Goal: Task Accomplishment & Management: Use online tool/utility

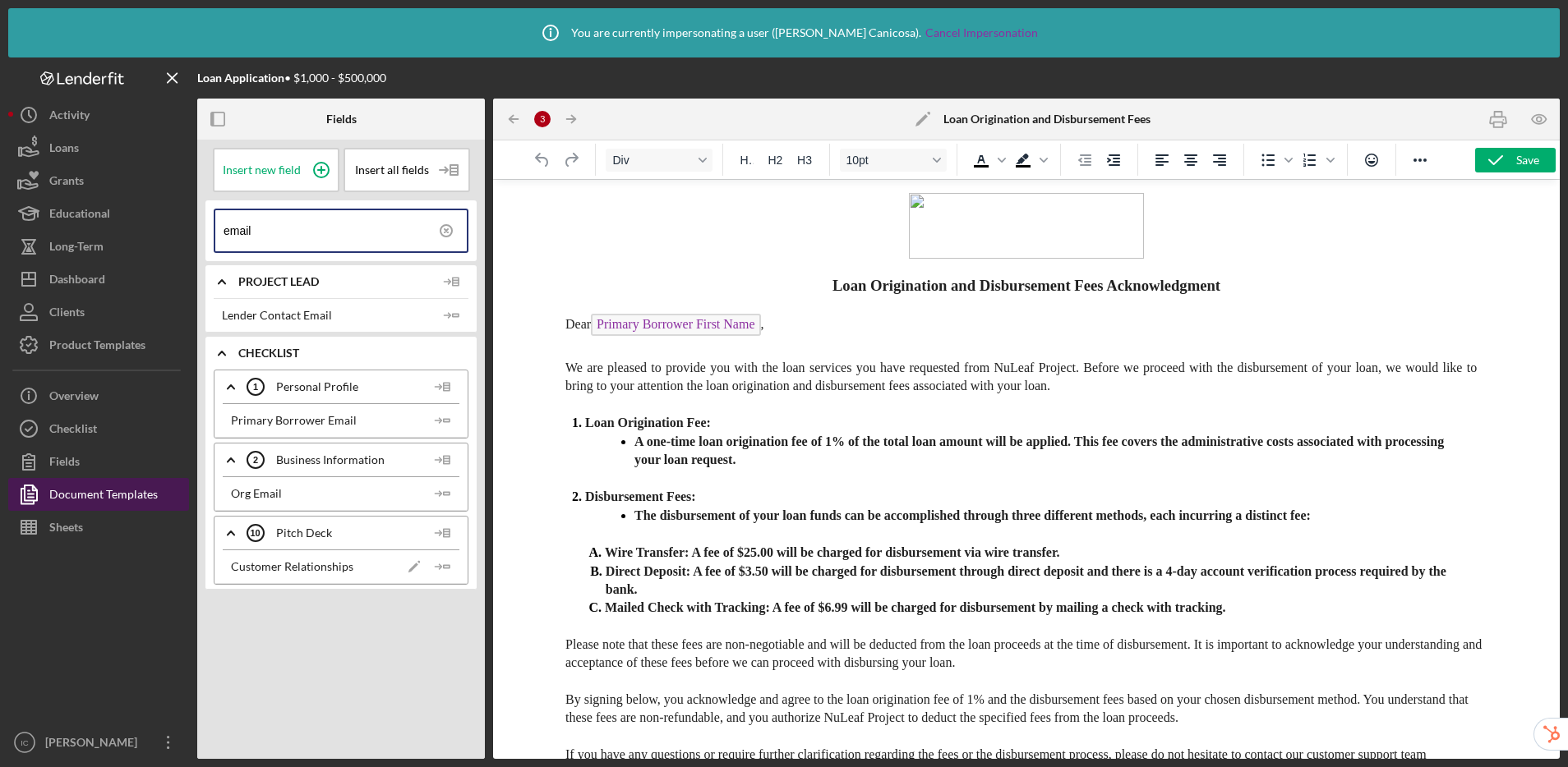
click at [109, 498] on div "Document Templates" at bounding box center [104, 496] width 108 height 37
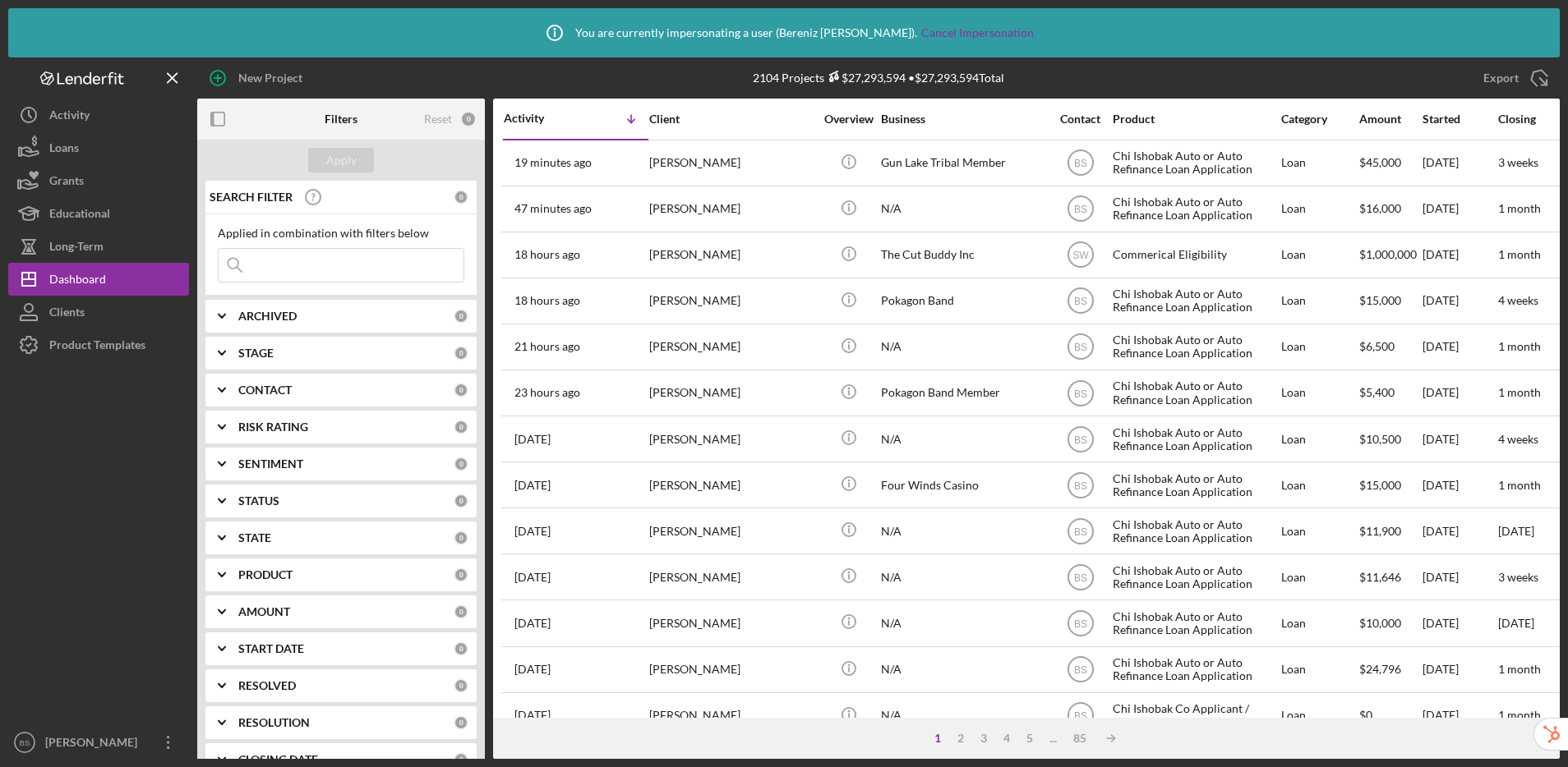
click at [270, 267] on input at bounding box center [341, 265] width 245 height 33
paste input "88megannoelle@gmail.com"
type input "88megannoelle@gmail.com"
click at [342, 153] on div "Apply" at bounding box center [342, 160] width 31 height 24
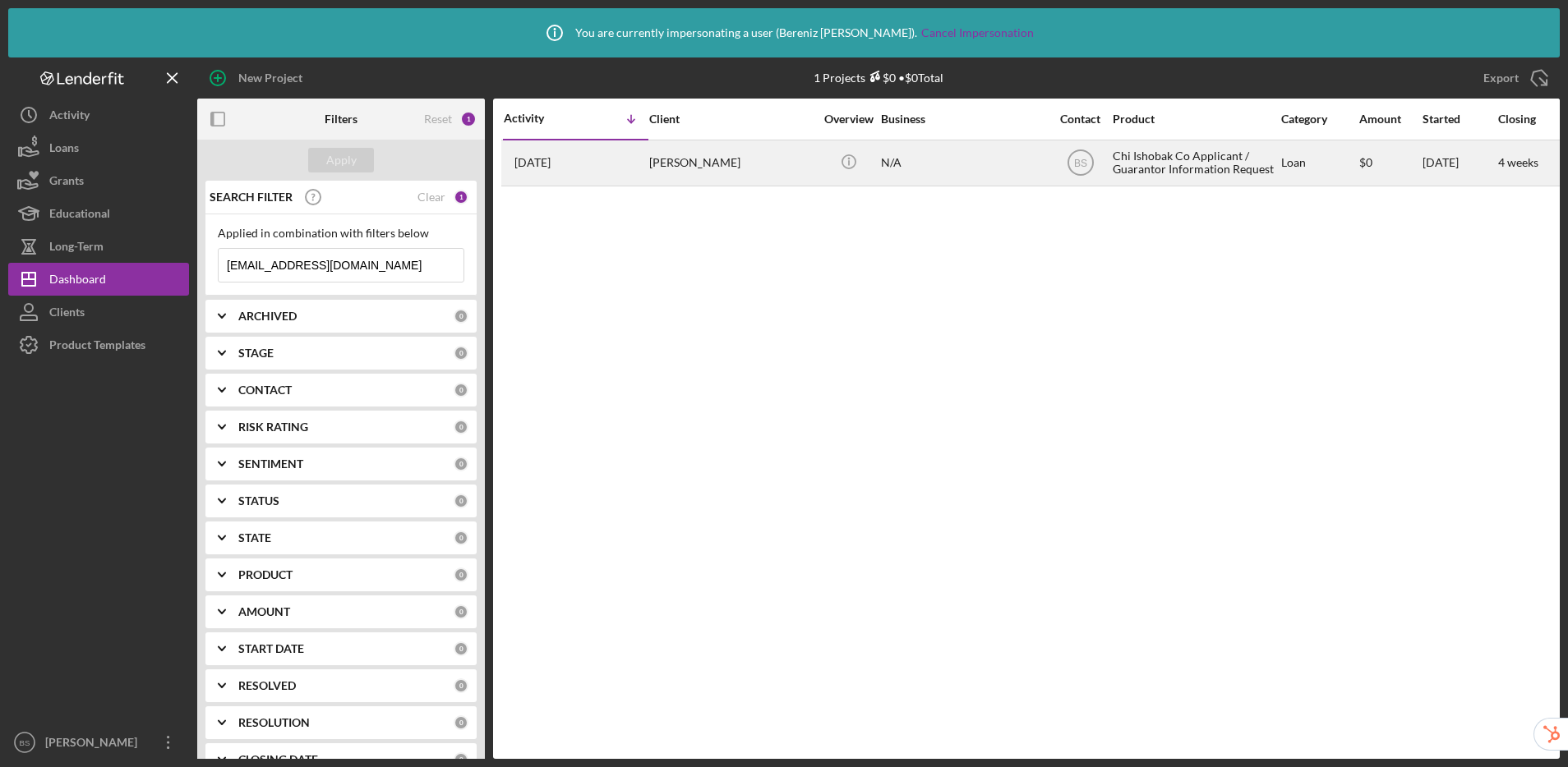
click at [762, 157] on div "Megan Woodard" at bounding box center [731, 163] width 164 height 43
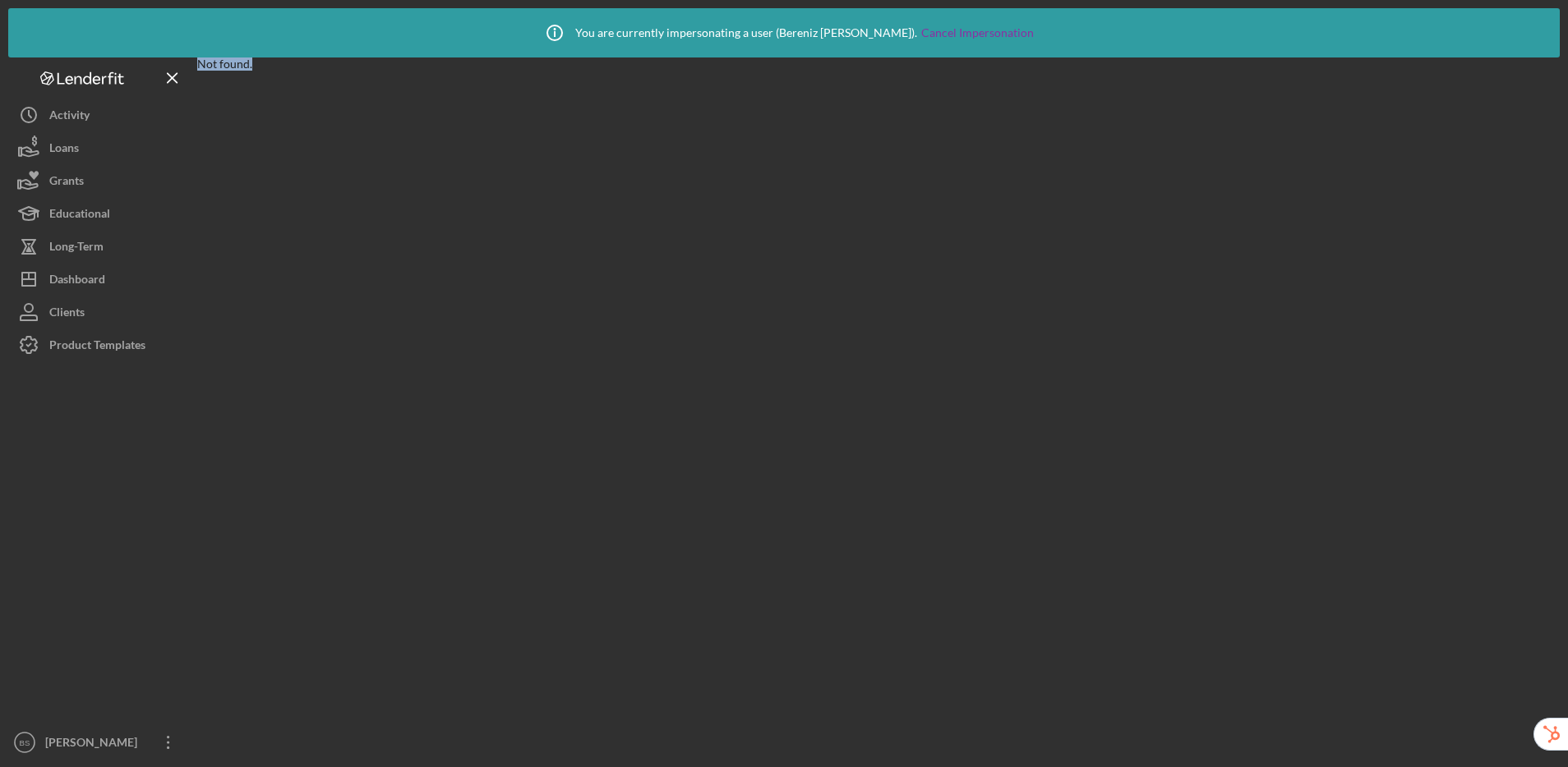
drag, startPoint x: 200, startPoint y: 62, endPoint x: 275, endPoint y: 66, distance: 75.1
click at [275, 66] on div "Not found." at bounding box center [878, 78] width 1362 height 41
click at [314, 86] on div "Not found." at bounding box center [878, 78] width 1362 height 41
click at [64, 115] on div "Activity" at bounding box center [70, 117] width 41 height 37
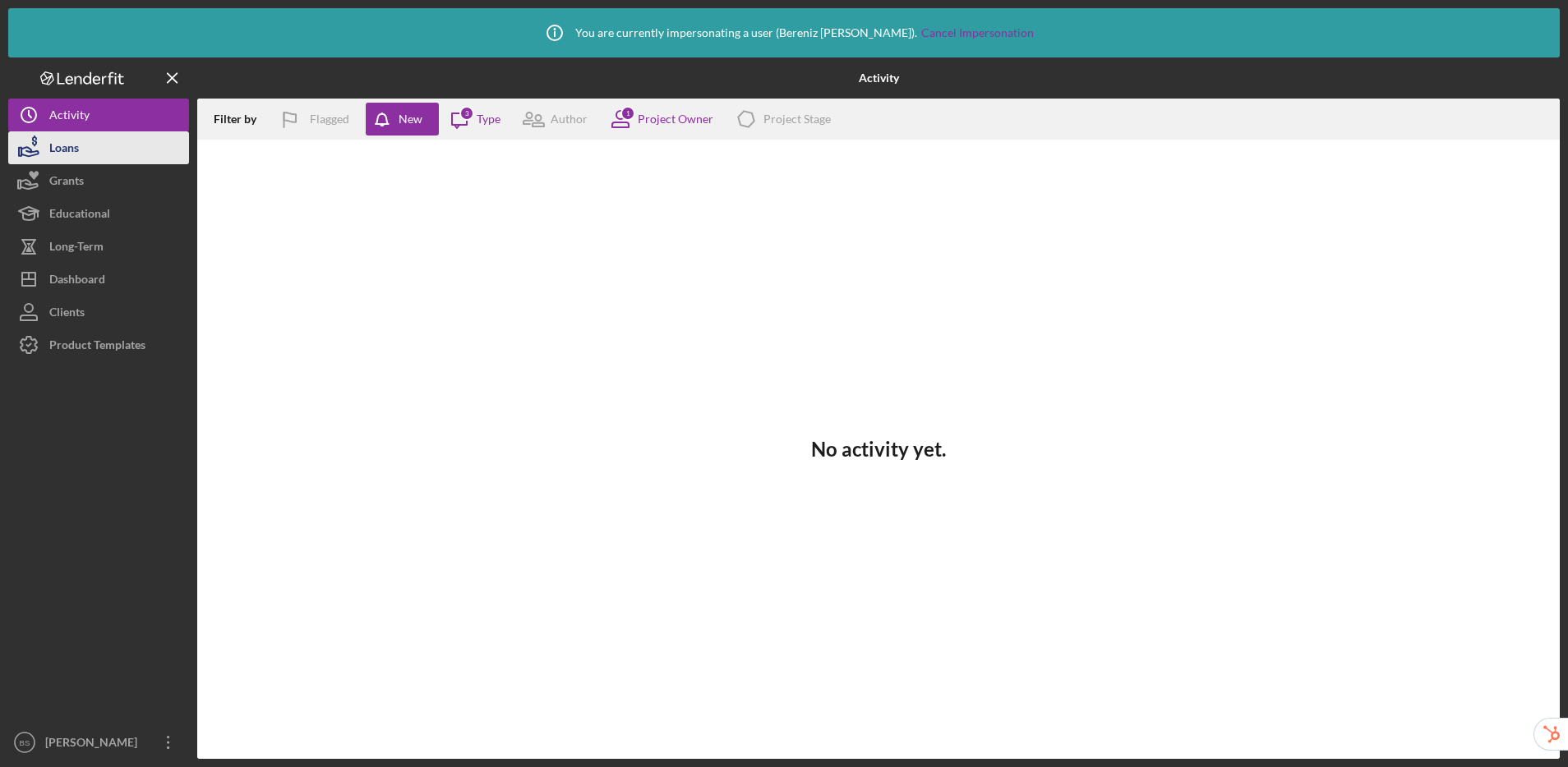
click at [71, 149] on div "Loans" at bounding box center [64, 149] width 30 height 37
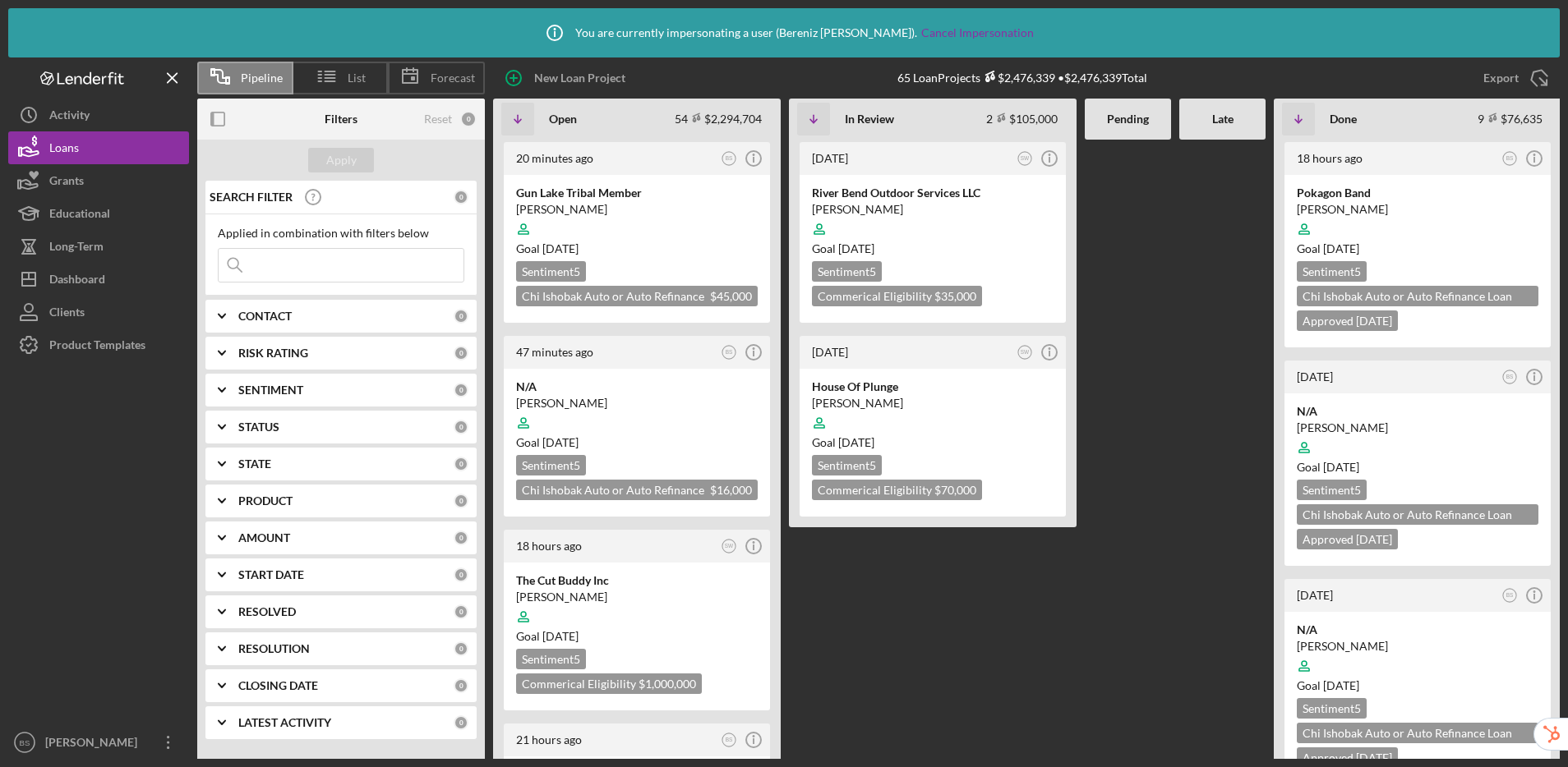
click at [330, 267] on input at bounding box center [341, 265] width 245 height 33
paste input "88megannoelle@gmail.com"
type input "88megannoelle@gmail.com"
click at [368, 157] on button "Apply" at bounding box center [341, 160] width 66 height 24
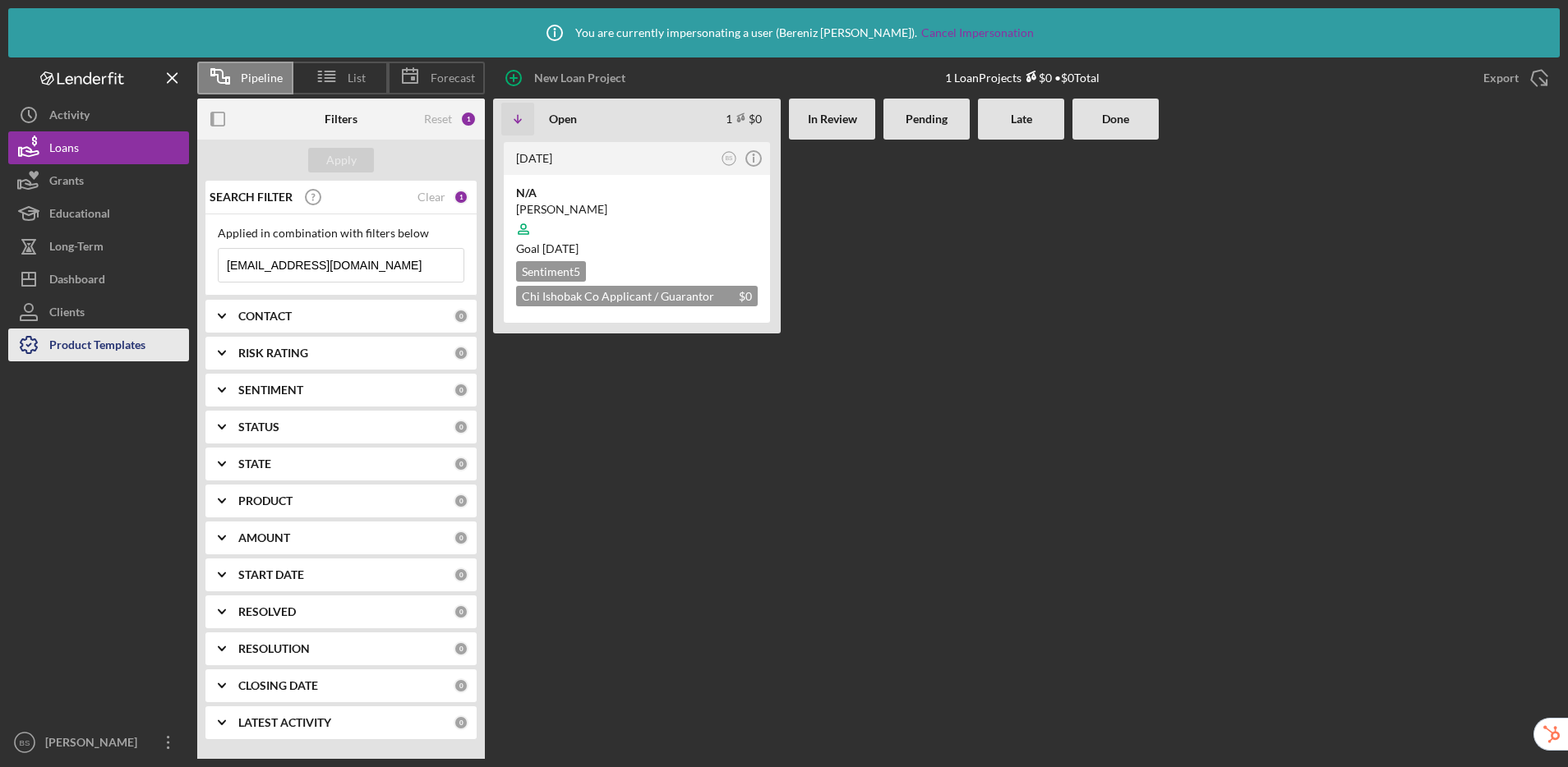
click at [109, 351] on div "Product Templates" at bounding box center [98, 347] width 96 height 37
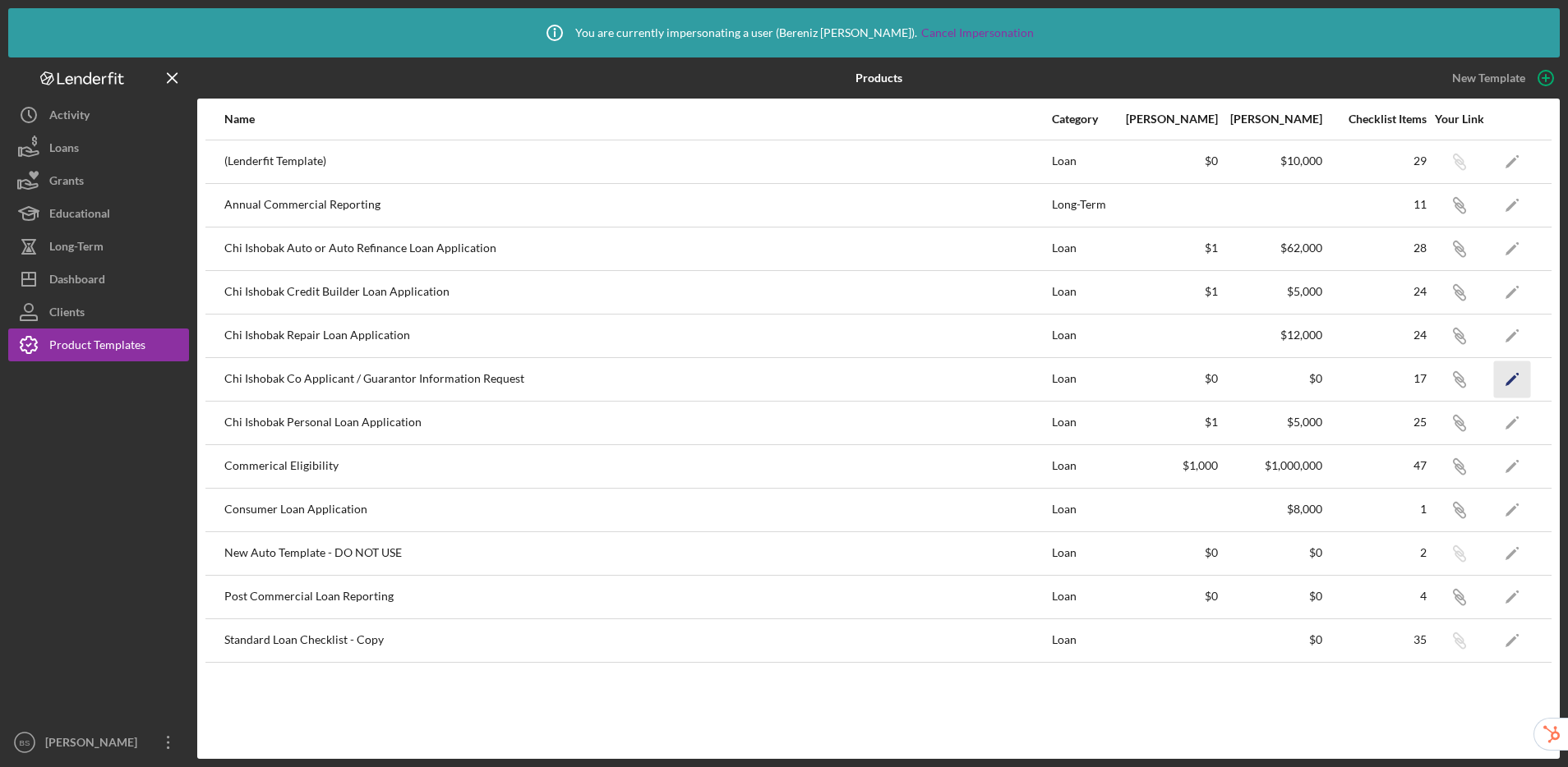
click at [1505, 380] on icon "Icon/Edit" at bounding box center [1512, 379] width 37 height 37
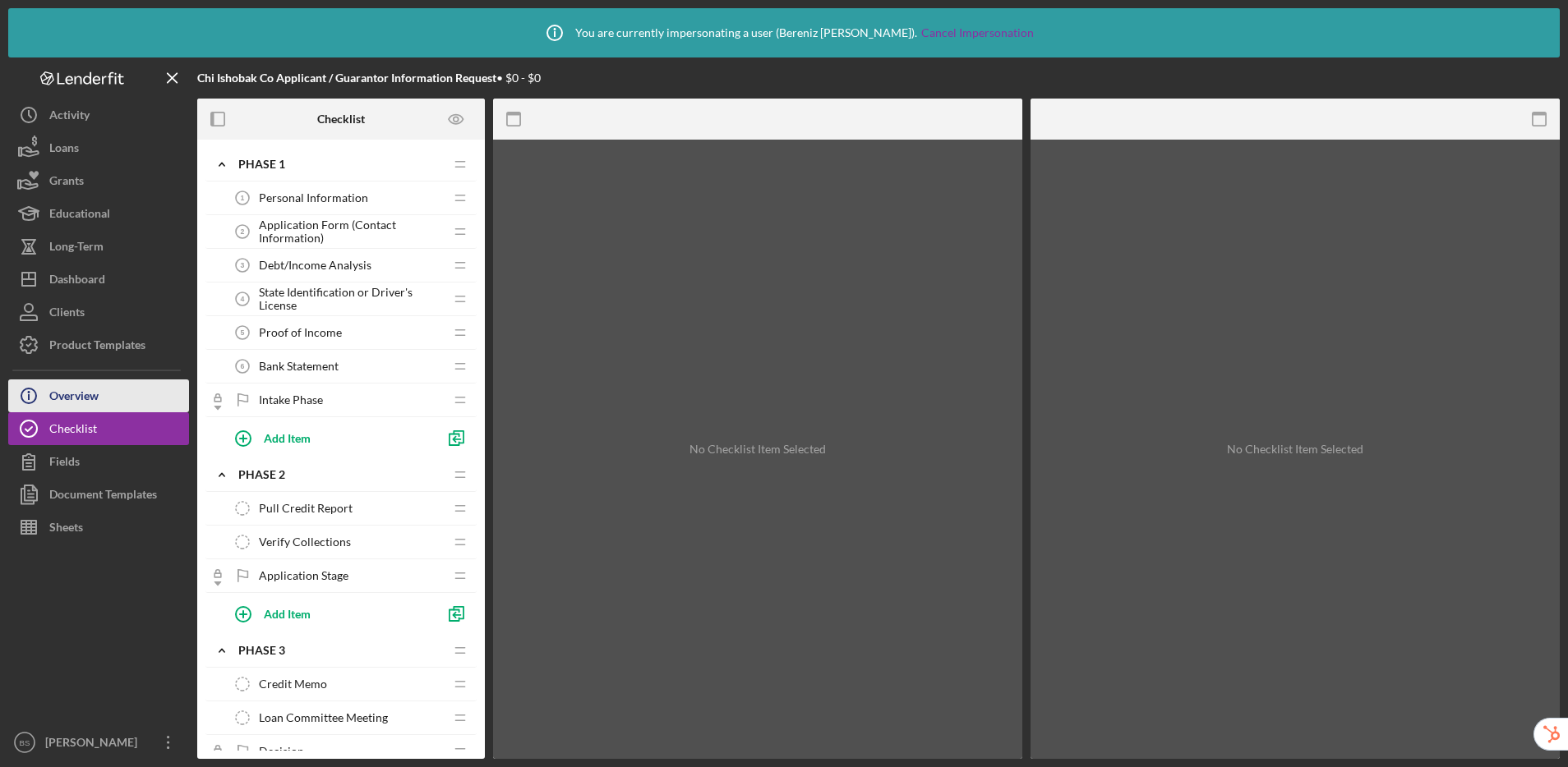
click at [77, 397] on div "Overview" at bounding box center [74, 398] width 50 height 37
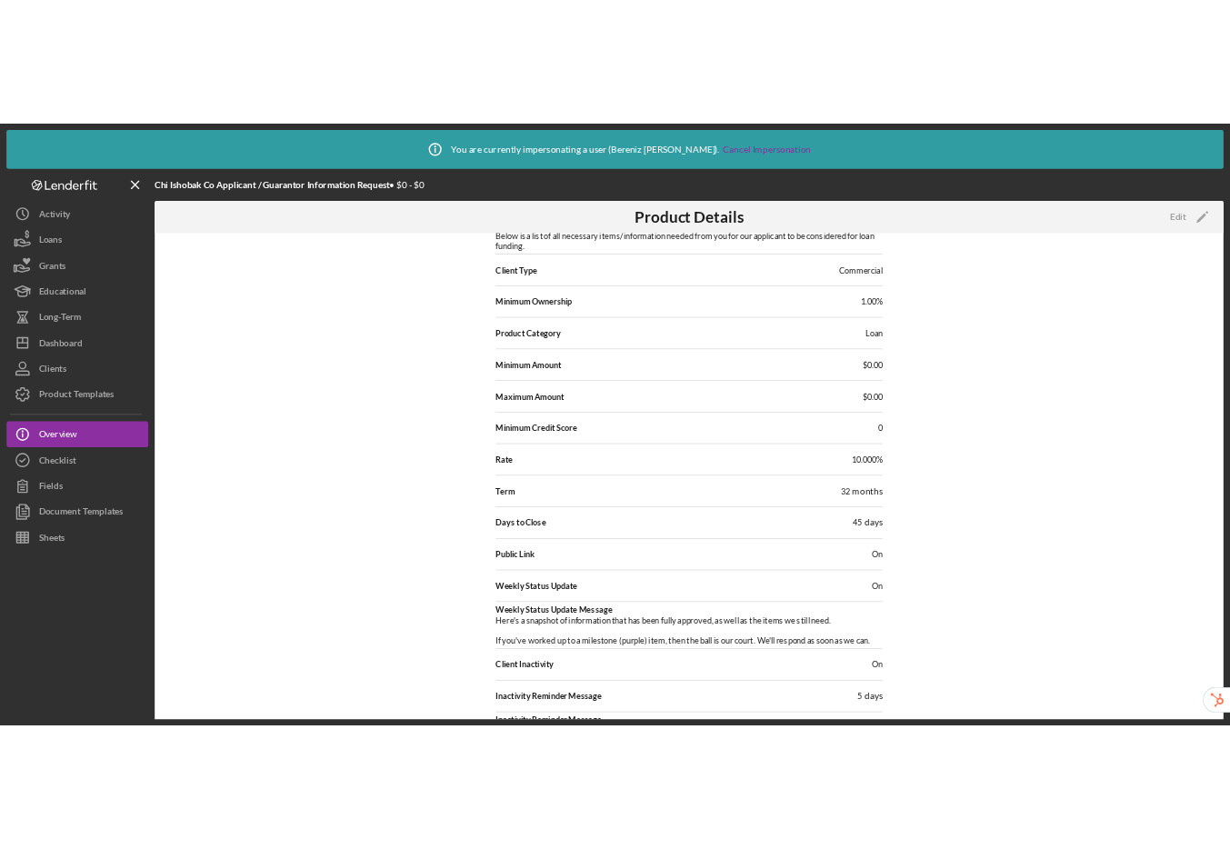
scroll to position [150, 0]
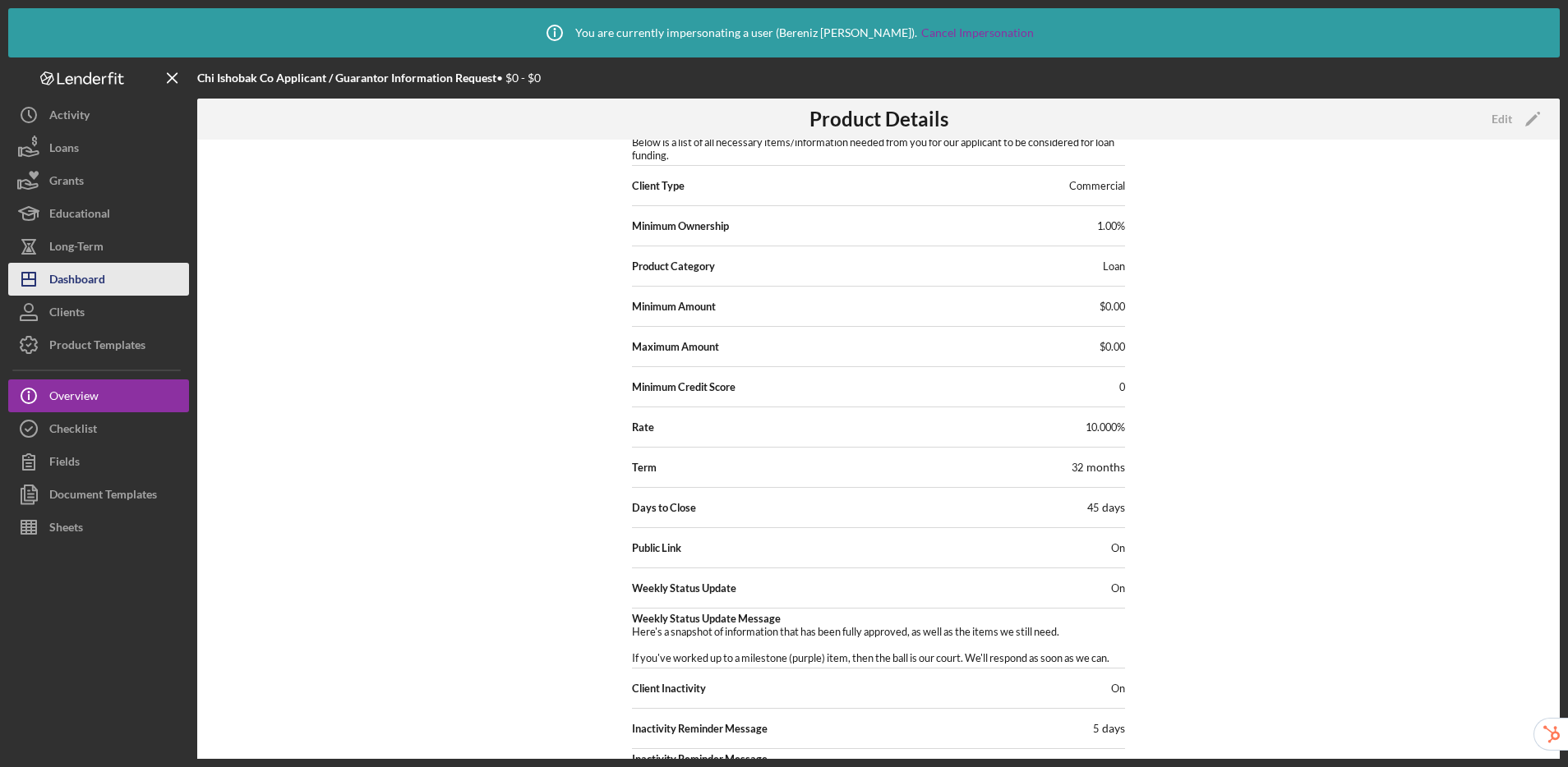
click at [89, 279] on div "Dashboard" at bounding box center [78, 281] width 56 height 37
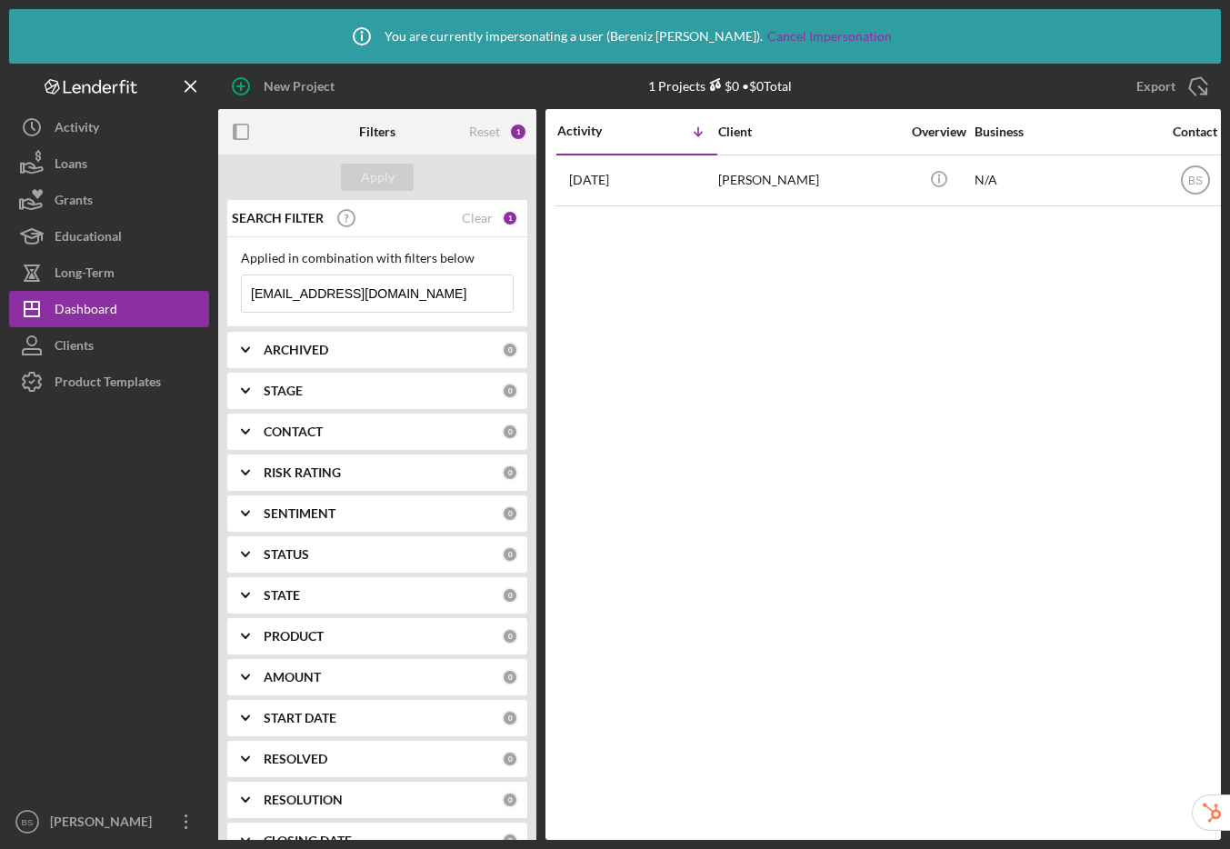
click at [442, 294] on input "88megannoelle@gmail.com" at bounding box center [377, 293] width 271 height 36
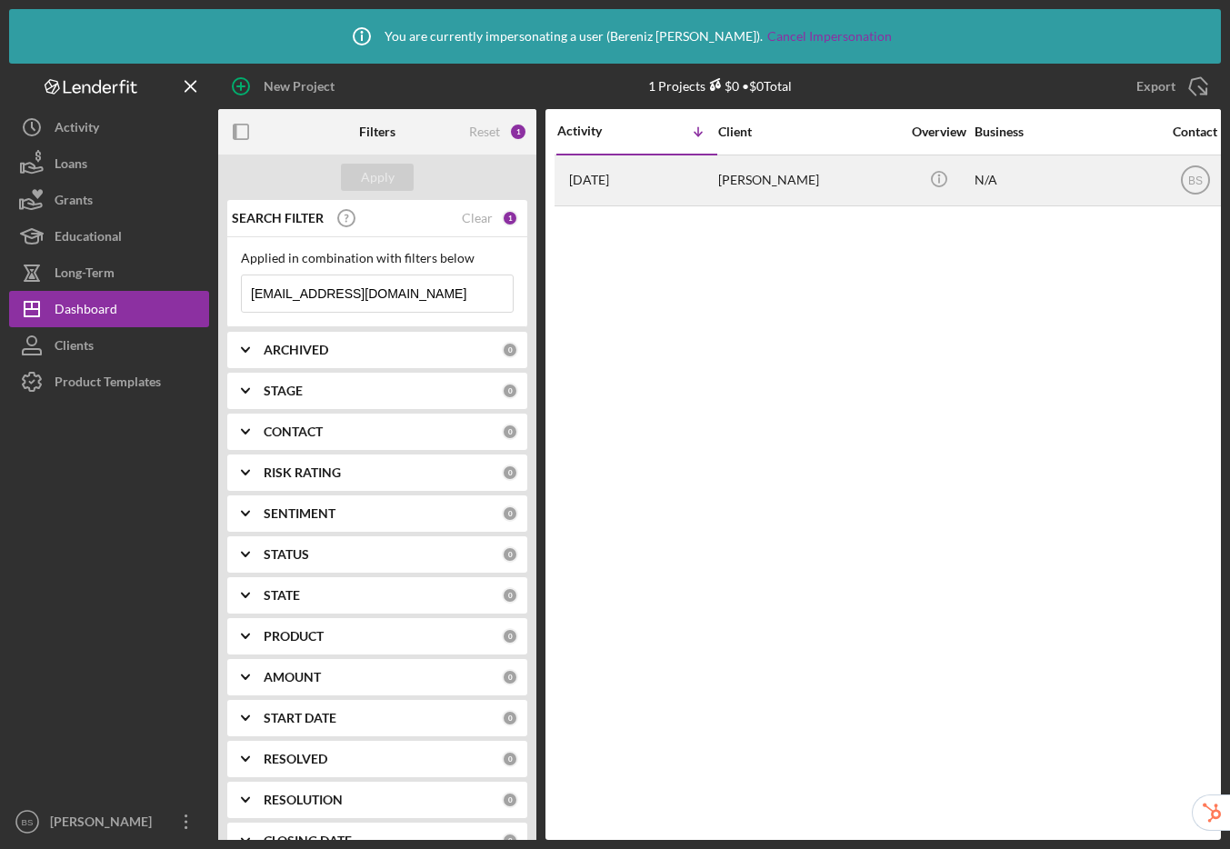
click at [721, 173] on div "Megan Woodard" at bounding box center [809, 180] width 182 height 48
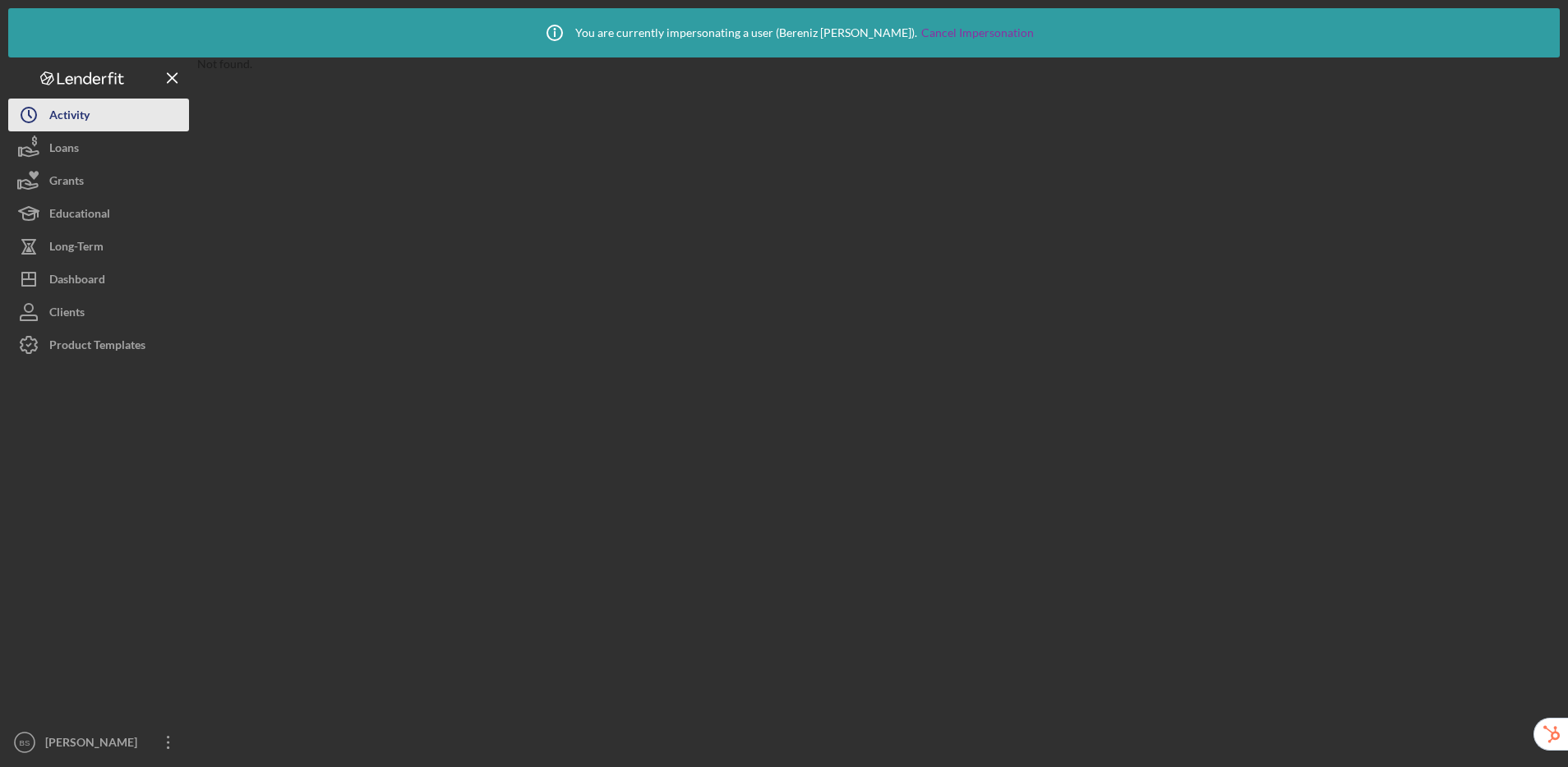
click at [81, 106] on div "Activity" at bounding box center [70, 117] width 41 height 37
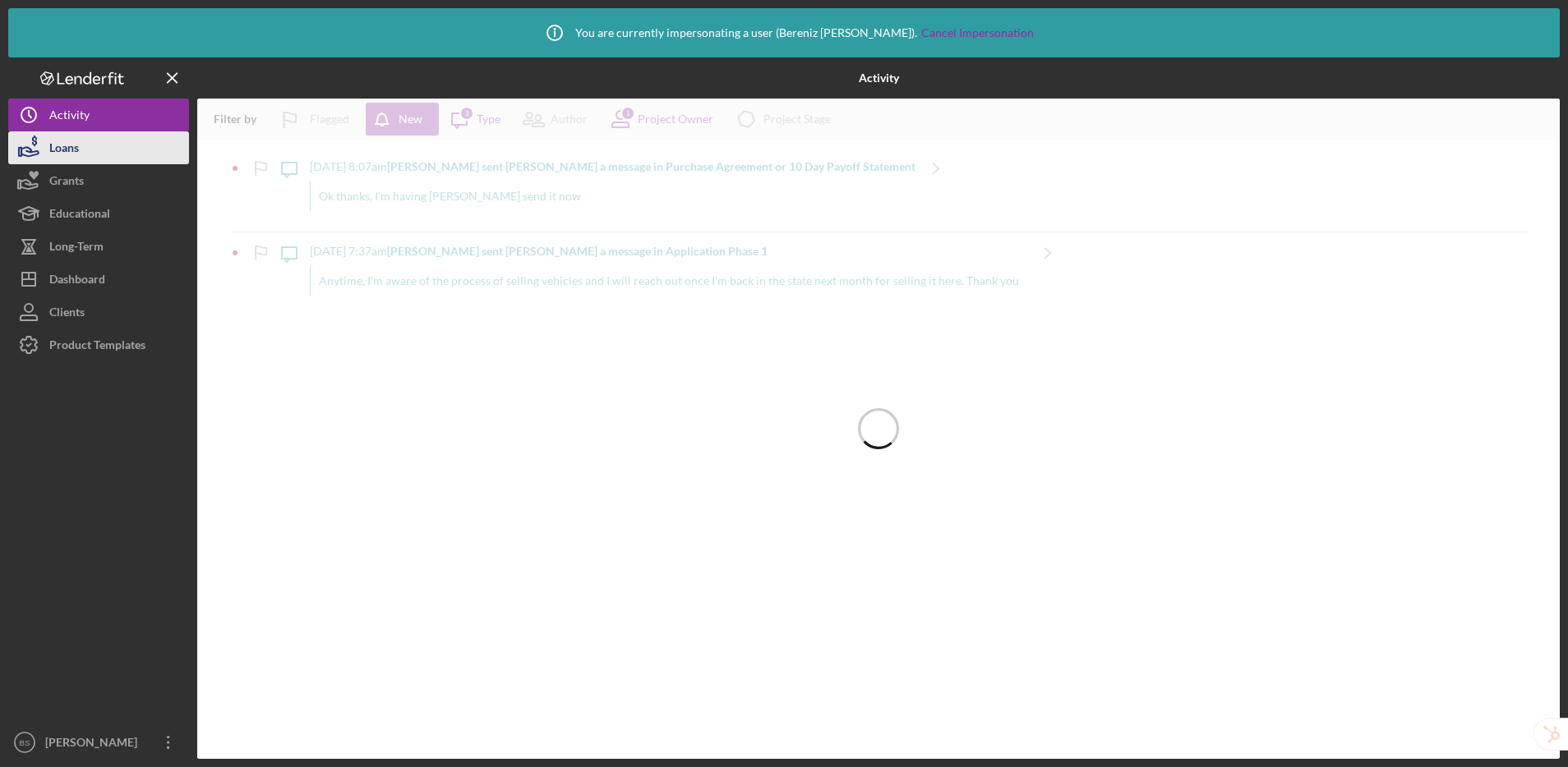
click at [76, 153] on div "Loans" at bounding box center [64, 149] width 30 height 37
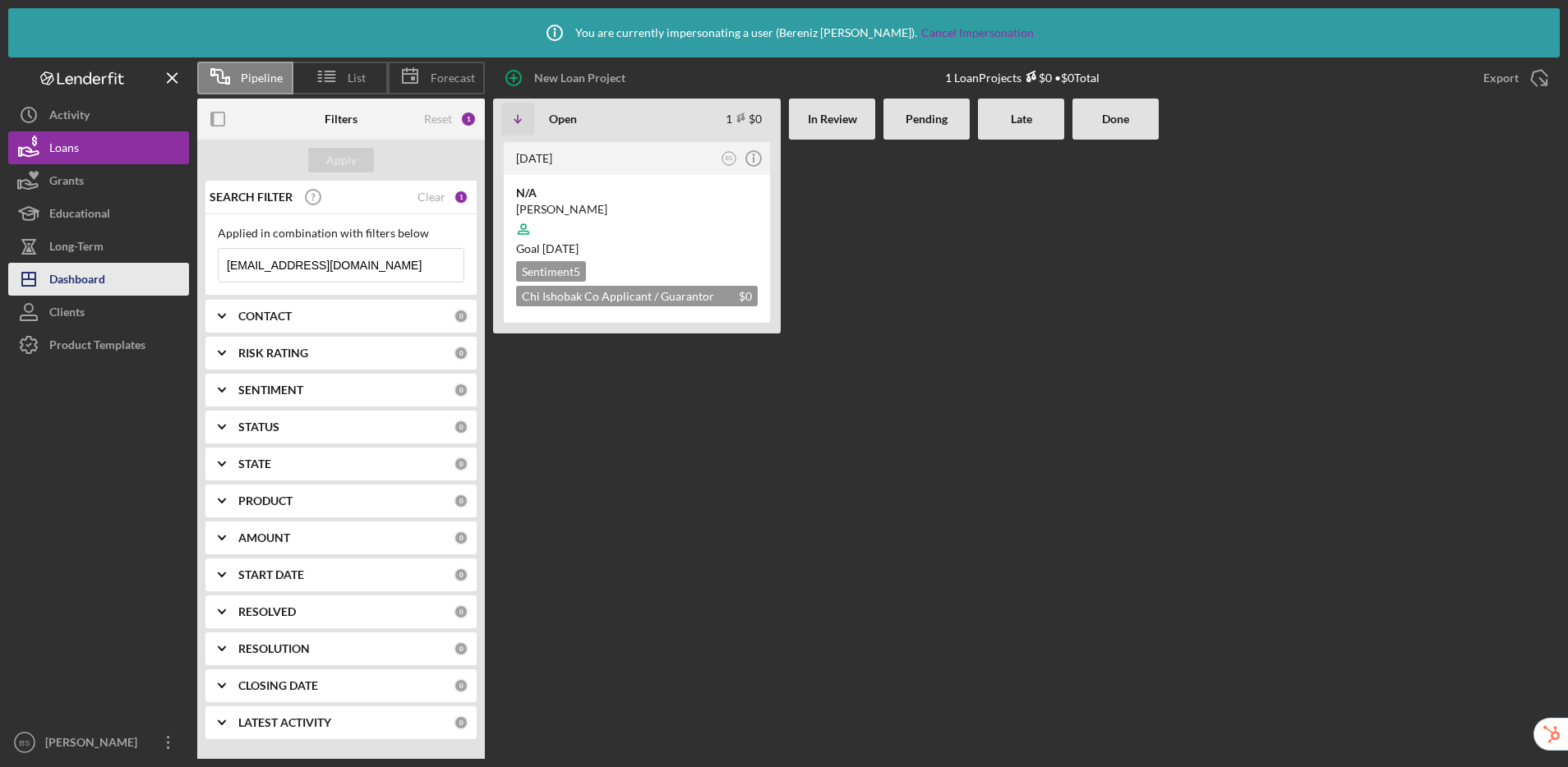
click at [105, 276] on button "Icon/Dashboard Dashboard" at bounding box center [99, 279] width 181 height 33
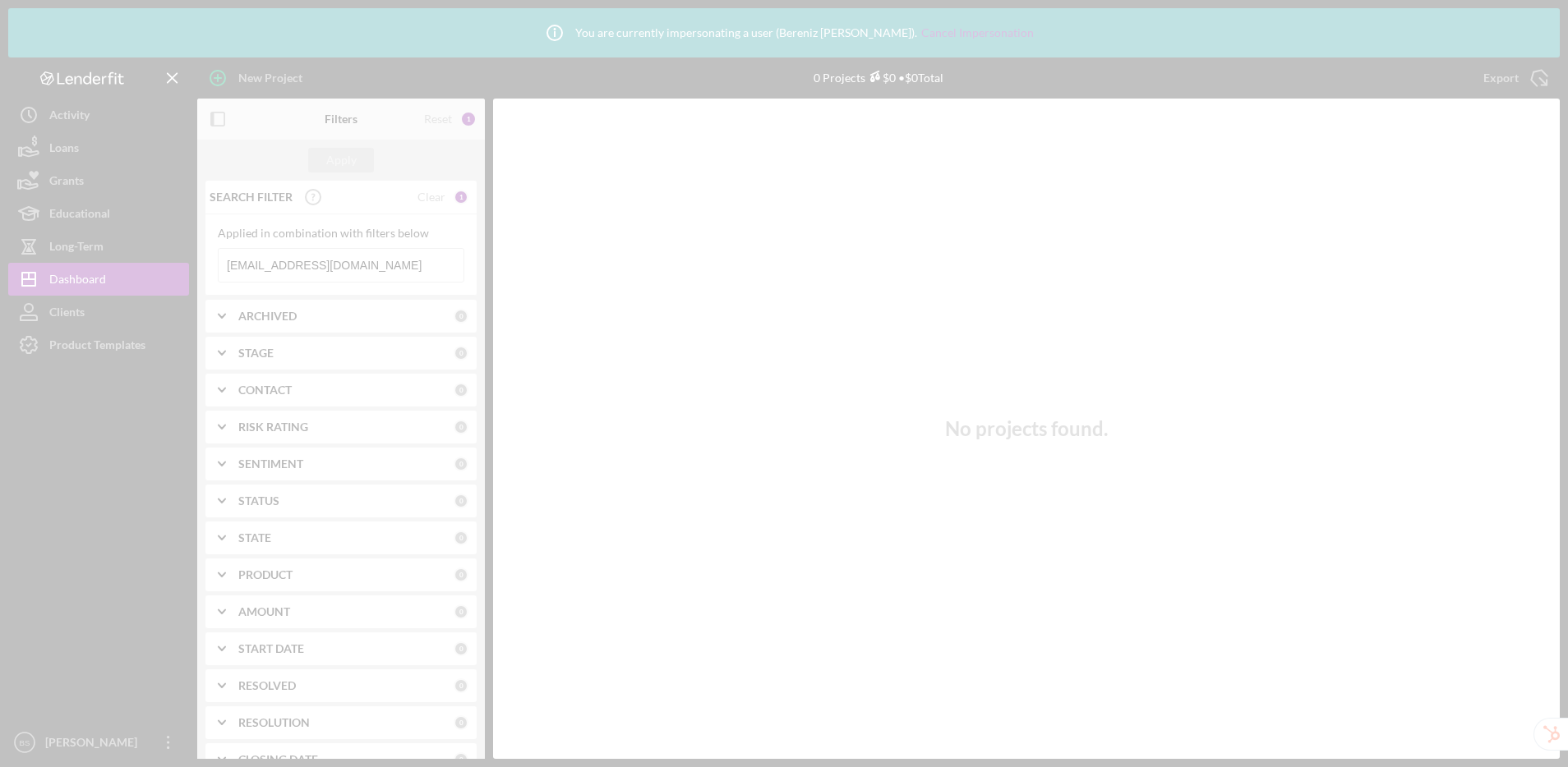
drag, startPoint x: 411, startPoint y: 263, endPoint x: 218, endPoint y: 267, distance: 193.0
click at [218, 267] on div at bounding box center [784, 383] width 1568 height 767
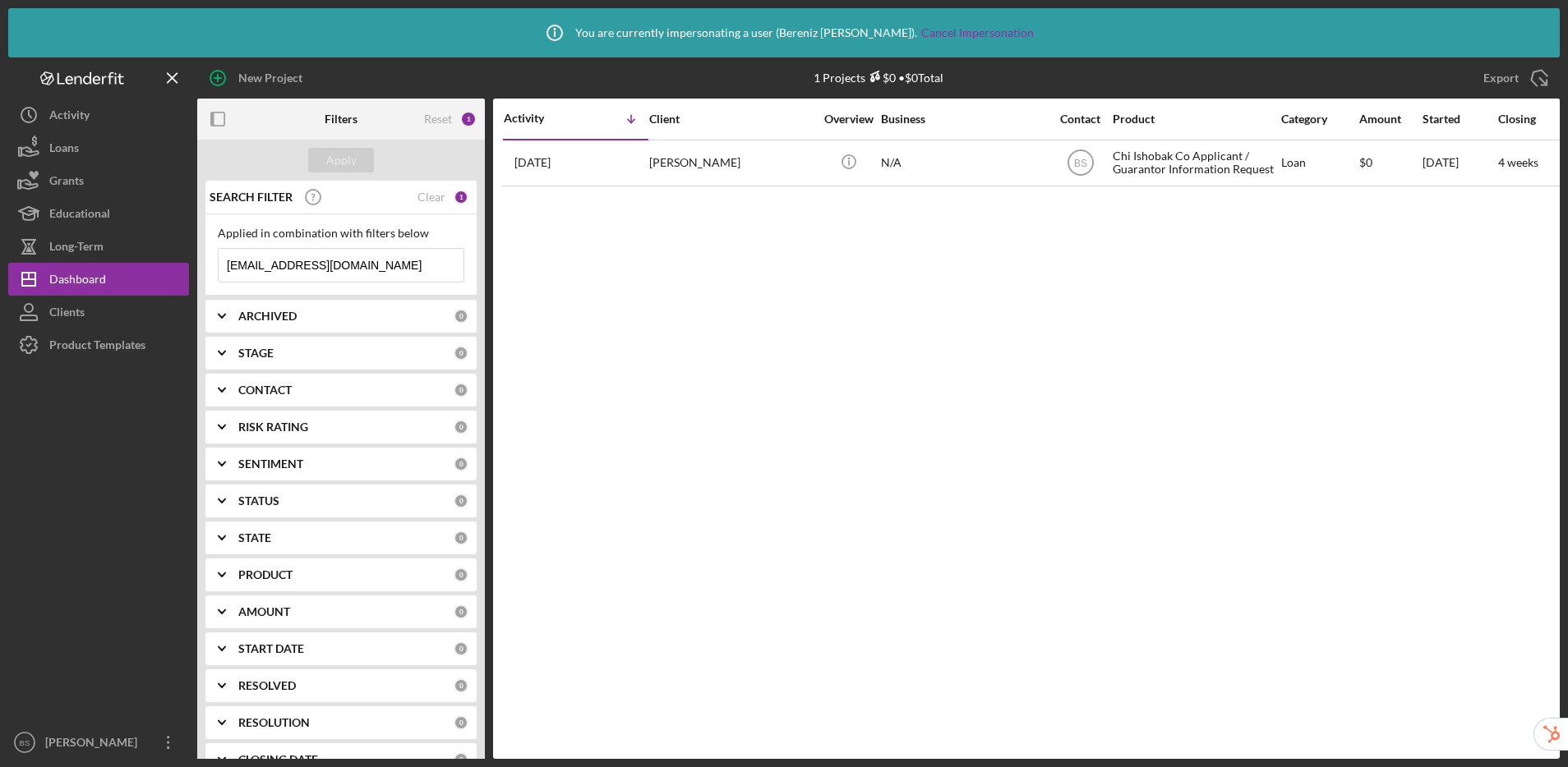
click at [400, 269] on input "88megannoelle@gmail.com" at bounding box center [341, 265] width 245 height 33
drag, startPoint x: 399, startPoint y: 267, endPoint x: 159, endPoint y: 266, distance: 240.0
click at [159, 266] on div "New Project 1 Projects $0 • $0 Total 88megannoelle@gmail.com Export Icon/Export…" at bounding box center [784, 408] width 1551 height 701
paste input "kandie_m6@yahoo"
type input "kandie_m6@yahoo.com"
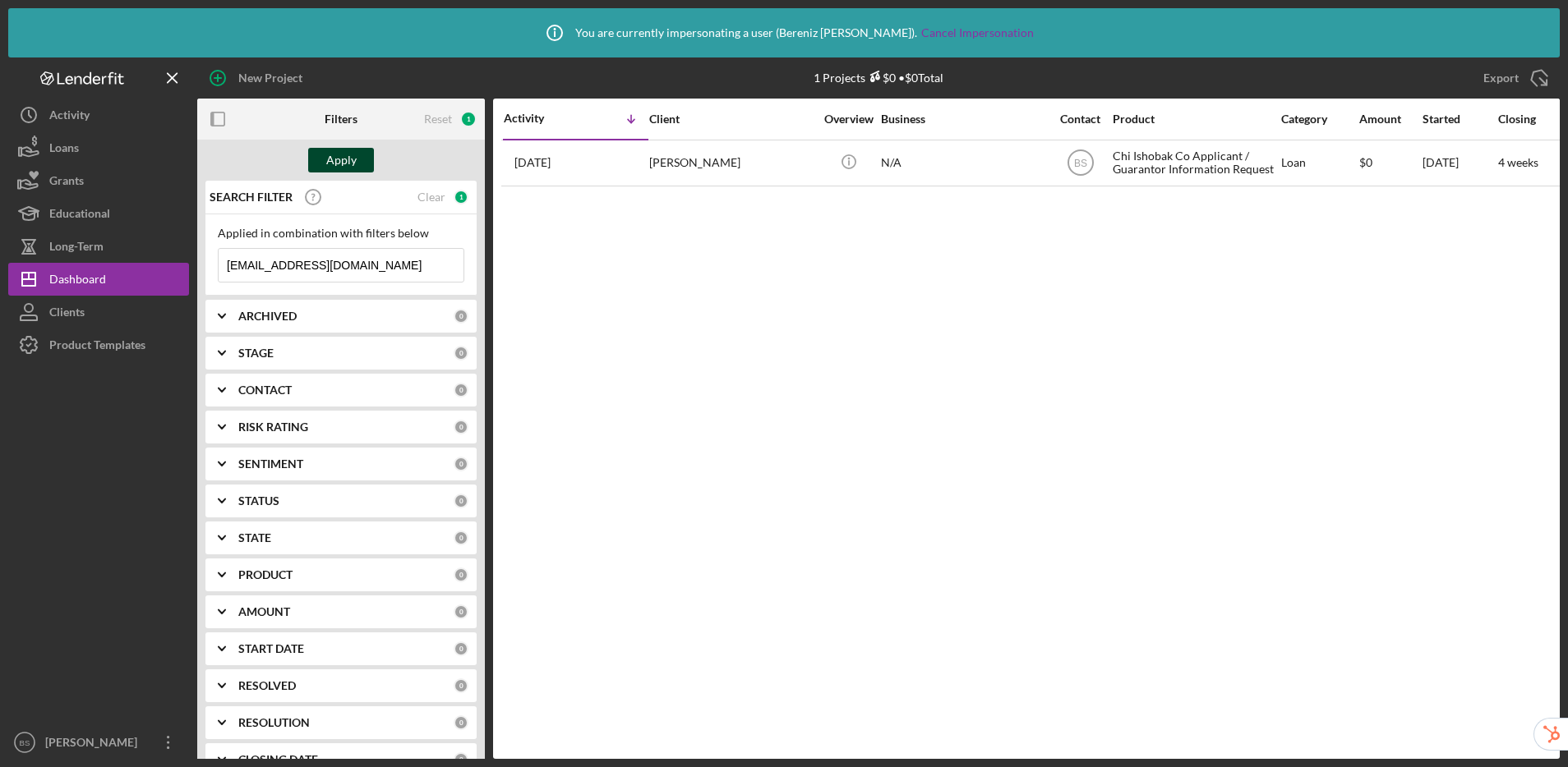
click at [339, 156] on div "Apply" at bounding box center [342, 160] width 31 height 24
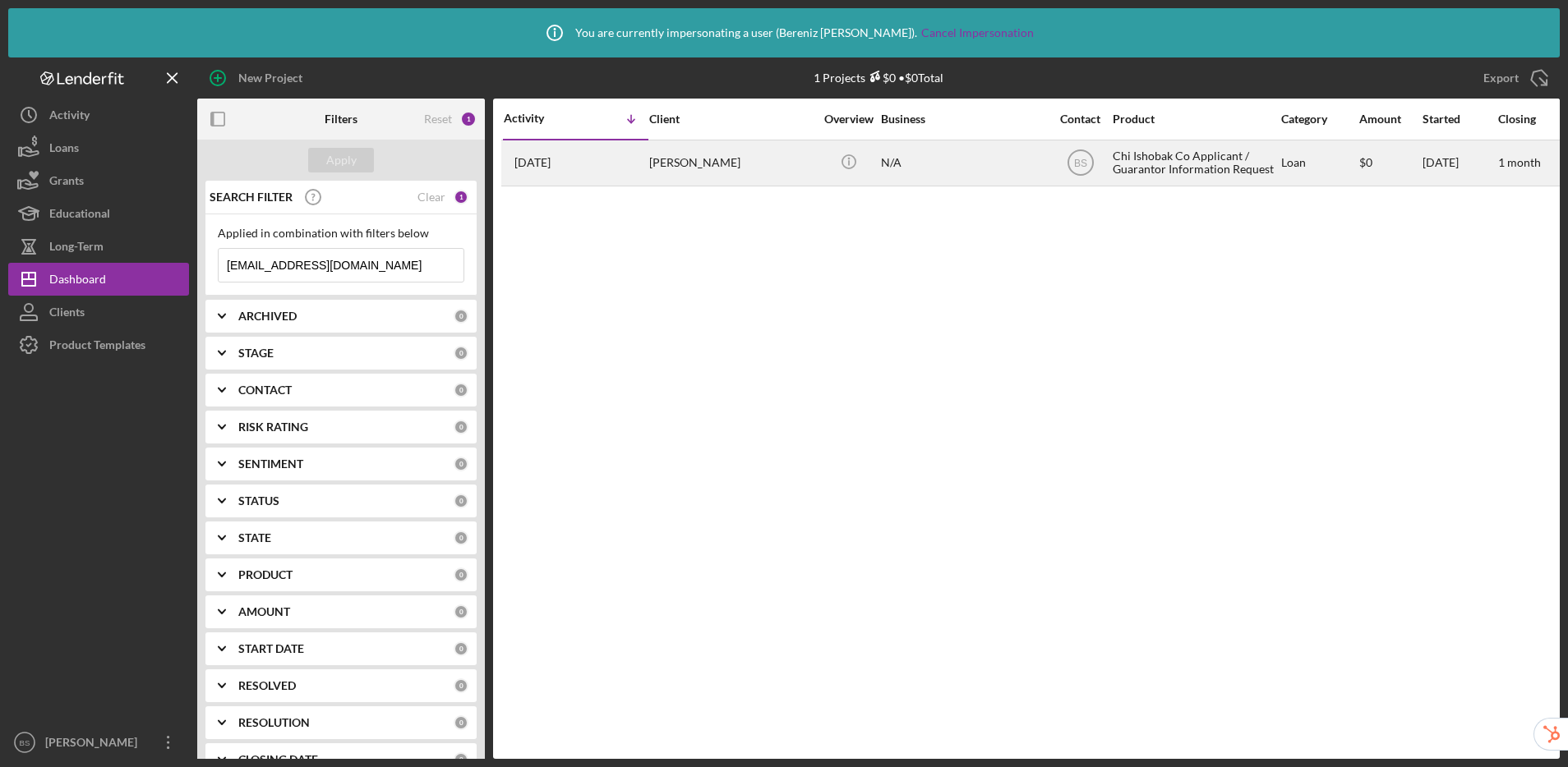
click at [938, 167] on div "N/A" at bounding box center [963, 163] width 164 height 43
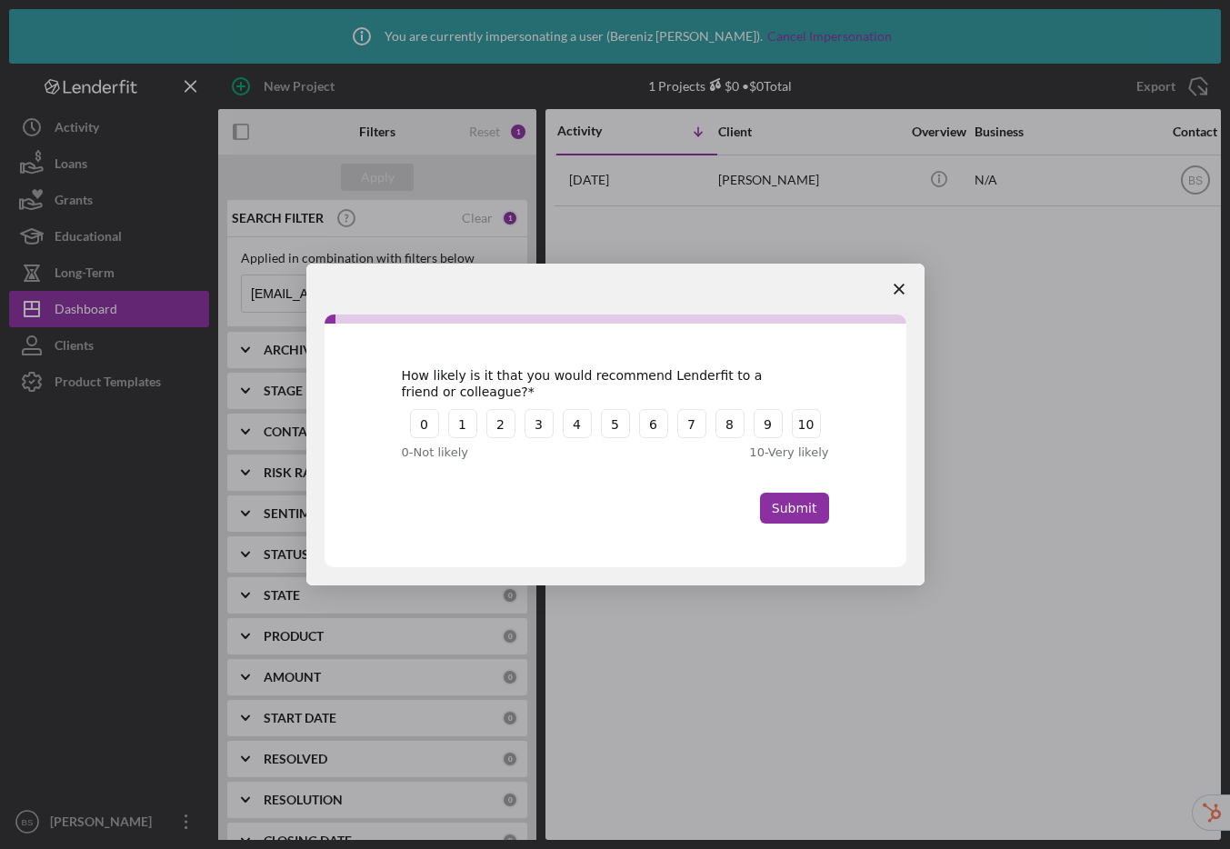
click at [905, 291] on span "Close survey" at bounding box center [899, 289] width 51 height 51
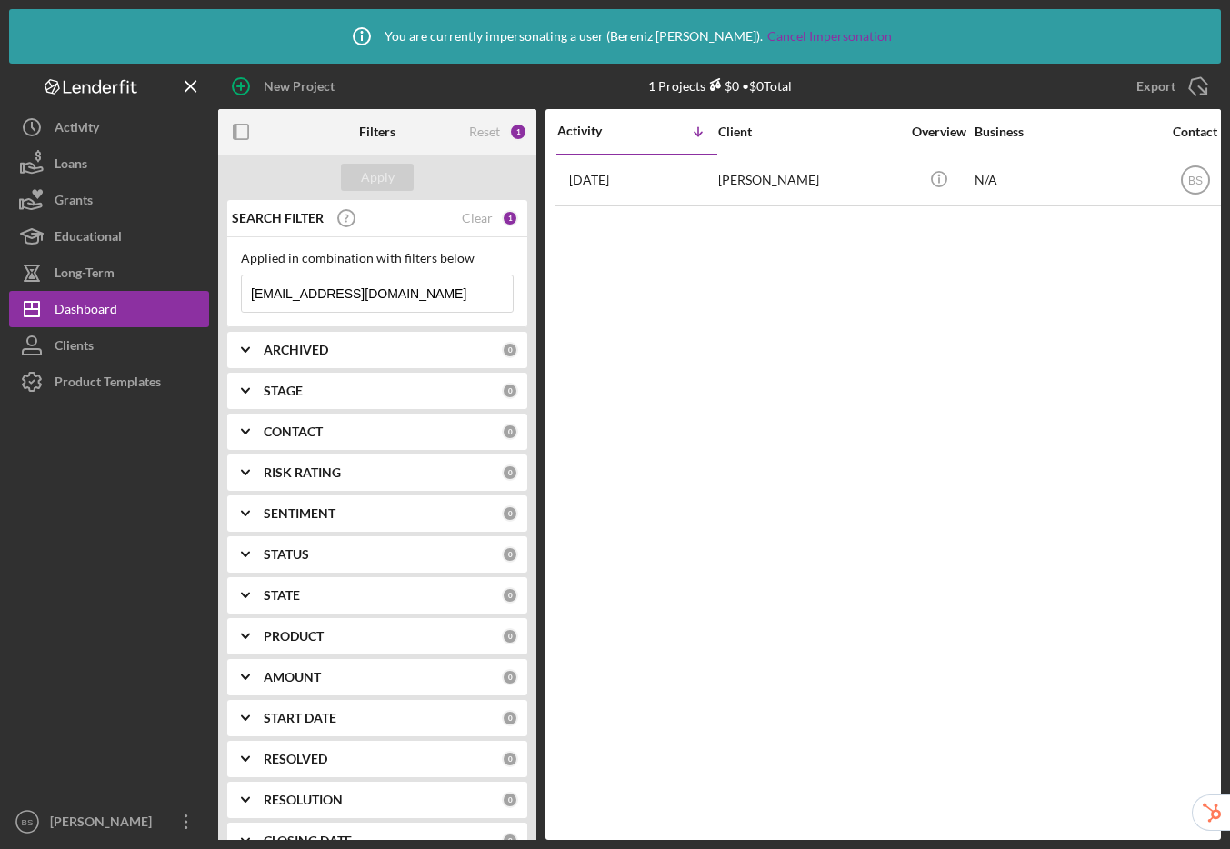
drag, startPoint x: 440, startPoint y: 295, endPoint x: 447, endPoint y: 286, distance: 11.6
click at [440, 295] on input "kandie_m6@yahoo.com" at bounding box center [377, 293] width 271 height 36
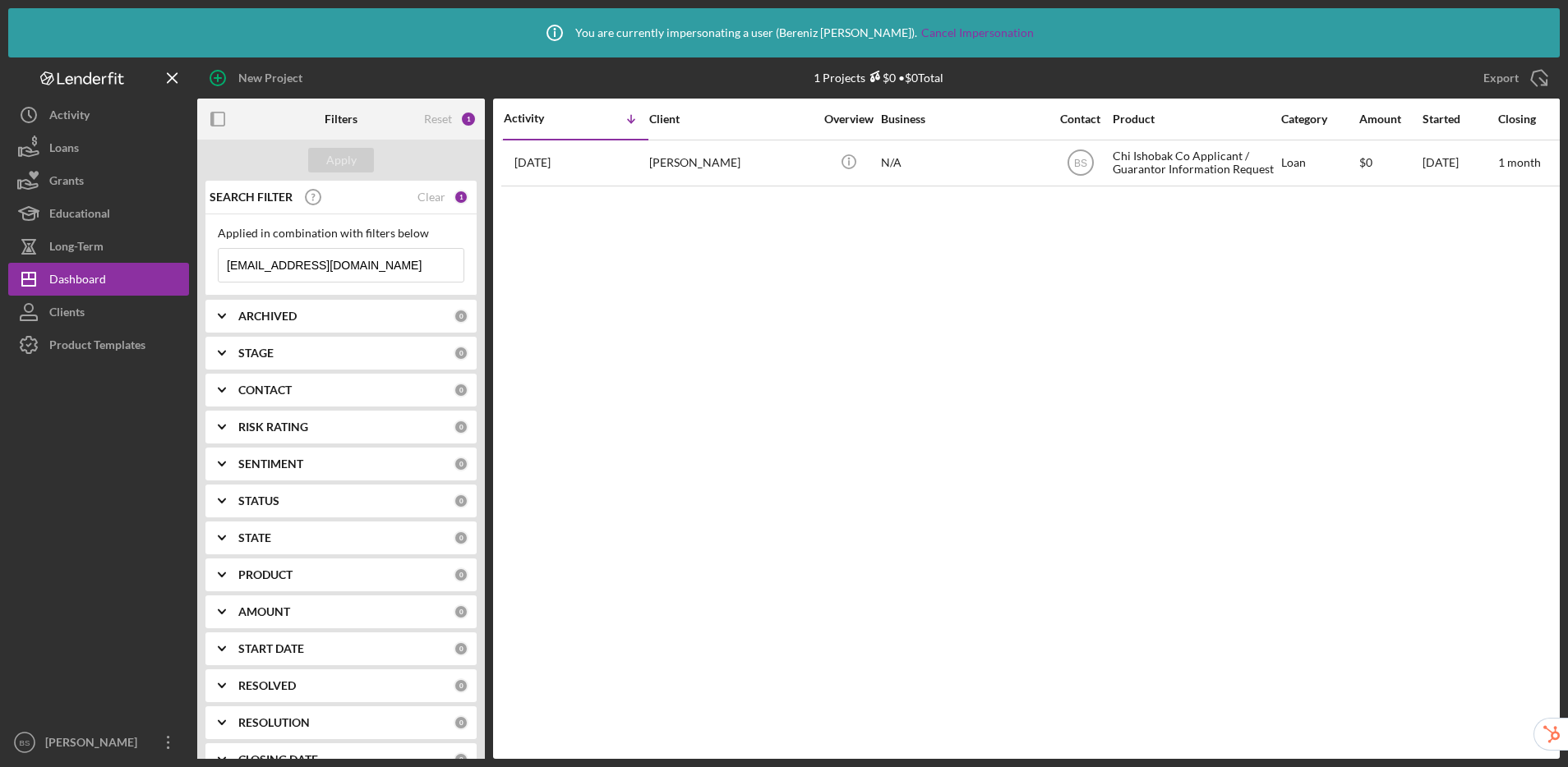
click at [265, 573] on b "PRODUCT" at bounding box center [266, 575] width 54 height 14
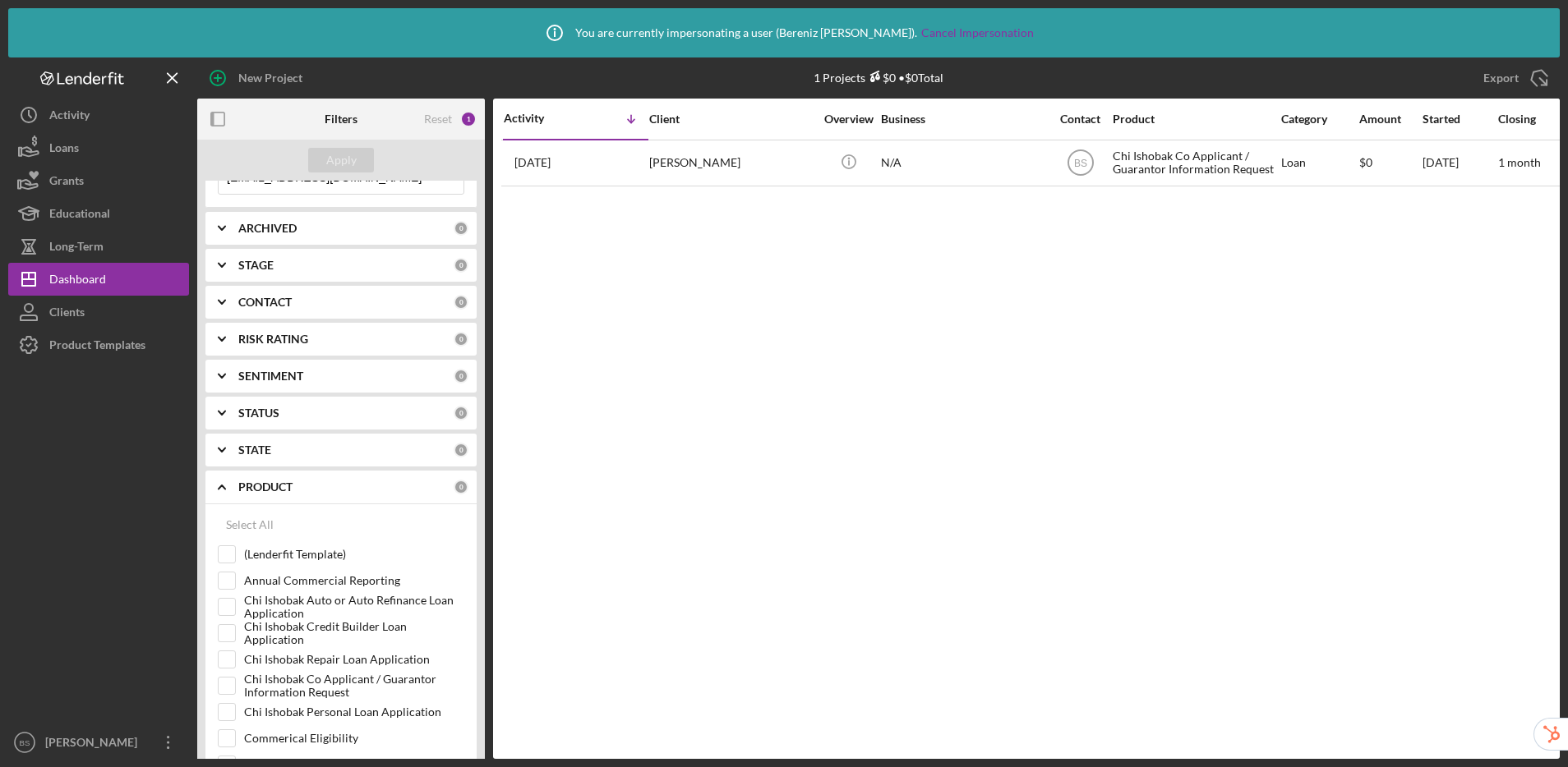
scroll to position [348, 0]
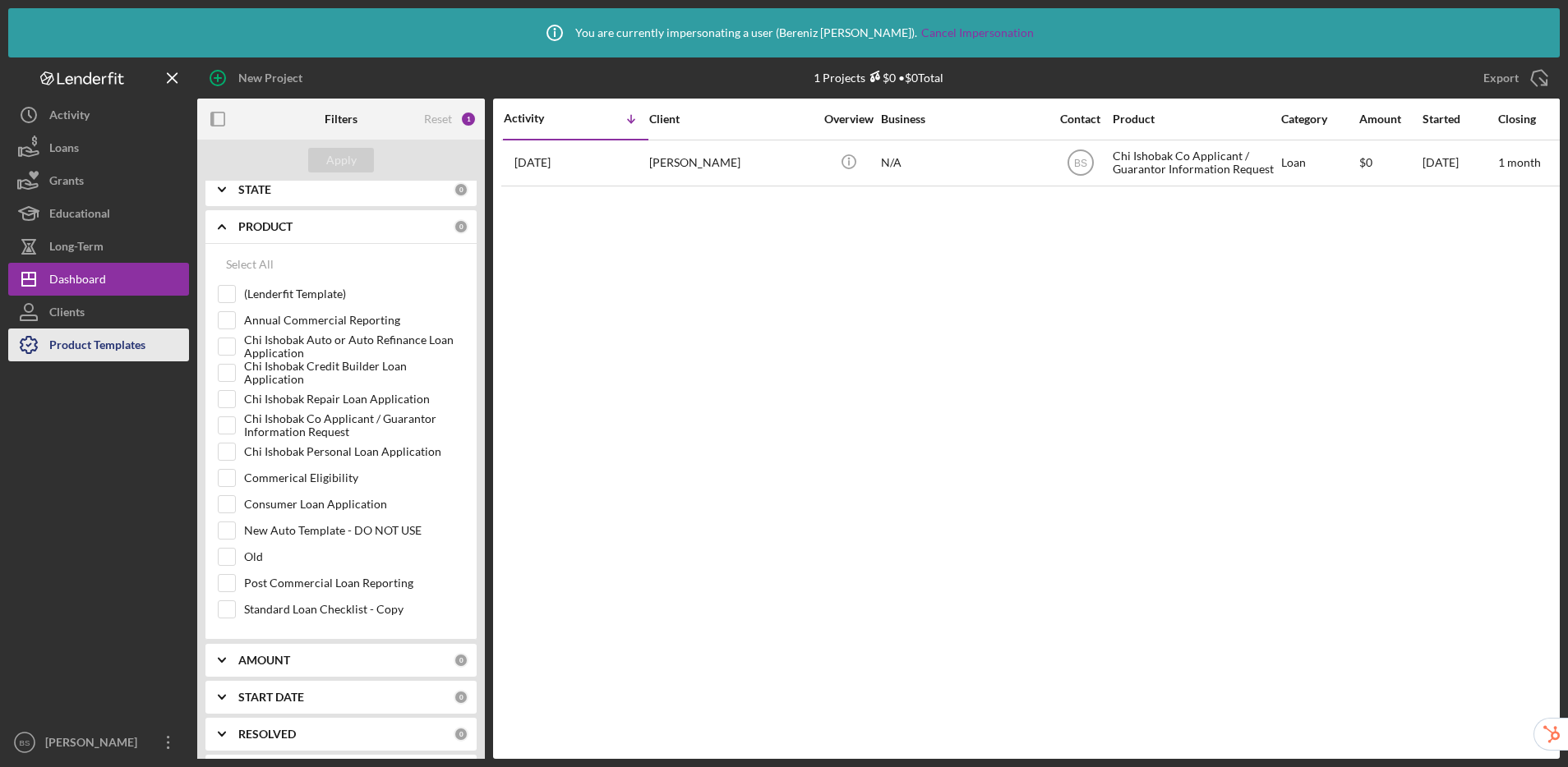
click at [135, 350] on div "Product Templates" at bounding box center [98, 347] width 96 height 37
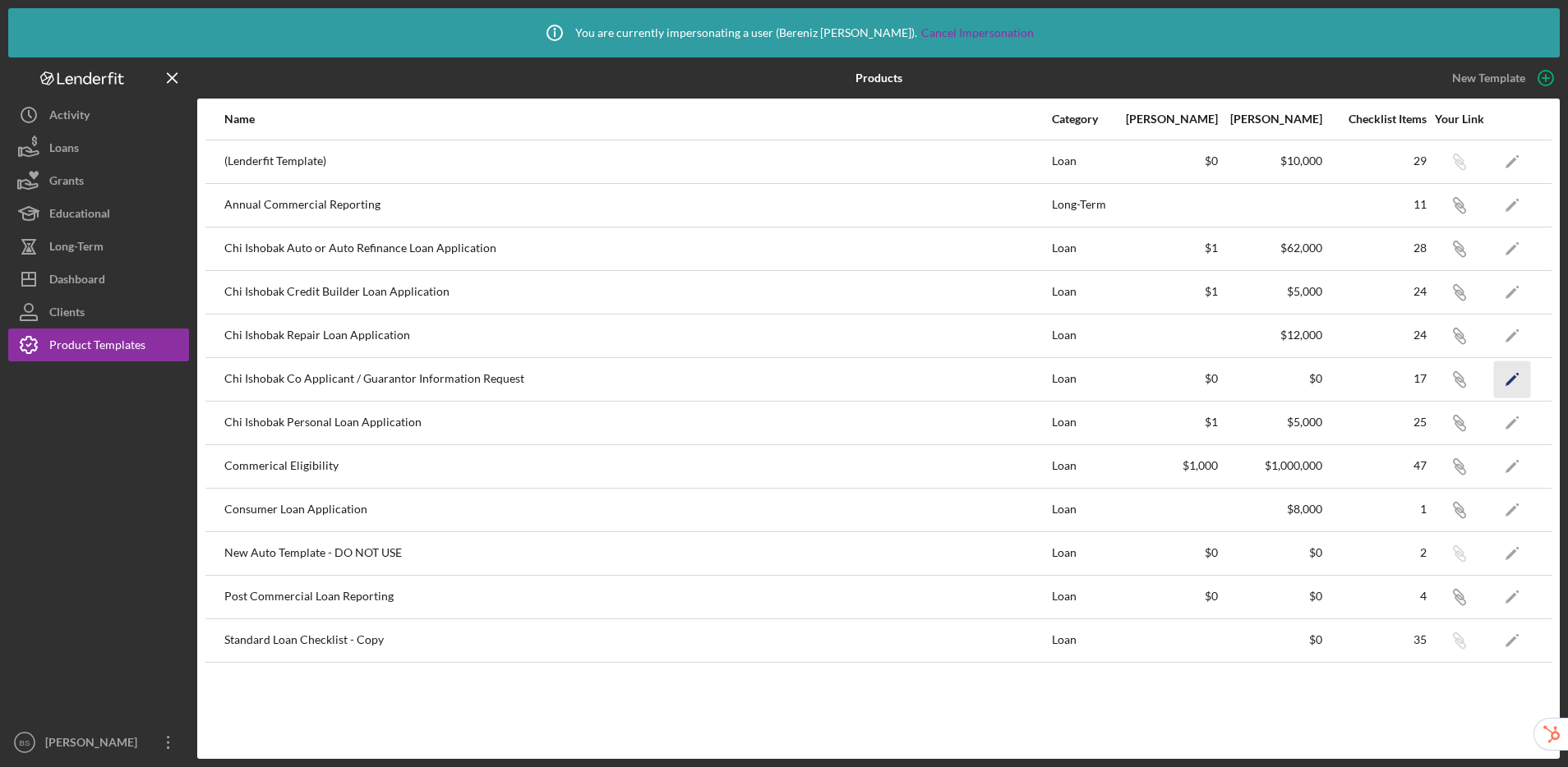
click at [1111, 383] on polygon "button" at bounding box center [1510, 380] width 12 height 12
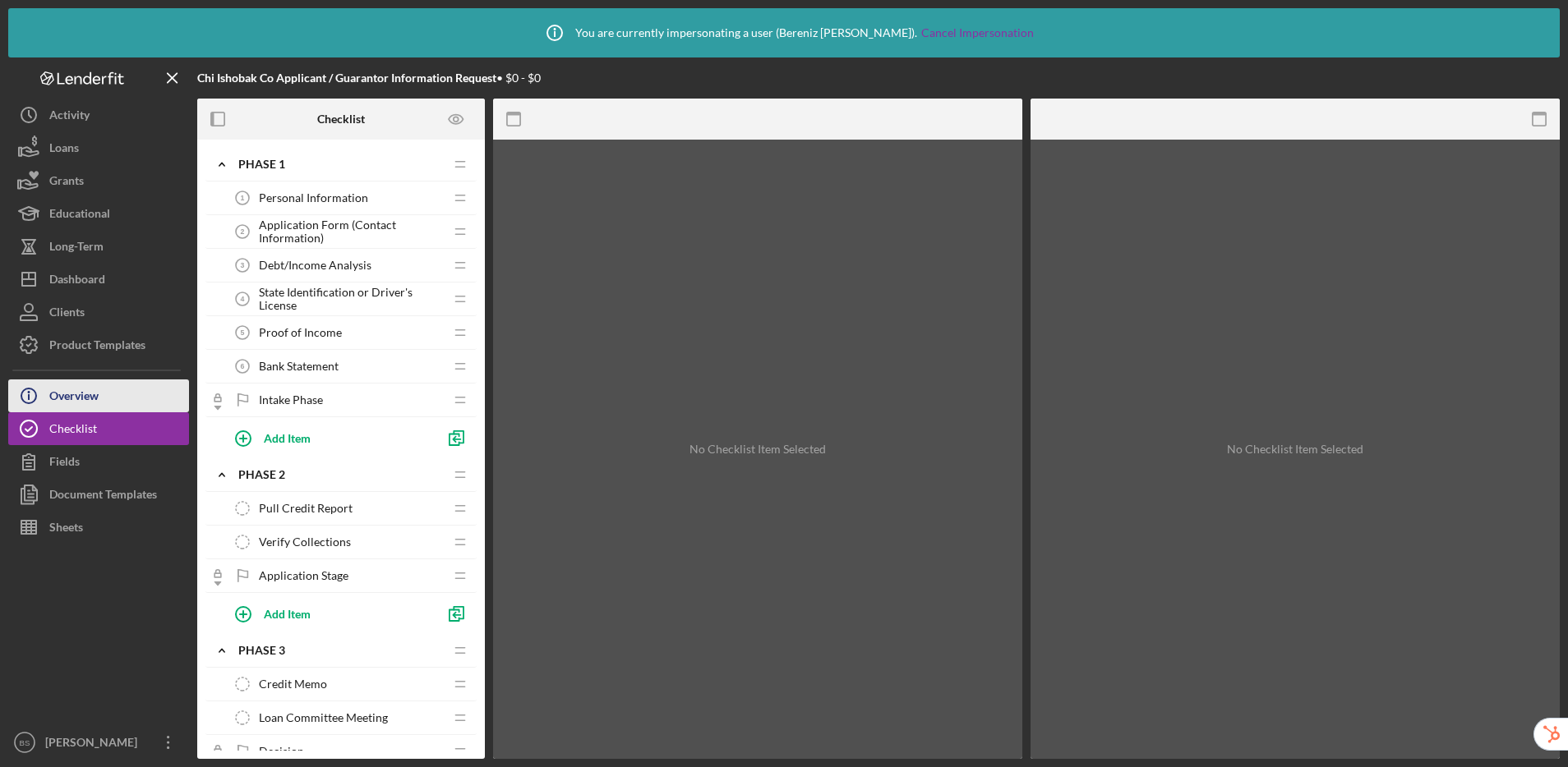
click at [155, 393] on button "Icon/Info Overview" at bounding box center [99, 396] width 181 height 33
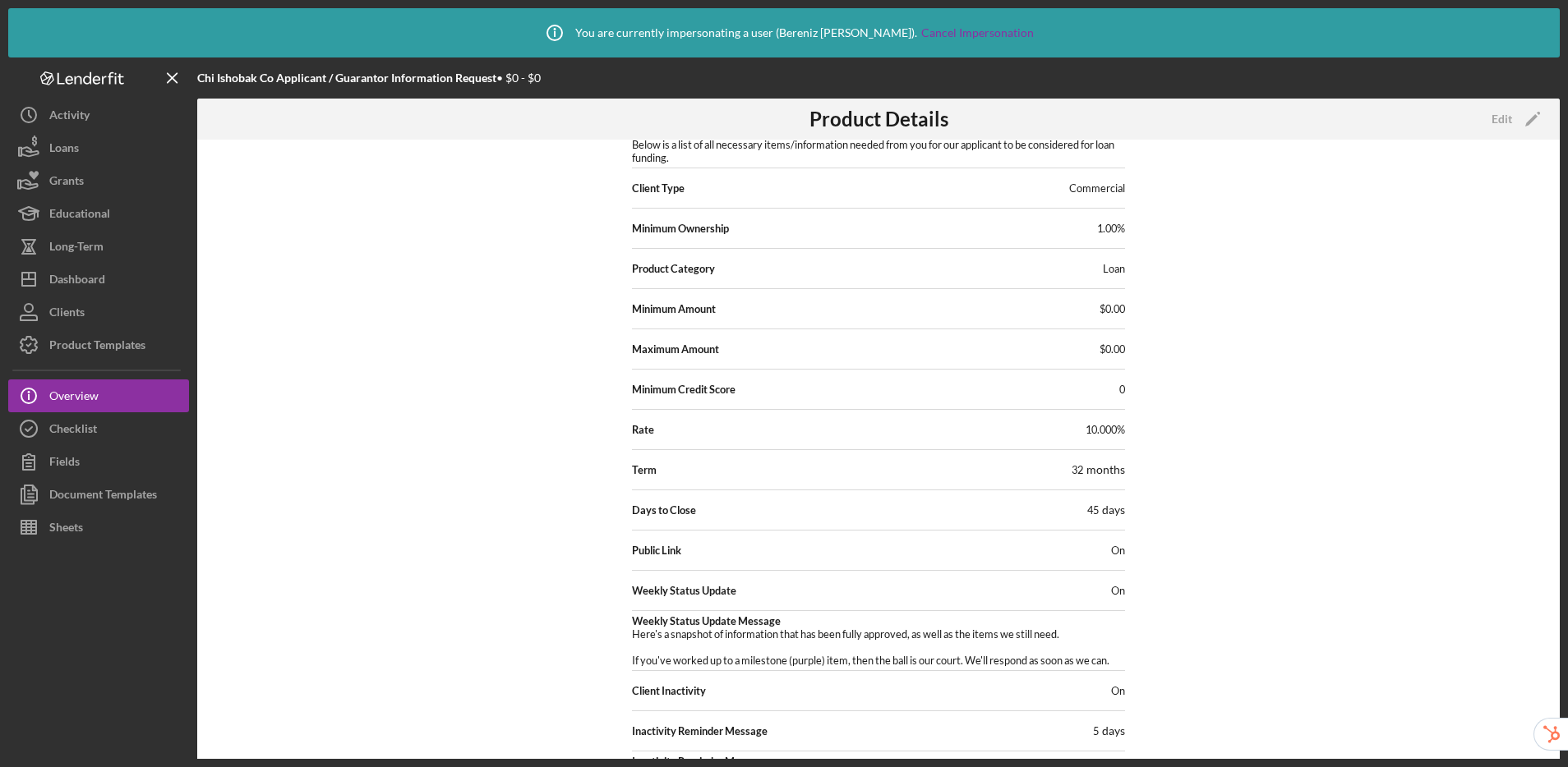
scroll to position [136, 0]
click at [50, 426] on div "Checklist" at bounding box center [73, 430] width 48 height 37
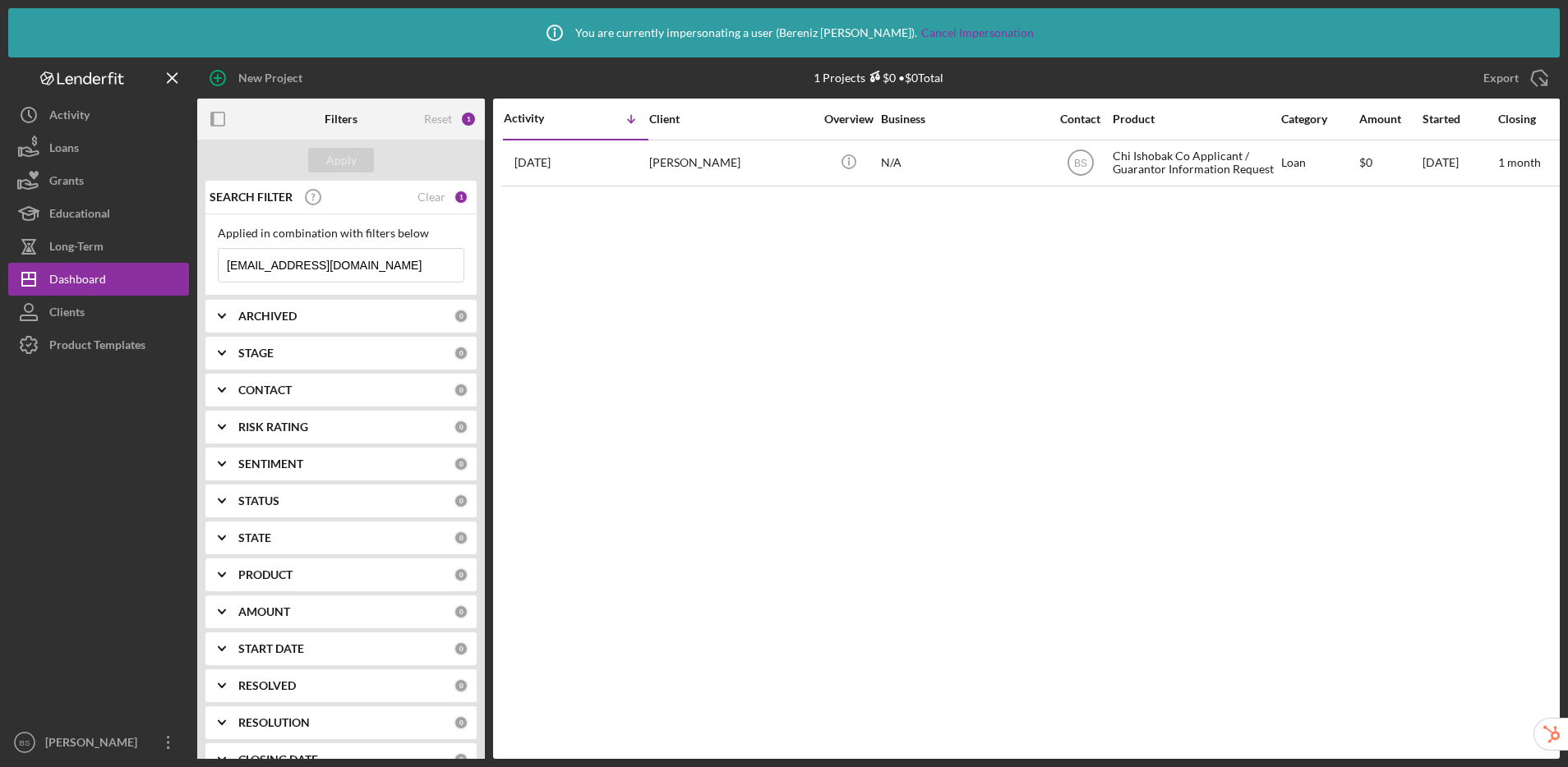
click at [369, 268] on input "kandie_m6@yahoo.com" at bounding box center [341, 265] width 245 height 33
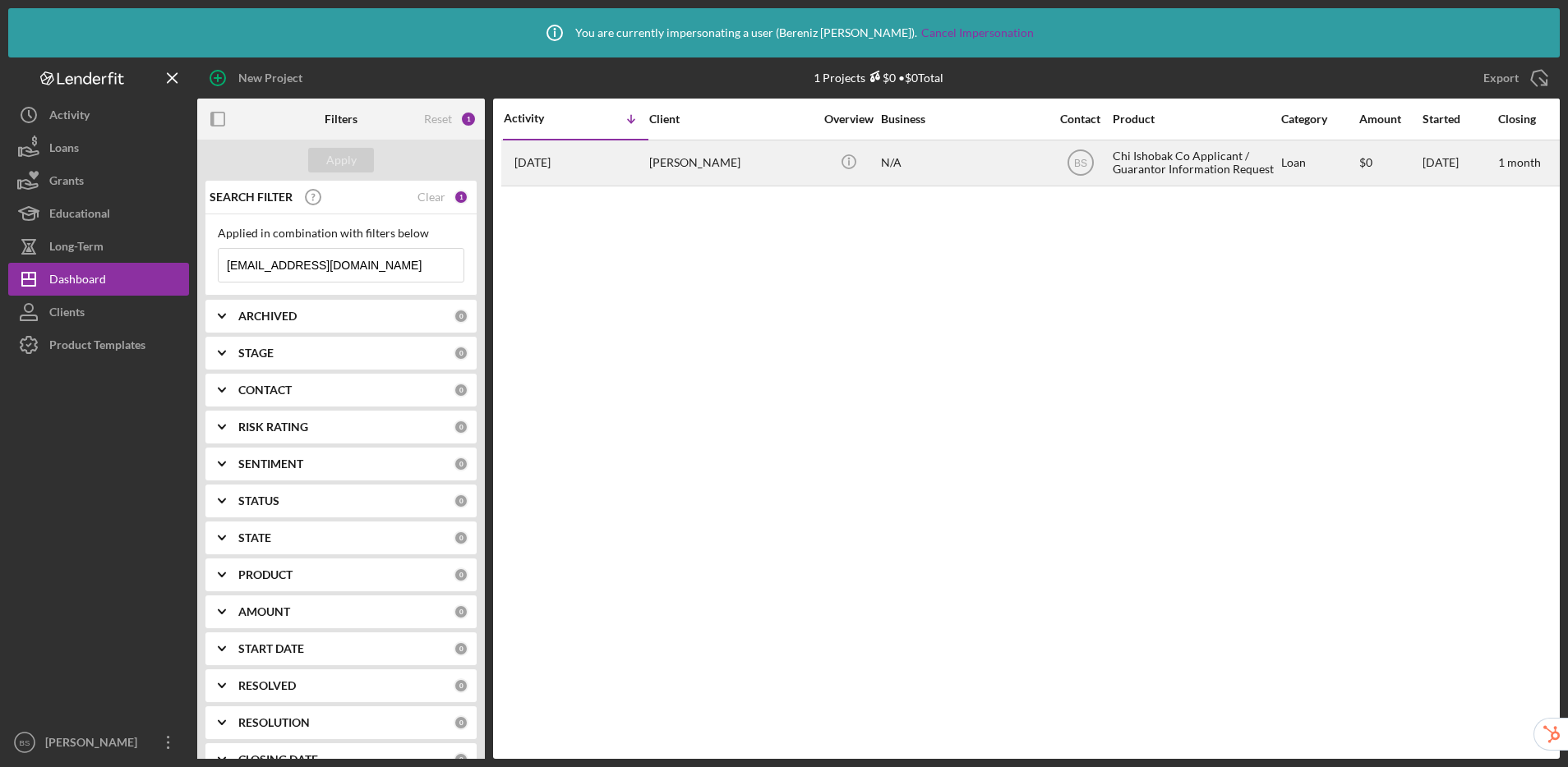
click at [1133, 163] on div "Chi Ishobak Co Applicant / Guarantor Information Request" at bounding box center [1195, 163] width 164 height 43
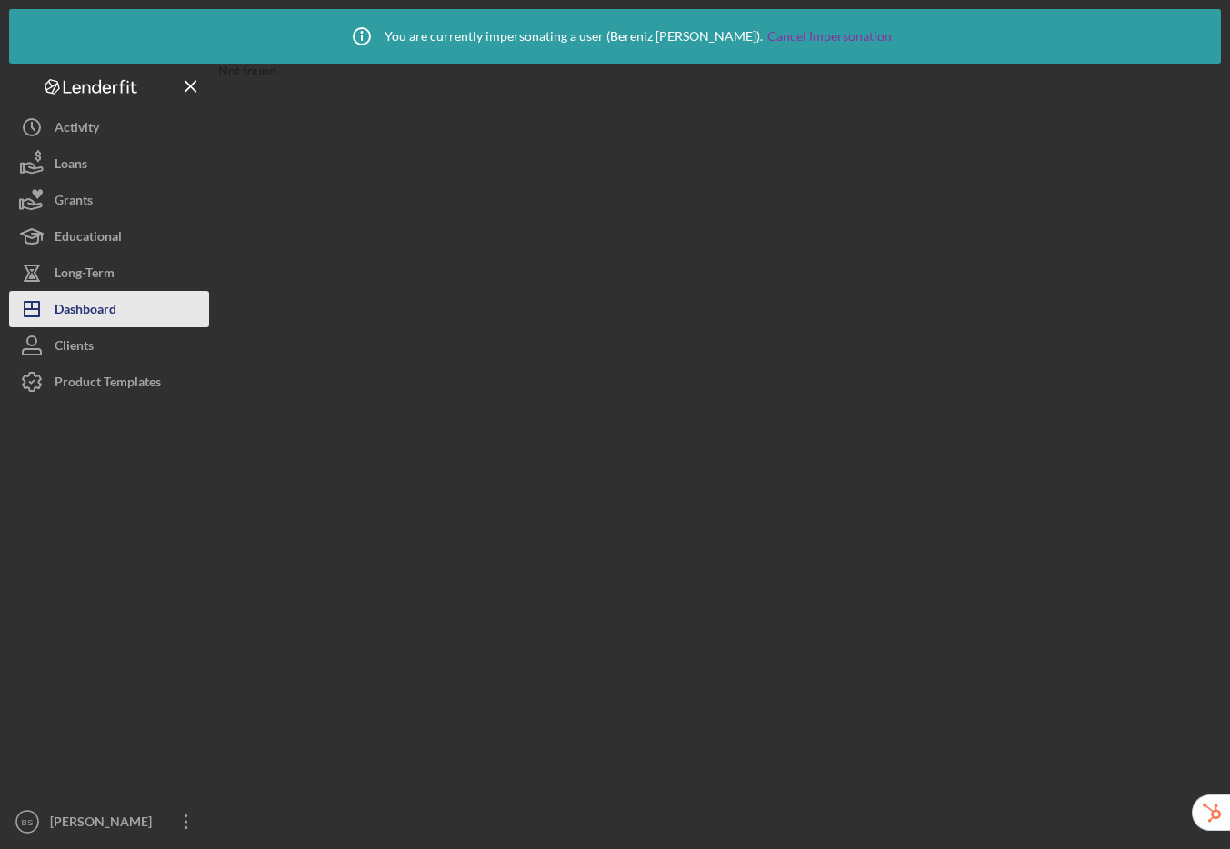
click at [91, 310] on div "Dashboard" at bounding box center [86, 311] width 62 height 41
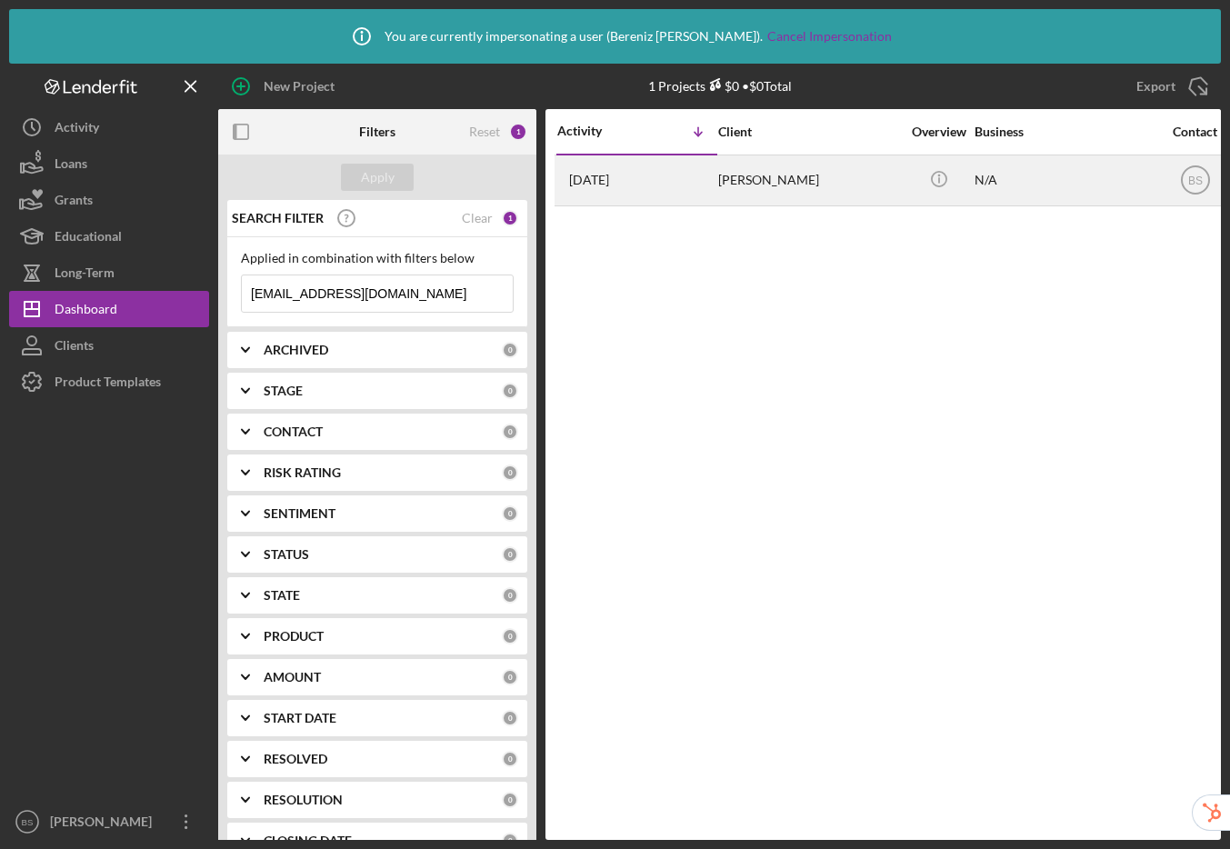
click at [736, 191] on div "Mandy Henslee" at bounding box center [809, 180] width 182 height 48
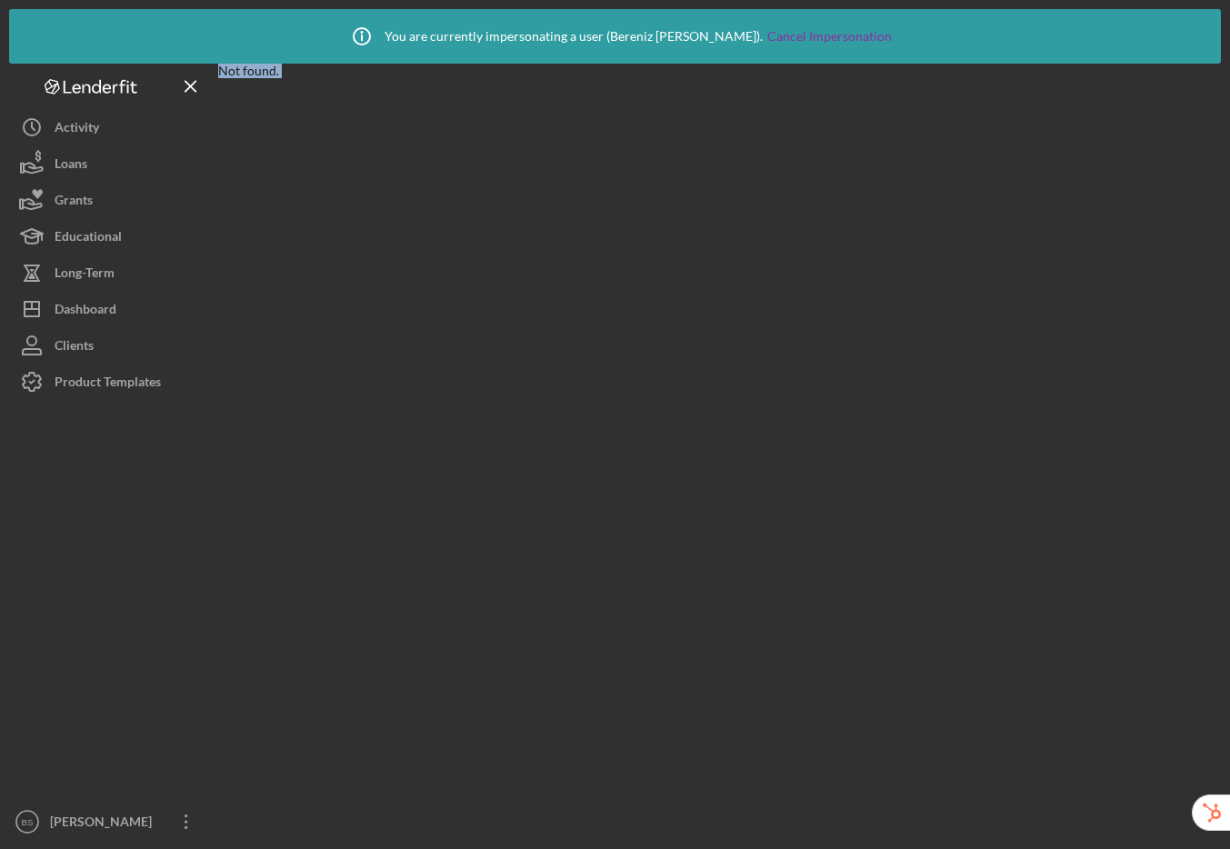
drag, startPoint x: 209, startPoint y: 65, endPoint x: 219, endPoint y: 68, distance: 10.4
click at [219, 68] on div "Not found. Logo-Reversed Created with Sketch. Icon/Menu Close Icon/Dashboard Da…" at bounding box center [615, 452] width 1212 height 776
drag, startPoint x: 78, startPoint y: 300, endPoint x: 75, endPoint y: 285, distance: 14.8
click at [78, 299] on div "Dashboard" at bounding box center [86, 311] width 62 height 41
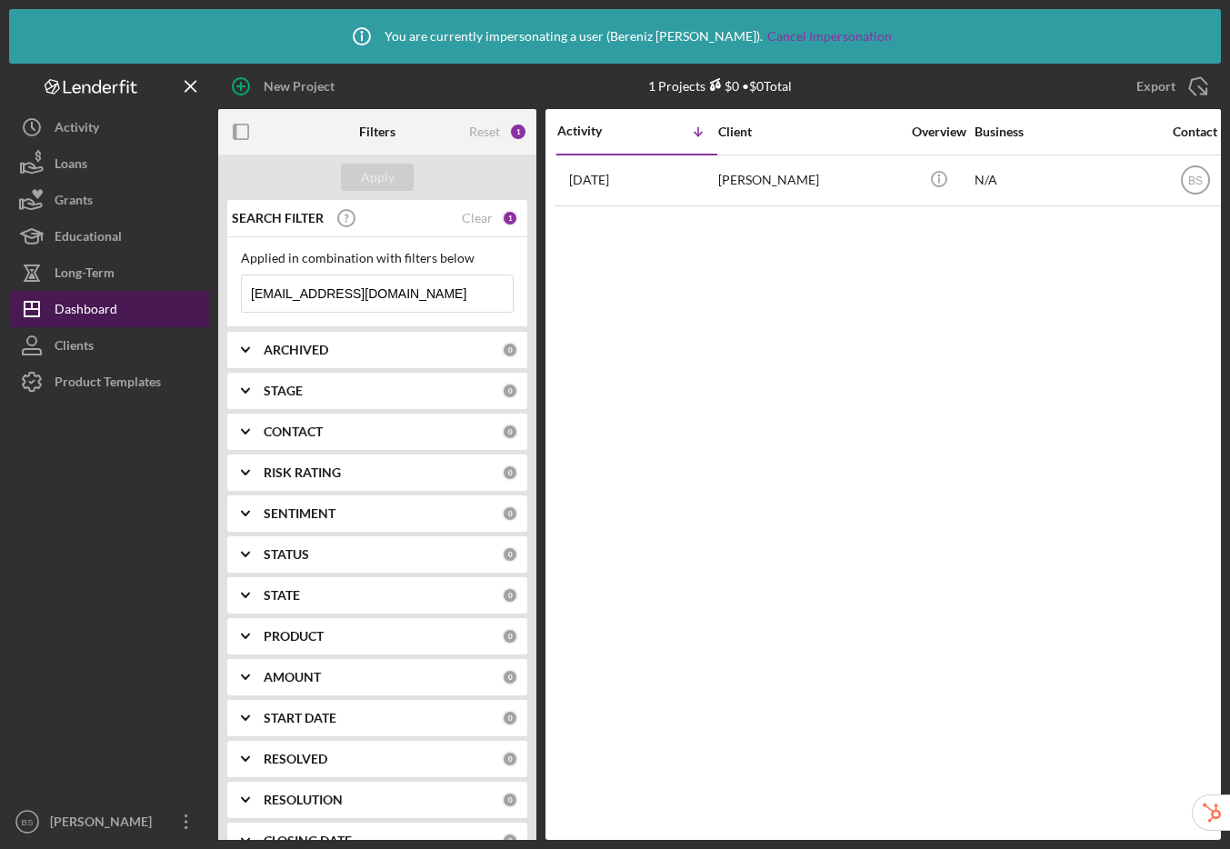
drag, startPoint x: 125, startPoint y: 498, endPoint x: 121, endPoint y: 310, distance: 188.2
click at [125, 498] on div at bounding box center [109, 602] width 200 height 404
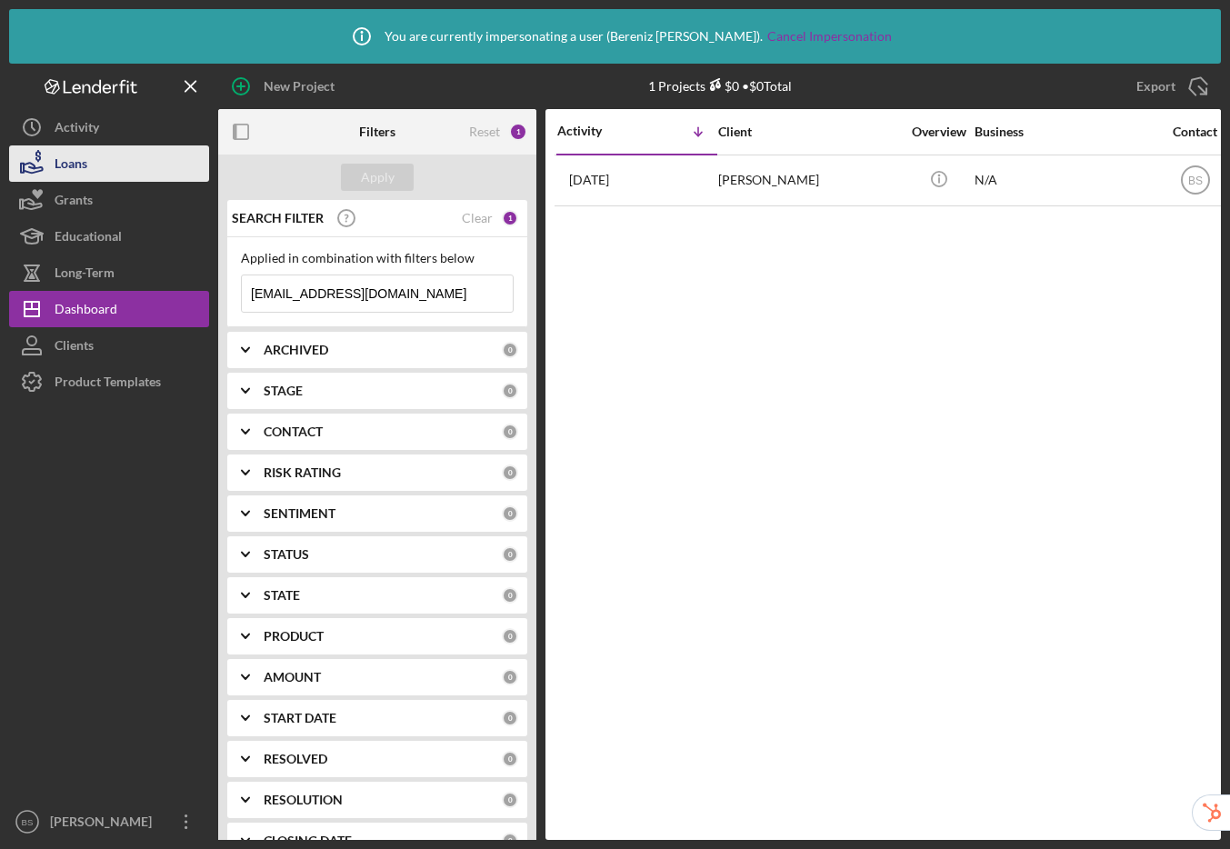
click at [76, 165] on div "Loans" at bounding box center [71, 165] width 33 height 41
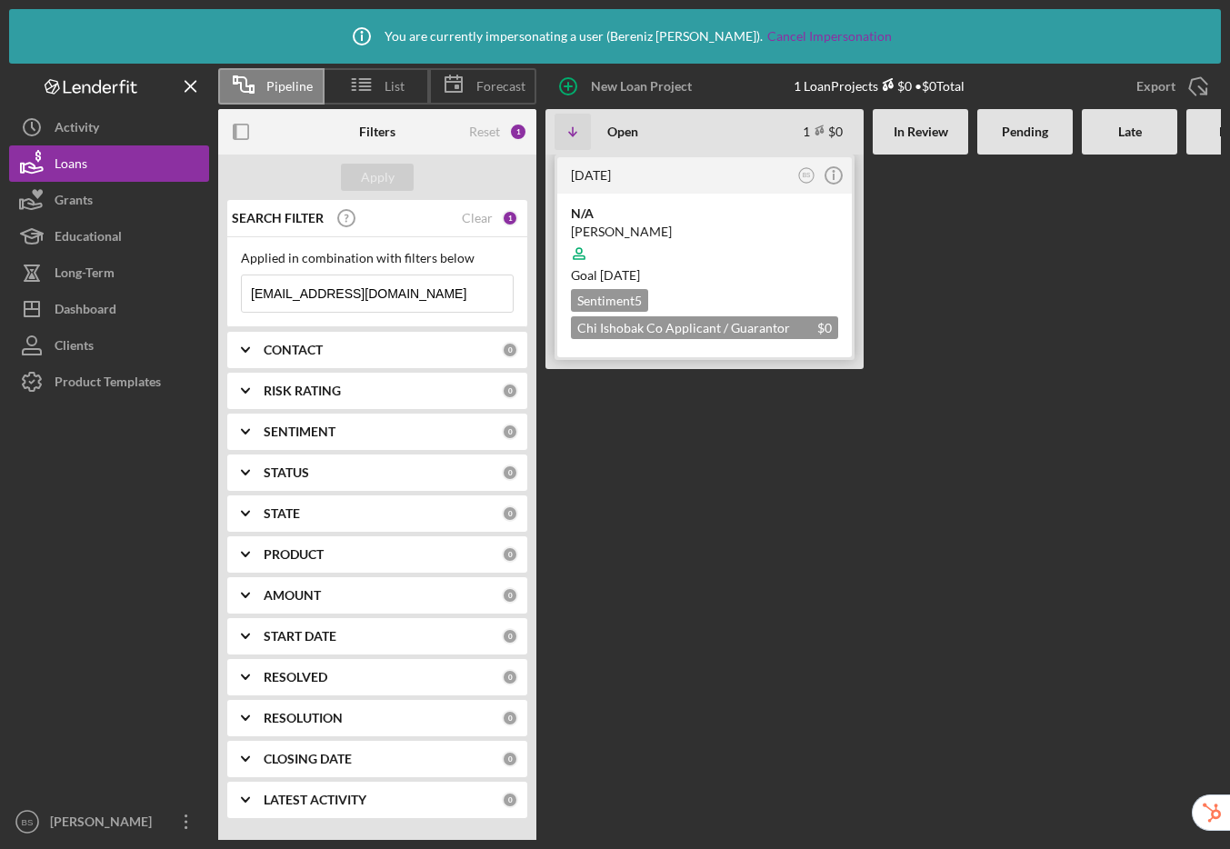
click at [760, 260] on div at bounding box center [704, 253] width 267 height 35
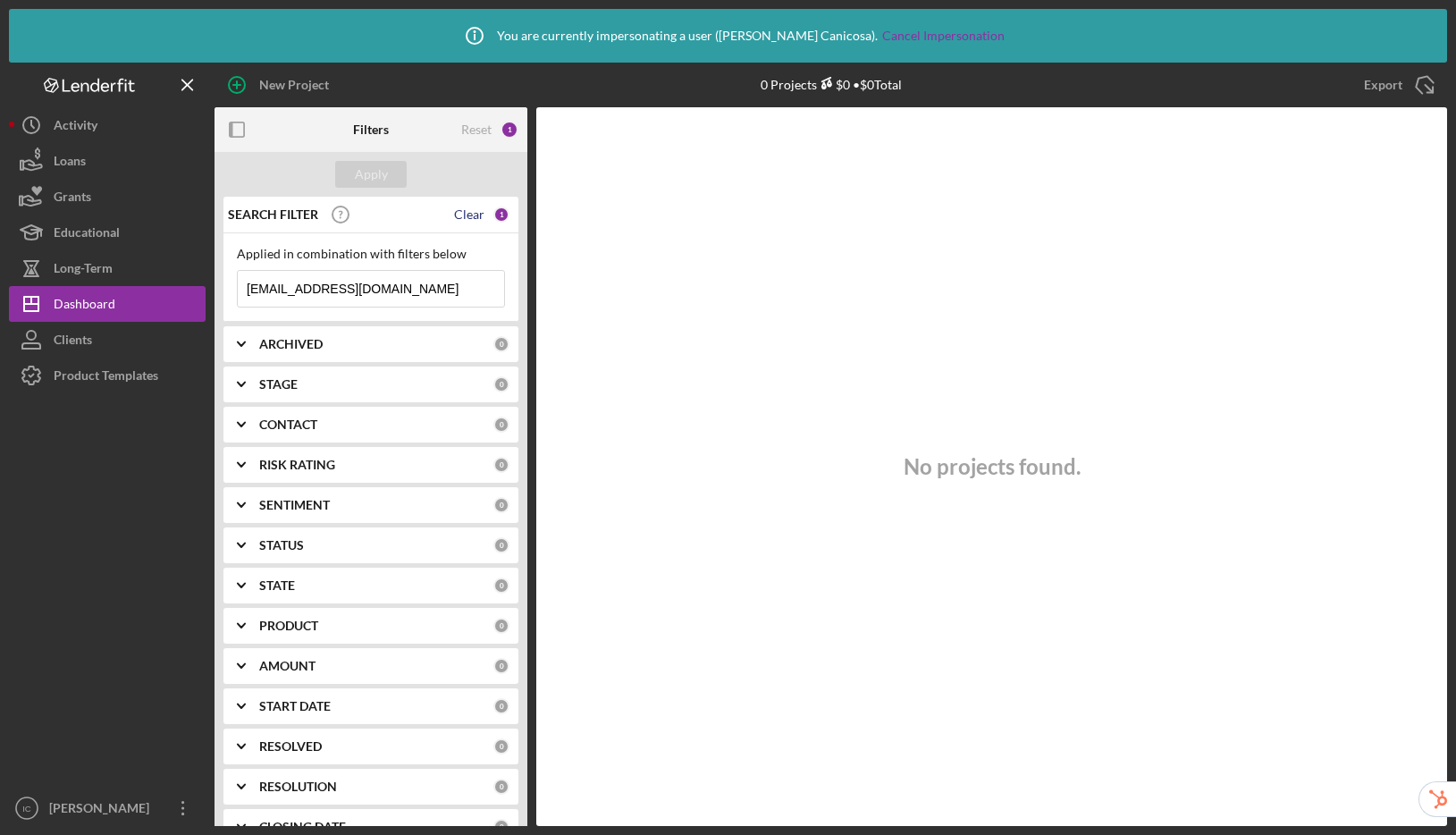
click at [462, 209] on div "Clear" at bounding box center [469, 214] width 30 height 15
click at [357, 167] on div "Apply" at bounding box center [372, 174] width 33 height 27
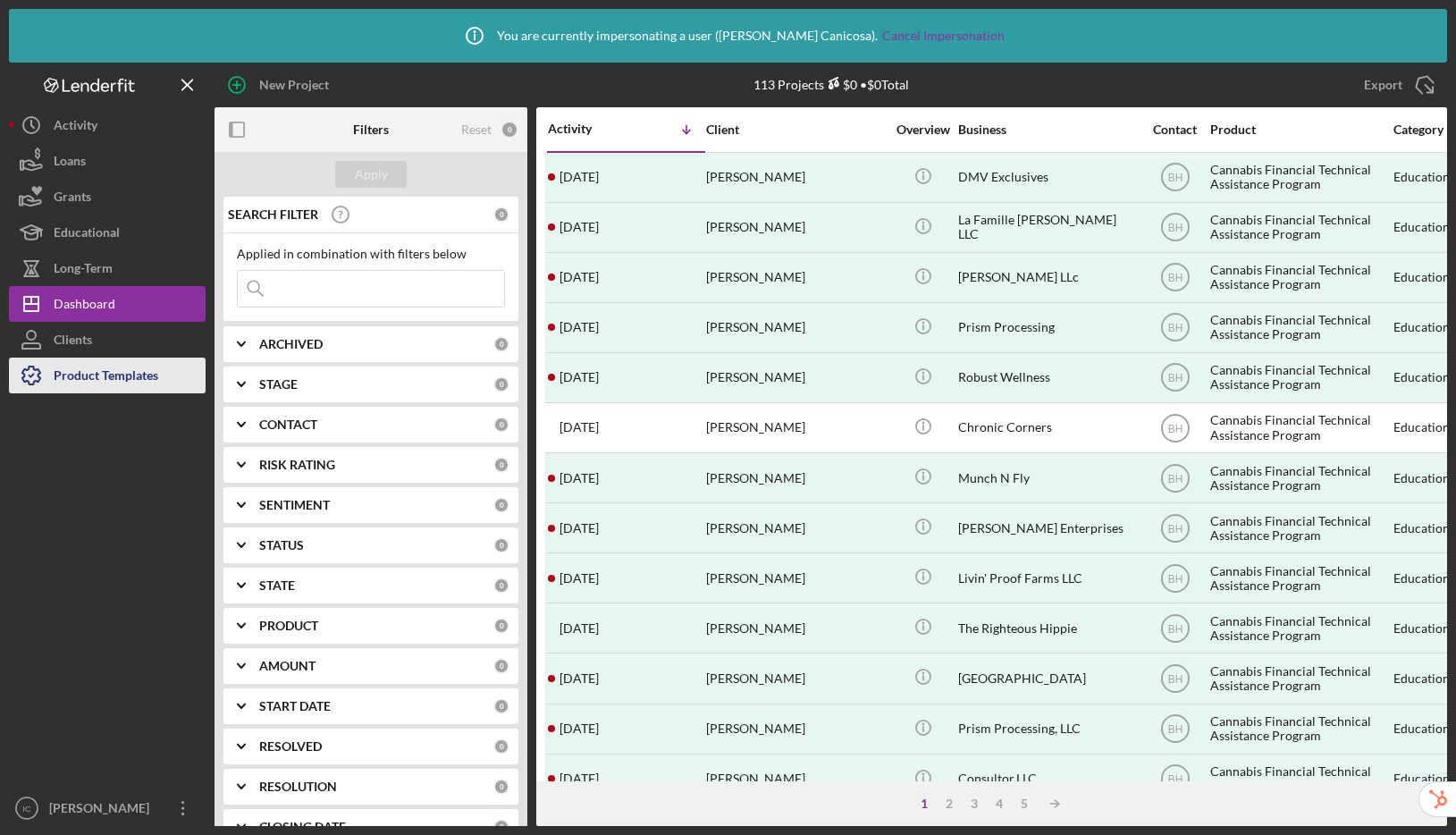
click at [144, 369] on div "Product Templates" at bounding box center [106, 378] width 104 height 40
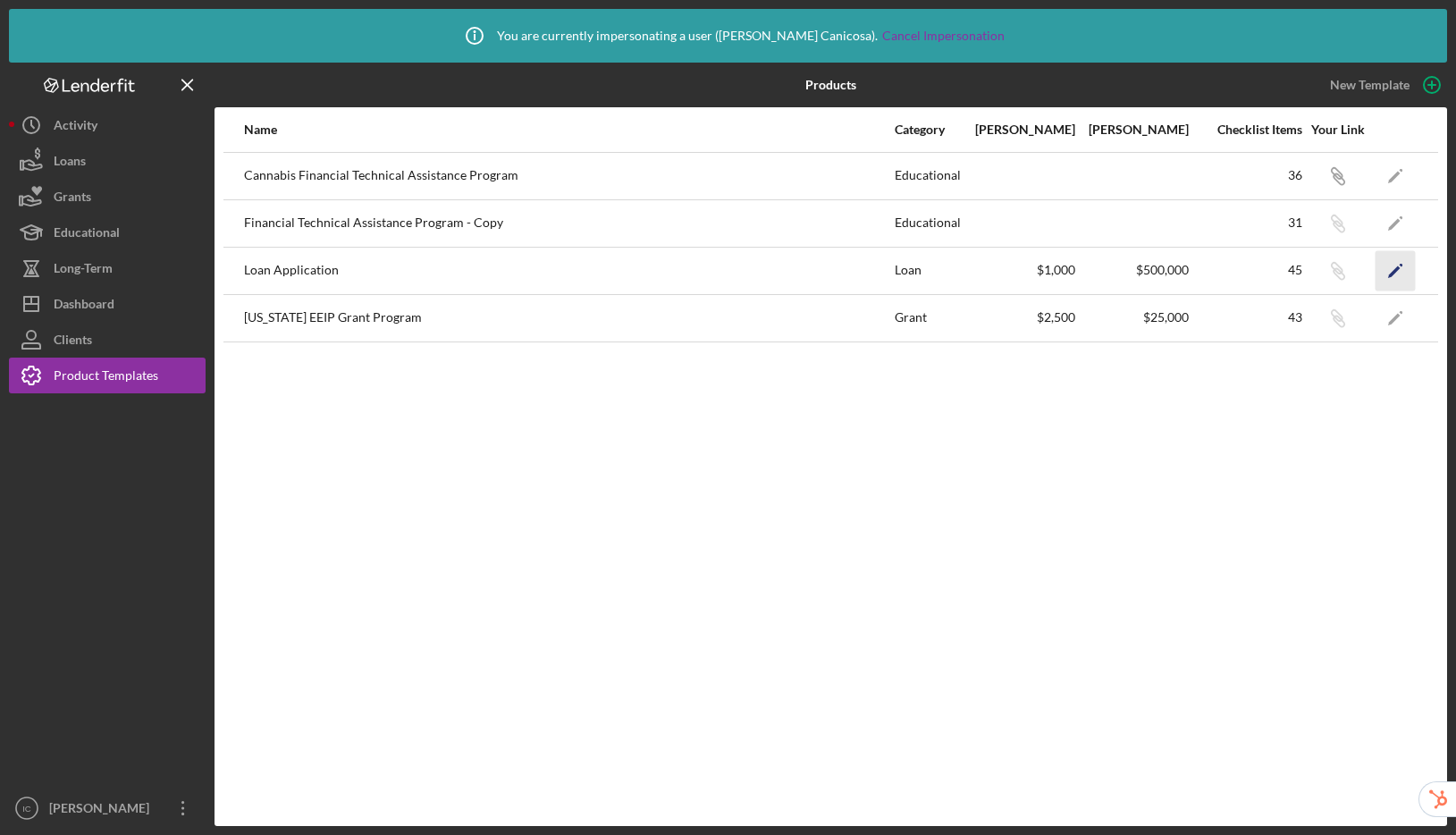
click at [1381, 275] on icon "Icon/Edit" at bounding box center [1395, 270] width 40 height 40
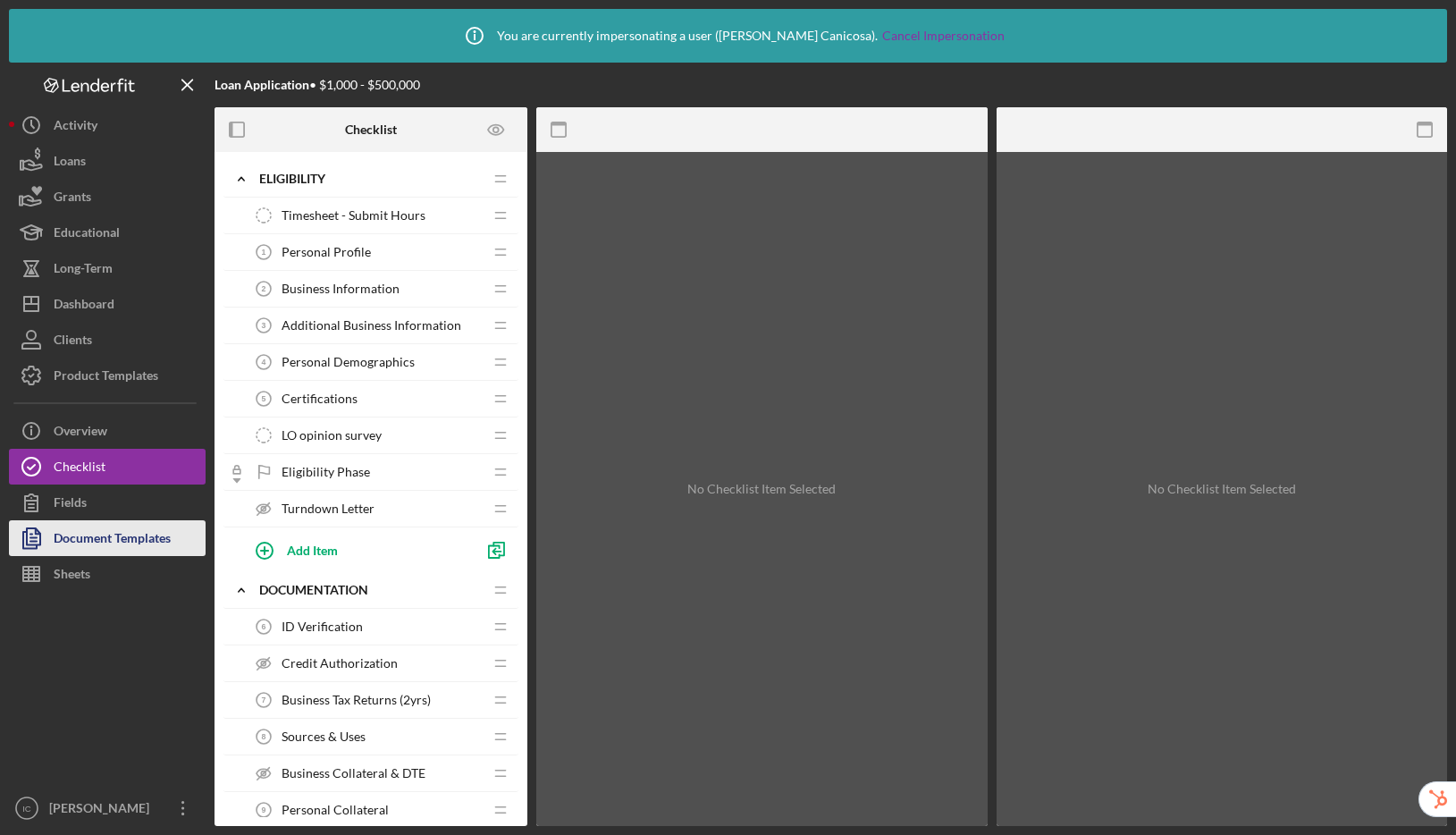
click at [135, 536] on div "Document Templates" at bounding box center [112, 540] width 117 height 40
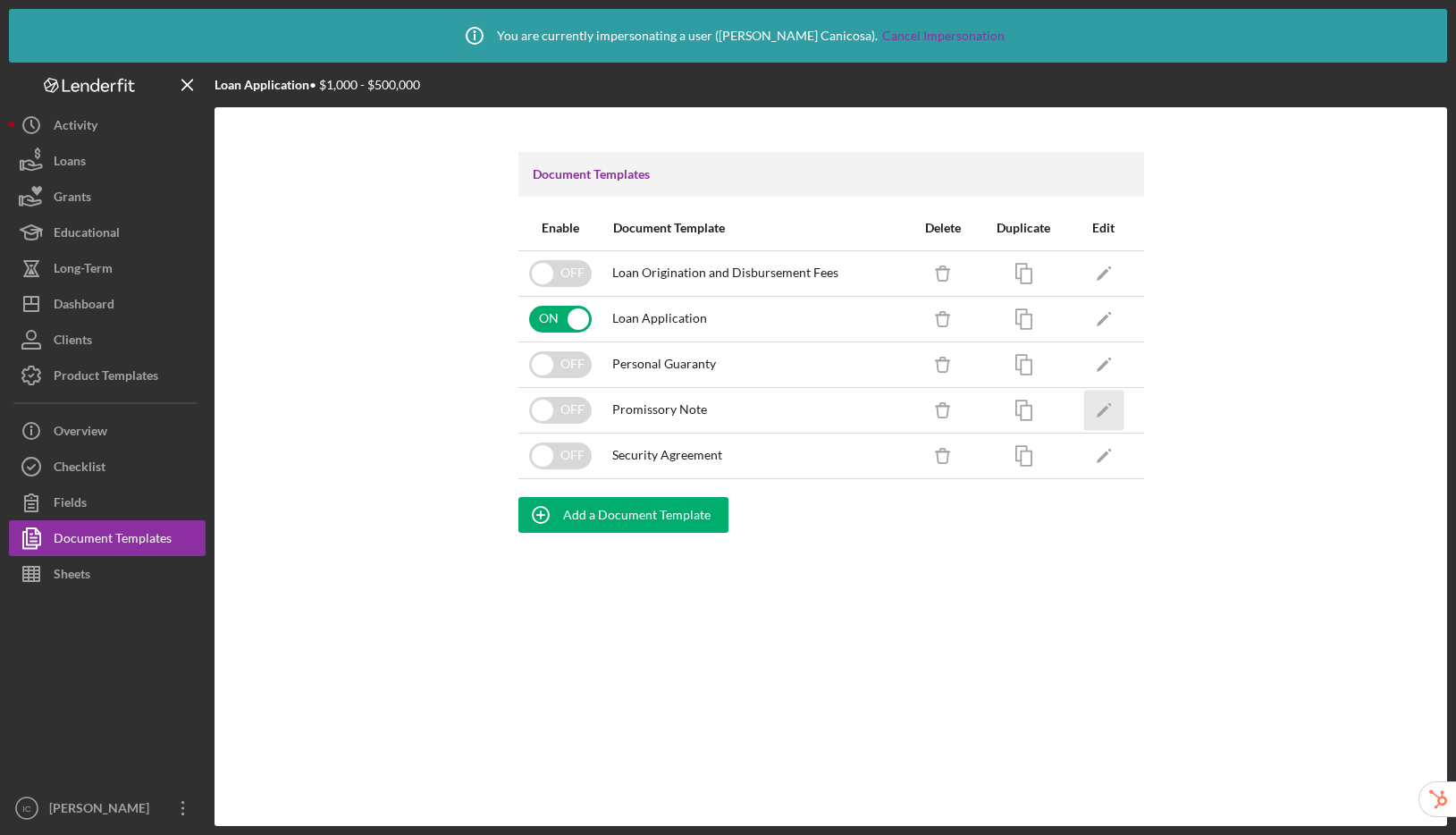
click at [1103, 406] on icon "Icon/Edit" at bounding box center [1103, 409] width 40 height 40
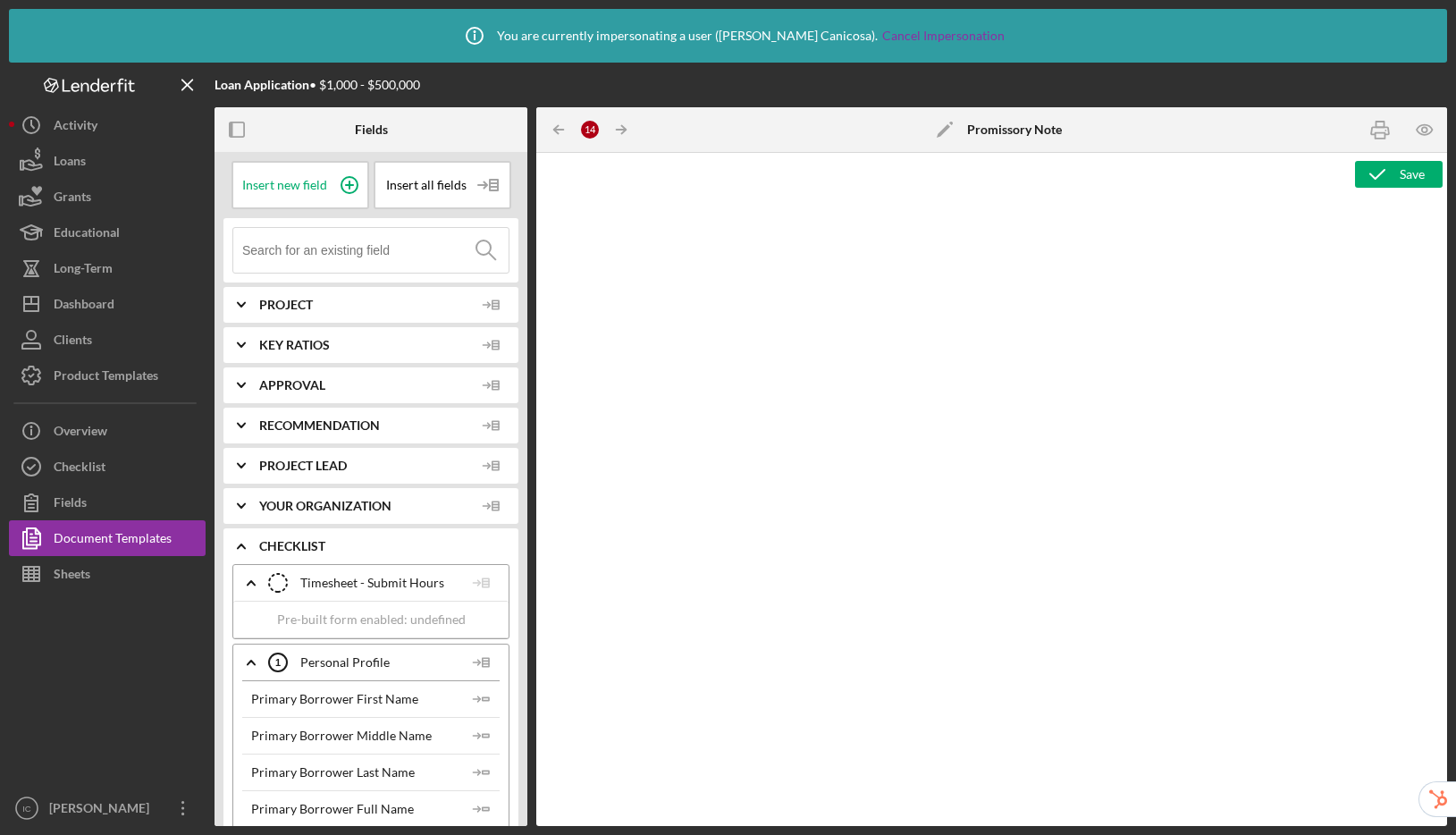
type textarea "<h4 style="line-height: 1.2; margin-left: 54pt; margin-top: 3.95pt; margin-bott…"
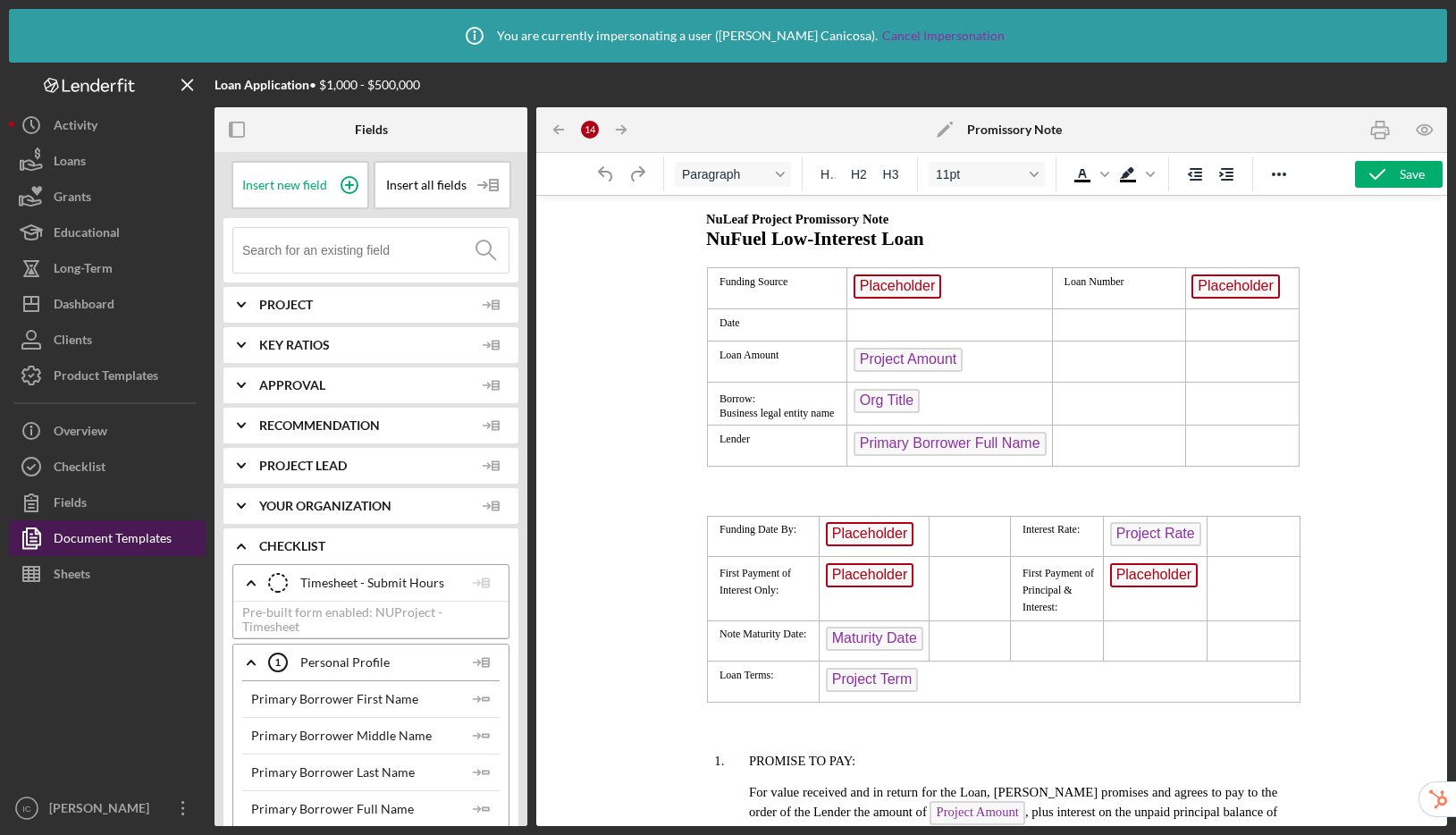
click at [120, 542] on div "Document Templates" at bounding box center [113, 540] width 118 height 40
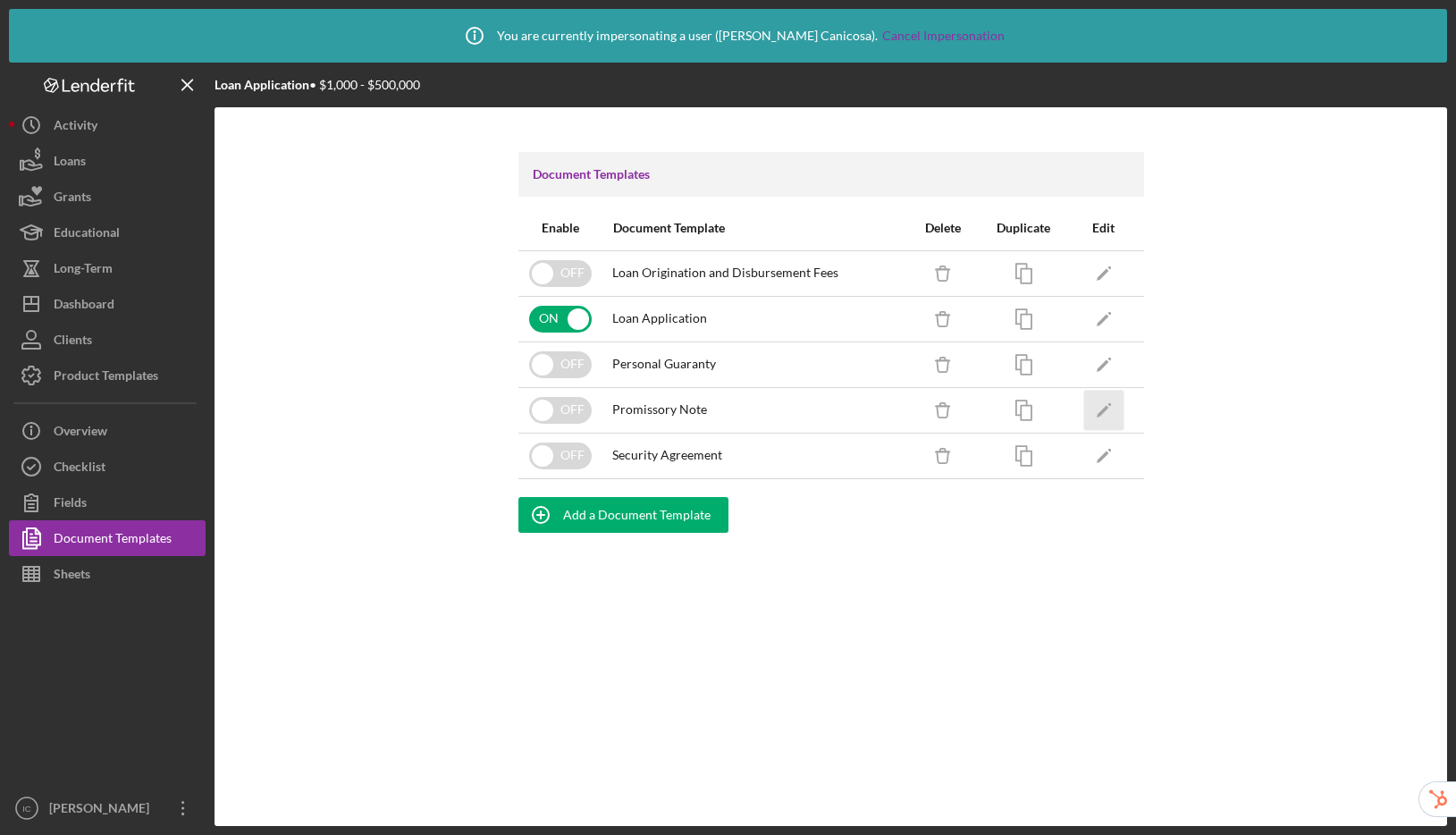
click at [1095, 399] on icon "Icon/Edit" at bounding box center [1103, 409] width 40 height 40
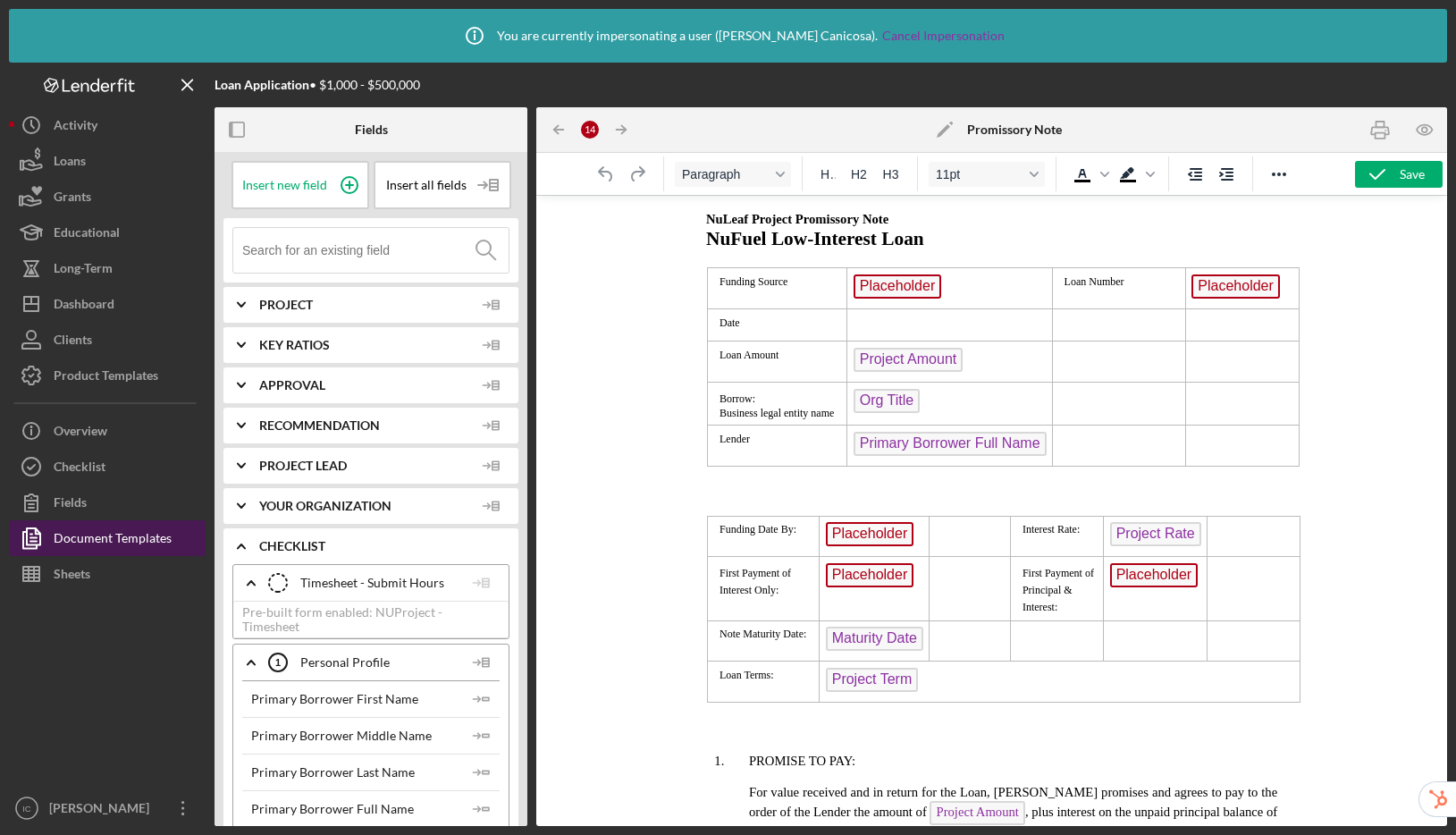
click at [124, 536] on div "Document Templates" at bounding box center [113, 540] width 118 height 40
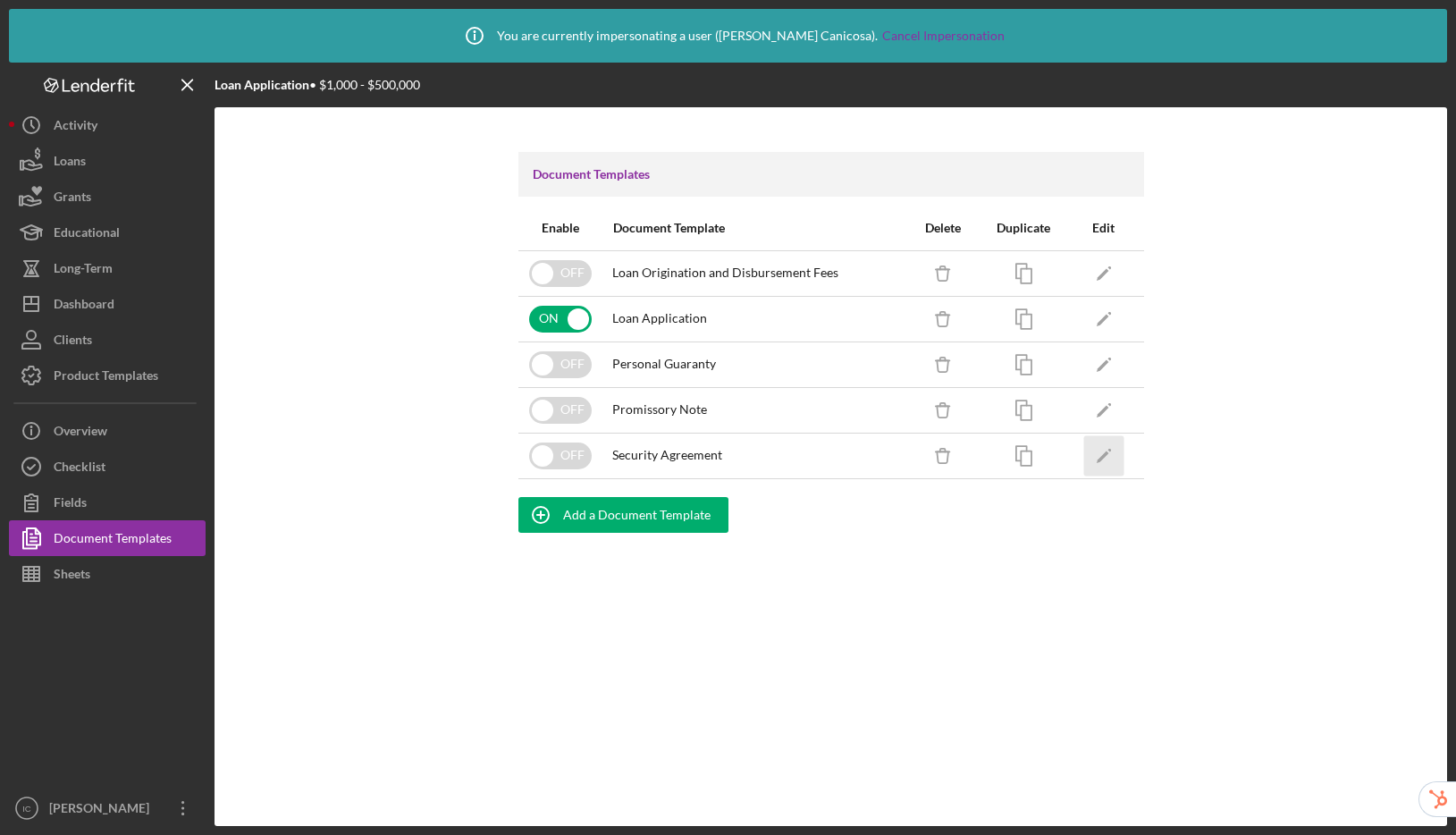
click at [1106, 459] on icon "Icon/Edit" at bounding box center [1103, 455] width 40 height 40
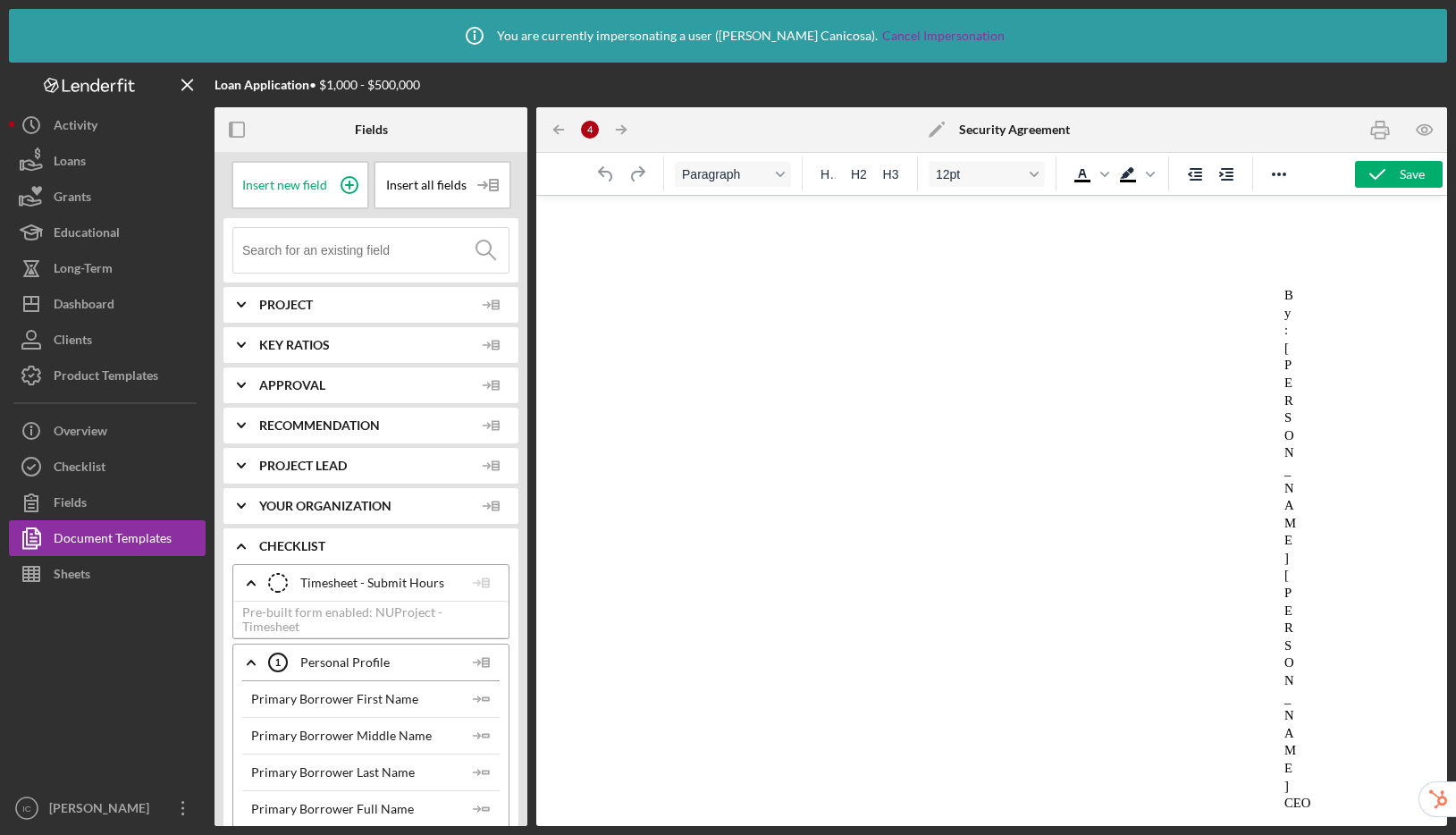
scroll to position [4640, 0]
click at [244, 133] on rect "button" at bounding box center [237, 130] width 15 height 15
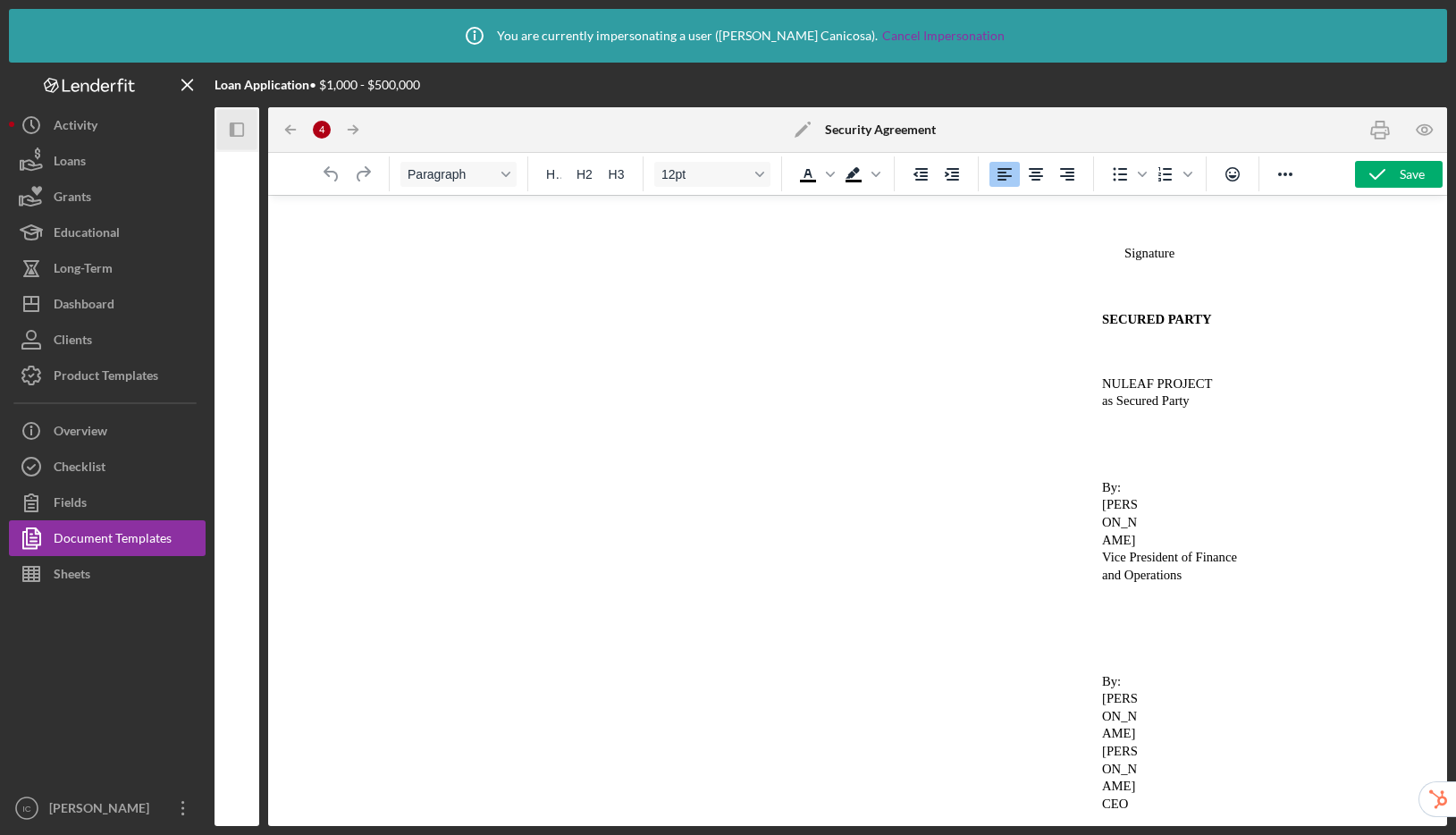
scroll to position [3202, 0]
click at [1425, 133] on icon "button" at bounding box center [1425, 130] width 40 height 40
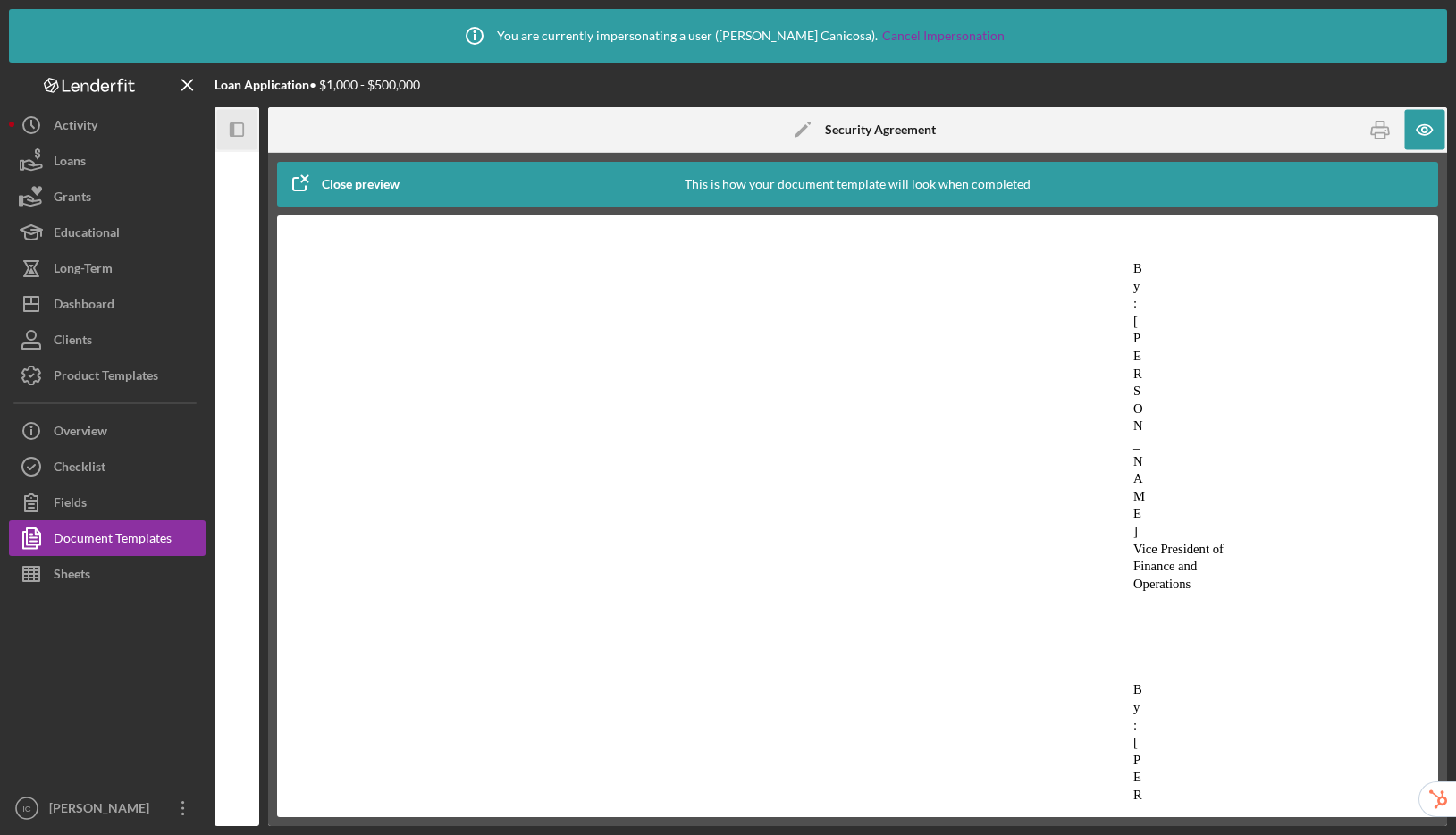
scroll to position [4133, 0]
click at [1411, 133] on icon "button" at bounding box center [1425, 130] width 40 height 40
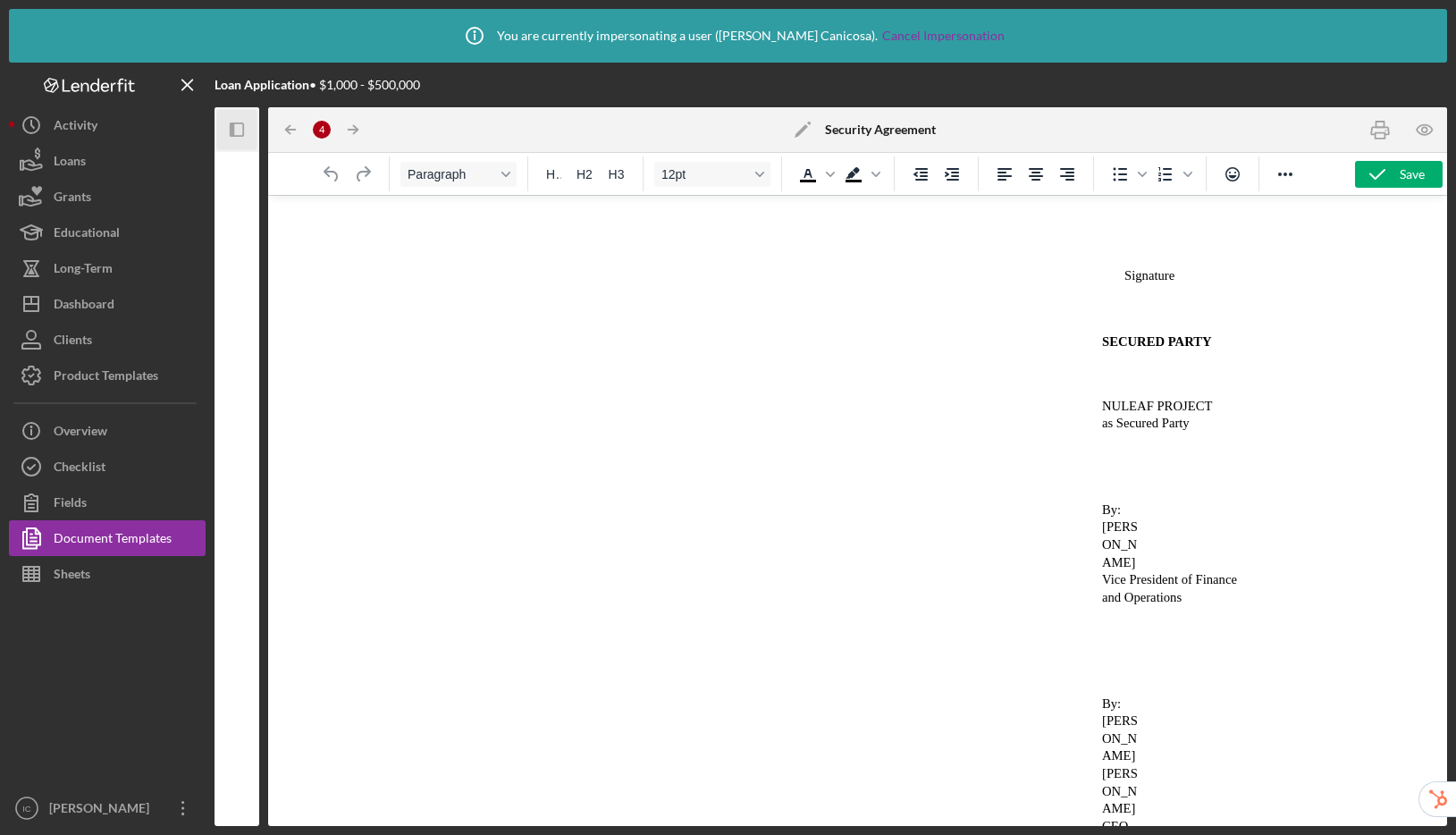
scroll to position [3202, 0]
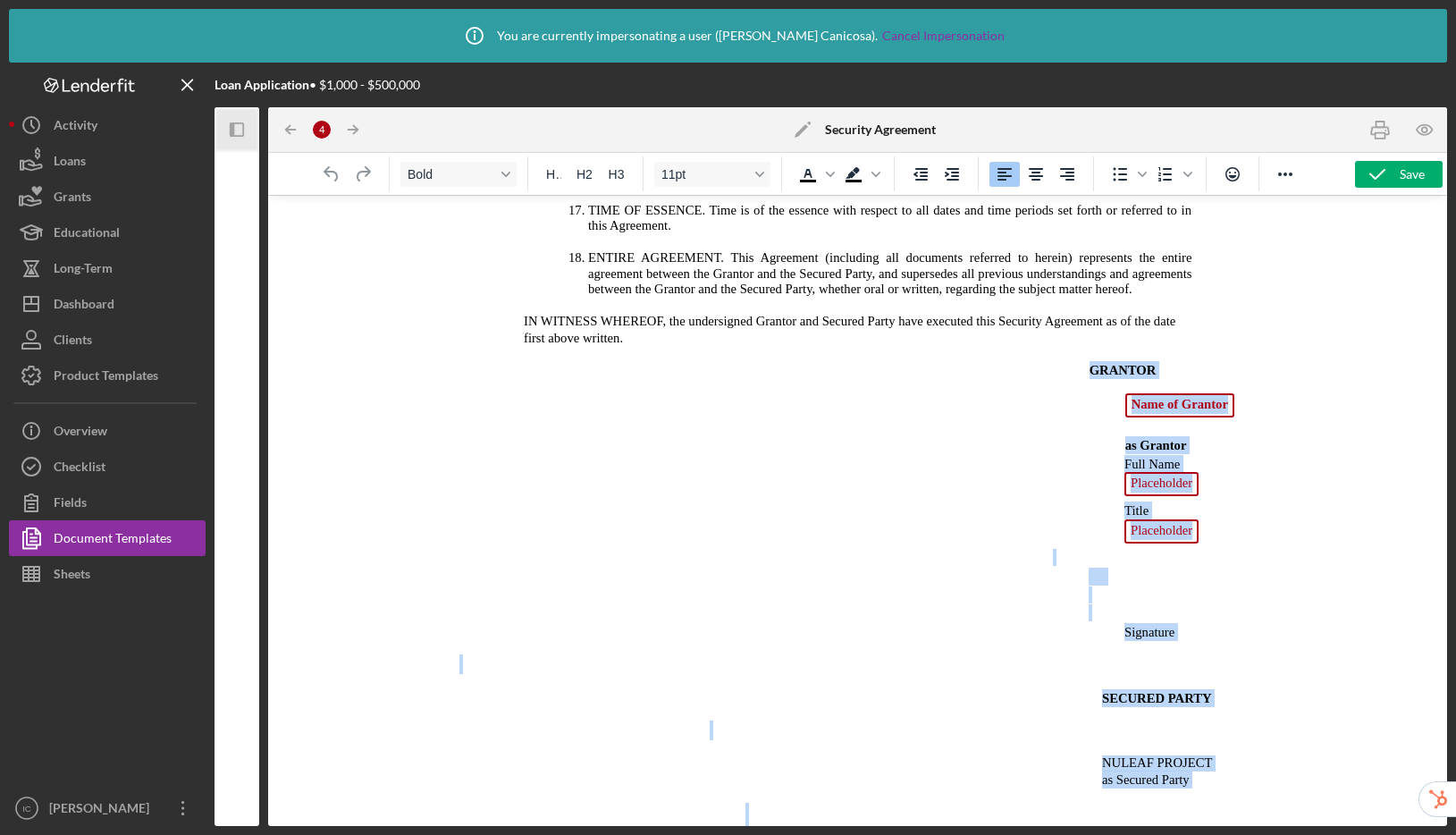
scroll to position [3050, 0]
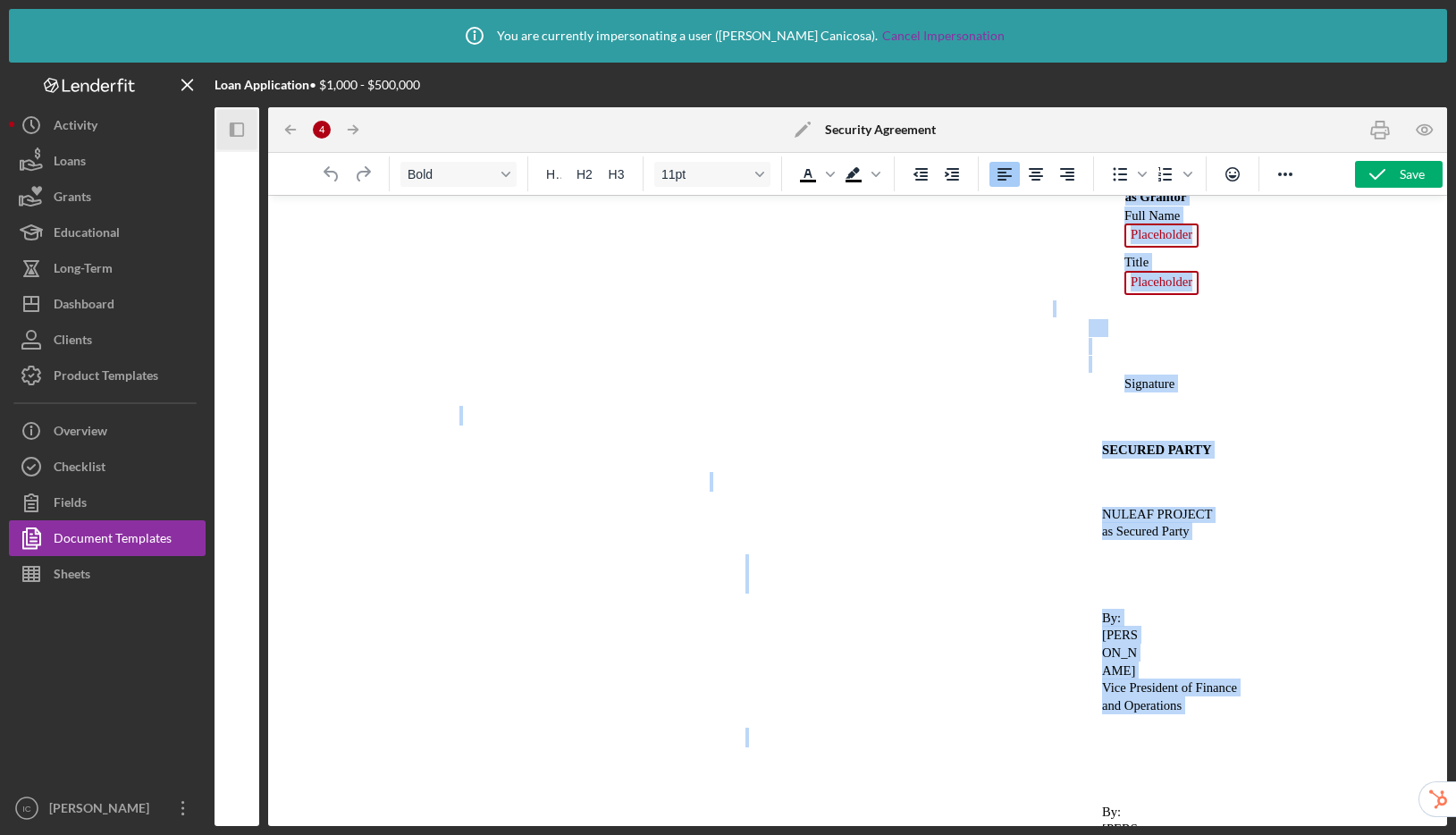
drag, startPoint x: 1057, startPoint y: 444, endPoint x: 1195, endPoint y: 759, distance: 343.9
click at [923, 180] on icon "Decrease indent" at bounding box center [920, 174] width 15 height 13
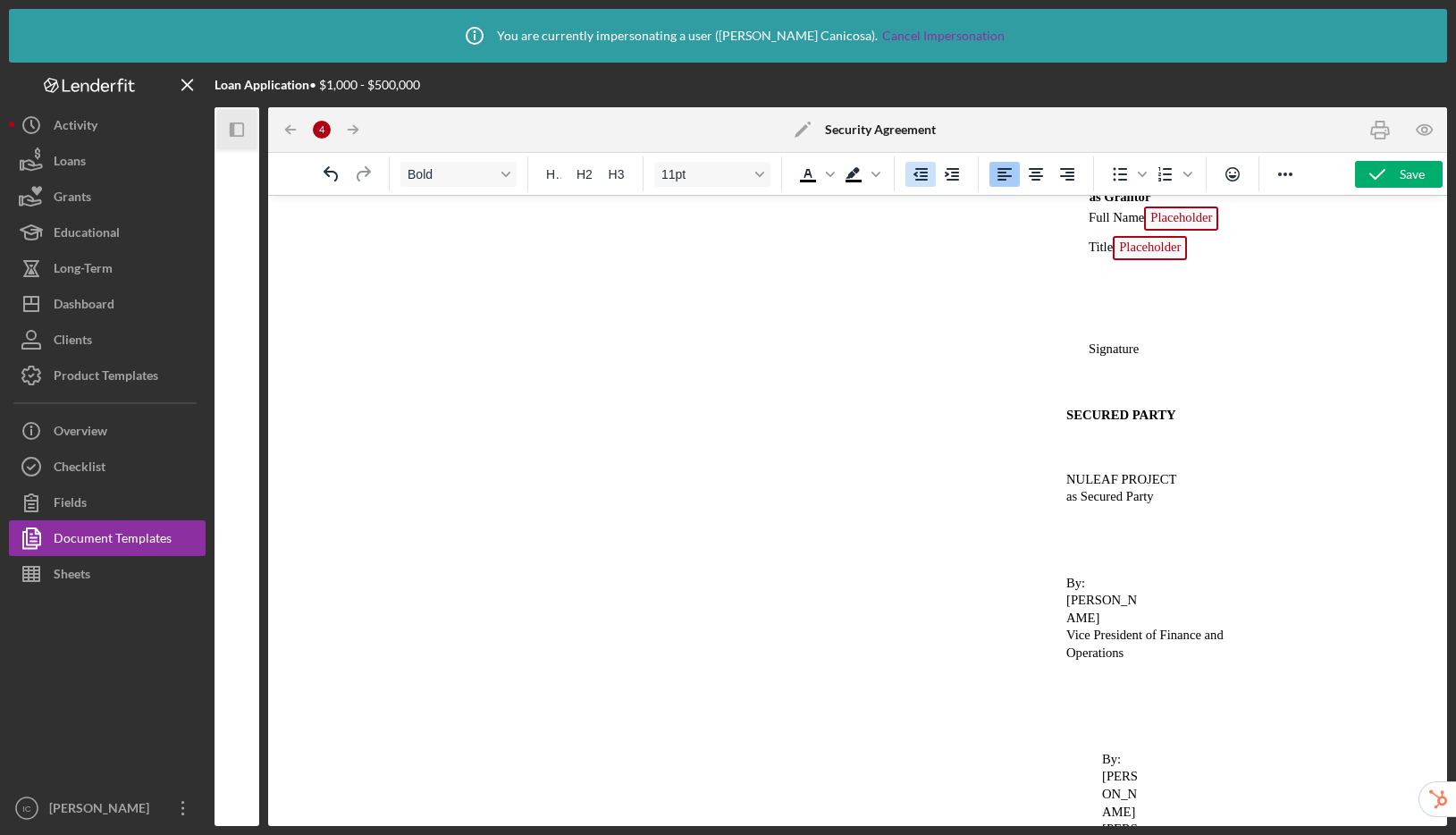
click at [923, 180] on icon "Decrease indent" at bounding box center [920, 174] width 15 height 13
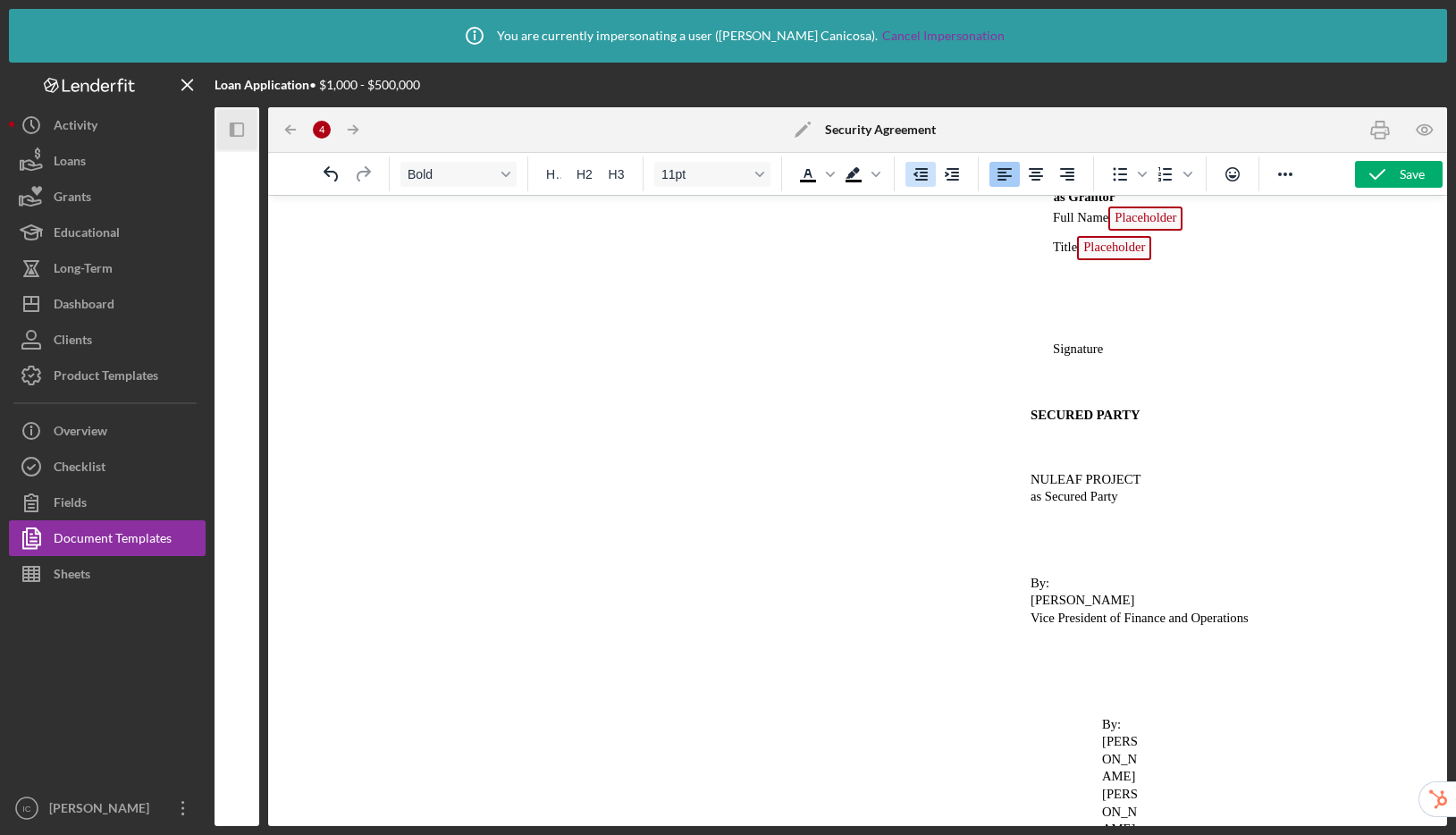
click at [923, 180] on icon "Decrease indent" at bounding box center [920, 174] width 15 height 13
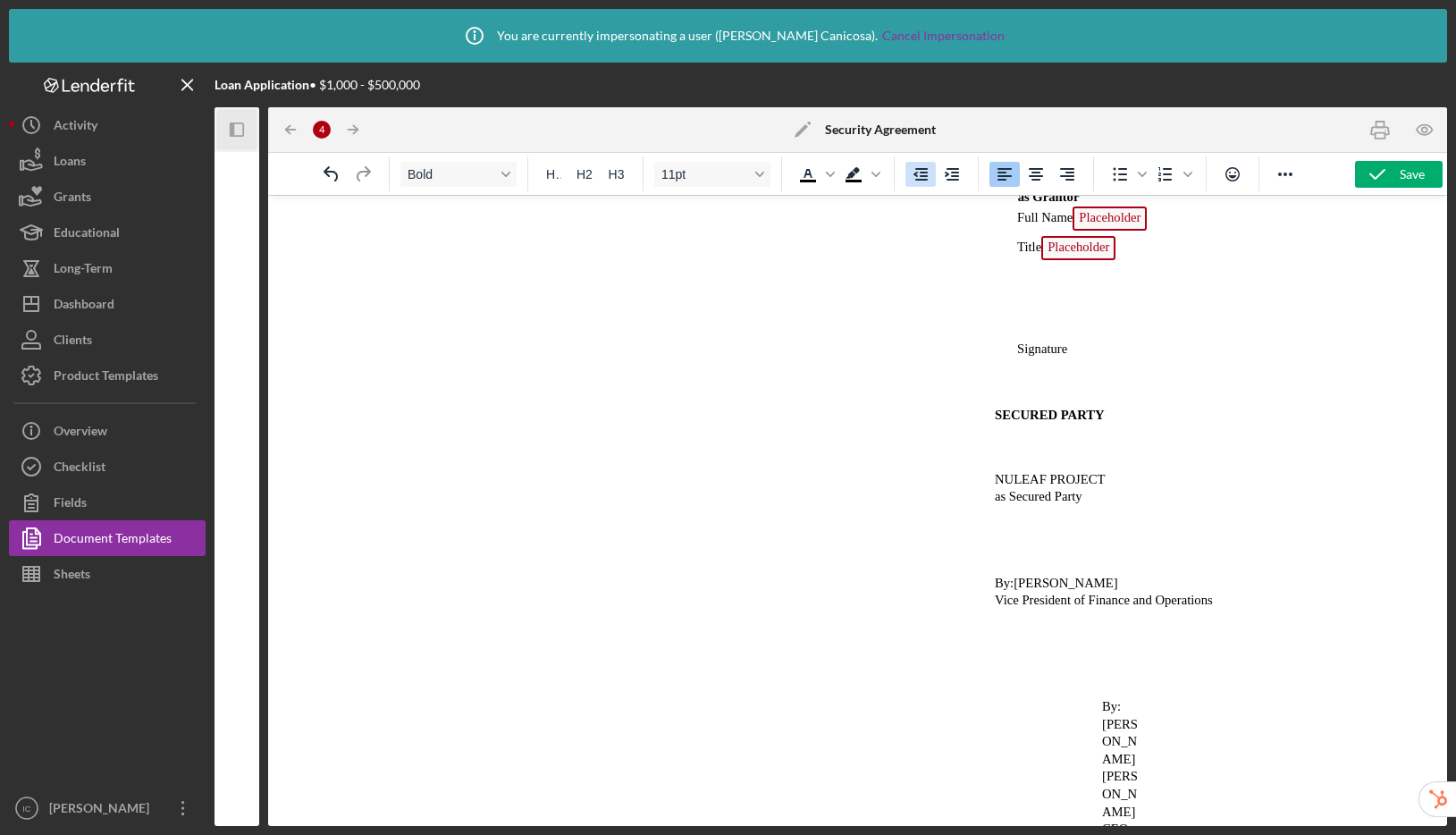
click at [923, 180] on icon "Decrease indent" at bounding box center [920, 174] width 15 height 13
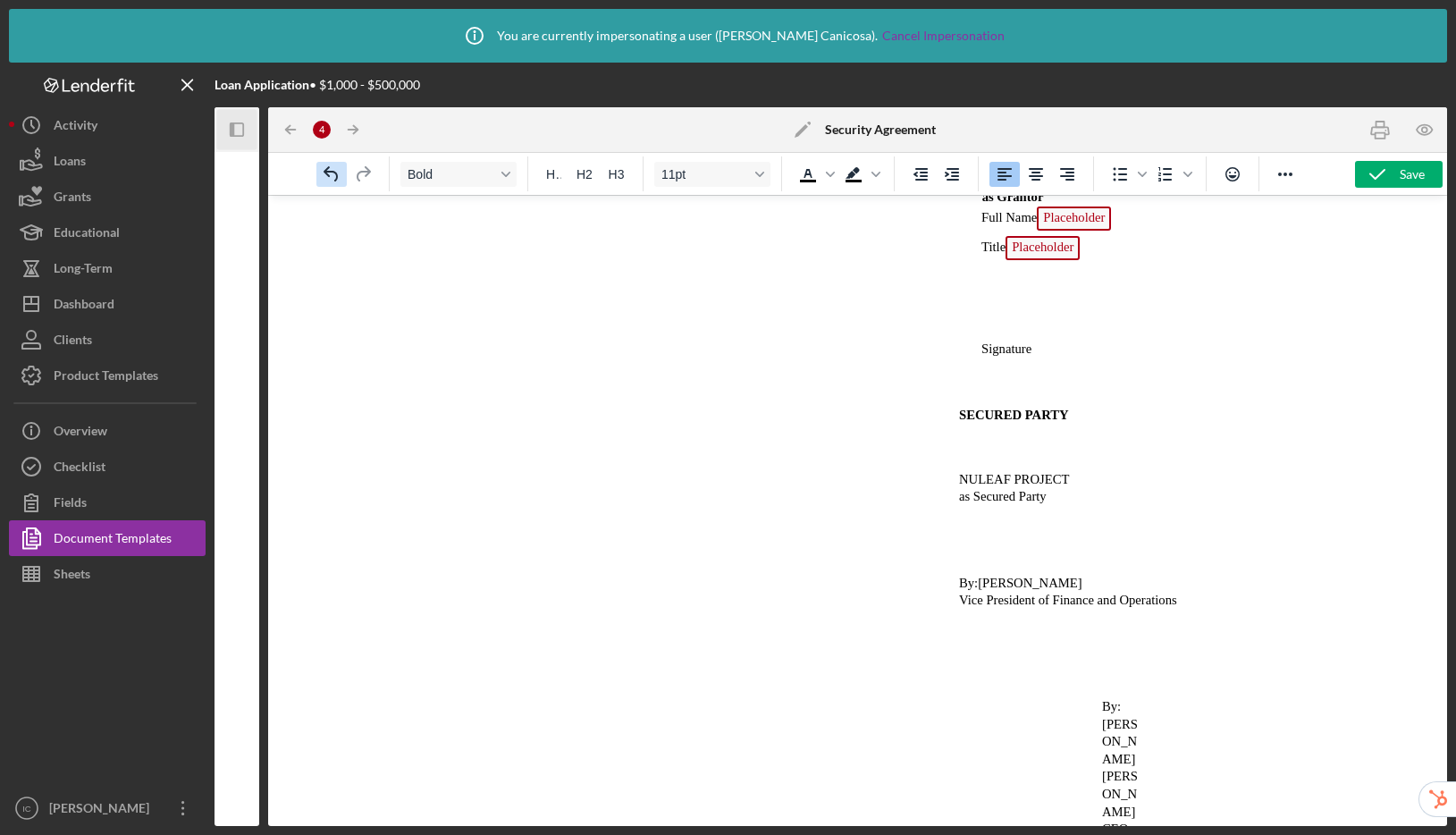
click at [320, 173] on icon "Undo" at bounding box center [331, 174] width 22 height 22
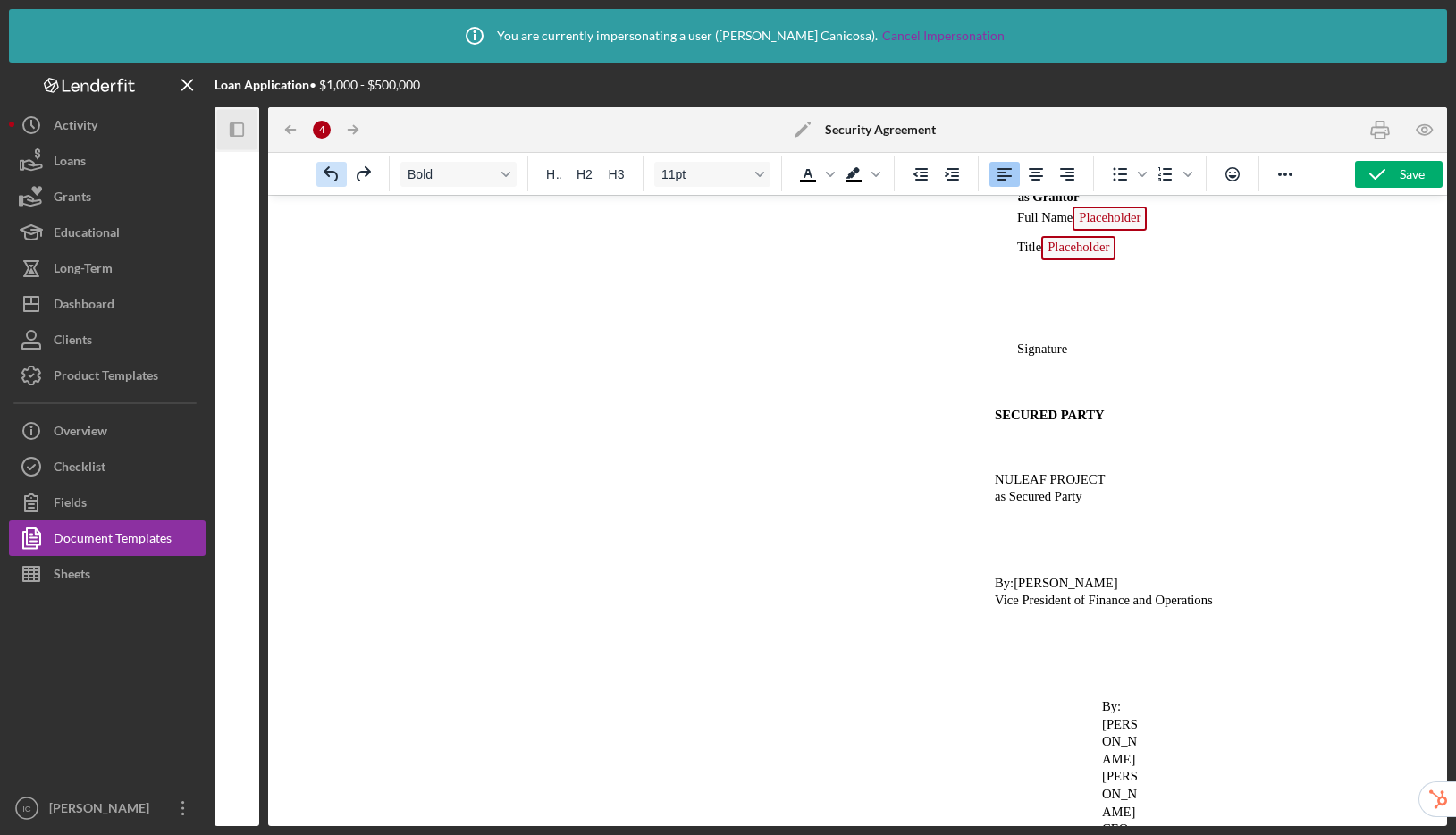
scroll to position [3008, 0]
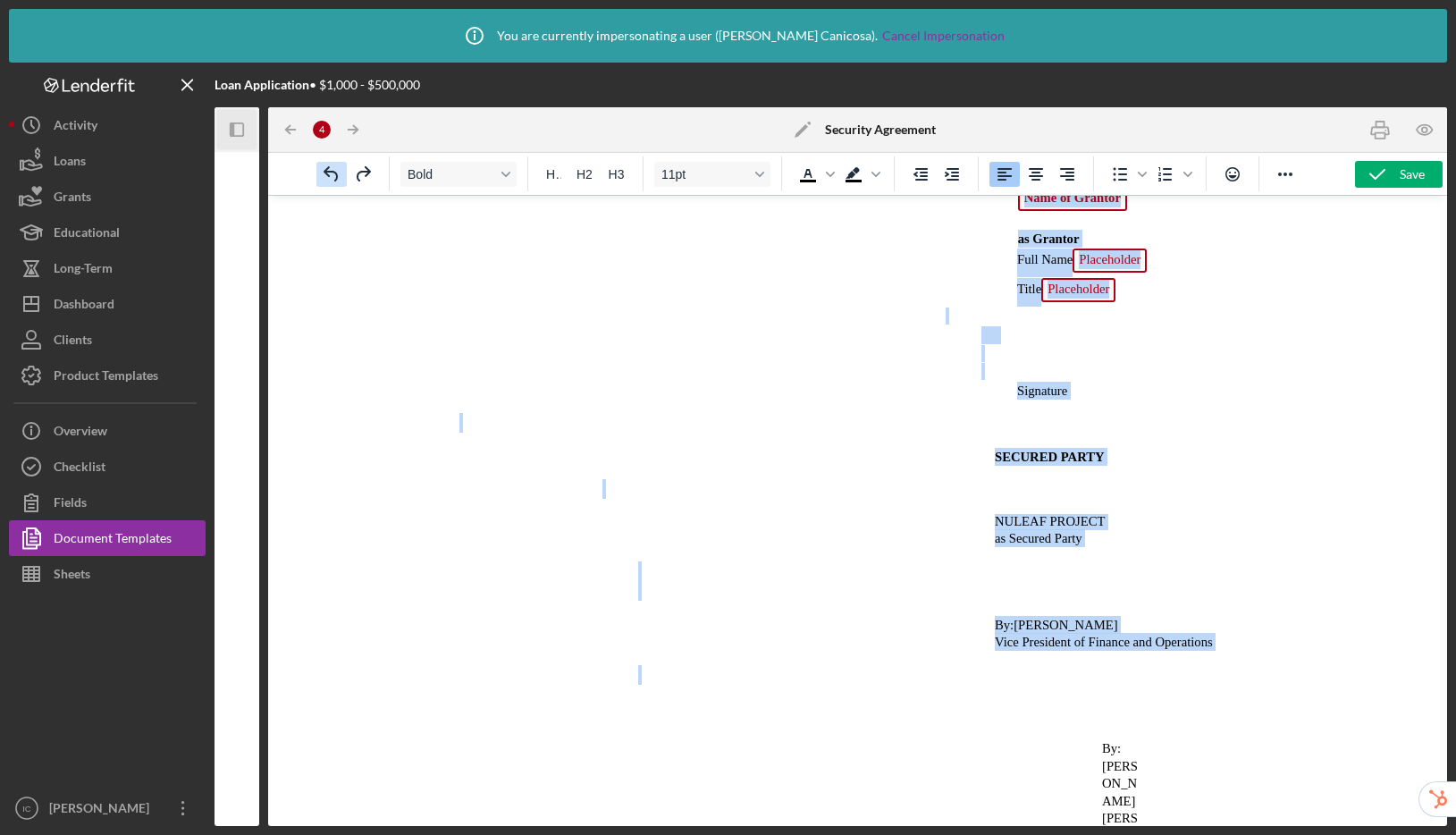
click at [320, 173] on icon "Undo" at bounding box center [331, 174] width 22 height 22
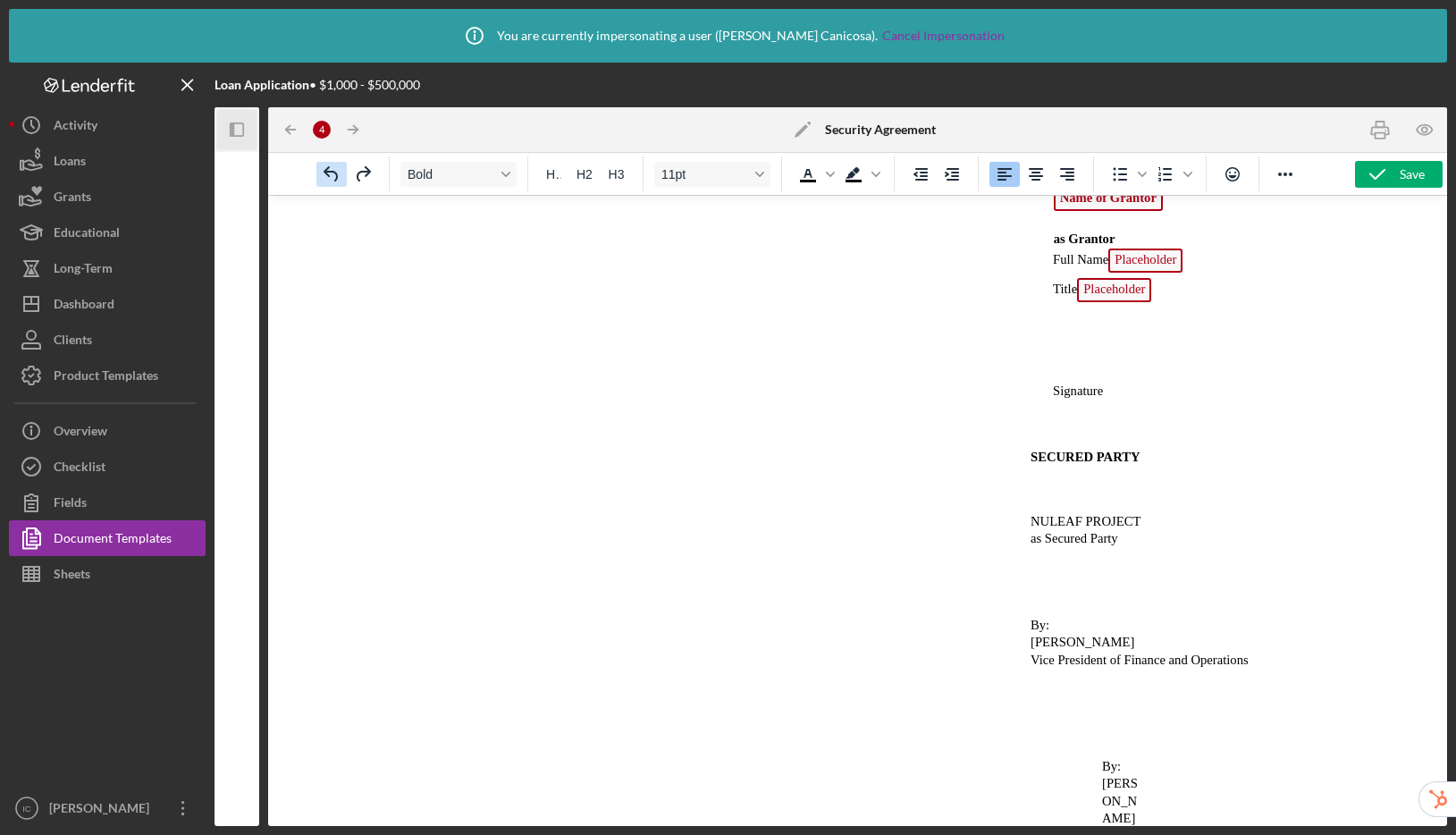
click at [320, 173] on icon "Undo" at bounding box center [331, 174] width 22 height 22
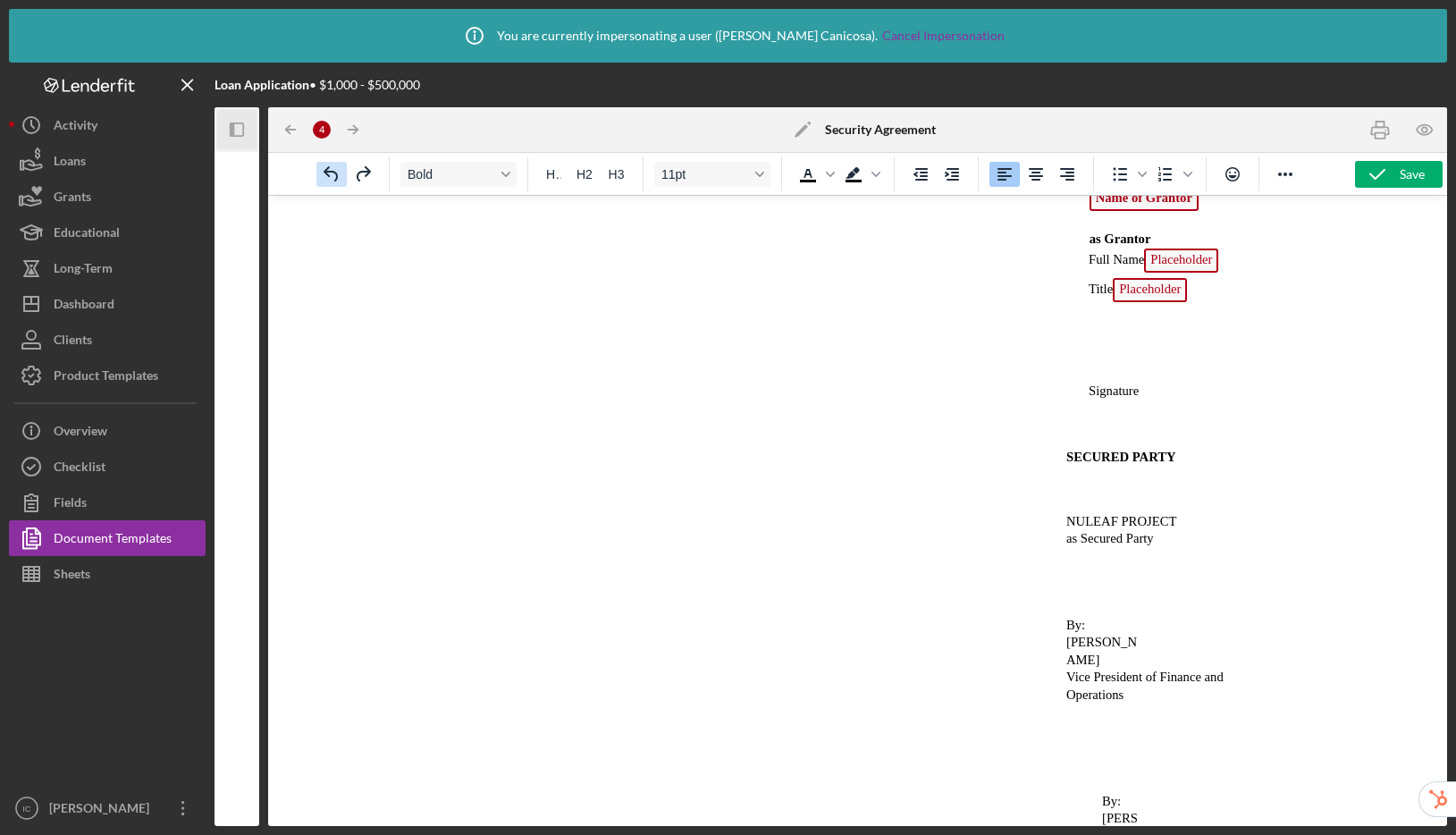
click at [320, 173] on icon "Undo" at bounding box center [331, 174] width 22 height 22
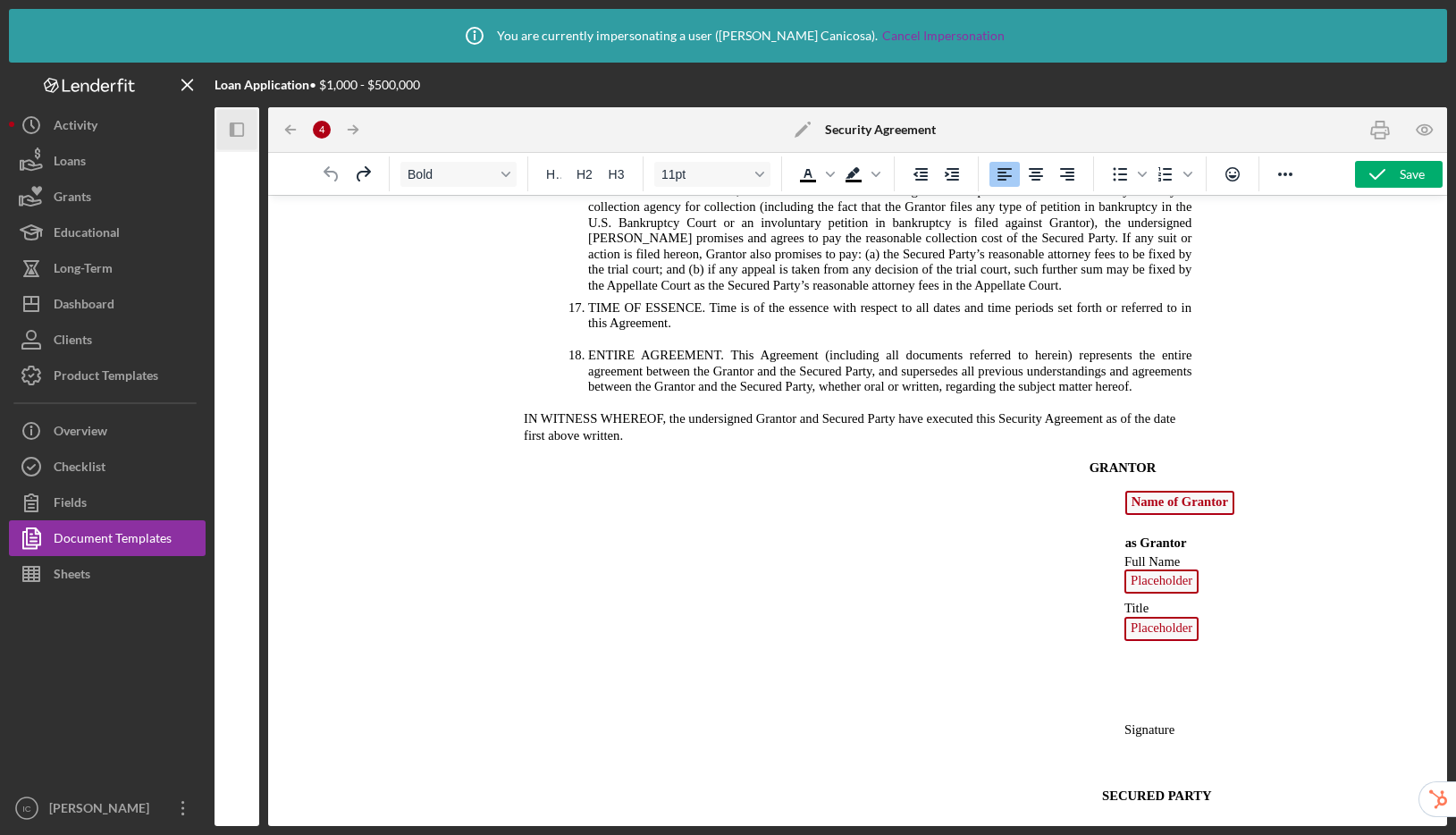
scroll to position [2632, 0]
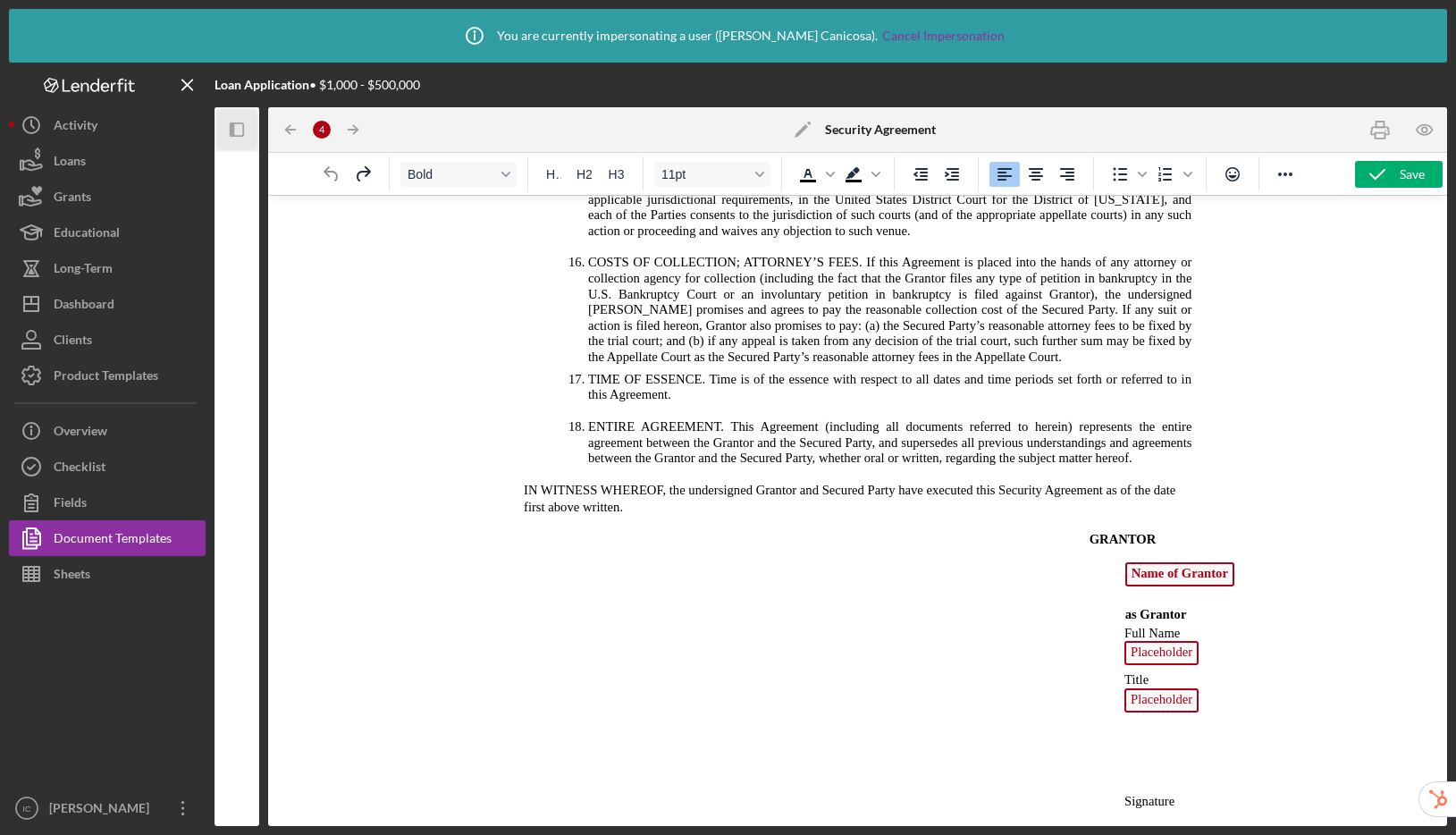
click at [1035, 548] on h4 "GRANTOR" at bounding box center [903, 539] width 703 height 18
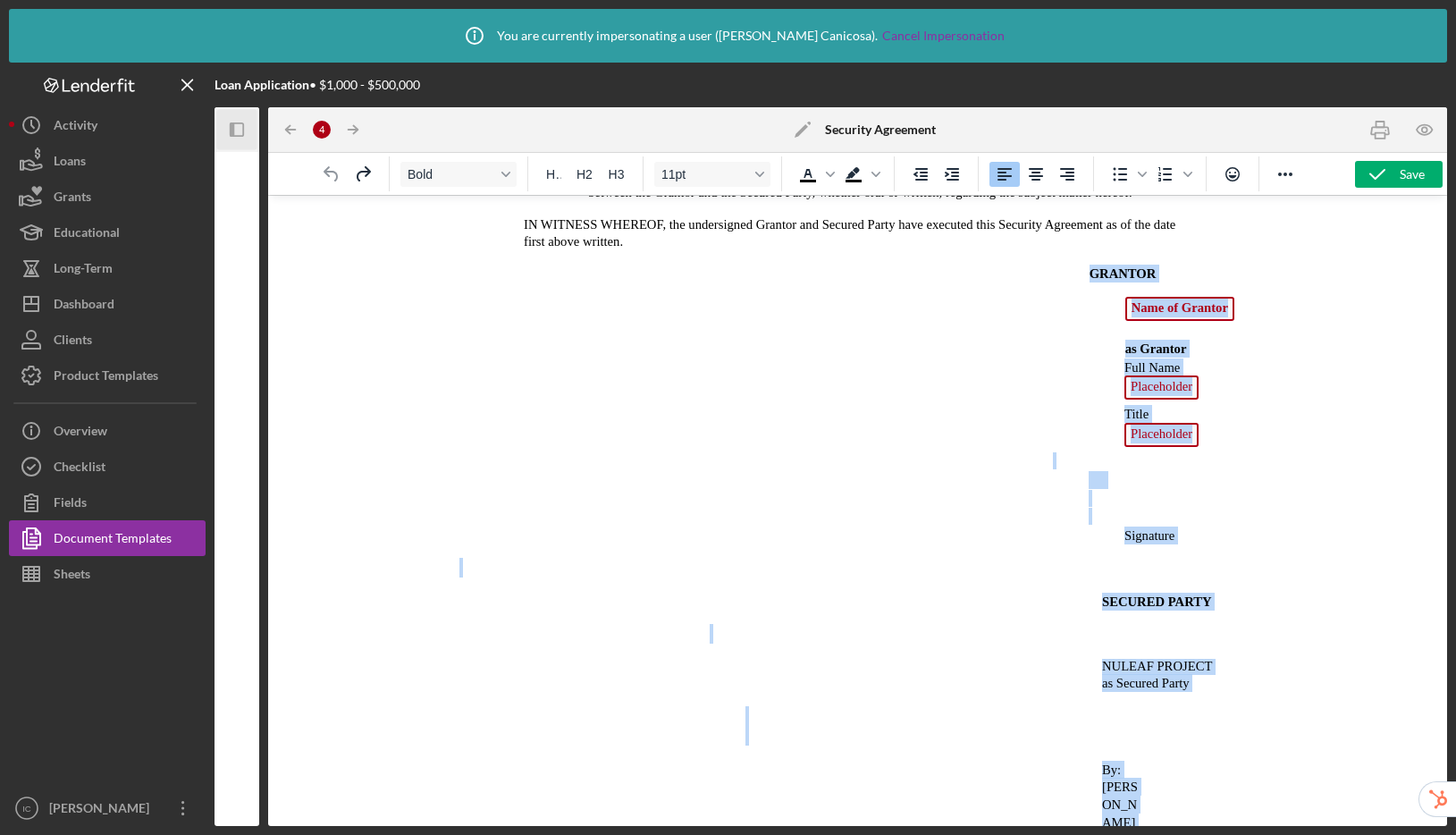
scroll to position [3202, 0]
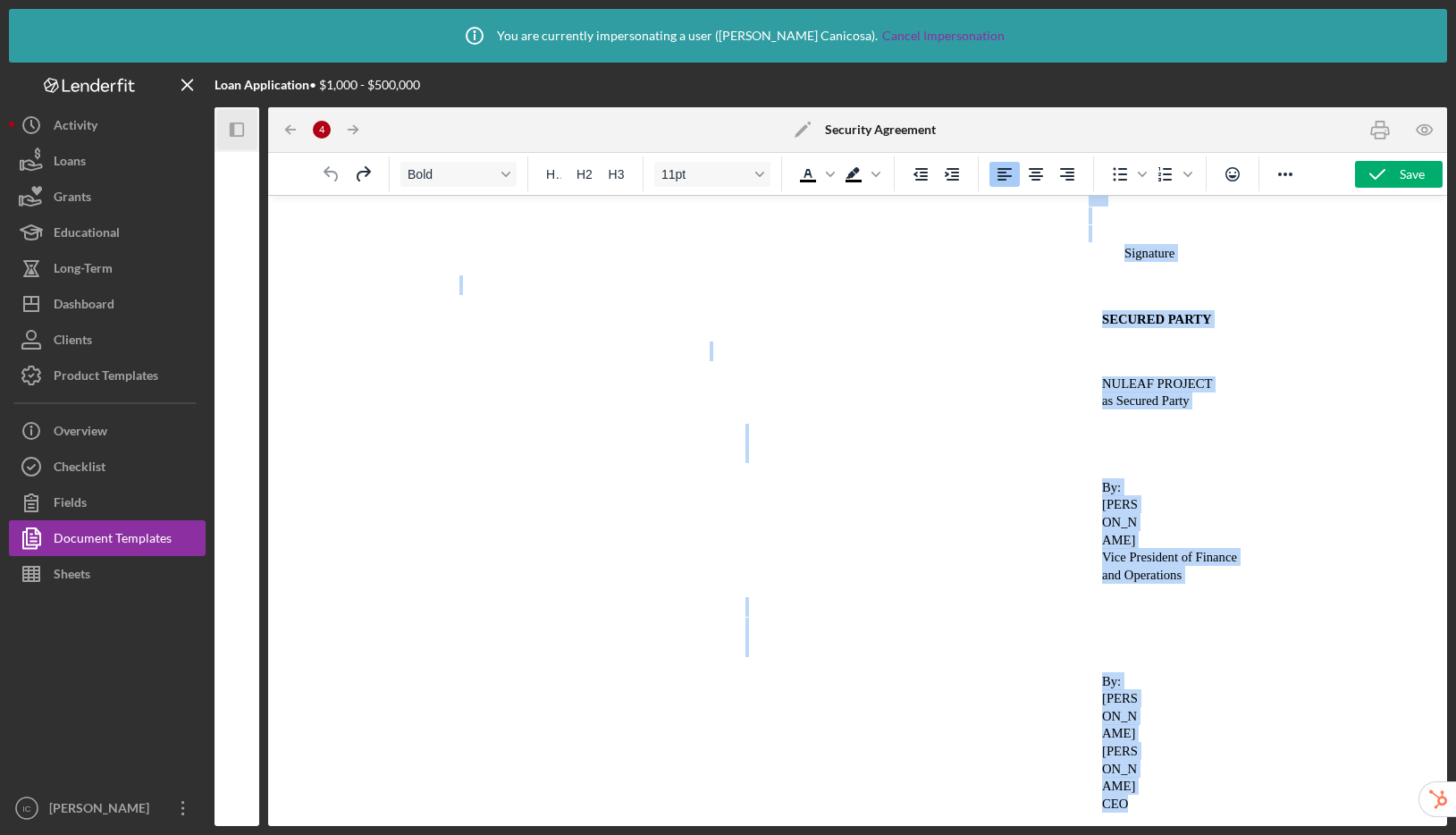
drag, startPoint x: 1080, startPoint y: 578, endPoint x: 1206, endPoint y: 846, distance: 296.1
click at [921, 179] on icon "Decrease indent" at bounding box center [920, 174] width 15 height 13
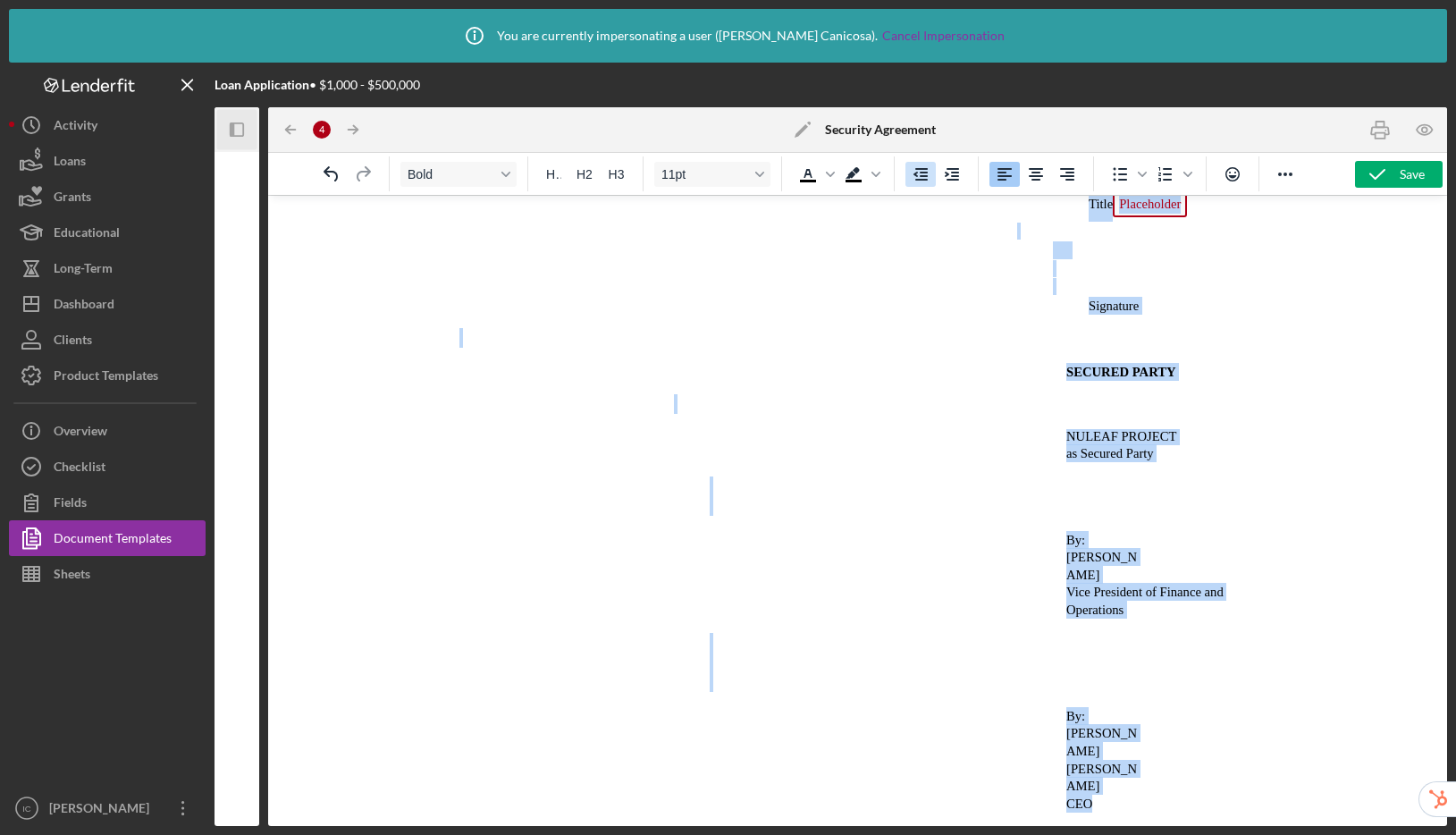
click at [921, 179] on icon "Decrease indent" at bounding box center [920, 174] width 15 height 13
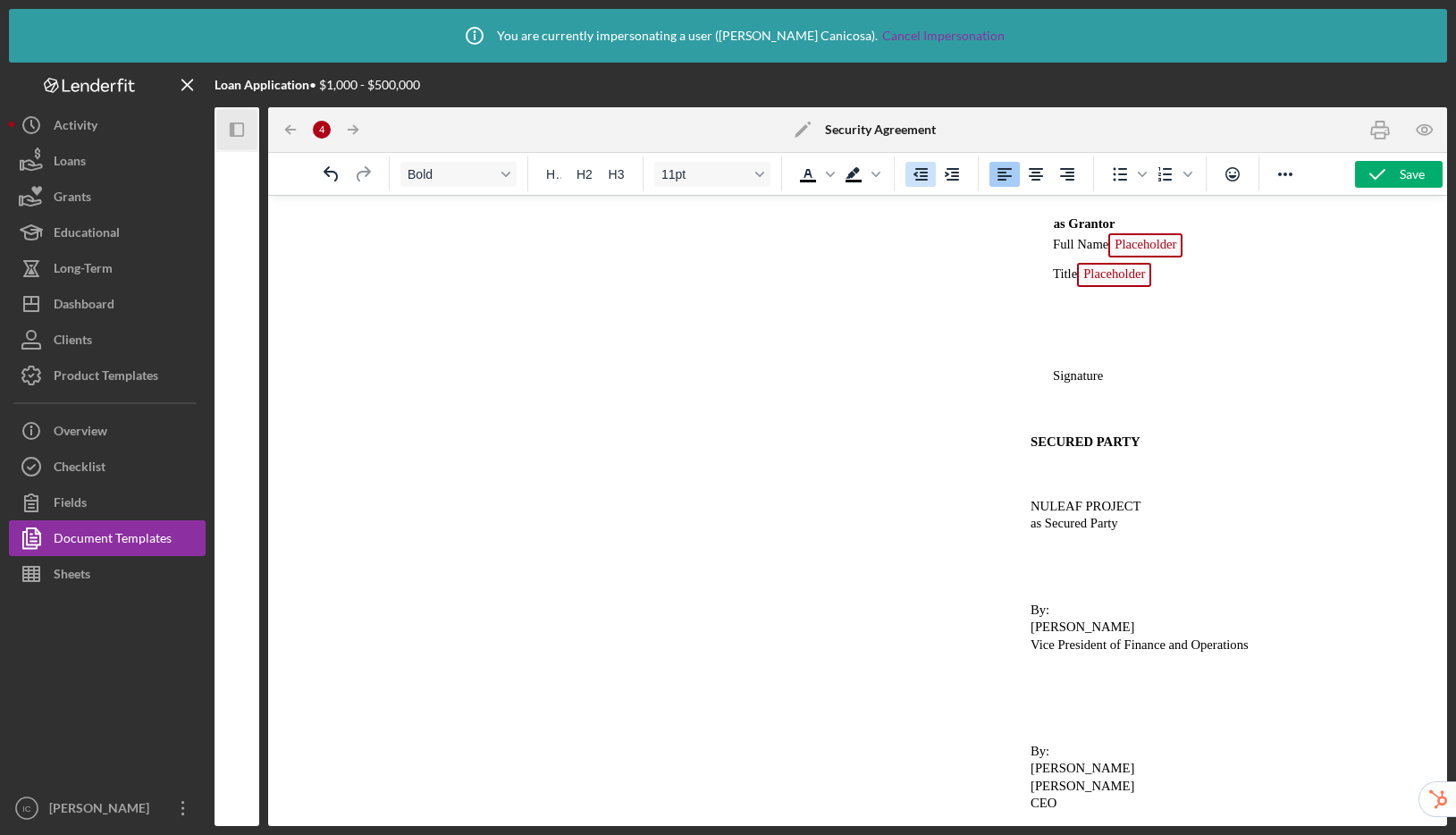
click at [921, 179] on icon "Decrease indent" at bounding box center [920, 174] width 15 height 13
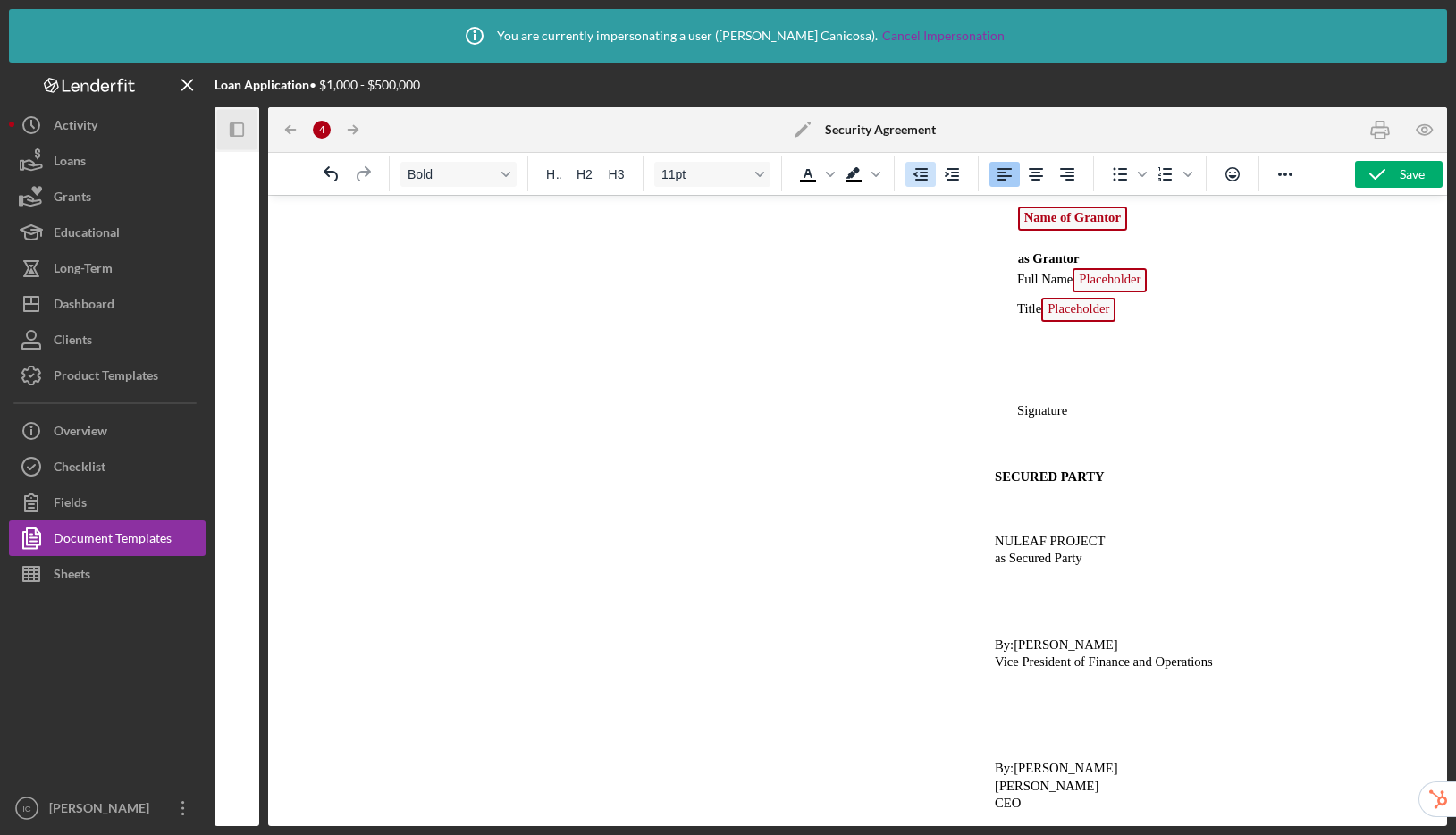
click at [921, 179] on icon "Decrease indent" at bounding box center [920, 174] width 15 height 13
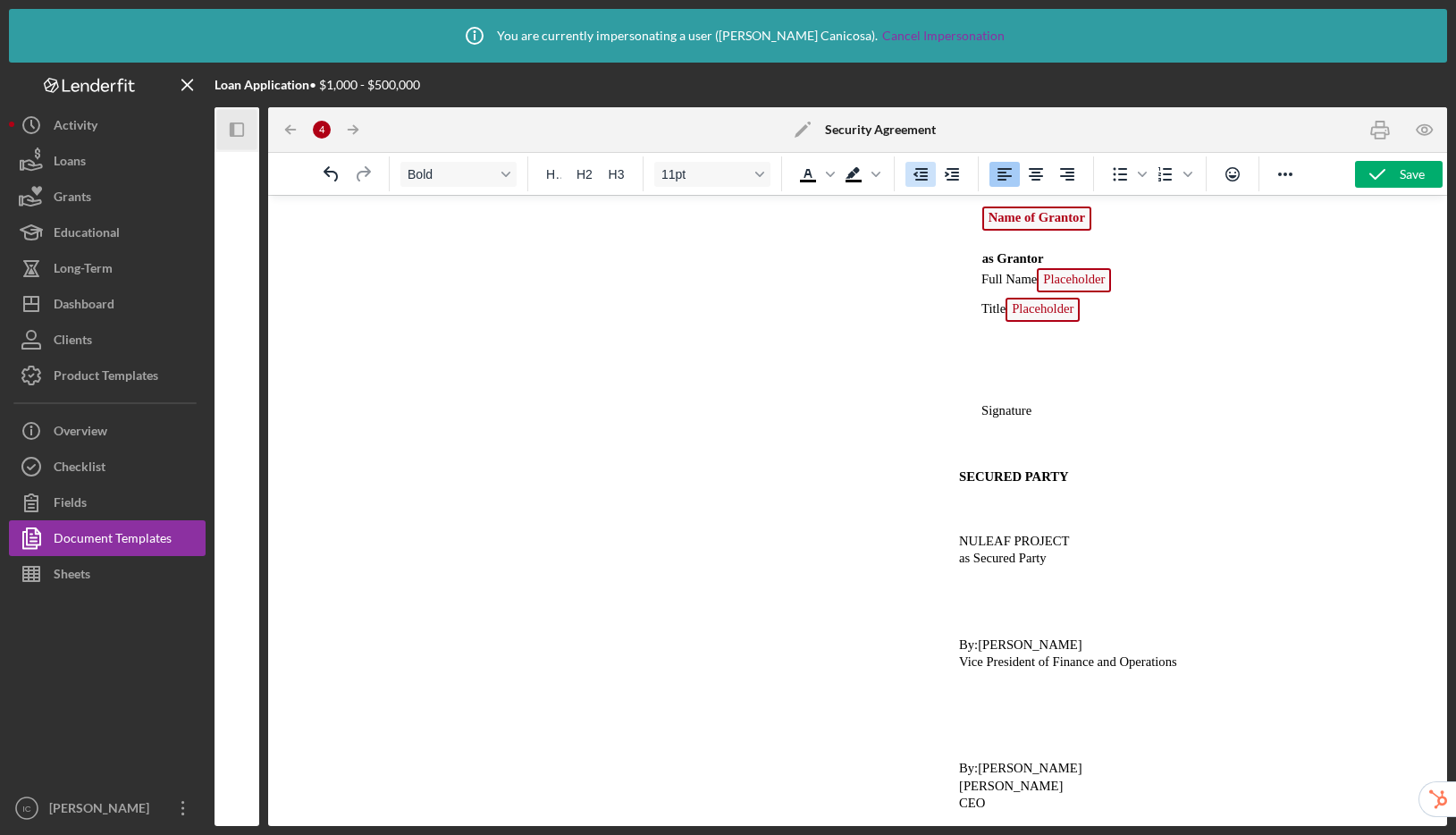
click at [921, 179] on icon "Decrease indent" at bounding box center [920, 174] width 15 height 13
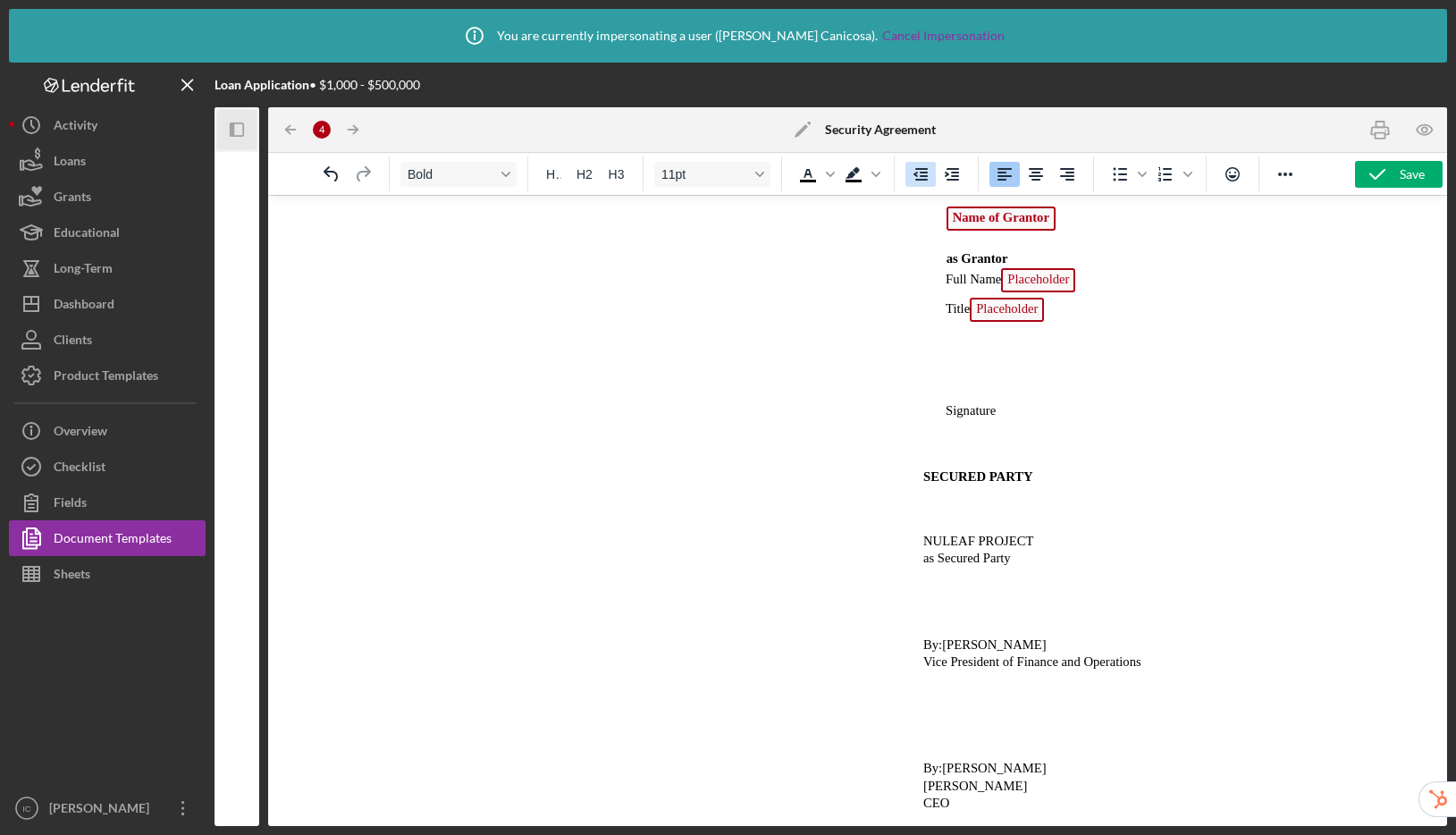
click at [921, 179] on icon "Decrease indent" at bounding box center [920, 174] width 15 height 13
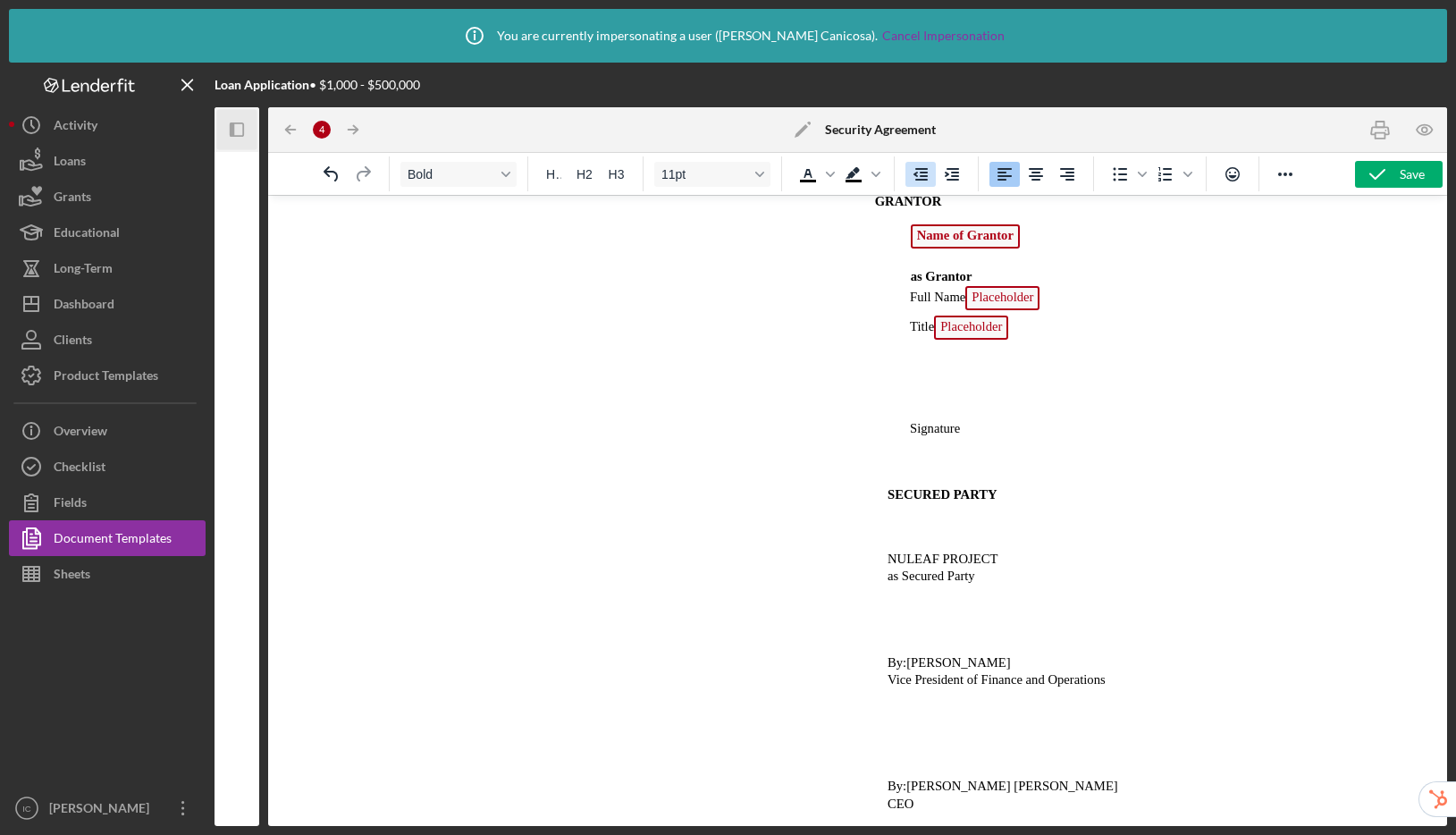
click at [921, 179] on icon "Decrease indent" at bounding box center [920, 174] width 15 height 13
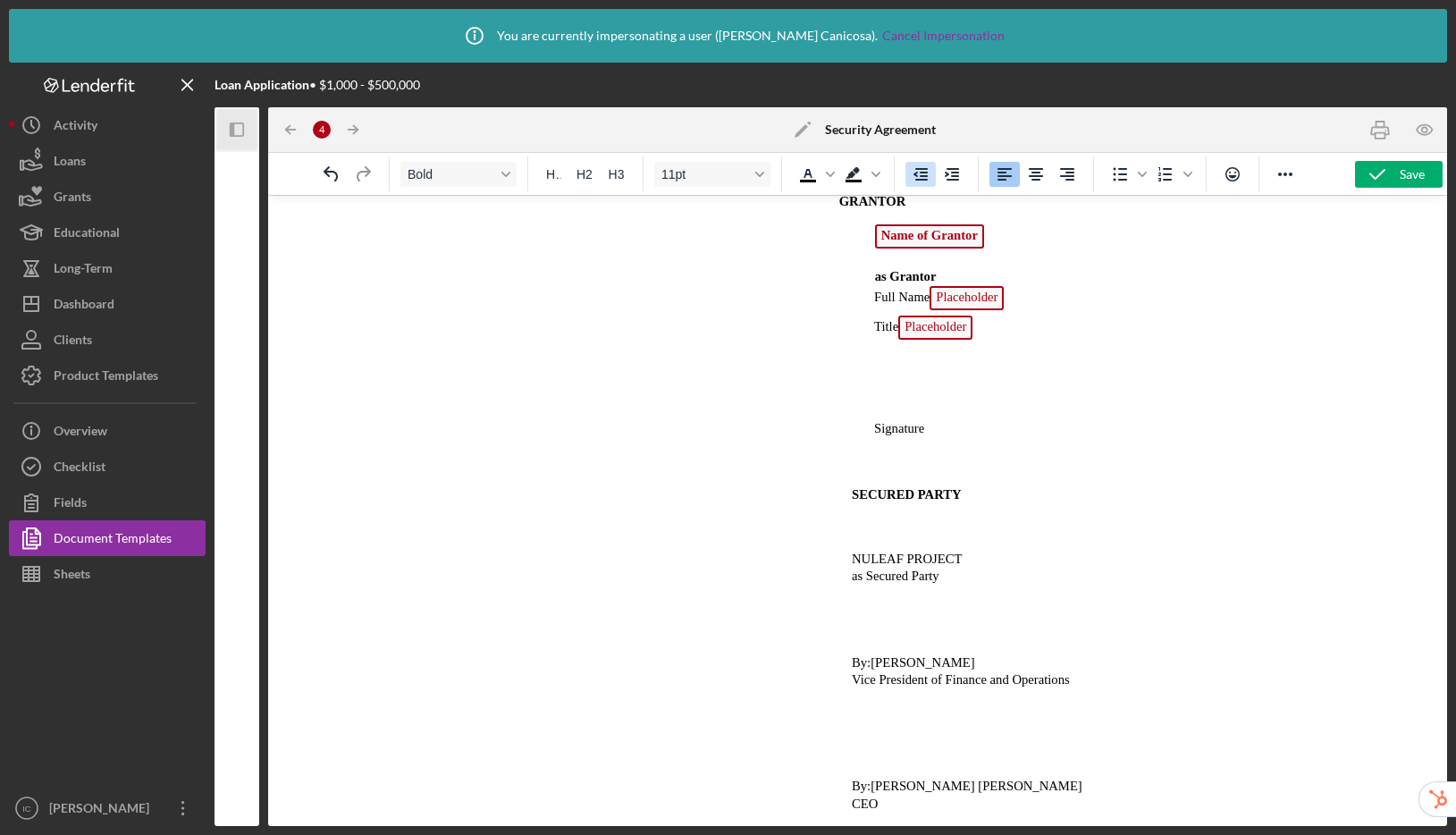
click at [921, 179] on icon "Decrease indent" at bounding box center [920, 174] width 15 height 13
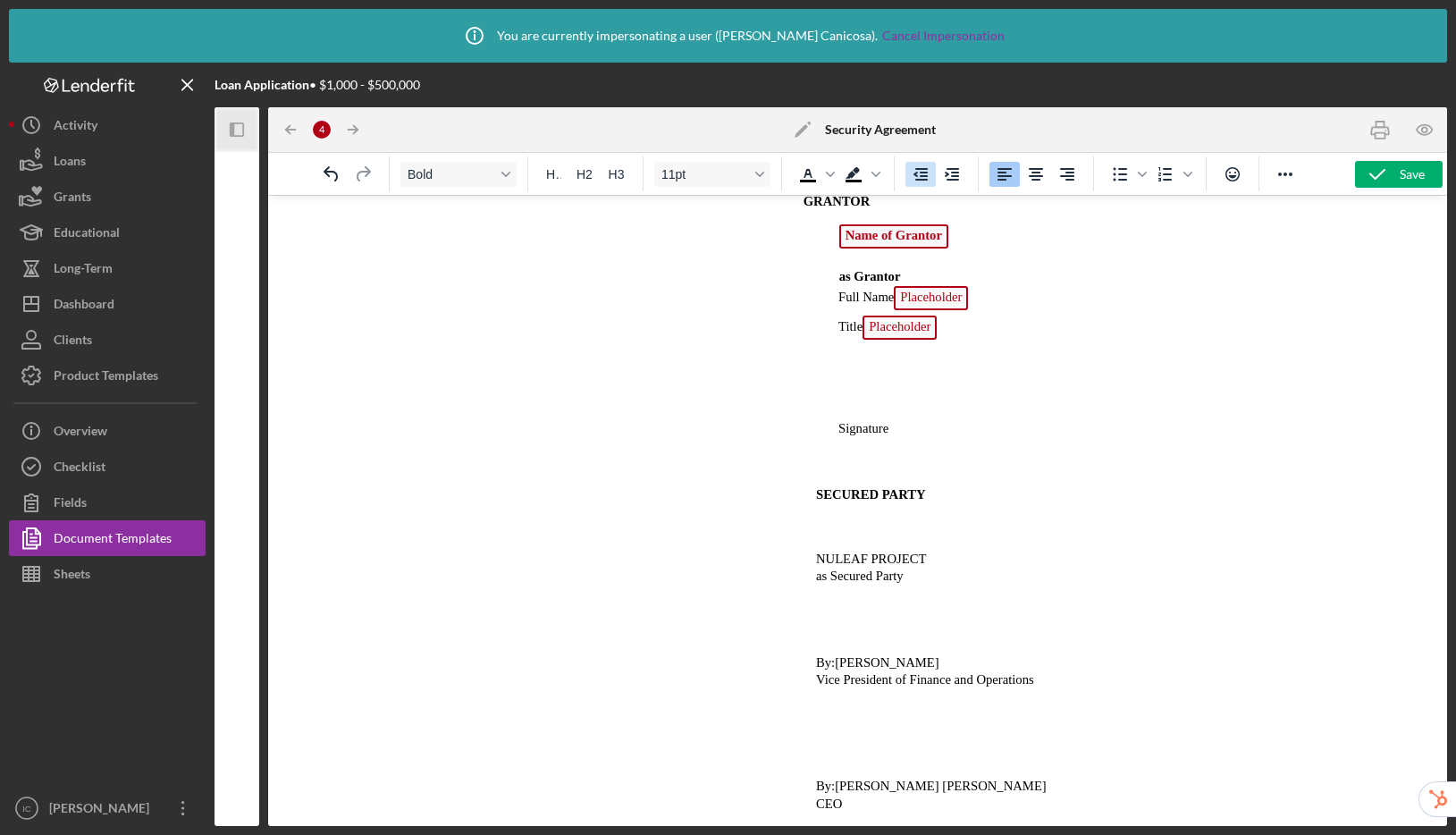
click at [921, 179] on icon "Decrease indent" at bounding box center [920, 174] width 15 height 13
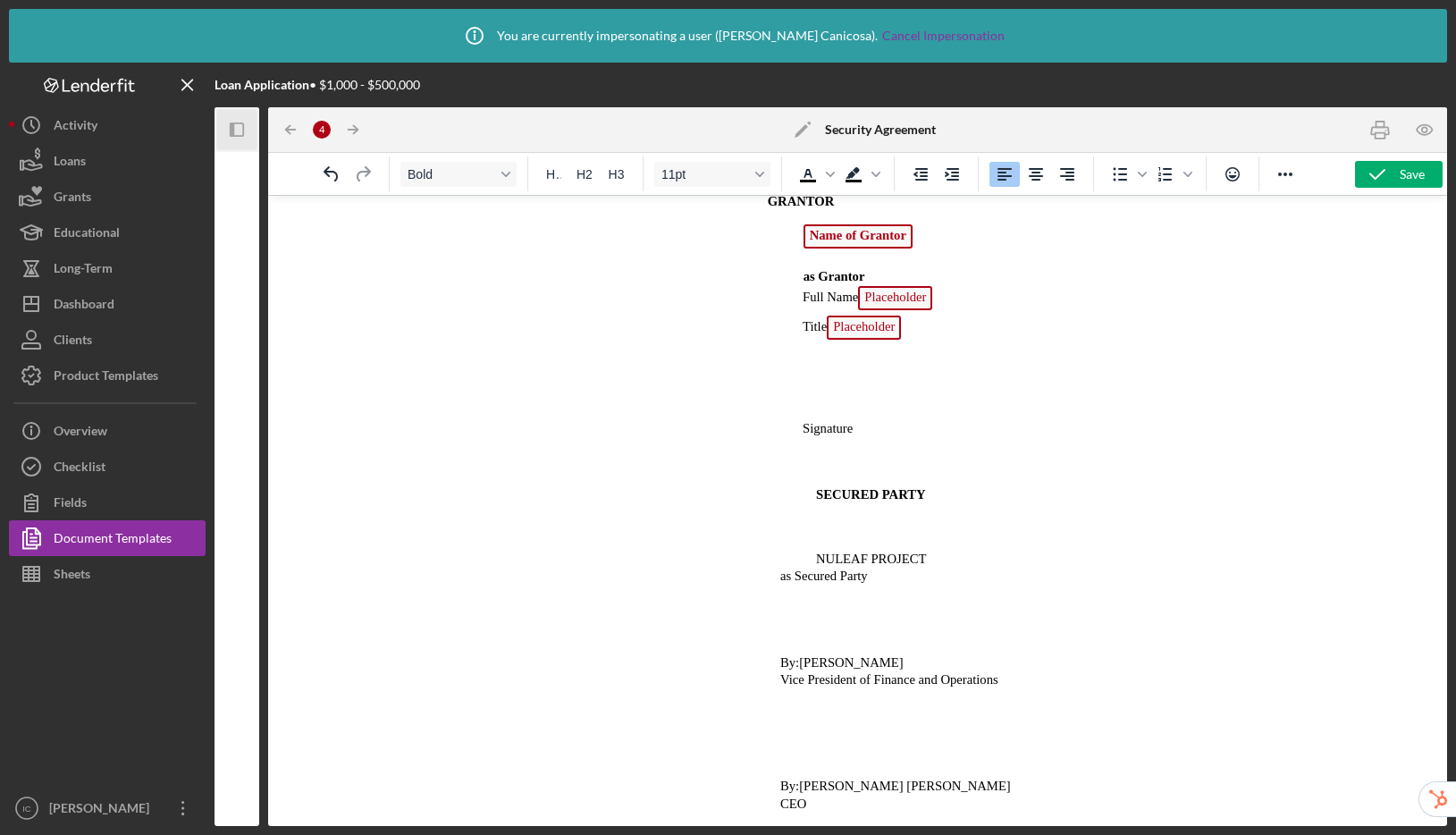
click at [771, 574] on p "as Secured Party" at bounding box center [856, 575] width 796 height 18
click at [774, 583] on p "as Secured Party" at bounding box center [856, 575] width 796 height 18
drag, startPoint x: 780, startPoint y: 657, endPoint x: 1002, endPoint y: 684, distance: 223.6
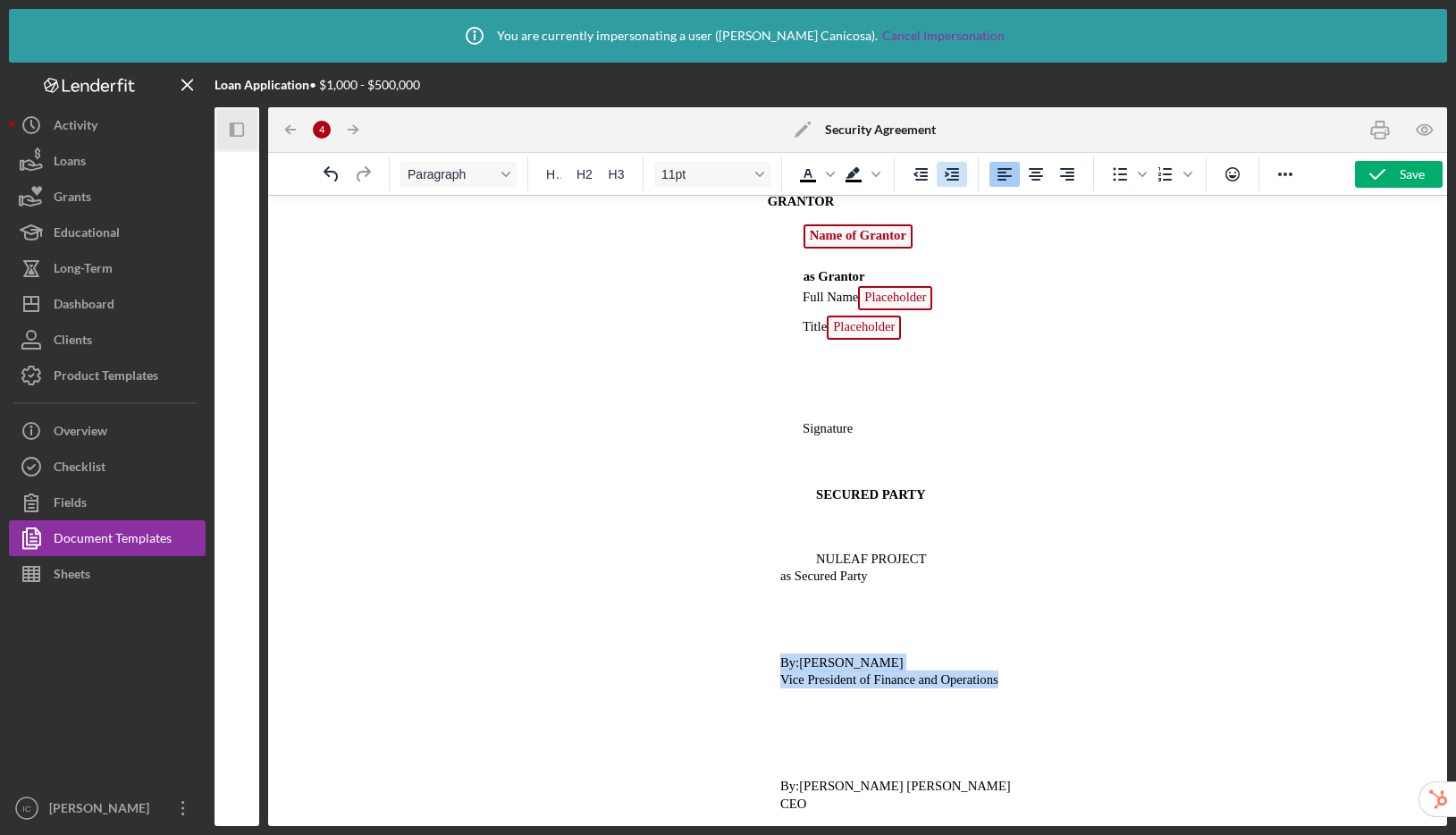
click at [951, 182] on icon "Increase indent" at bounding box center [952, 174] width 22 height 22
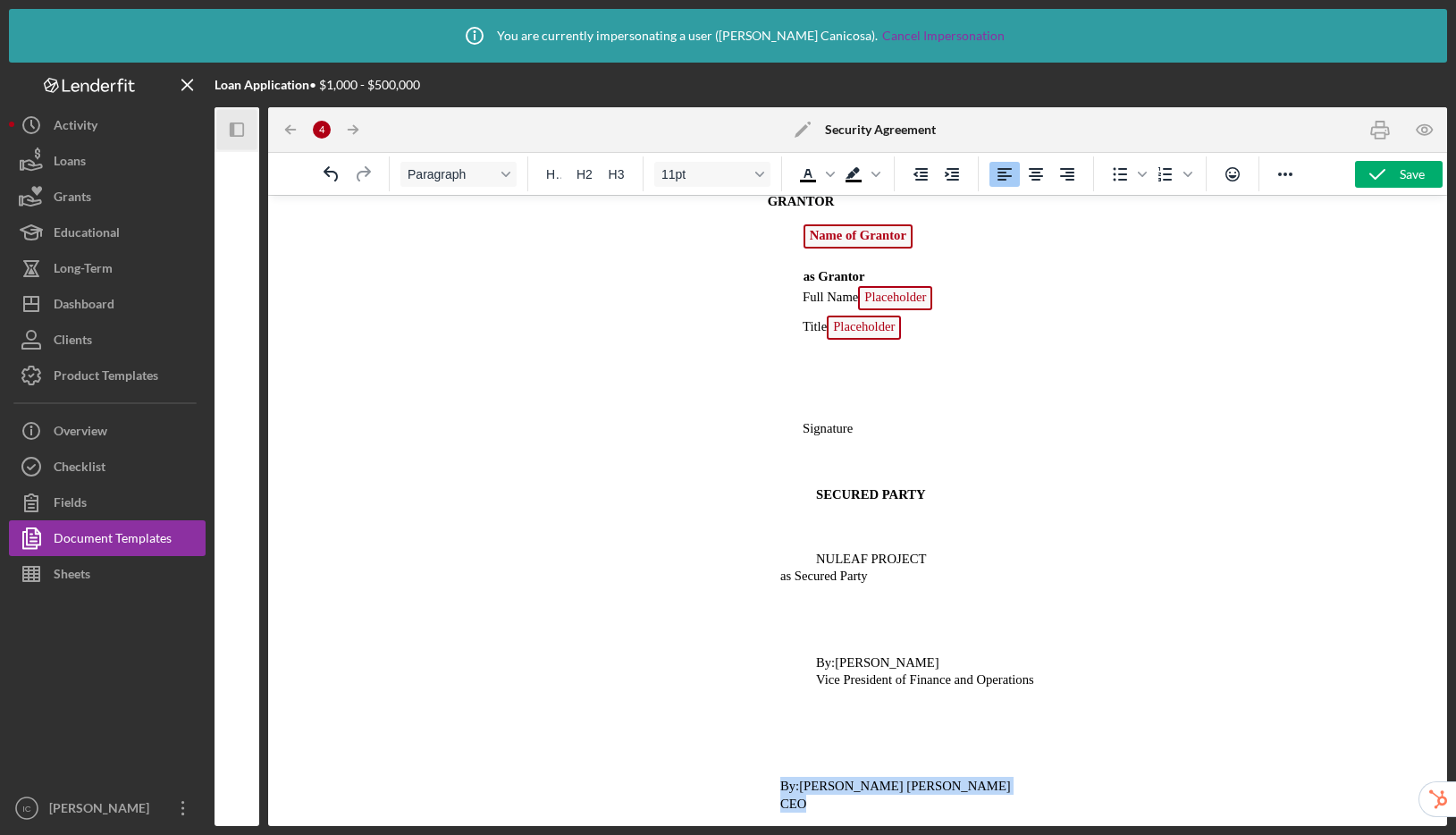
drag, startPoint x: 782, startPoint y: 783, endPoint x: 822, endPoint y: 802, distance: 44.3
click at [955, 178] on icon "Increase indent" at bounding box center [952, 174] width 22 height 22
click at [795, 429] on p "Signature" at bounding box center [837, 428] width 758 height 18
click at [949, 171] on icon "Increase indent" at bounding box center [952, 174] width 22 height 22
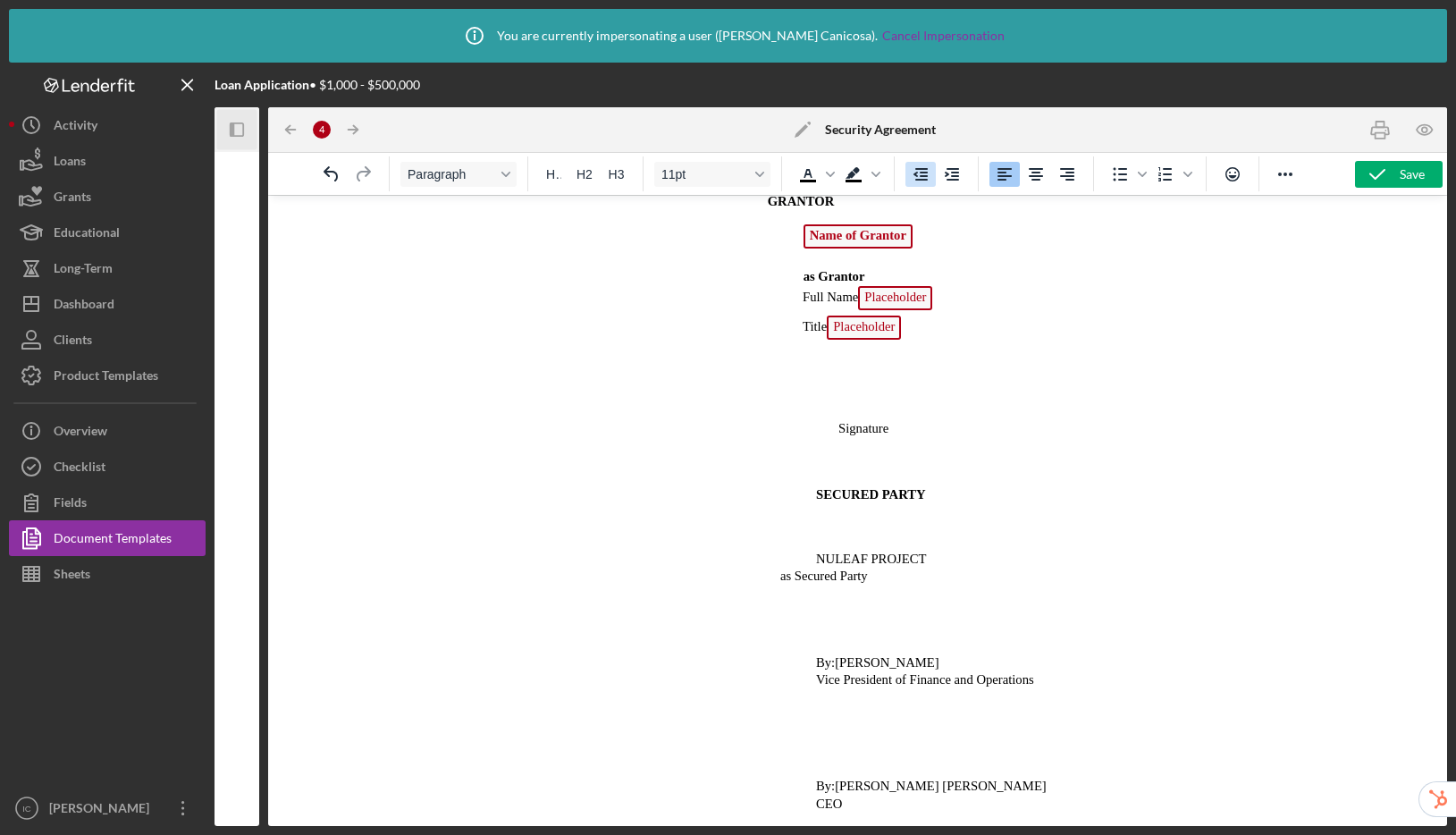
click at [920, 181] on icon "Decrease indent" at bounding box center [920, 174] width 22 height 22
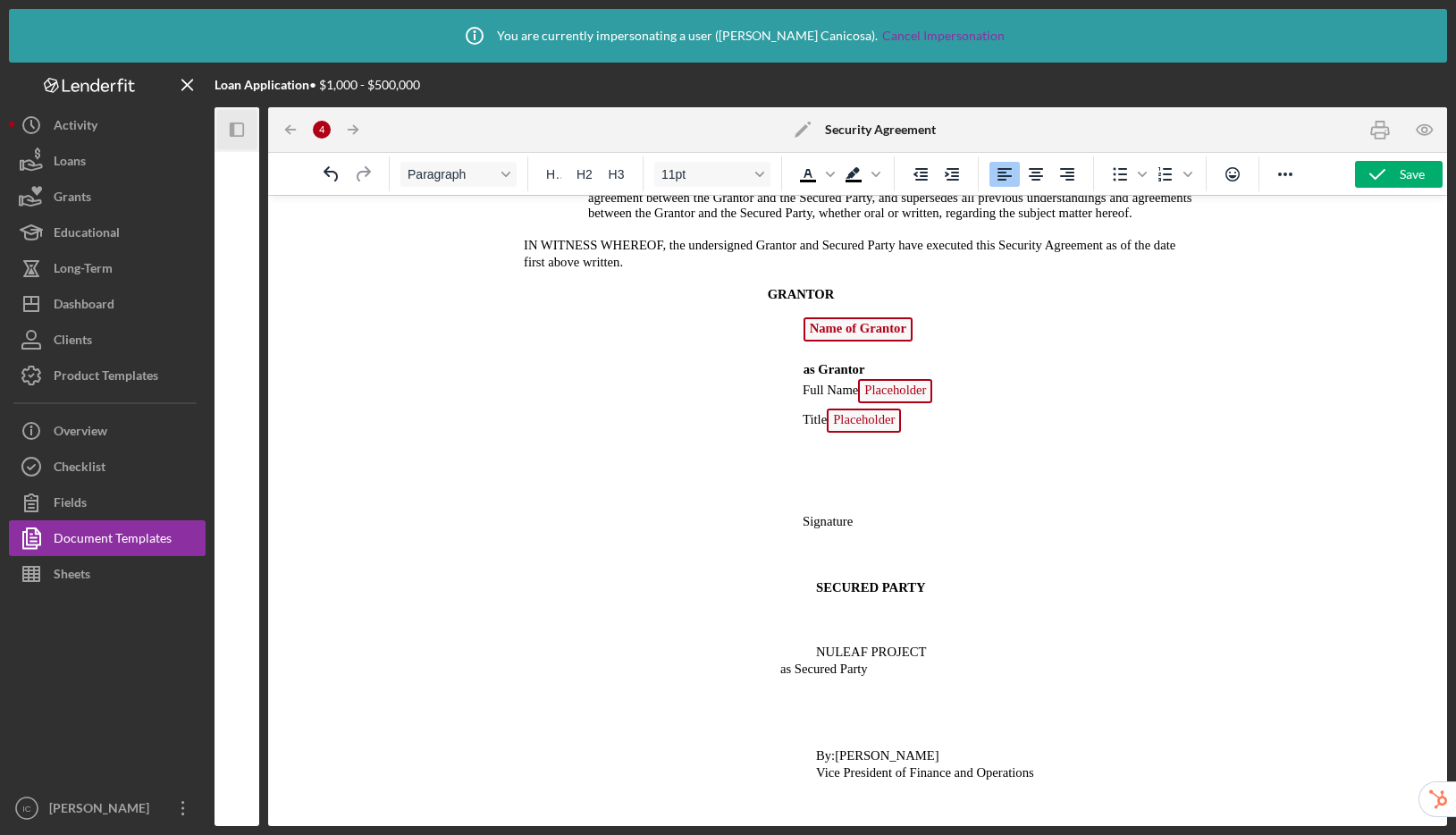
scroll to position [2874, 0]
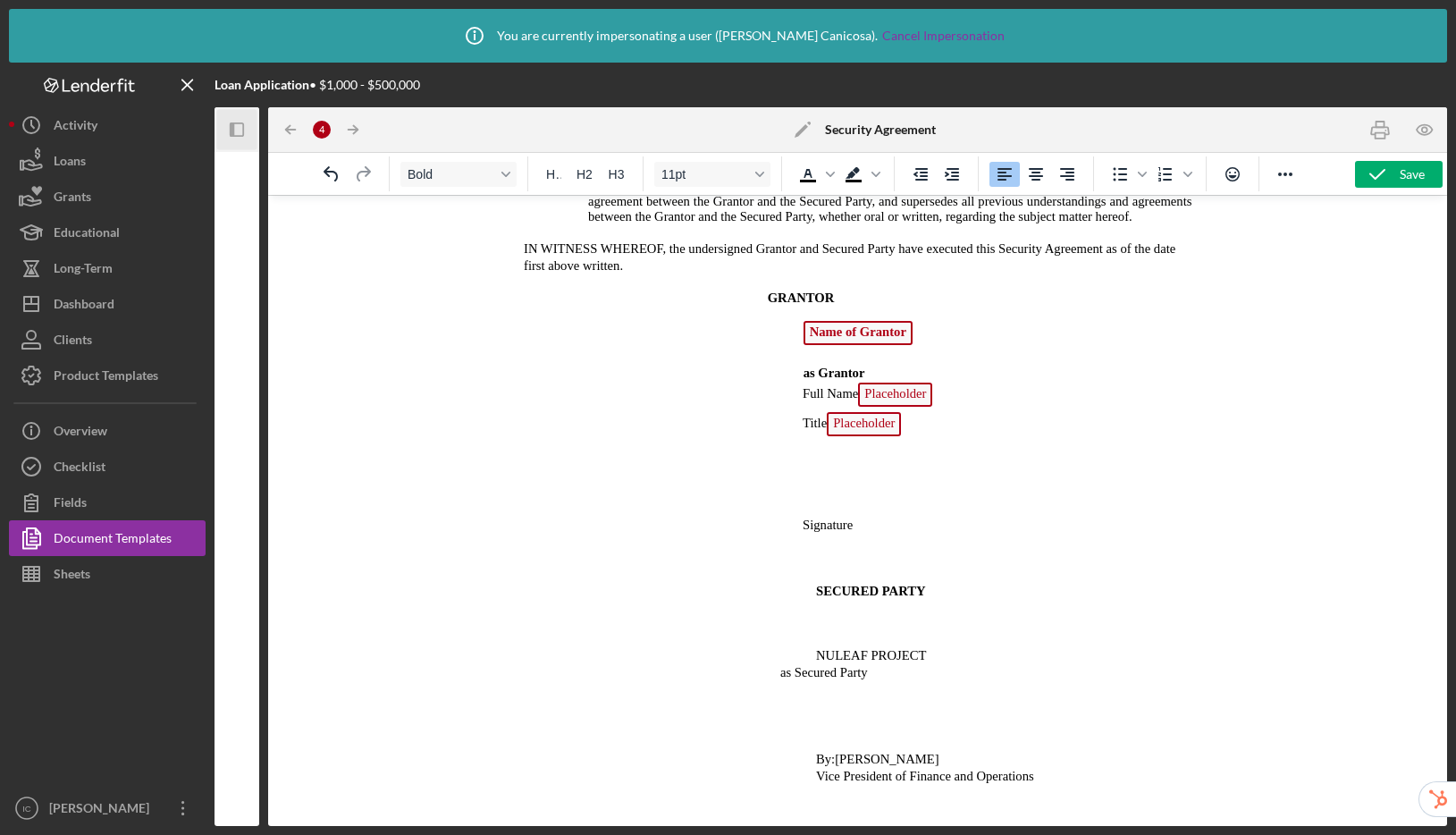
click at [767, 305] on span "GRANTOR" at bounding box center [800, 297] width 67 height 15
click at [811, 532] on span "Signature" at bounding box center [826, 524] width 50 height 15
click at [329, 175] on icon "Undo" at bounding box center [330, 173] width 15 height 15
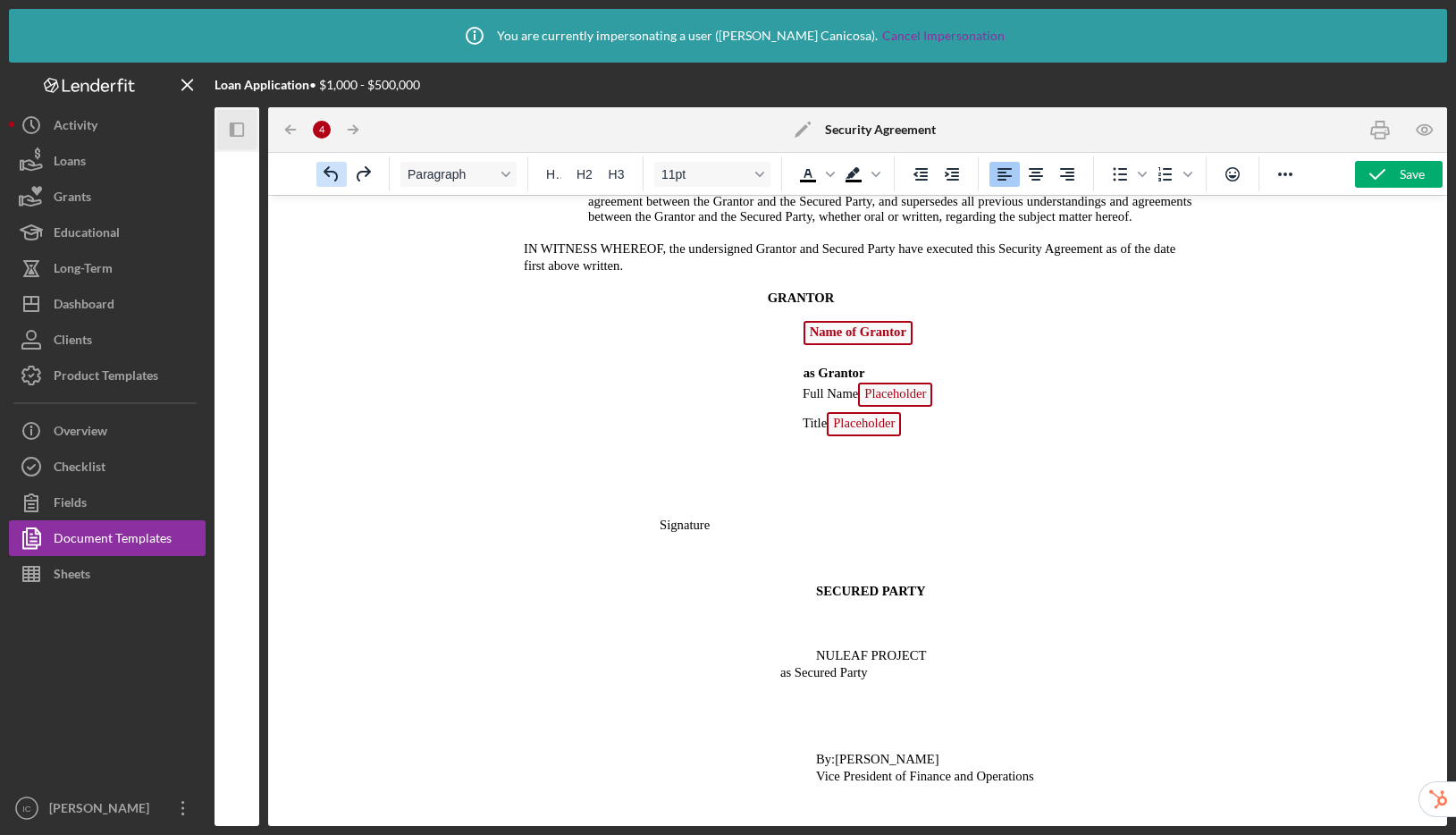
click at [329, 175] on icon "Undo" at bounding box center [330, 173] width 15 height 15
click at [1381, 173] on icon "button" at bounding box center [1376, 174] width 44 height 44
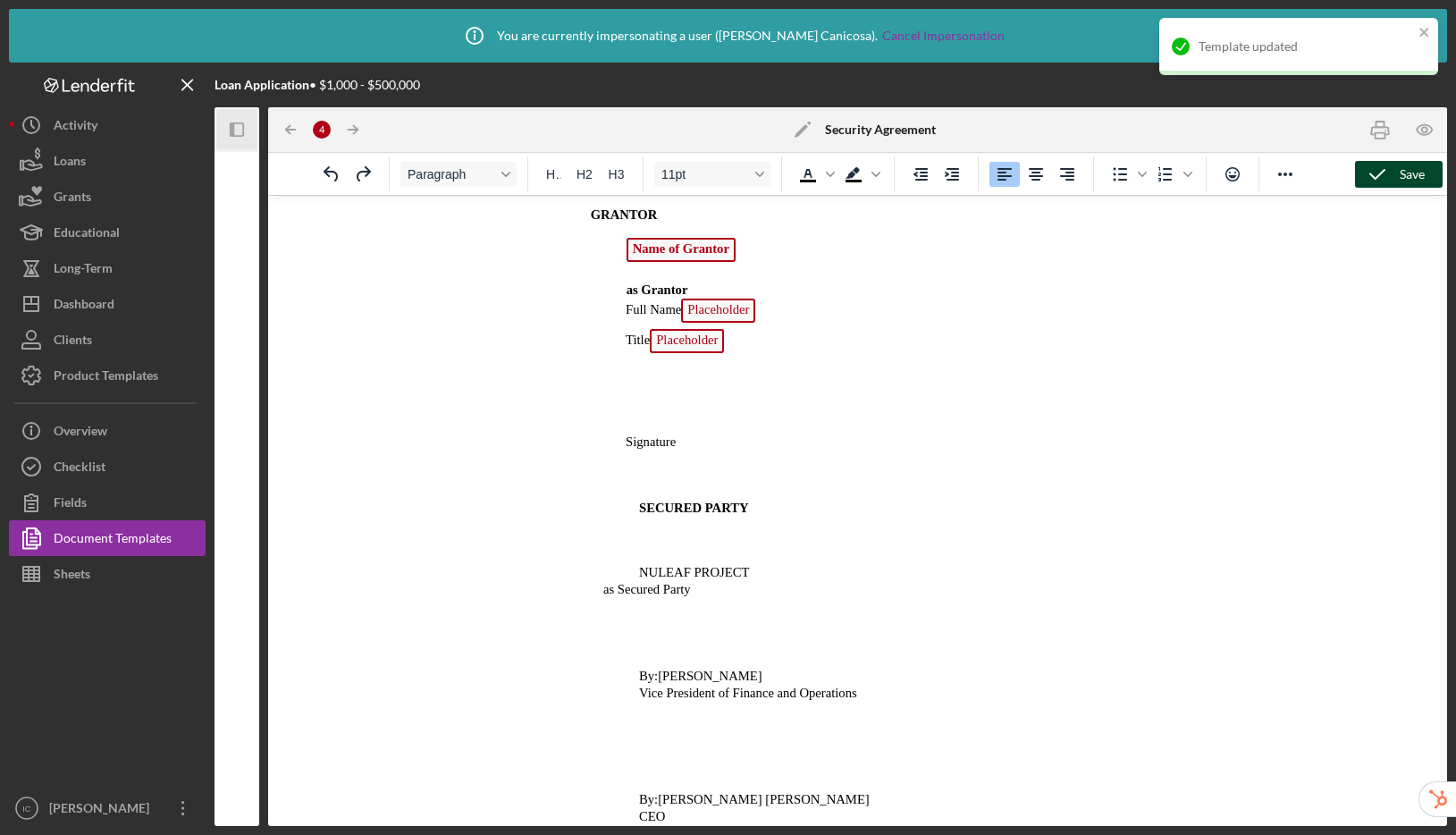
scroll to position [2264, 0]
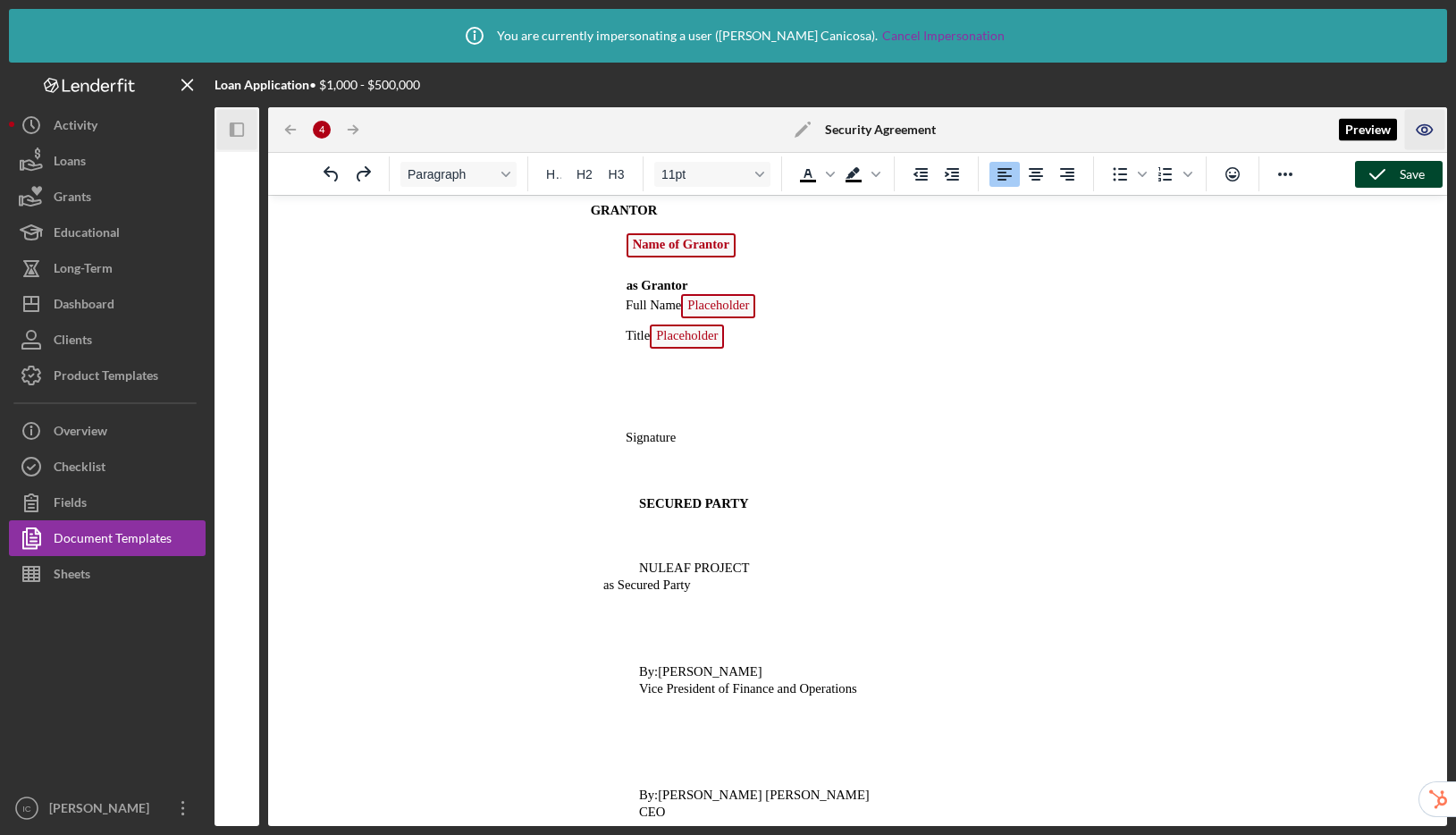
click at [1426, 133] on icon "button" at bounding box center [1424, 129] width 5 height 5
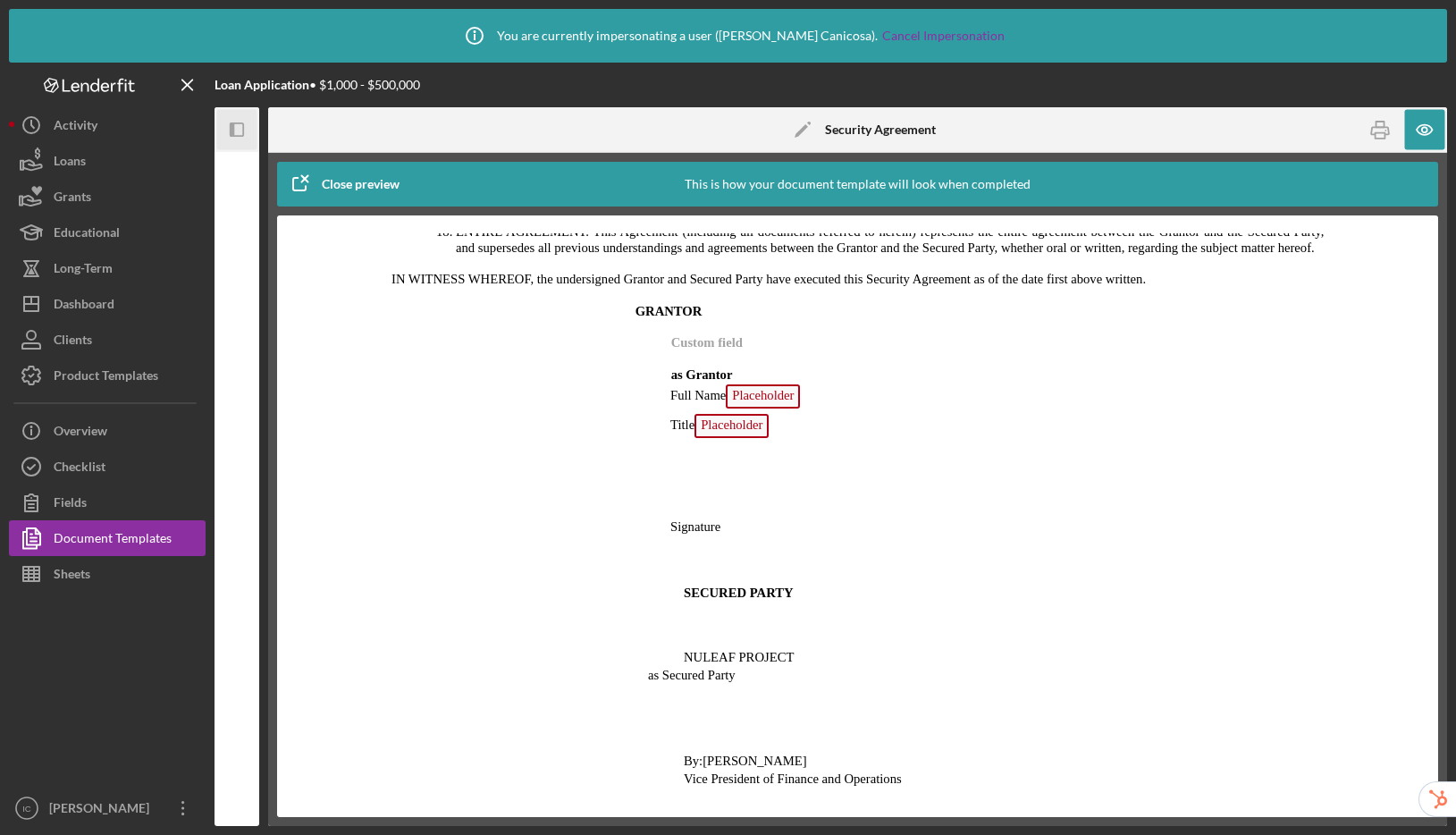
scroll to position [2256, 0]
click at [386, 186] on div "Close preview" at bounding box center [360, 184] width 78 height 35
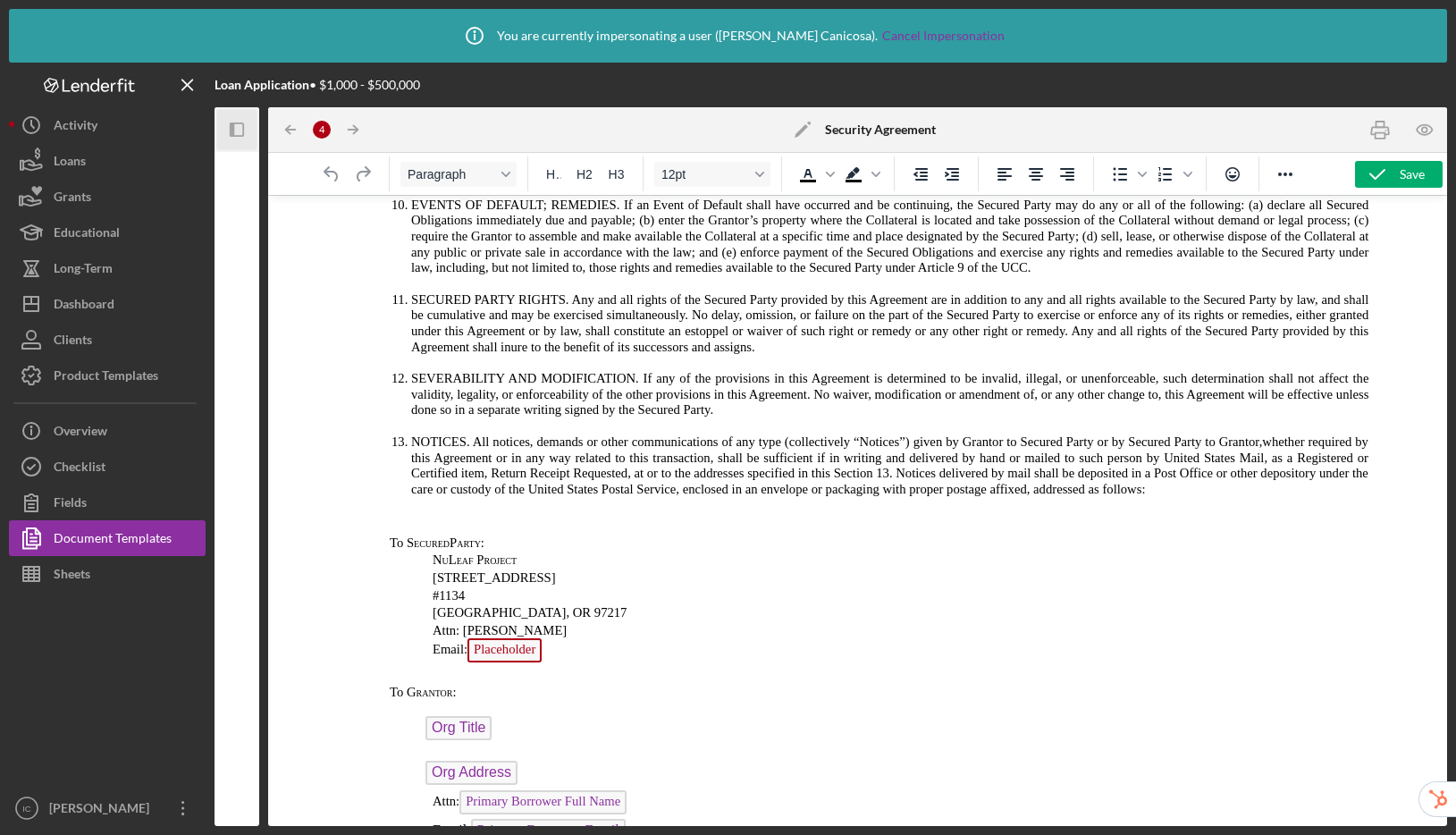
scroll to position [0, 0]
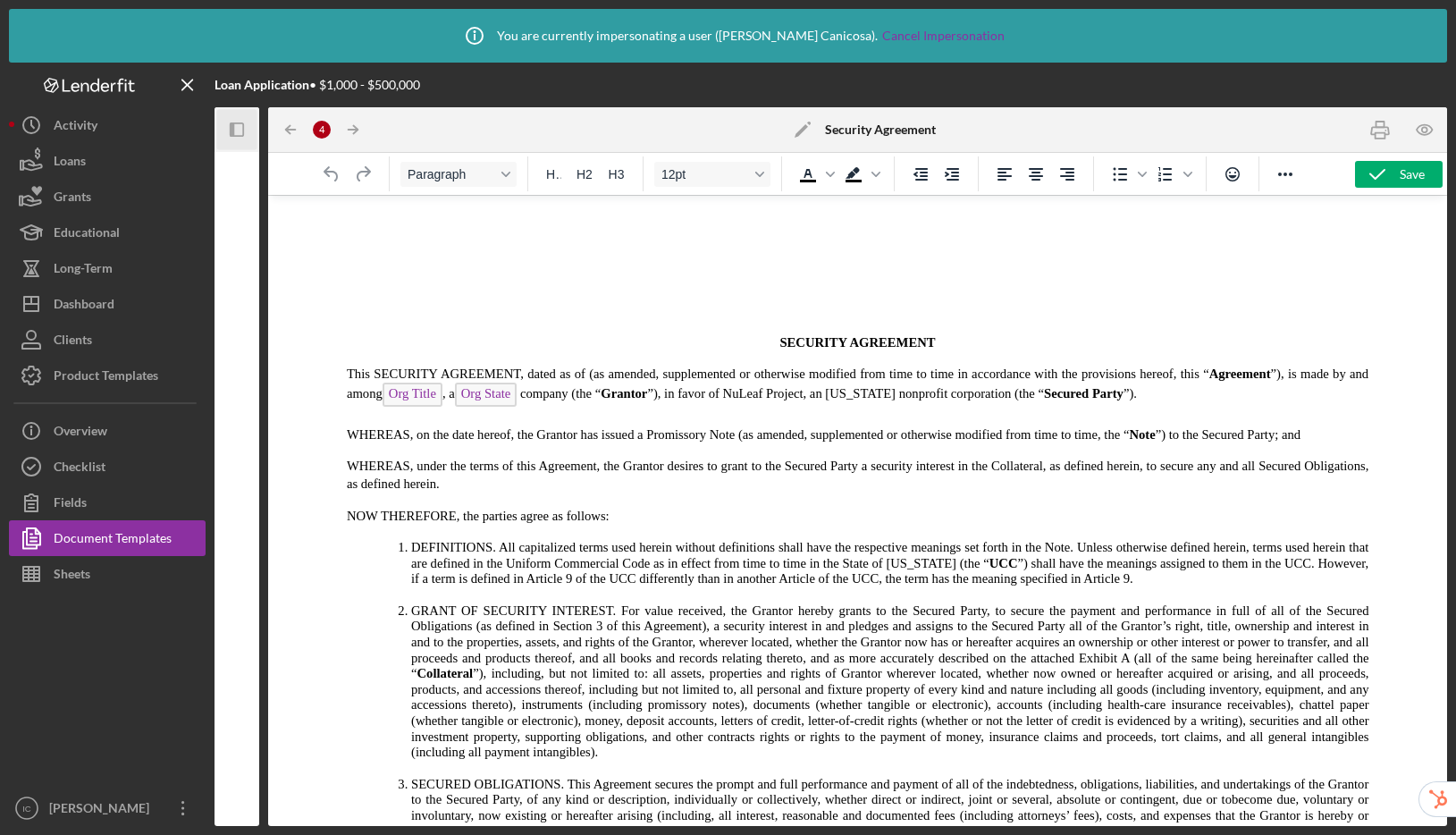
click at [428, 275] on p "Rich Text Area. Press ALT-0 for help." at bounding box center [857, 274] width 1150 height 20
click at [419, 300] on p "Rich Text Area. Press ALT-0 for help." at bounding box center [857, 309] width 1150 height 20
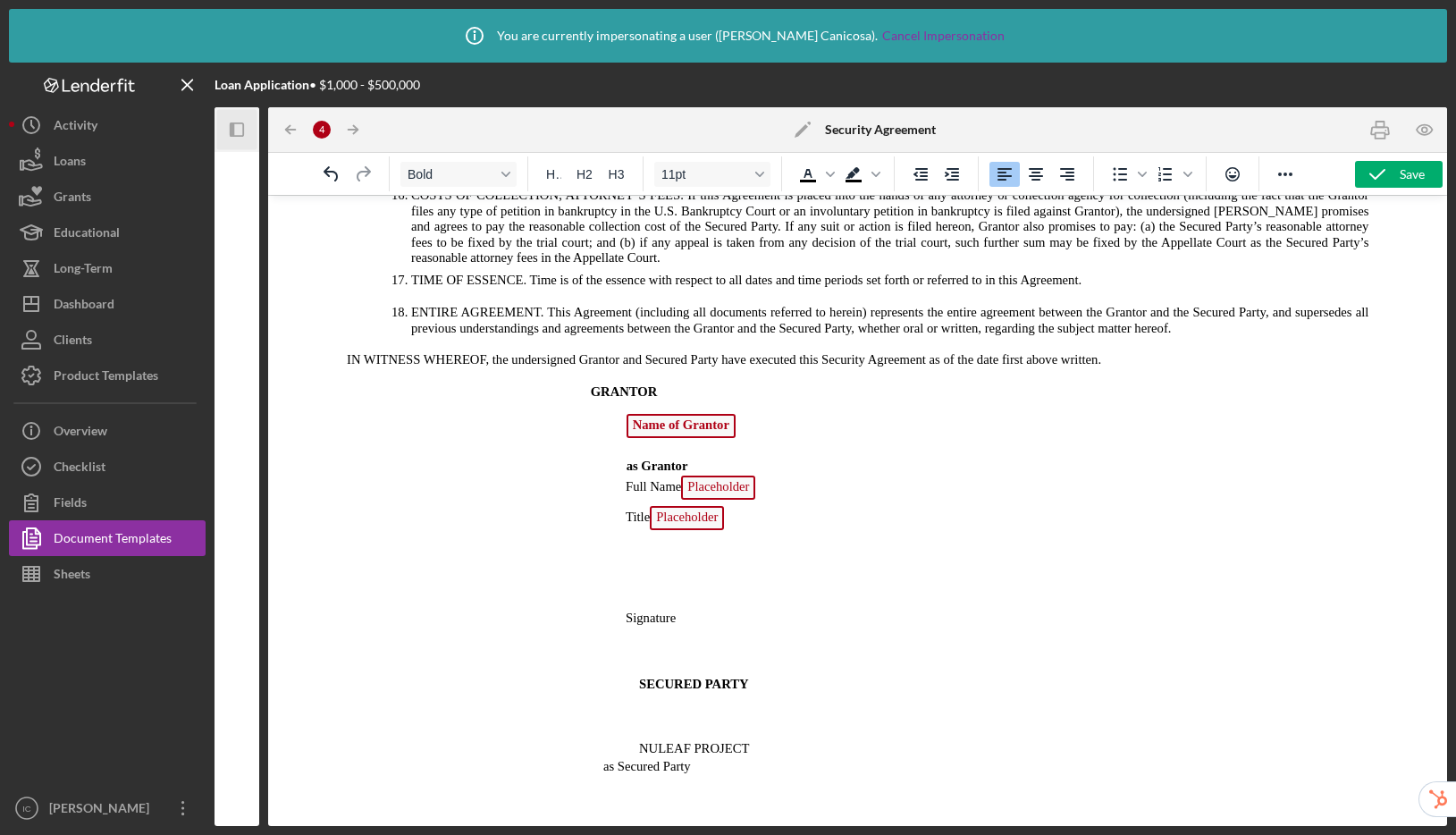
scroll to position [2177, 0]
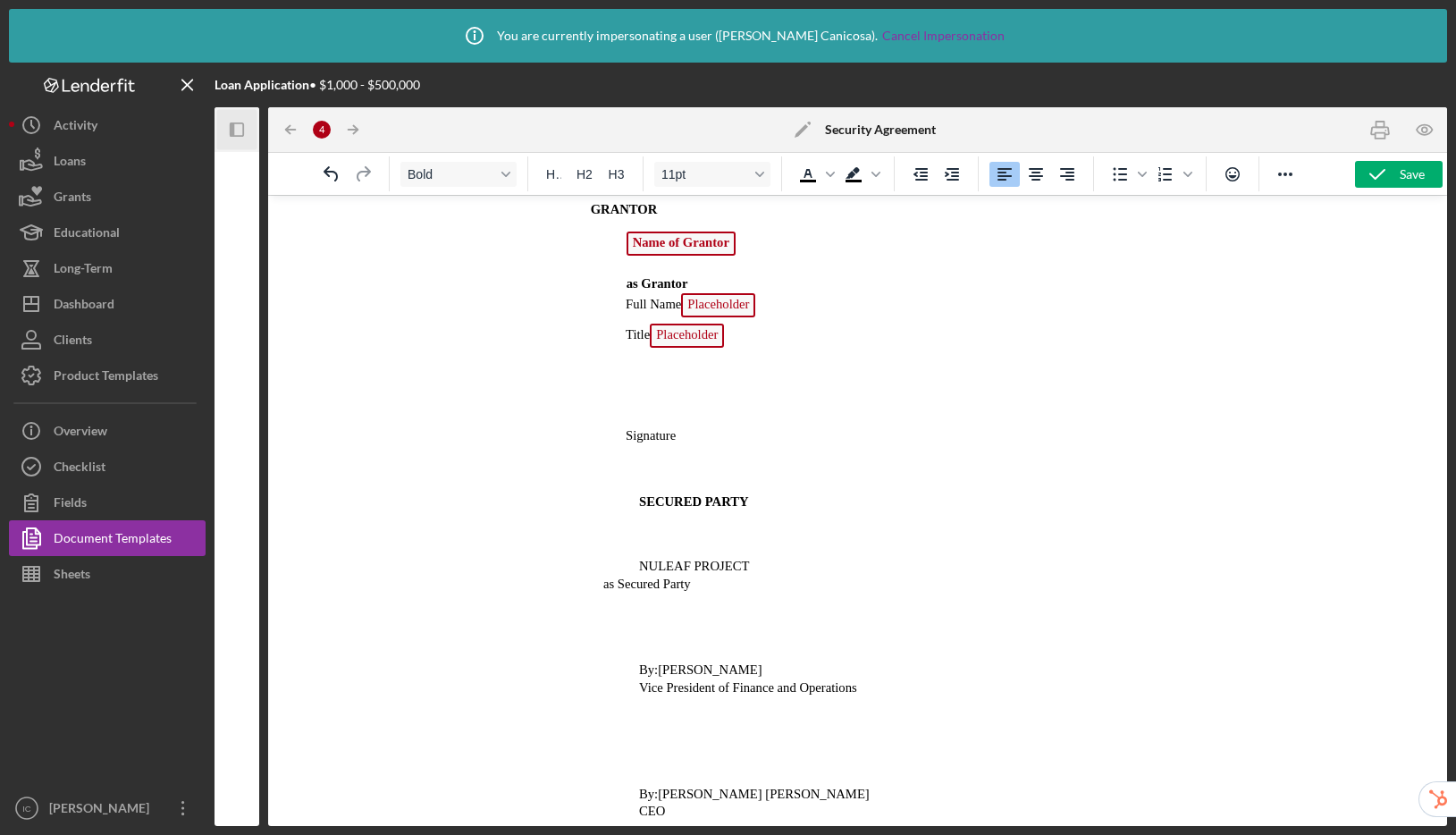
drag, startPoint x: 623, startPoint y: 379, endPoint x: 844, endPoint y: 845, distance: 515.7
click at [948, 172] on icon "Increase indent" at bounding box center [952, 174] width 15 height 13
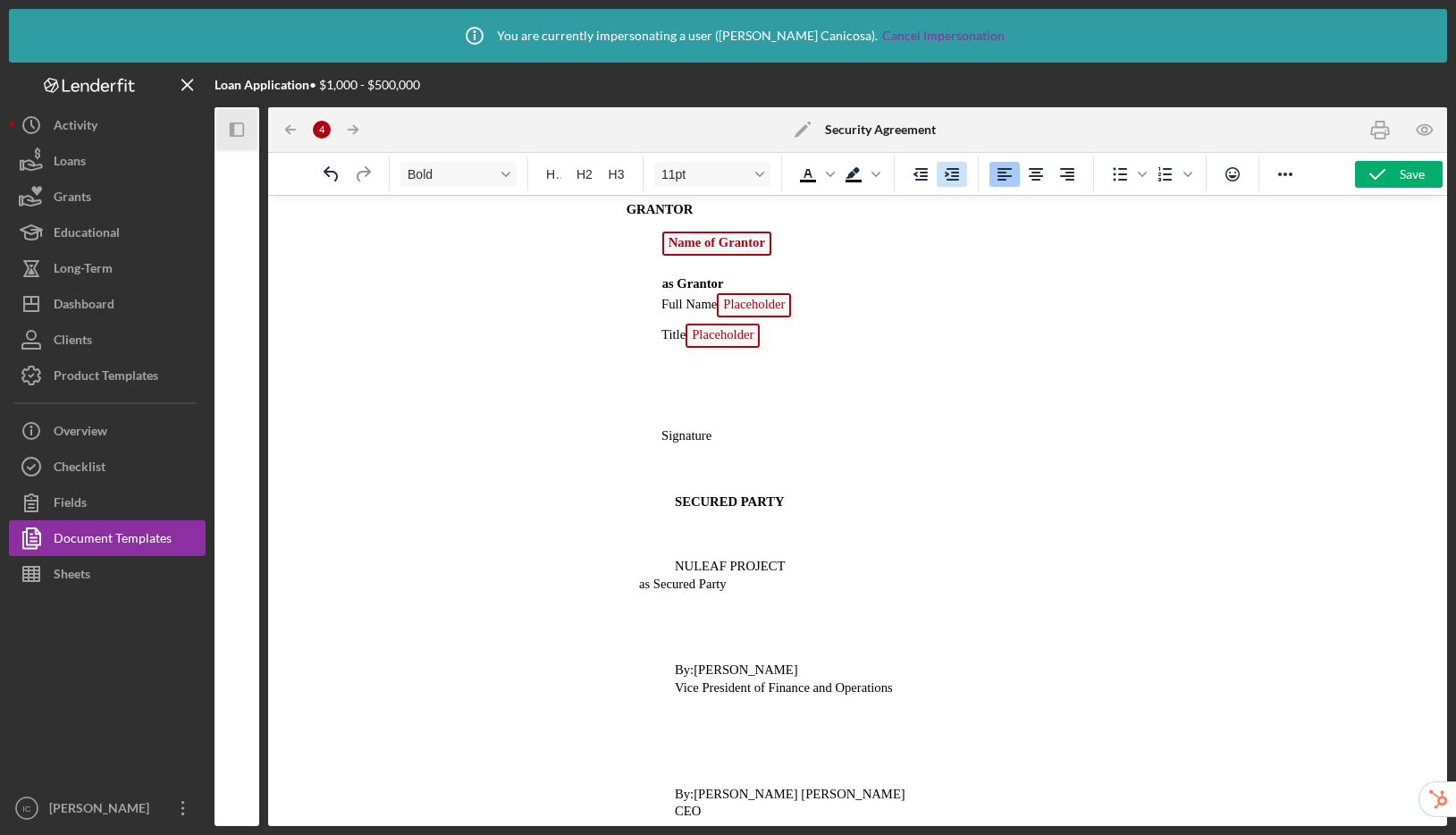
click at [948, 172] on icon "Increase indent" at bounding box center [952, 174] width 15 height 13
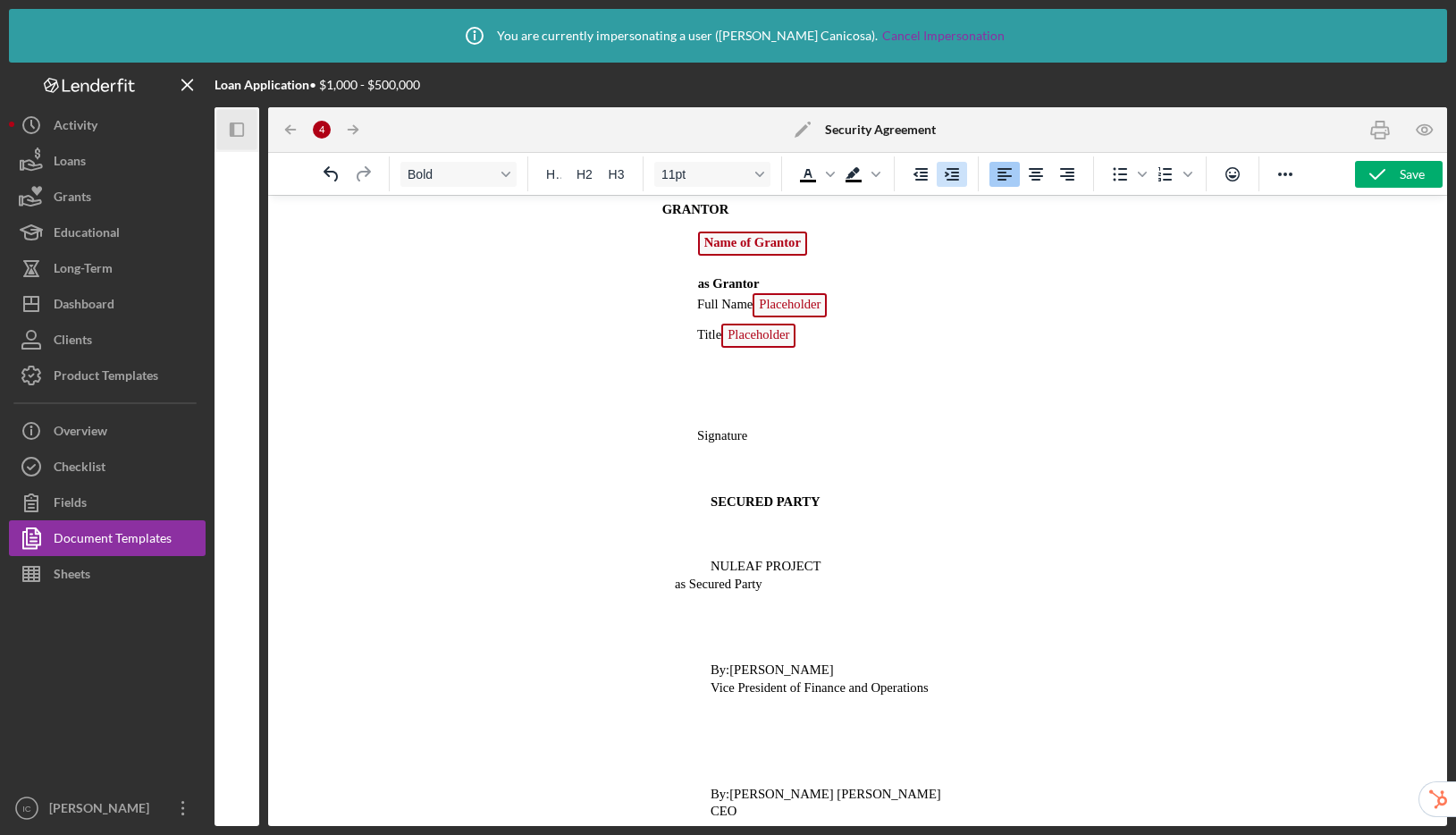
click at [948, 172] on icon "Increase indent" at bounding box center [952, 174] width 15 height 13
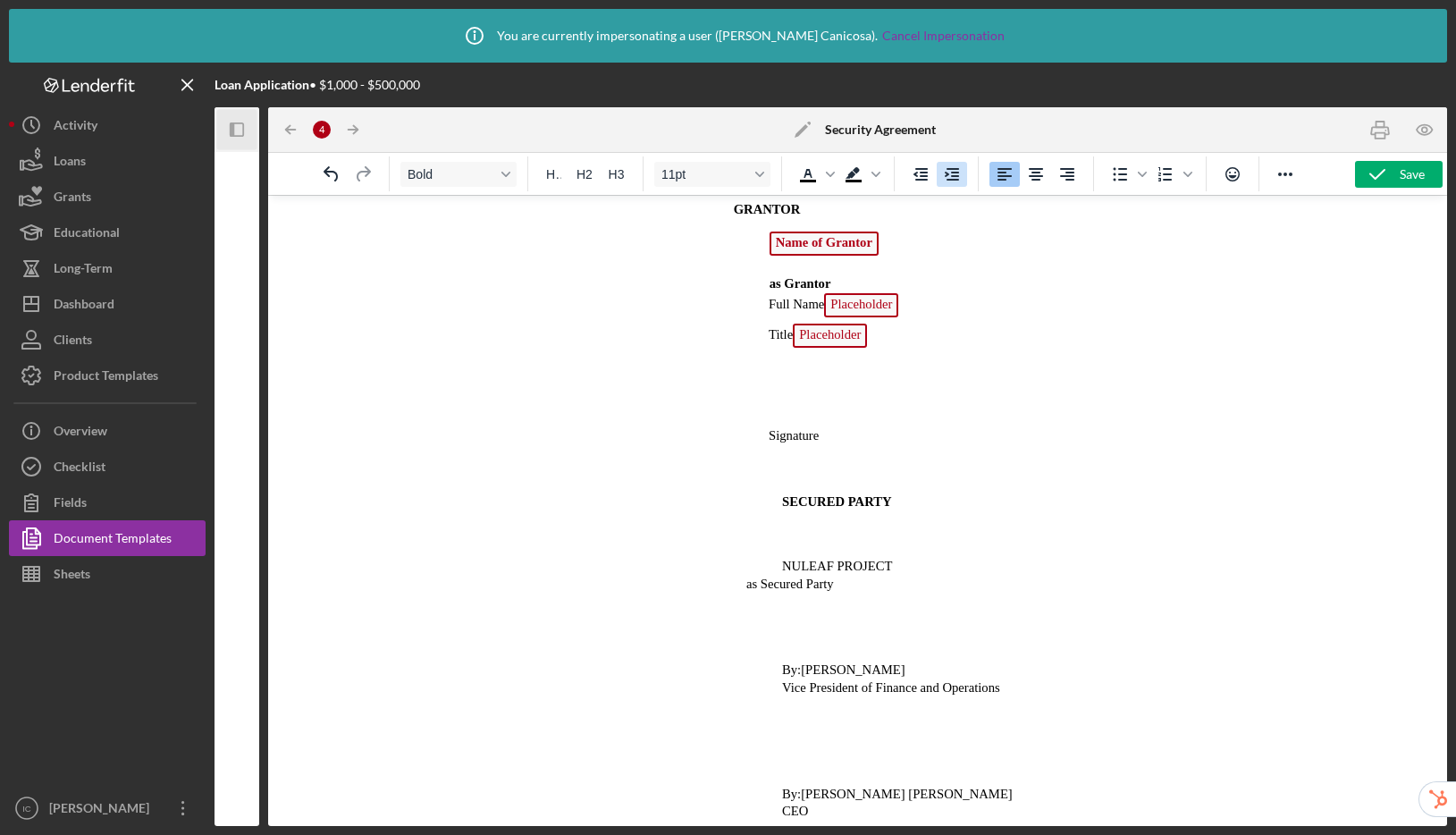
click at [948, 172] on icon "Increase indent" at bounding box center [952, 174] width 15 height 13
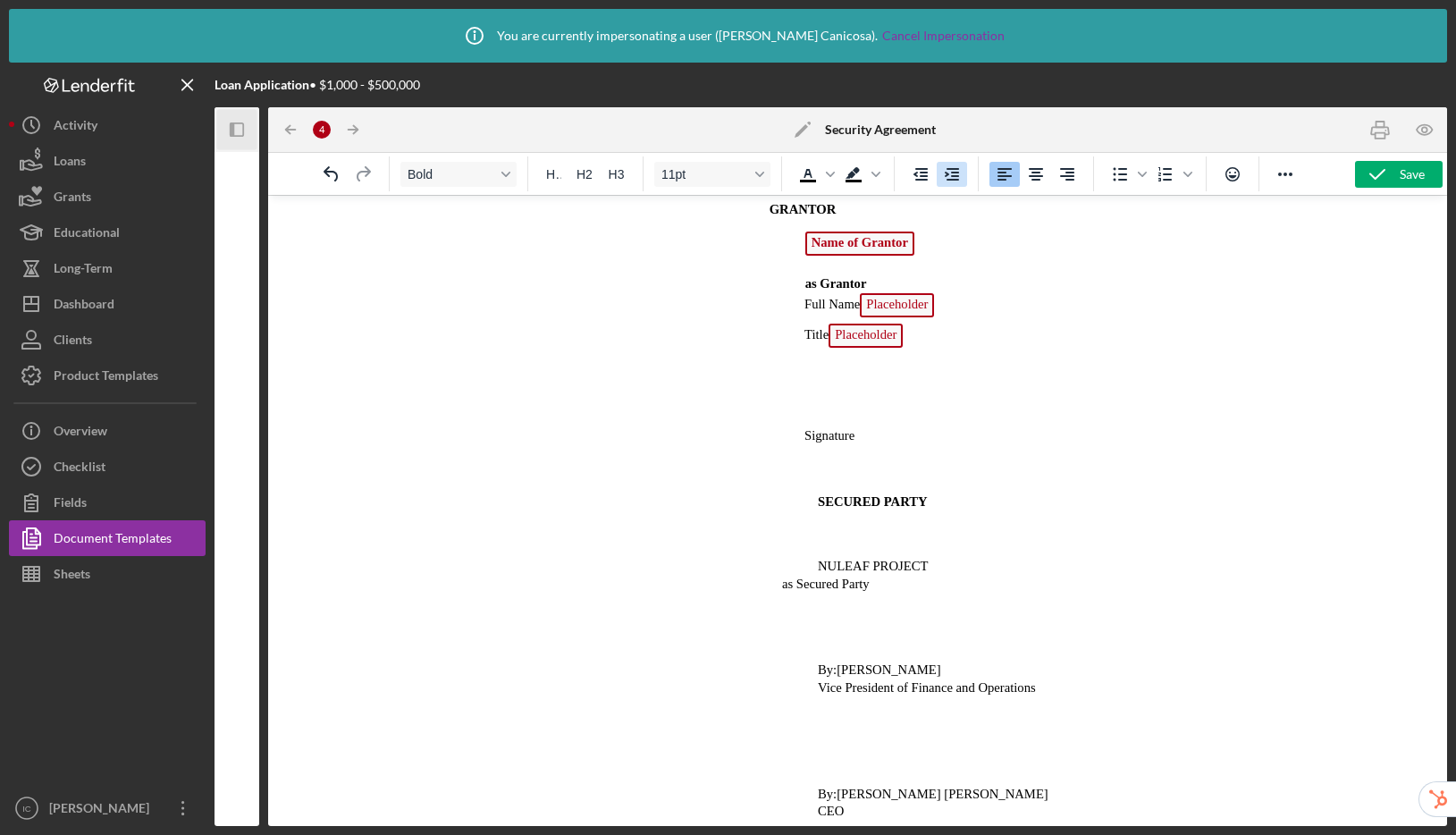
click at [948, 172] on icon "Increase indent" at bounding box center [952, 174] width 15 height 13
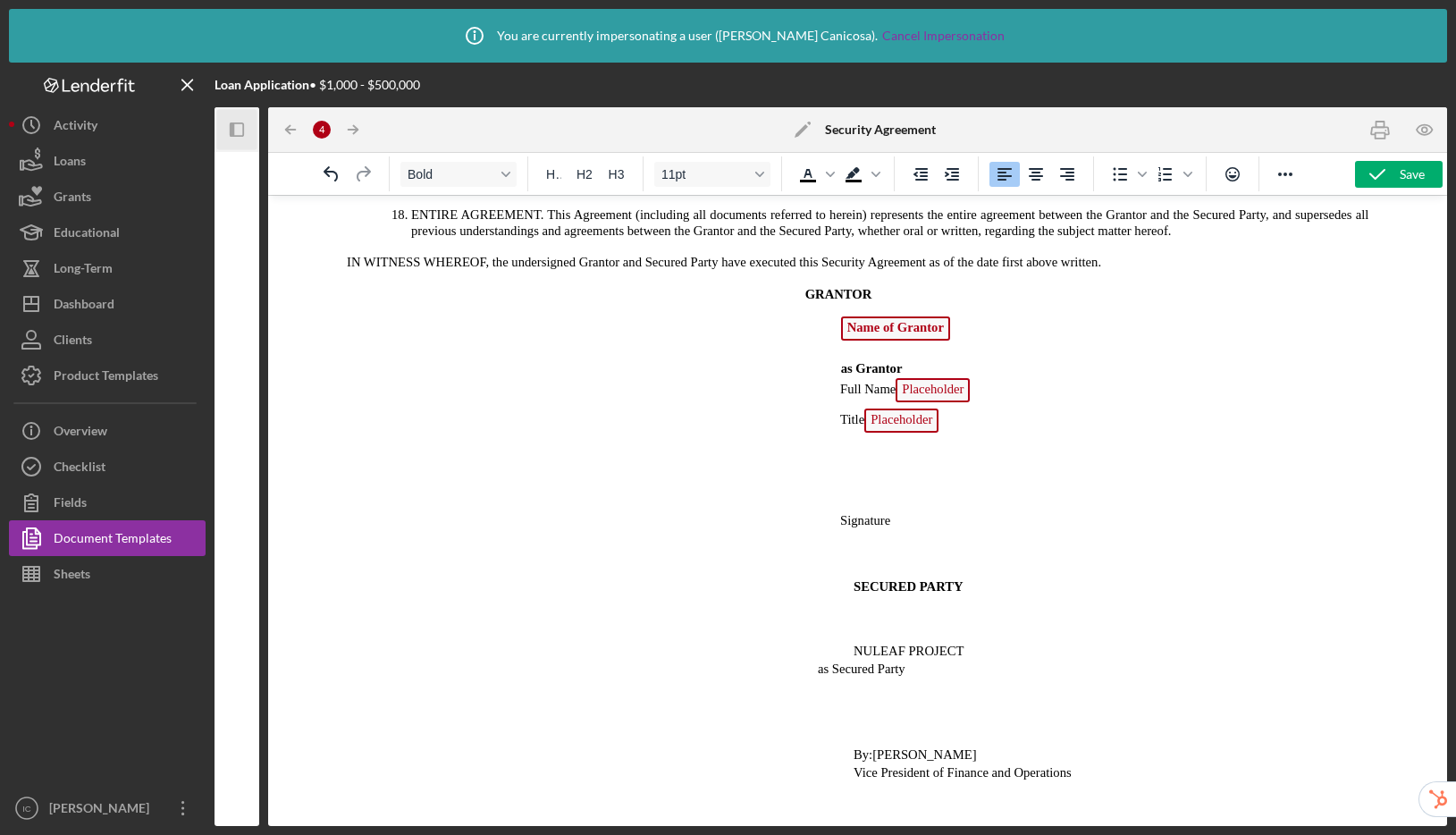
scroll to position [2135, 0]
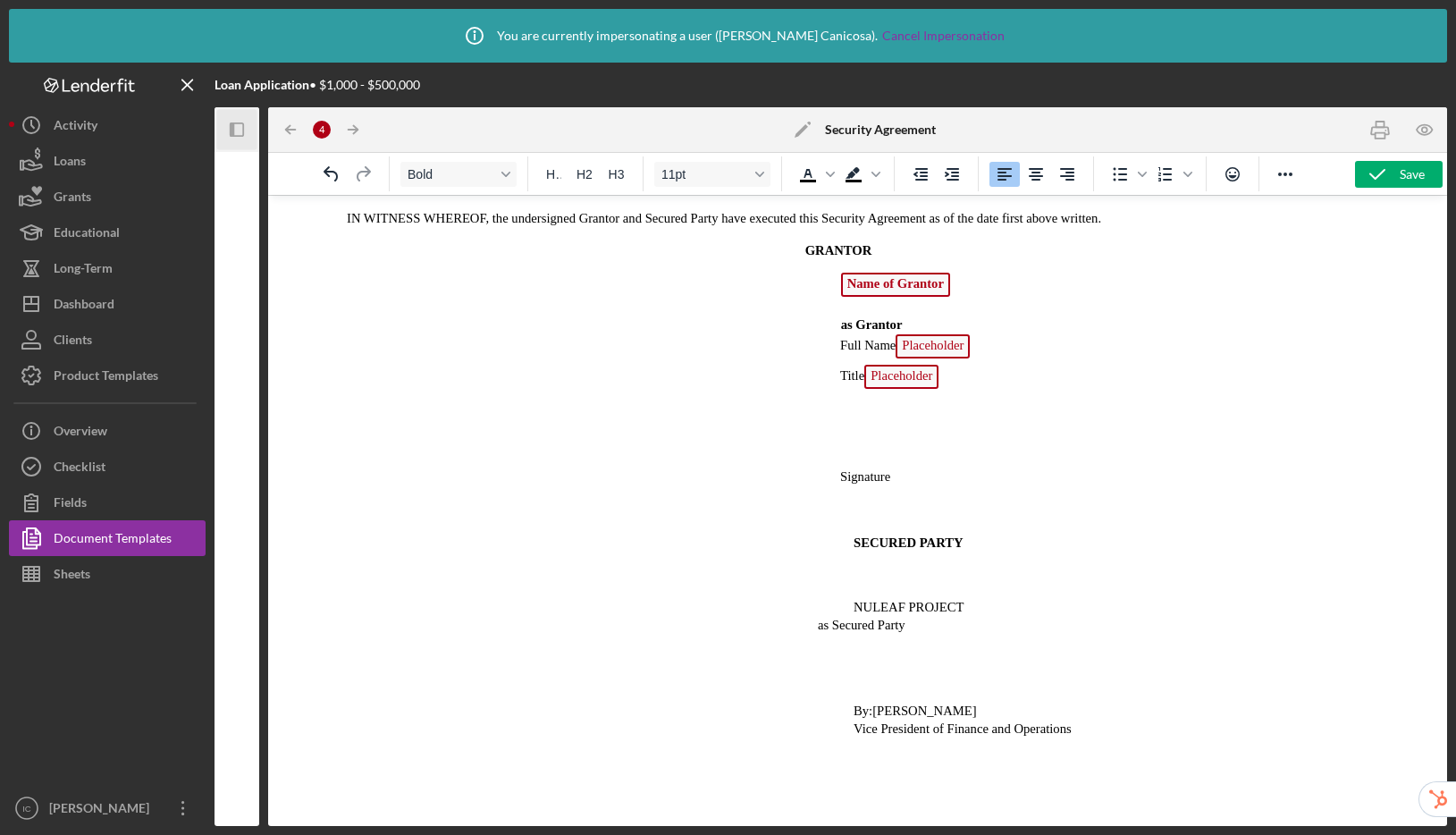
click at [658, 507] on p "Rich Text Area. Press ALT-0 for help." at bounding box center [857, 509] width 1150 height 20
click at [1393, 188] on div "Paragraph H1 H2 H3 12pt To open the popup, press Shift+Enter To open the popup,…" at bounding box center [857, 173] width 1179 height 42
click at [1395, 179] on icon "button" at bounding box center [1376, 174] width 44 height 44
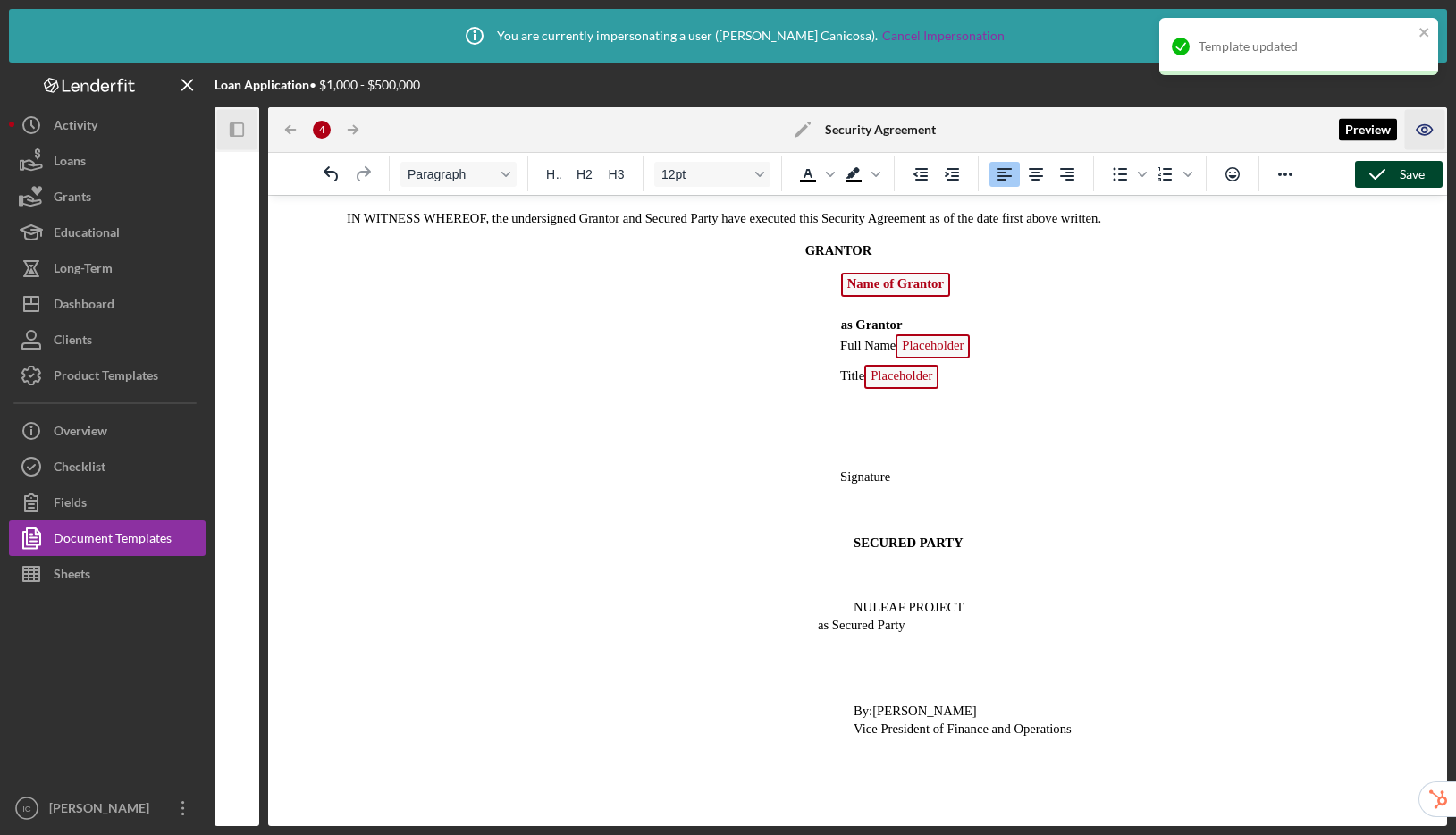
click at [1427, 132] on icon "button" at bounding box center [1425, 130] width 40 height 40
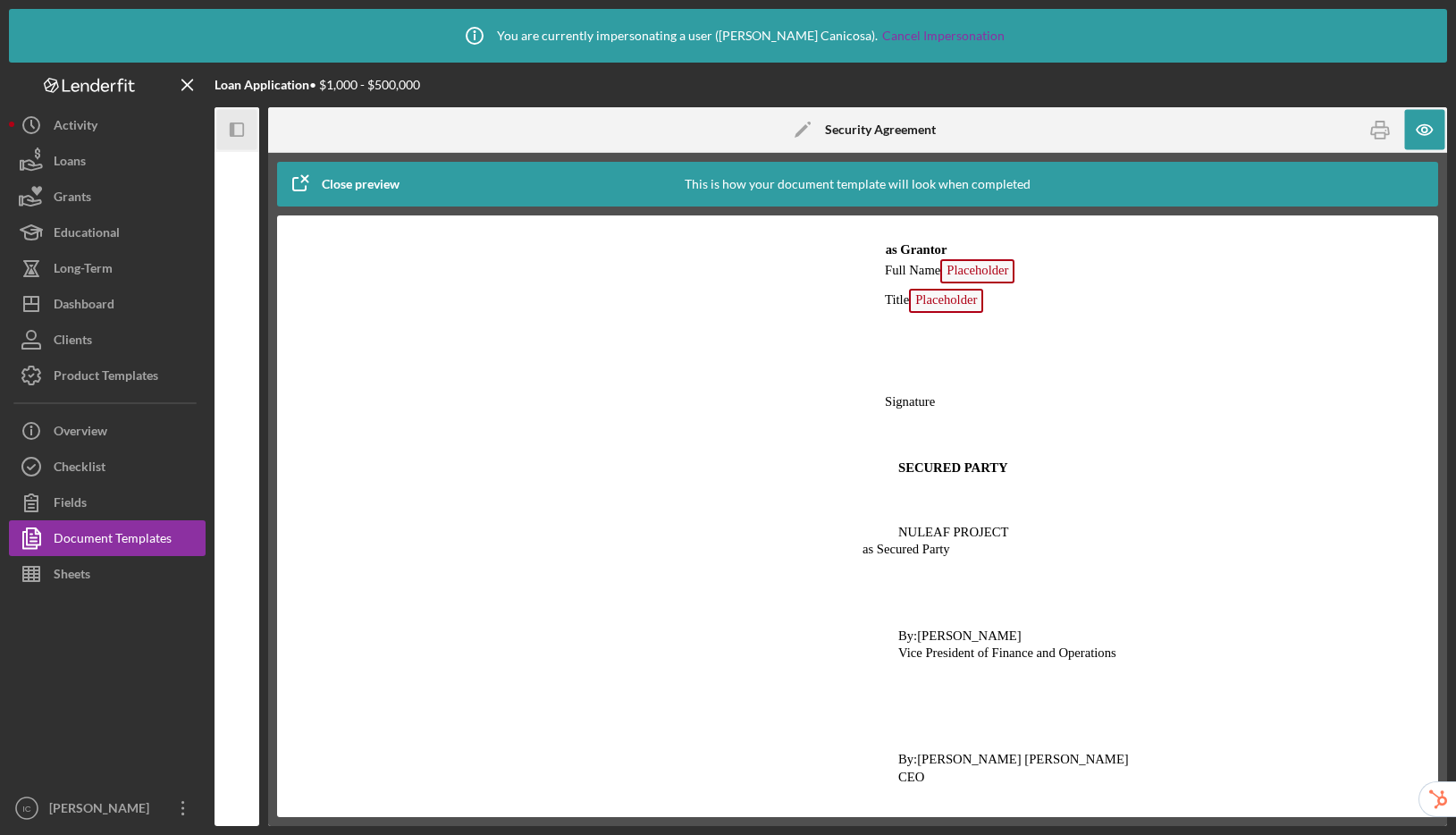
scroll to position [2318, 0]
click at [1433, 141] on icon "button" at bounding box center [1425, 130] width 40 height 40
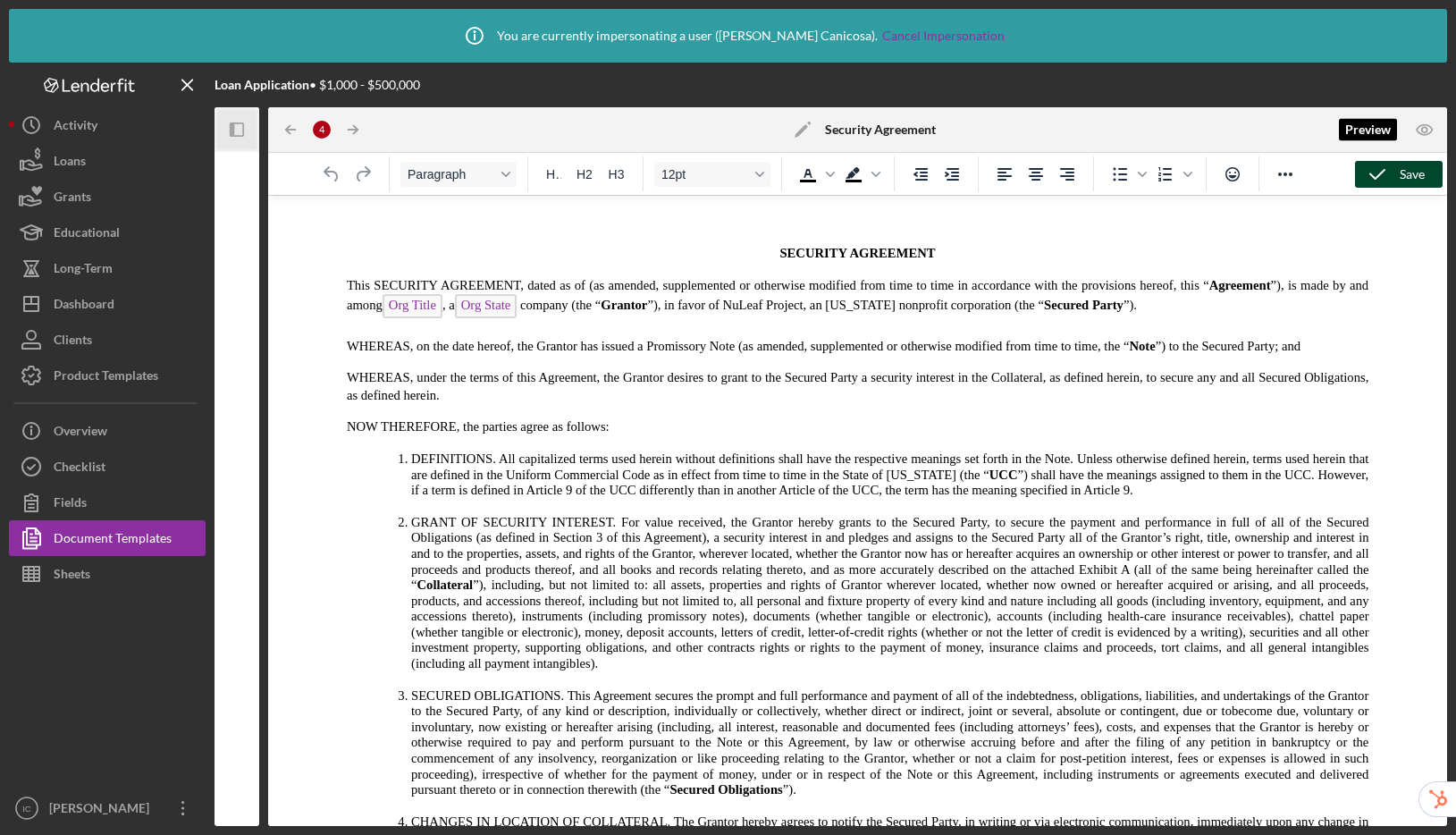
scroll to position [0, 0]
click at [236, 125] on icon "Icon/Panel Side Expand" at bounding box center [237, 130] width 40 height 40
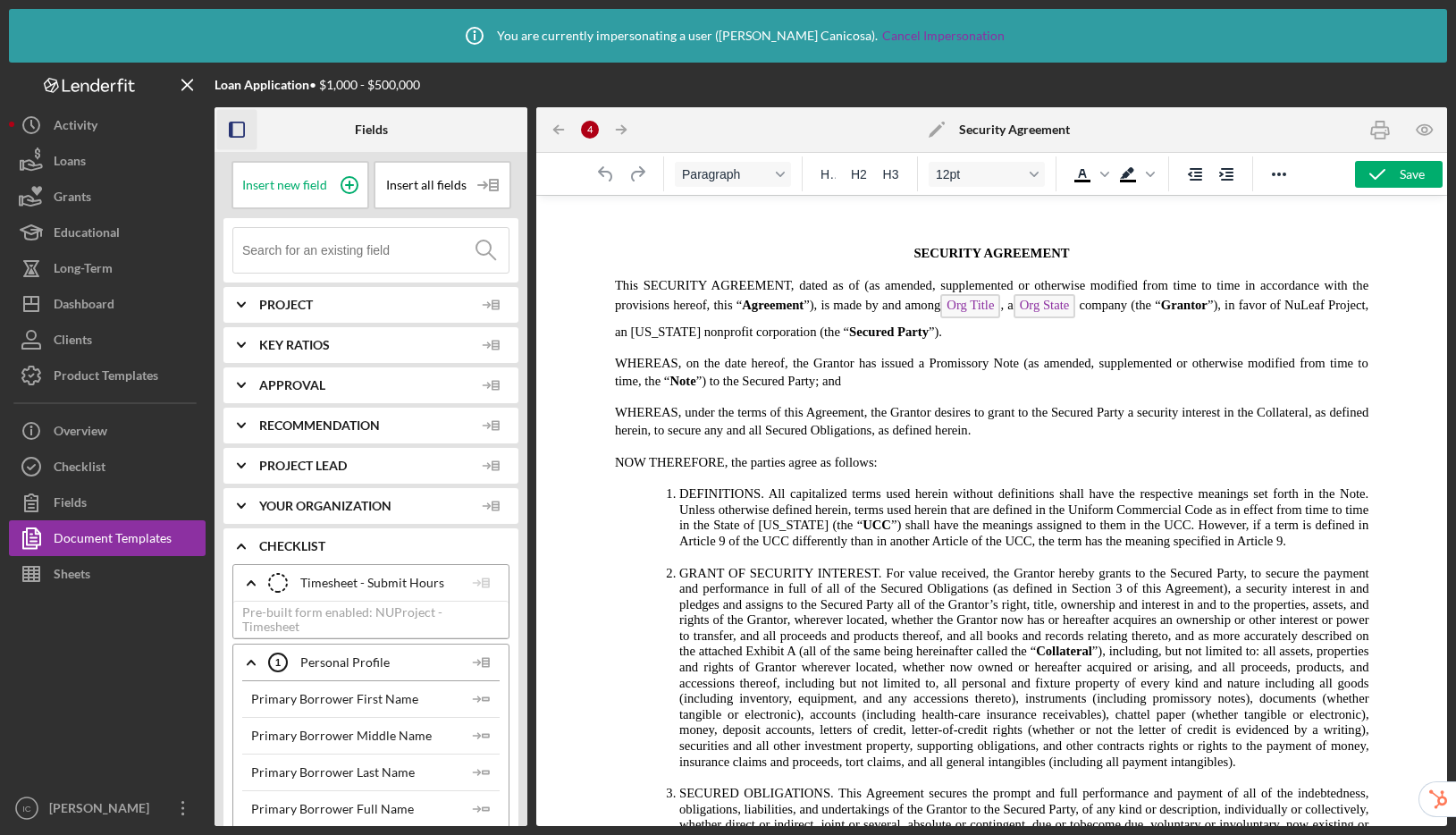
click at [235, 544] on icon "Icon/Expander" at bounding box center [241, 546] width 44 height 44
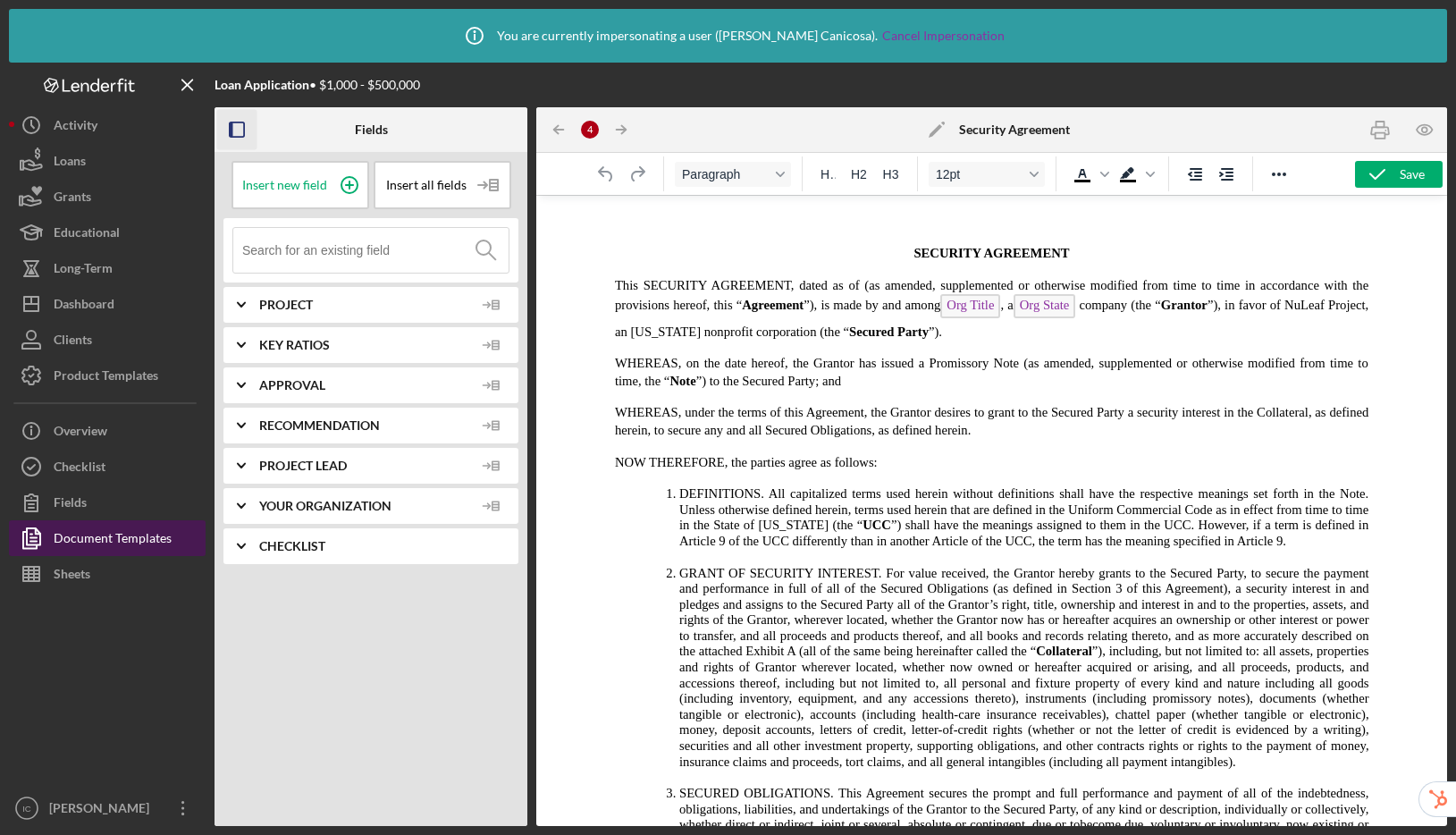
click at [102, 540] on div "Document Templates" at bounding box center [113, 540] width 118 height 40
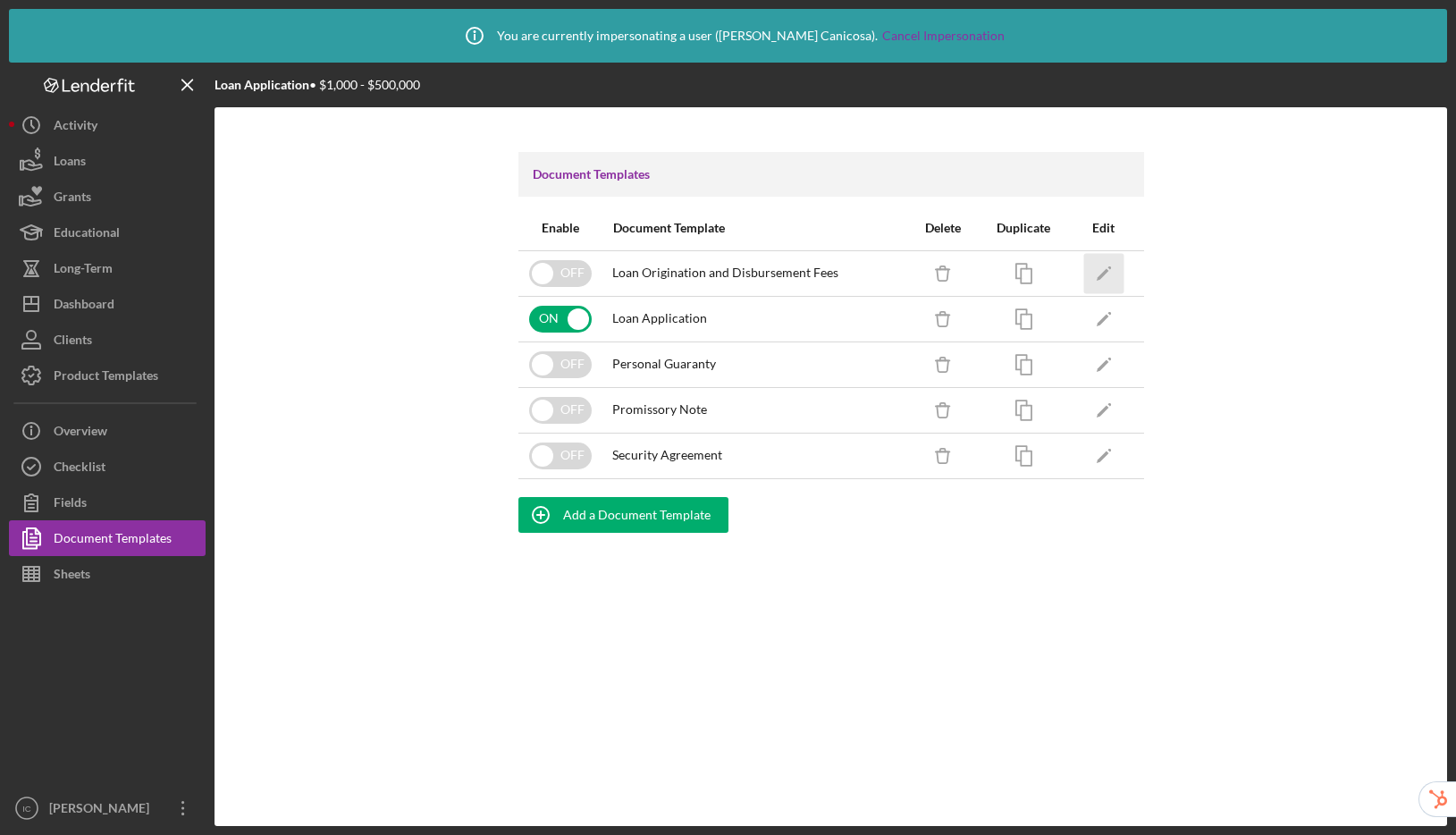
click at [1096, 266] on icon "Icon/Edit" at bounding box center [1103, 272] width 40 height 40
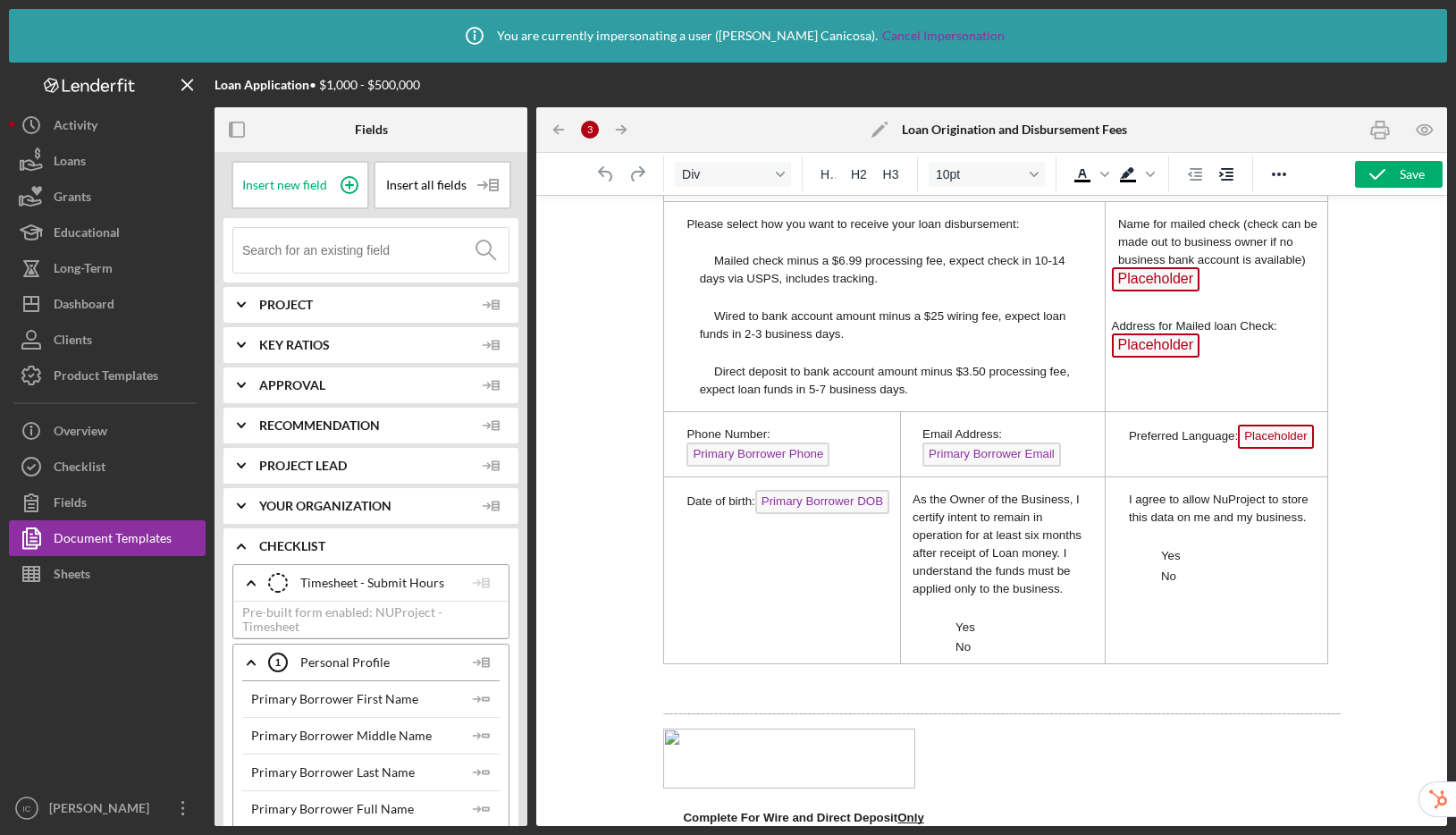
scroll to position [1267, 0]
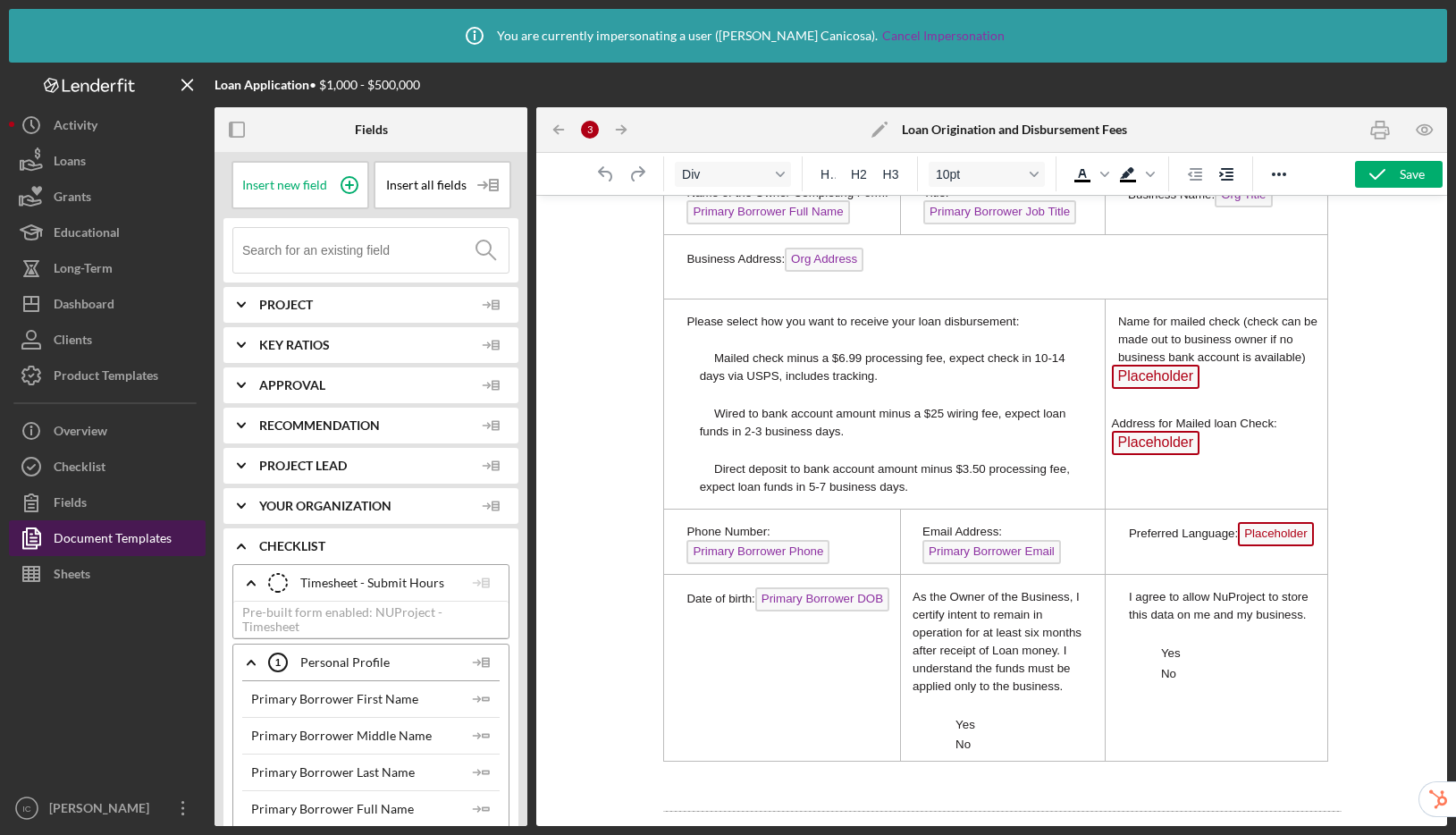
click at [121, 539] on div "Document Templates" at bounding box center [113, 540] width 118 height 40
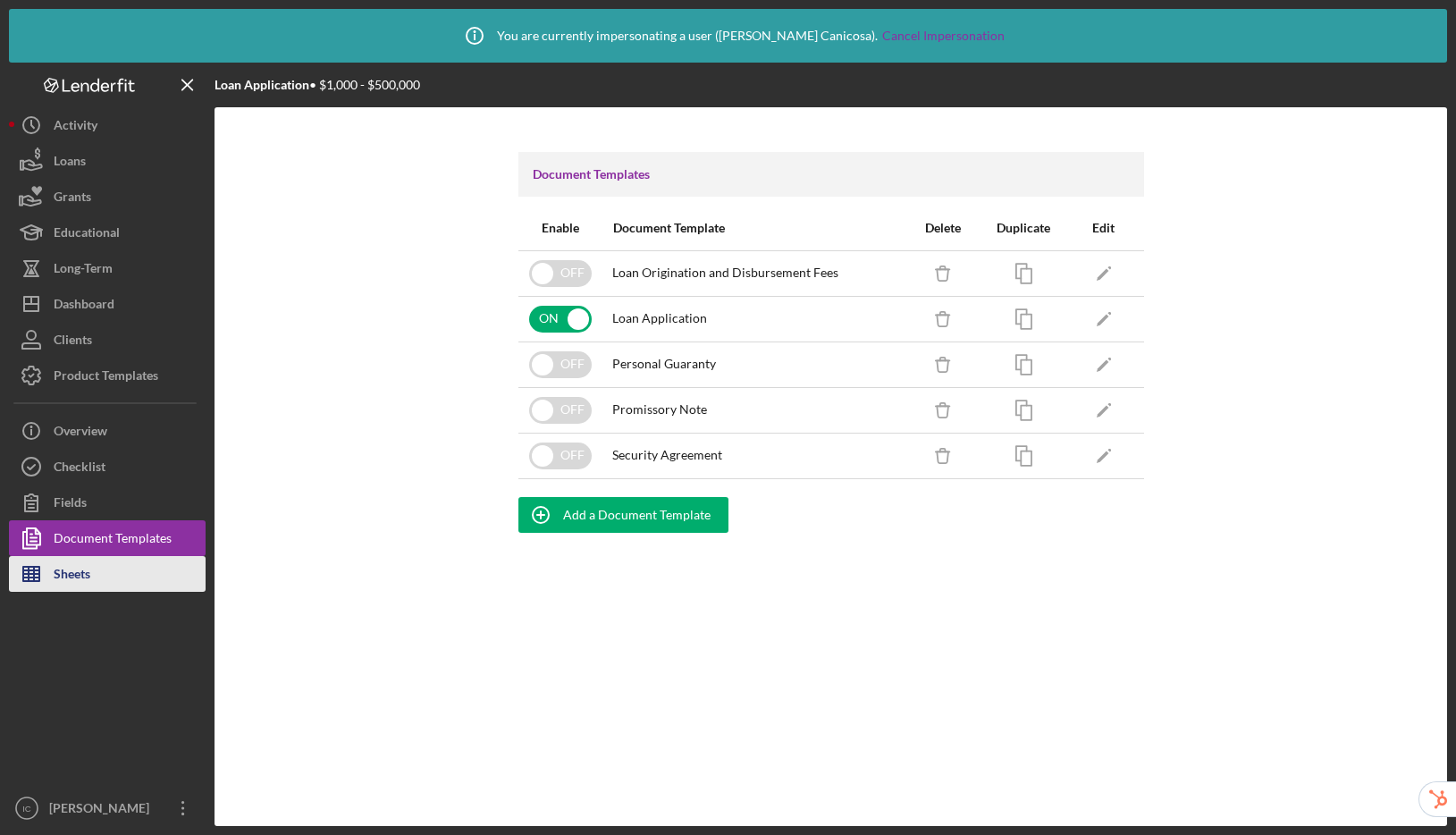
click at [84, 568] on div "Sheets" at bounding box center [72, 575] width 36 height 40
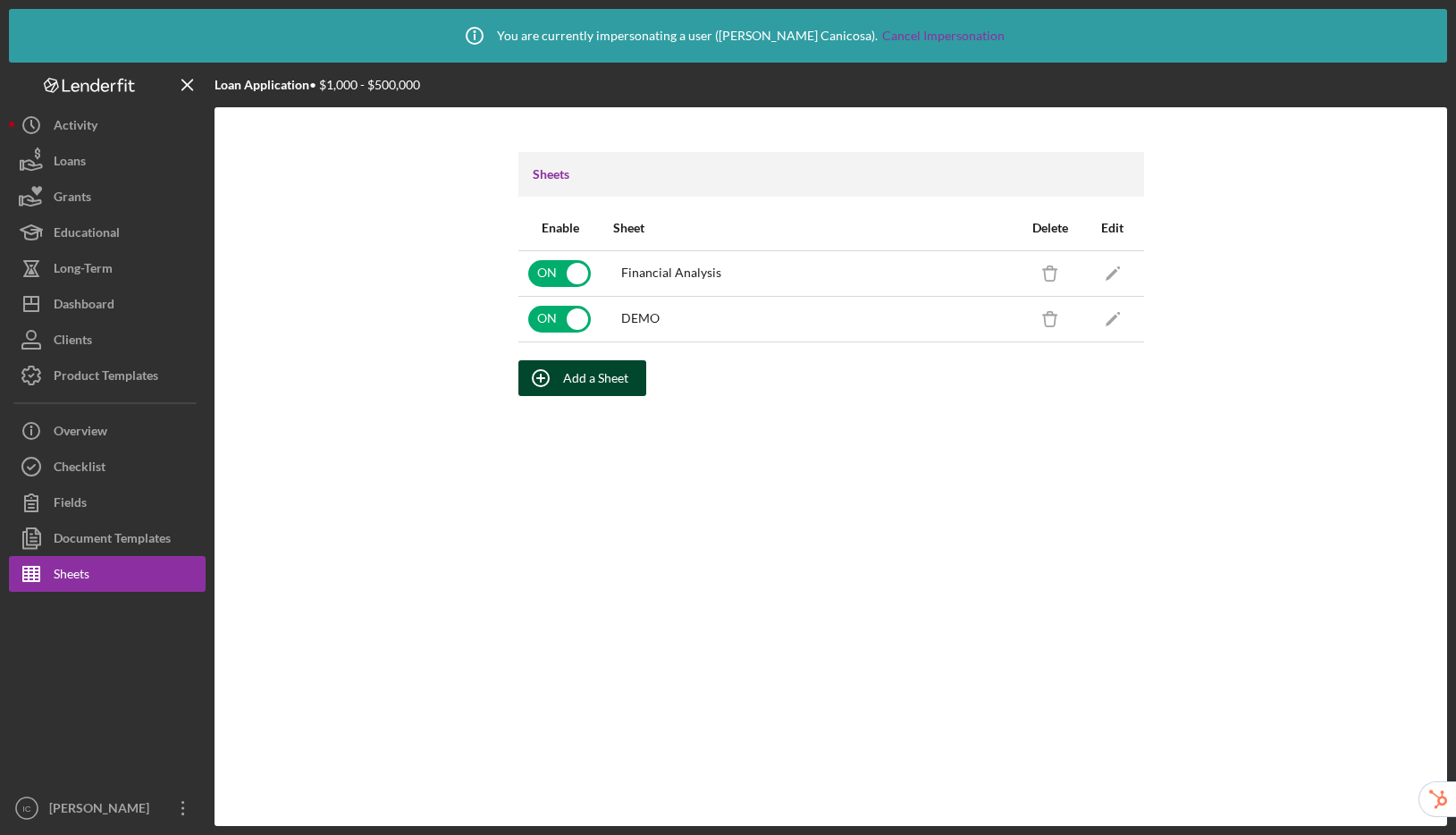
click at [570, 376] on div "Add a Sheet" at bounding box center [596, 378] width 65 height 35
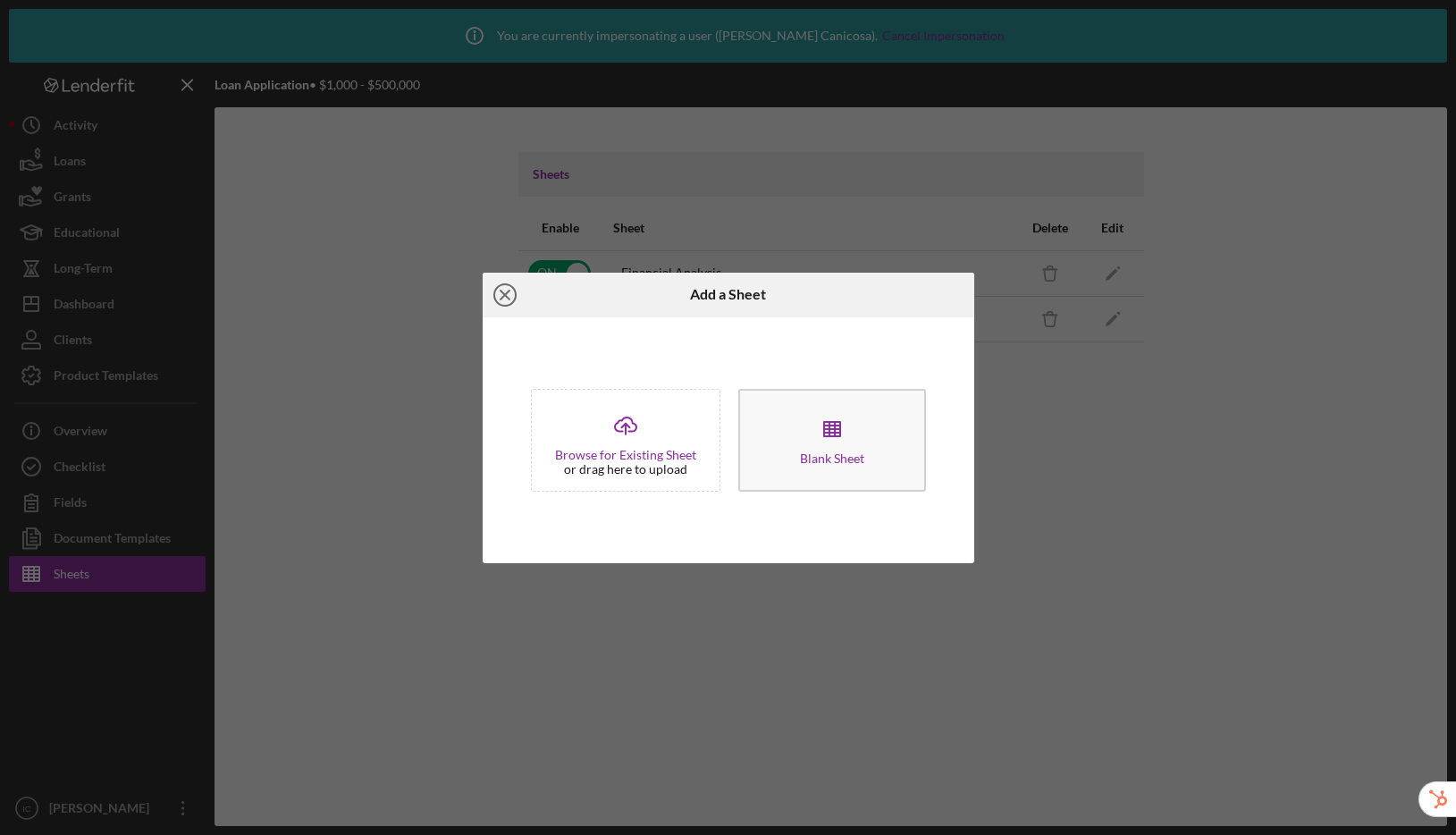
click at [509, 295] on icon "Icon/Close" at bounding box center [504, 294] width 44 height 44
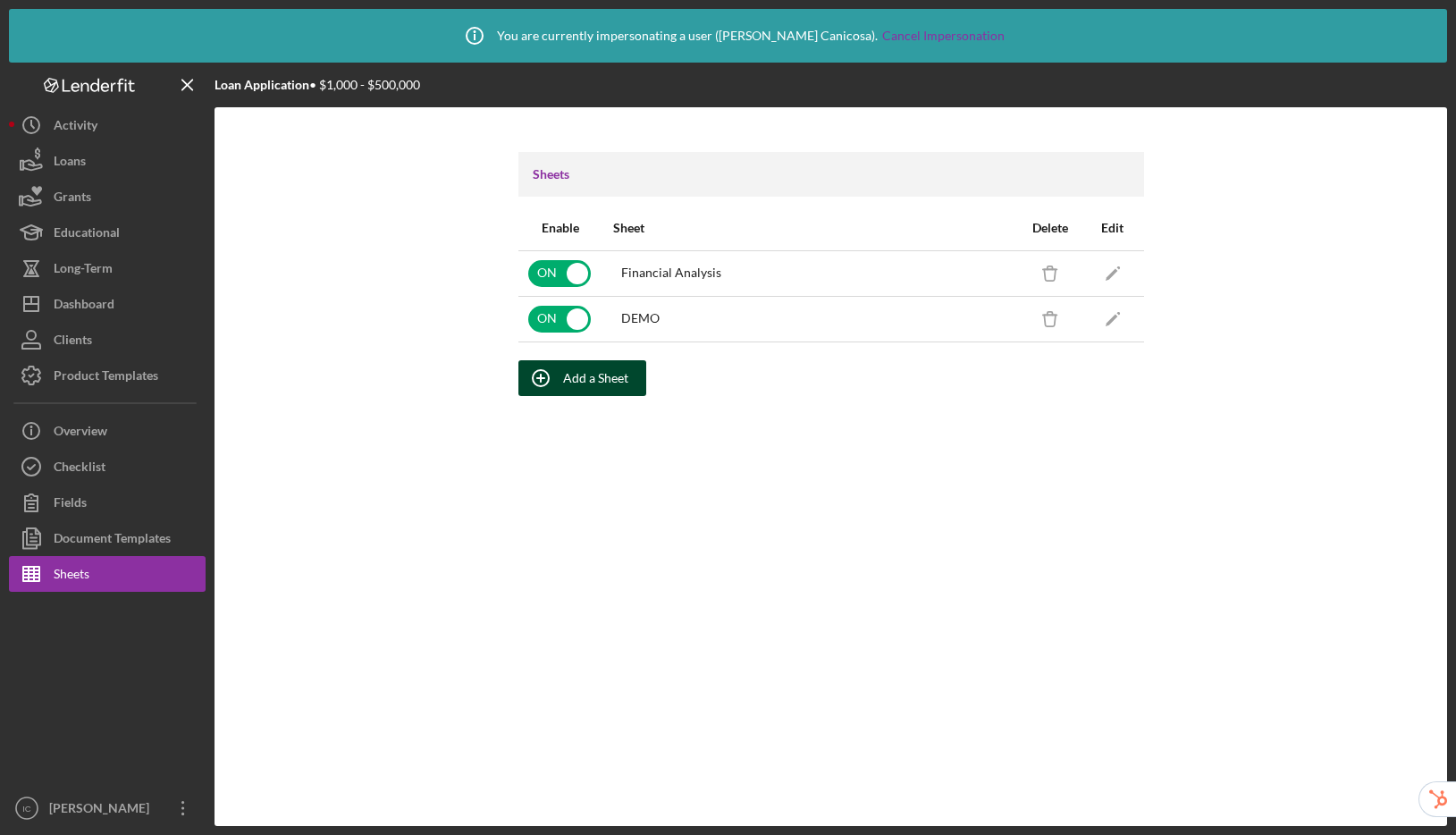
click at [601, 380] on div "Add a Sheet" at bounding box center [596, 378] width 65 height 35
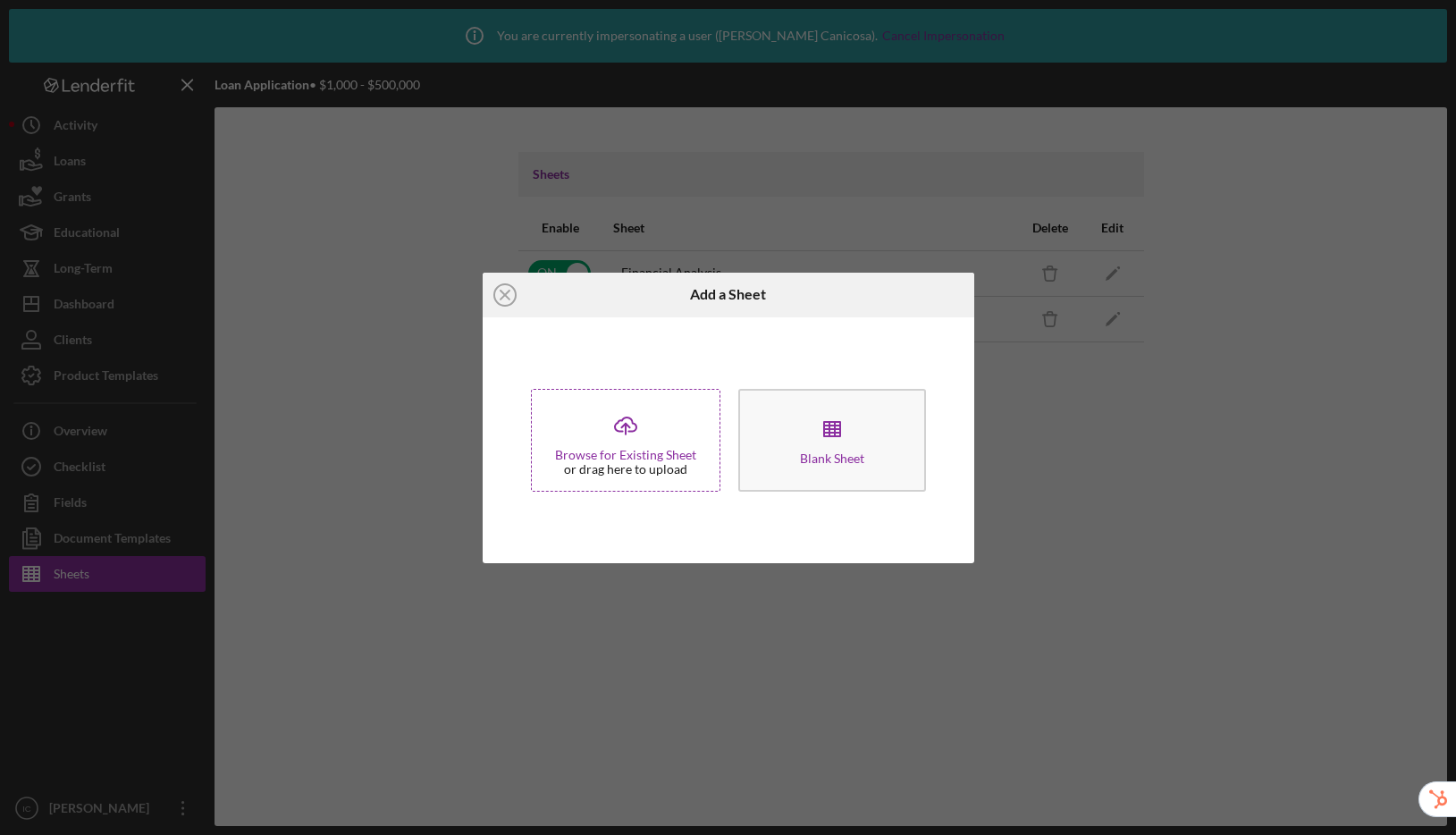
click at [596, 419] on div "Icon/Upload Browse for Existing Sheet or drag here to upload" at bounding box center [625, 440] width 190 height 103
click at [634, 446] on icon "Icon/Upload" at bounding box center [625, 425] width 44 height 44
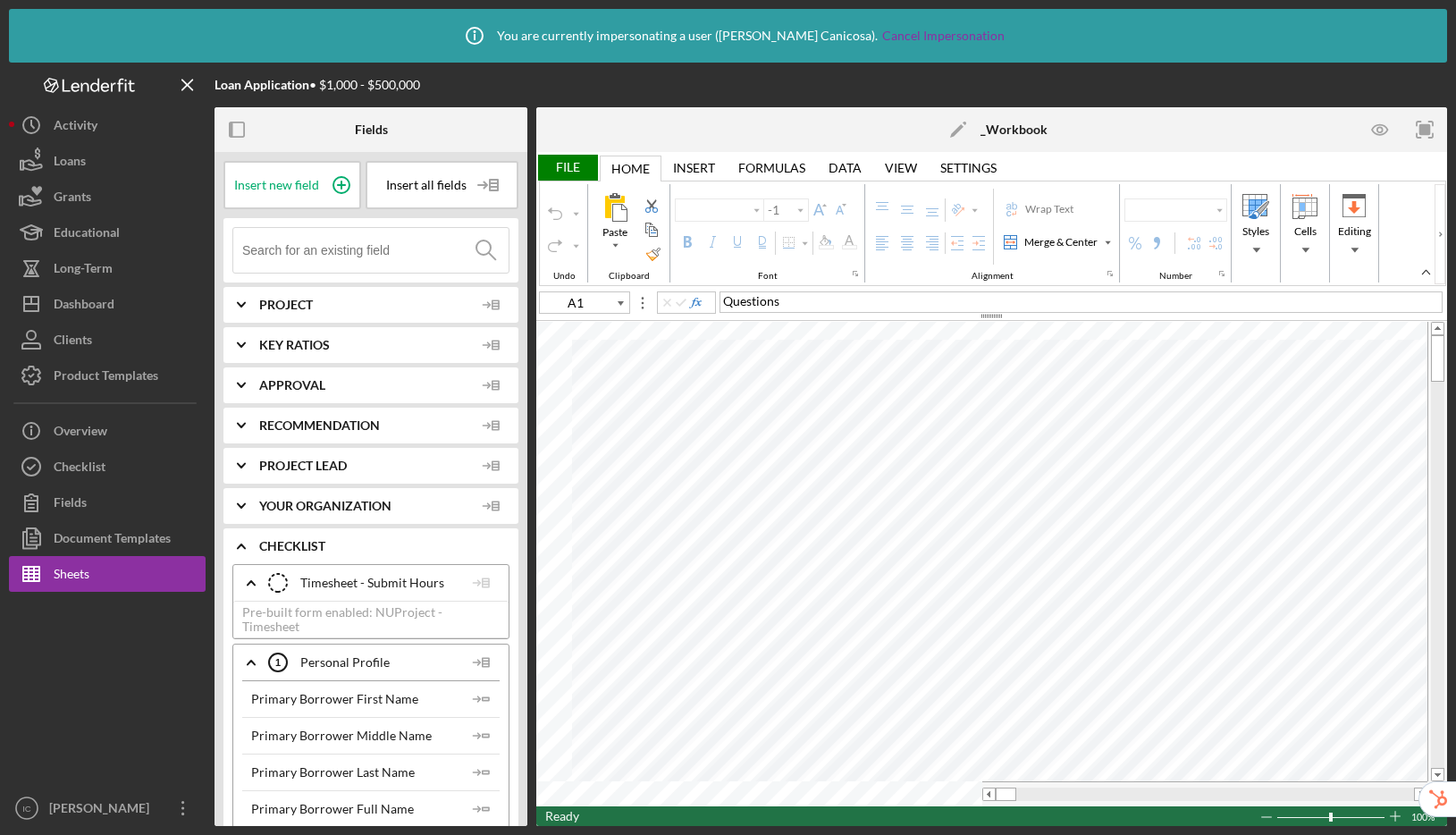
type input "Calibri"
type input "11"
type input "Times New Roman"
type input "9"
type input "Arial"
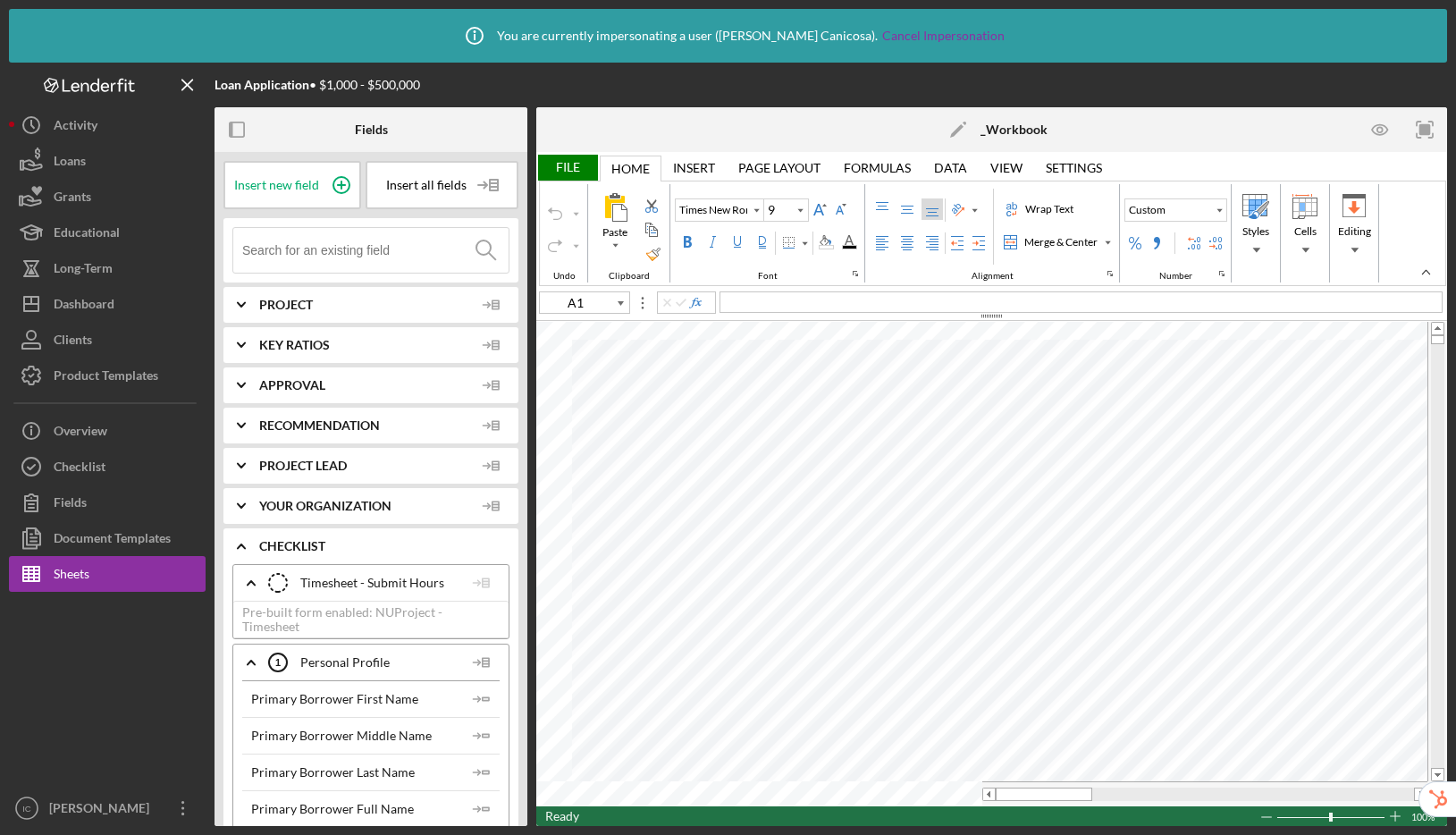
type input "10"
type input "A1"
type input "10"
type input "A1"
type input "Times New Roman"
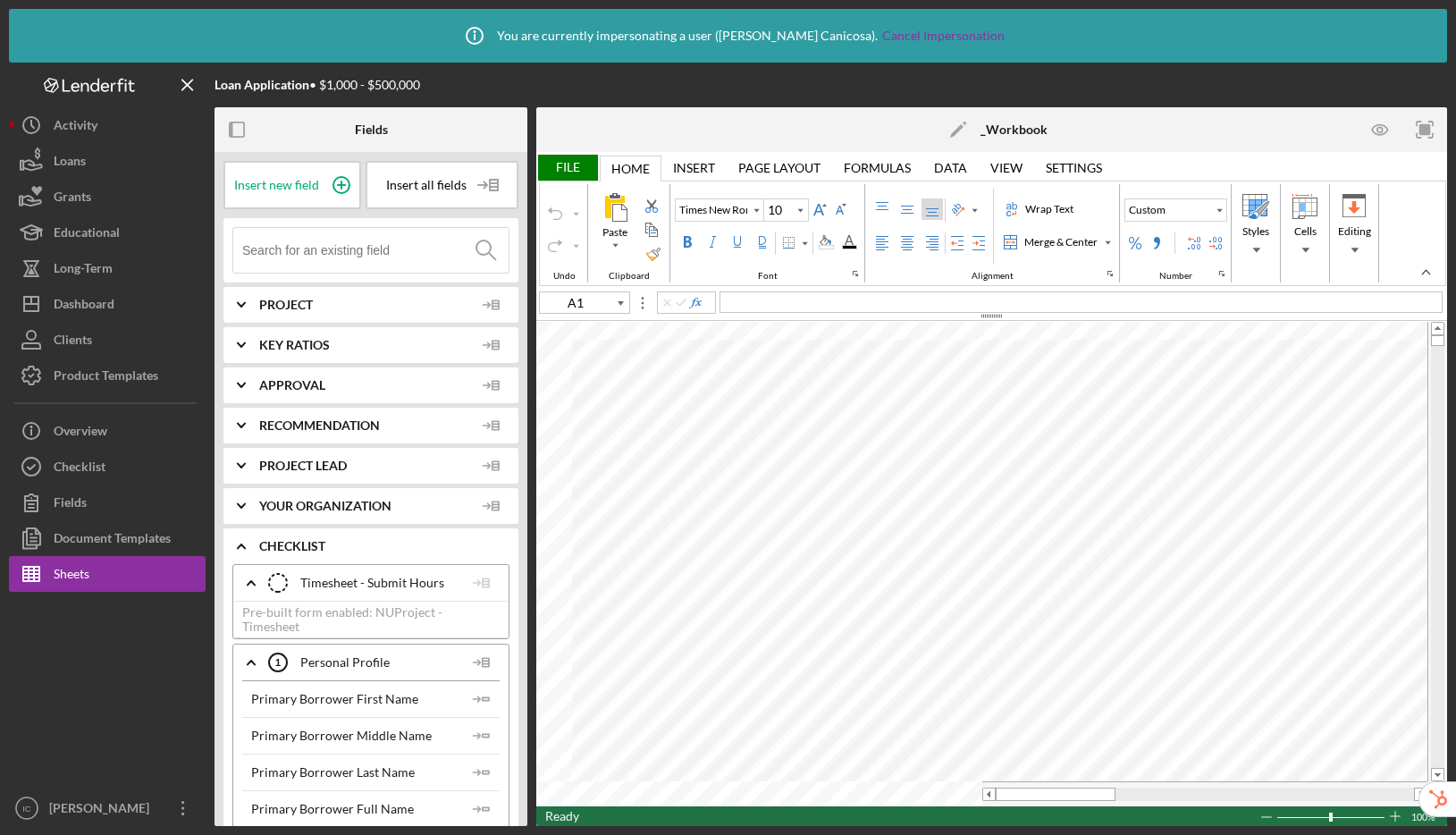
type input "11"
type input "Arial"
type input "10"
type input "C4"
click at [376, 249] on input at bounding box center [375, 250] width 266 height 44
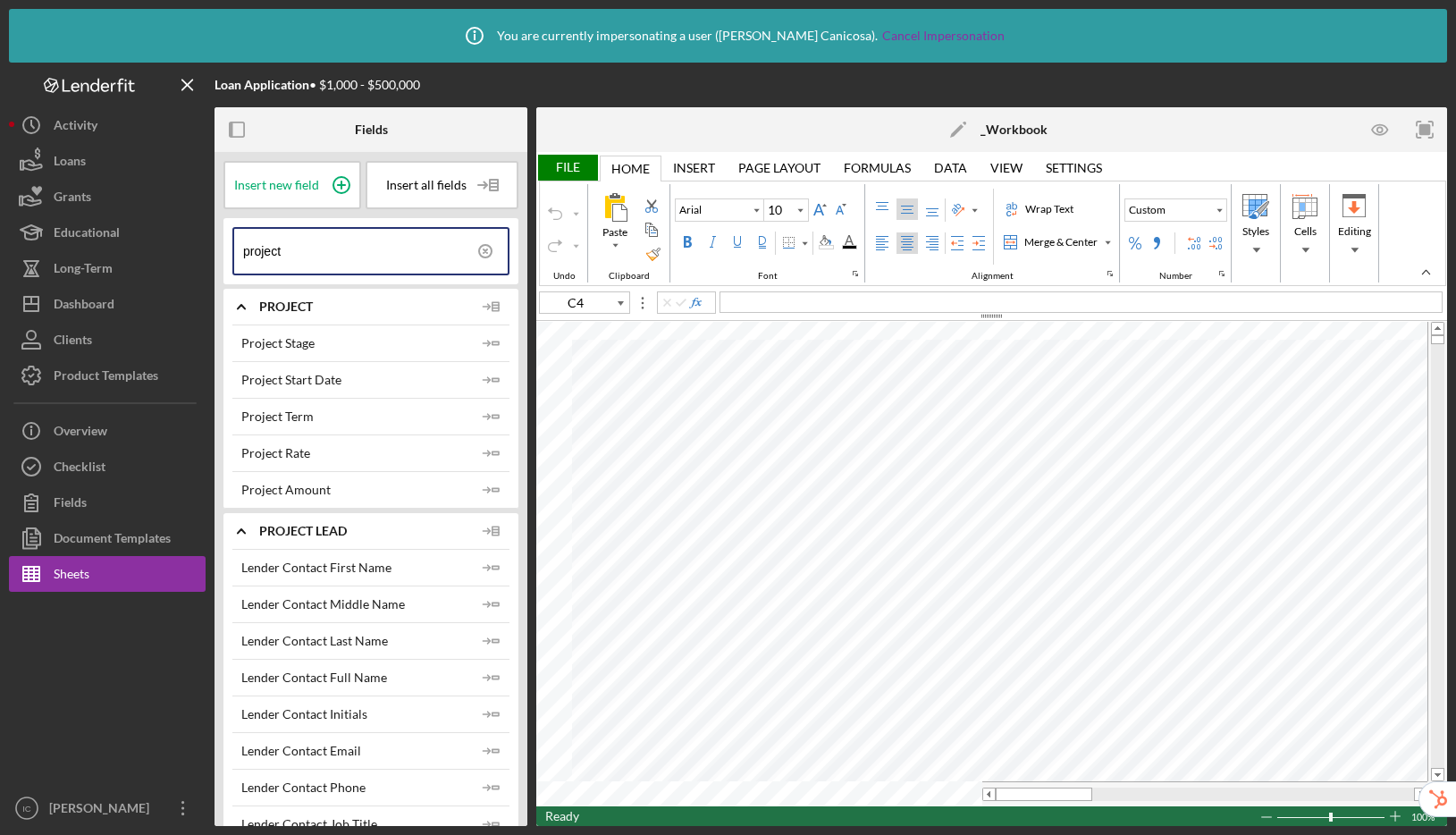
type input "project"
click at [354, 497] on div "Project Amount Icon/Insert Field" at bounding box center [371, 489] width 277 height 36
click at [490, 489] on icon "Icon/Insert Field" at bounding box center [492, 490] width 35 height 35
type input "C9"
click at [484, 250] on icon at bounding box center [485, 251] width 44 height 44
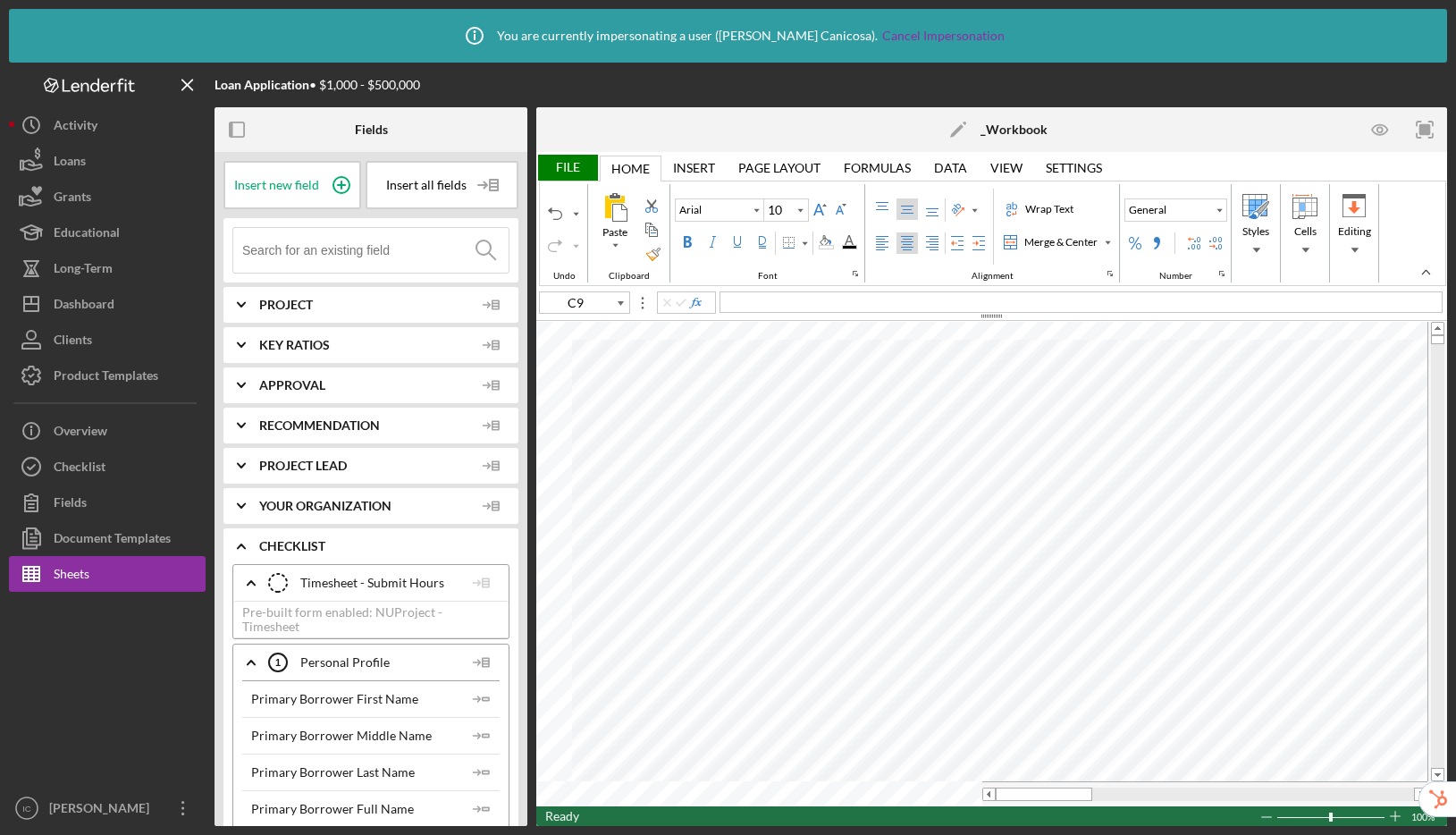
click at [404, 257] on input at bounding box center [375, 250] width 266 height 44
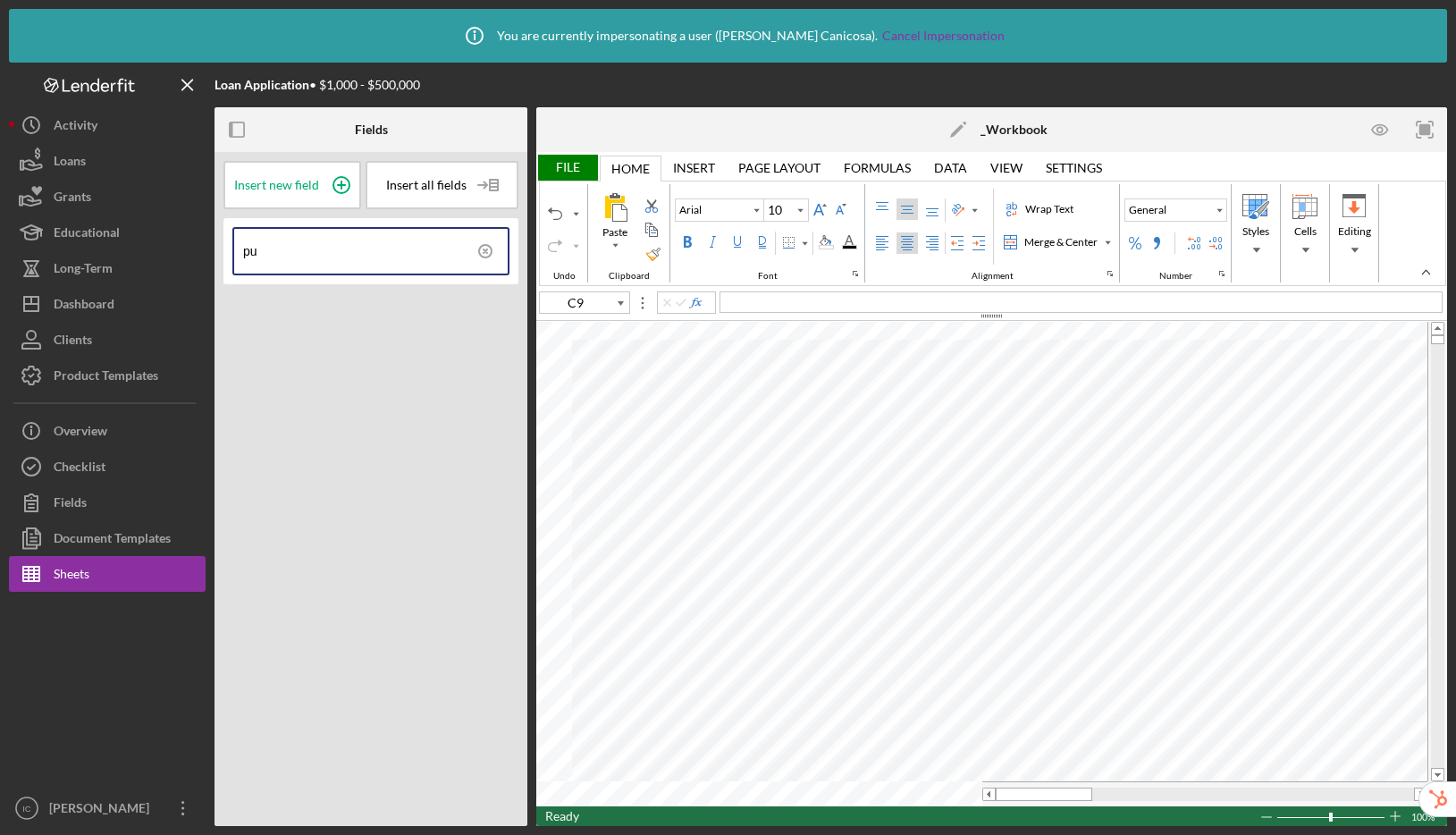
type input "p"
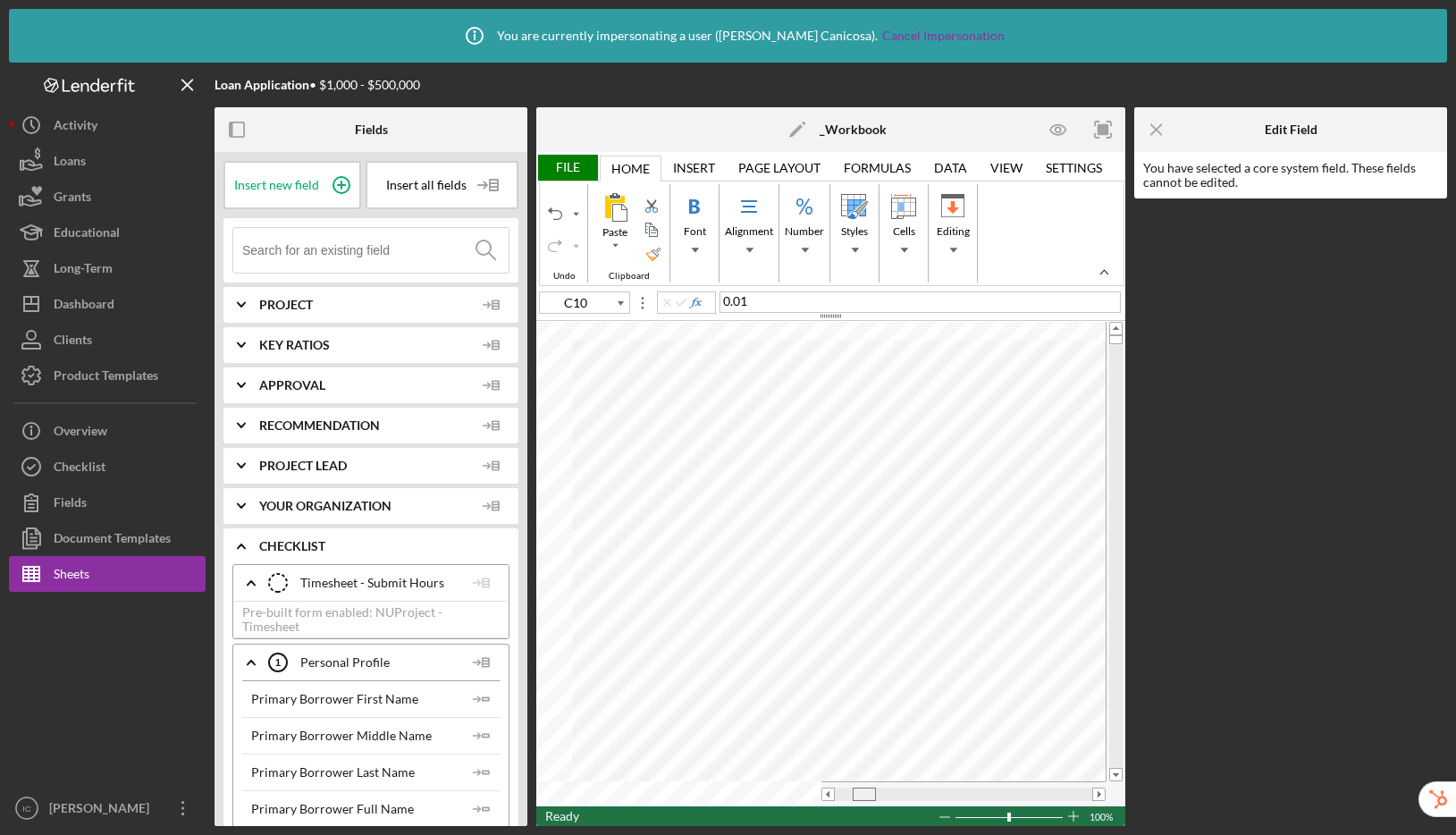
drag, startPoint x: 852, startPoint y: 792, endPoint x: 870, endPoint y: 795, distance: 18.2
click at [870, 795] on div at bounding box center [864, 795] width 24 height 14
drag, startPoint x: 858, startPoint y: 794, endPoint x: 841, endPoint y: 795, distance: 17.0
click at [841, 795] on span at bounding box center [846, 795] width 12 height 12
type input "C16"
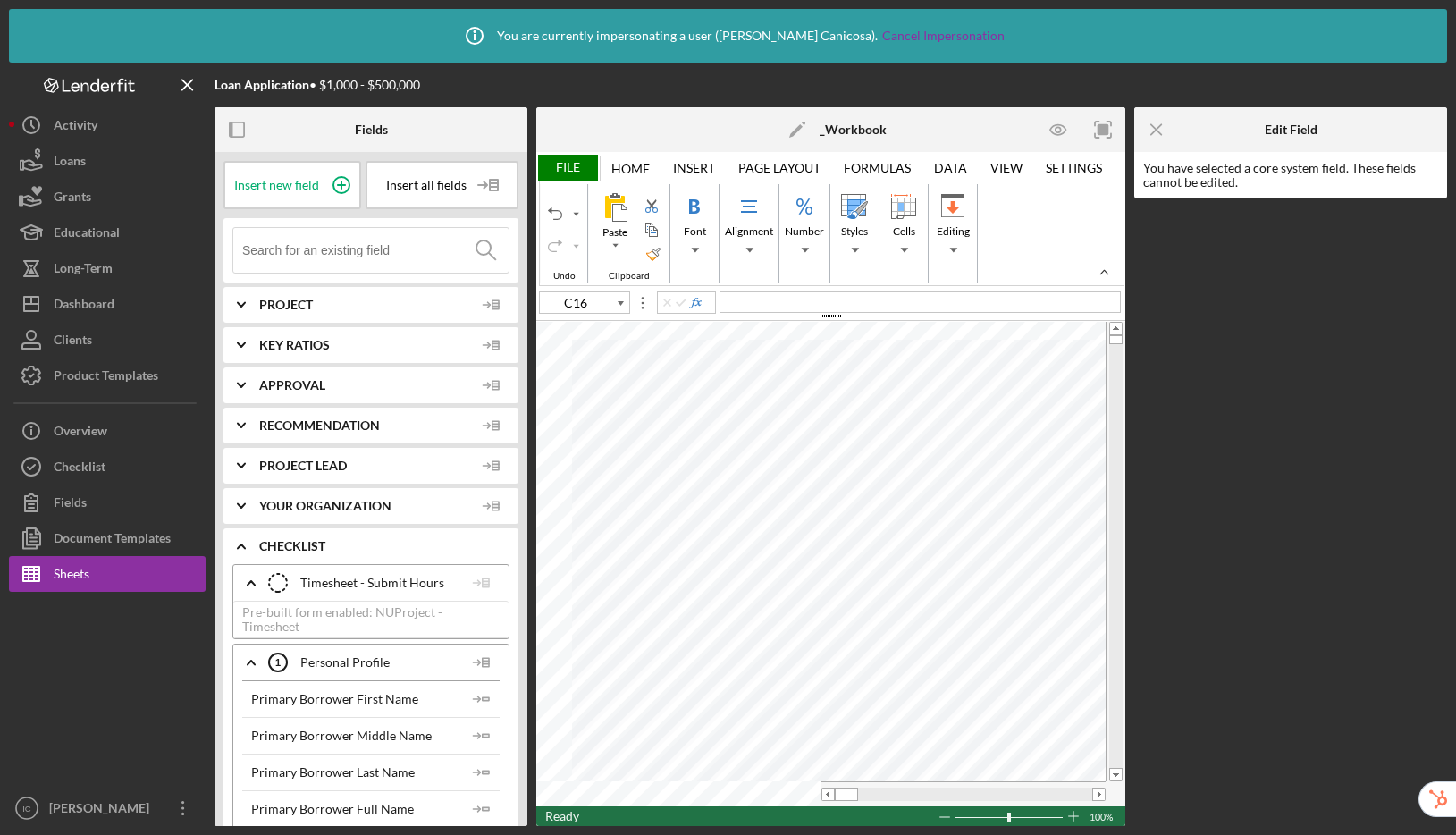
click at [298, 235] on input at bounding box center [375, 250] width 266 height 44
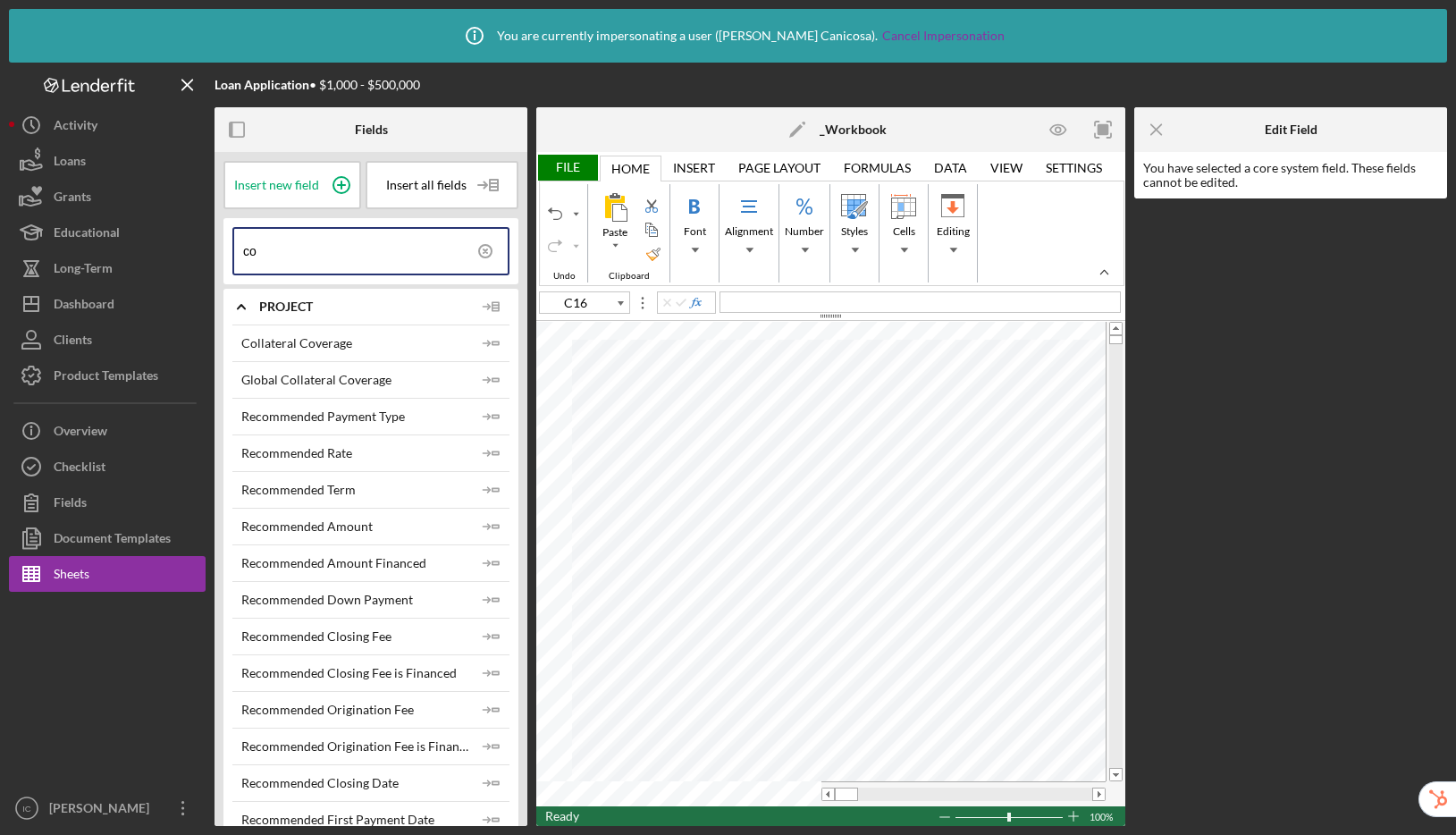
type input "c"
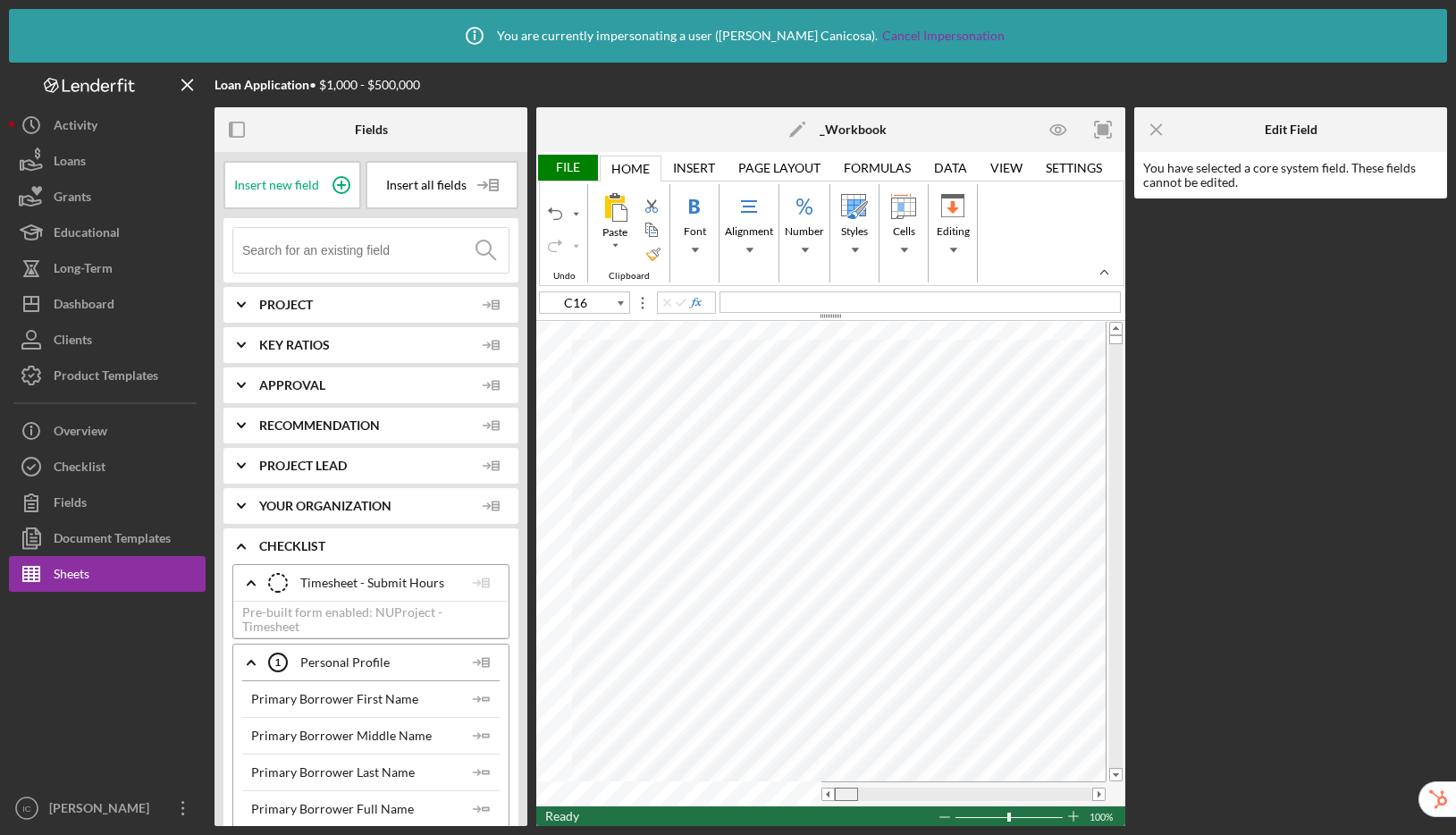
click at [790, 798] on tr at bounding box center [820, 794] width 569 height 25
click at [783, 784] on tr at bounding box center [820, 794] width 569 height 25
click at [812, 795] on tr at bounding box center [820, 794] width 569 height 25
click at [794, 795] on tr at bounding box center [820, 794] width 569 height 25
click at [782, 801] on tr at bounding box center [820, 794] width 569 height 25
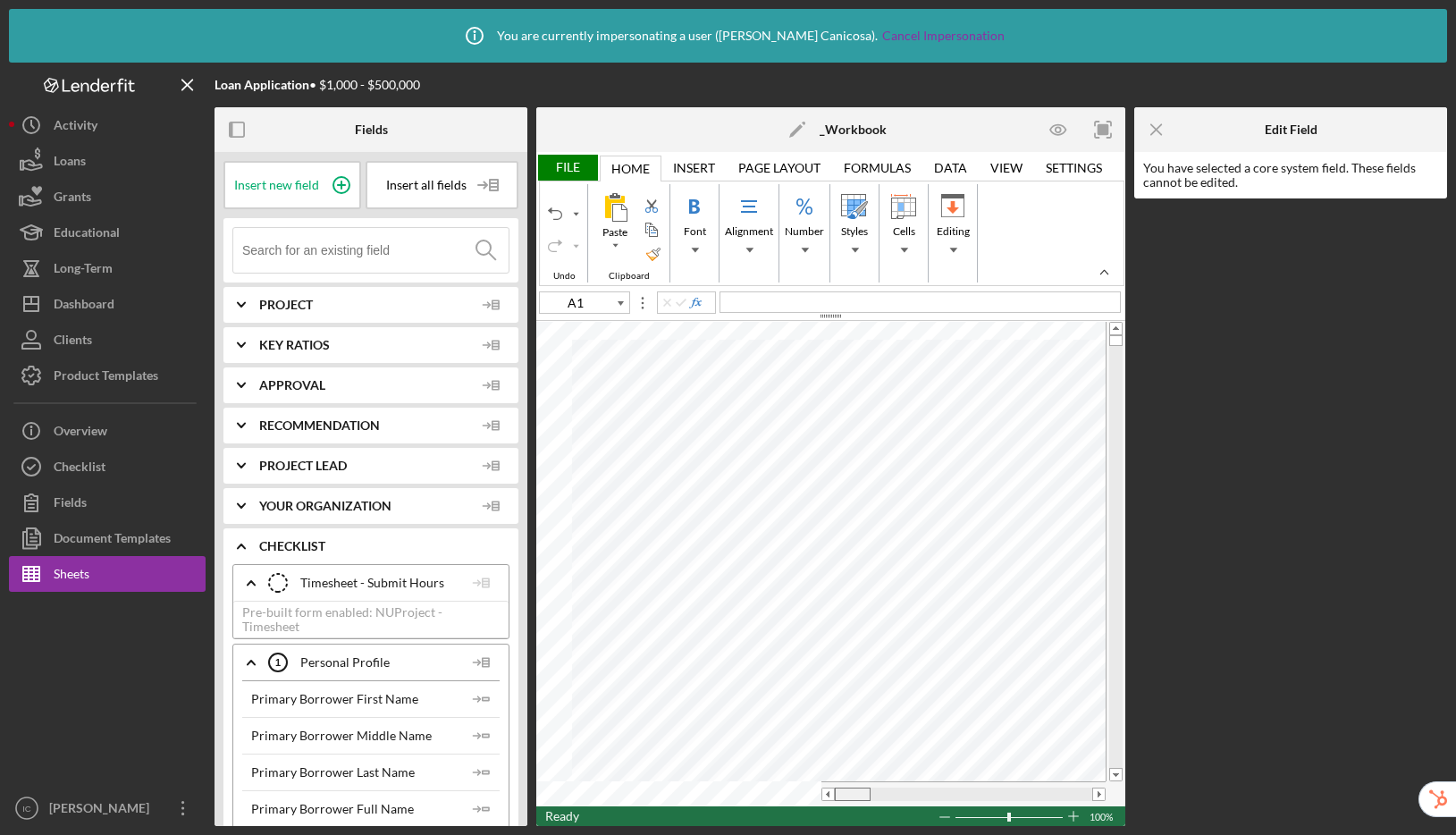
click at [741, 782] on tr at bounding box center [820, 794] width 569 height 25
drag, startPoint x: 845, startPoint y: 794, endPoint x: 823, endPoint y: 799, distance: 22.6
click at [823, 799] on div at bounding box center [962, 795] width 284 height 14
click at [867, 795] on div at bounding box center [861, 795] width 37 height 14
click at [867, 795] on span at bounding box center [861, 795] width 12 height 12
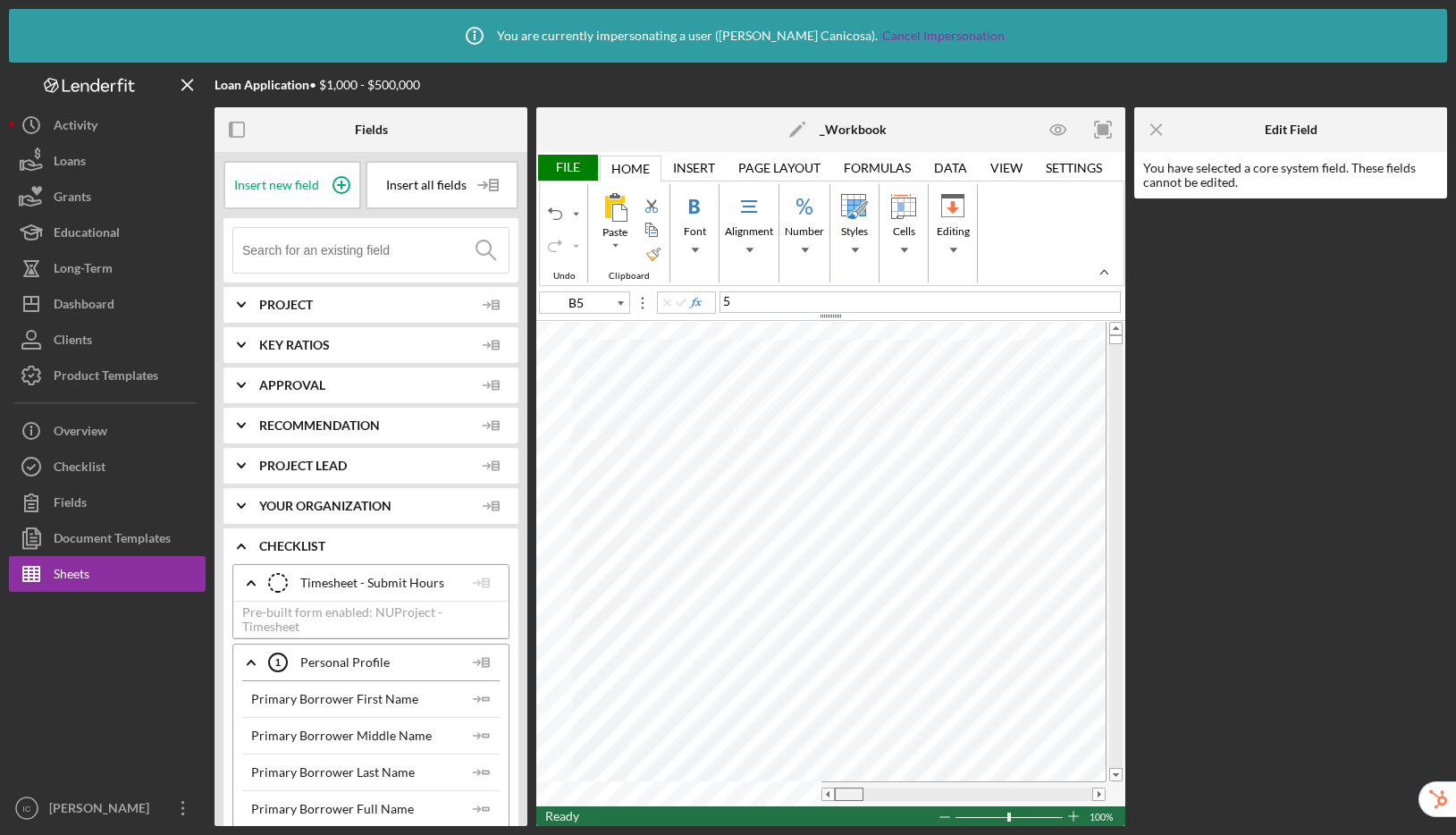
click at [791, 795] on tr at bounding box center [820, 794] width 569 height 25
type input "A1"
click at [232, 128] on rect "button" at bounding box center [232, 130] width 4 height 15
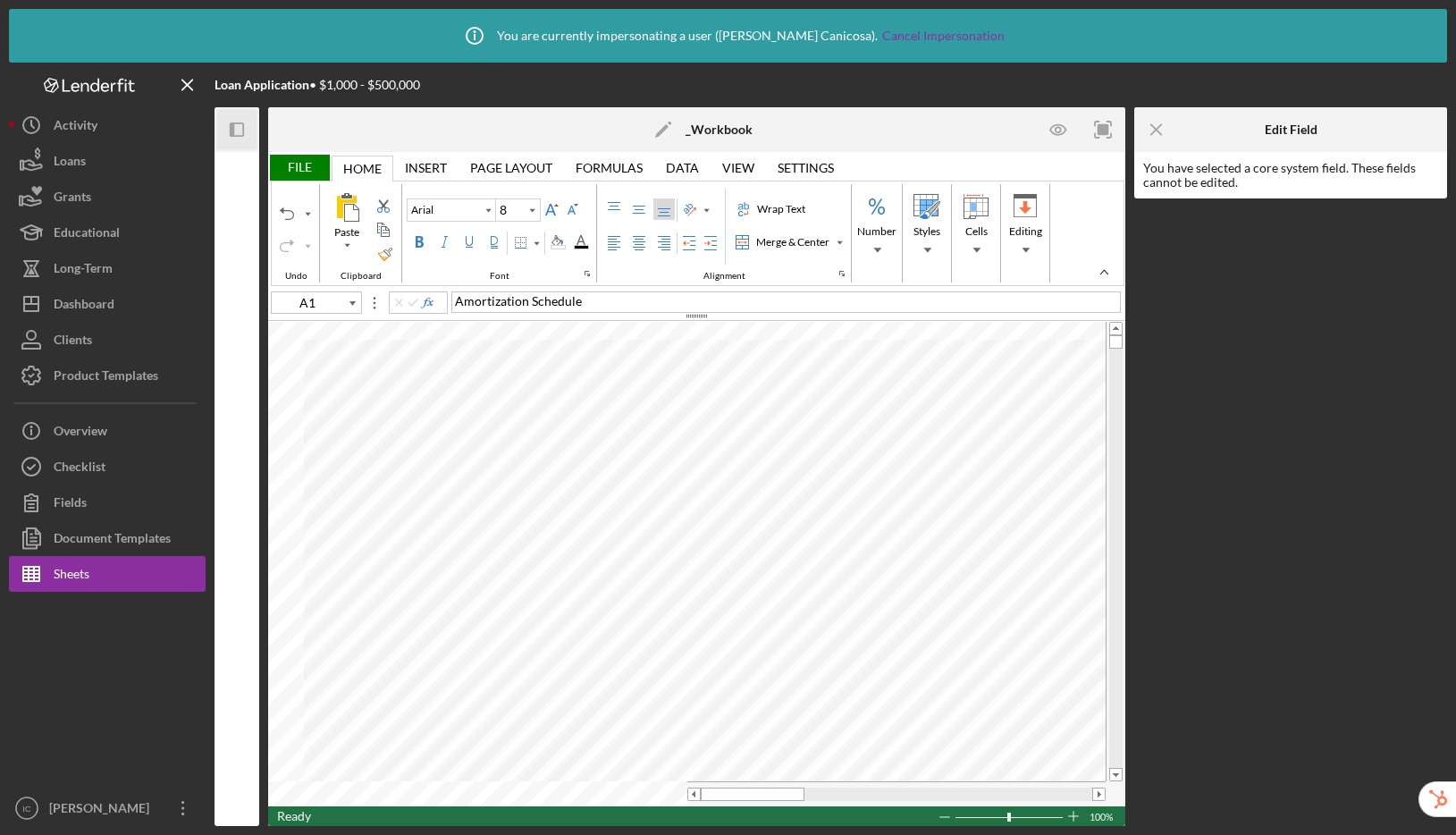
click at [1154, 130] on icon "Icon/Menu Close" at bounding box center [1156, 130] width 40 height 40
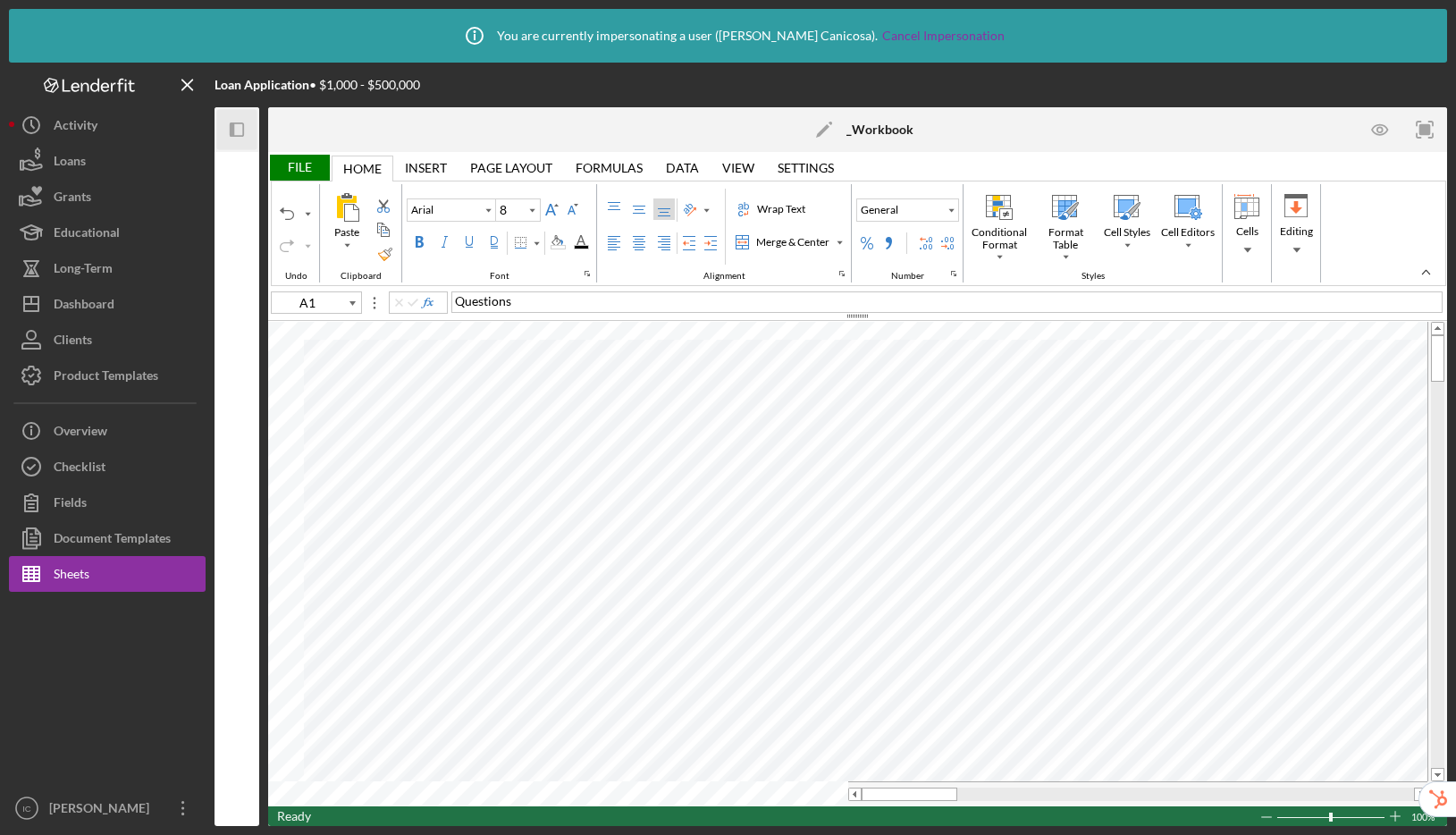
type input "Calibri"
type input "11"
type input "C16"
type input "Arial"
type input "10"
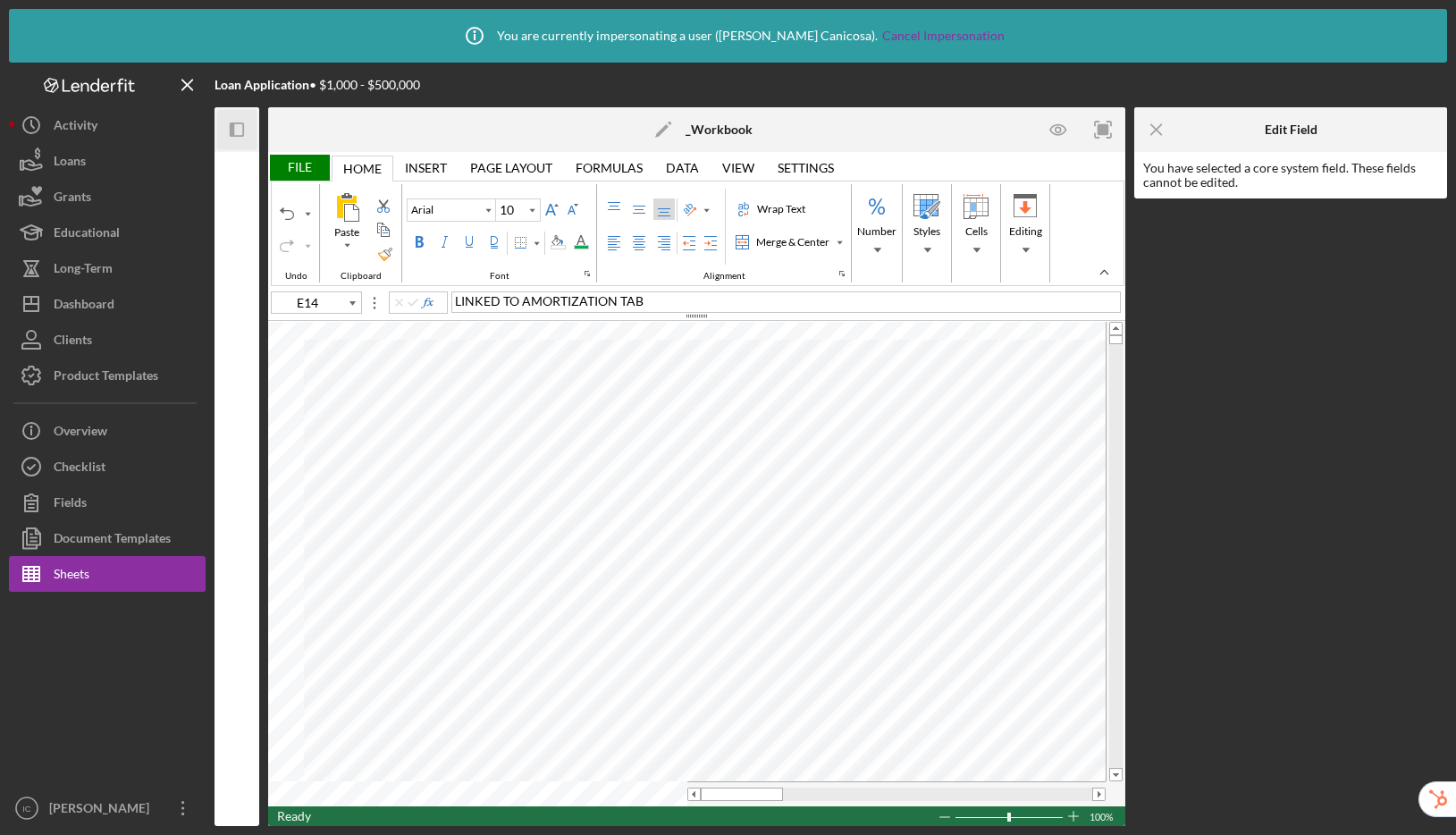
type input "C16"
click at [180, 83] on icon "Icon/Menu Close" at bounding box center [188, 85] width 40 height 40
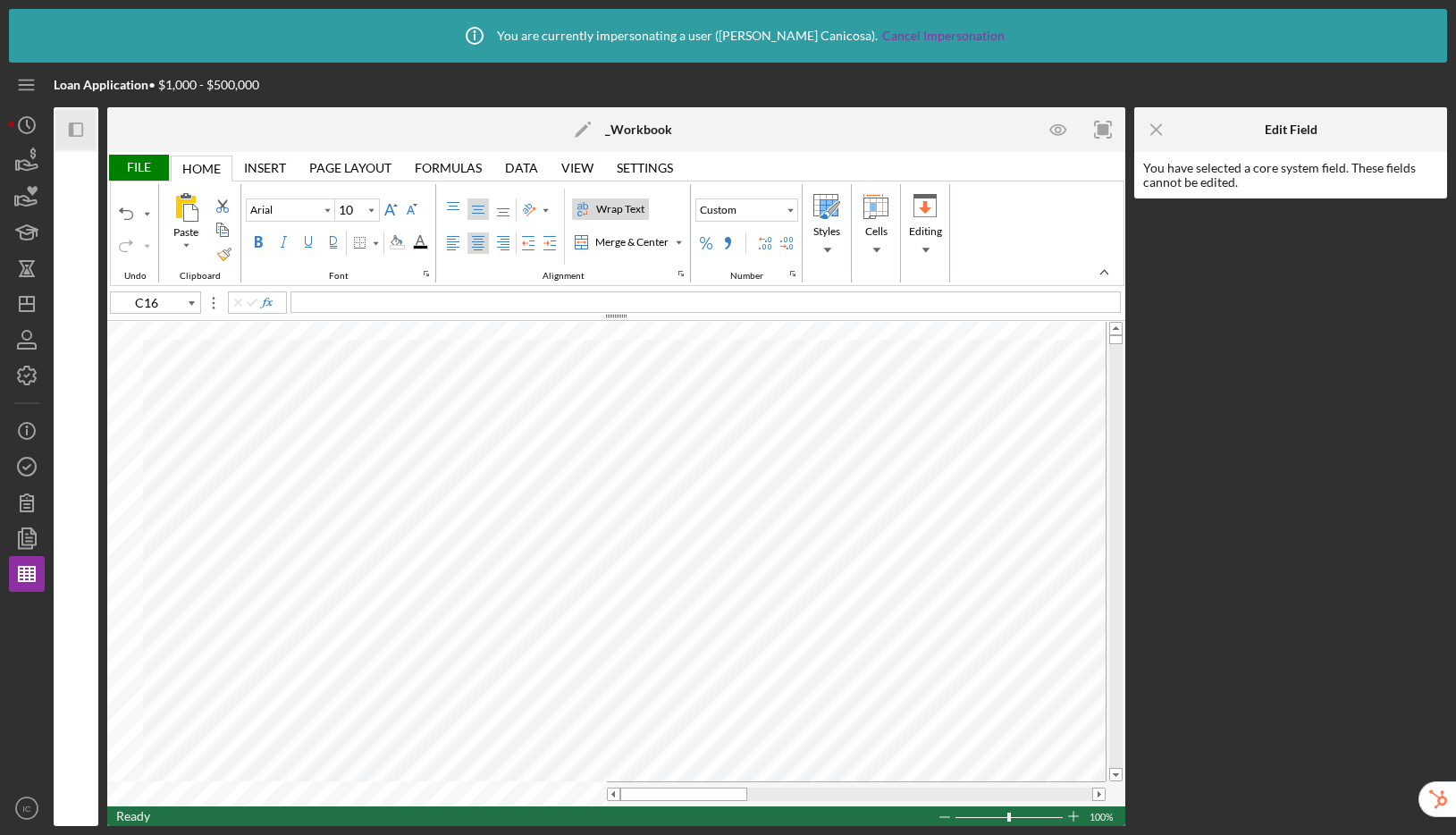
click at [74, 119] on icon "Icon/Panel Side Expand" at bounding box center [76, 130] width 40 height 40
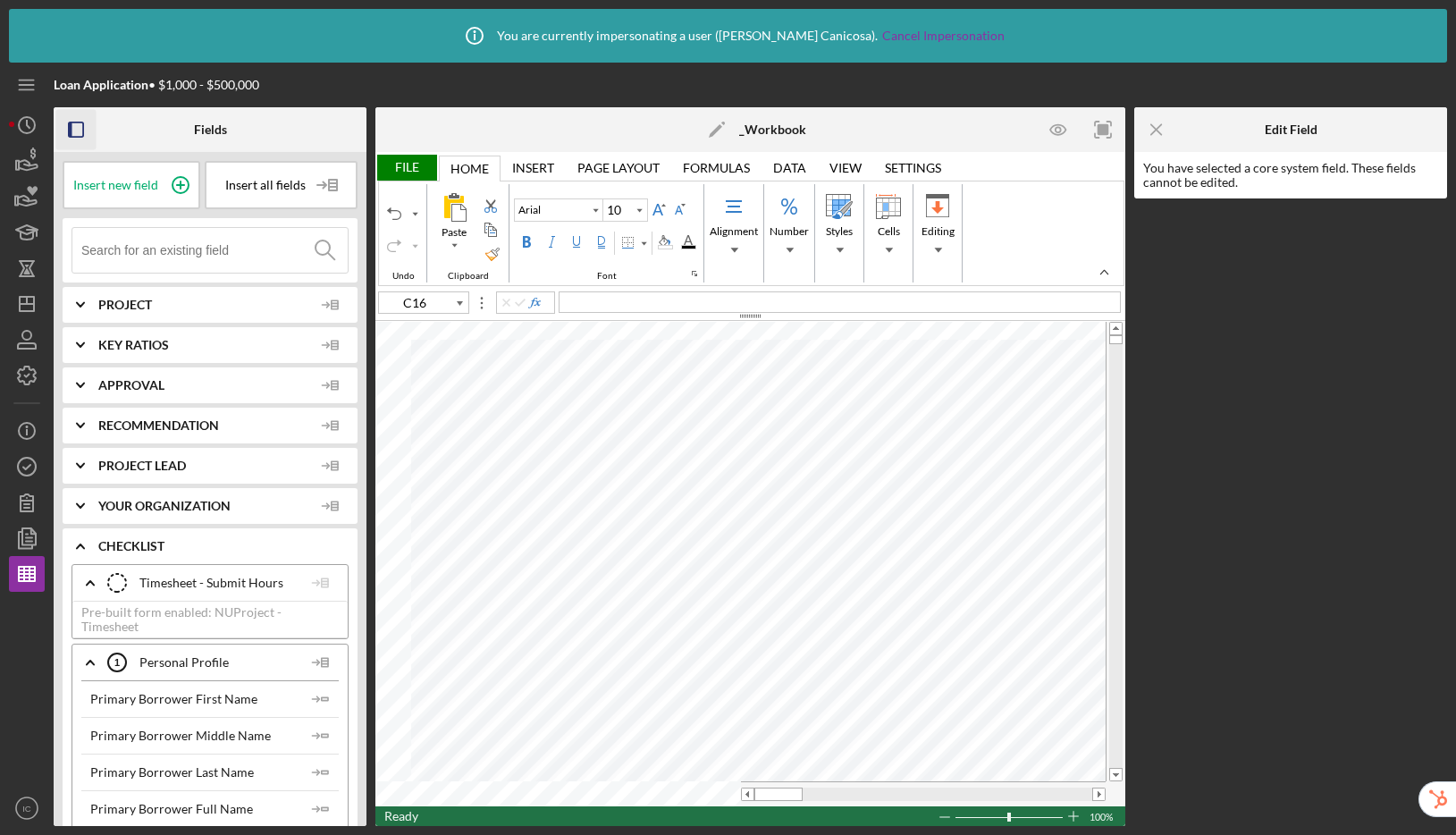
click at [144, 243] on input at bounding box center [214, 250] width 266 height 44
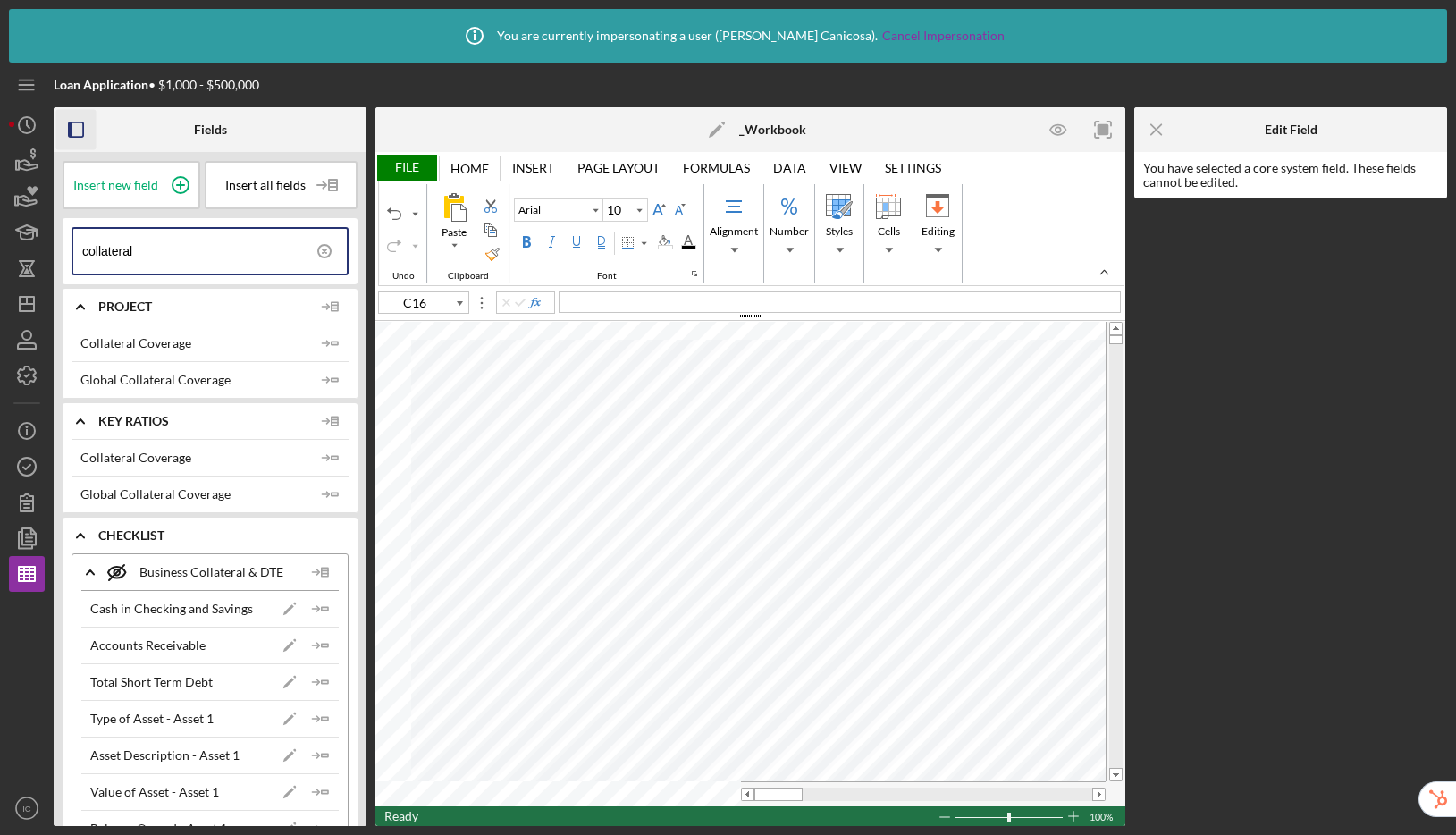
type input "collateral"
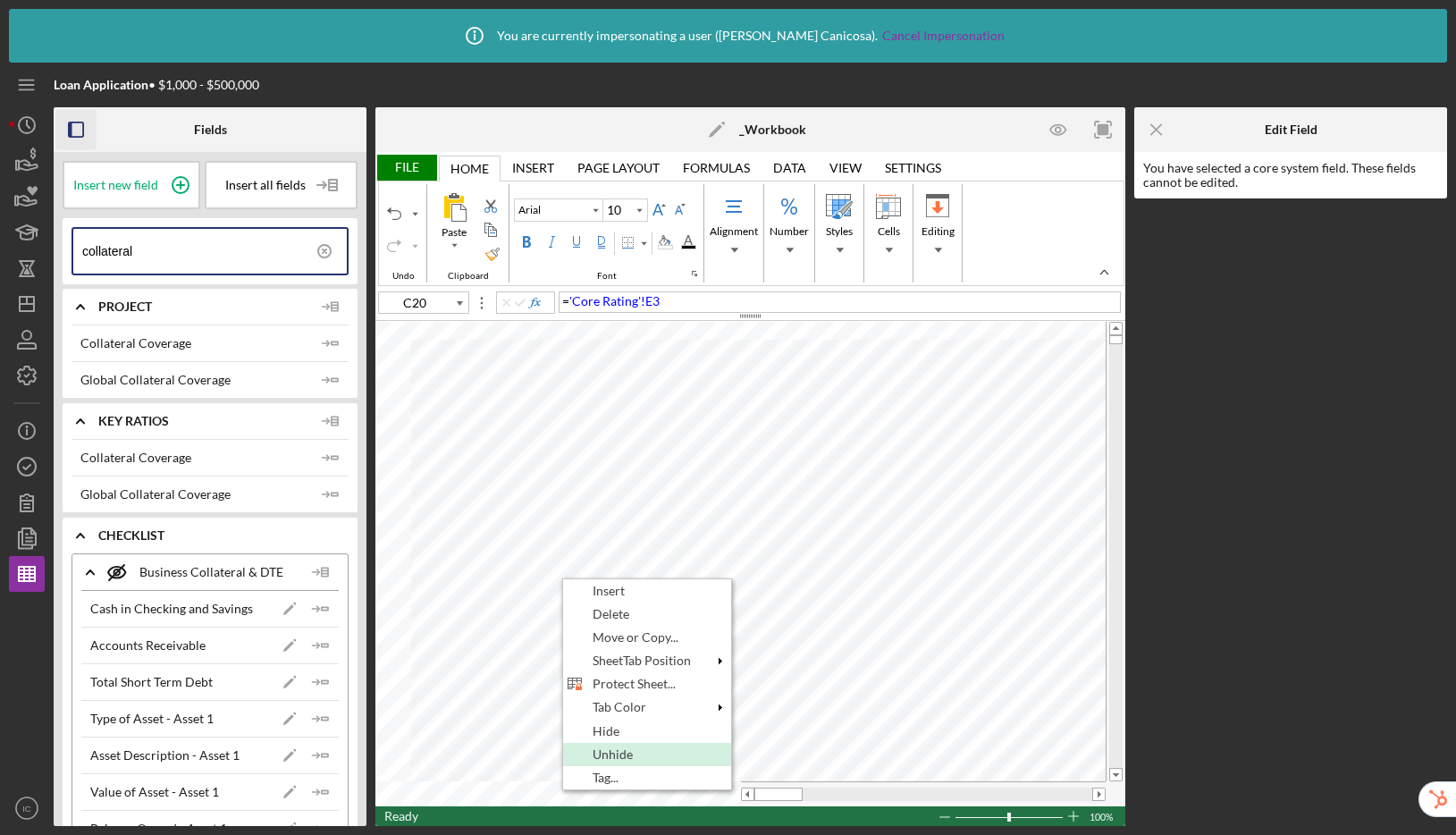
click at [597, 759] on span "Unhide" at bounding box center [623, 754] width 61 height 15
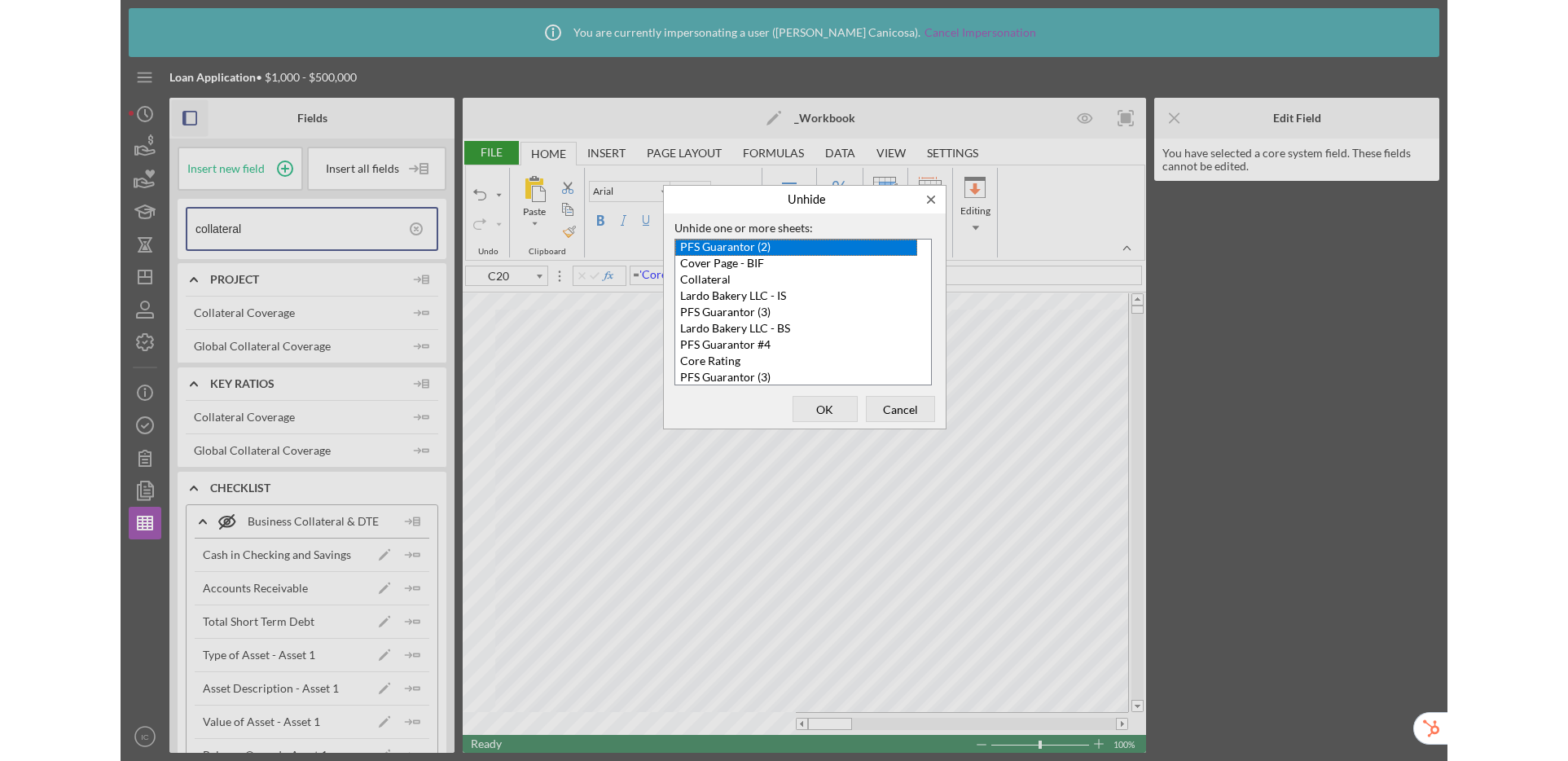
scroll to position [34, 0]
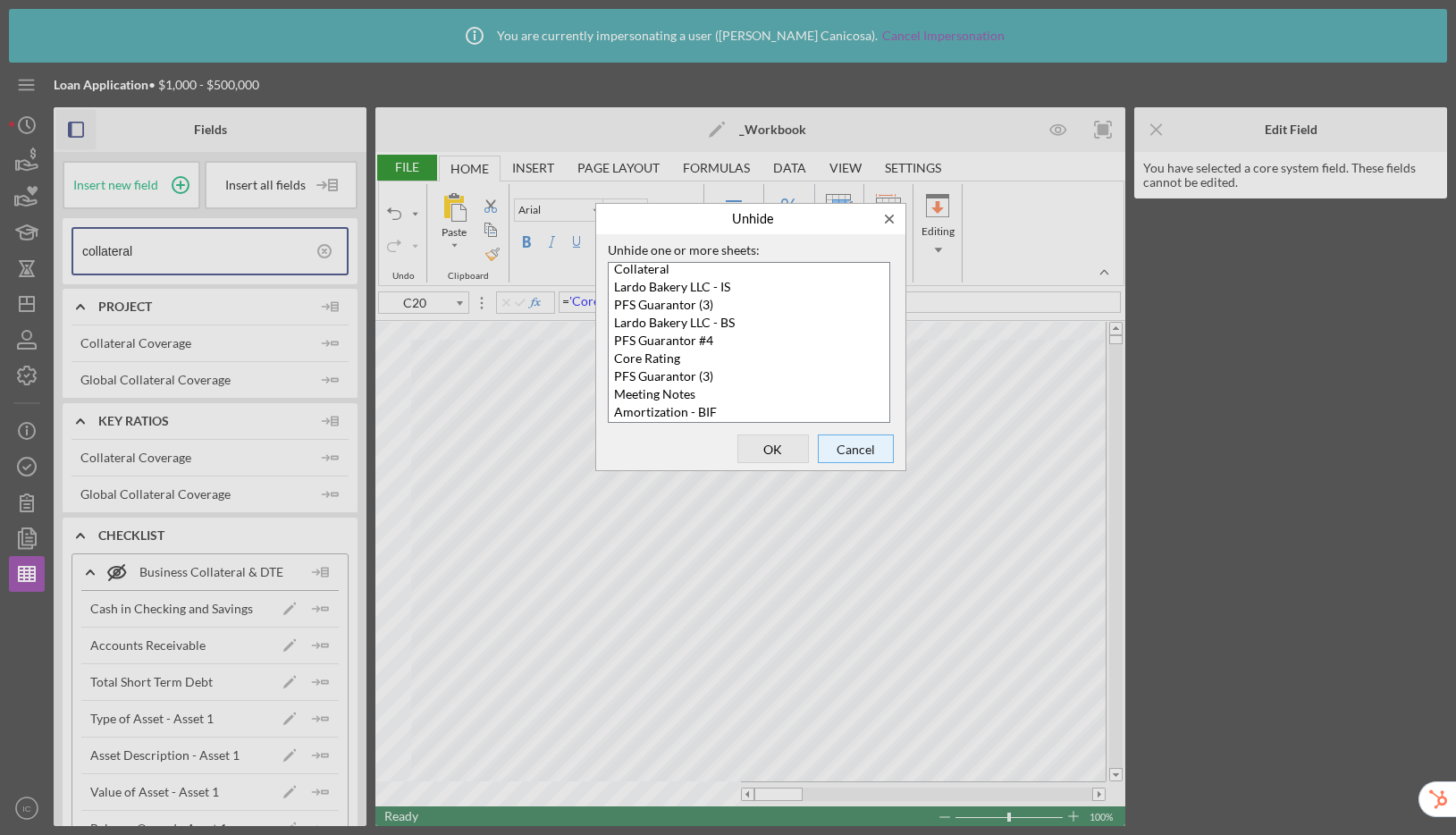
click at [843, 447] on span "Cancel" at bounding box center [855, 448] width 64 height 25
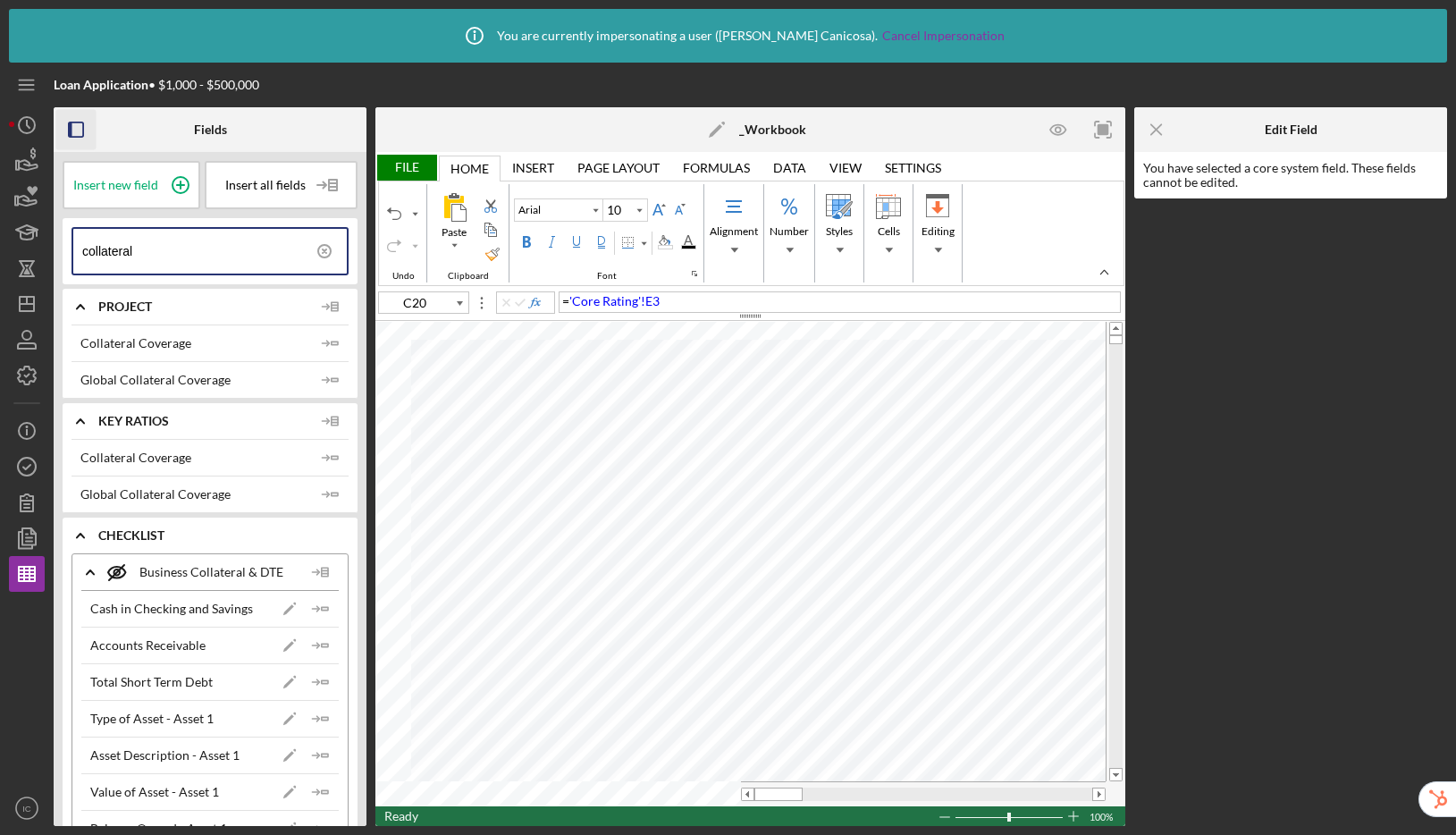
type input "A1"
type input "Calibri"
type input "11"
type input "C20"
type input "Arial"
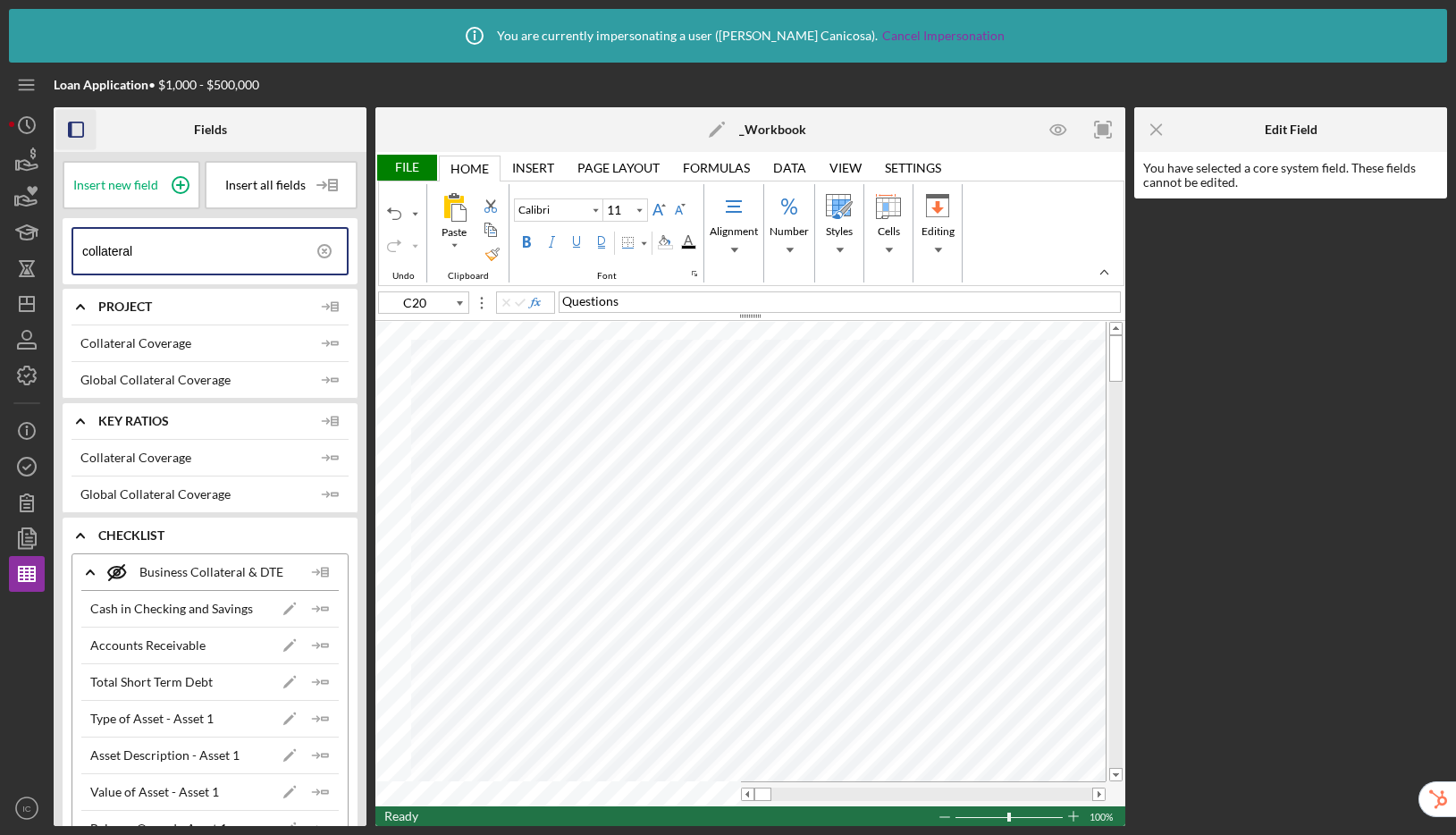
type input "10"
click at [1160, 133] on line "button" at bounding box center [1156, 129] width 10 height 10
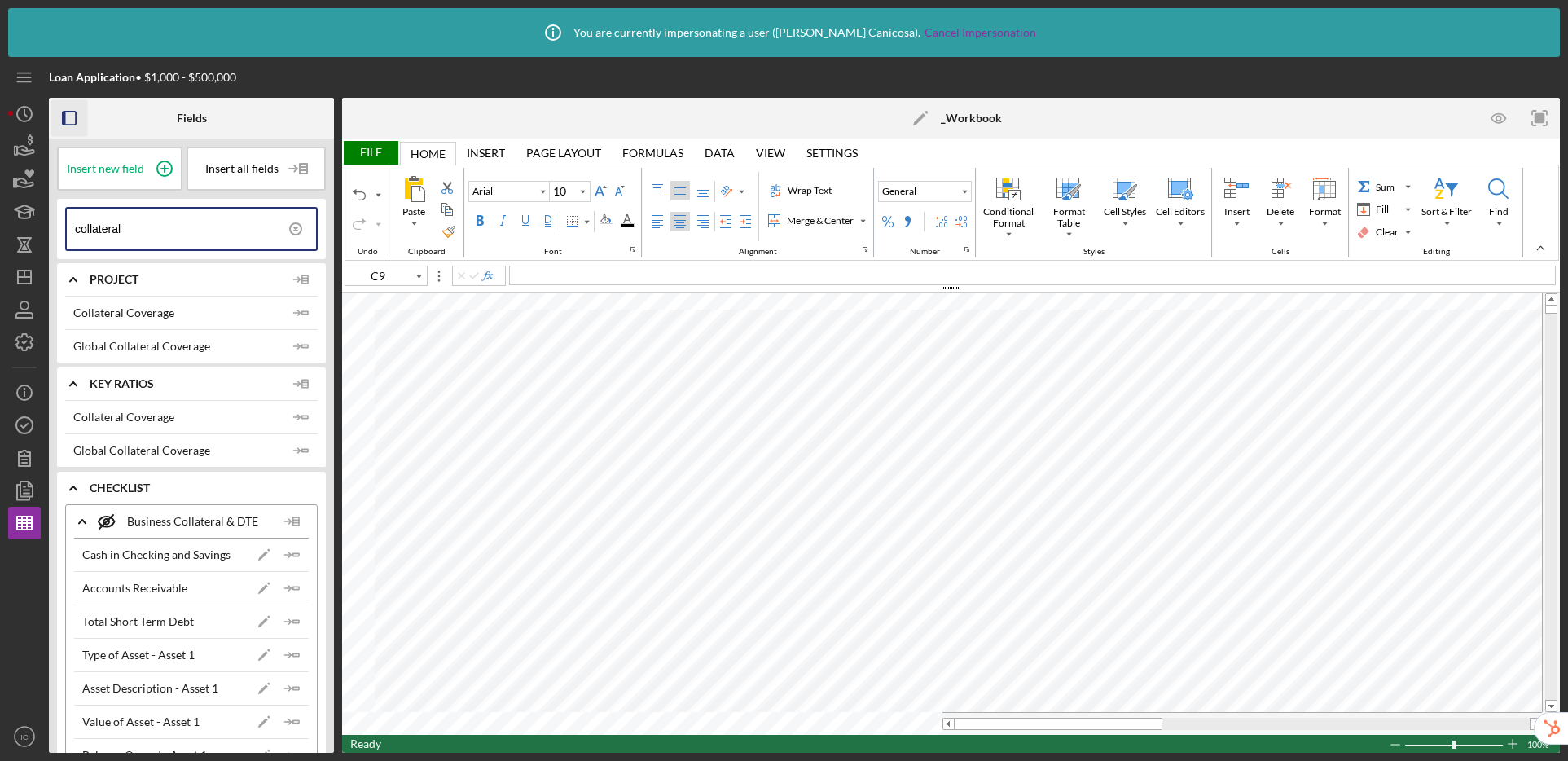
type input "A1"
type input "Calibri"
type input "11"
type input "C9"
type input "Arial"
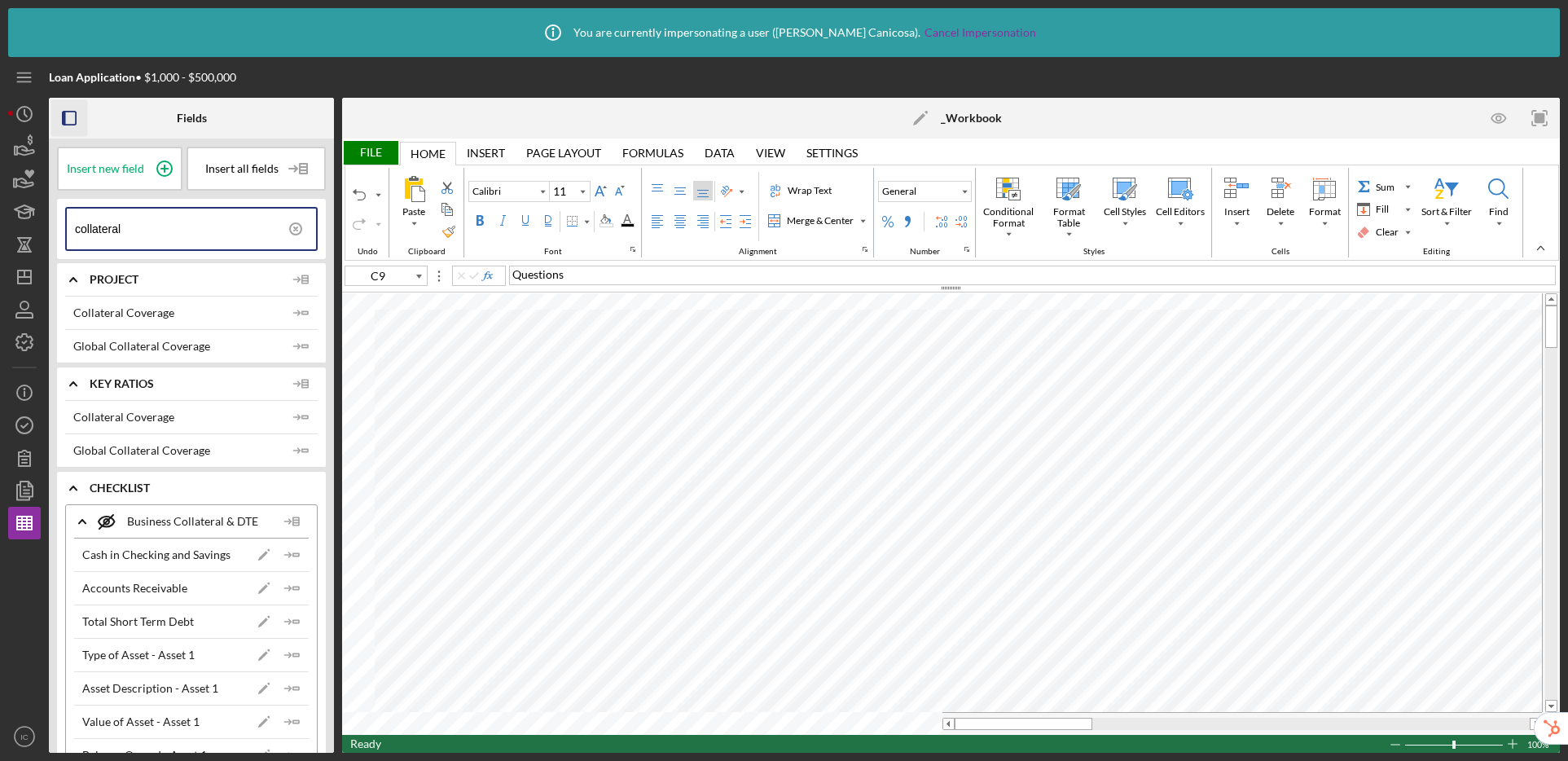
type input "10"
type input "B2"
type input "Times New Roman"
type input "11"
type input "H25"
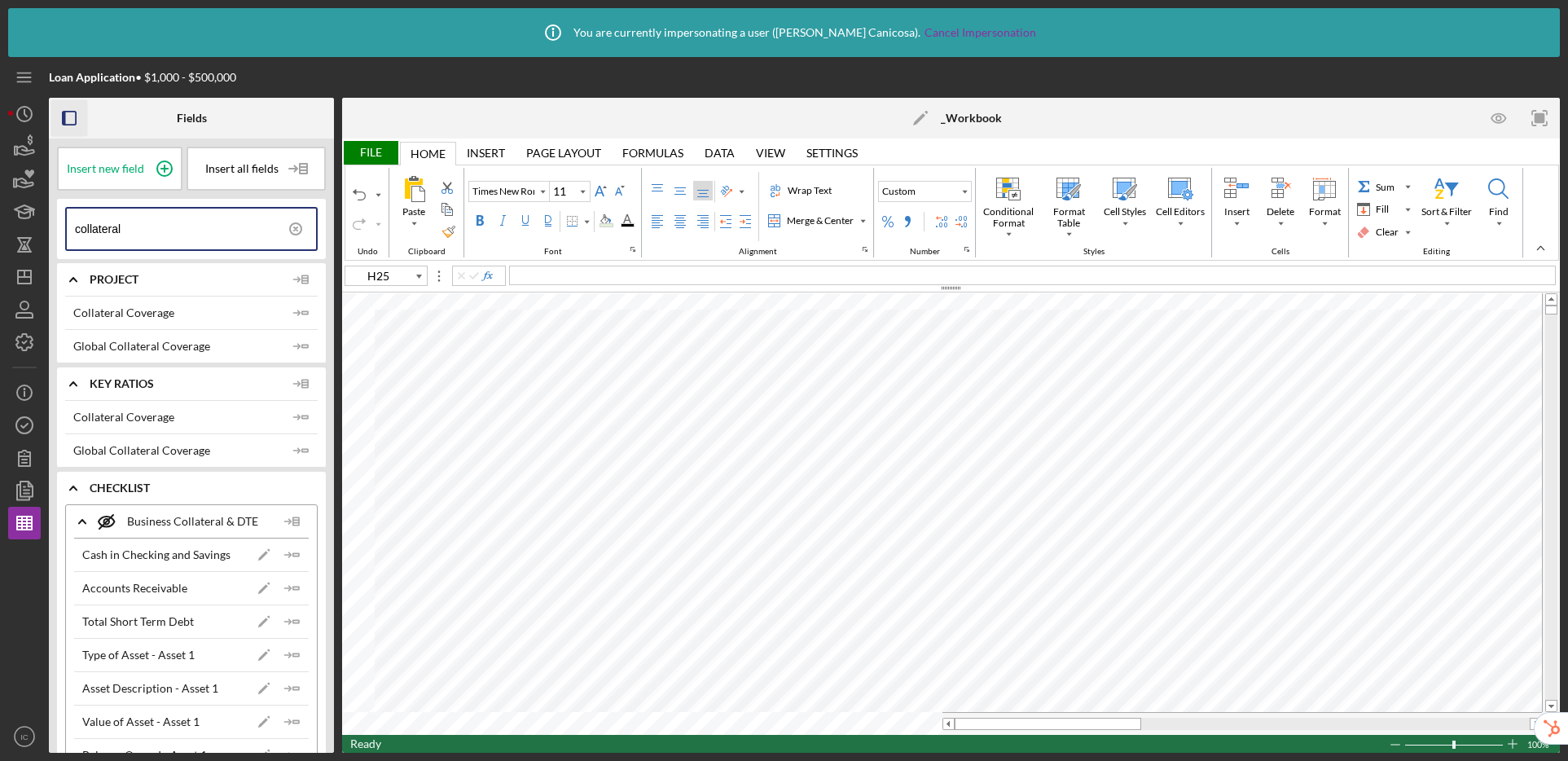
type input "Calibri"
type input "B5"
type input "Arial"
type input "10"
type input "A1"
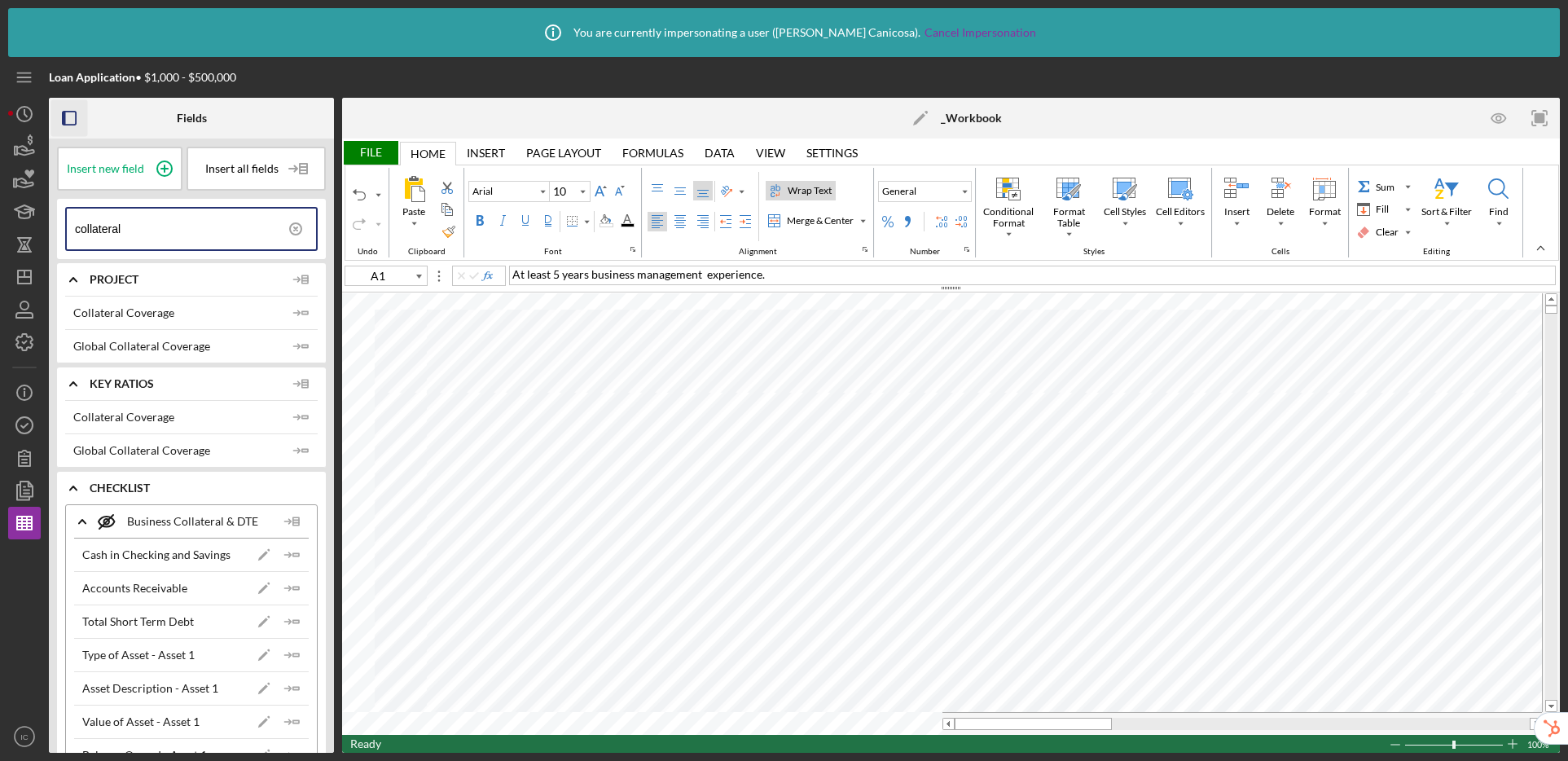
type input "8"
type input "C9"
type input "10"
click at [13, 82] on icon "Icon/Menu" at bounding box center [24, 77] width 37 height 37
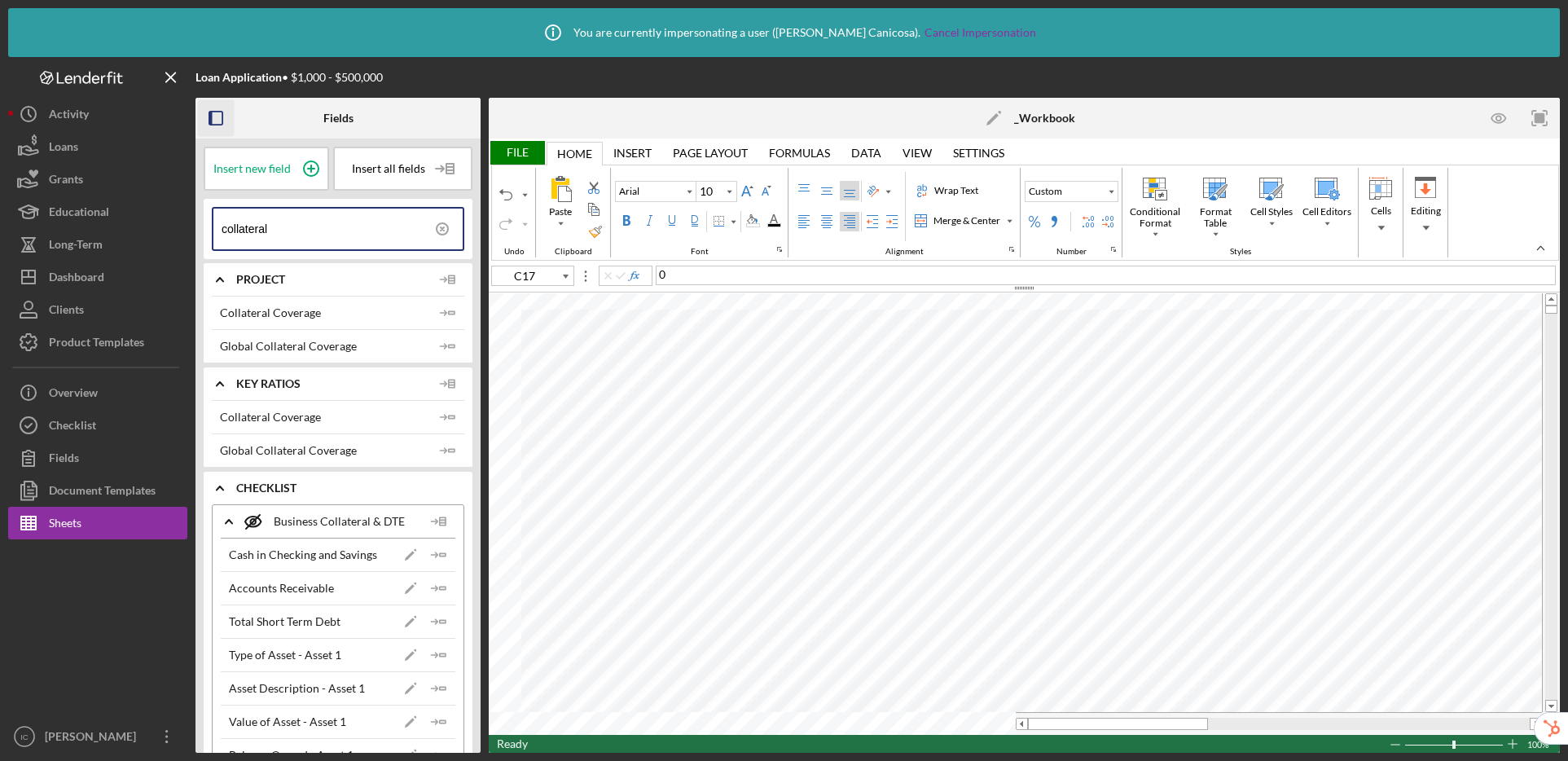
type input "A1"
type input "8"
type input "B6"
type input "10"
type input "A6"
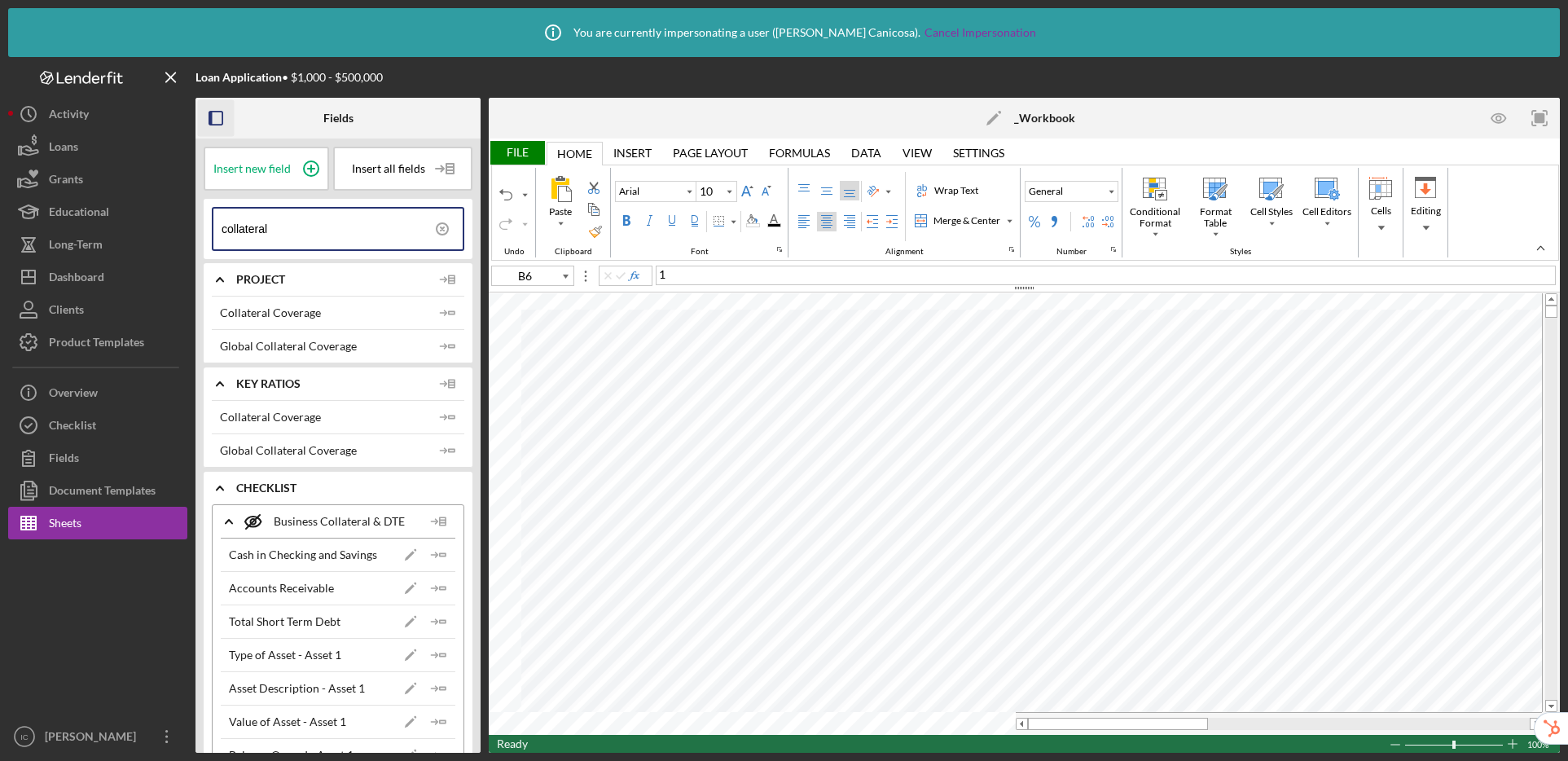
type input "8"
type input "B65"
type input "10"
type input "C64"
type input "8"
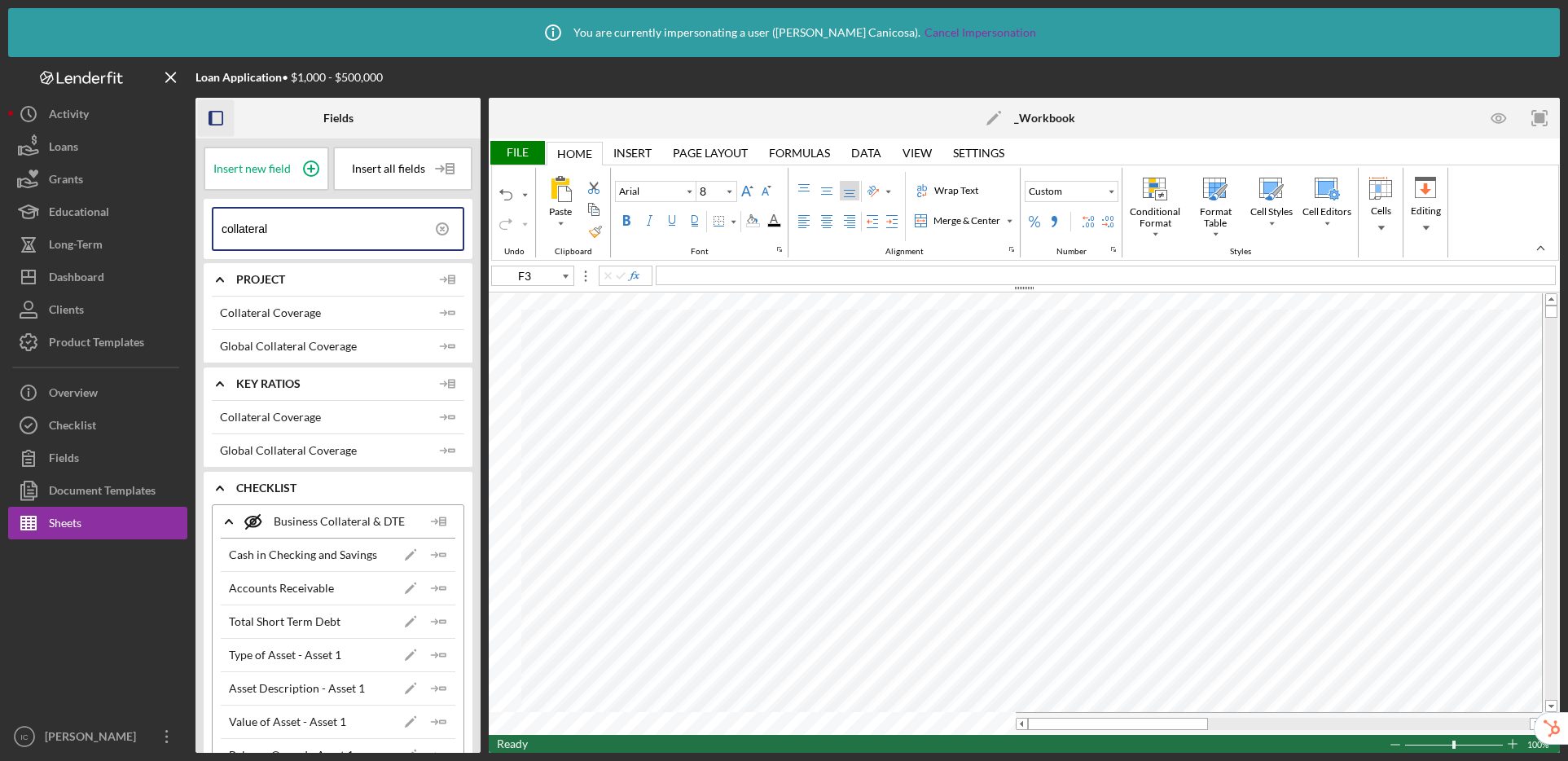
type input "F2"
drag, startPoint x: 345, startPoint y: 227, endPoint x: 166, endPoint y: 208, distance: 180.0
click at [166, 208] on div "Loan Application • $1,000 - $500,000 Fields Insert new field Insert all fields …" at bounding box center [784, 405] width 1552 height 696
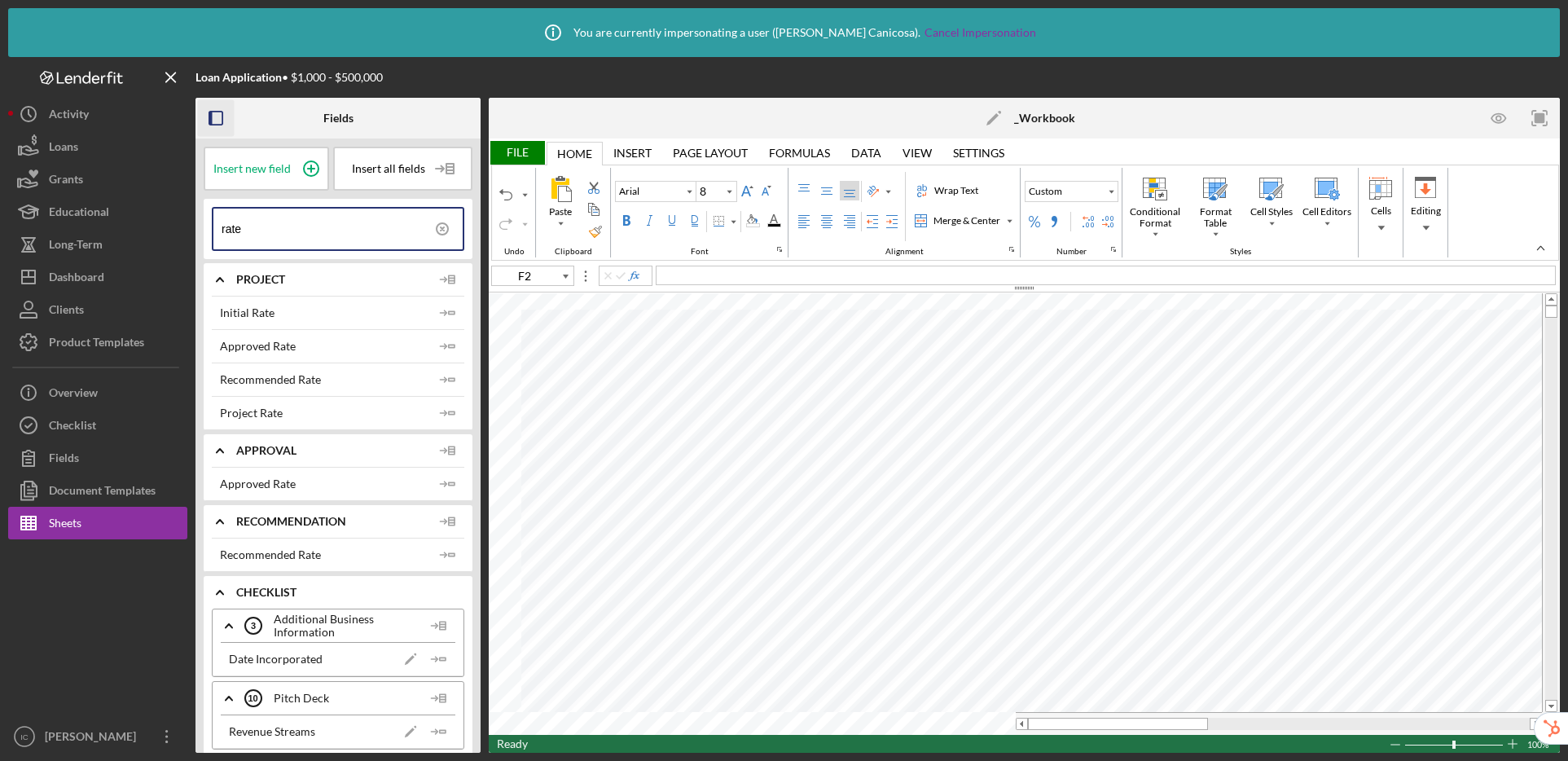
type input "rate"
click at [439, 408] on icon "Icon/Insert Field" at bounding box center [448, 413] width 32 height 32
type input "F2"
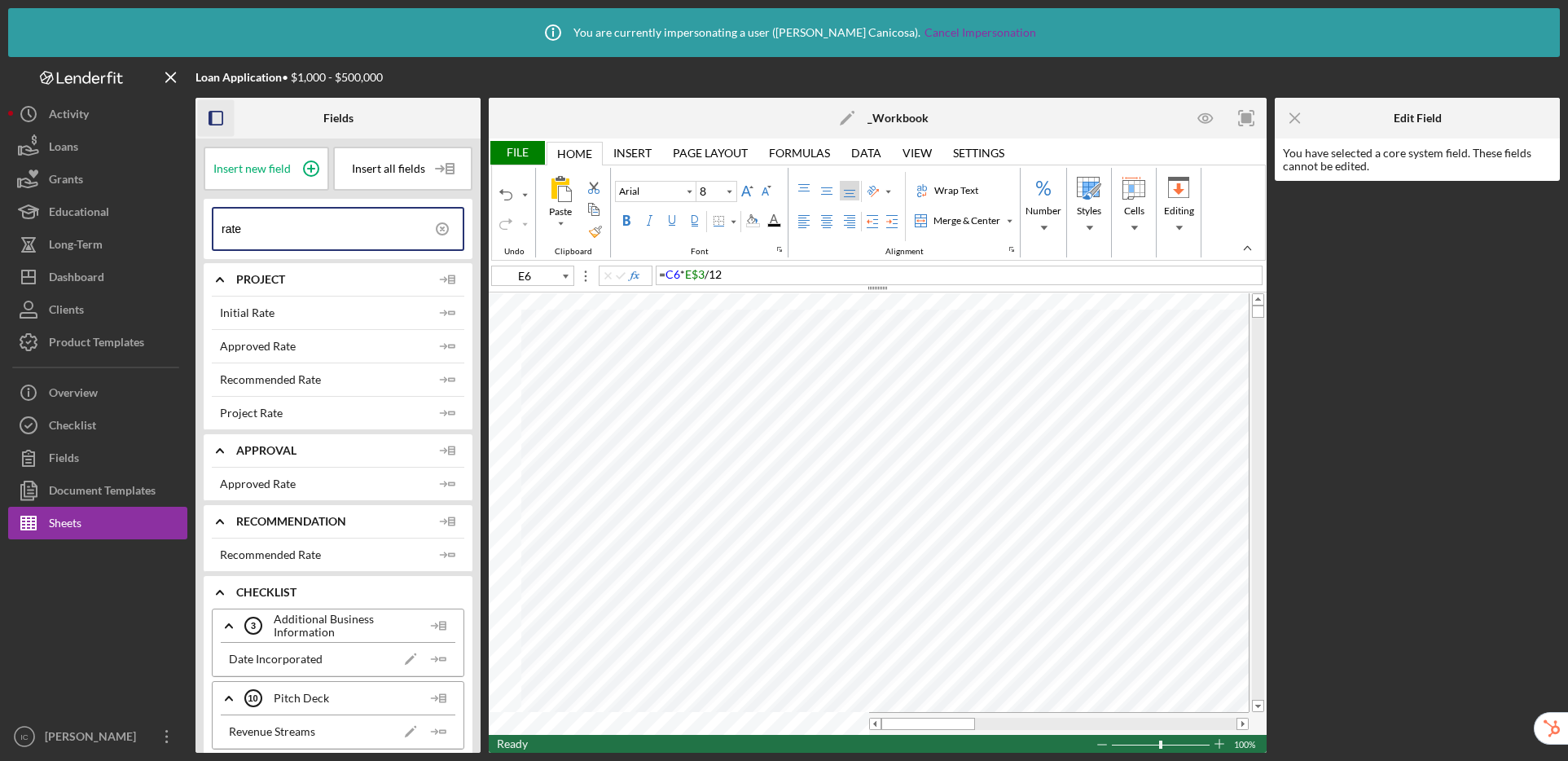
type input "D3"
type input "F3"
click at [1208, 121] on icon "button" at bounding box center [1205, 118] width 37 height 37
click at [1208, 117] on icon "button" at bounding box center [1205, 118] width 37 height 37
drag, startPoint x: 340, startPoint y: 235, endPoint x: 183, endPoint y: 231, distance: 157.1
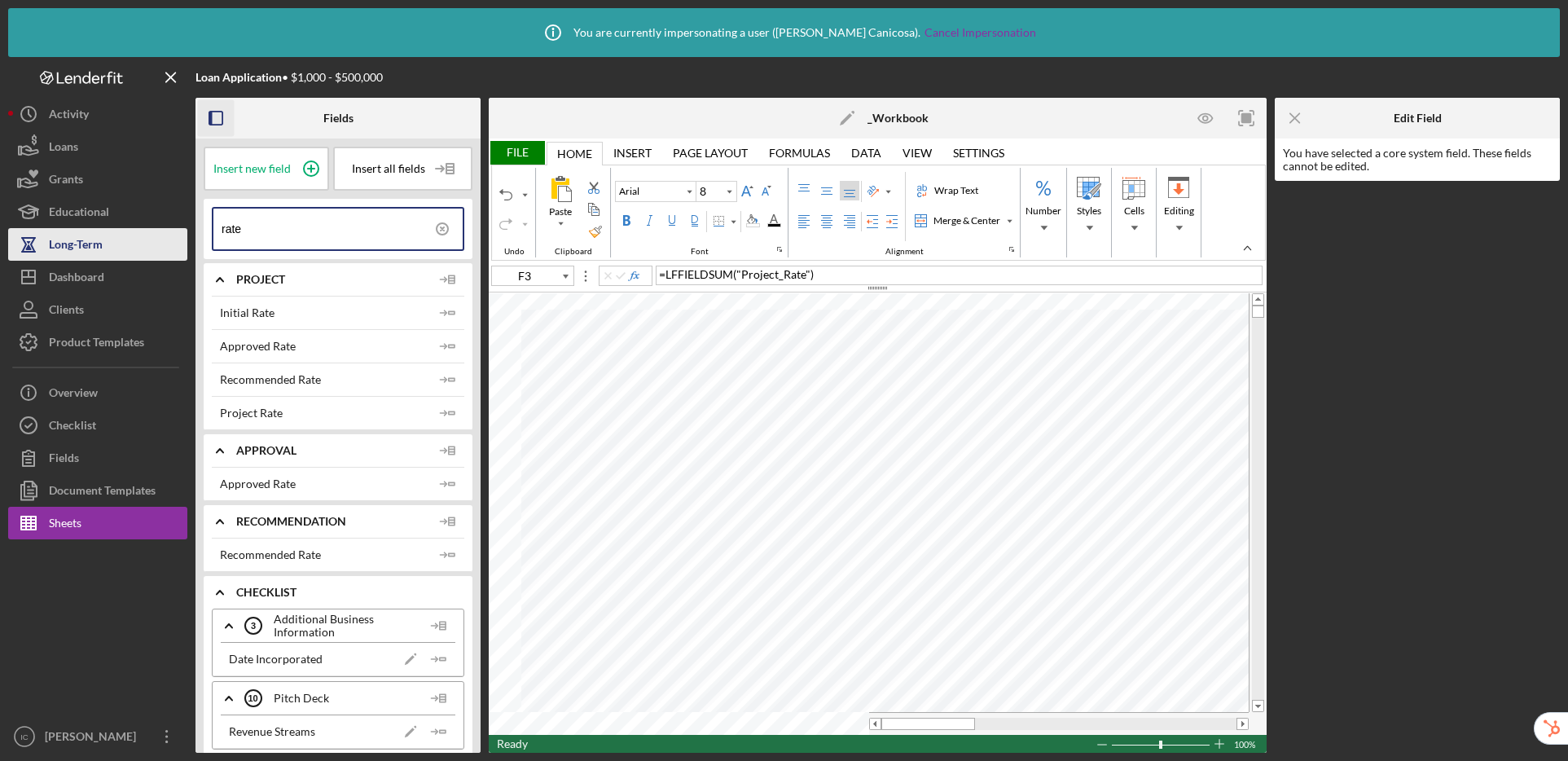
click at [183, 231] on div "Loan Application • $1,000 - $500,000 Fields Insert new field Insert all fields …" at bounding box center [784, 405] width 1552 height 696
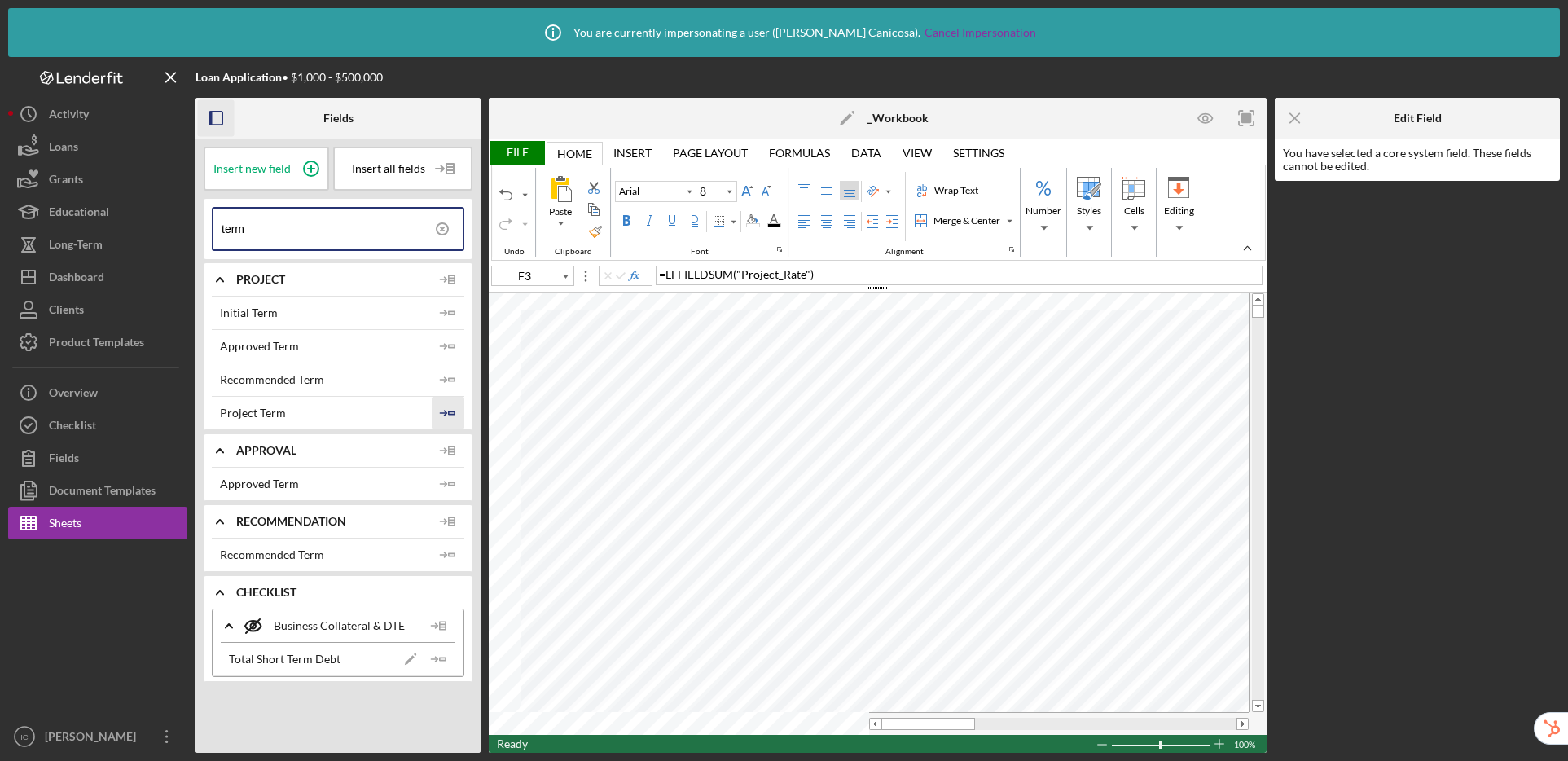
type input "term"
click at [451, 413] on icon "Icon/Insert Field" at bounding box center [448, 413] width 32 height 32
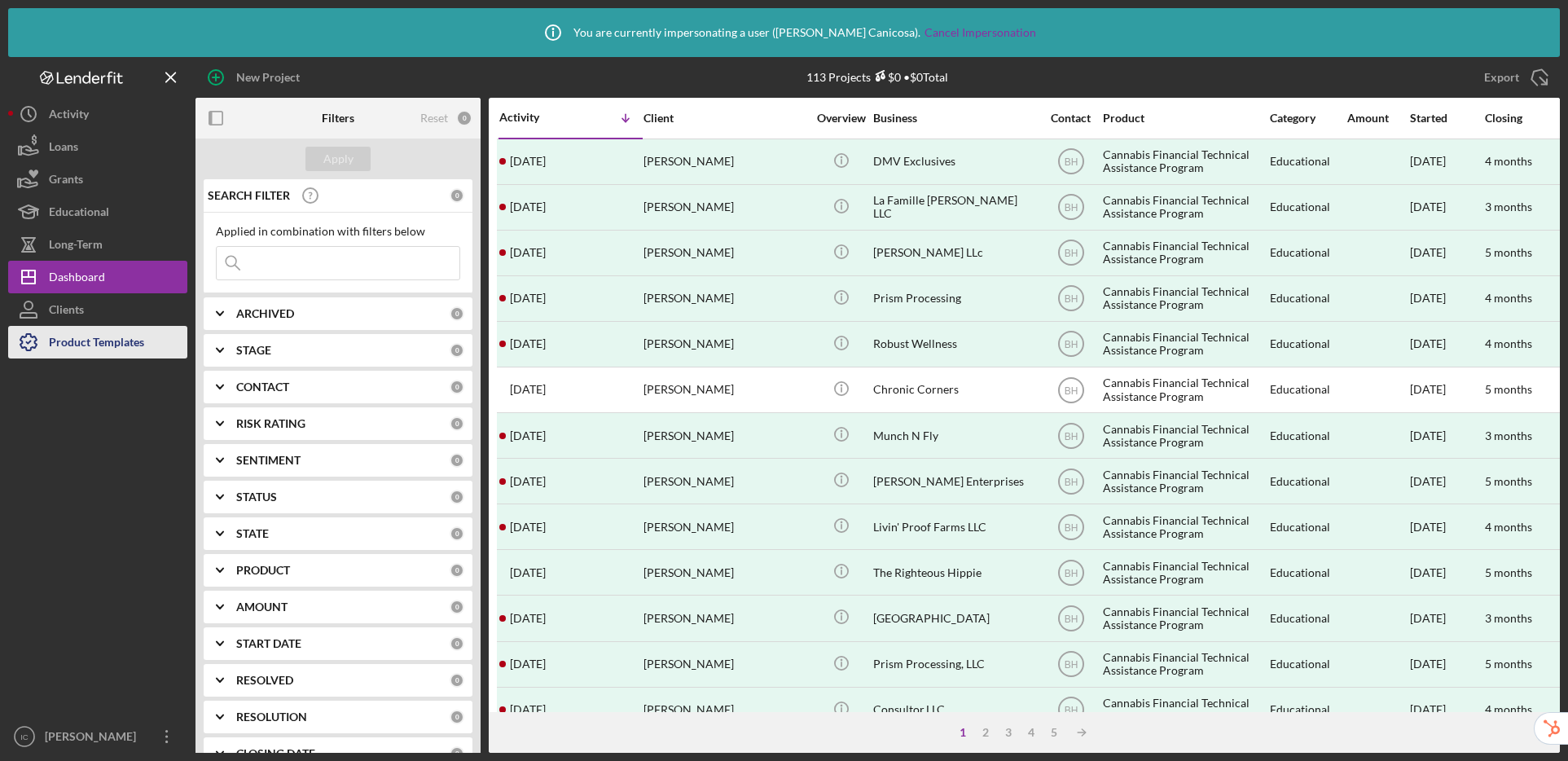
click at [133, 348] on div "Product Templates" at bounding box center [97, 344] width 95 height 37
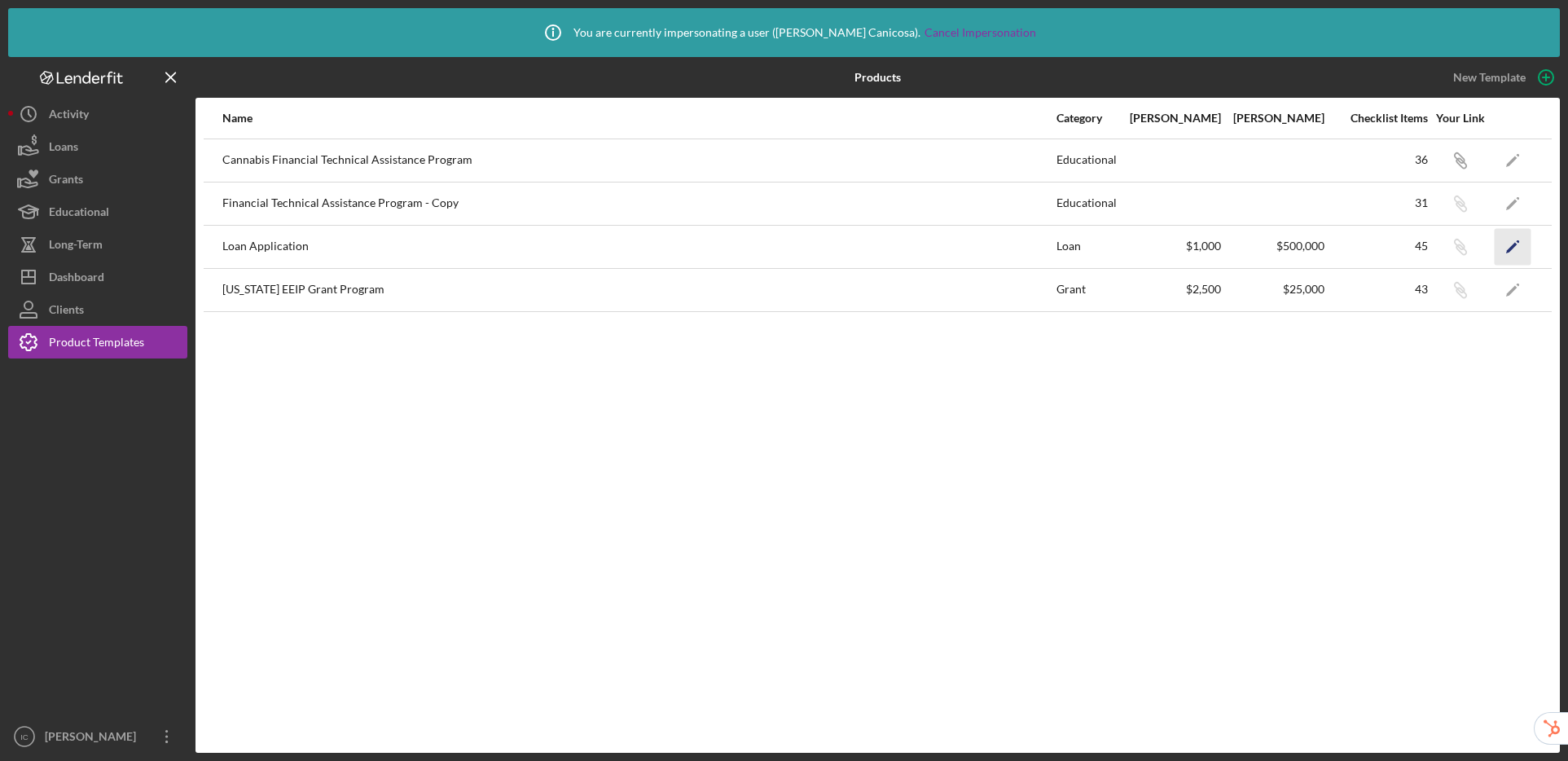
click at [1513, 246] on polygon "button" at bounding box center [1512, 247] width 12 height 12
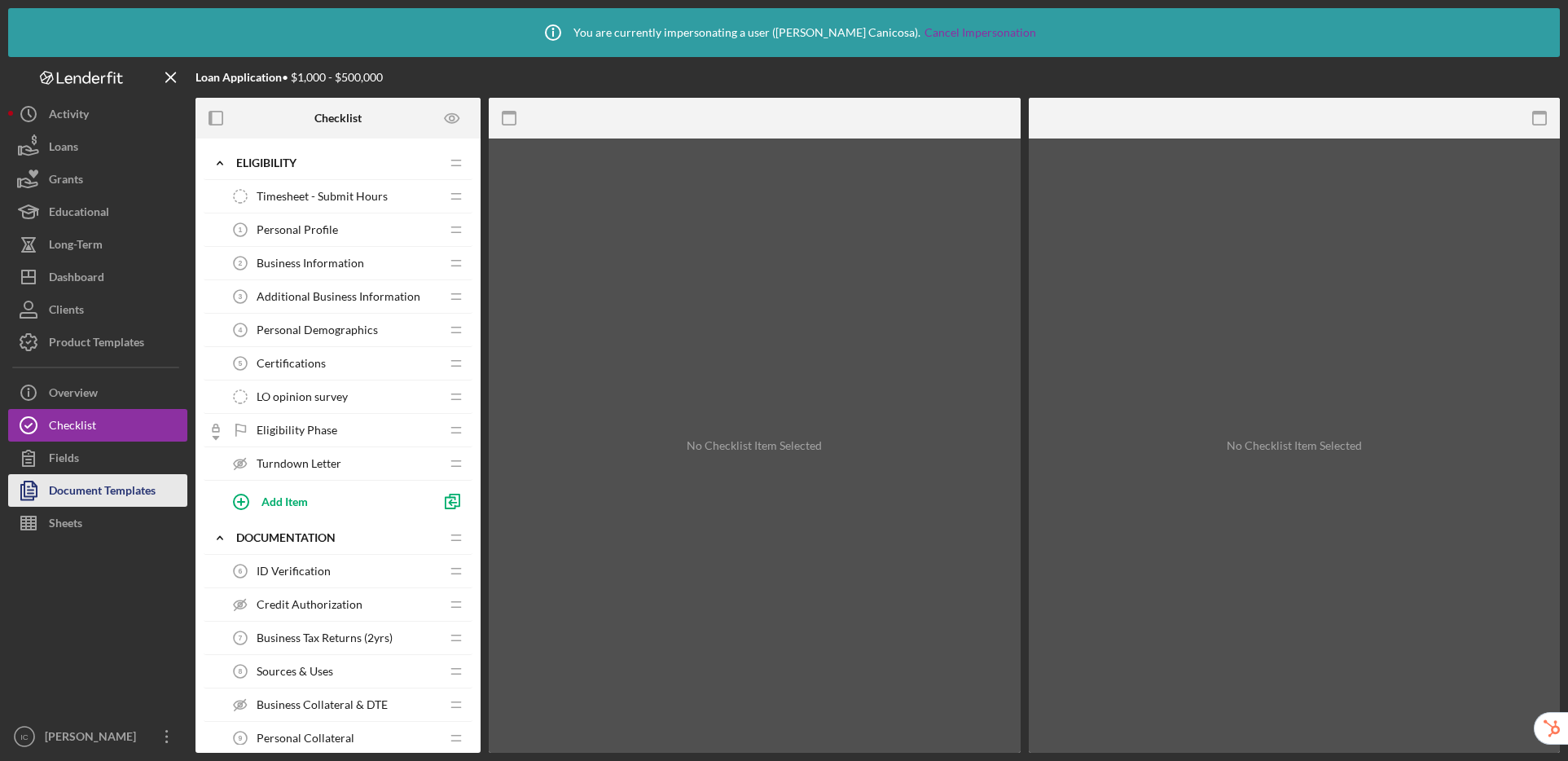
click at [98, 495] on div "Document Templates" at bounding box center [102, 492] width 107 height 37
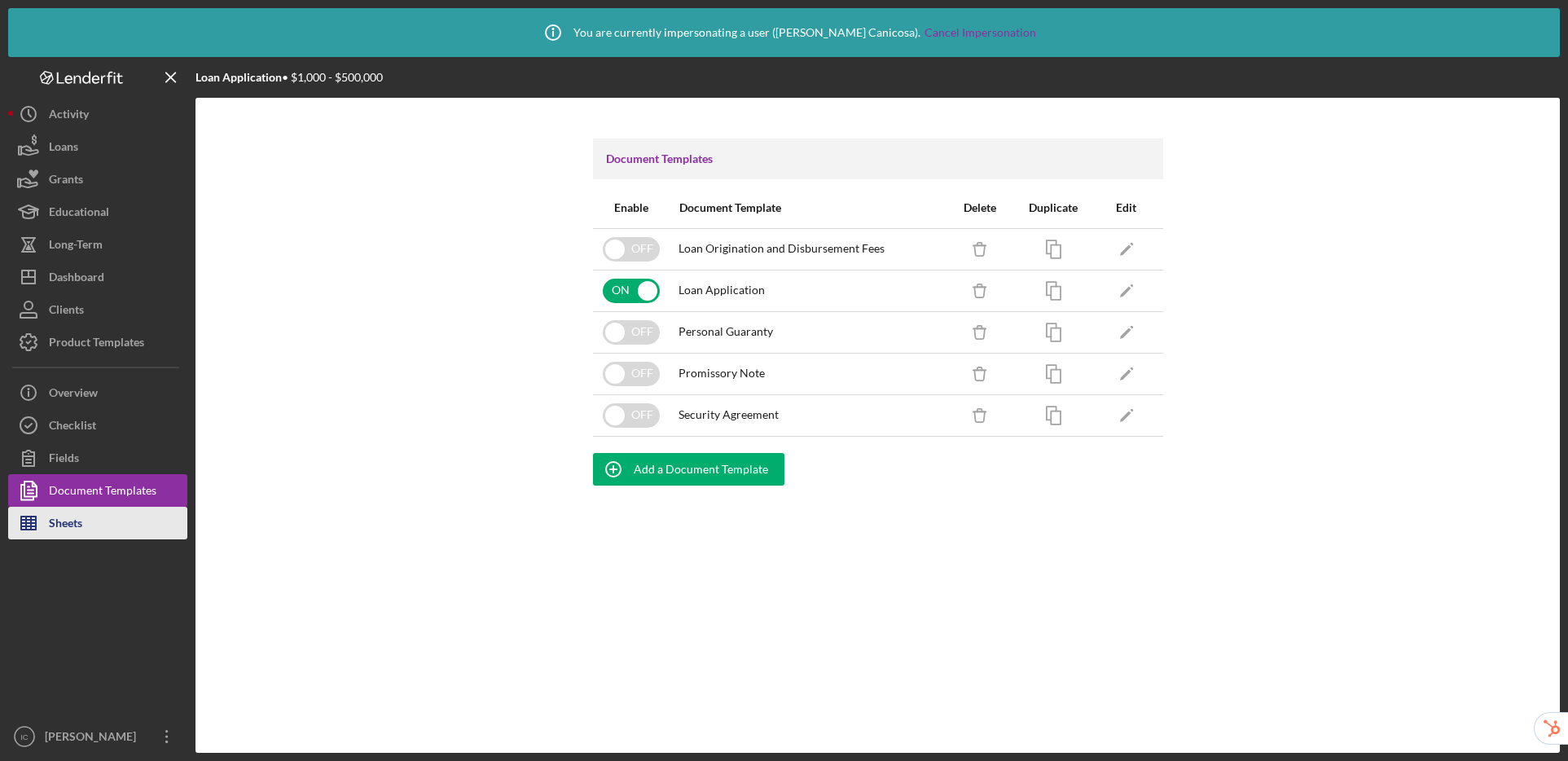
click at [76, 524] on div "Sheets" at bounding box center [65, 524] width 33 height 37
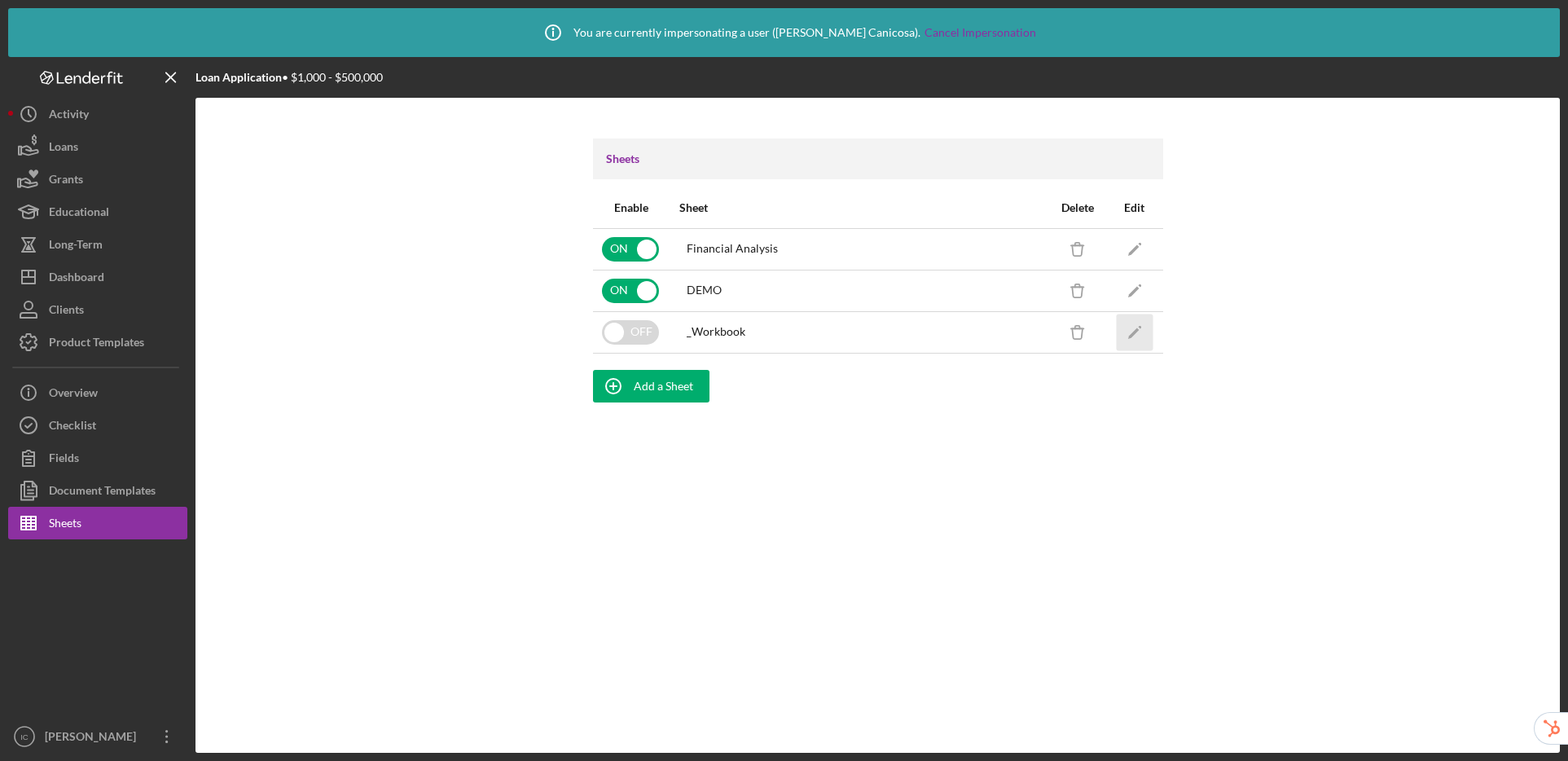
click at [1137, 336] on icon "Icon/Edit" at bounding box center [1133, 332] width 37 height 37
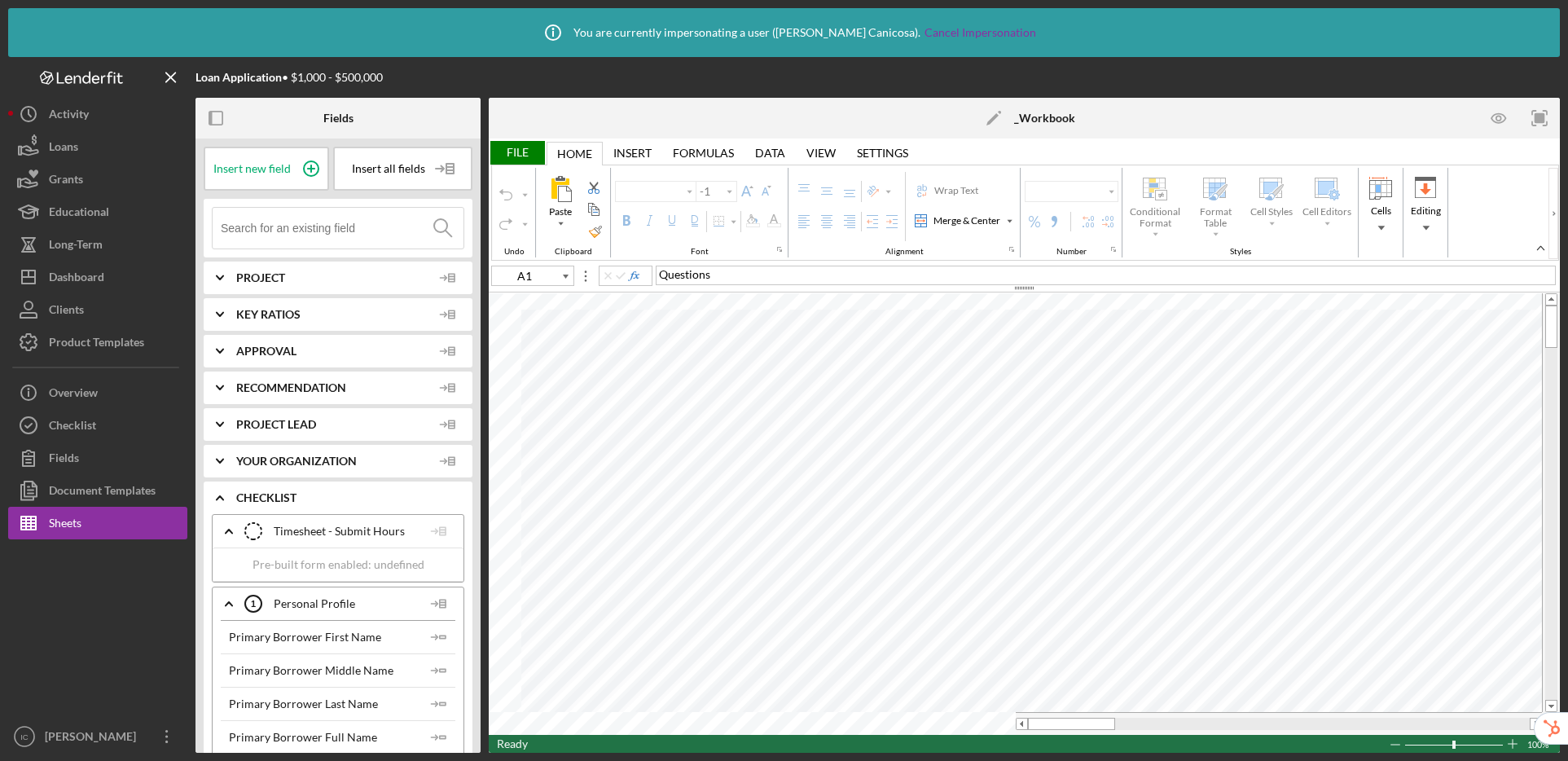
type input "Calibri"
type input "11"
type input "Times New Roman"
type input "9"
type input "Arial"
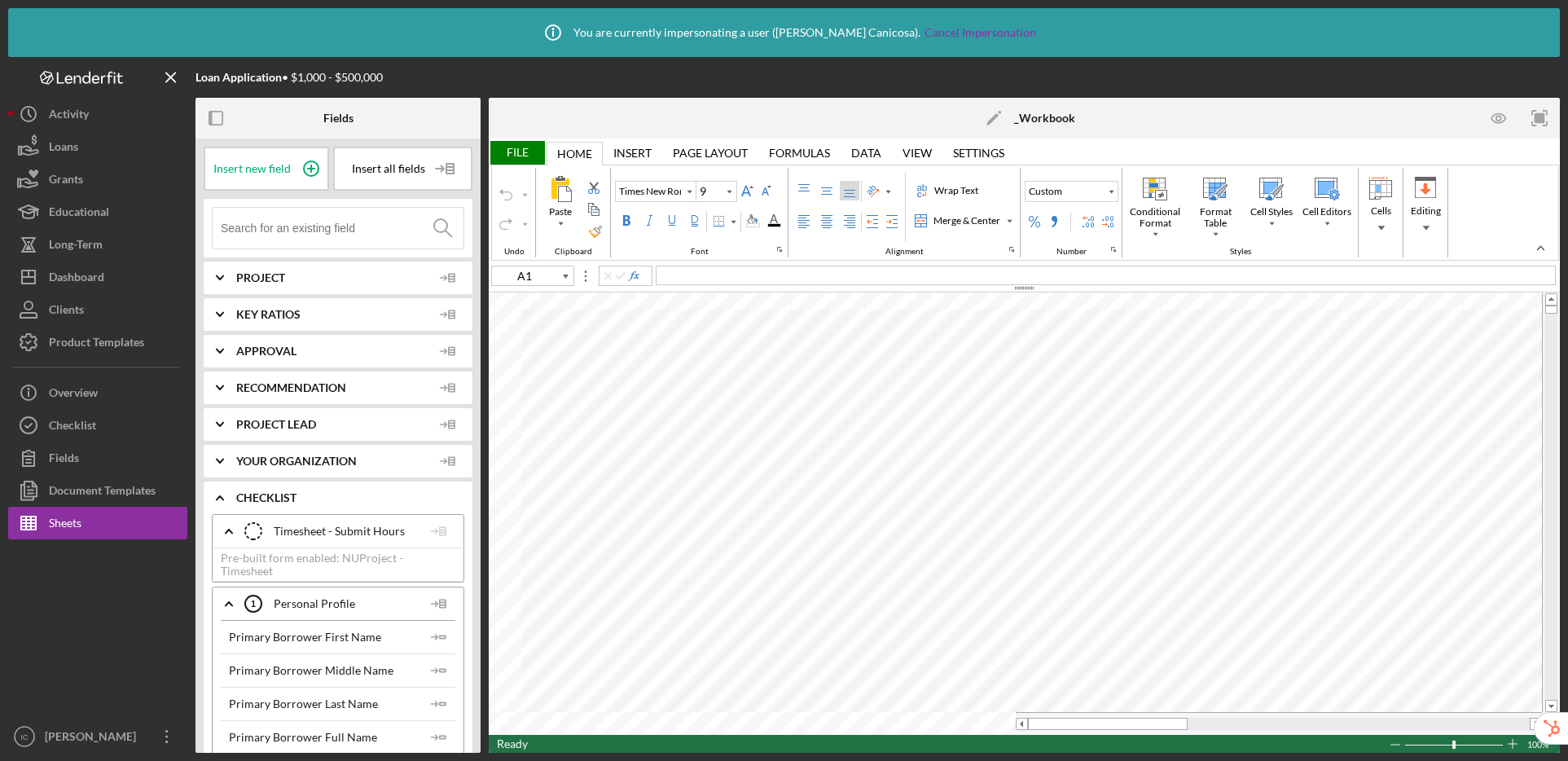
type input "12"
type input "Calibri"
type input "11"
type input "Calibri"
type input "B5"
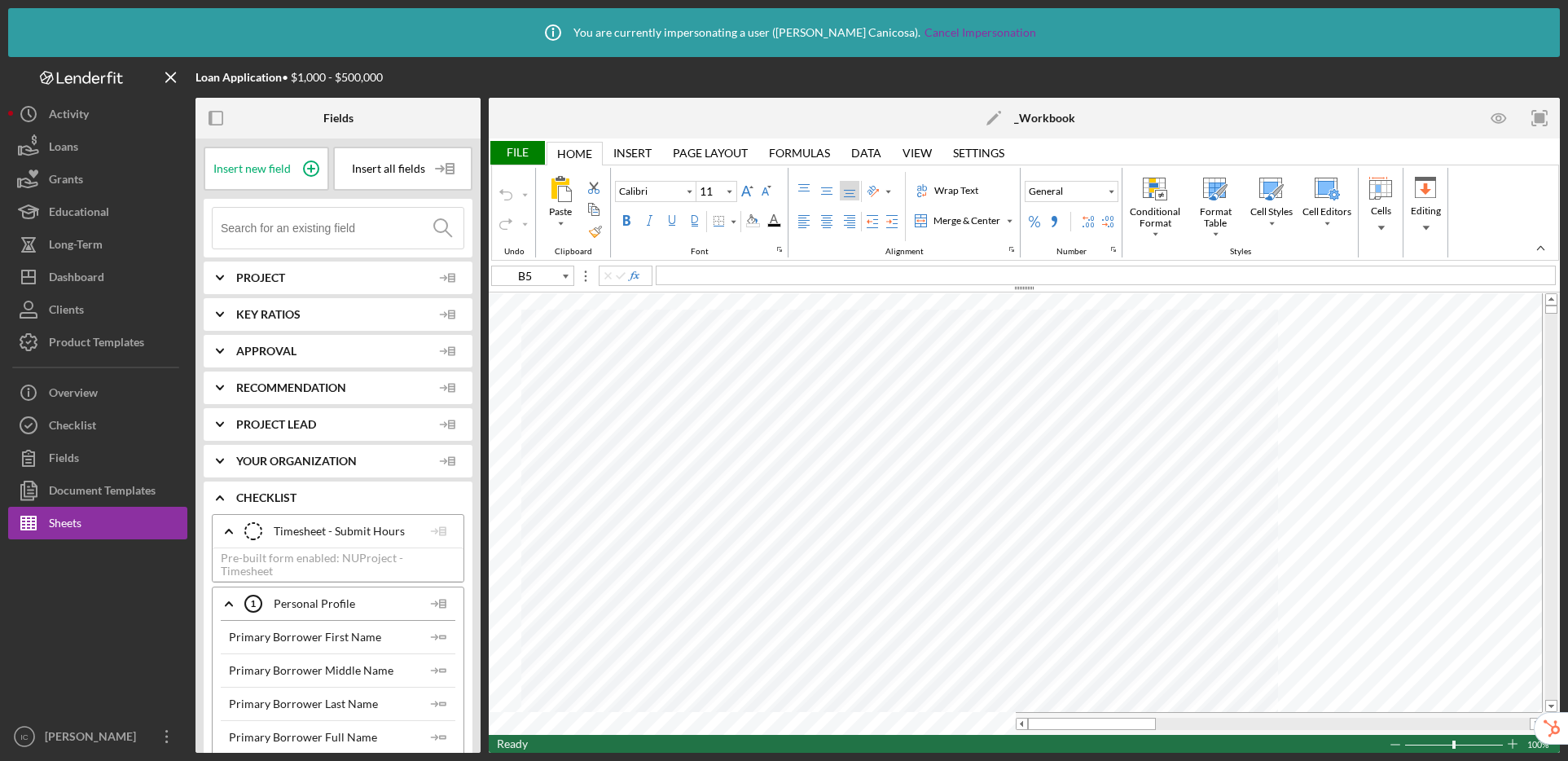
type input "Arial"
type input "10"
type input "A1"
type input "8"
type input "F3"
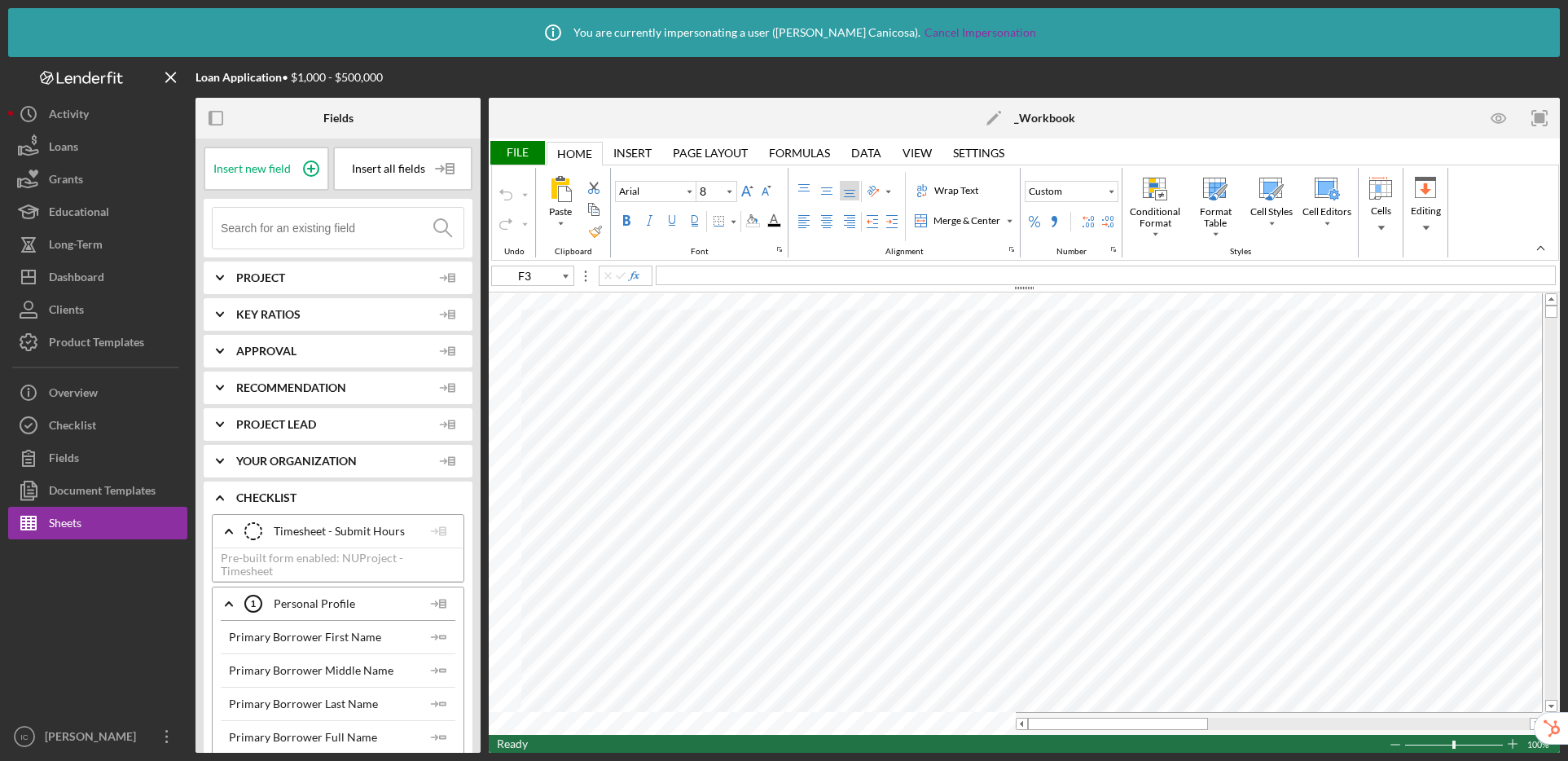
click at [297, 221] on input at bounding box center [341, 228] width 243 height 40
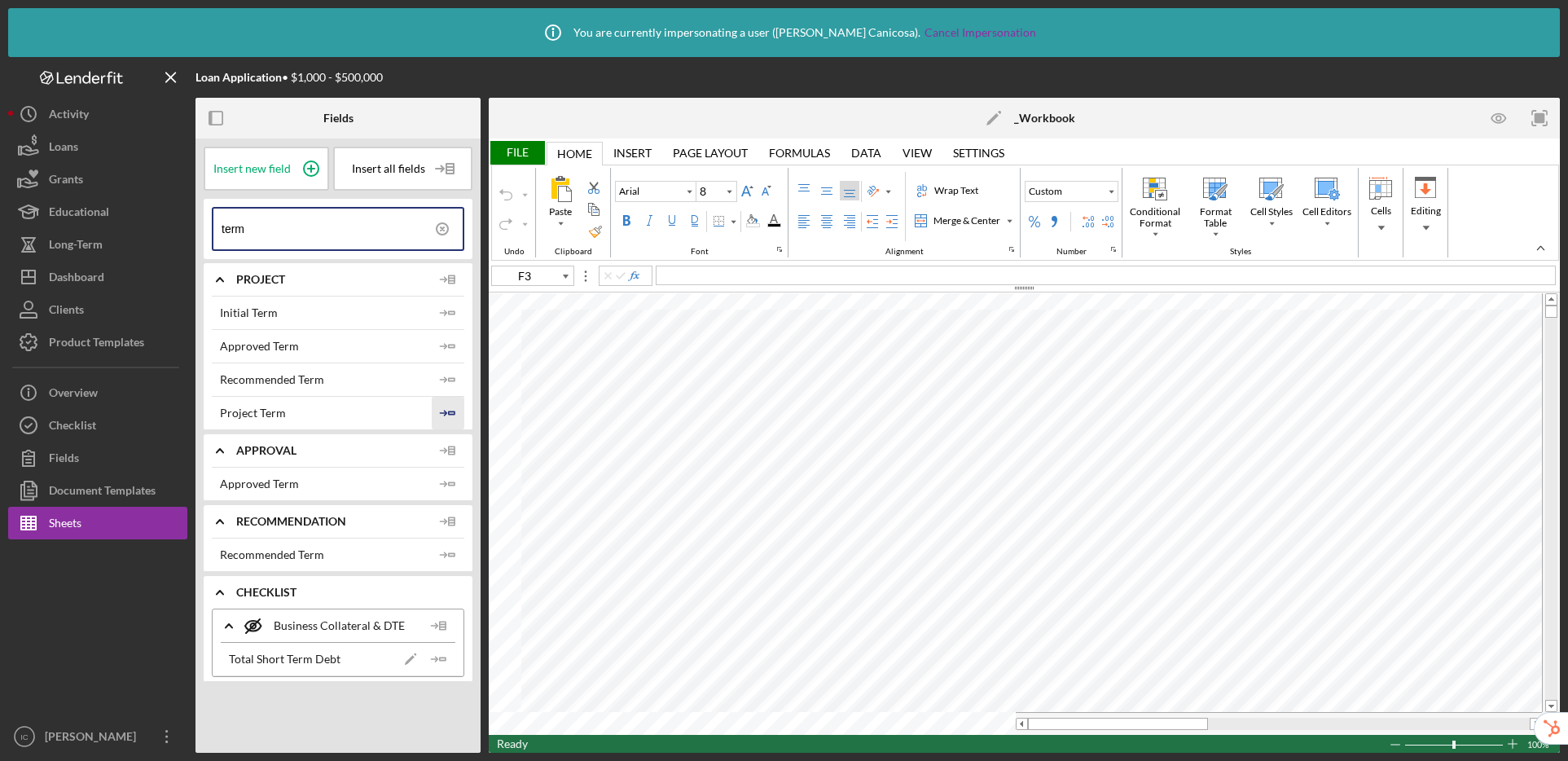
type input "term"
click at [456, 410] on icon "Icon/Insert Field" at bounding box center [448, 413] width 32 height 32
type input "F2"
type input "D3"
drag, startPoint x: 1494, startPoint y: 119, endPoint x: 1309, endPoint y: 99, distance: 186.1
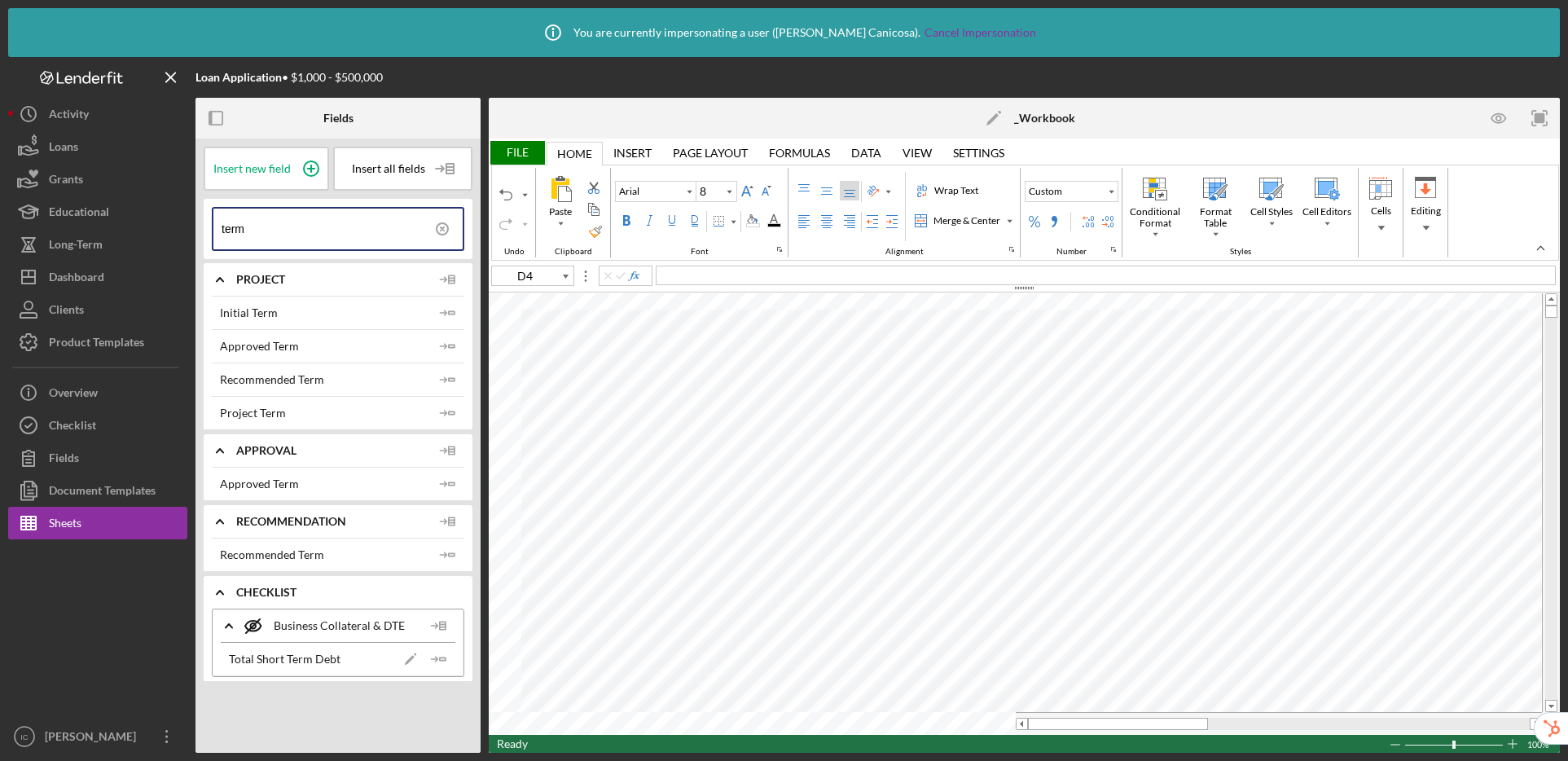
click at [1494, 118] on icon "button" at bounding box center [1498, 118] width 37 height 37
type input "F10"
click at [77, 369] on div "Icon/History Activity Loans Grants Educational Long-Term Icon/Dashboard Dashboa…" at bounding box center [98, 425] width 179 height 655
click at [79, 390] on div "Overview" at bounding box center [73, 394] width 49 height 37
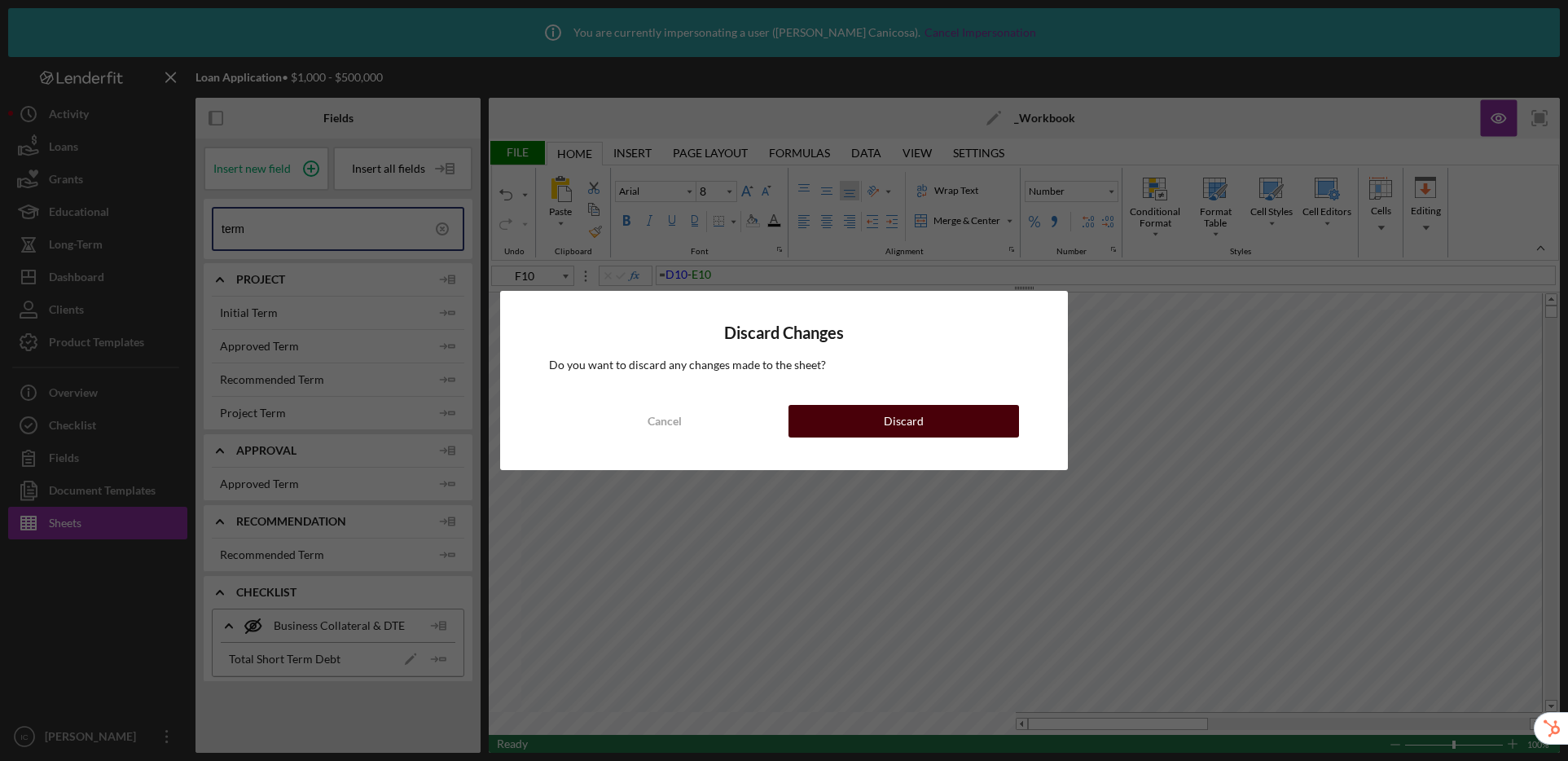
click at [916, 428] on div "Discard" at bounding box center [903, 421] width 40 height 32
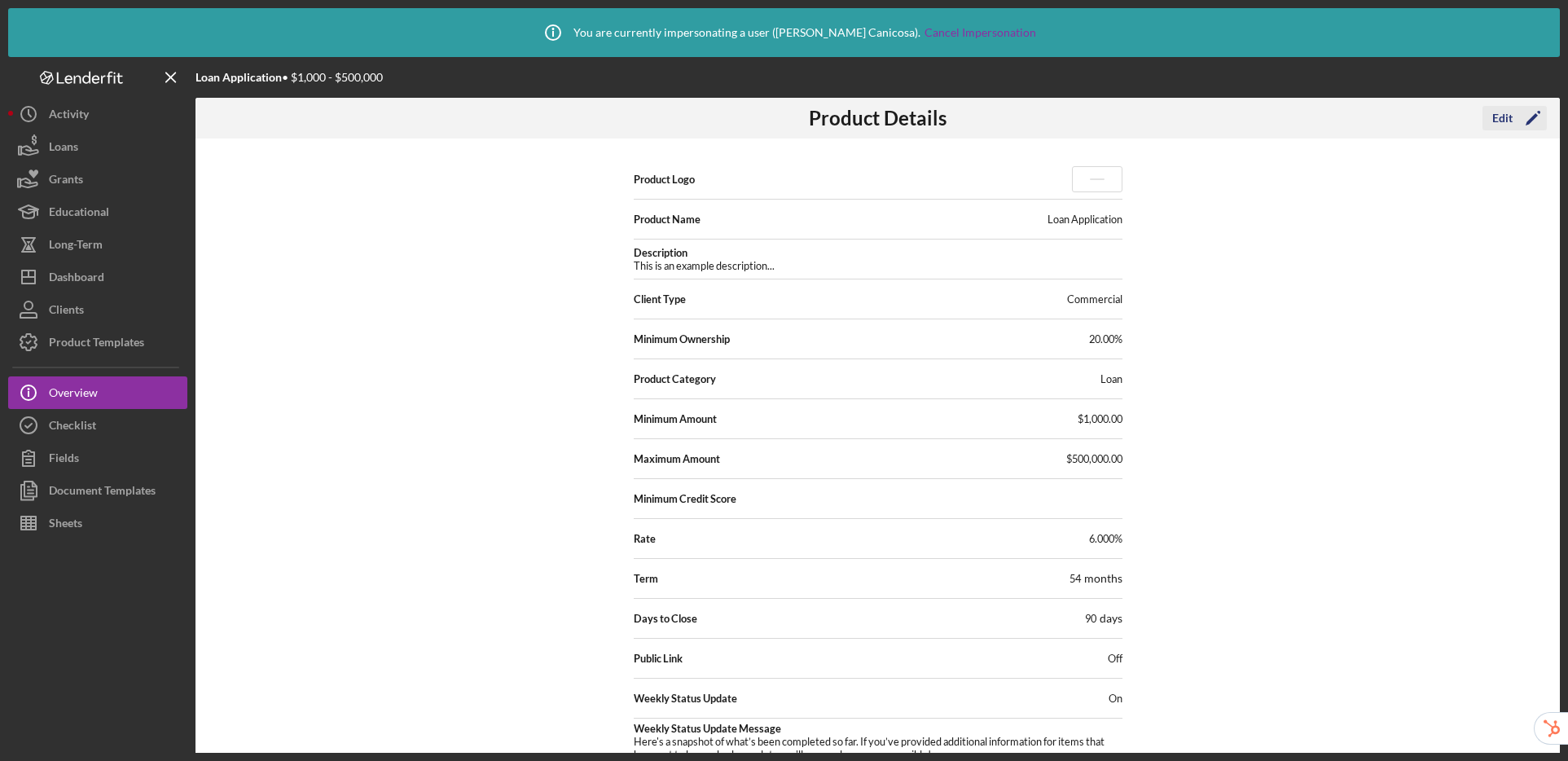
click at [1505, 114] on div "Edit" at bounding box center [1502, 117] width 21 height 24
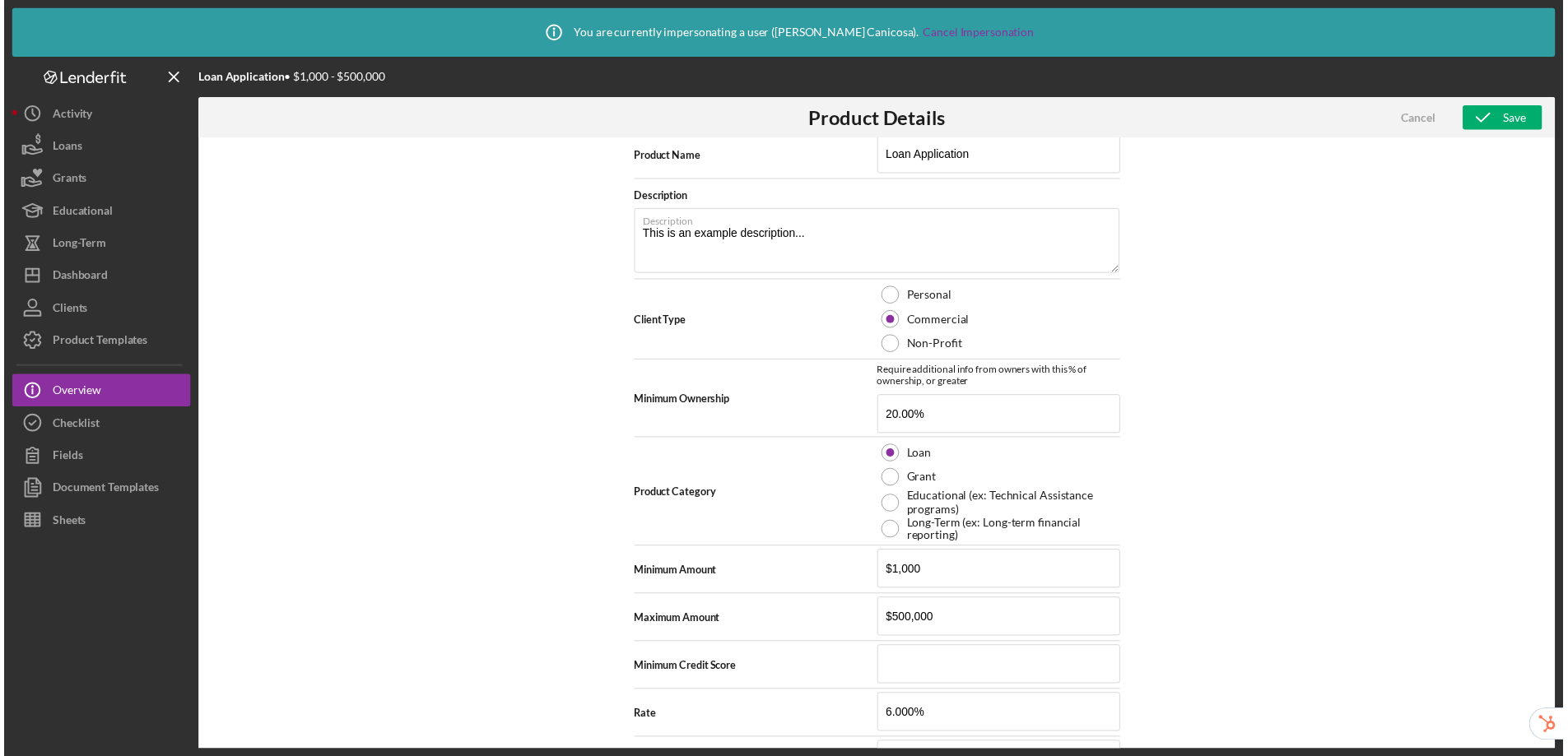
scroll to position [549, 0]
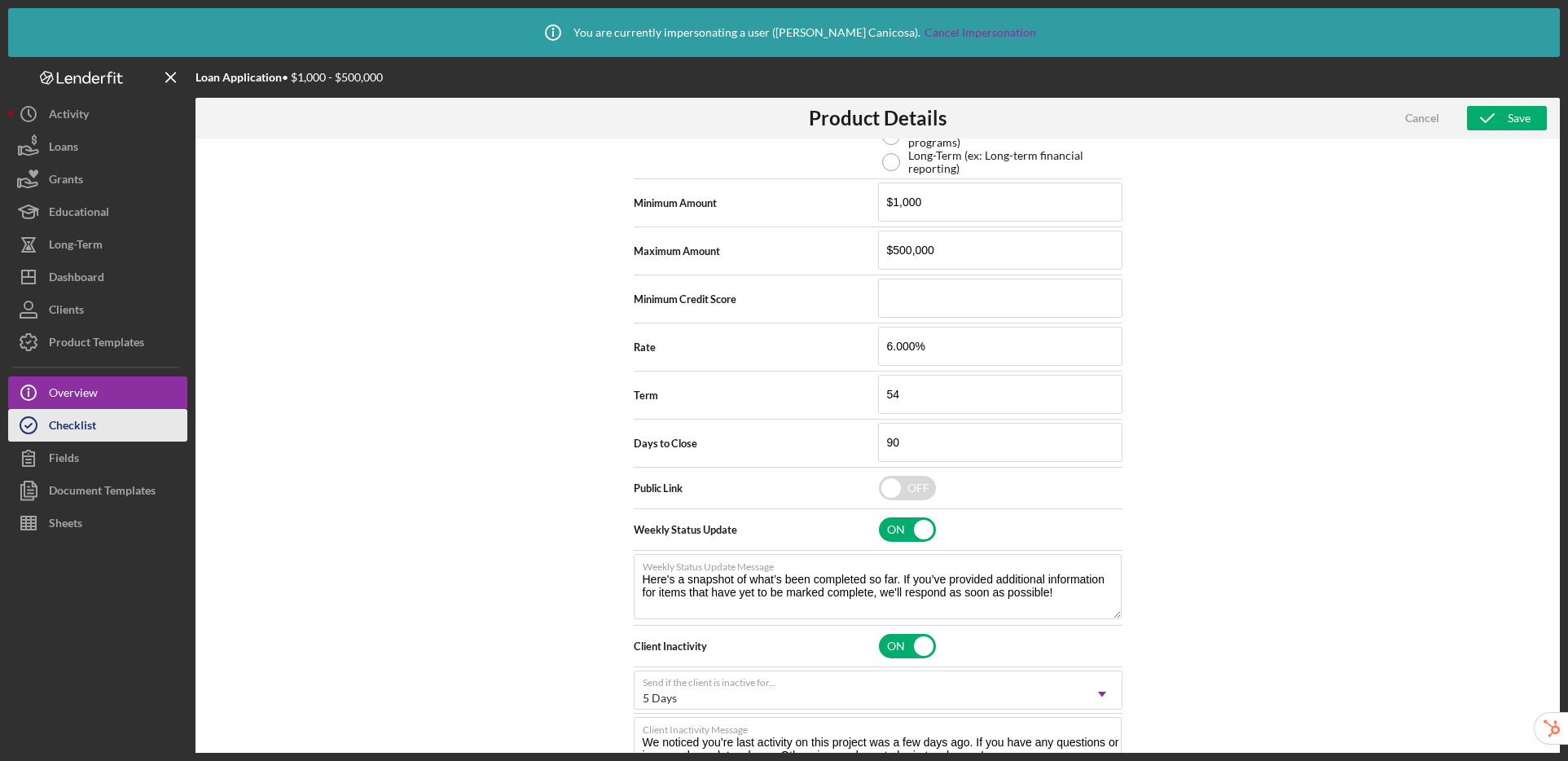
click at [100, 428] on button "Checklist" at bounding box center [98, 425] width 179 height 32
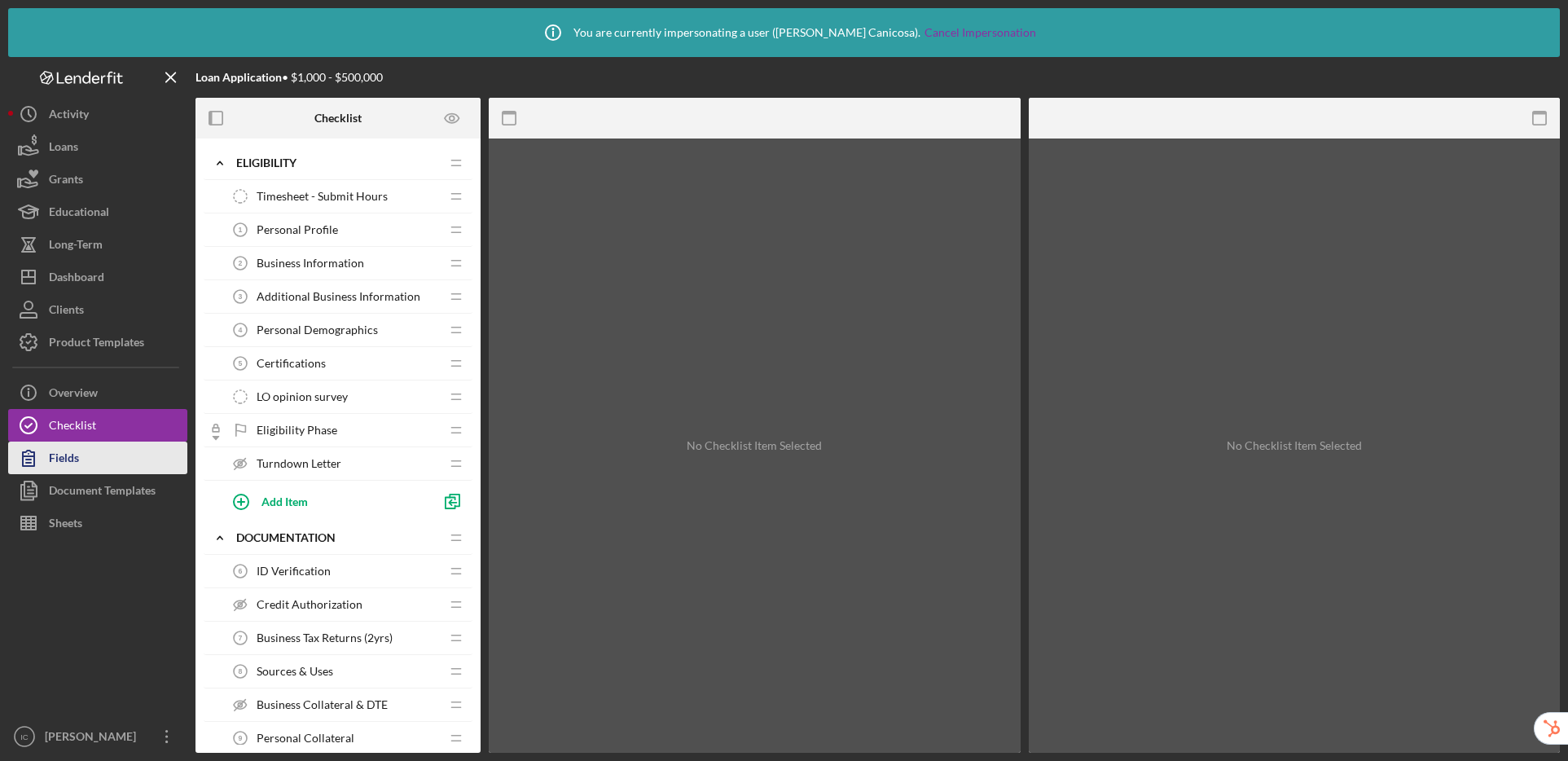
click at [99, 446] on button "Fields" at bounding box center [98, 458] width 179 height 32
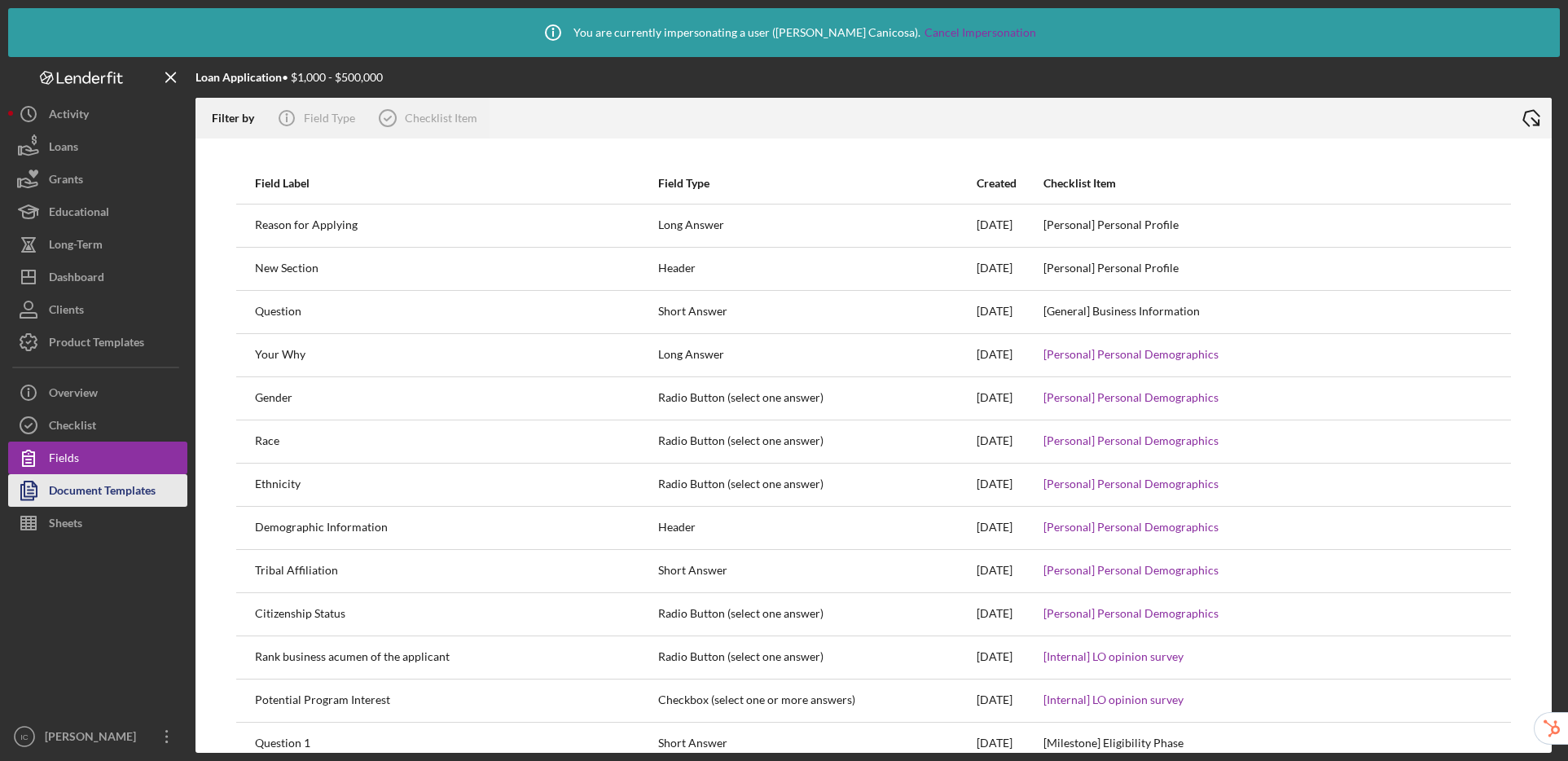
click at [105, 479] on div "Document Templates" at bounding box center [102, 492] width 107 height 37
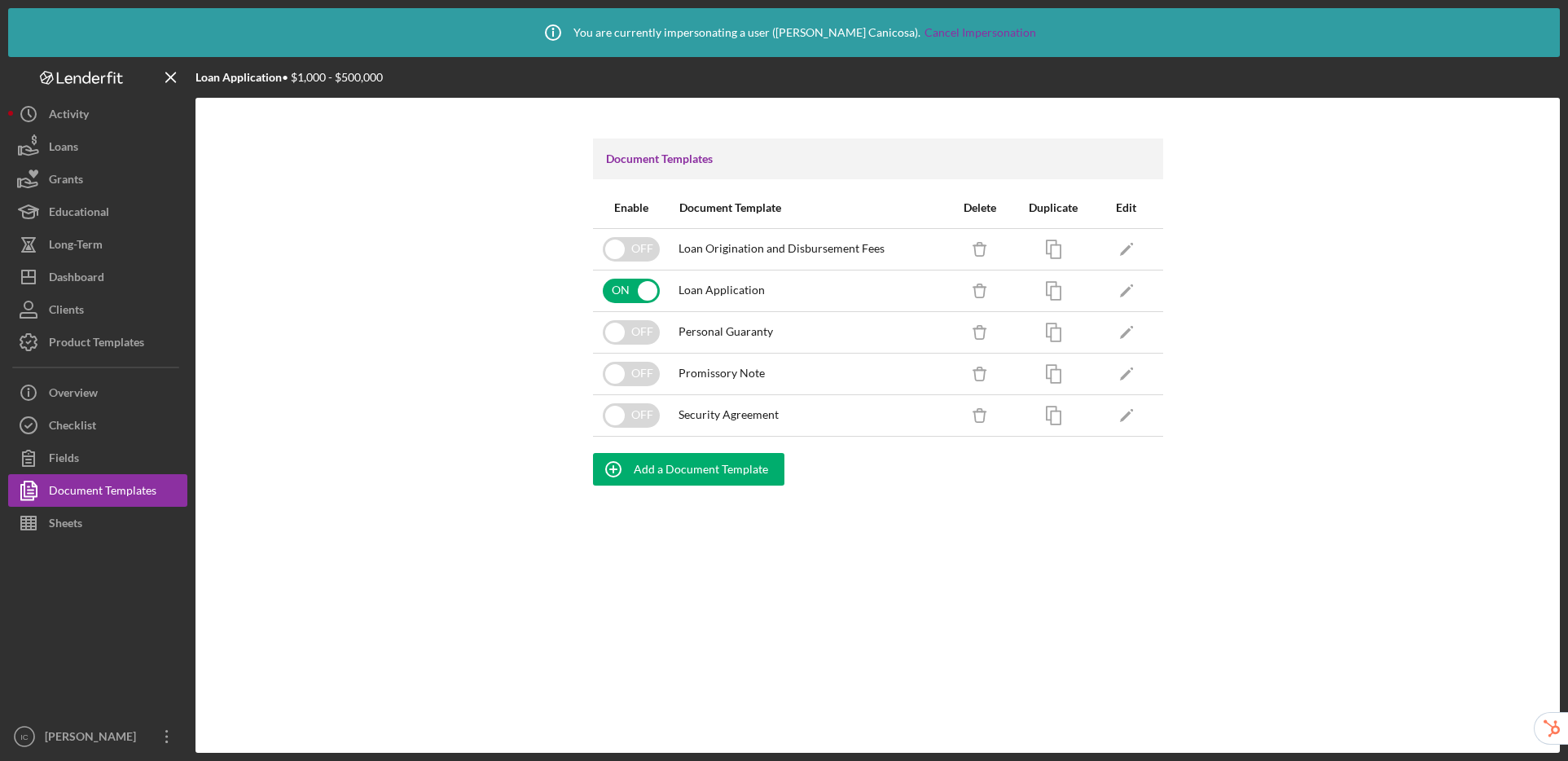
click at [75, 543] on div at bounding box center [98, 630] width 179 height 181
click at [82, 533] on div "Sheets" at bounding box center [65, 524] width 33 height 37
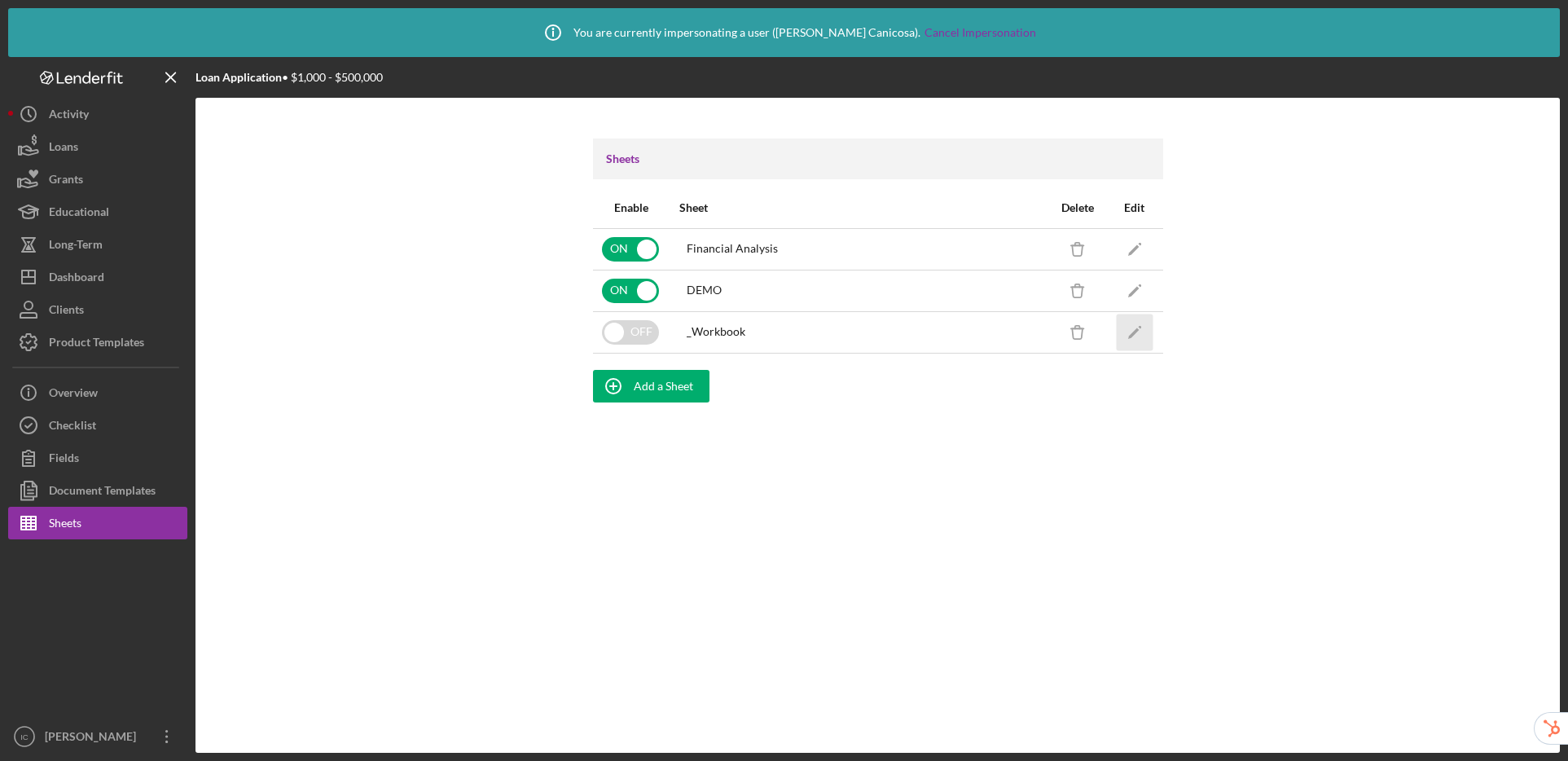
click at [1140, 334] on icon "Icon/Edit" at bounding box center [1133, 332] width 37 height 37
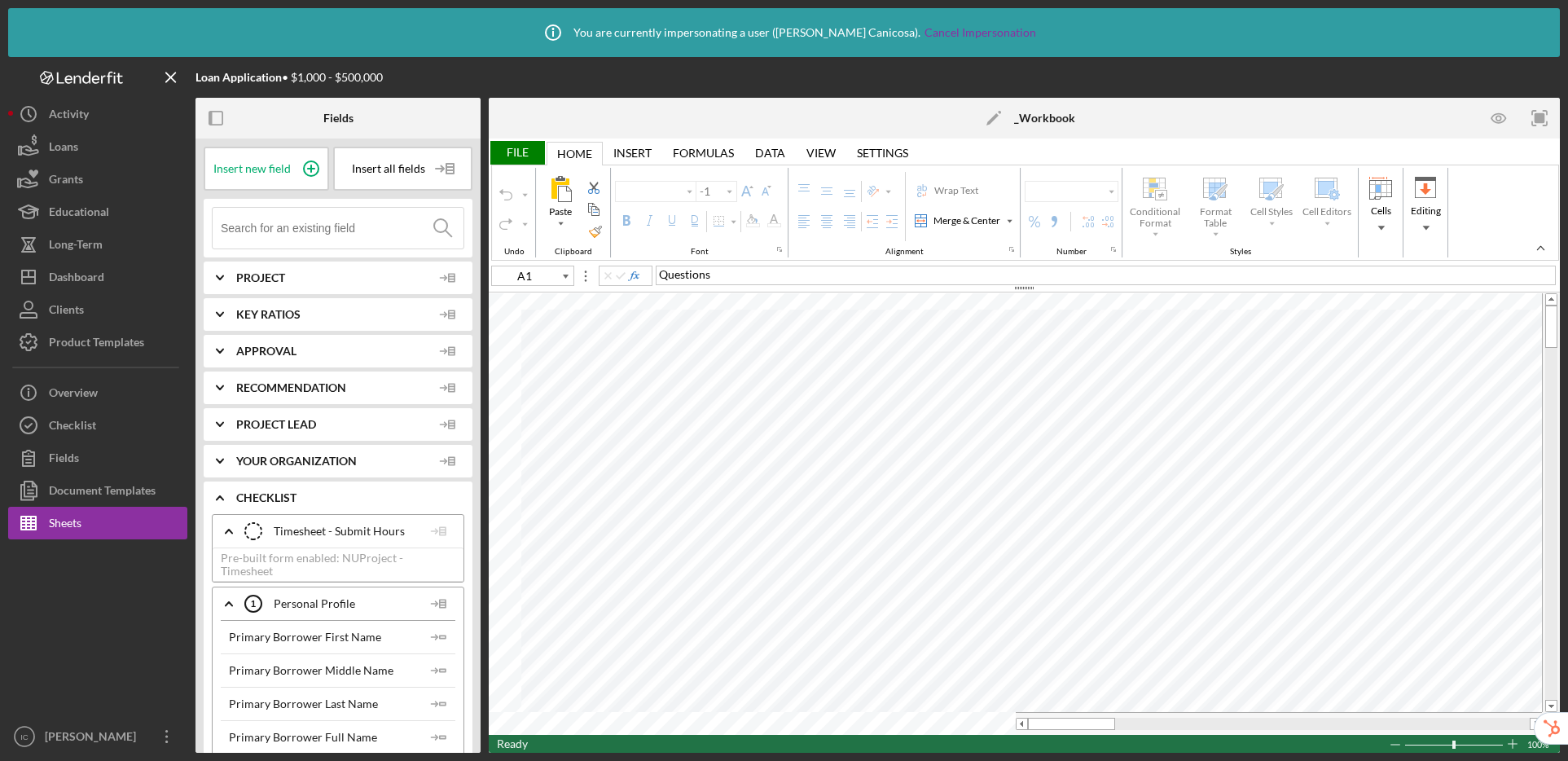
type input "Calibri"
type input "11"
type input "Arial"
type input "8"
type input "F2"
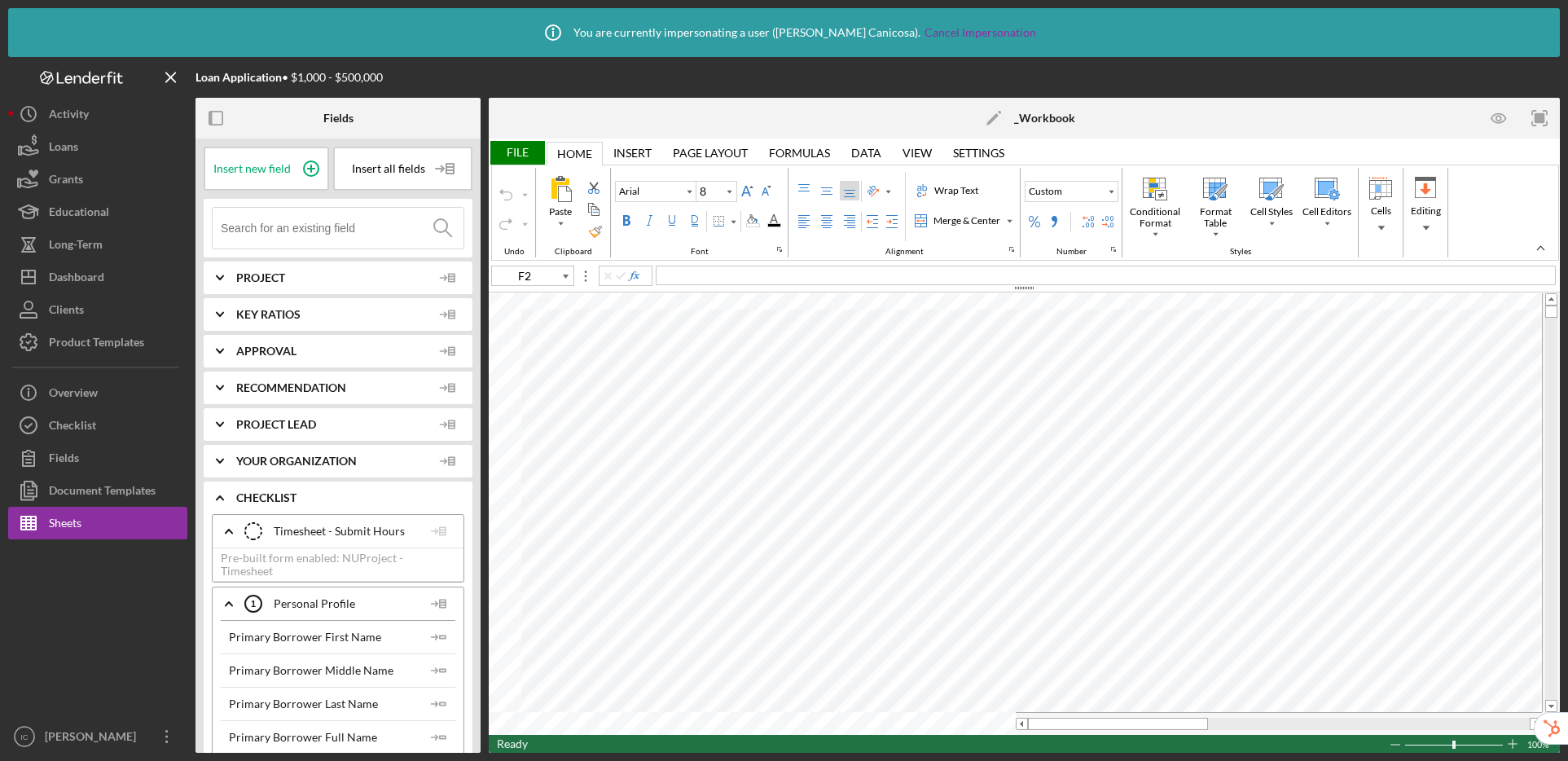
type input "10"
type input "D1"
type input "8"
type input "F2"
drag, startPoint x: 758, startPoint y: 273, endPoint x: 731, endPoint y: 275, distance: 27.1
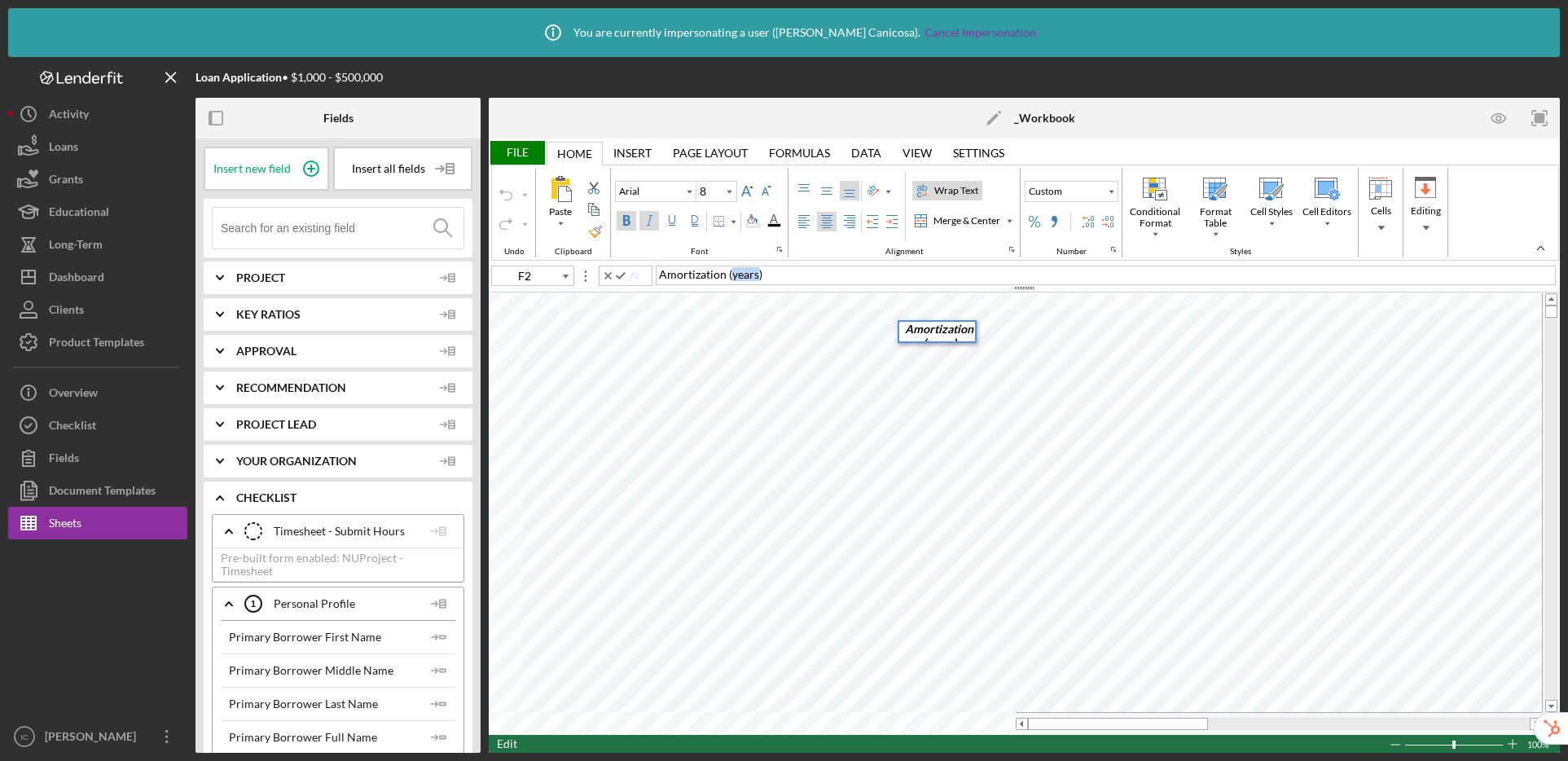
click at [731, 275] on span "Amortization (years)" at bounding box center [710, 273] width 103 height 13
type input "F3"
click at [311, 228] on input at bounding box center [341, 228] width 243 height 40
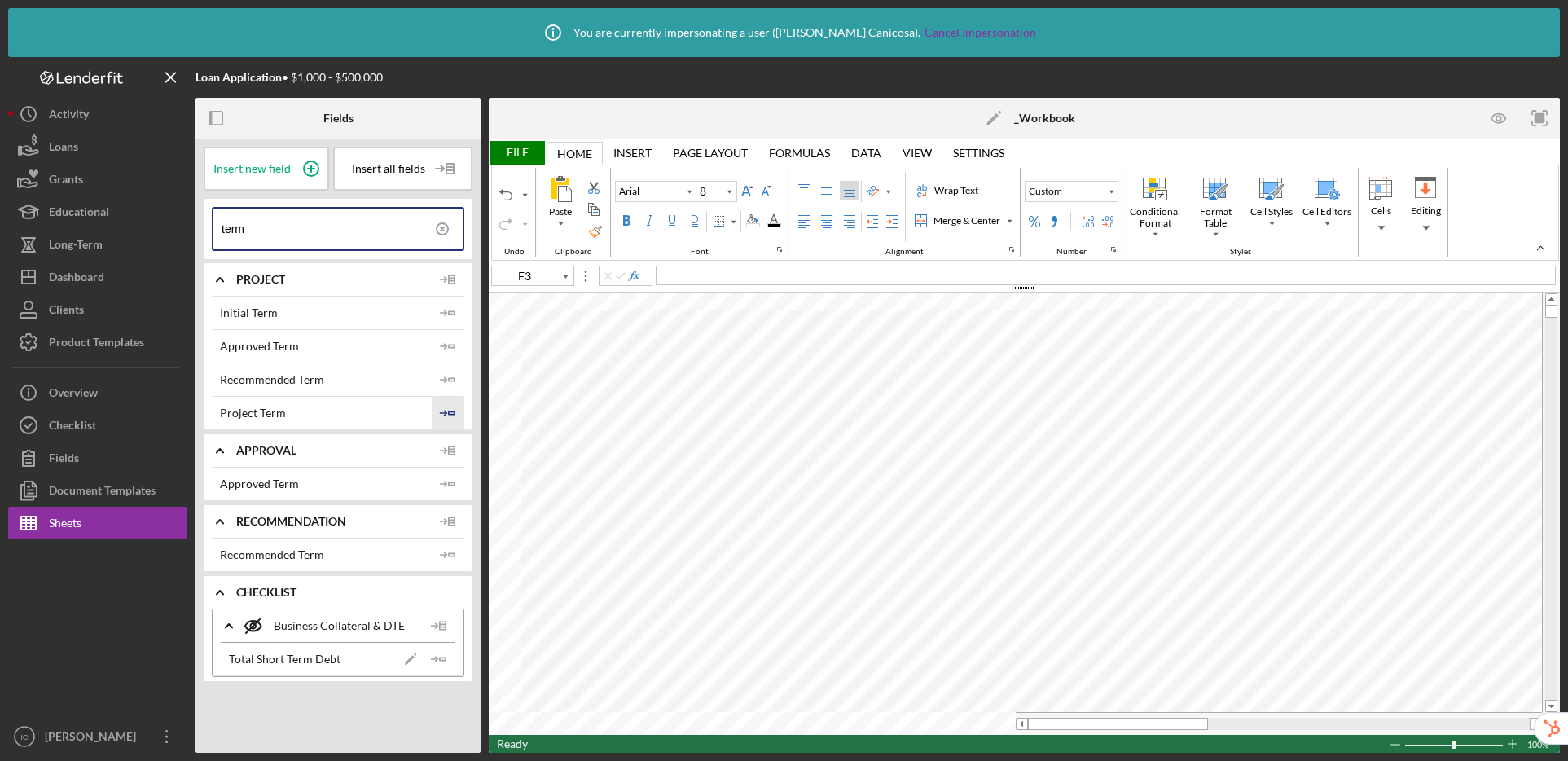
type input "term"
click at [449, 411] on polygon "button" at bounding box center [452, 412] width 5 height 3
click at [700, 273] on div "4" at bounding box center [1106, 275] width 900 height 20
click at [521, 152] on div "File" at bounding box center [516, 152] width 56 height 23
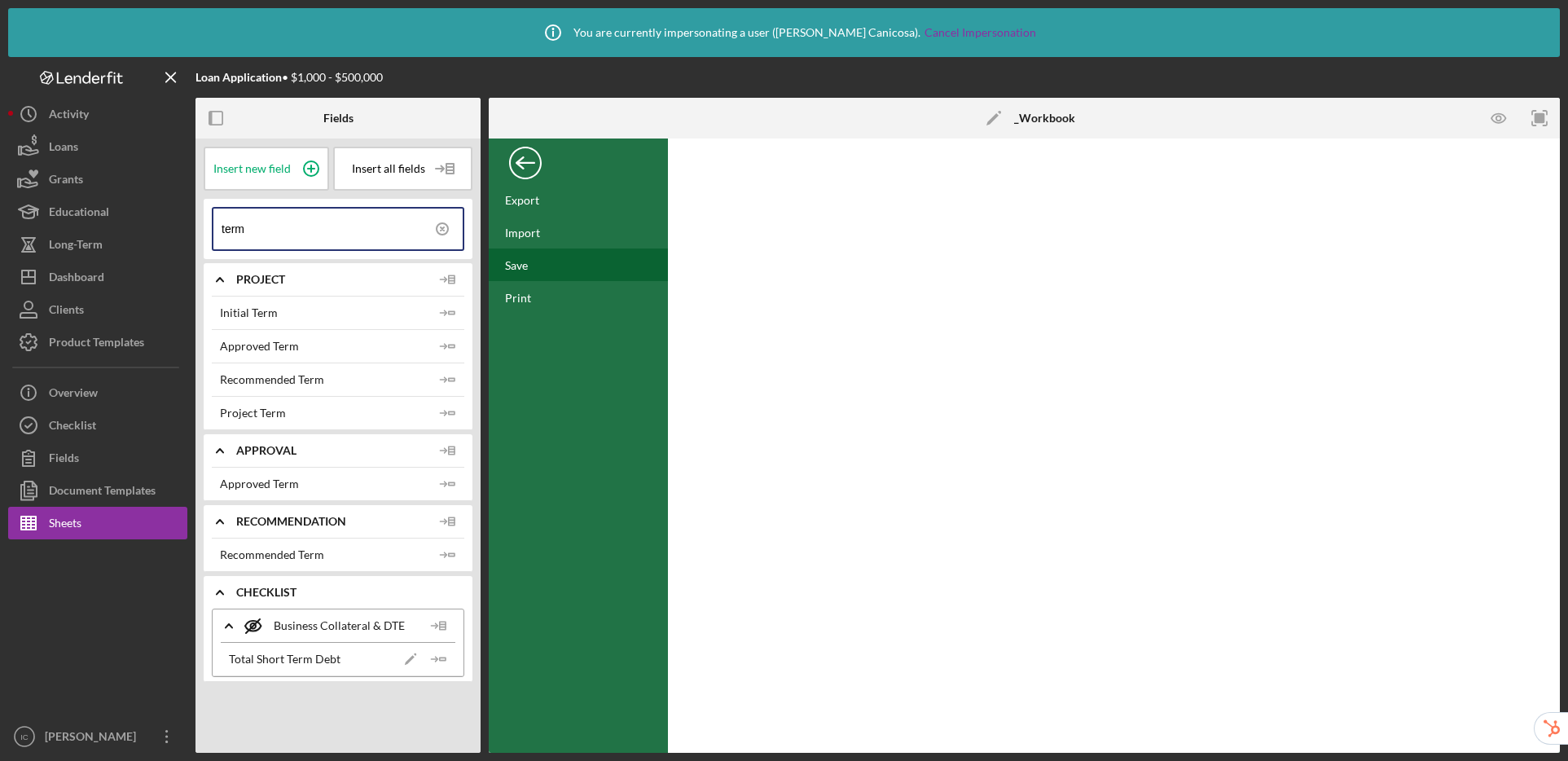
click at [521, 268] on div "Save" at bounding box center [516, 264] width 22 height 13
click at [531, 163] on div "Back" at bounding box center [525, 159] width 32 height 32
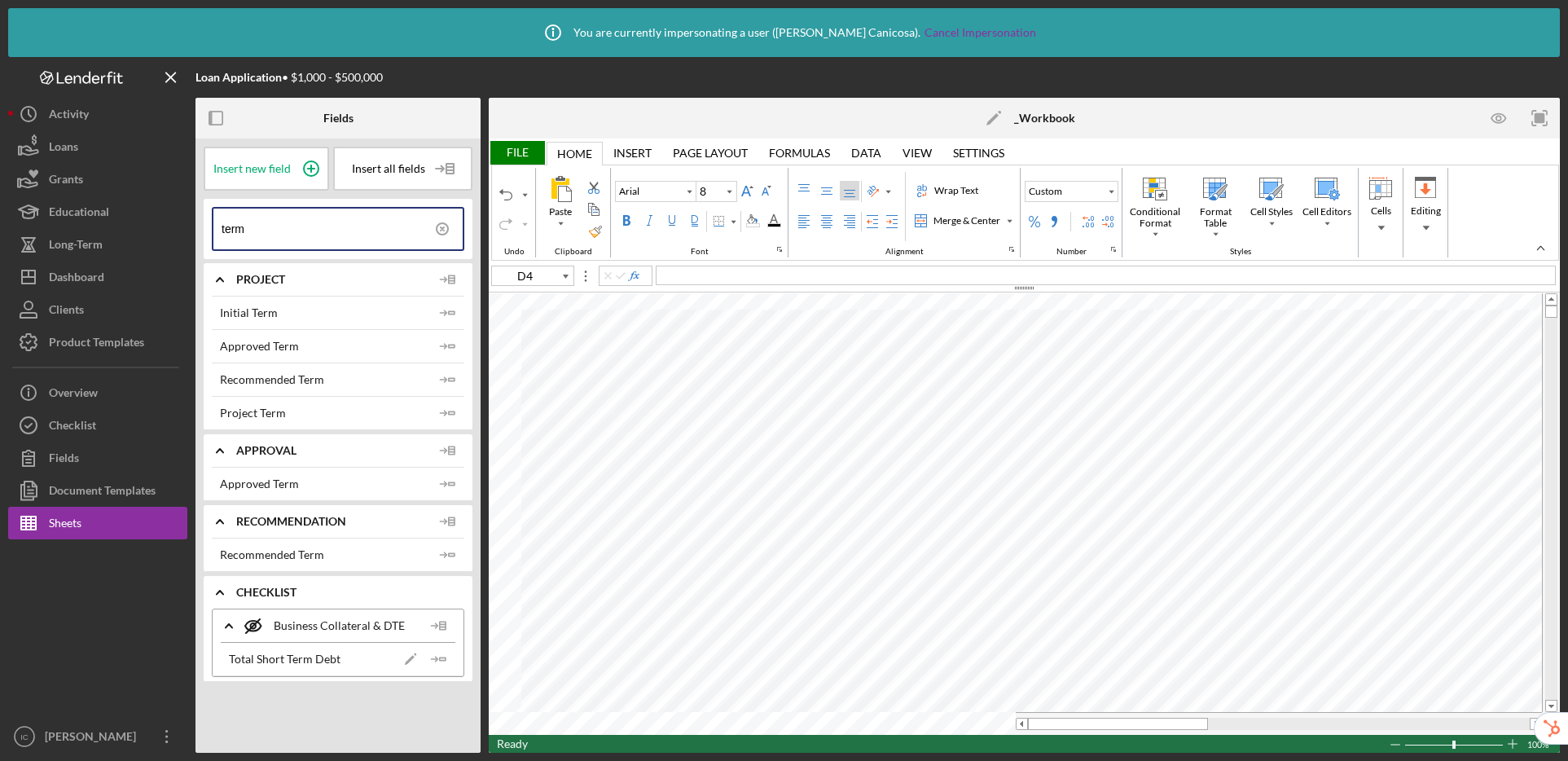
type input "B5"
type input "10"
type input "A1"
type input "Calibri"
type input "11"
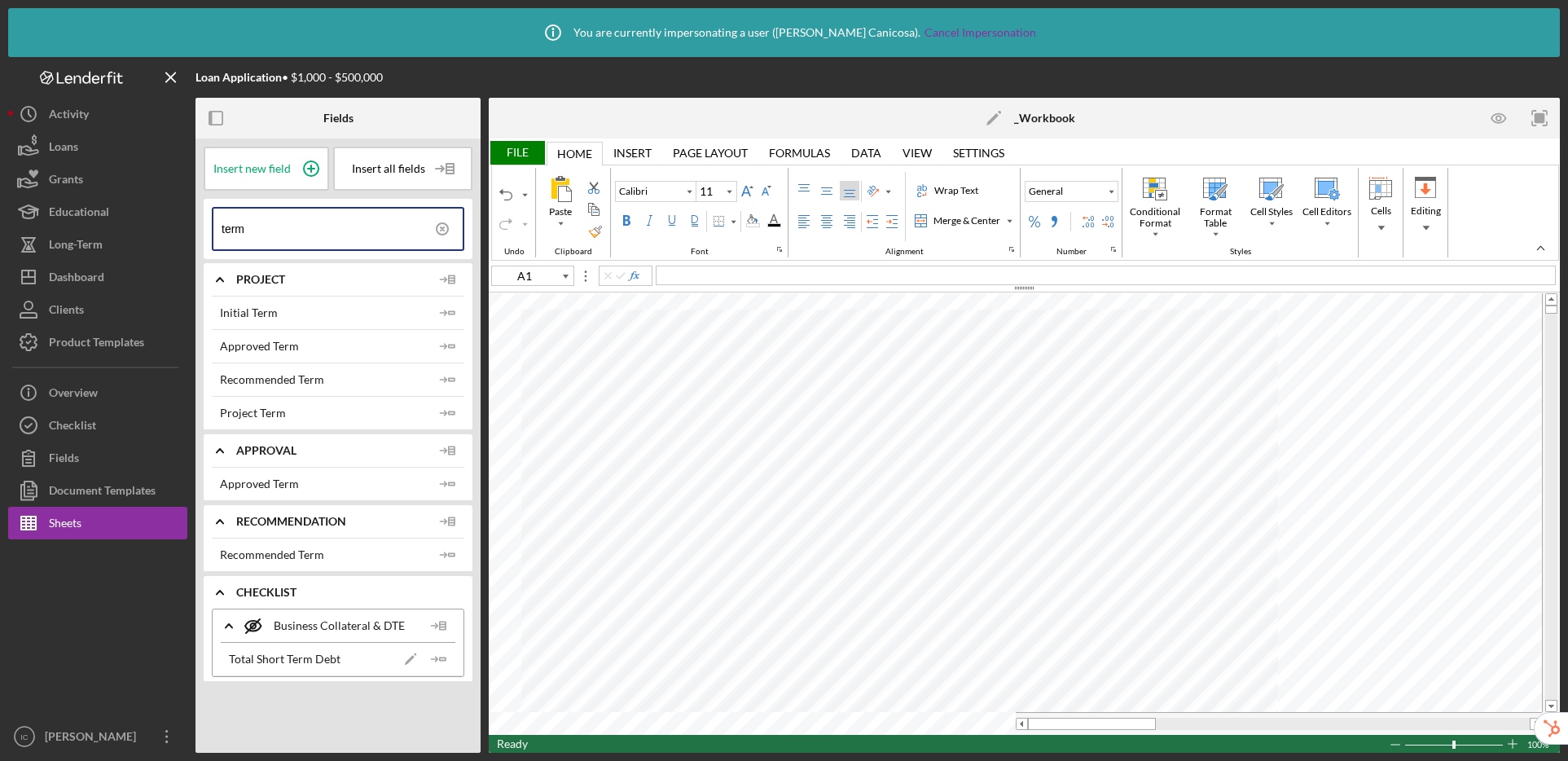
type input "Times New Roman"
type input "11"
type input "Arial"
type input "12"
type input "Times New Roman"
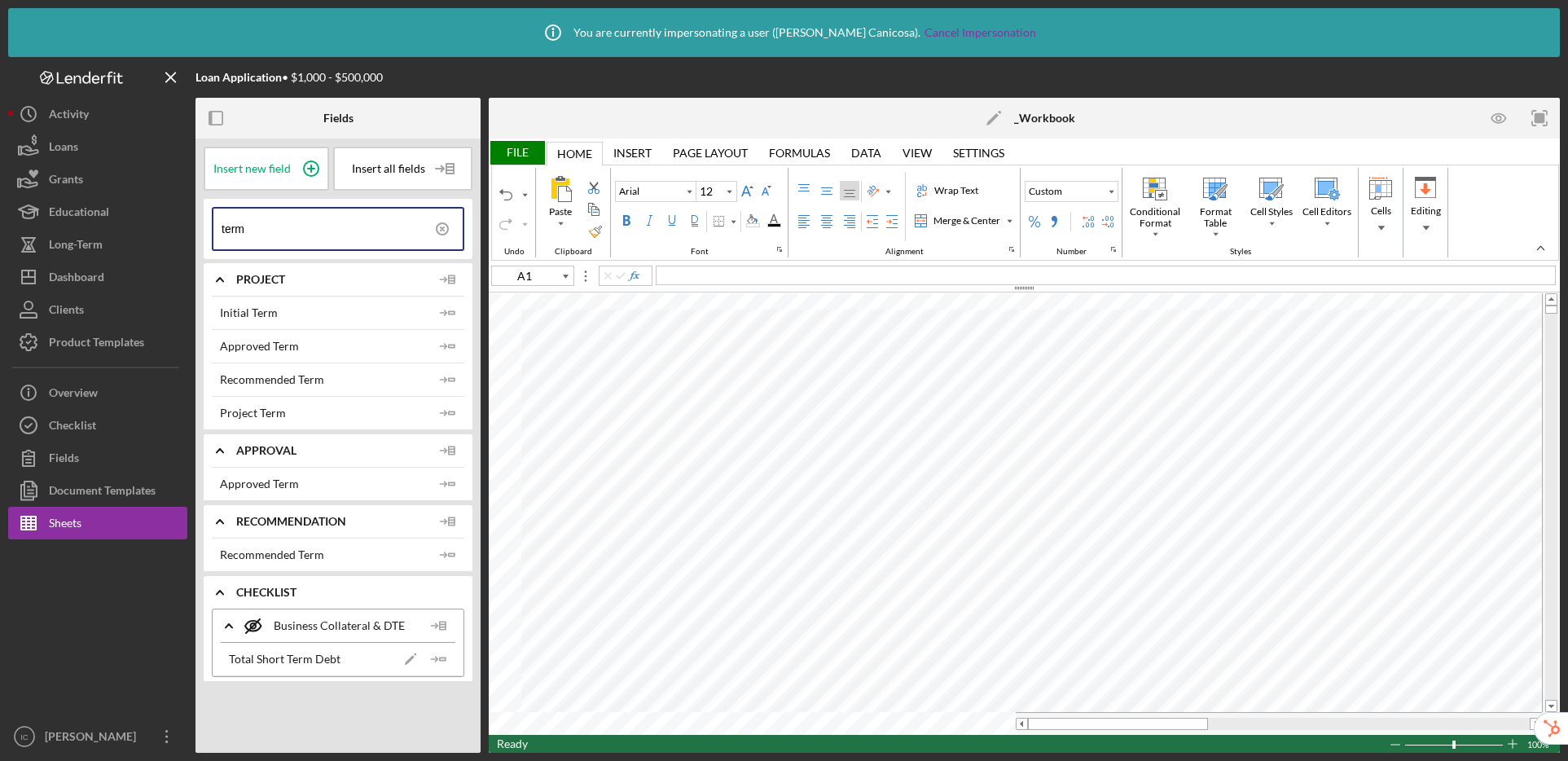
type input "9"
type input "Calibri"
type input "11"
type input "A1"
type input "Times New Roman"
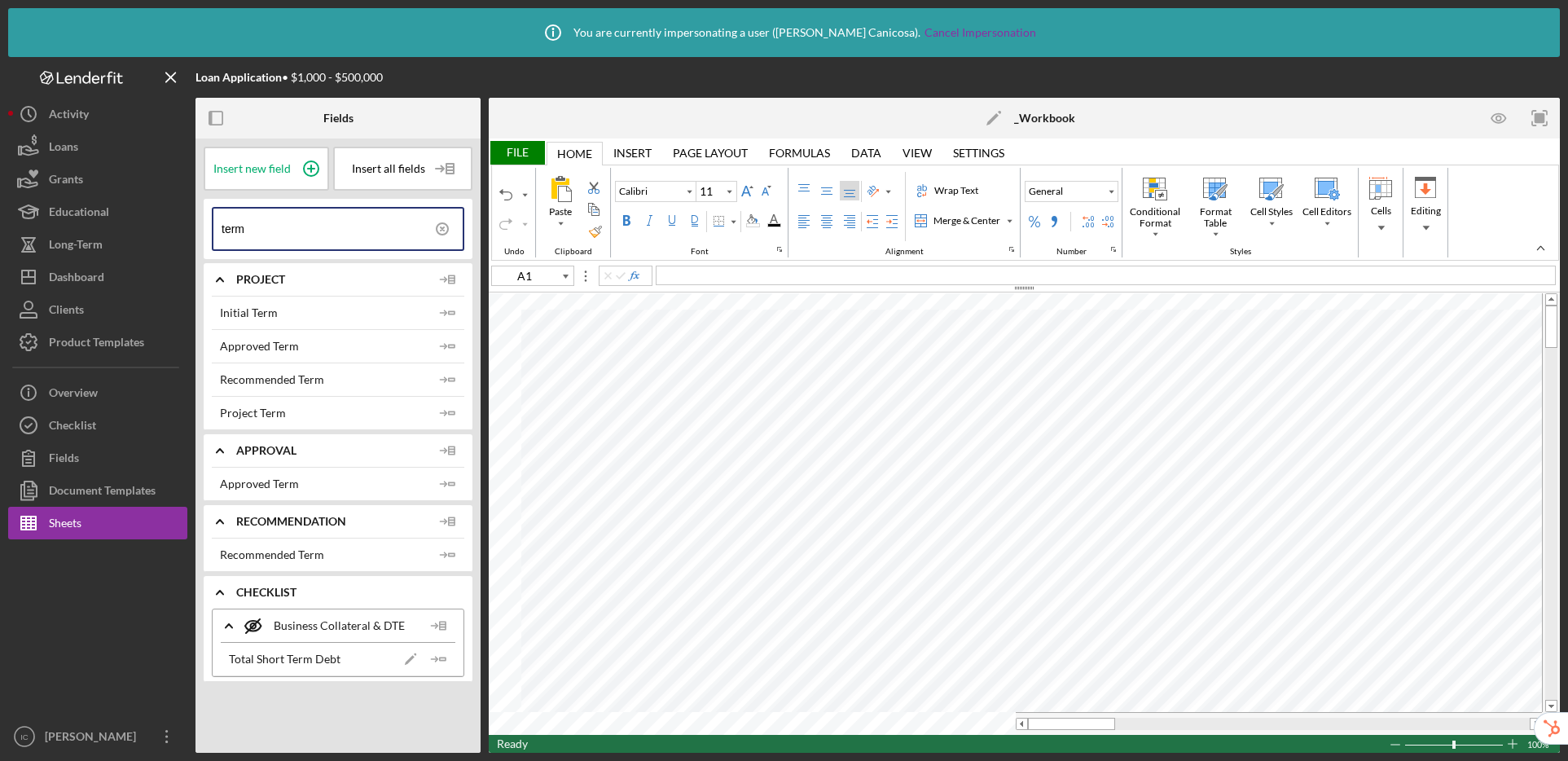
type input "9"
type input "Arial"
type input "10"
type input "C4"
drag, startPoint x: 289, startPoint y: 230, endPoint x: 197, endPoint y: 230, distance: 92.0
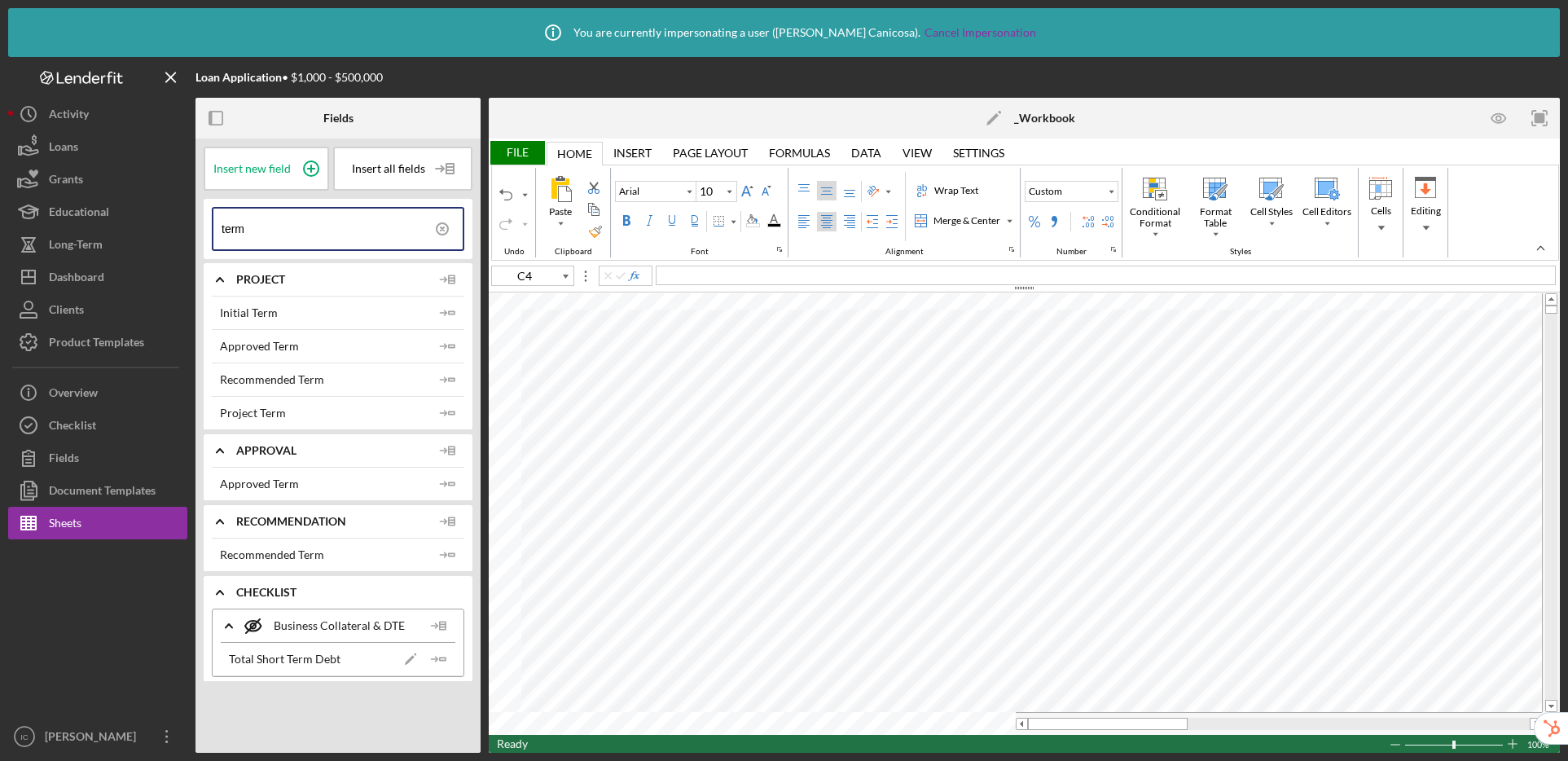
click at [197, 230] on div "Insert new field Insert all fields term Icon/Expander Project Initial Term Icon…" at bounding box center [338, 445] width 285 height 614
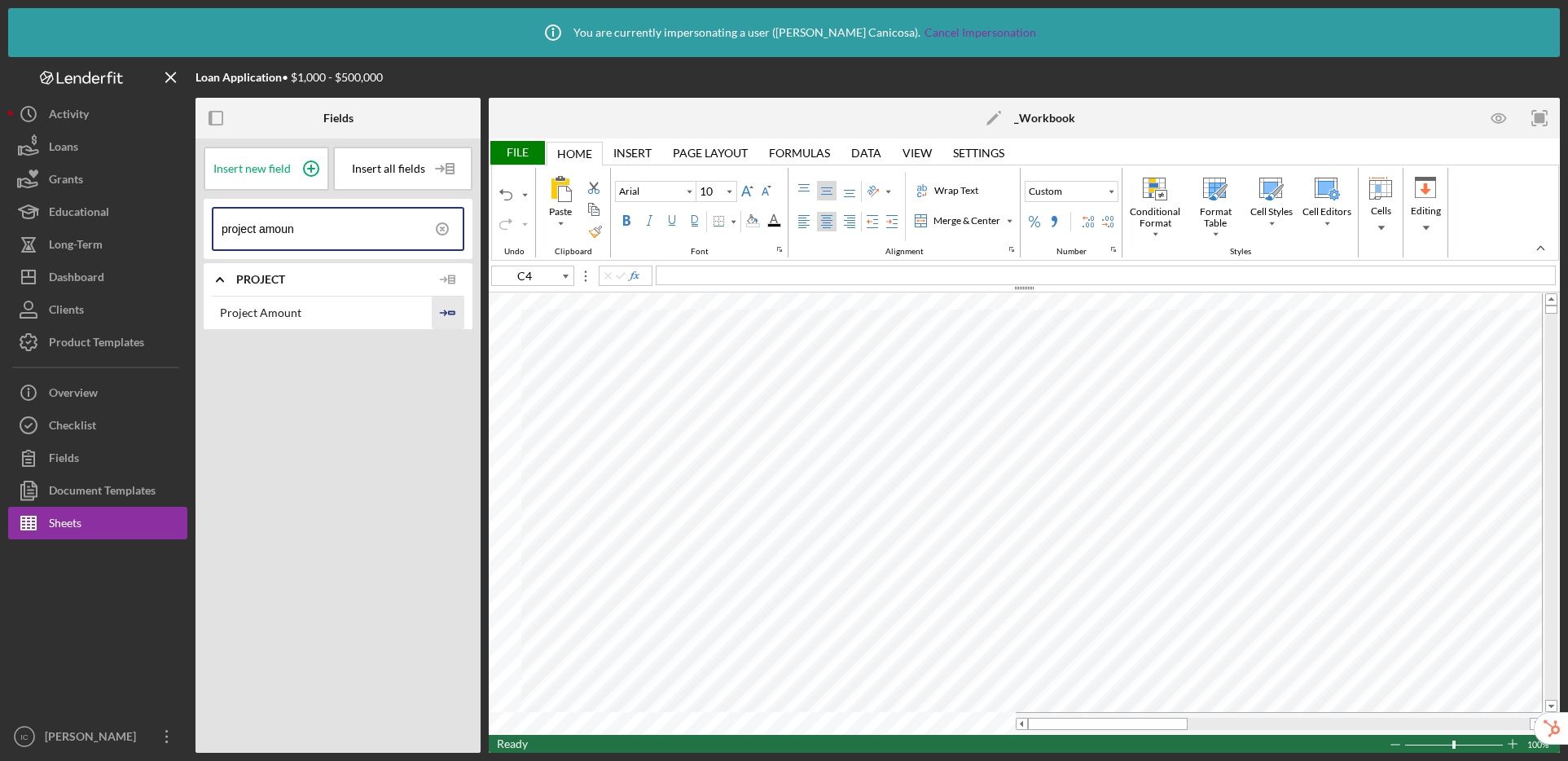
type input "project amoun"
click at [452, 310] on icon "Icon/Insert Field" at bounding box center [448, 313] width 32 height 32
type input "C9"
click at [436, 225] on circle at bounding box center [442, 229] width 12 height 12
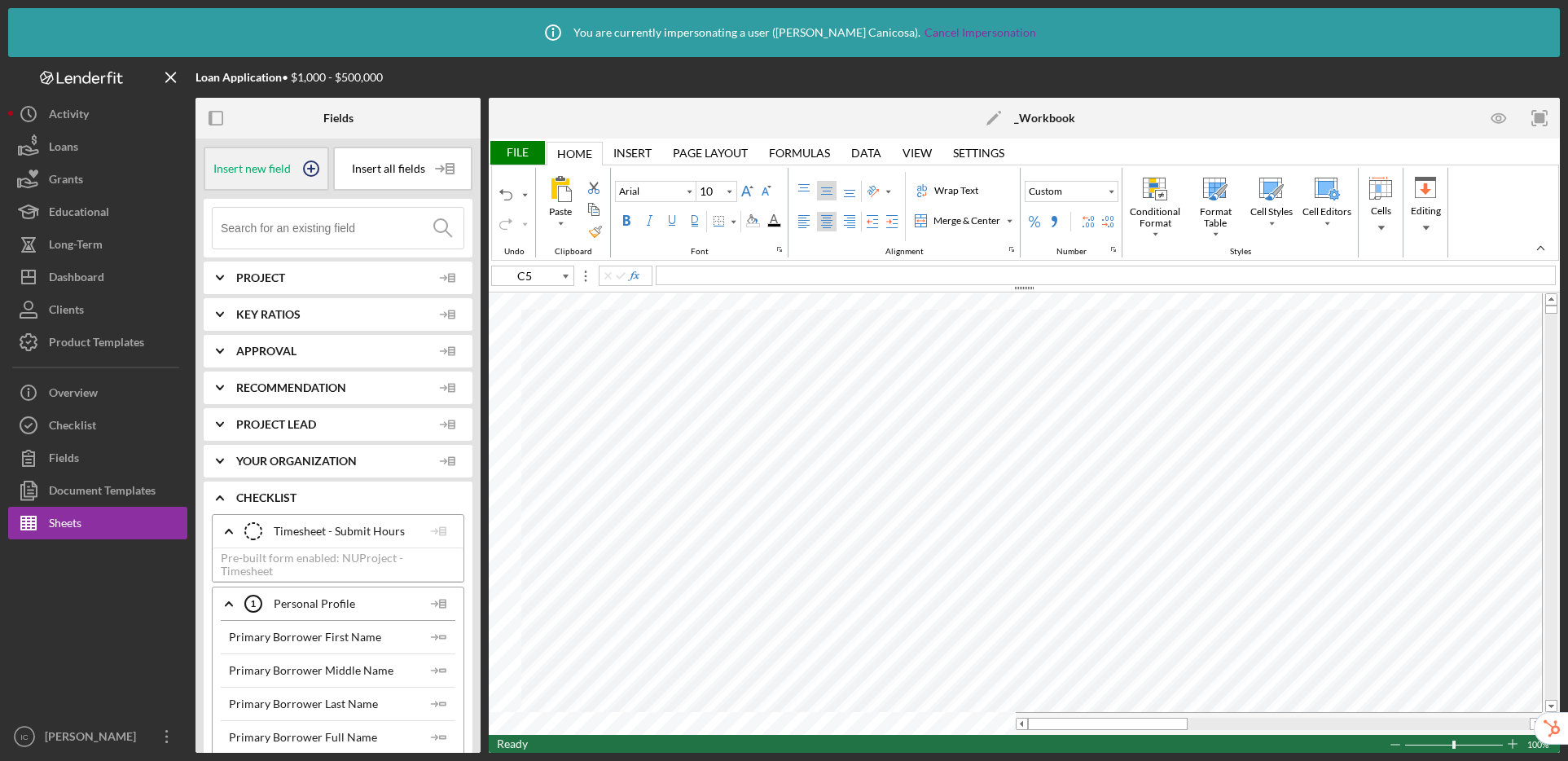
drag, startPoint x: 312, startPoint y: 168, endPoint x: 328, endPoint y: 167, distance: 16.0
click at [312, 168] on icon at bounding box center [311, 169] width 8 height 8
click at [308, 167] on icon at bounding box center [311, 168] width 40 height 40
click at [314, 168] on icon at bounding box center [311, 168] width 40 height 40
click at [313, 166] on icon at bounding box center [311, 168] width 40 height 40
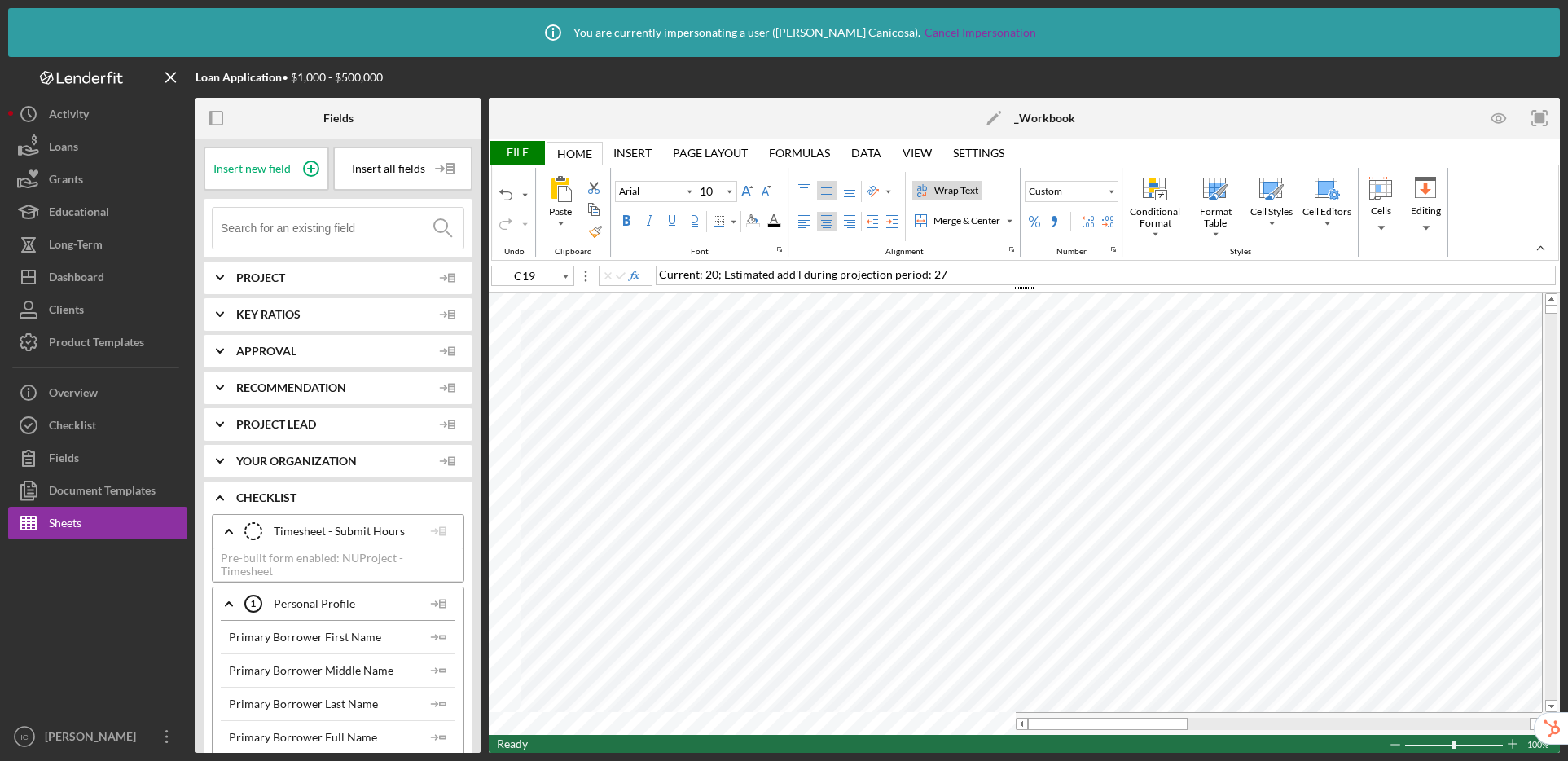
type input "C20"
type input "Times New Roman"
type input "9"
type input "A1"
type input "Arial"
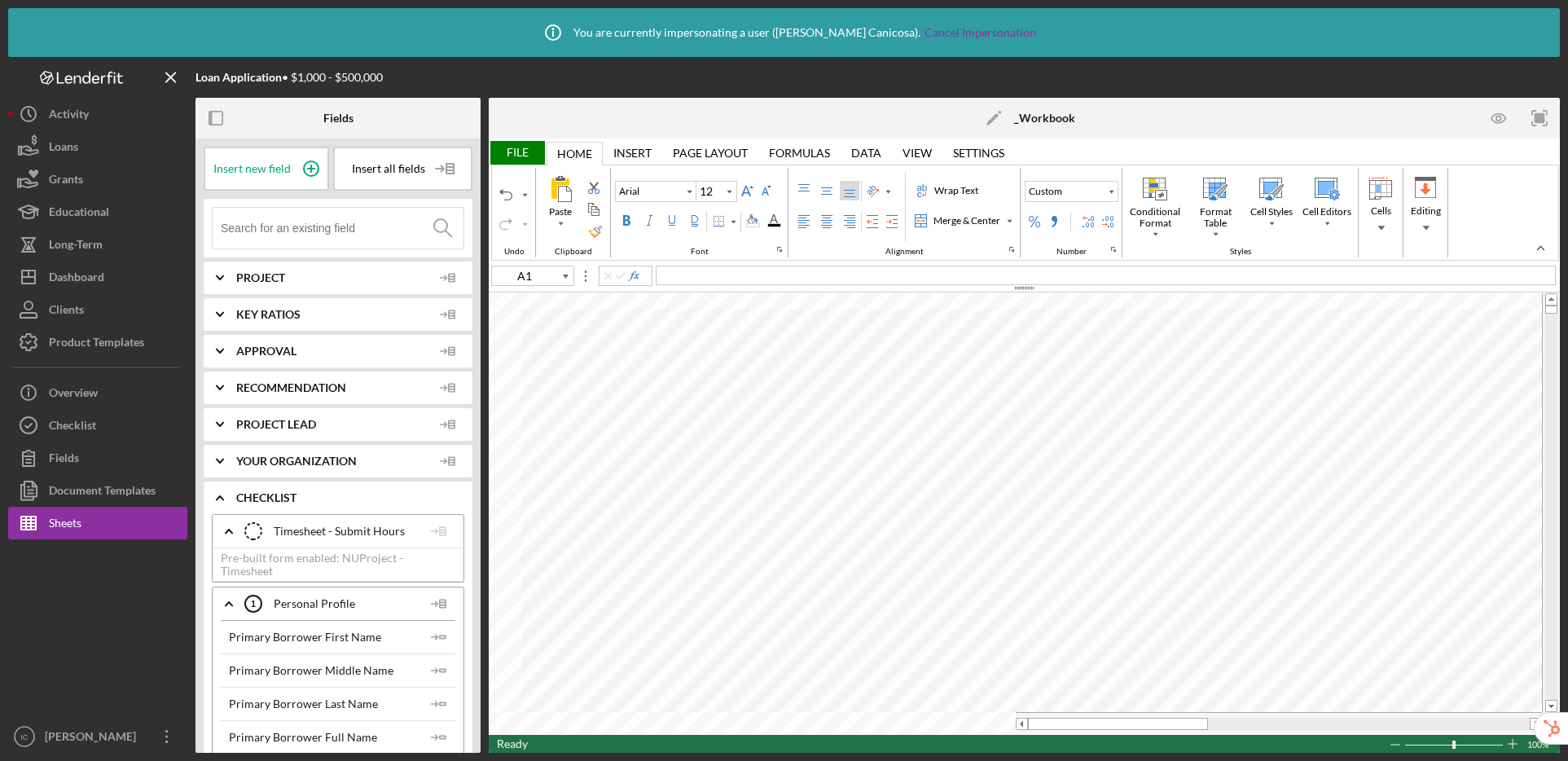
click at [515, 156] on div "File" at bounding box center [516, 152] width 56 height 23
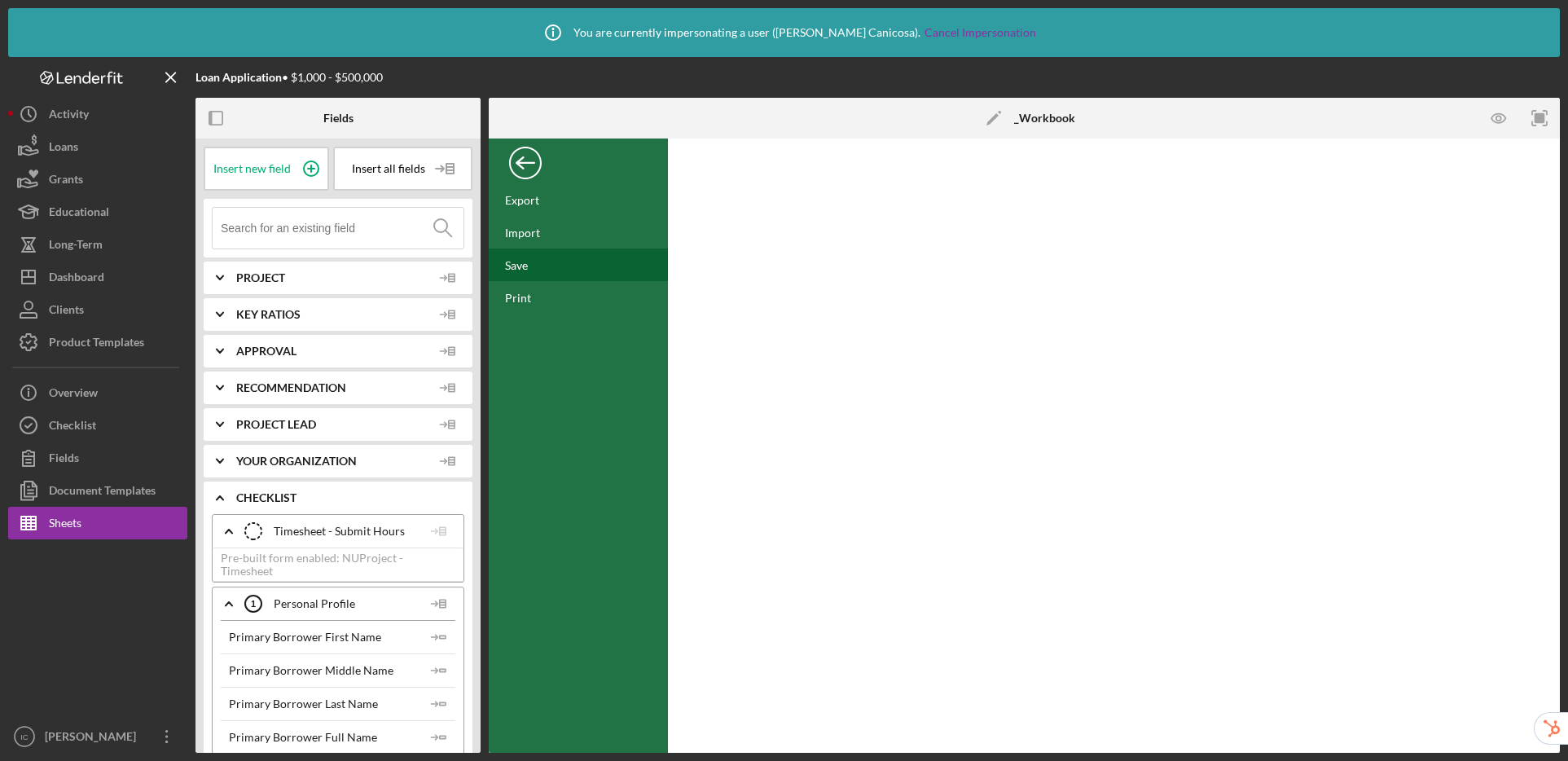
click at [541, 268] on div "Save" at bounding box center [578, 264] width 179 height 32
click at [532, 169] on div "Back" at bounding box center [525, 159] width 32 height 32
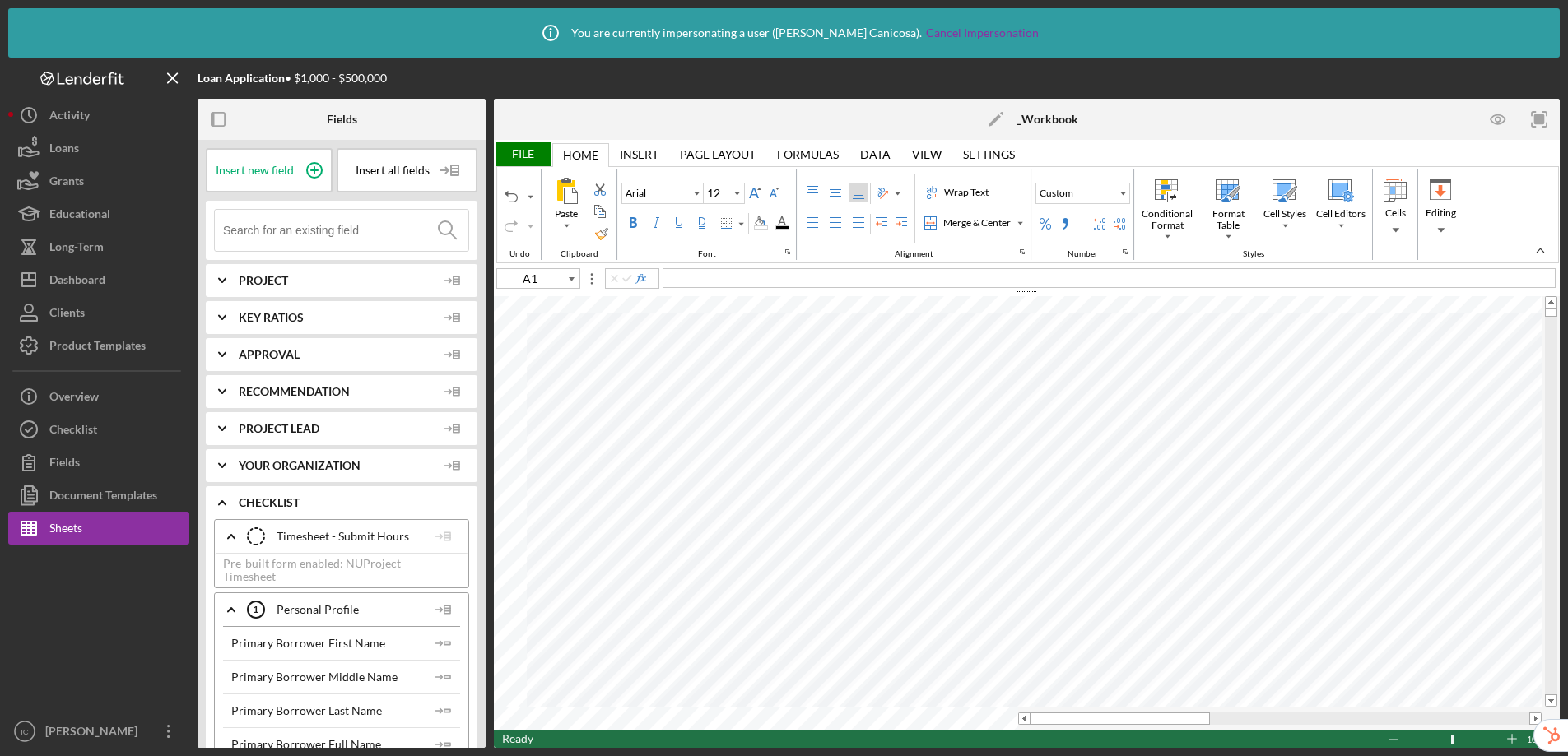
type input "10"
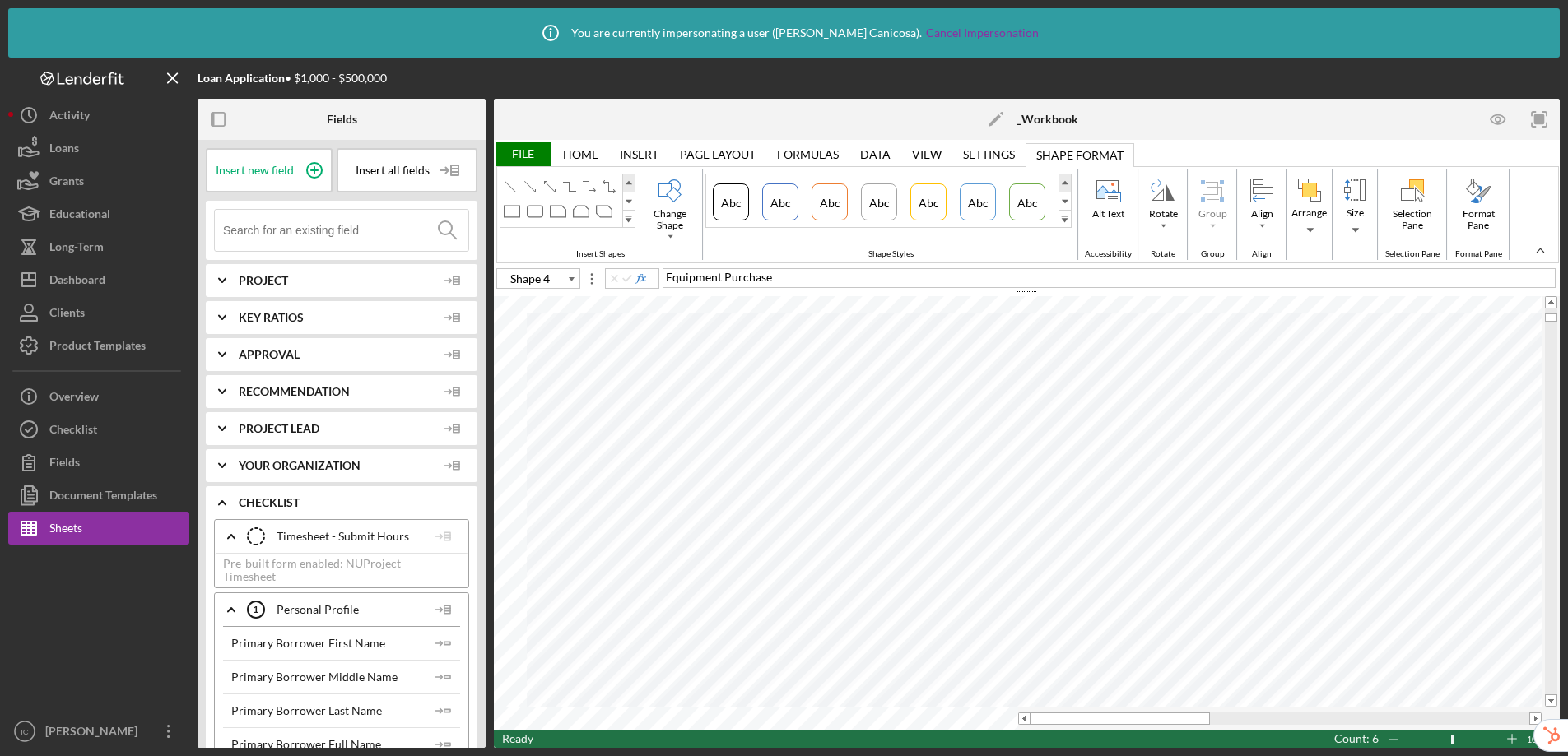
scroll to position [7, 4]
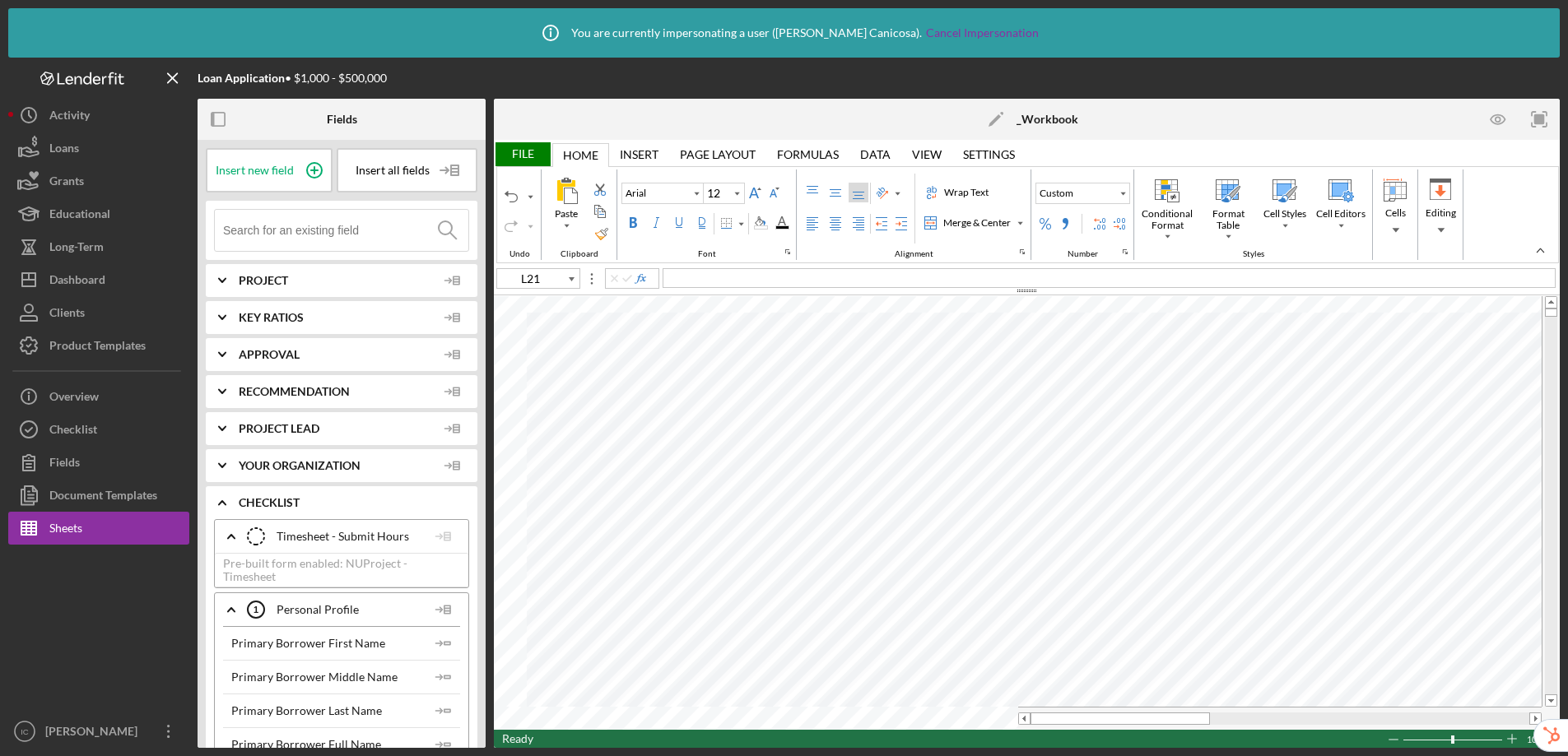
type input "B5"
type input "10"
type input "K10"
type input "12"
type input "A1"
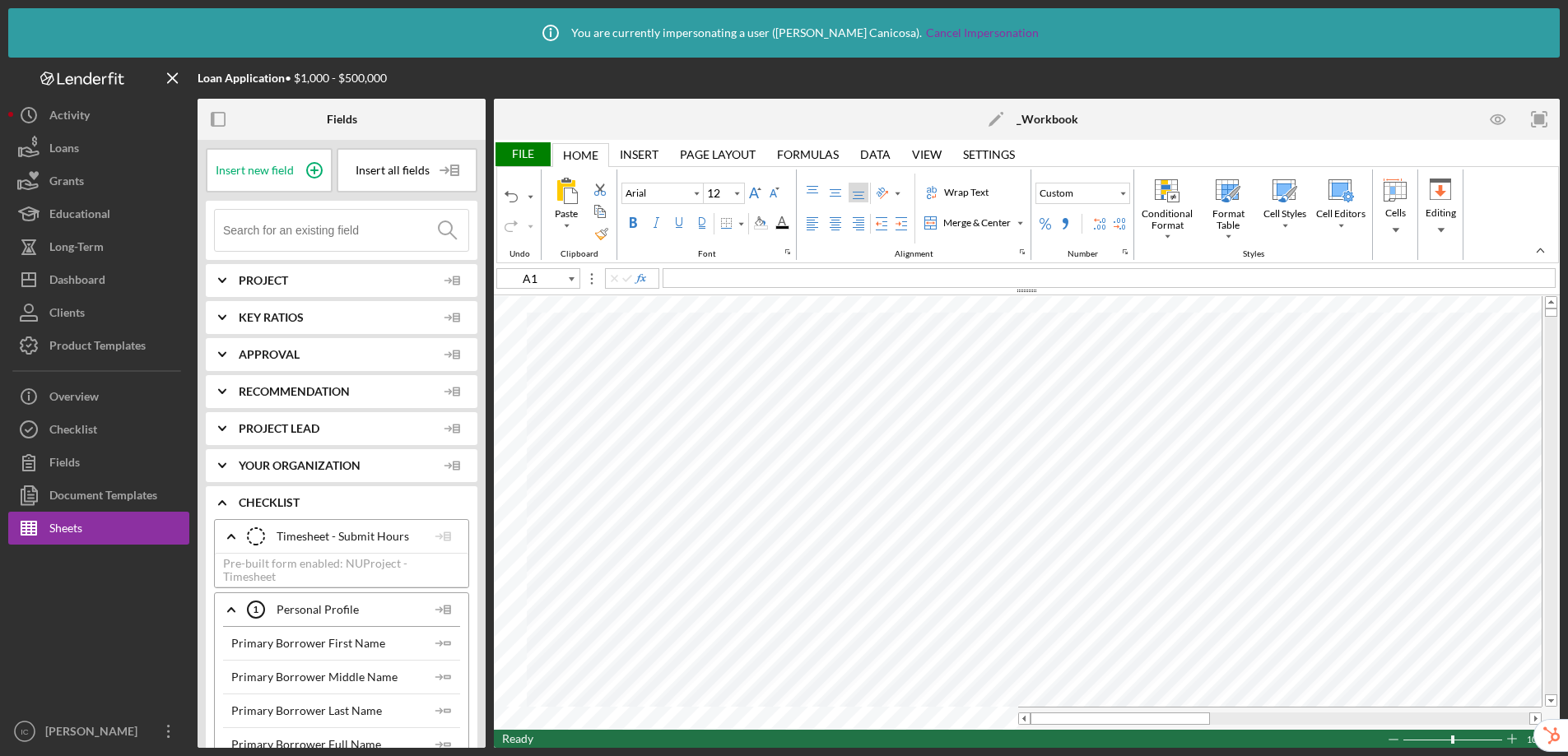
type input "Calibri"
type input "11"
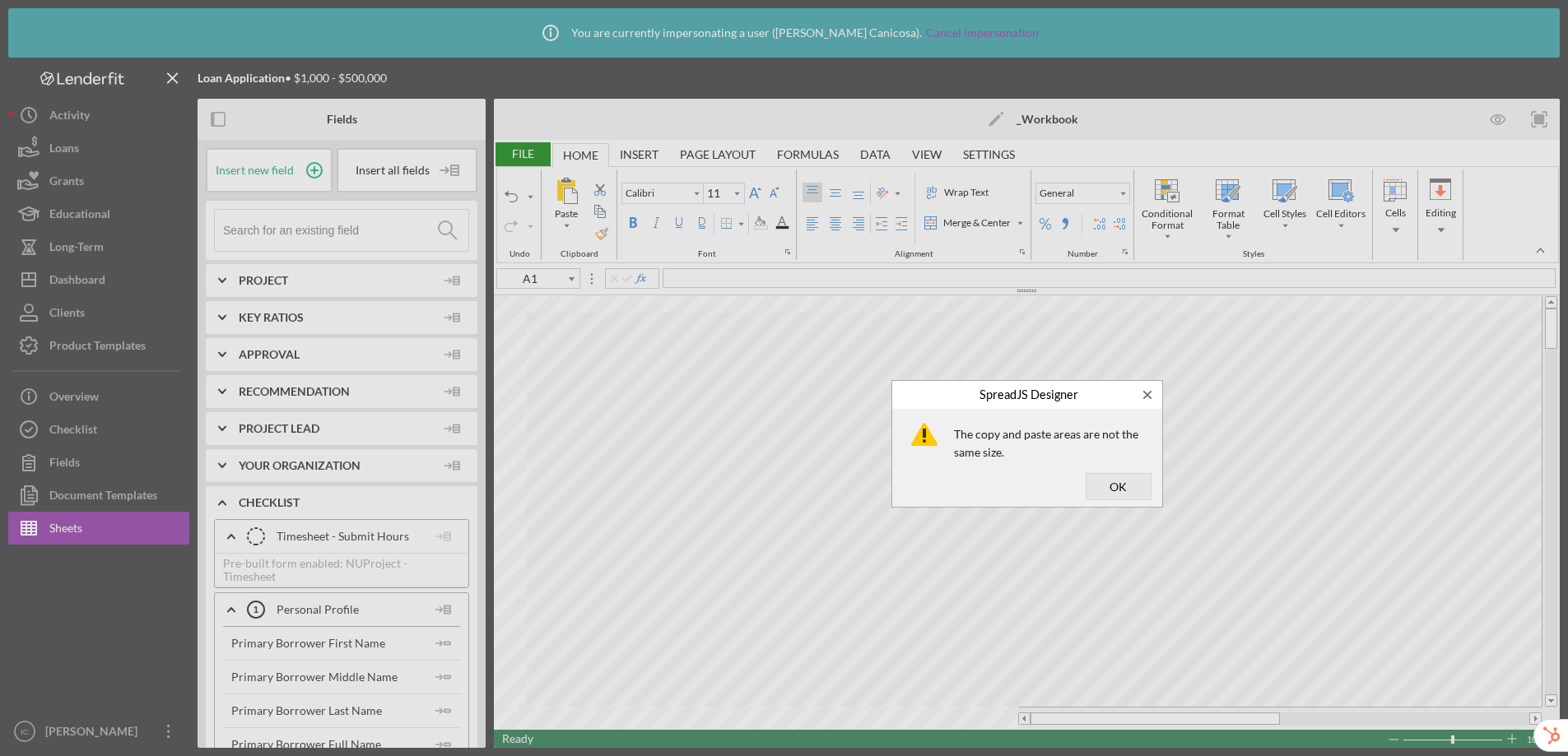
click at [792, 444] on div at bounding box center [784, 378] width 1568 height 756
click at [1115, 484] on span "OK" at bounding box center [1118, 486] width 54 height 23
click at [1114, 489] on span "OK" at bounding box center [1118, 486] width 54 height 23
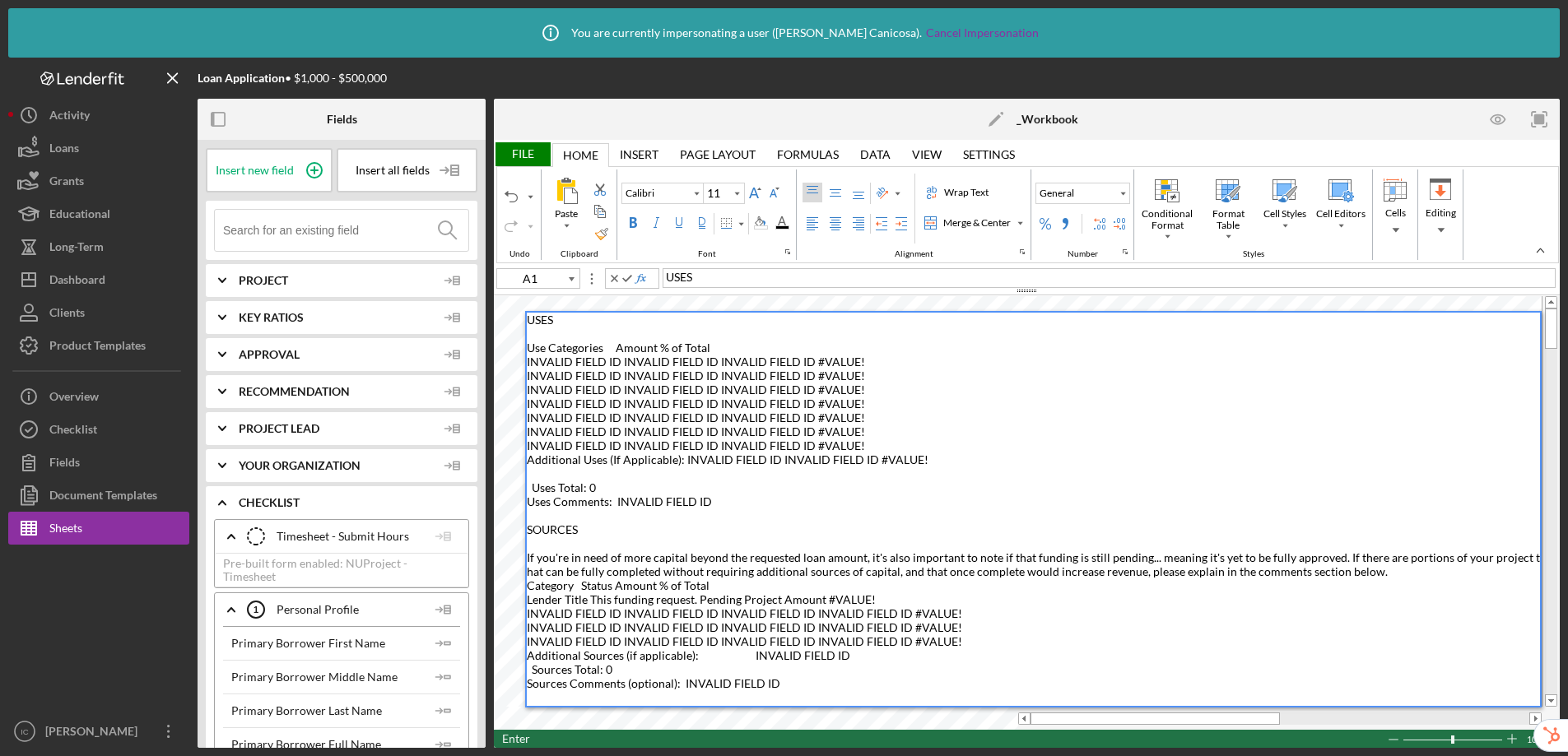
click at [1137, 455] on div "USES ​ ​Use Categories Amount % of Total ​INVALID FIELD ID INVALID FIELD ID INV…" at bounding box center [1033, 509] width 1013 height 394
click at [801, 530] on div "USES ​ ​Use Categories Amount % of Total ​INVALID FIELD ID INVALID FIELD ID INV…" at bounding box center [1033, 509] width 1013 height 394
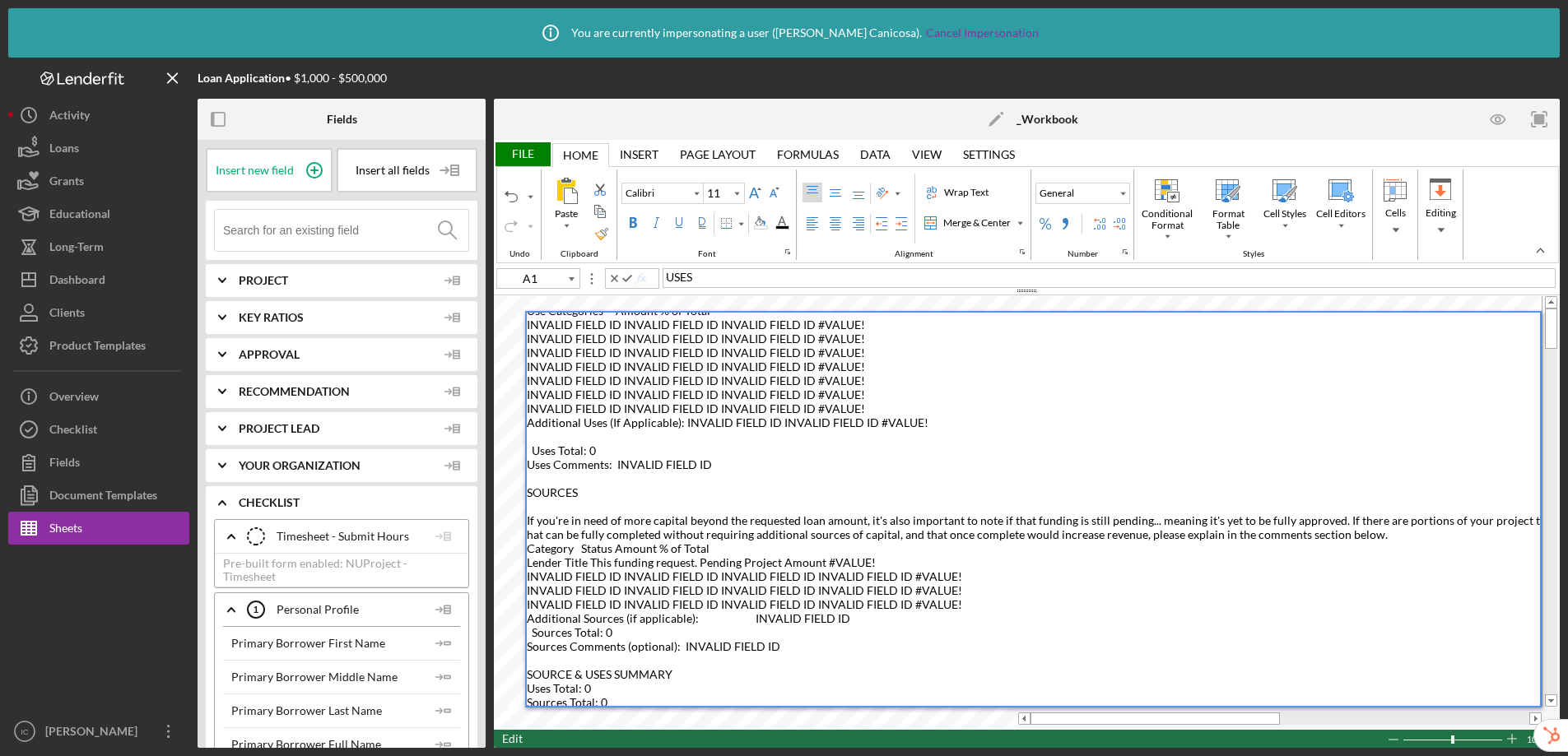
scroll to position [41, 0]
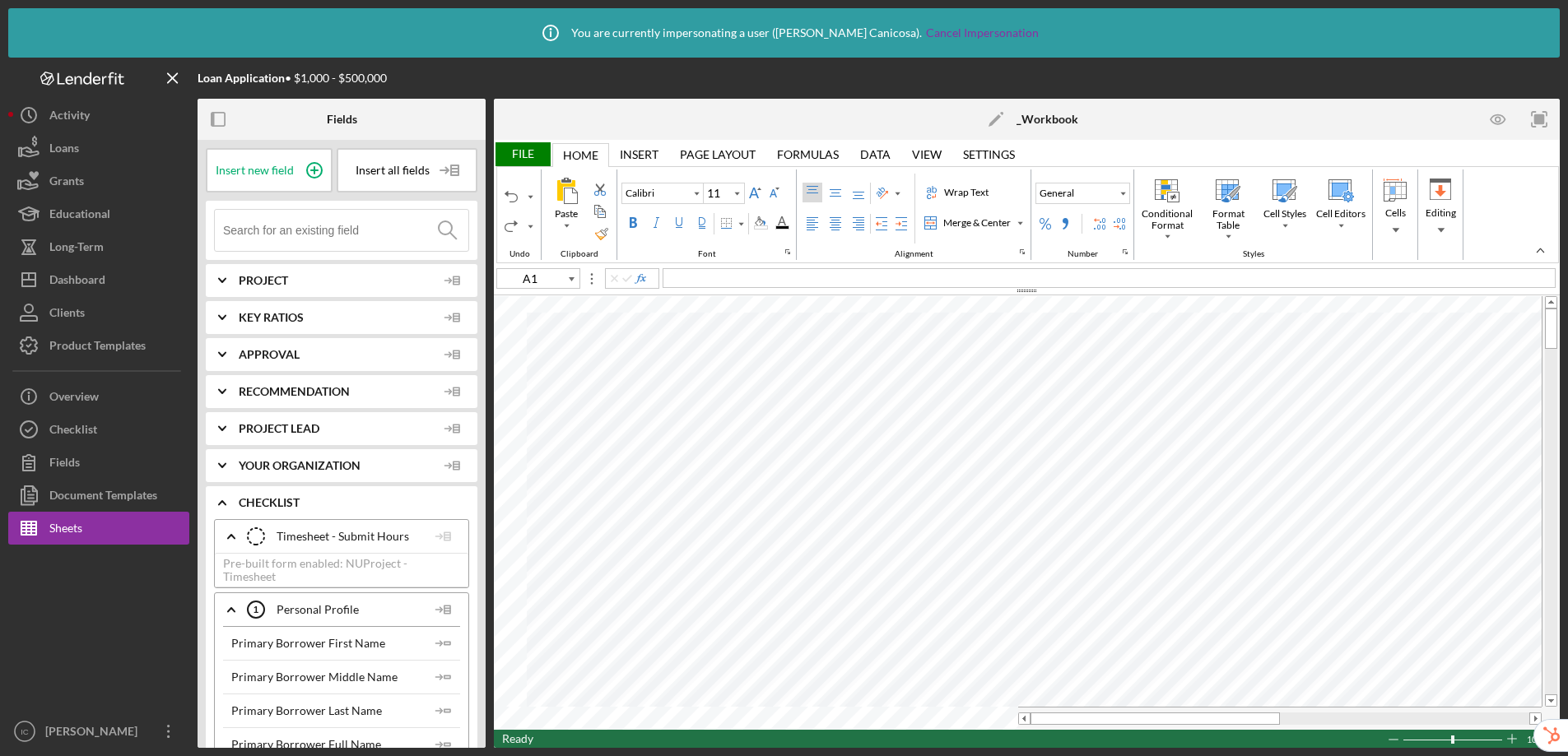
type input "A1"
type input "Lato"
type input "10.5"
type input "J11"
type input "Calibri"
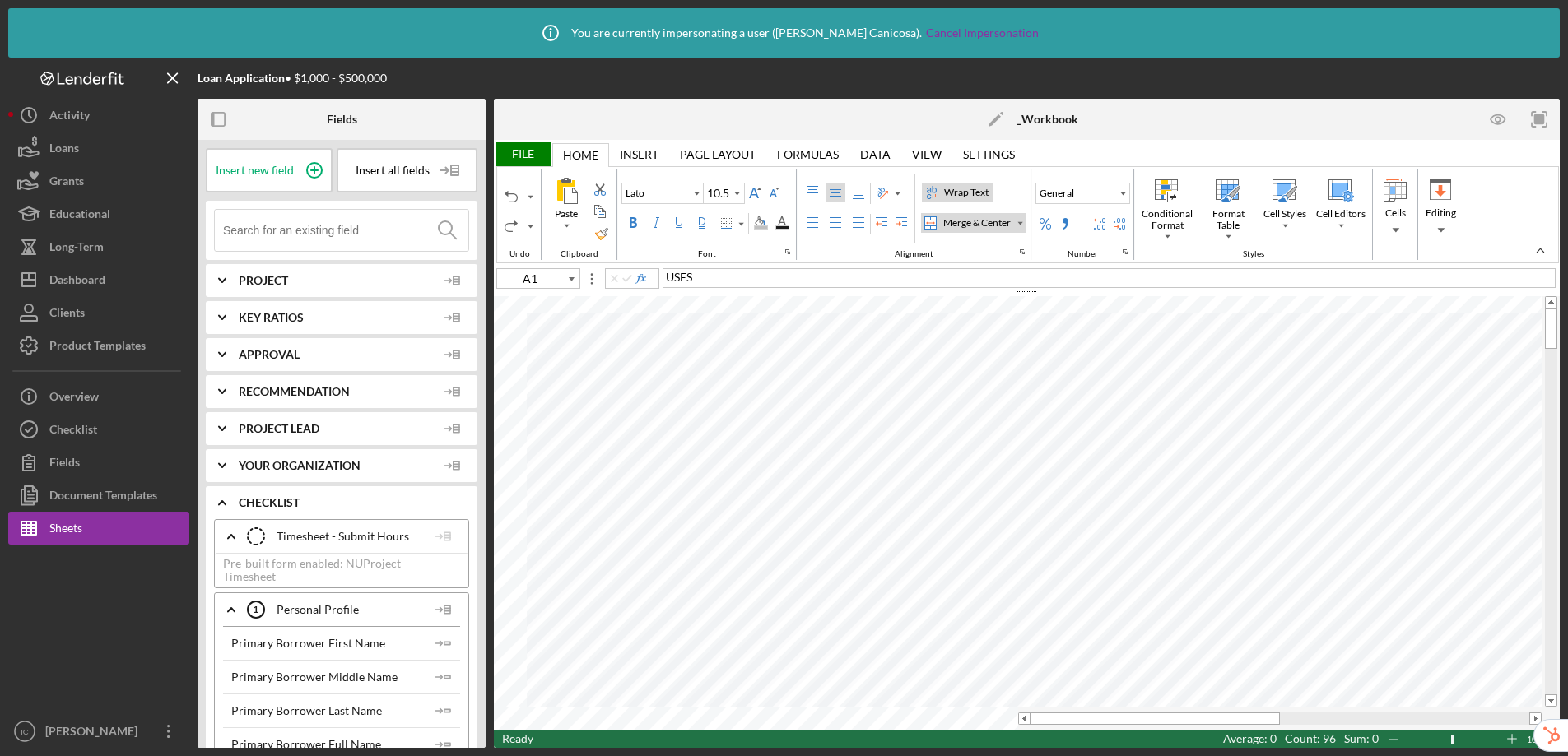
type input "11"
type input "200R x 20C"
type input "Lato"
type input "10.5"
type input "F1"
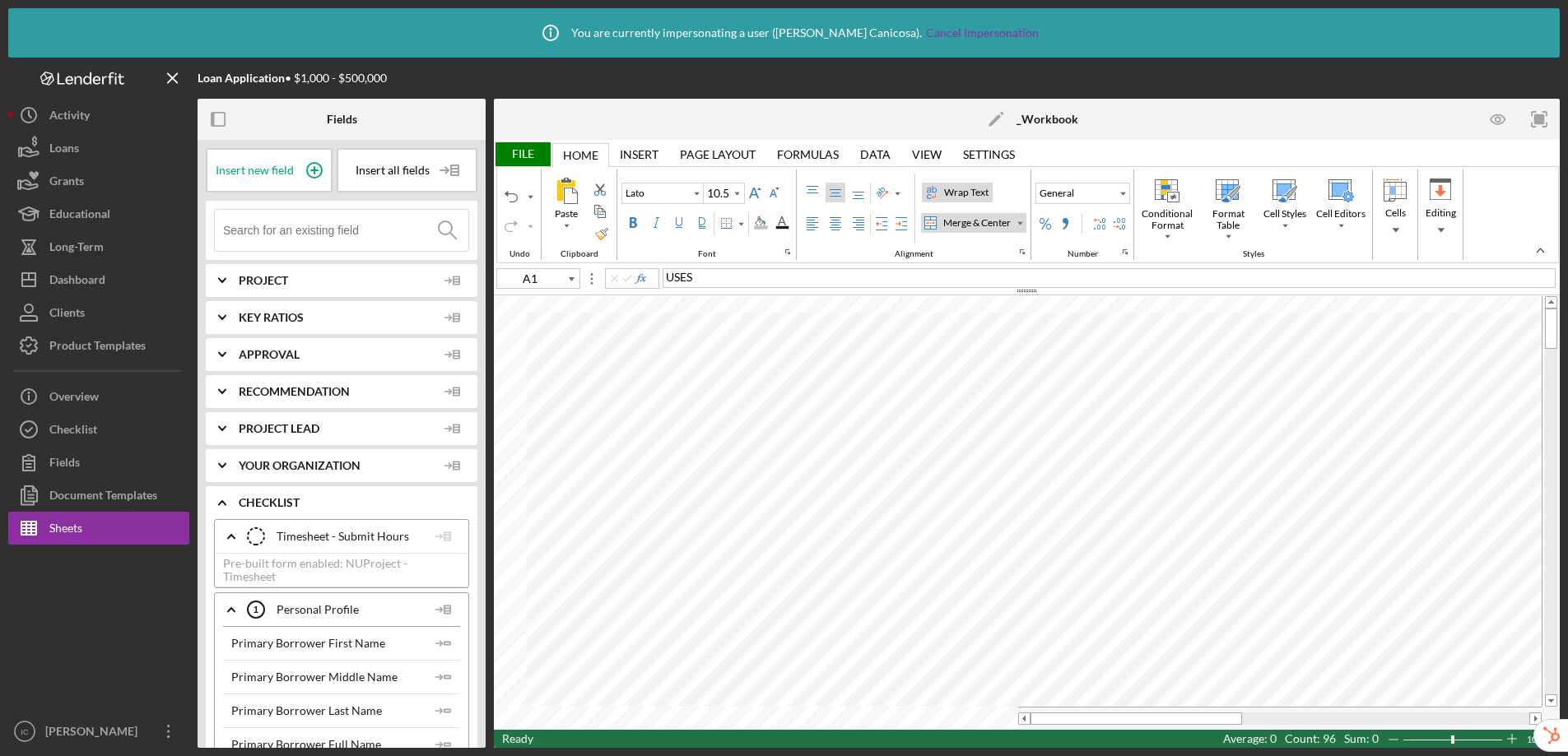
type input "Calibri"
type input "11"
type input "1R x 5C"
type input "Lato"
type input "10.5"
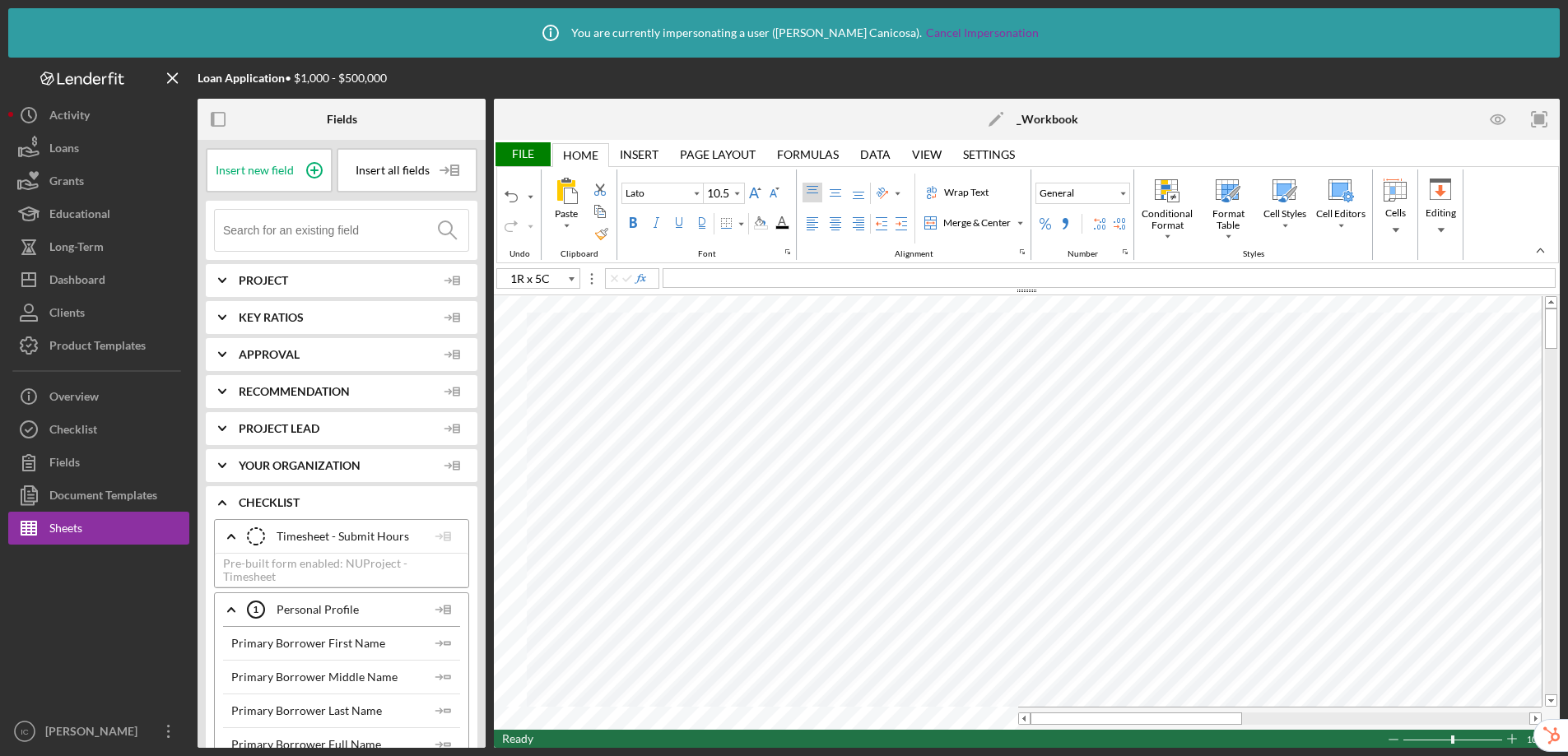
type input "A17"
type input "LF Sources Uses"
type input "K10"
type input "Arial"
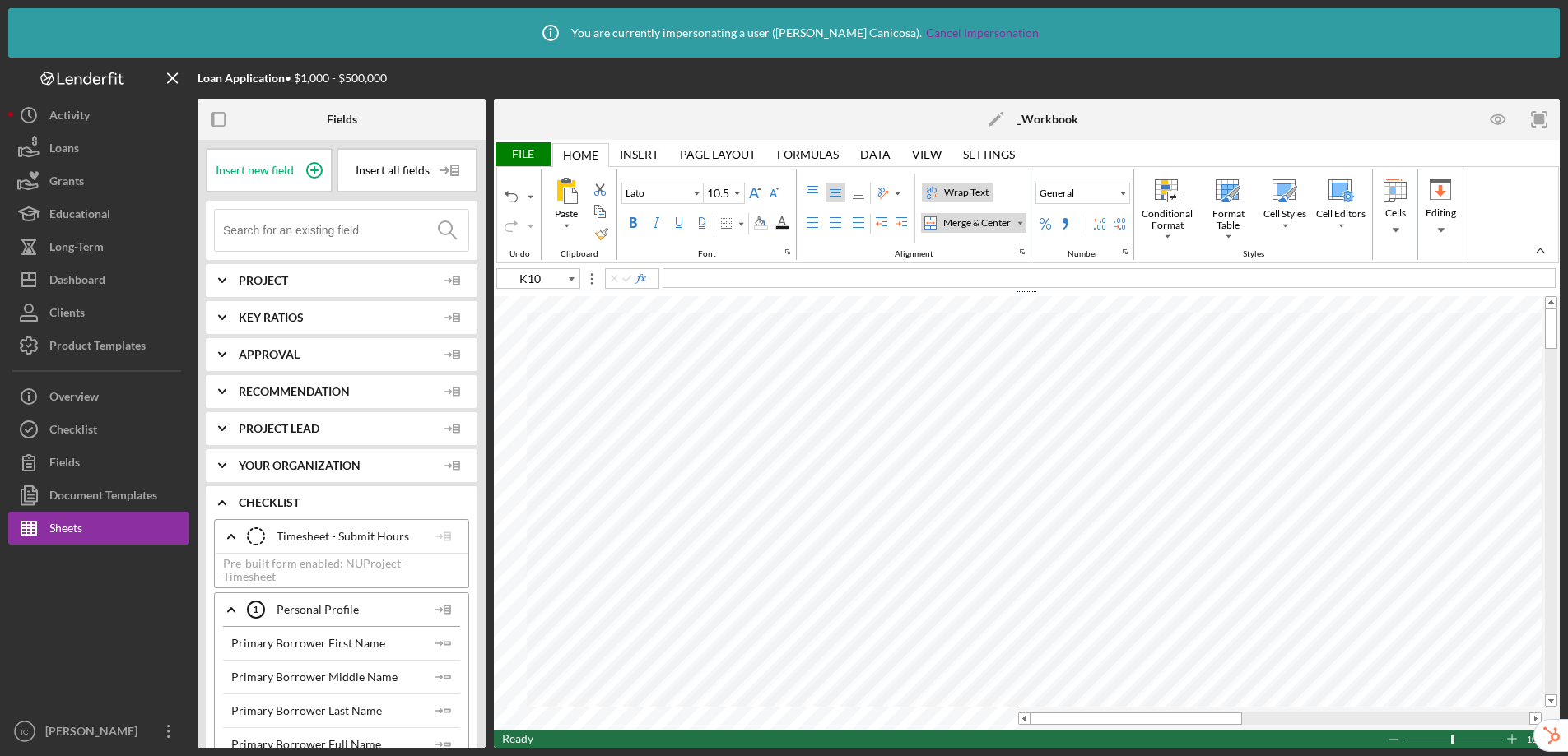
type input "12"
type input "A17"
type input "Lato"
type input "10.5"
type input "B3"
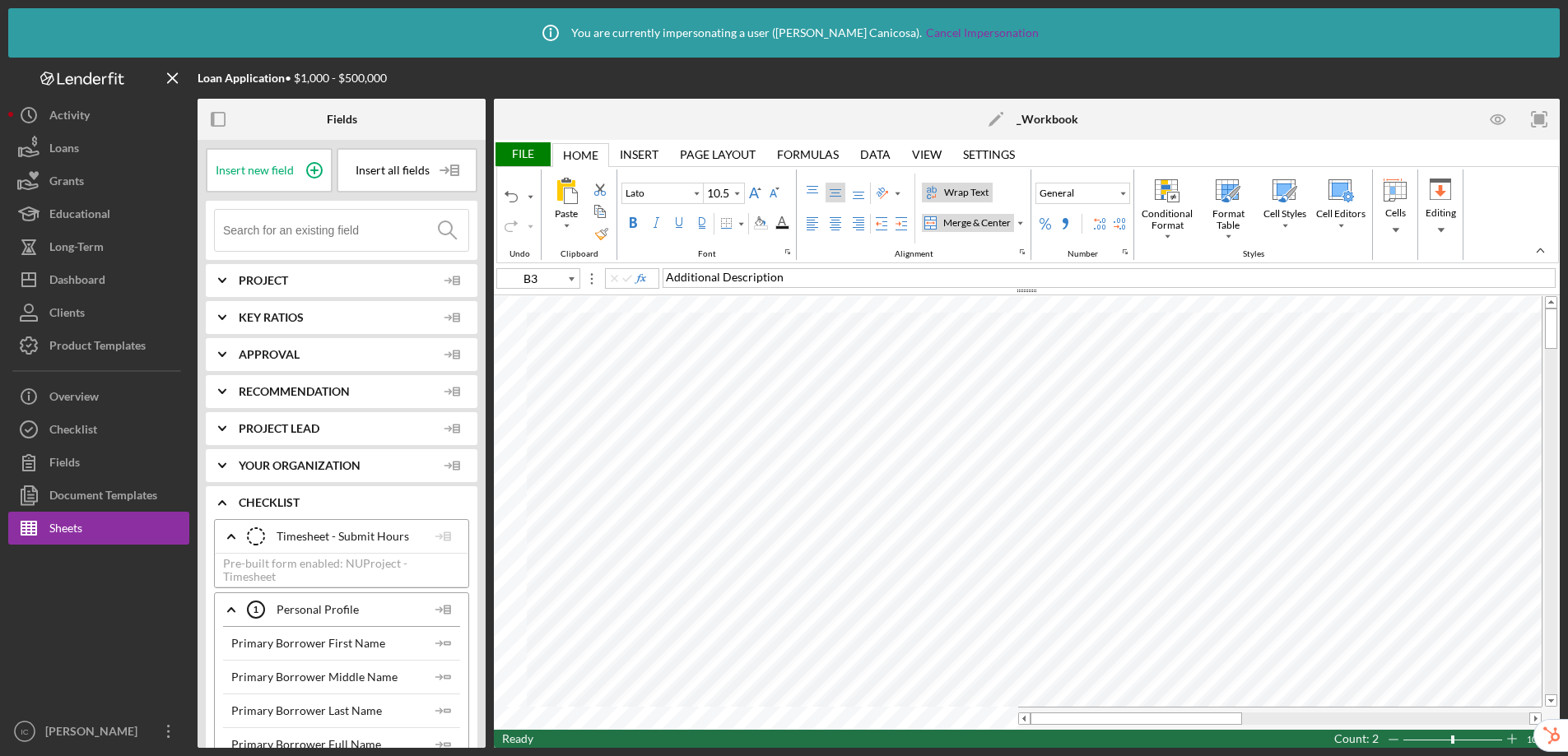
click at [969, 221] on div "Merge & Center" at bounding box center [977, 223] width 74 height 14
type input "1R x 2C"
type input "Calibri"
type input "11"
type input "D3"
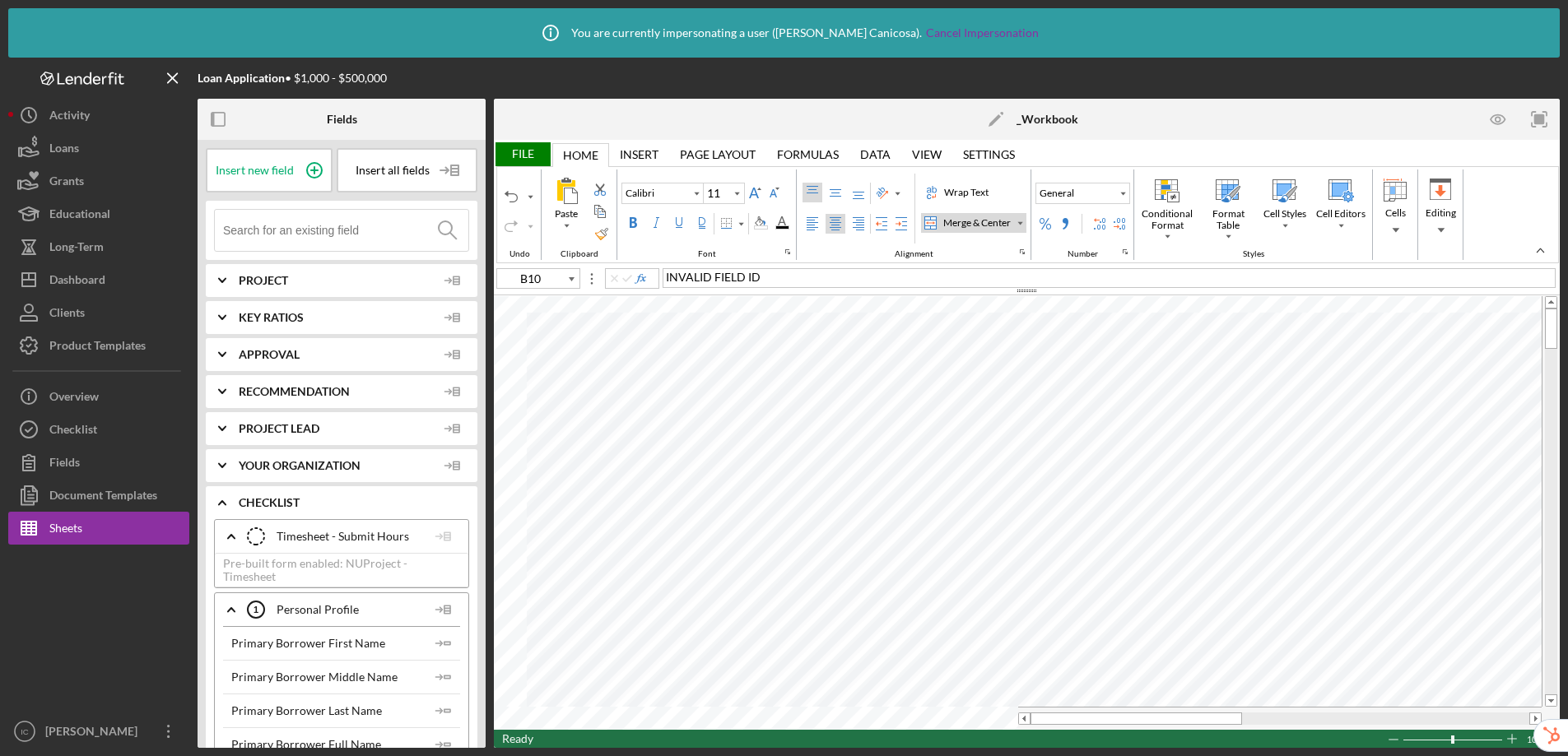
type input "Lato"
type input "10.5"
type input "A4"
click at [314, 228] on input at bounding box center [345, 230] width 245 height 41
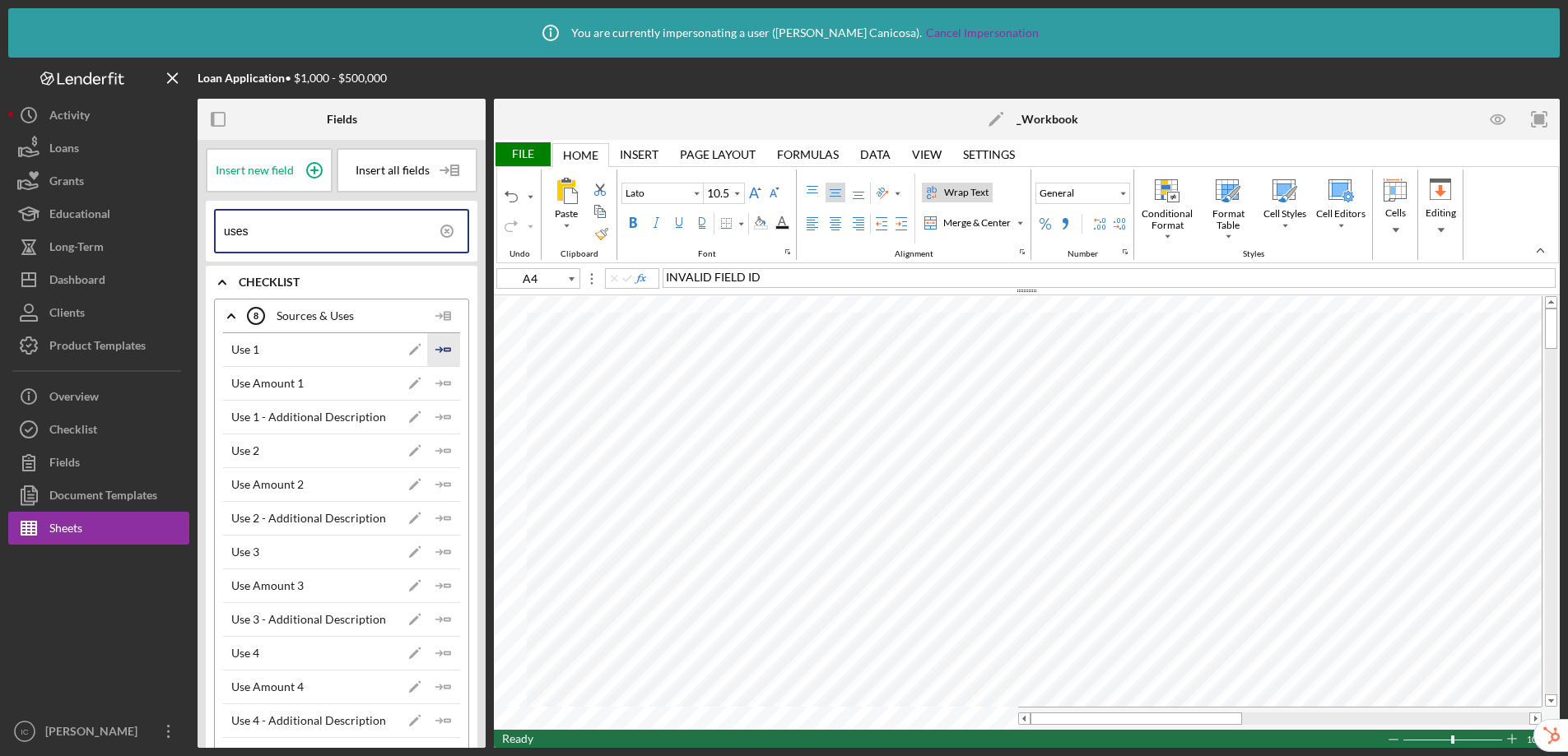
type input "uses"
click at [445, 349] on polygon "button" at bounding box center [447, 349] width 5 height 3
click at [439, 448] on icon "Icon/Insert Field" at bounding box center [444, 451] width 33 height 33
click at [429, 547] on icon "Icon/Insert Field" at bounding box center [444, 552] width 33 height 33
click at [436, 656] on icon "Icon/Insert Field" at bounding box center [444, 654] width 33 height 33
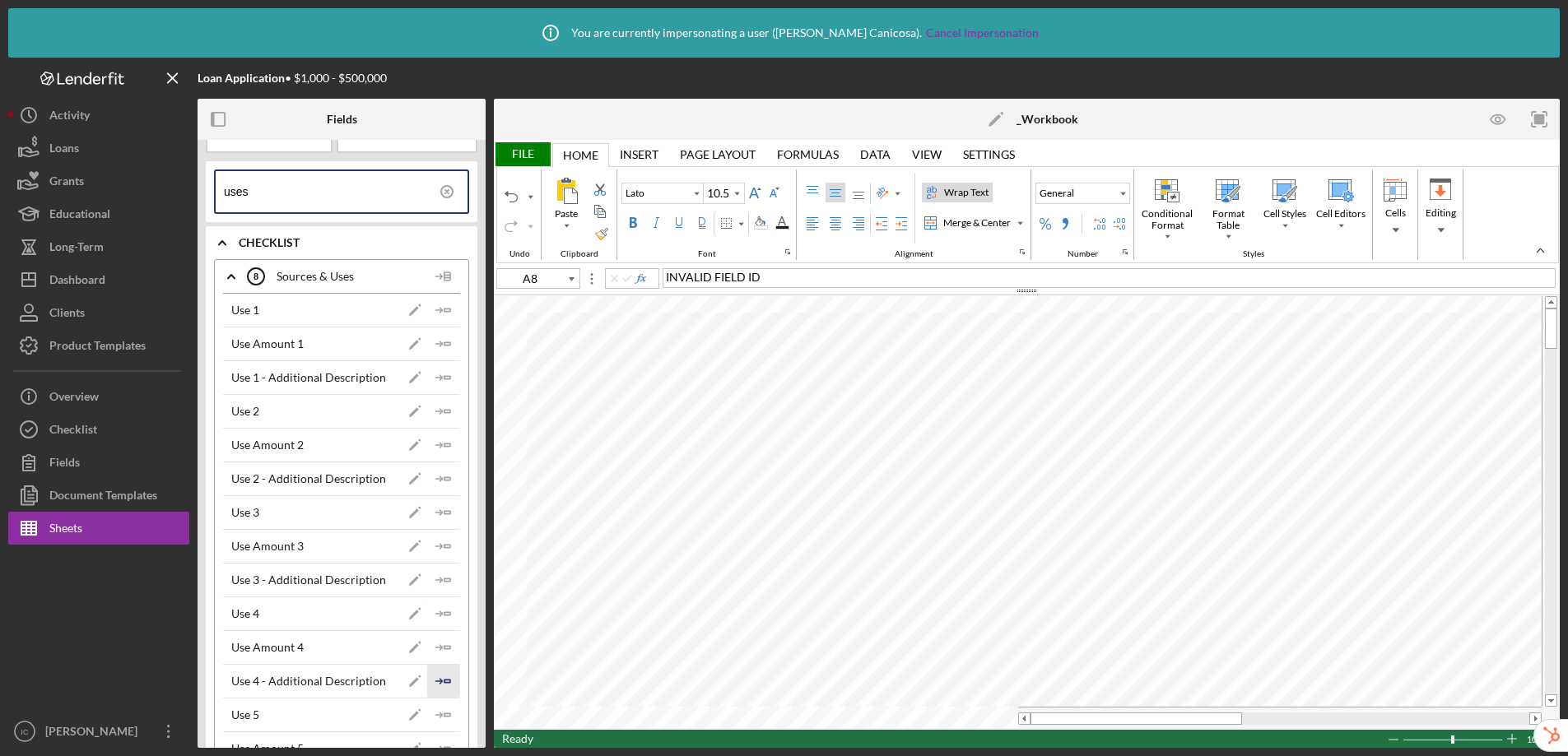
scroll to position [50, 0]
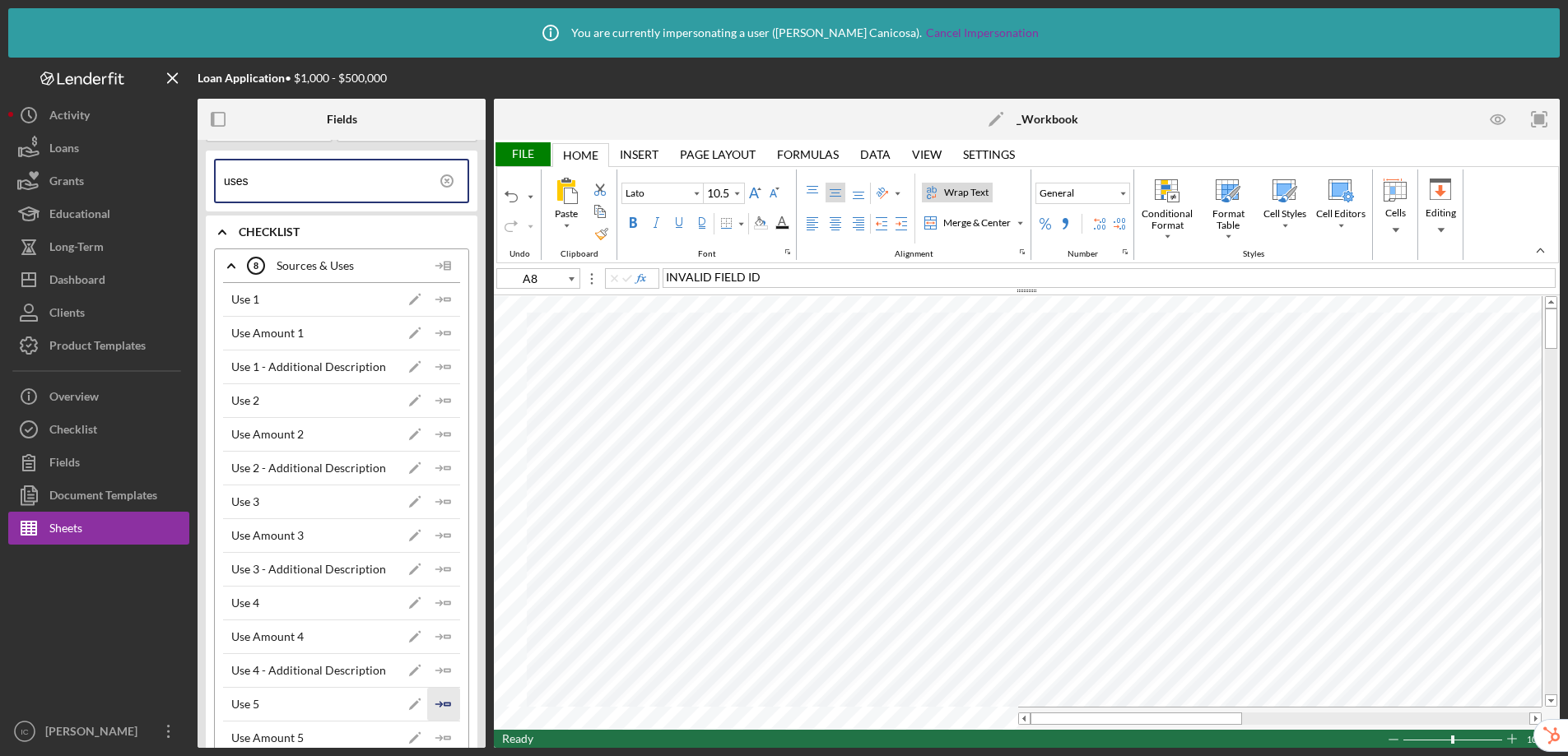
click at [441, 702] on icon "Icon/Insert Field" at bounding box center [444, 704] width 33 height 33
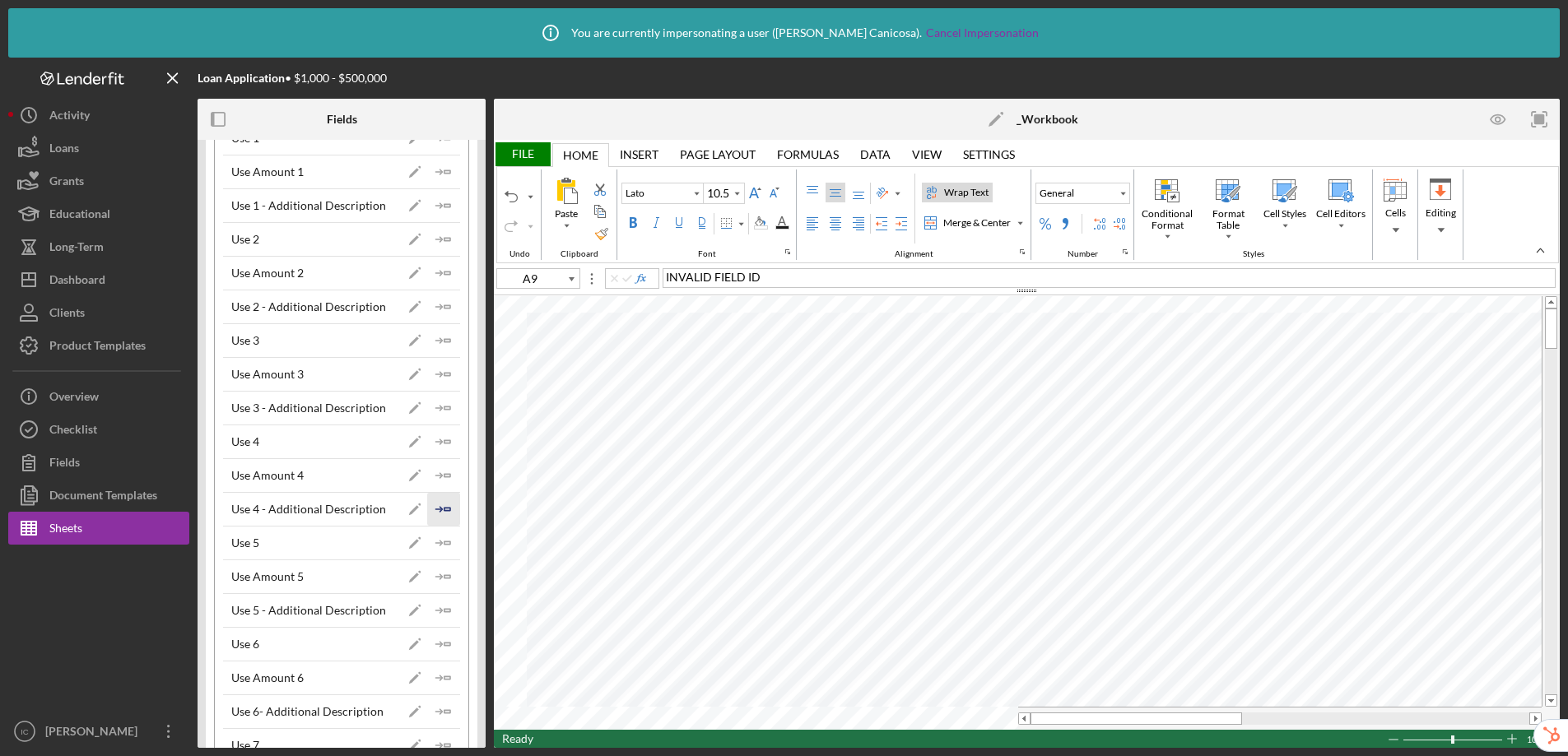
scroll to position [222, 0]
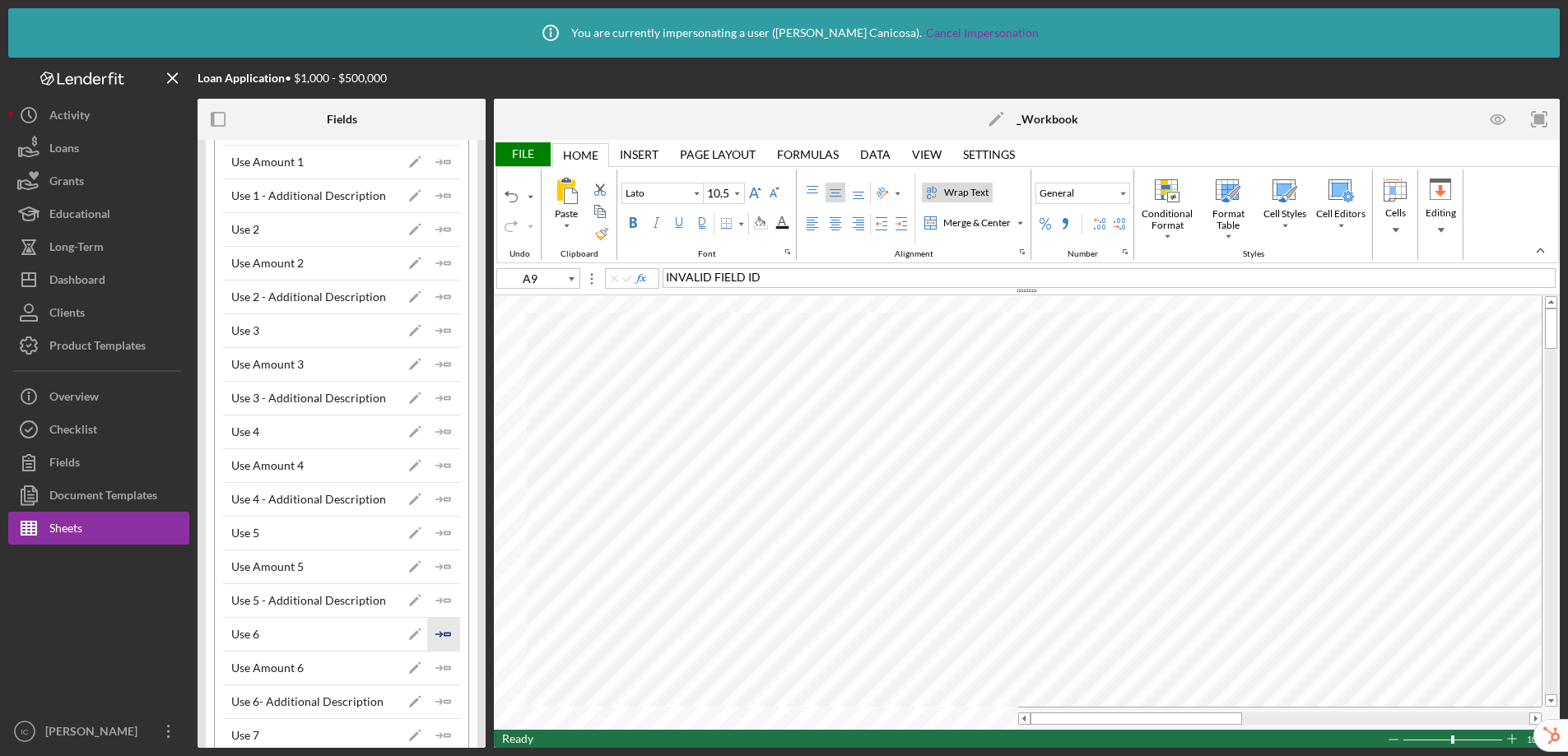
click at [437, 630] on icon "Icon/Insert Field" at bounding box center [444, 635] width 33 height 33
type input "A10"
type input "Calibri"
type input "11"
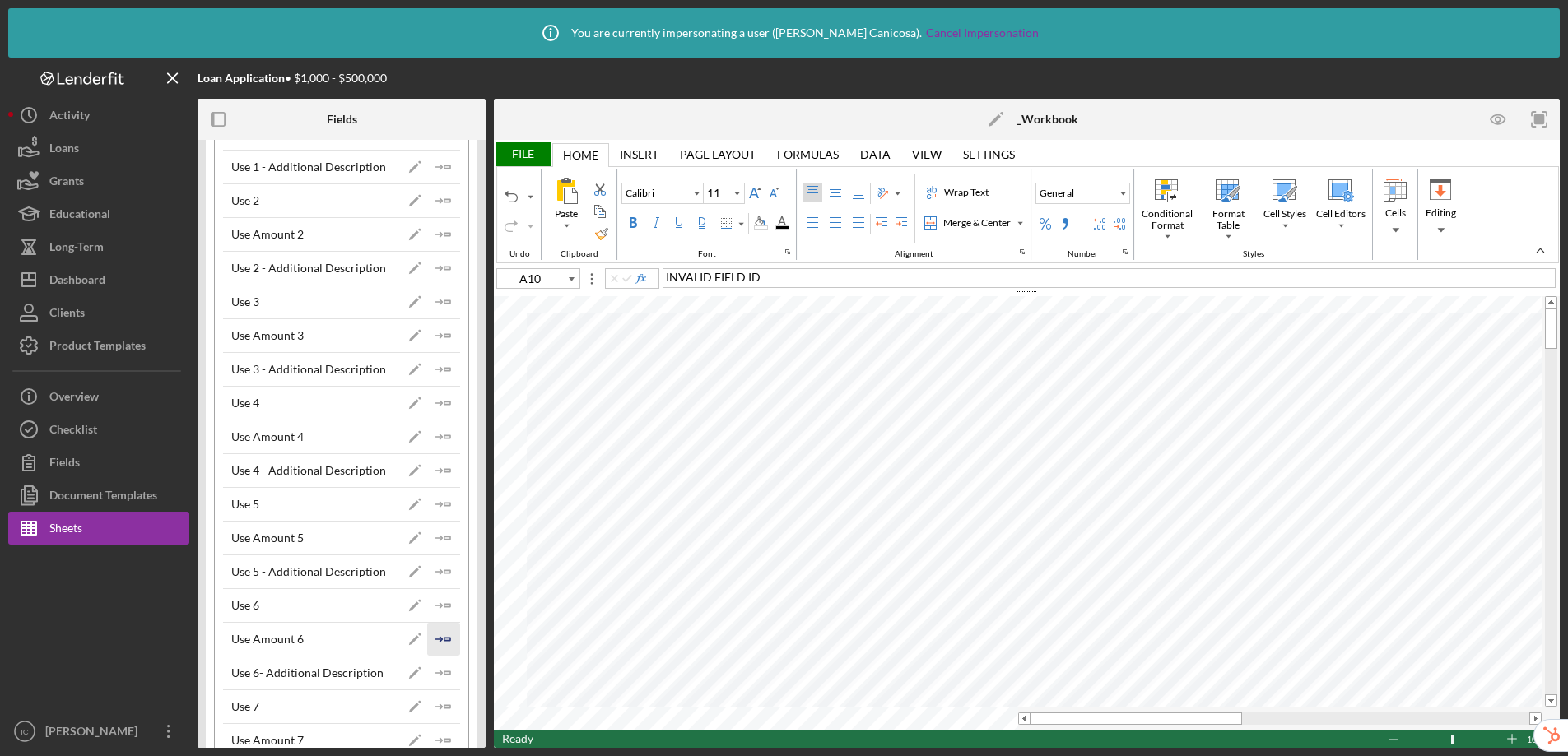
scroll to position [251, 0]
click at [437, 703] on icon "Icon/Insert Field" at bounding box center [444, 706] width 33 height 33
type input "A11"
type input "Lato"
type input "10.5"
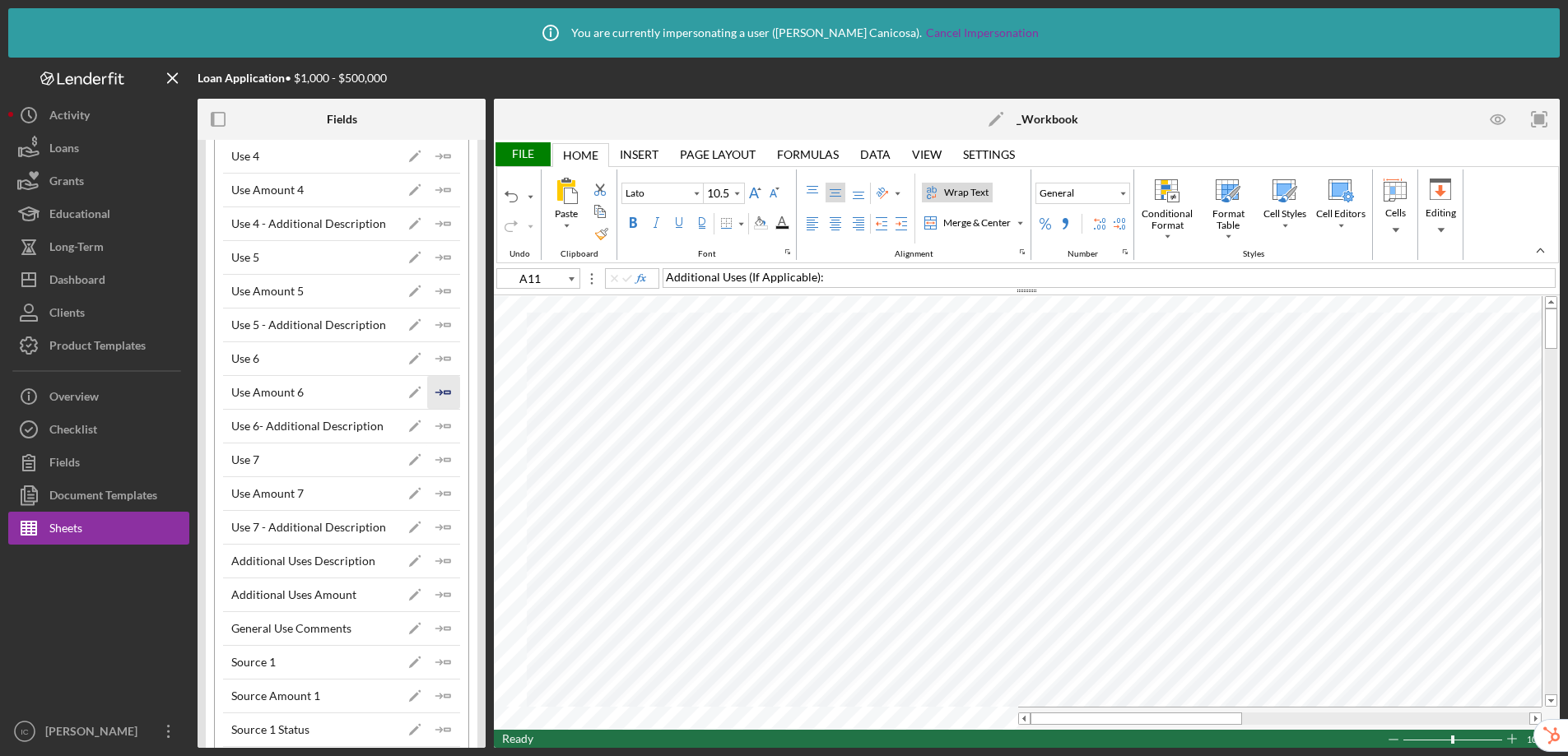
scroll to position [505, 0]
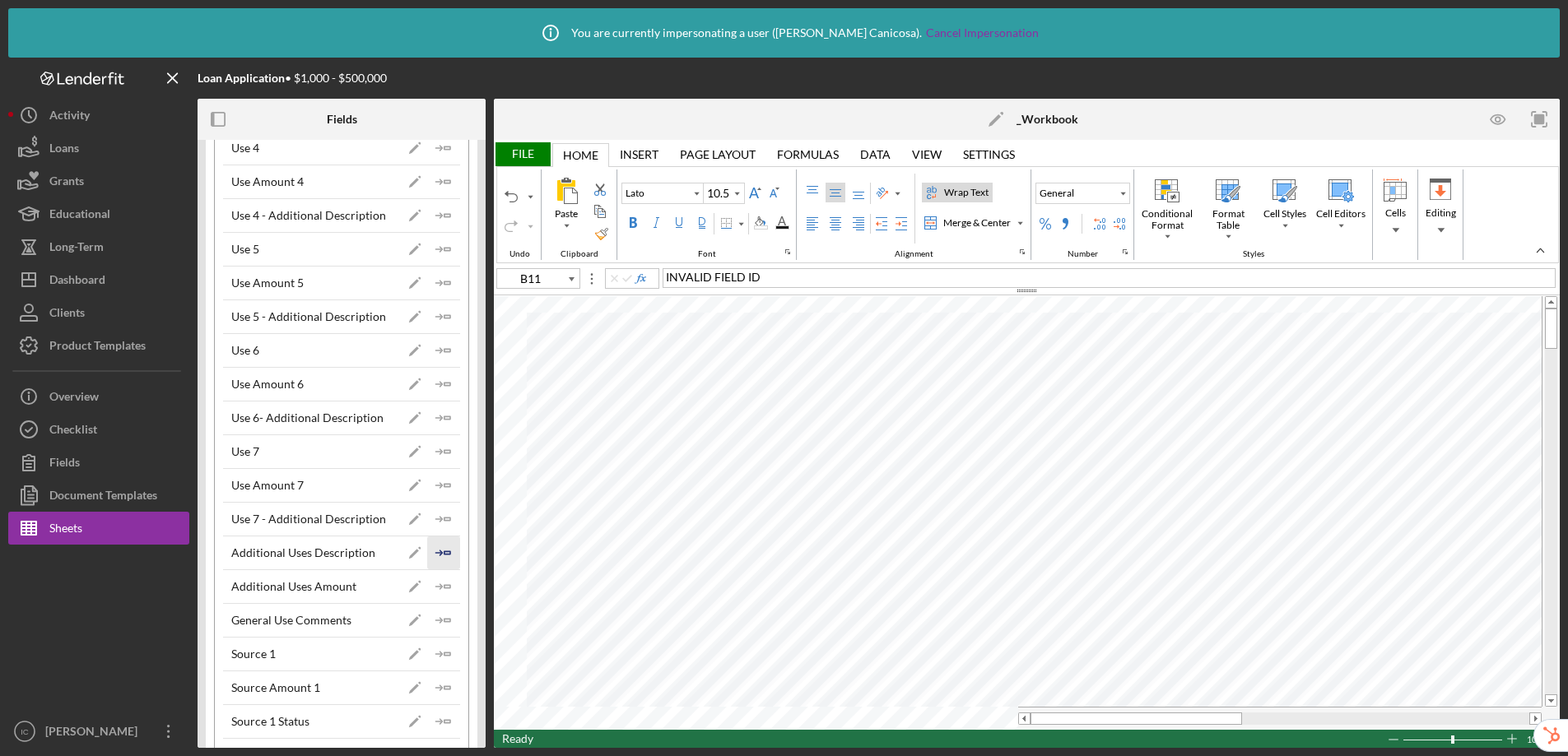
click at [439, 553] on icon "Icon/Insert Field" at bounding box center [444, 553] width 33 height 33
click at [436, 586] on g "button" at bounding box center [438, 586] width 6 height 5
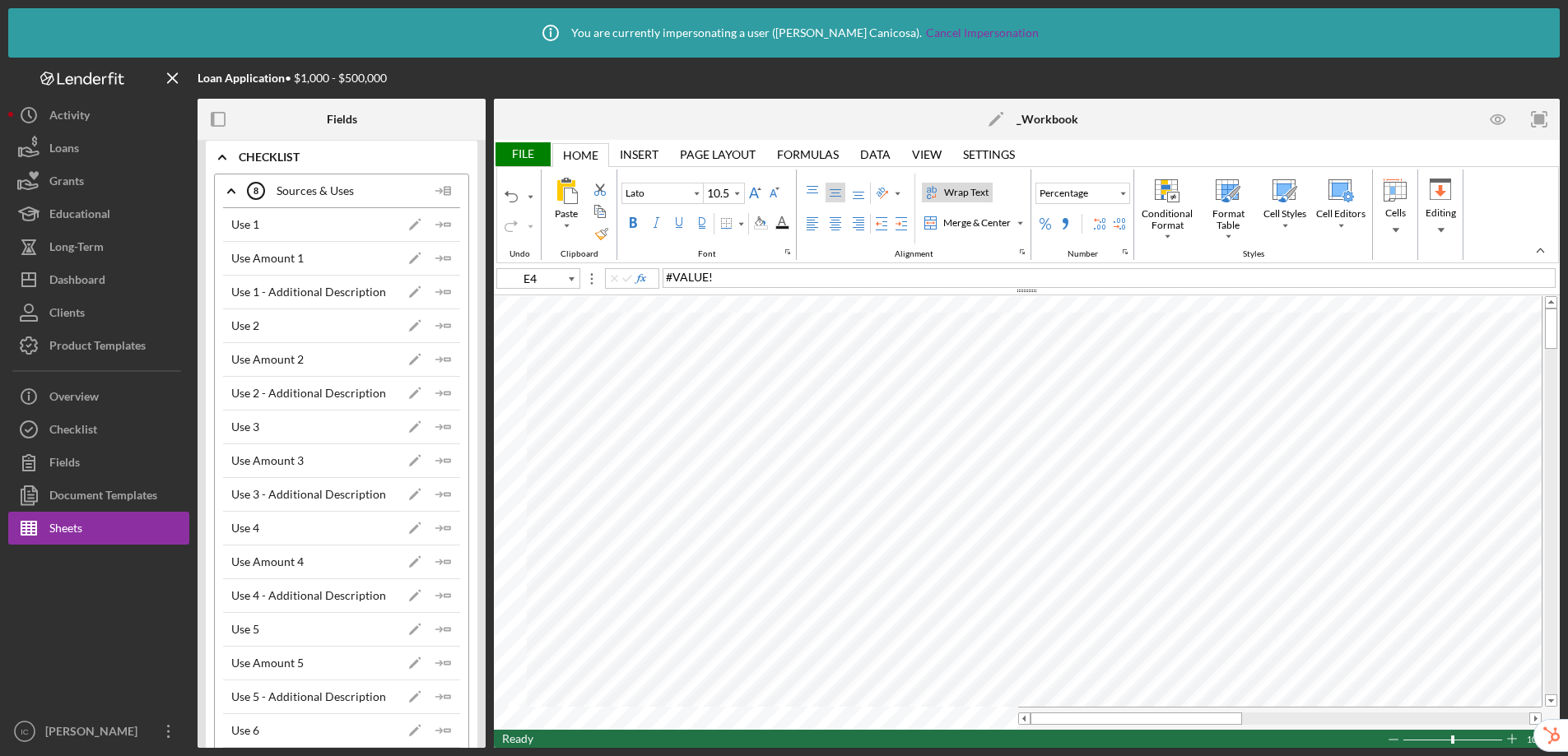
scroll to position [0, 0]
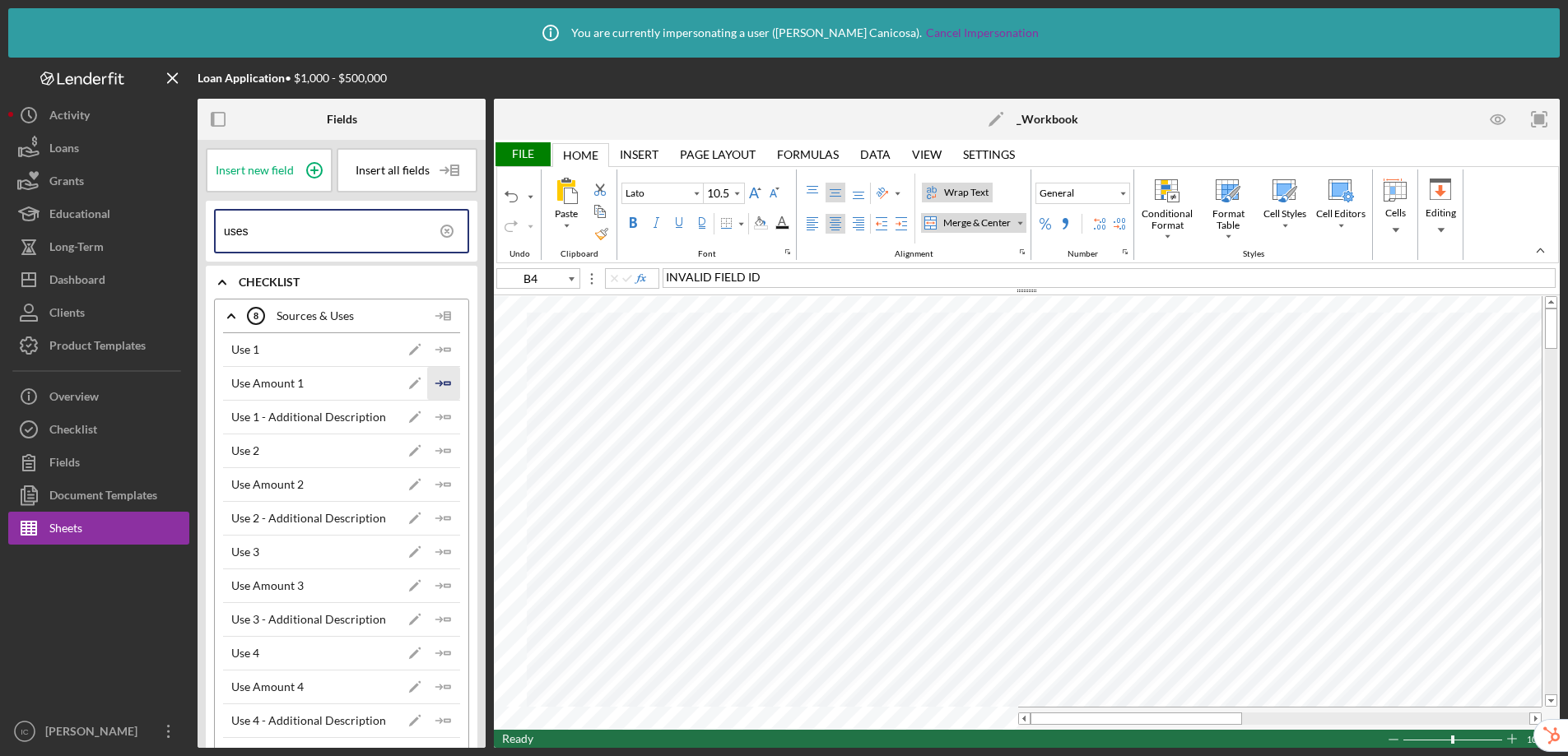
click at [435, 384] on g "button" at bounding box center [438, 383] width 6 height 5
click at [437, 486] on icon "Icon/Insert Field" at bounding box center [444, 484] width 33 height 33
click at [438, 587] on icon "Icon/Insert Field" at bounding box center [444, 586] width 33 height 33
click at [434, 685] on icon "Icon/Insert Field" at bounding box center [444, 687] width 33 height 33
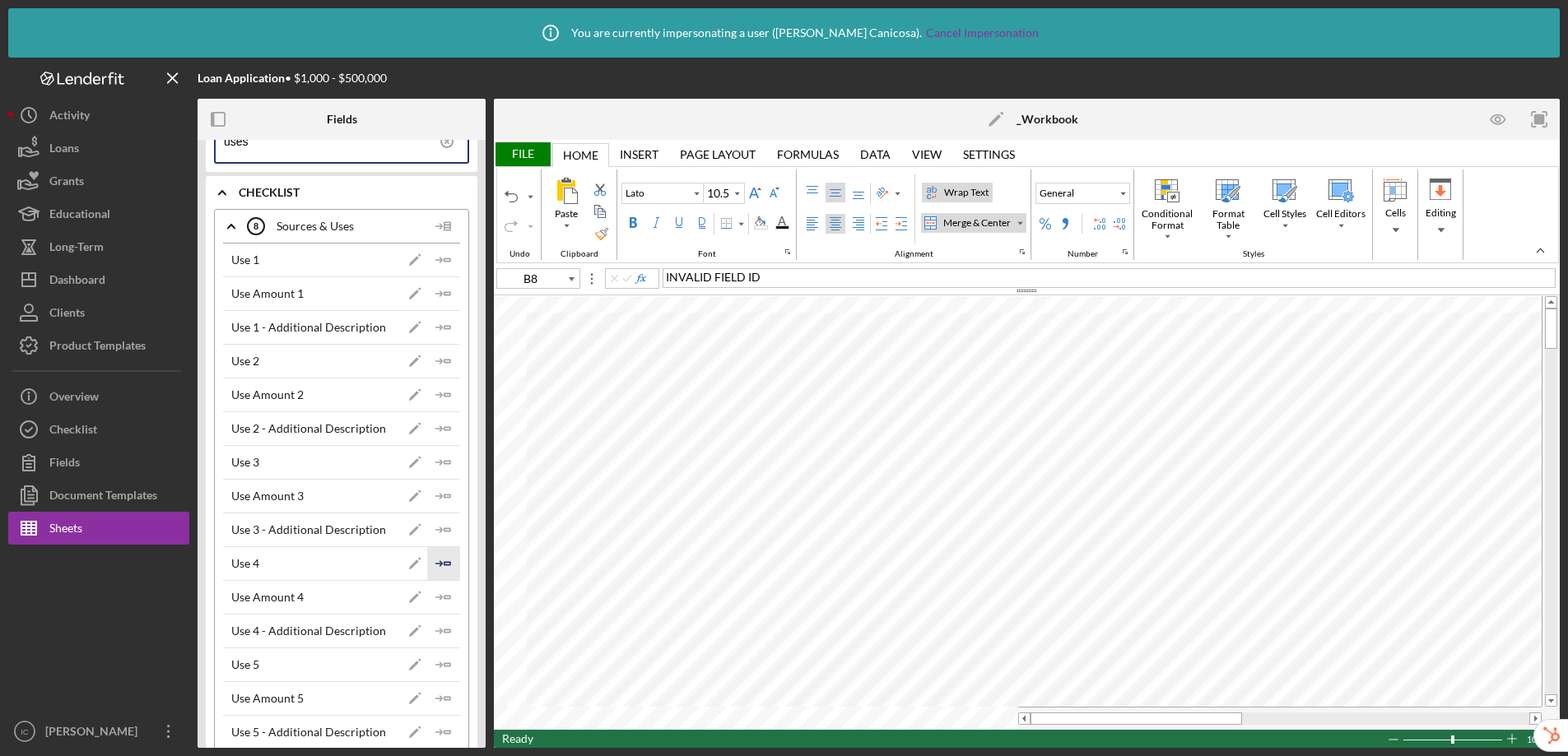
scroll to position [104, 0]
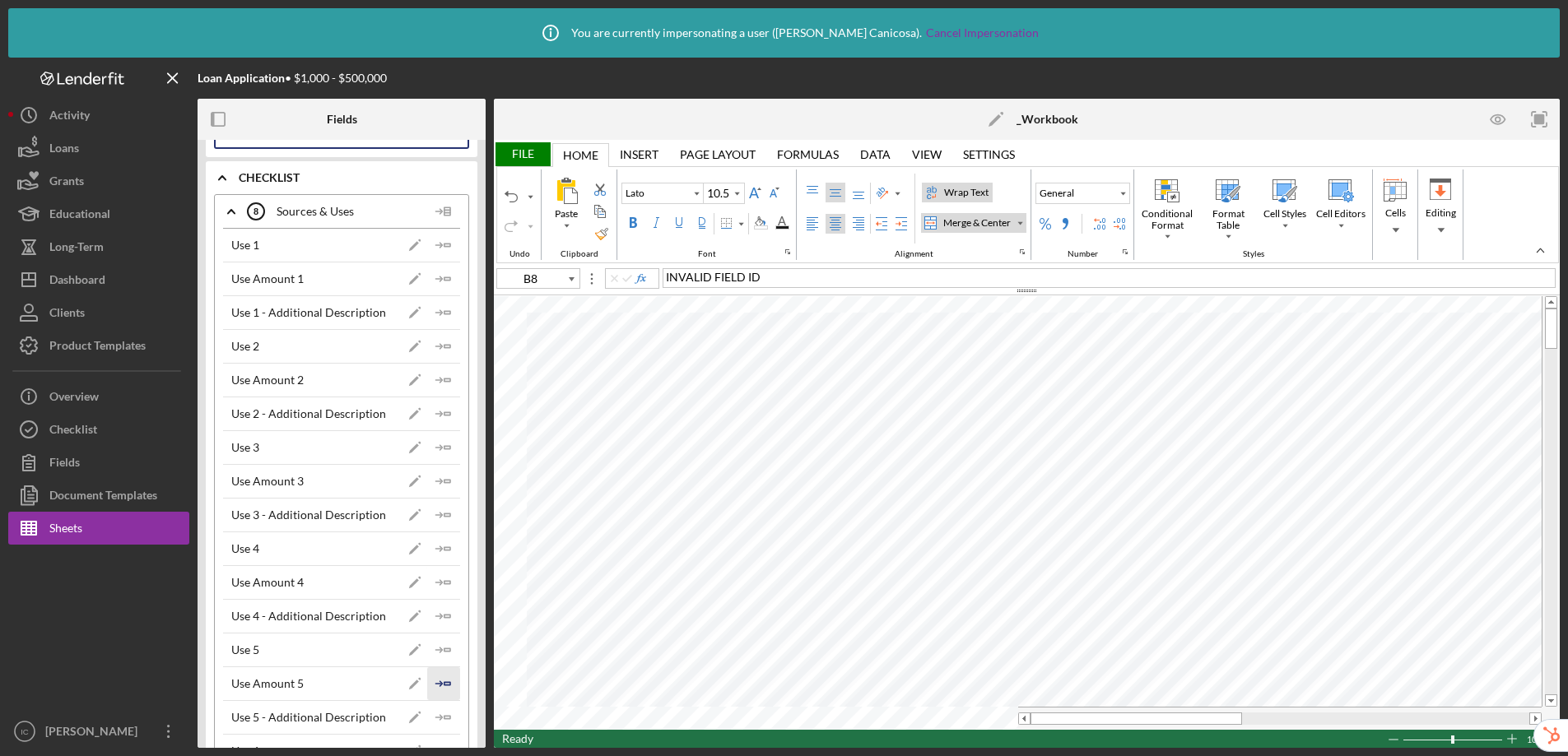
click at [436, 682] on icon "Icon/Insert Field" at bounding box center [444, 684] width 33 height 33
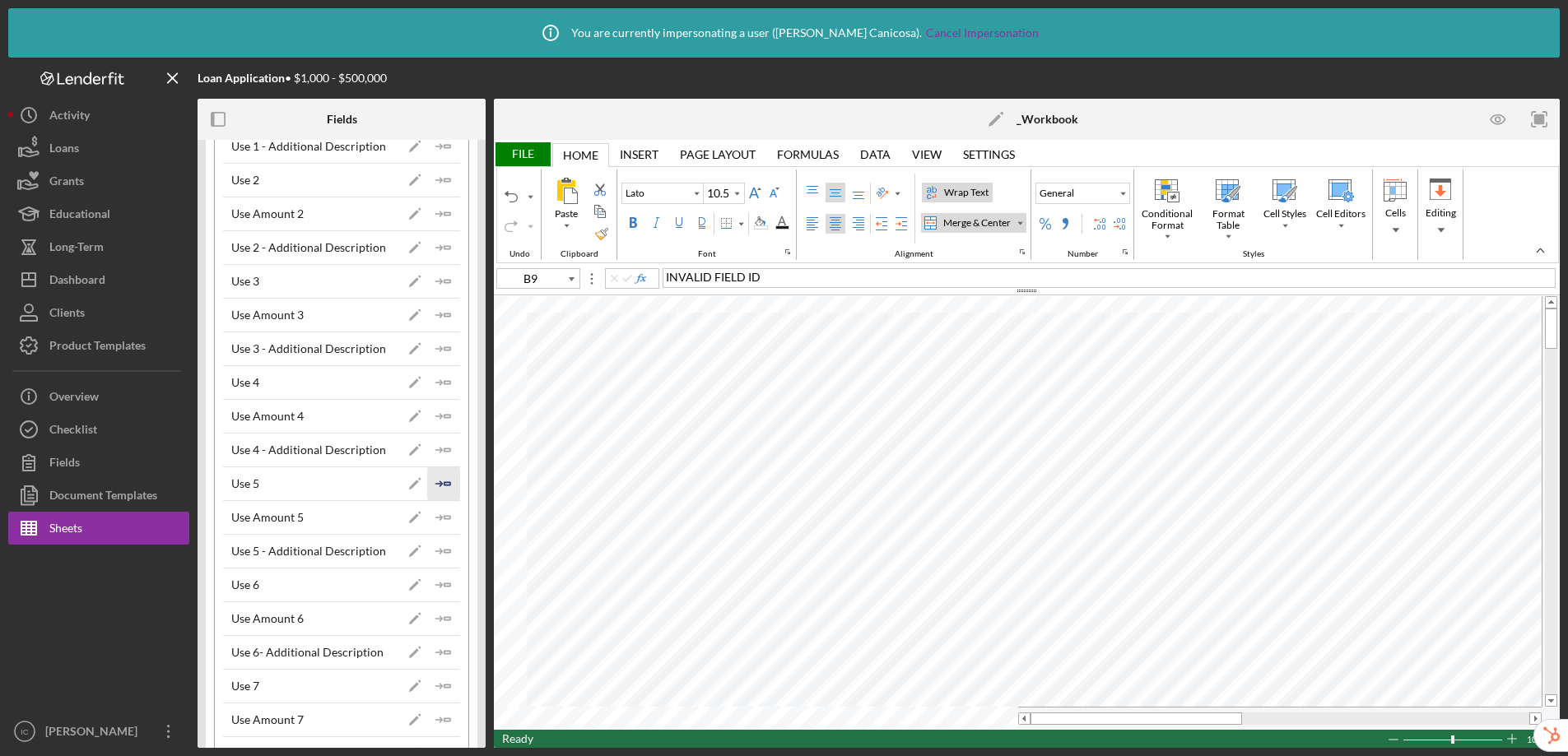
scroll to position [358, 0]
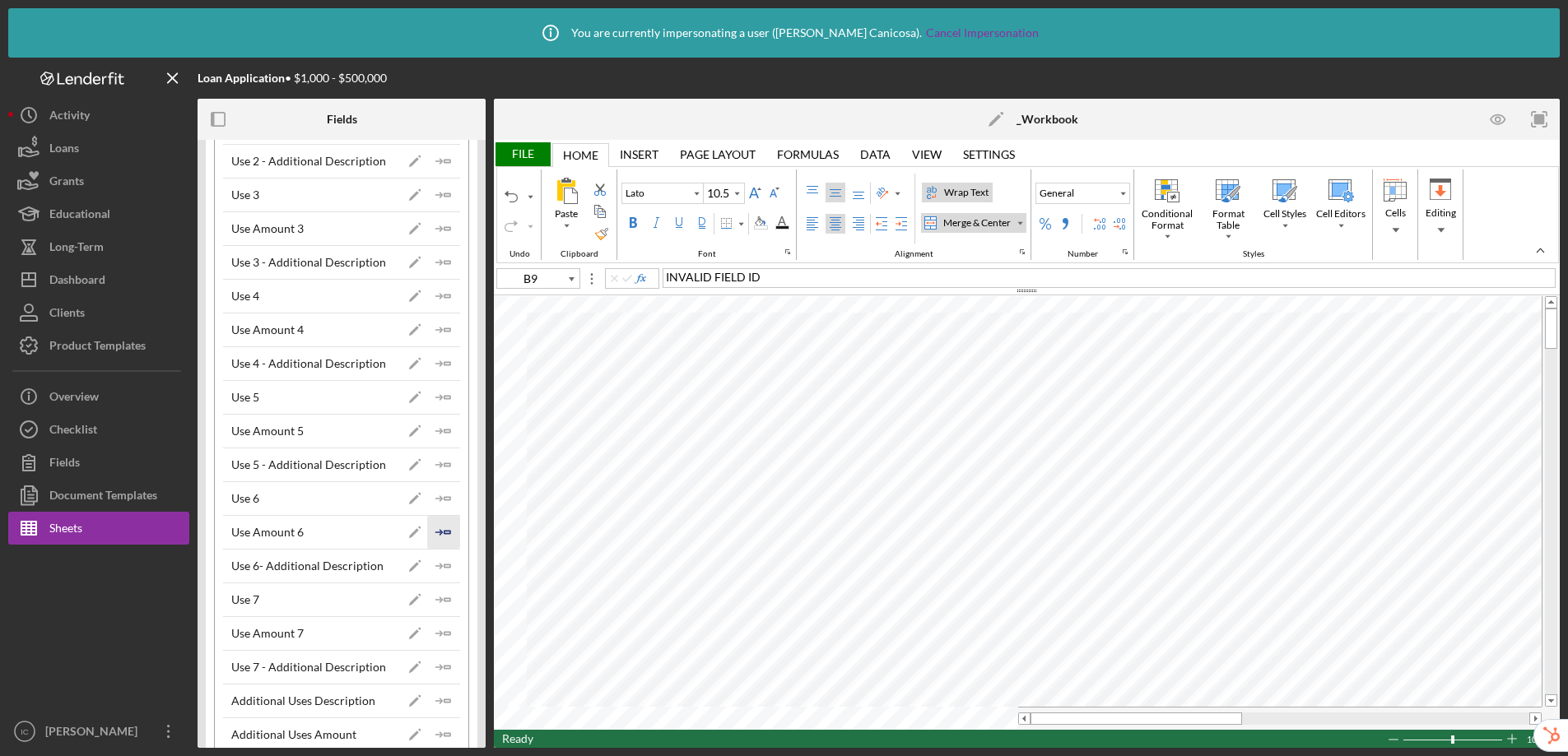
click at [437, 533] on icon "Icon/Insert Field" at bounding box center [444, 532] width 33 height 33
type input "B10"
type input "Calibri"
type input "11"
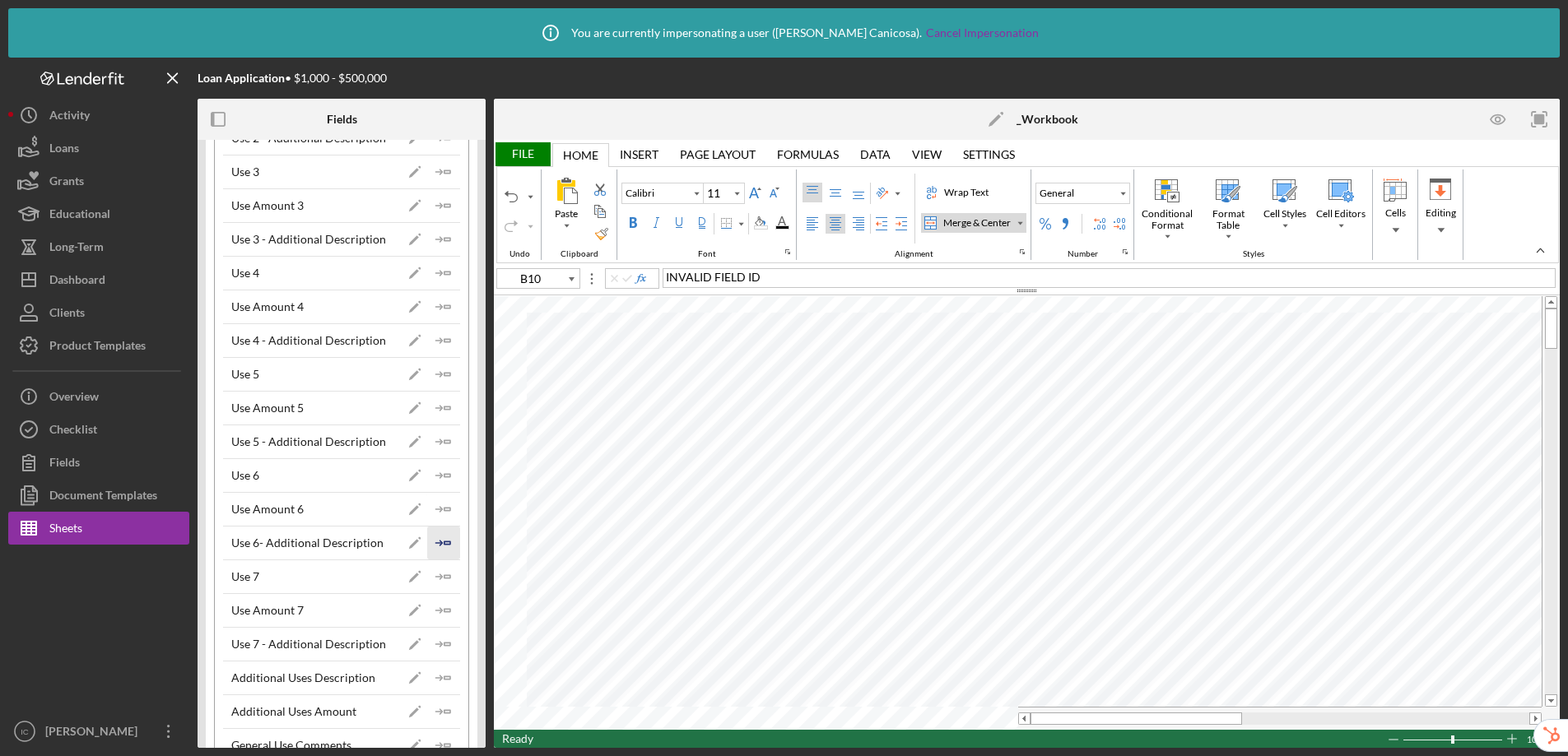
scroll to position [401, 0]
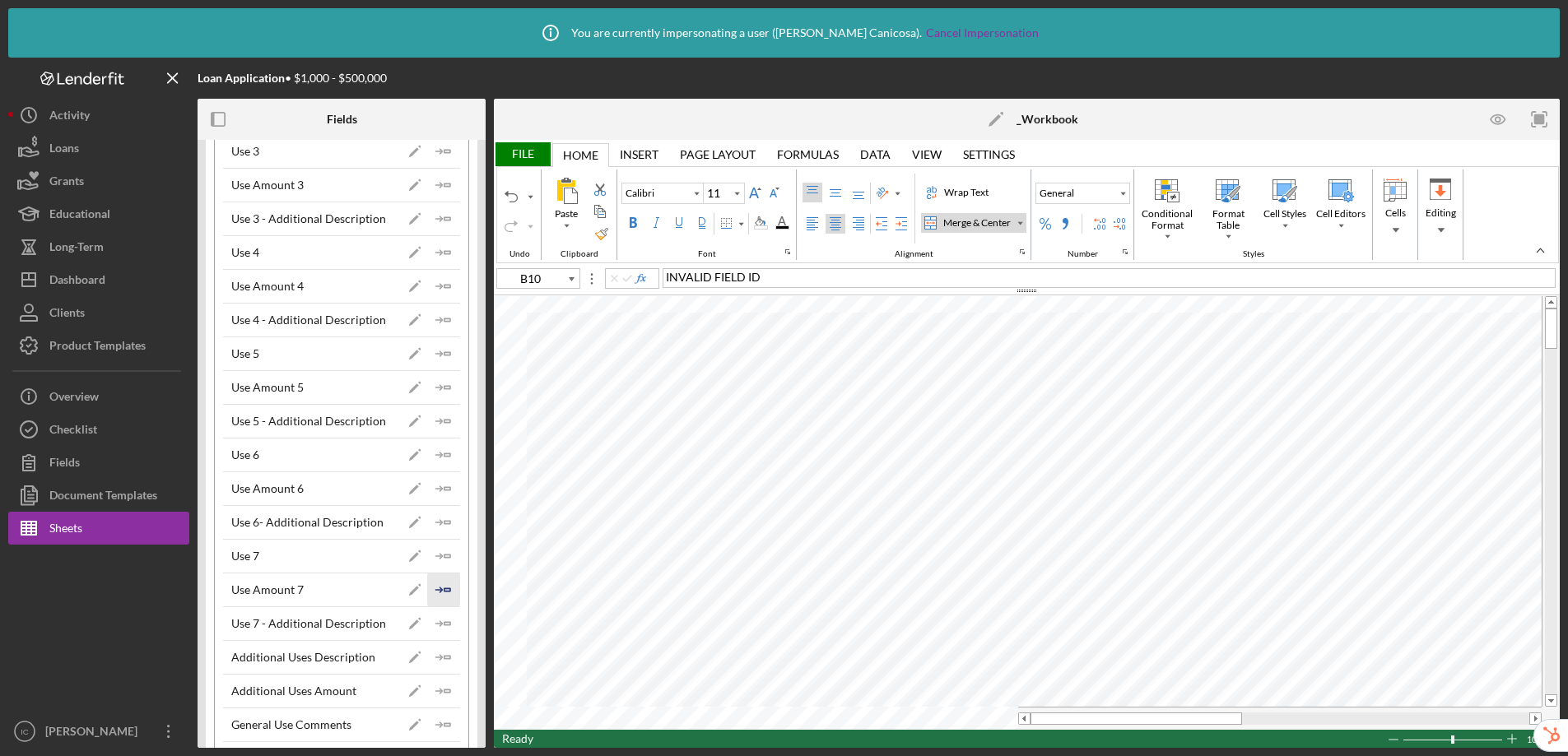
click at [437, 589] on icon "Icon/Insert Field" at bounding box center [444, 590] width 33 height 33
type input "B11"
type input "Lato"
type input "10.5"
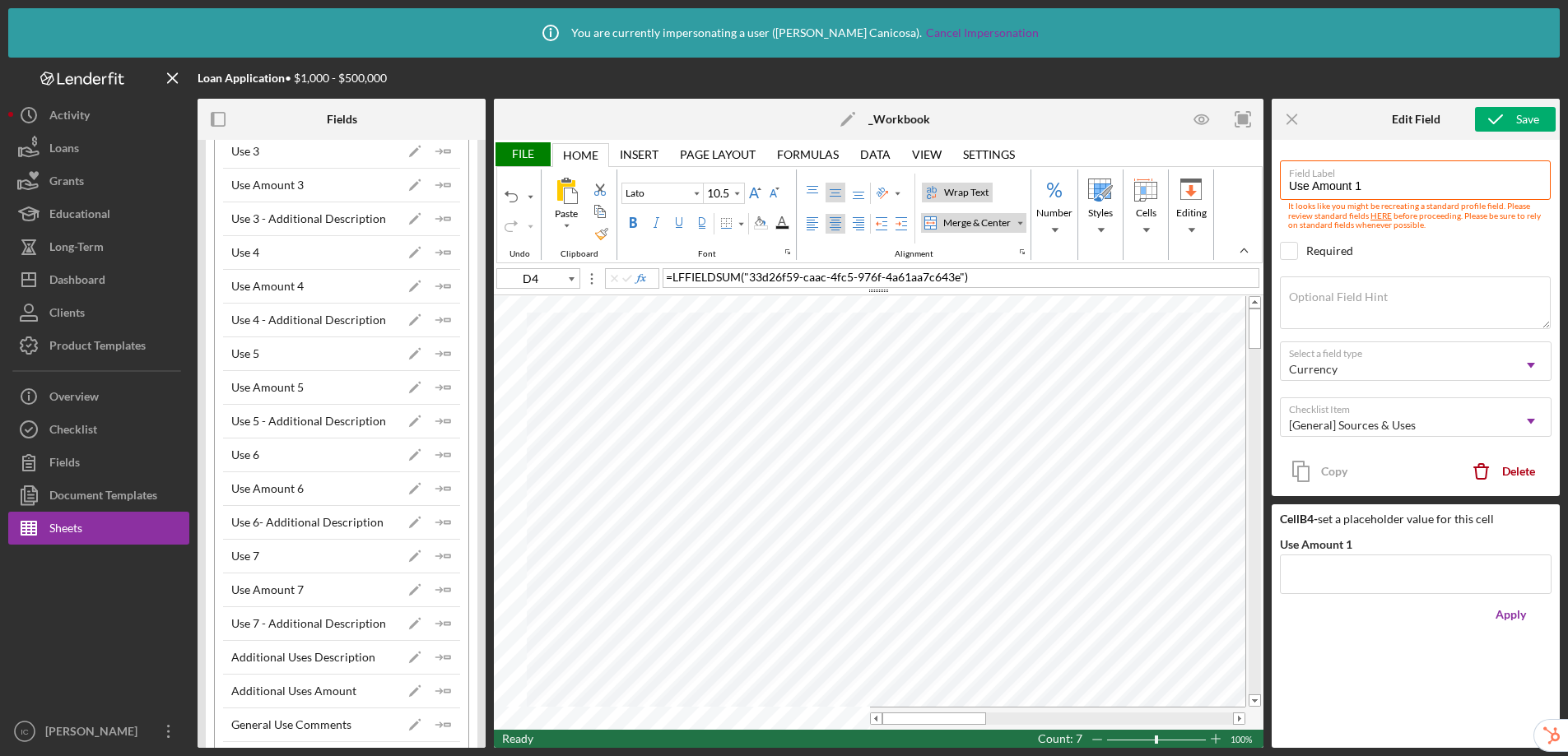
type input "H7"
type input "Calibri"
type input "11"
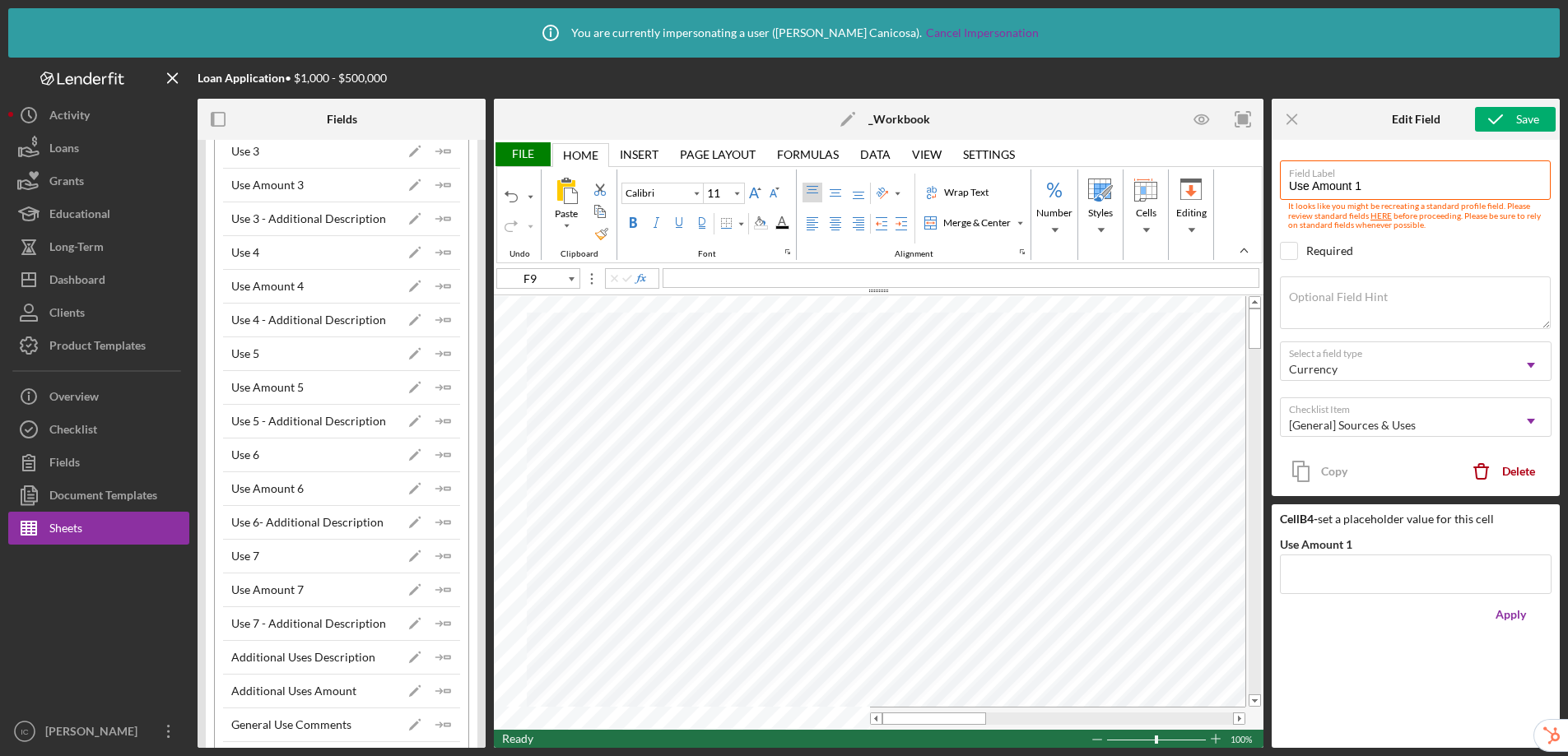
type input "1R x 2C"
type input "Lato"
type input "10.5"
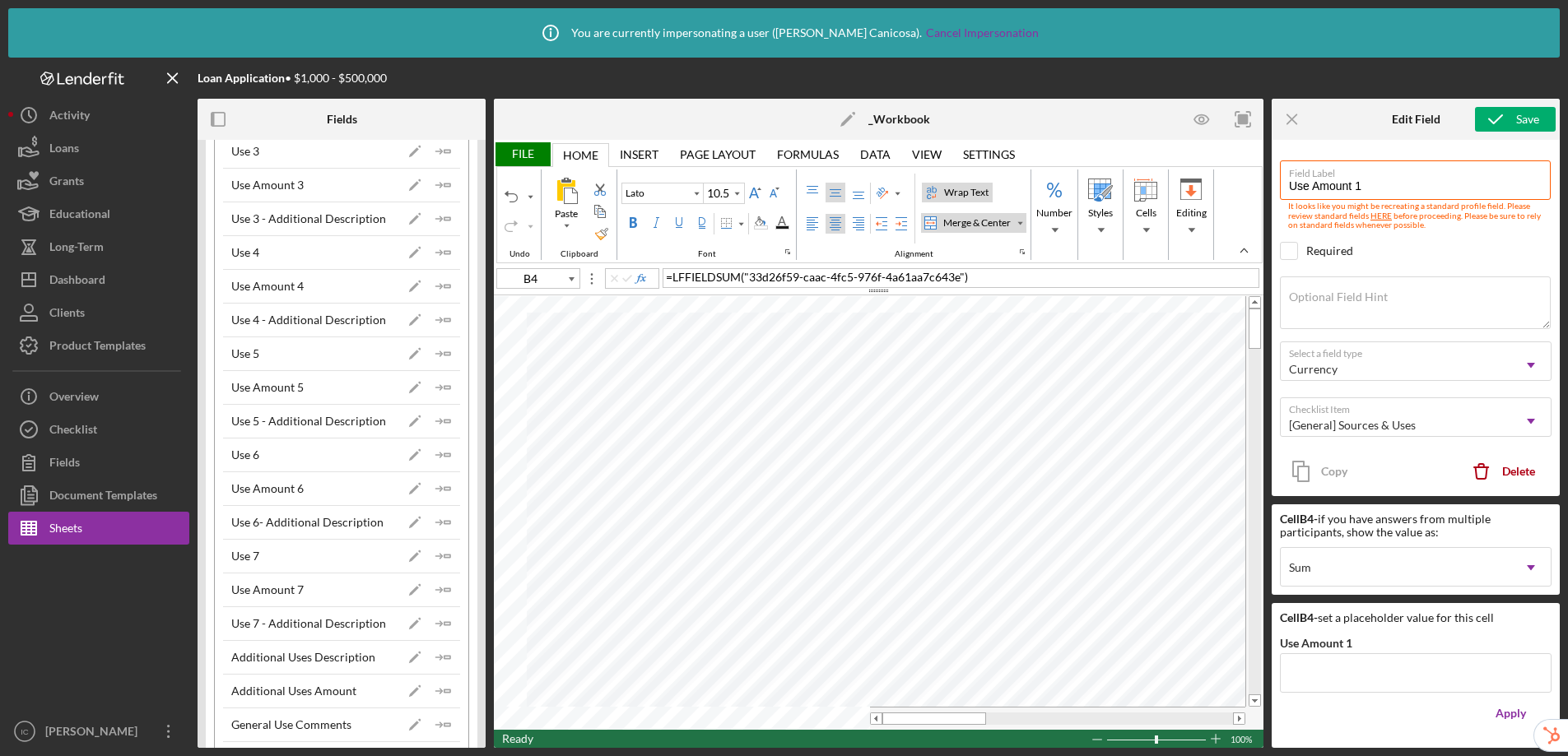
scroll to position [0, 0]
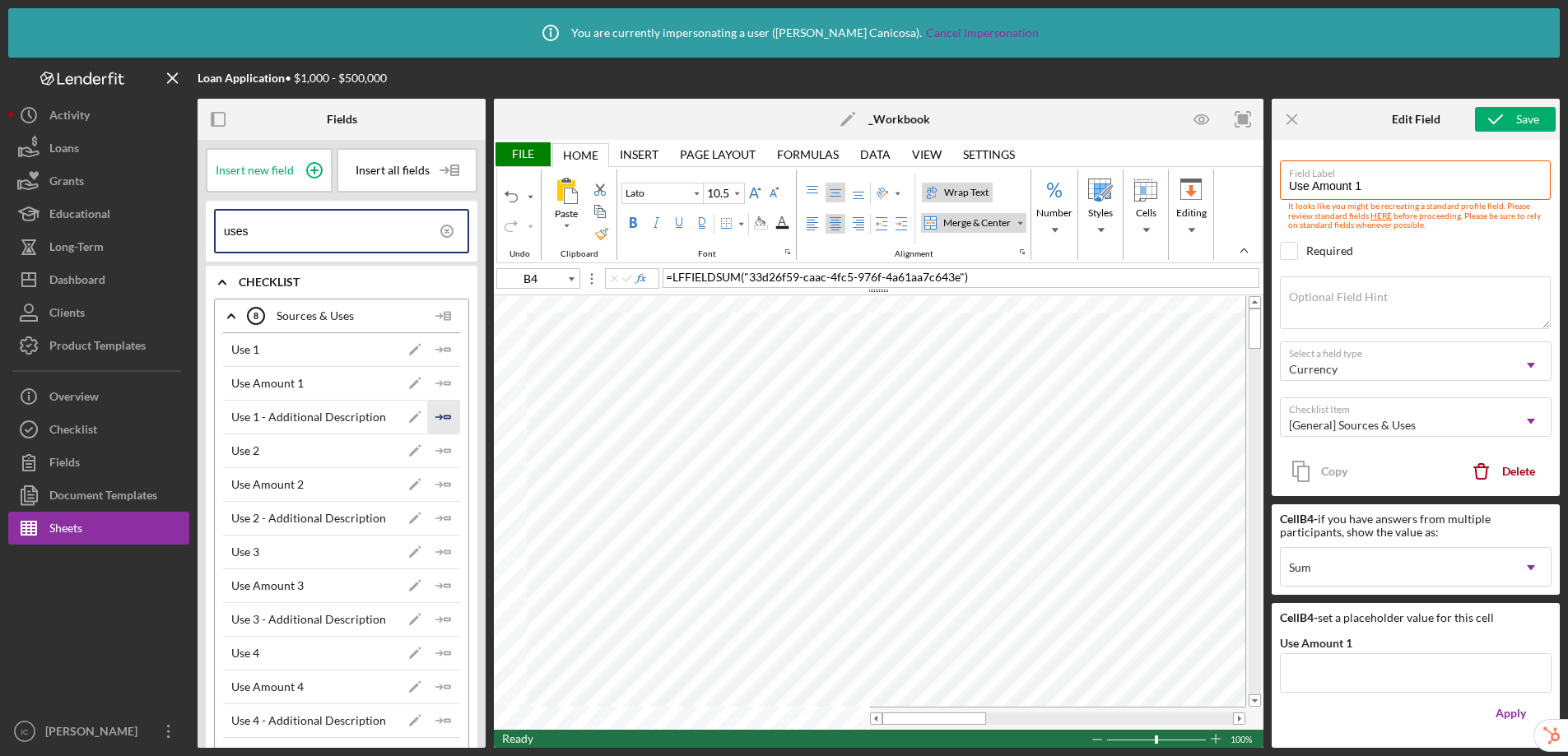
click at [448, 416] on icon "Icon/Insert Field" at bounding box center [444, 417] width 33 height 33
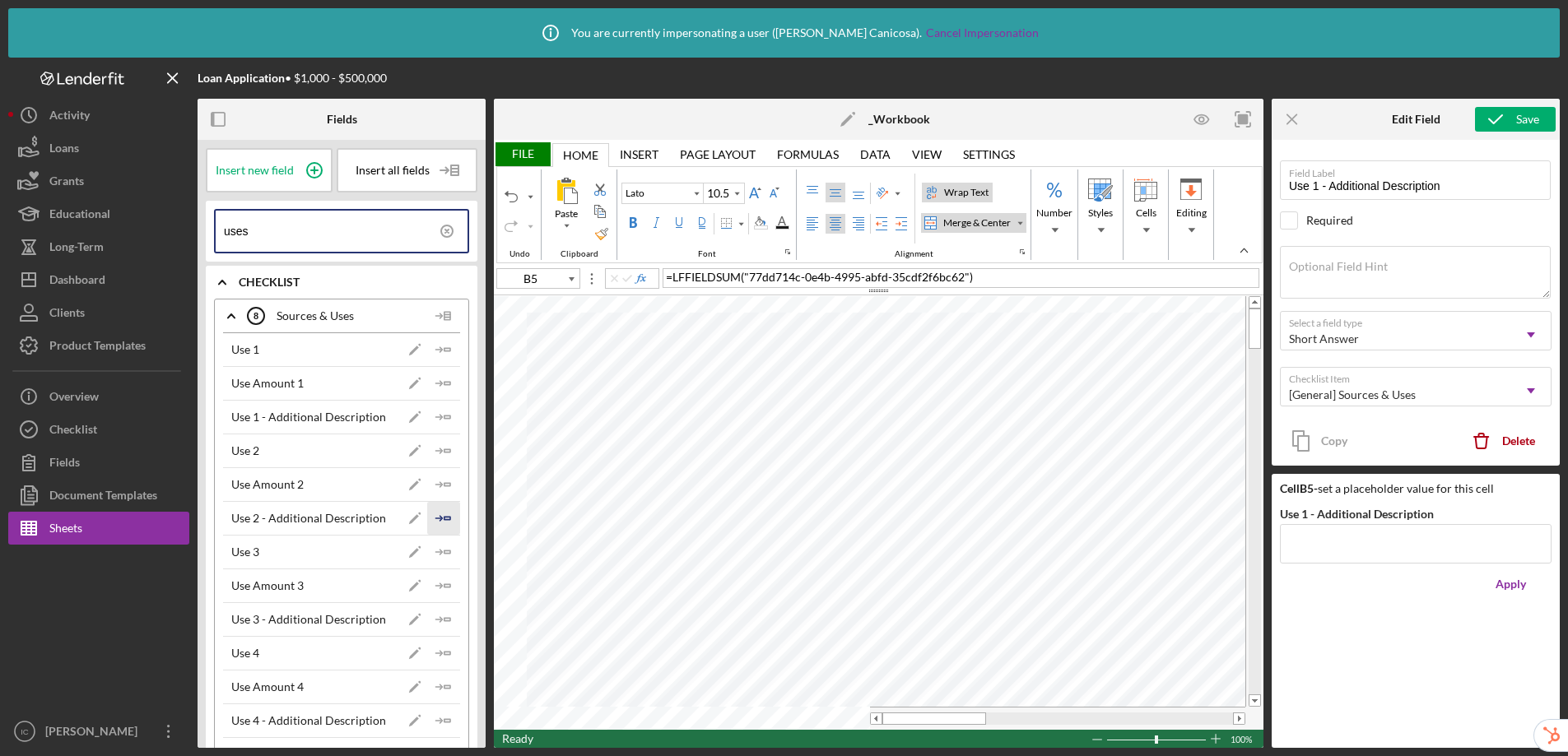
click at [440, 512] on icon "Icon/Insert Field" at bounding box center [444, 519] width 33 height 33
click at [435, 617] on icon "Icon/Insert Field" at bounding box center [444, 619] width 33 height 33
click at [436, 723] on icon "Icon/Insert Field" at bounding box center [444, 721] width 33 height 33
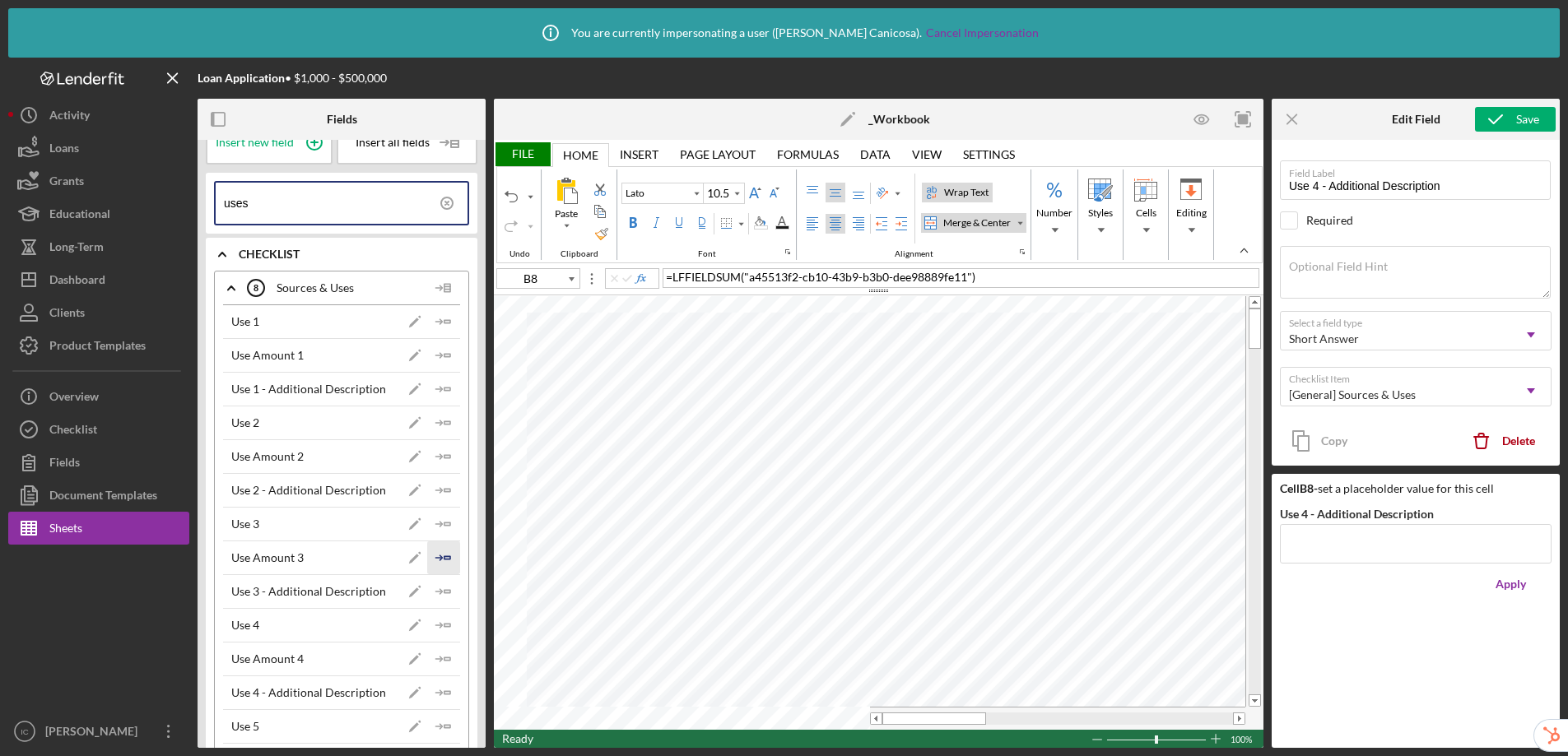
scroll to position [134, 0]
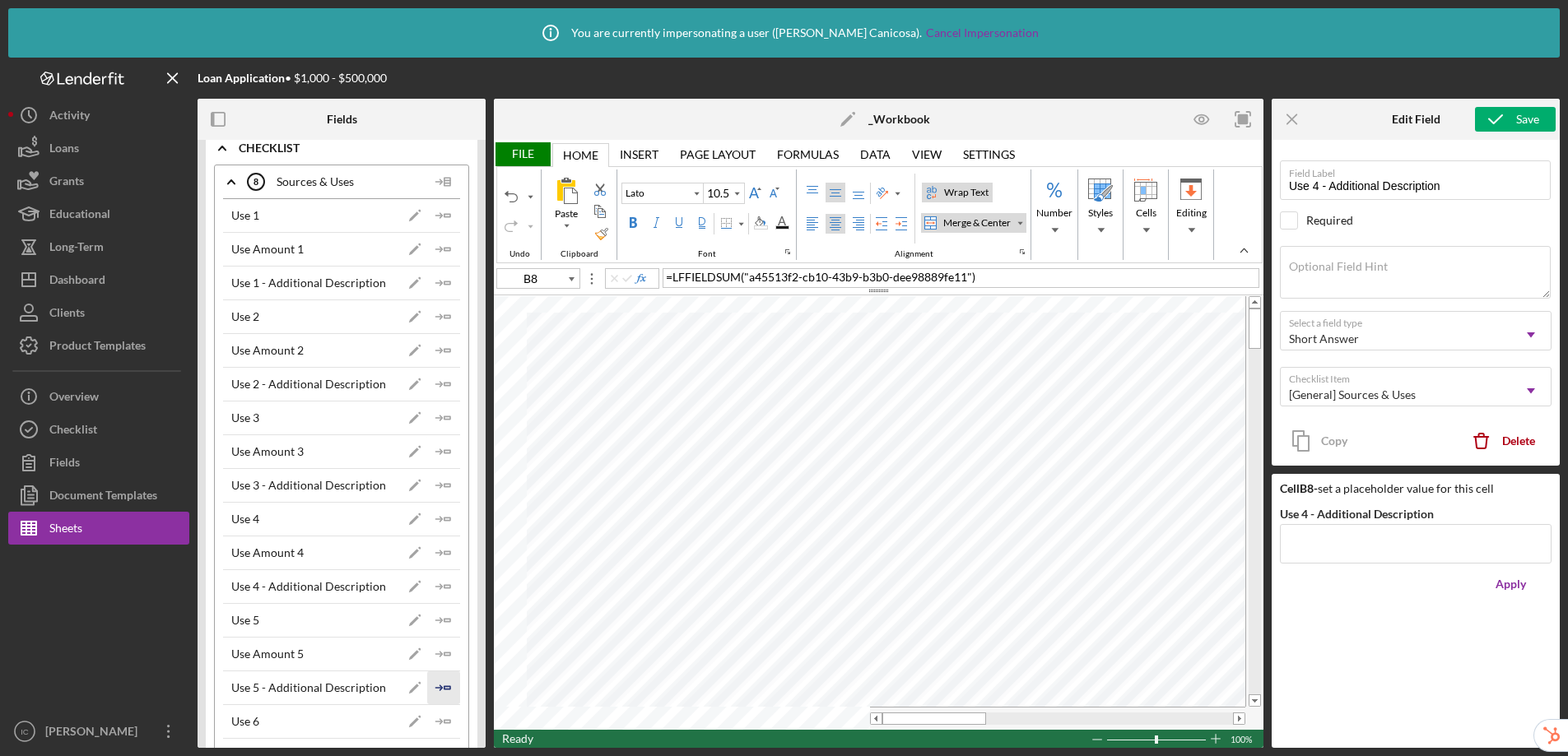
click at [439, 683] on icon "Icon/Insert Field" at bounding box center [444, 688] width 33 height 33
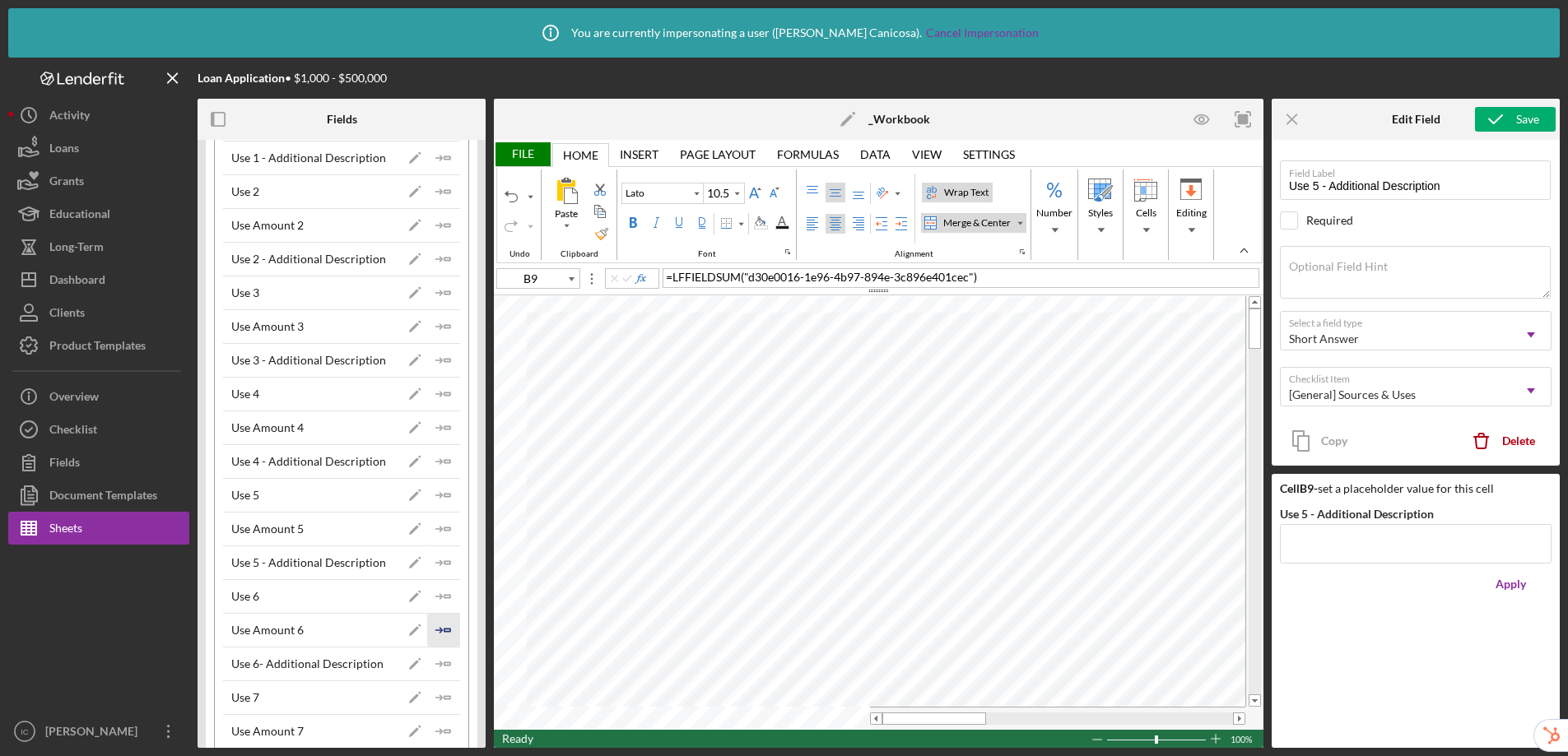
scroll to position [272, 0]
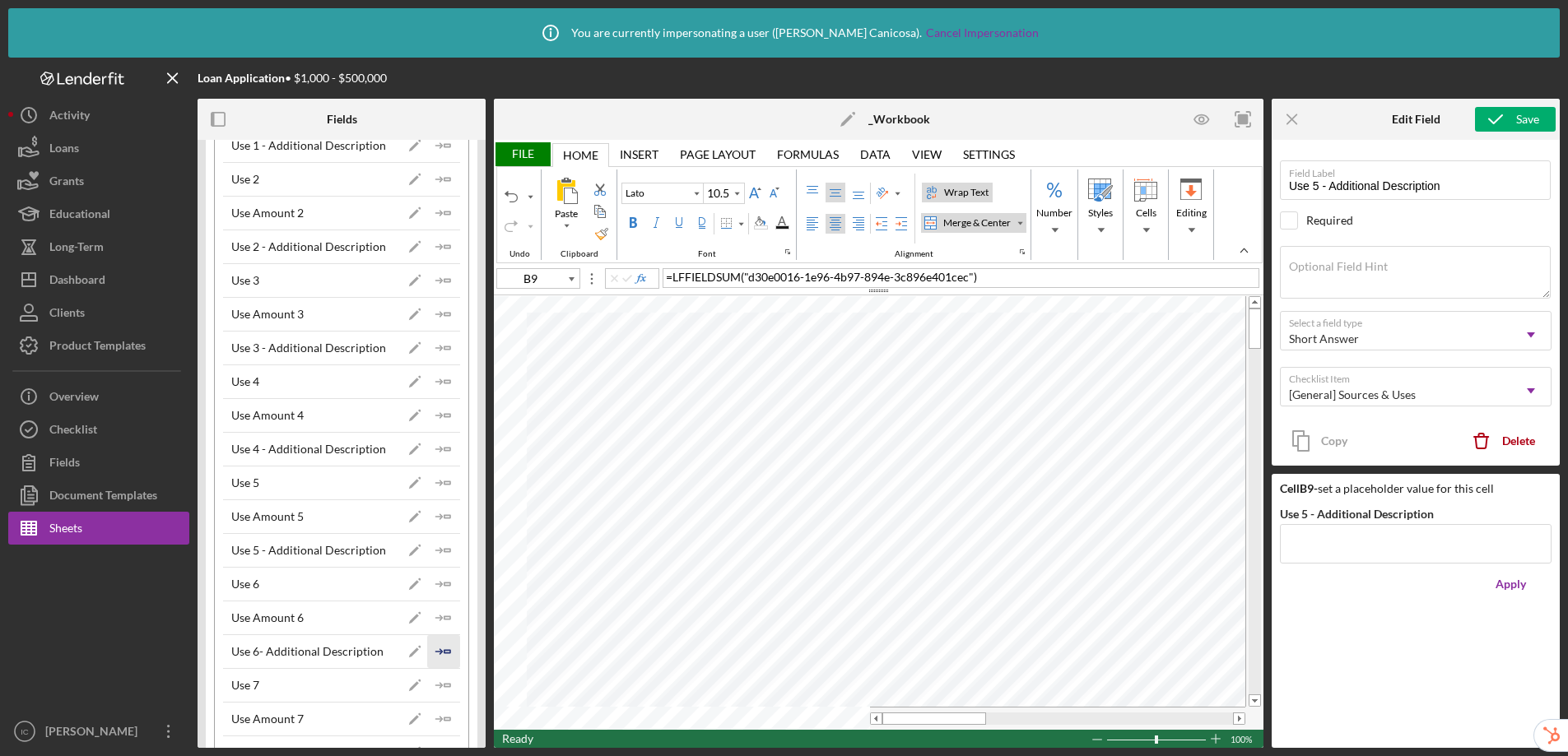
click at [445, 650] on polygon "button" at bounding box center [447, 651] width 5 height 3
type input "B10"
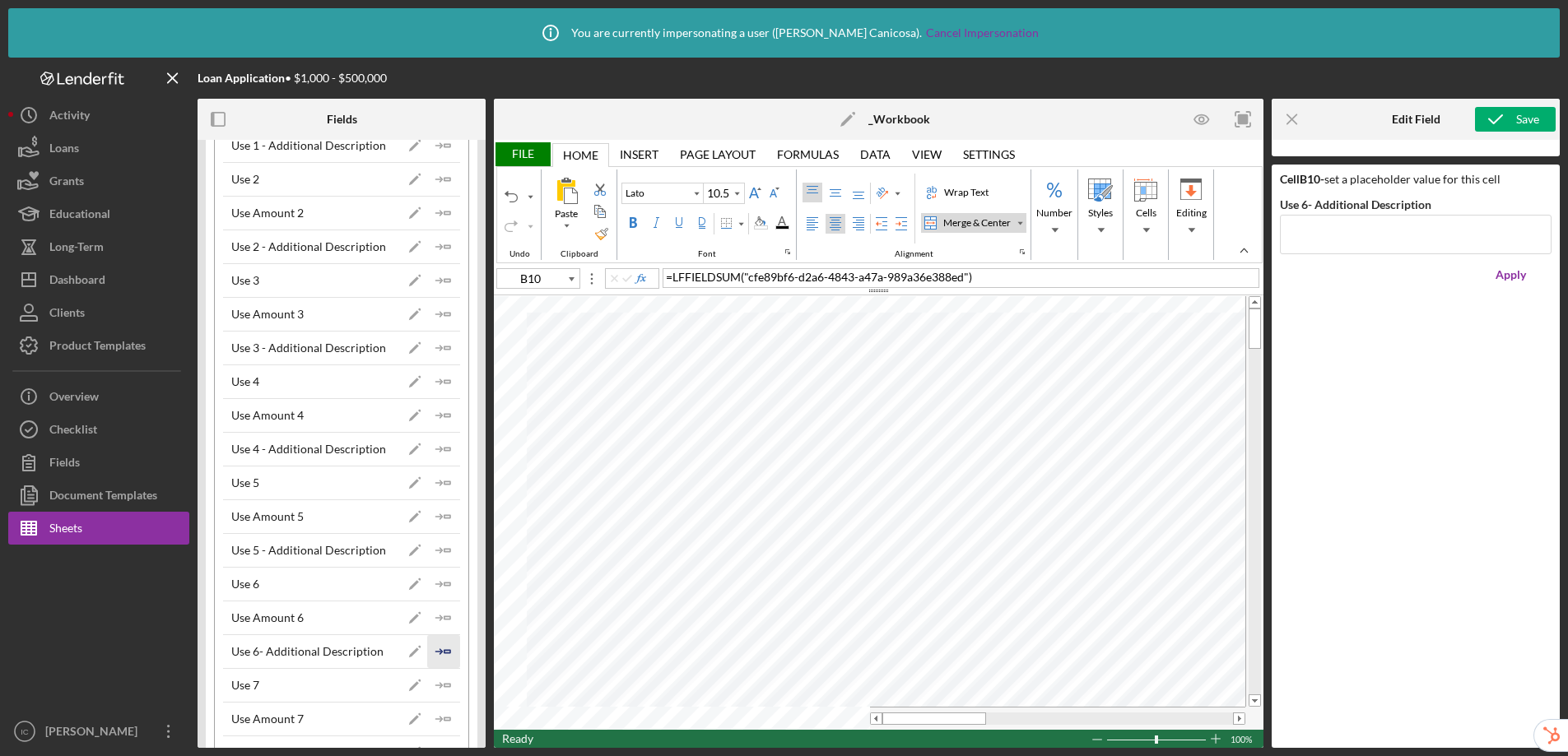
type input "Calibri"
type input "11"
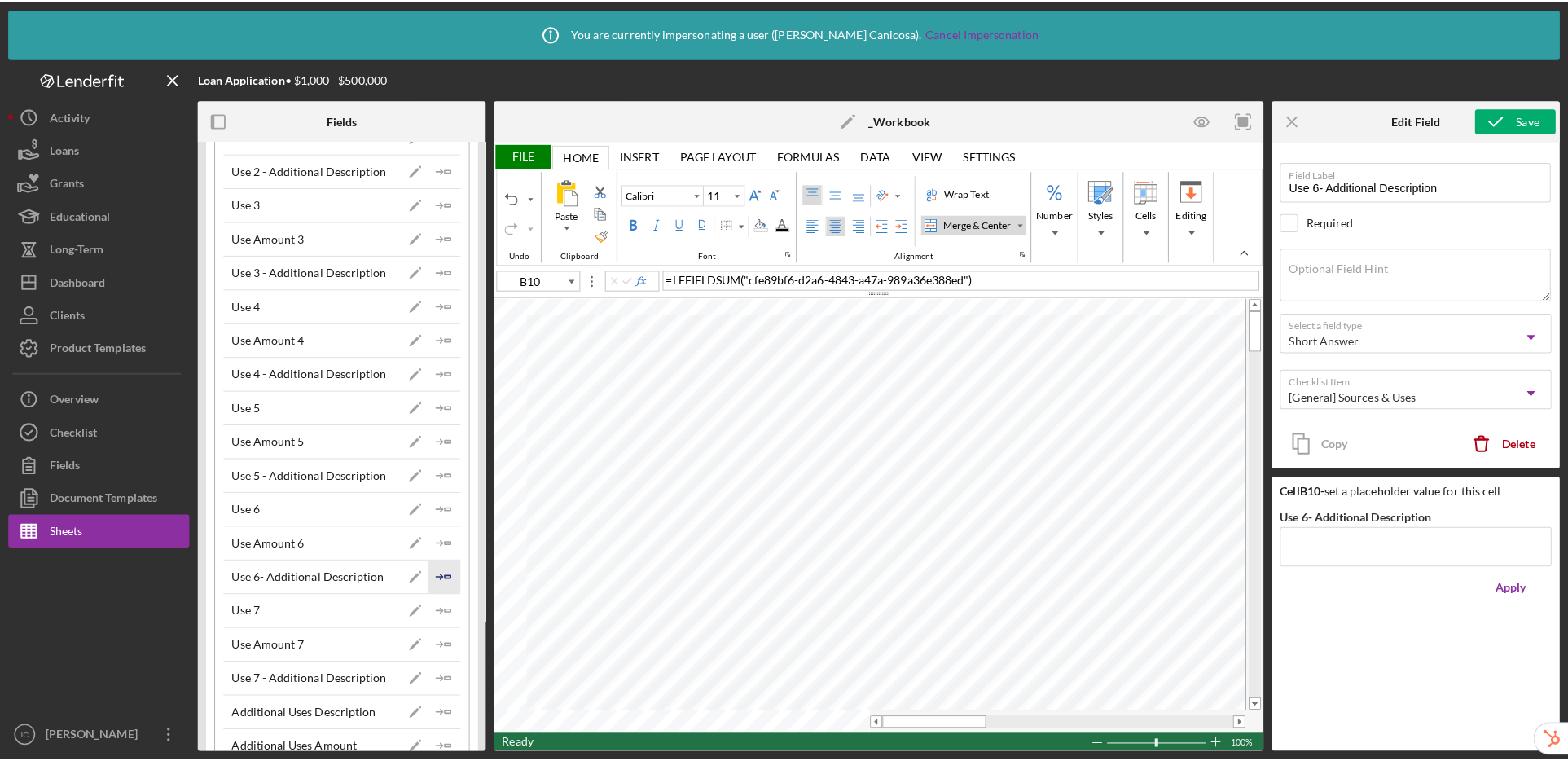
scroll to position [369, 0]
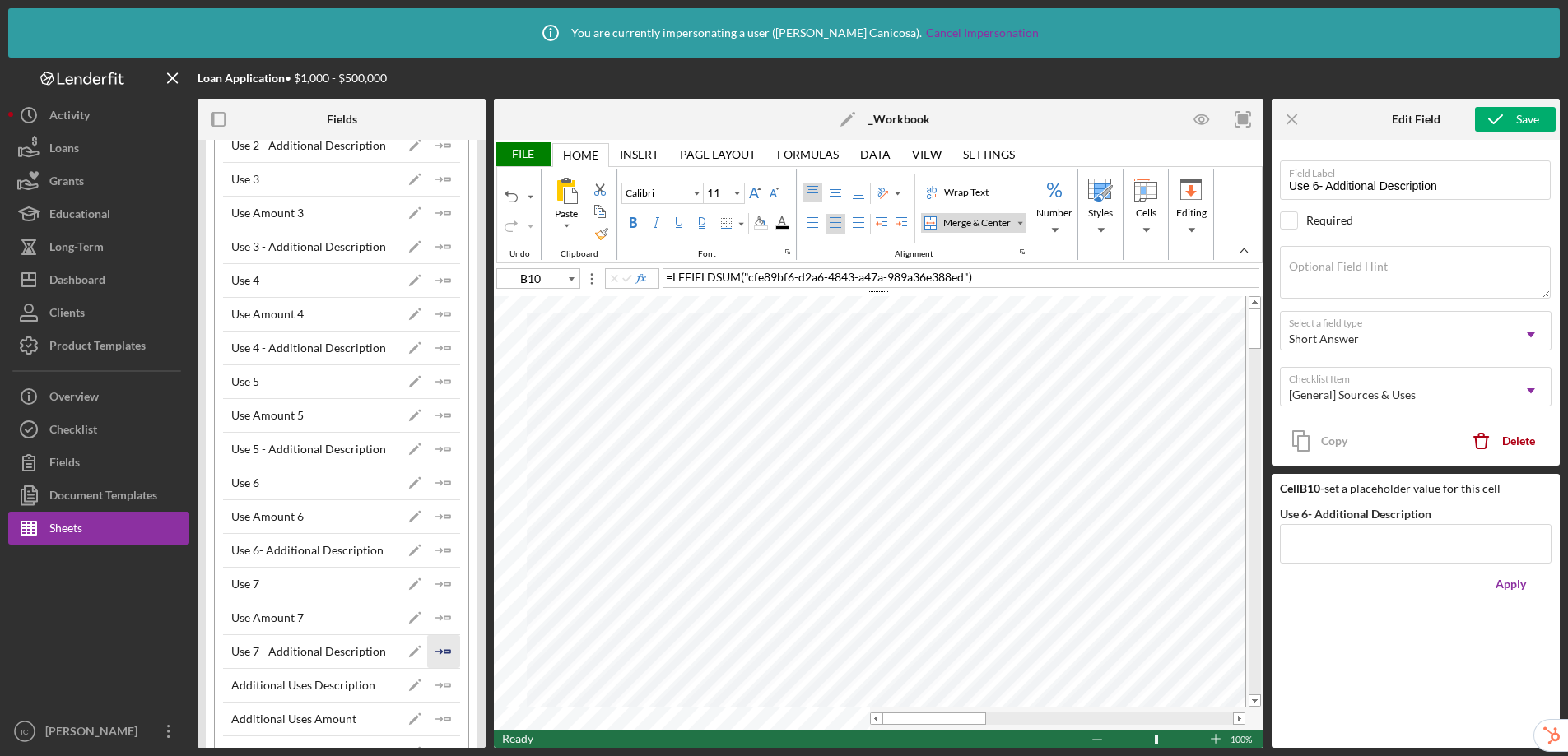
click at [438, 647] on icon "Icon/Insert Field" at bounding box center [444, 652] width 33 height 33
type input "B11"
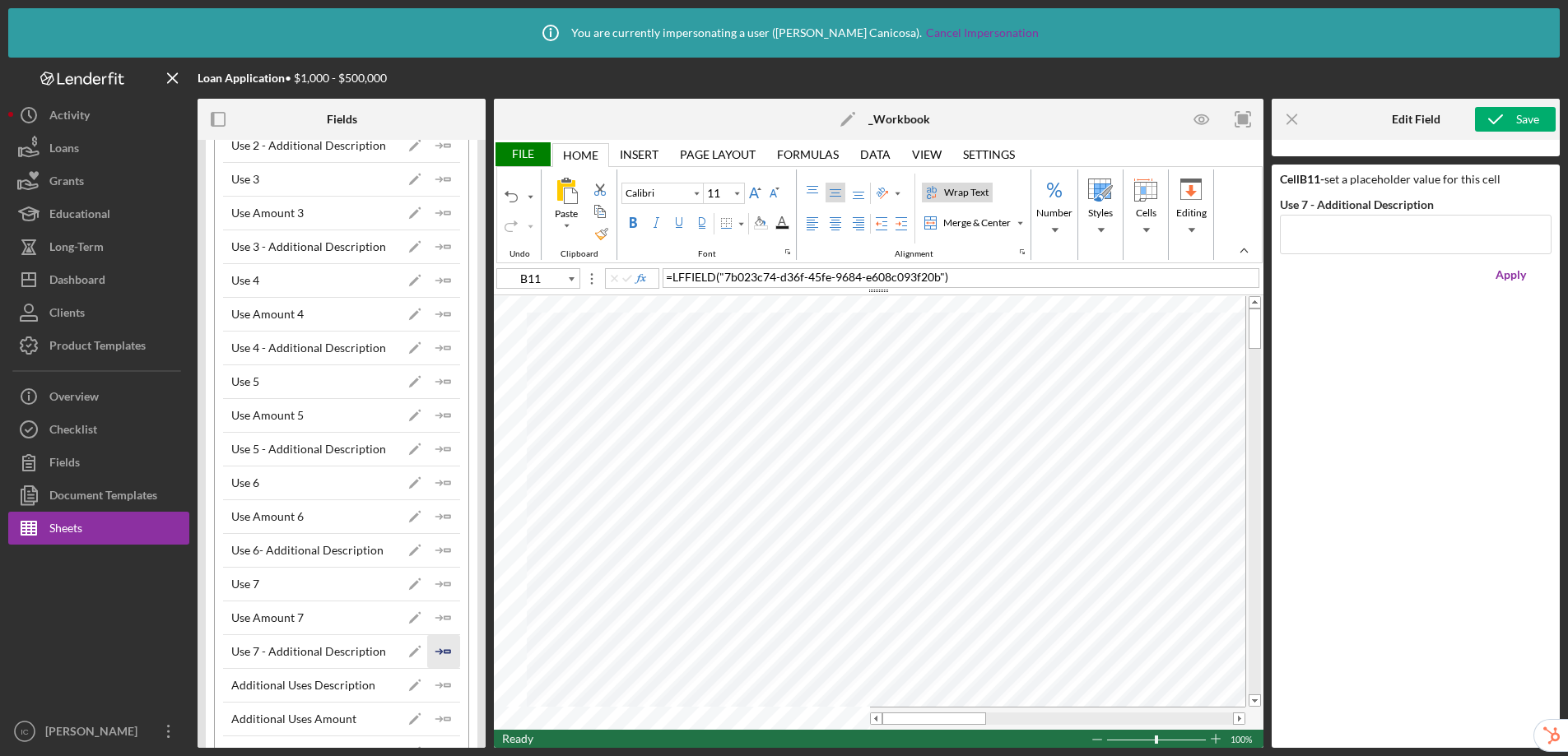
type input "Lato"
type input "10.5"
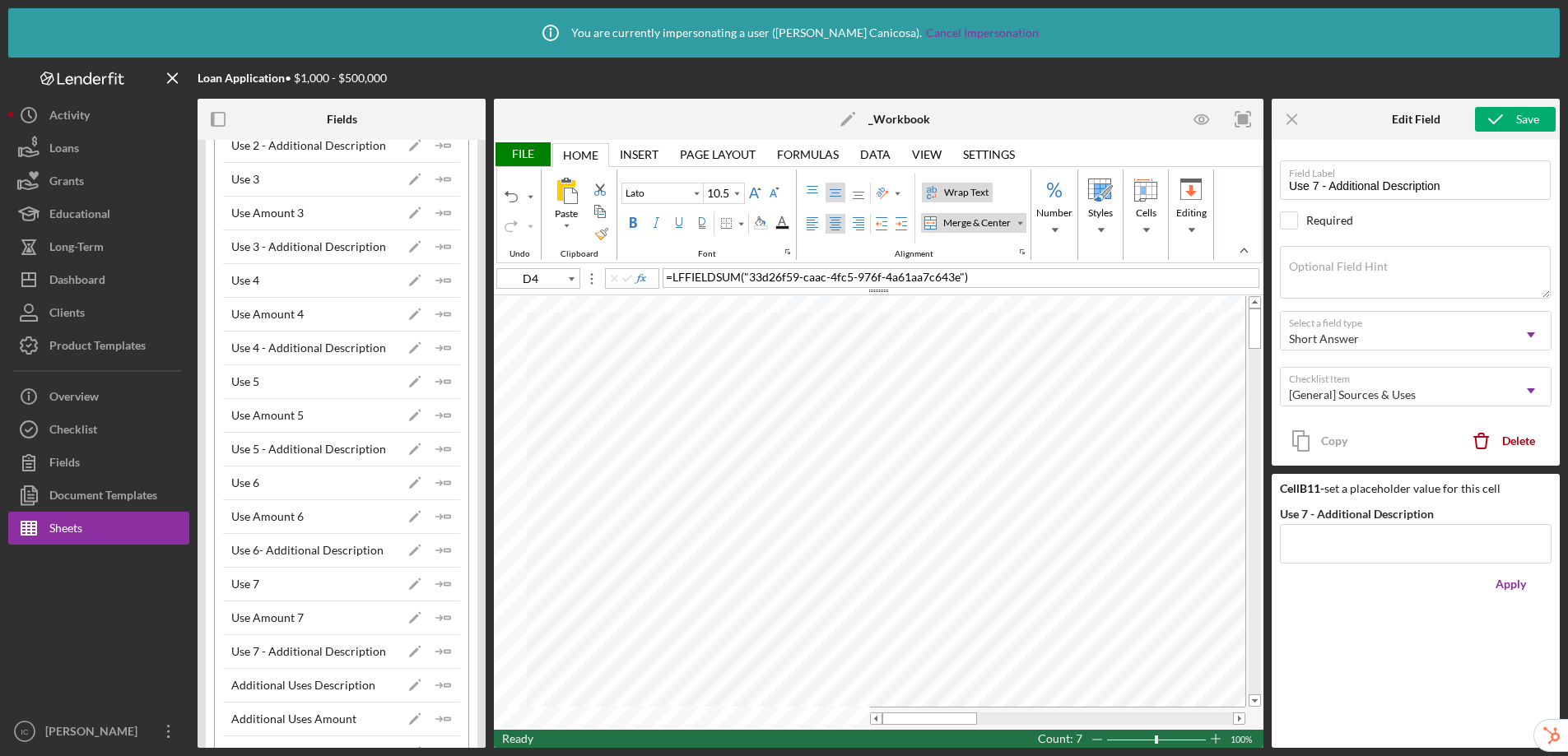
click at [951, 225] on div "Merge & Center" at bounding box center [977, 223] width 74 height 14
type input "F8"
type input "Calibri"
type input "11"
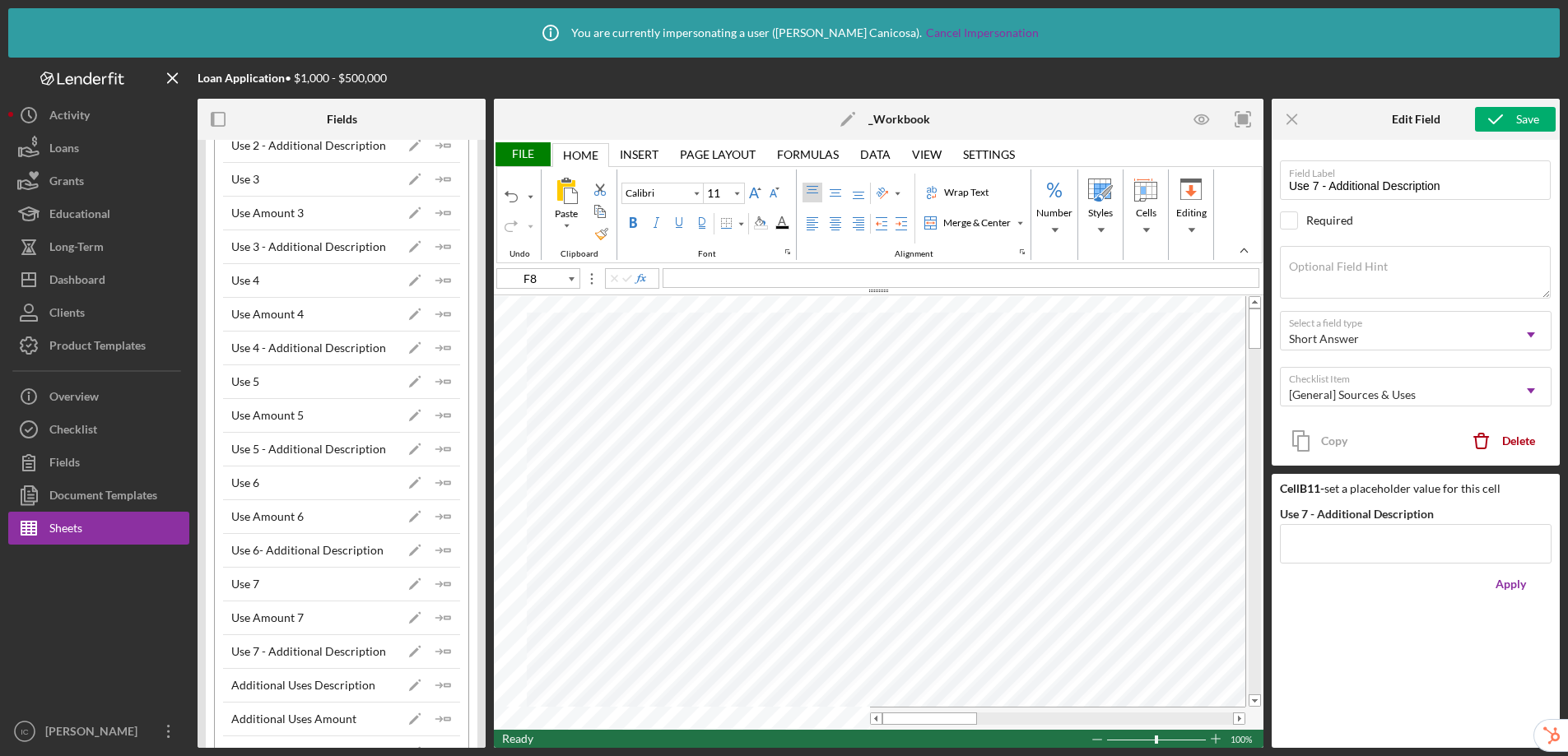
type input "D4"
type input "Lato"
type input "10.5"
click at [808, 222] on div "Left Align" at bounding box center [812, 224] width 14 height 14
type input "D13"
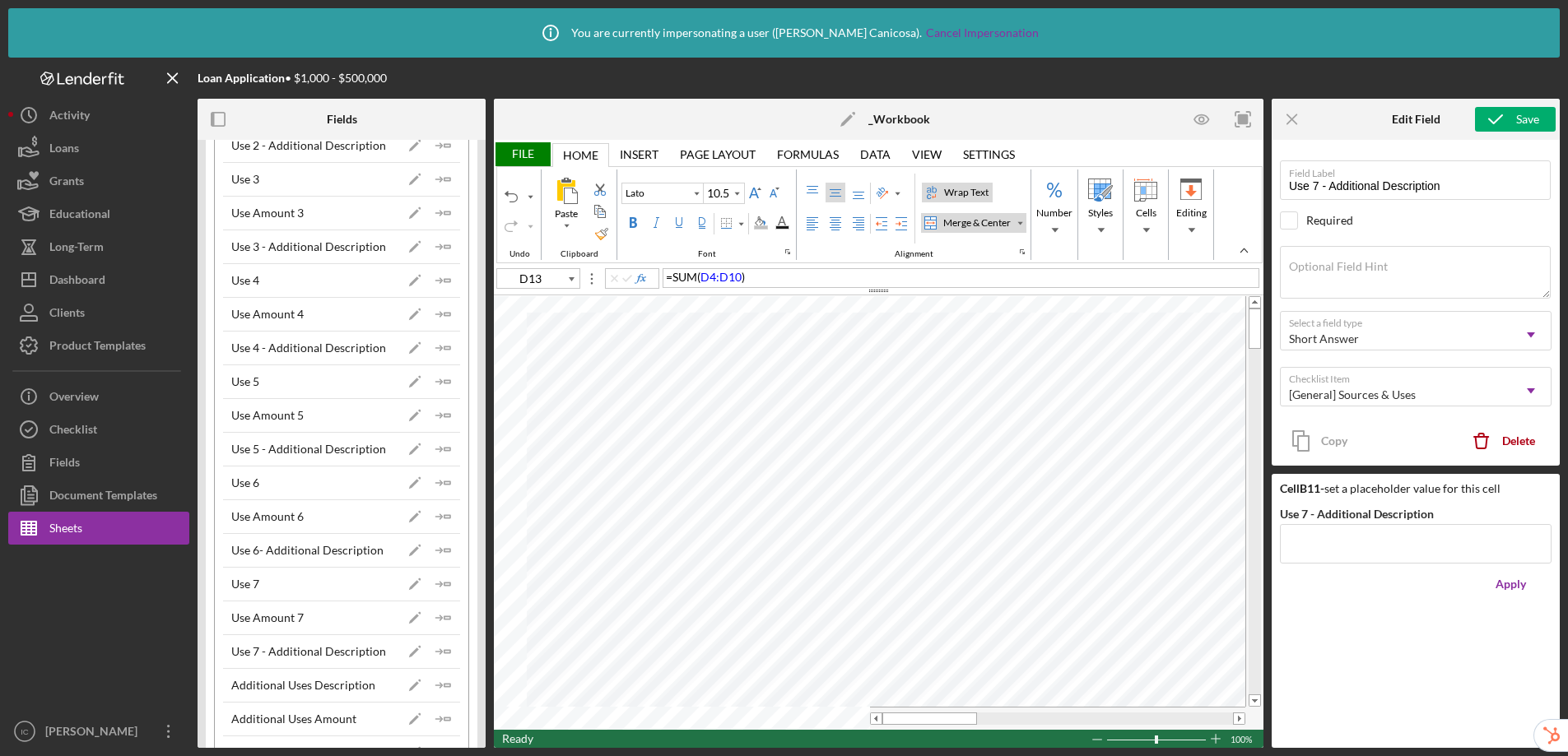
click at [740, 275] on span "D4:D10" at bounding box center [721, 276] width 41 height 14
type input "E4"
click at [733, 281] on div "= D4 / D13" at bounding box center [961, 278] width 597 height 20
click at [693, 279] on span "D13$" at bounding box center [707, 276] width 29 height 14
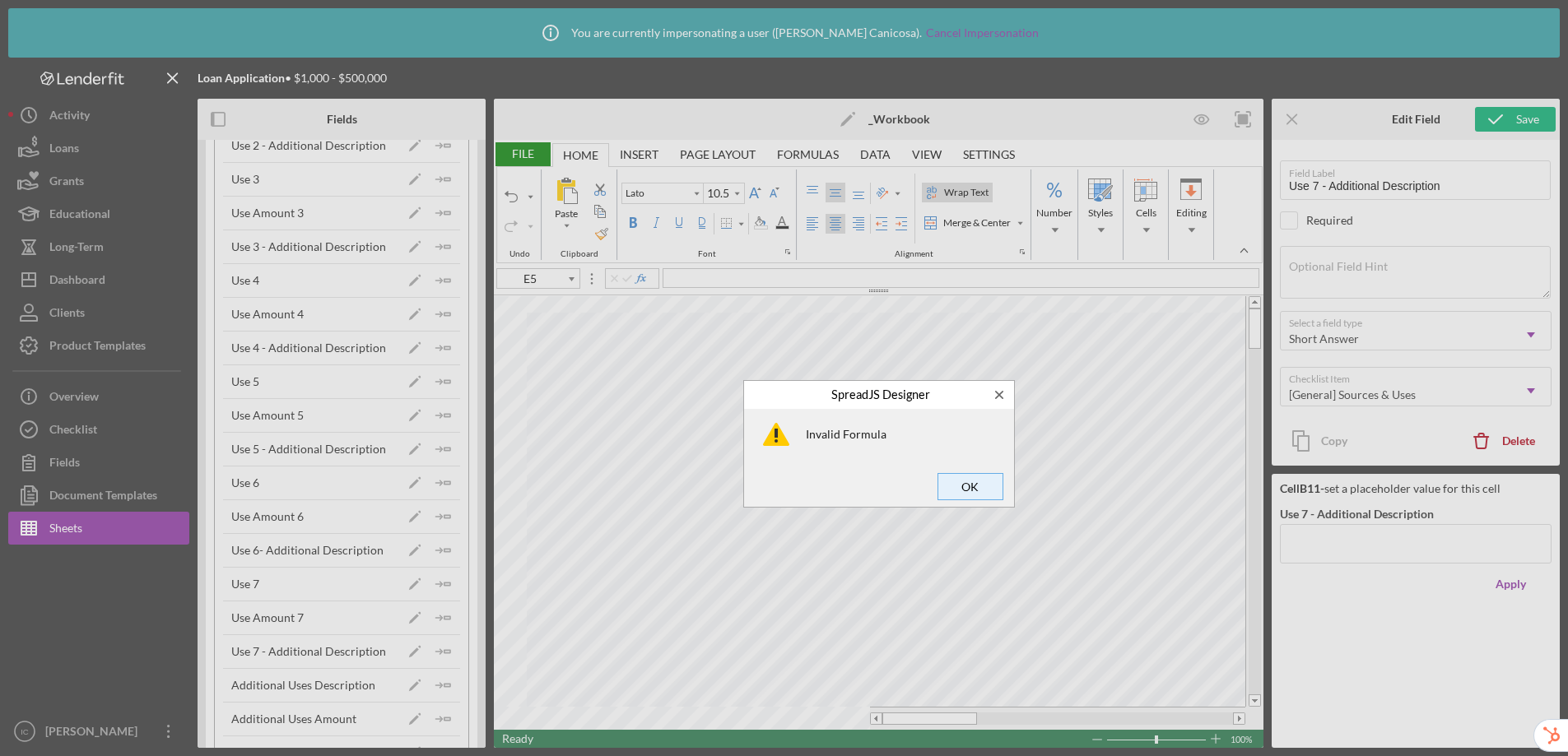
click at [970, 489] on span "OK" at bounding box center [970, 486] width 54 height 23
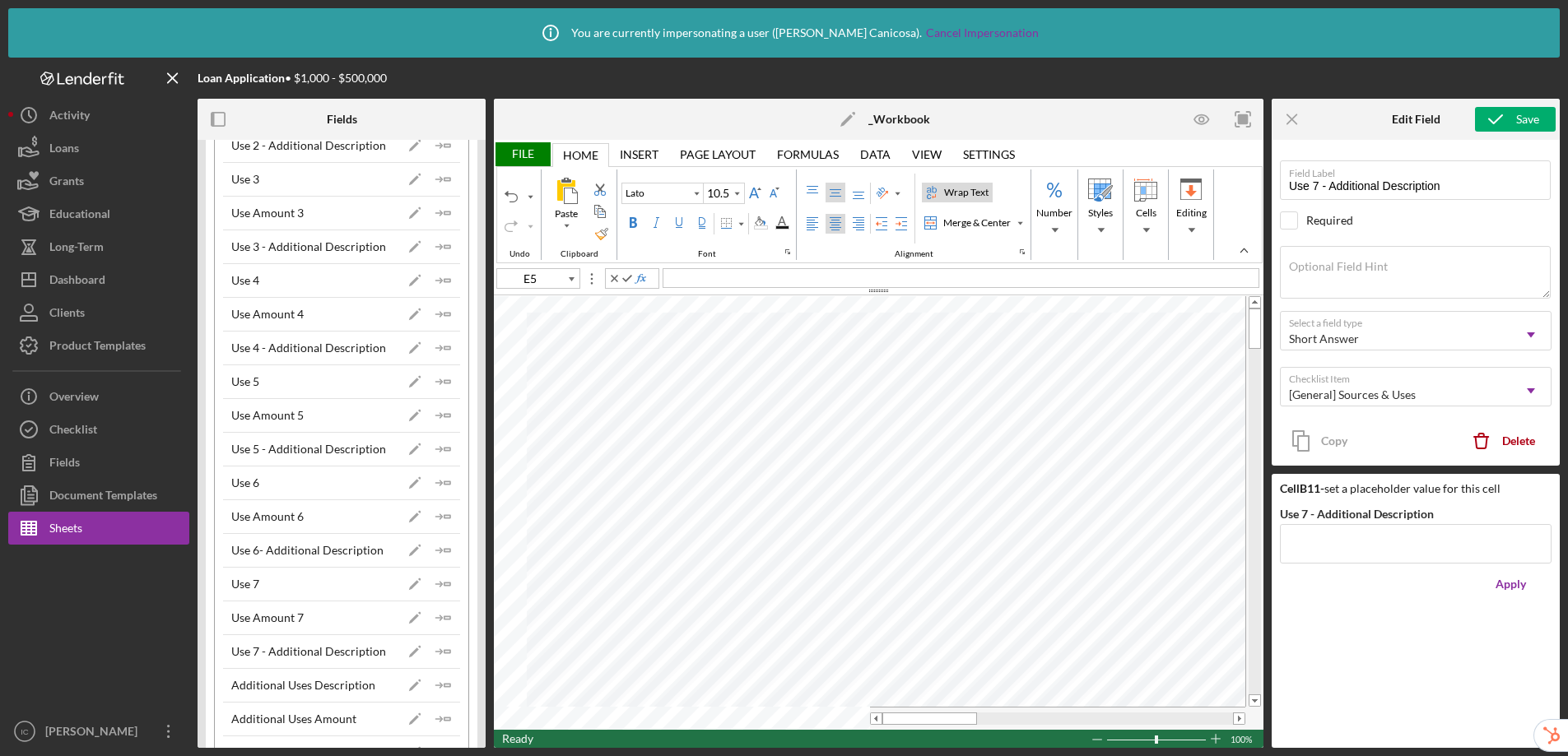
type input "E4"
click at [693, 273] on span "D13" at bounding box center [703, 276] width 23 height 14
click at [784, 286] on div at bounding box center [878, 291] width 770 height 9
click at [780, 281] on div "= D4 / $D13" at bounding box center [961, 278] width 597 height 20
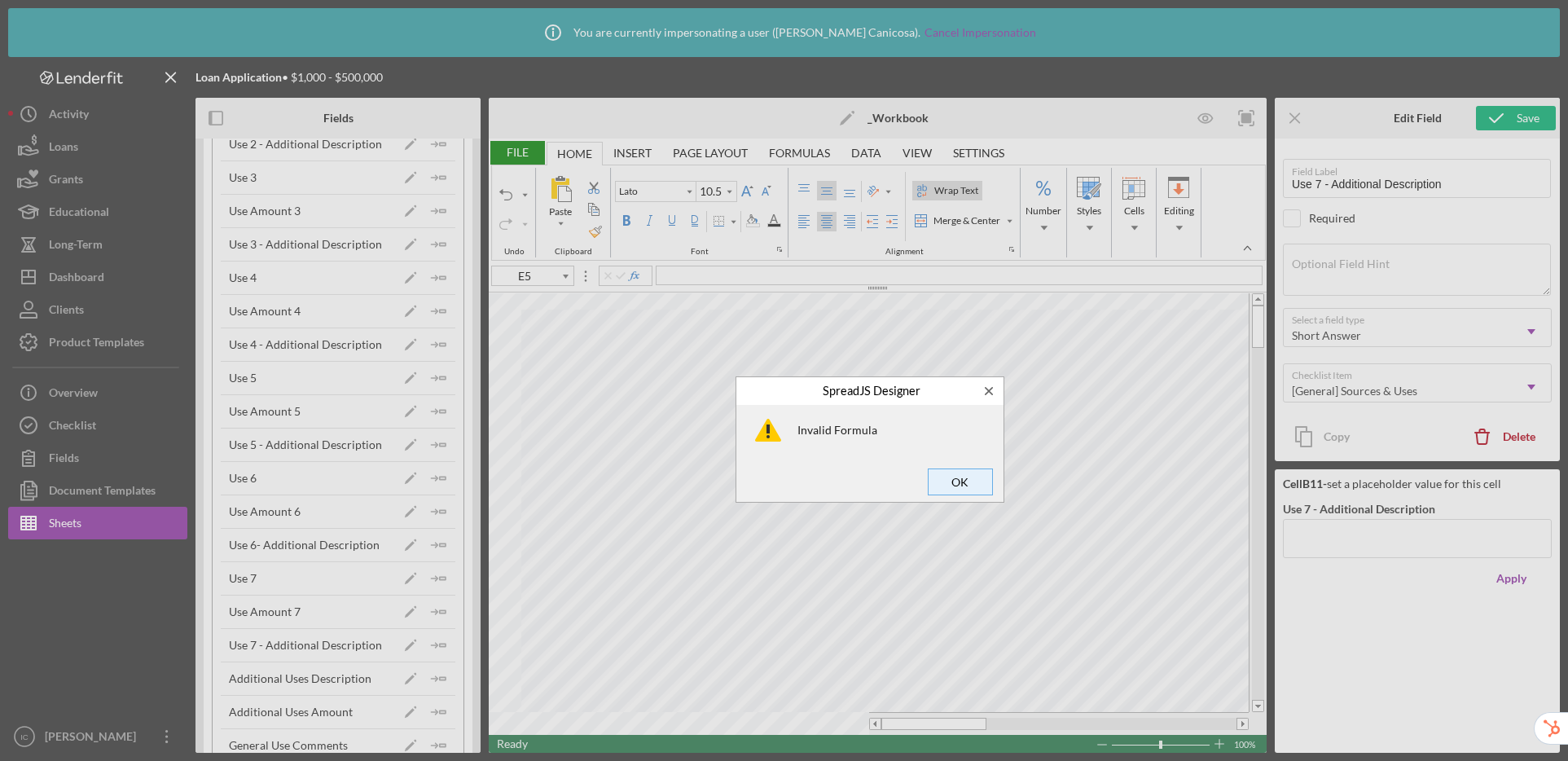
click at [951, 486] on span "OK" at bounding box center [961, 481] width 54 height 22
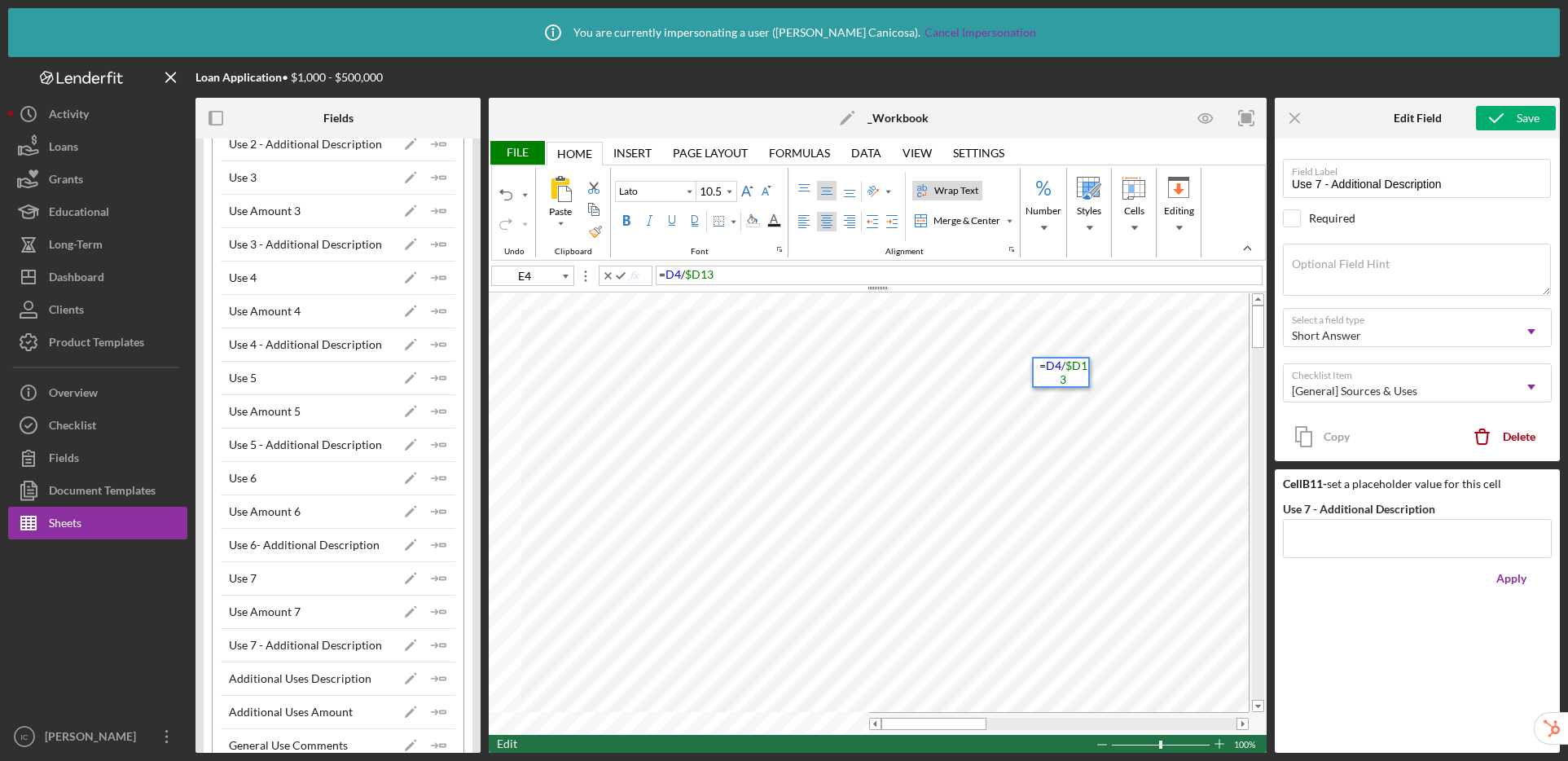
click at [727, 274] on div "= D4 / $D13" at bounding box center [959, 275] width 607 height 20
click at [685, 275] on span "D13" at bounding box center [696, 273] width 22 height 13
click at [724, 277] on div "= D4 / D13" at bounding box center [959, 275] width 607 height 20
click at [694, 273] on span "D13" at bounding box center [696, 273] width 22 height 13
type input "G9"
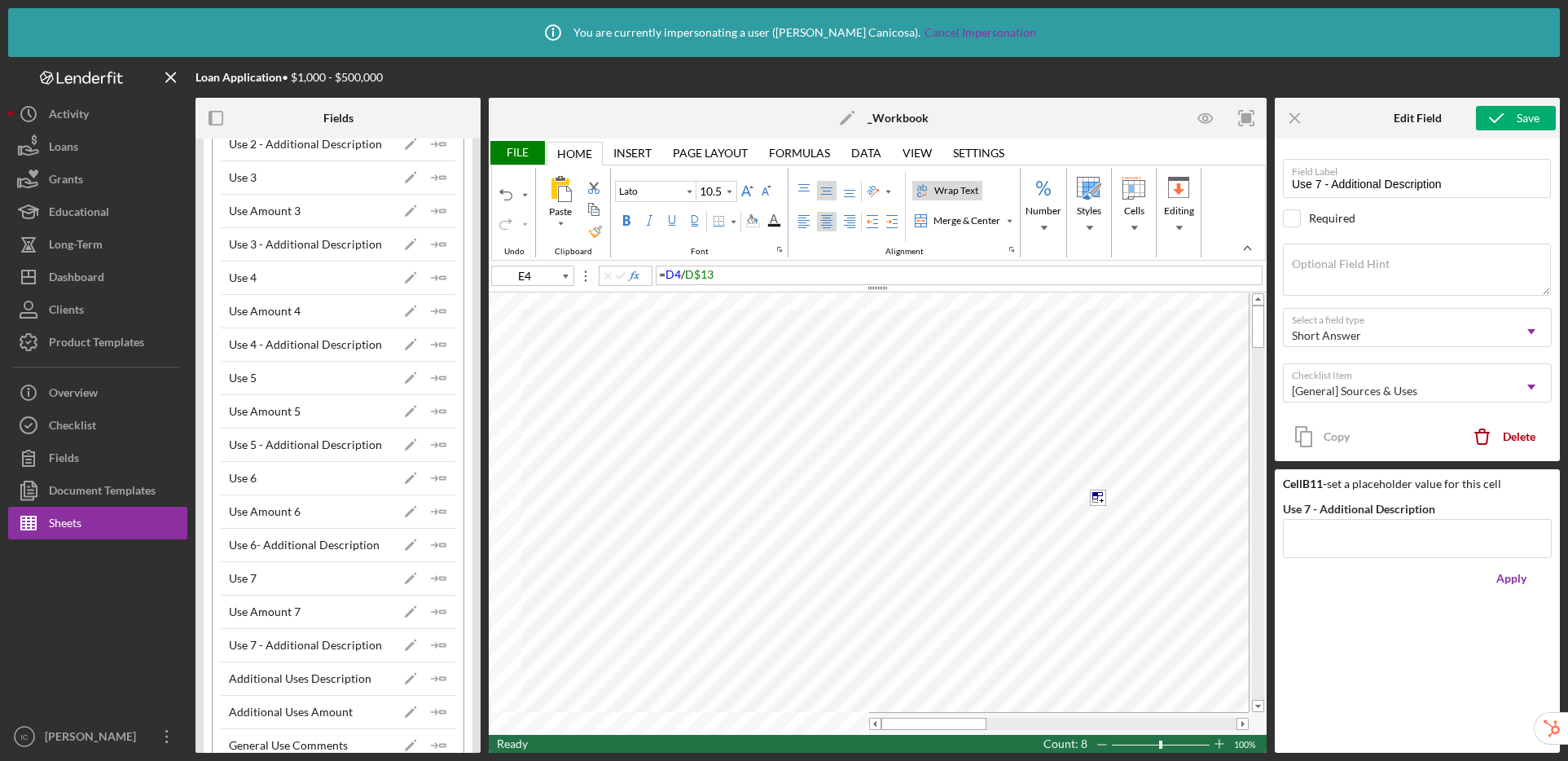
type input "Calibri"
type input "11"
type input "E4"
type input "Lato"
type input "10.5"
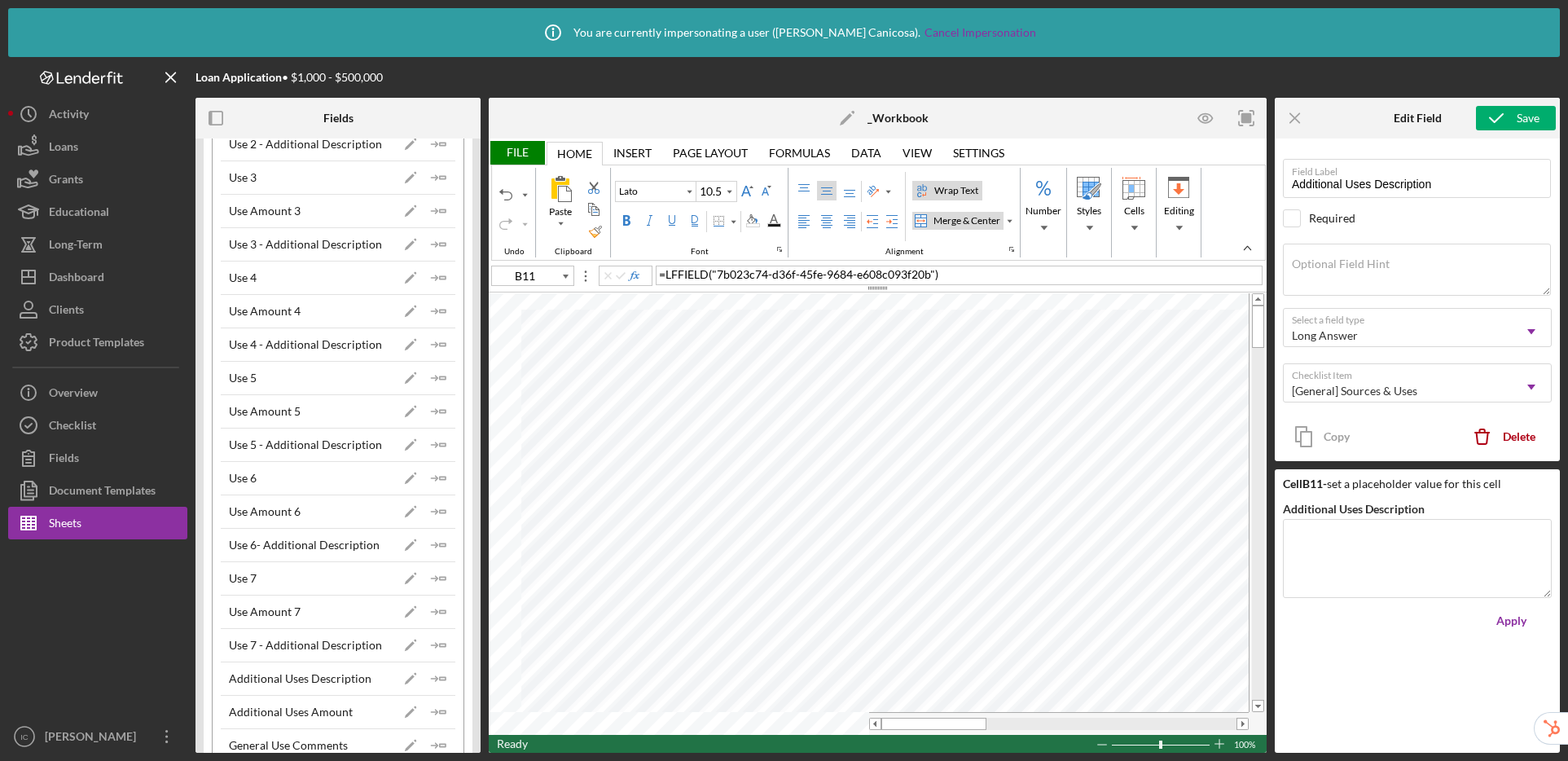
click at [945, 224] on div "Merge & Center" at bounding box center [967, 221] width 73 height 14
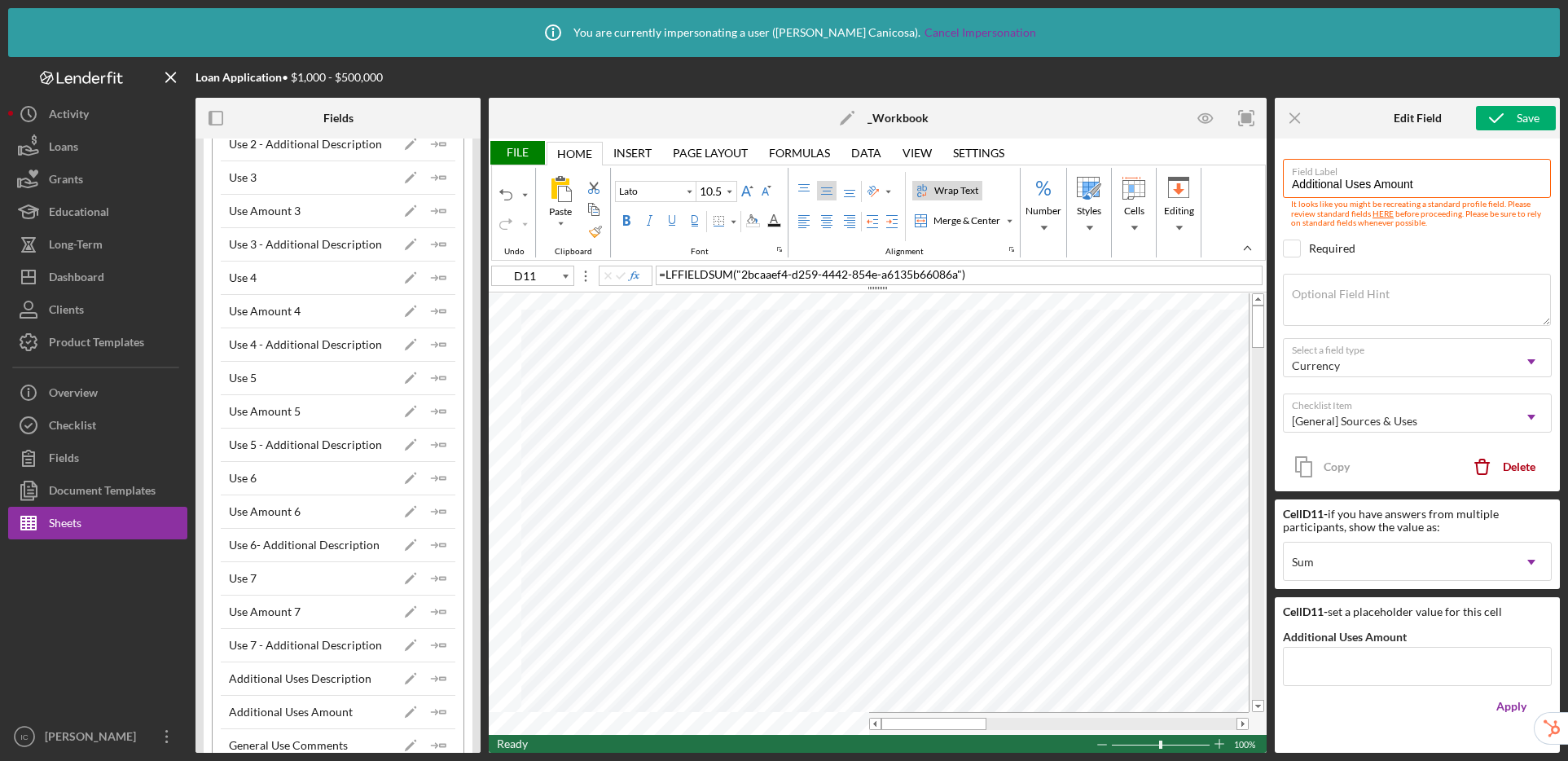
type input "1R x 2C"
type input "Calibri"
type input "11"
type input "B10"
type input "Use 7 - Additional Description"
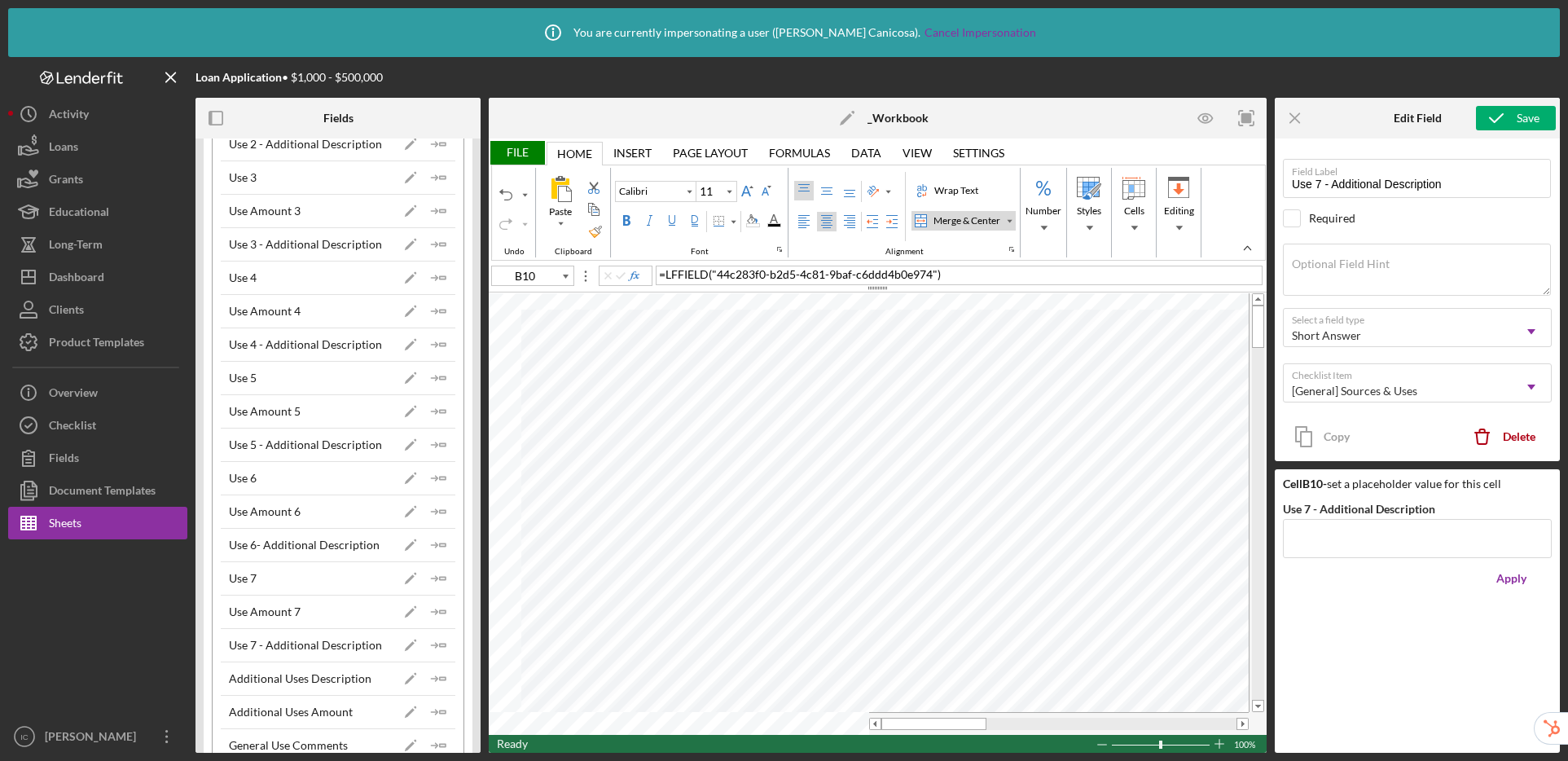
type input "1R x 2C"
type input "Lato"
type input "10.5"
click at [435, 738] on icon "Icon/Insert Field" at bounding box center [439, 746] width 32 height 32
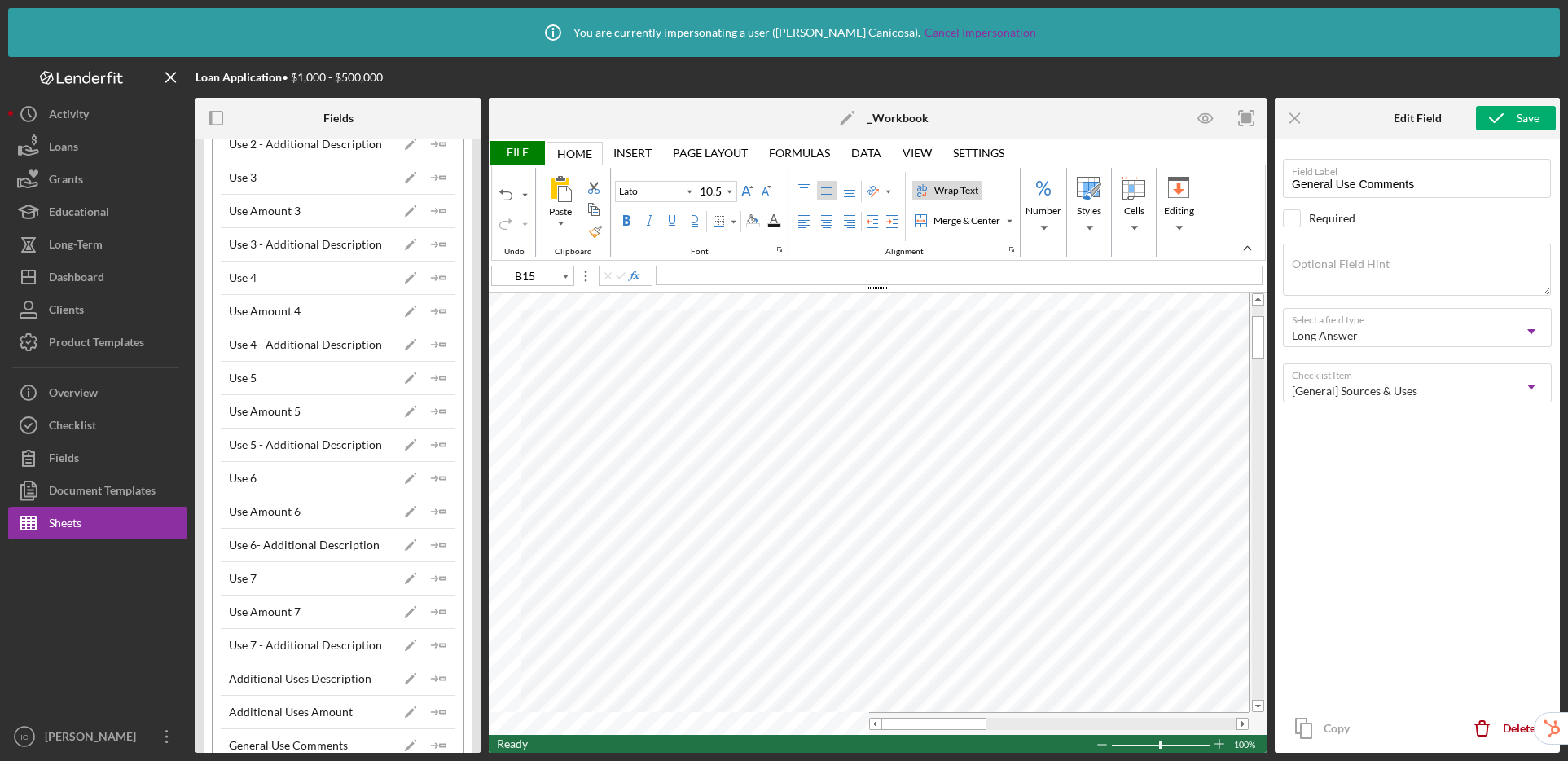
type input "A19"
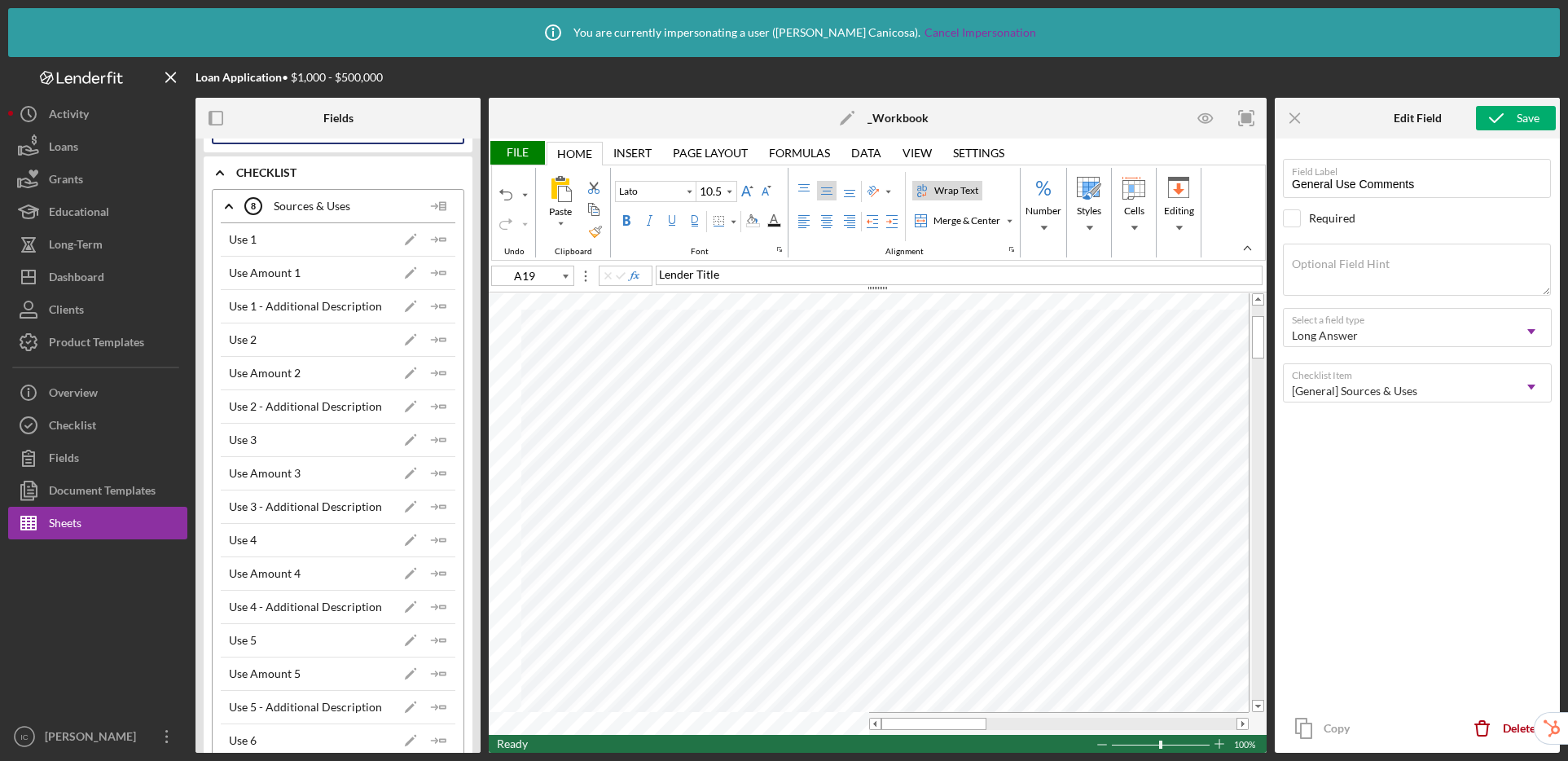
scroll to position [0, 0]
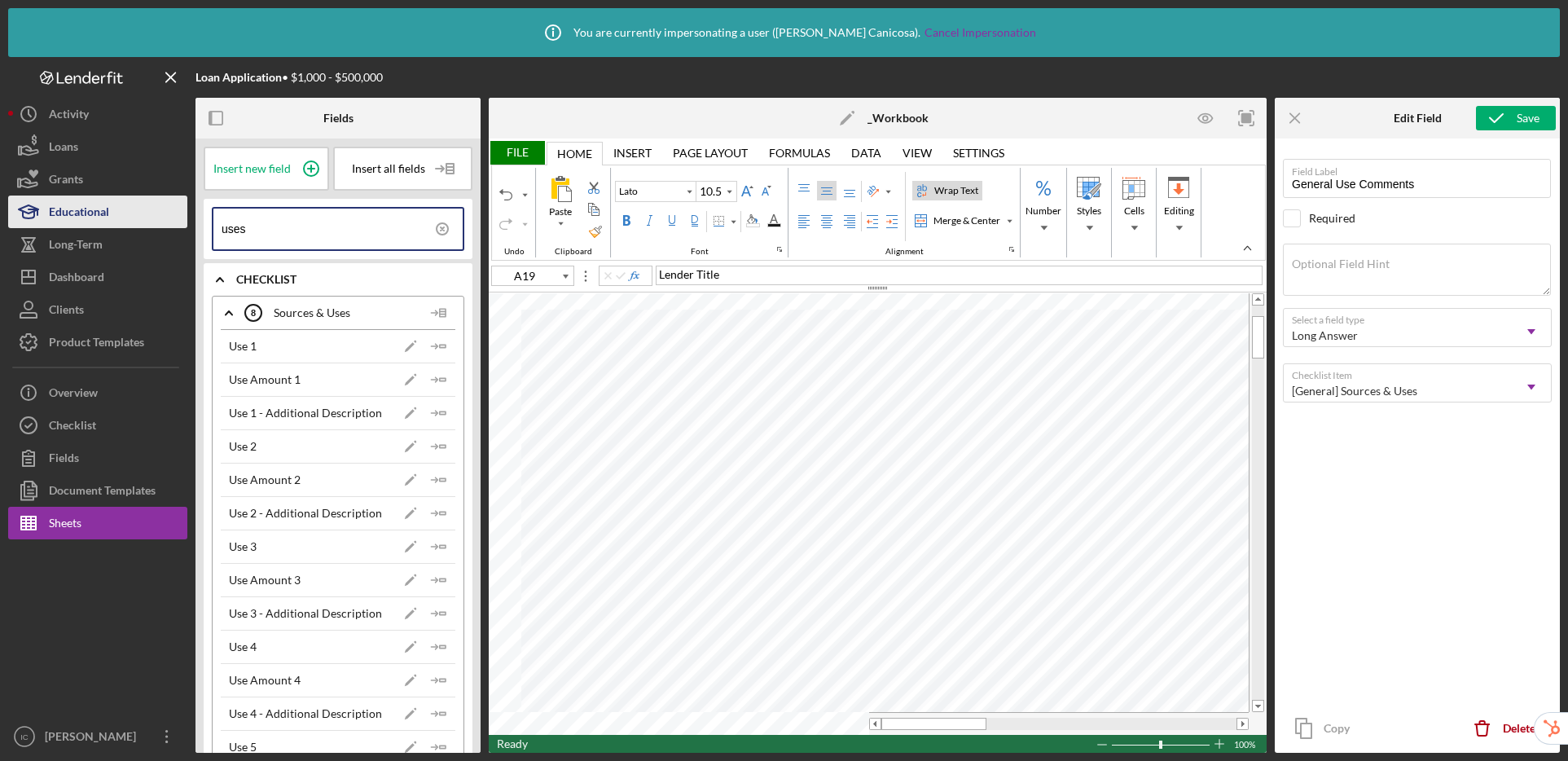
drag, startPoint x: 291, startPoint y: 230, endPoint x: 159, endPoint y: 217, distance: 132.6
click at [159, 217] on div "Loan Application • $1,000 - $500,000 Fields Insert new field Insert all fields …" at bounding box center [784, 405] width 1552 height 696
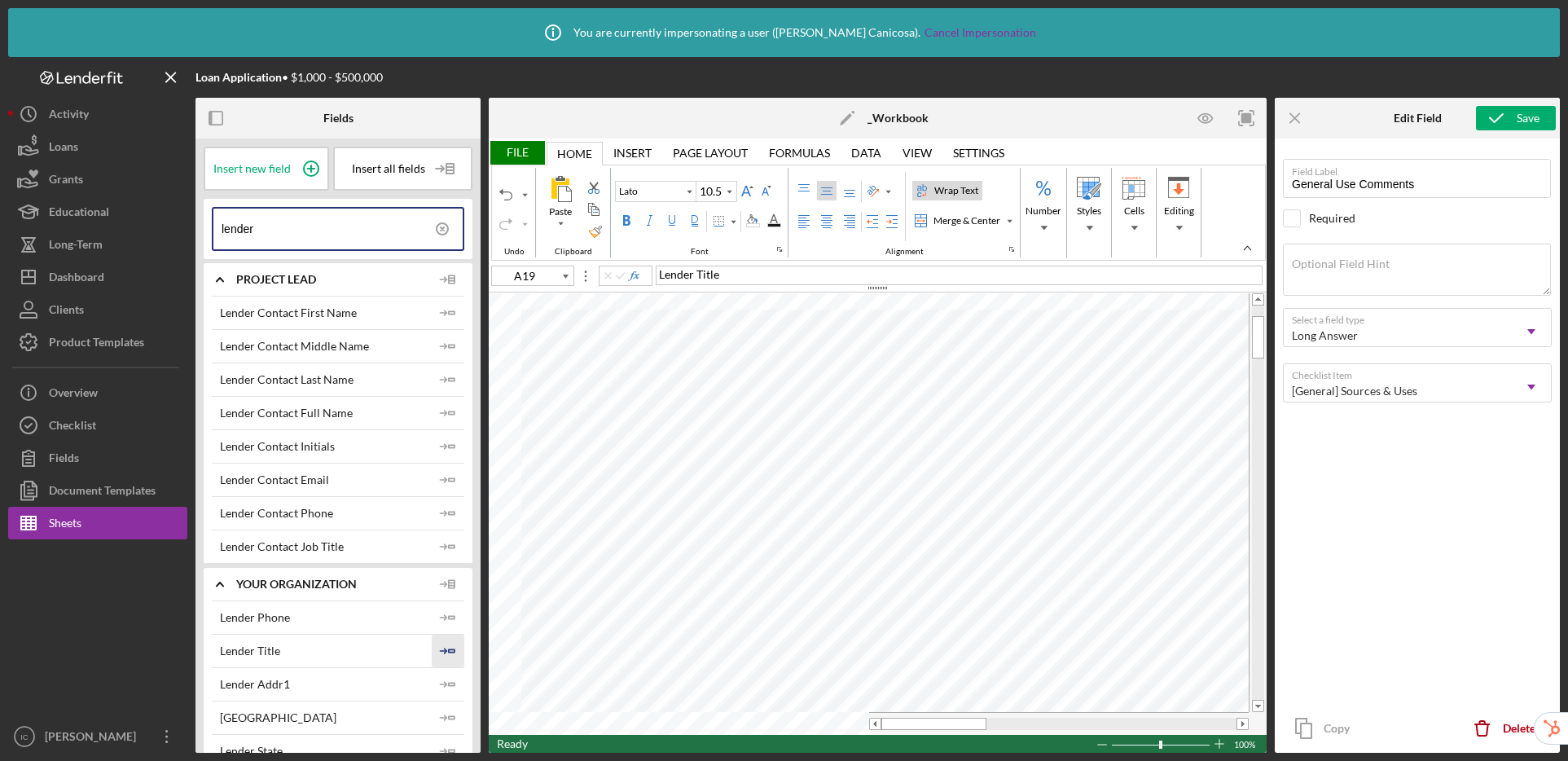
type input "lender"
click at [443, 655] on icon "Icon/Insert Field" at bounding box center [448, 651] width 32 height 32
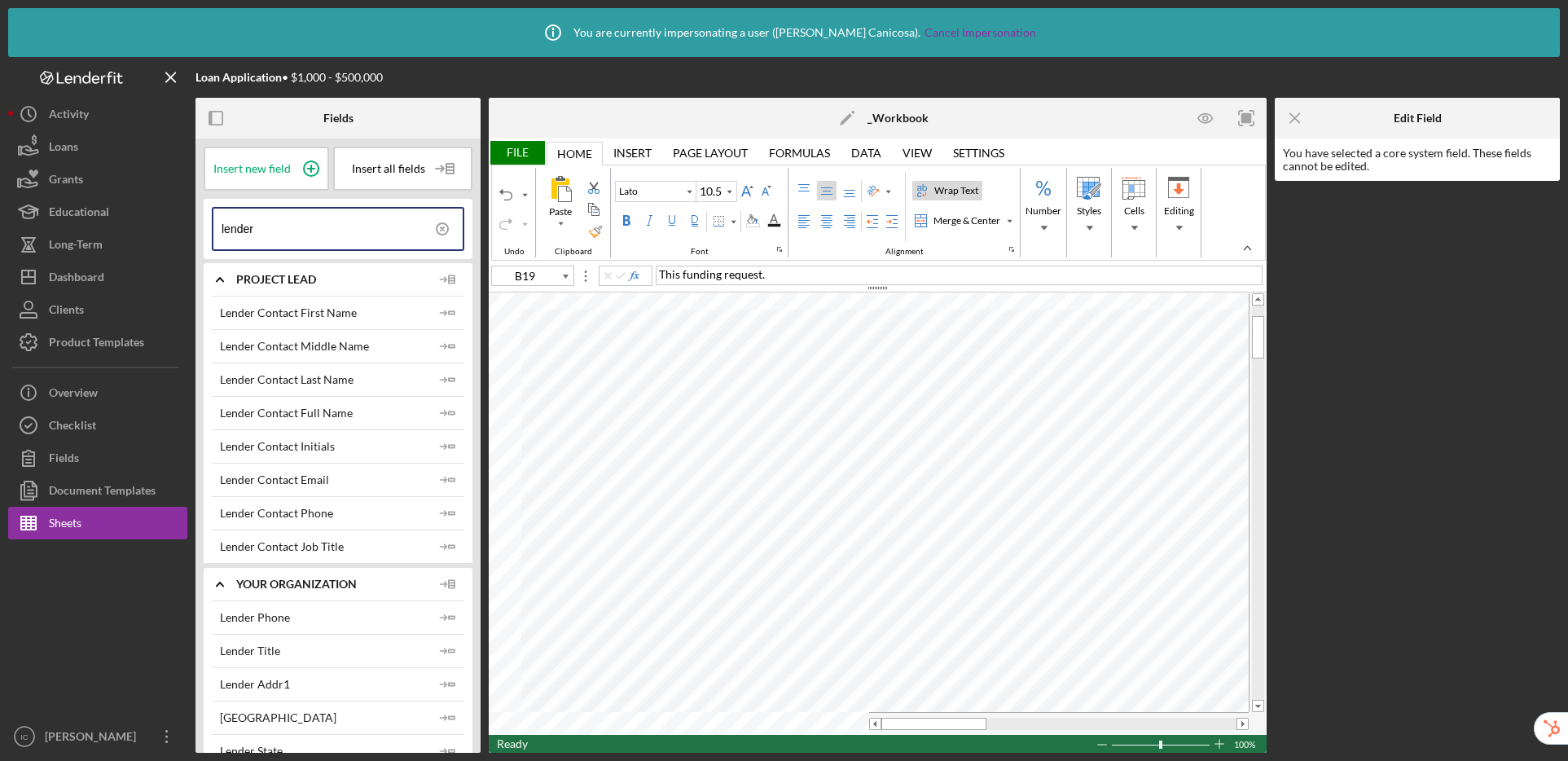
type input "B18"
type input "D19"
drag, startPoint x: 278, startPoint y: 235, endPoint x: 182, endPoint y: 209, distance: 99.5
click at [182, 209] on div "Loan Application • $1,000 - $500,000 Fields Insert new field Insert all fields …" at bounding box center [784, 405] width 1552 height 696
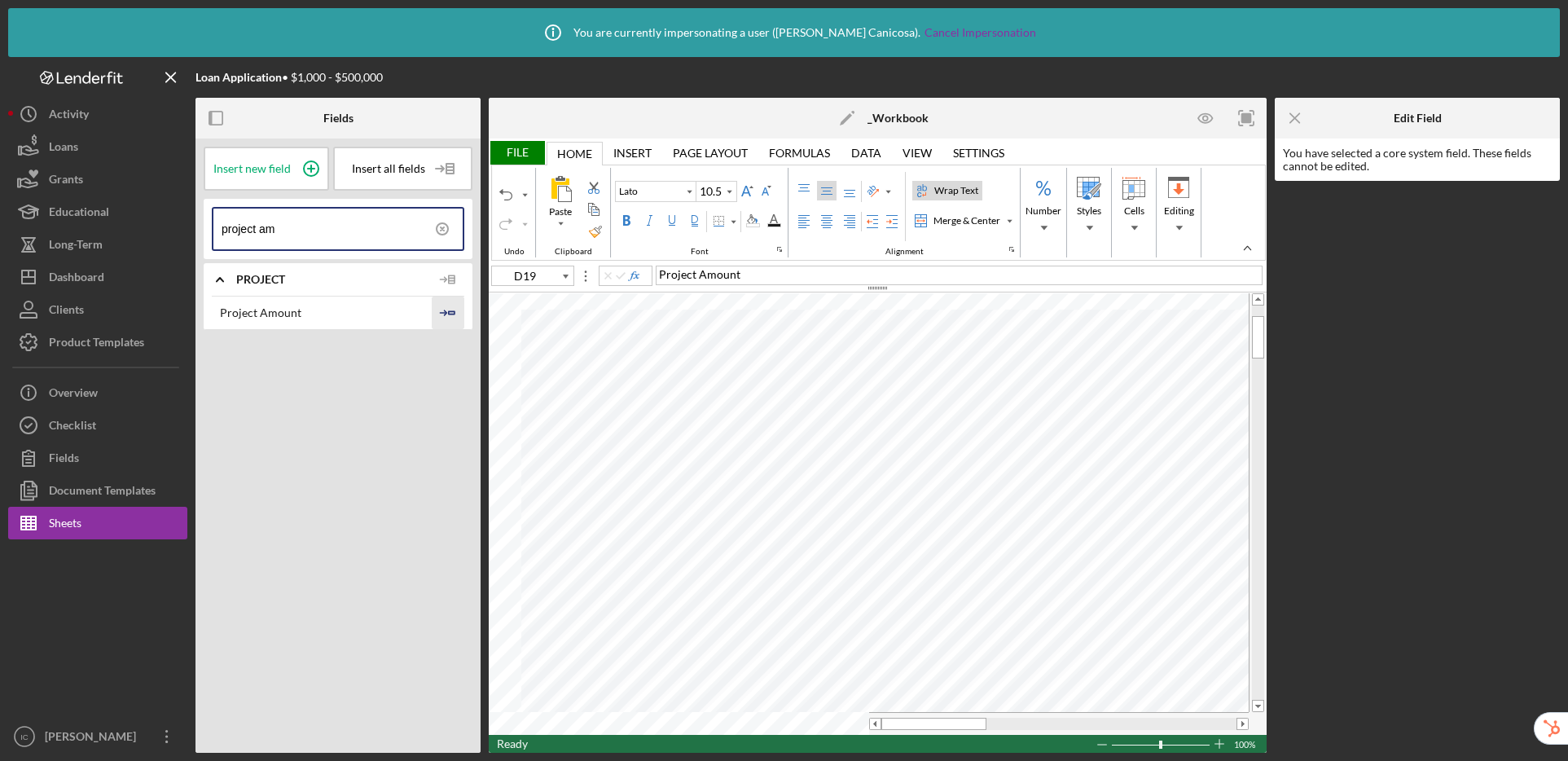
type input "project am"
click at [443, 314] on icon "Icon/Insert Field" at bounding box center [448, 313] width 32 height 32
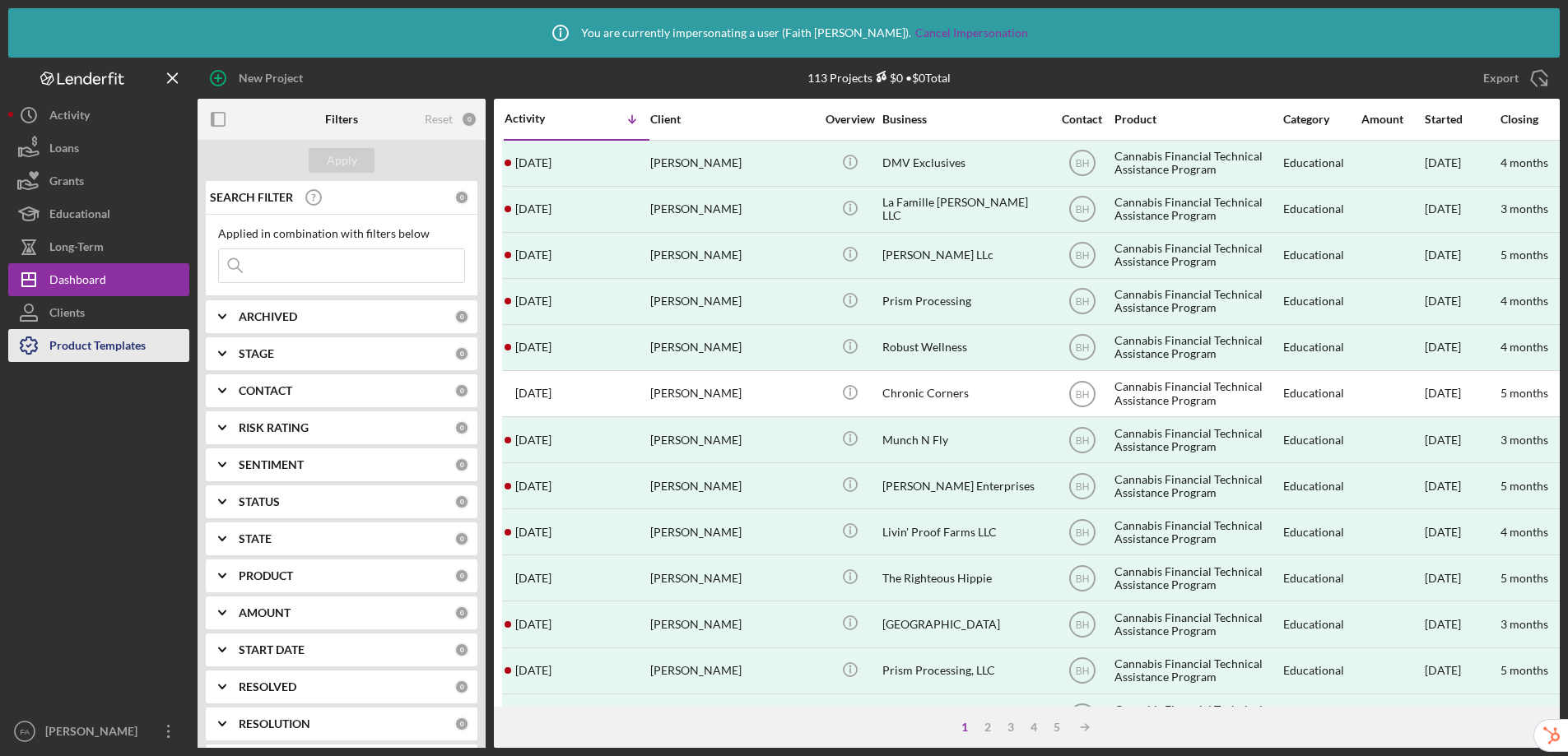
click at [101, 349] on div "Product Templates" at bounding box center [98, 348] width 96 height 37
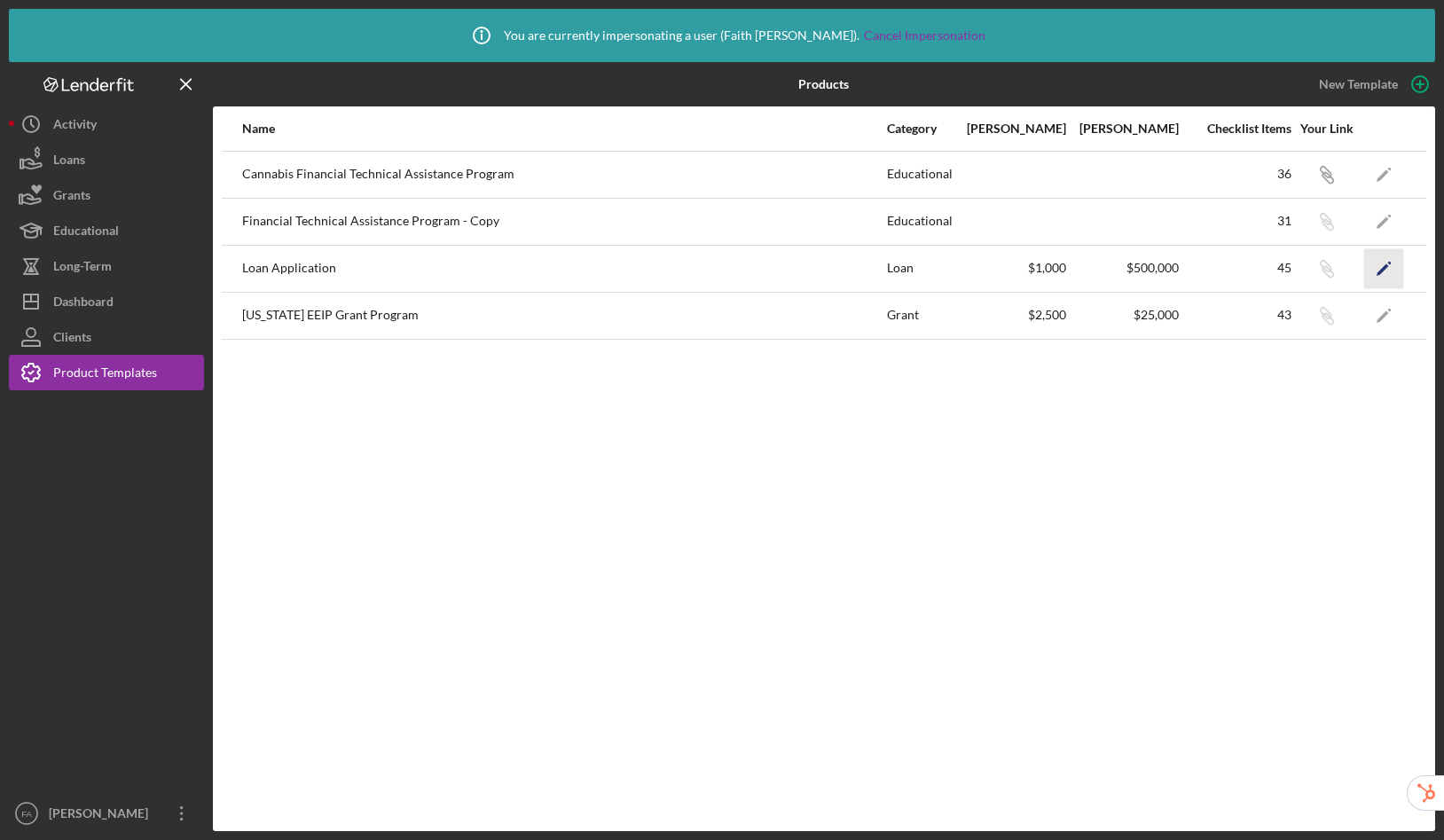
click at [1384, 264] on icon "Icon/Edit" at bounding box center [1384, 268] width 40 height 40
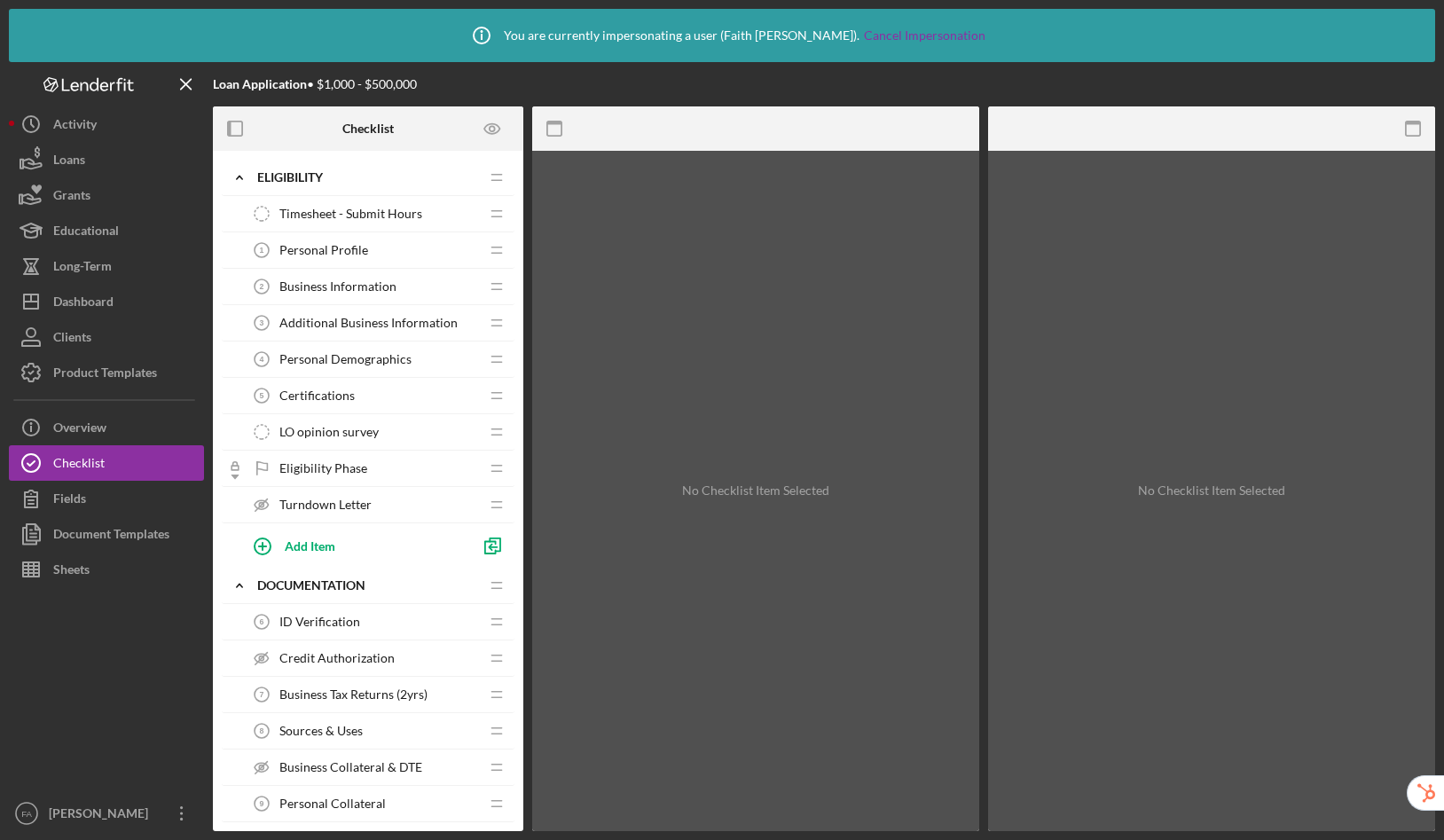
click at [334, 730] on span "Sources & Uses" at bounding box center [320, 731] width 83 height 15
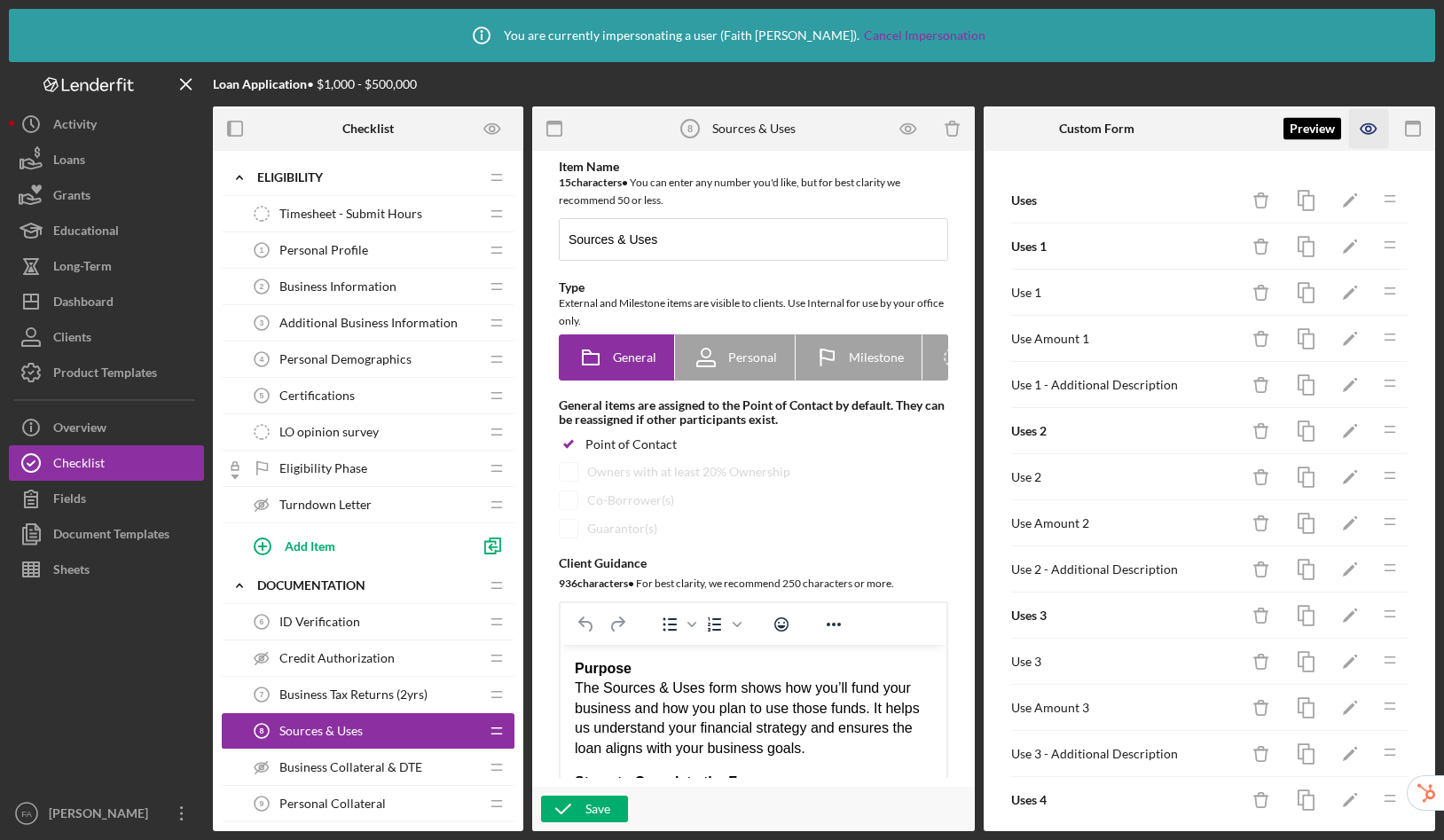
click at [1376, 131] on icon "button" at bounding box center [1368, 129] width 15 height 10
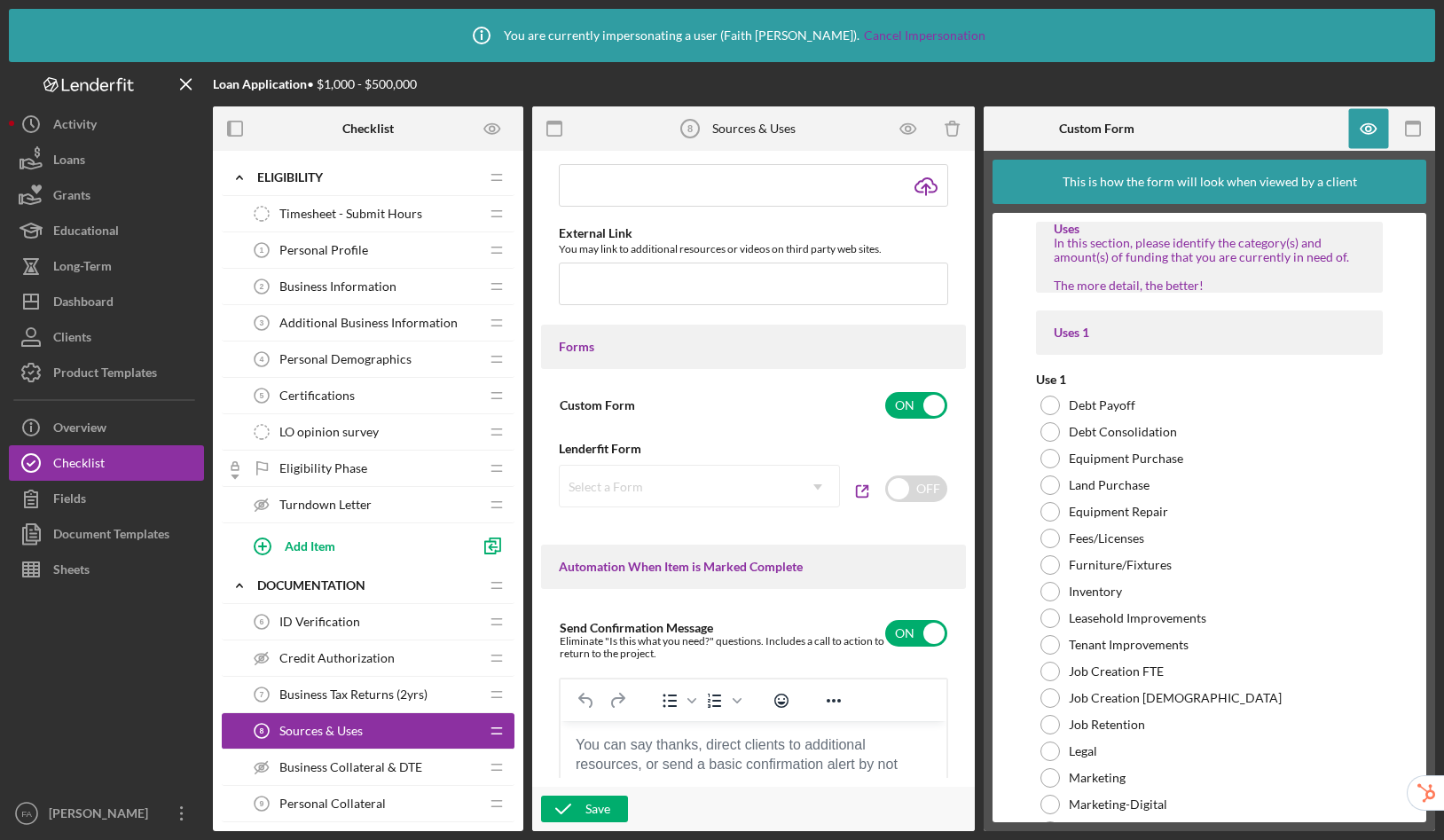
scroll to position [1335, 0]
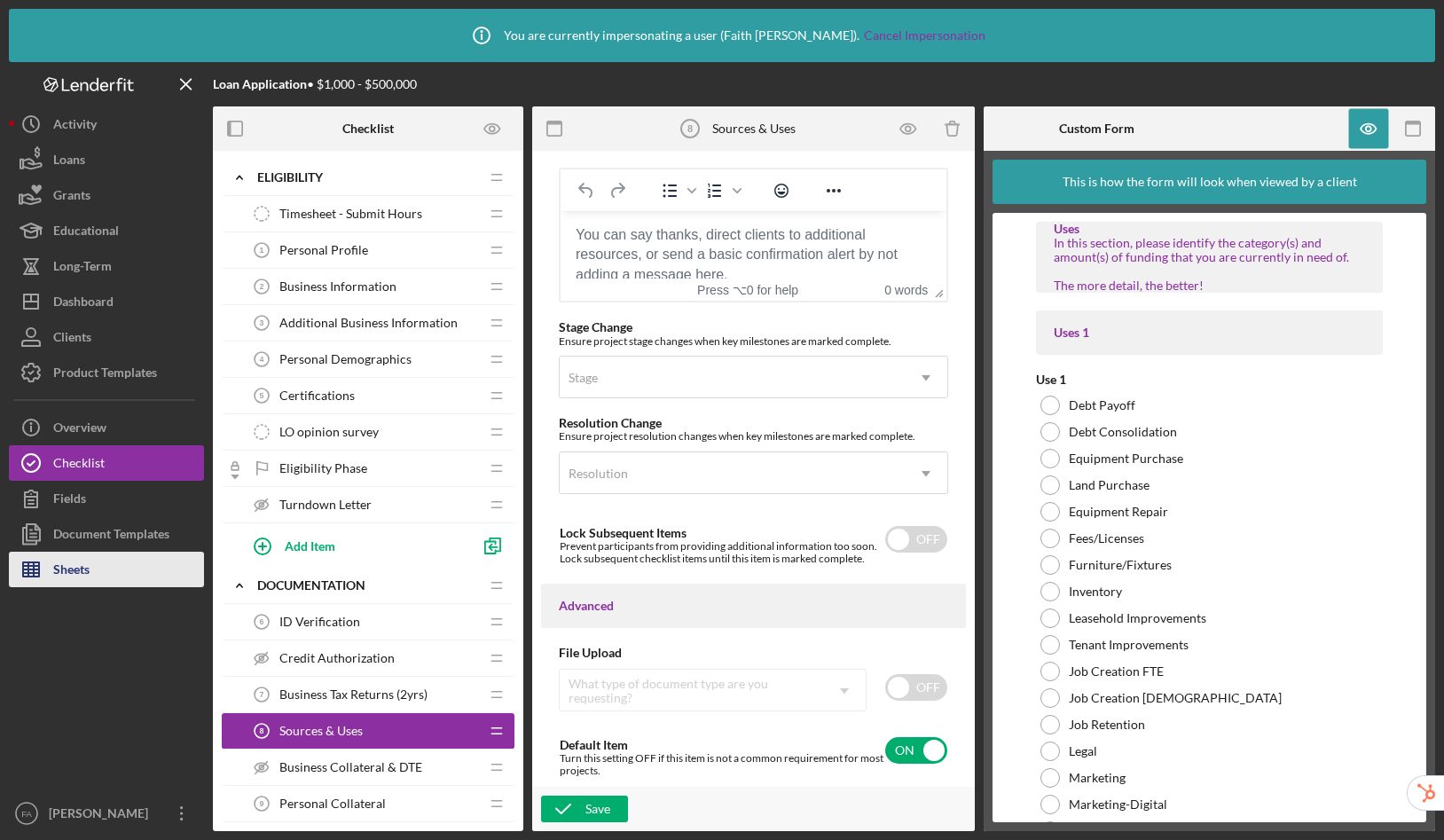
click at [100, 570] on button "Sheets" at bounding box center [106, 569] width 195 height 35
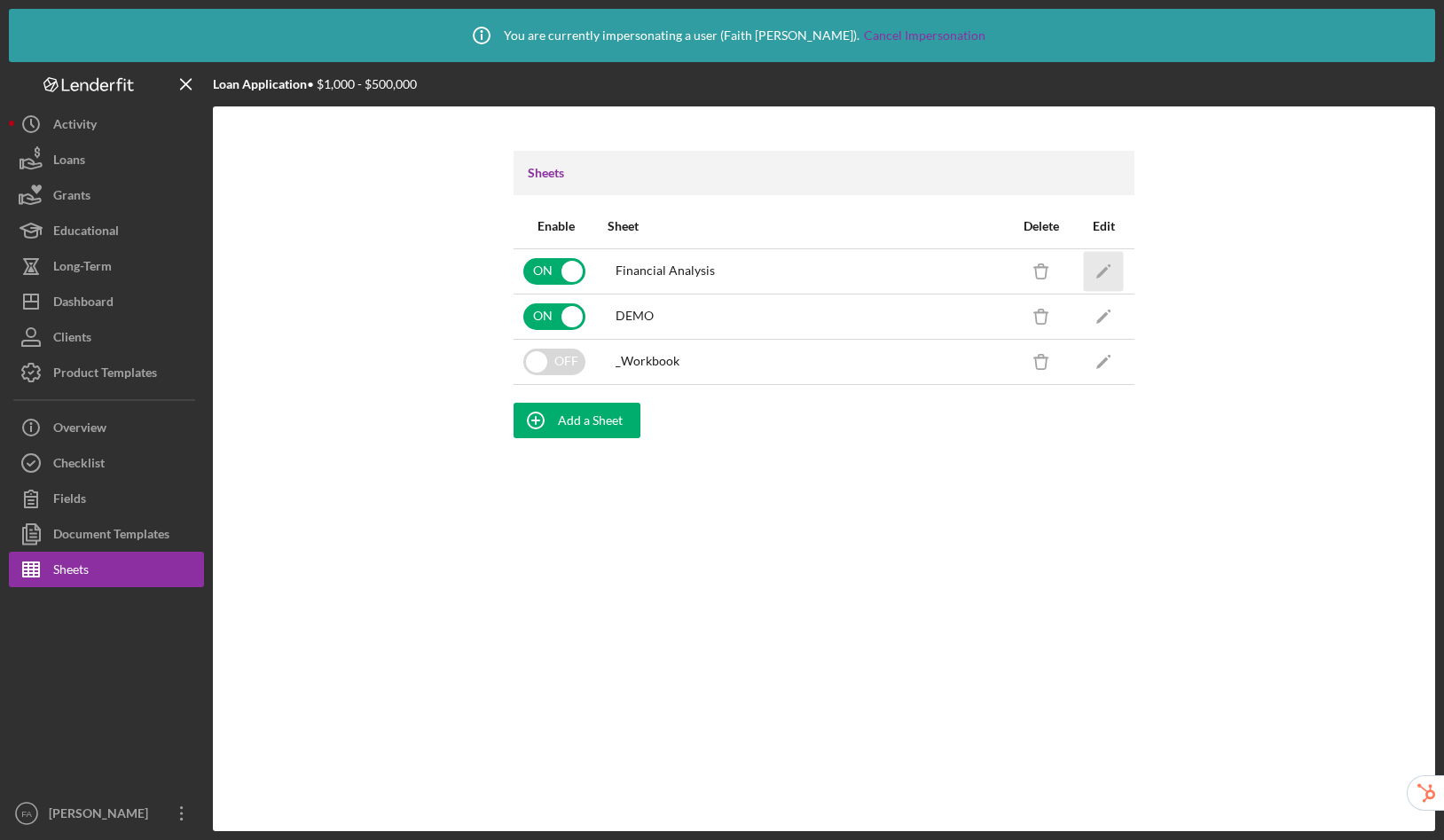
click at [1099, 264] on icon "Icon/Edit" at bounding box center [1103, 270] width 40 height 40
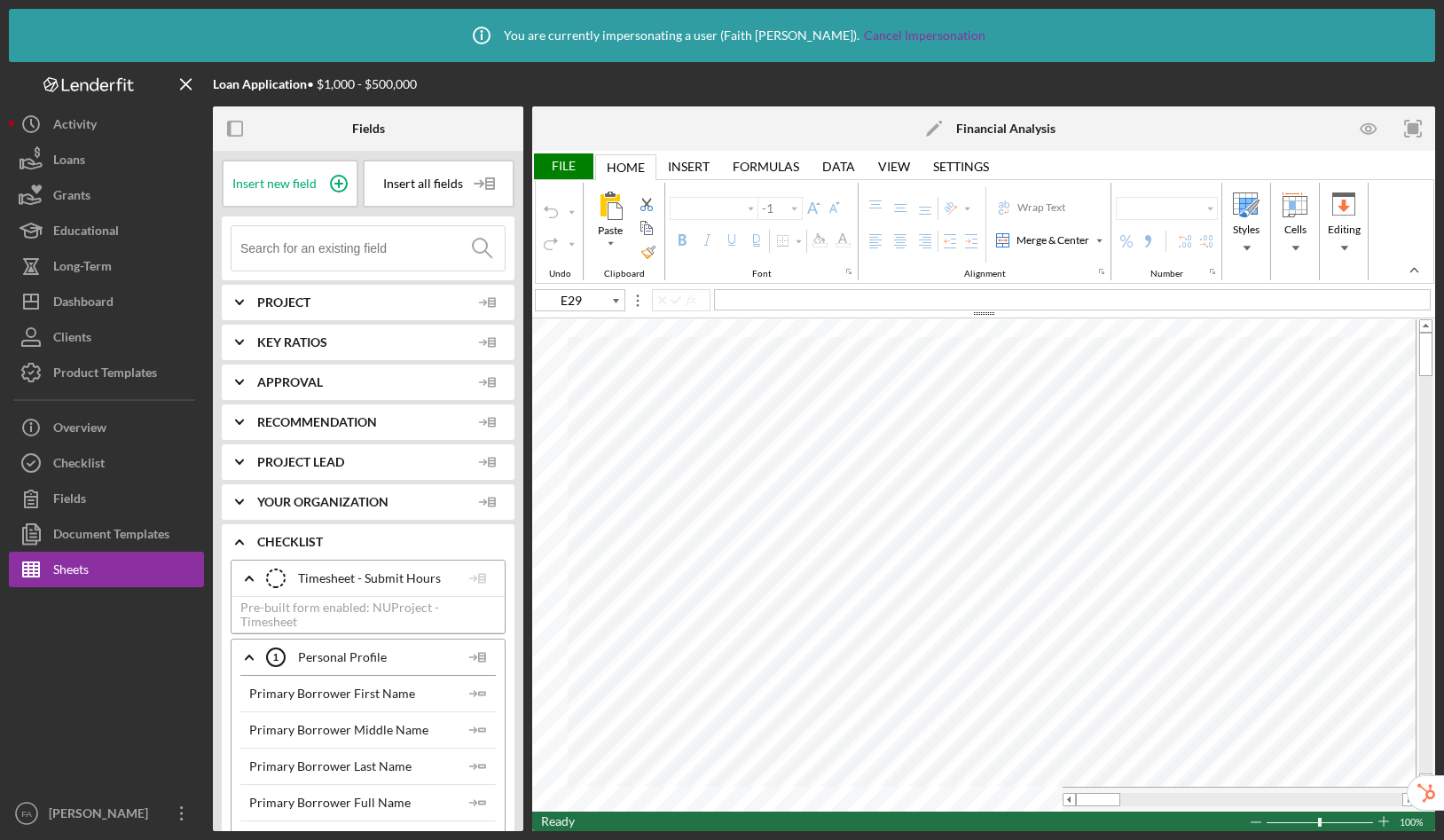
type input "Lato"
type input "10.5"
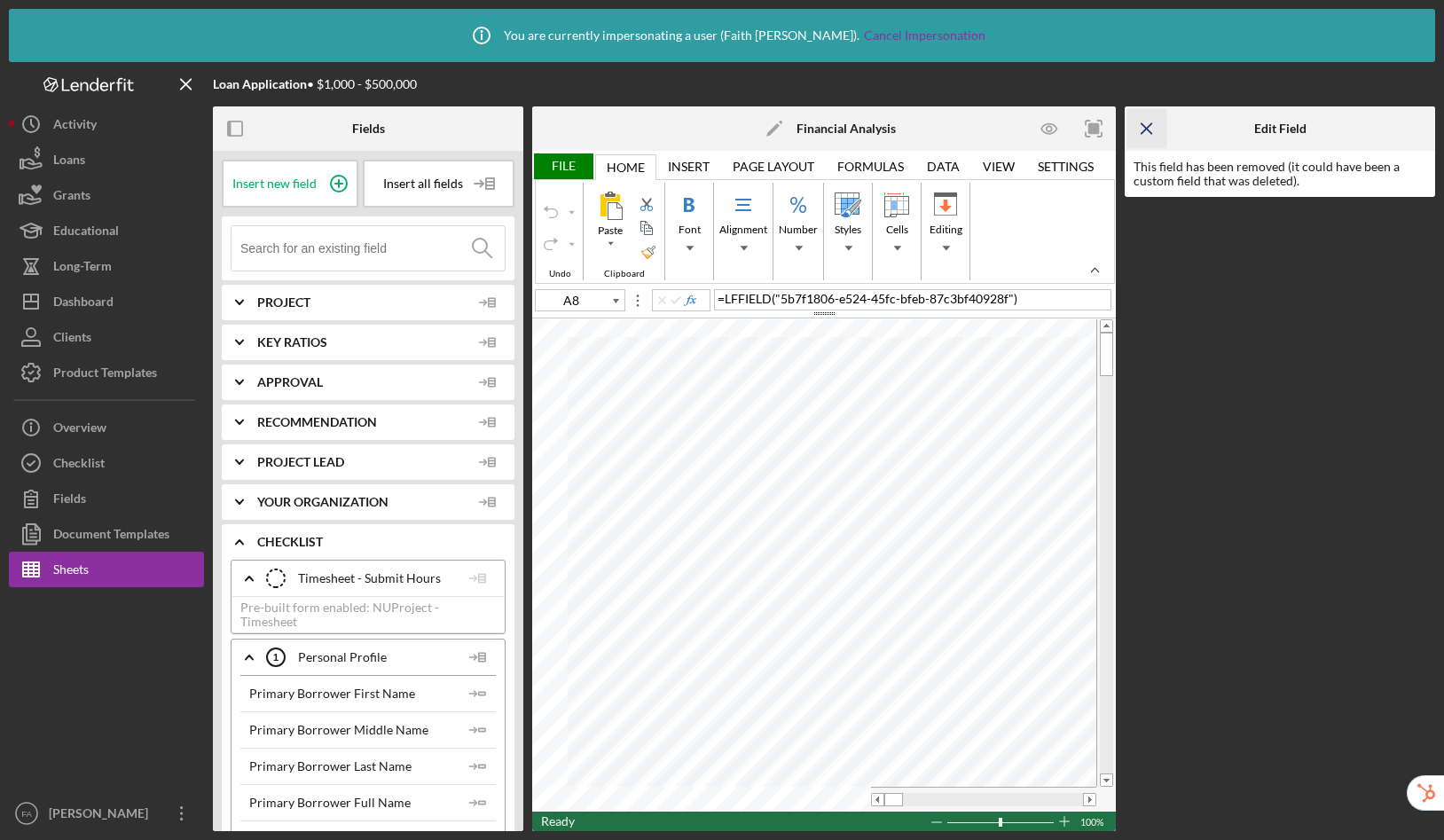
click at [1149, 125] on line "button" at bounding box center [1146, 128] width 10 height 10
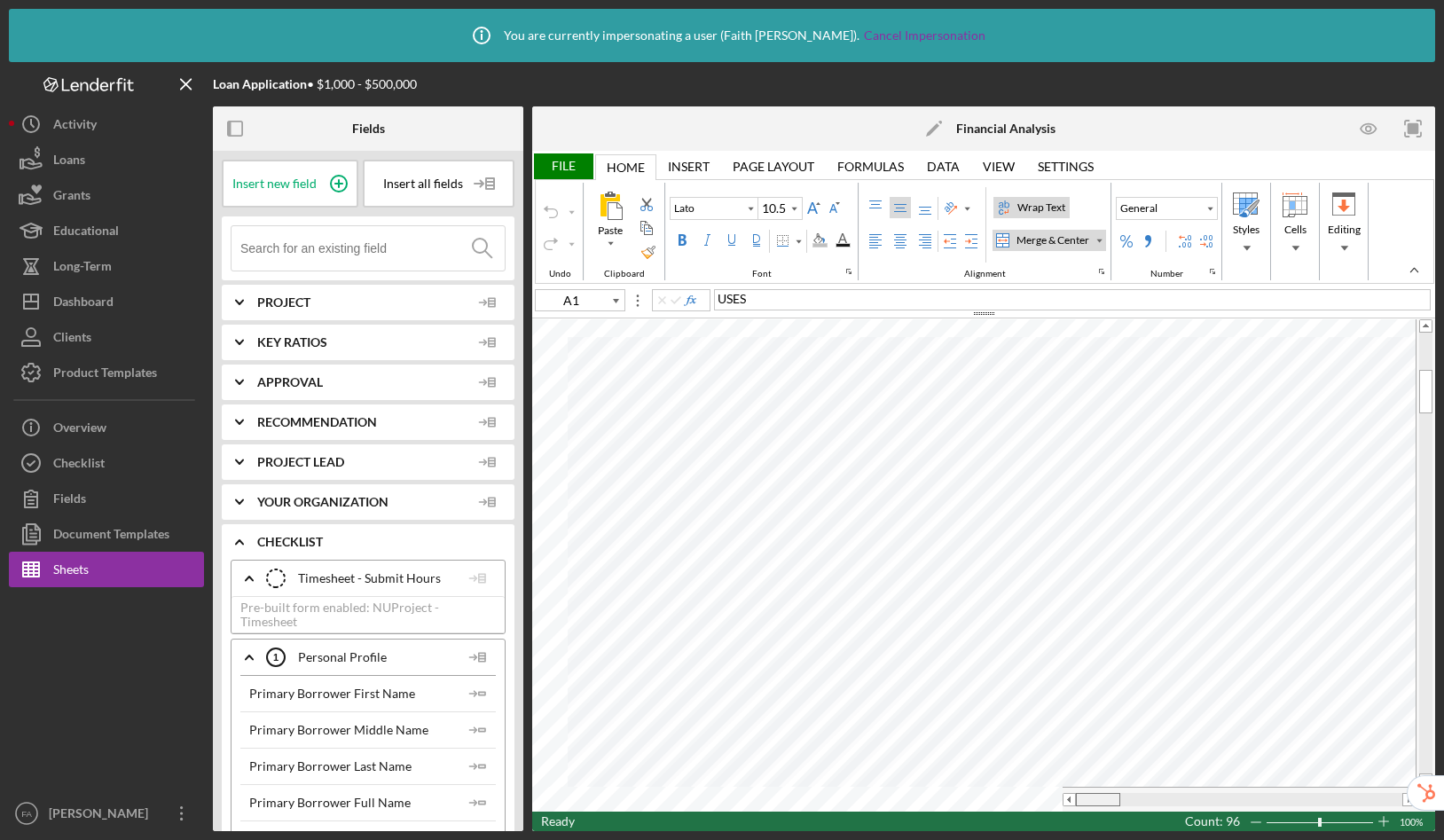
click at [977, 805] on tr at bounding box center [973, 798] width 883 height 24
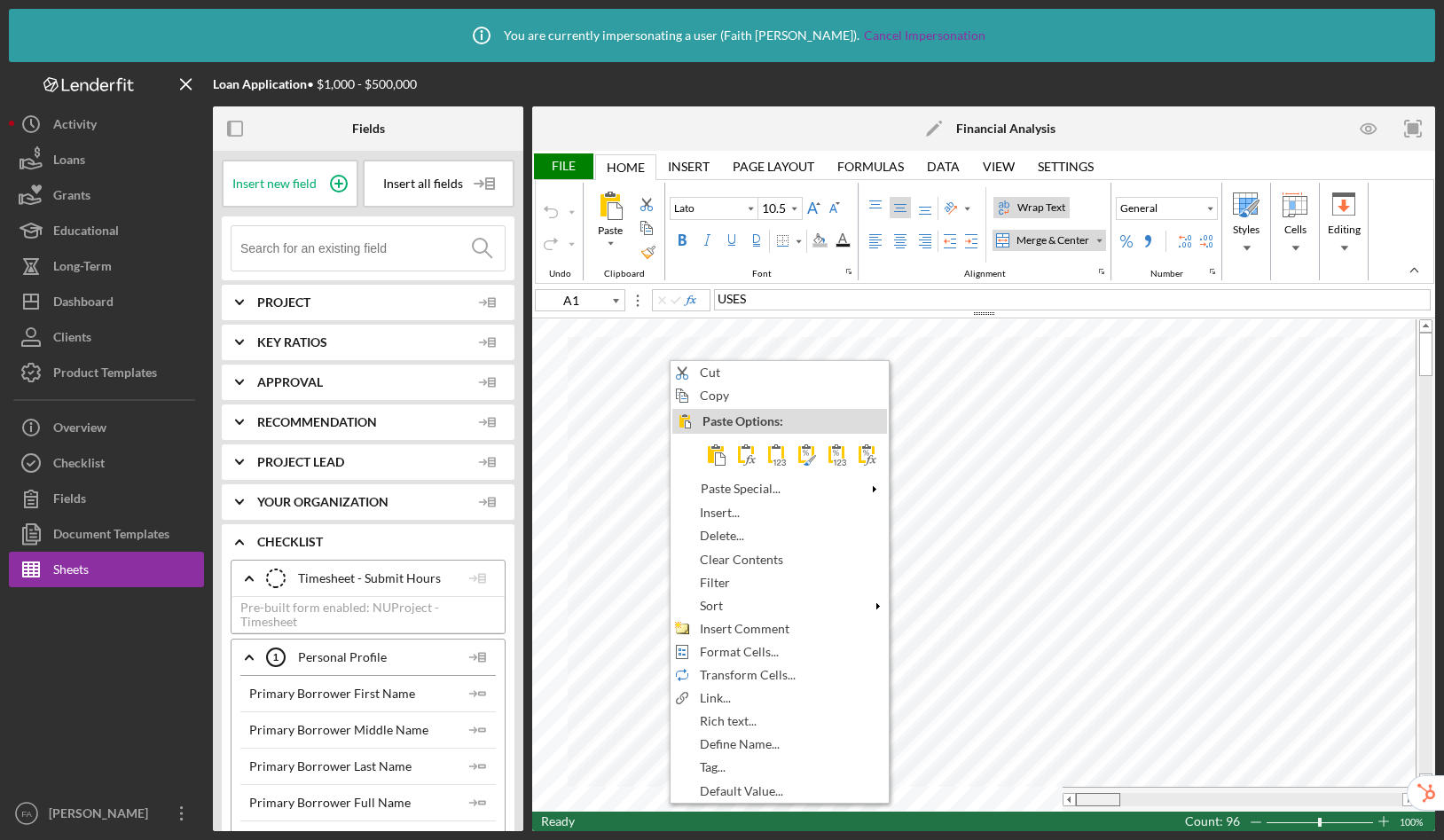
drag, startPoint x: 1091, startPoint y: 800, endPoint x: 161, endPoint y: 19, distance: 1214.4
click at [750, 395] on div "Copy" at bounding box center [780, 395] width 215 height 20
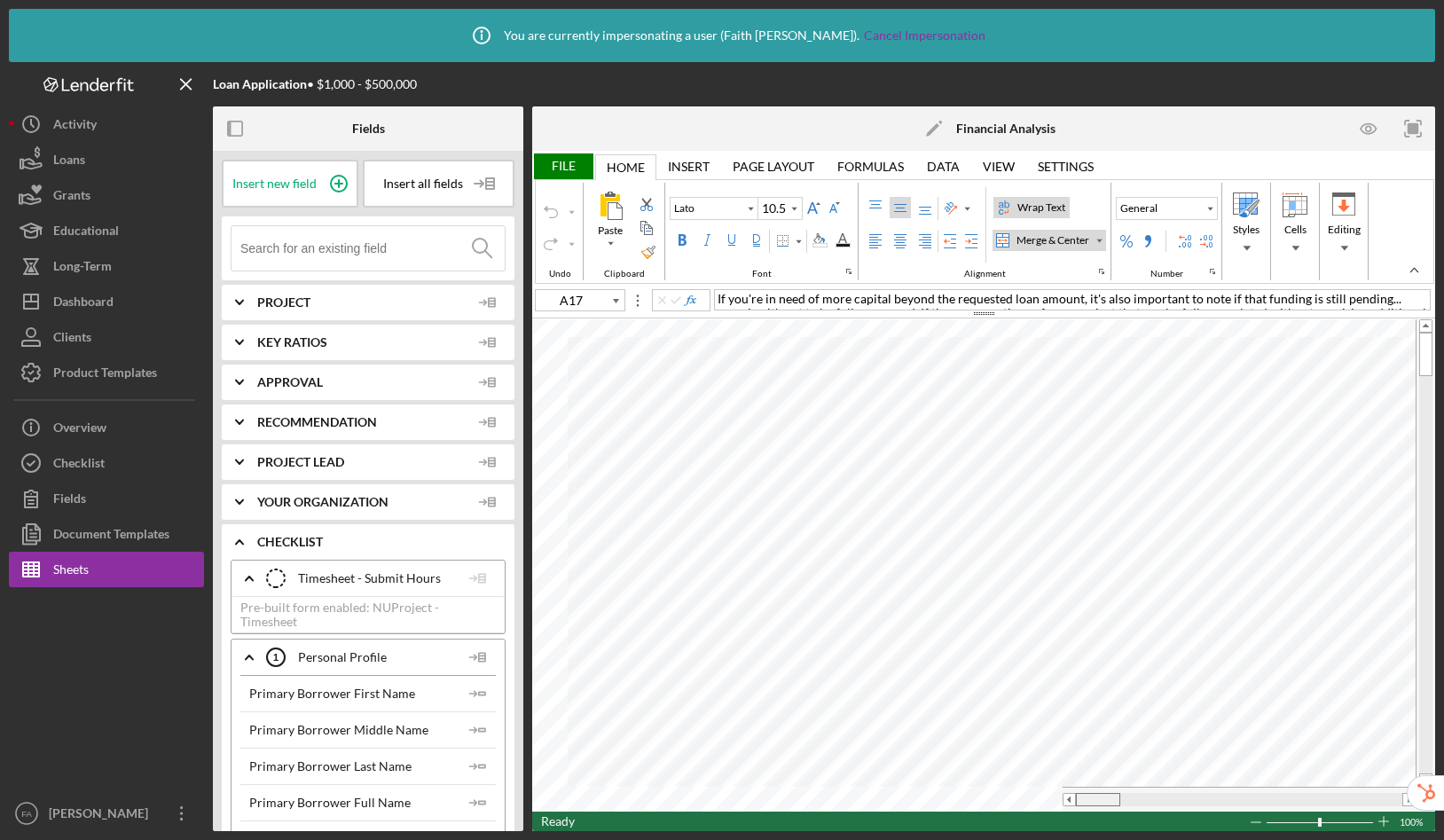
click at [847, 786] on tr at bounding box center [973, 798] width 883 height 24
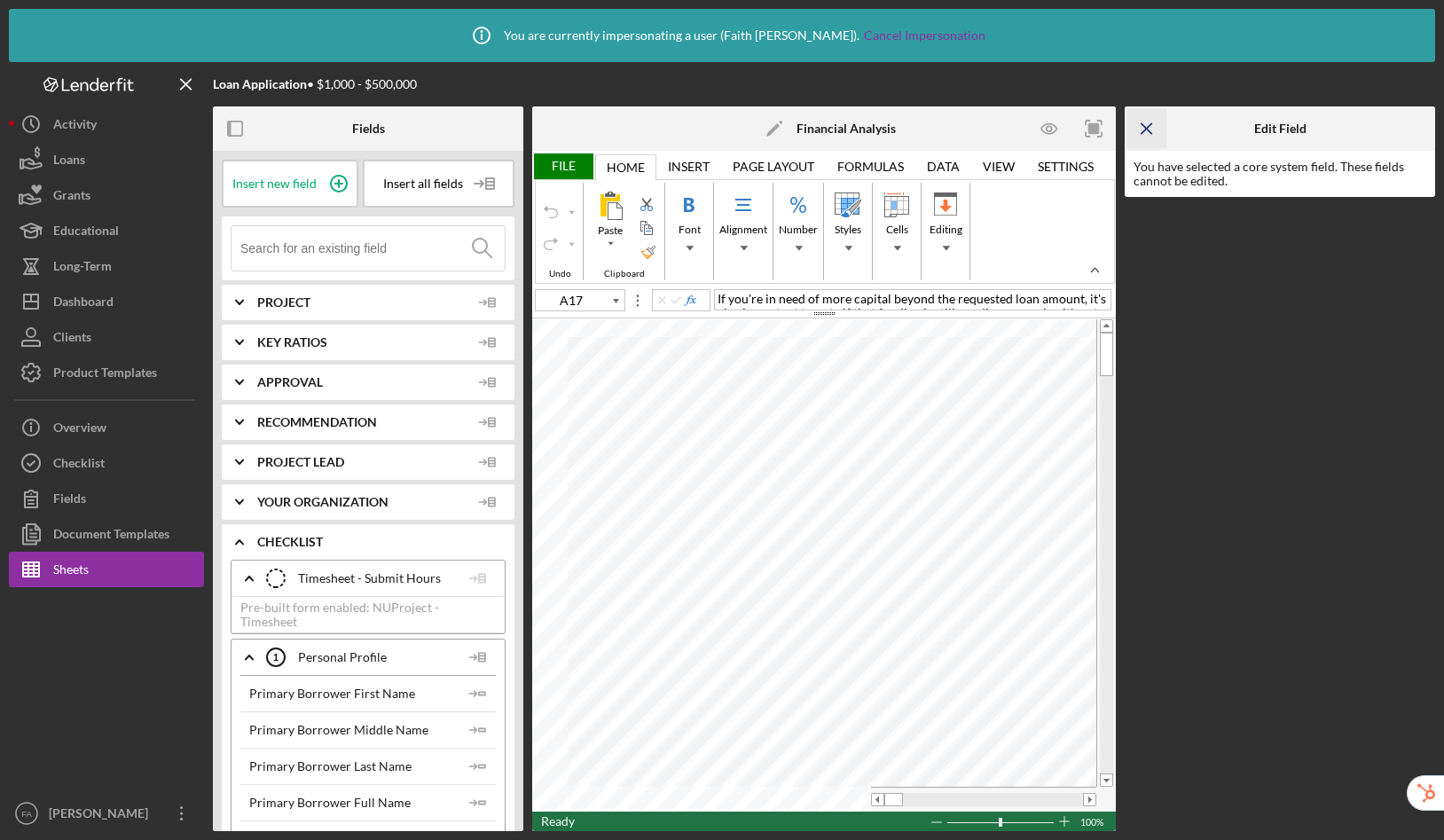
click at [1146, 120] on icon "Icon/Menu Close" at bounding box center [1146, 129] width 40 height 40
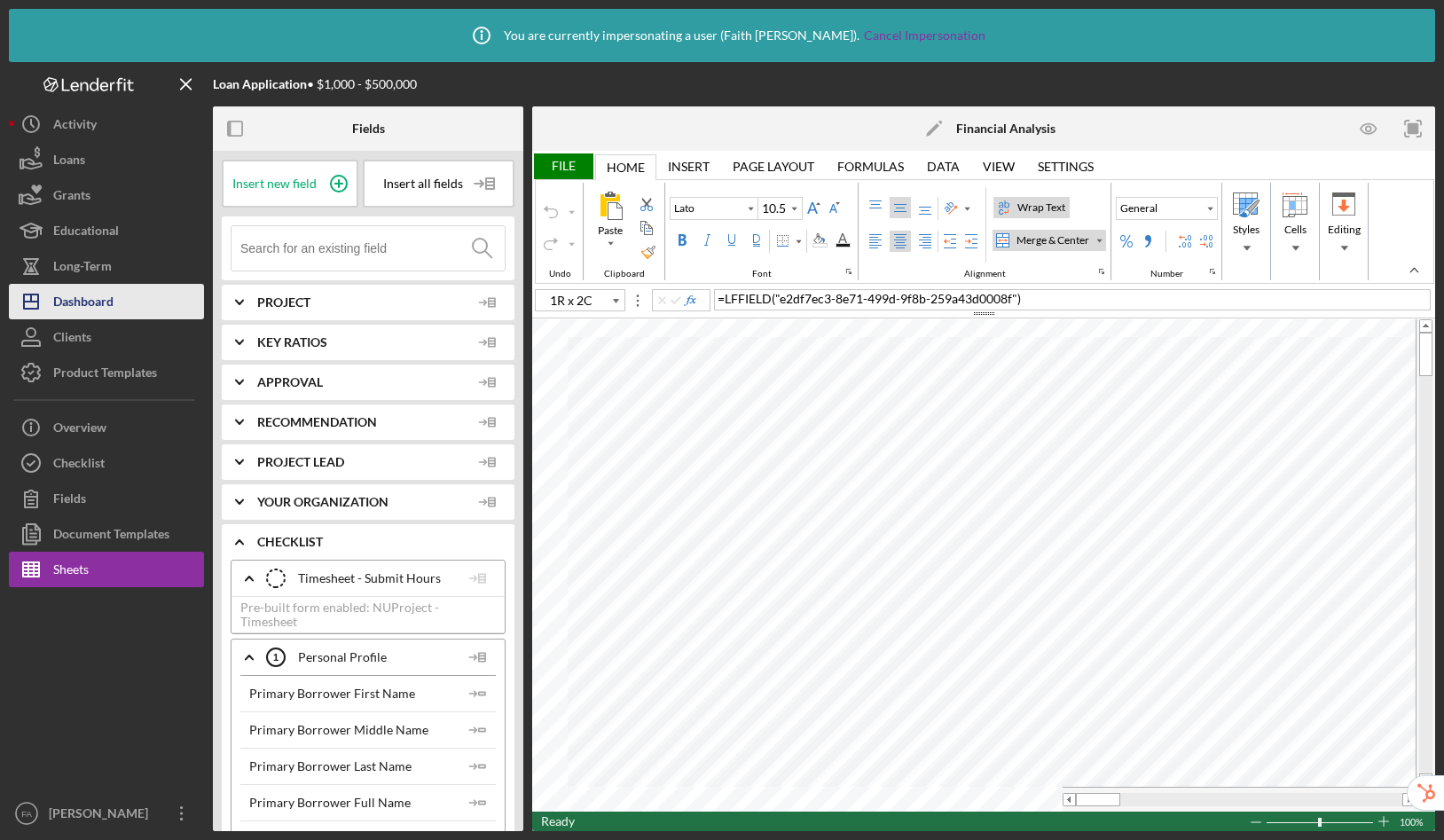
type input "B7"
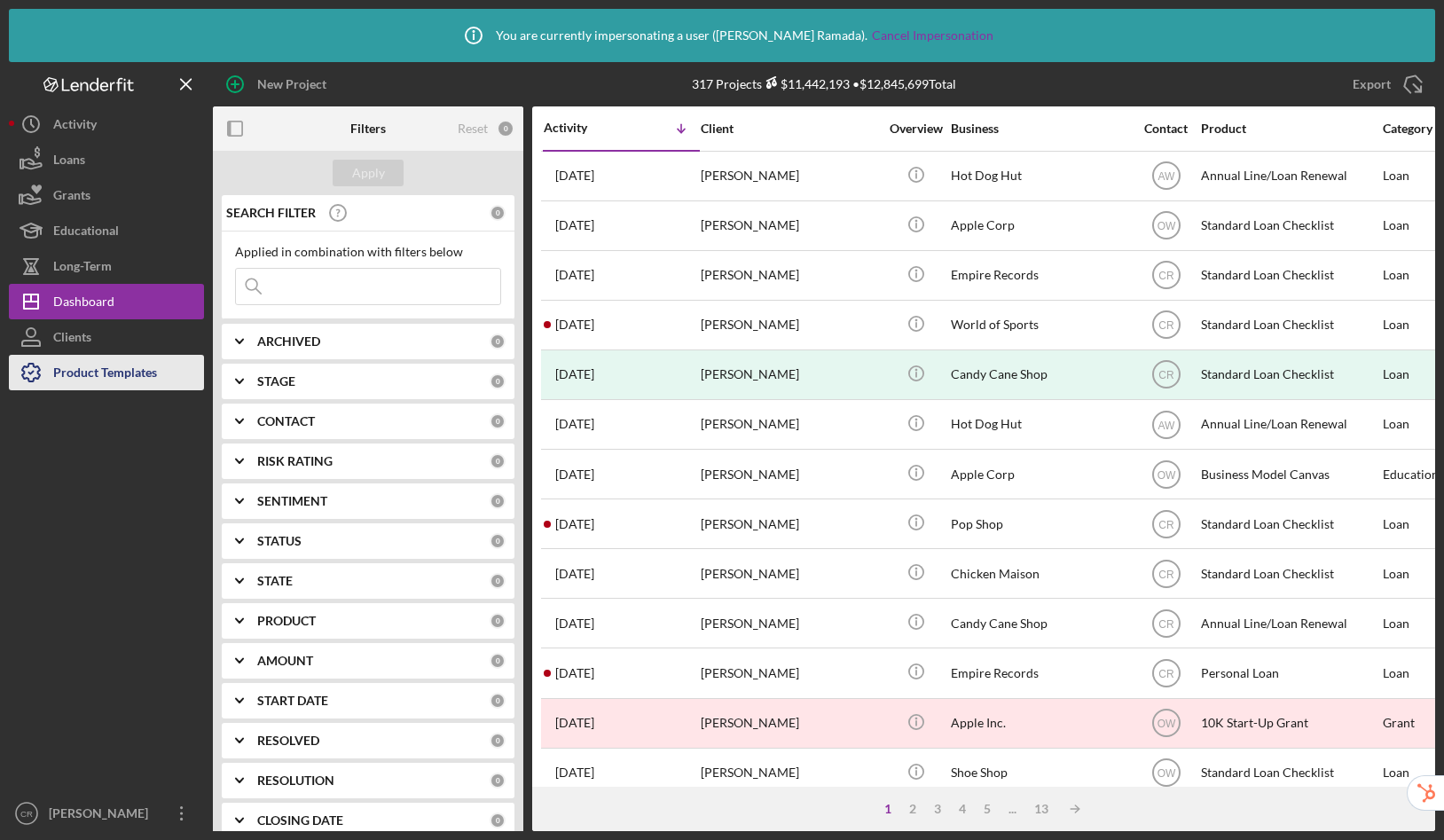
click at [113, 367] on div "Product Templates" at bounding box center [105, 375] width 103 height 40
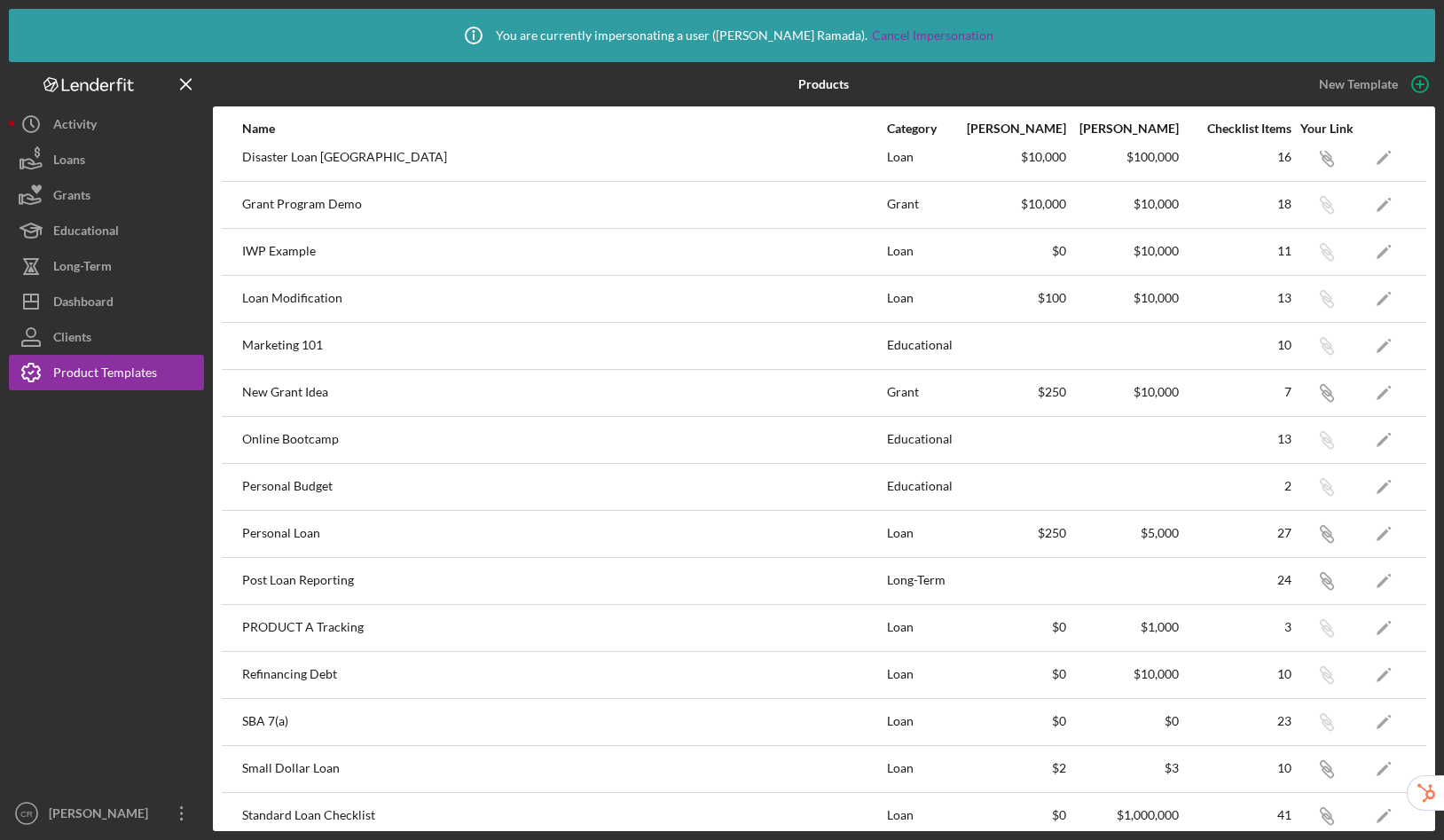
scroll to position [633, 0]
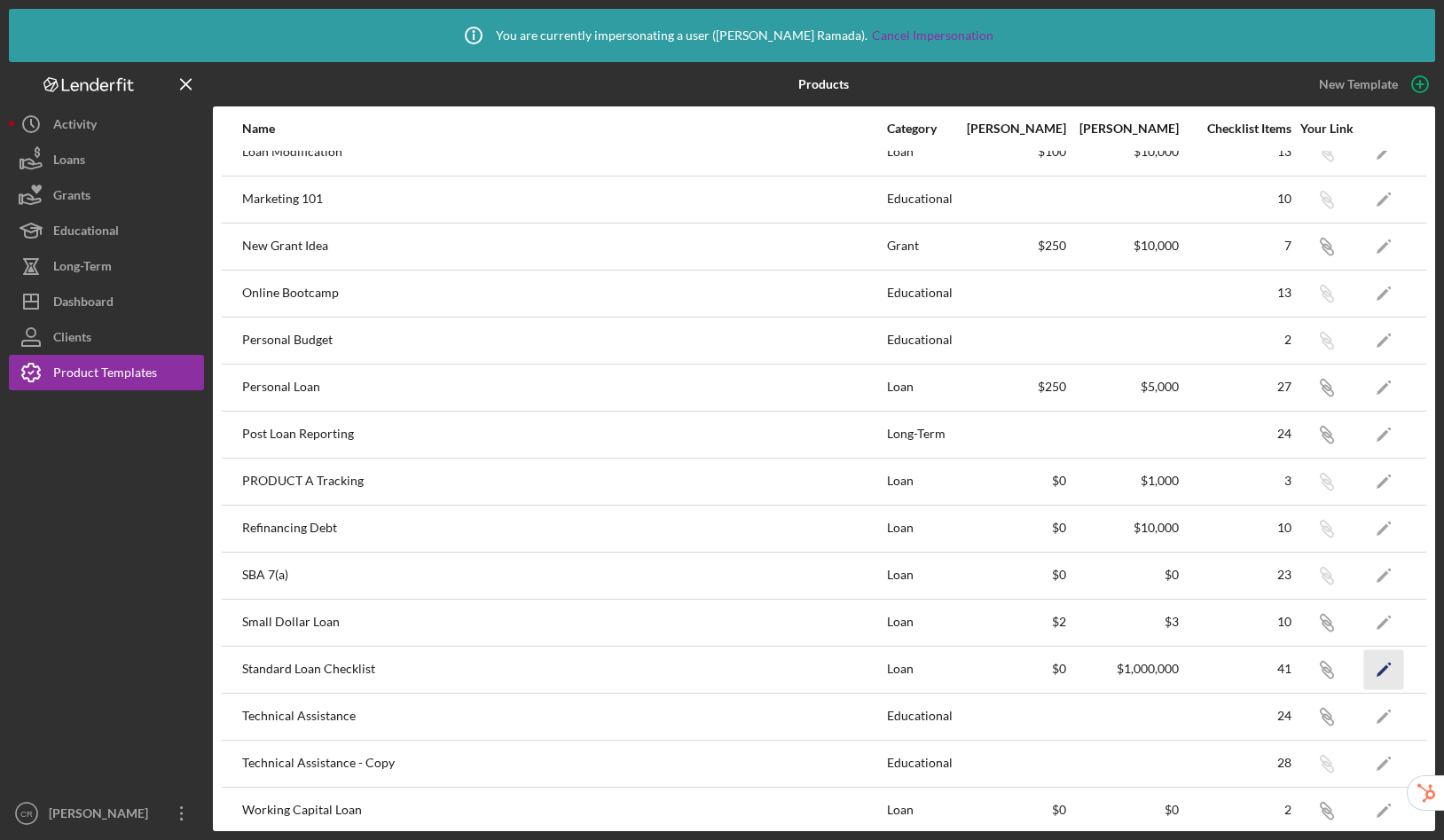
click at [1374, 672] on icon "Icon/Edit" at bounding box center [1384, 668] width 40 height 40
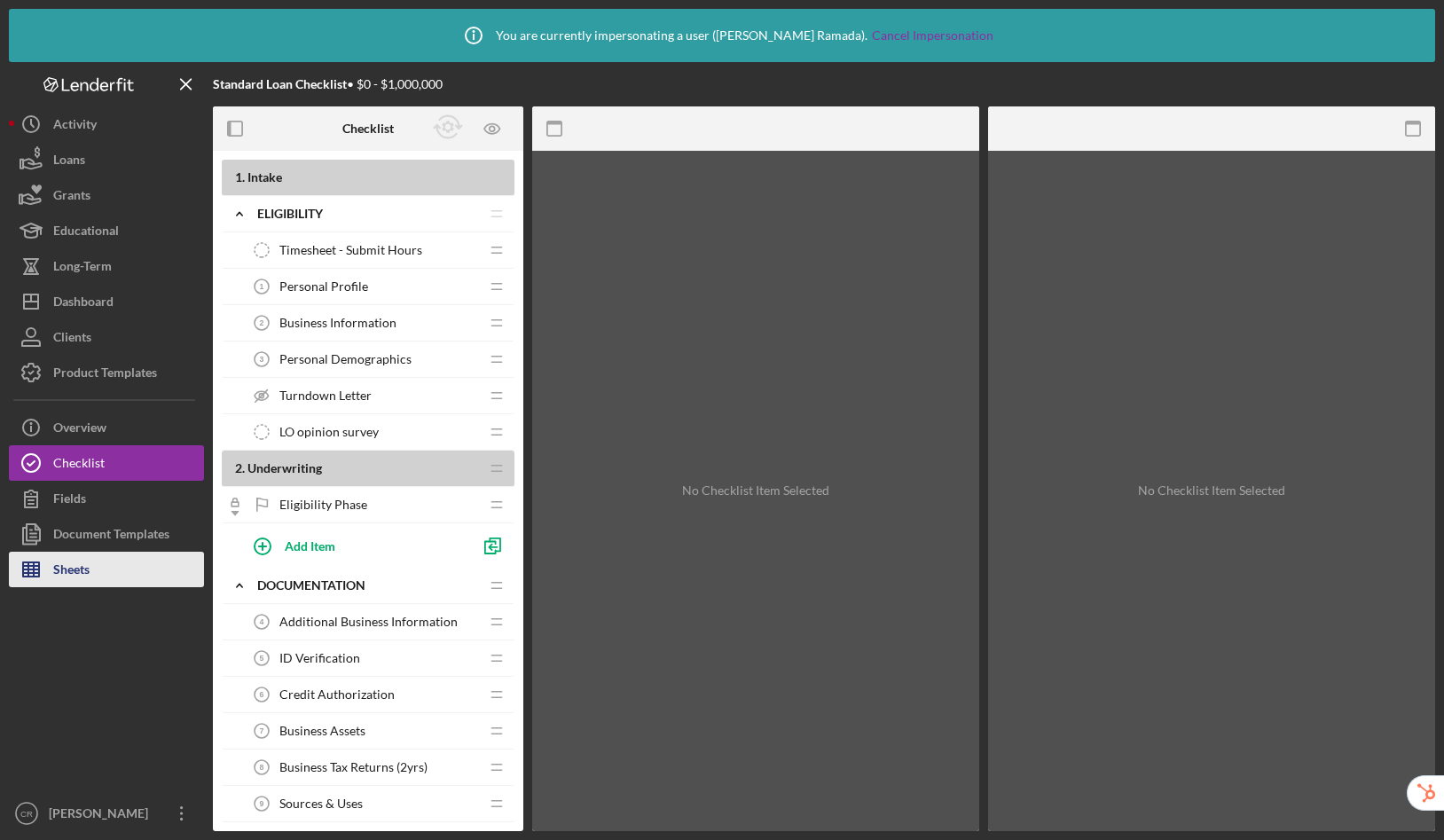
click at [85, 583] on div "Sheets" at bounding box center [71, 571] width 36 height 40
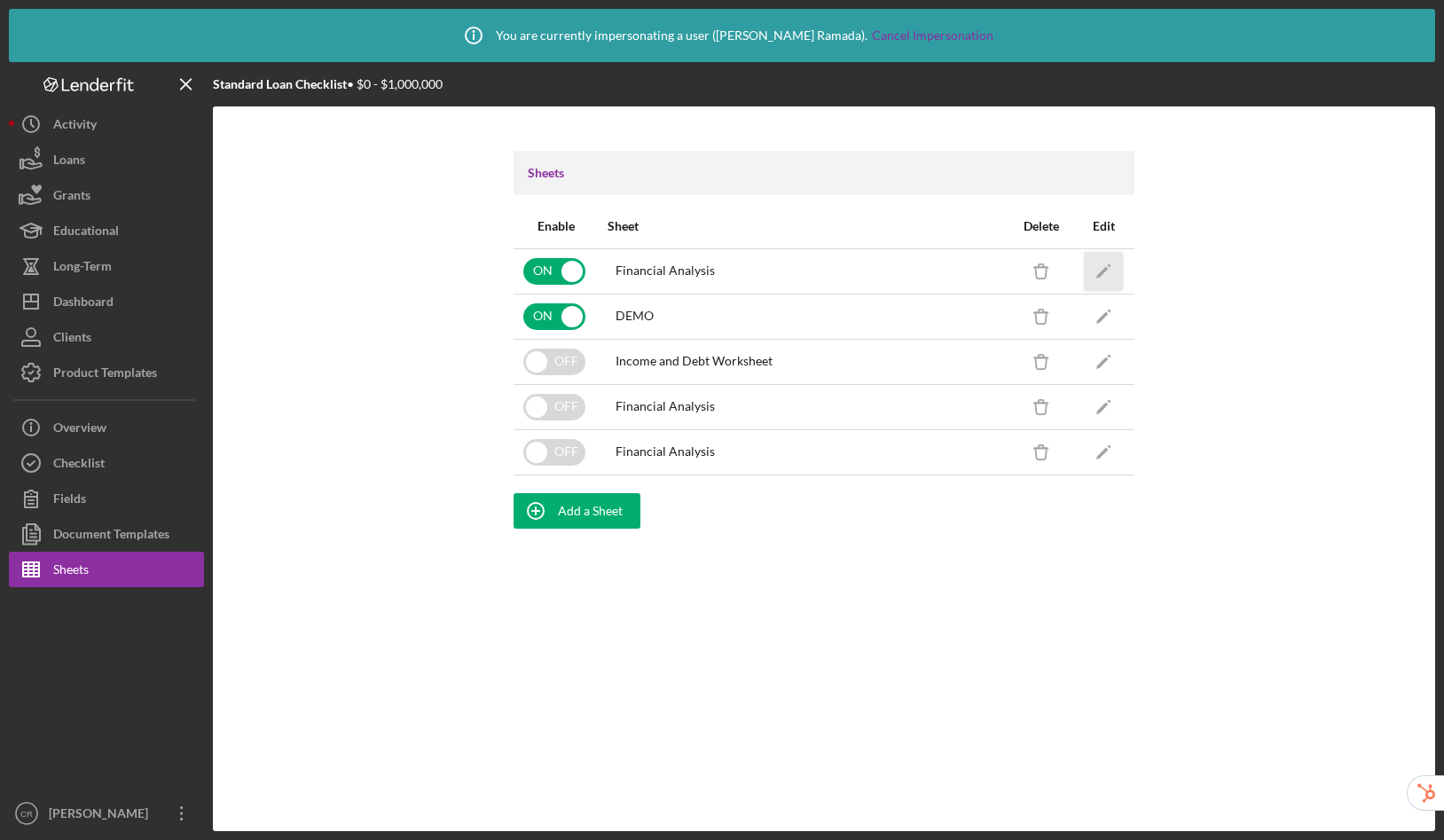
click at [1105, 266] on icon "Icon/Edit" at bounding box center [1103, 270] width 40 height 40
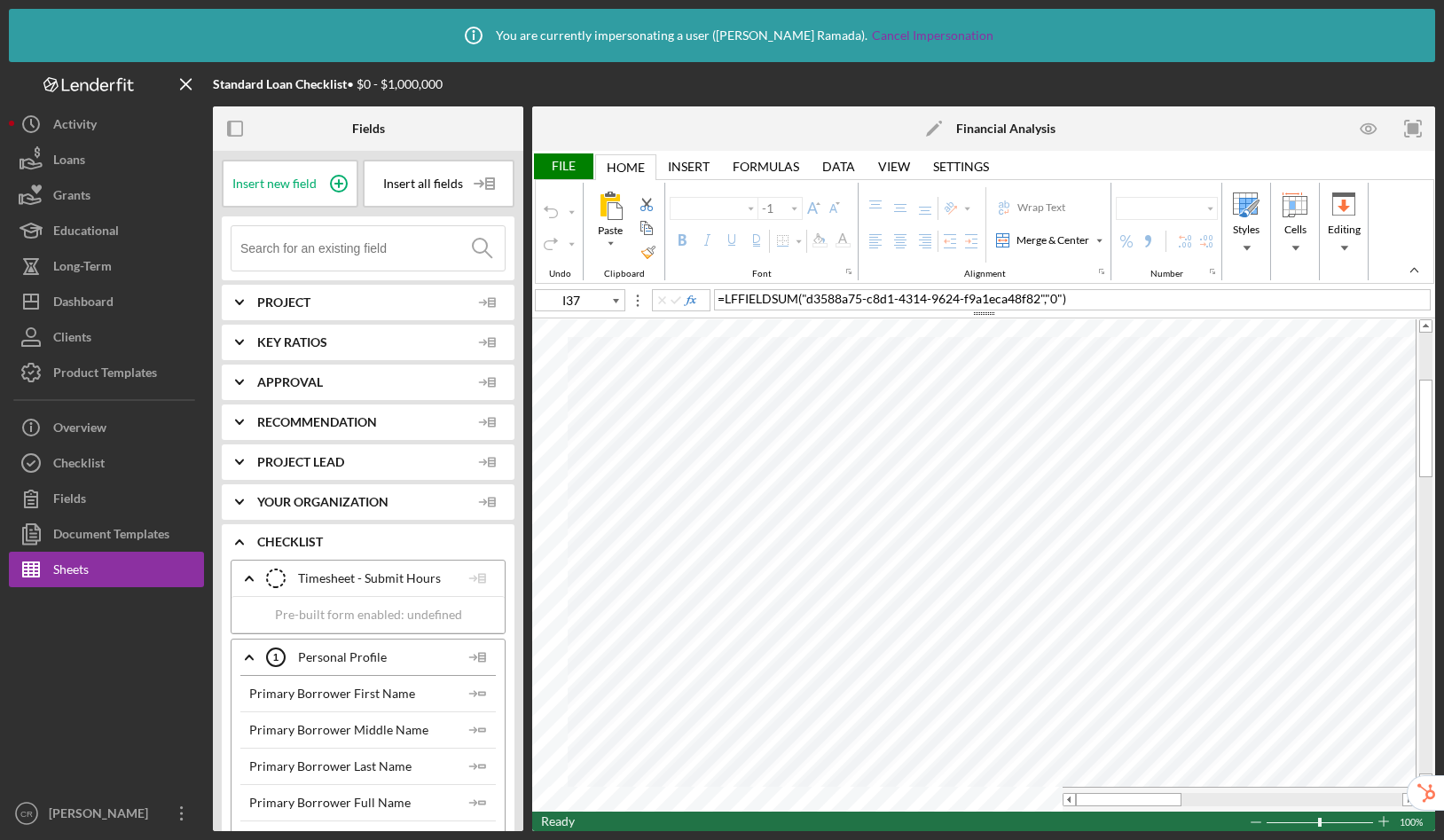
type input "Calibri"
type input "11"
type input "D4"
type input "Lato"
type input "10.5"
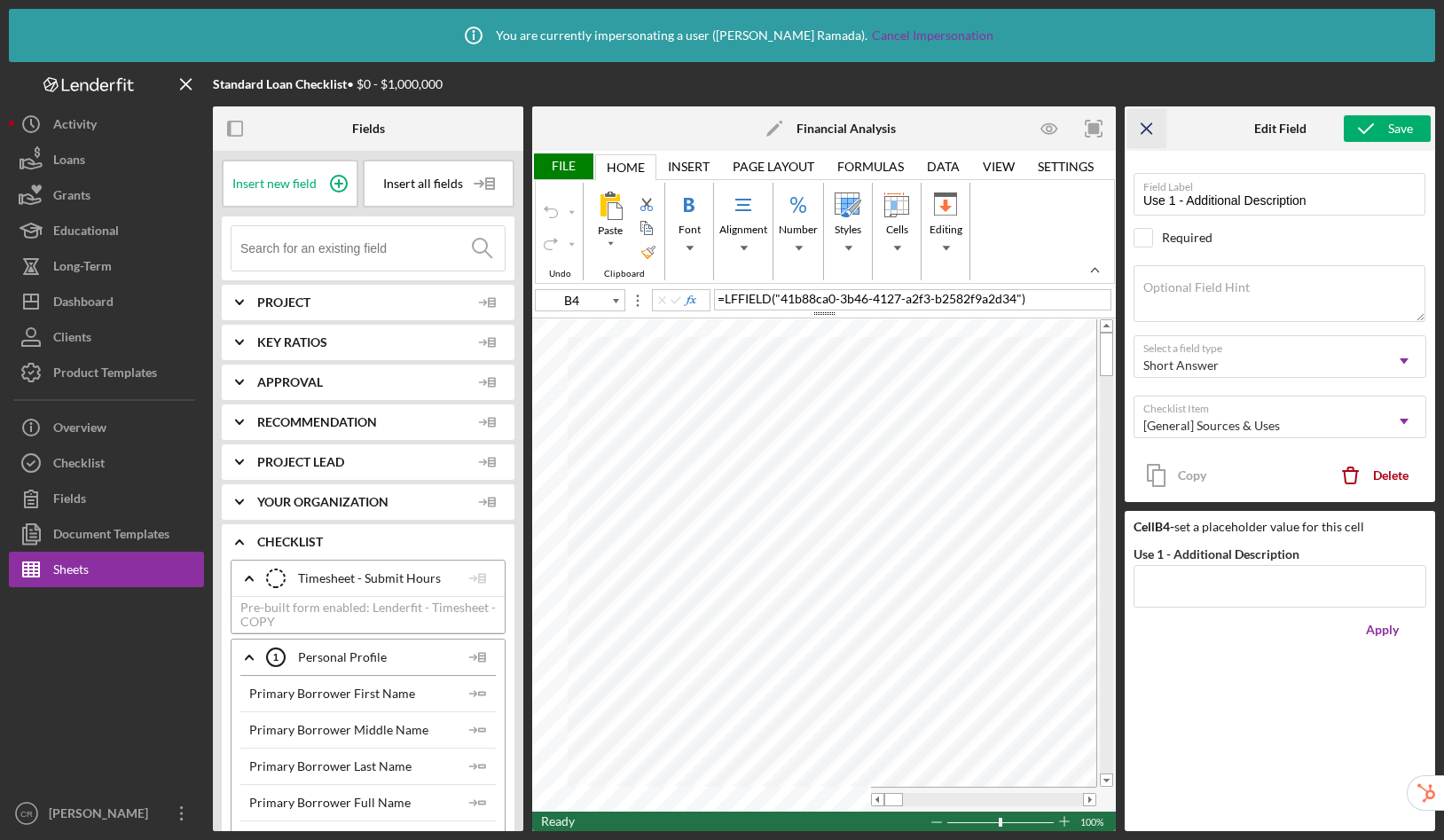
click at [1146, 126] on icon "Icon/Menu Close" at bounding box center [1146, 129] width 40 height 40
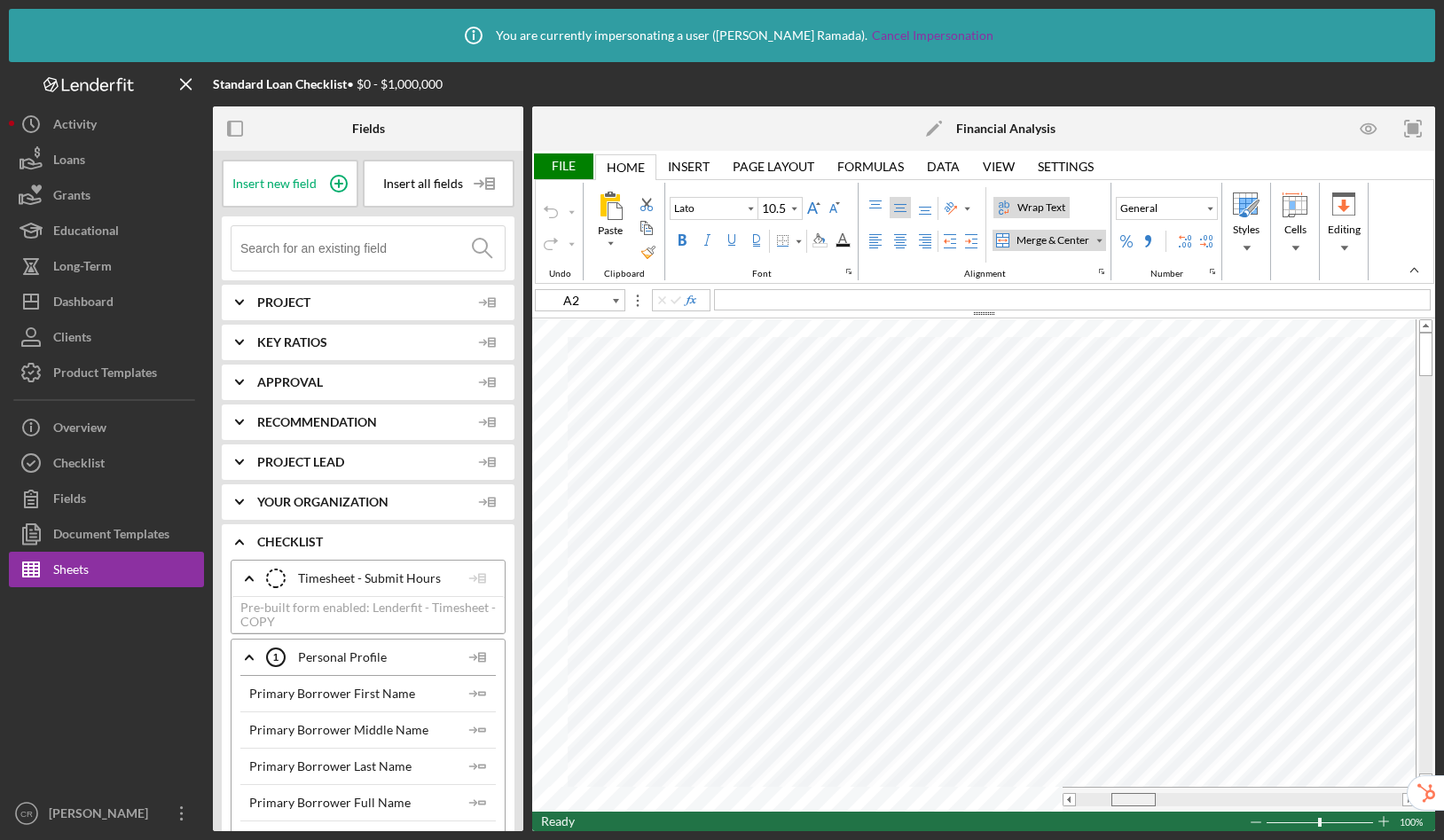
drag, startPoint x: 1111, startPoint y: 795, endPoint x: 1134, endPoint y: 795, distance: 23.0
click at [1134, 795] on span at bounding box center [1133, 800] width 12 height 12
click at [1085, 803] on div at bounding box center [1239, 800] width 327 height 14
type input "B33"
type input "Calibri"
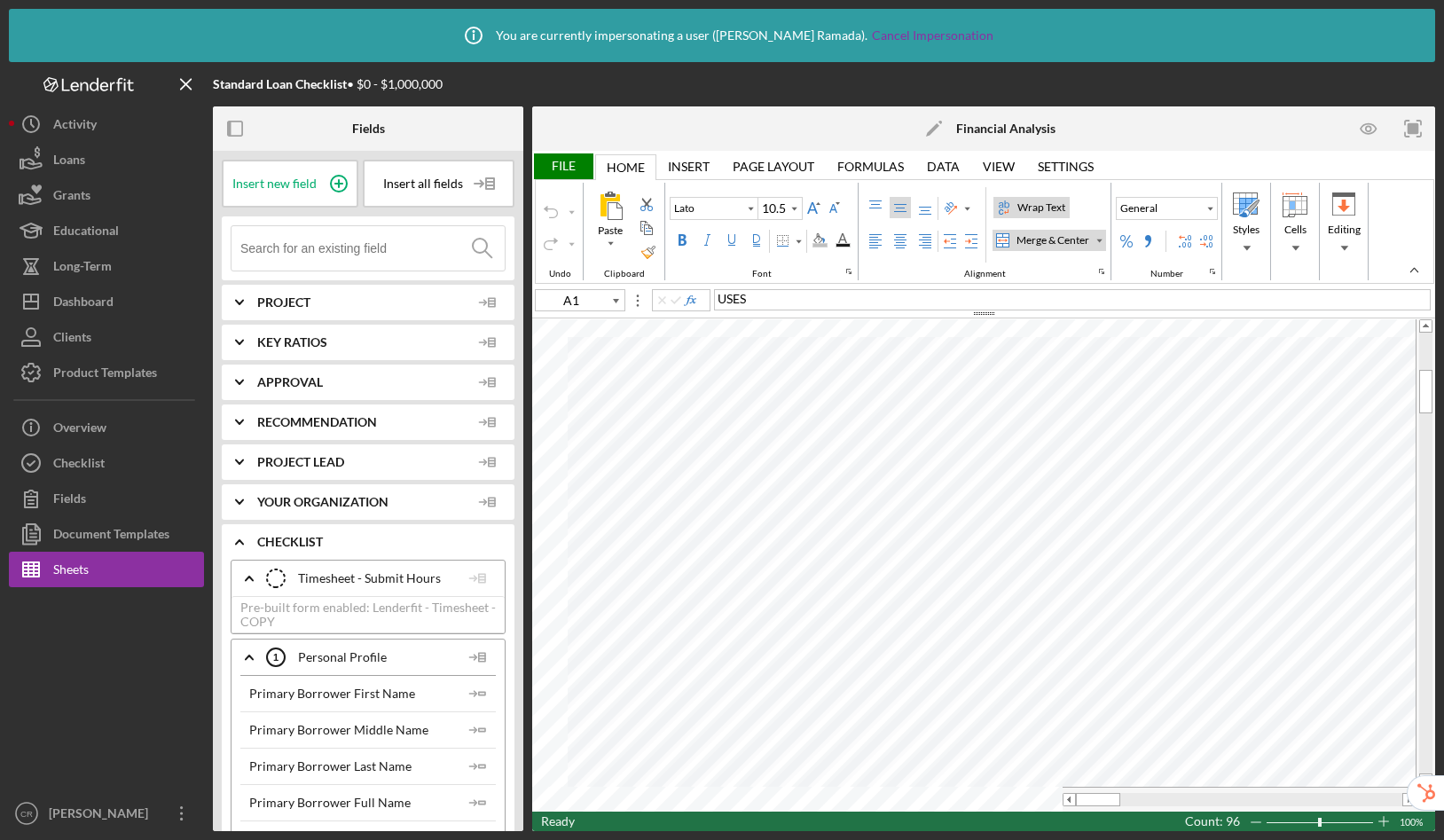
type input "11"
type input "A4"
type input "Lato"
type input "10.5"
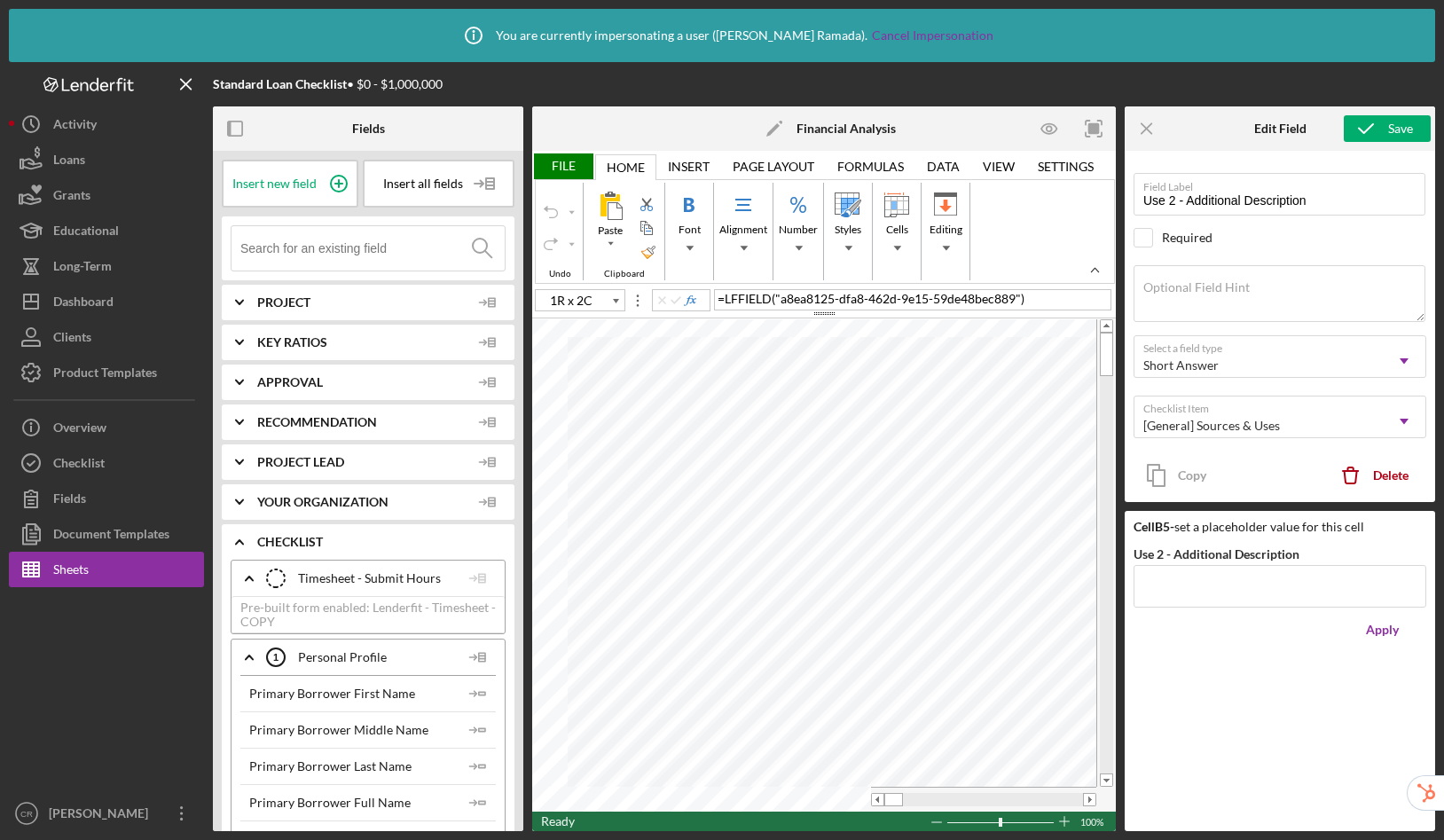
type input "B6"
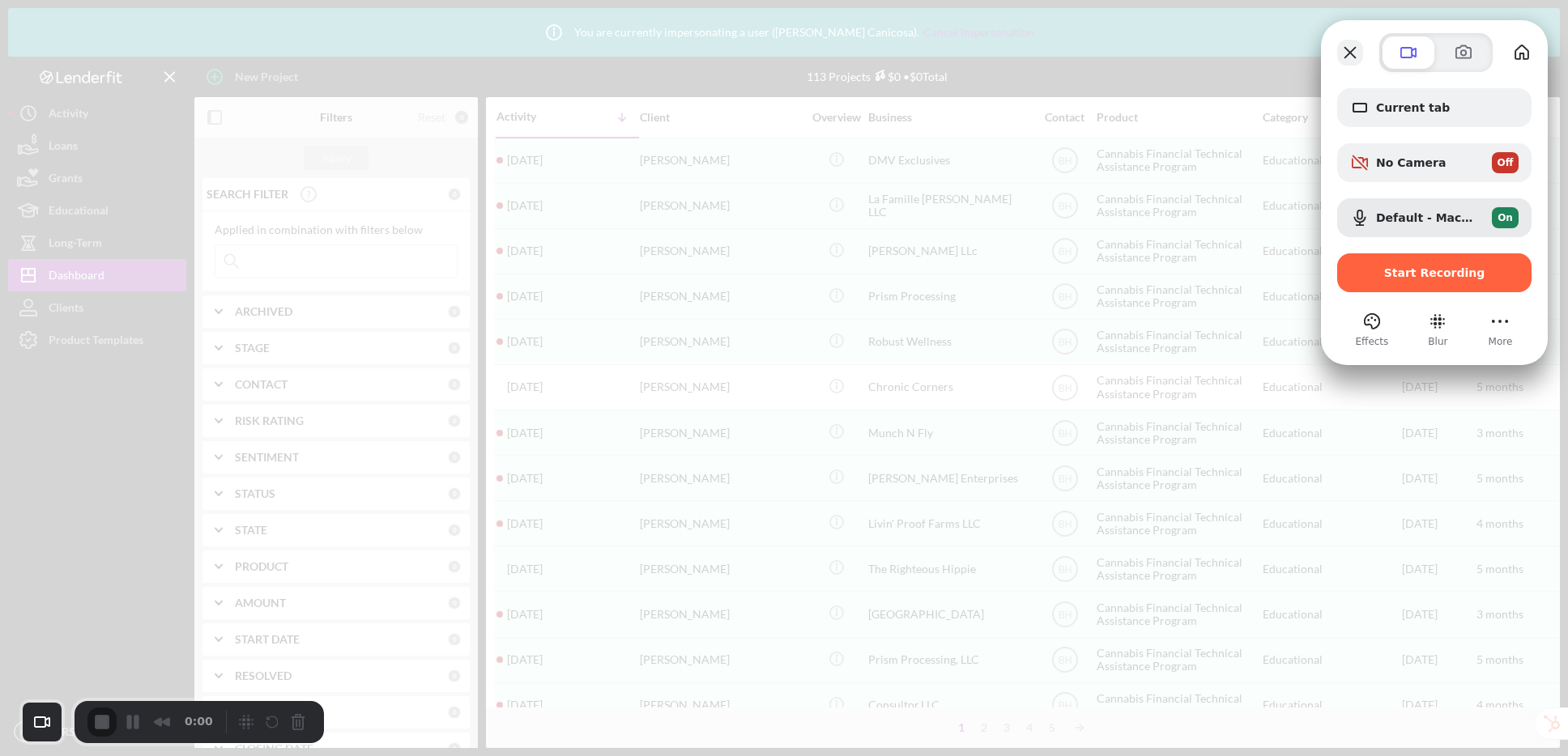
click at [1349, 50] on button "Close" at bounding box center [1350, 53] width 26 height 26
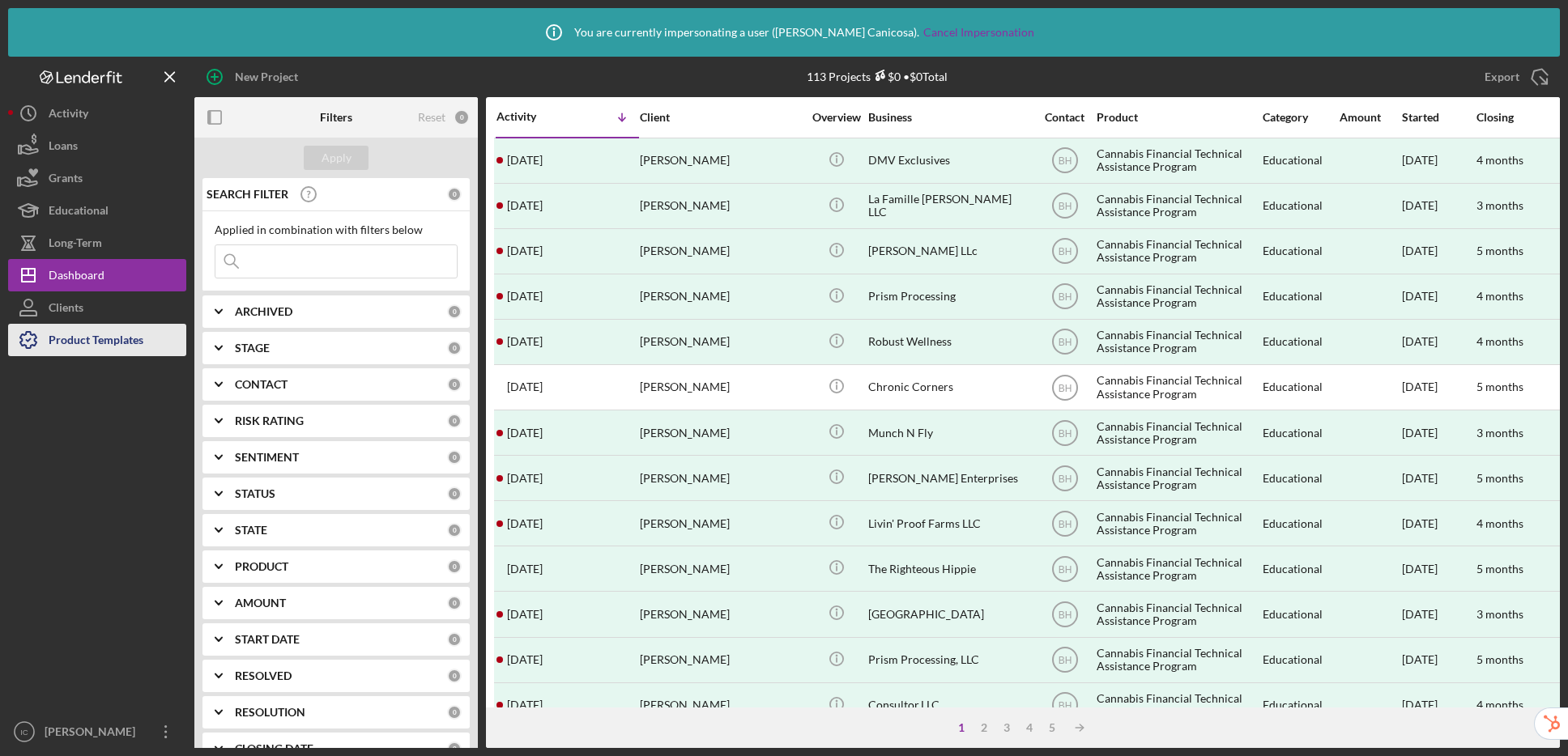
click at [127, 340] on div "Product Templates" at bounding box center [96, 342] width 94 height 37
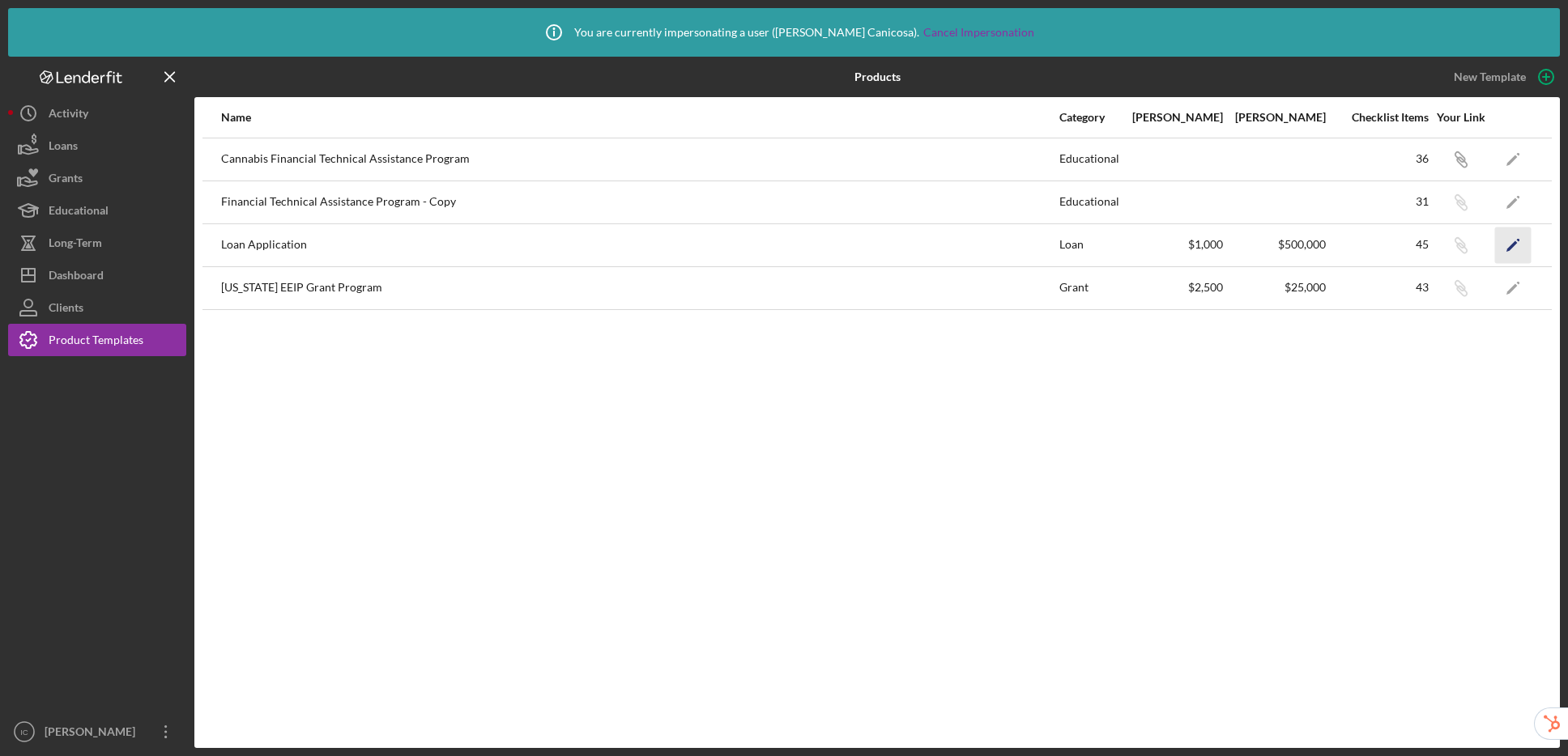
click at [1507, 244] on icon "Icon/Edit" at bounding box center [1513, 245] width 37 height 37
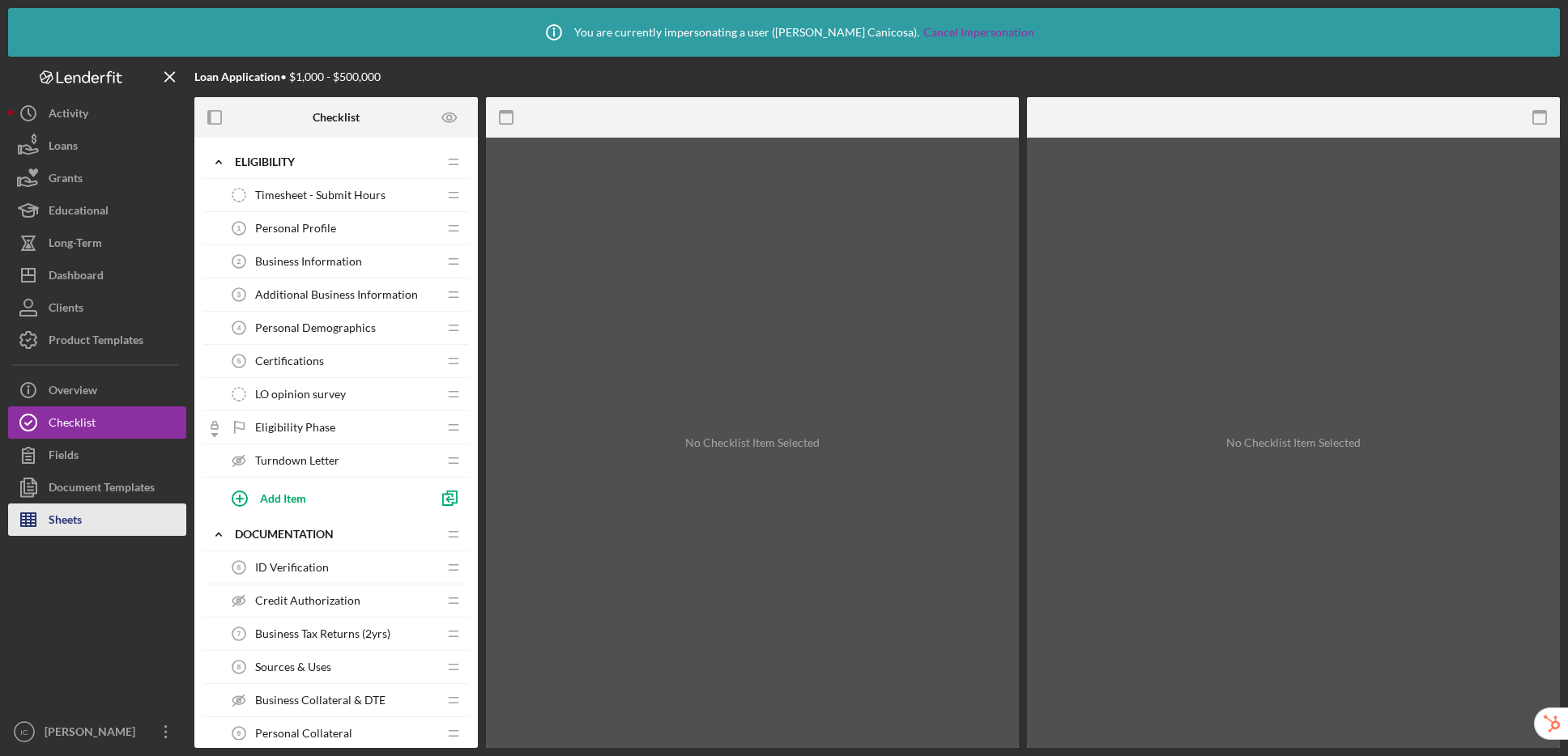
click at [121, 528] on button "Sheets" at bounding box center [97, 519] width 178 height 32
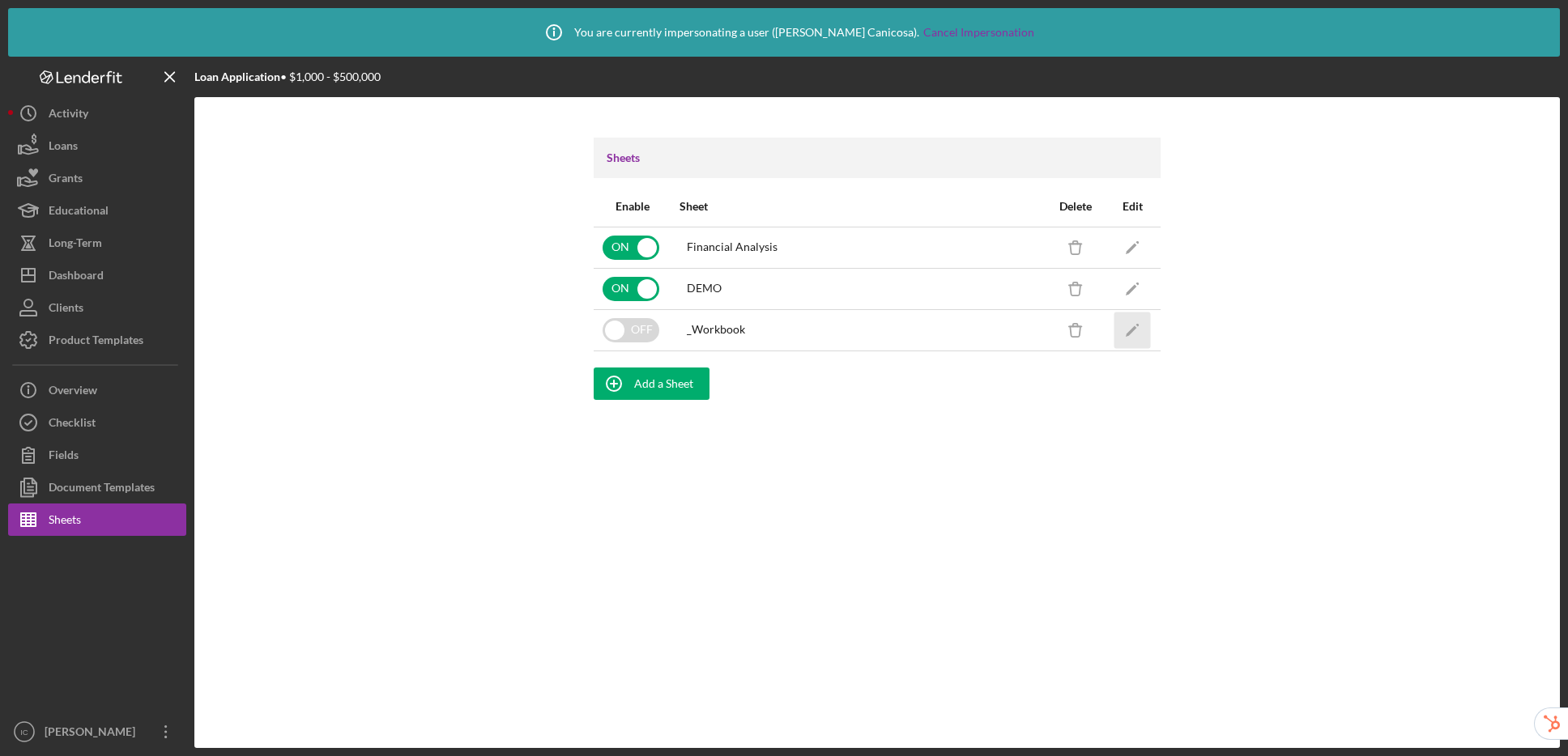
click at [1139, 327] on icon "Icon/Edit" at bounding box center [1132, 329] width 37 height 37
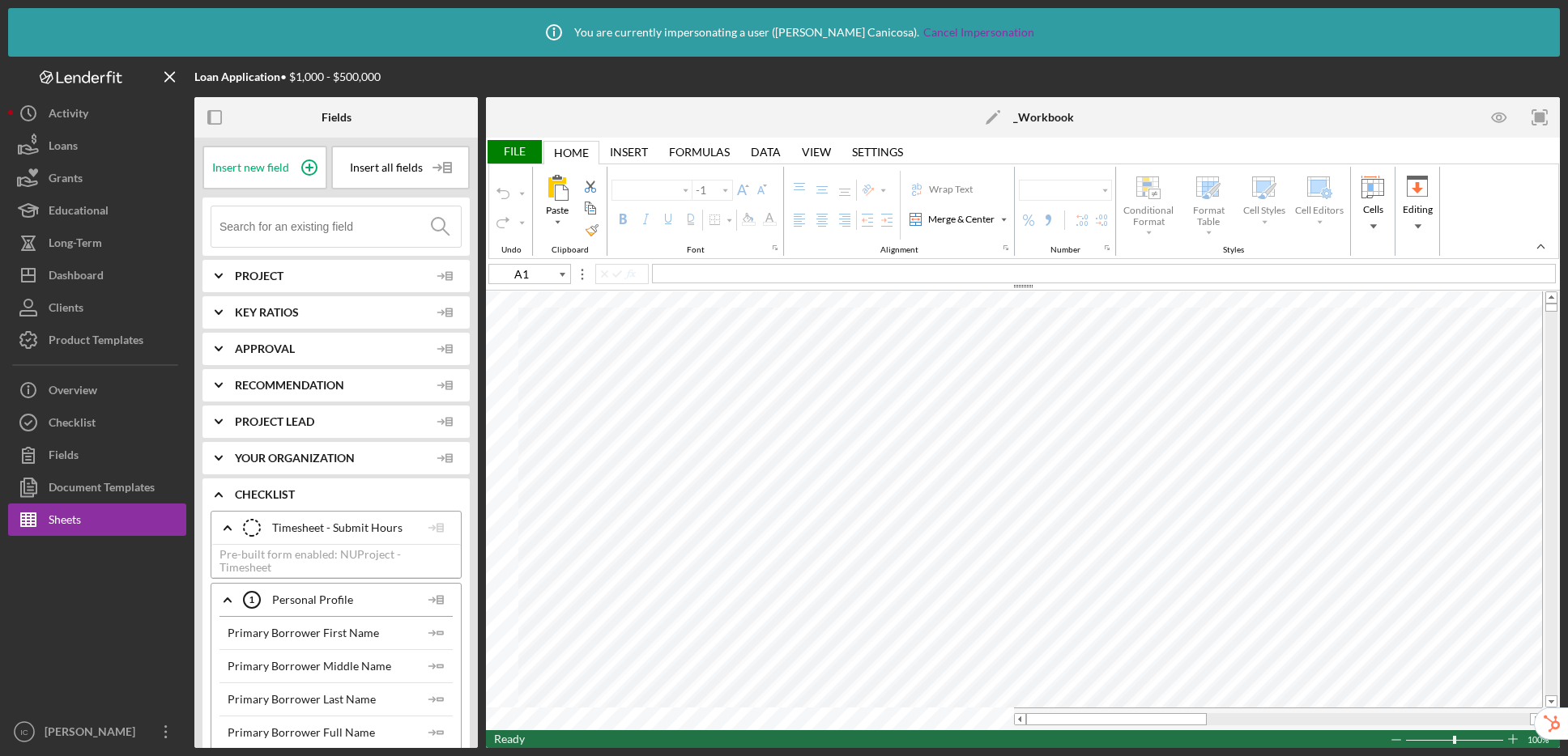
type input "Arial"
type input "12"
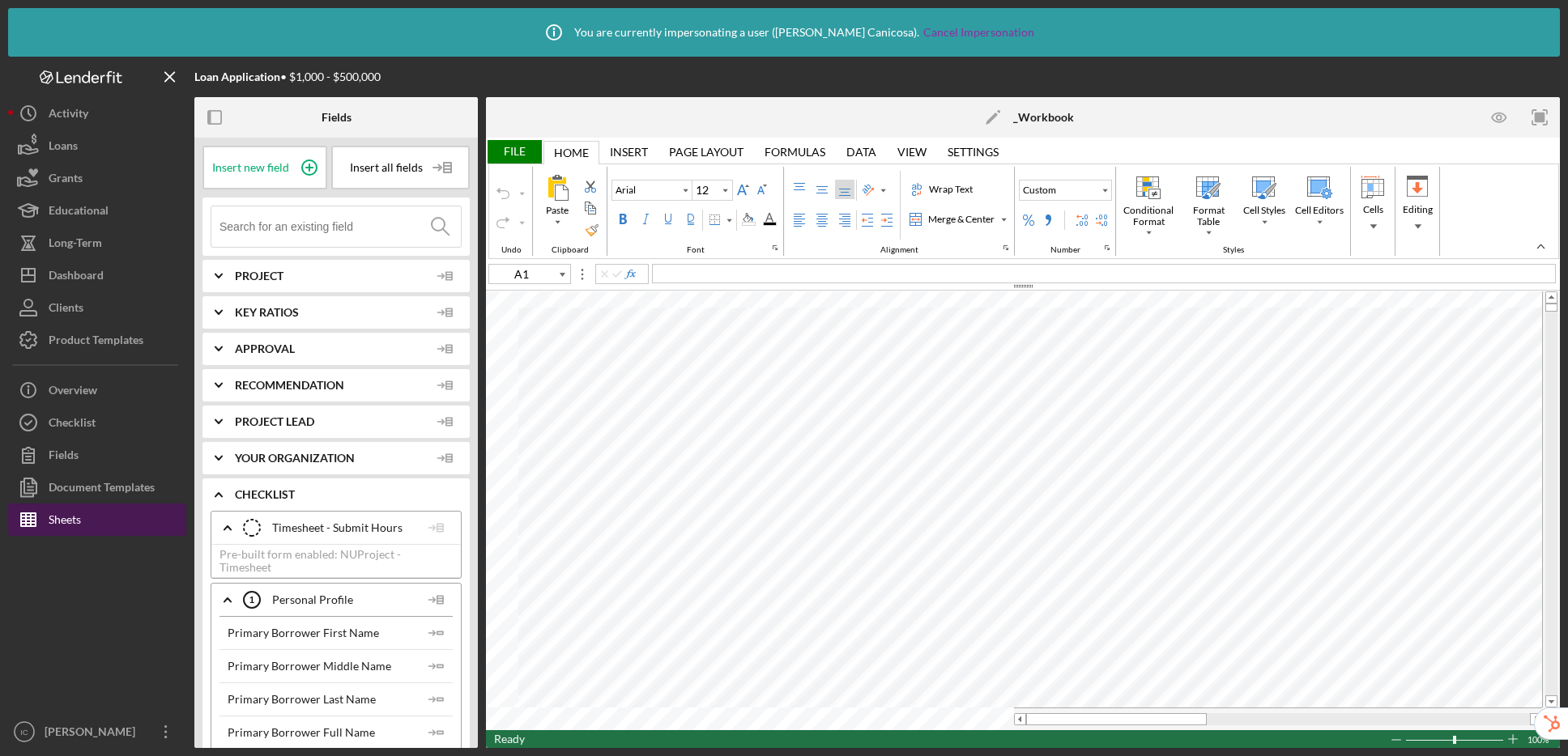
click at [95, 525] on button "Sheets" at bounding box center [97, 519] width 178 height 32
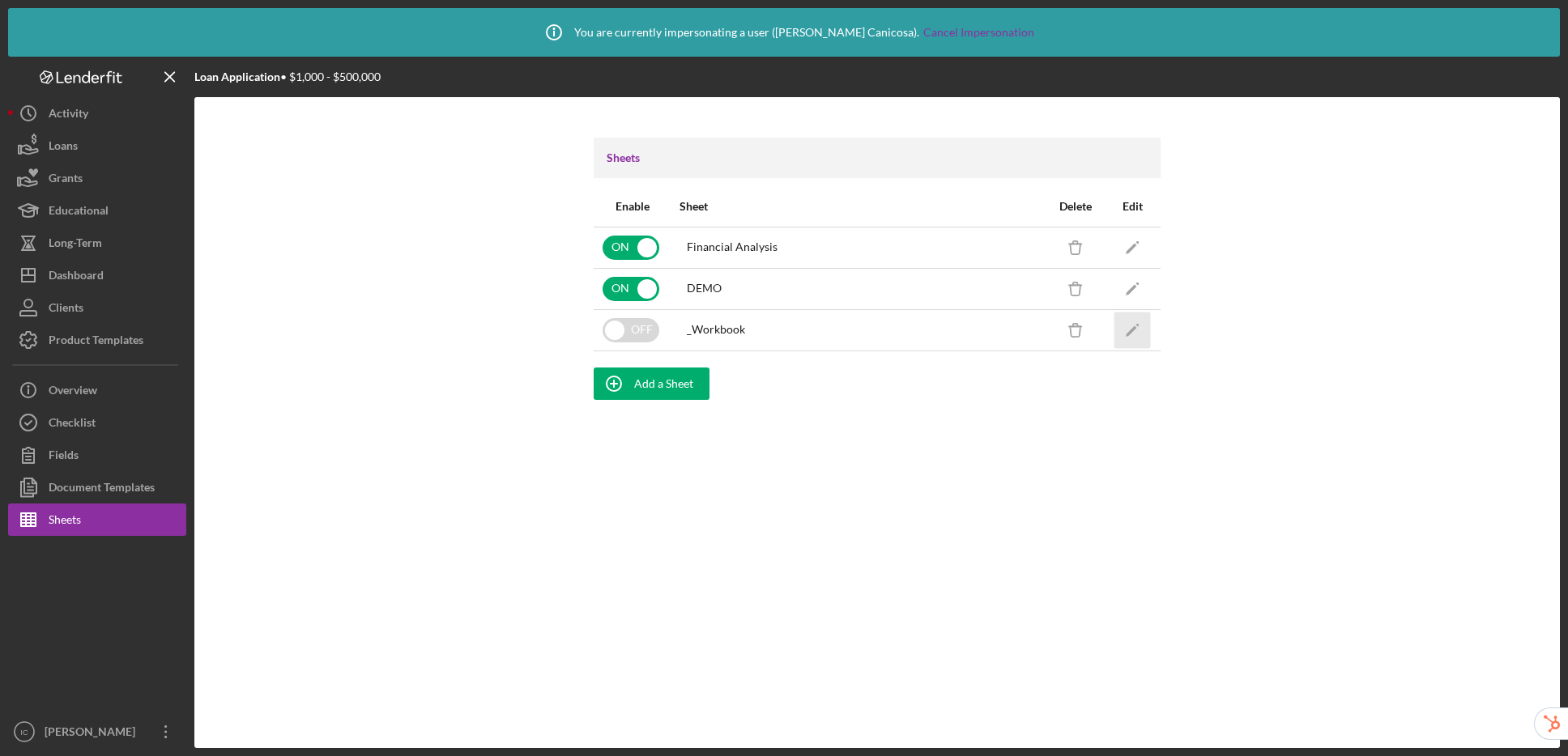
click at [1131, 329] on icon "Icon/Edit" at bounding box center [1132, 329] width 37 height 37
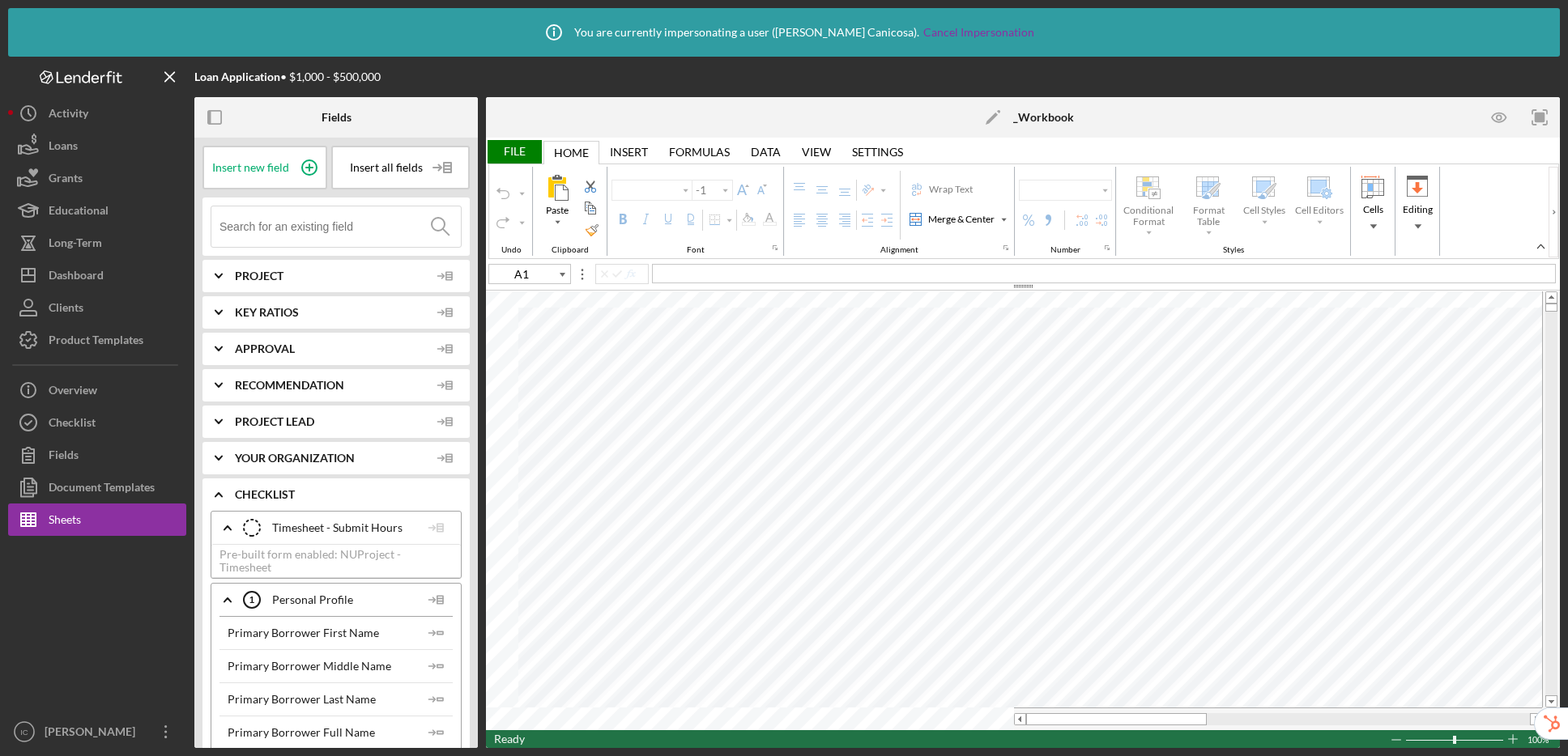
type input "Arial"
type input "12"
type input "Times New Roman"
type input "11"
type input "Calibri"
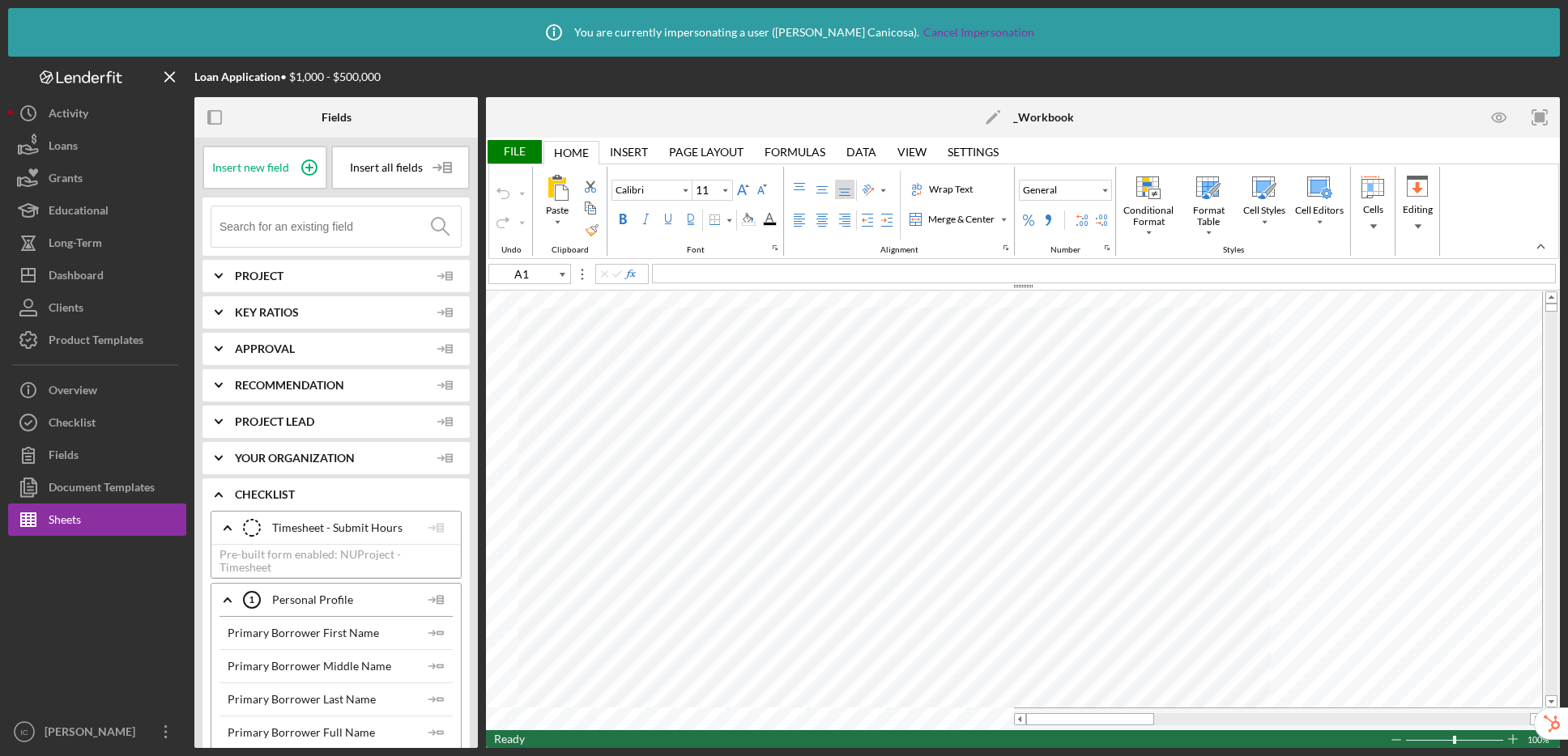
type input "B5"
type input "Arial"
type input "10"
type input "D4"
type input "8"
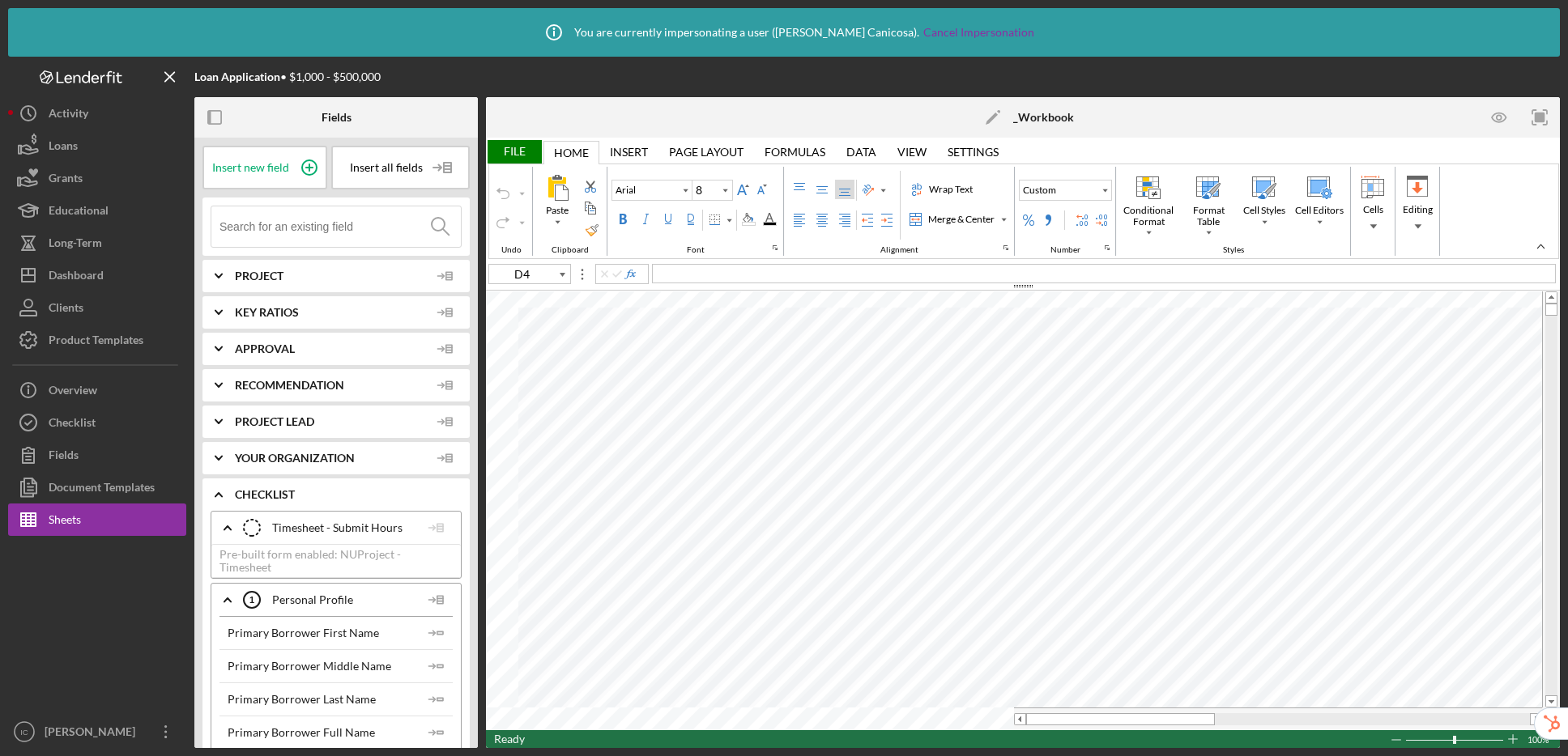
type input "A1"
type input "Calibri"
type input "11"
click at [934, 562] on span "Delete" at bounding box center [943, 556] width 52 height 13
type input "A1"
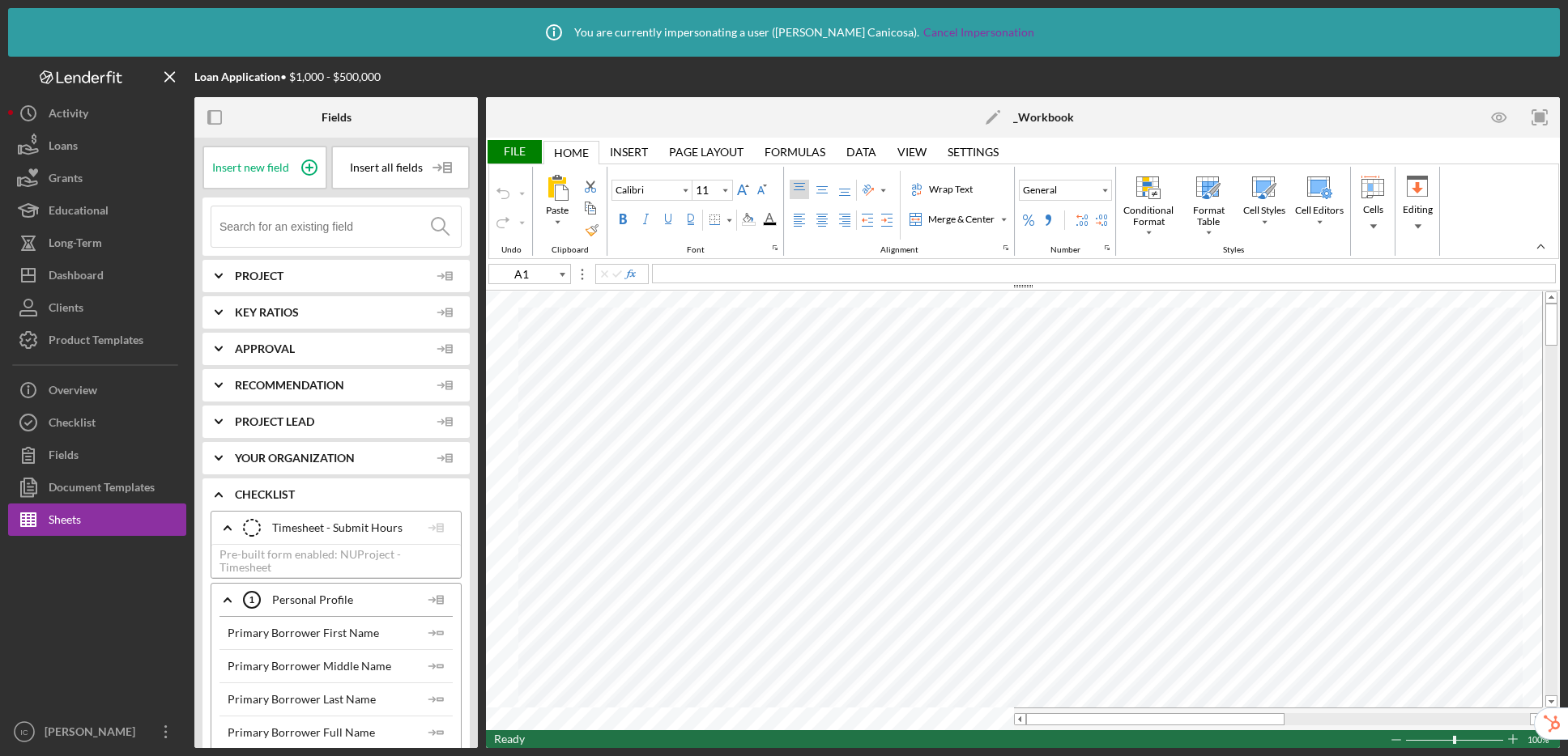
type input "Lato"
type input "10.5"
type input "Calibri"
type input "11"
type input "H14"
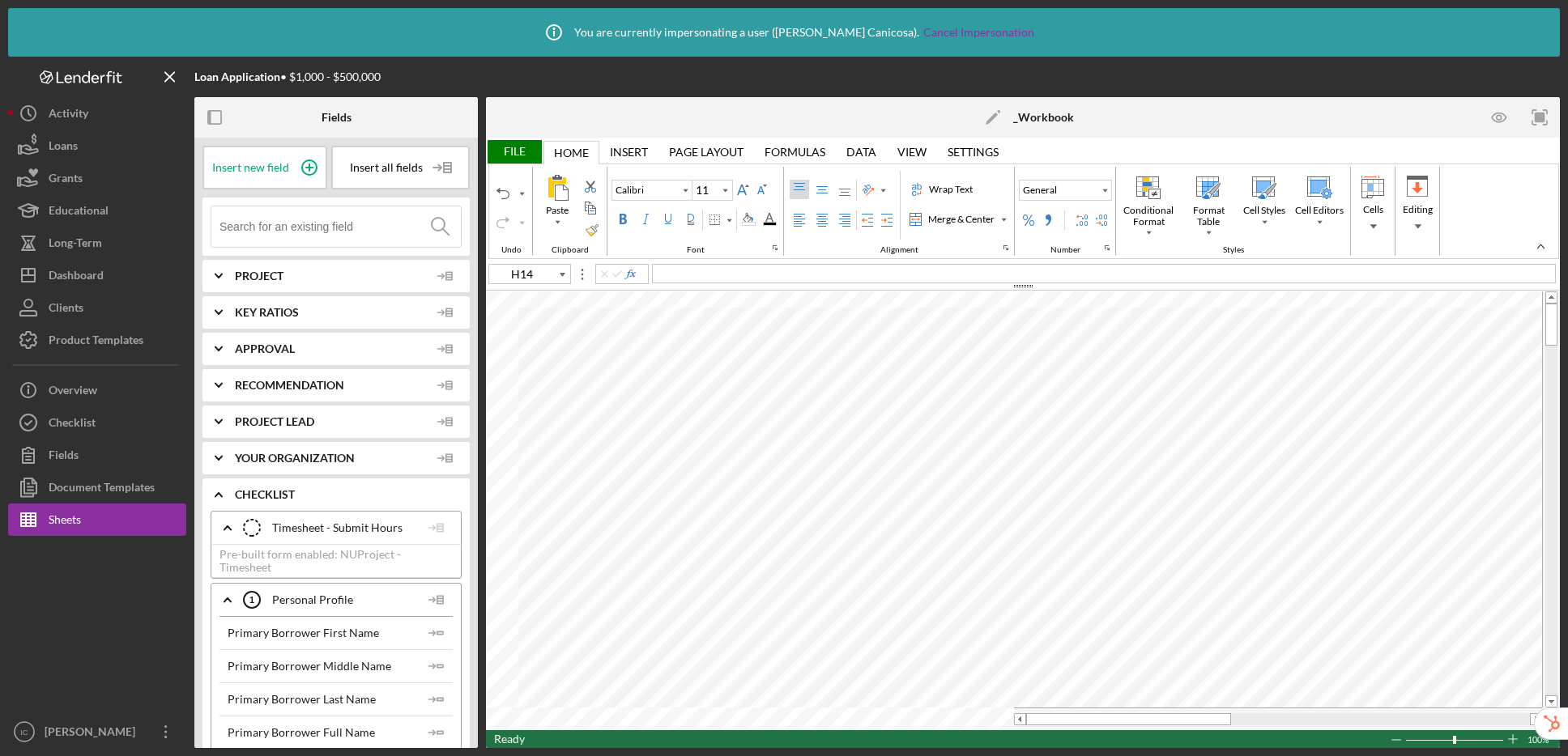
click at [512, 147] on div "File" at bounding box center [513, 151] width 56 height 23
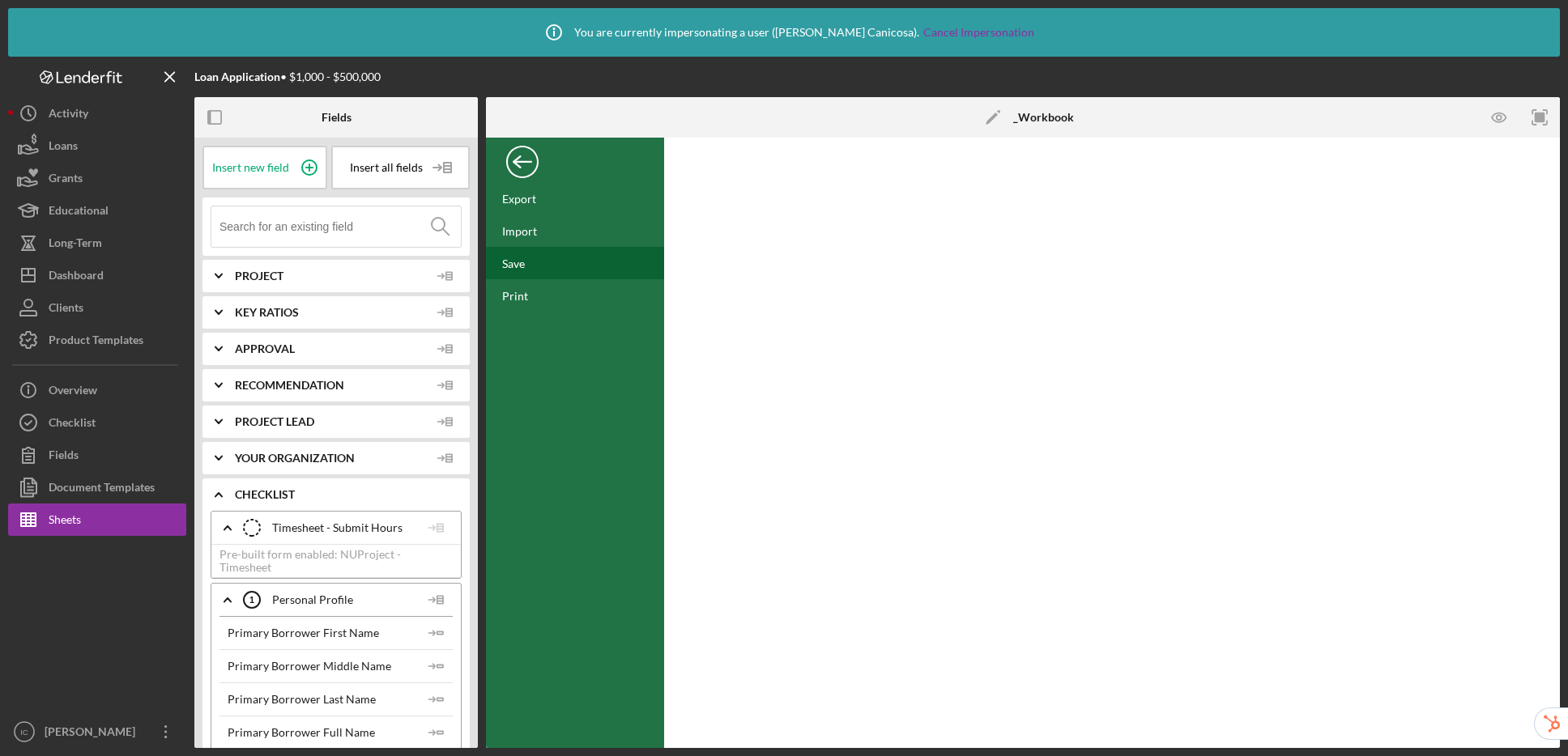
click at [522, 259] on div "Save" at bounding box center [513, 263] width 22 height 13
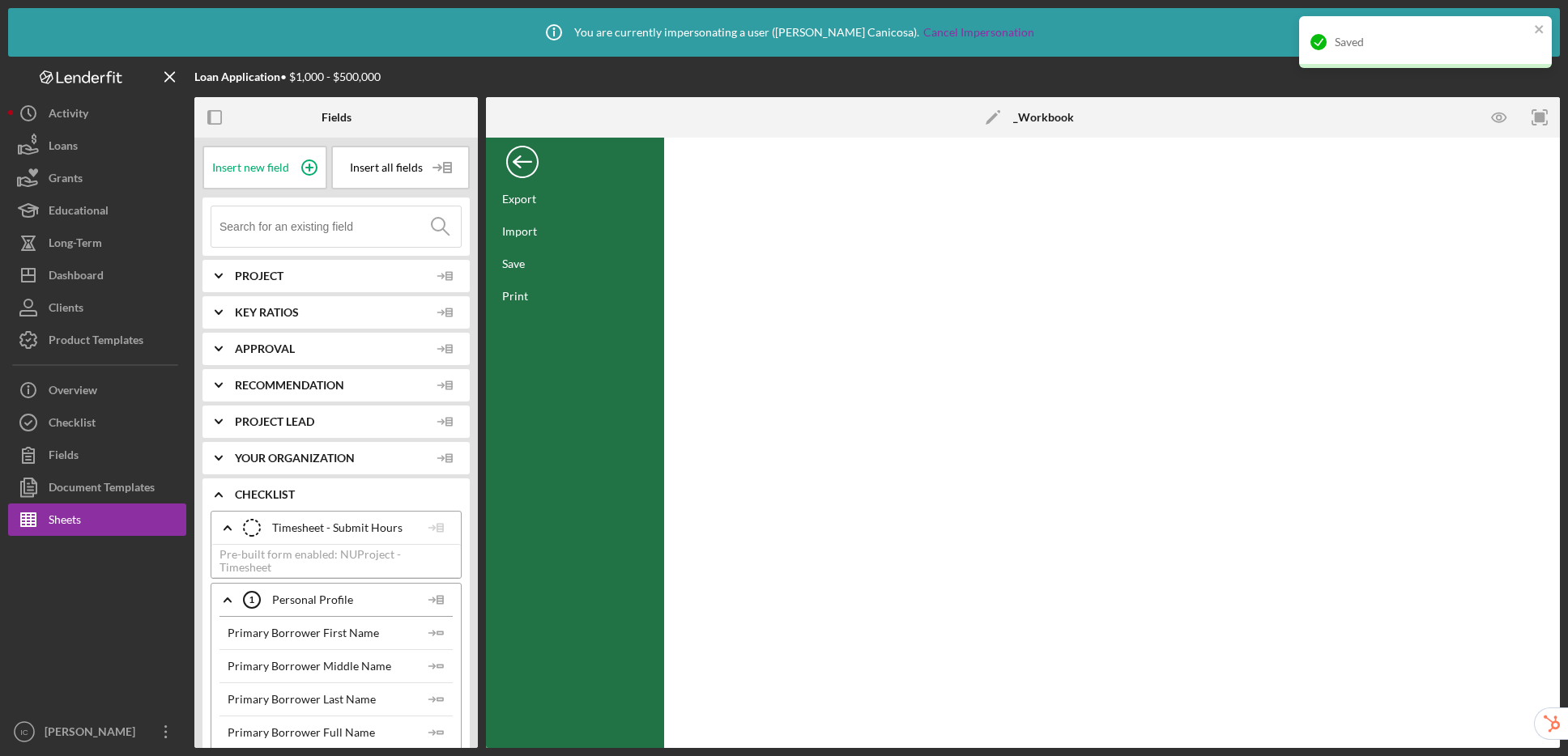
click at [529, 170] on div "Back" at bounding box center [522, 158] width 32 height 32
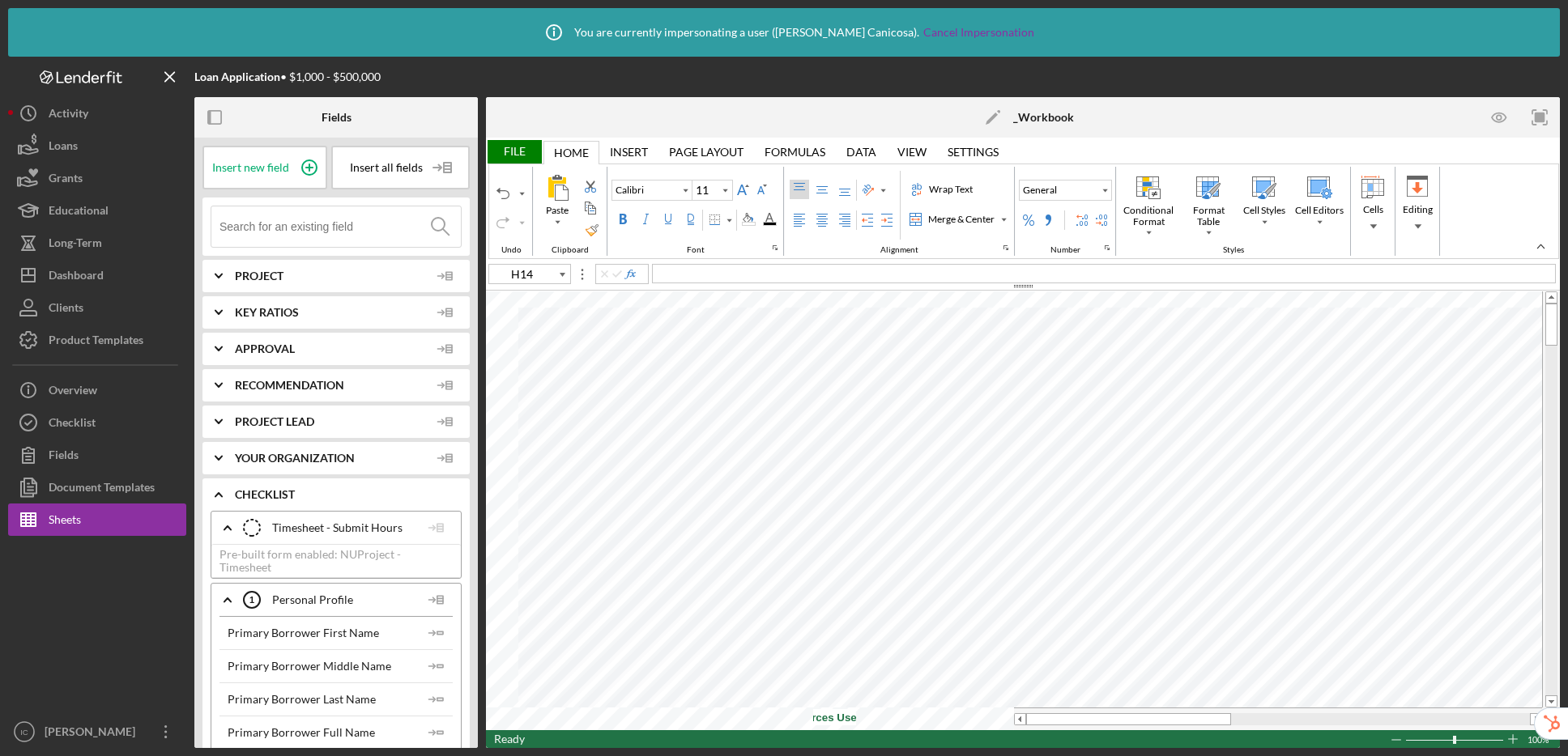
type input "LF Sources Uses"
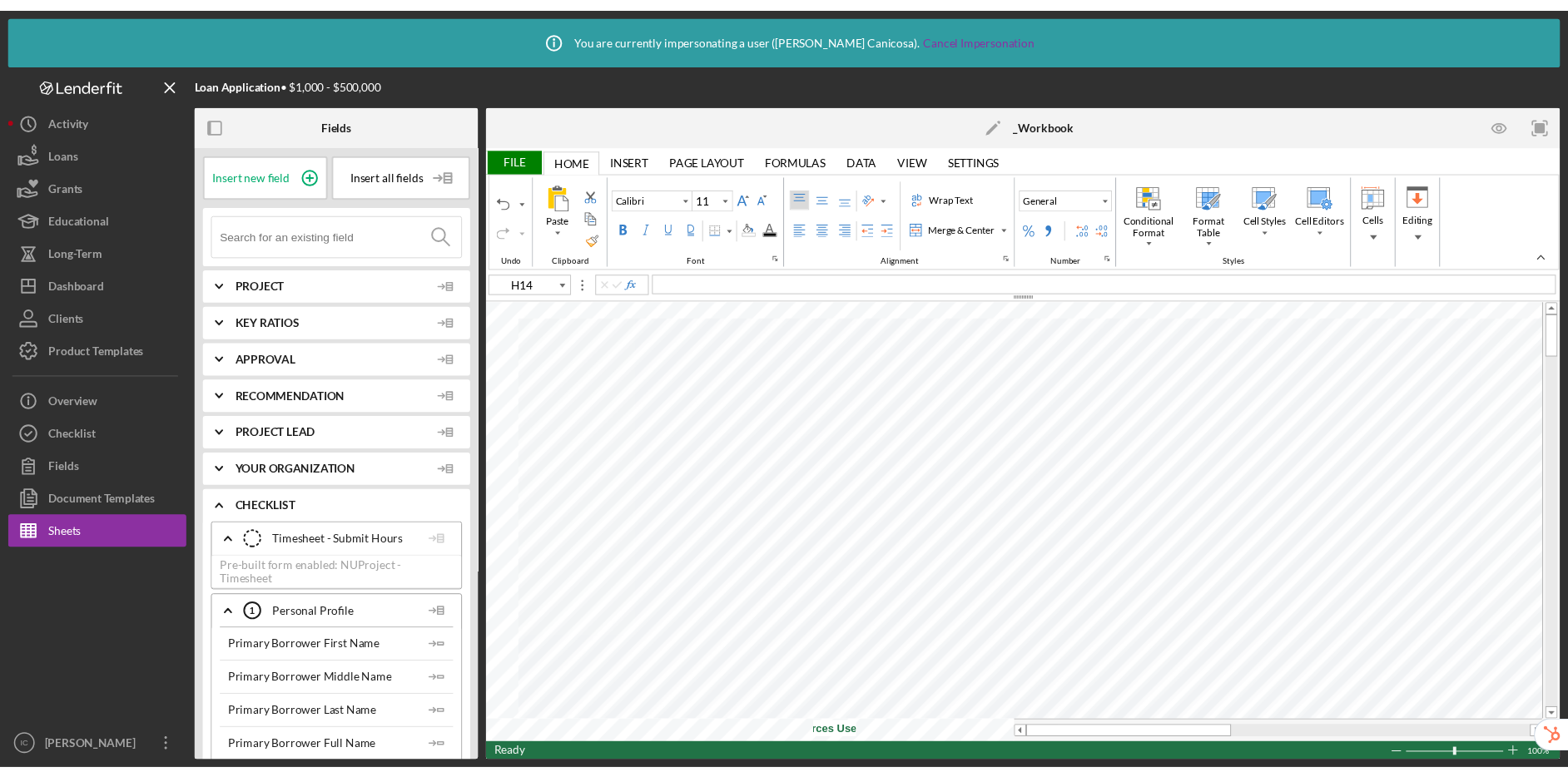
scroll to position [0, 45]
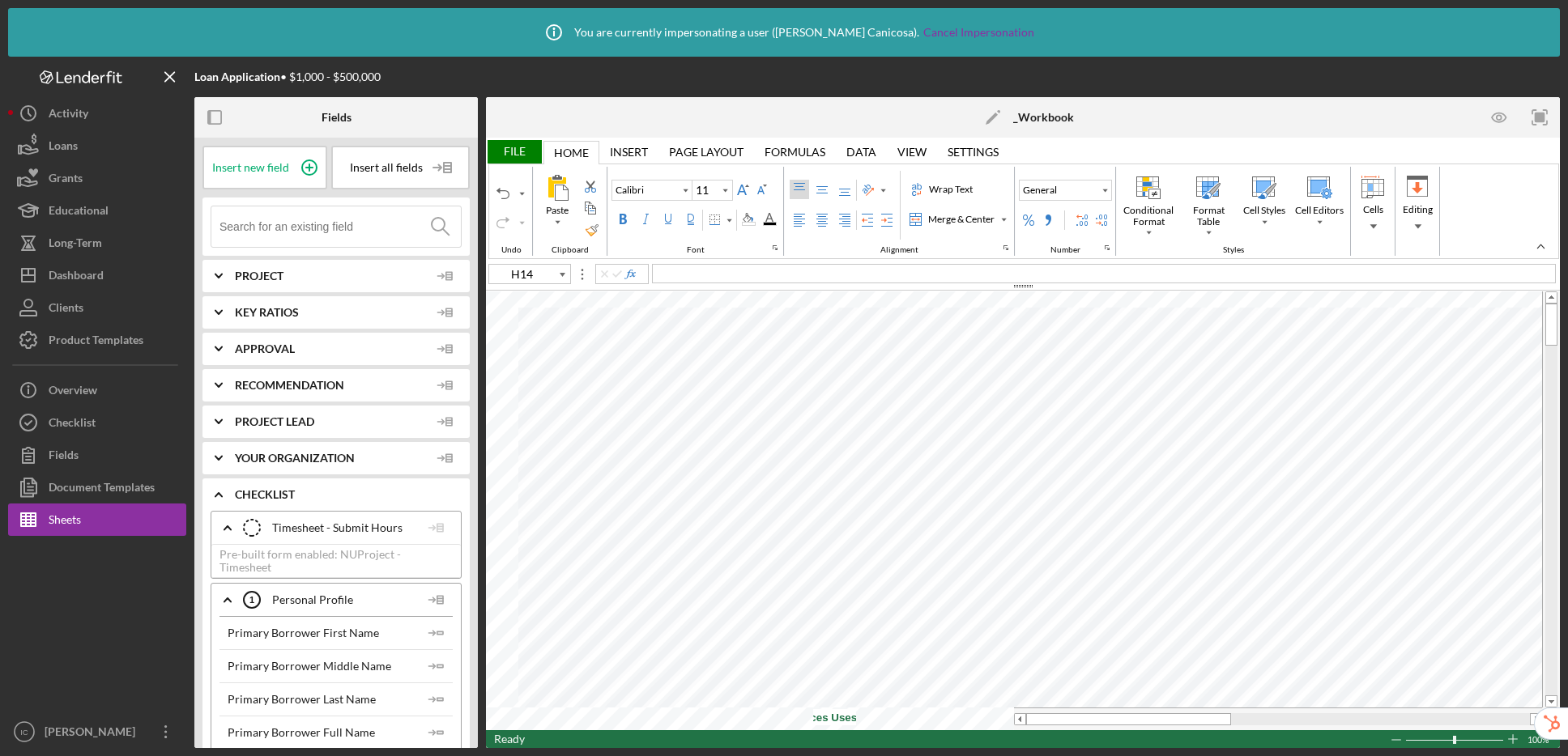
type input "I15"
type input "Lato"
type input "10.5"
type input "F4"
type input "Calibri"
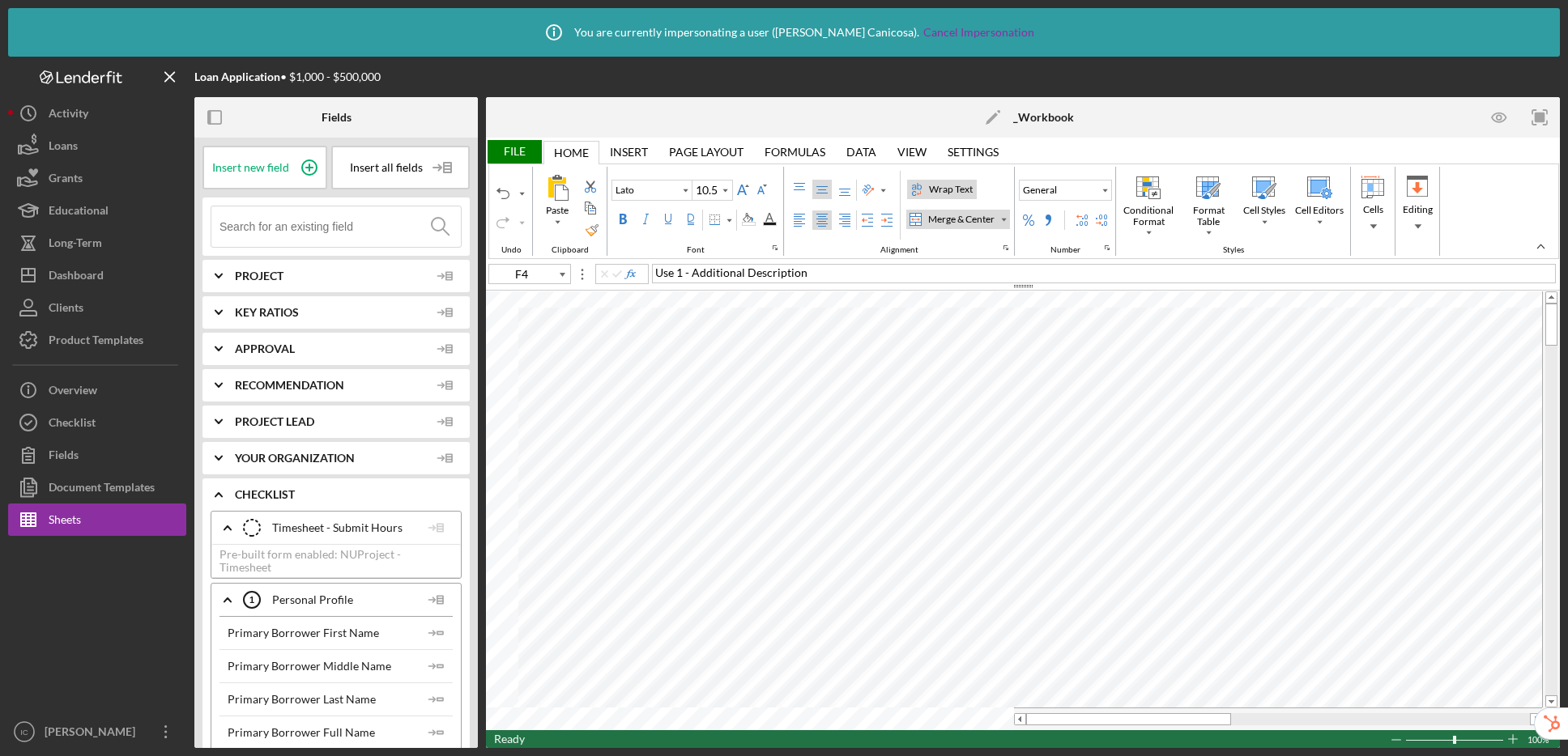
type input "11"
click at [517, 151] on div "File" at bounding box center [513, 151] width 56 height 23
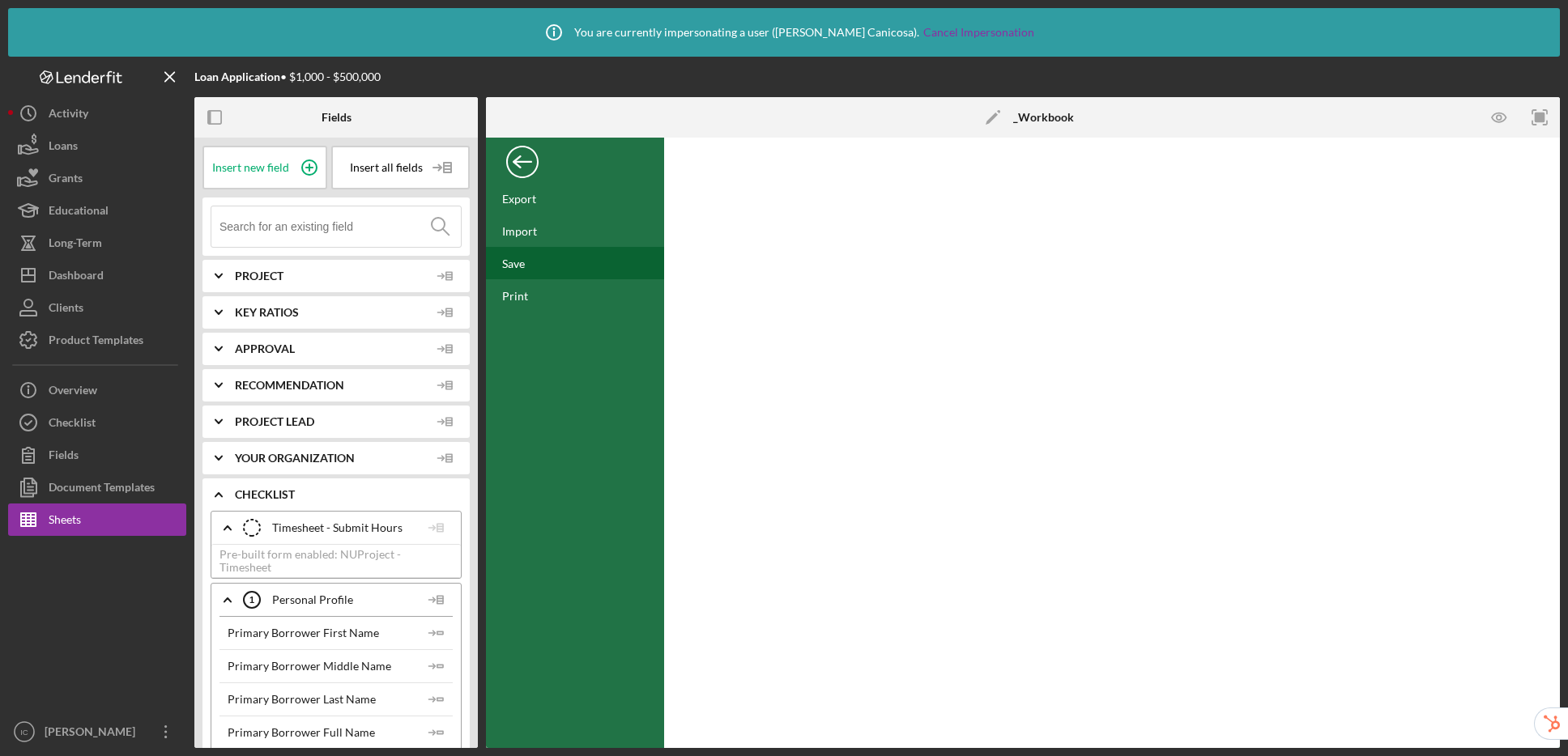
click at [515, 248] on div "Save" at bounding box center [575, 263] width 178 height 32
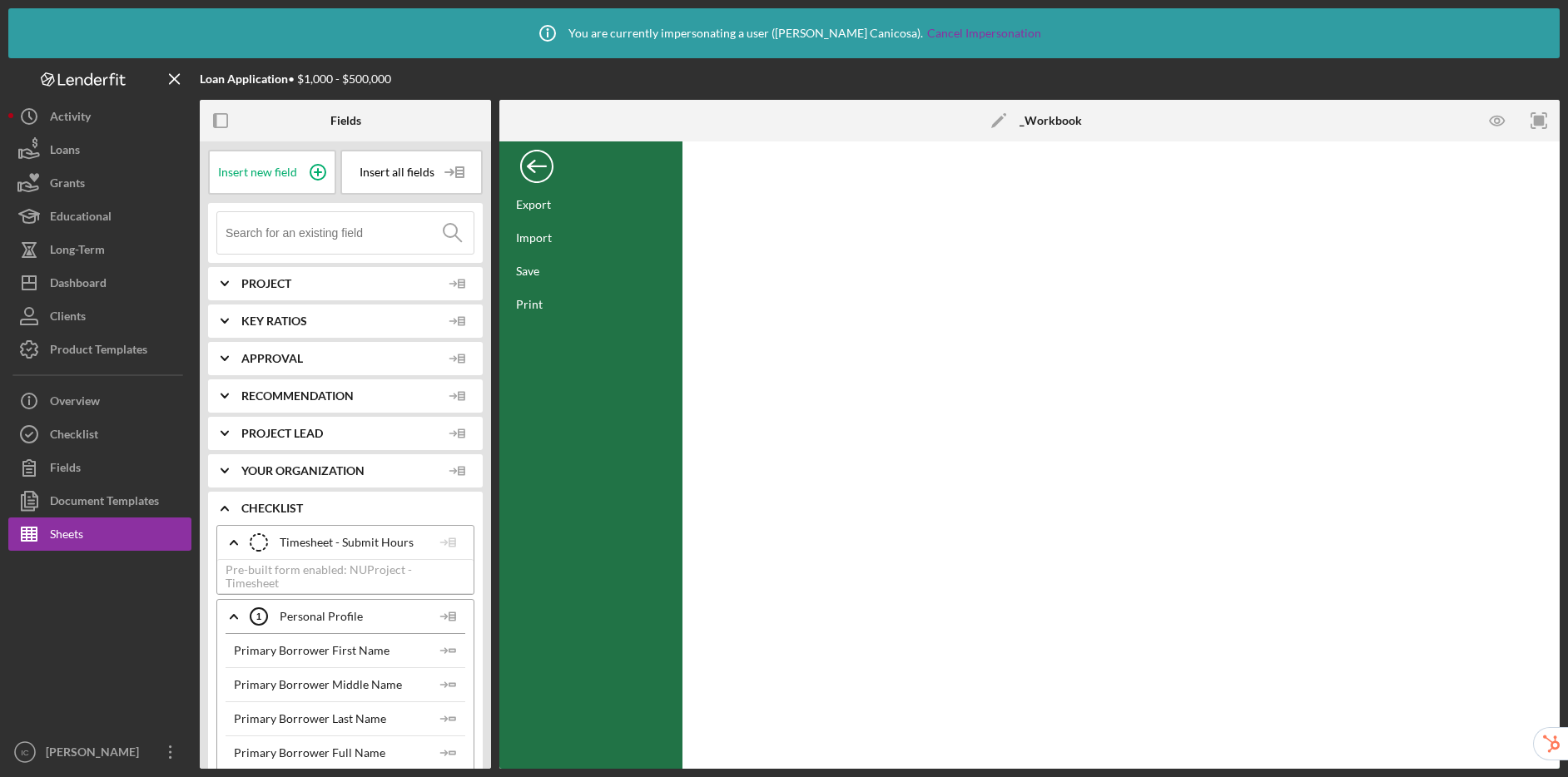
click at [526, 166] on div "Back" at bounding box center [536, 162] width 33 height 33
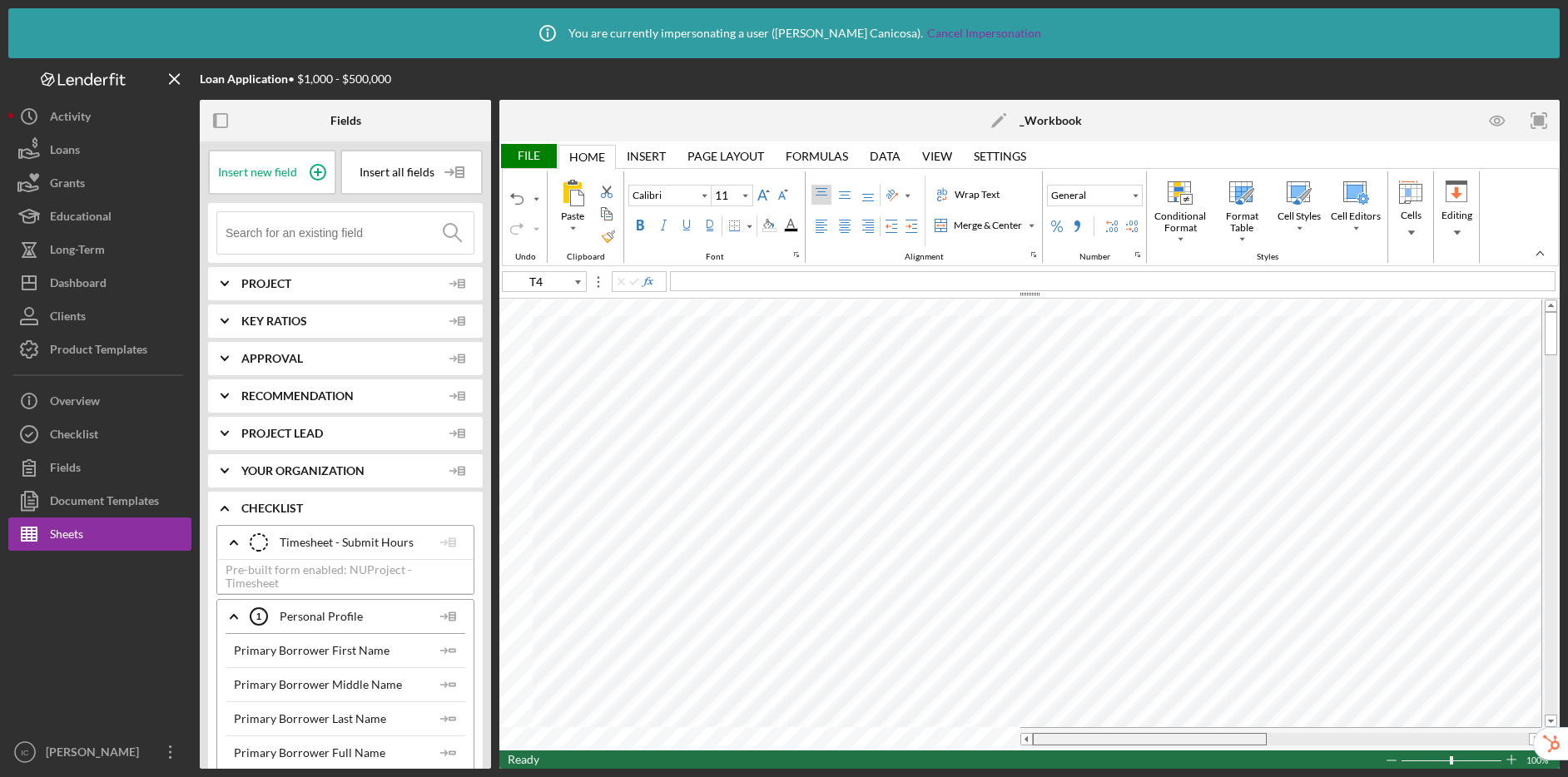
click at [981, 721] on table at bounding box center [1029, 524] width 1060 height 451
drag, startPoint x: 1129, startPoint y: 738, endPoint x: 867, endPoint y: 739, distance: 262.0
type input "A1"
type input "Arial"
type input "10"
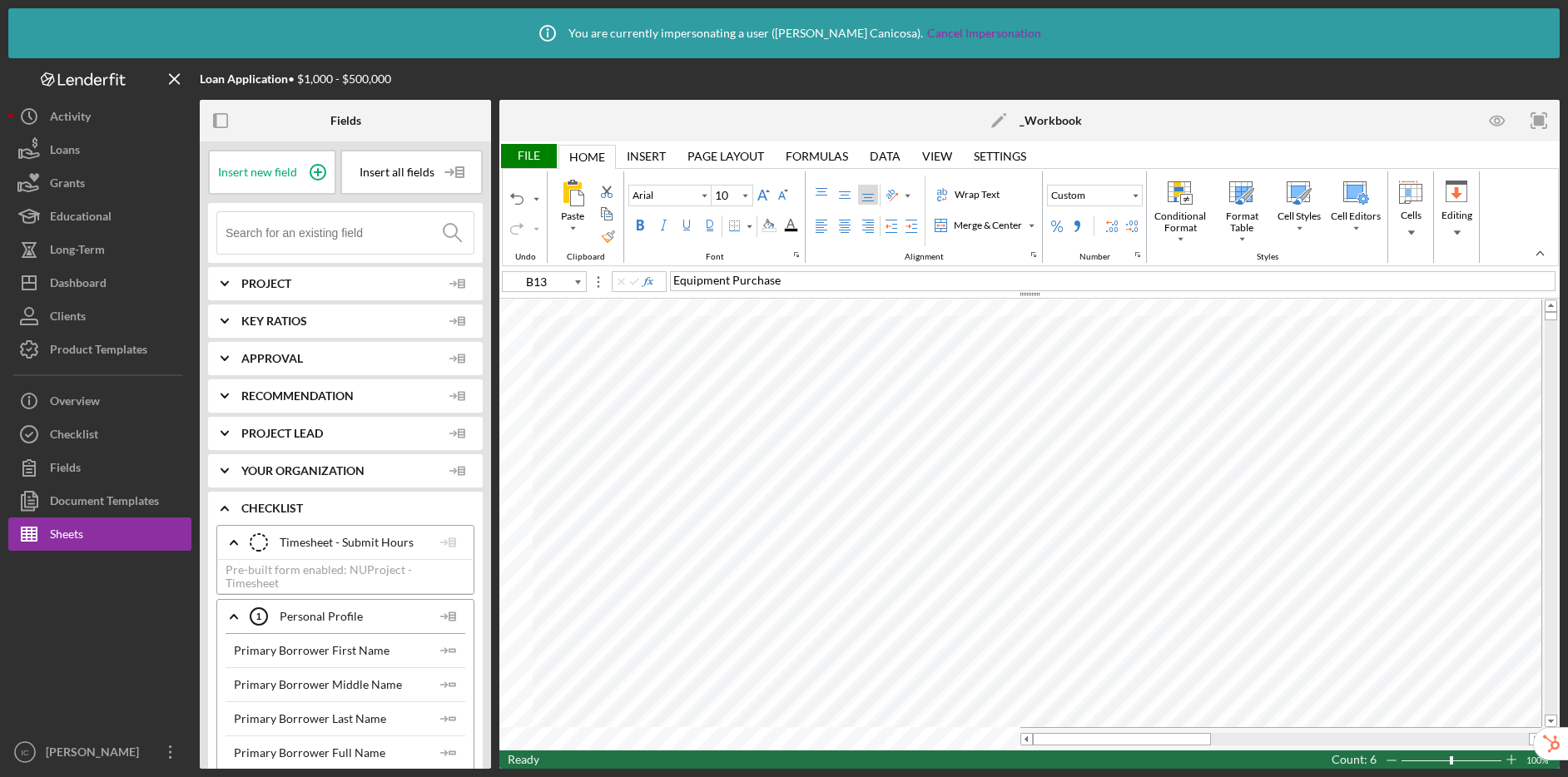
type input "T4"
type input "Calibri"
type input "11"
type input "B13"
type input "Arial"
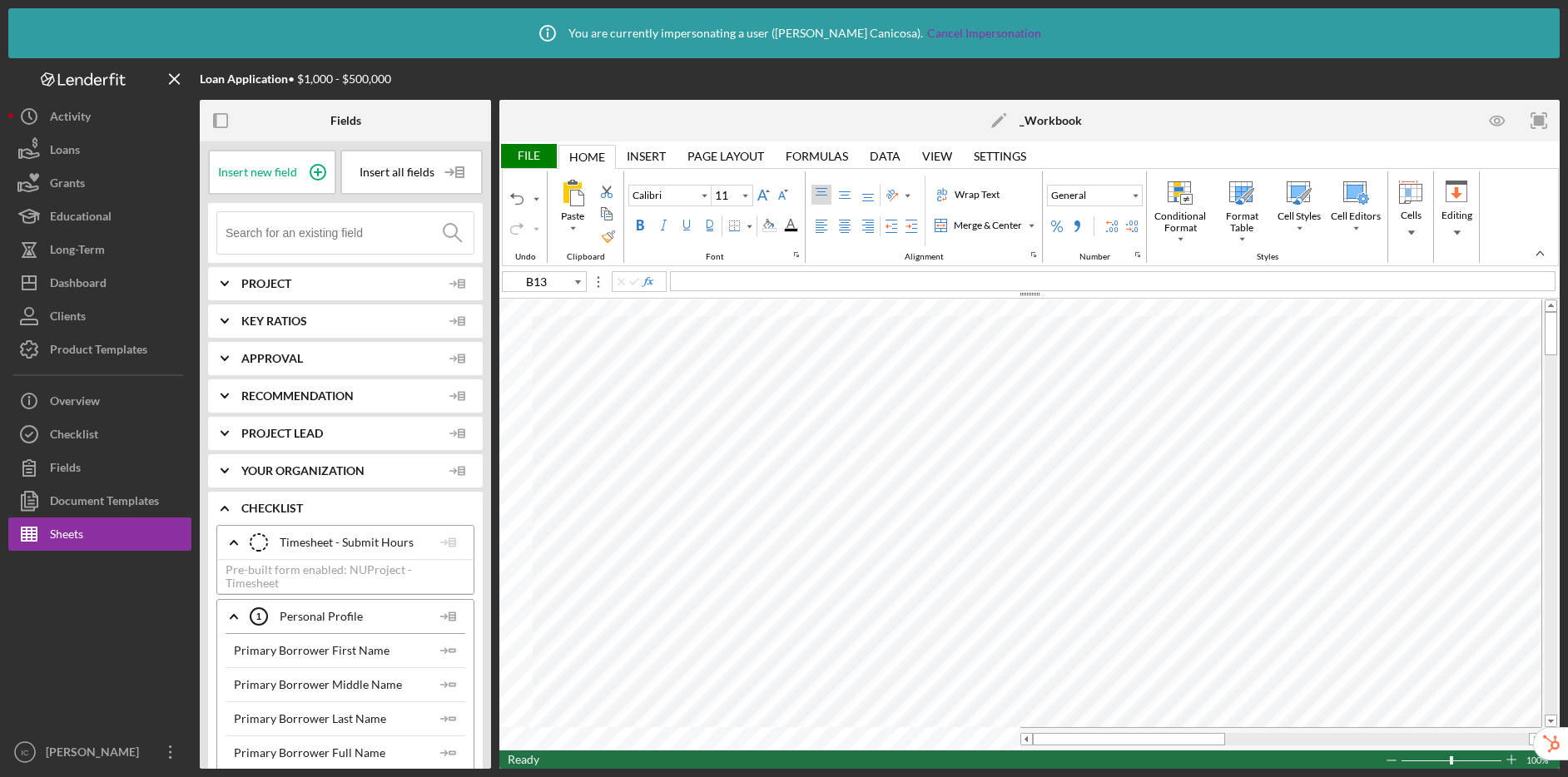
type input "10"
type input "T4"
type input "Calibri"
type input "11"
type input "B13"
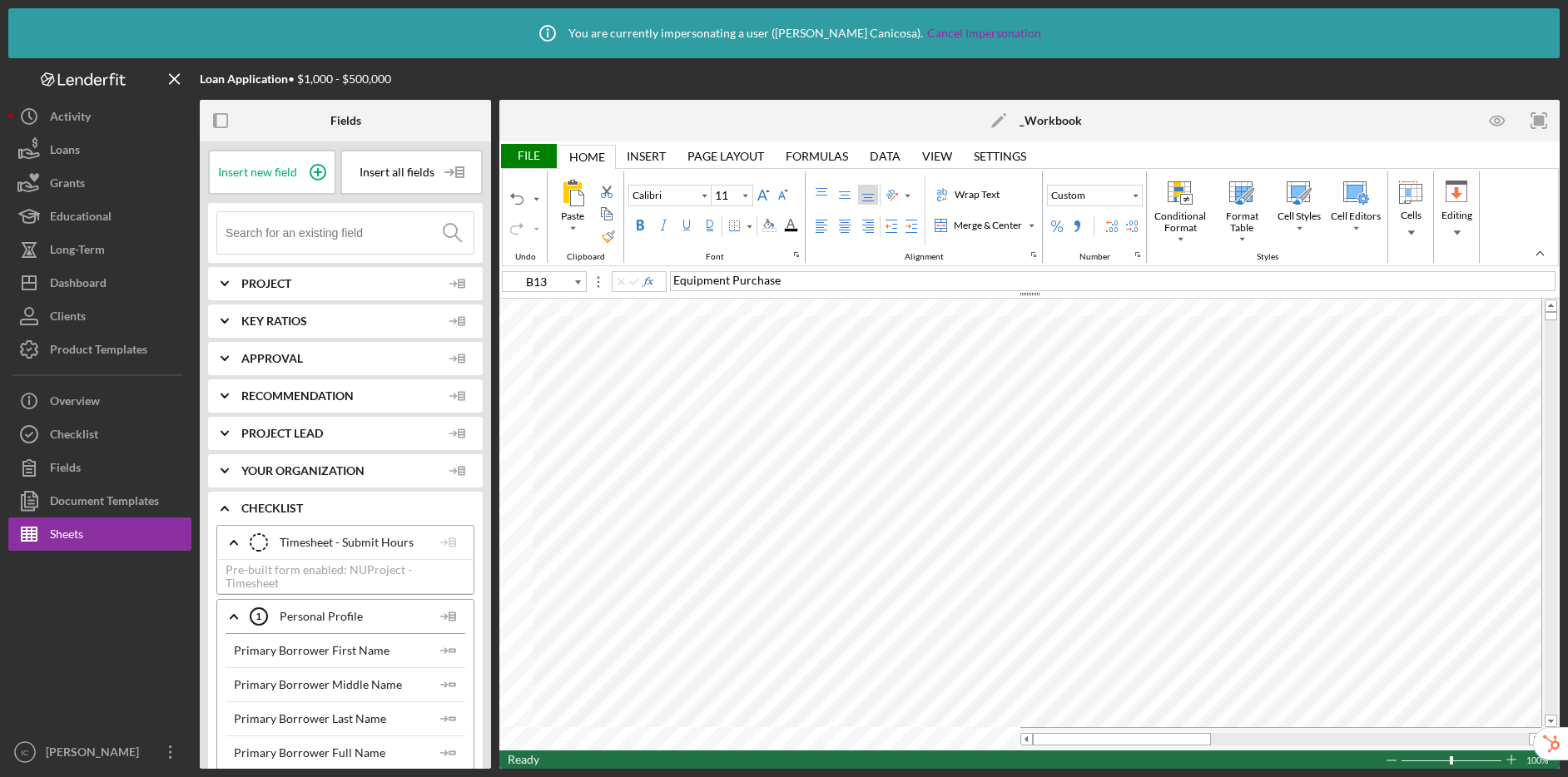
type input "Arial"
type input "10"
type input "T4"
type input "Calibri"
type input "11"
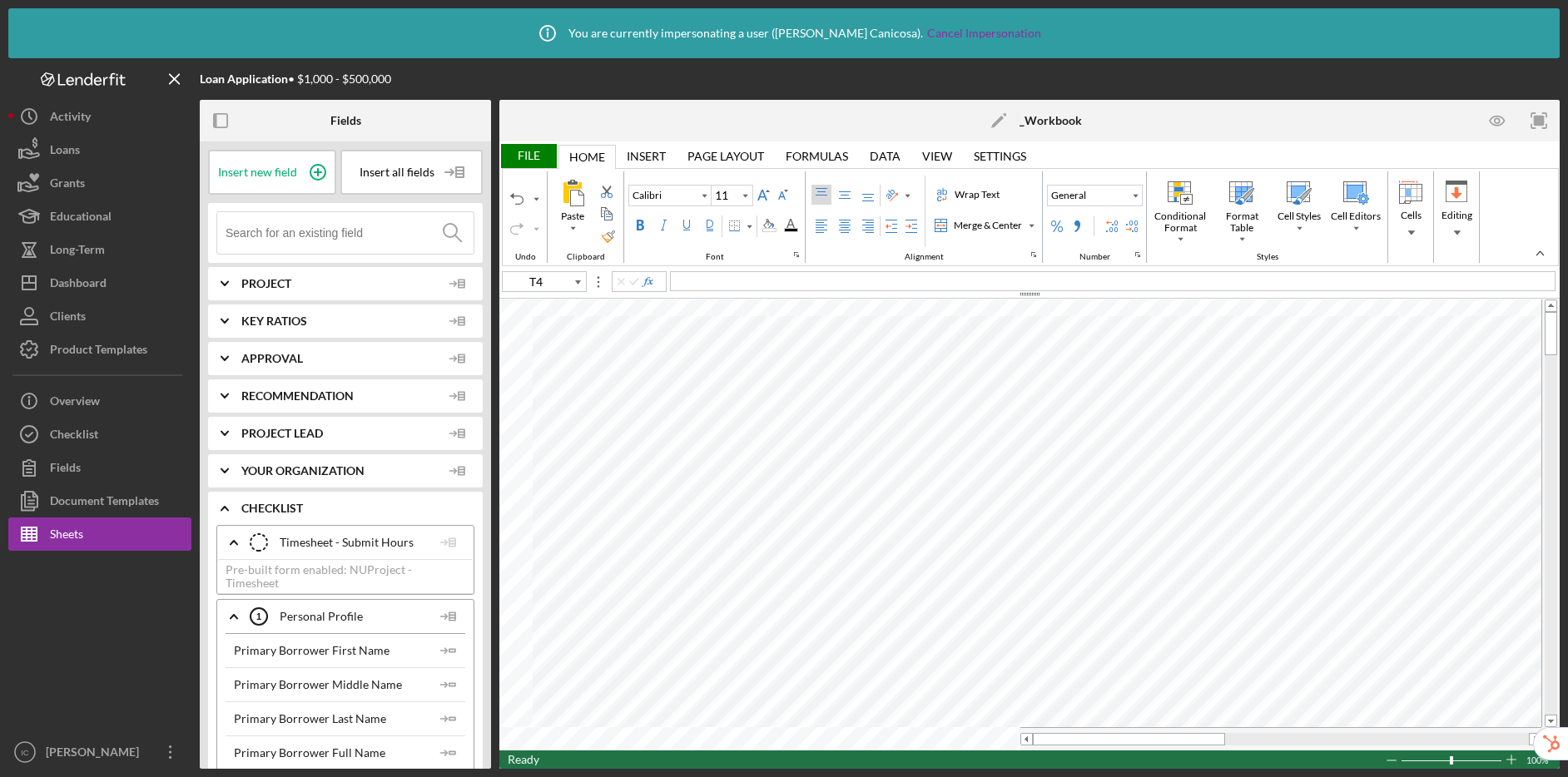
click at [529, 160] on div "File" at bounding box center [527, 156] width 58 height 24
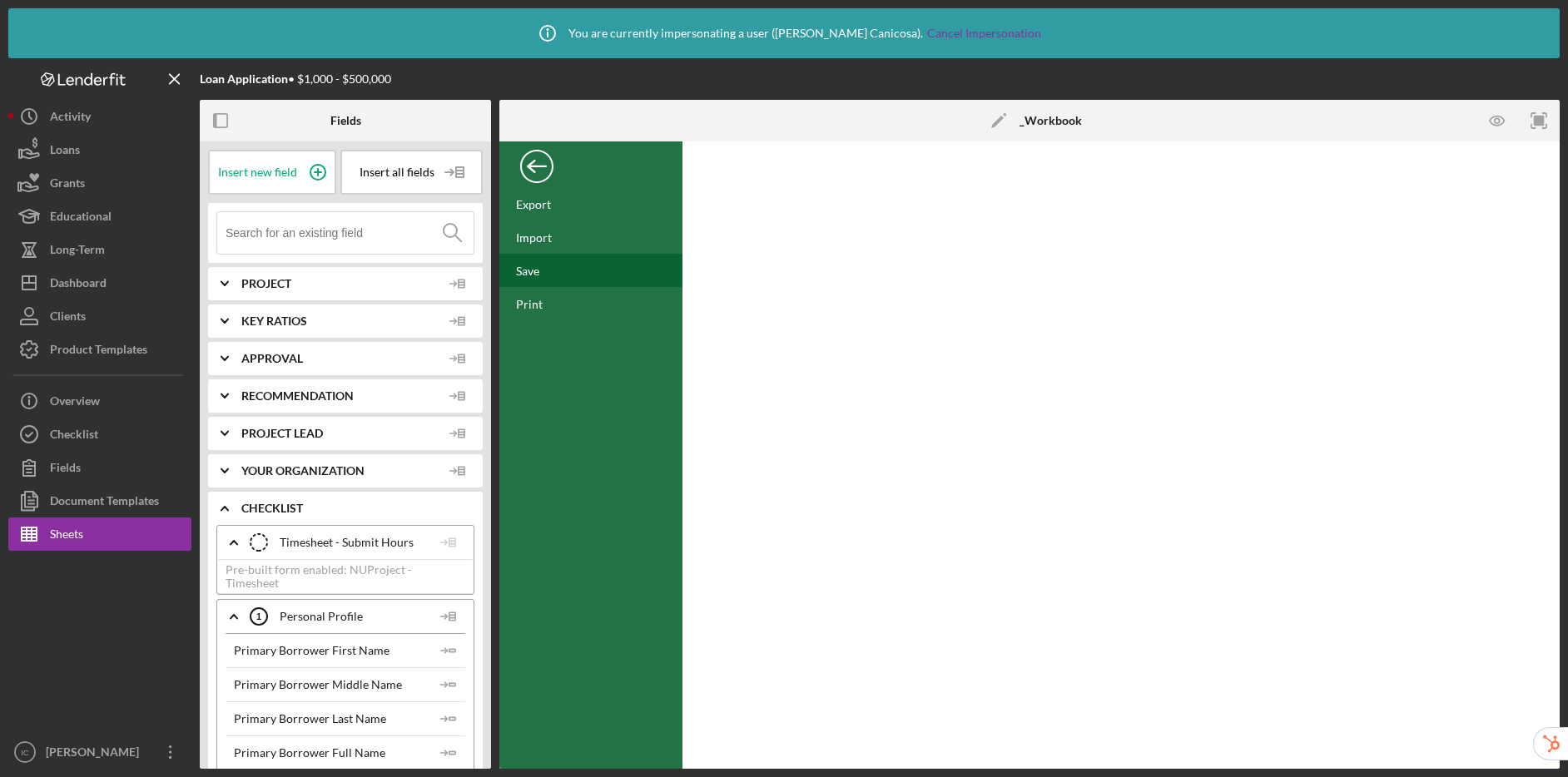
click at [535, 274] on div "Save" at bounding box center [527, 270] width 23 height 14
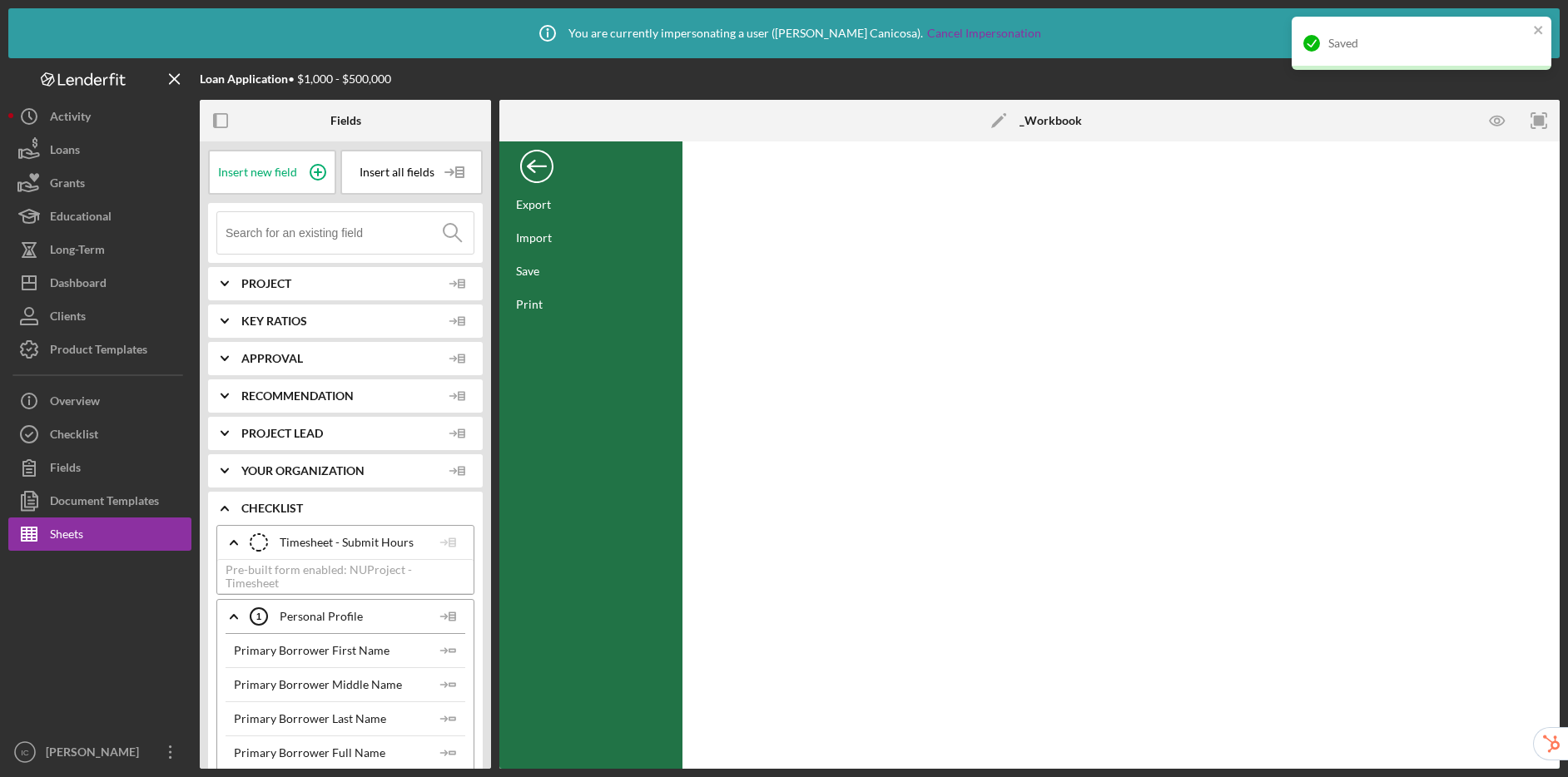
click at [542, 160] on div "Back" at bounding box center [536, 162] width 33 height 33
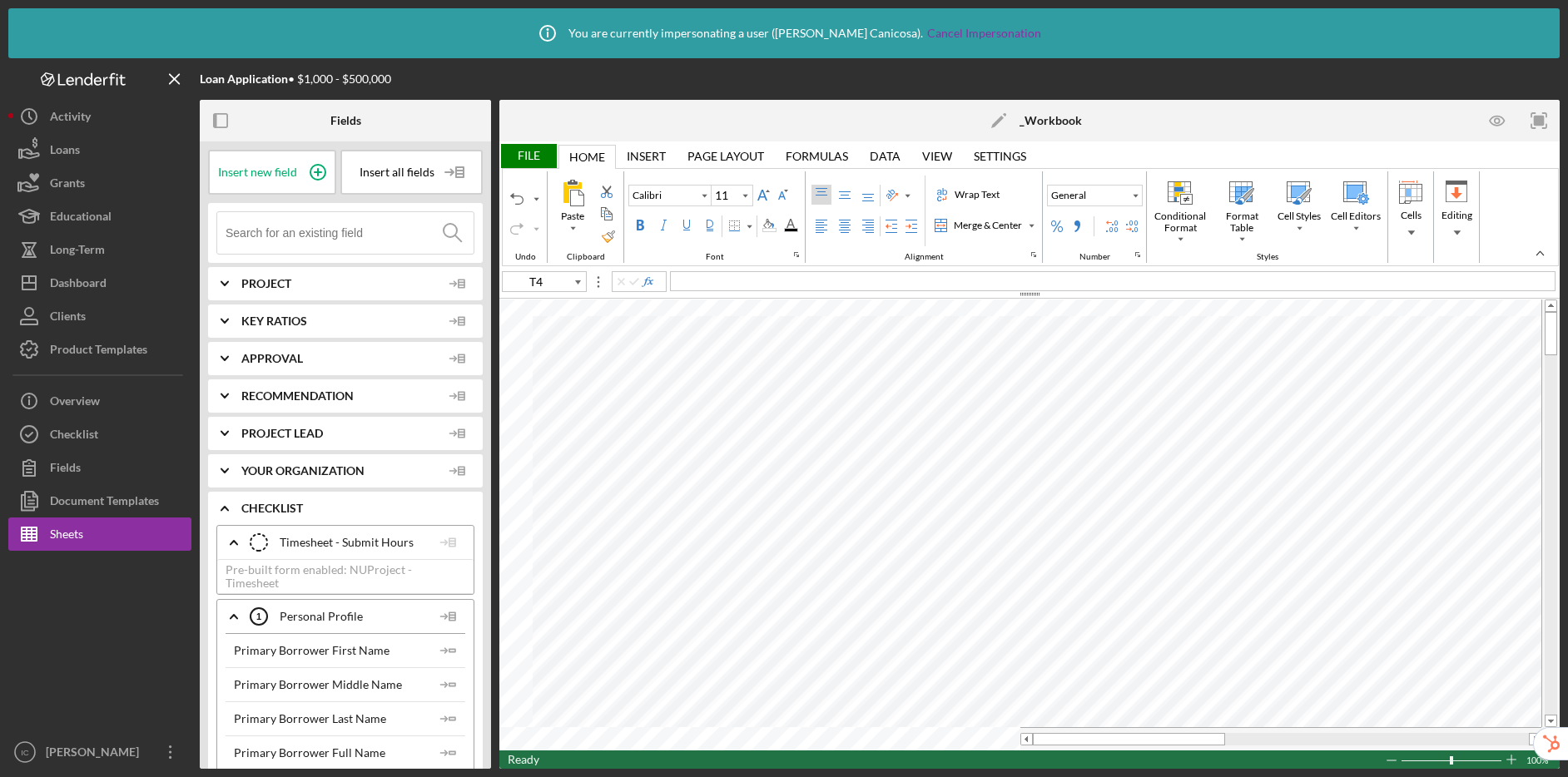
type input "Lato"
type input "10.5"
type input "A6"
click at [537, 159] on div "File" at bounding box center [527, 156] width 58 height 24
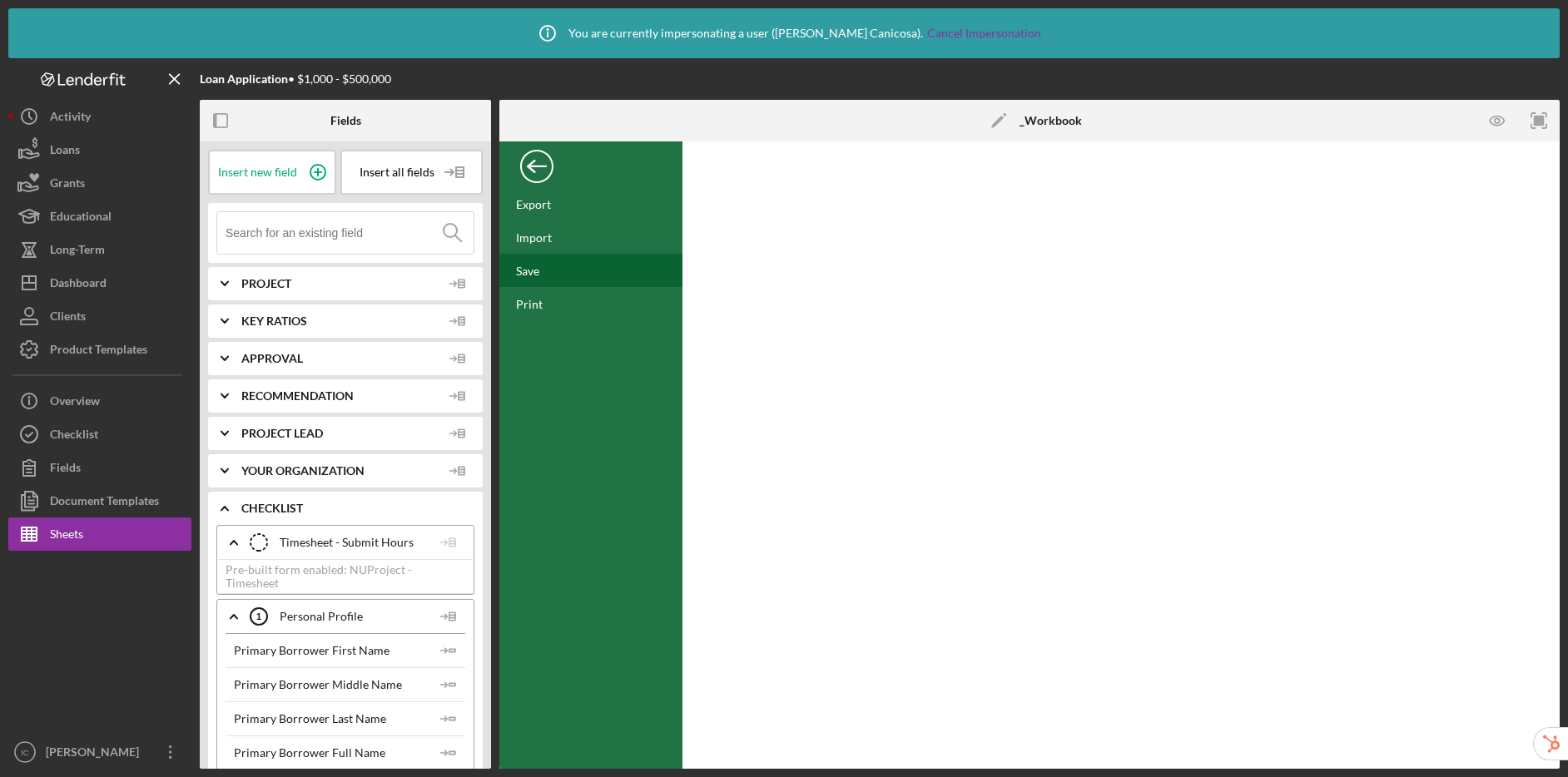
click at [535, 270] on div "Save" at bounding box center [527, 270] width 23 height 14
click at [535, 178] on div "Back" at bounding box center [536, 162] width 33 height 33
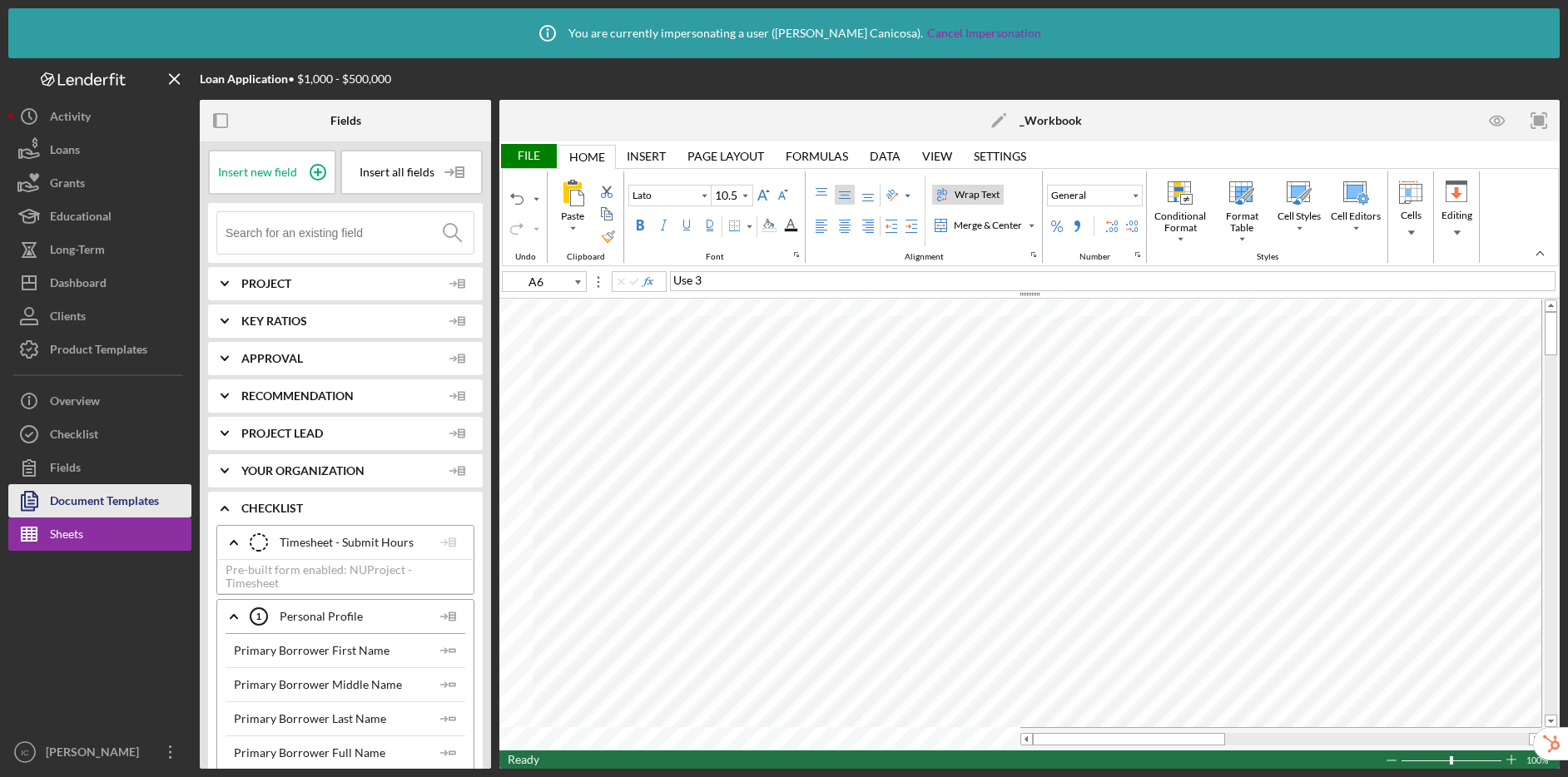
click at [125, 501] on div "Document Templates" at bounding box center [104, 502] width 109 height 38
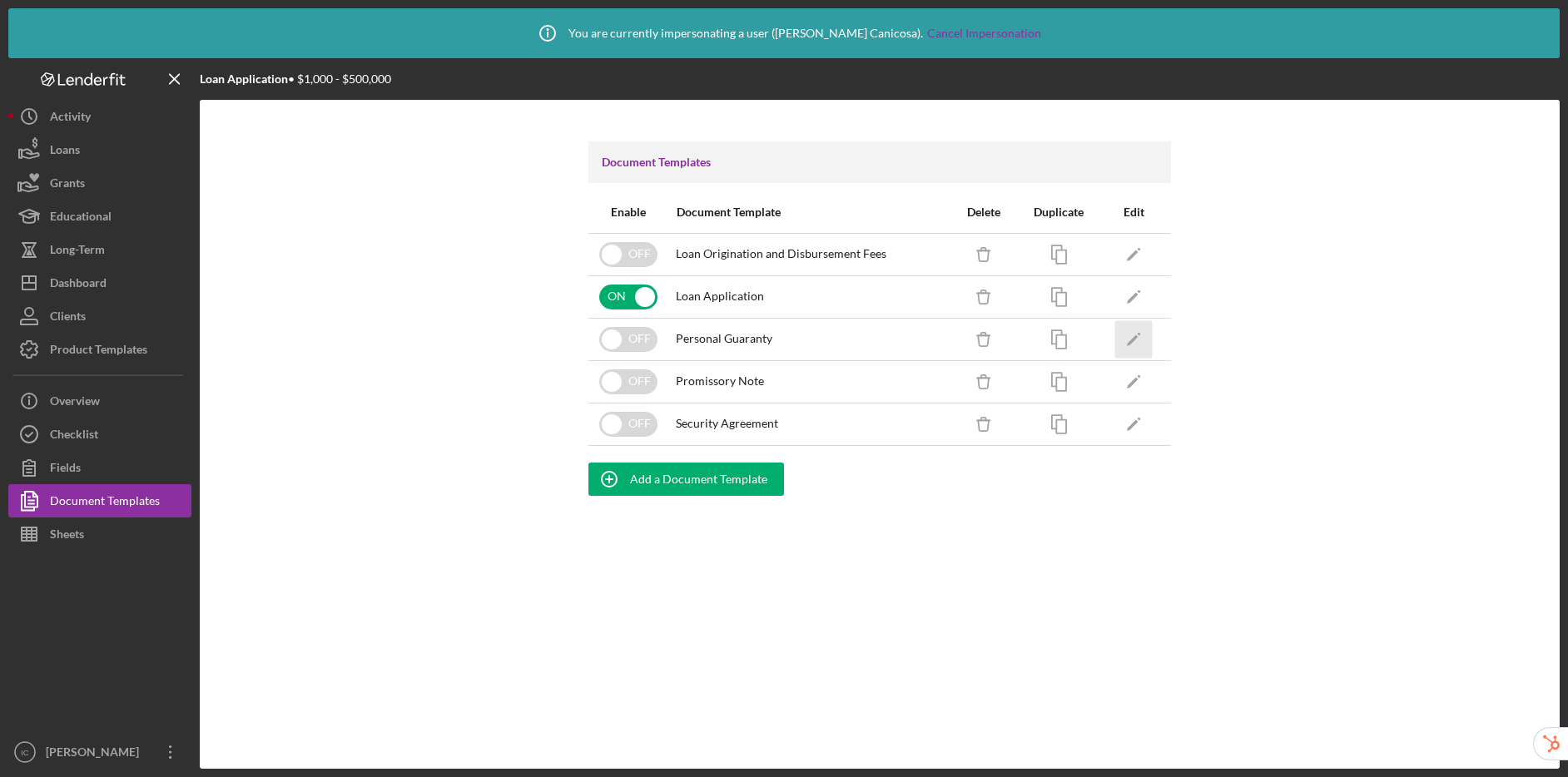
click at [1146, 340] on icon "Icon/Edit" at bounding box center [1133, 339] width 38 height 38
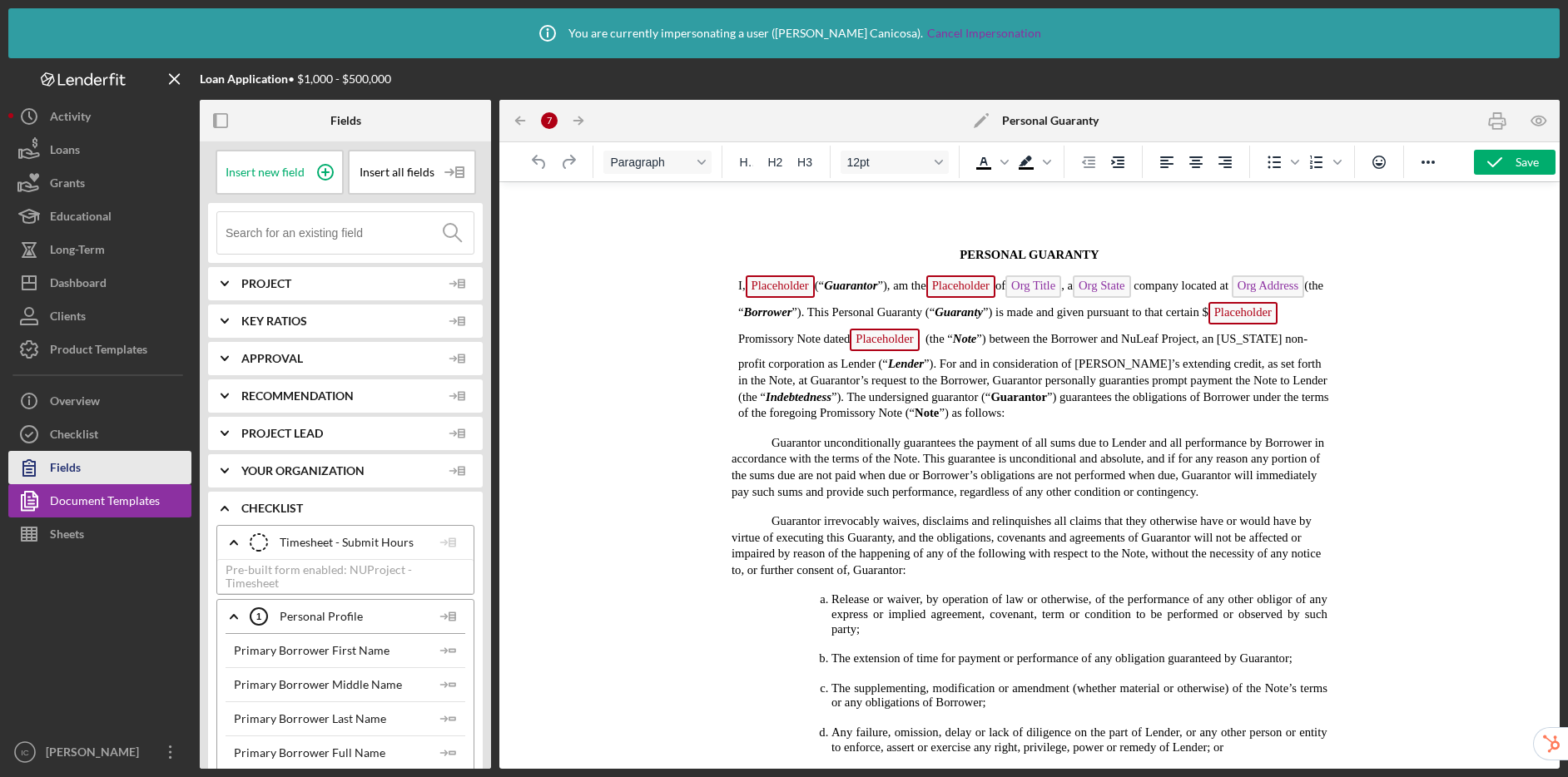
click at [134, 462] on button "Fields" at bounding box center [100, 468] width 183 height 33
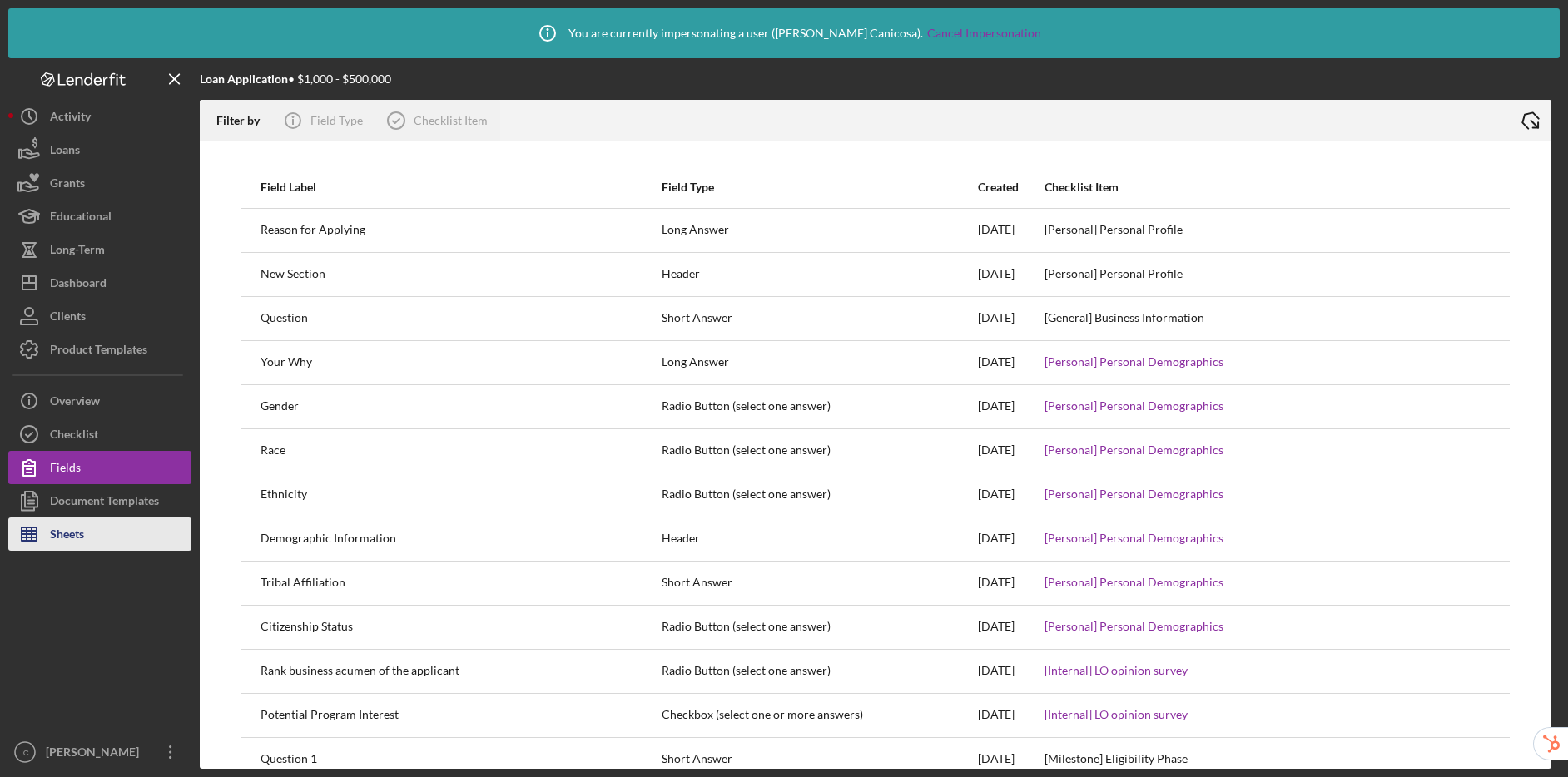
click at [108, 524] on button "Sheets" at bounding box center [100, 534] width 183 height 33
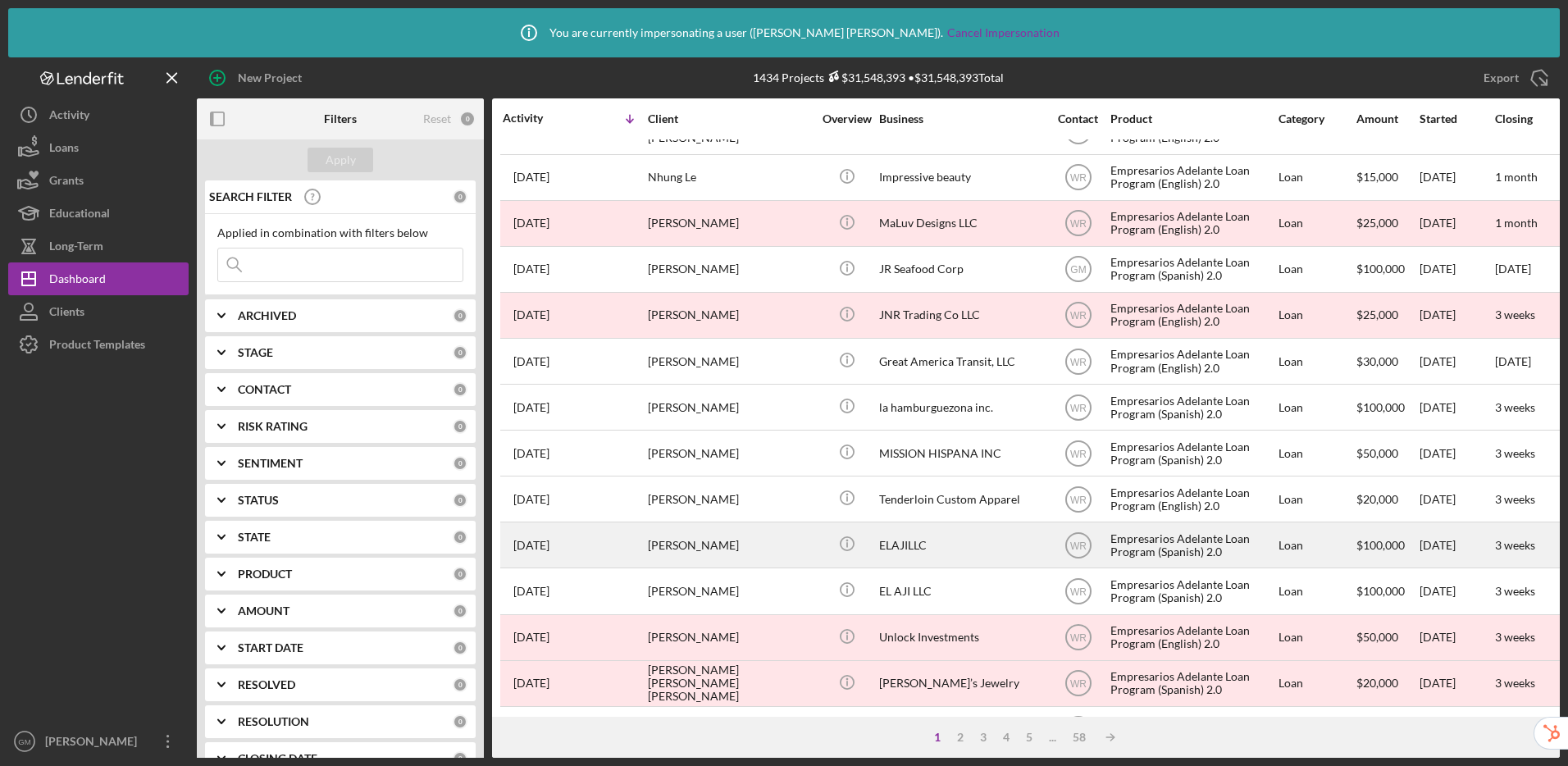
scroll to position [594, 0]
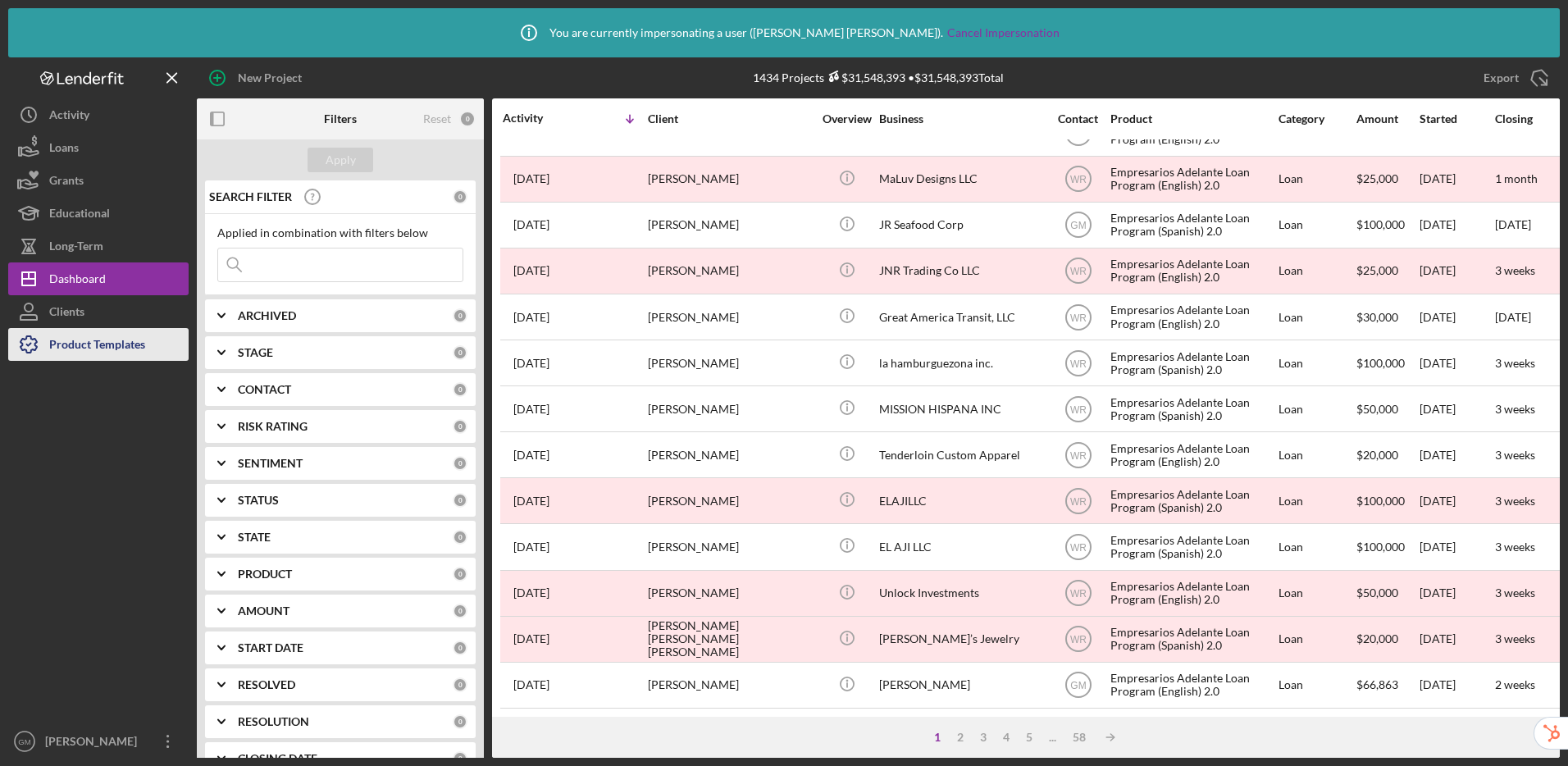
click at [115, 351] on div "Product Templates" at bounding box center [97, 346] width 96 height 37
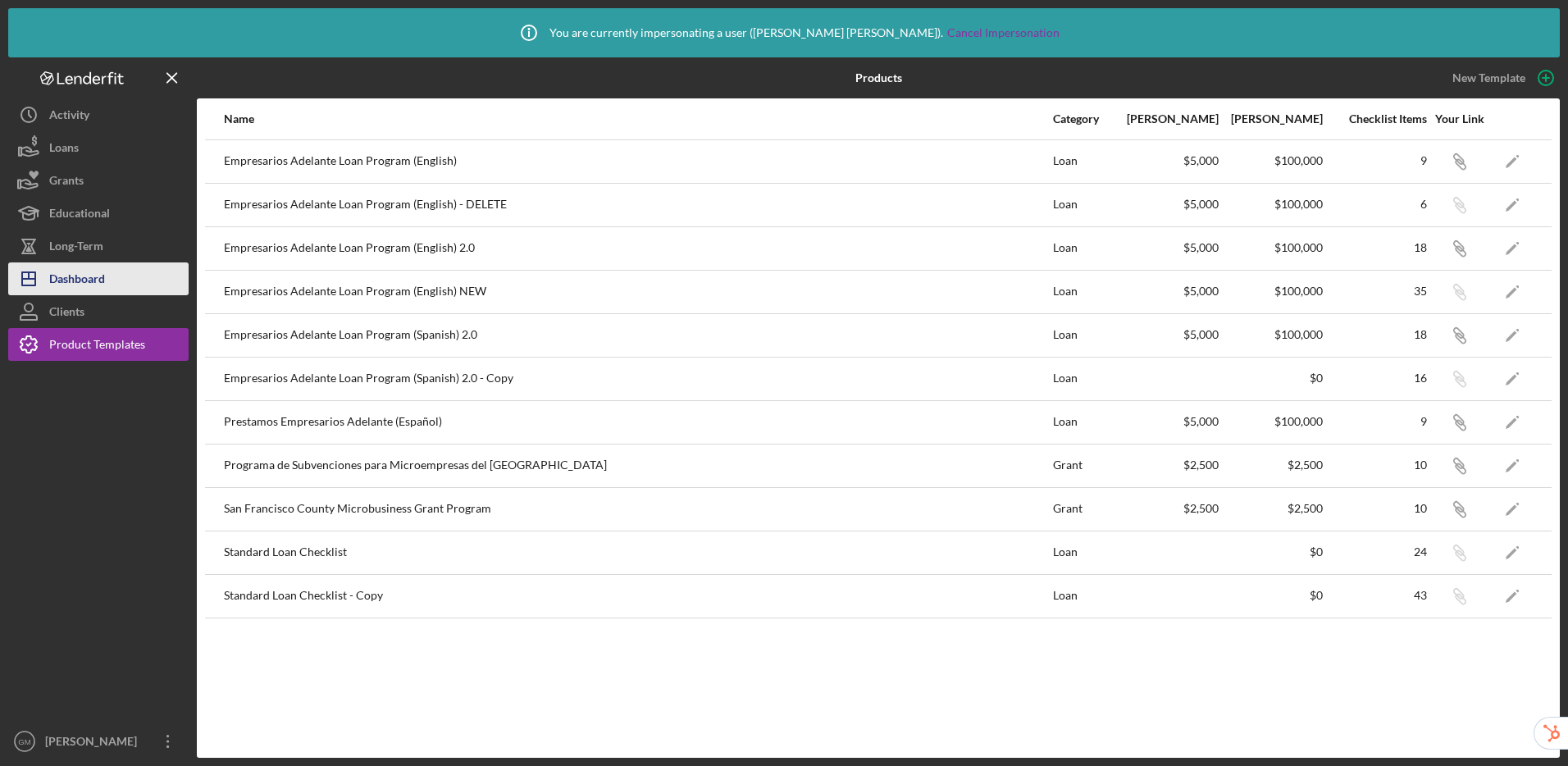
click at [149, 287] on button "Icon/Dashboard Dashboard" at bounding box center [98, 279] width 180 height 32
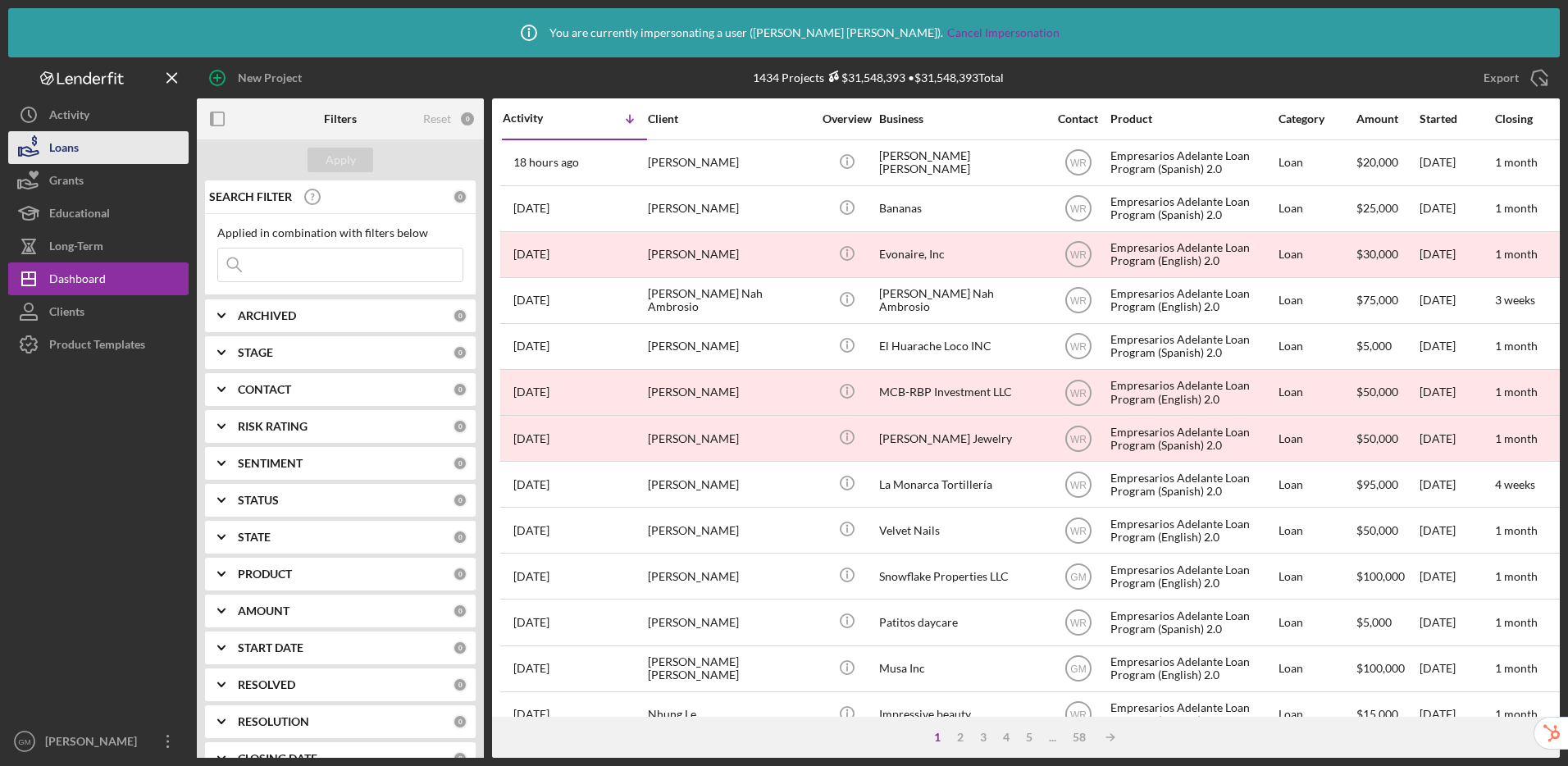
click at [128, 150] on button "Loans" at bounding box center [98, 147] width 180 height 32
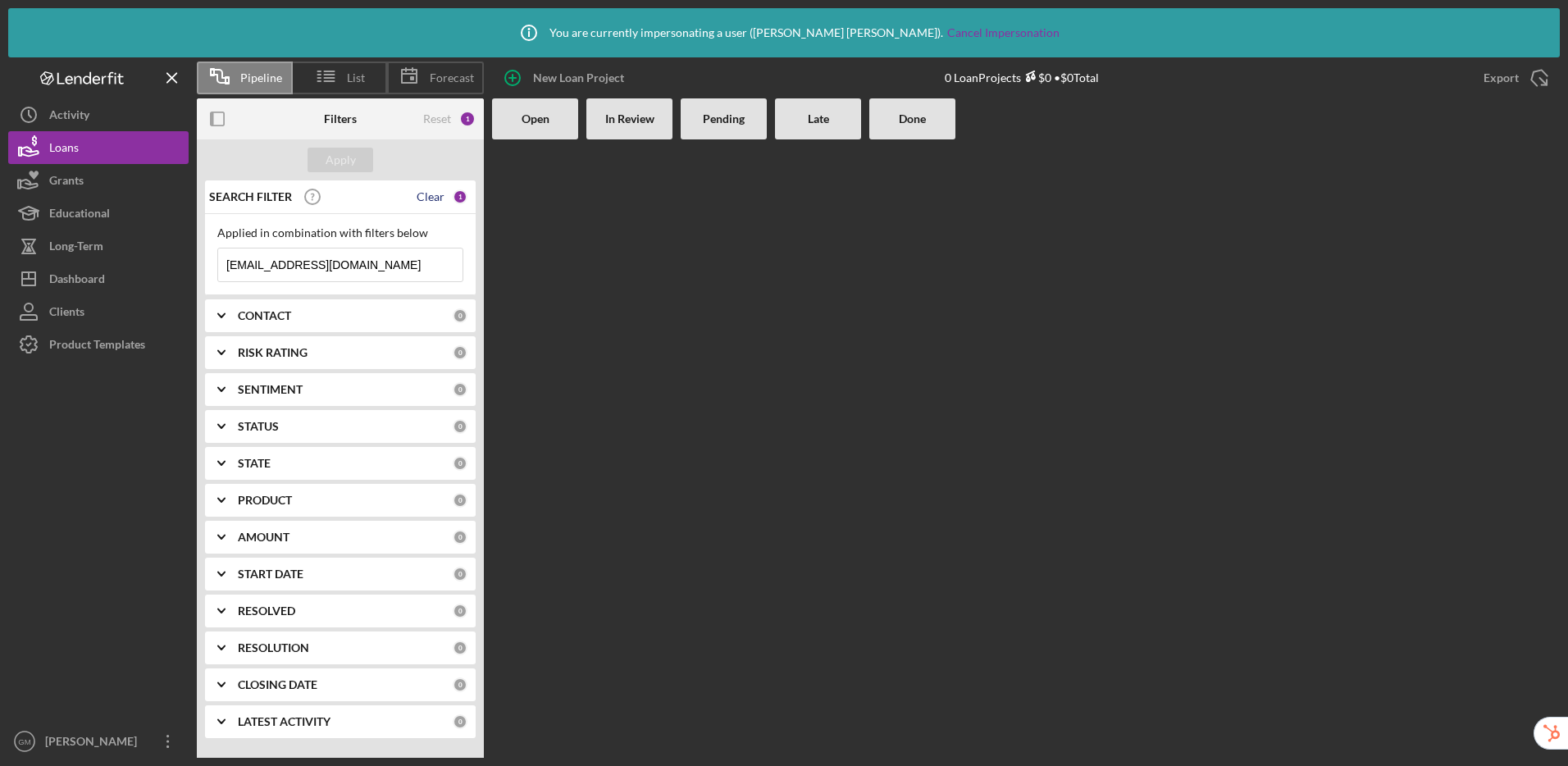
click at [438, 198] on div "Clear" at bounding box center [430, 197] width 28 height 14
click at [327, 161] on div "Apply" at bounding box center [341, 160] width 31 height 24
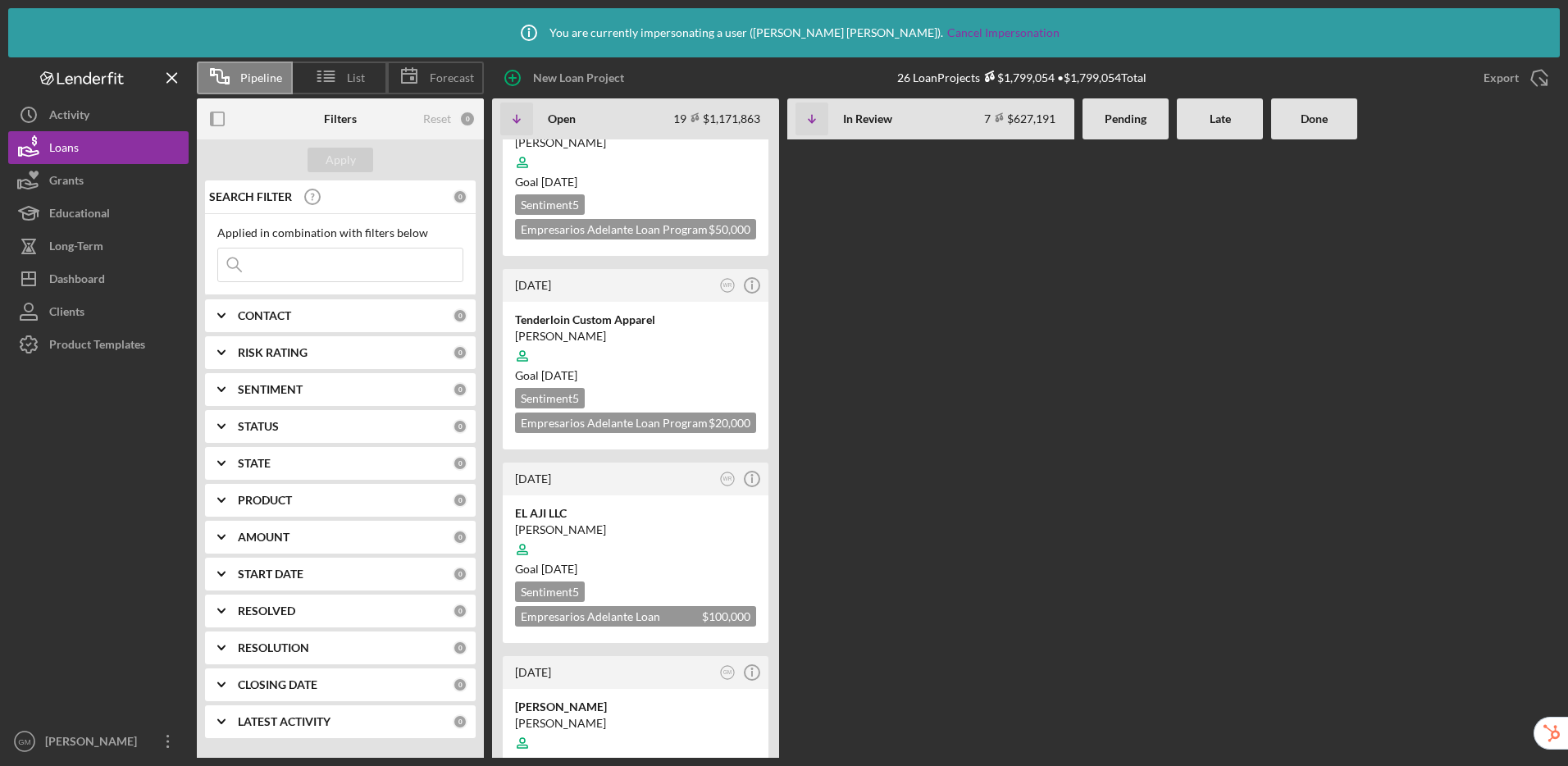
scroll to position [2934, 0]
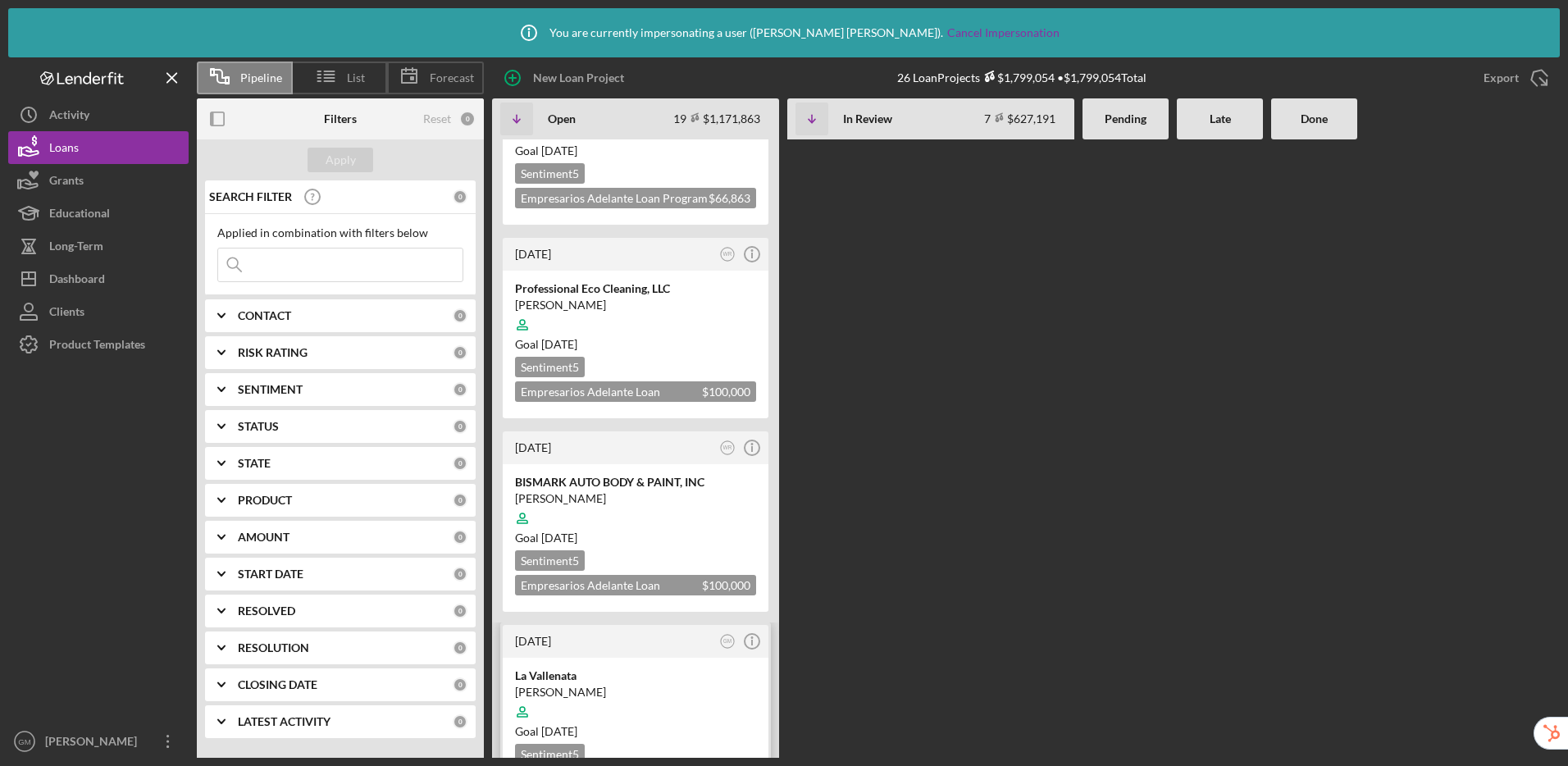
click at [691, 697] on div at bounding box center [635, 712] width 241 height 32
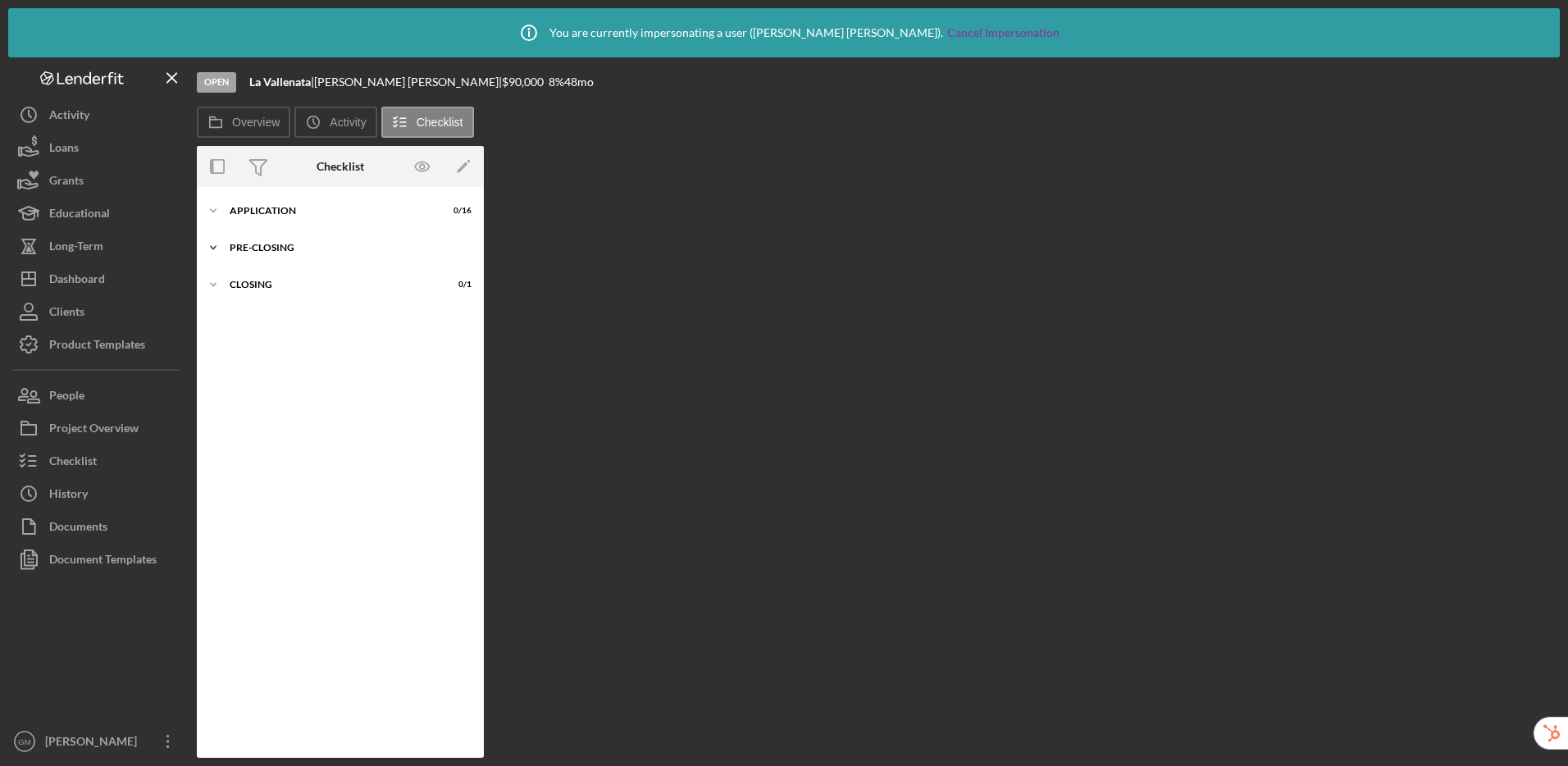
click at [318, 249] on div "Pre-Closing" at bounding box center [346, 247] width 234 height 10
click at [284, 330] on div "Icon/Expander Closing 0 / 1" at bounding box center [340, 327] width 287 height 32
click at [292, 210] on div "Application" at bounding box center [346, 210] width 234 height 10
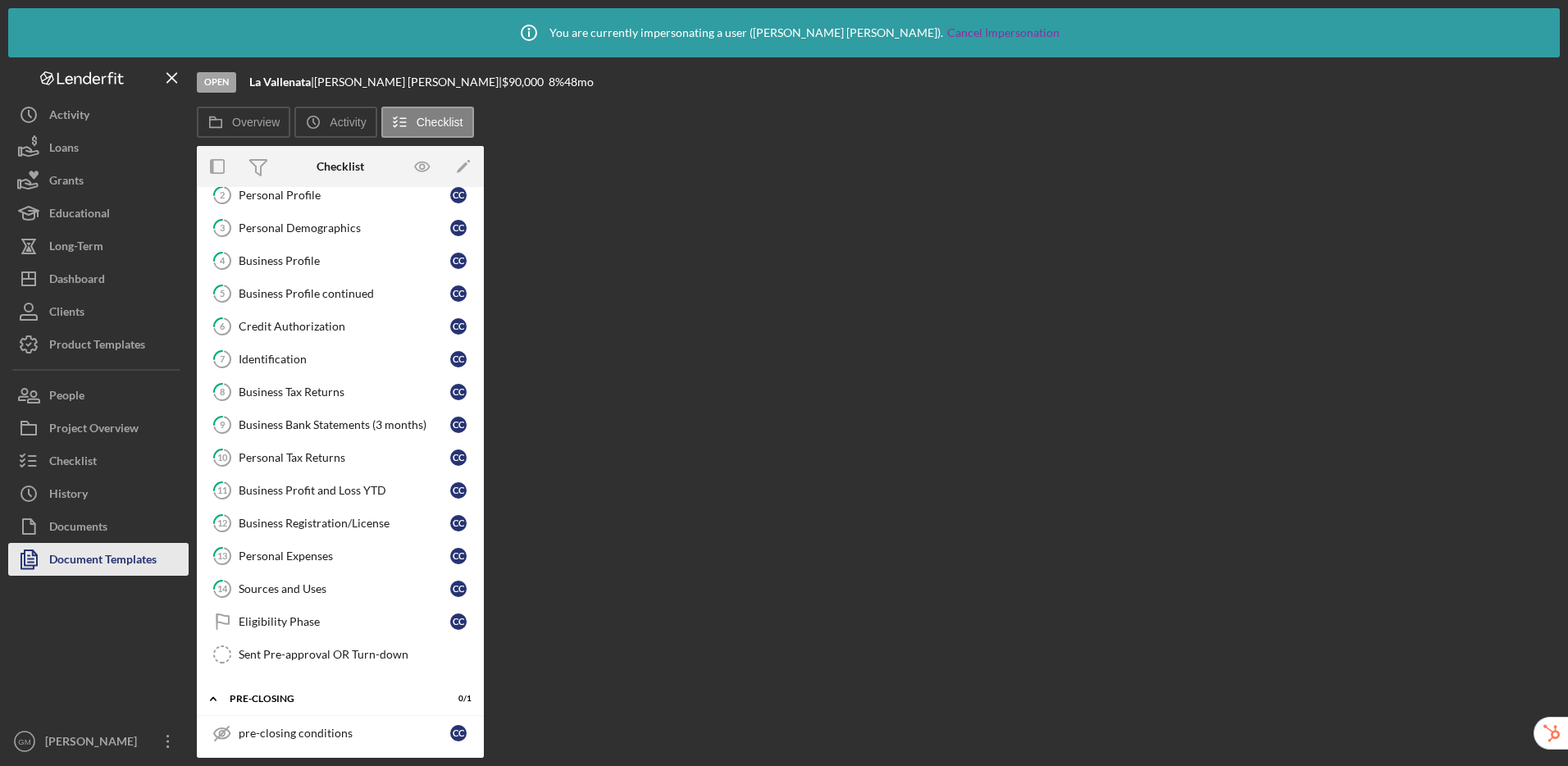
scroll to position [170, 0]
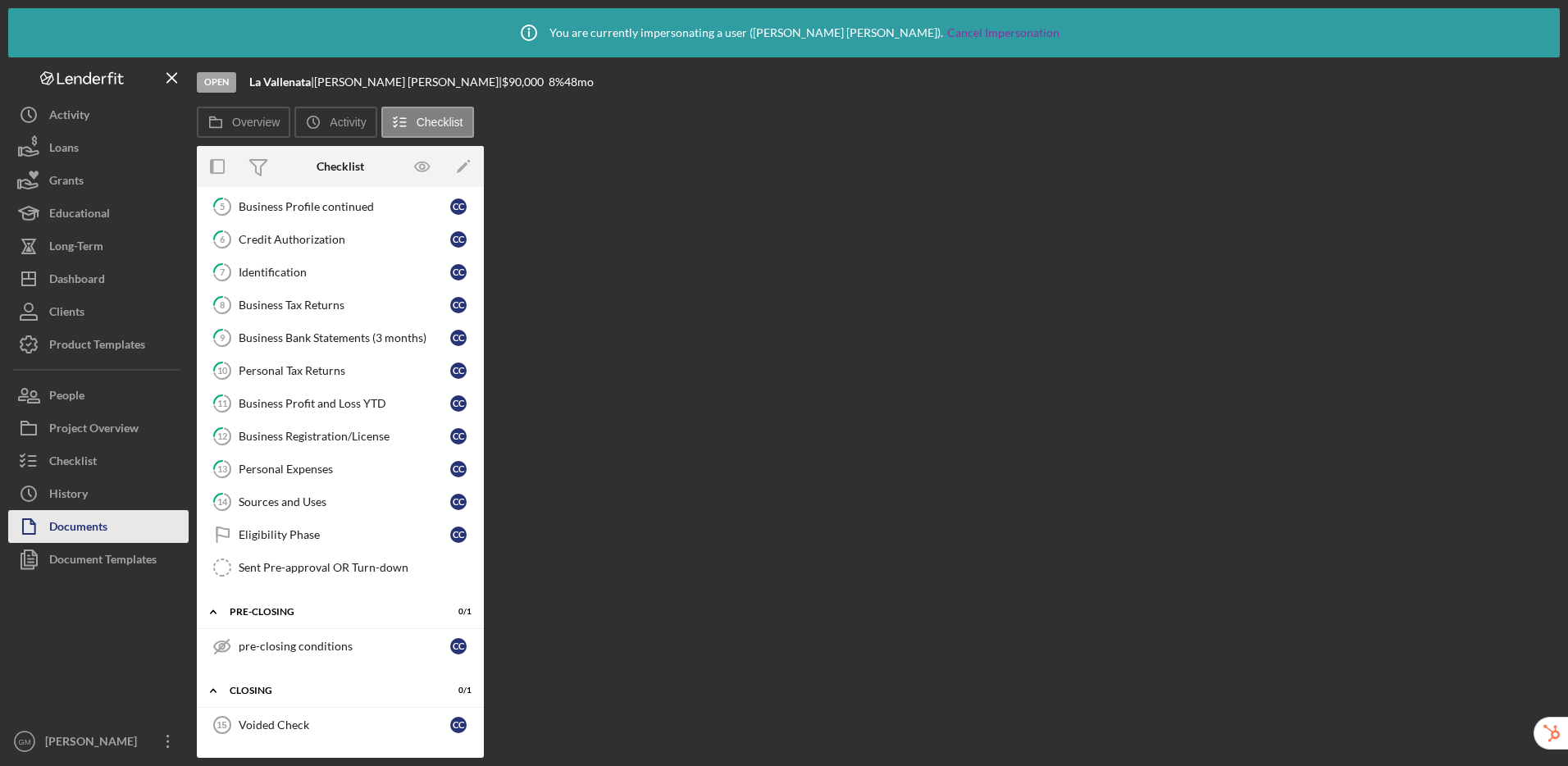
click at [91, 530] on div "Documents" at bounding box center [78, 528] width 59 height 37
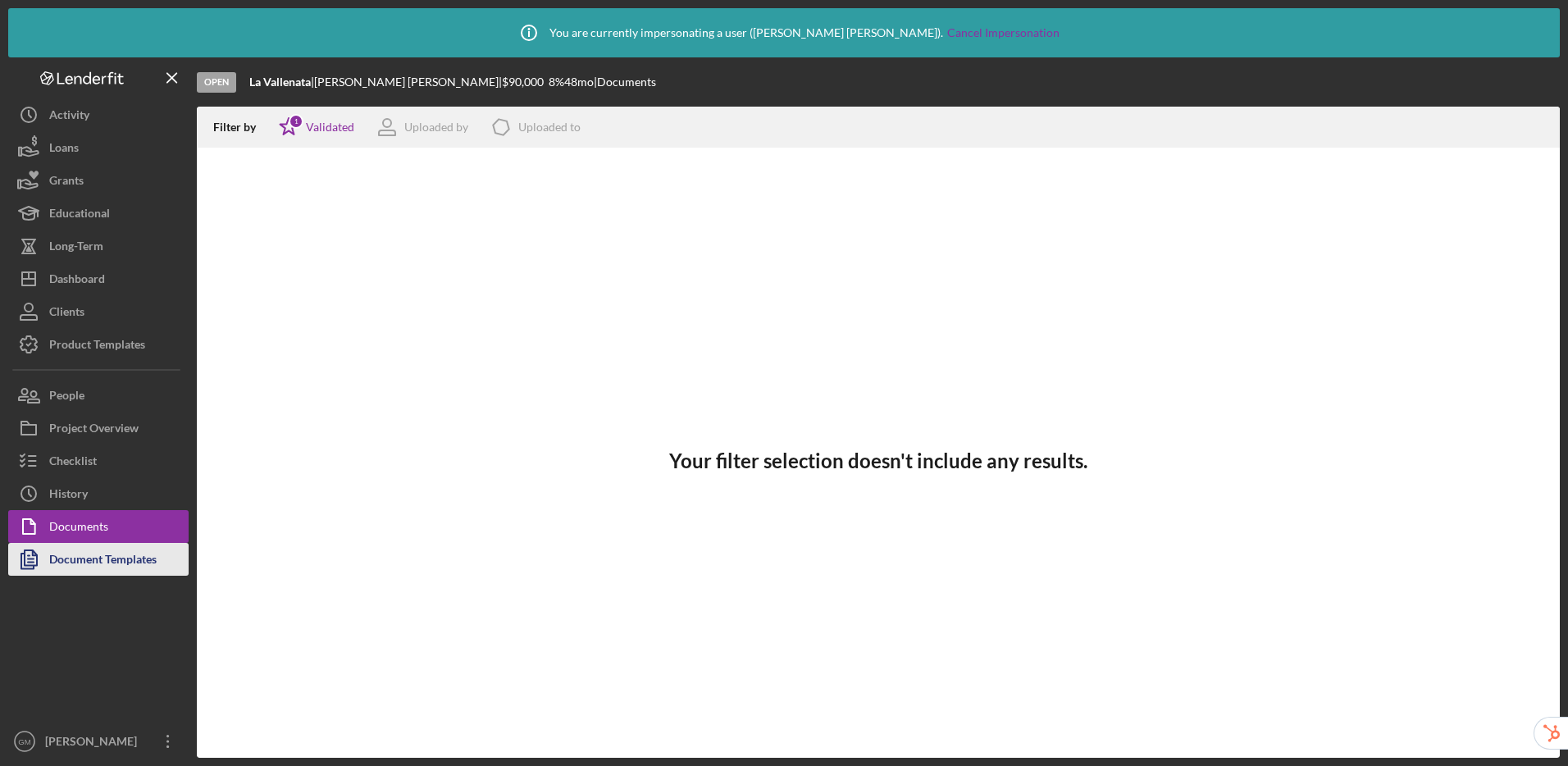
click at [100, 556] on div "Document Templates" at bounding box center [103, 561] width 107 height 37
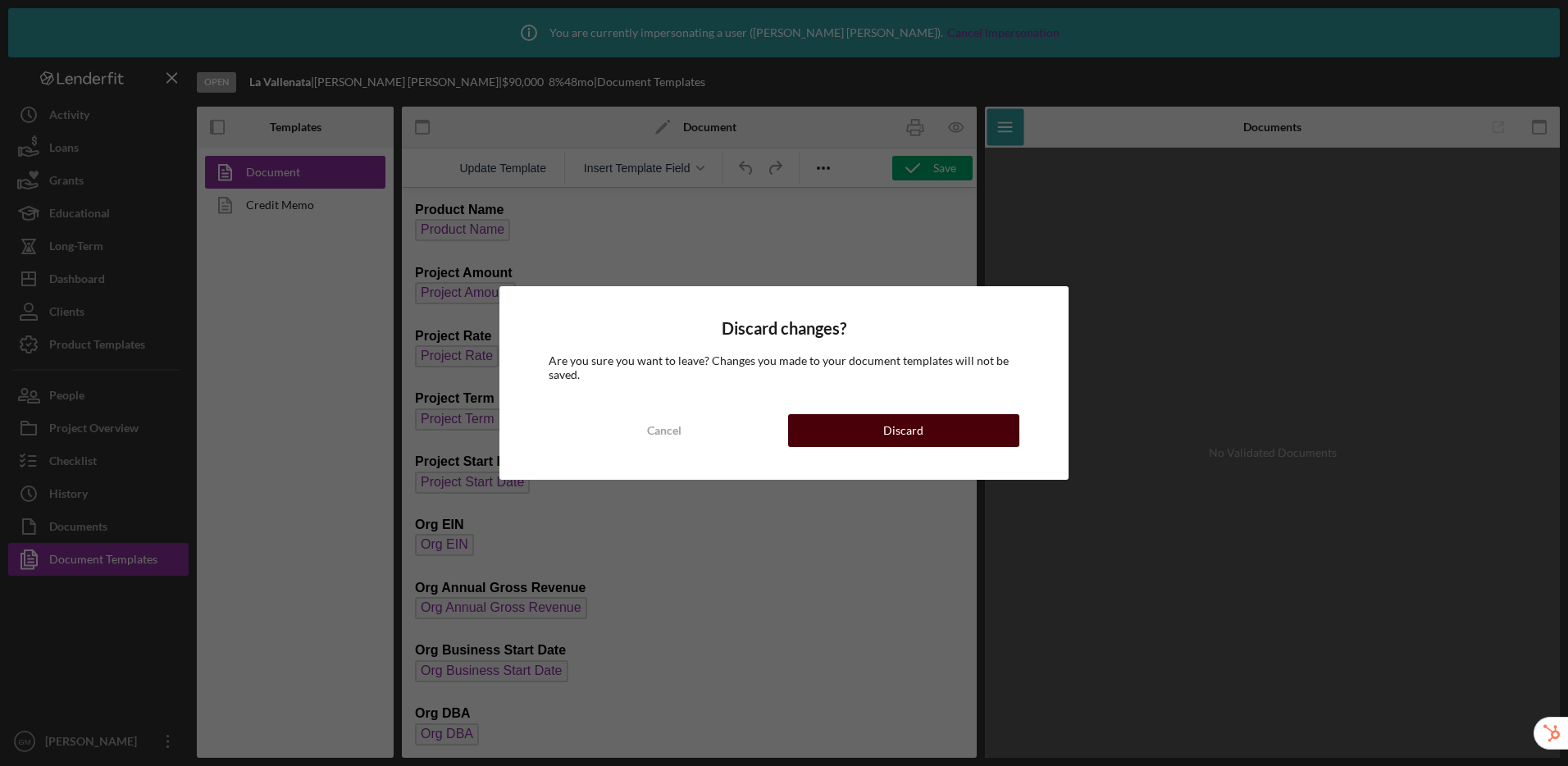
click at [924, 431] on button "Discard" at bounding box center [904, 430] width 231 height 32
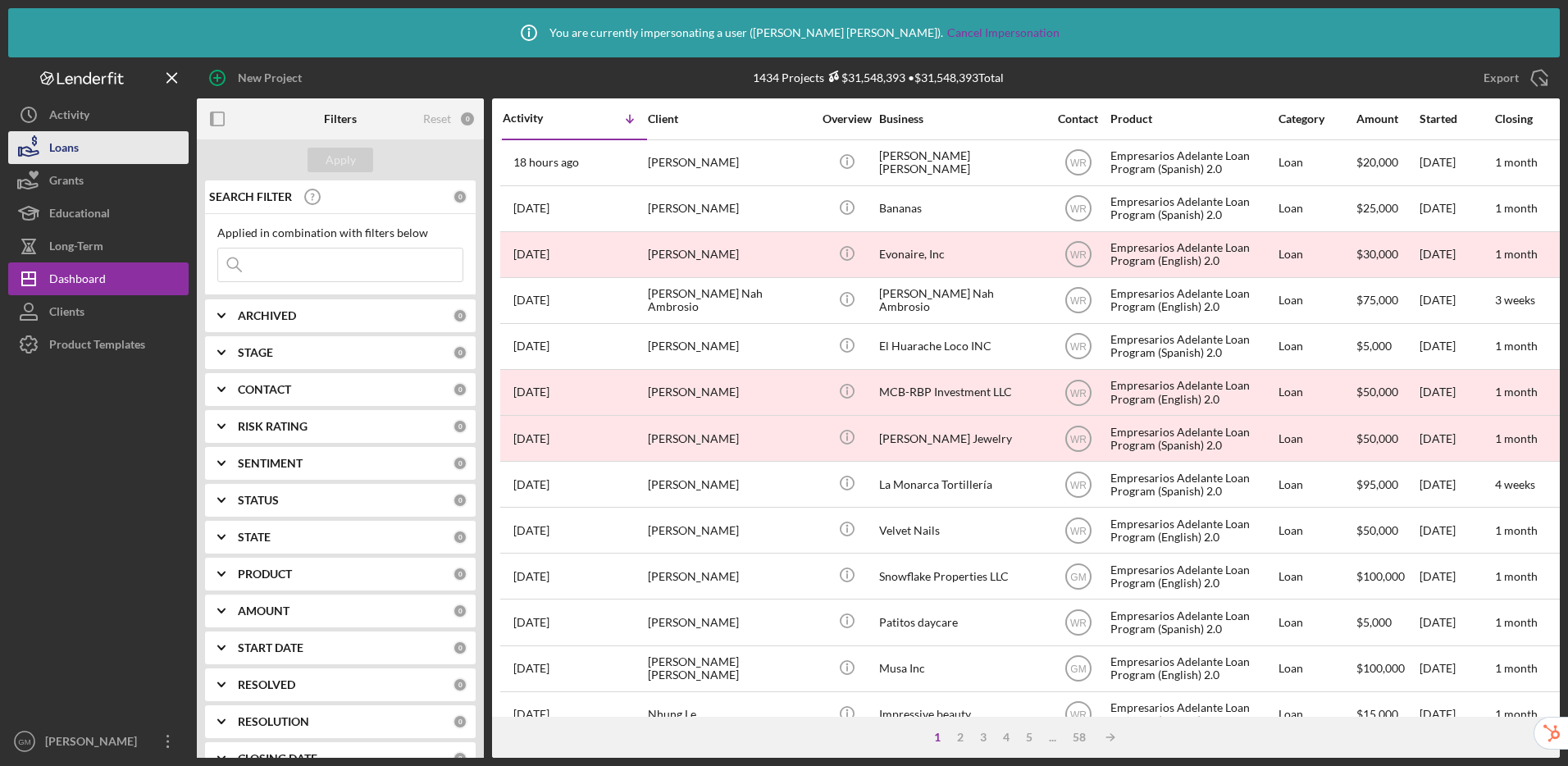
click at [44, 149] on icon "button" at bounding box center [28, 147] width 41 height 41
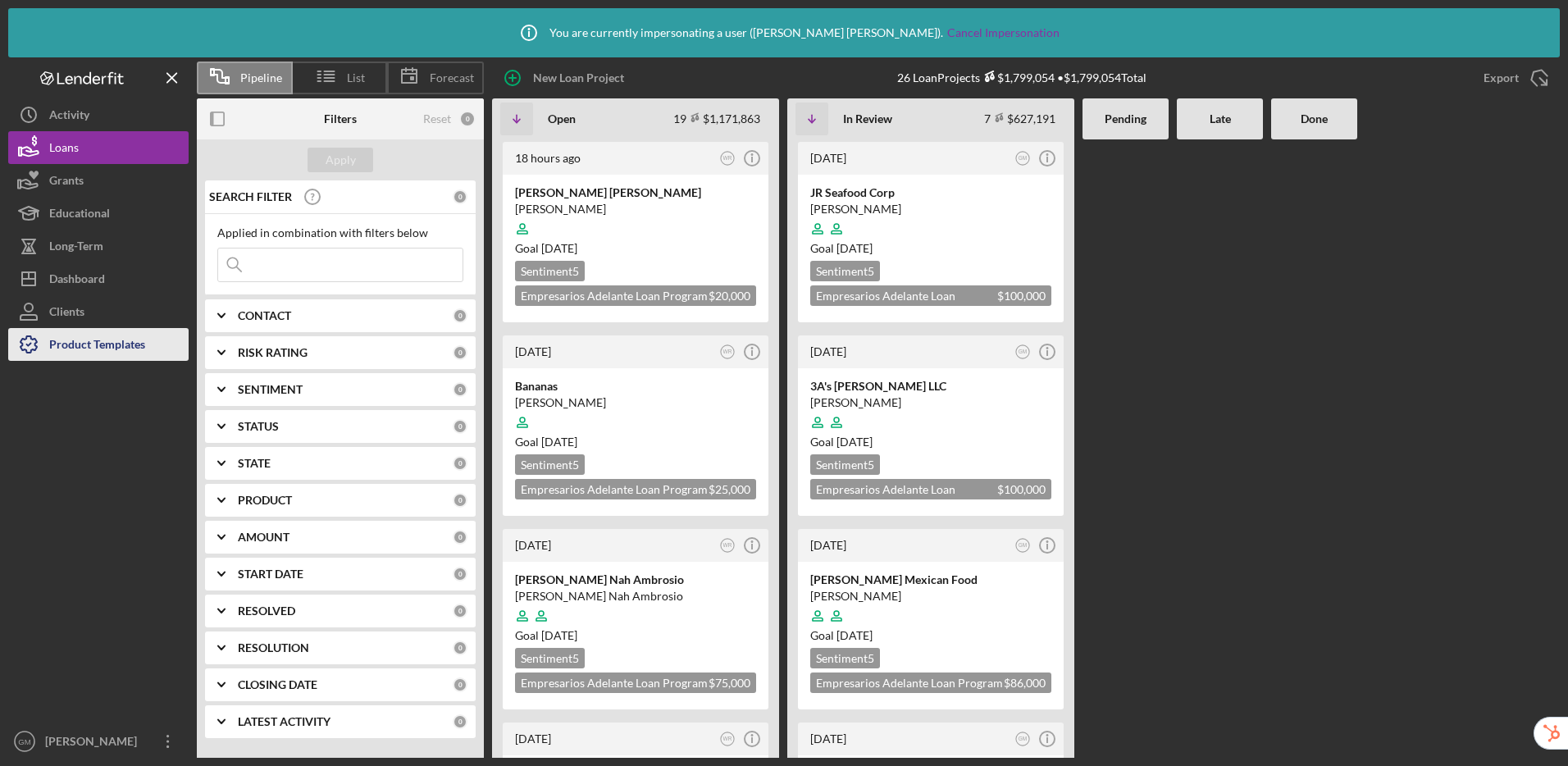
click at [88, 351] on div "Product Templates" at bounding box center [97, 346] width 96 height 37
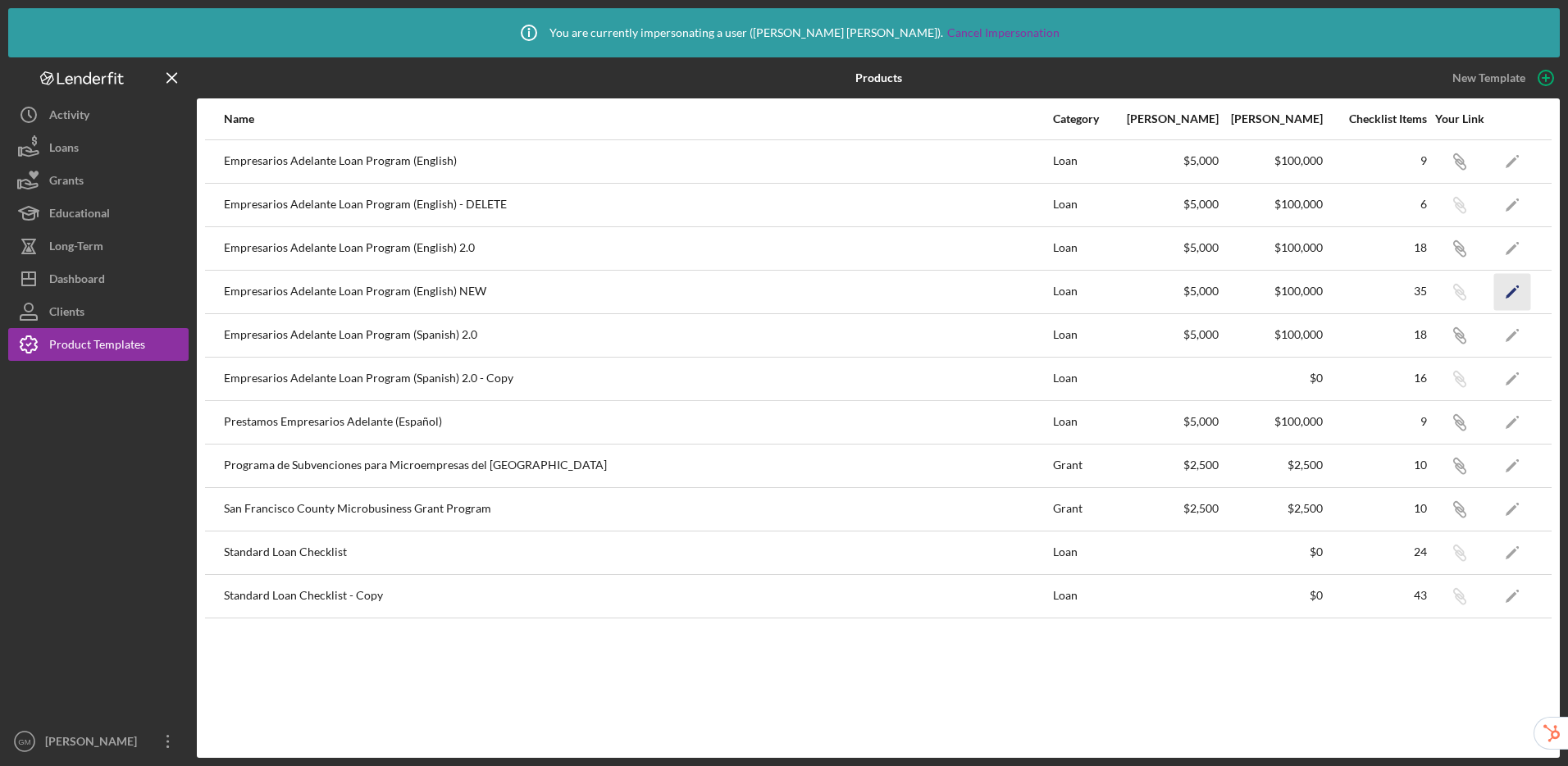
click at [1515, 291] on icon "Icon/Edit" at bounding box center [1512, 291] width 37 height 37
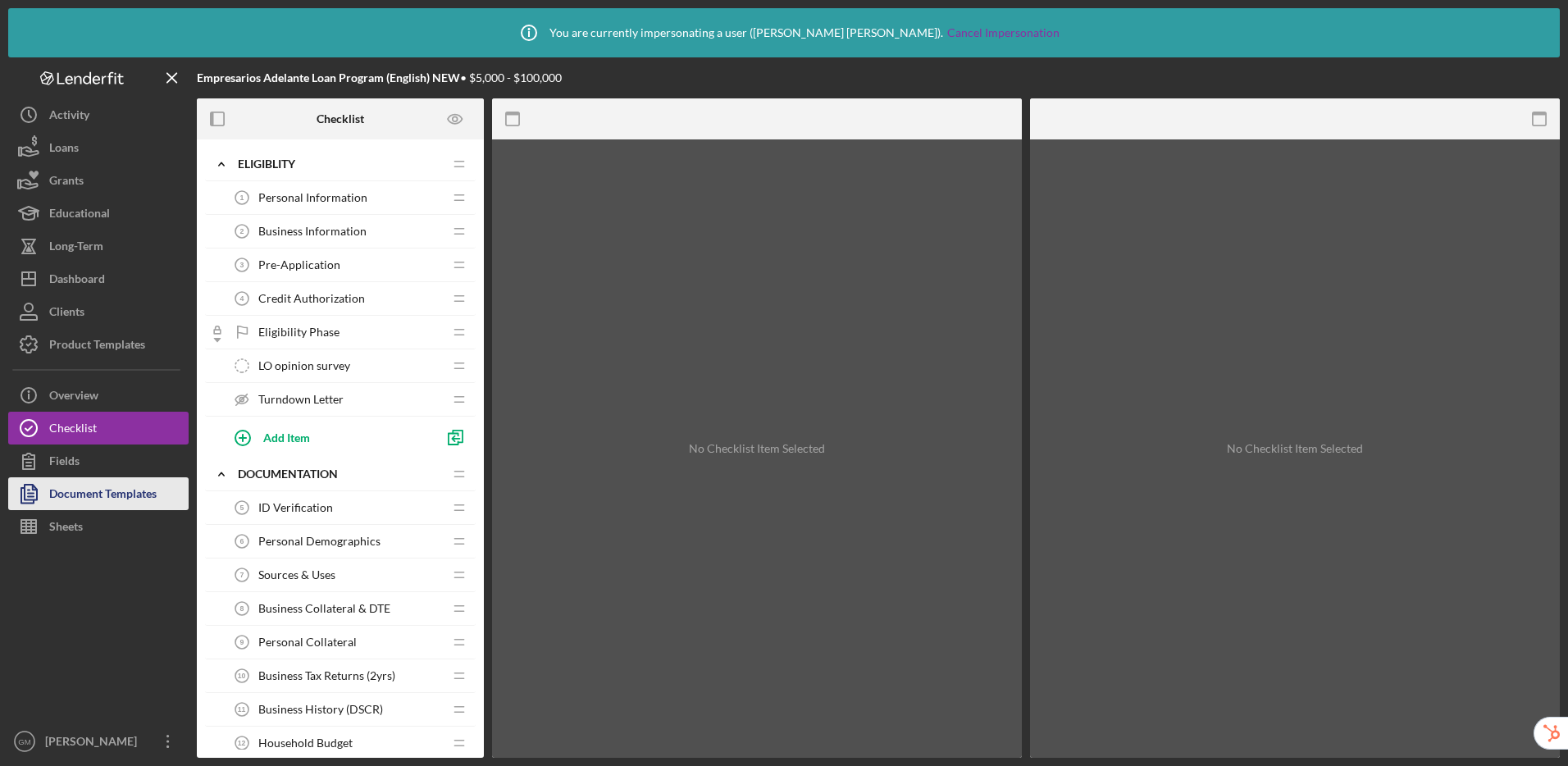
click at [128, 493] on div "Document Templates" at bounding box center [103, 495] width 107 height 37
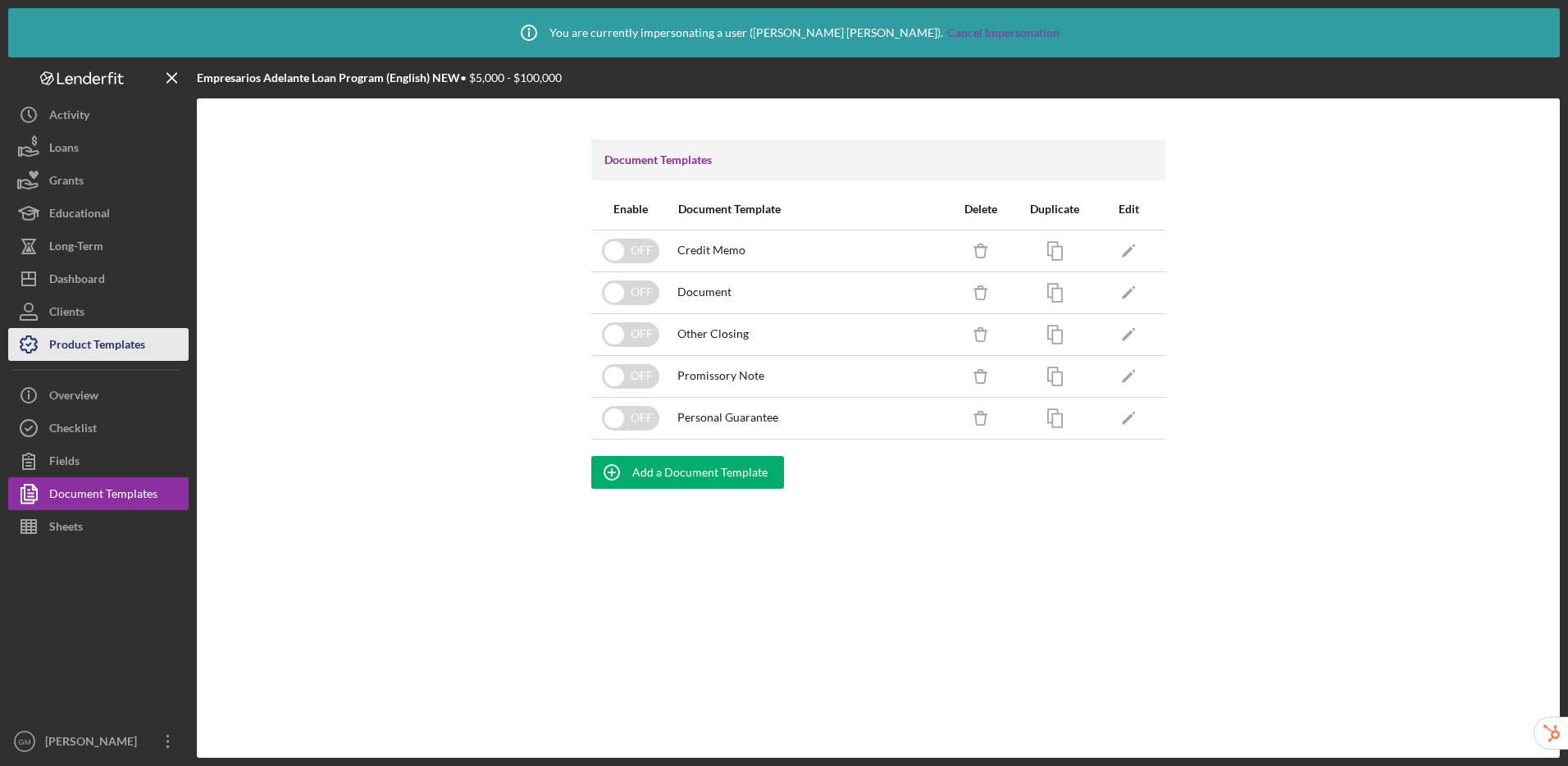
click at [91, 348] on div "Product Templates" at bounding box center [97, 346] width 96 height 37
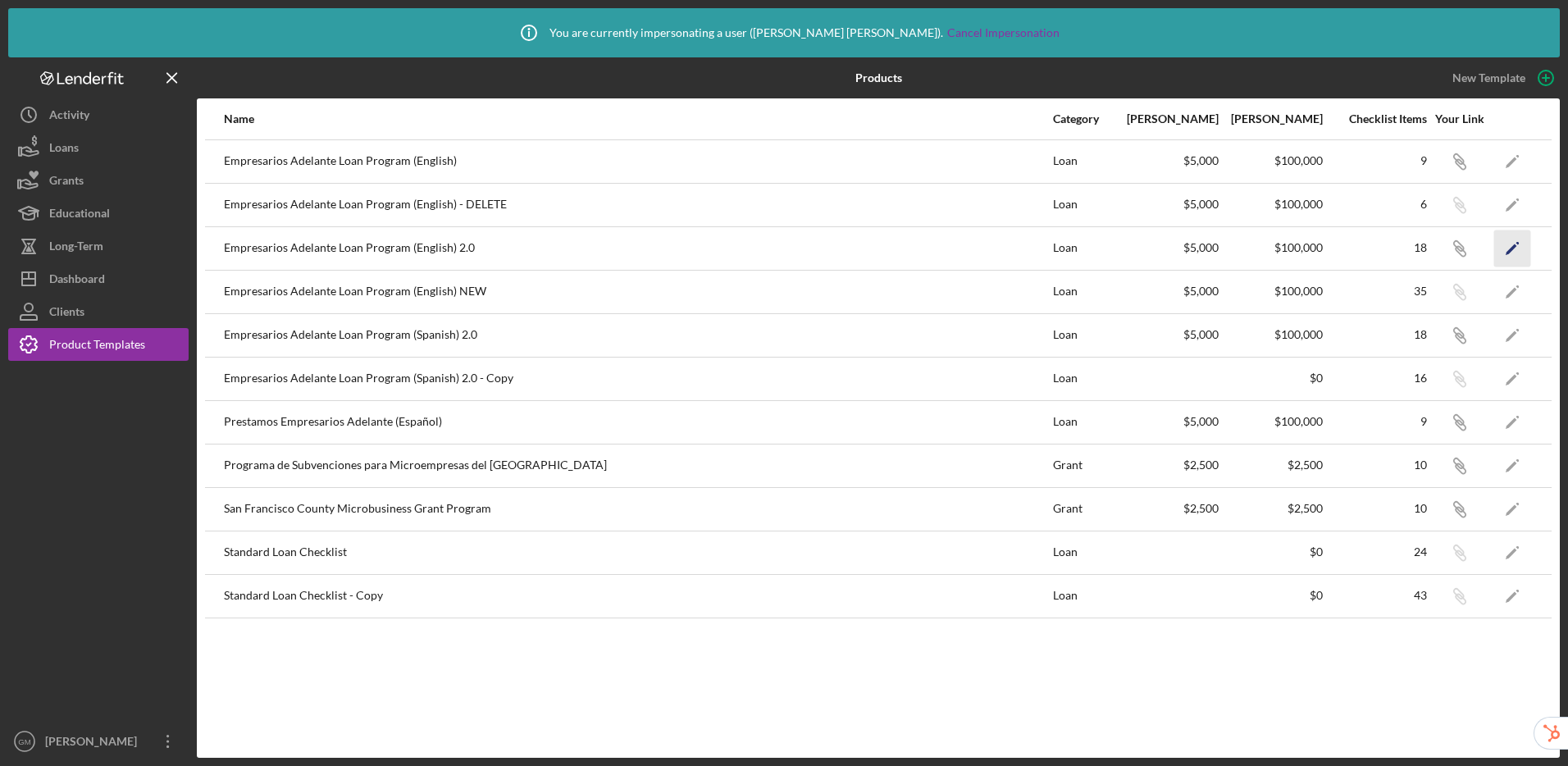
click at [1517, 250] on icon "Icon/Edit" at bounding box center [1512, 248] width 37 height 37
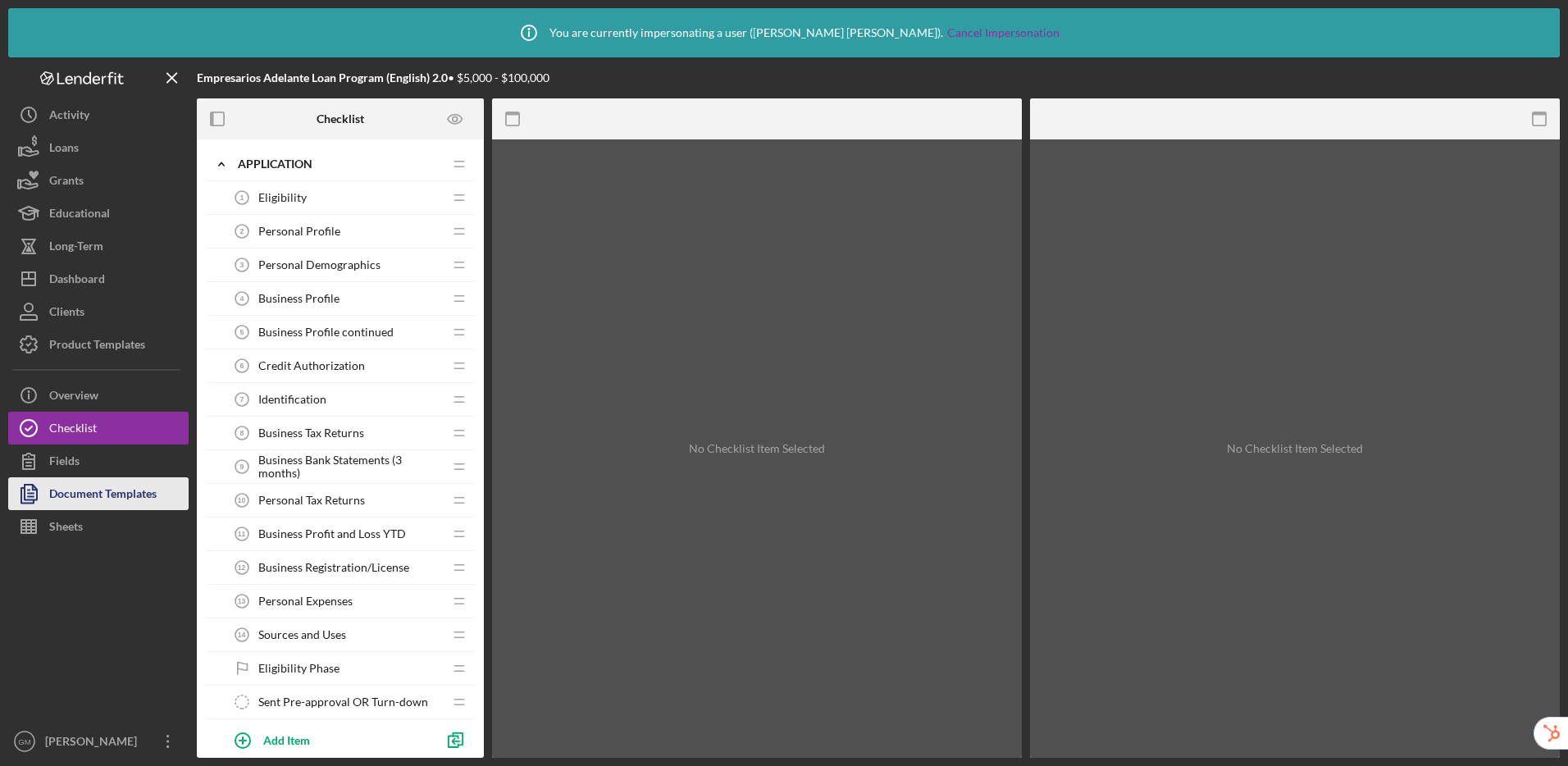
click at [88, 489] on div "Document Templates" at bounding box center [103, 495] width 107 height 37
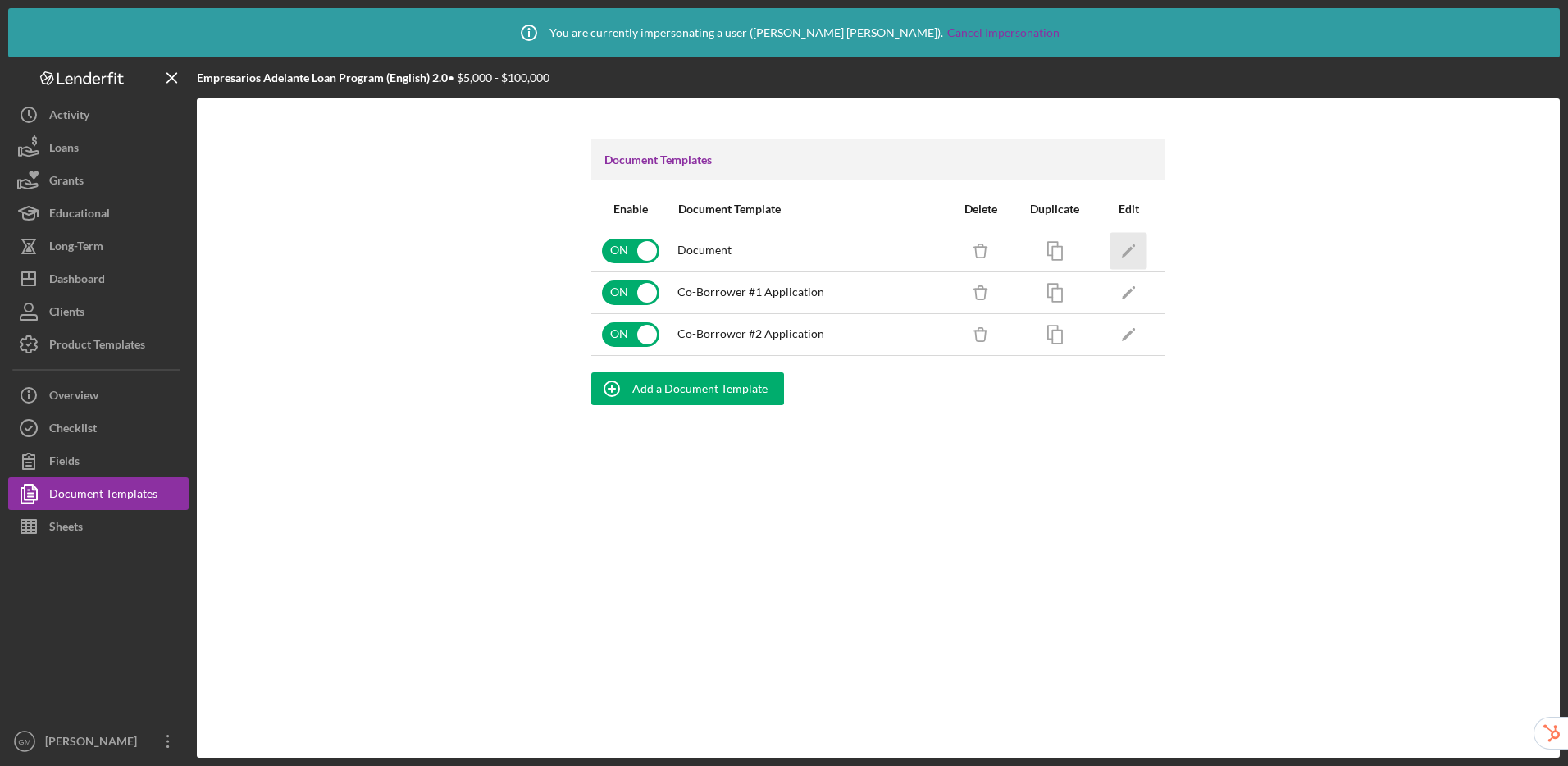
click at [1123, 256] on polygon "button" at bounding box center [1128, 252] width 12 height 12
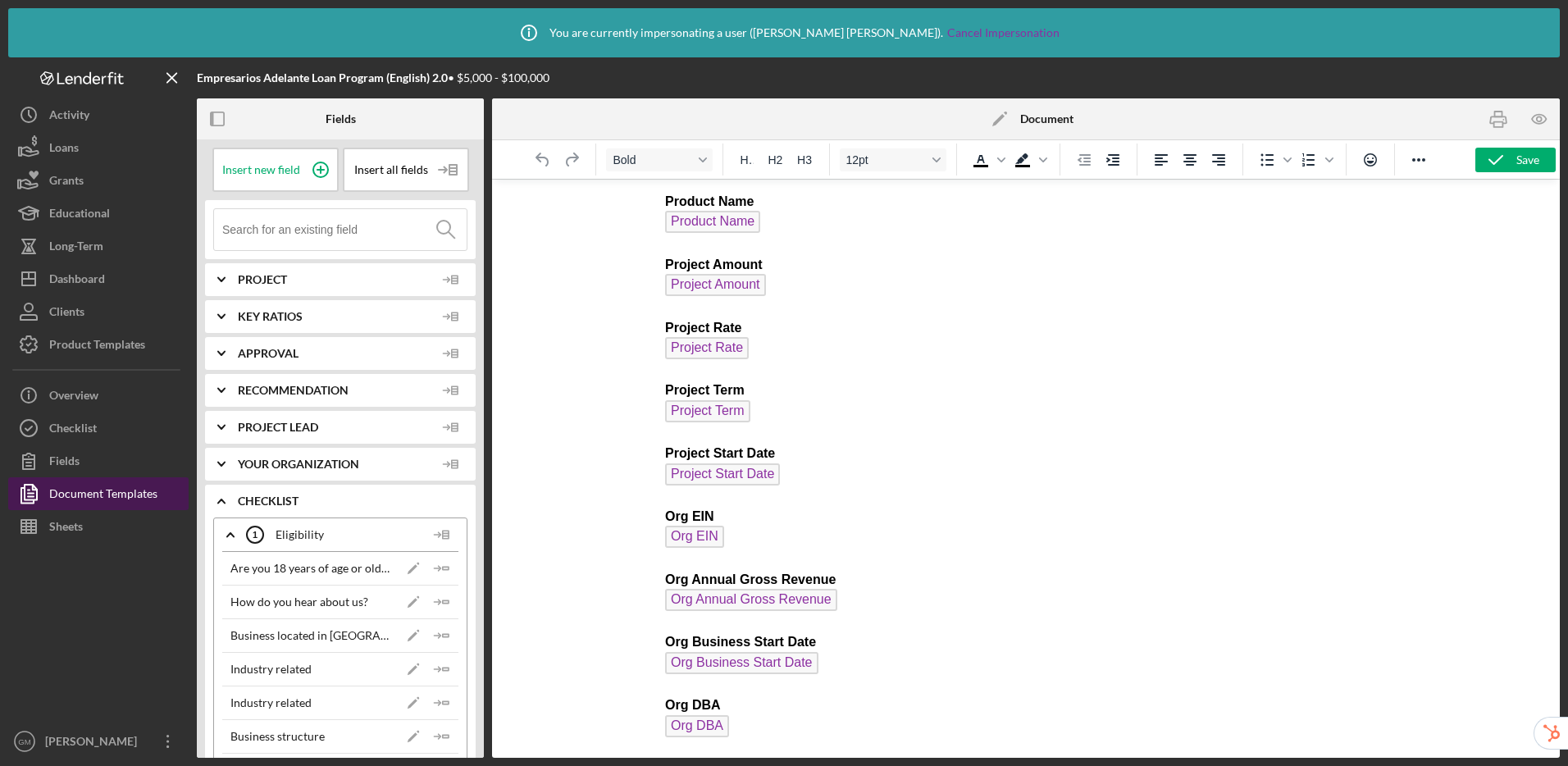
click at [152, 504] on div "Document Templates" at bounding box center [104, 495] width 108 height 37
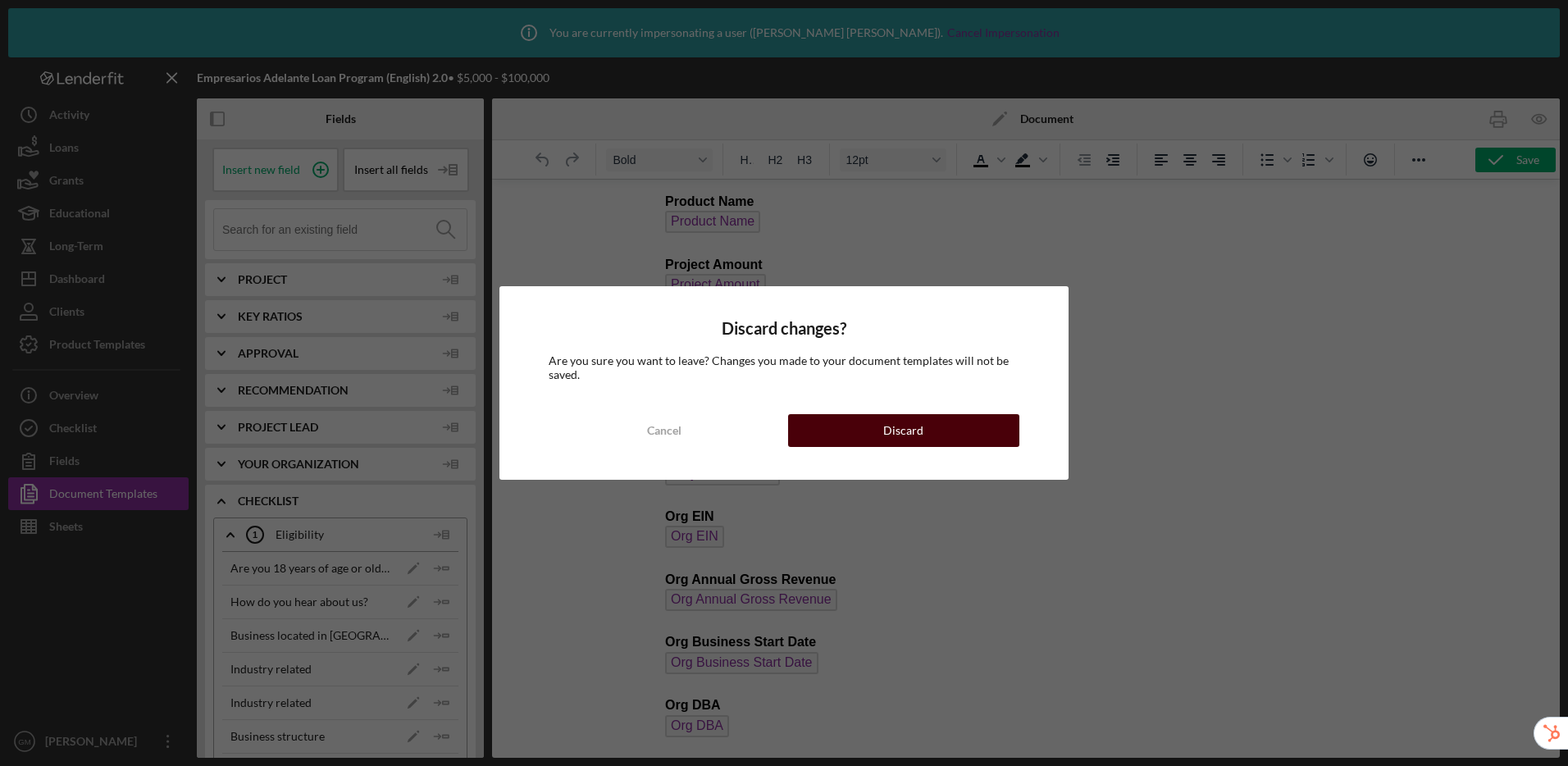
click at [863, 425] on button "Discard" at bounding box center [904, 430] width 231 height 32
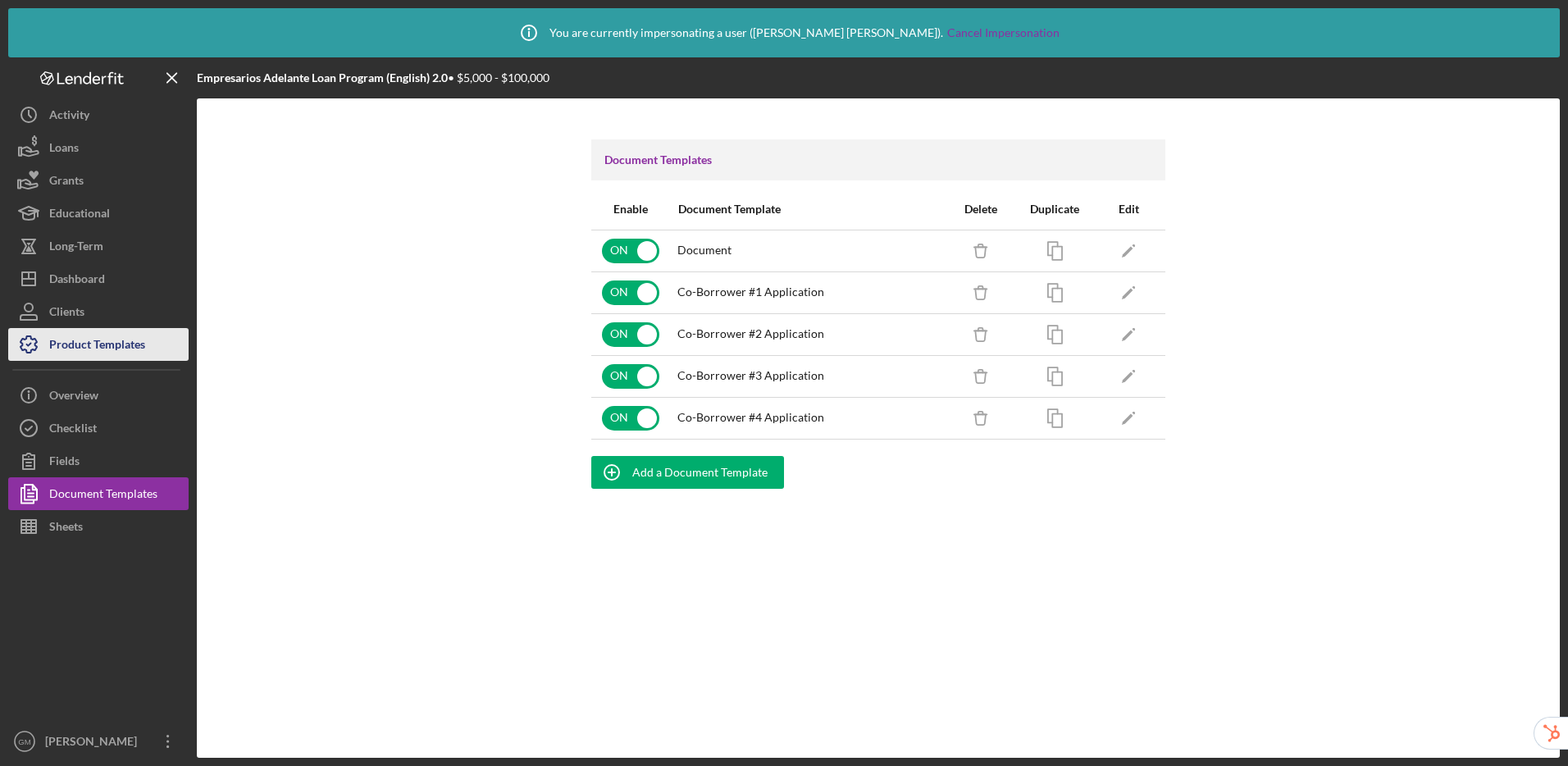
click at [128, 330] on div "Product Templates" at bounding box center [97, 346] width 96 height 37
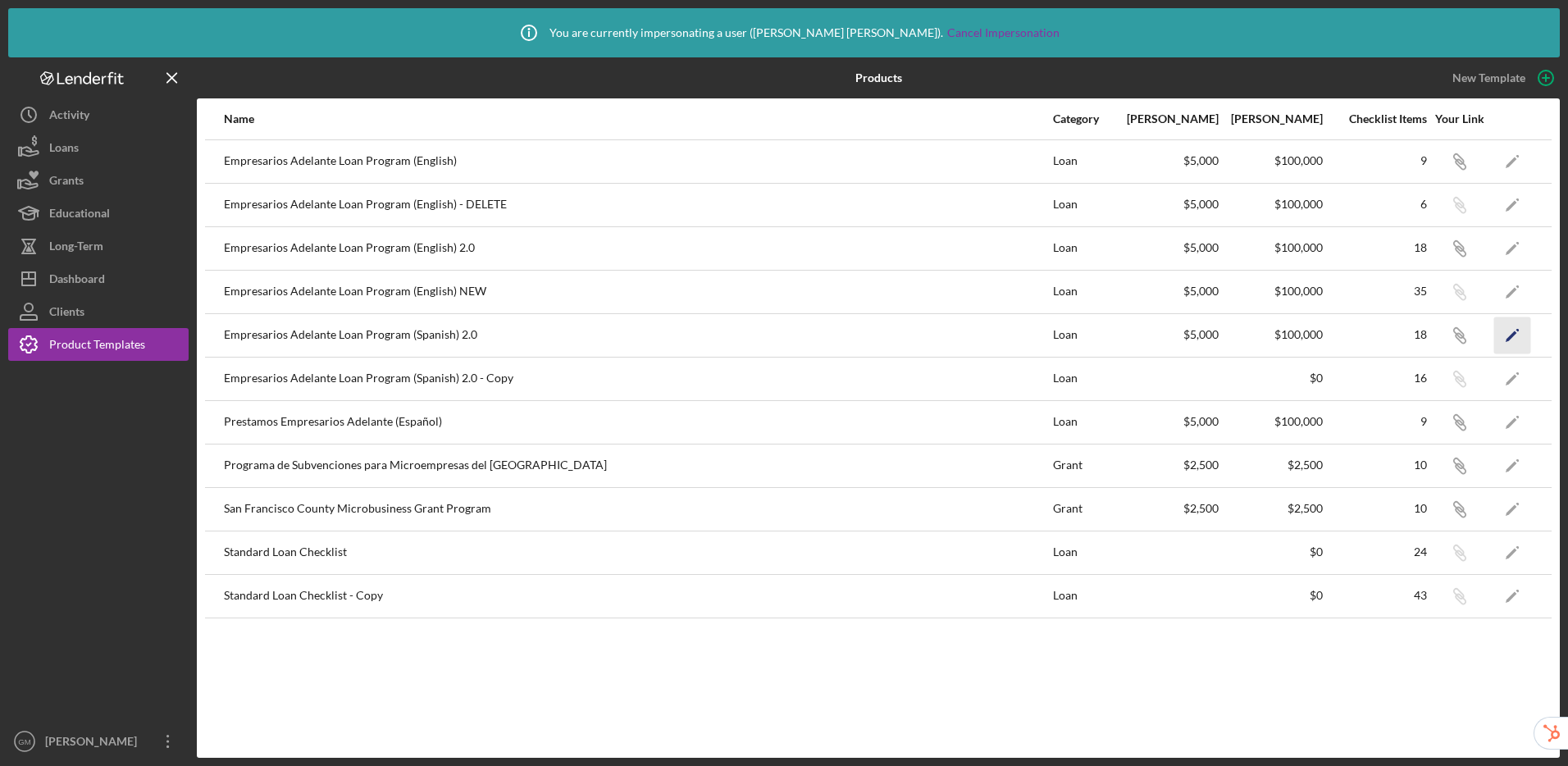
click at [1528, 329] on icon "Icon/Edit" at bounding box center [1512, 335] width 37 height 37
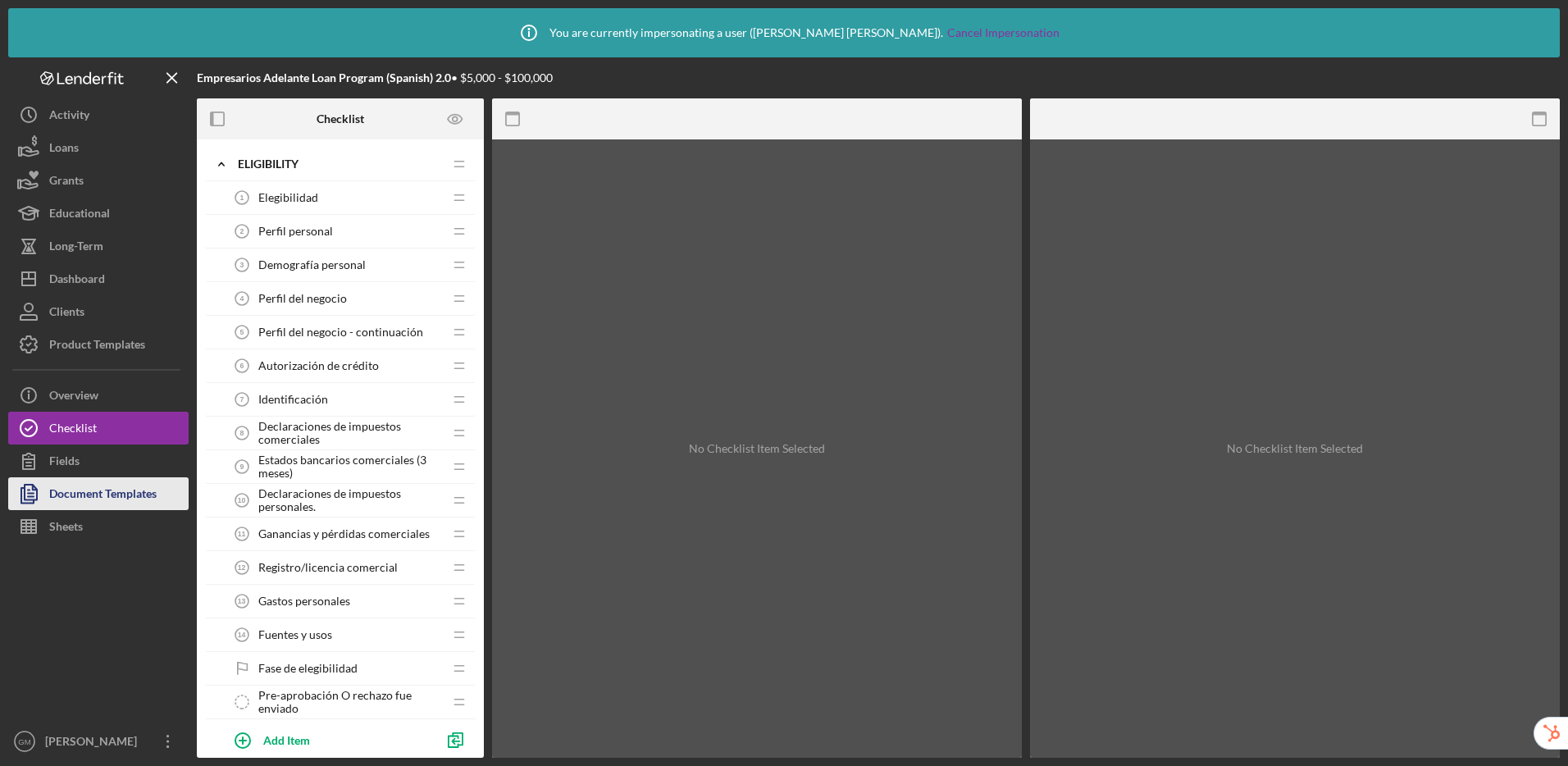
click at [110, 492] on div "Document Templates" at bounding box center [103, 495] width 107 height 37
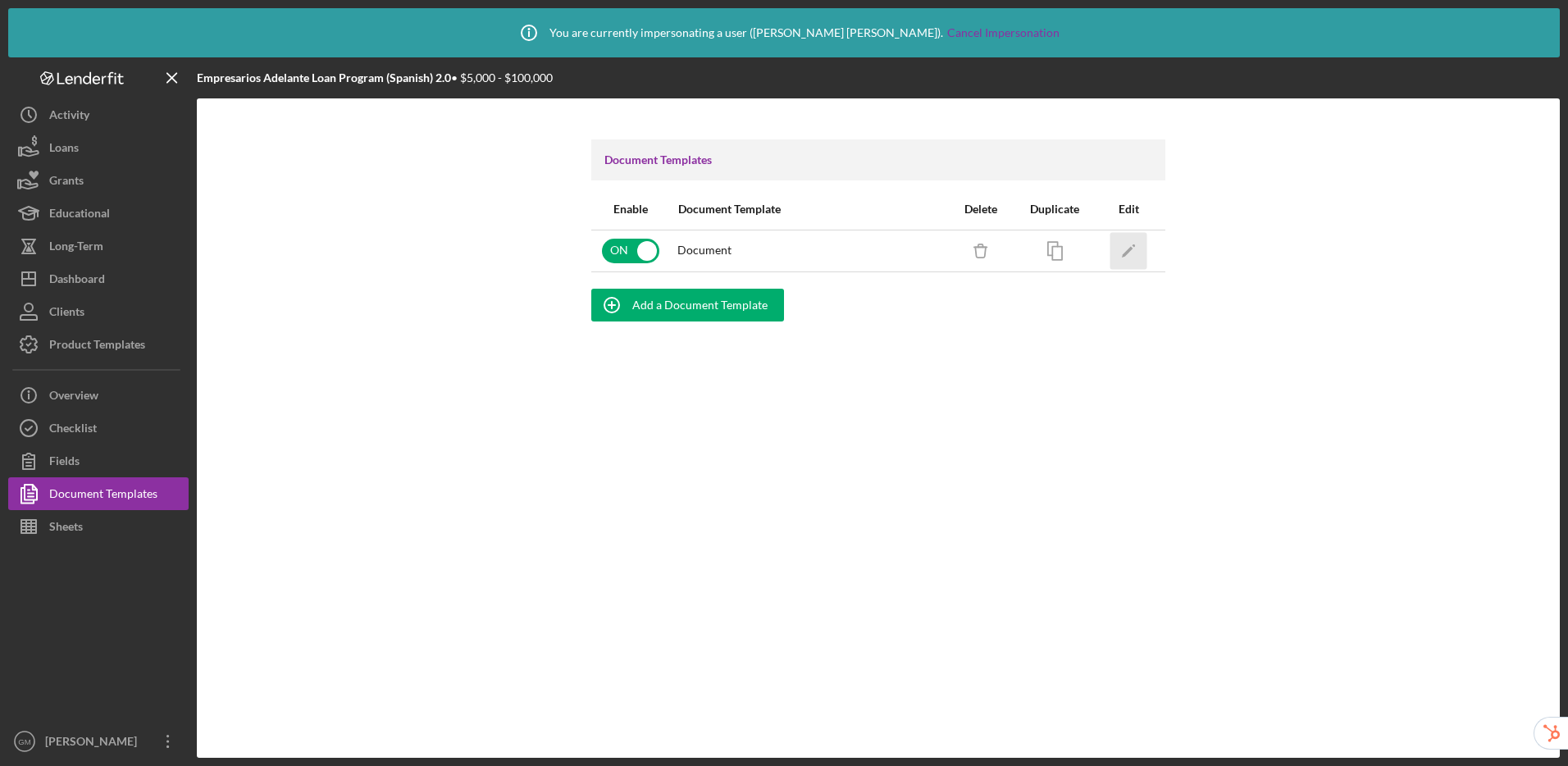
click at [1138, 256] on icon "Icon/Edit" at bounding box center [1129, 250] width 37 height 37
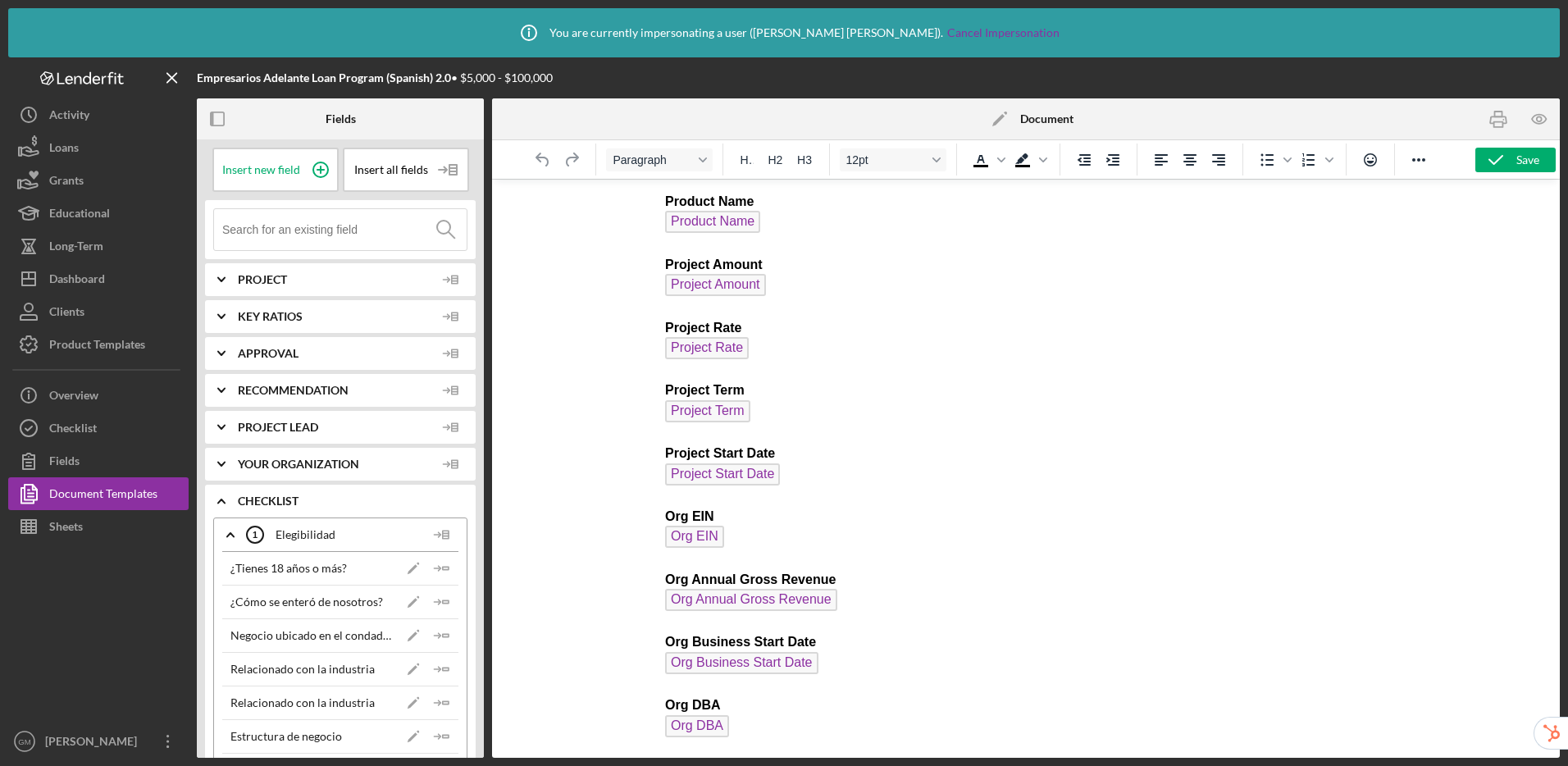
click at [1001, 118] on polygon at bounding box center [999, 120] width 13 height 13
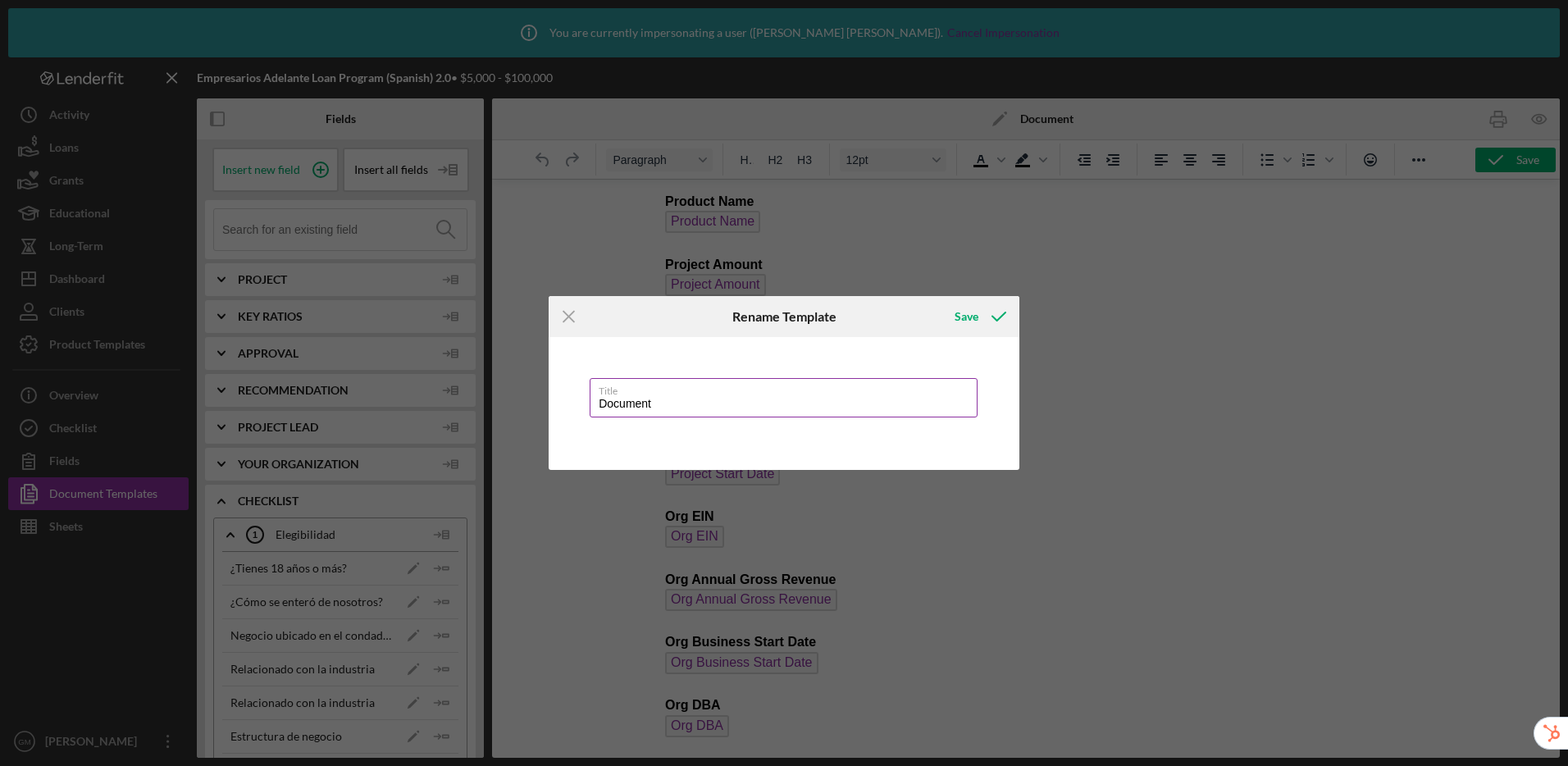
click at [598, 390] on div "Title Document" at bounding box center [784, 398] width 389 height 41
type input "Loan Application"
click at [960, 313] on div "Save" at bounding box center [966, 317] width 23 height 32
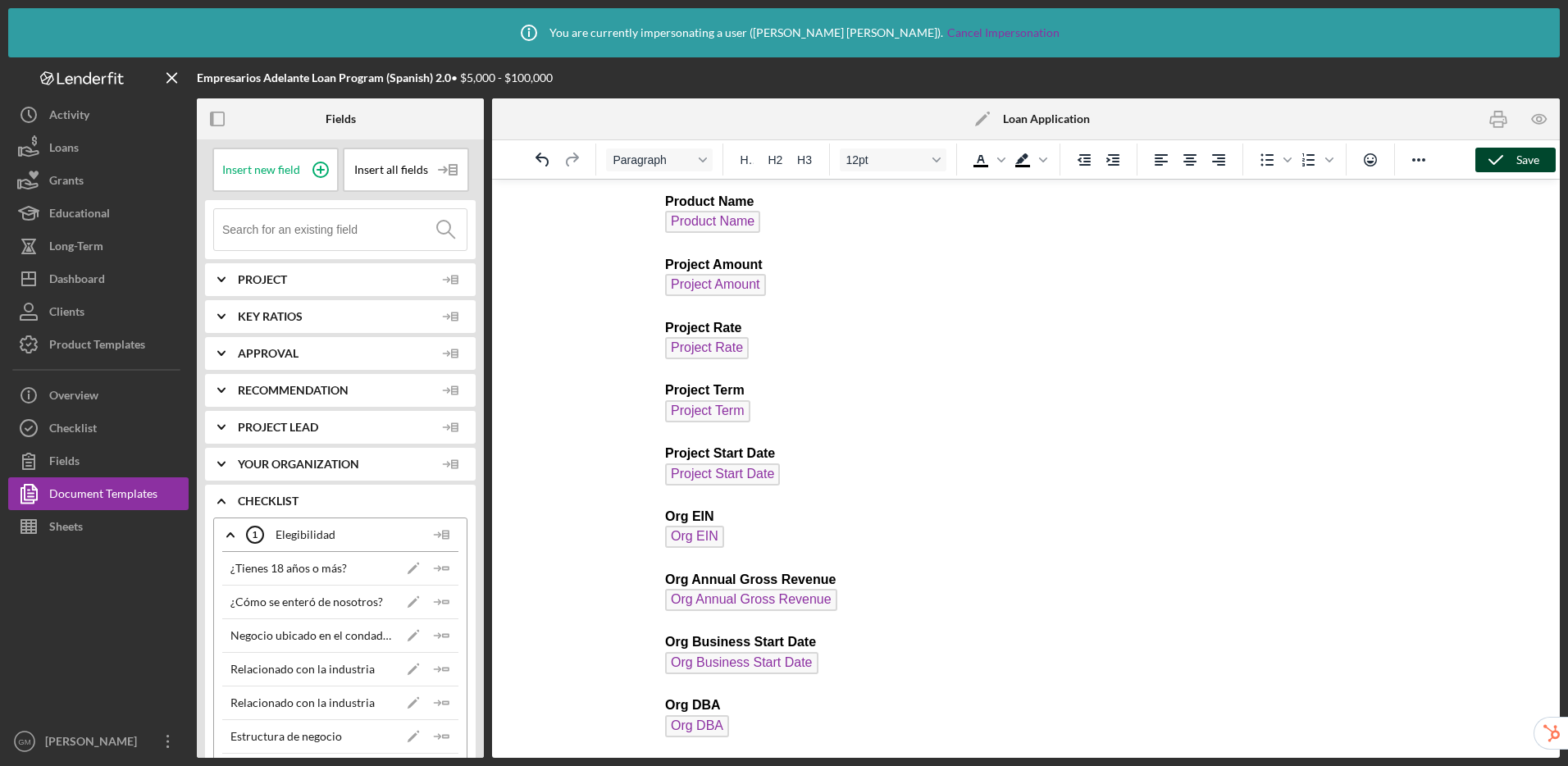
click at [1508, 166] on icon "button" at bounding box center [1495, 160] width 41 height 41
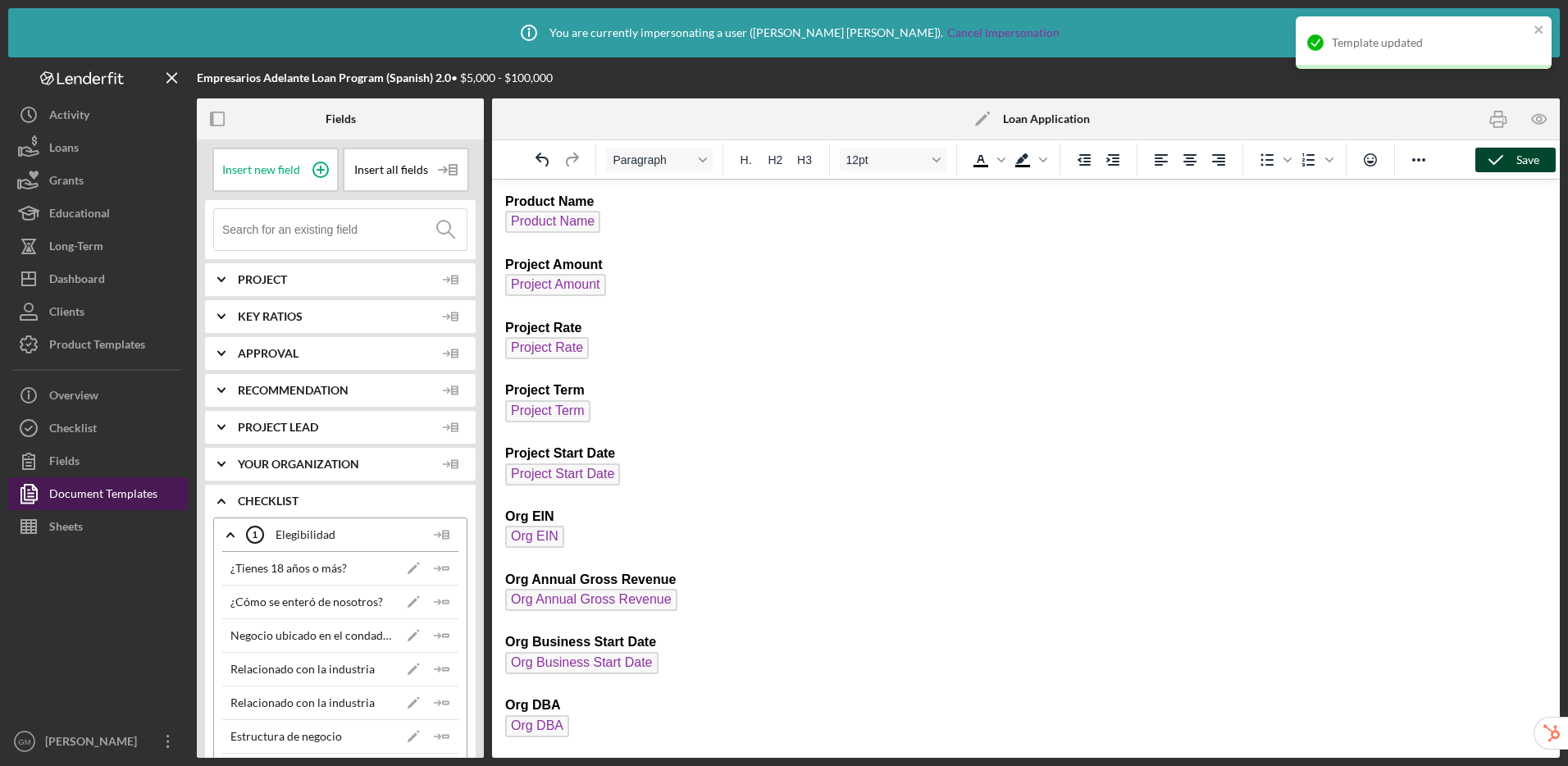
click at [133, 493] on div "Document Templates" at bounding box center [104, 495] width 108 height 37
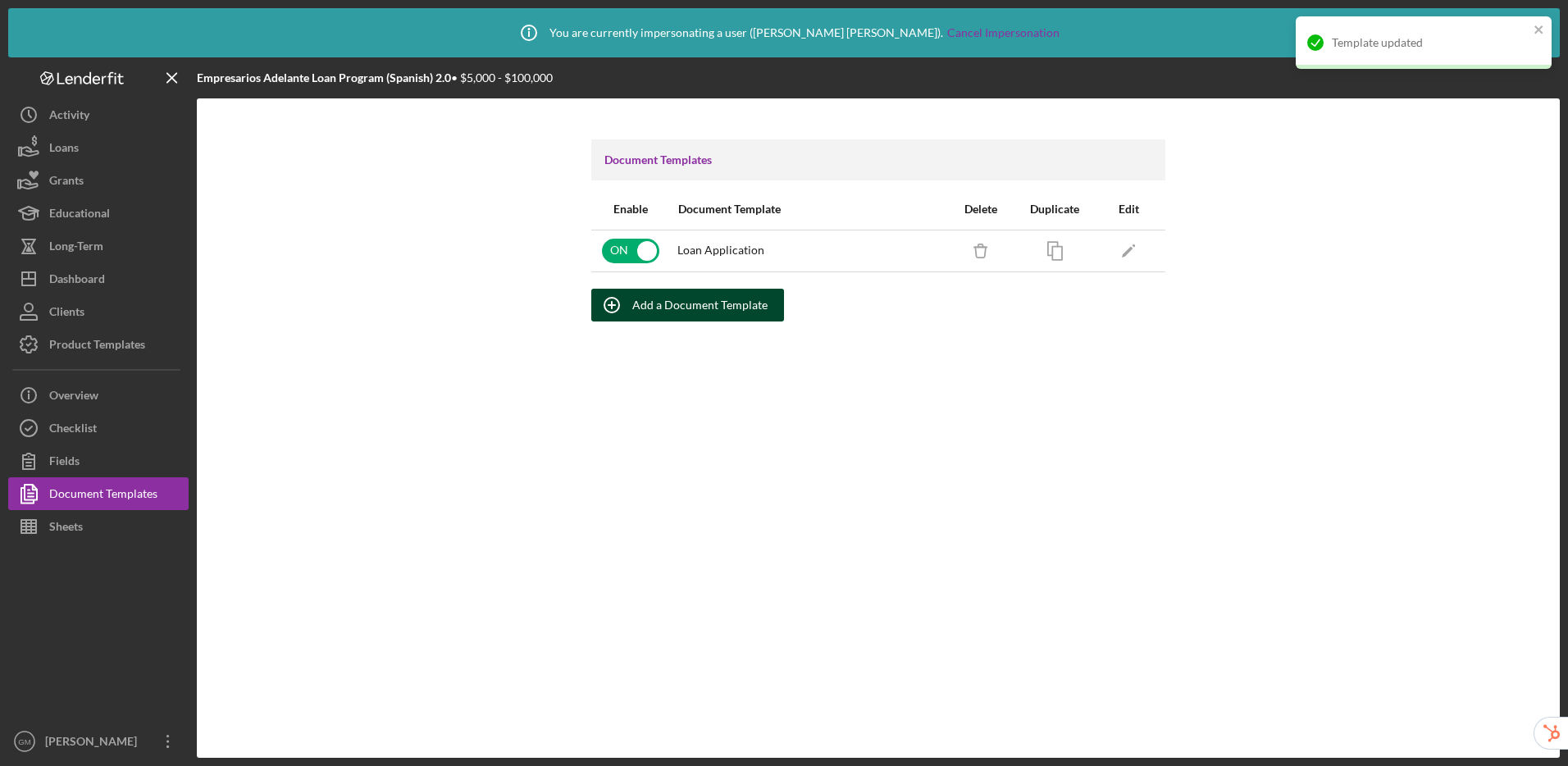
click at [701, 300] on div "Add a Document Template" at bounding box center [700, 305] width 135 height 32
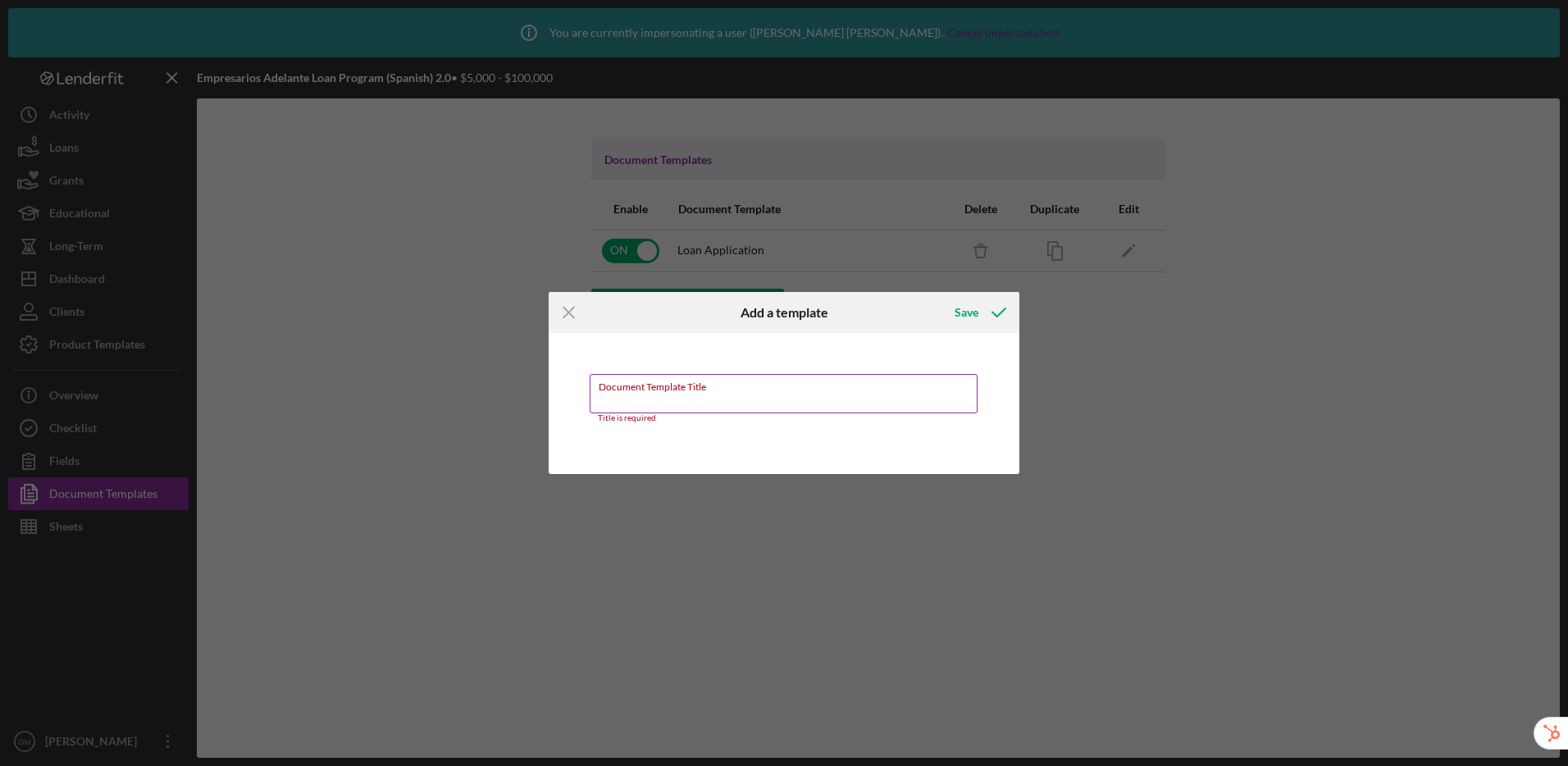
paste input "Co-Borrower #1 Application"
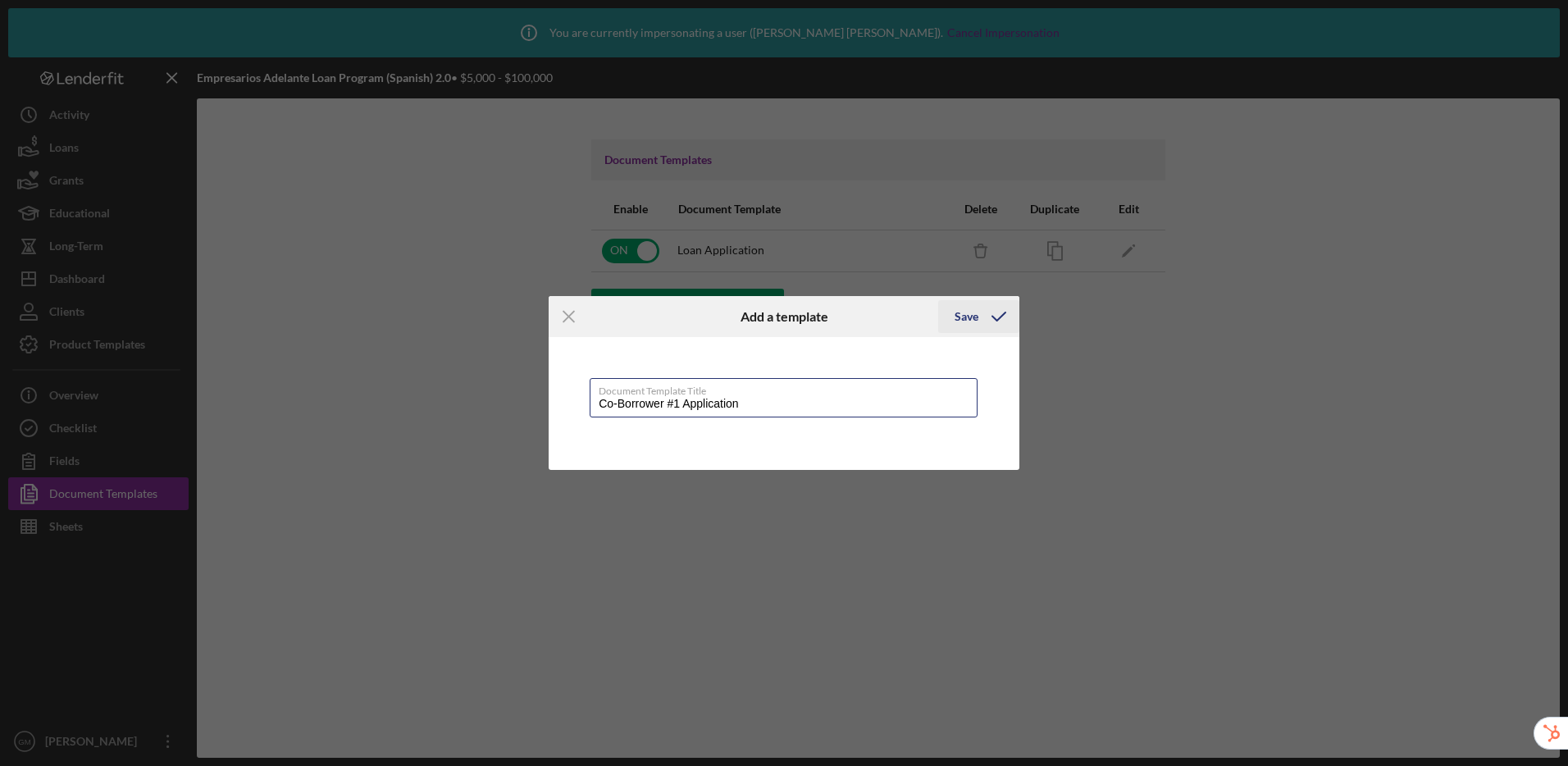
type input "Co-Borrower #1 Application"
click at [976, 318] on div "Save" at bounding box center [966, 317] width 23 height 32
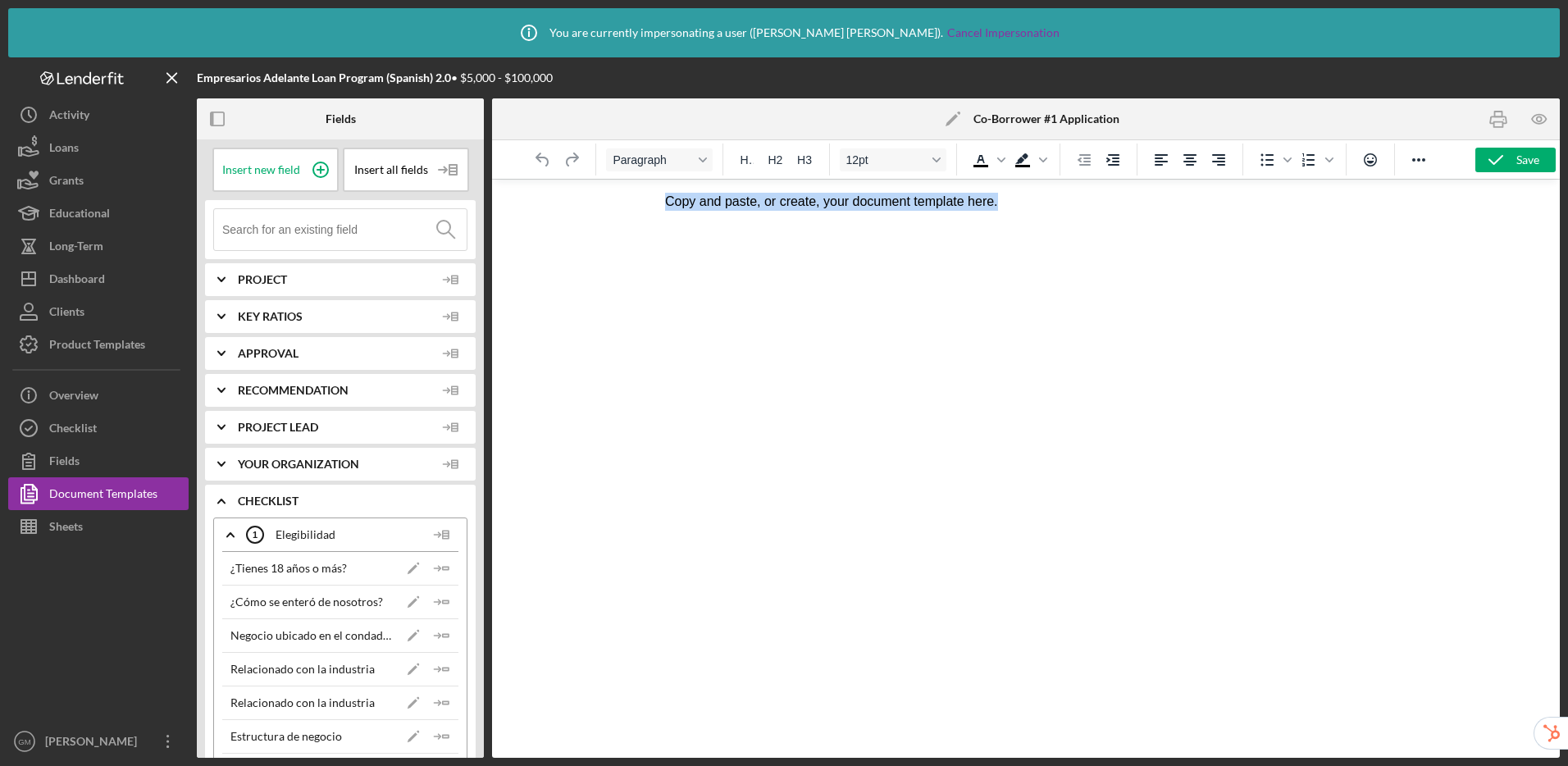
drag, startPoint x: 1021, startPoint y: 203, endPoint x: 684, endPoint y: 190, distance: 337.3
click at [684, 190] on html "Copy and paste, or create, your document template here." at bounding box center [1026, 201] width 747 height 44
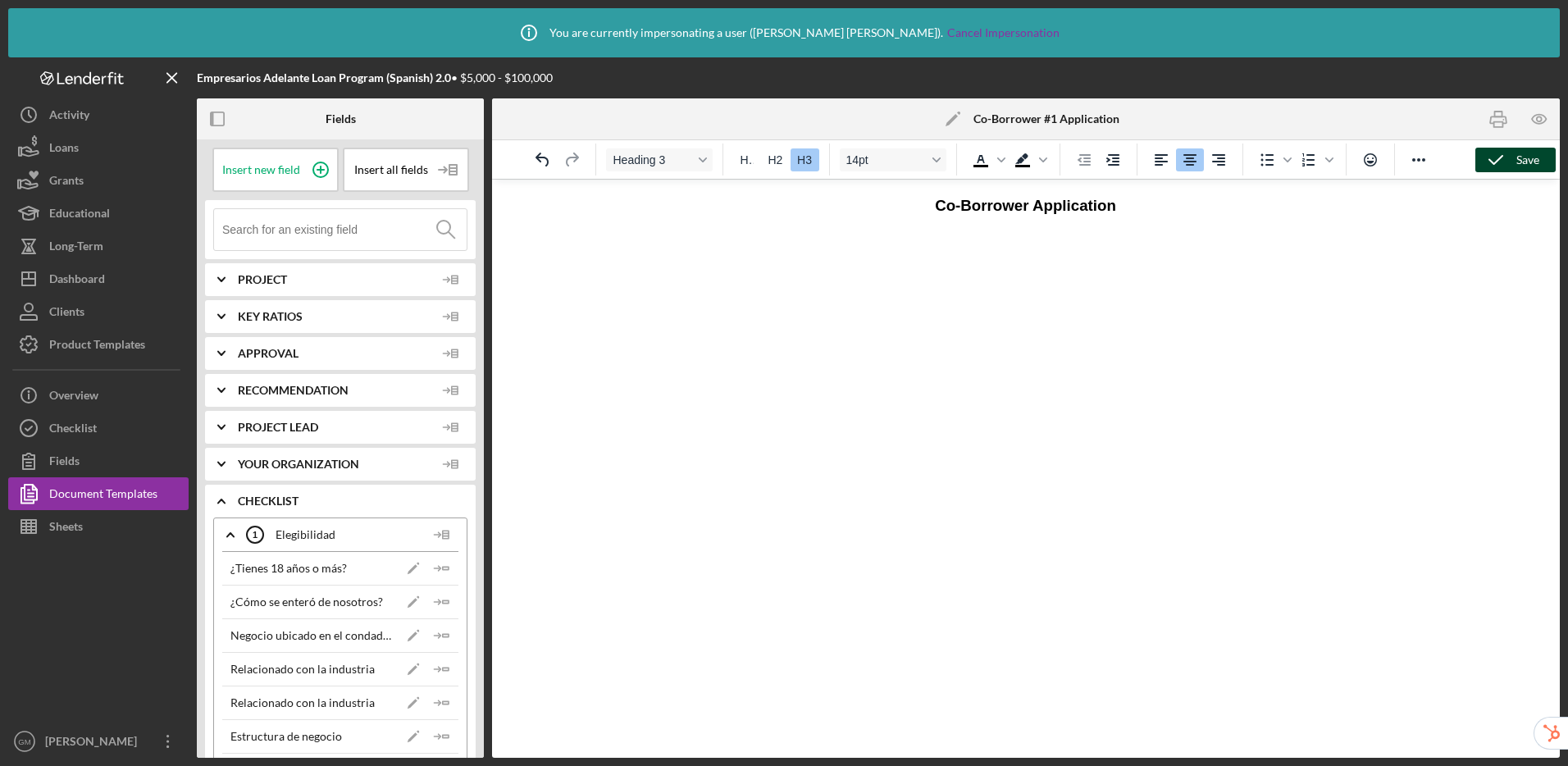
click at [1499, 161] on icon "button" at bounding box center [1495, 160] width 41 height 41
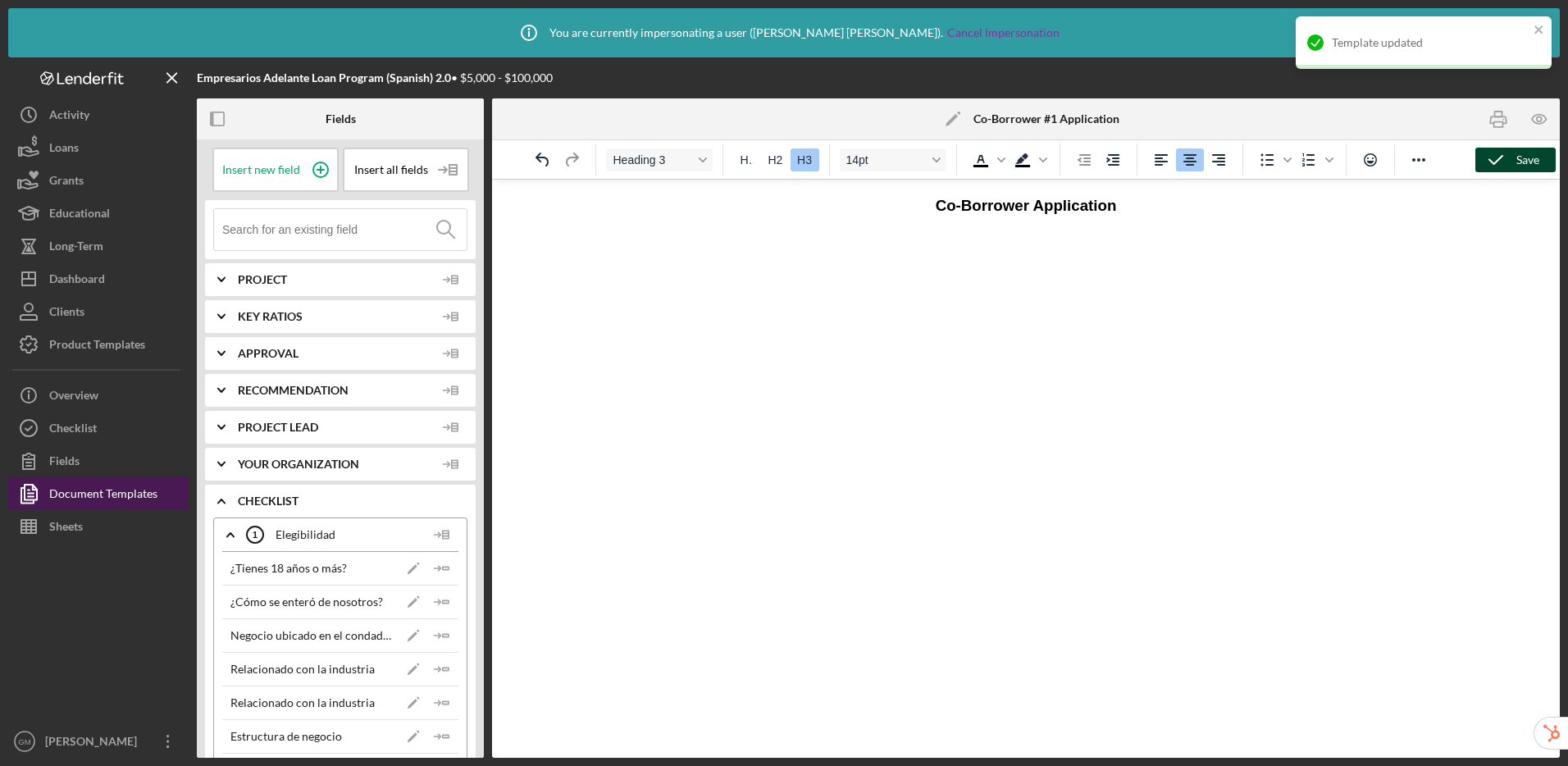
click at [113, 490] on div "Document Templates" at bounding box center [104, 495] width 108 height 37
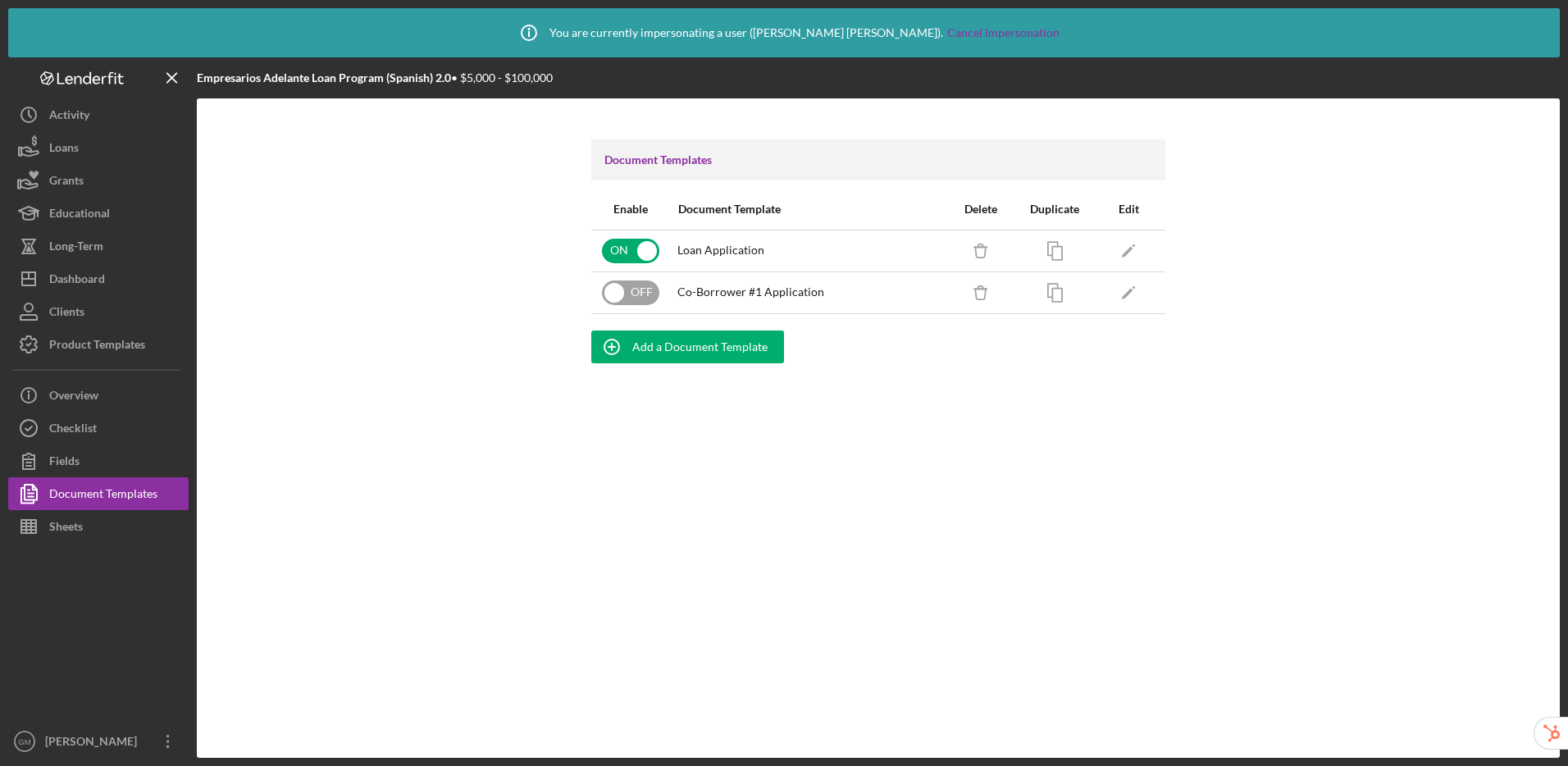
click at [625, 297] on input "checkbox" at bounding box center [631, 292] width 58 height 24
checkbox input "true"
click at [1069, 300] on icon "button" at bounding box center [1055, 292] width 37 height 37
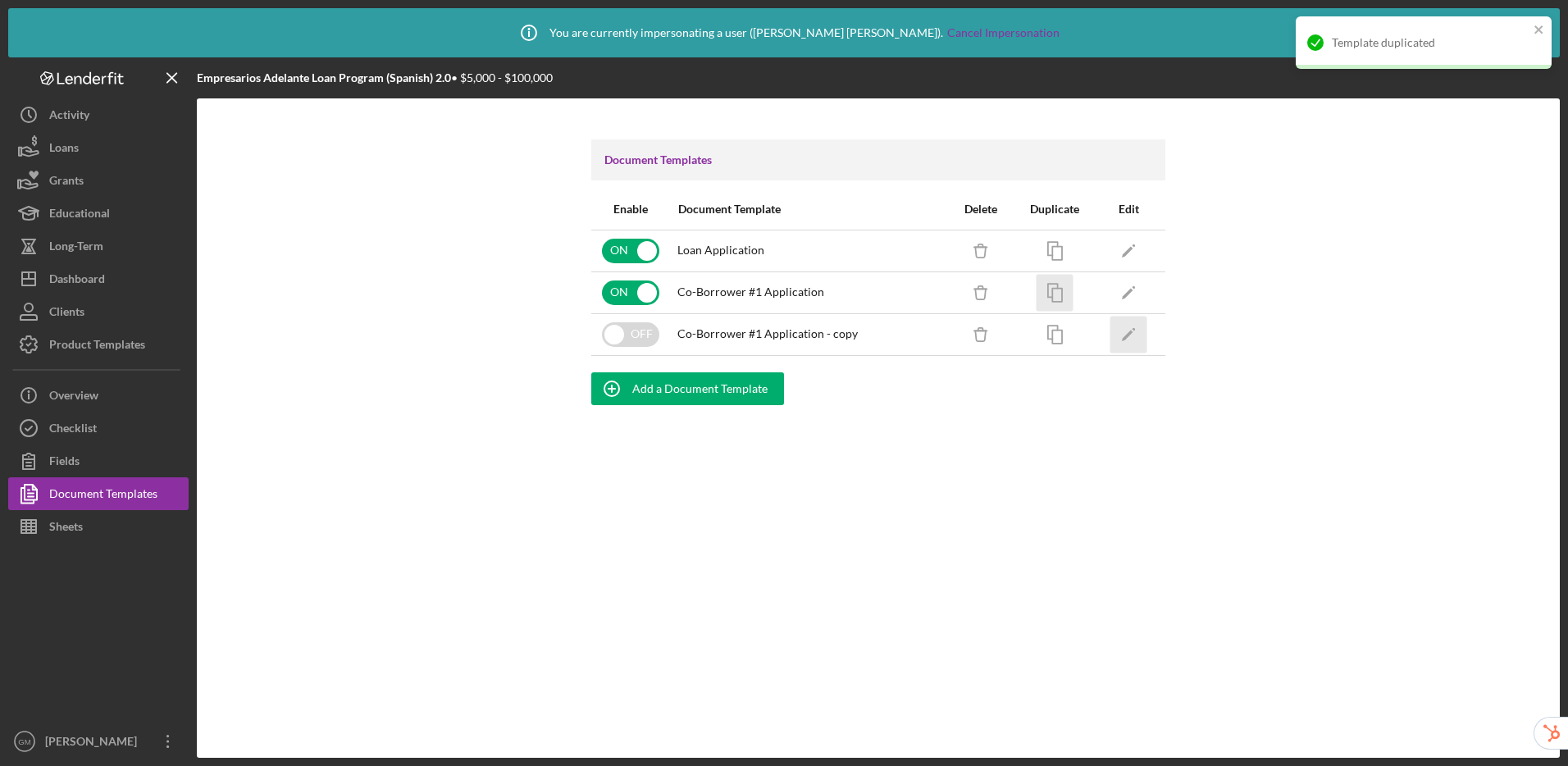
click at [1130, 331] on polygon "button" at bounding box center [1128, 335] width 12 height 12
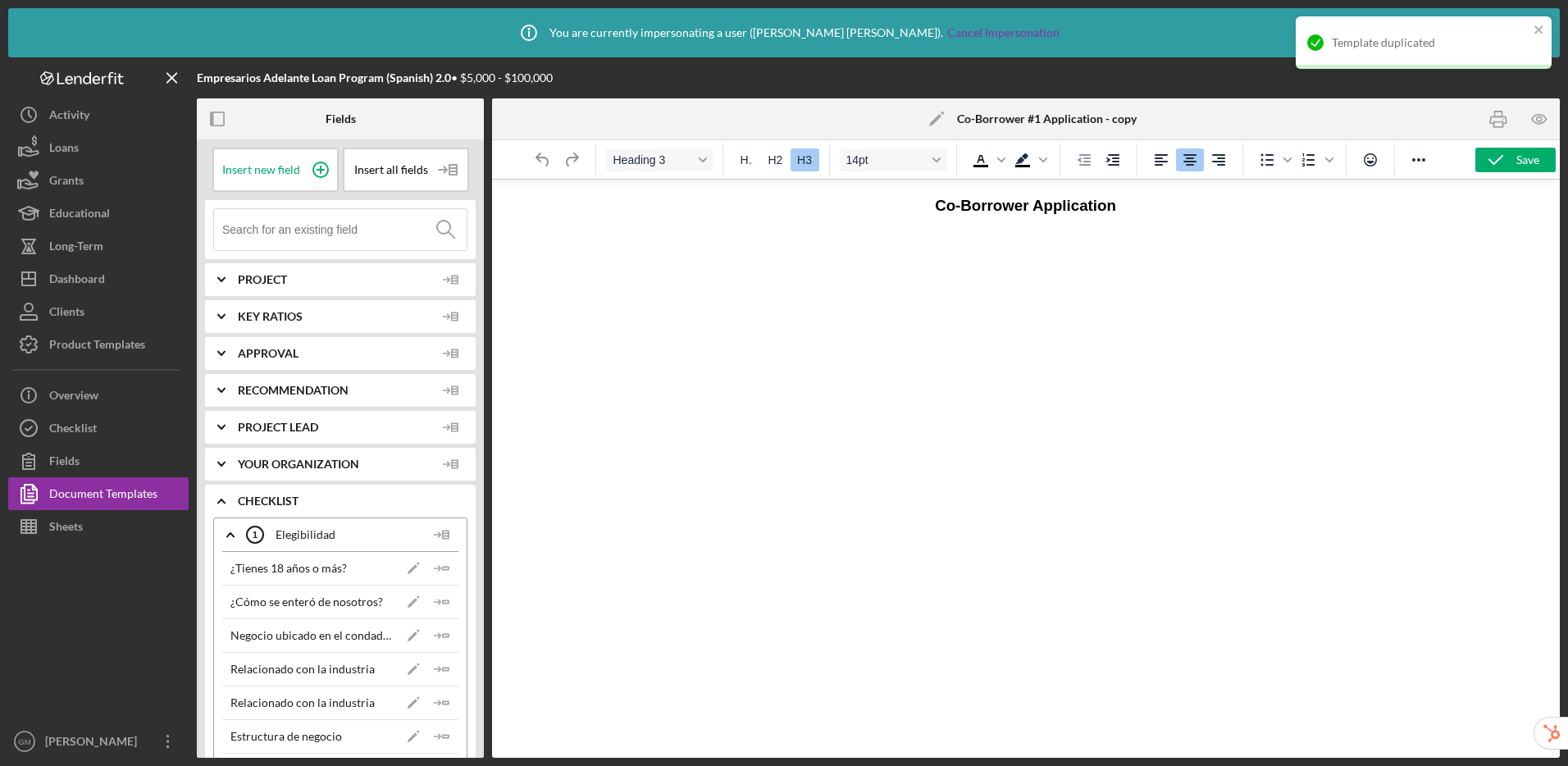
click at [937, 120] on polygon at bounding box center [936, 120] width 13 height 13
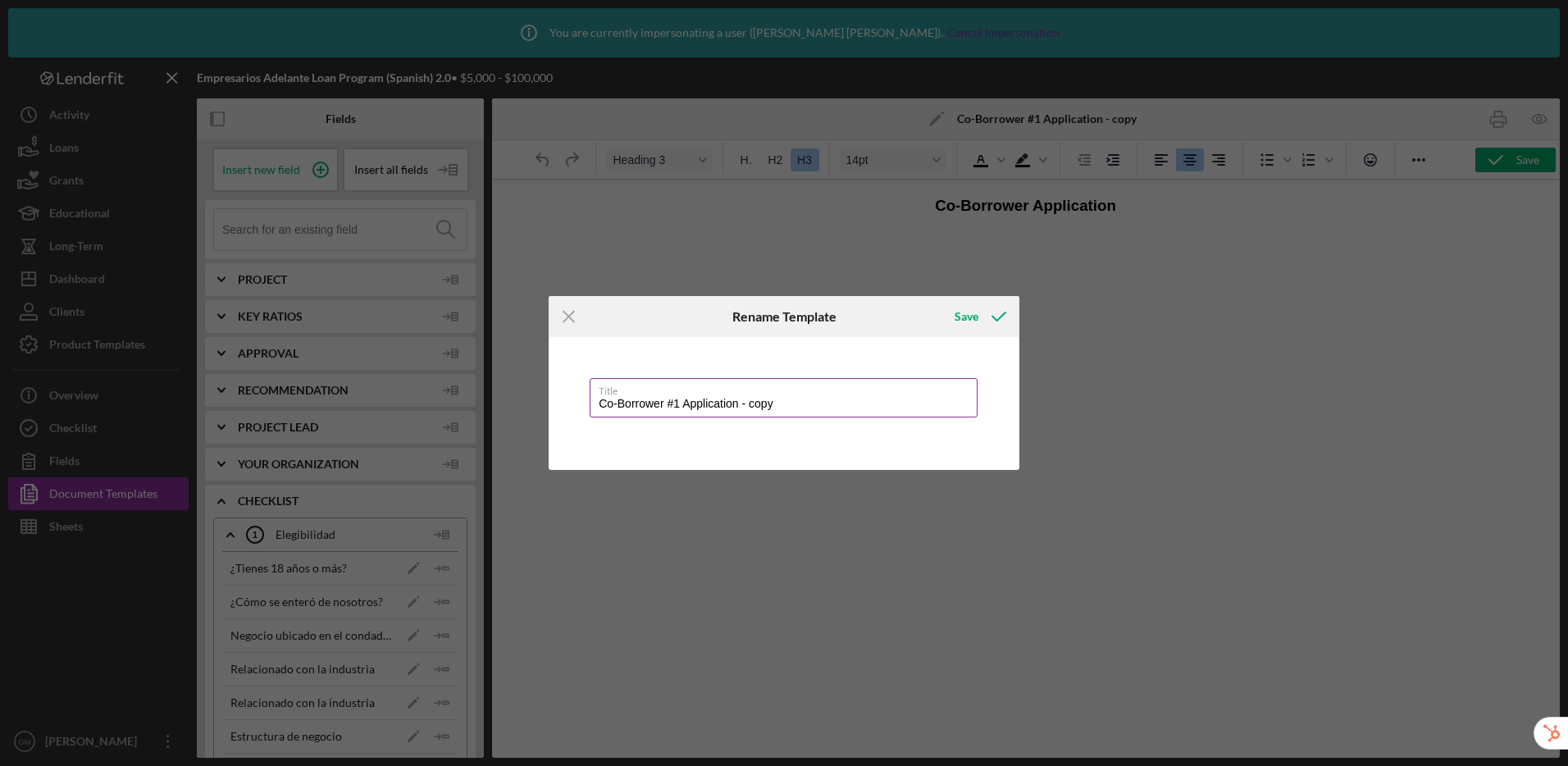
click at [678, 404] on input "Co-Borrower #1 Application - copy" at bounding box center [784, 398] width 388 height 40
drag, startPoint x: 779, startPoint y: 401, endPoint x: 743, endPoint y: 401, distance: 36.0
click at [743, 401] on input "Co-Borrower #2 Application - copy" at bounding box center [784, 398] width 388 height 40
click at [965, 315] on div "Save" at bounding box center [966, 317] width 23 height 32
type input "Co-Borrower #2 Application"
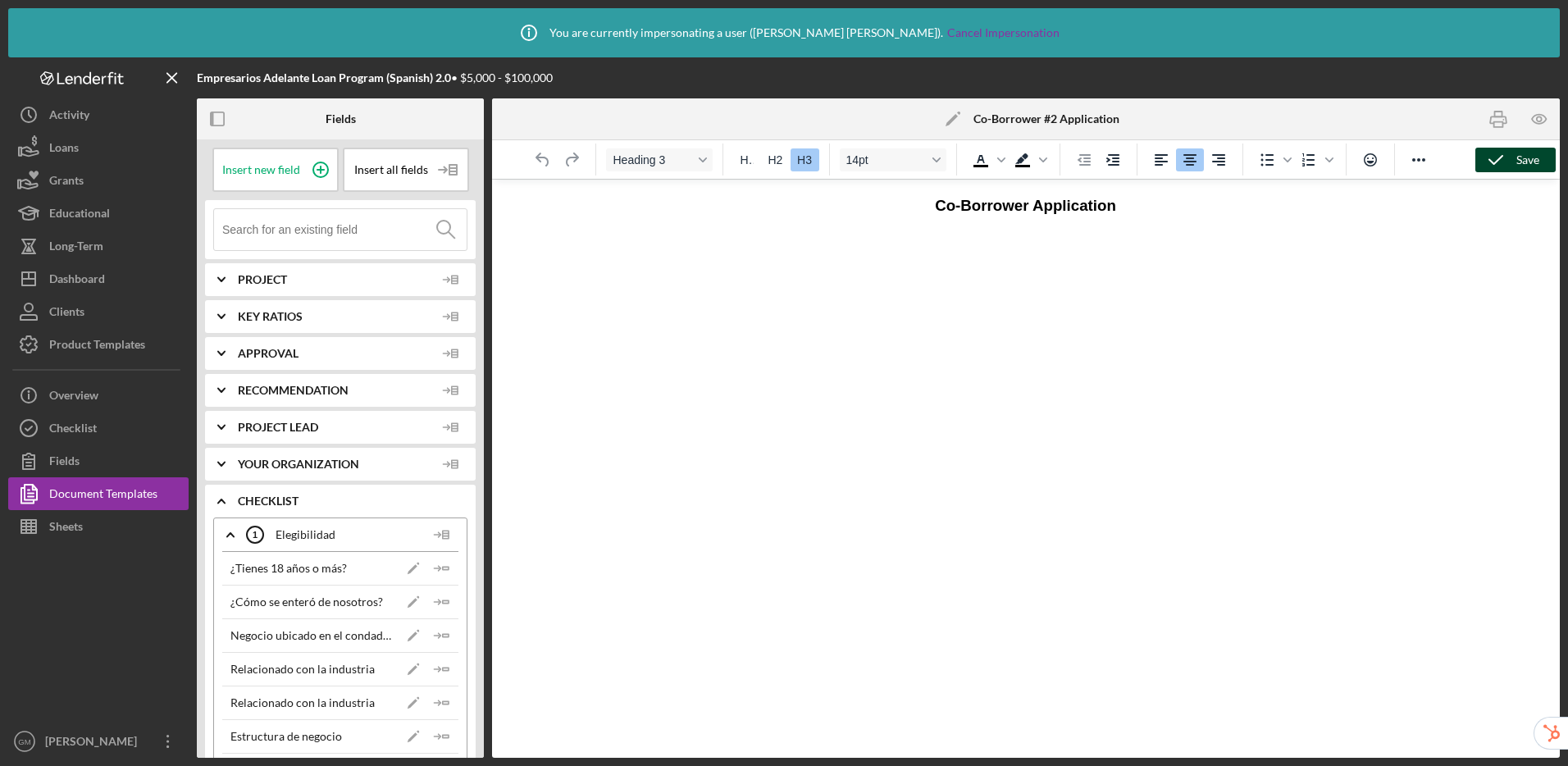
click at [1502, 166] on icon "button" at bounding box center [1495, 160] width 41 height 41
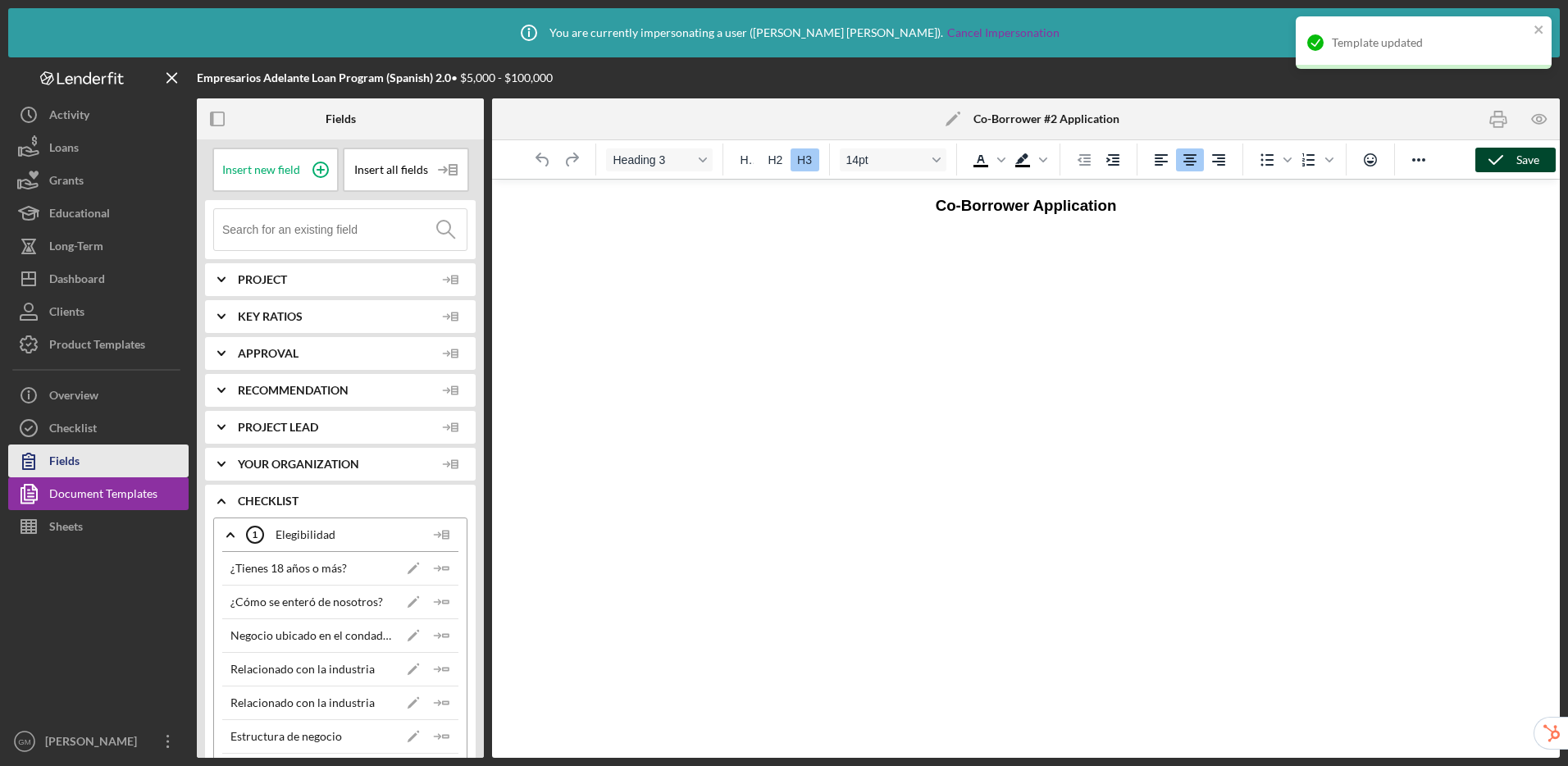
click at [105, 498] on div "Document Templates" at bounding box center [104, 495] width 108 height 37
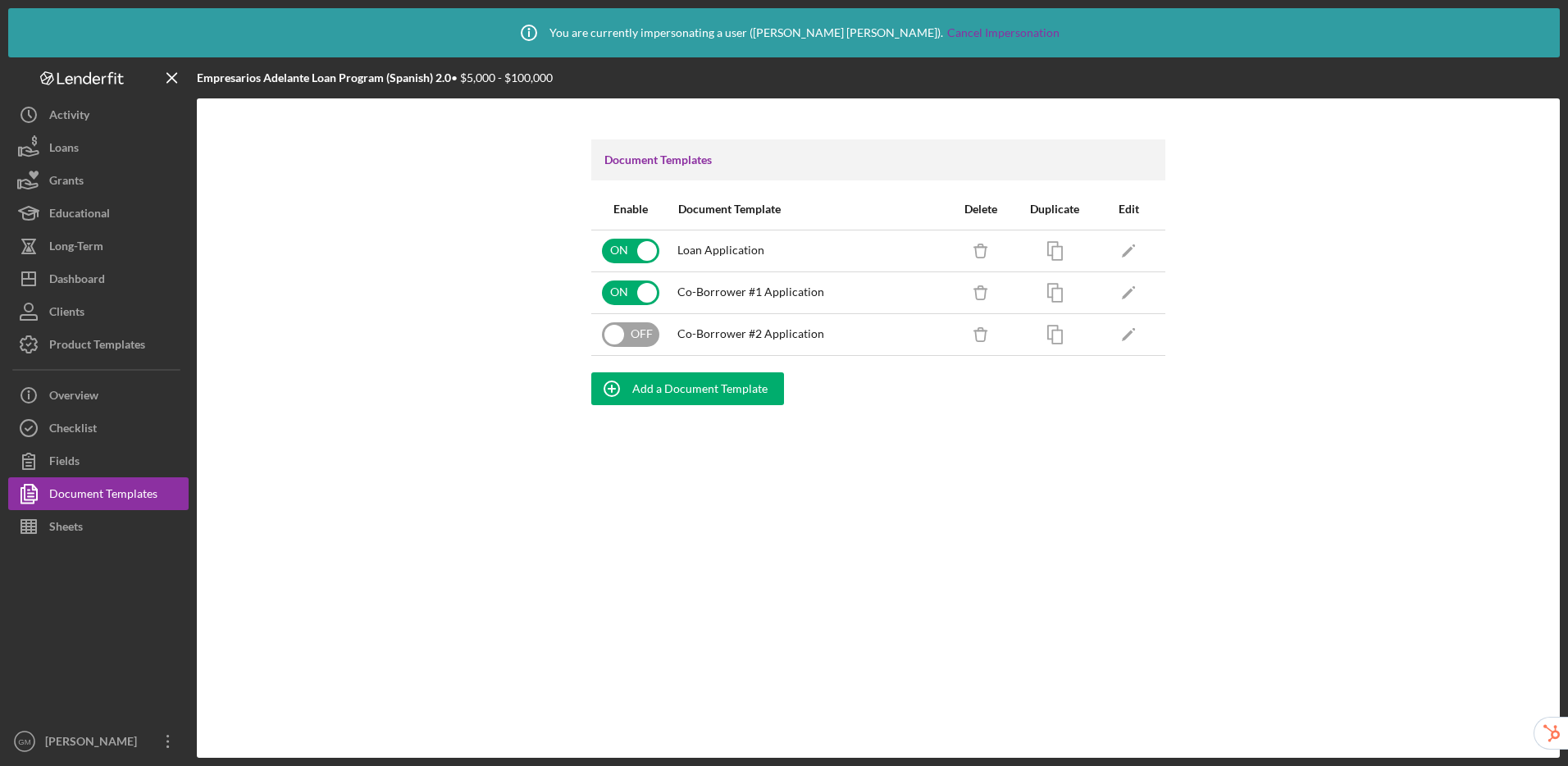
click at [638, 337] on input "checkbox" at bounding box center [631, 334] width 58 height 24
checkbox input "true"
click at [1060, 341] on icon "button" at bounding box center [1055, 334] width 37 height 37
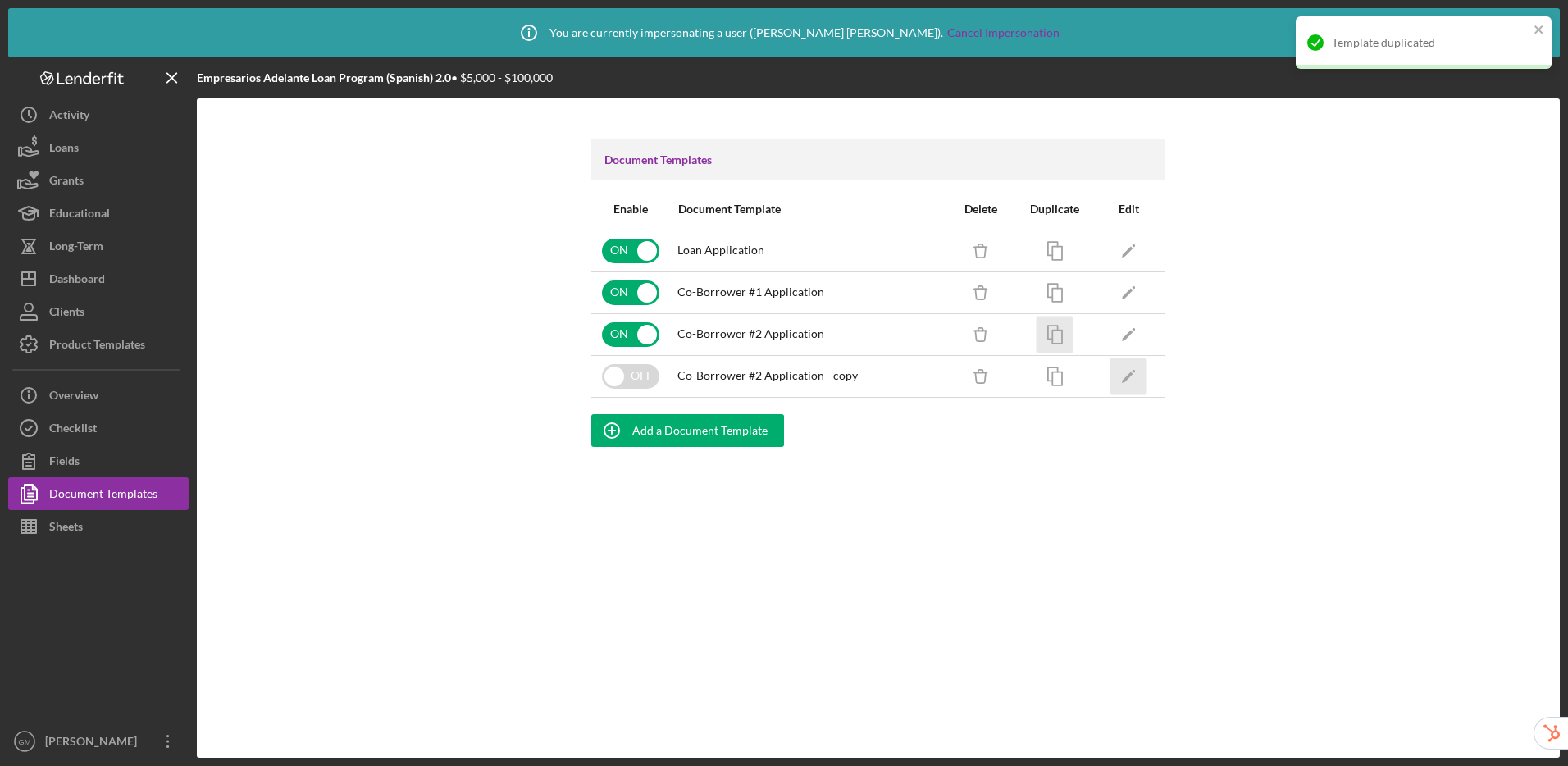
click at [1123, 375] on icon "Icon/Edit" at bounding box center [1129, 375] width 37 height 37
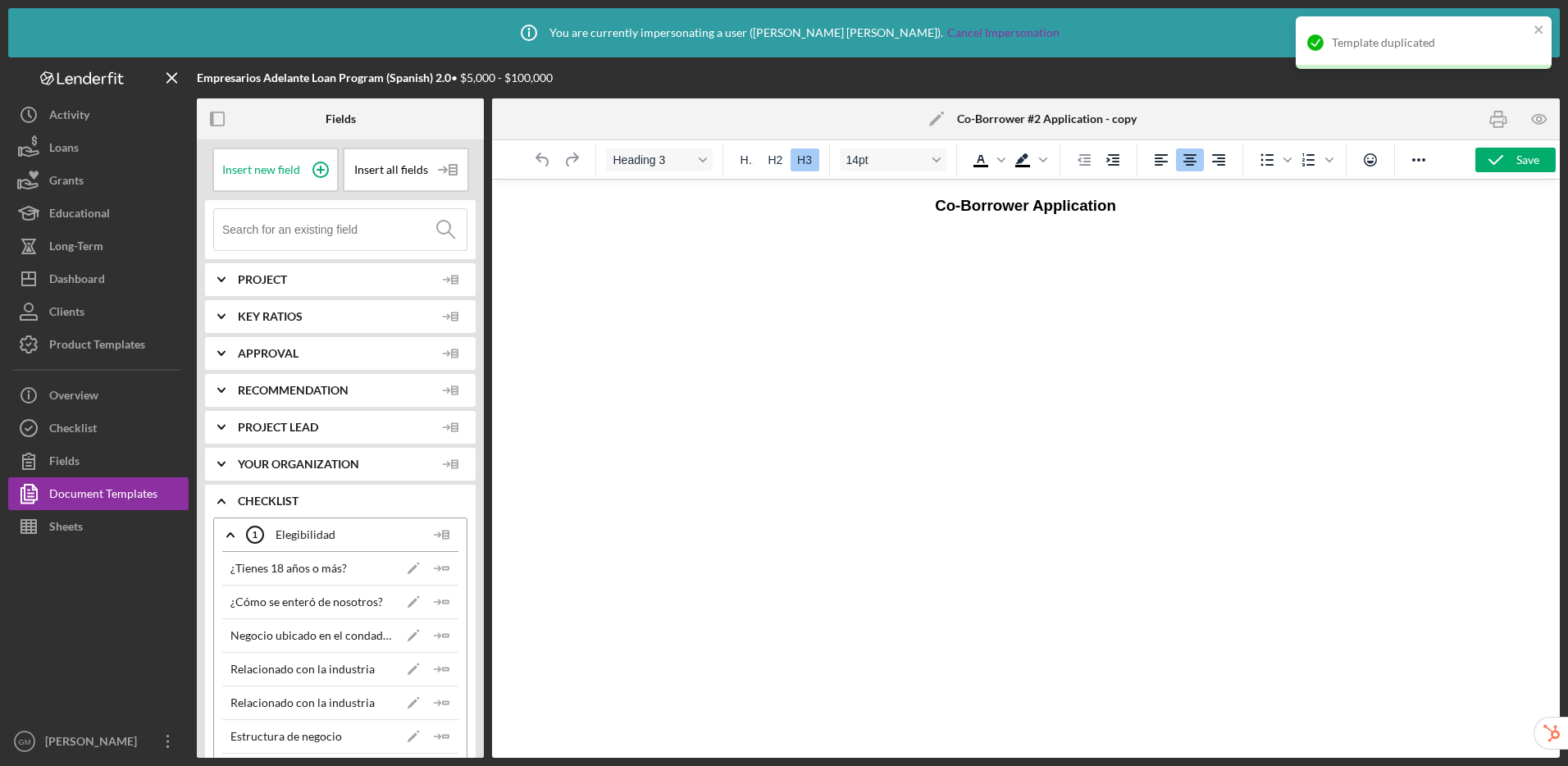
click at [1035, 115] on b "Co-Borrower #2 Application - copy" at bounding box center [1047, 119] width 180 height 14
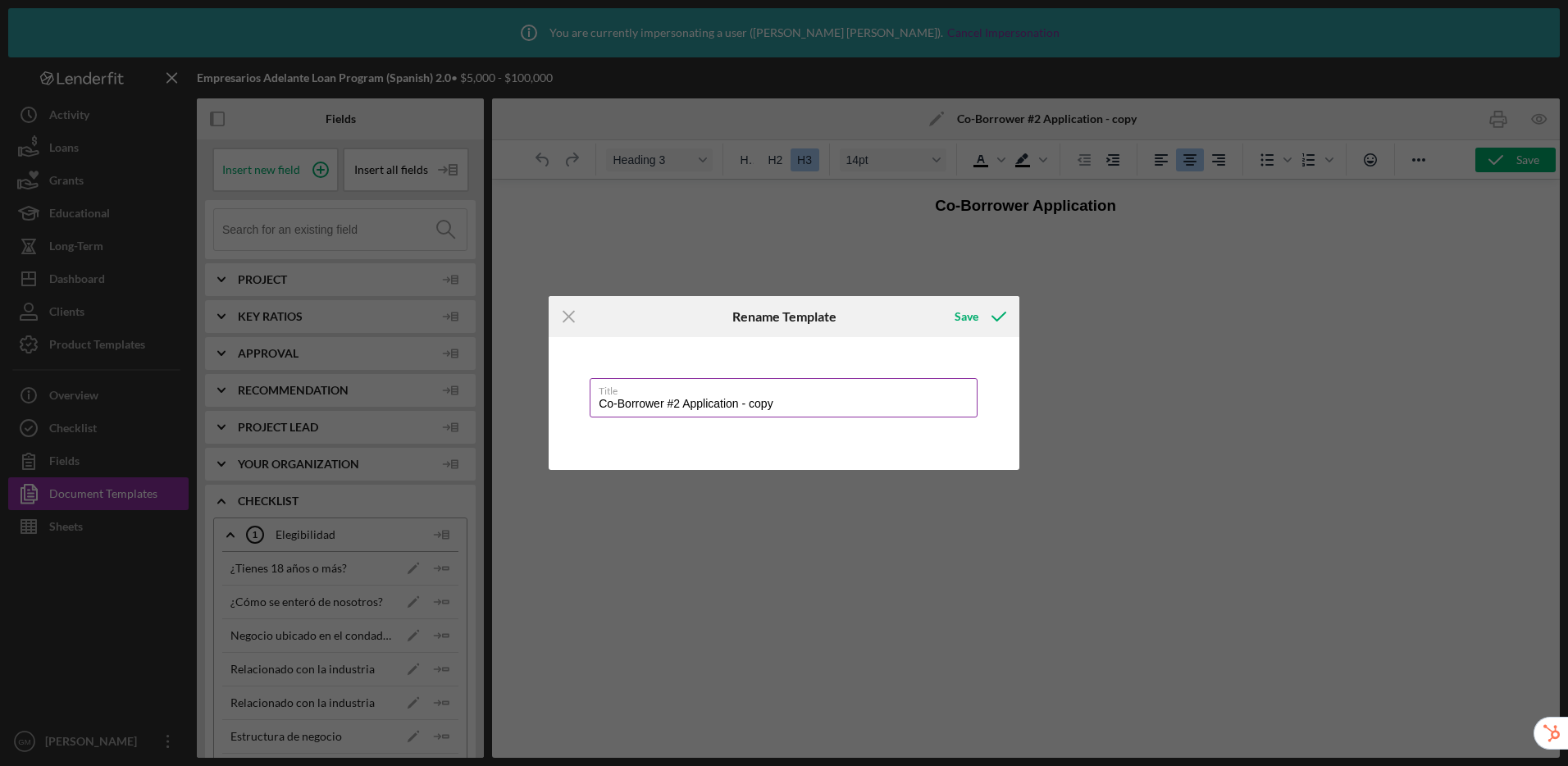
click at [680, 406] on input "Co-Borrower #2 Application - copy" at bounding box center [784, 398] width 388 height 40
drag, startPoint x: 777, startPoint y: 409, endPoint x: 741, endPoint y: 404, distance: 36.3
click at [741, 404] on input "Co-Borrower #3 Application - copy" at bounding box center [784, 398] width 388 height 40
type input "Co-Borrower #3 Application"
click at [968, 312] on div "Save" at bounding box center [966, 317] width 23 height 32
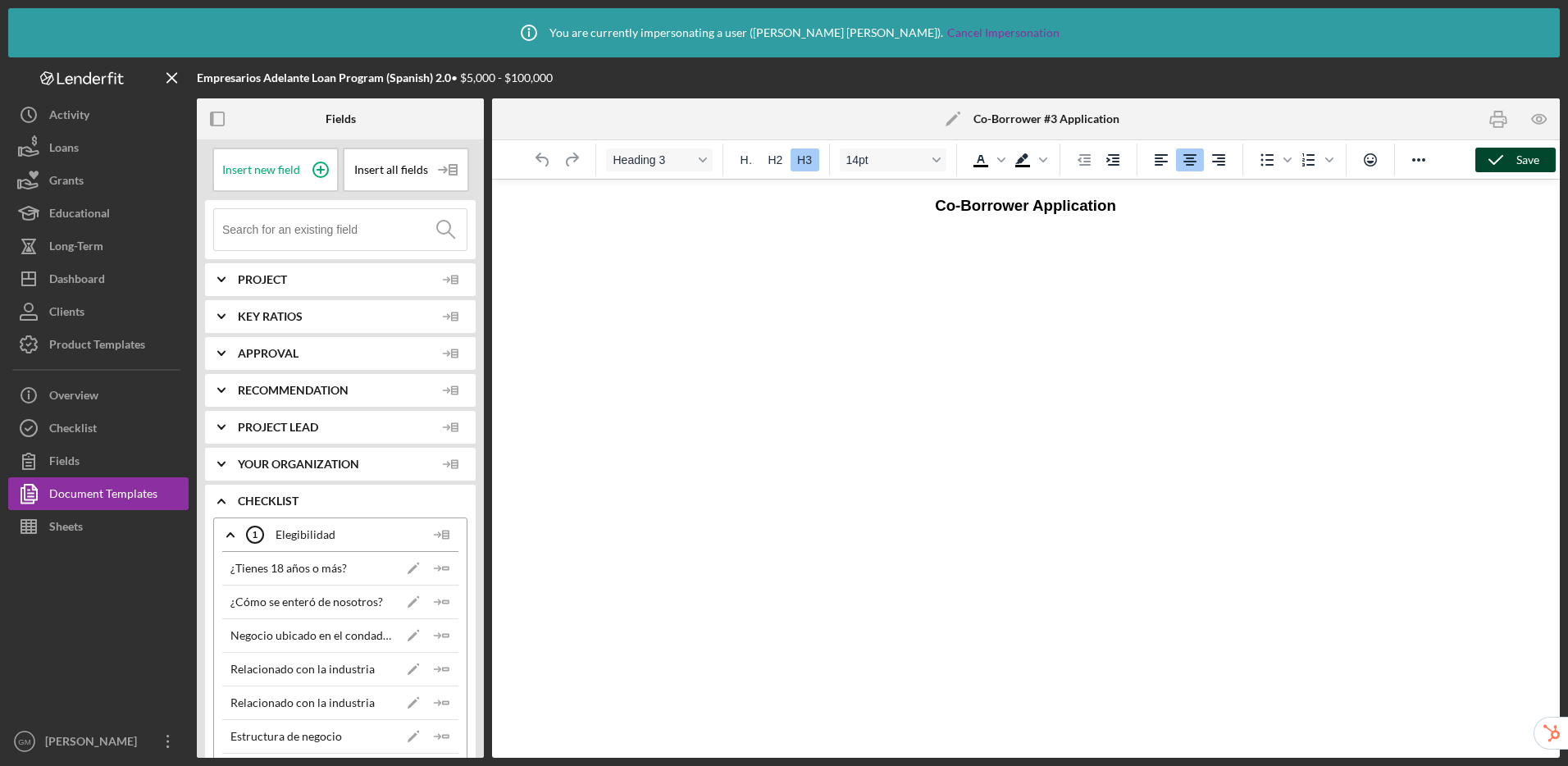
click at [1484, 157] on icon "button" at bounding box center [1495, 160] width 41 height 41
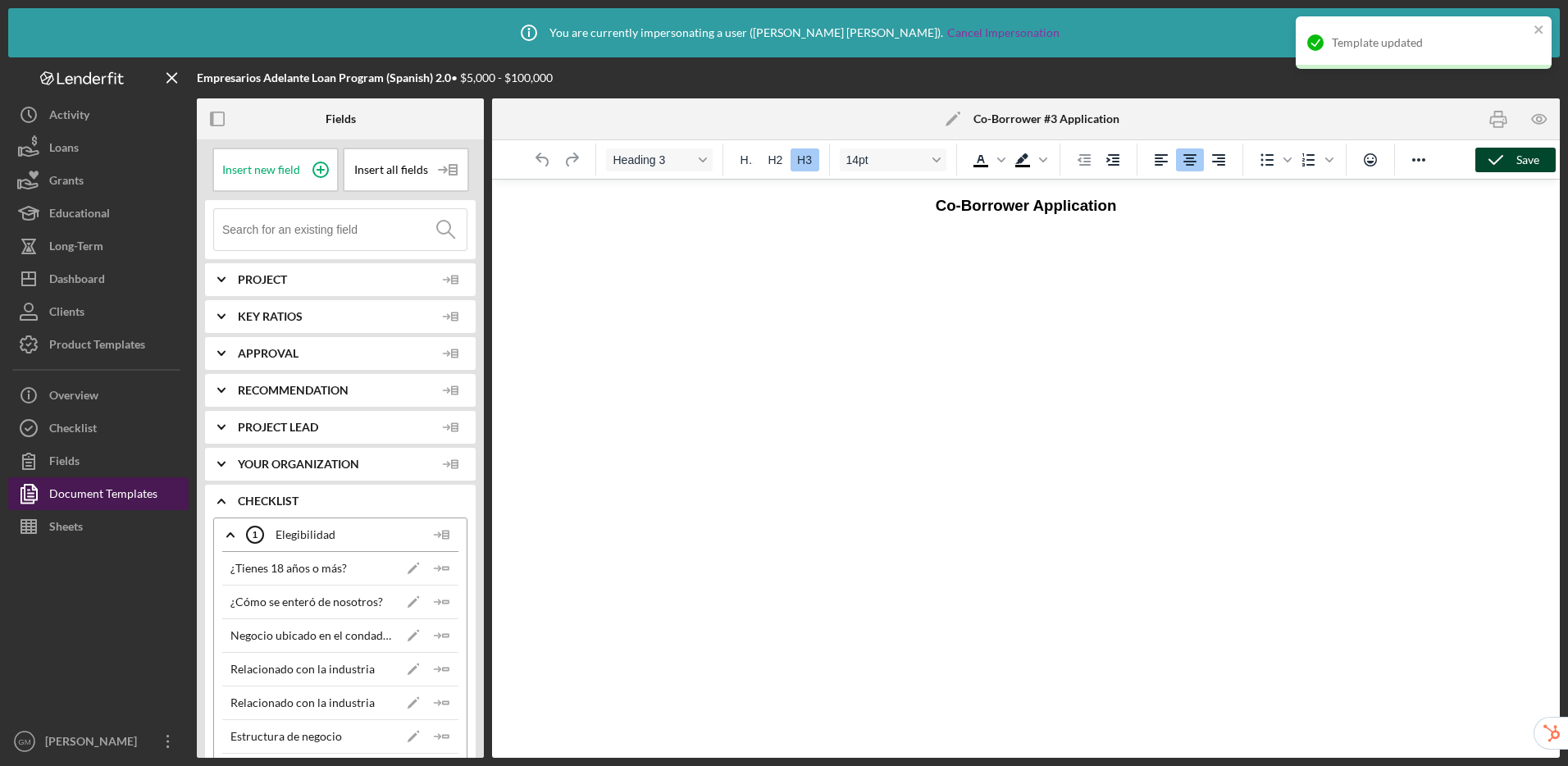
click at [135, 495] on div "Document Templates" at bounding box center [104, 495] width 108 height 37
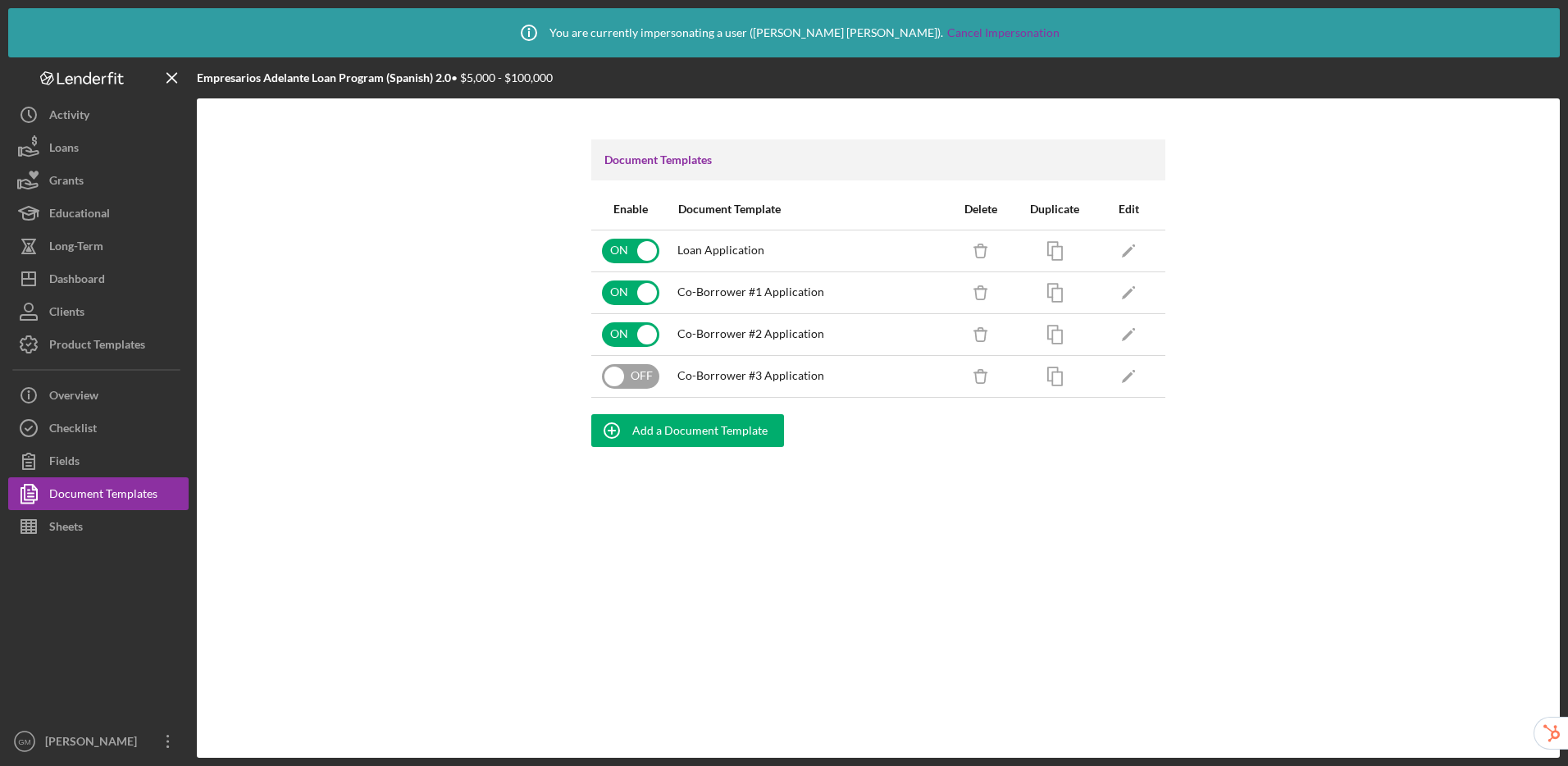
click at [614, 380] on input "checkbox" at bounding box center [631, 376] width 58 height 24
checkbox input "true"
click at [1061, 384] on rect "button" at bounding box center [1056, 378] width 10 height 14
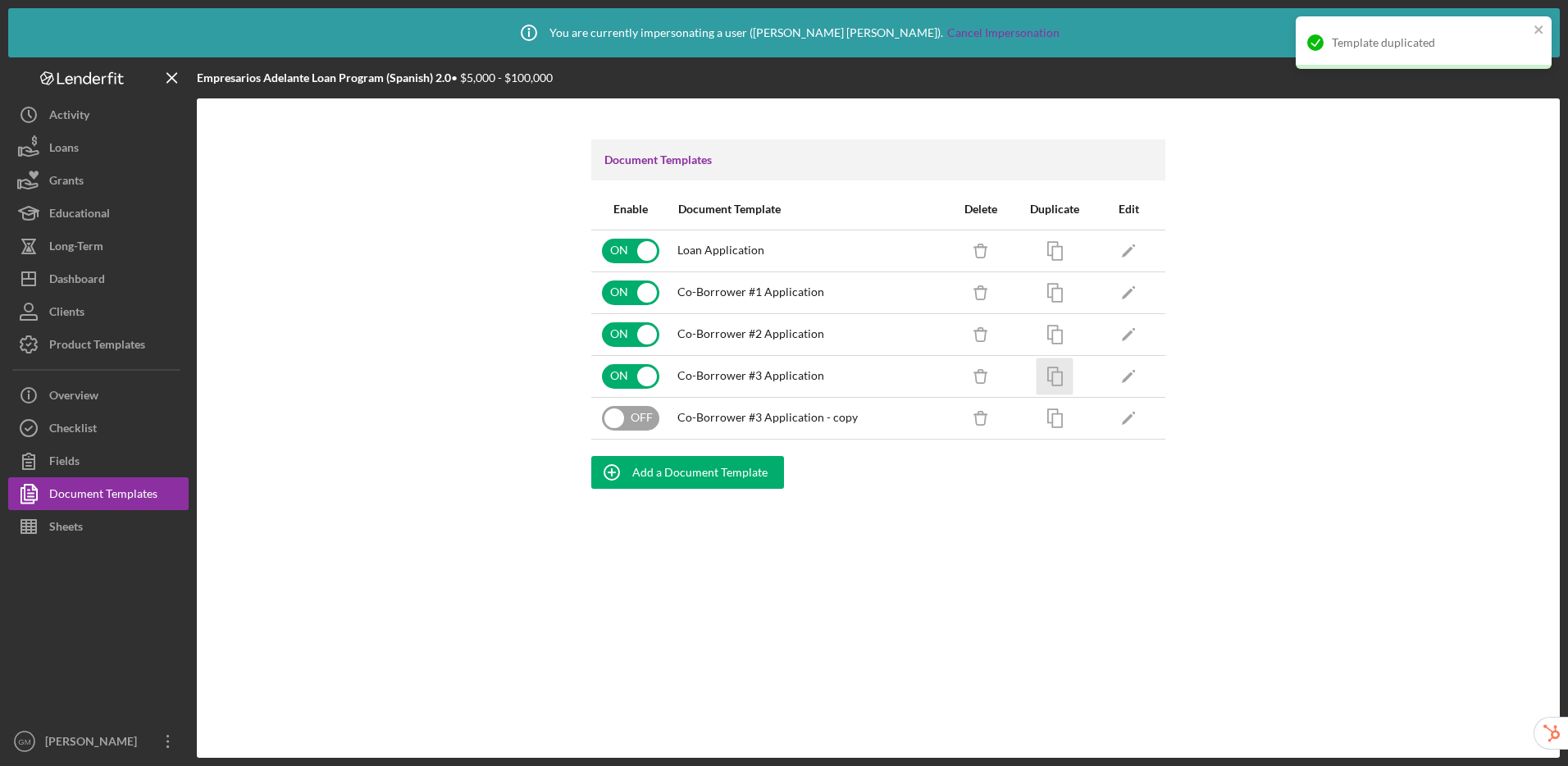
click at [632, 418] on input "checkbox" at bounding box center [631, 418] width 58 height 24
checkbox input "true"
click at [1131, 413] on icon "Icon/Edit" at bounding box center [1129, 418] width 37 height 37
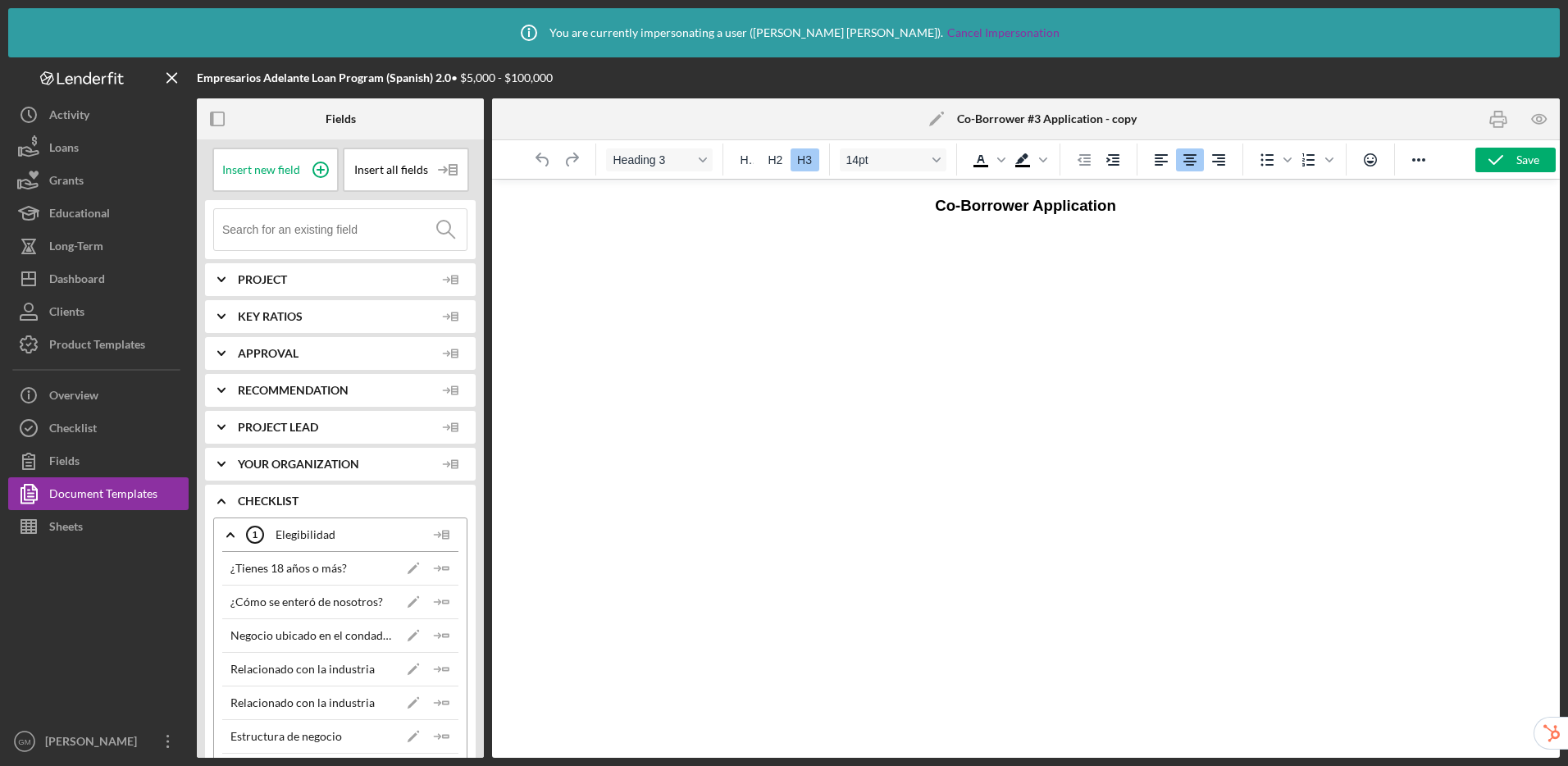
click at [940, 123] on icon "Icon/Edit" at bounding box center [936, 118] width 41 height 41
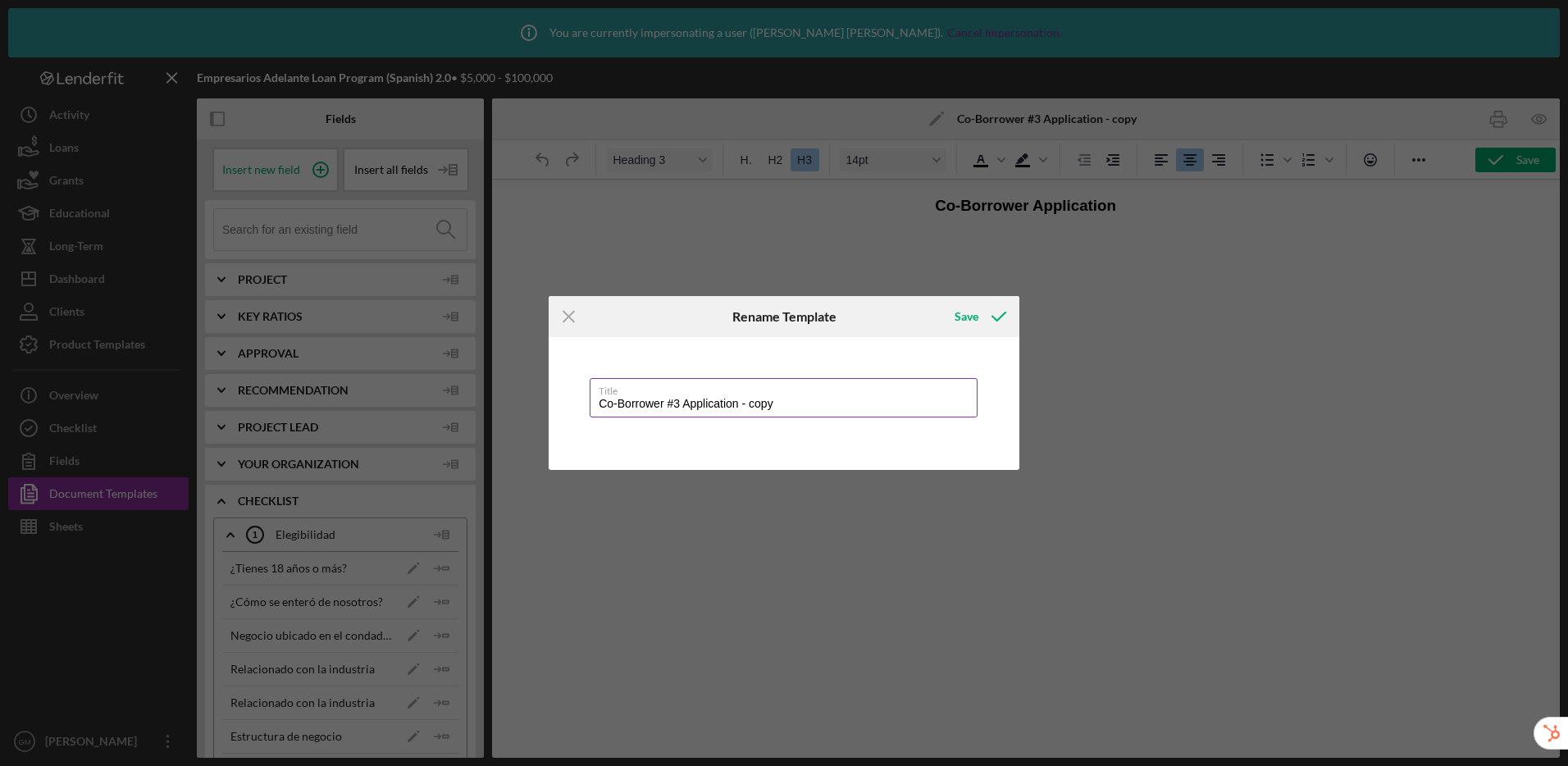
click at [677, 406] on input "Co-Borrower #3 Application - copy" at bounding box center [784, 398] width 388 height 40
drag, startPoint x: 780, startPoint y: 405, endPoint x: 737, endPoint y: 403, distance: 43.0
click at [736, 404] on input "Co-Borrower #4 Application - copy" at bounding box center [784, 398] width 388 height 40
type input "Co-Borrower #4 Application"
click at [970, 318] on div "Save" at bounding box center [966, 317] width 23 height 32
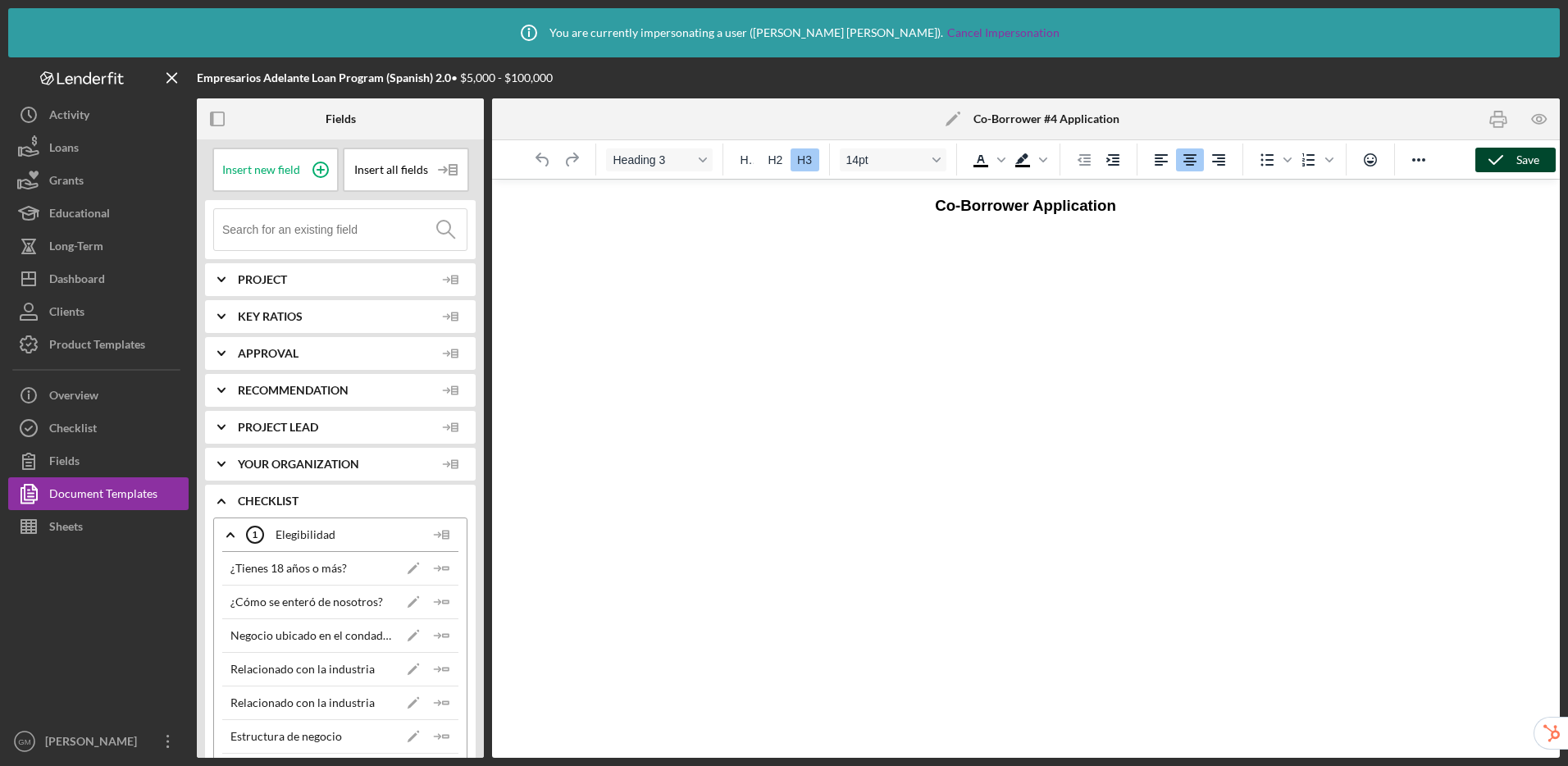
click at [1499, 158] on polyline "button" at bounding box center [1496, 160] width 14 height 8
click at [80, 493] on div "Document Templates" at bounding box center [104, 495] width 108 height 37
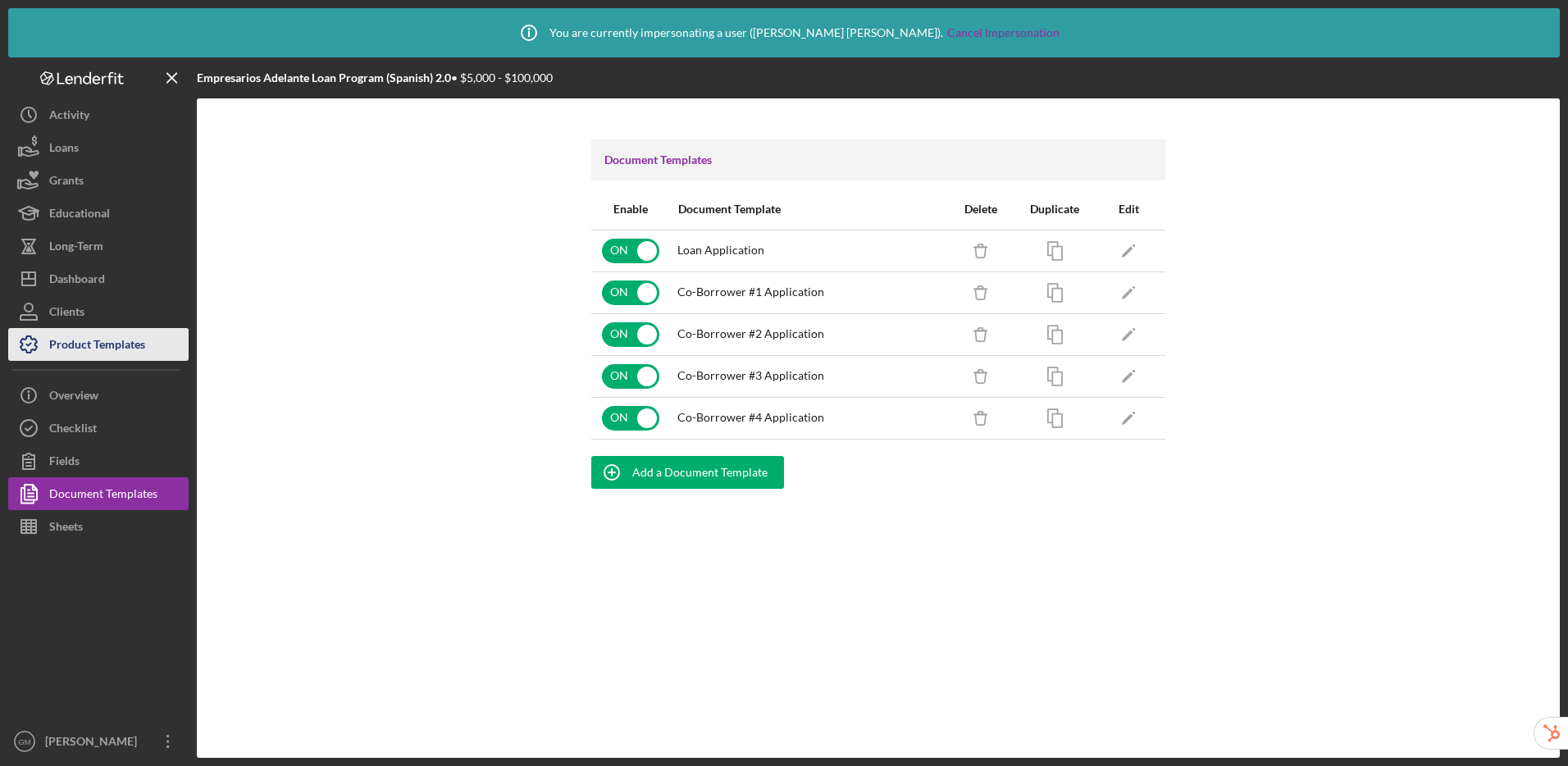
click at [118, 351] on div "Product Templates" at bounding box center [97, 346] width 96 height 37
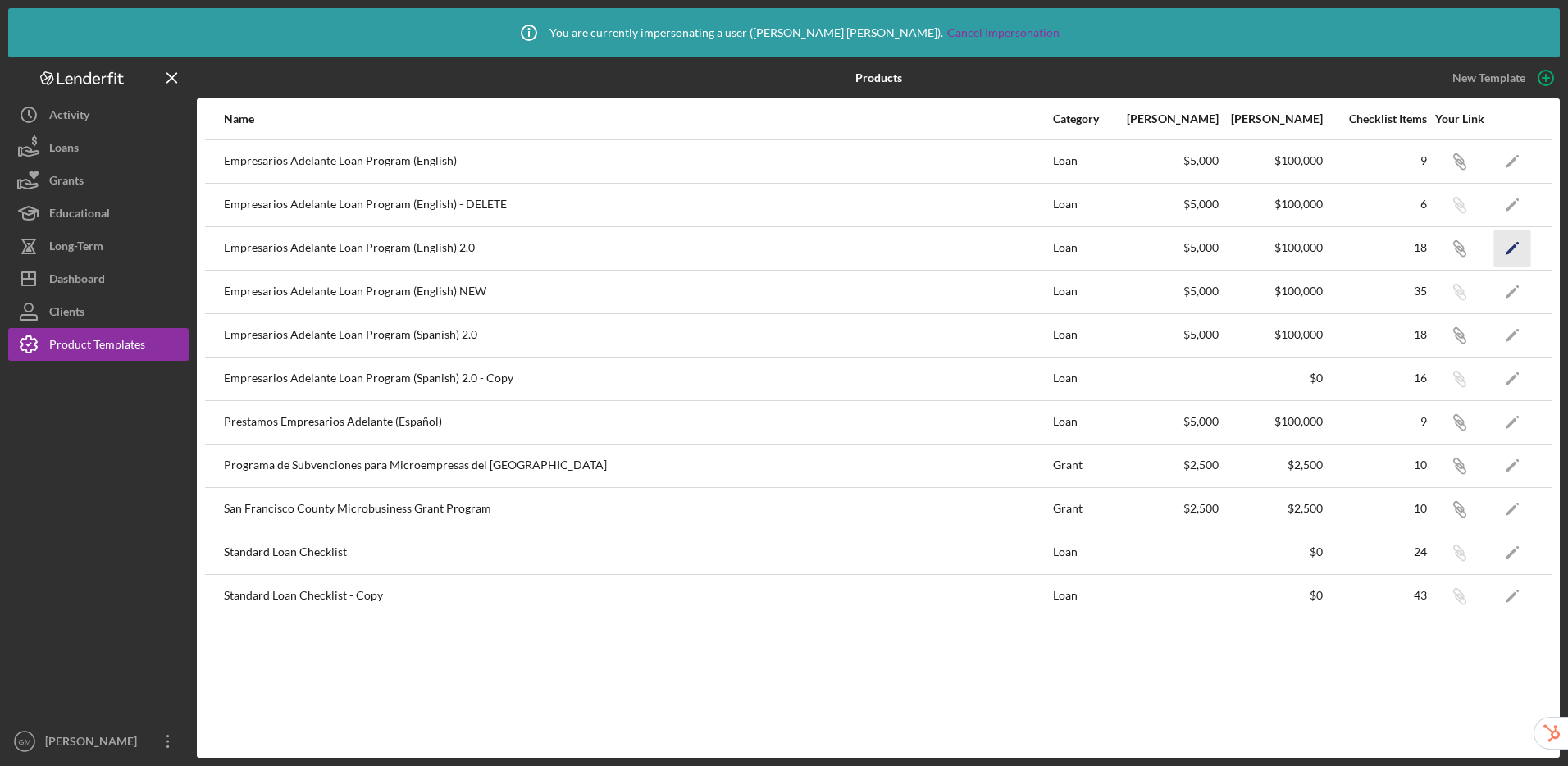
click at [1514, 251] on icon "Icon/Edit" at bounding box center [1512, 248] width 37 height 37
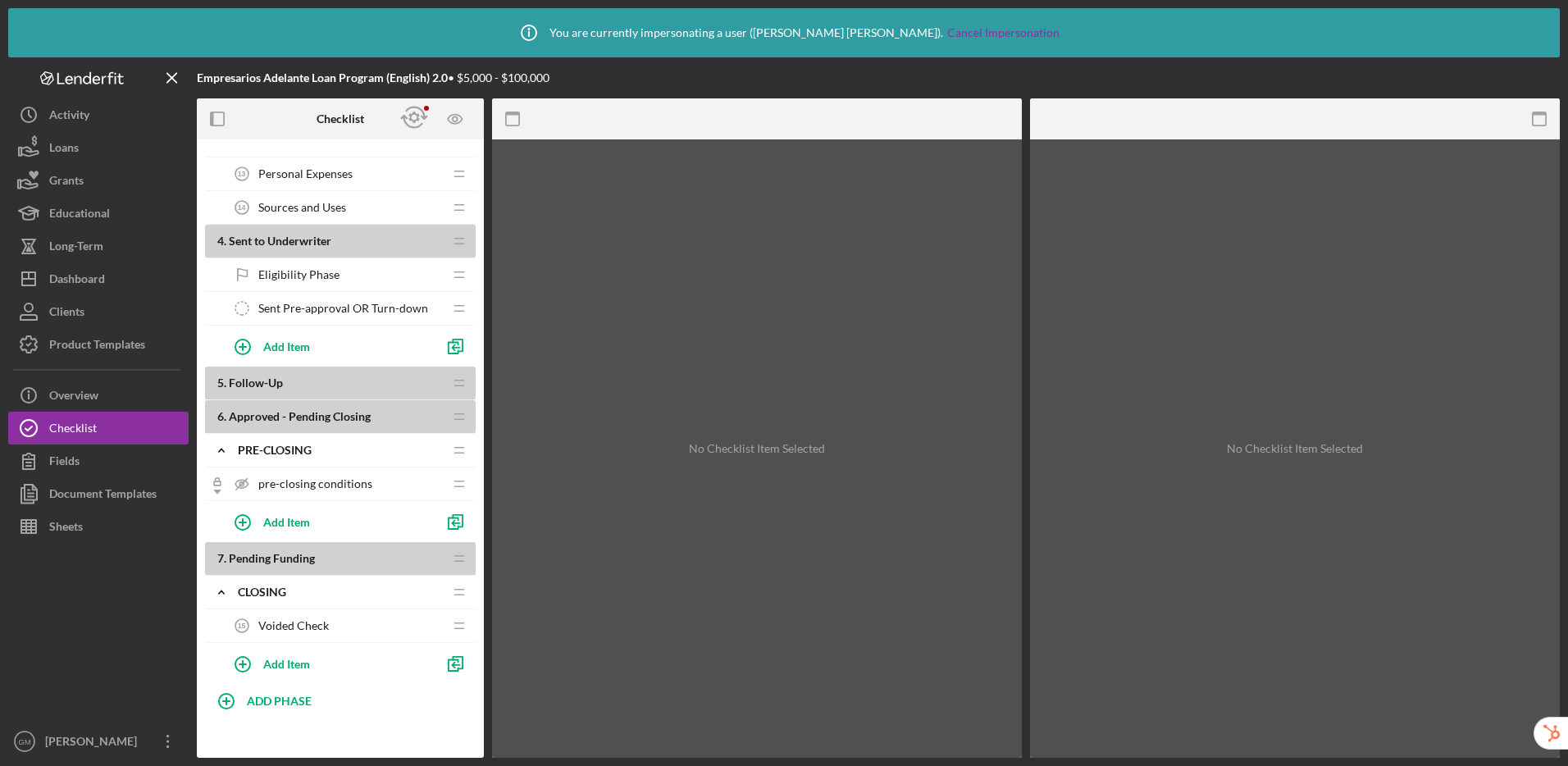
scroll to position [537, 0]
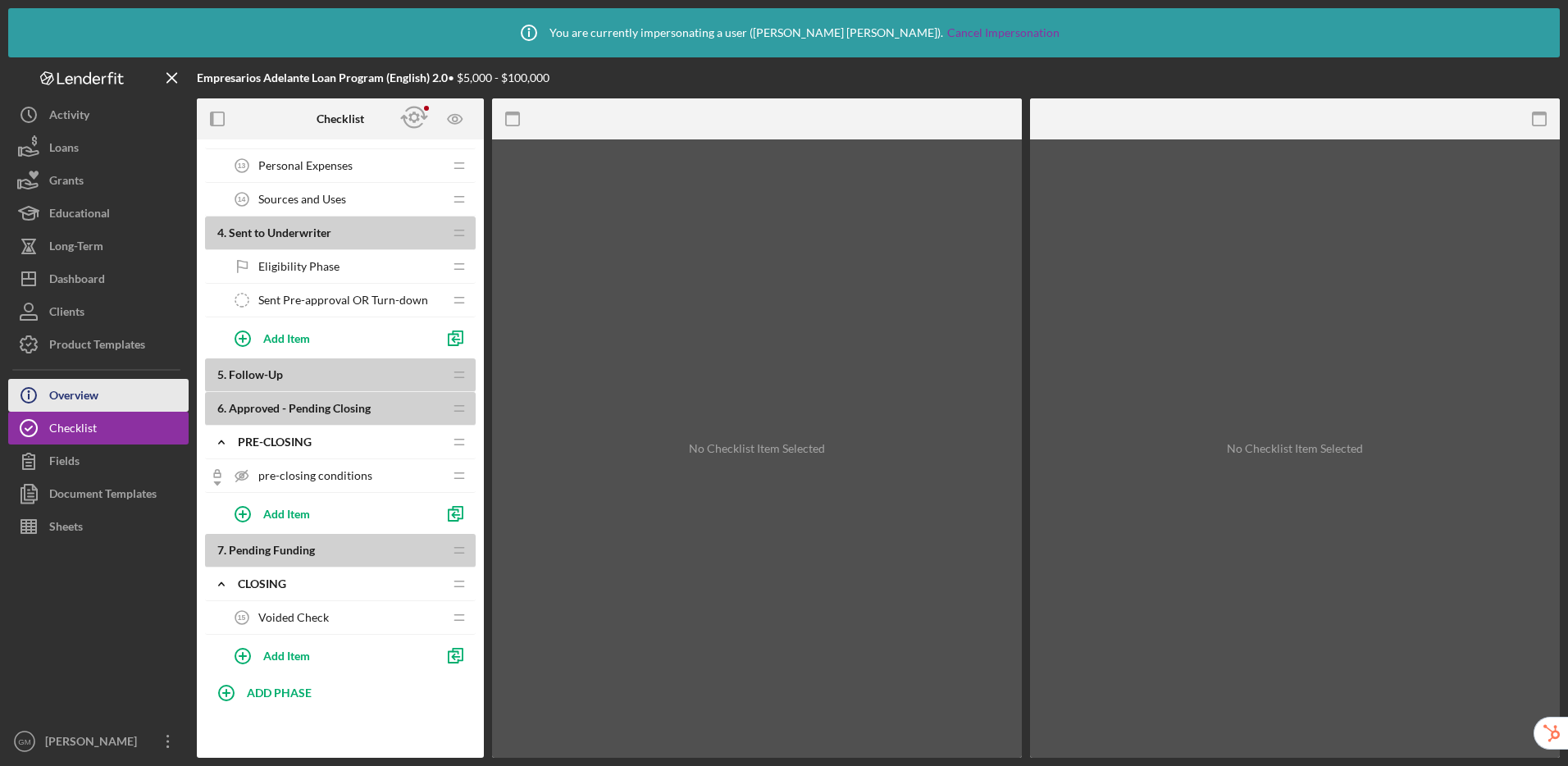
click at [115, 402] on button "Icon/Info Overview" at bounding box center [98, 395] width 180 height 32
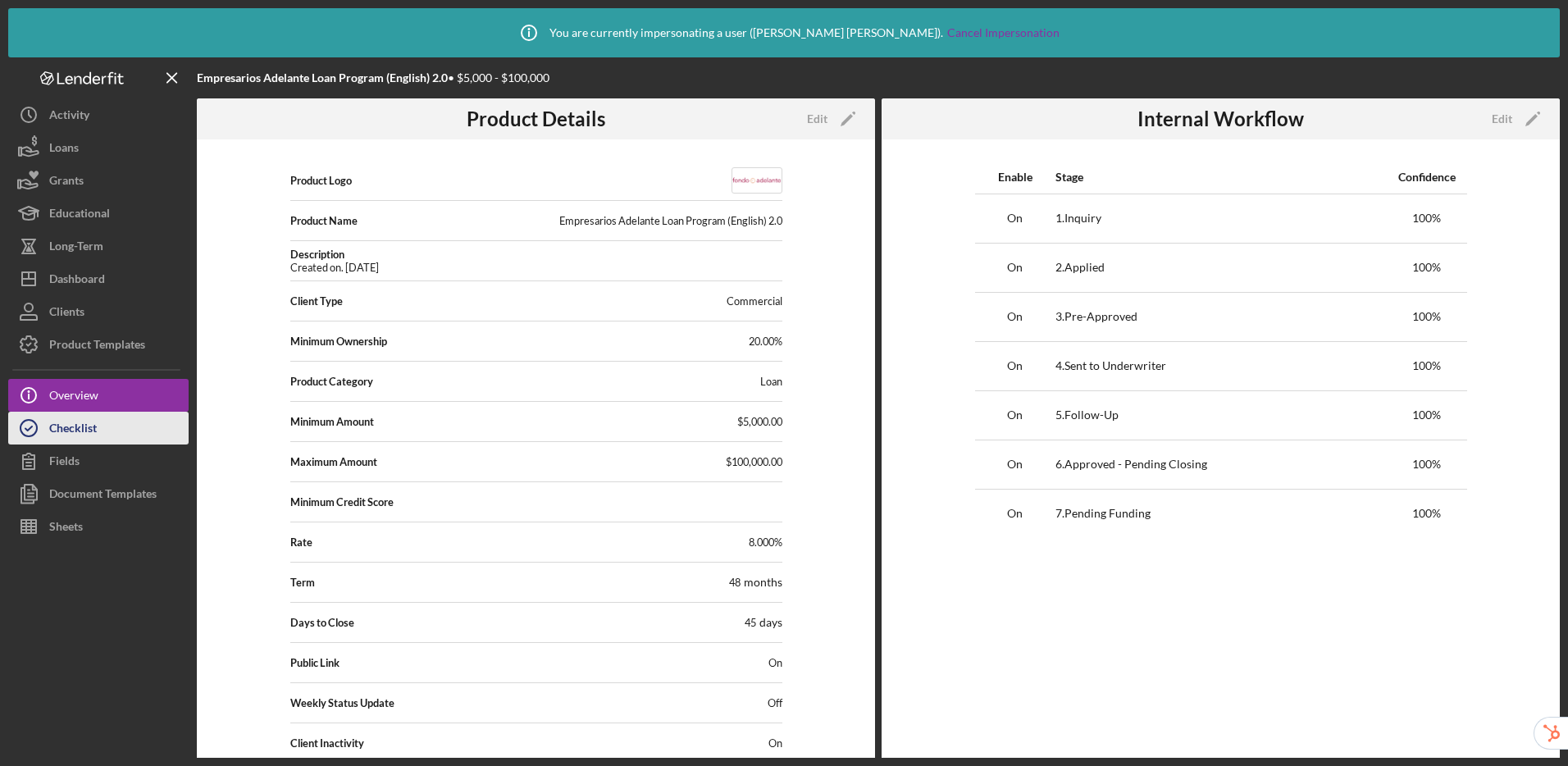
click at [88, 439] on div "Checklist" at bounding box center [73, 429] width 48 height 37
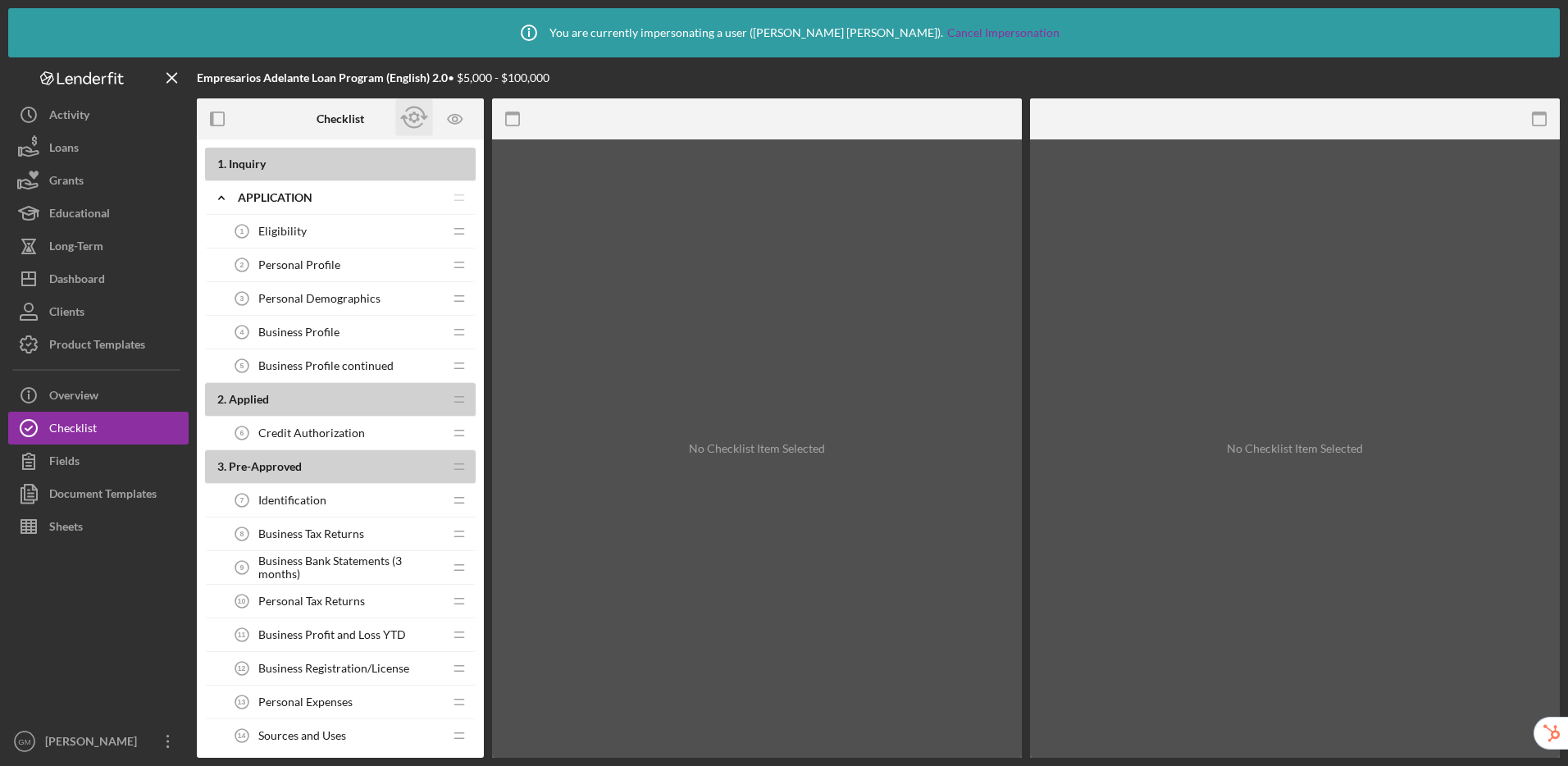
click at [419, 119] on icon "button" at bounding box center [414, 118] width 11 height 12
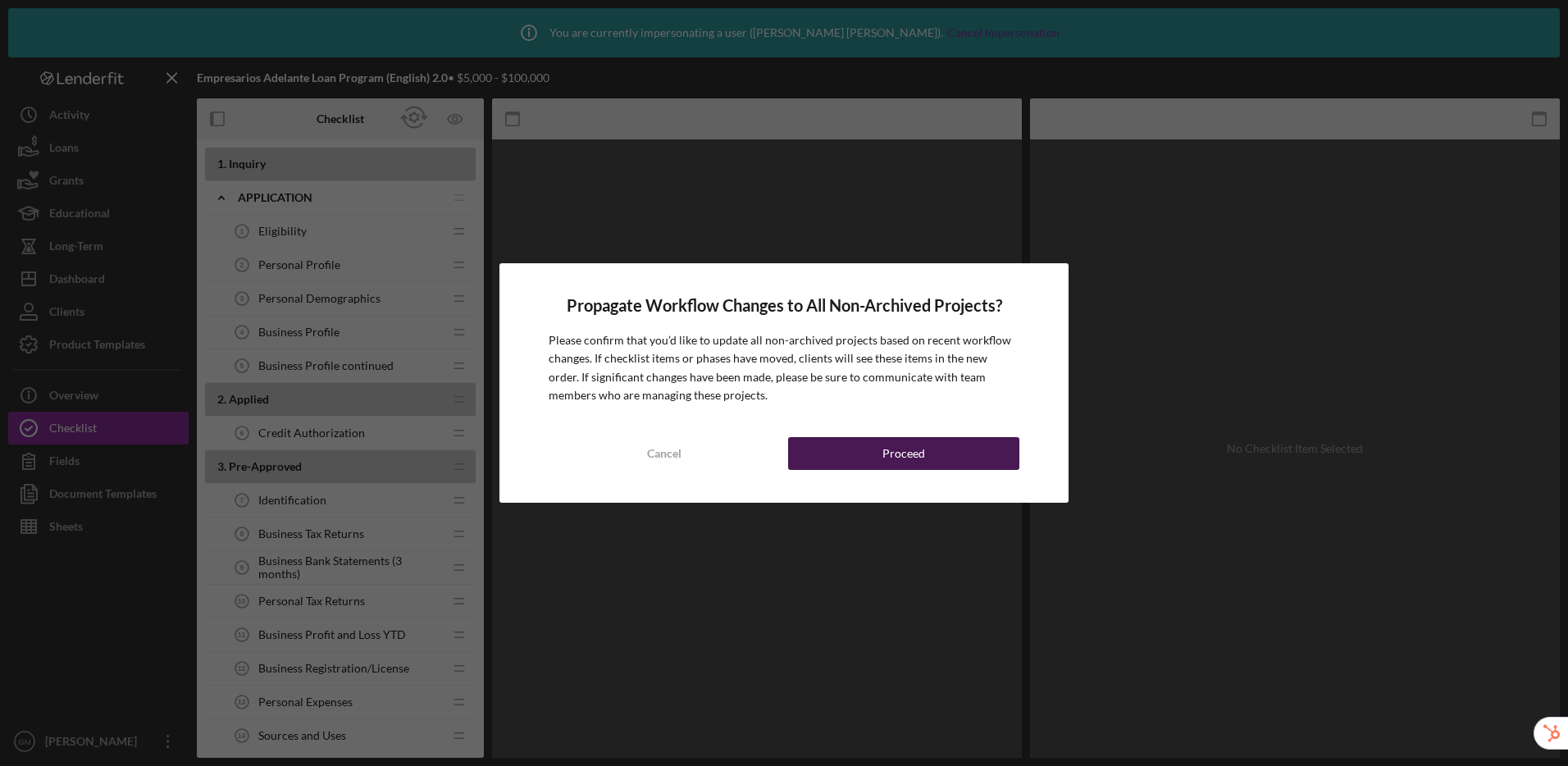
click at [915, 443] on div "Proceed" at bounding box center [903, 454] width 42 height 32
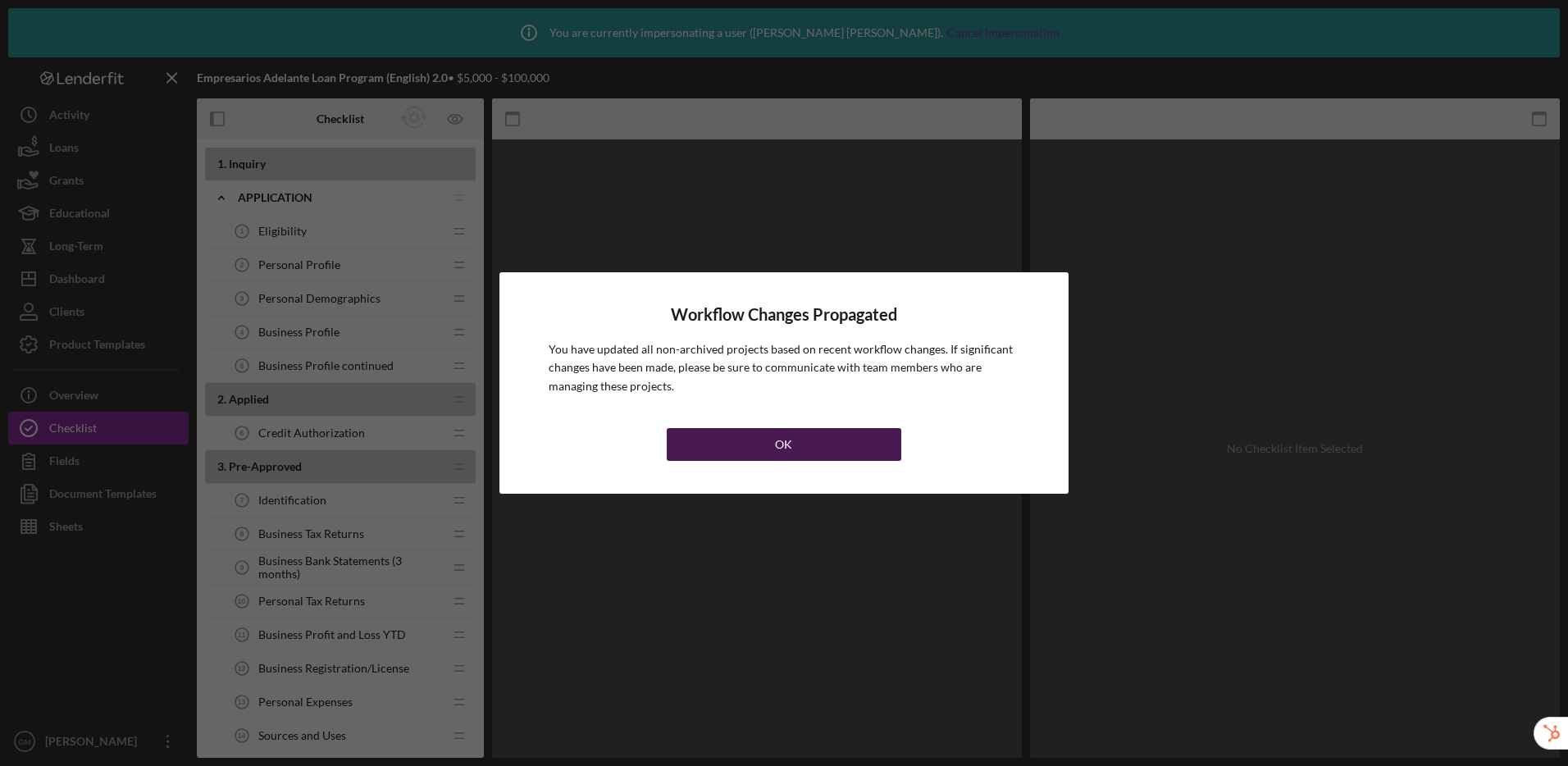
click at [744, 450] on button "OK" at bounding box center [784, 445] width 235 height 32
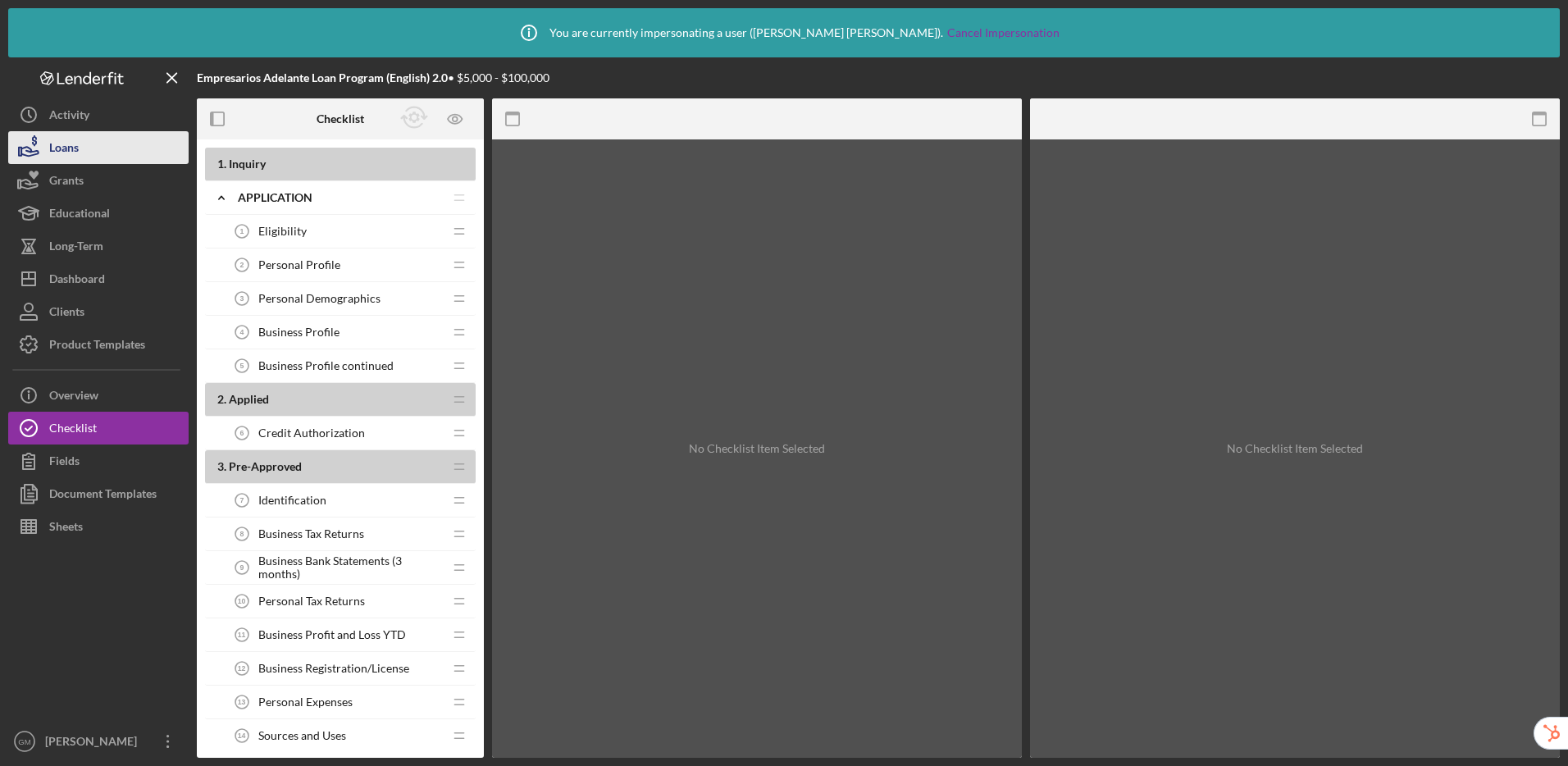
click at [69, 148] on div "Loans" at bounding box center [64, 149] width 30 height 37
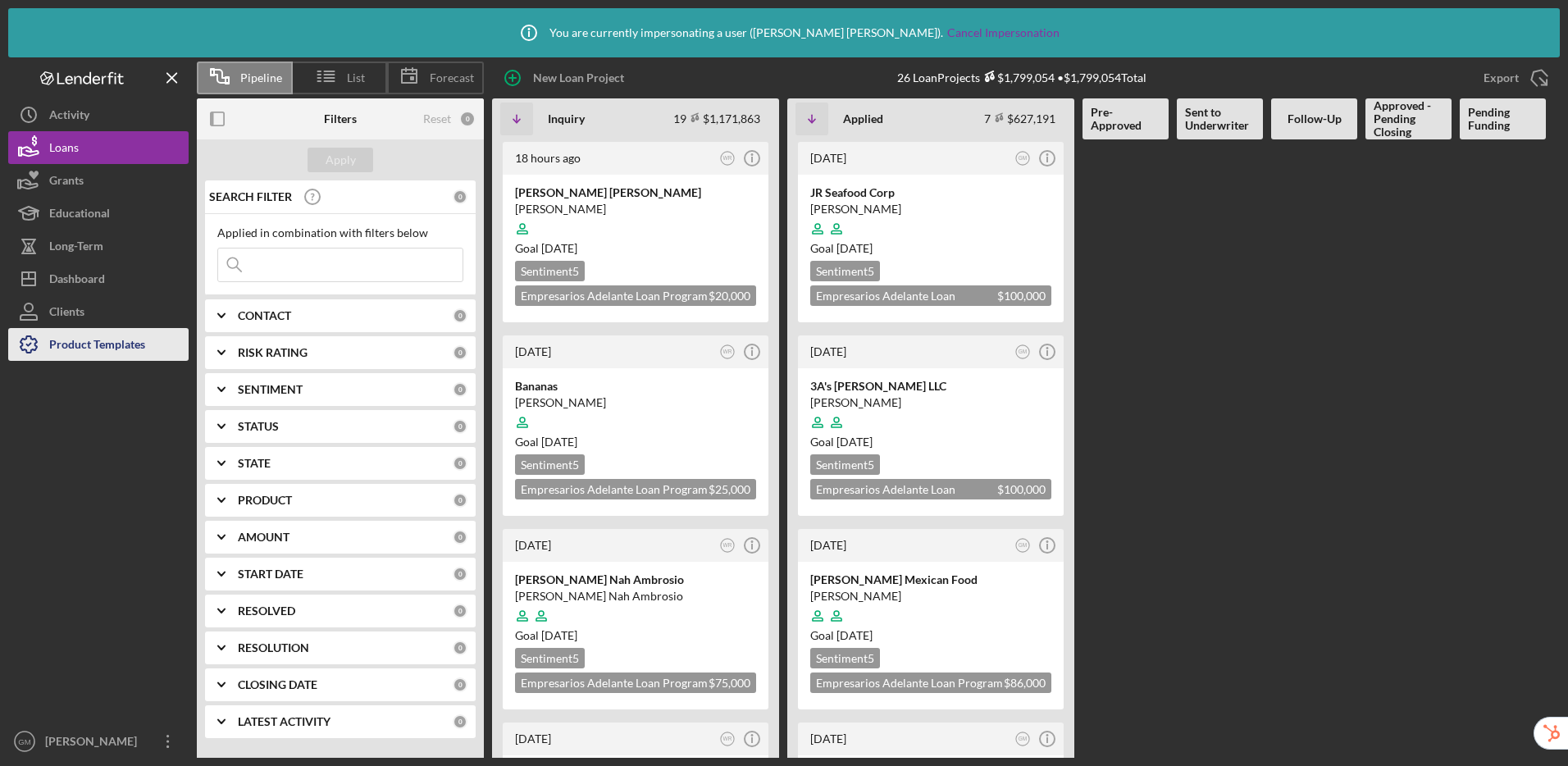
click at [101, 348] on div "Product Templates" at bounding box center [97, 346] width 96 height 37
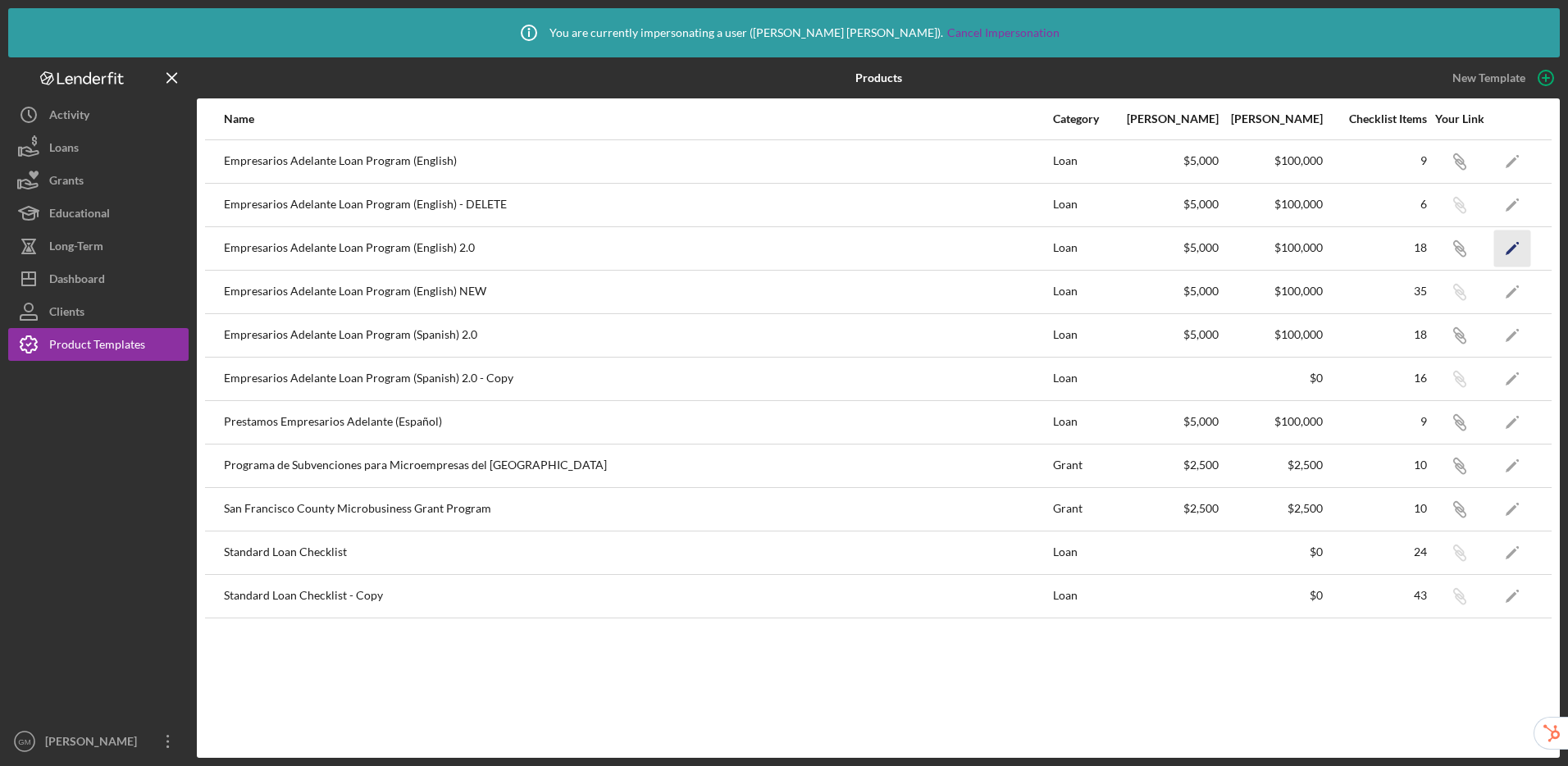
click at [1503, 248] on icon "Icon/Edit" at bounding box center [1512, 248] width 37 height 37
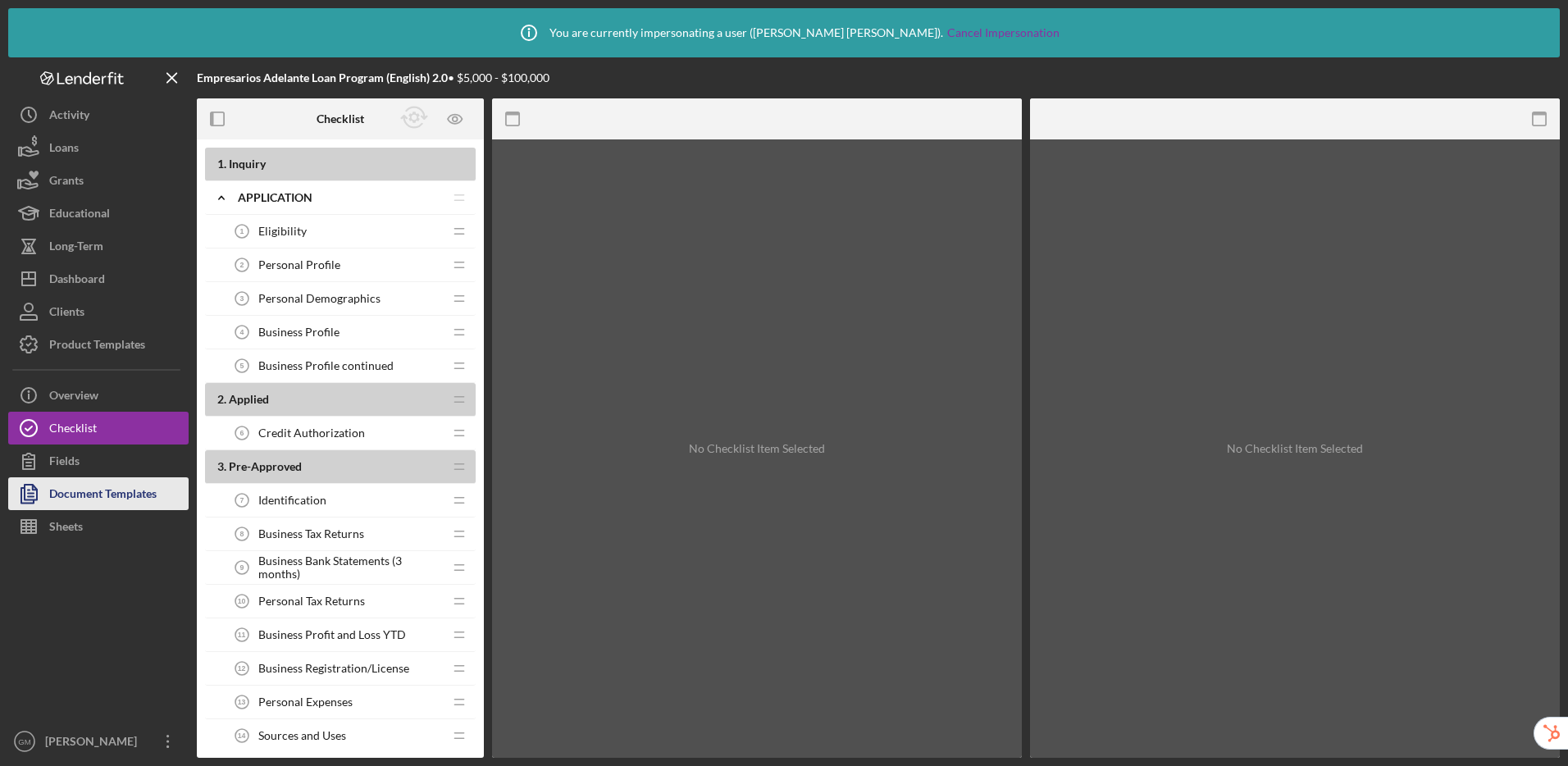
click at [113, 494] on div "Document Templates" at bounding box center [103, 495] width 107 height 37
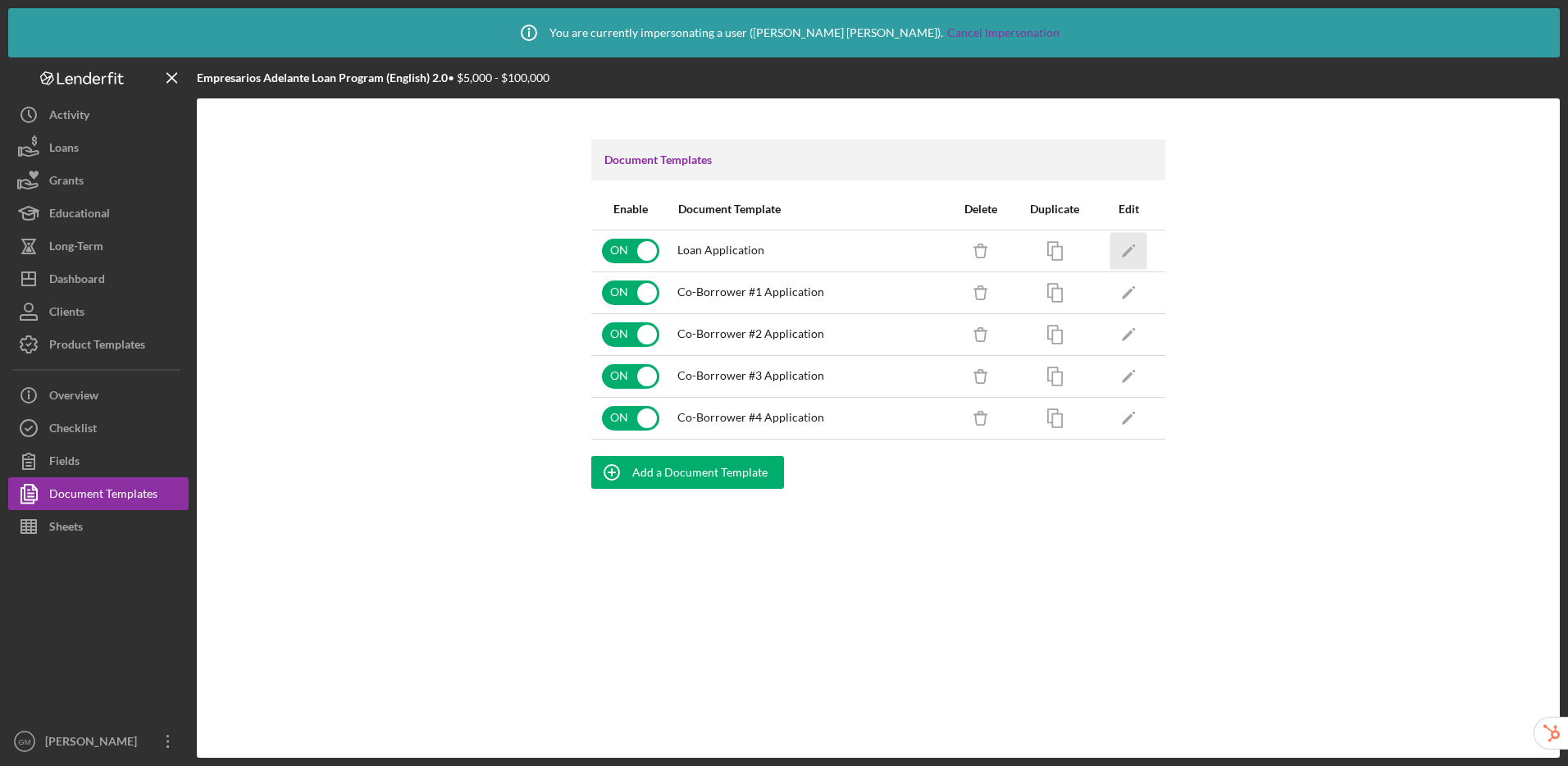
click at [1128, 252] on polygon "button" at bounding box center [1128, 252] width 12 height 12
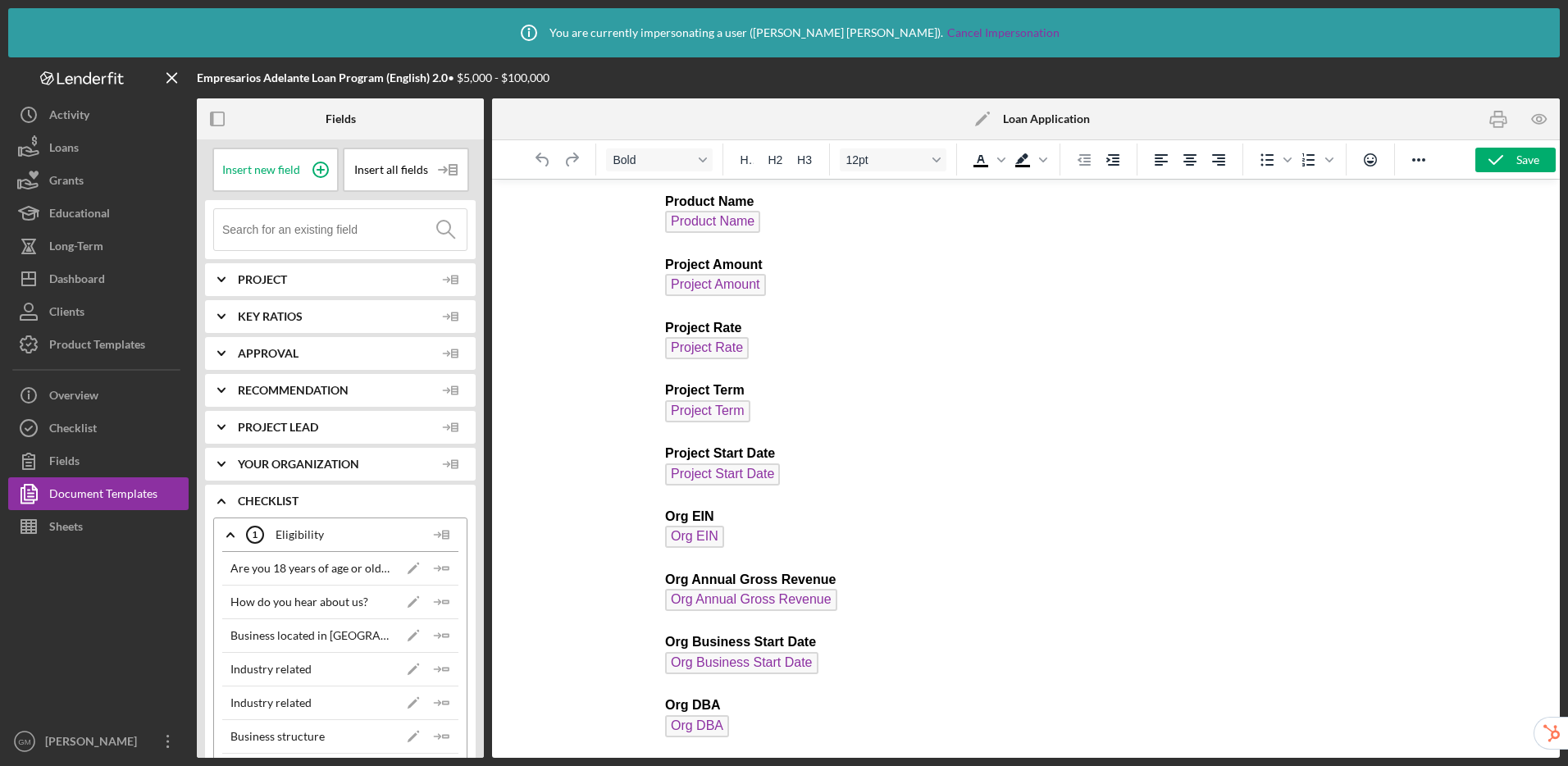
click at [633, 208] on div at bounding box center [1026, 468] width 1068 height 579
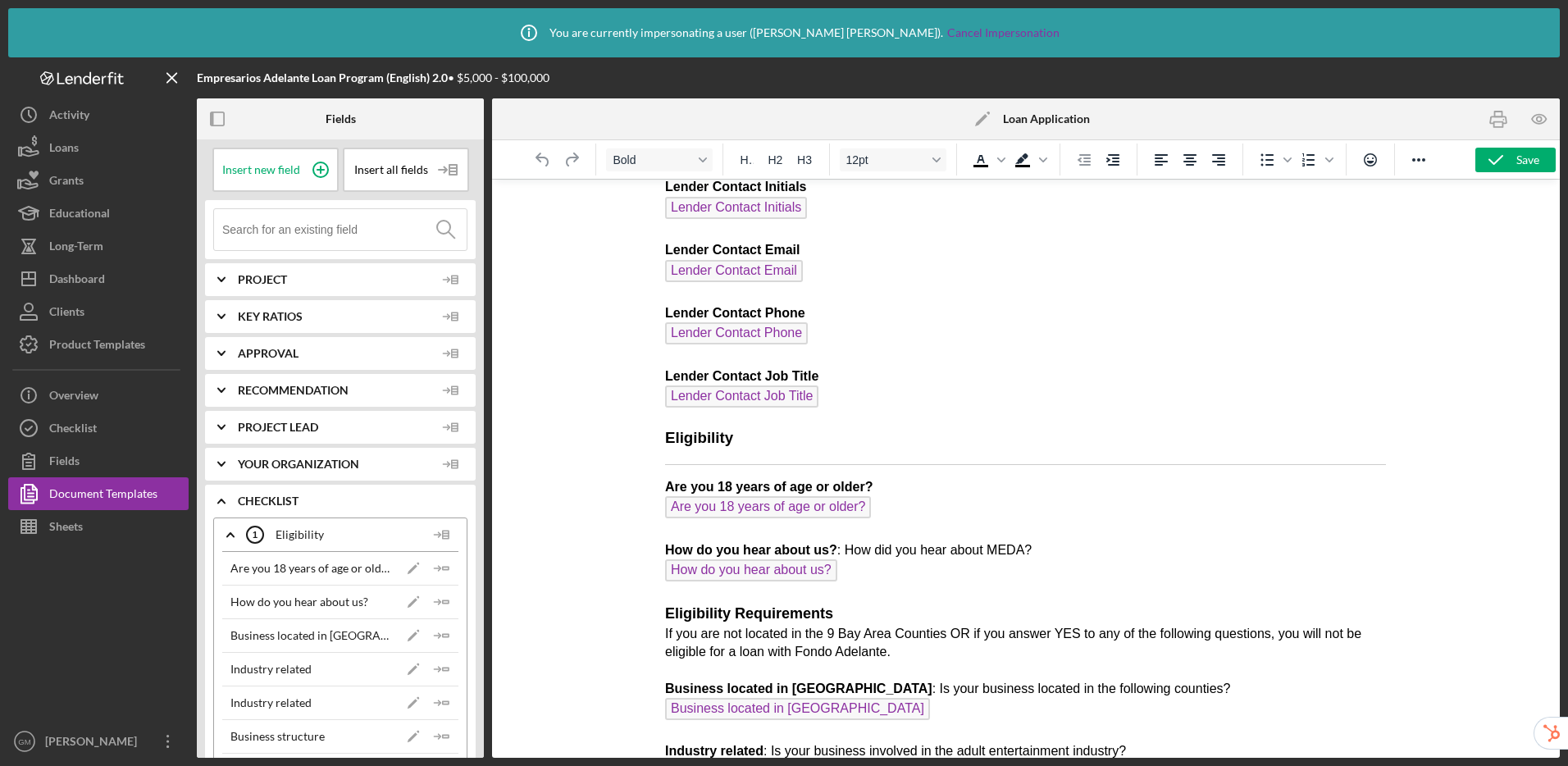
scroll to position [4128, 0]
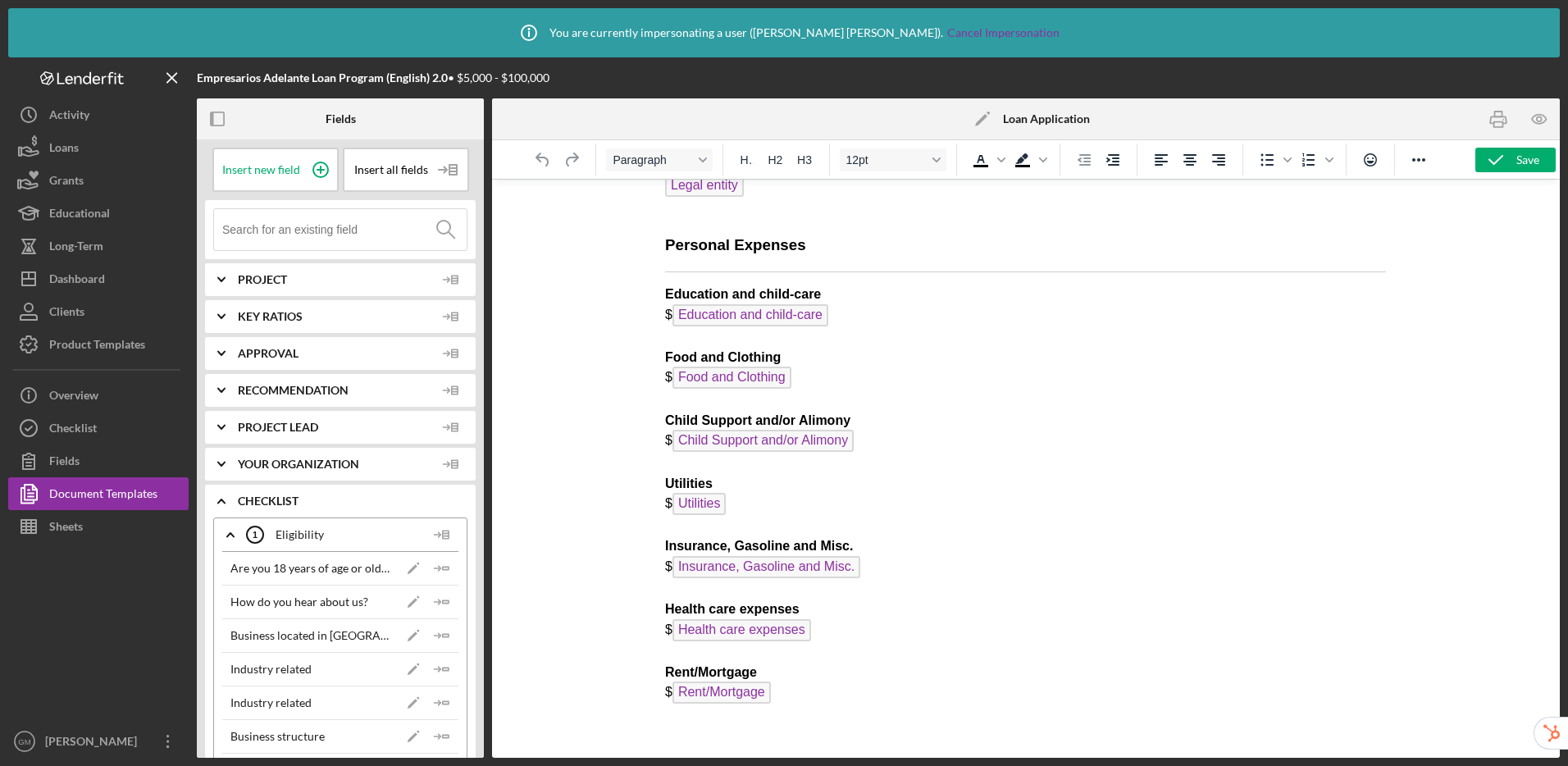
drag, startPoint x: 789, startPoint y: 695, endPoint x: 663, endPoint y: 346, distance: 371.0
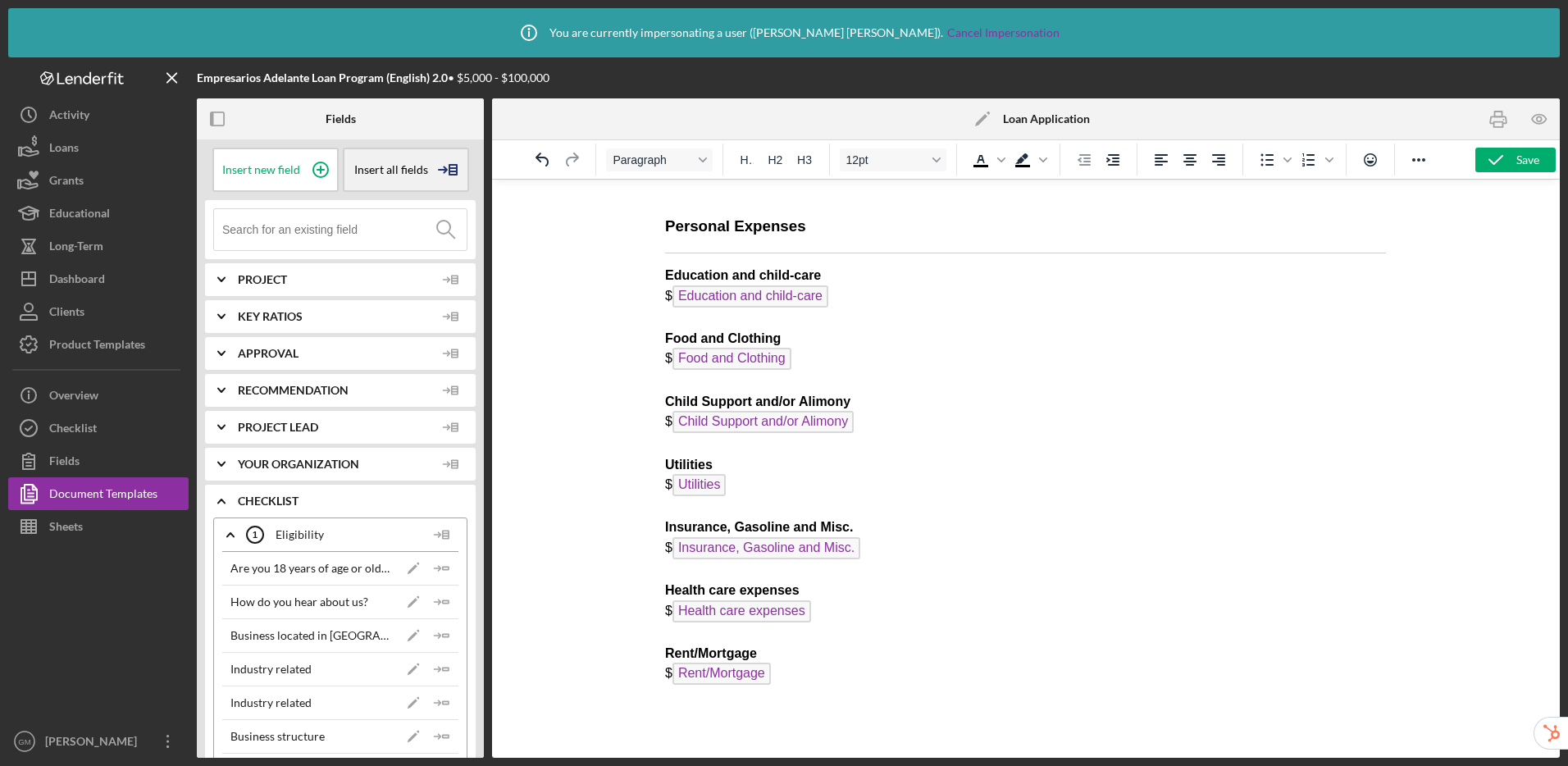
click at [446, 159] on icon at bounding box center [448, 169] width 41 height 41
click at [408, 254] on div "Insert Table" at bounding box center [403, 252] width 112 height 32
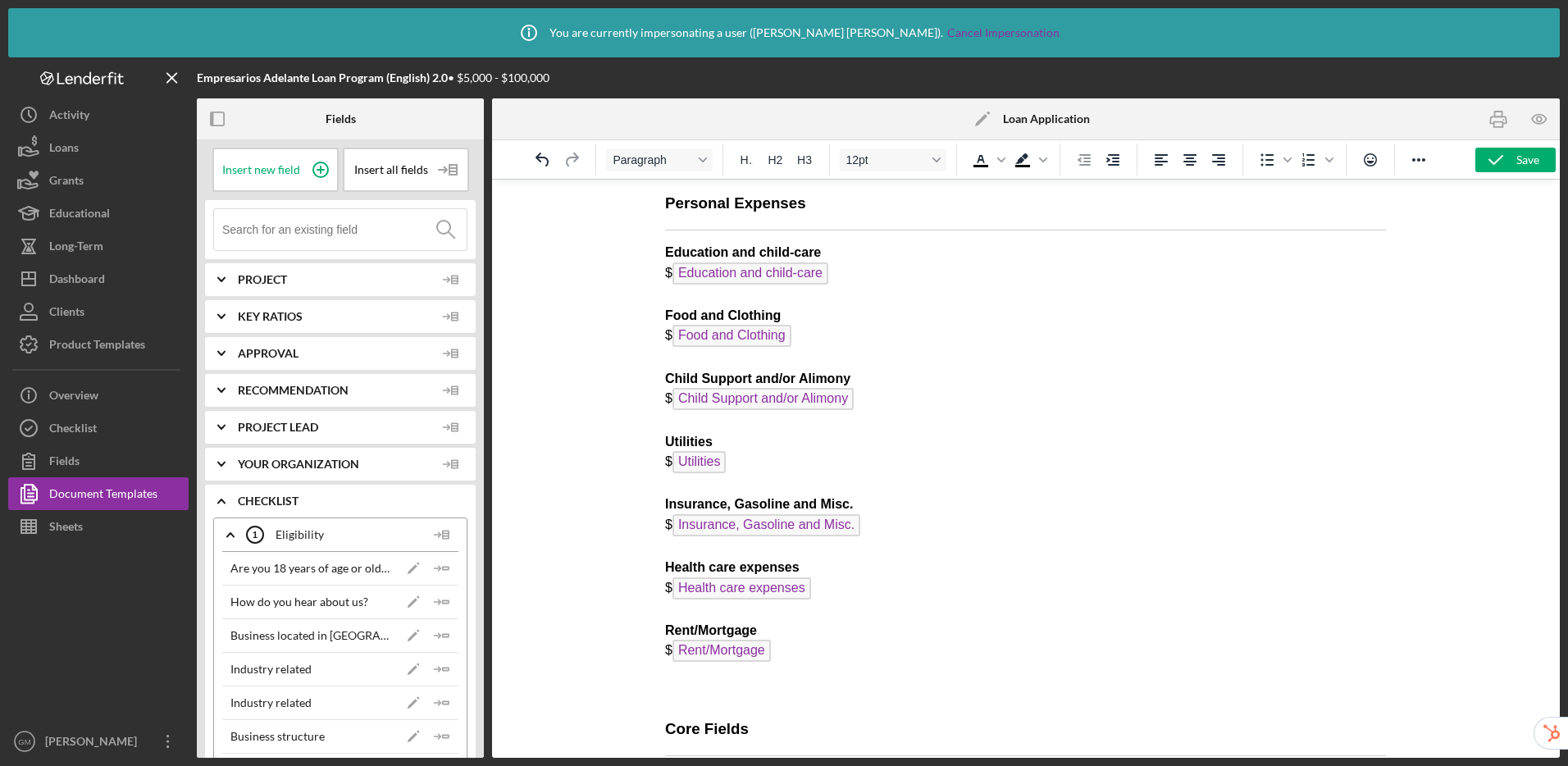
scroll to position [4301, 0]
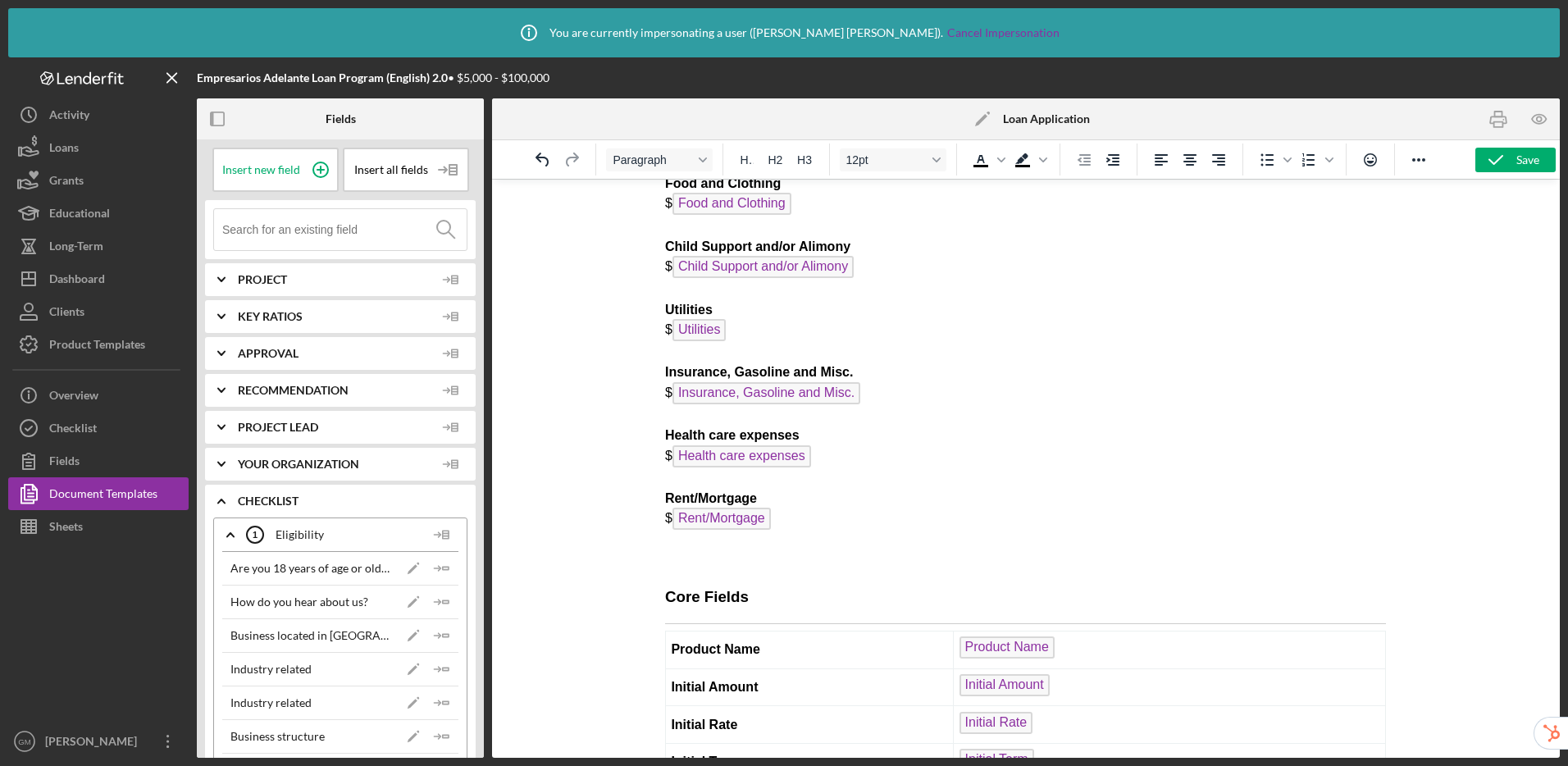
drag, startPoint x: 795, startPoint y: 519, endPoint x: 692, endPoint y: 421, distance: 142.2
click at [692, 421] on p "Education and child-care $ Education and child-care Food and Clothing $ Food an…" at bounding box center [1025, 341] width 721 height 459
click at [805, 509] on p "Education and child-care $ Education and child-care Food and Clothing $ Food an…" at bounding box center [1025, 341] width 721 height 459
drag, startPoint x: 782, startPoint y: 525, endPoint x: 589, endPoint y: 347, distance: 262.6
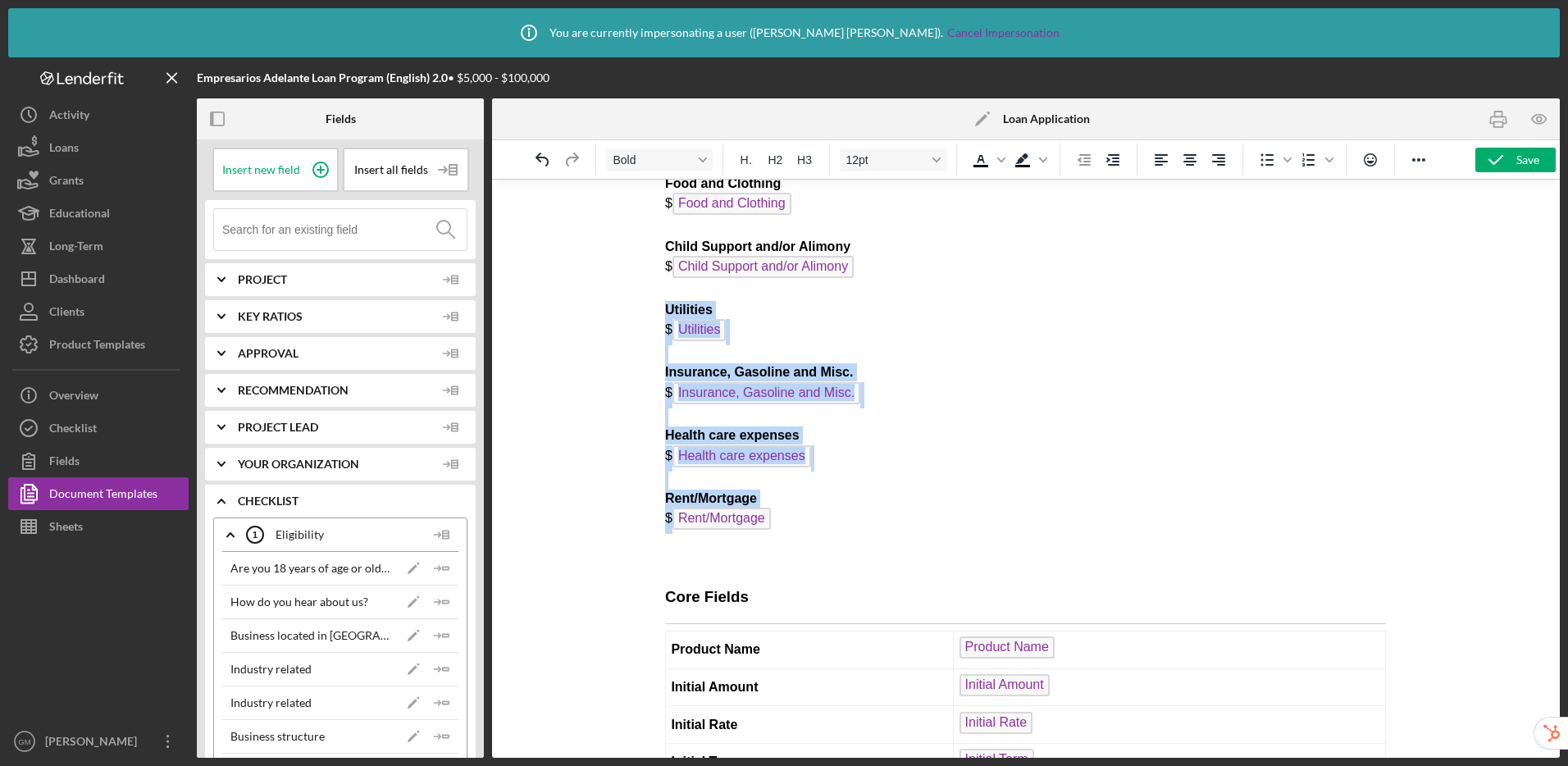
drag, startPoint x: 668, startPoint y: 309, endPoint x: 823, endPoint y: 521, distance: 262.6
click at [823, 521] on p "Education and child-care $ Education and child-care Food and Clothing $ Food an…" at bounding box center [1025, 341] width 721 height 459
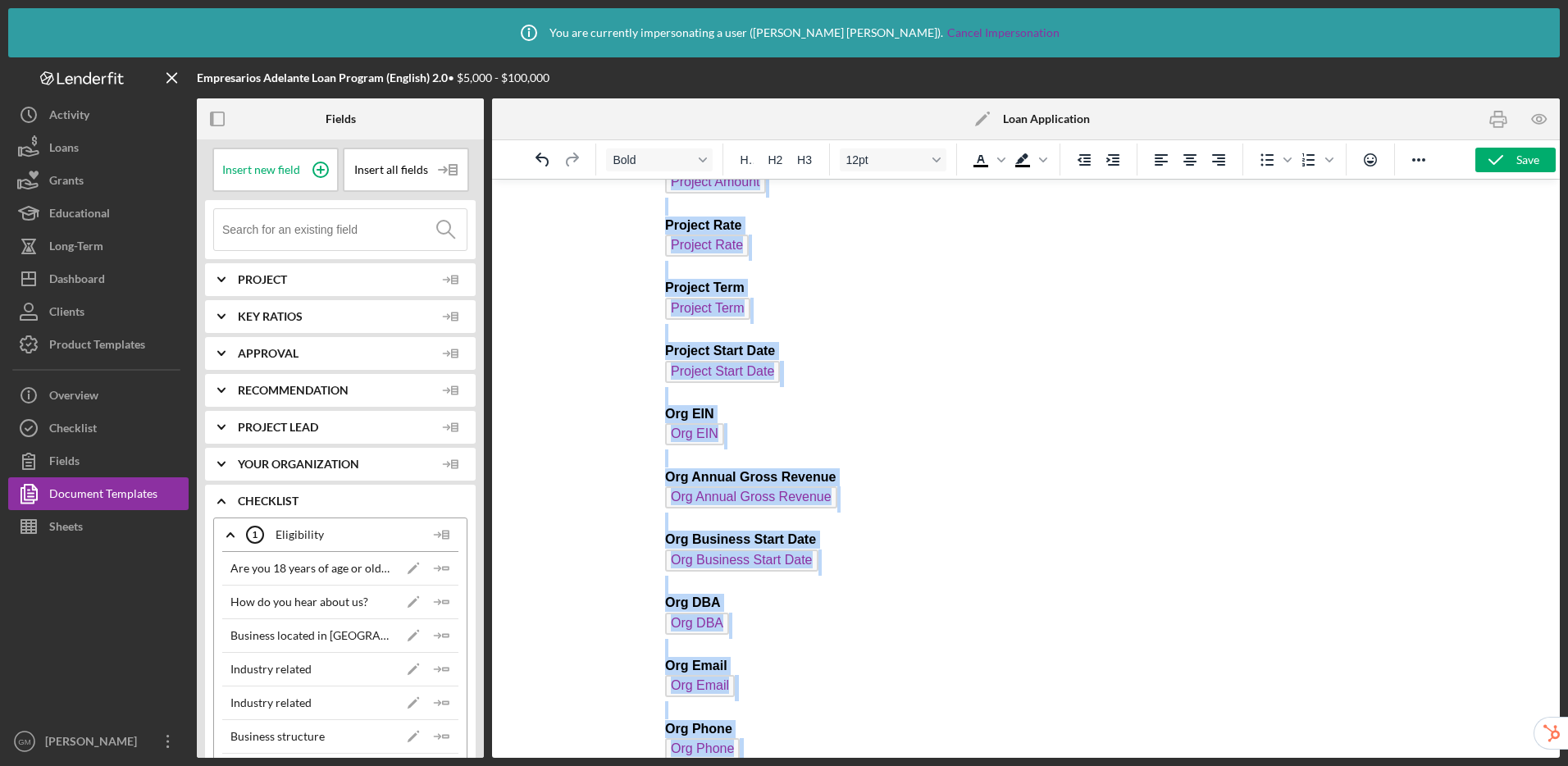
scroll to position [0, 0]
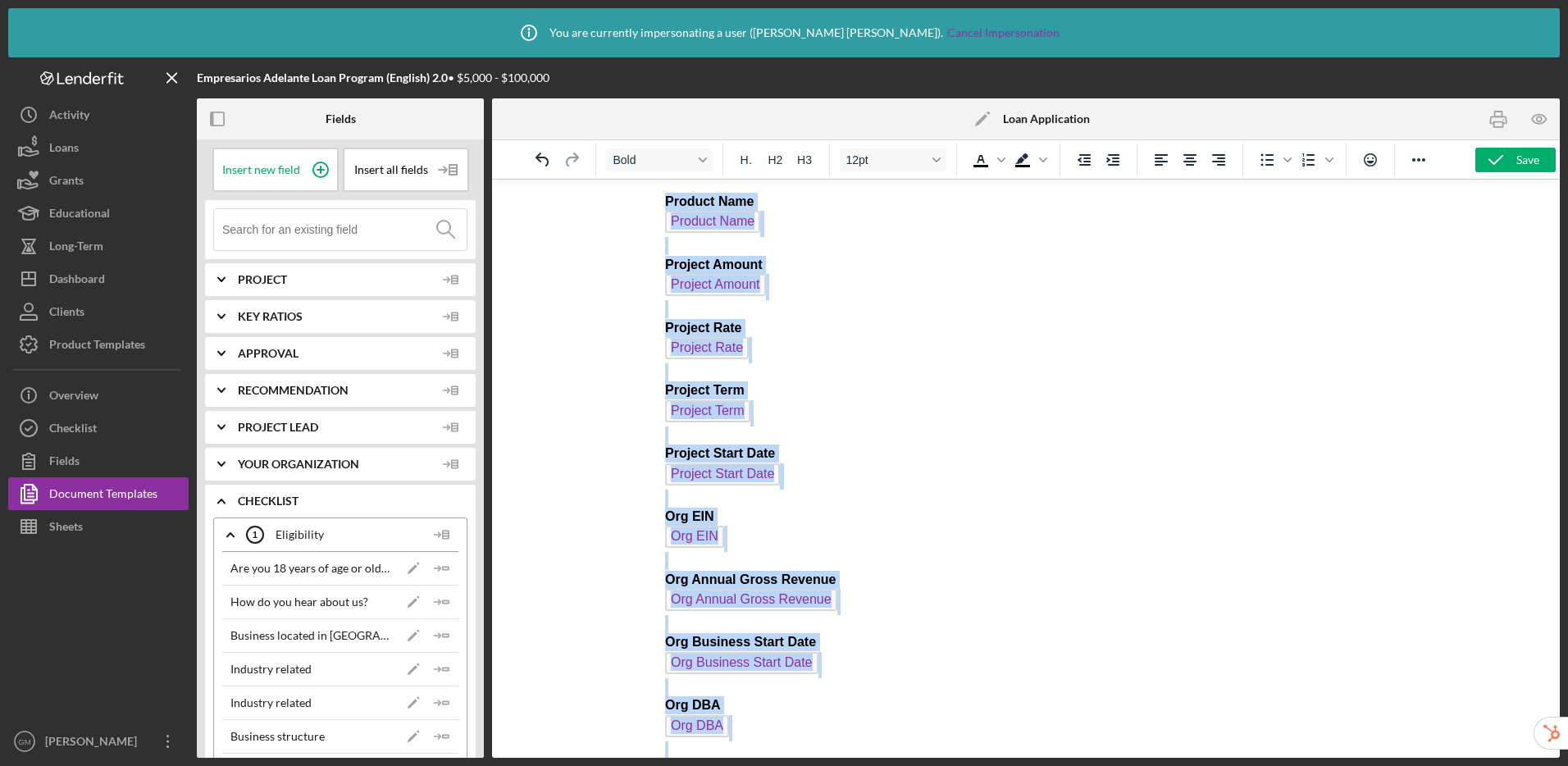
drag, startPoint x: 670, startPoint y: 293, endPoint x: 654, endPoint y: 204, distance: 90.4
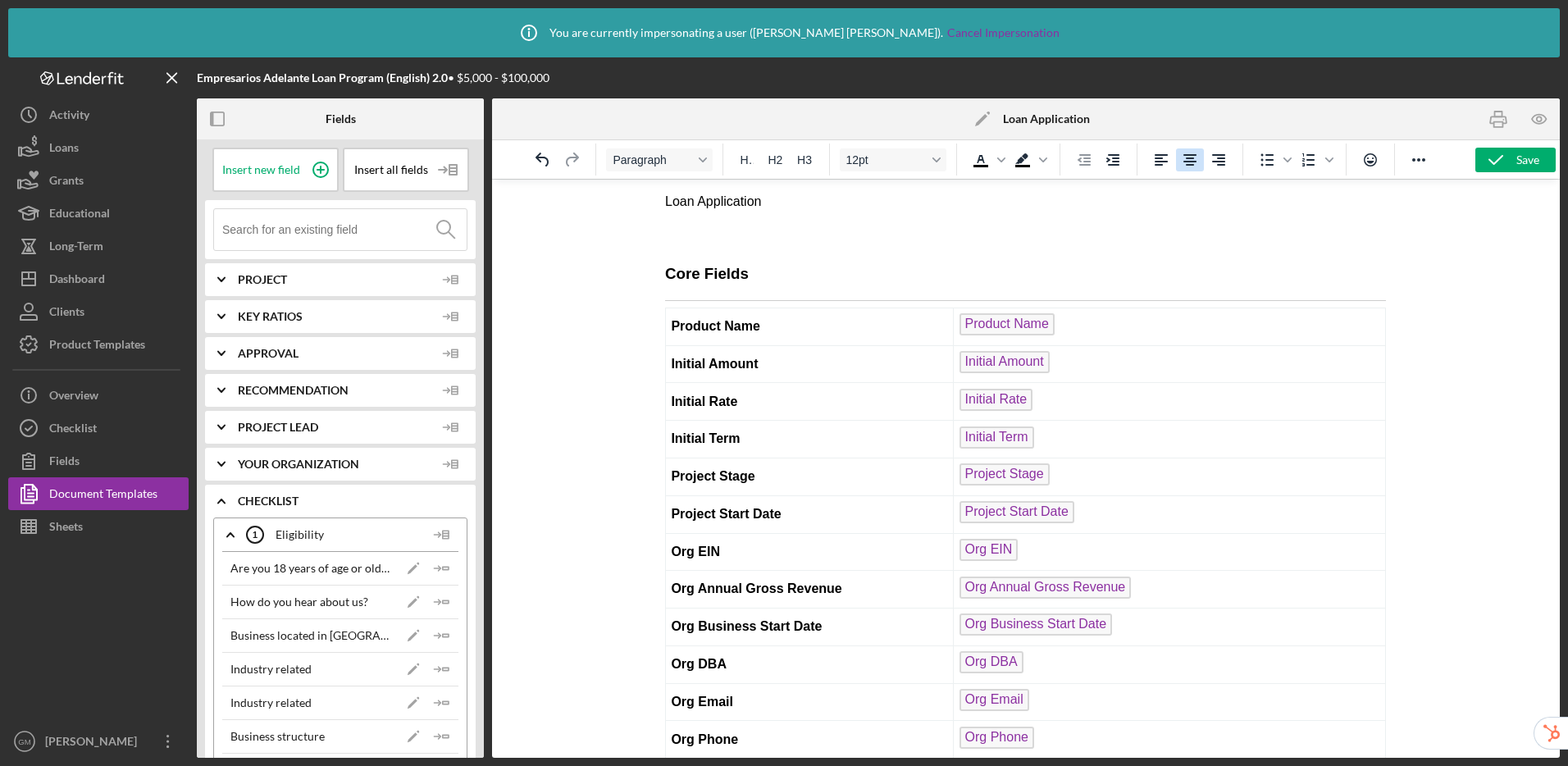
click at [1186, 154] on icon "Align center" at bounding box center [1190, 160] width 14 height 12
drag, startPoint x: 1102, startPoint y: 202, endPoint x: 931, endPoint y: 201, distance: 171.0
click at [931, 201] on p "Loan Application" at bounding box center [1025, 220] width 721 height 55
click at [745, 156] on span "H1" at bounding box center [746, 160] width 14 height 14
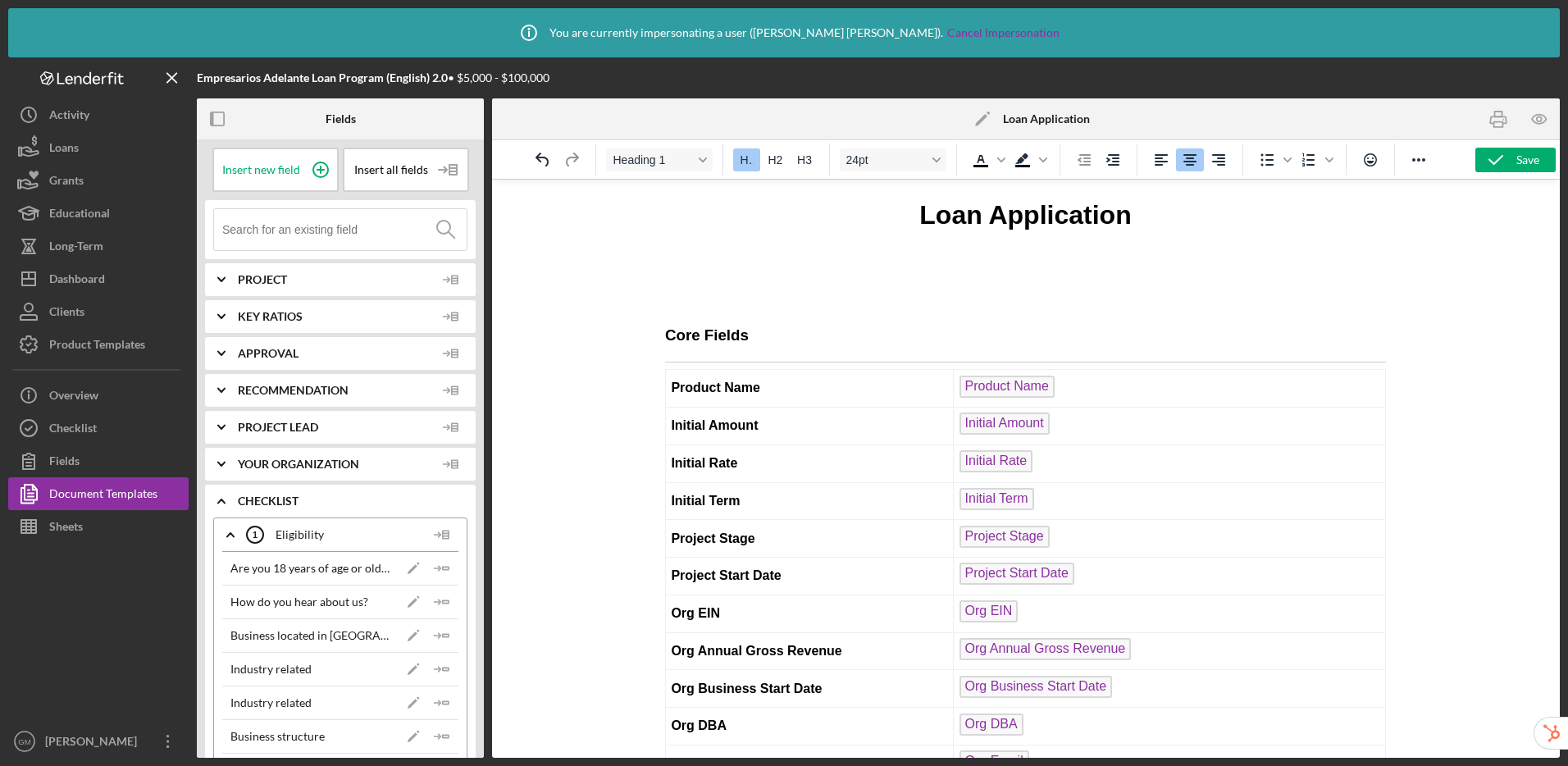
click at [1167, 230] on h1 "Loan Application" at bounding box center [1025, 252] width 721 height 110
click at [744, 285] on h1 "Loan Application" at bounding box center [1025, 252] width 721 height 110
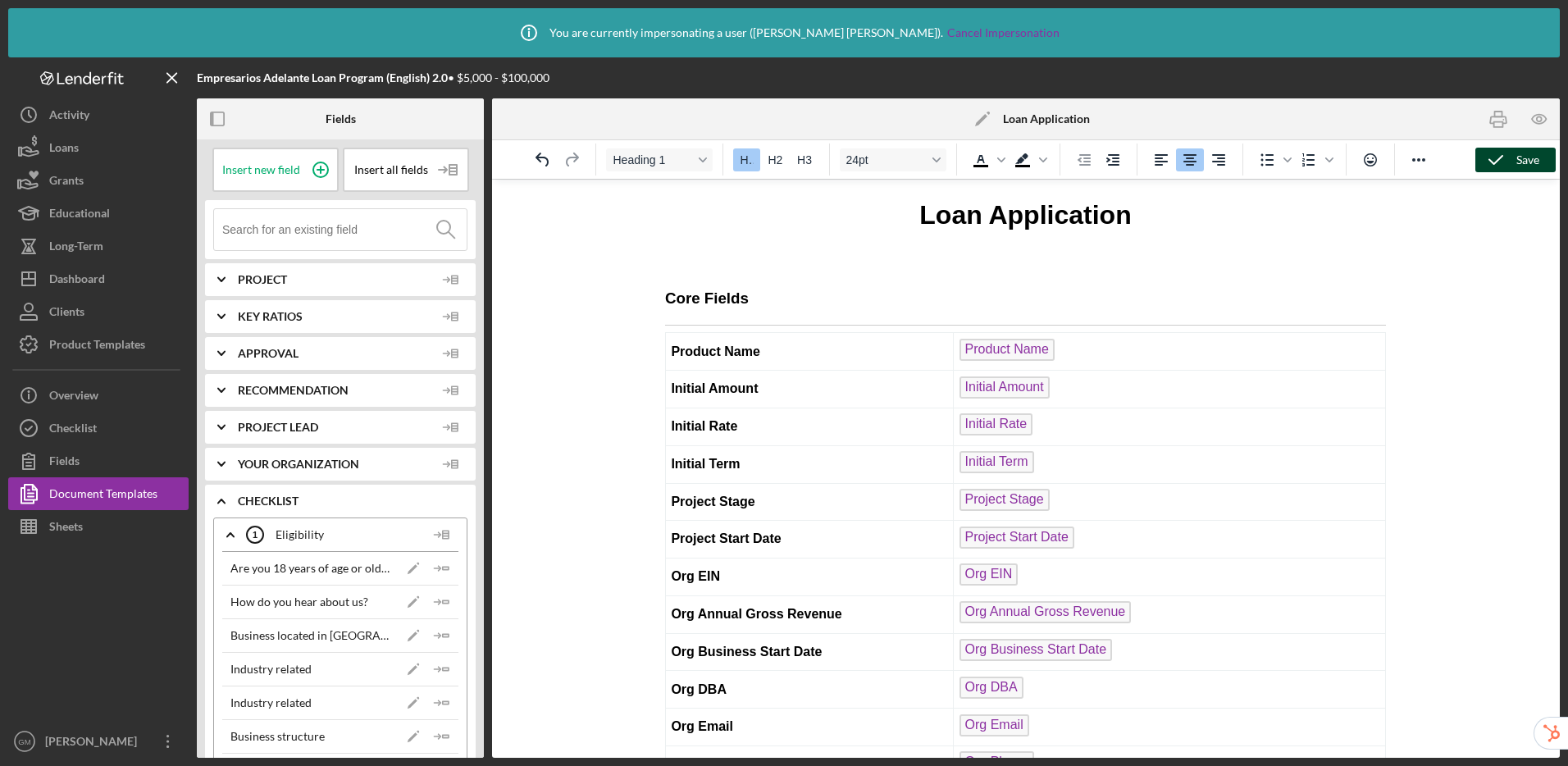
click at [1519, 158] on div "Save" at bounding box center [1527, 160] width 23 height 24
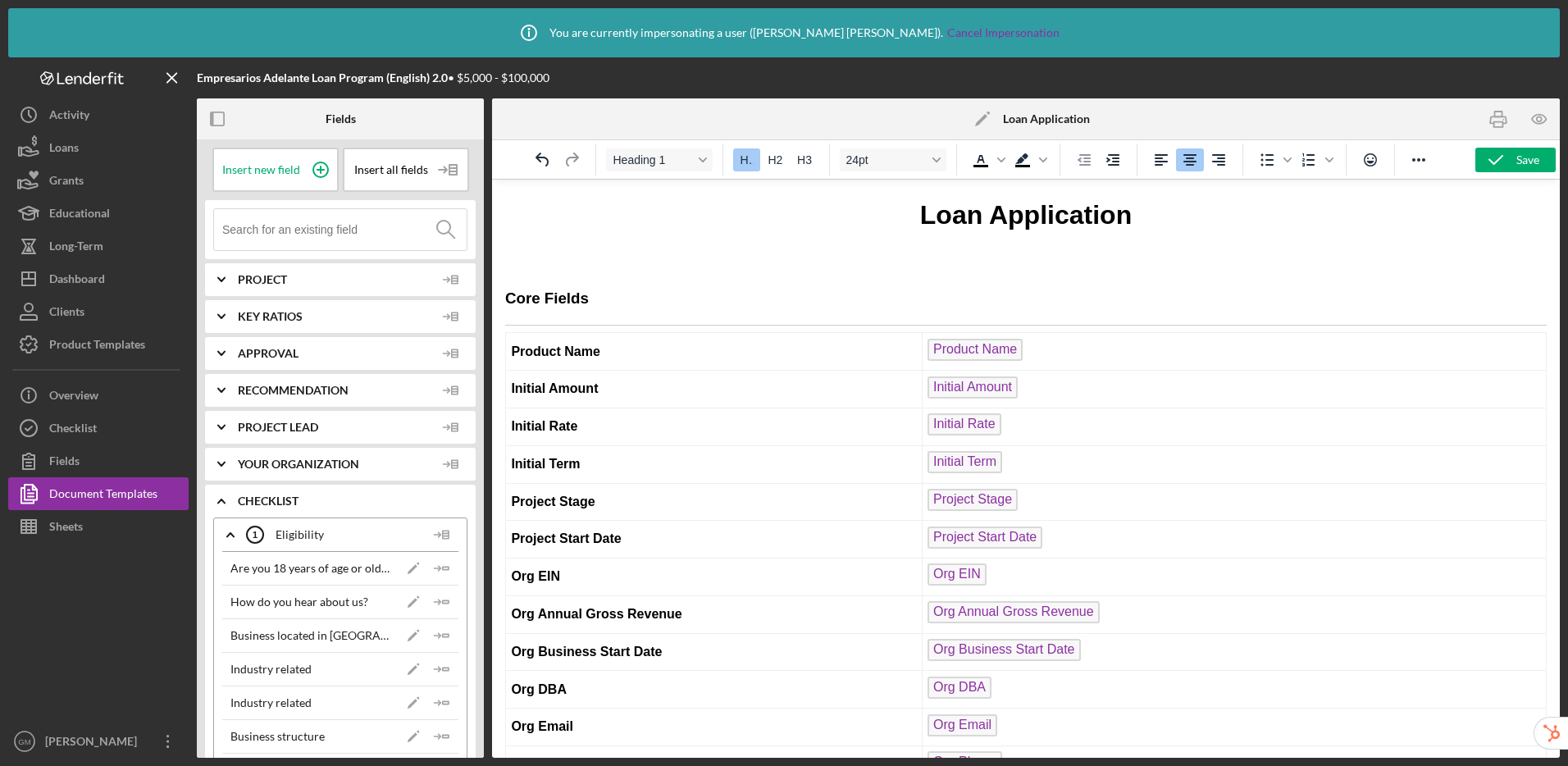
click at [604, 250] on h1 "Loan Application" at bounding box center [1026, 234] width 1042 height 74
click at [1499, 158] on polyline "button" at bounding box center [1496, 160] width 14 height 8
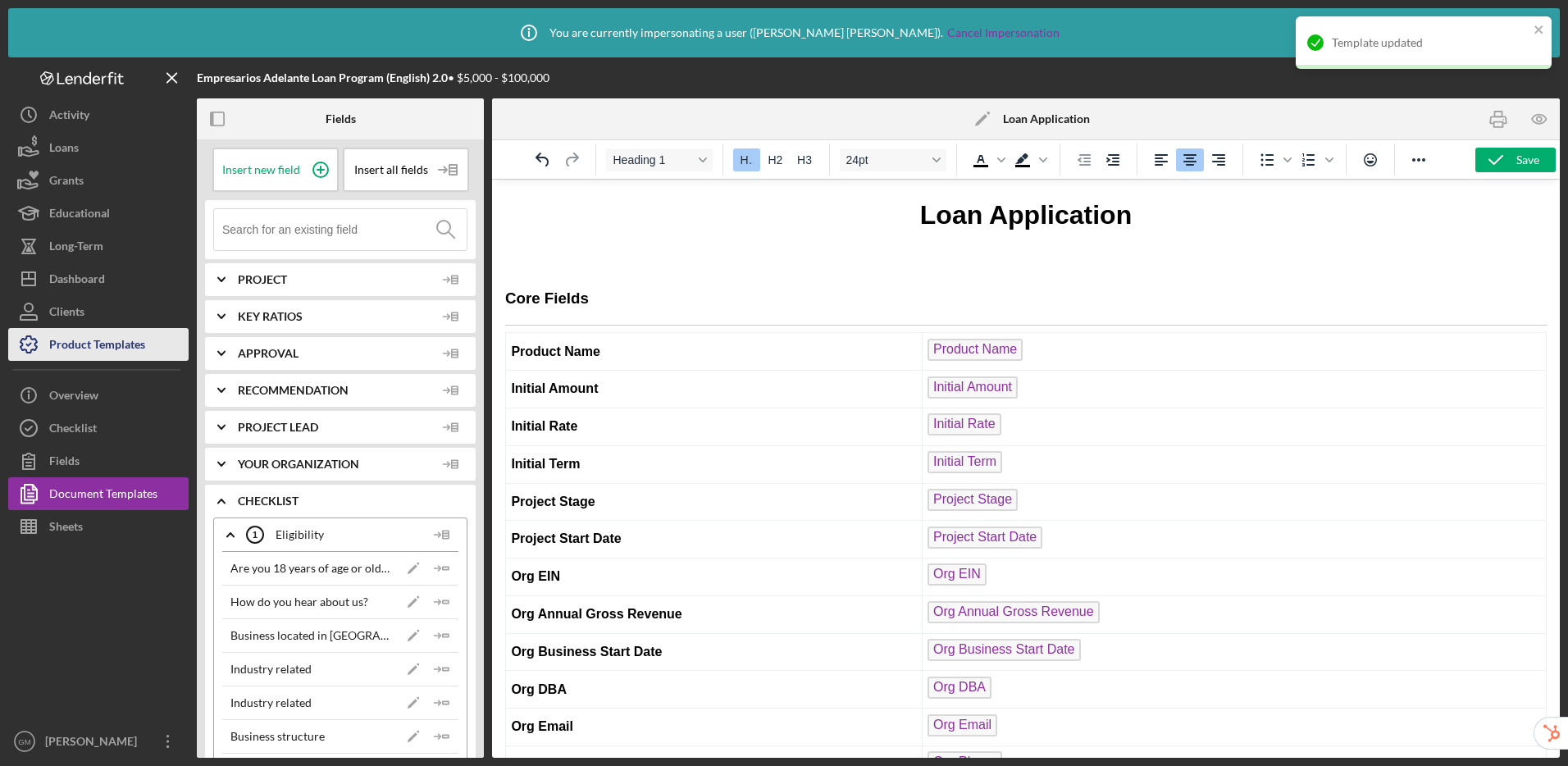
click at [86, 346] on div "Product Templates" at bounding box center [97, 346] width 96 height 37
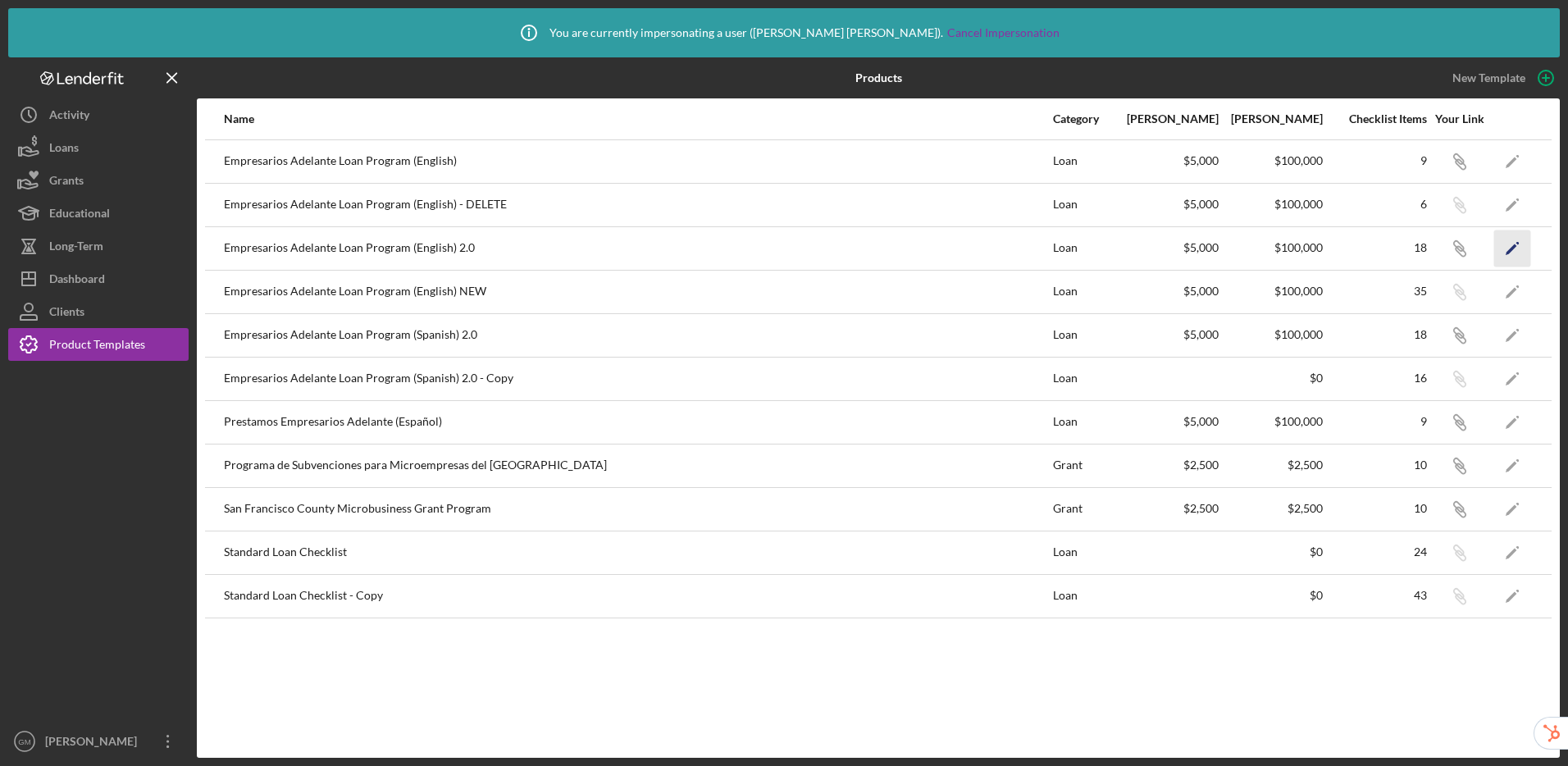
click at [1513, 245] on polygon "button" at bounding box center [1511, 249] width 12 height 12
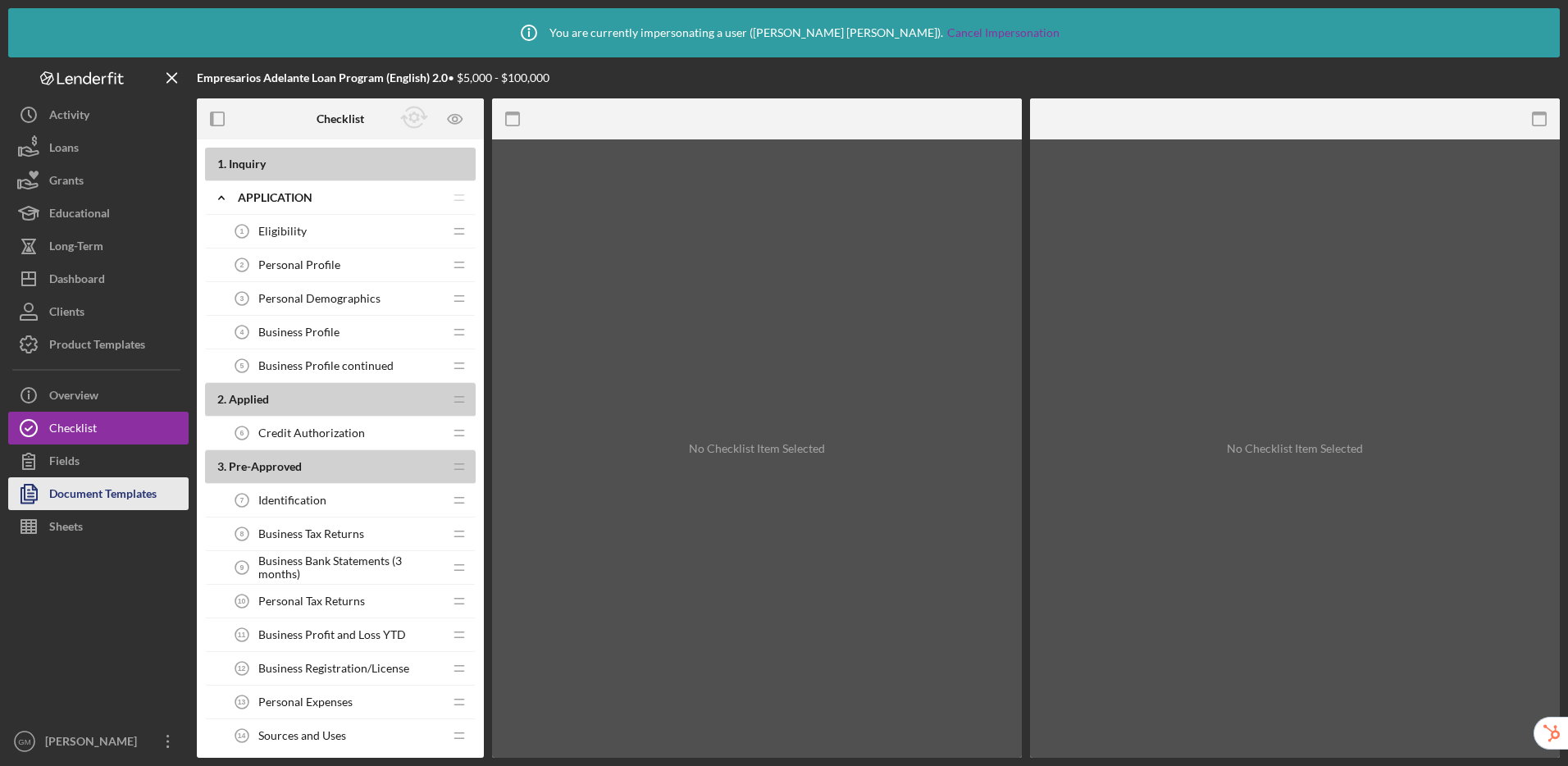
click at [88, 483] on div "Document Templates" at bounding box center [103, 495] width 107 height 37
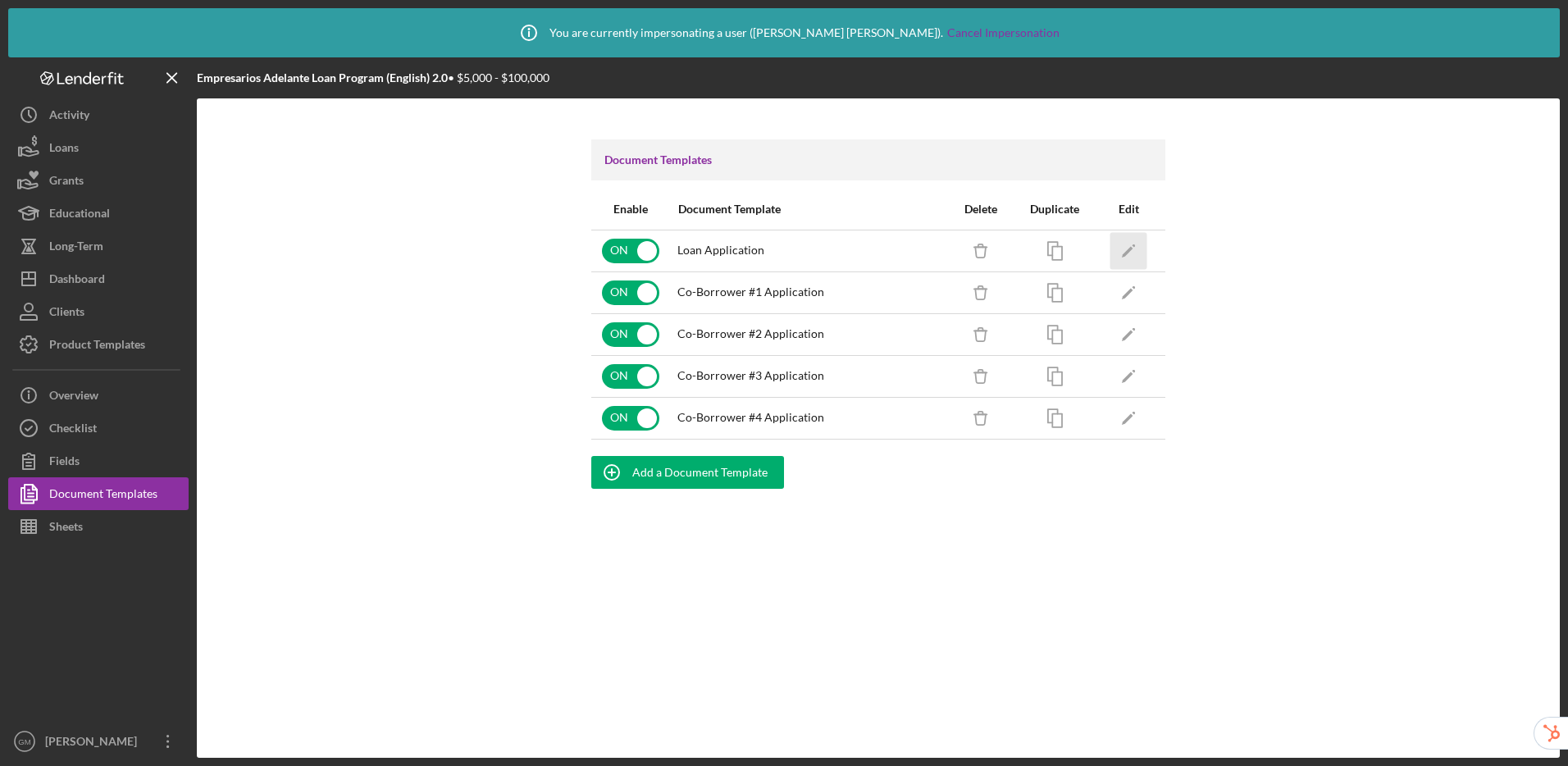
click at [1131, 244] on icon "Icon/Edit" at bounding box center [1129, 250] width 37 height 37
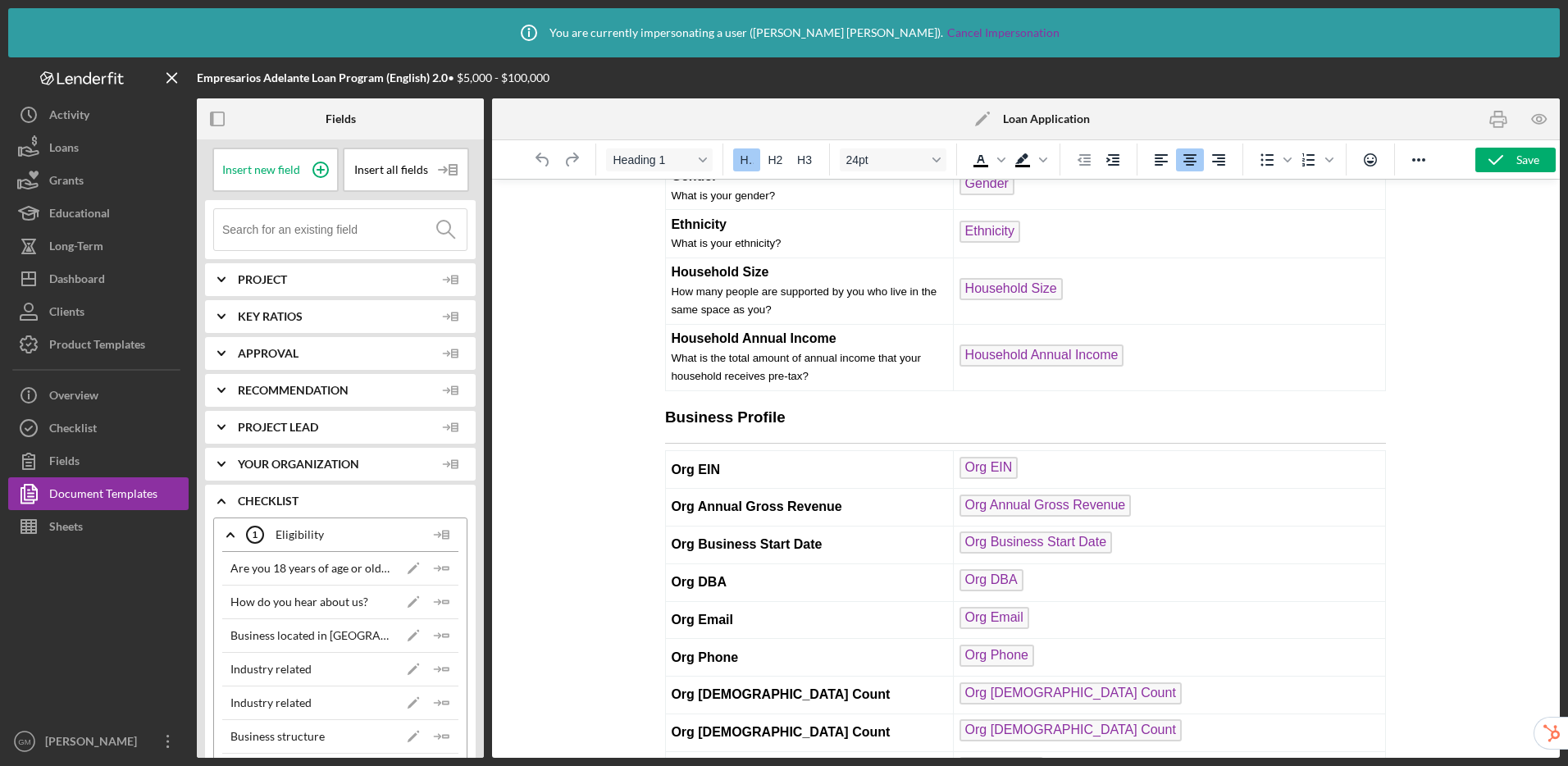
scroll to position [5447, 0]
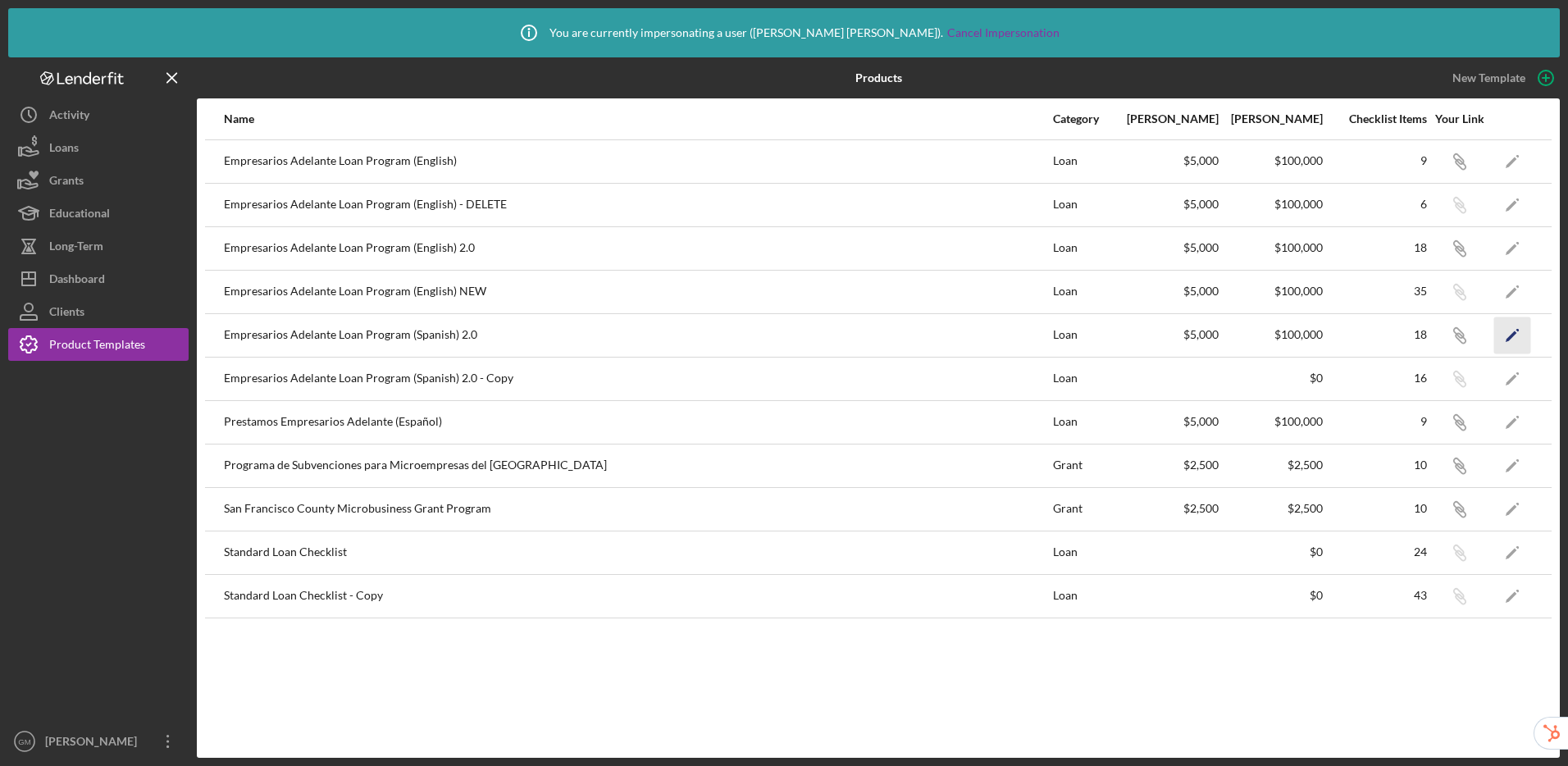
click at [1511, 337] on polygon "button" at bounding box center [1511, 336] width 12 height 12
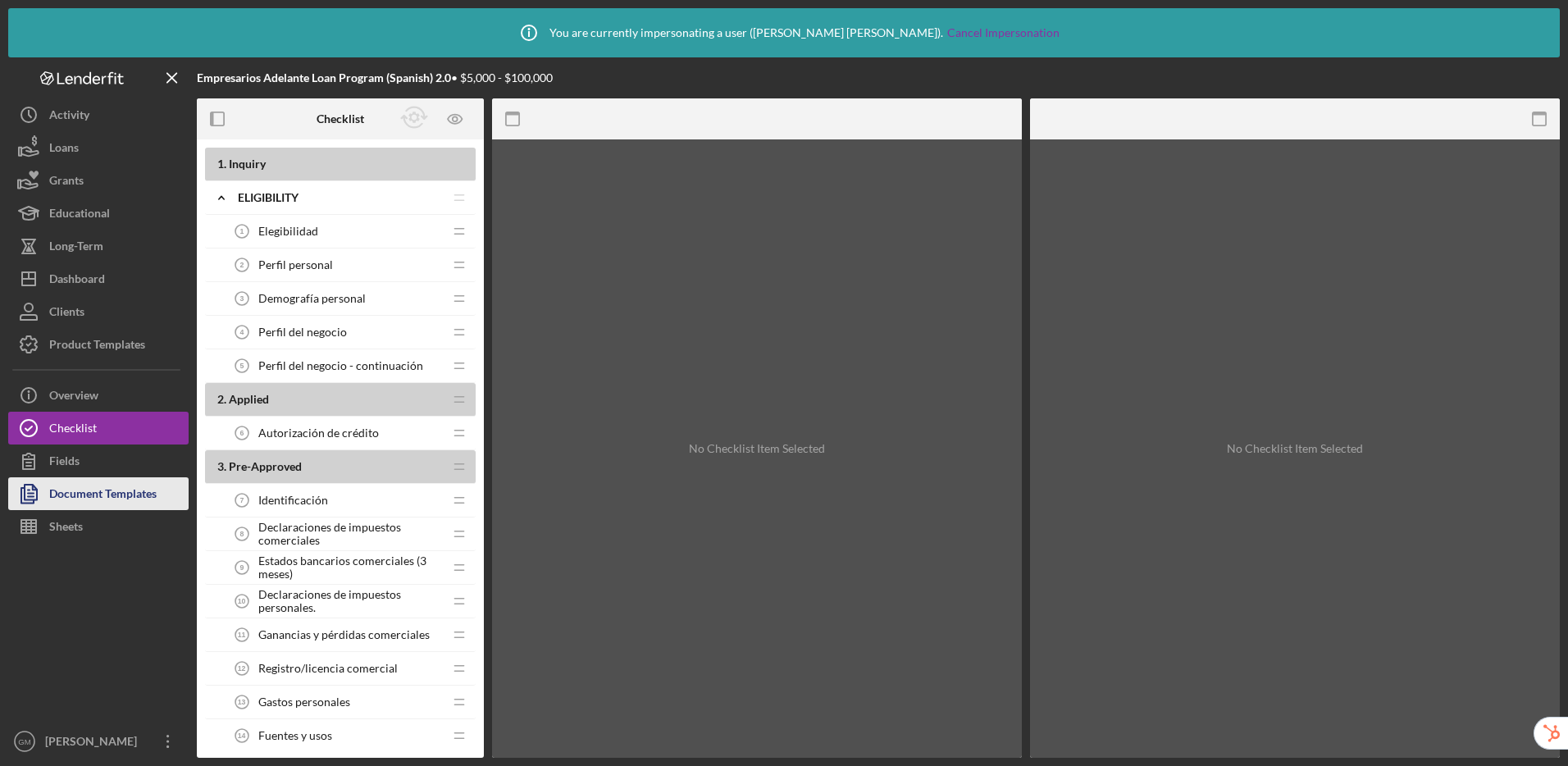
click at [123, 489] on div "Document Templates" at bounding box center [103, 495] width 107 height 37
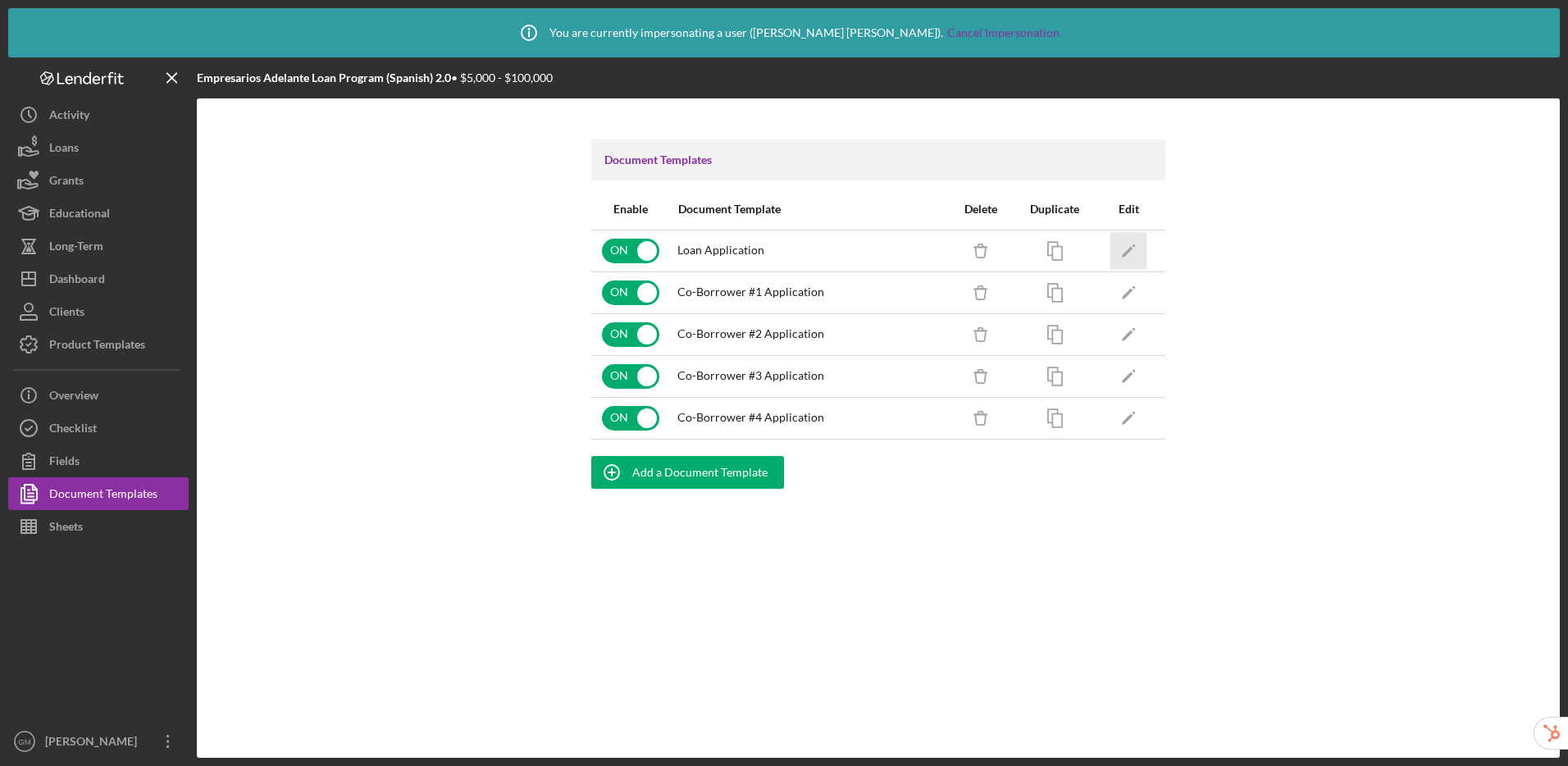
click at [1136, 253] on icon "Icon/Edit" at bounding box center [1129, 250] width 37 height 37
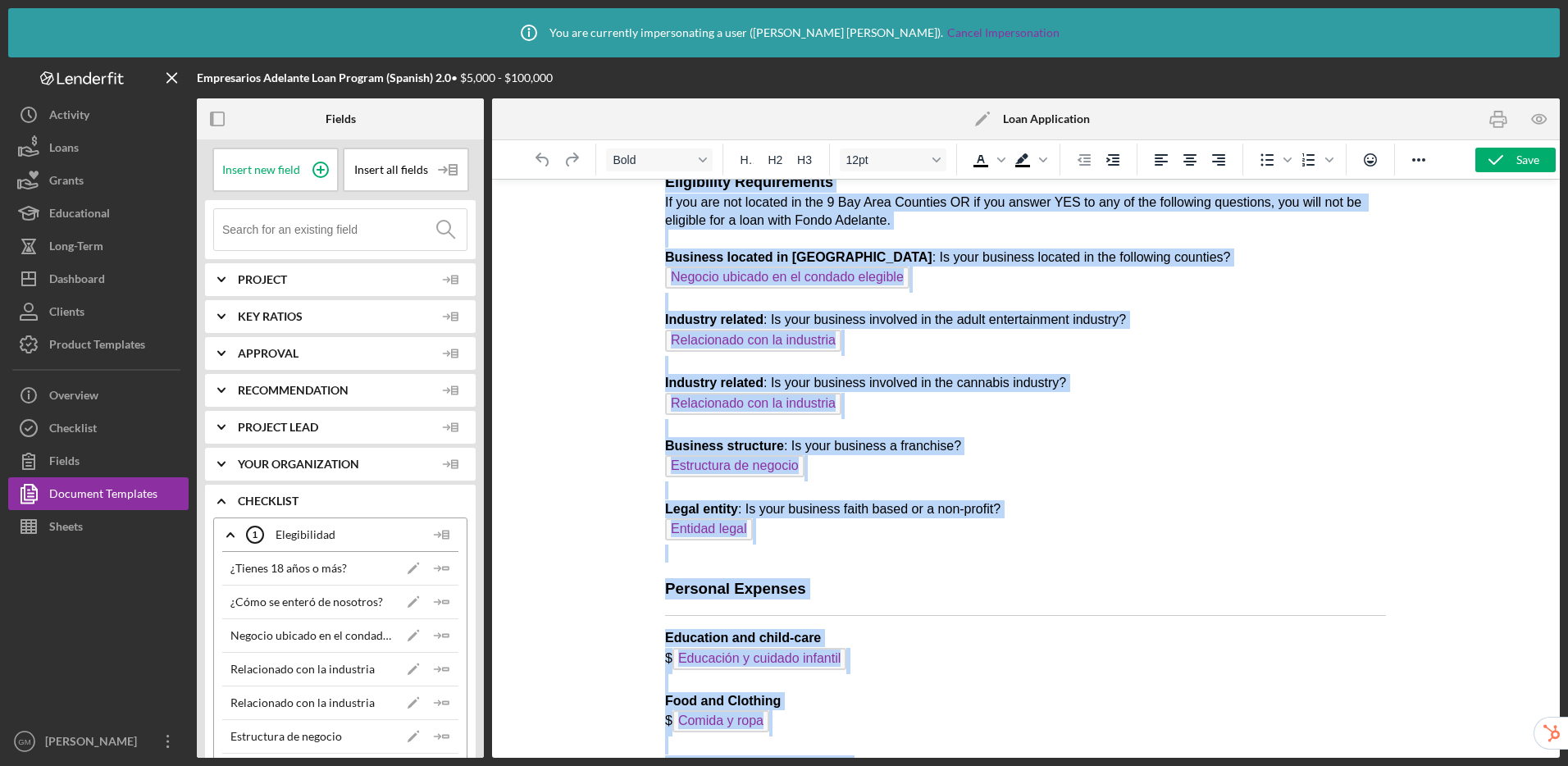
scroll to position [4128, 0]
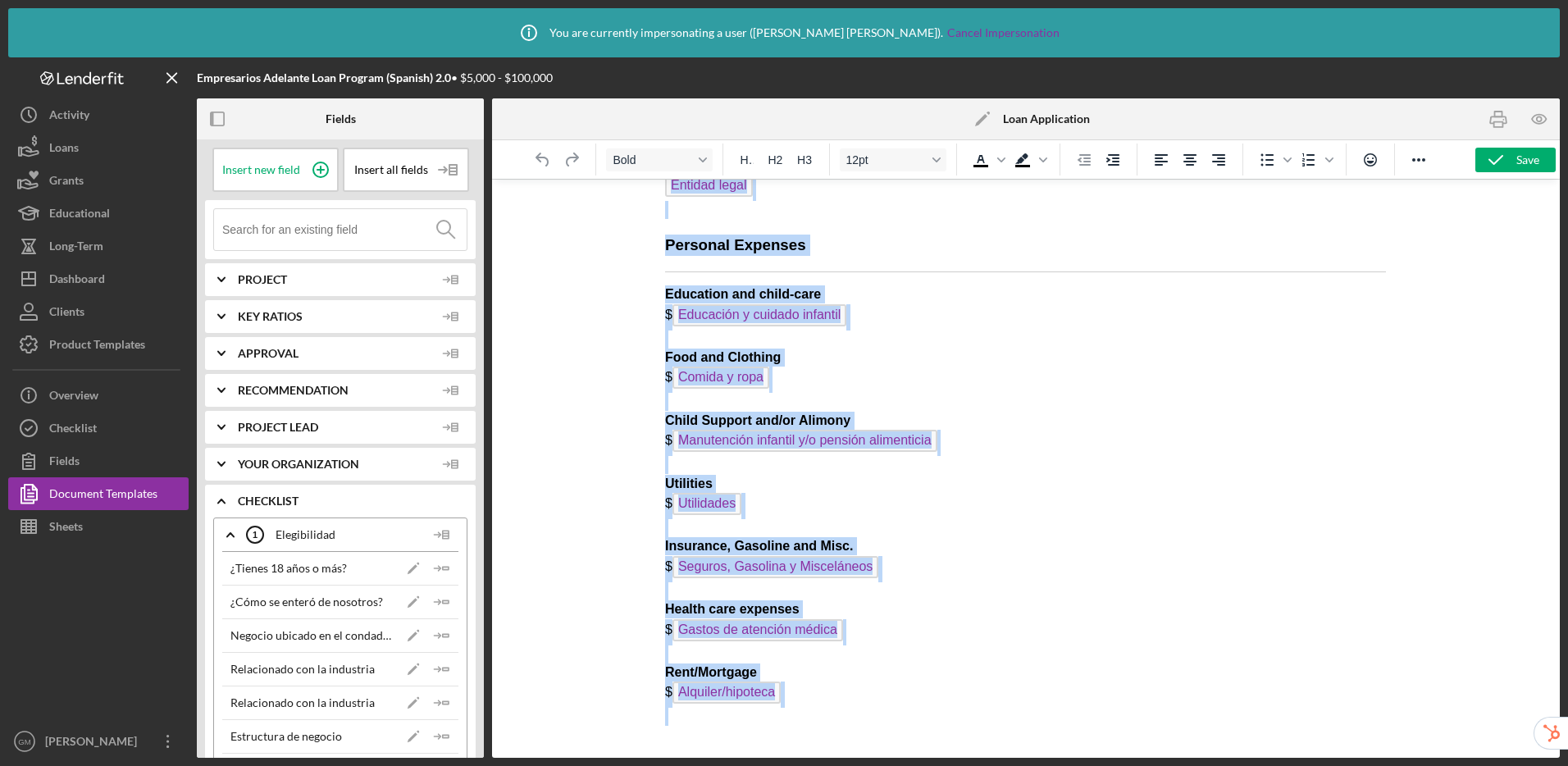
drag, startPoint x: 666, startPoint y: 204, endPoint x: 889, endPoint y: 740, distance: 580.5
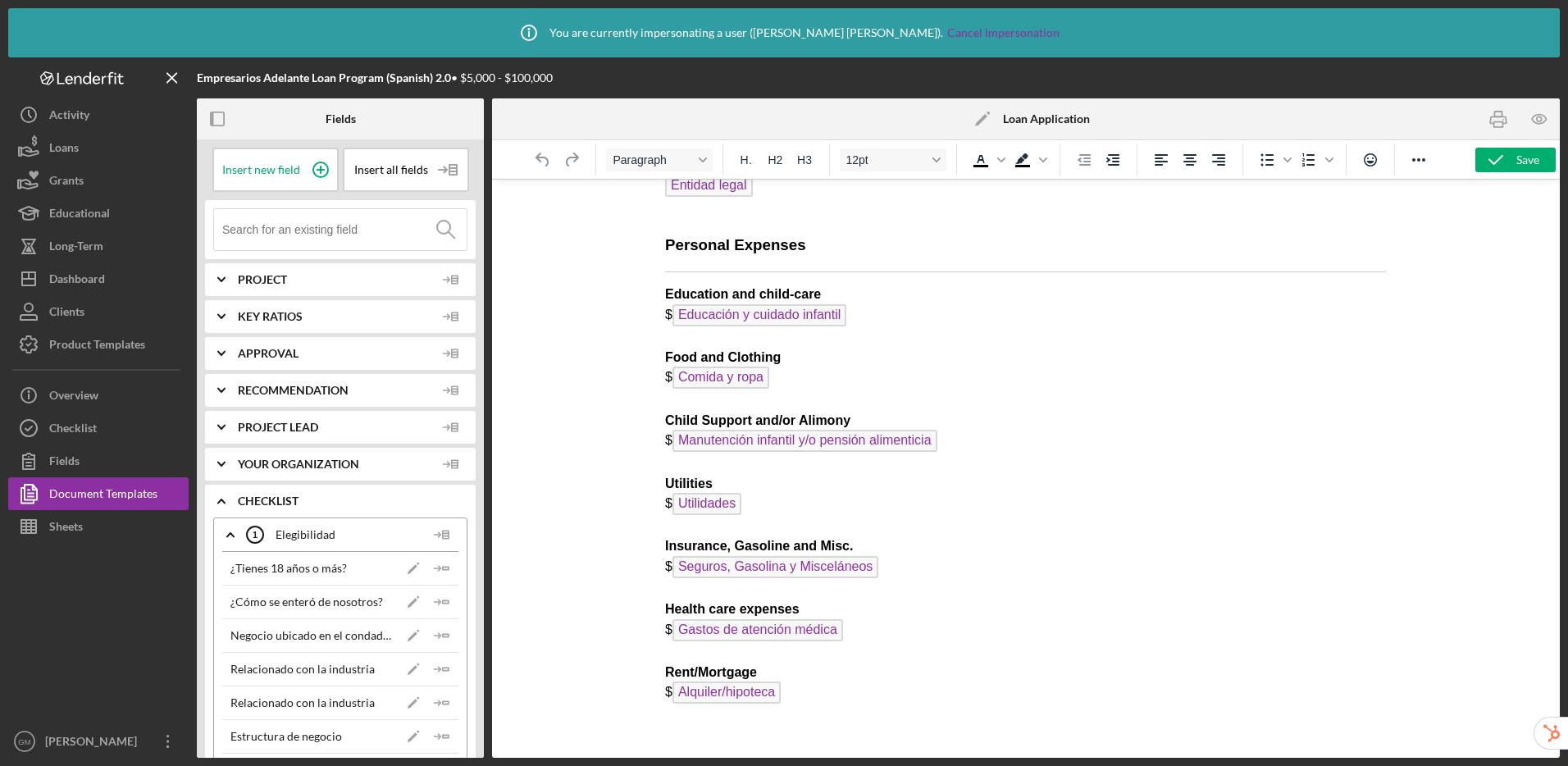
scroll to position [0, 0]
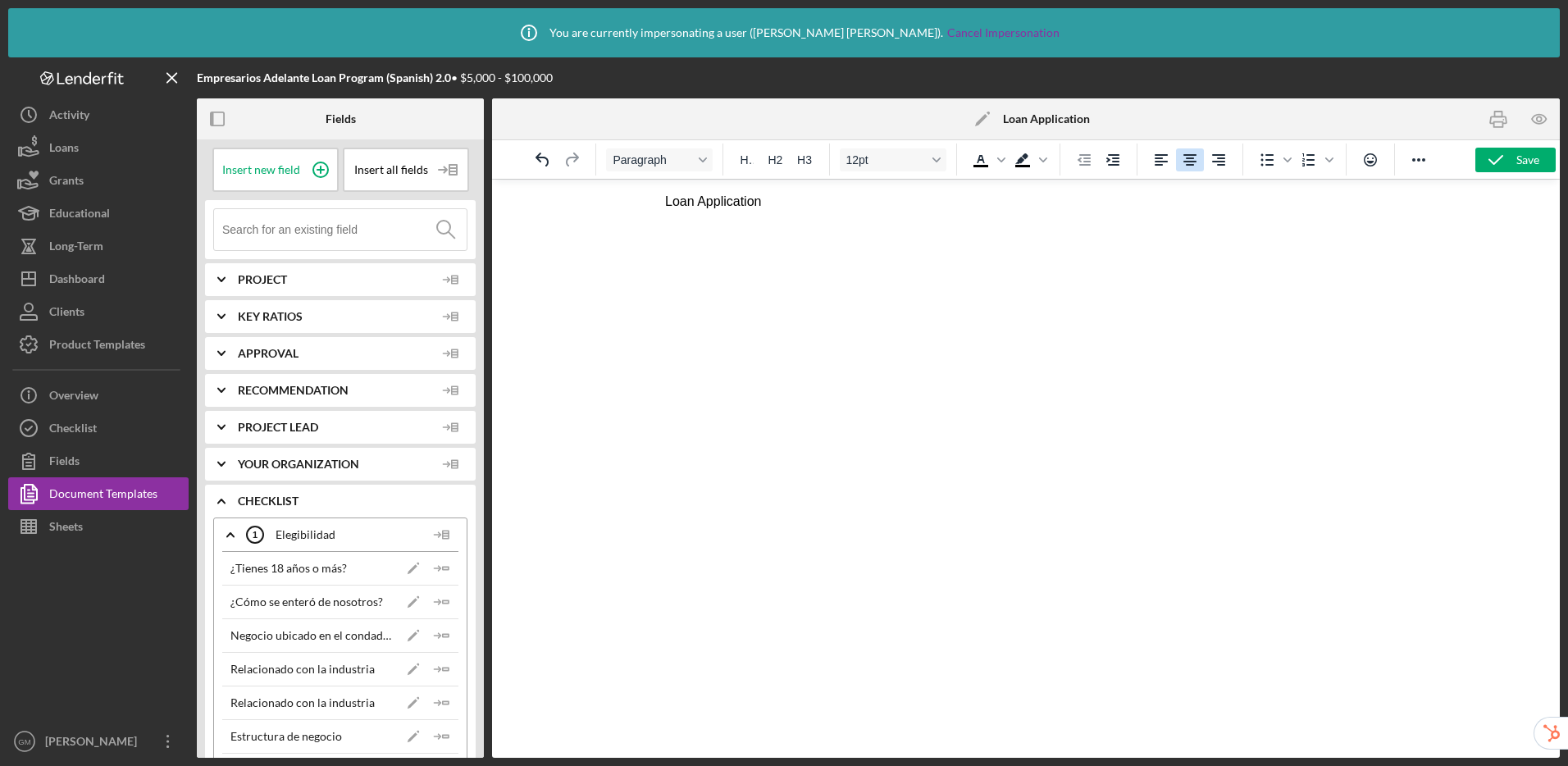
click at [1185, 159] on icon "Align center" at bounding box center [1190, 160] width 20 height 20
click at [749, 170] on button "H1" at bounding box center [747, 160] width 27 height 23
click at [410, 176] on span "Insert all fields" at bounding box center [392, 170] width 74 height 14
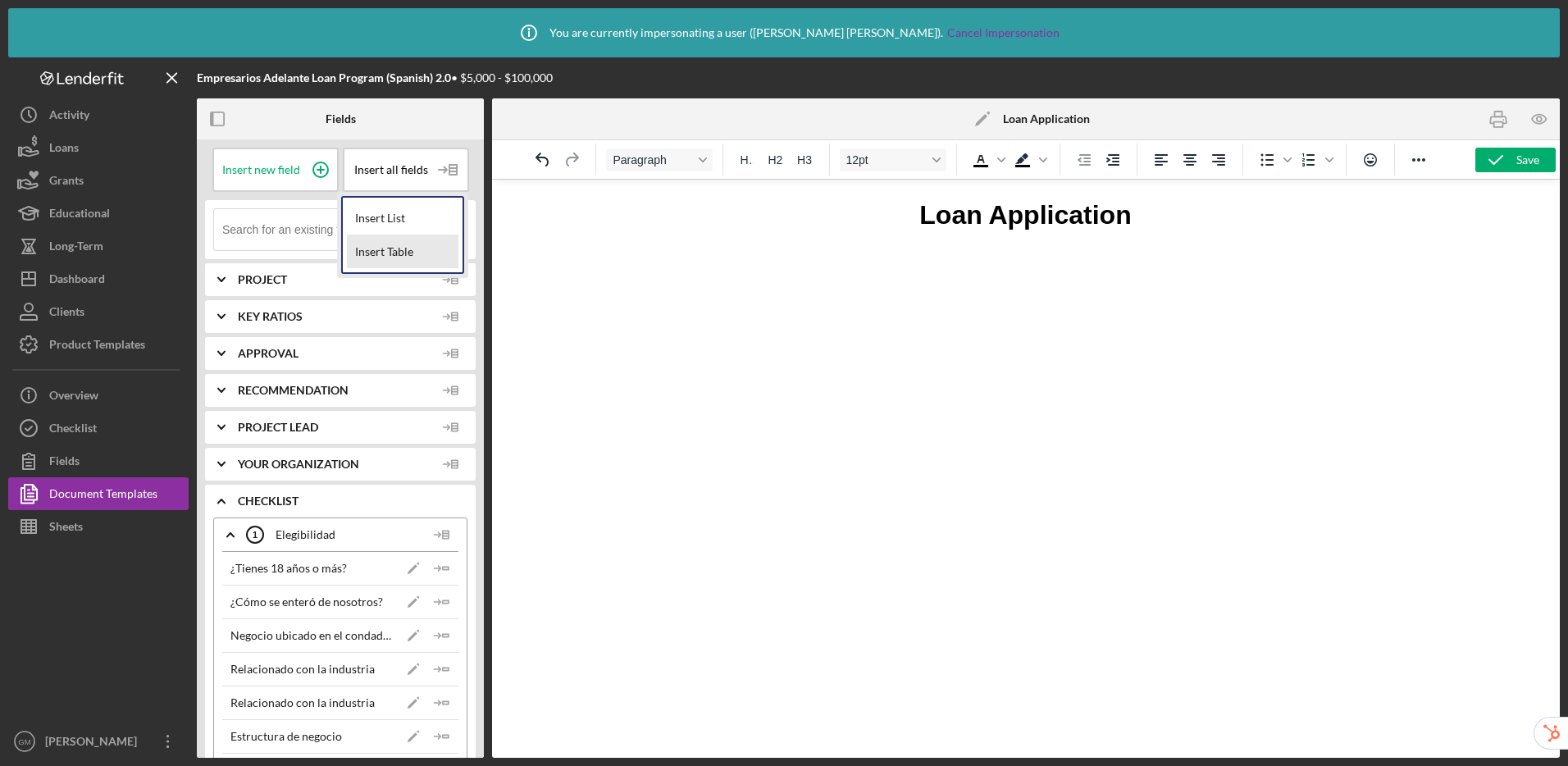
click at [409, 253] on div "Insert Table" at bounding box center [403, 252] width 112 height 32
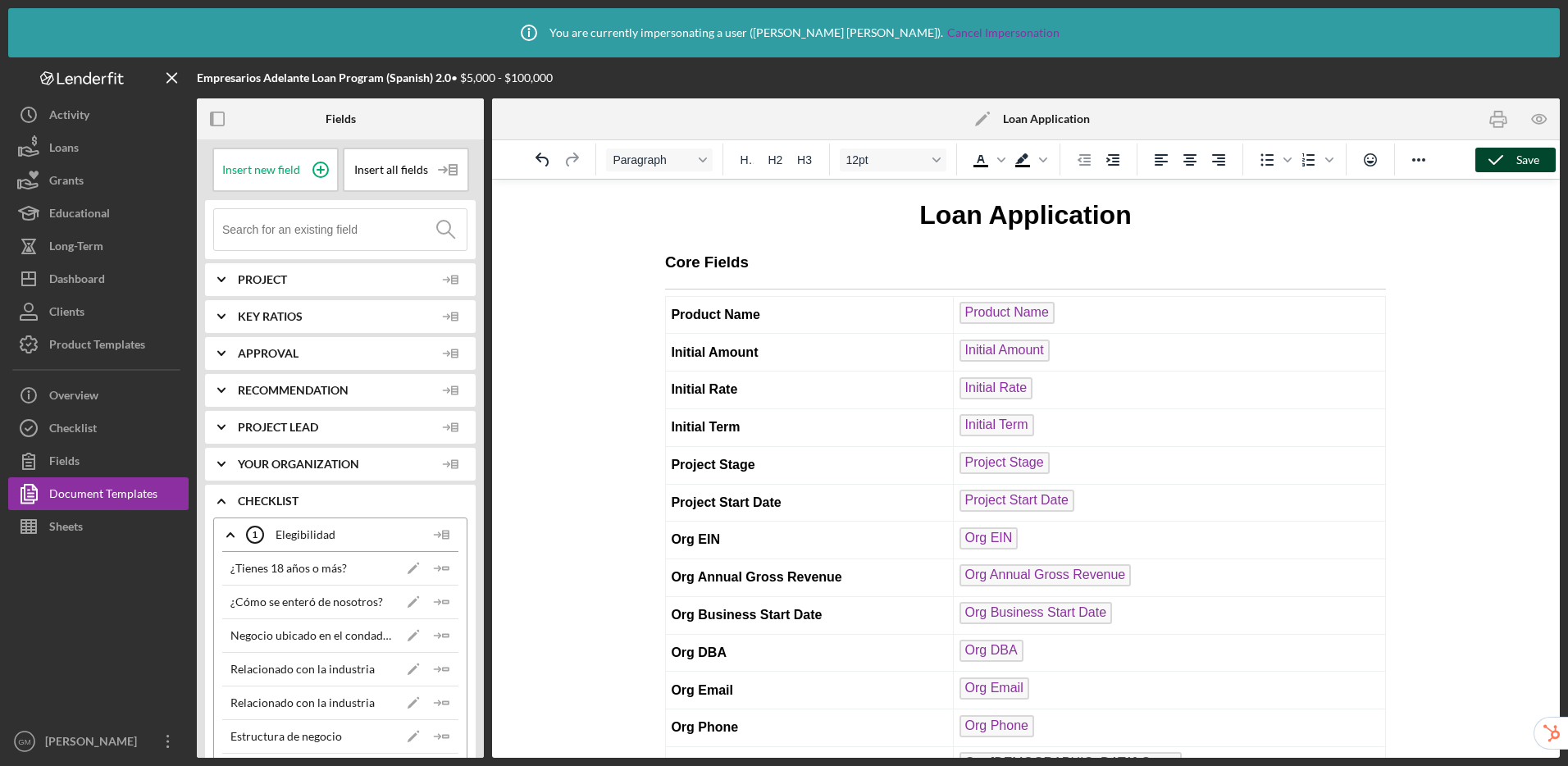
click at [1495, 162] on icon "button" at bounding box center [1495, 160] width 41 height 41
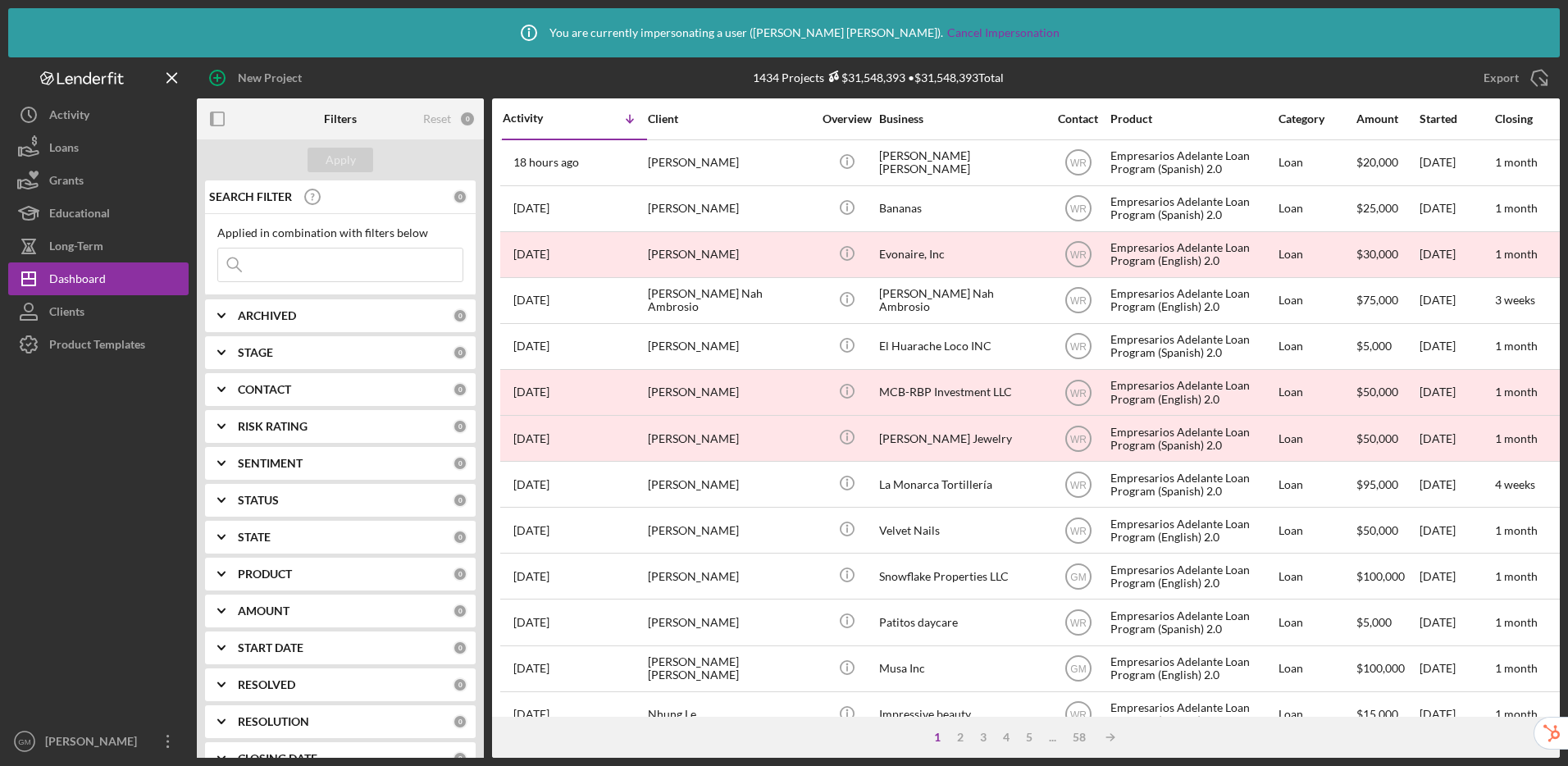
click at [112, 350] on div "Product Templates" at bounding box center [97, 346] width 96 height 37
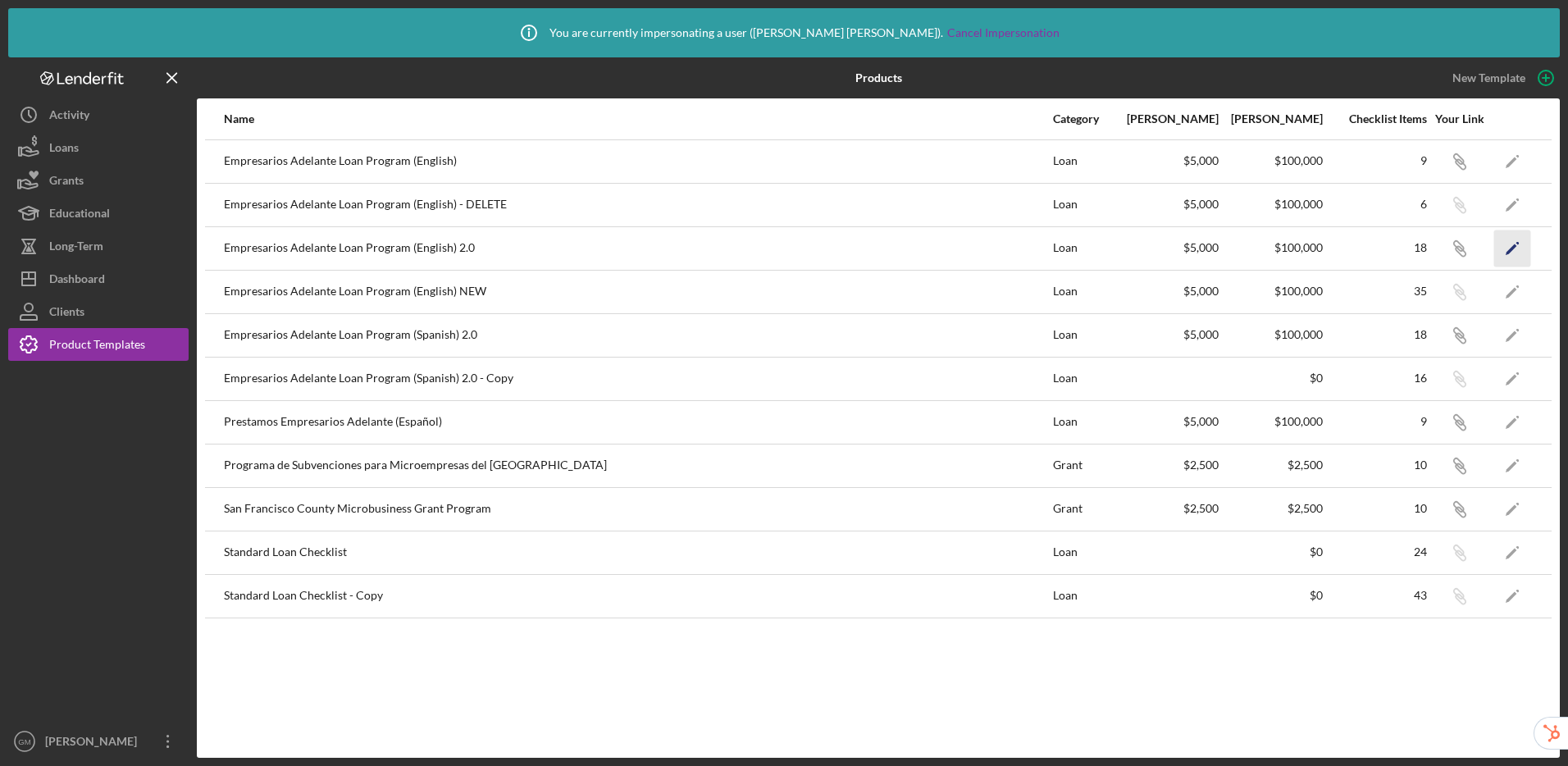
click at [1511, 247] on polygon "button" at bounding box center [1511, 249] width 12 height 12
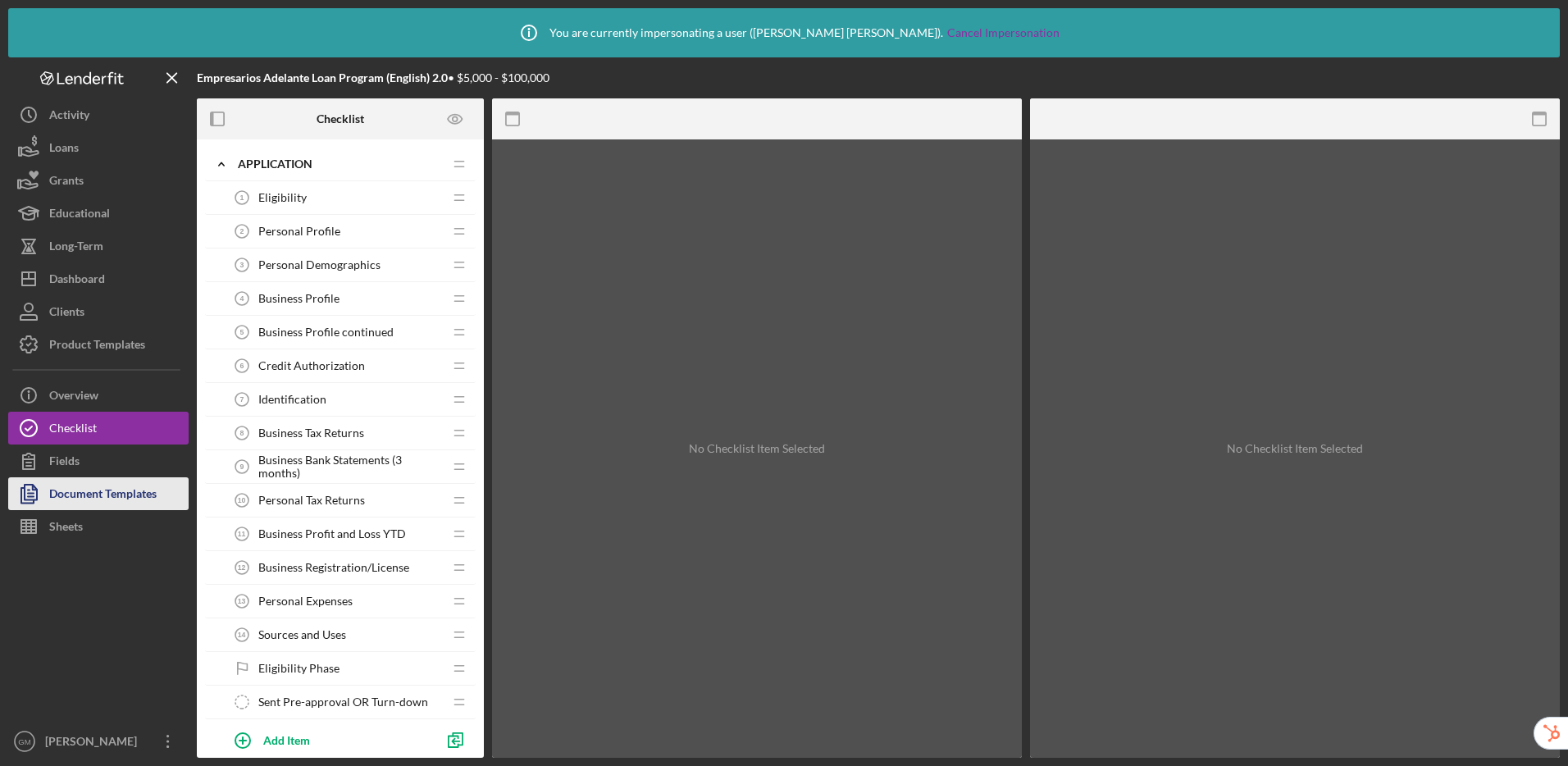
click at [96, 495] on div "Document Templates" at bounding box center [103, 495] width 107 height 37
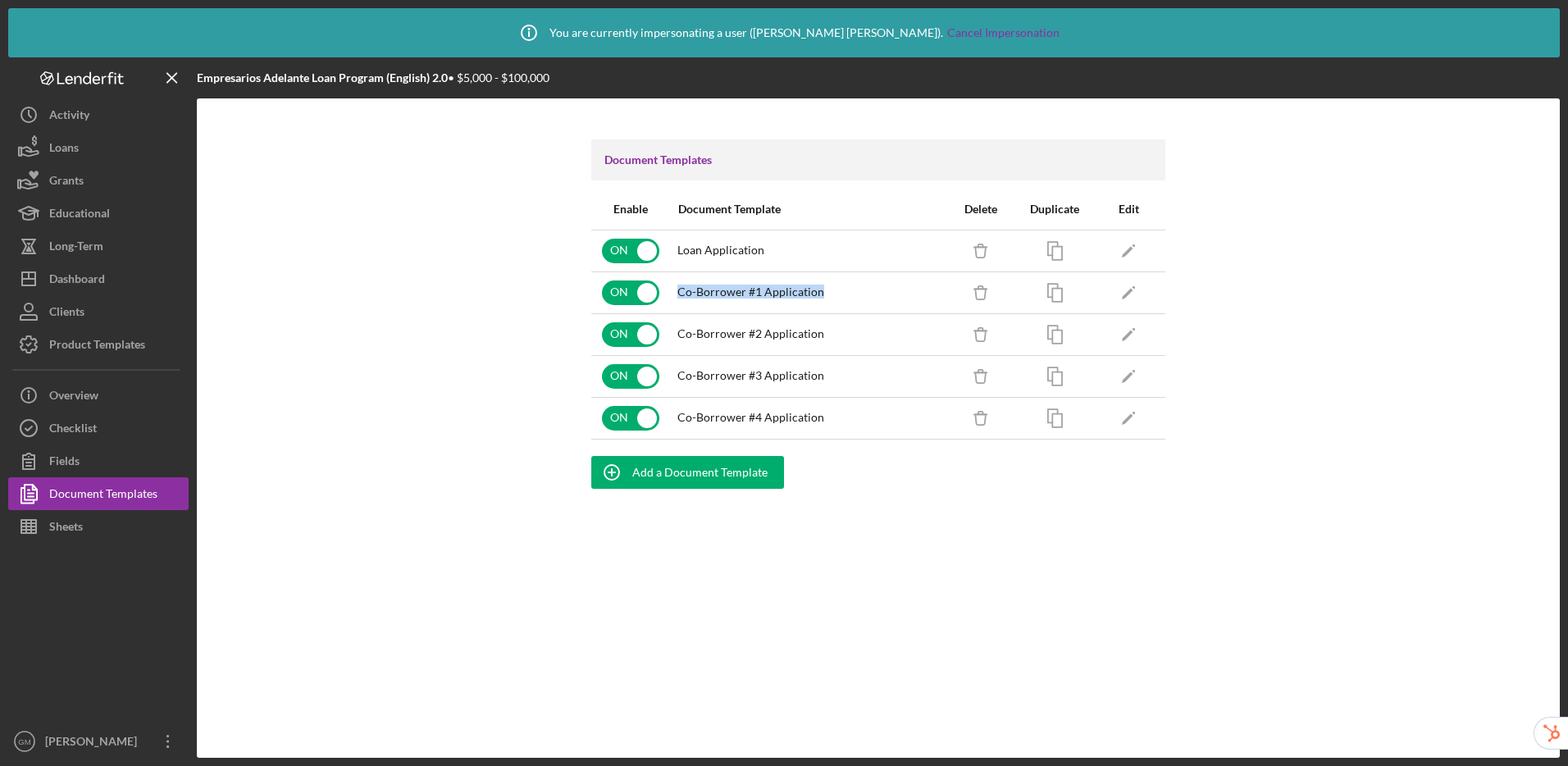
drag, startPoint x: 826, startPoint y: 294, endPoint x: 672, endPoint y: 293, distance: 154.0
click at [672, 293] on td "Co-Borrower #1 Application" at bounding box center [807, 292] width 275 height 42
copy span "Co-Borrower #1 Application"
click at [1123, 296] on polygon "button" at bounding box center [1128, 293] width 12 height 12
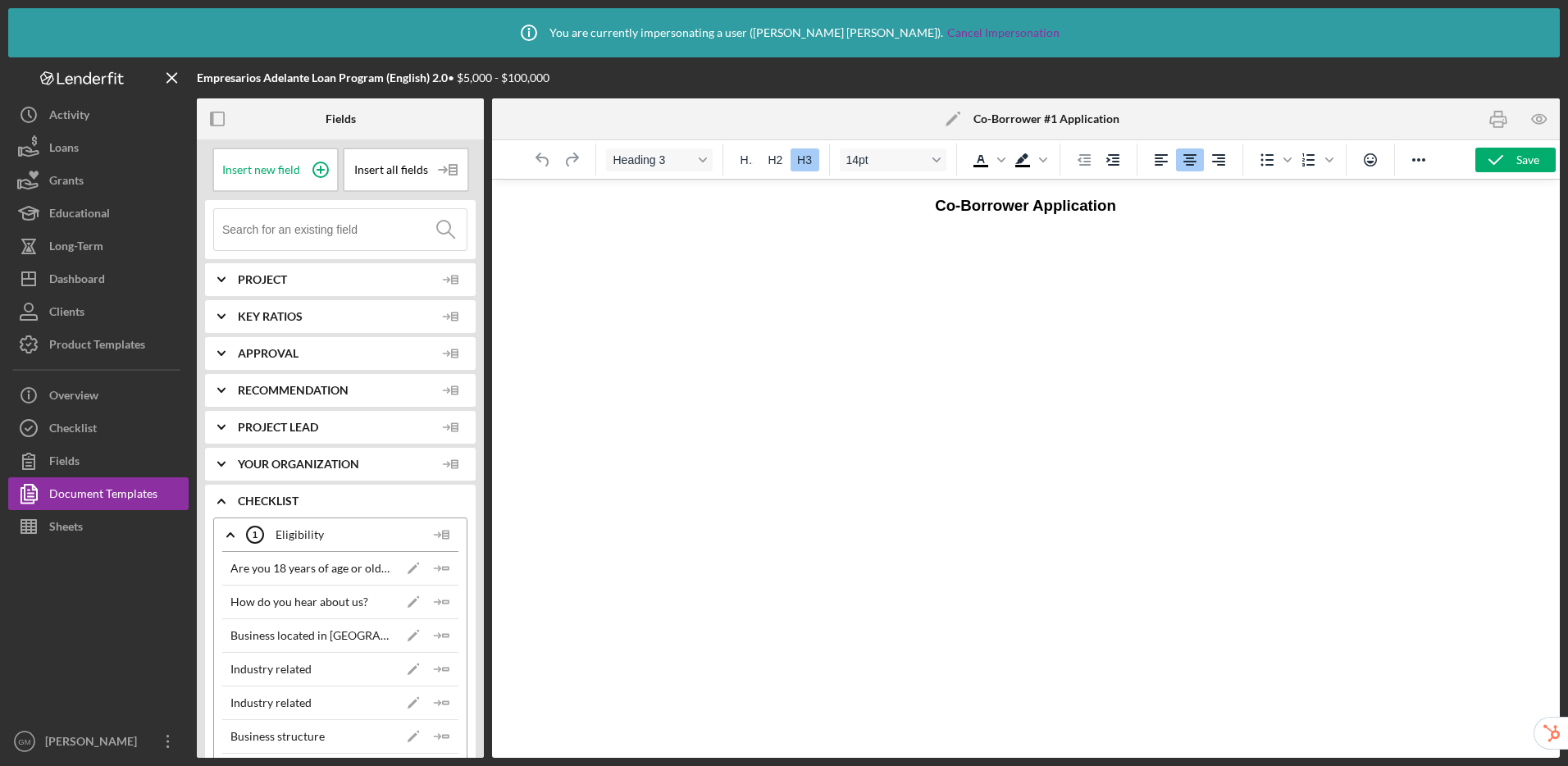
drag, startPoint x: 934, startPoint y: 211, endPoint x: 1131, endPoint y: 215, distance: 197.0
click at [1131, 215] on h3 "Co-Borrower Application" at bounding box center [1025, 206] width 721 height 22
copy h3 "Co-Borrower Application"
click at [135, 499] on div "Document Templates" at bounding box center [104, 495] width 108 height 37
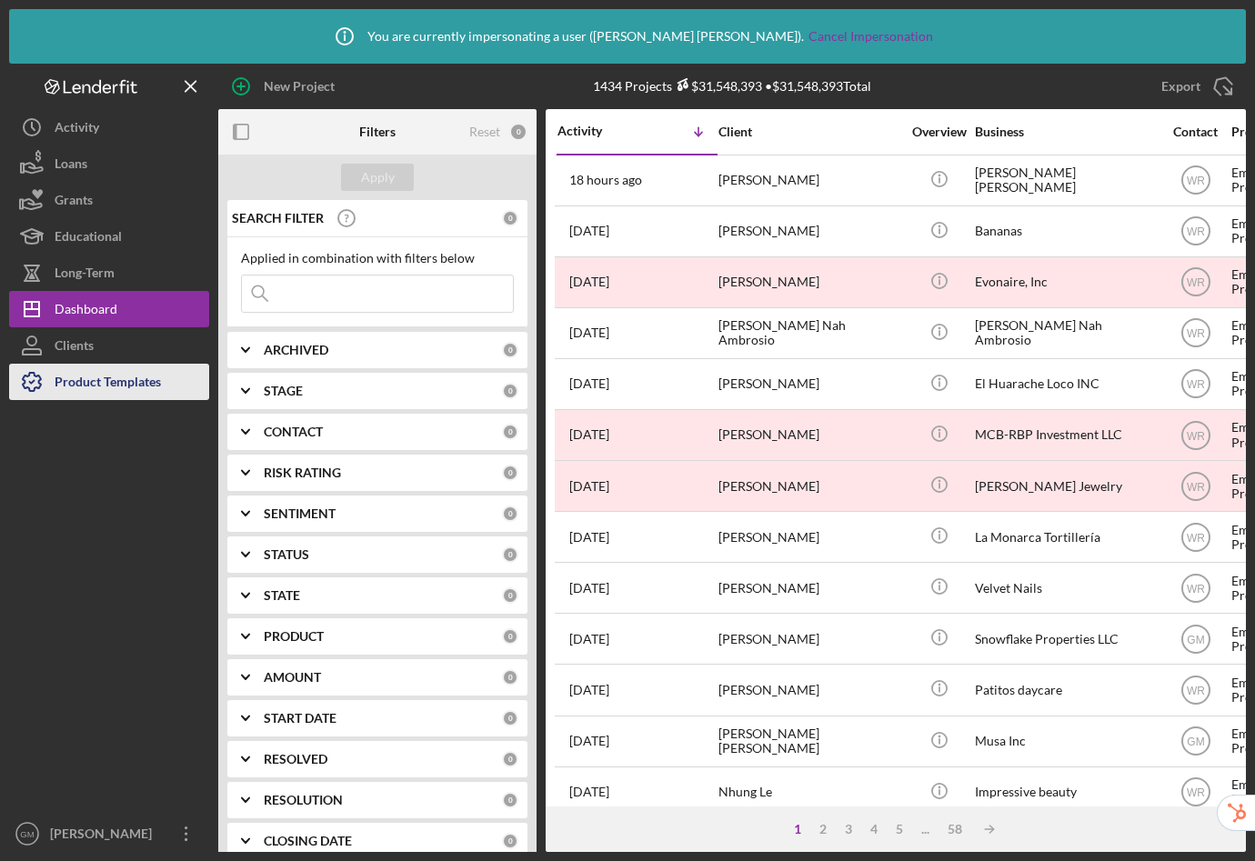
click at [120, 377] on div "Product Templates" at bounding box center [108, 384] width 106 height 41
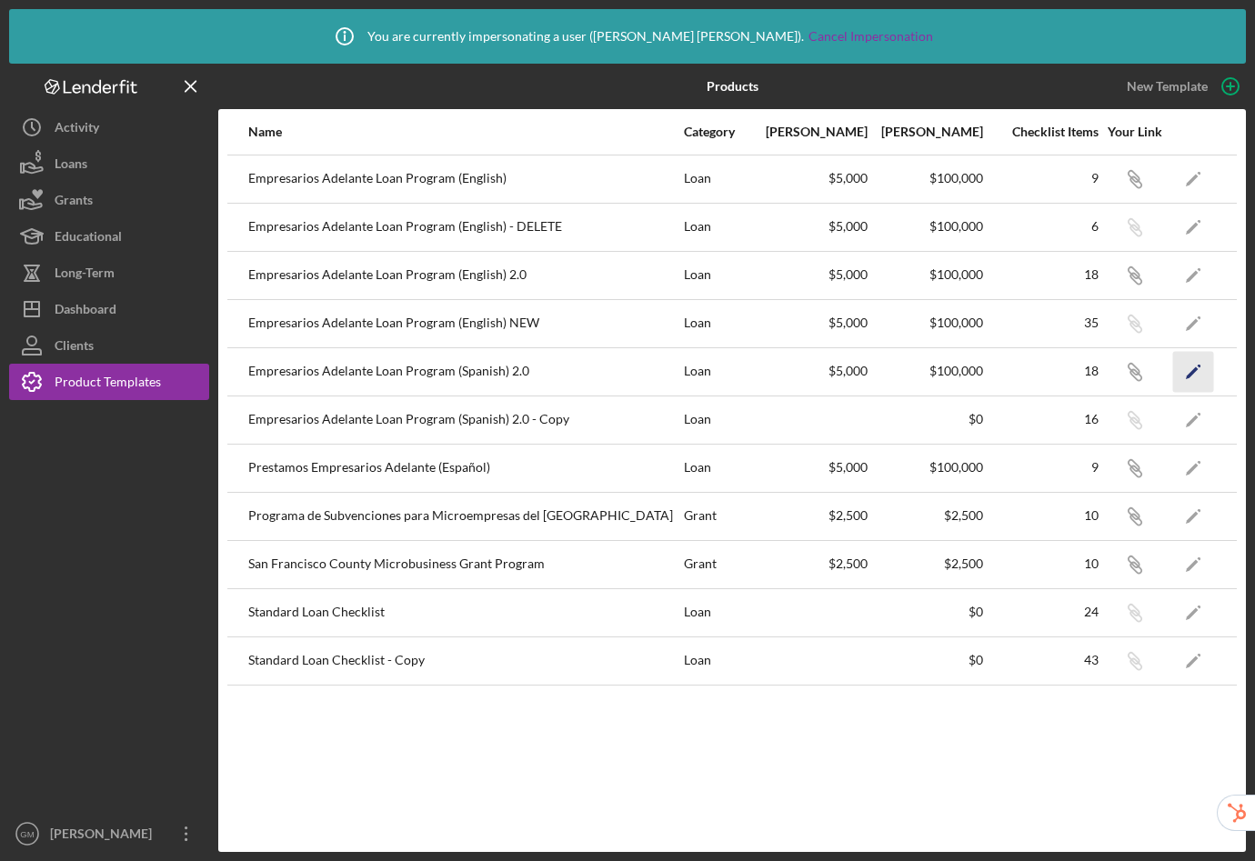
click at [1200, 367] on icon "Icon/Edit" at bounding box center [1193, 371] width 41 height 41
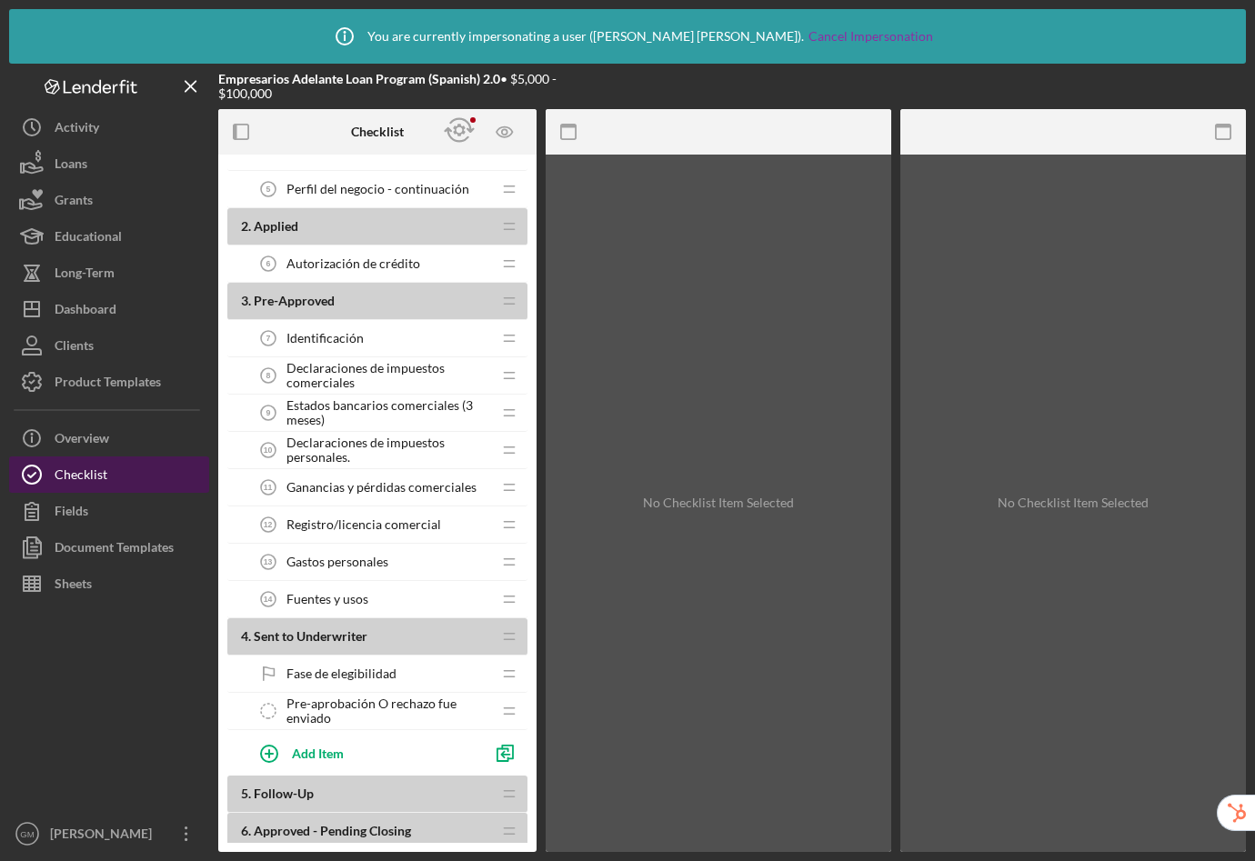
scroll to position [348, 0]
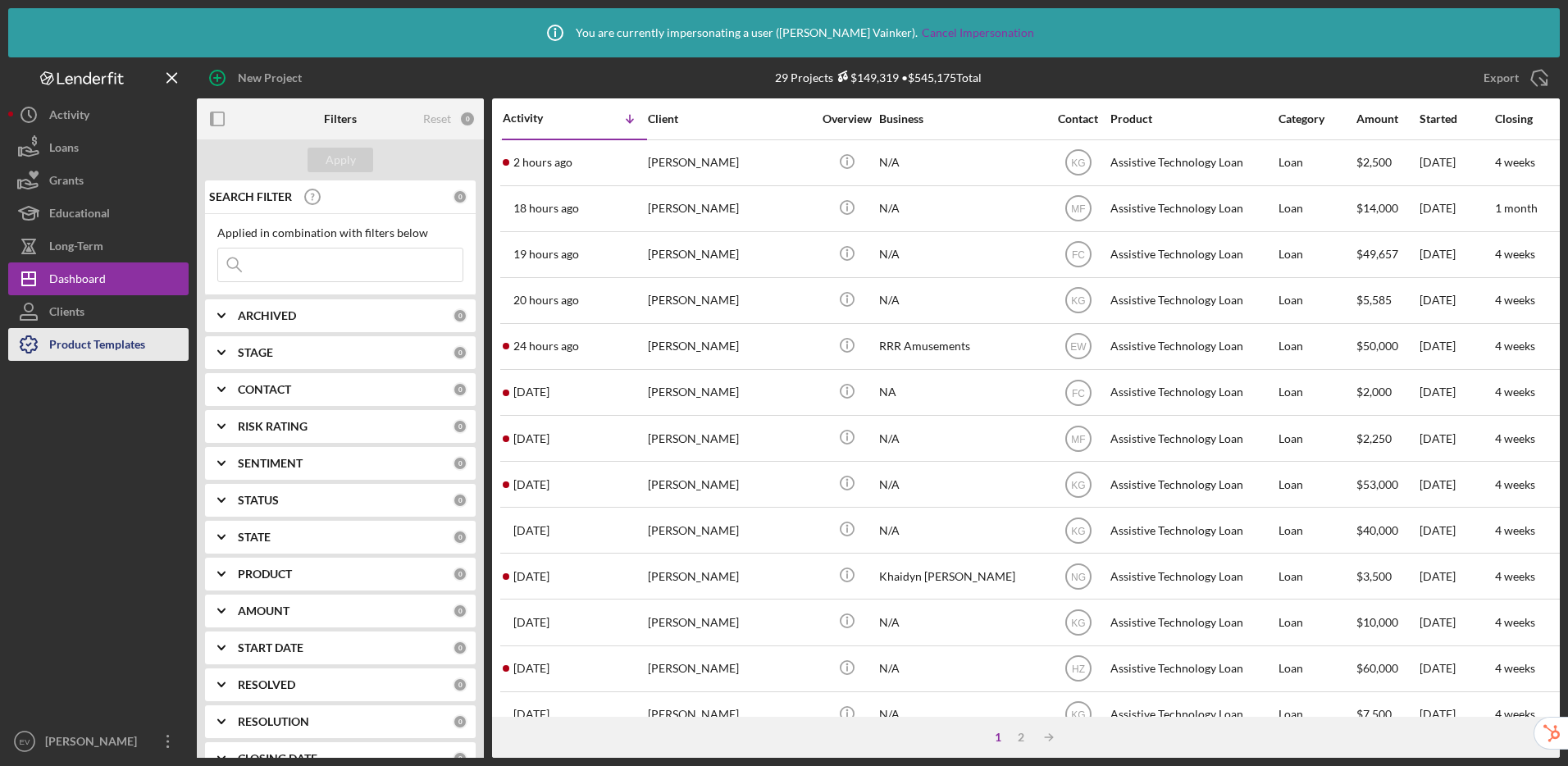
click at [90, 344] on div "Product Templates" at bounding box center [97, 346] width 96 height 37
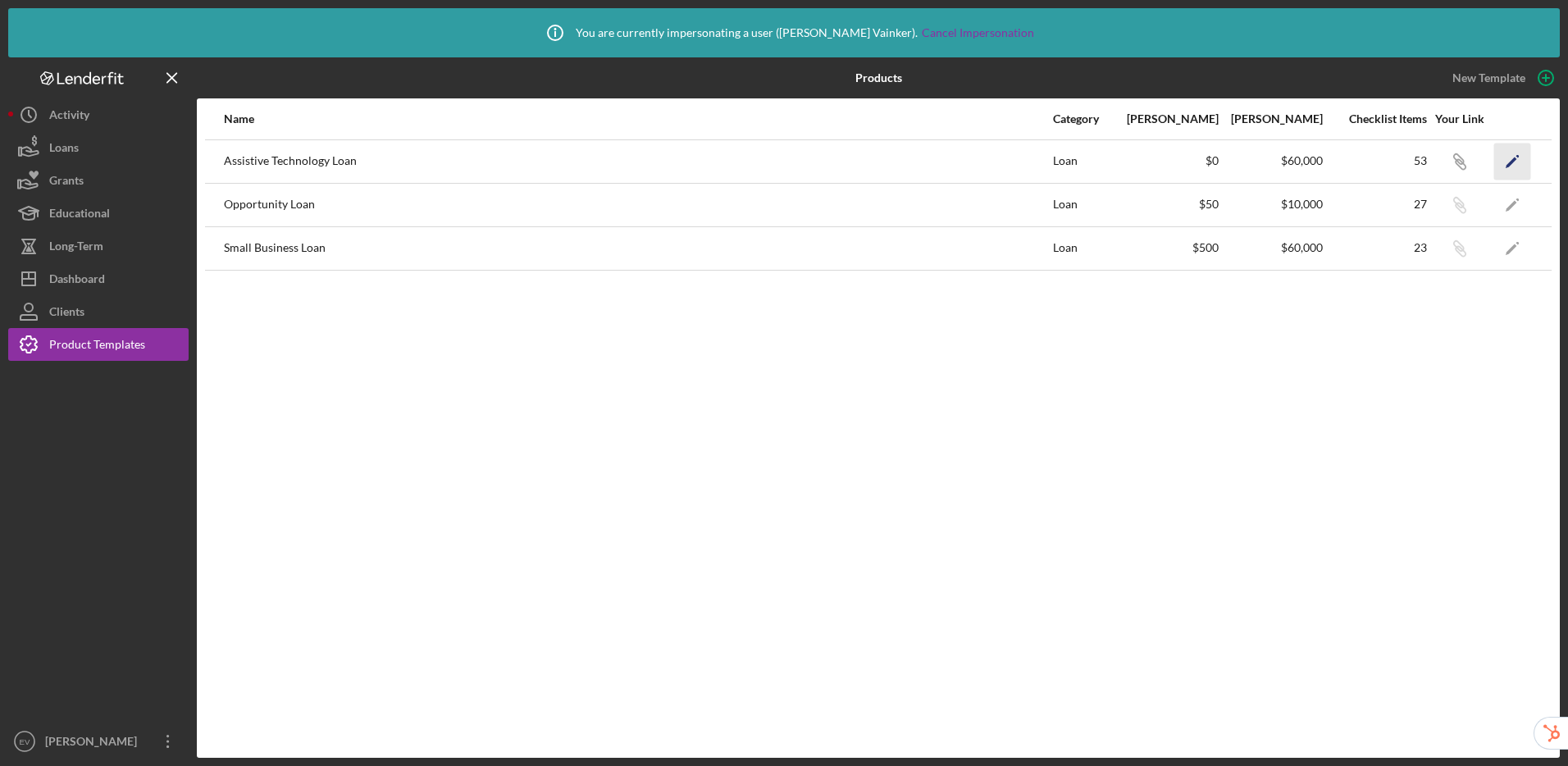
click at [1511, 158] on icon "Icon/Edit" at bounding box center [1512, 161] width 37 height 37
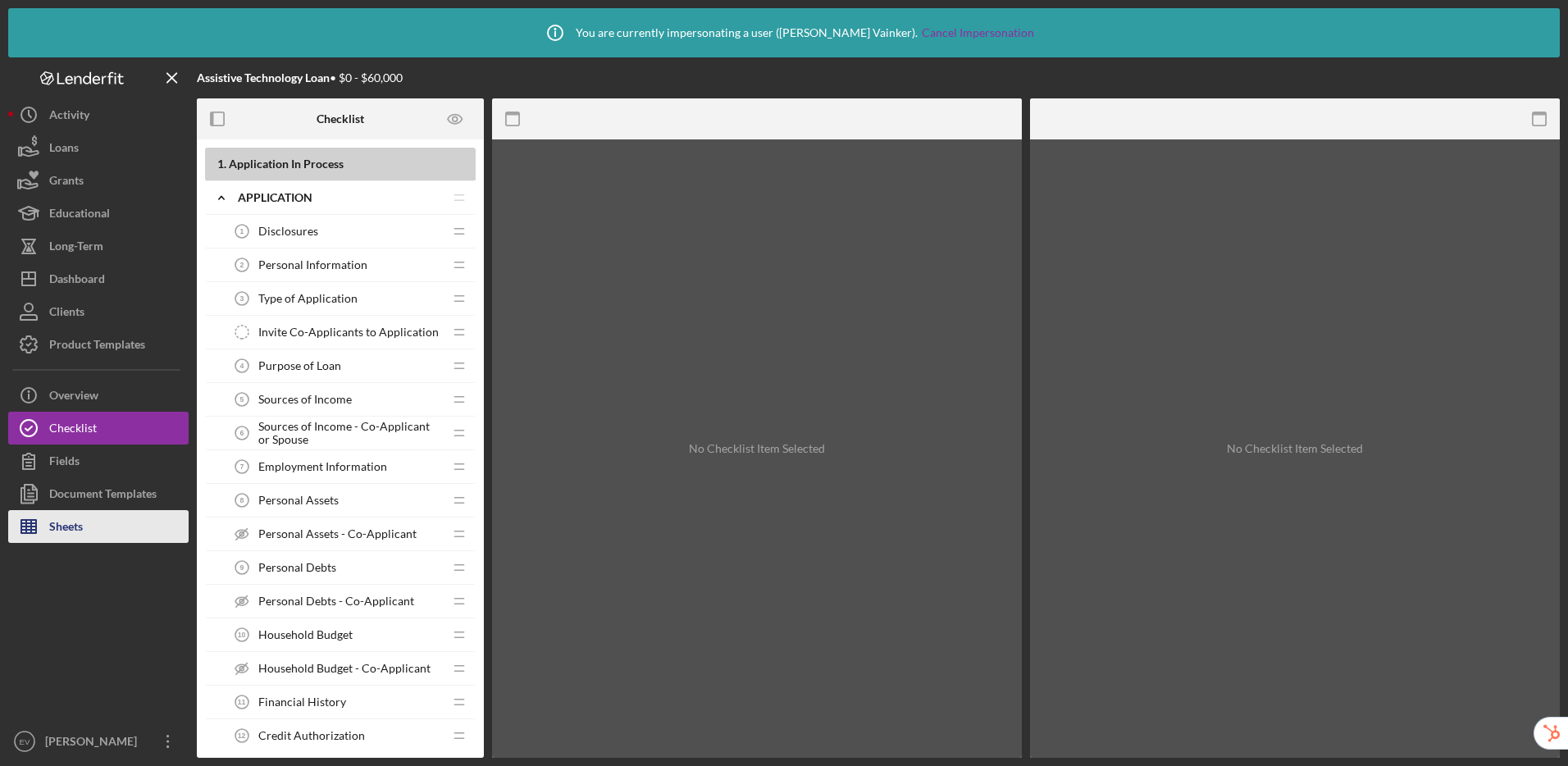
click at [93, 513] on button "Sheets" at bounding box center [98, 526] width 180 height 32
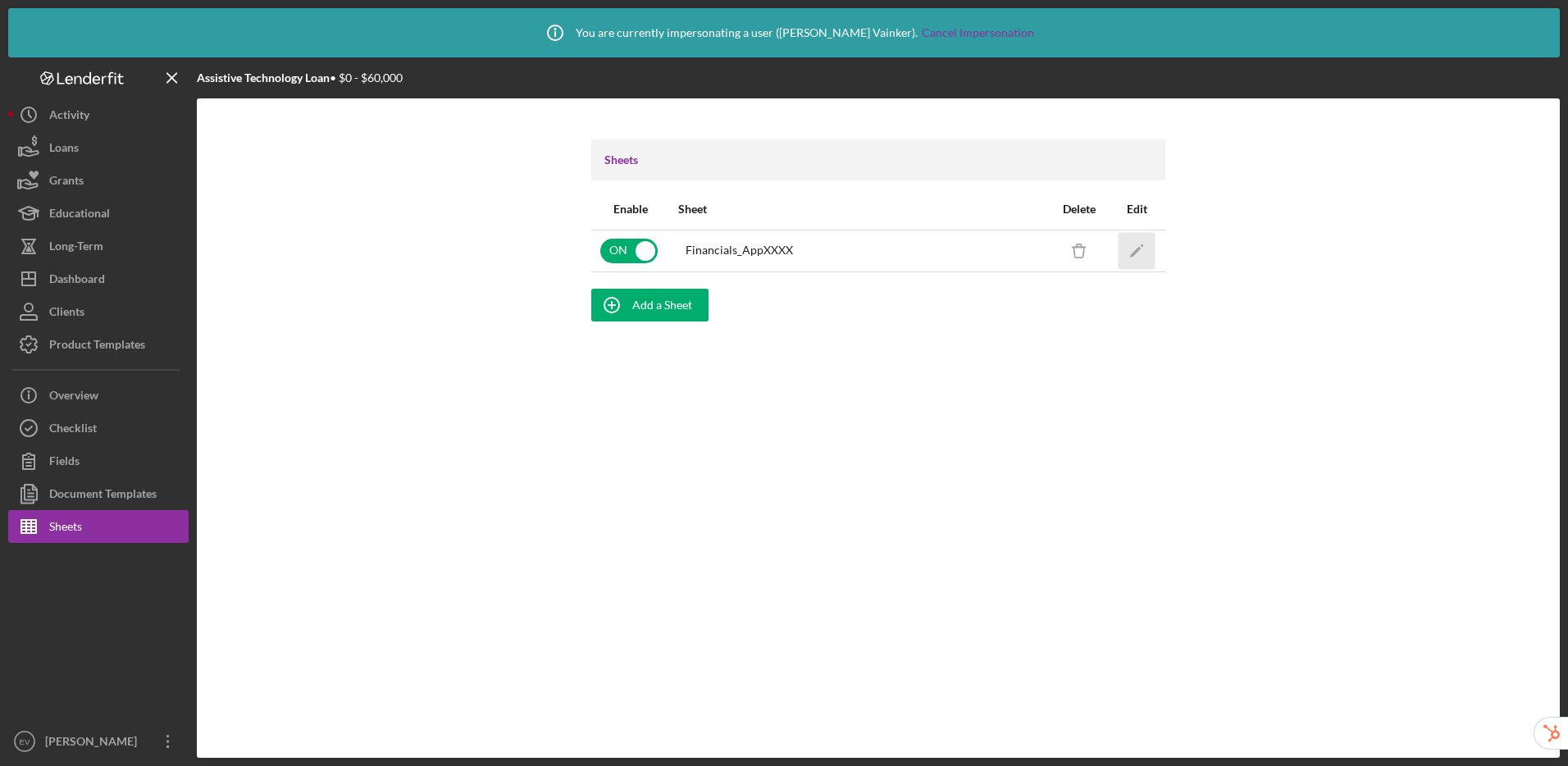
click at [1142, 251] on icon "Icon/Edit" at bounding box center [1137, 250] width 37 height 37
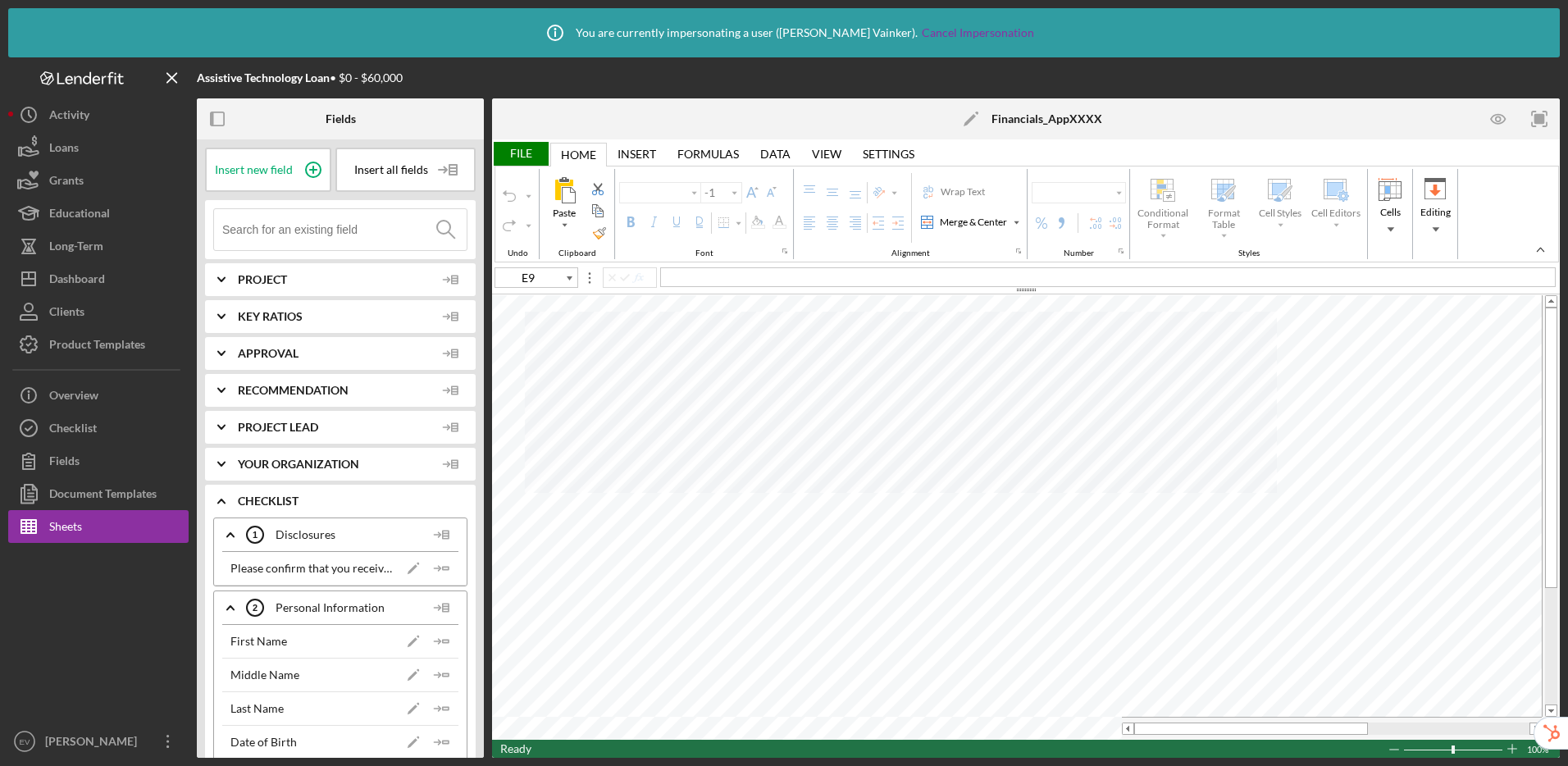
type input "Arial"
type input "10"
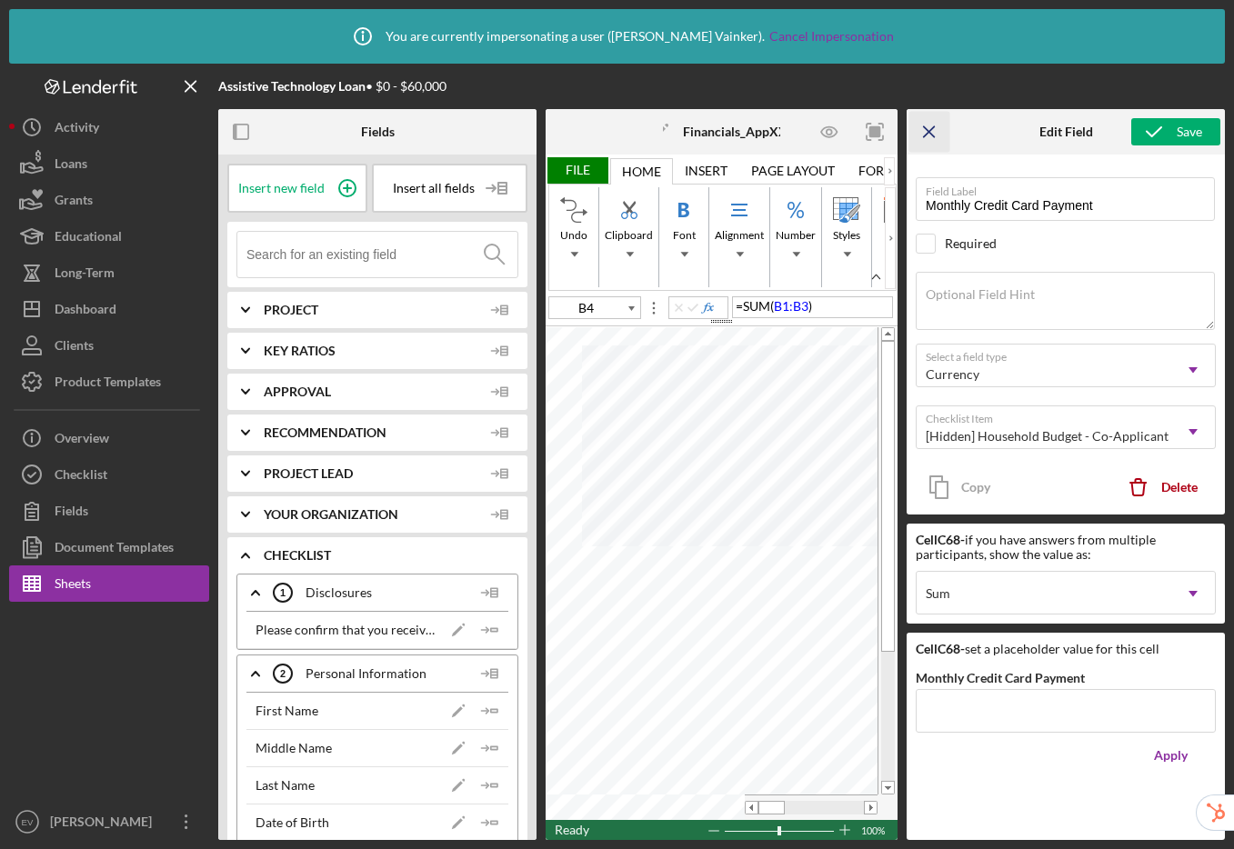
click at [931, 130] on line "button" at bounding box center [929, 131] width 10 height 10
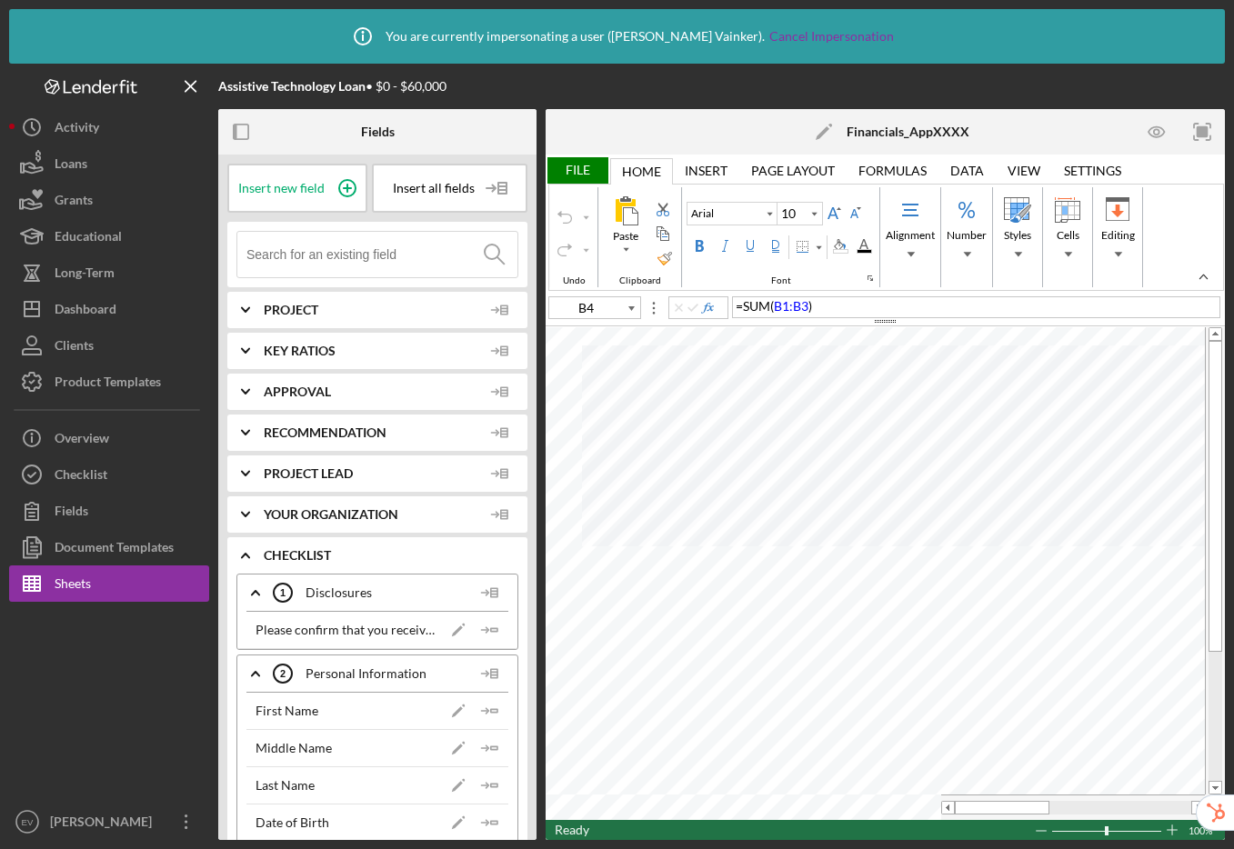
type input "C18"
type input "11"
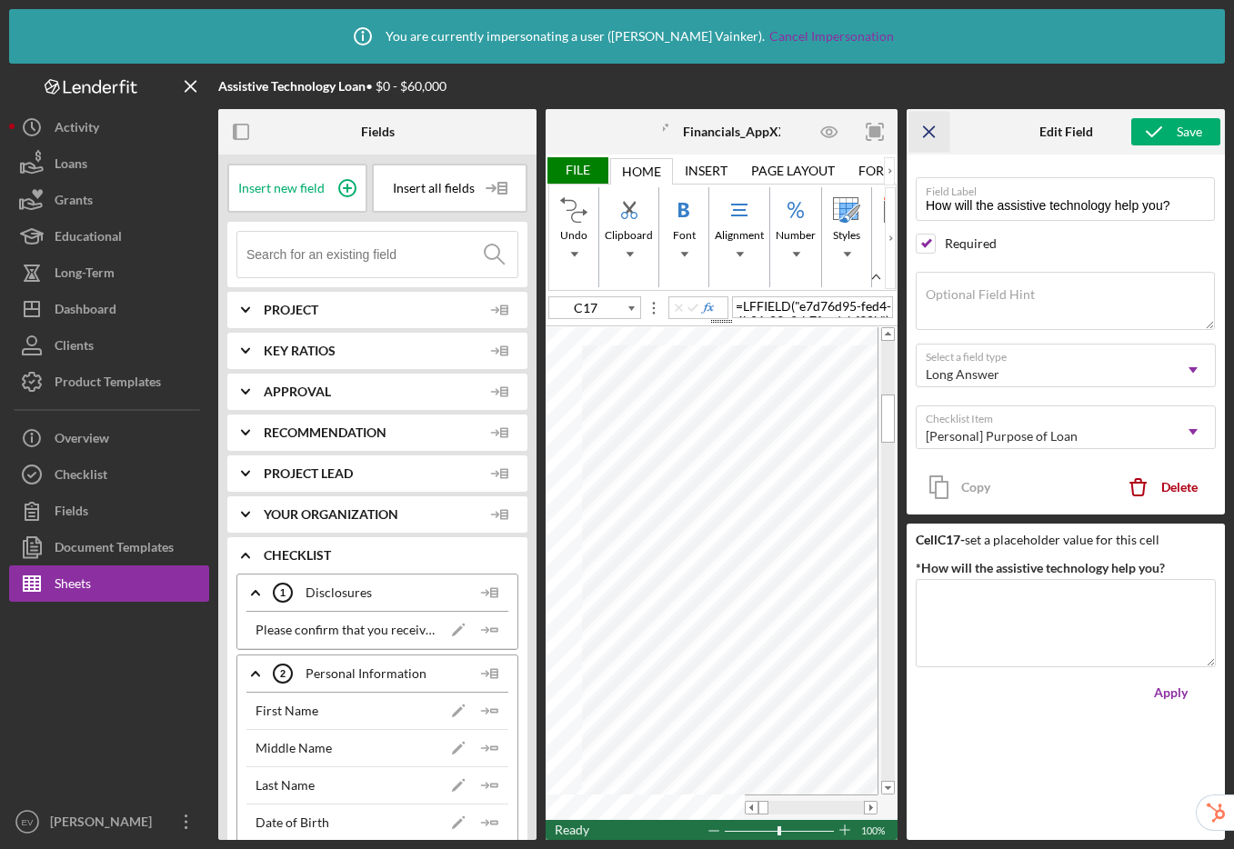
click at [930, 132] on icon "Icon/Menu Close" at bounding box center [929, 132] width 41 height 41
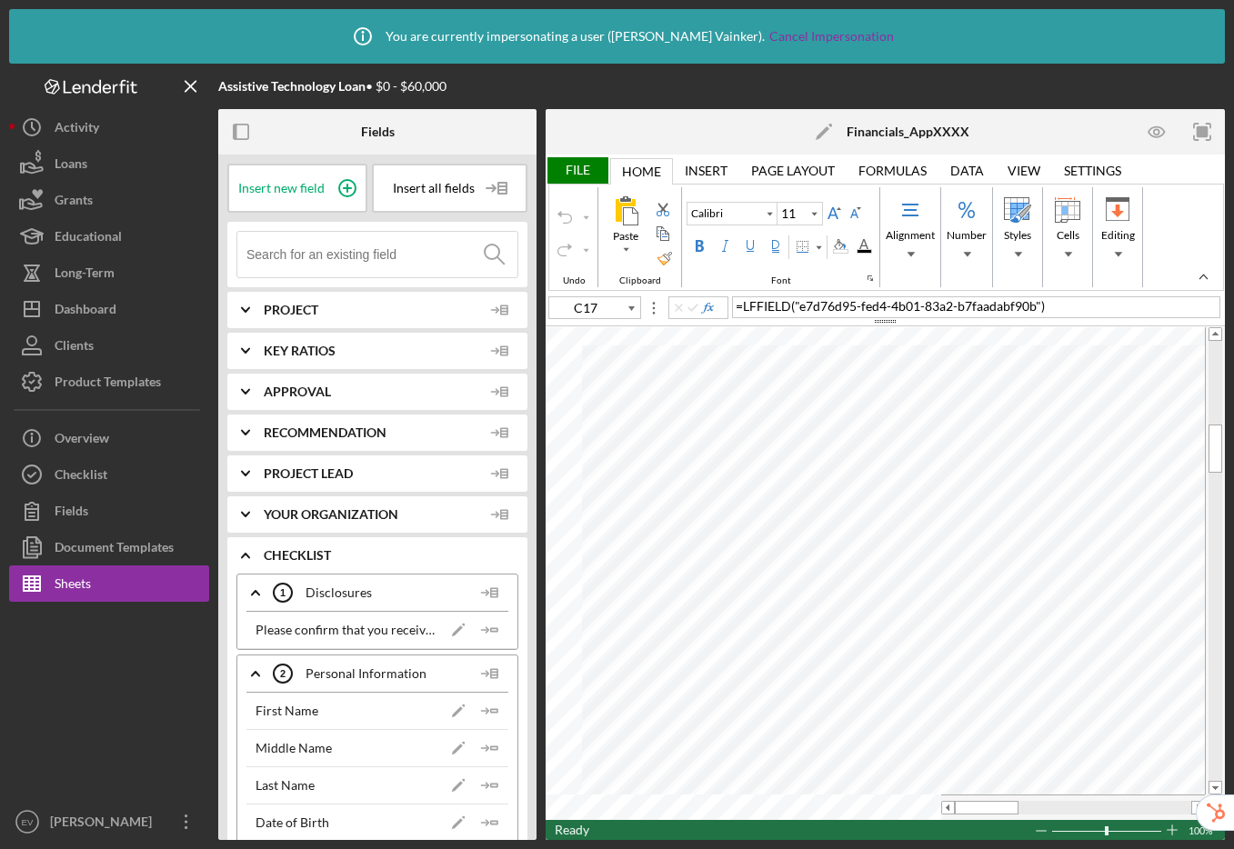
type input "C53"
type input "Arial"
click at [342, 253] on input at bounding box center [381, 254] width 271 height 45
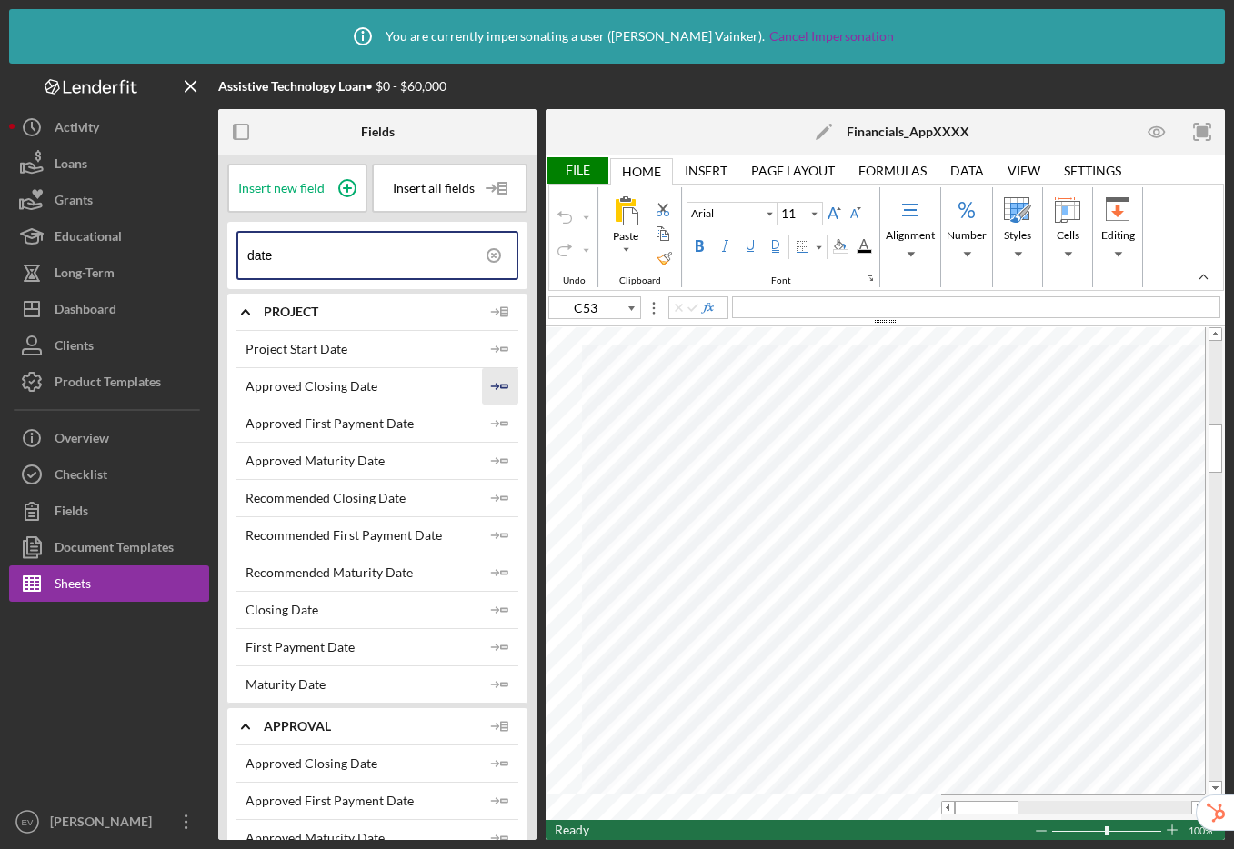
type input "date"
click at [494, 382] on icon "Icon/Insert Field" at bounding box center [500, 386] width 36 height 36
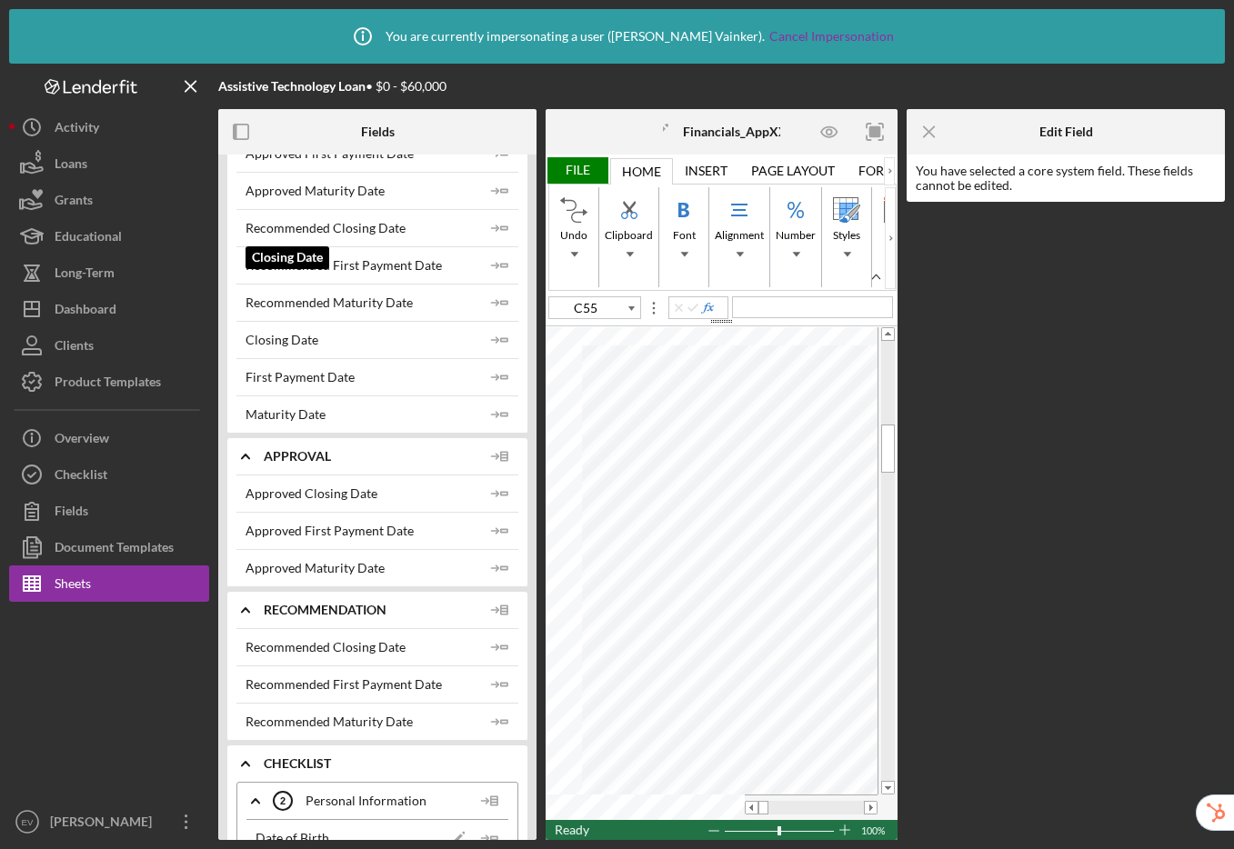
scroll to position [329, 0]
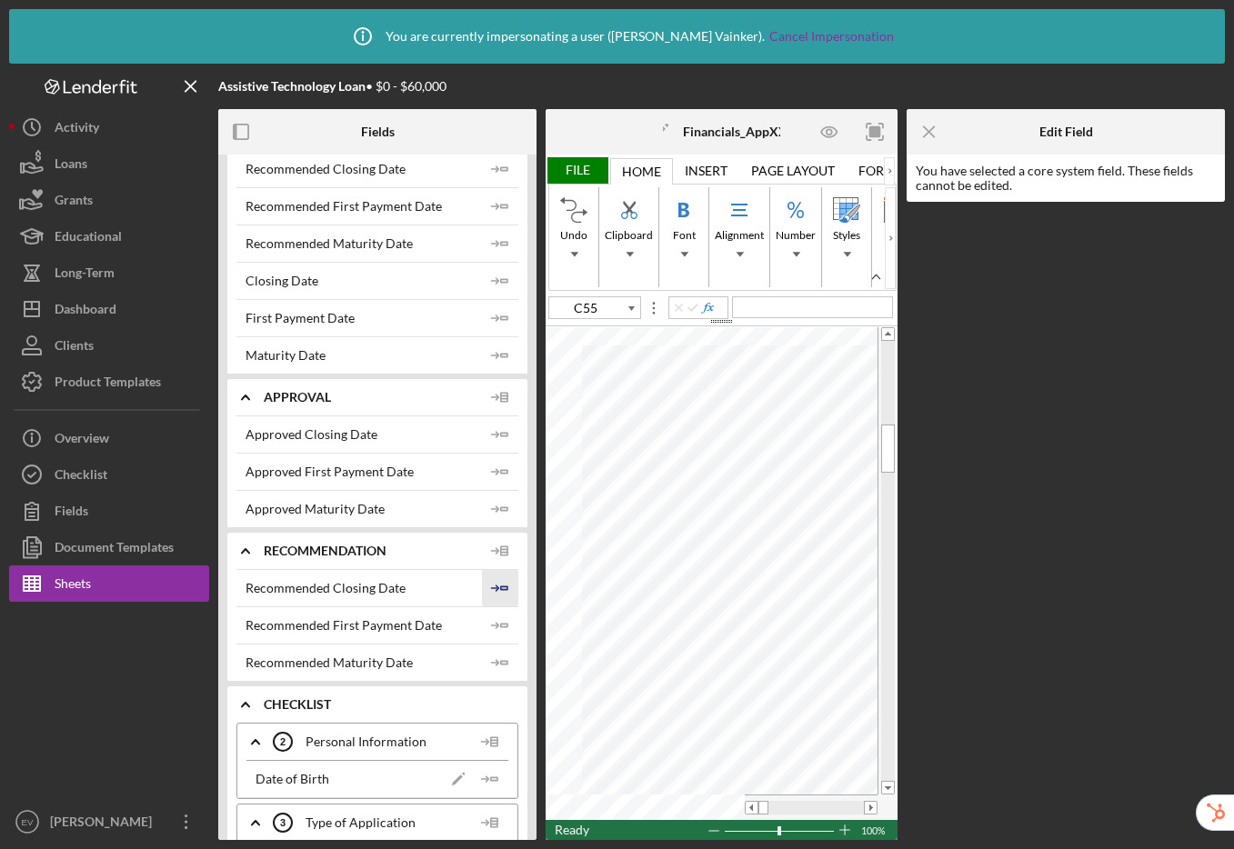
click at [494, 587] on icon "Icon/Insert Field" at bounding box center [500, 588] width 36 height 36
click at [873, 808] on span at bounding box center [871, 808] width 12 height 12
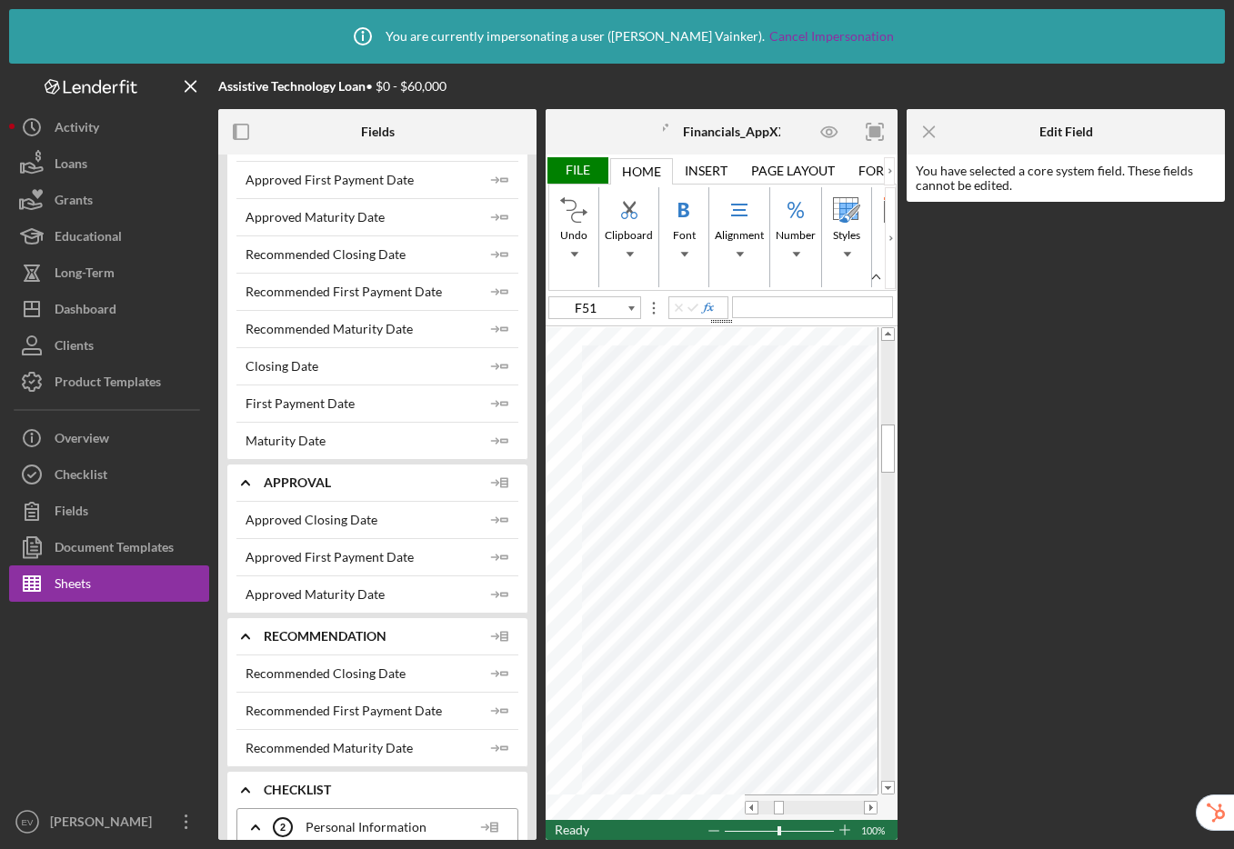
scroll to position [0, 0]
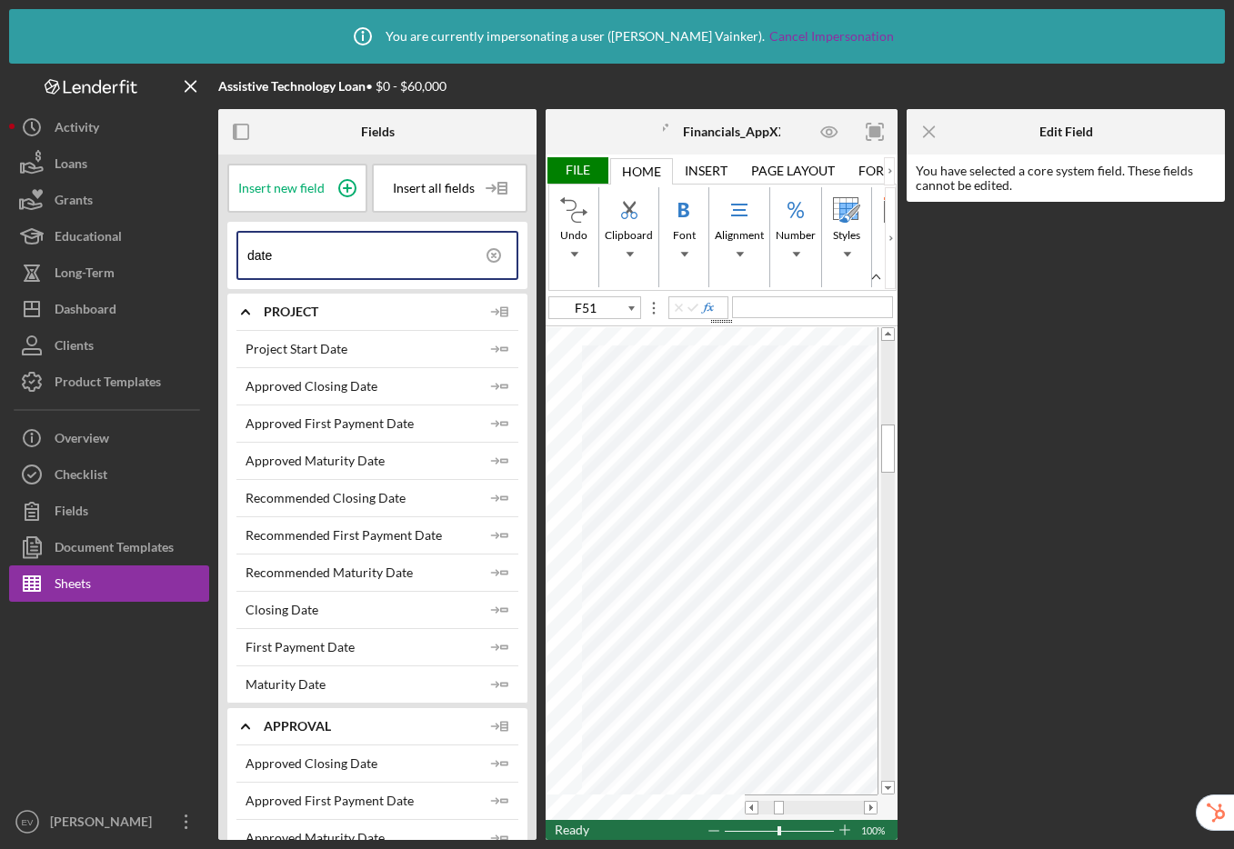
drag, startPoint x: 333, startPoint y: 246, endPoint x: 265, endPoint y: 245, distance: 68.2
click at [265, 245] on input "date" at bounding box center [381, 255] width 269 height 45
click at [351, 182] on circle at bounding box center [347, 188] width 16 height 16
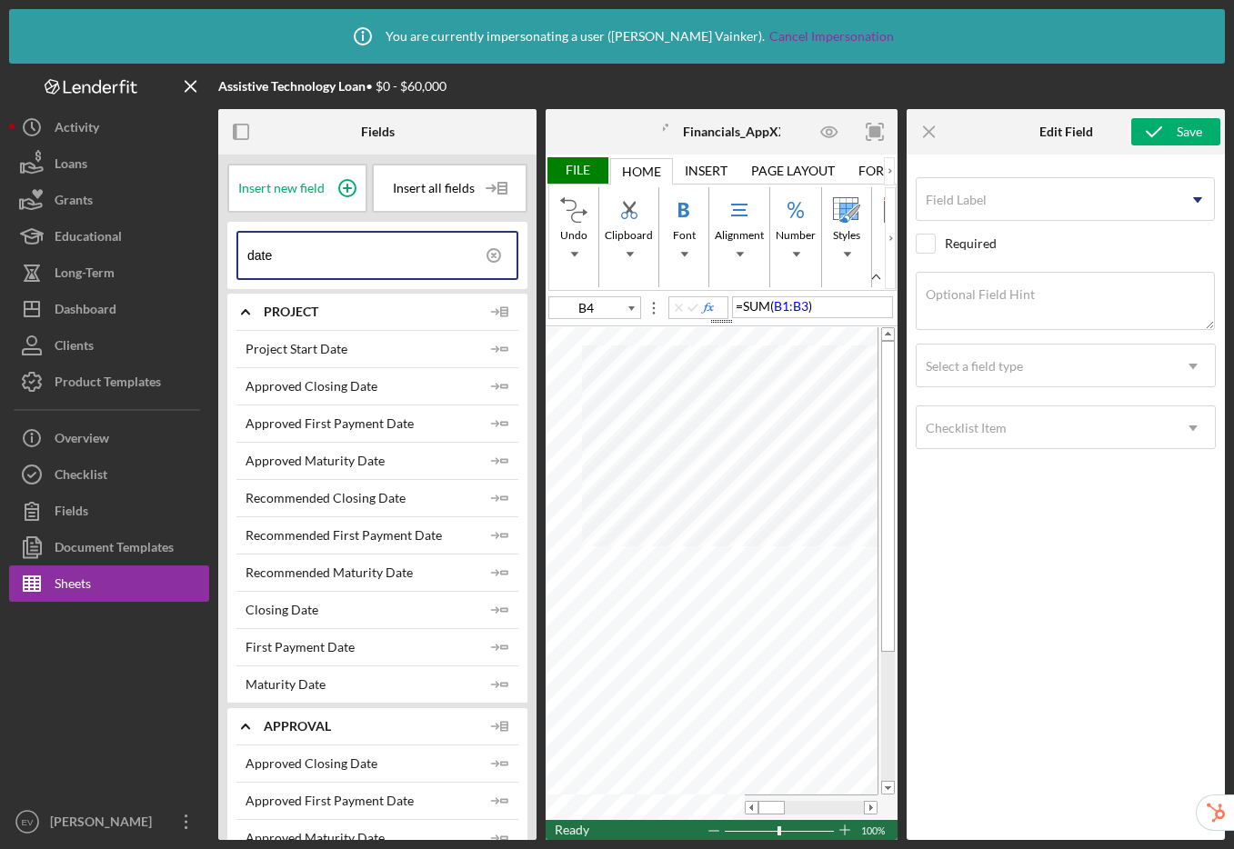
type input "C5"
drag, startPoint x: 303, startPoint y: 260, endPoint x: 239, endPoint y: 248, distance: 64.7
click at [239, 248] on div "date" at bounding box center [377, 255] width 282 height 49
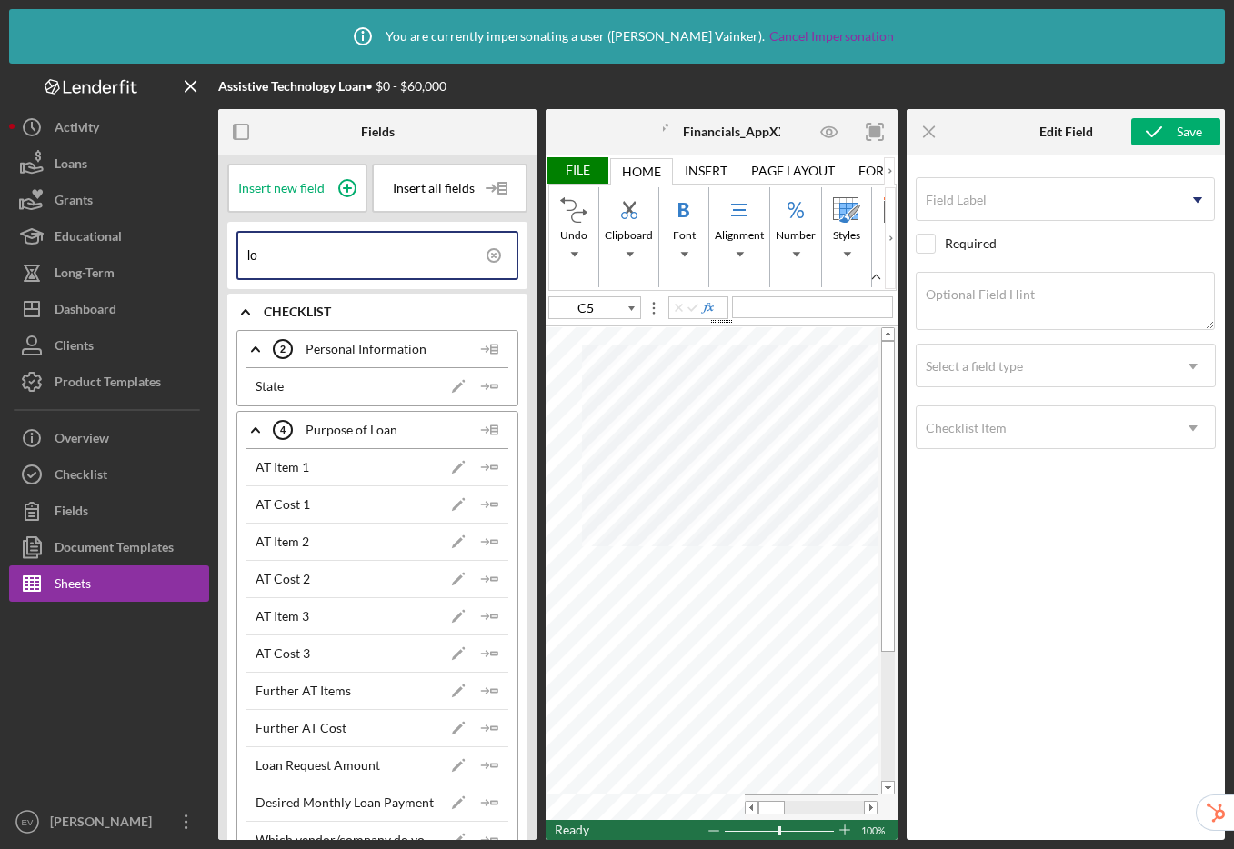
type input "l"
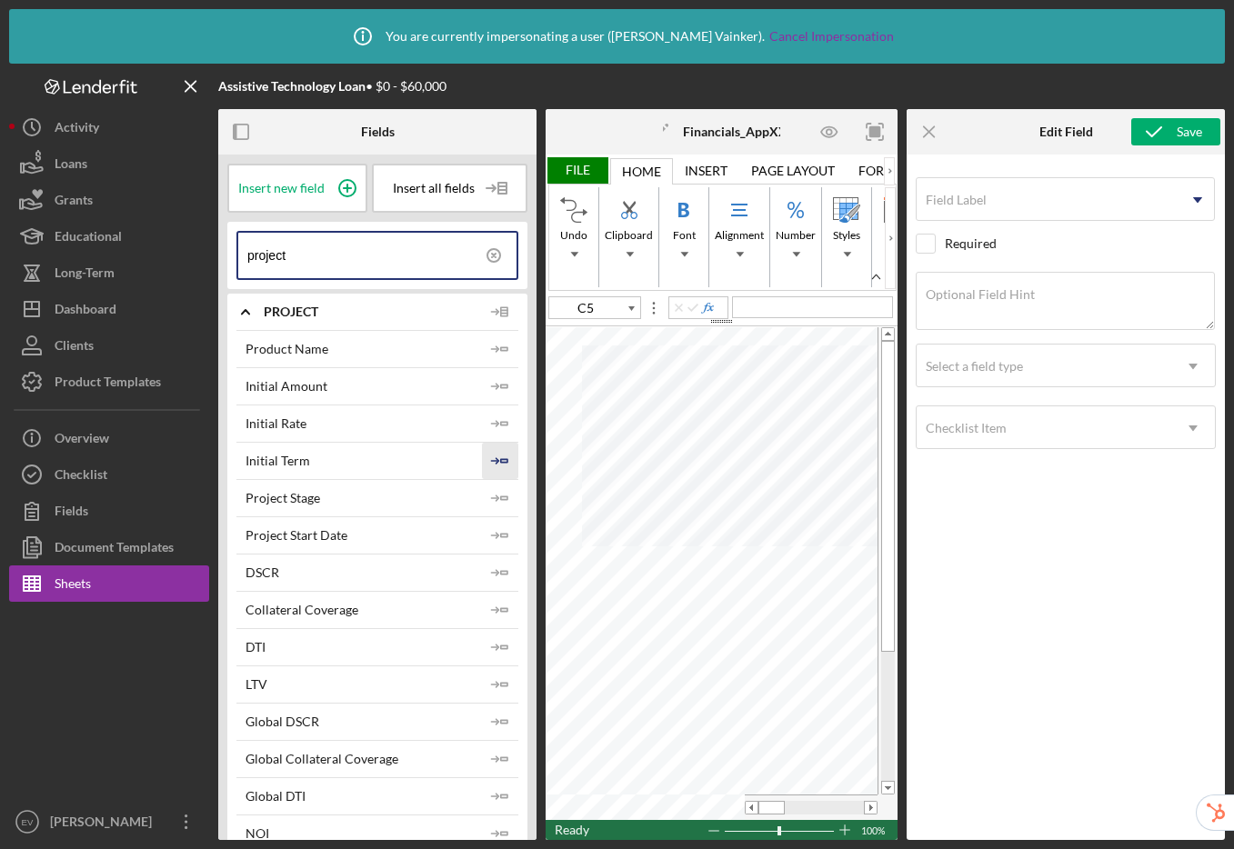
type input "project"
click at [502, 455] on icon "Icon/Insert Field" at bounding box center [500, 461] width 36 height 36
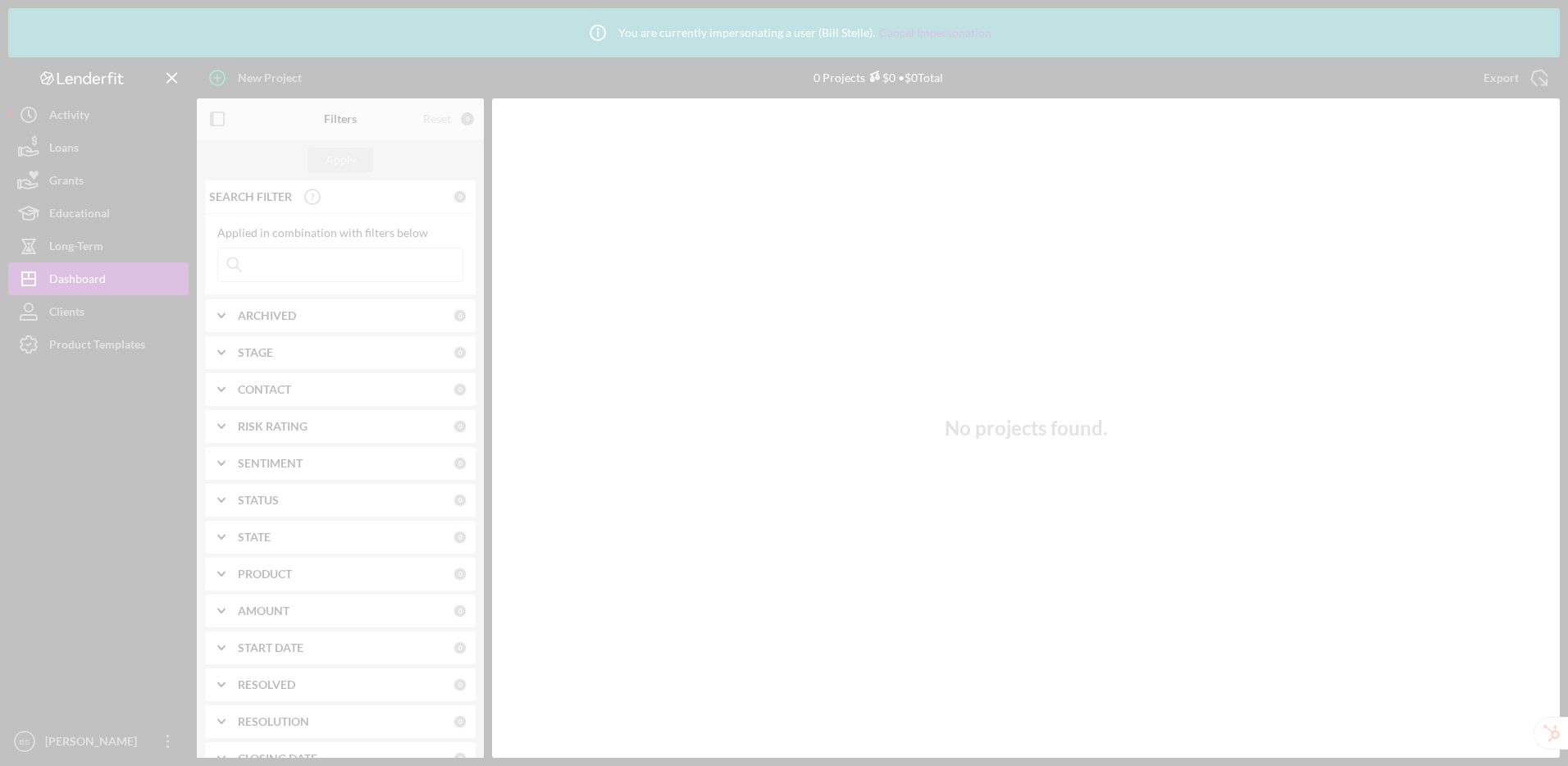
click at [91, 355] on div at bounding box center [784, 383] width 1568 height 766
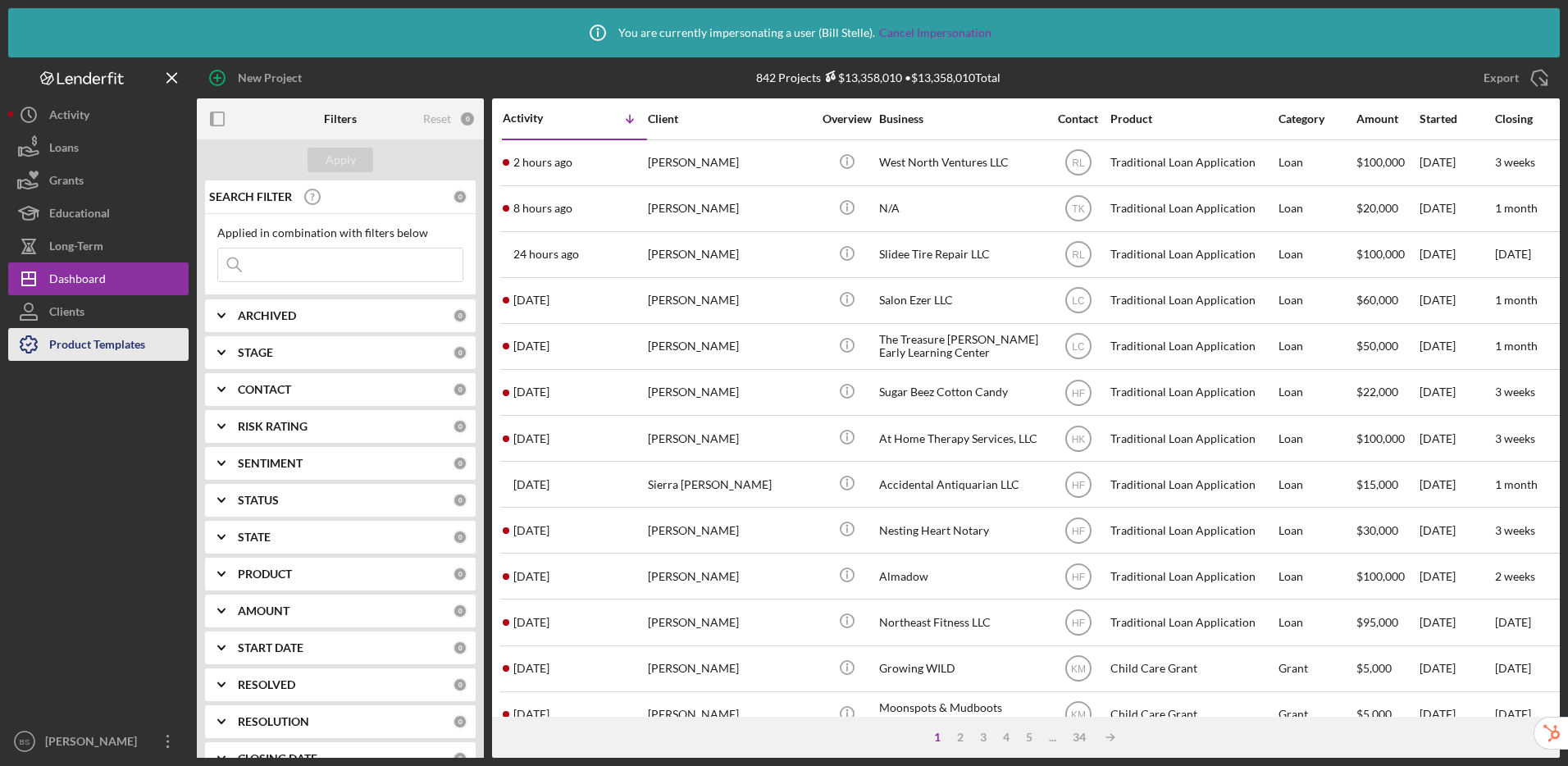
click at [91, 355] on div "Product Templates" at bounding box center [97, 346] width 96 height 37
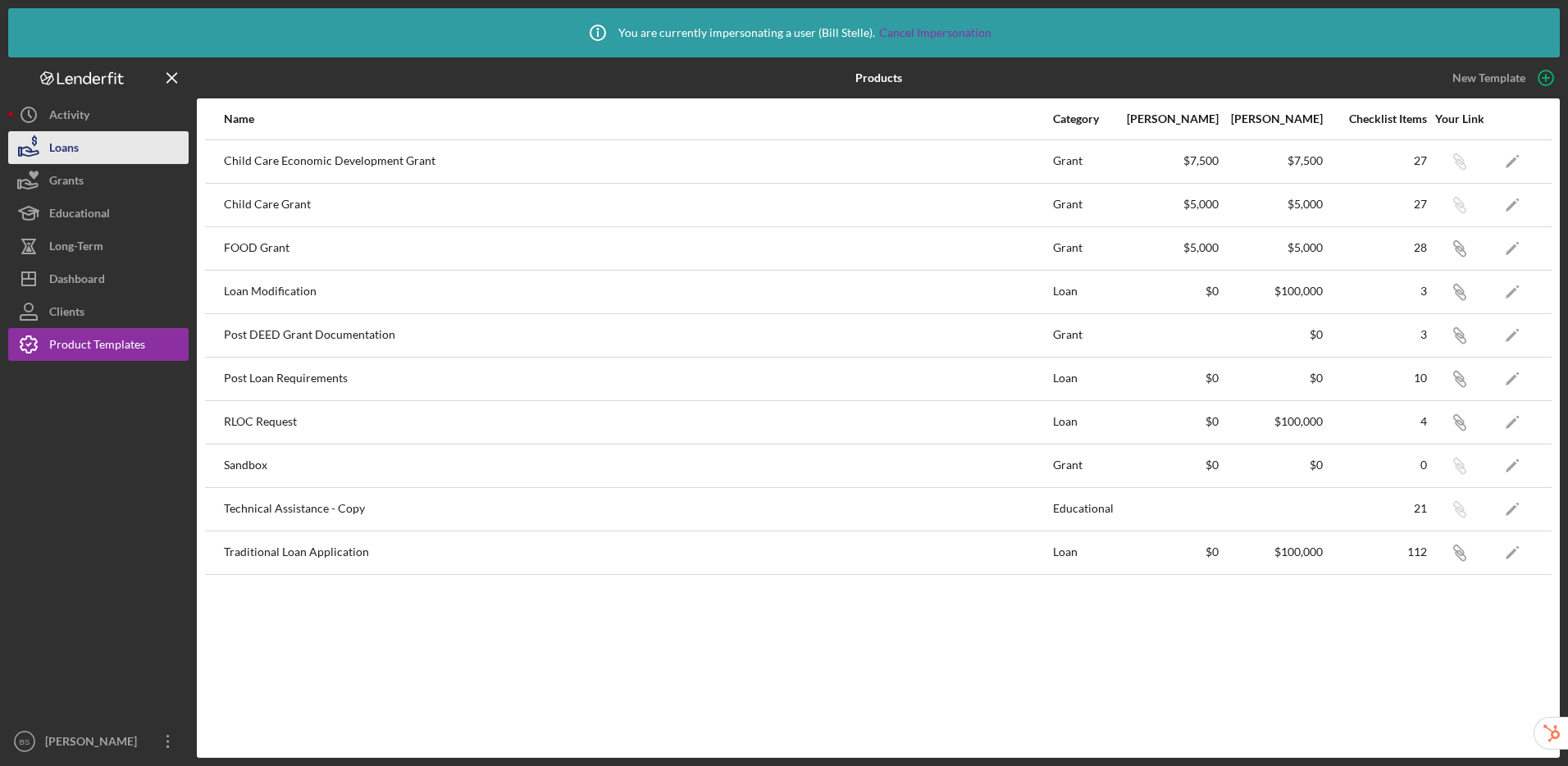
click at [84, 158] on button "Loans" at bounding box center [98, 147] width 180 height 32
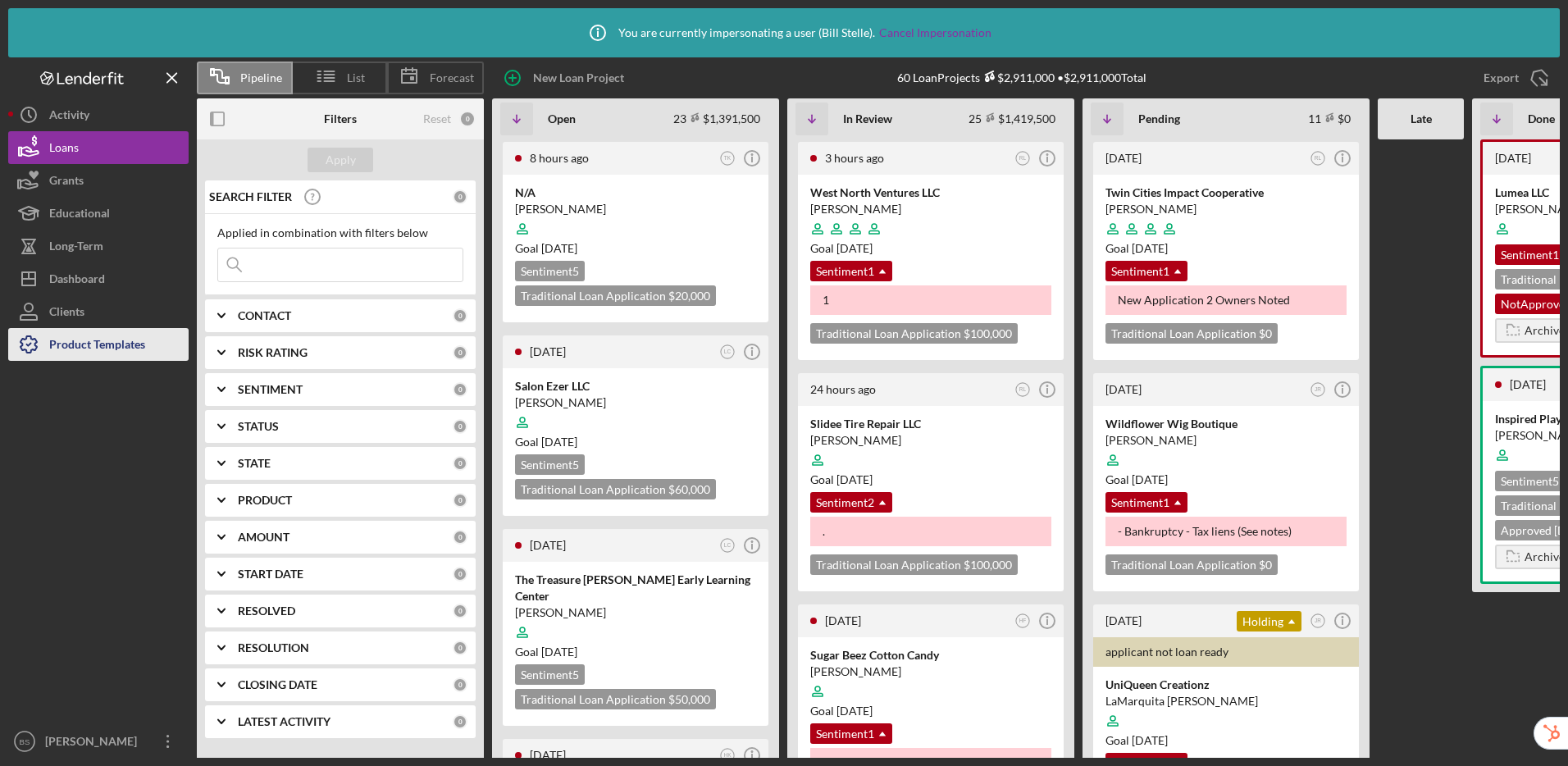
click at [83, 340] on div "Product Templates" at bounding box center [97, 346] width 96 height 37
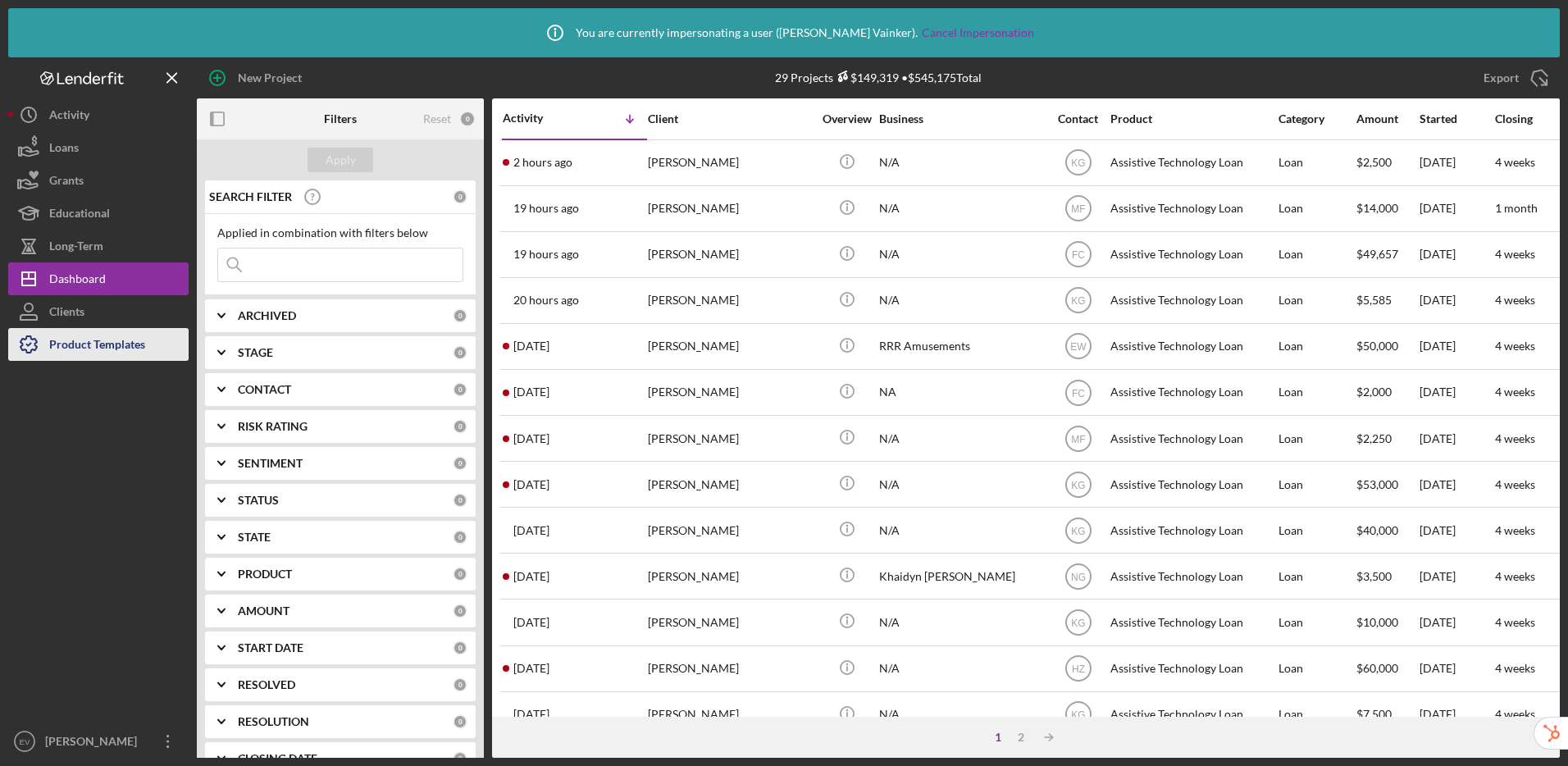
click at [138, 353] on div "Product Templates" at bounding box center [97, 346] width 96 height 37
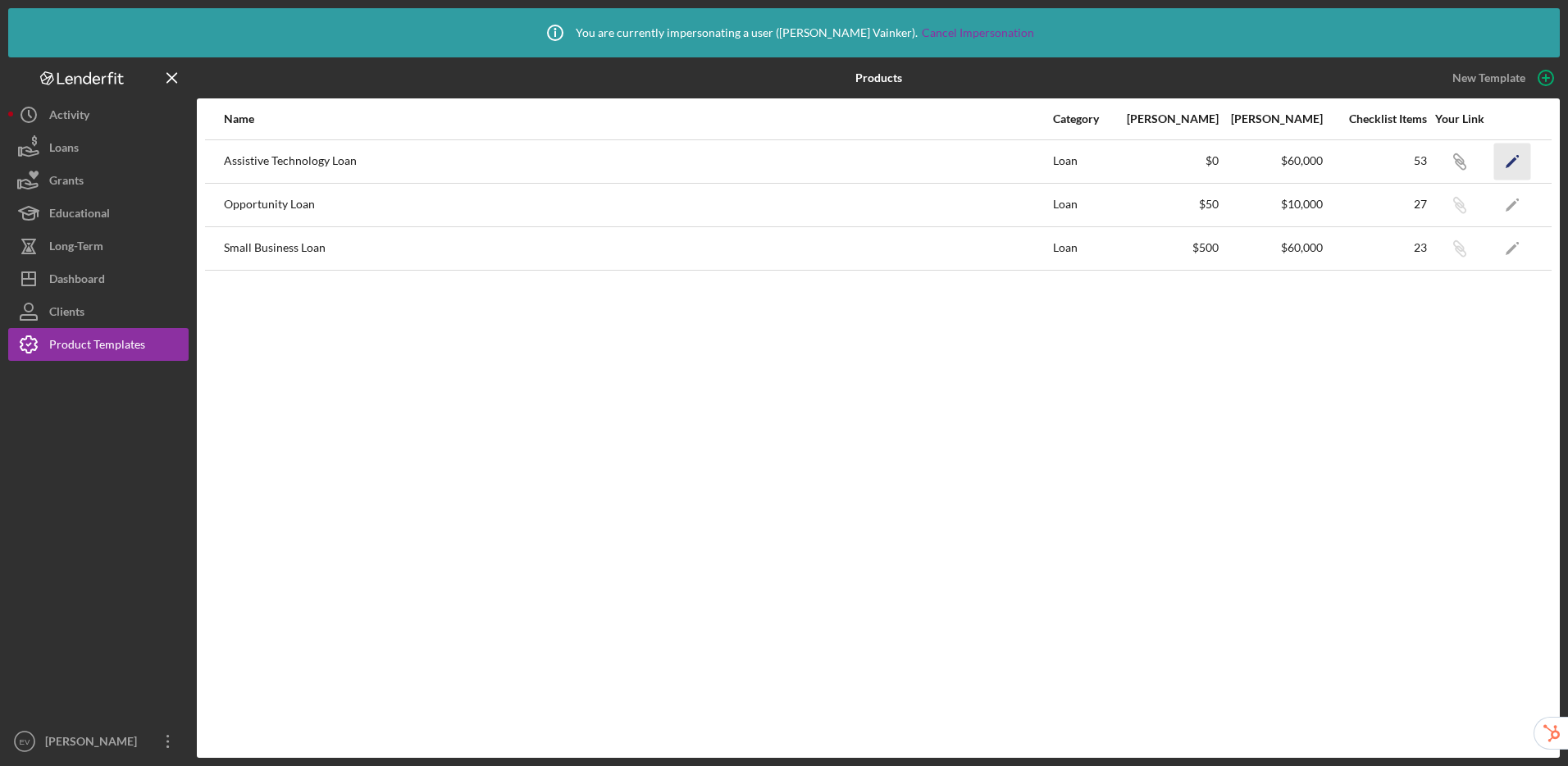
click at [1511, 163] on polygon "button" at bounding box center [1511, 162] width 12 height 12
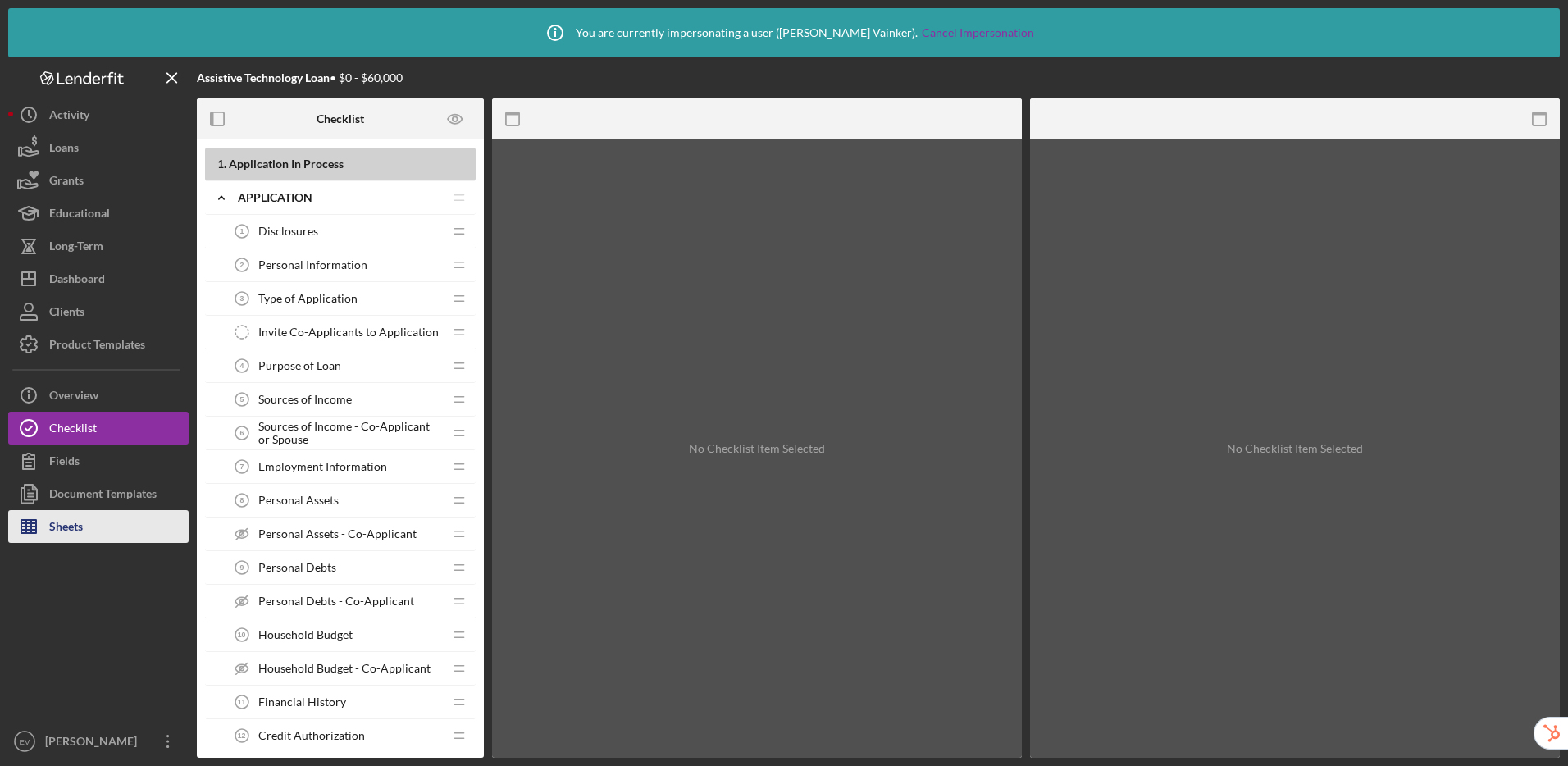
click at [76, 541] on div "Sheets" at bounding box center [66, 528] width 33 height 37
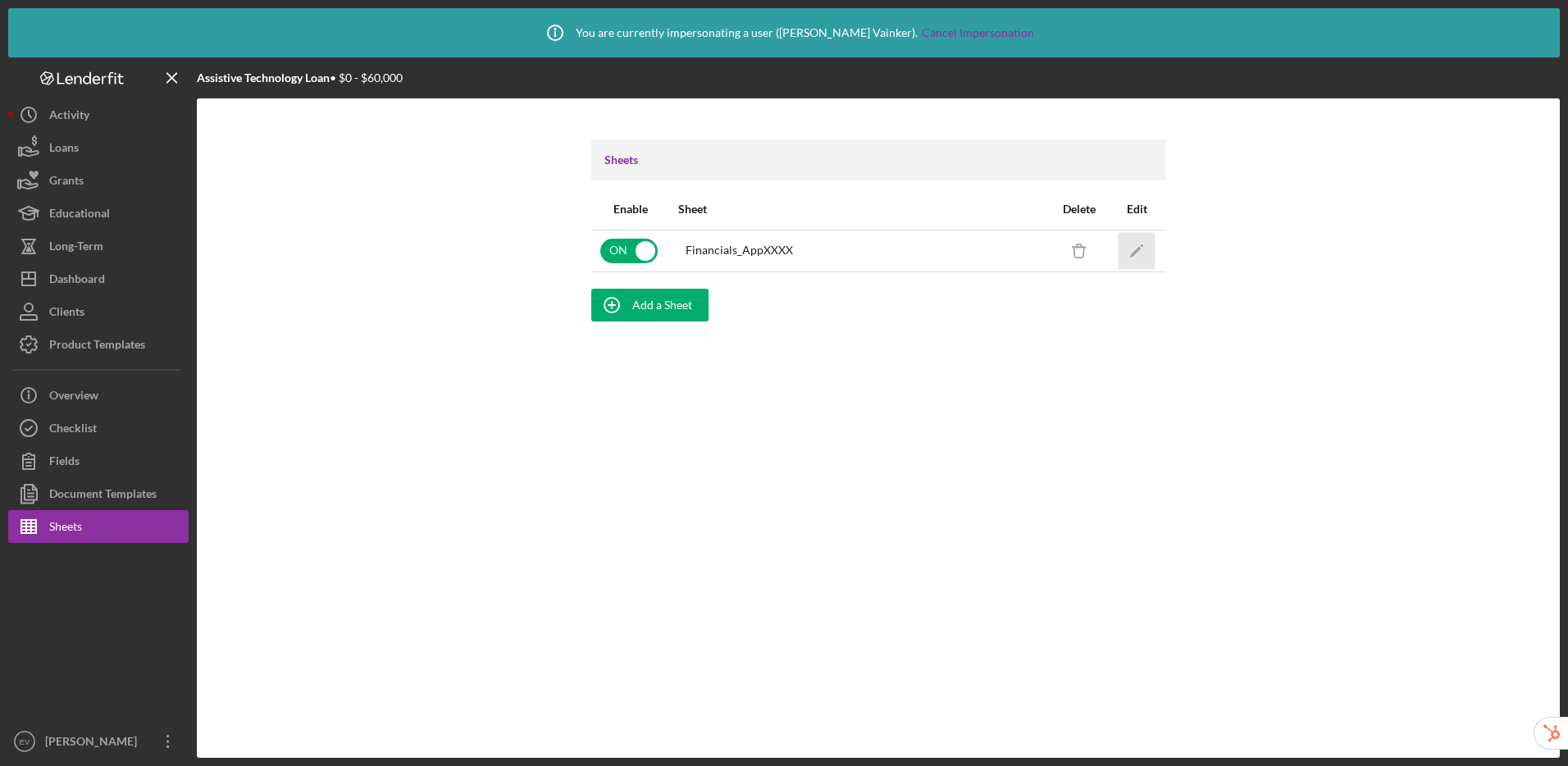
click at [1135, 248] on icon "Icon/Edit" at bounding box center [1137, 250] width 37 height 37
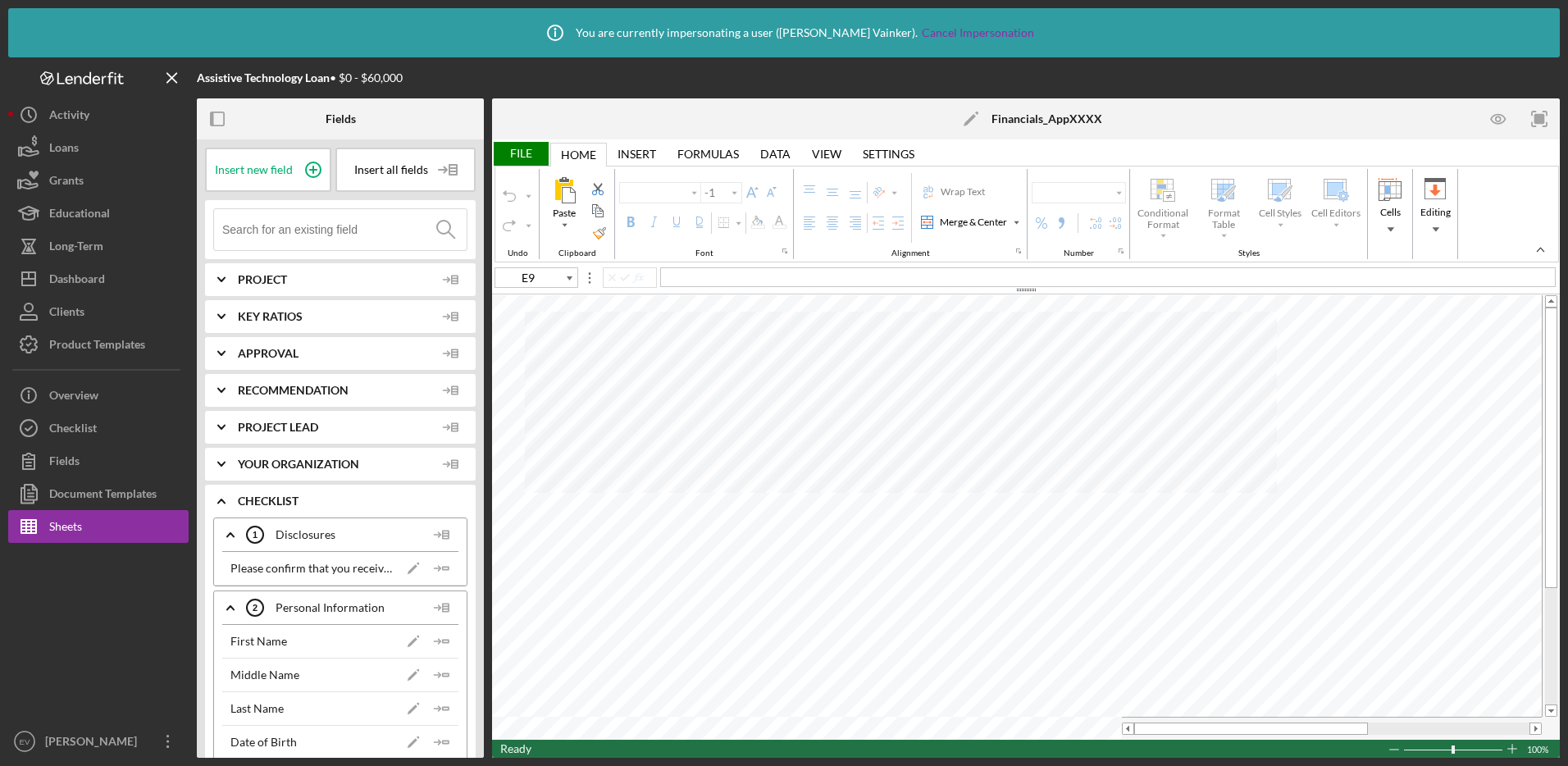
type input "Arial"
type input "10"
click at [223, 281] on icon "Icon/Expander" at bounding box center [221, 279] width 41 height 41
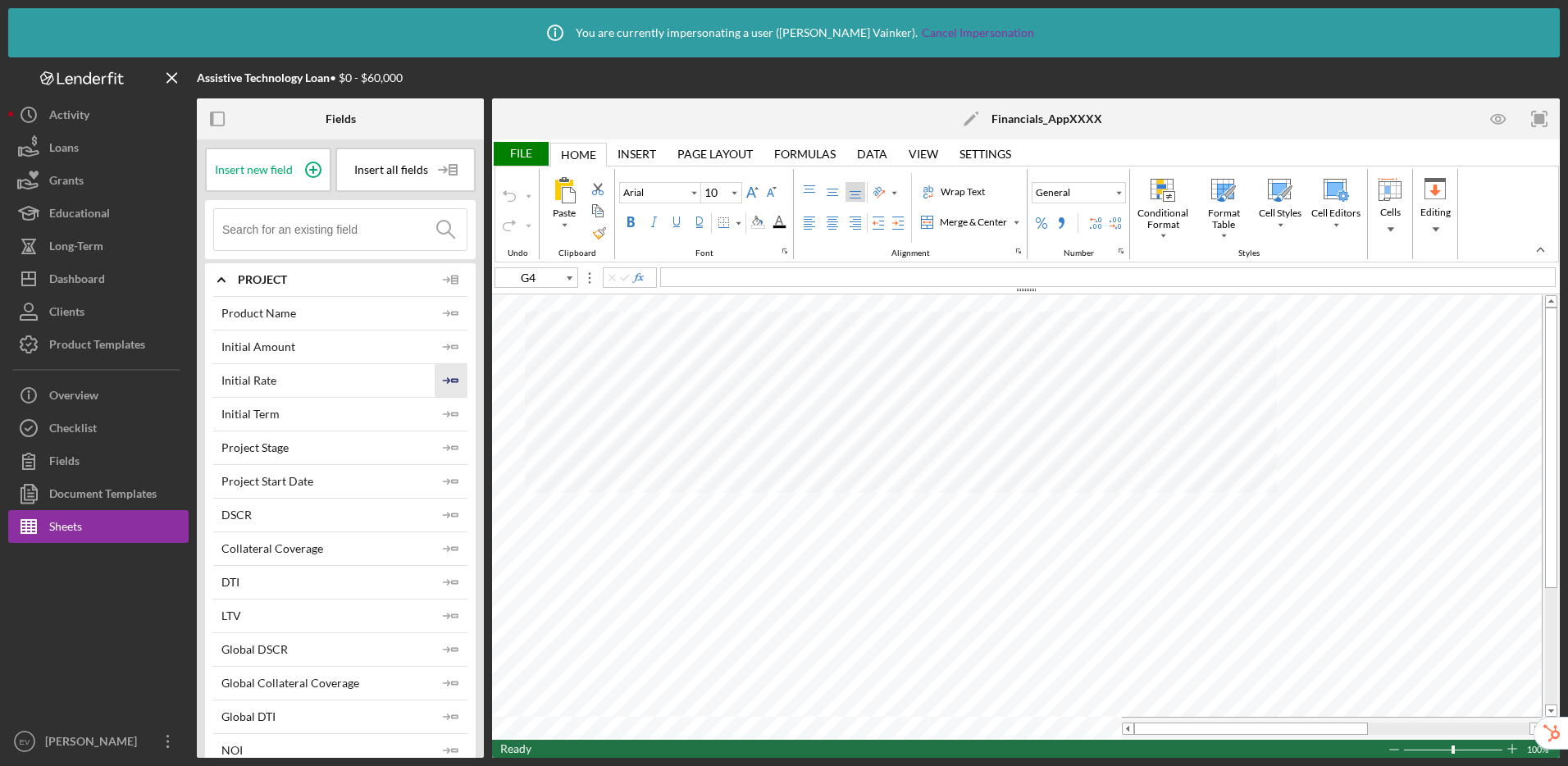
click at [443, 381] on line "button" at bounding box center [446, 381] width 5 height 0
click at [444, 411] on icon "Icon/Insert Field" at bounding box center [451, 414] width 32 height 32
click at [452, 346] on polygon "button" at bounding box center [455, 346] width 5 height 3
click at [446, 446] on icon "Icon/Insert Field" at bounding box center [451, 448] width 32 height 32
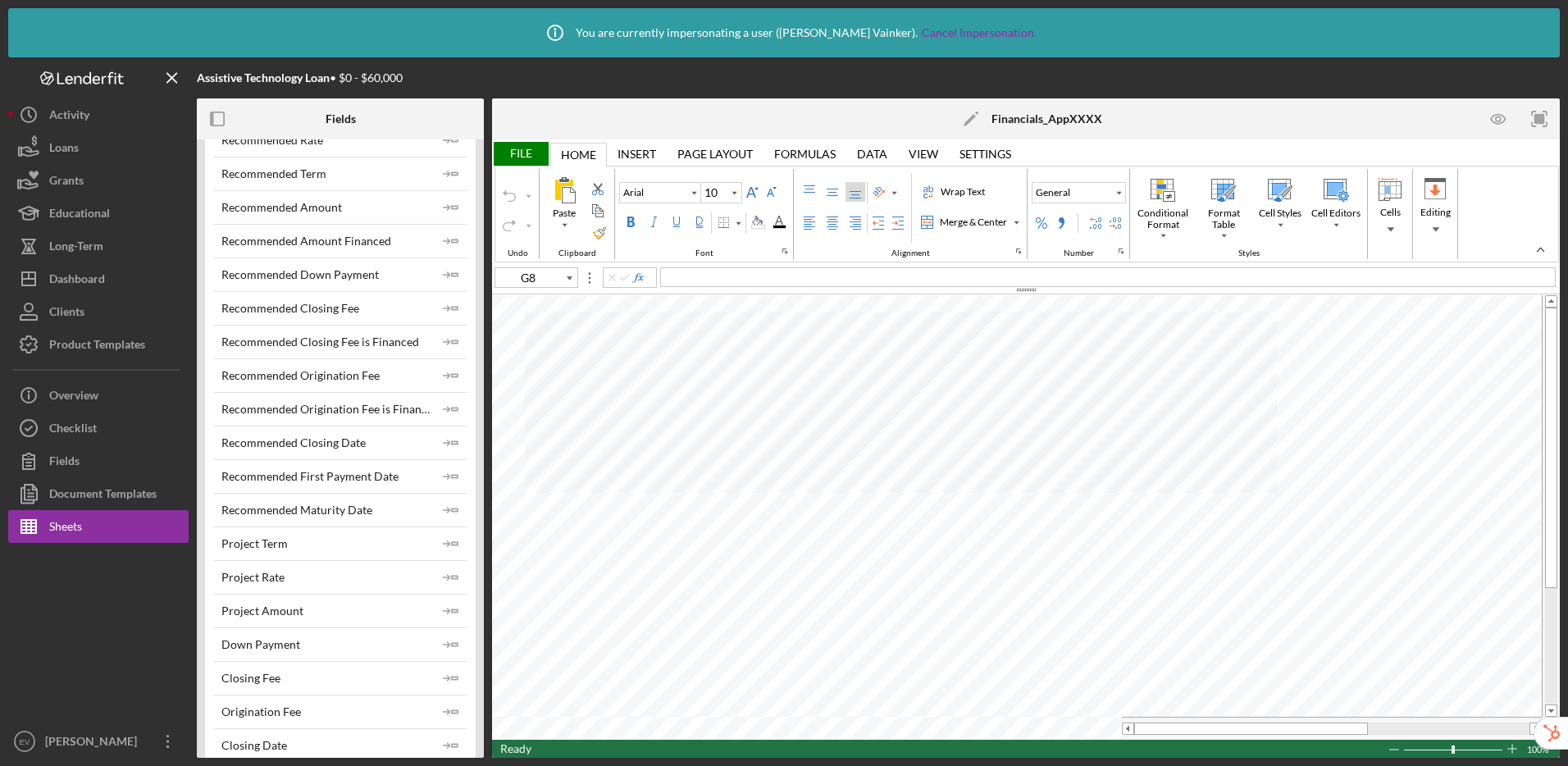
scroll to position [1093, 0]
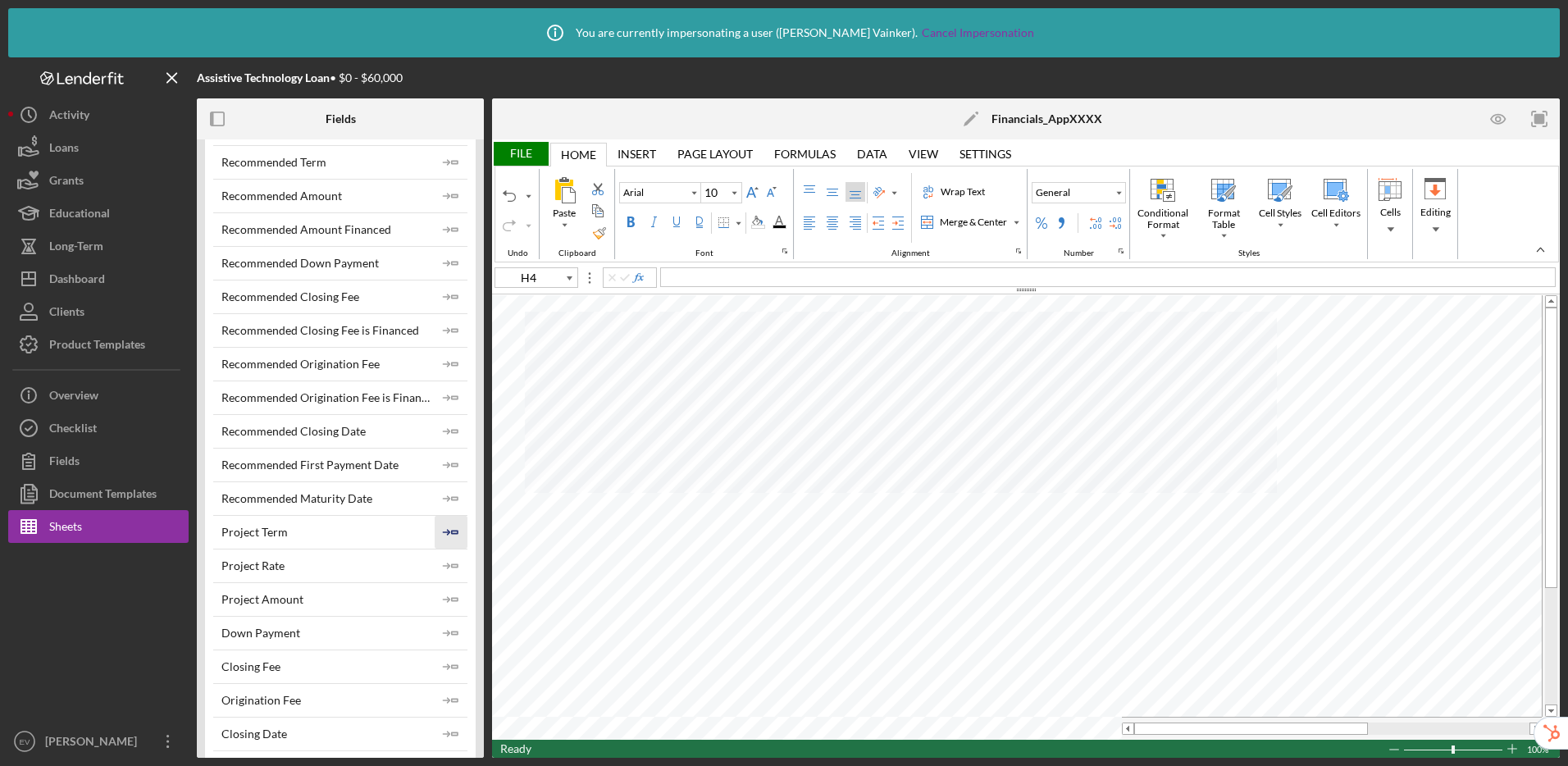
click at [441, 531] on icon "Icon/Insert Field" at bounding box center [451, 532] width 32 height 32
click at [446, 565] on polyline "button" at bounding box center [447, 566] width 5 height 5
click at [447, 594] on icon "Icon/Insert Field" at bounding box center [451, 599] width 32 height 32
click at [445, 627] on icon "Icon/Insert Field" at bounding box center [451, 633] width 32 height 32
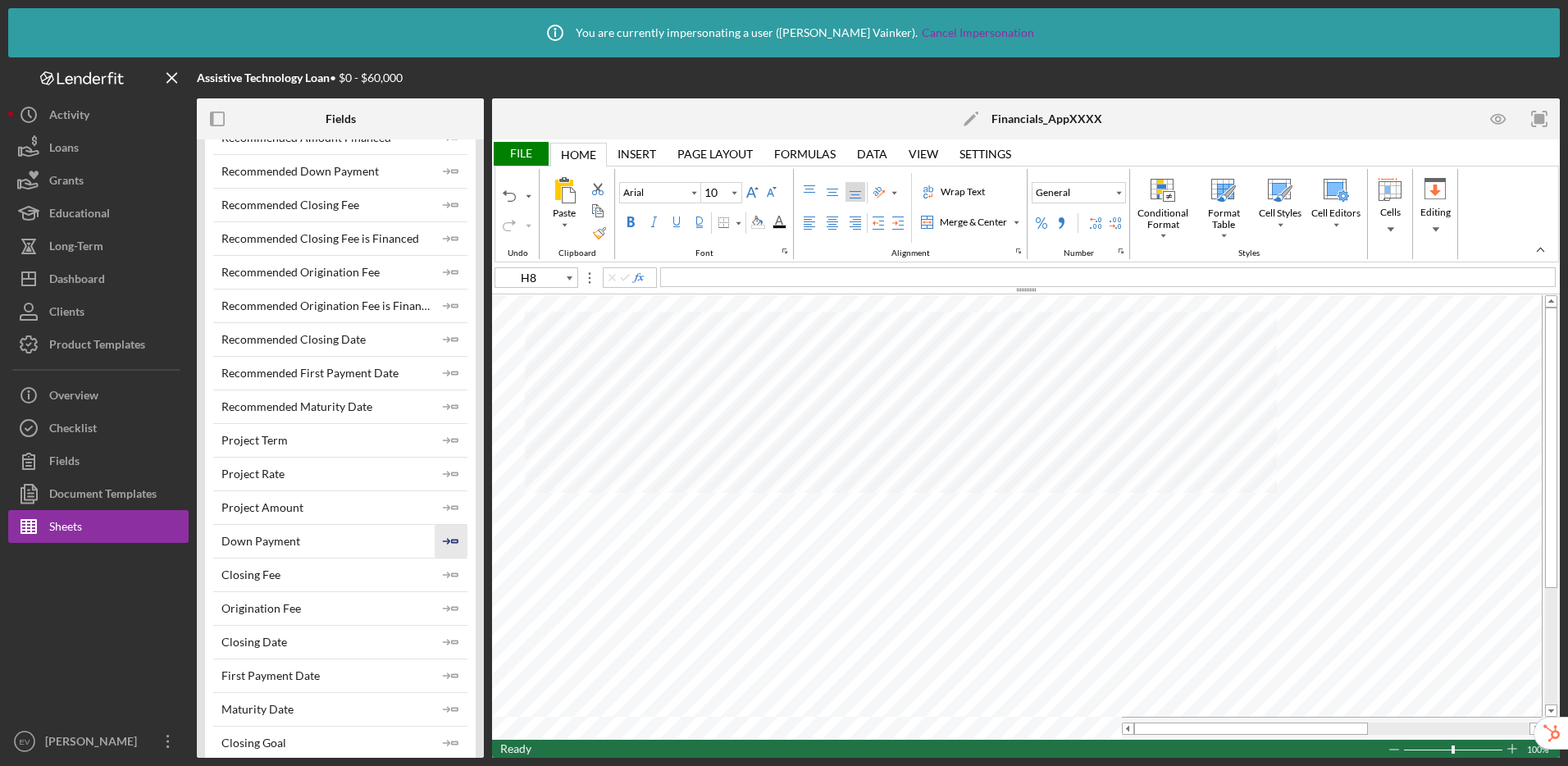
scroll to position [1195, 0]
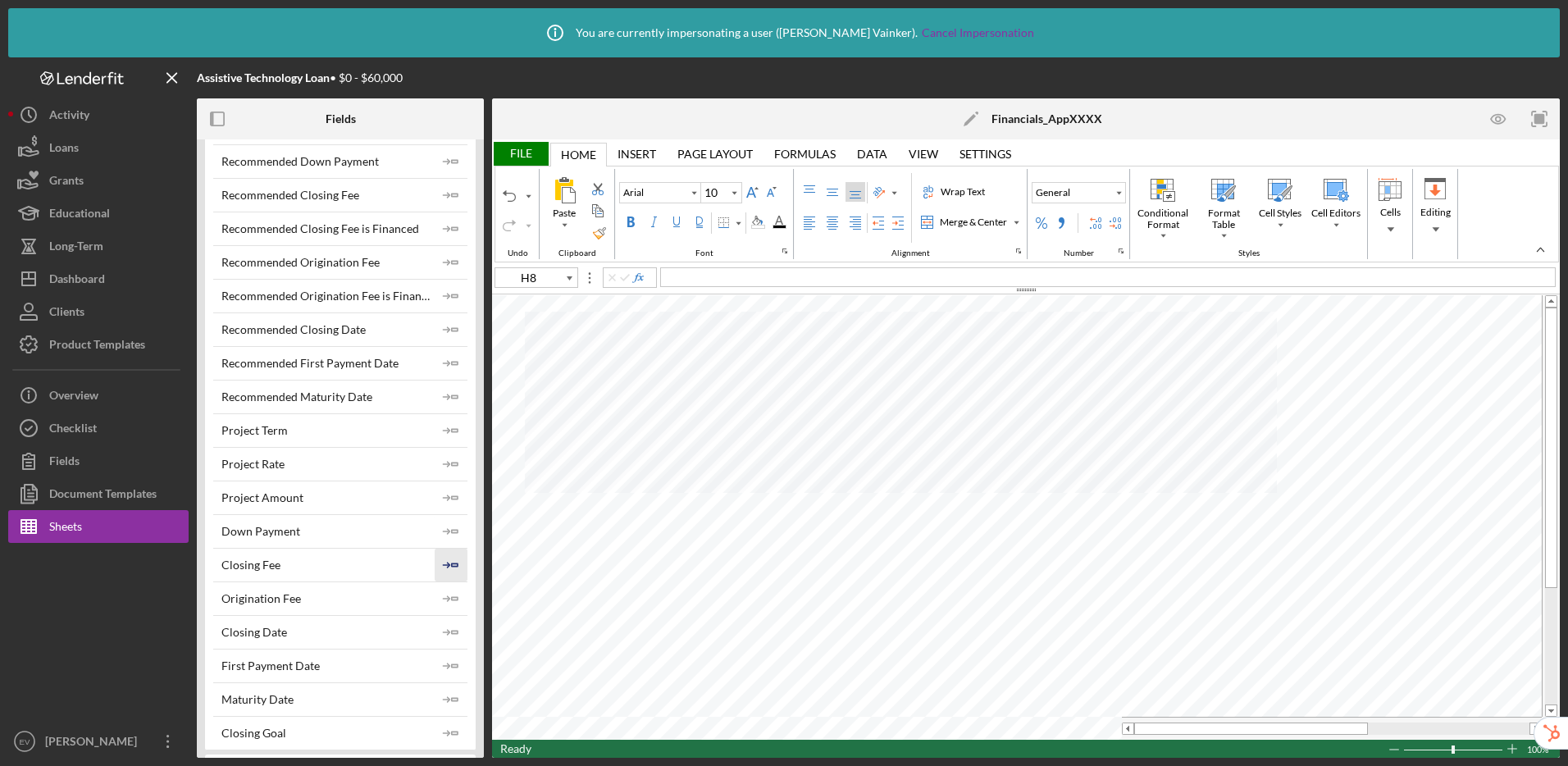
click at [452, 566] on polygon "button" at bounding box center [455, 565] width 5 height 3
click at [443, 606] on icon "Icon/Insert Field" at bounding box center [451, 598] width 32 height 32
click at [443, 663] on icon "Icon/Insert Field" at bounding box center [451, 666] width 32 height 32
click at [443, 693] on icon "Icon/Insert Field" at bounding box center [451, 699] width 32 height 32
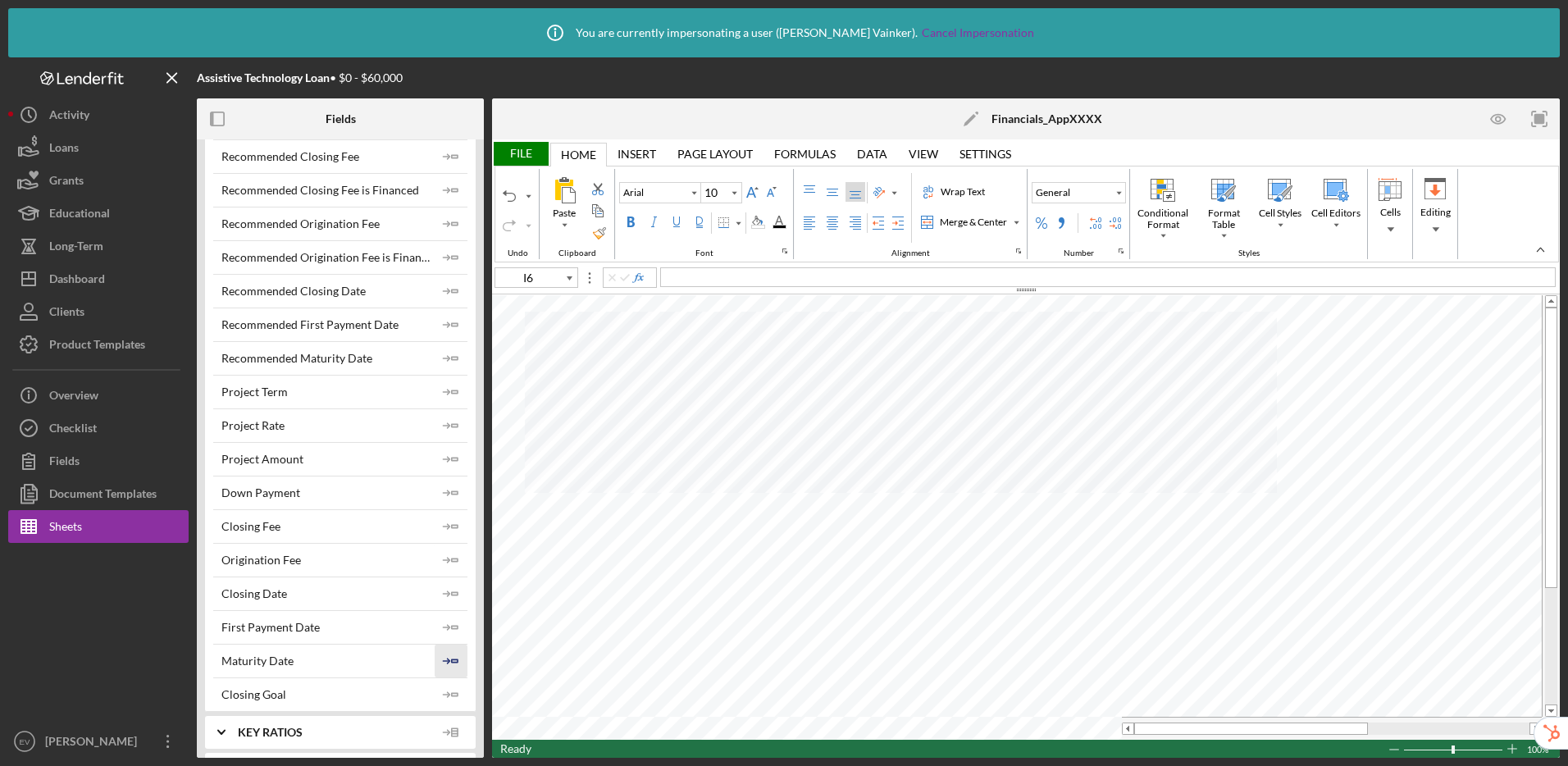
scroll to position [1348, 0]
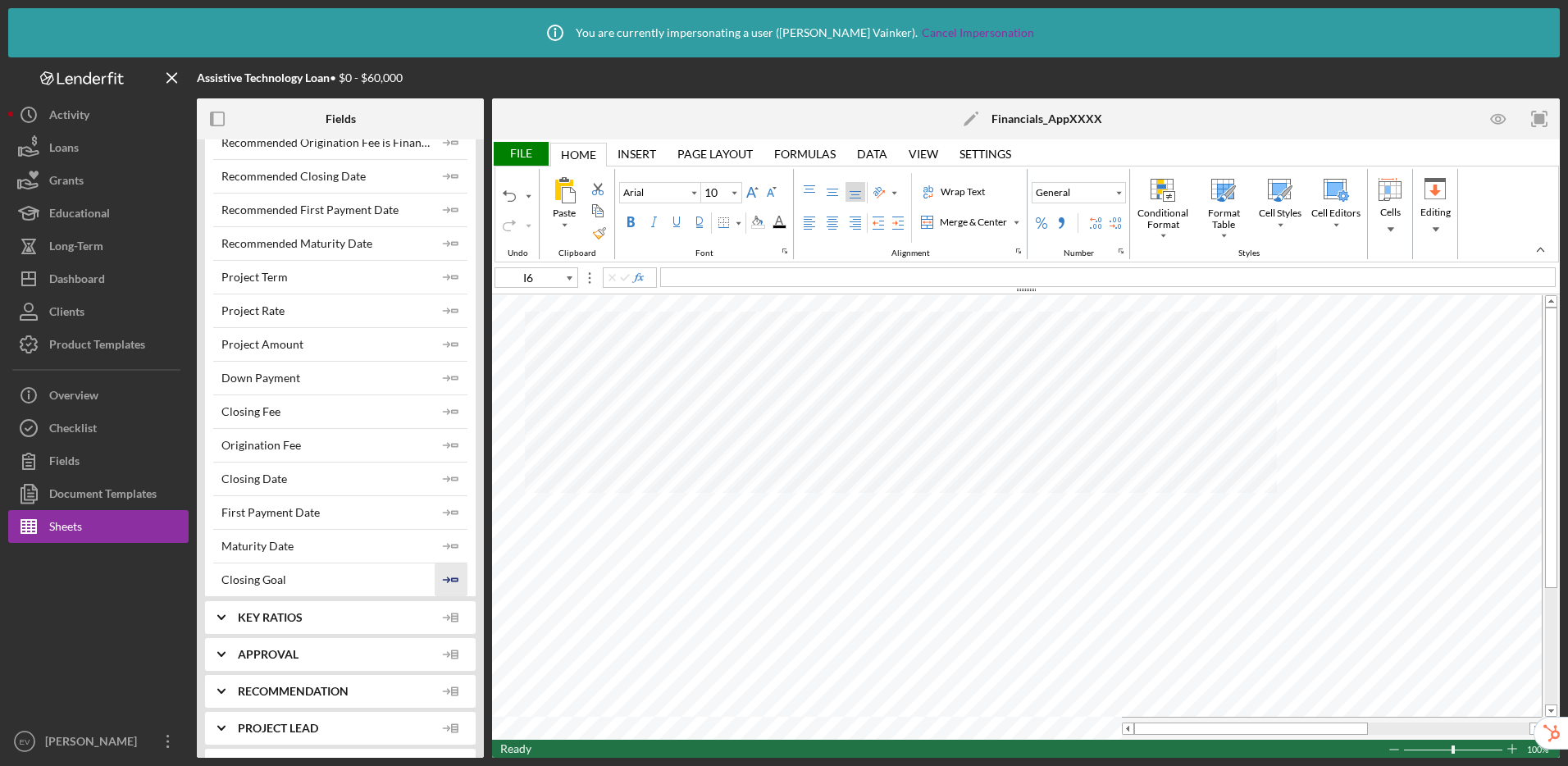
click at [447, 575] on icon "Icon/Insert Field" at bounding box center [451, 580] width 32 height 32
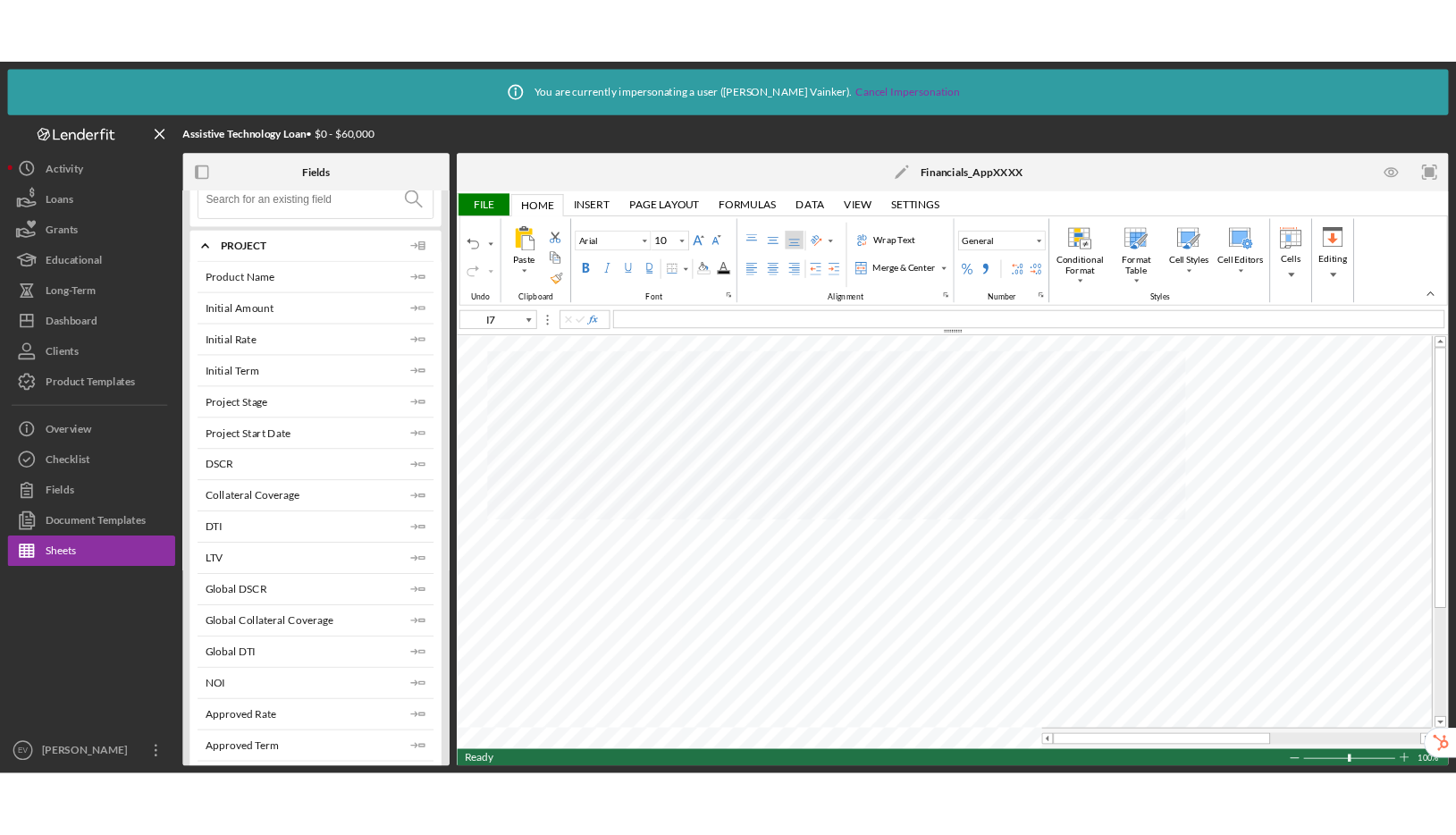
scroll to position [0, 0]
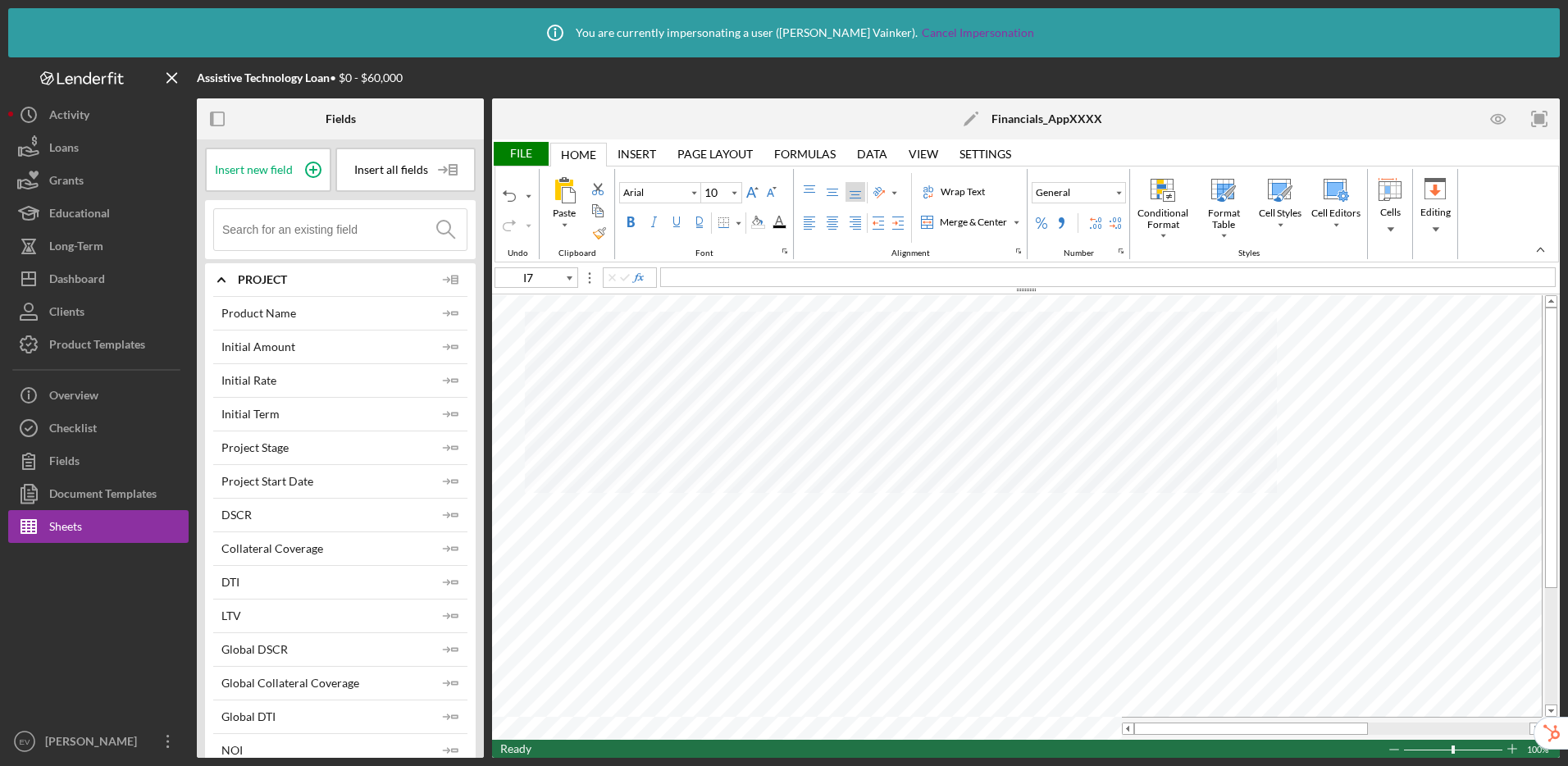
click at [284, 230] on input at bounding box center [344, 229] width 244 height 41
type input "F4"
click at [277, 233] on input at bounding box center [344, 229] width 244 height 41
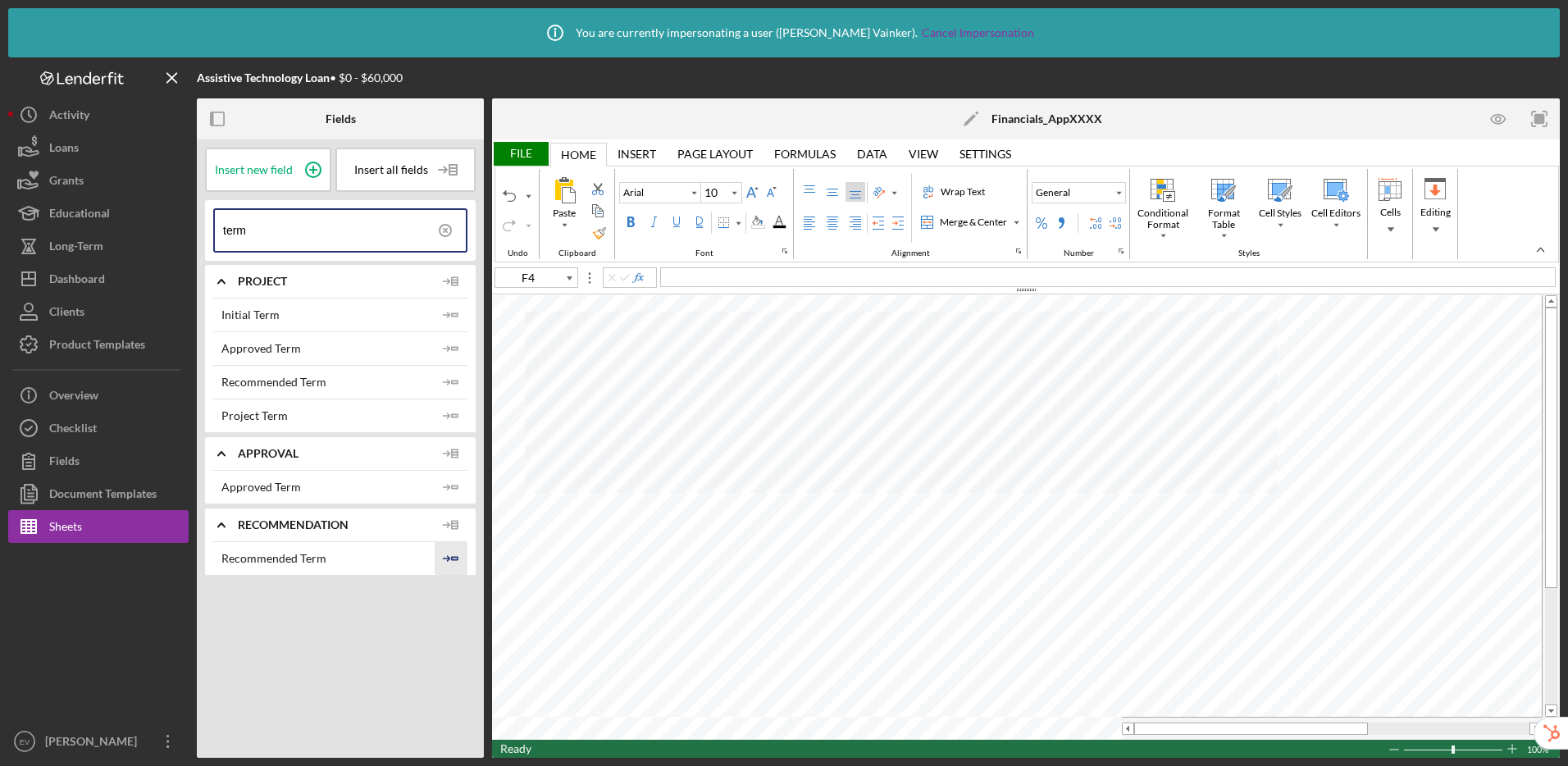
type input "term"
click at [457, 553] on icon "Icon/Insert Field" at bounding box center [451, 558] width 32 height 32
click at [455, 487] on icon "Icon/Insert Field" at bounding box center [451, 487] width 32 height 32
click at [449, 415] on polyline "button" at bounding box center [447, 415] width 5 height 5
click at [457, 374] on icon "Icon/Insert Field" at bounding box center [451, 382] width 32 height 32
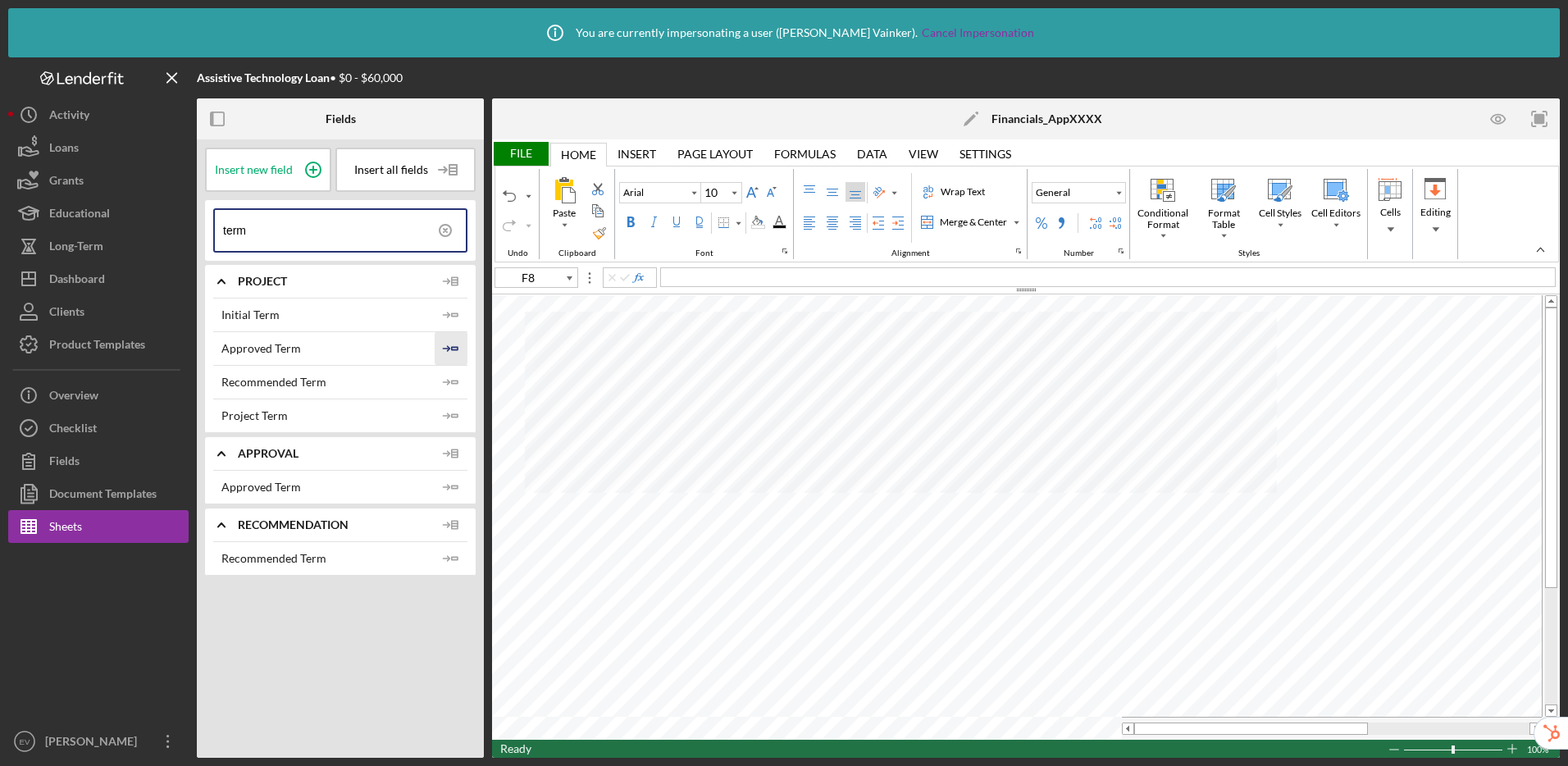
click at [457, 346] on icon "Icon/Insert Field" at bounding box center [451, 348] width 32 height 32
click at [447, 311] on icon "Icon/Insert Field" at bounding box center [451, 315] width 32 height 32
type input "C18"
type input "11"
type input "E77"
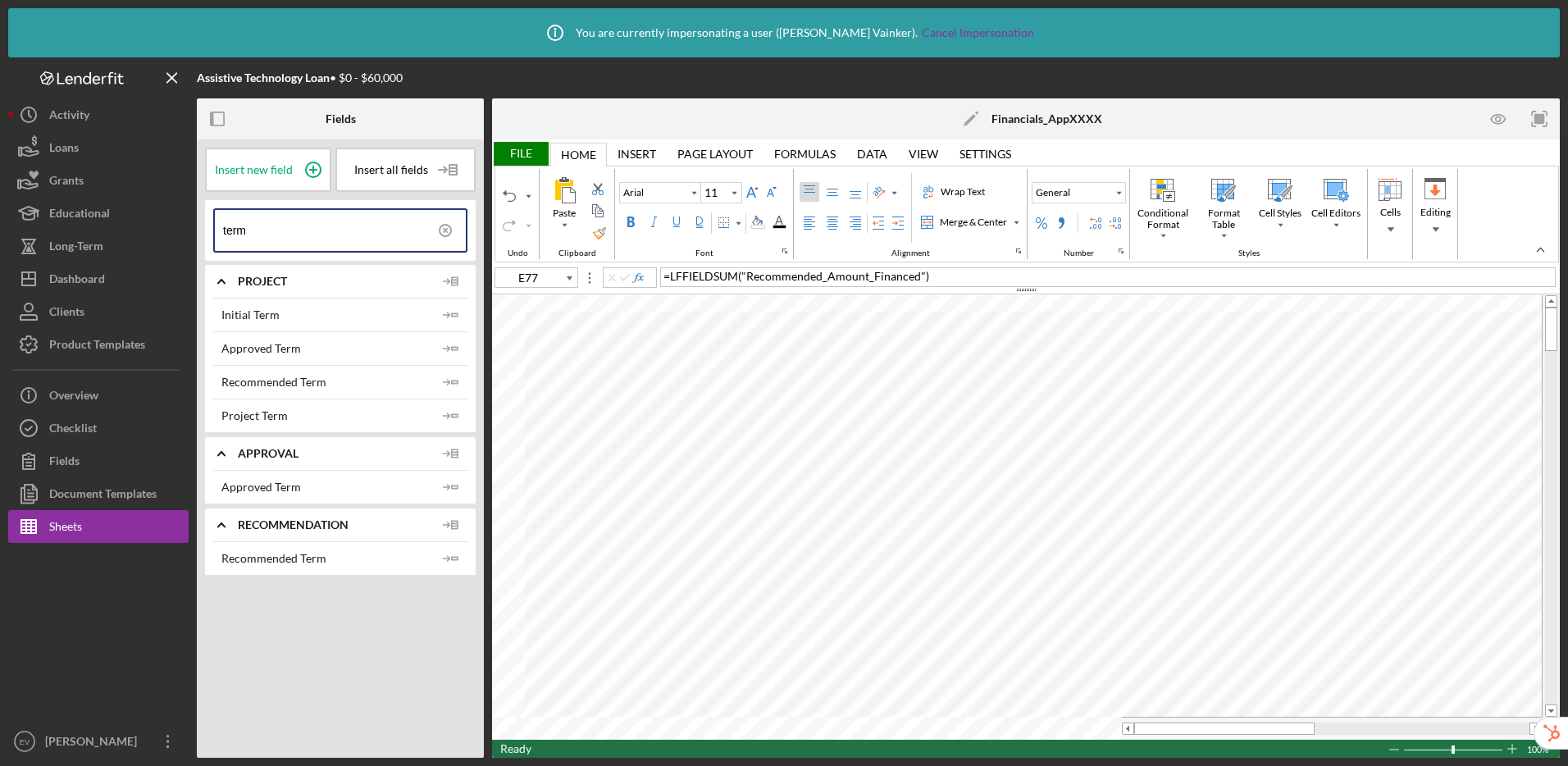
type input "10"
click at [453, 318] on icon "Icon/Insert Field" at bounding box center [451, 315] width 32 height 32
click at [451, 351] on icon "Icon/Insert Field" at bounding box center [451, 348] width 32 height 32
click at [448, 391] on icon "Icon/Insert Field" at bounding box center [451, 382] width 32 height 32
click at [450, 422] on icon "Icon/Insert Field" at bounding box center [451, 416] width 32 height 32
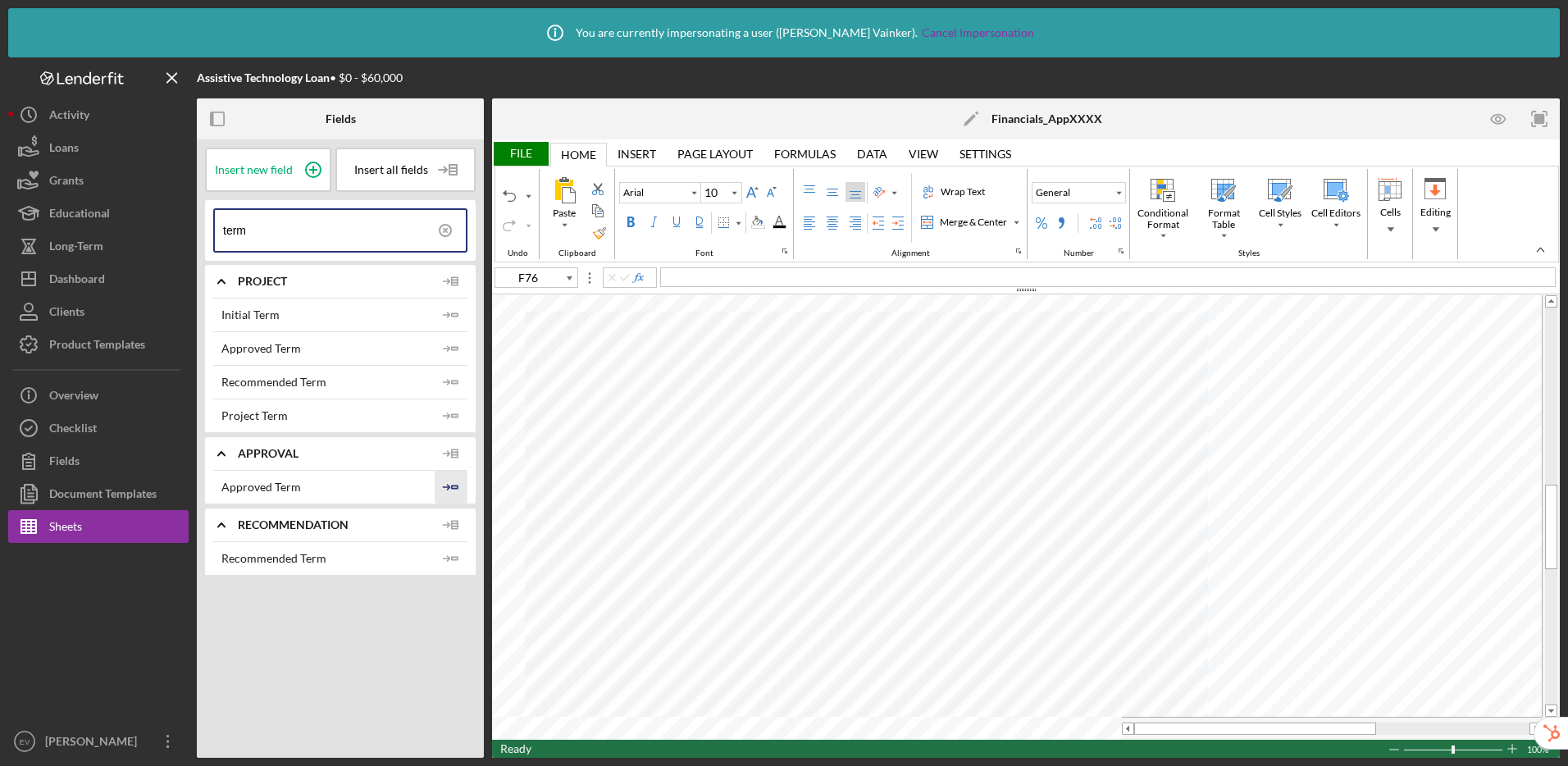
click at [456, 479] on icon "Icon/Insert Field" at bounding box center [451, 487] width 32 height 32
type input "F77"
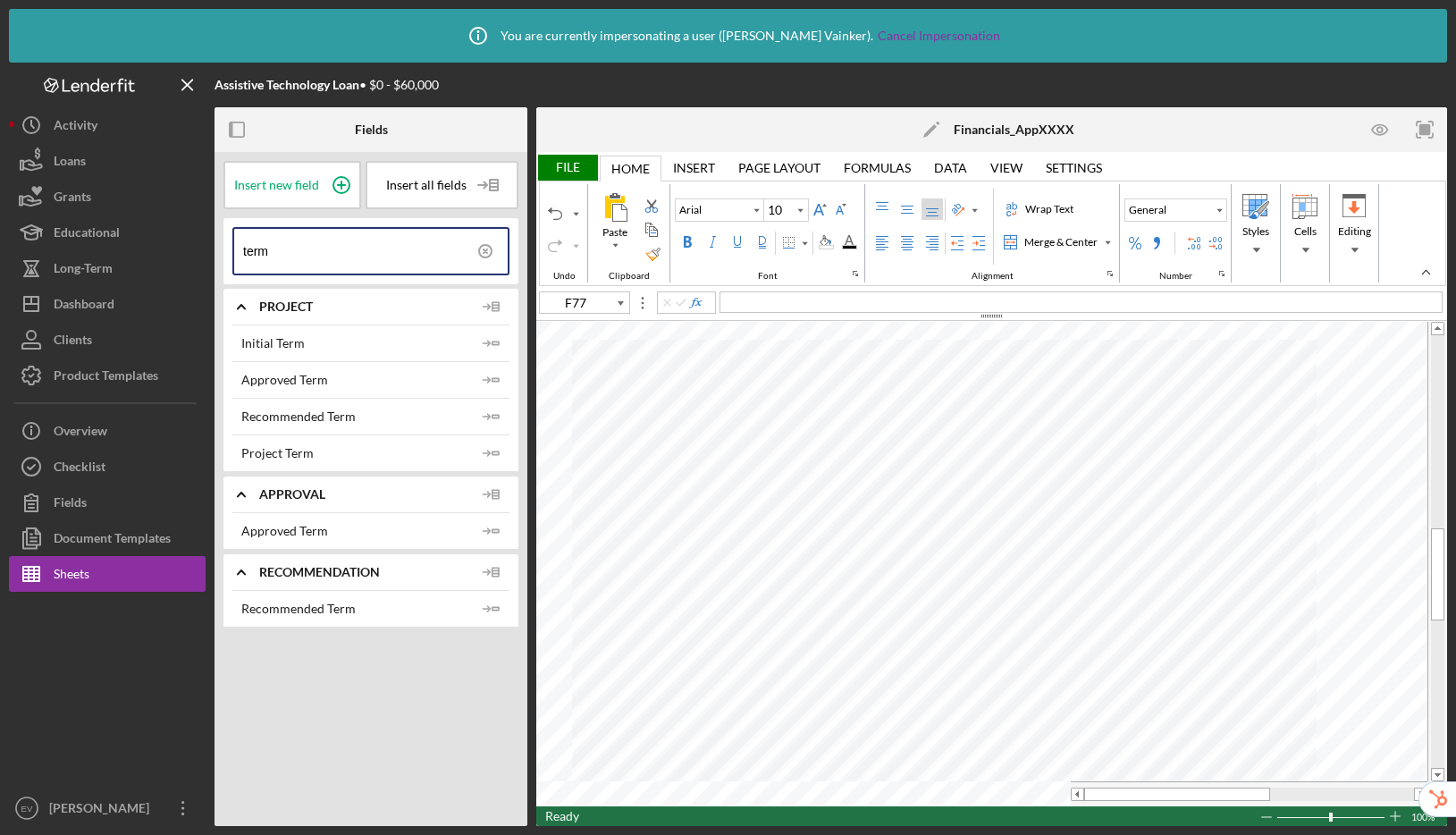
click at [485, 245] on circle at bounding box center [485, 251] width 13 height 13
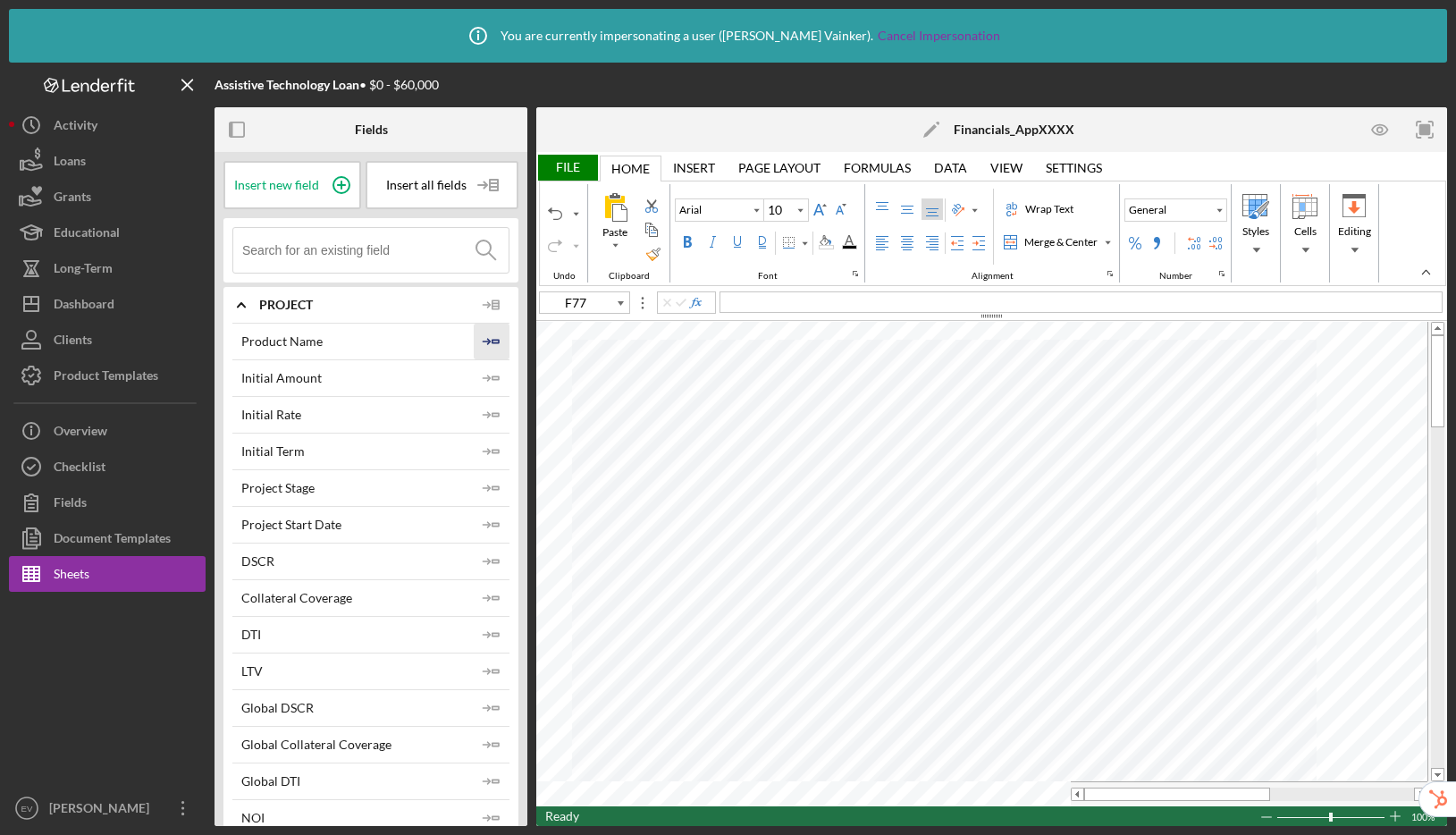
click at [484, 341] on line "button" at bounding box center [486, 341] width 6 height 0
click at [484, 344] on icon "Icon/Insert Field" at bounding box center [492, 341] width 35 height 35
click at [486, 375] on icon "Icon/Insert Field" at bounding box center [492, 378] width 35 height 35
click at [487, 405] on icon "Icon/Insert Field" at bounding box center [492, 415] width 35 height 35
click at [486, 449] on polyline "button" at bounding box center [488, 450] width 5 height 5
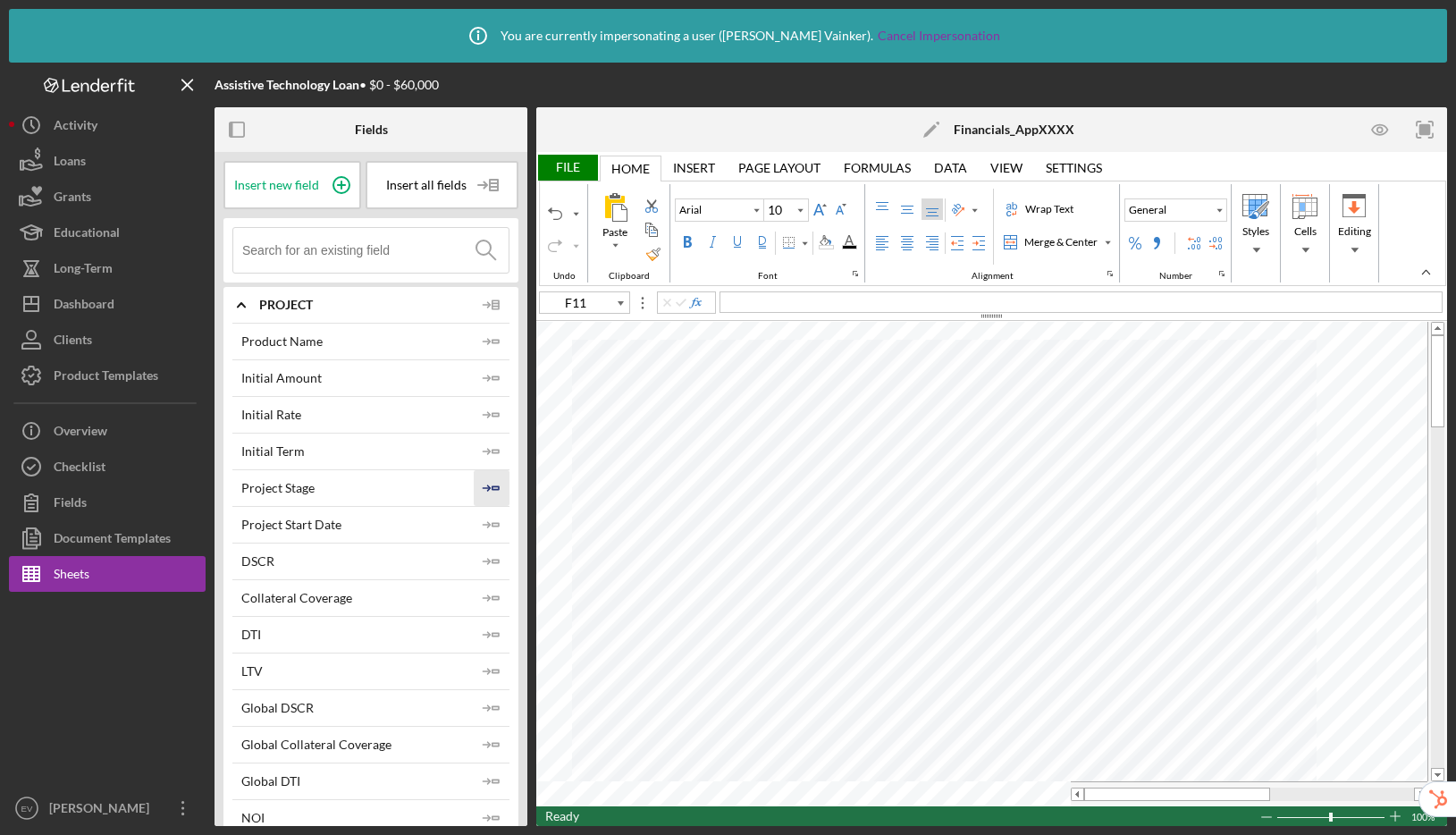
click at [483, 493] on icon "Icon/Insert Field" at bounding box center [492, 488] width 35 height 35
click at [475, 520] on icon "Icon/Insert Field" at bounding box center [492, 524] width 35 height 35
click at [477, 556] on icon "Icon/Insert Field" at bounding box center [492, 562] width 35 height 35
click at [487, 585] on icon "Icon/Insert Field" at bounding box center [492, 598] width 35 height 35
click at [492, 626] on icon "Icon/Insert Field" at bounding box center [492, 634] width 35 height 35
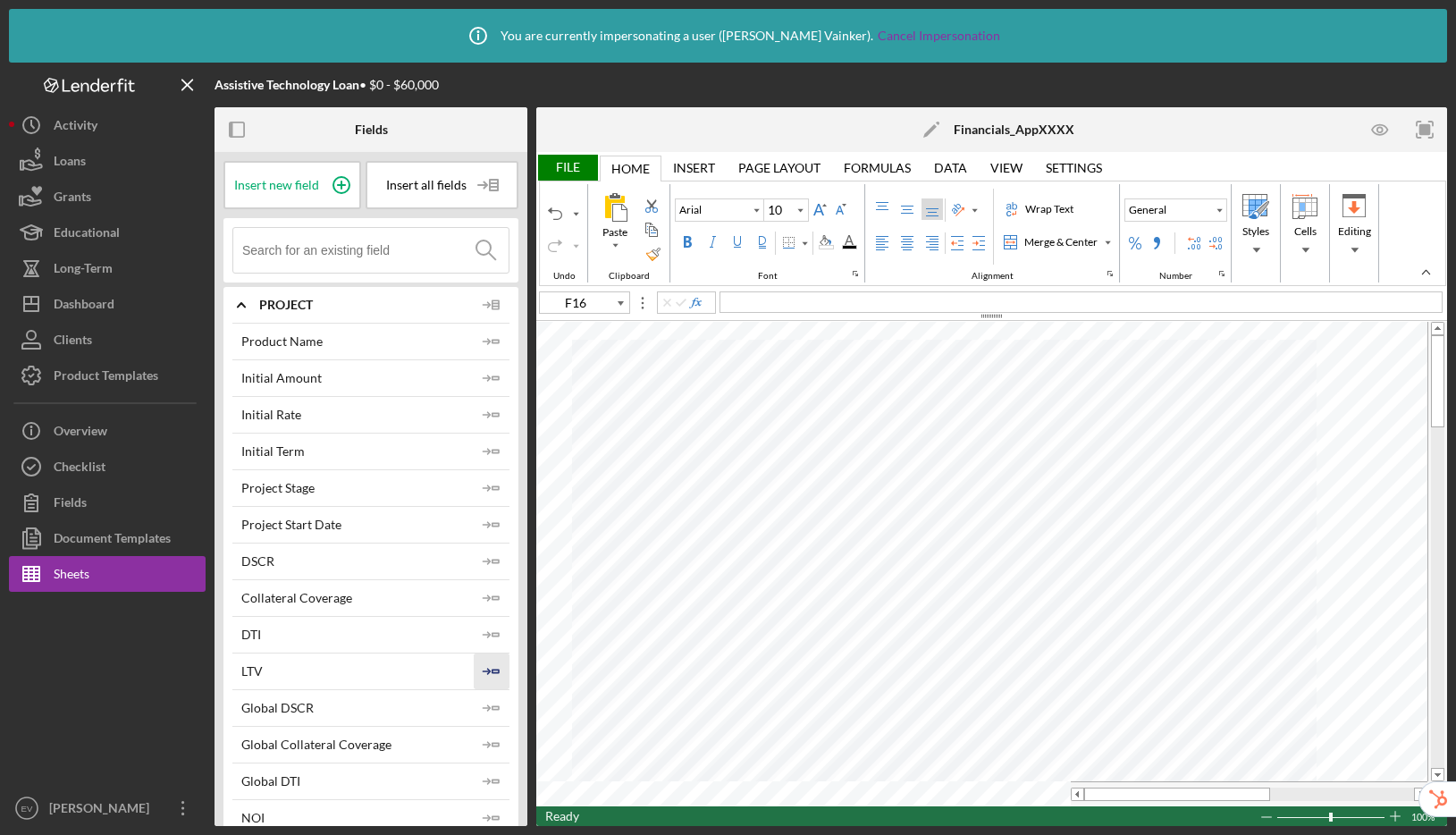
click at [487, 671] on icon "Icon/Insert Field" at bounding box center [492, 672] width 35 height 35
click at [488, 714] on icon "Icon/Insert Field" at bounding box center [492, 708] width 35 height 35
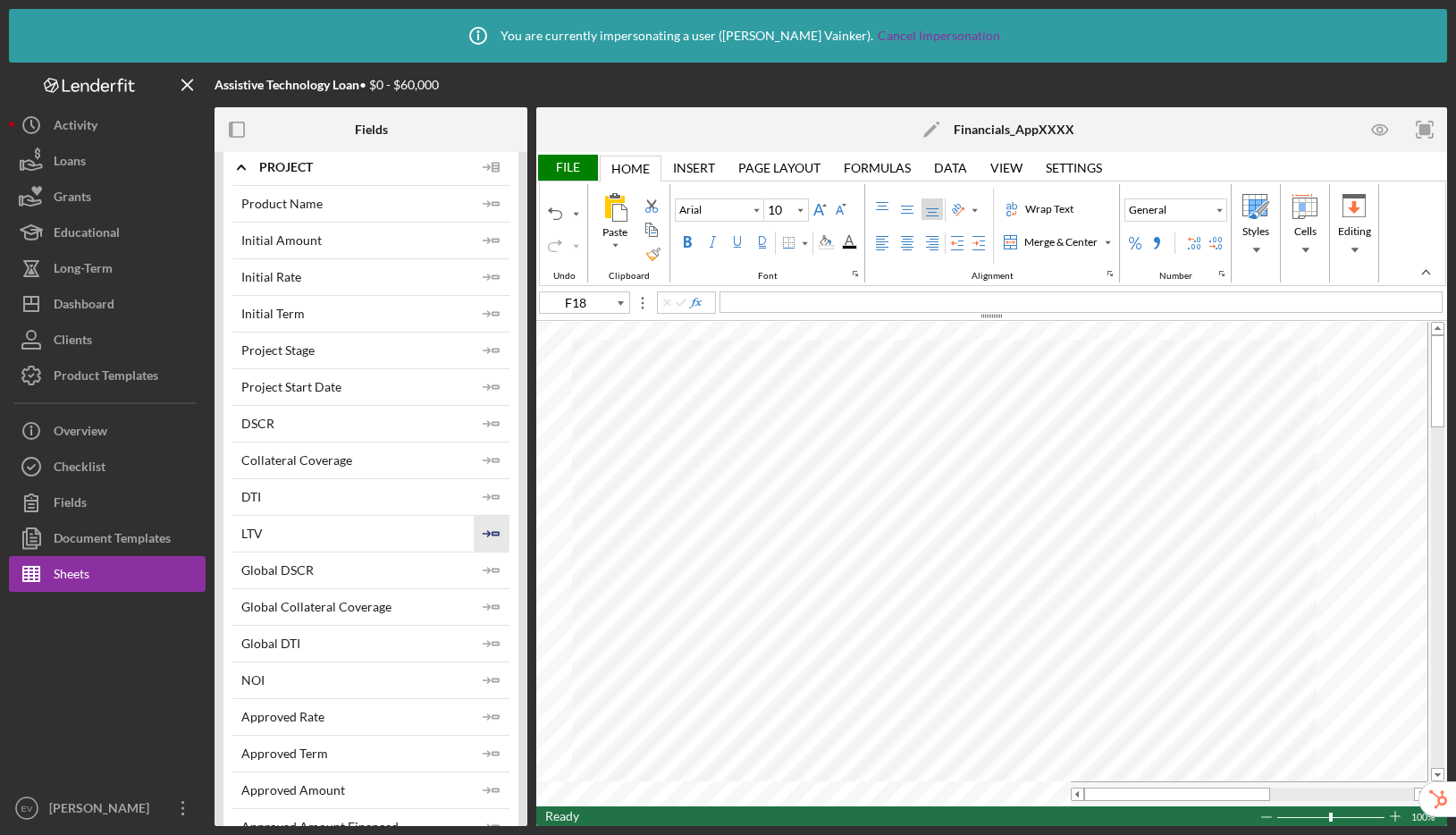
scroll to position [148, 0]
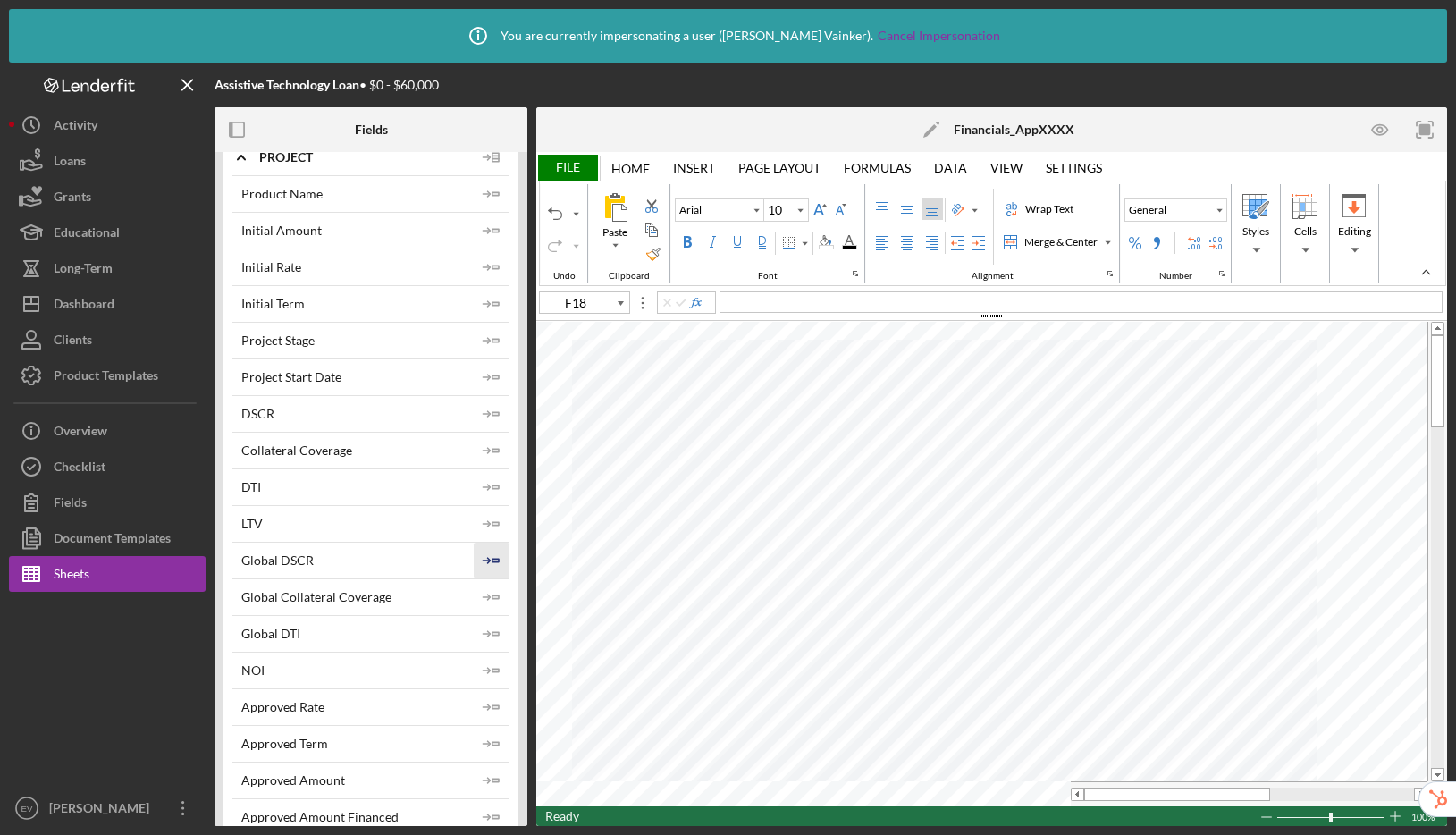
click at [485, 557] on icon "Icon/Insert Field" at bounding box center [492, 561] width 35 height 35
click at [487, 592] on icon "Icon/Insert Field" at bounding box center [492, 597] width 35 height 35
click at [484, 639] on icon "Icon/Insert Field" at bounding box center [492, 633] width 35 height 35
click at [484, 672] on icon "Icon/Insert Field" at bounding box center [492, 671] width 35 height 35
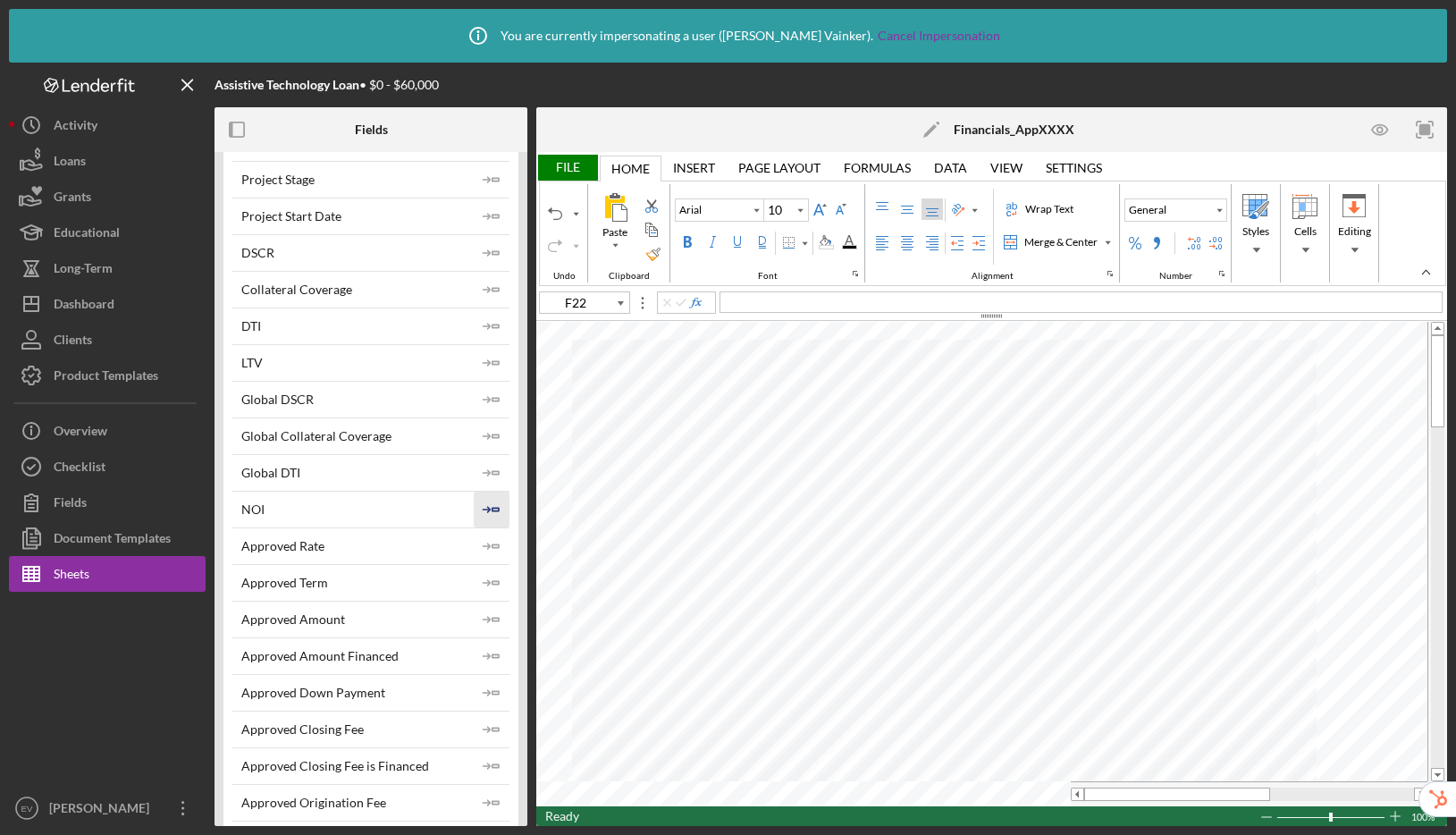
click at [486, 510] on icon "Icon/Insert Field" at bounding box center [492, 509] width 35 height 35
click at [489, 546] on icon "Icon/Insert Field" at bounding box center [492, 546] width 35 height 35
click at [486, 588] on icon "Icon/Insert Field" at bounding box center [492, 583] width 35 height 35
click at [483, 624] on icon "Icon/Insert Field" at bounding box center [492, 620] width 35 height 35
drag, startPoint x: 487, startPoint y: 661, endPoint x: 486, endPoint y: 677, distance: 16.0
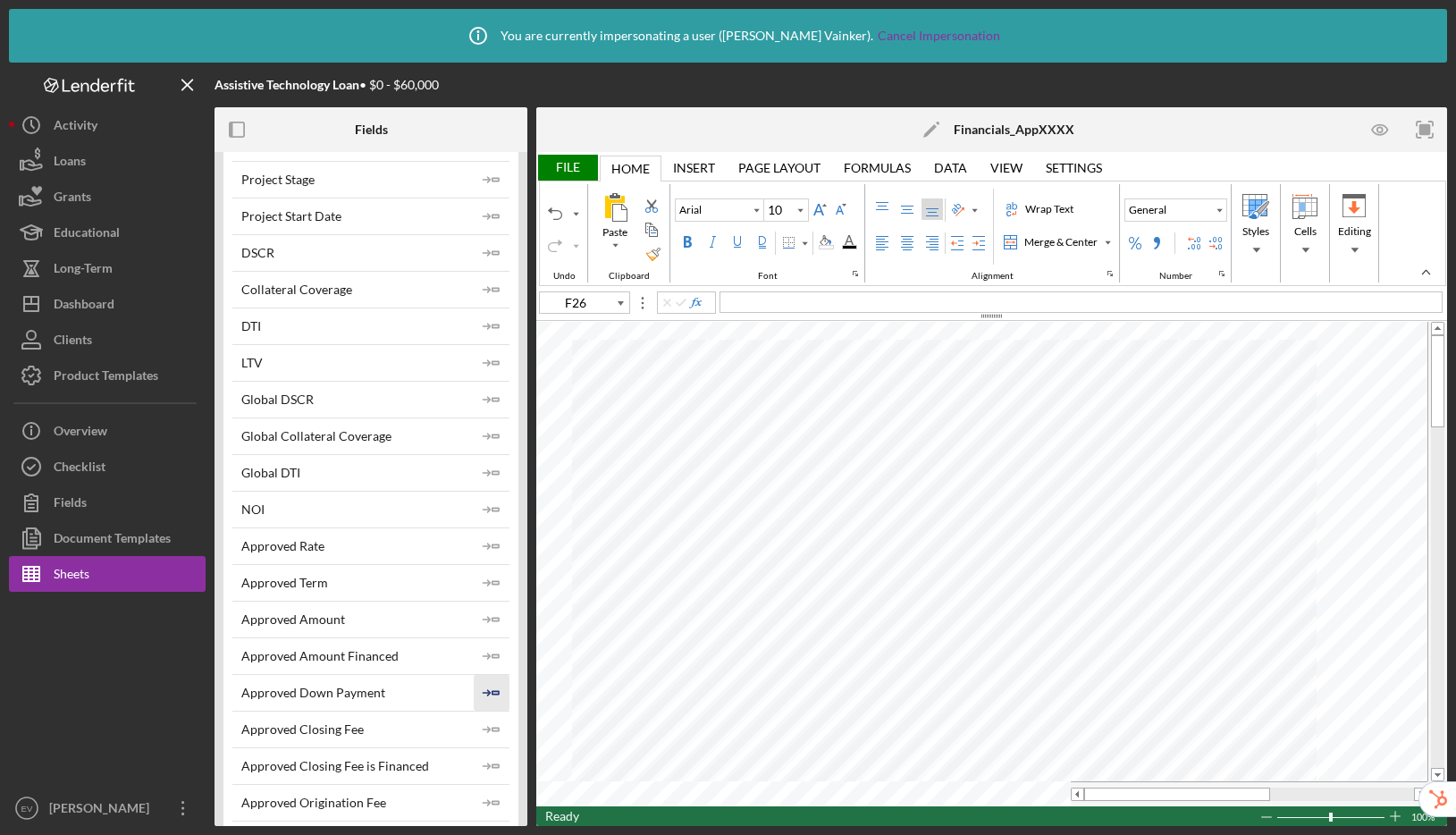
click at [486, 661] on icon "Icon/Insert Field" at bounding box center [492, 656] width 35 height 35
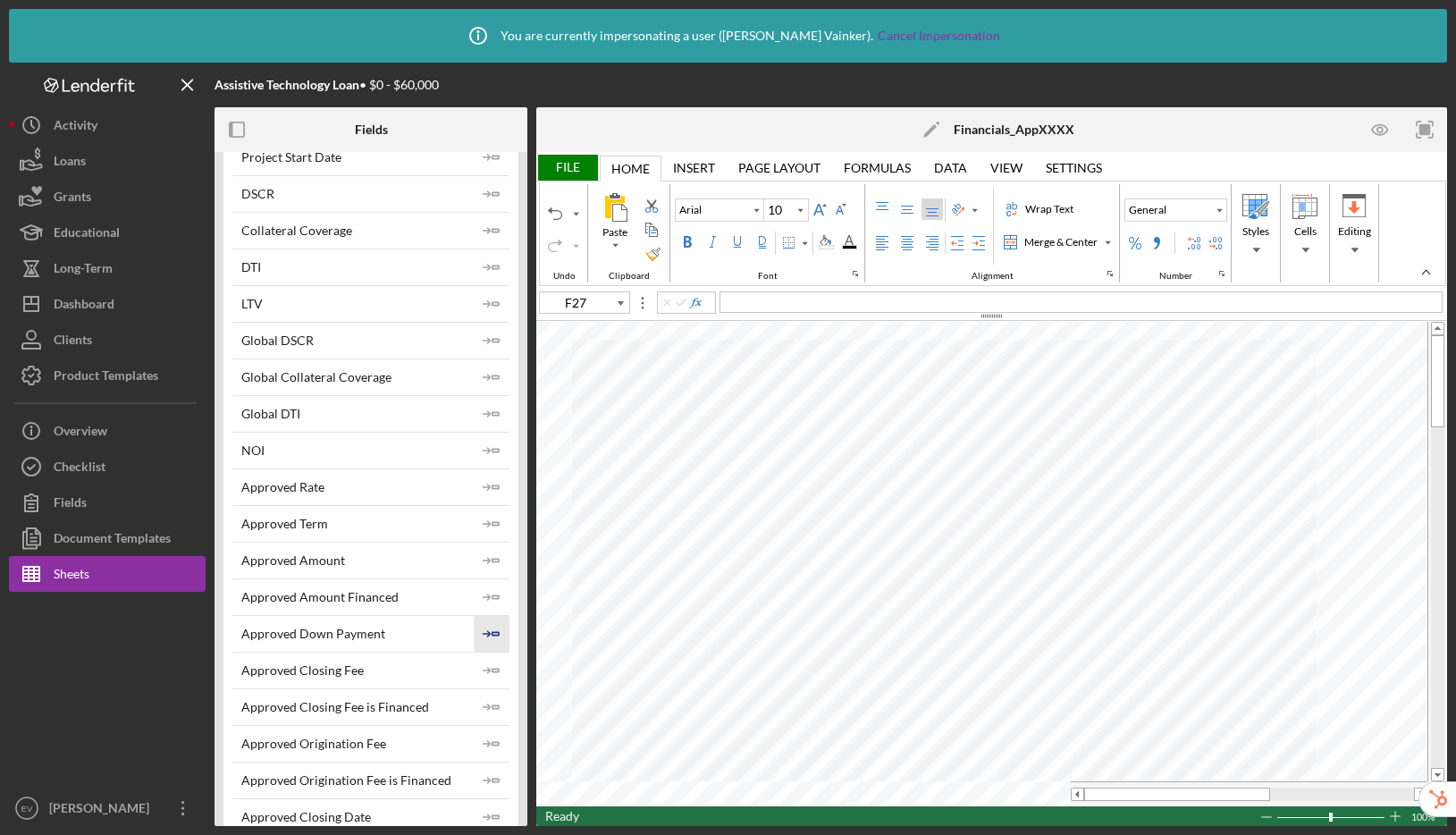
scroll to position [467, 0]
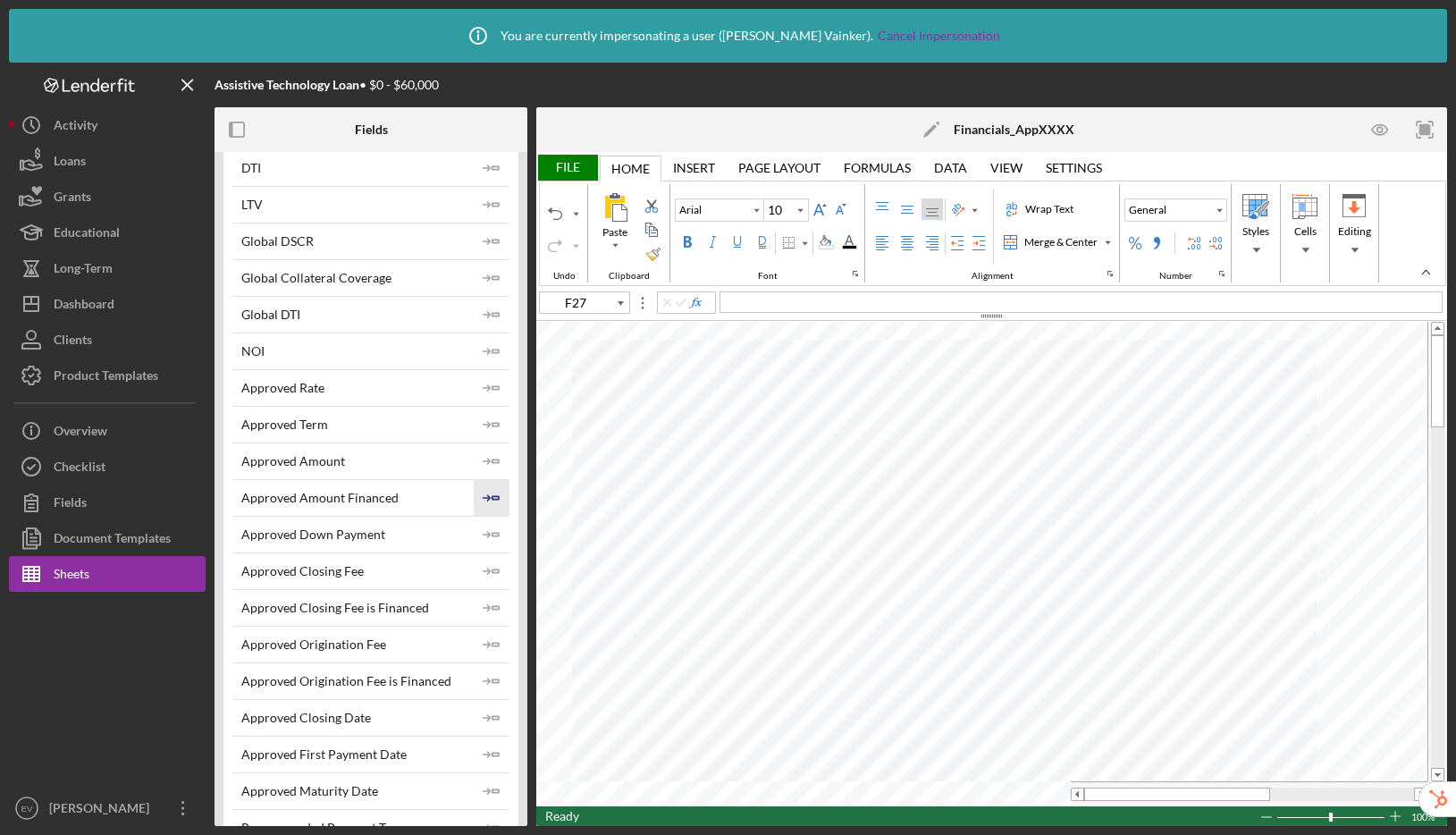
click at [484, 495] on icon "Icon/Insert Field" at bounding box center [492, 498] width 35 height 35
click at [488, 534] on icon "Icon/Insert Field" at bounding box center [492, 534] width 35 height 35
click at [493, 572] on polygon "button" at bounding box center [495, 570] width 6 height 3
click at [490, 616] on icon "Icon/Insert Field" at bounding box center [492, 608] width 35 height 35
click at [484, 637] on icon "Icon/Insert Field" at bounding box center [492, 644] width 35 height 35
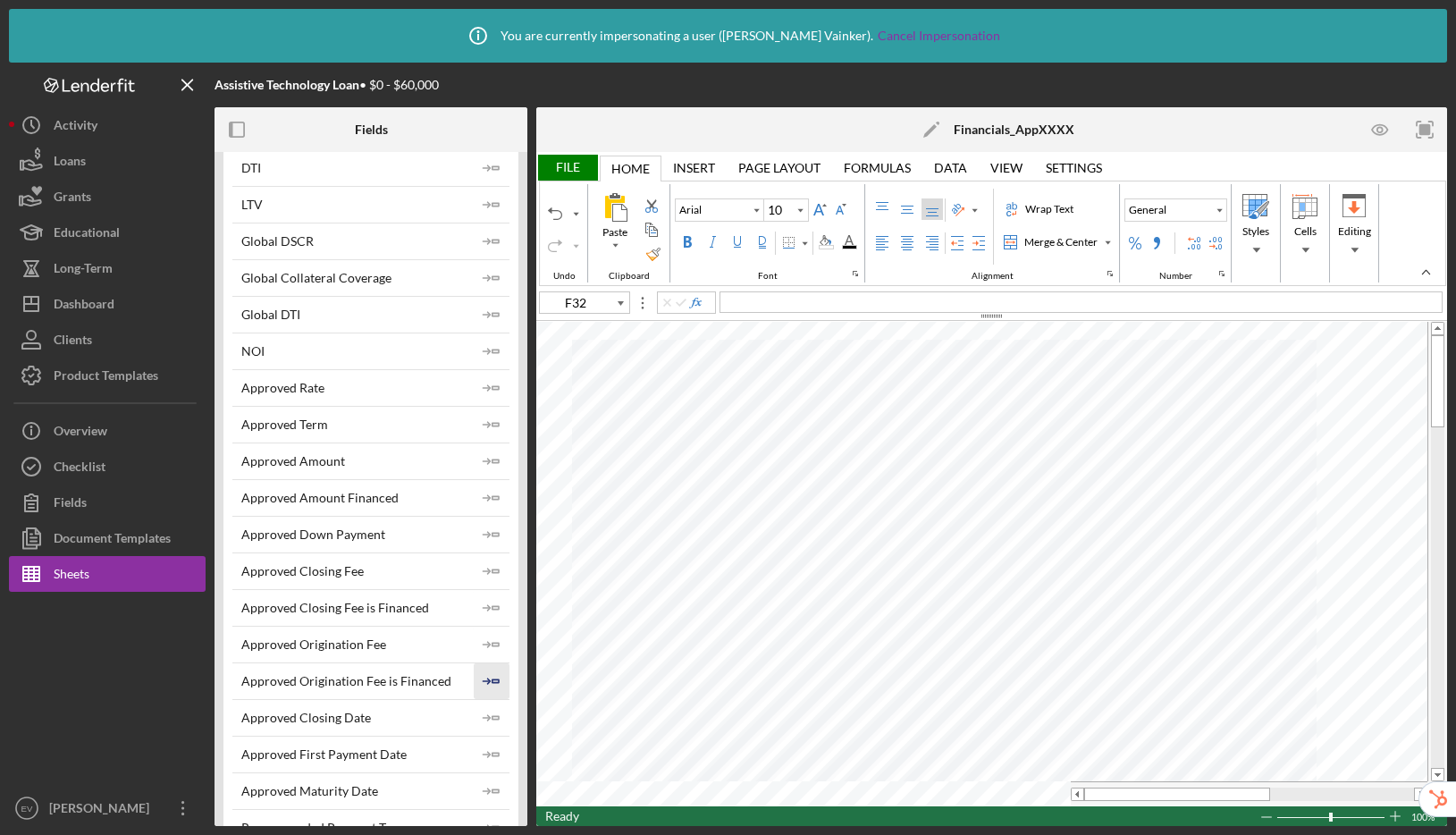
click at [484, 677] on icon "Icon/Insert Field" at bounding box center [492, 682] width 35 height 35
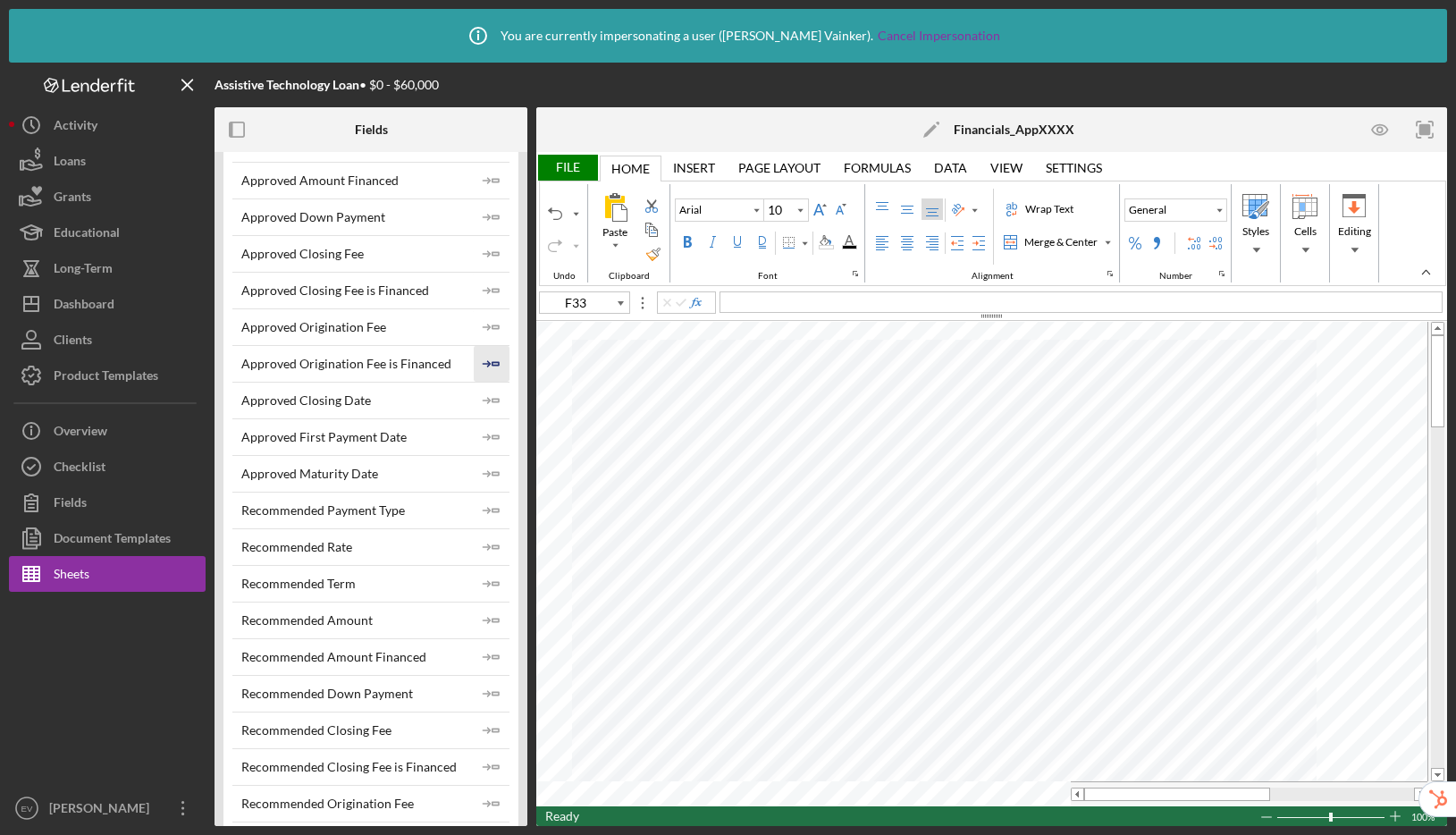
scroll to position [792, 0]
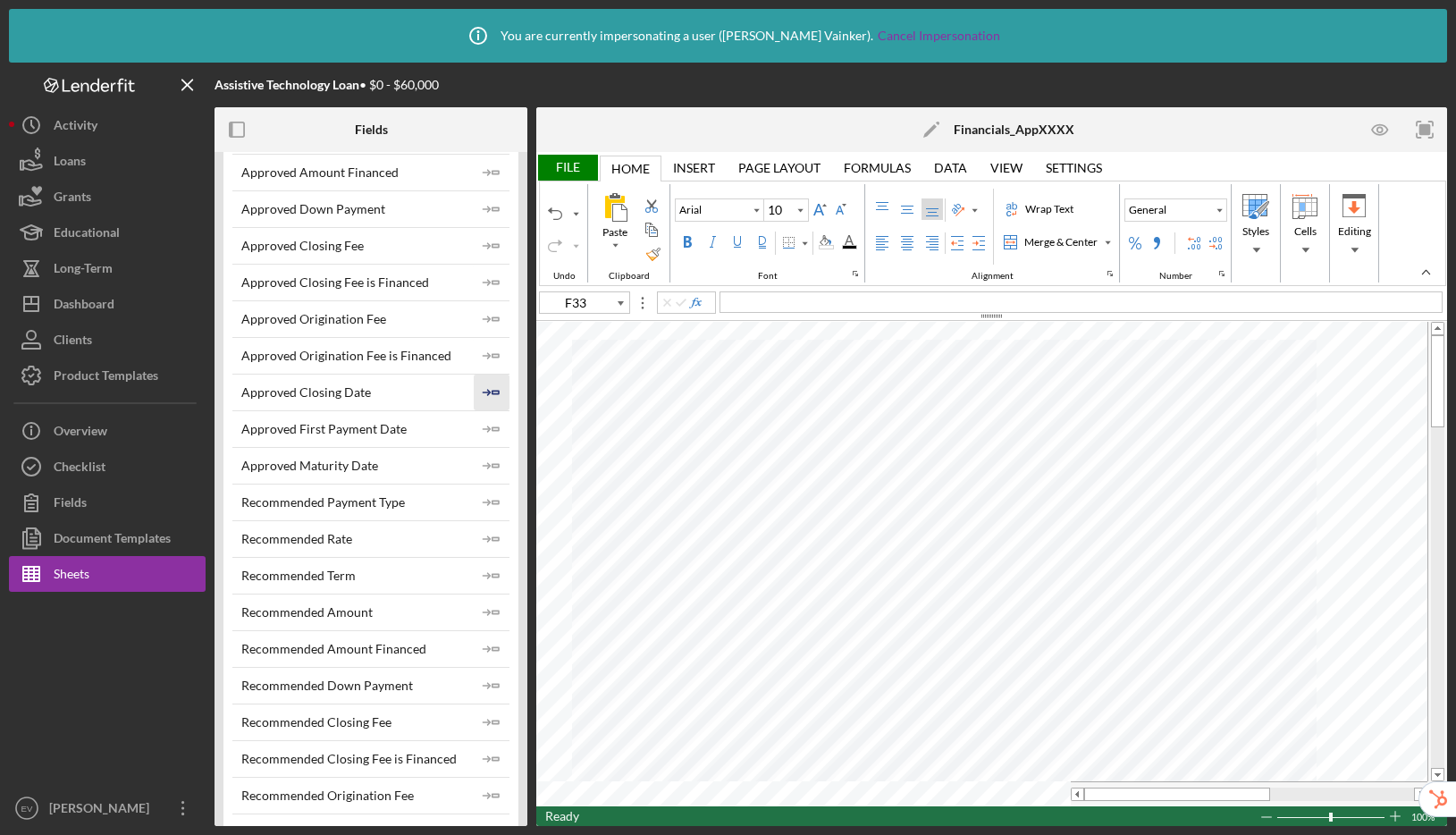
click at [486, 393] on icon "Icon/Insert Field" at bounding box center [492, 392] width 35 height 35
click at [488, 431] on icon "Icon/Insert Field" at bounding box center [492, 429] width 35 height 35
click at [484, 462] on icon "Icon/Insert Field" at bounding box center [492, 465] width 35 height 35
click at [493, 428] on polygon "button" at bounding box center [495, 429] width 6 height 3
click at [489, 496] on icon "Icon/Insert Field" at bounding box center [492, 503] width 35 height 35
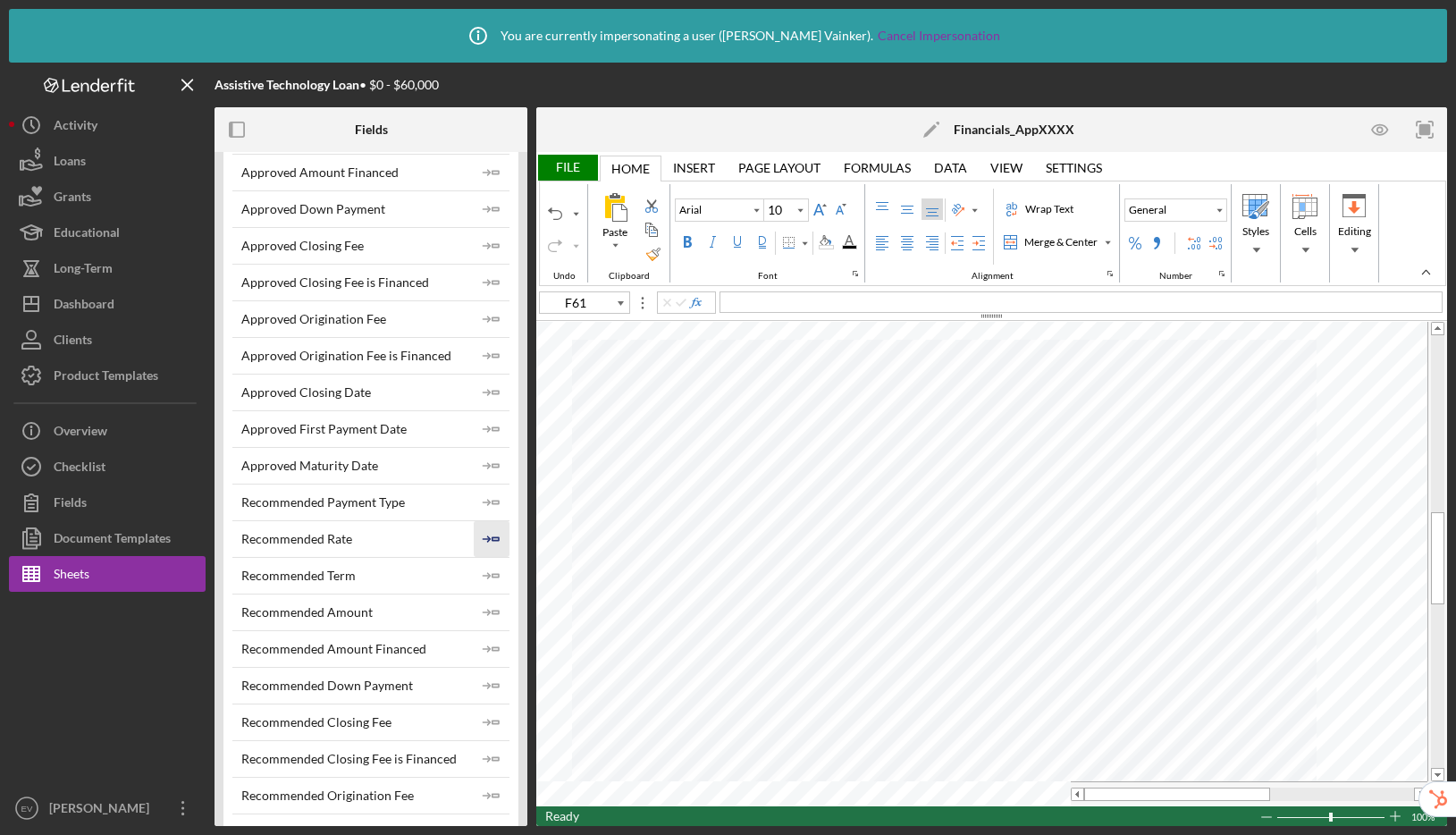
click at [495, 538] on icon "Icon/Insert Field" at bounding box center [492, 539] width 35 height 35
click at [493, 586] on icon "Icon/Insert Field" at bounding box center [492, 575] width 35 height 35
click at [493, 614] on polygon "button" at bounding box center [495, 612] width 6 height 3
click at [477, 632] on icon "Icon/Insert Field" at bounding box center [492, 649] width 35 height 35
click at [490, 653] on icon "Icon/Insert Field" at bounding box center [492, 649] width 35 height 35
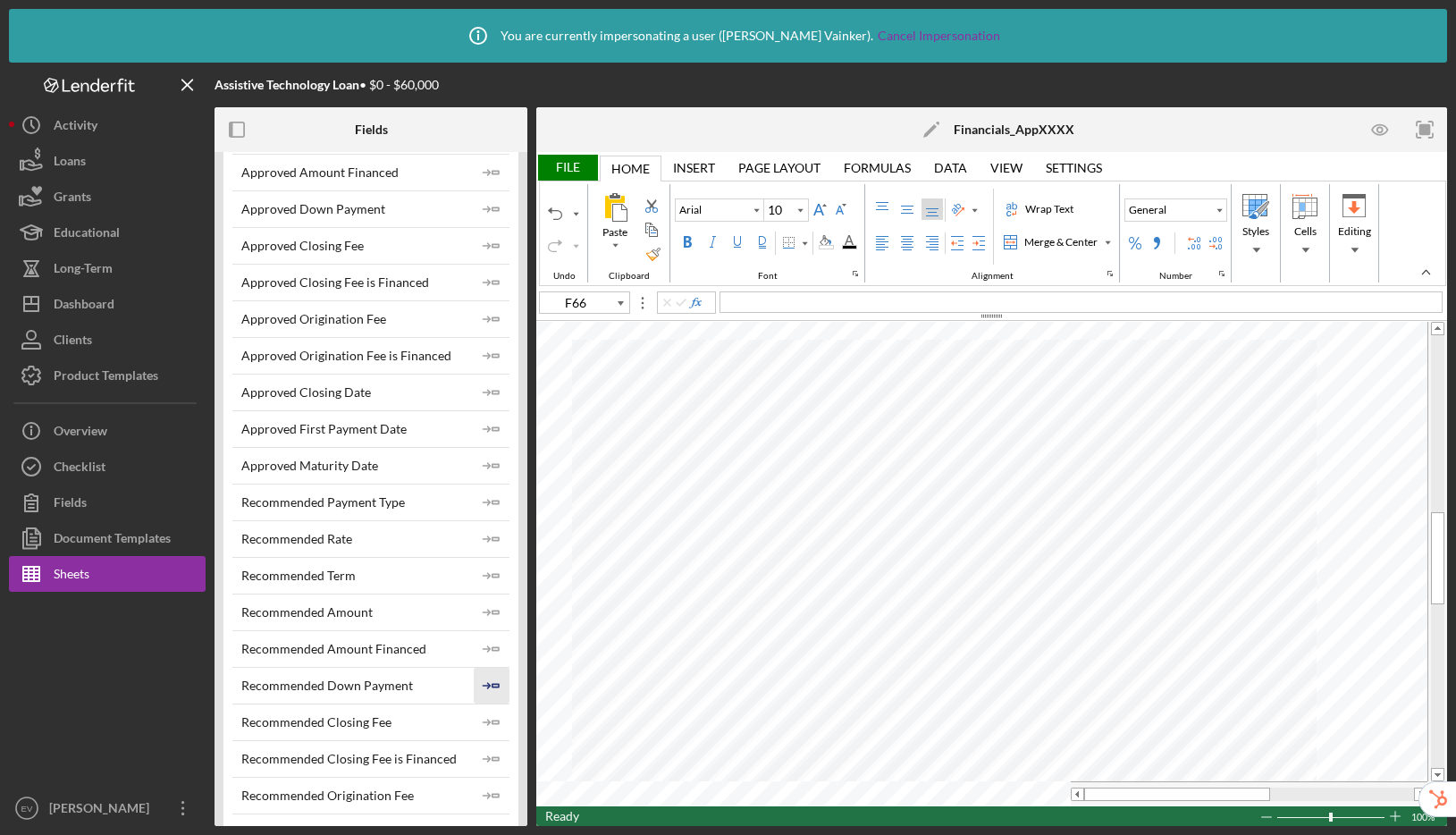
click at [487, 679] on icon "Icon/Insert Field" at bounding box center [492, 686] width 35 height 35
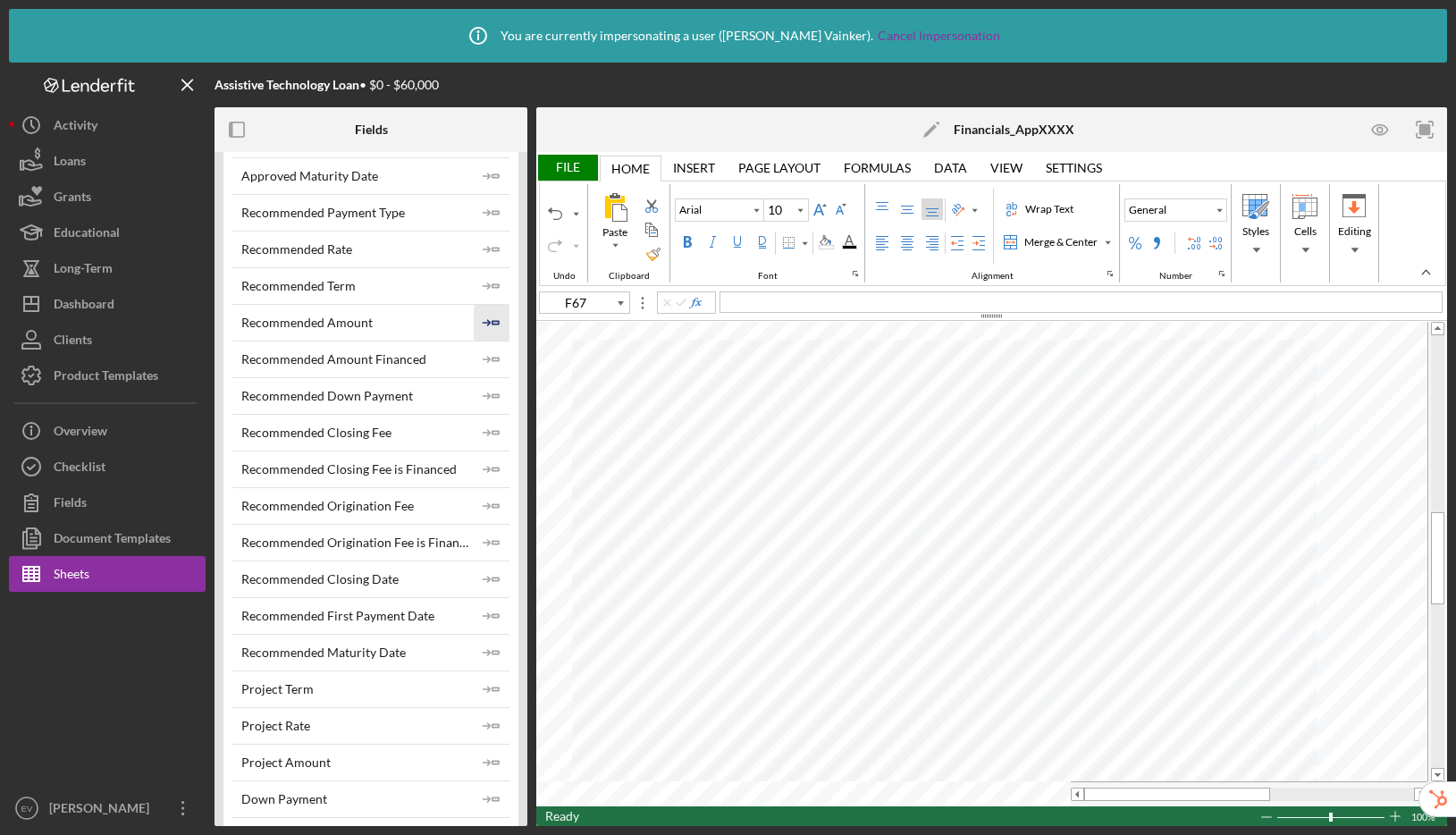
scroll to position [1347, 0]
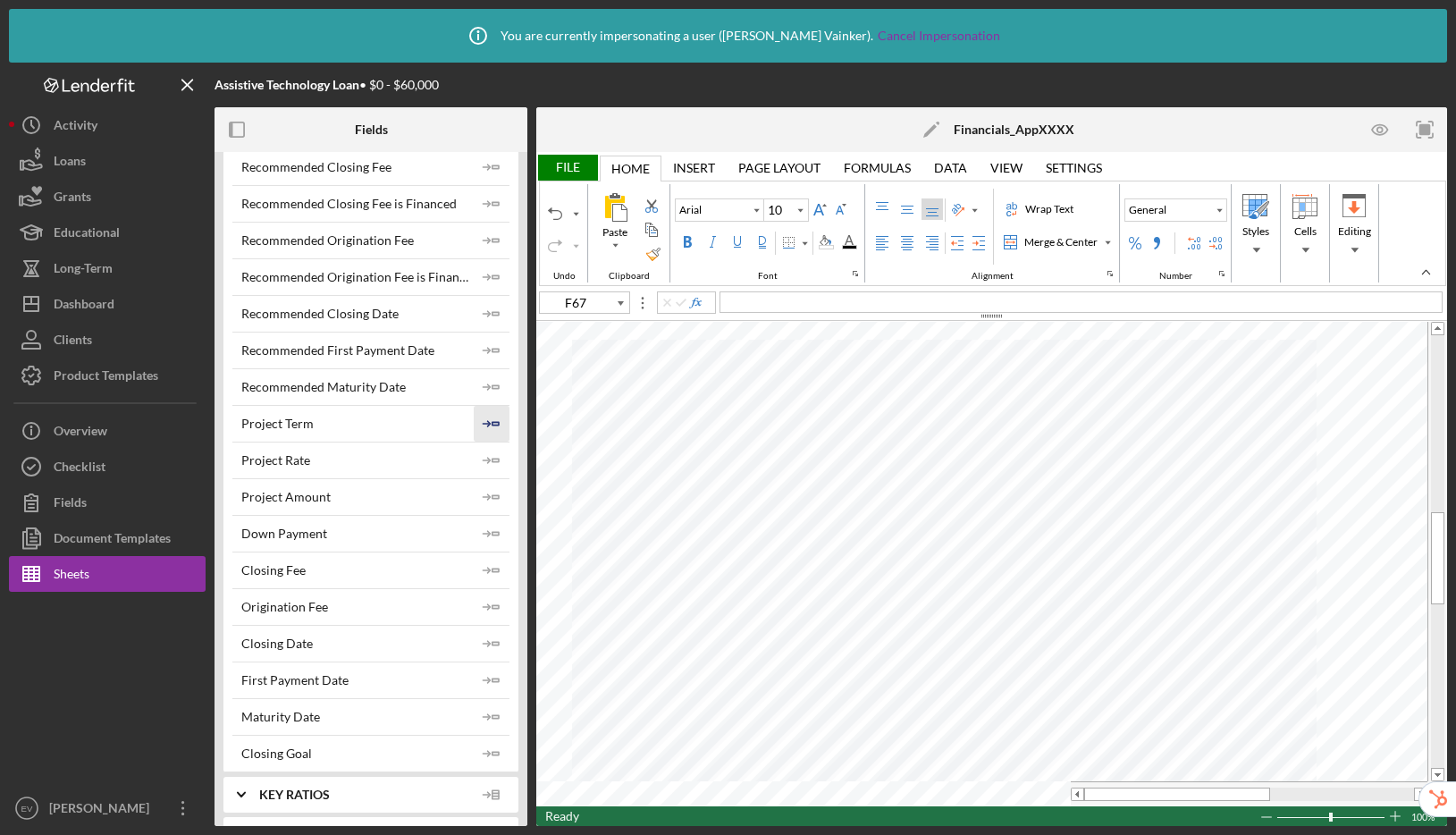
click at [491, 410] on icon "Icon/Insert Field" at bounding box center [492, 424] width 35 height 35
click at [492, 443] on icon "Icon/Insert Field" at bounding box center [492, 460] width 35 height 35
click at [483, 486] on icon "Icon/Insert Field" at bounding box center [492, 497] width 35 height 35
click at [482, 510] on icon "Icon/Insert Field" at bounding box center [492, 497] width 35 height 35
click at [486, 534] on icon "Icon/Insert Field" at bounding box center [492, 534] width 35 height 35
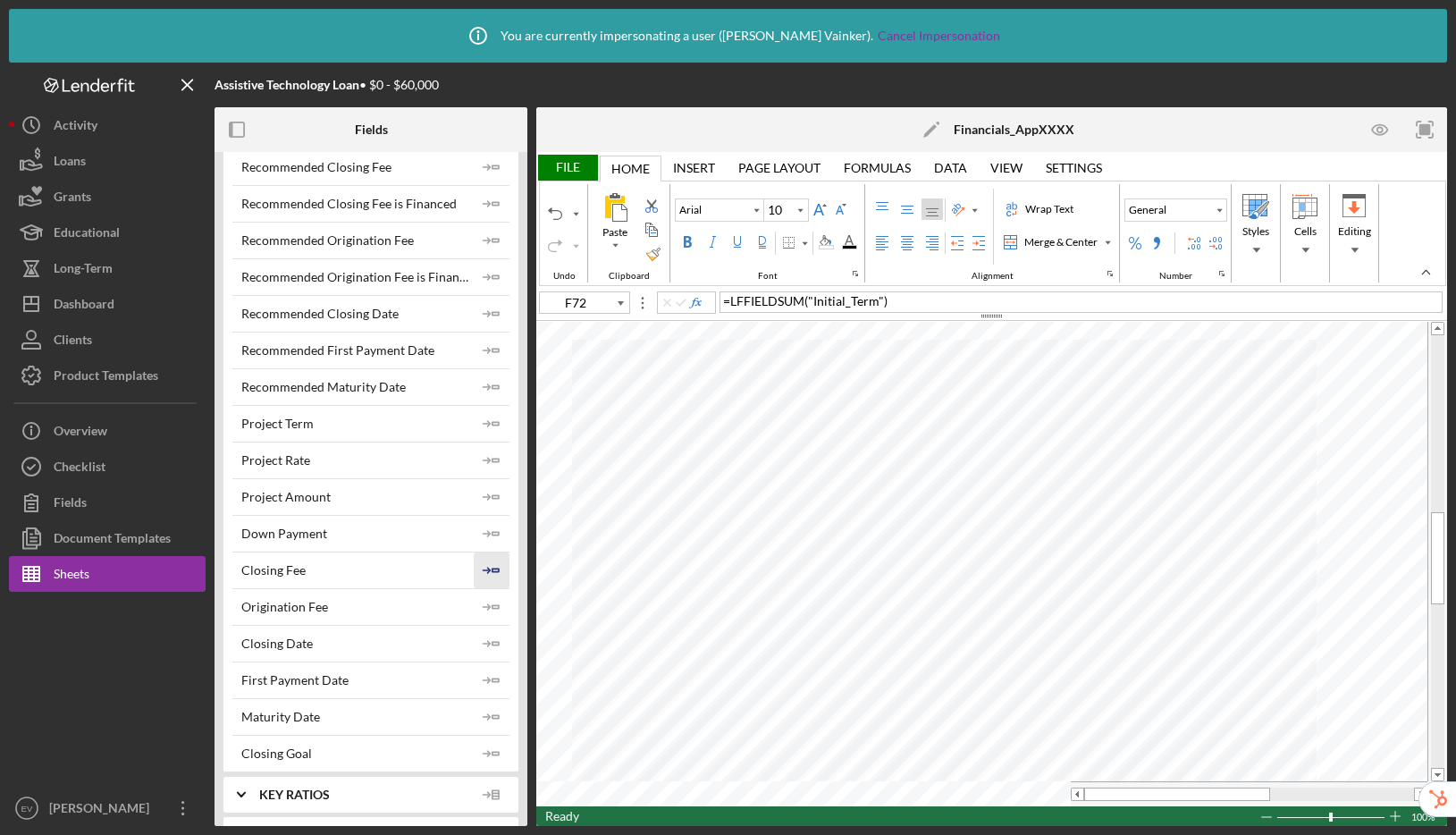
click at [484, 560] on icon "Icon/Insert Field" at bounding box center [492, 570] width 35 height 35
click at [482, 578] on icon "Icon/Insert Field" at bounding box center [492, 570] width 35 height 35
drag, startPoint x: 484, startPoint y: 602, endPoint x: 487, endPoint y: 613, distance: 11.4
click at [483, 602] on icon "Icon/Insert Field" at bounding box center [492, 607] width 35 height 35
click at [482, 639] on icon "Icon/Insert Field" at bounding box center [492, 643] width 35 height 35
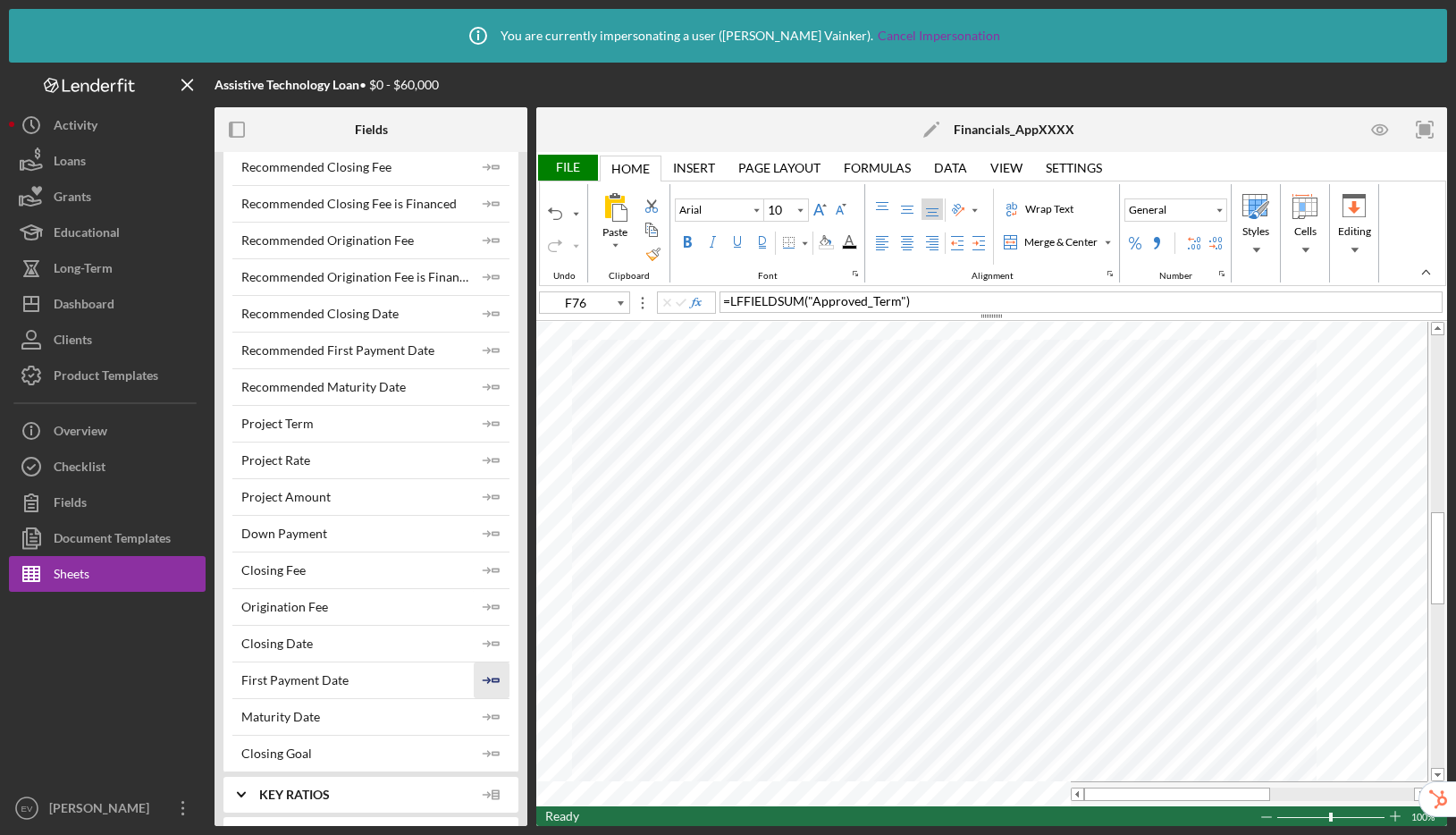
click at [496, 674] on icon "Icon/Insert Field" at bounding box center [492, 681] width 35 height 35
click at [493, 715] on polygon "button" at bounding box center [495, 716] width 6 height 3
click at [487, 743] on icon "Icon/Insert Field" at bounding box center [492, 753] width 35 height 35
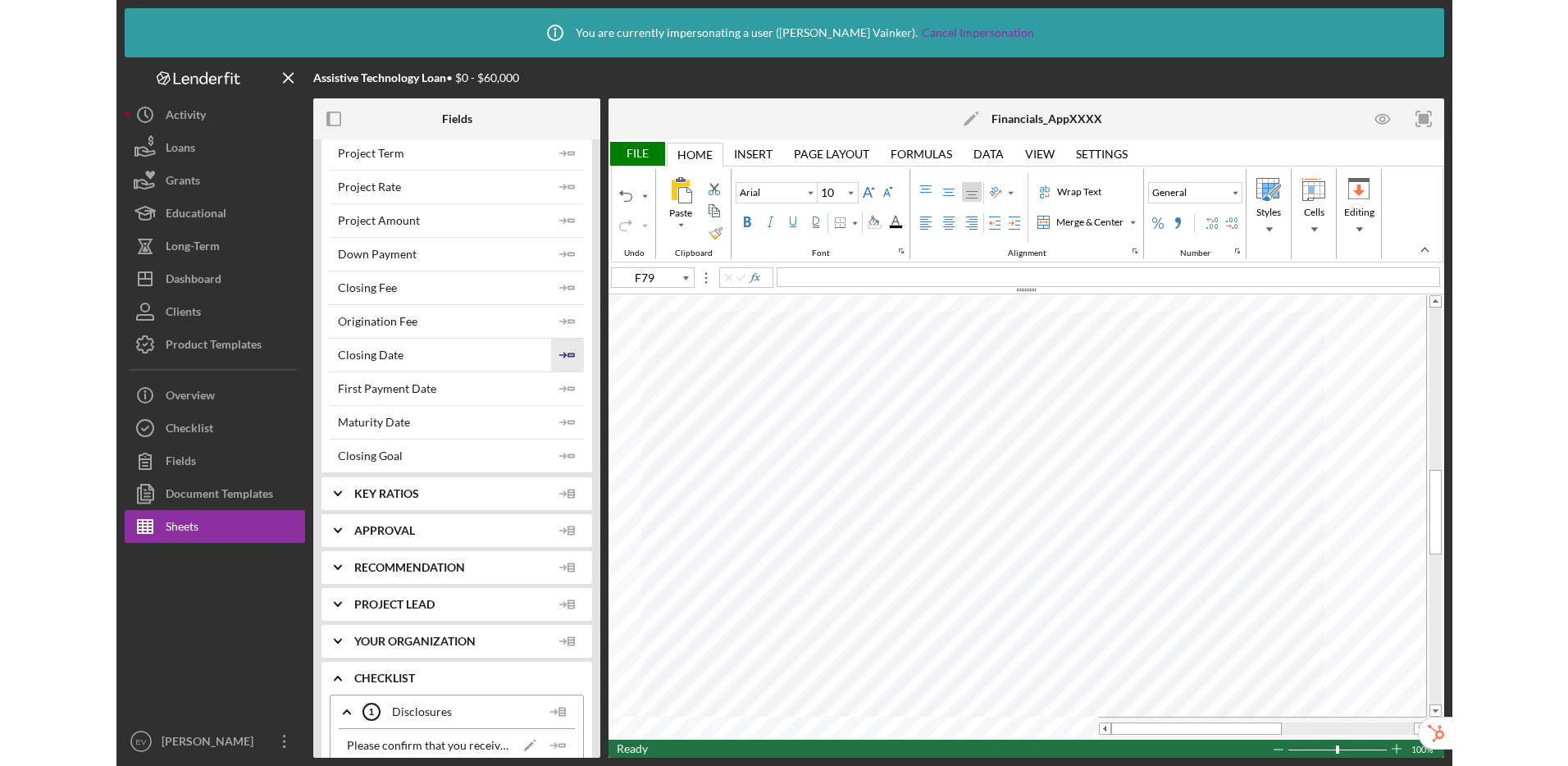
scroll to position [1560, 0]
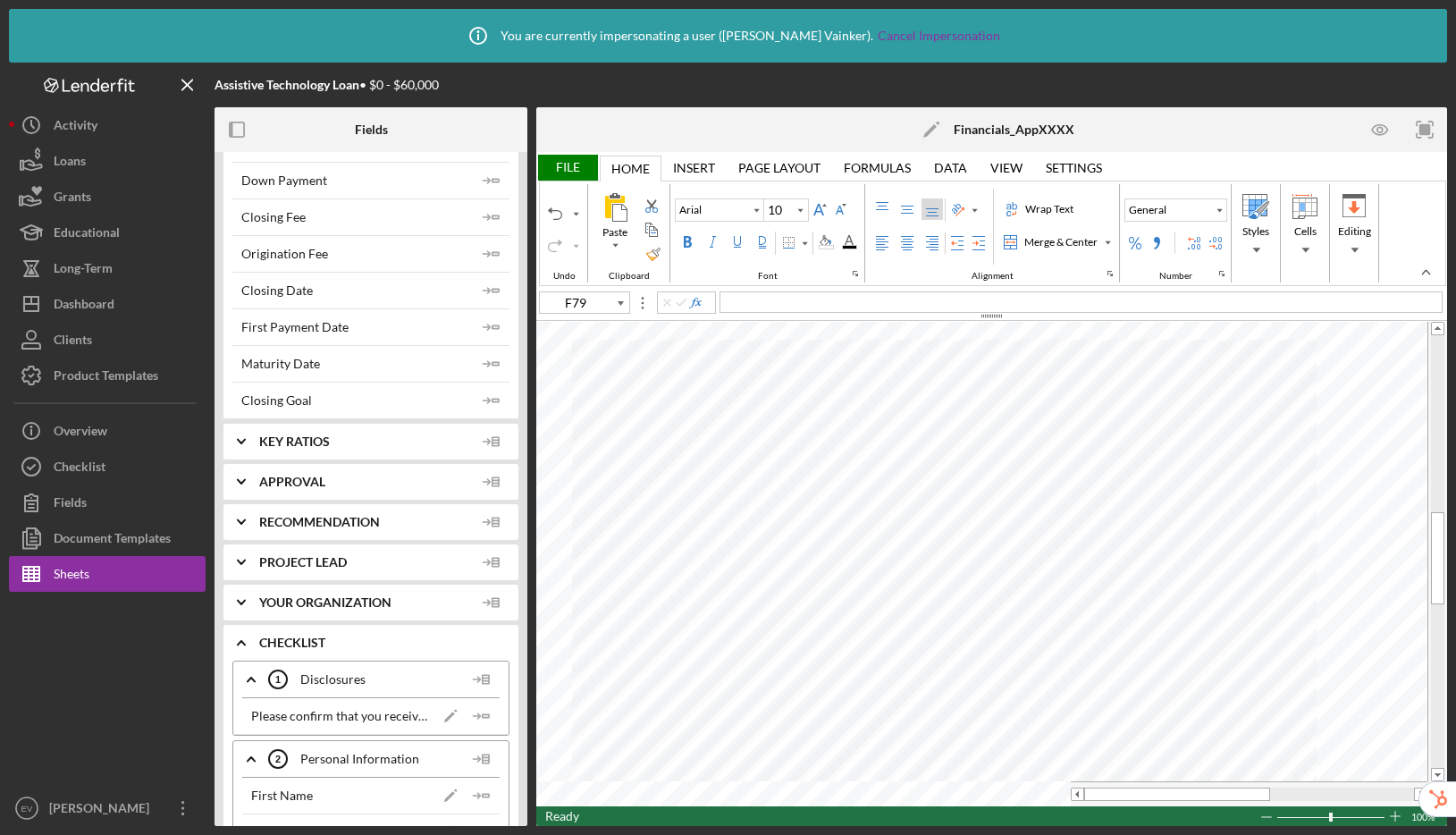
click at [241, 435] on icon "Icon/Expander" at bounding box center [241, 441] width 44 height 44
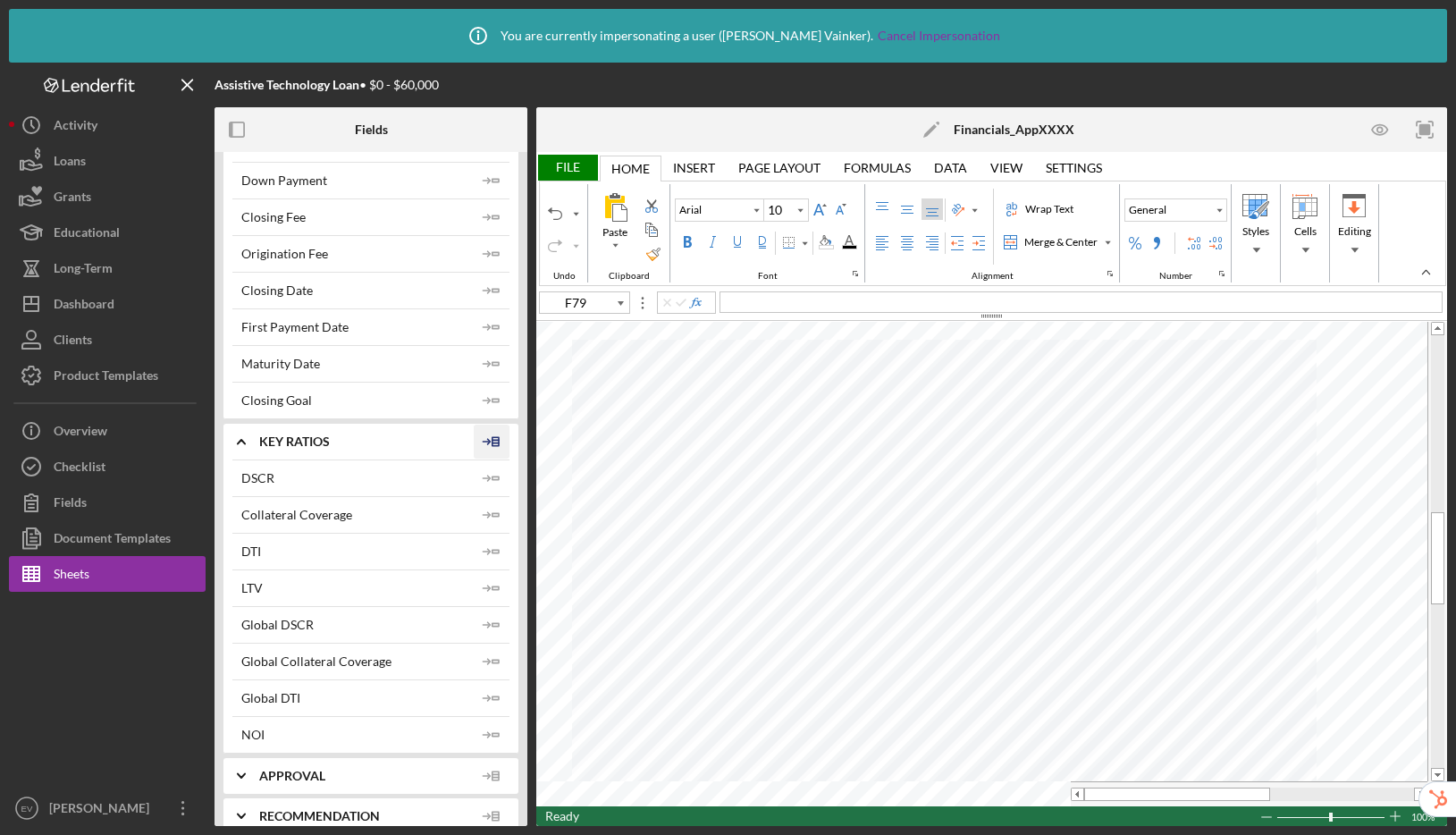
click at [488, 442] on icon at bounding box center [492, 441] width 35 height 44
type input "F89"
click at [151, 574] on button "Sheets" at bounding box center [107, 573] width 197 height 35
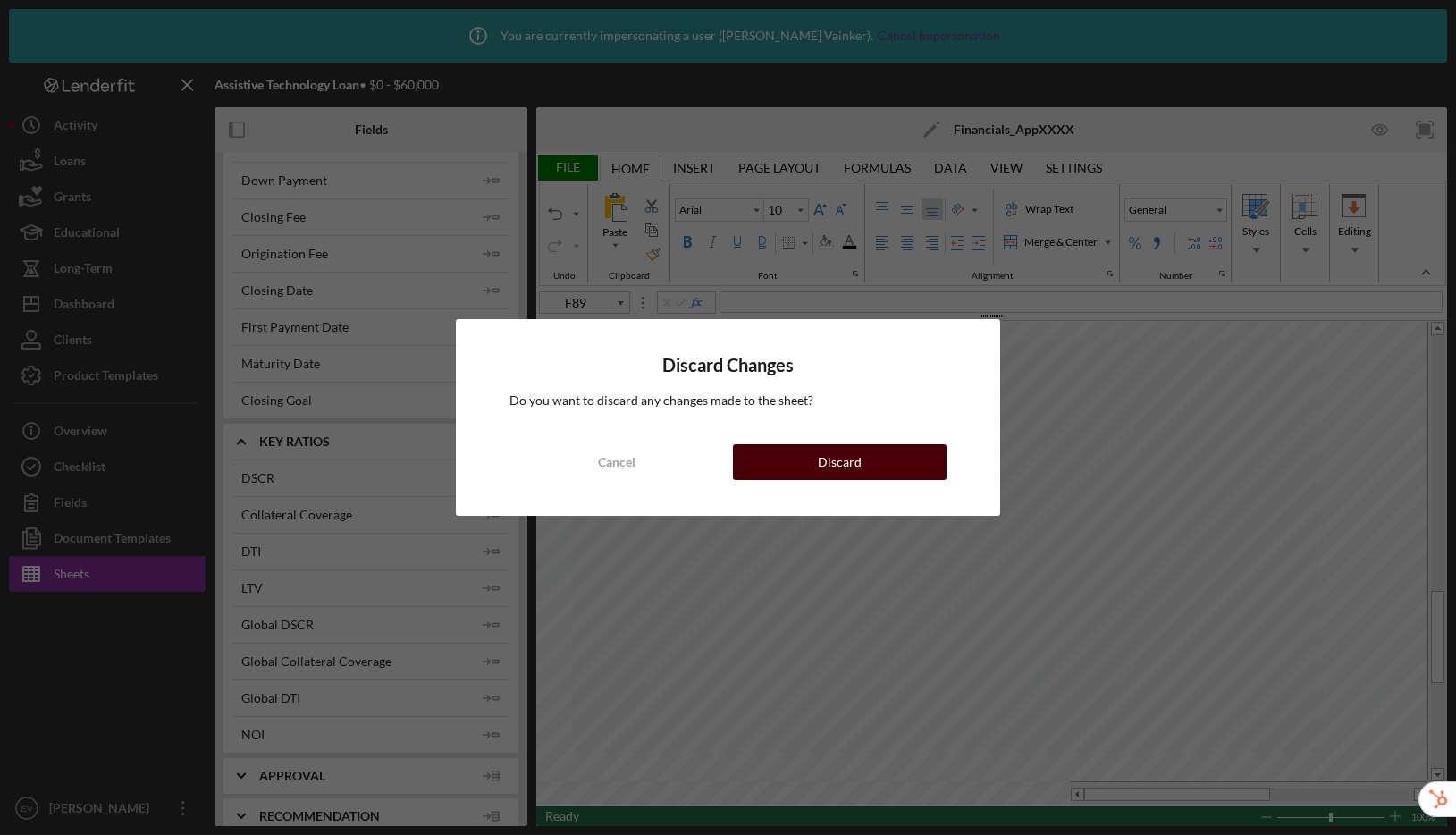
click at [798, 457] on button "Discard" at bounding box center [839, 462] width 213 height 35
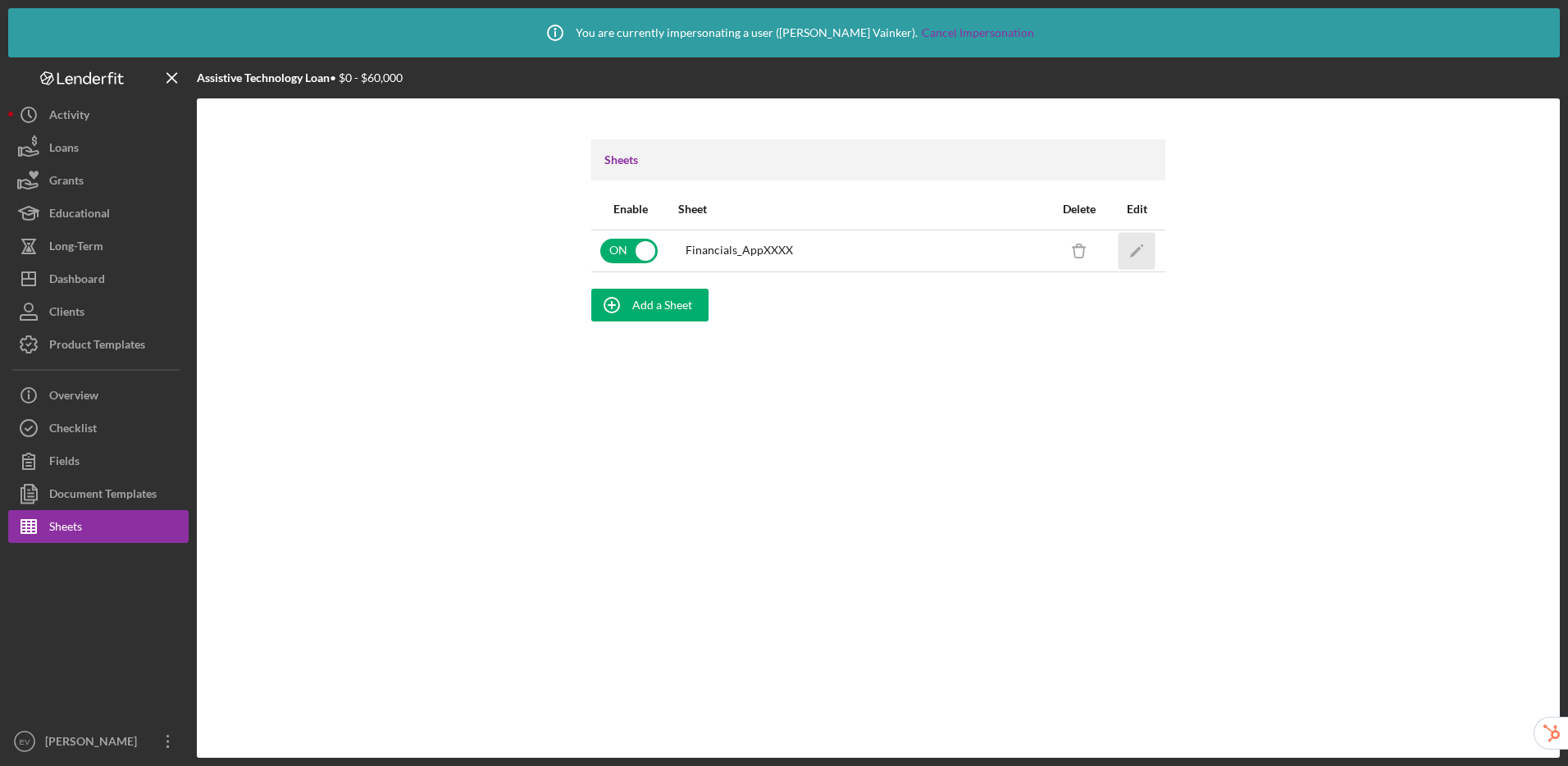
click at [1137, 248] on polygon "button" at bounding box center [1136, 252] width 12 height 12
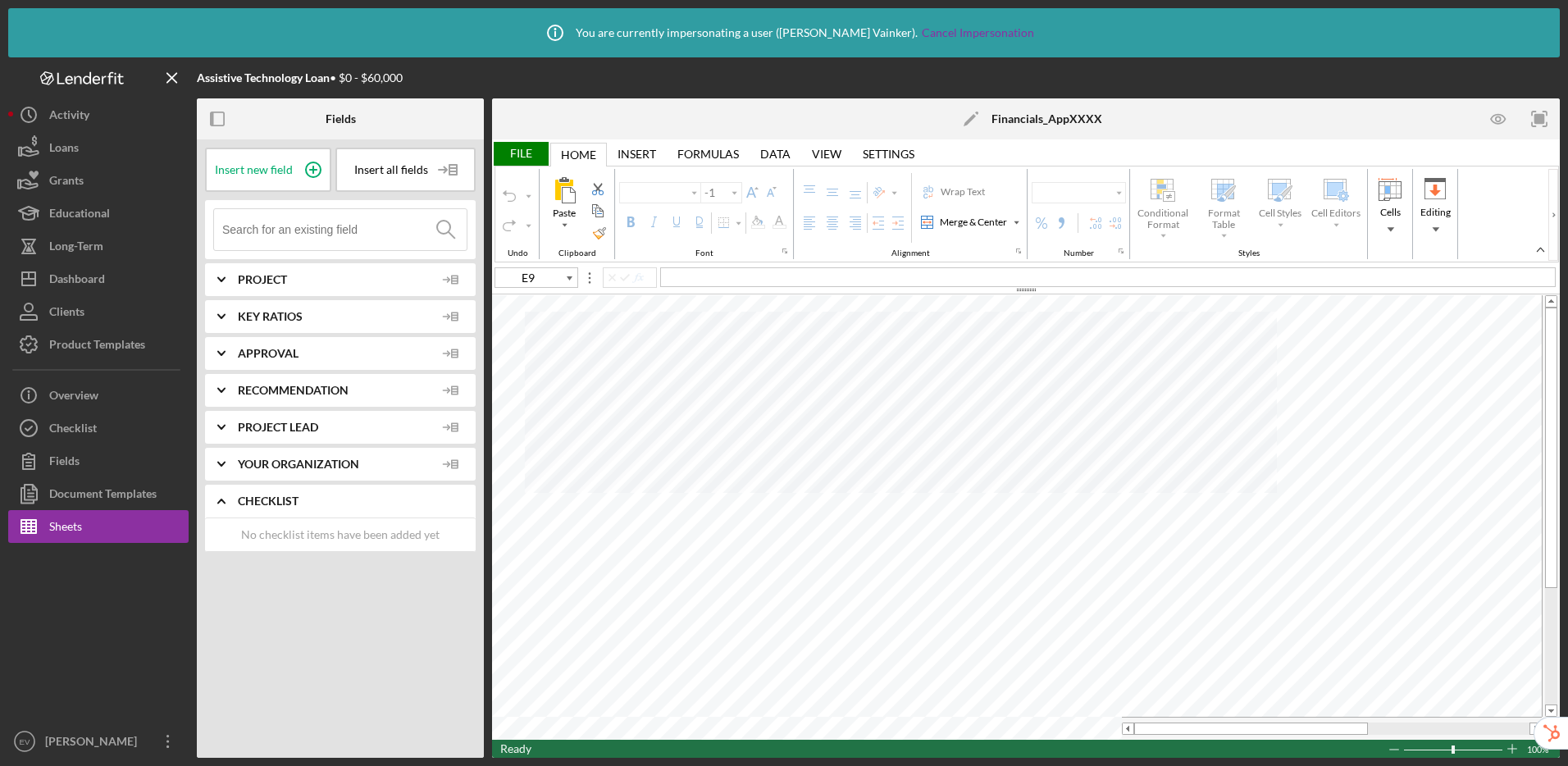
type input "Arial"
type input "10"
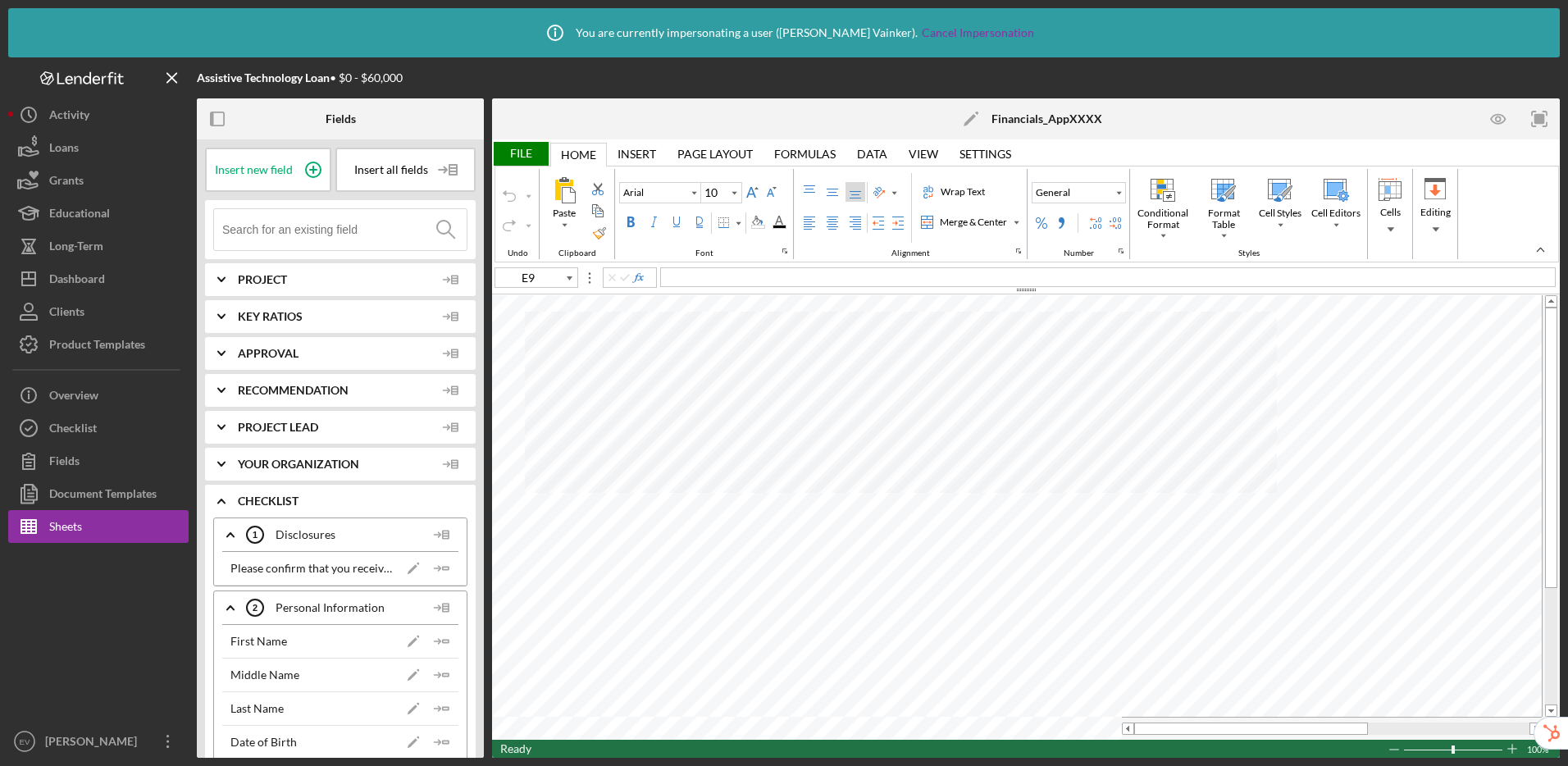
type input "C18"
type input "11"
type input "Calibri"
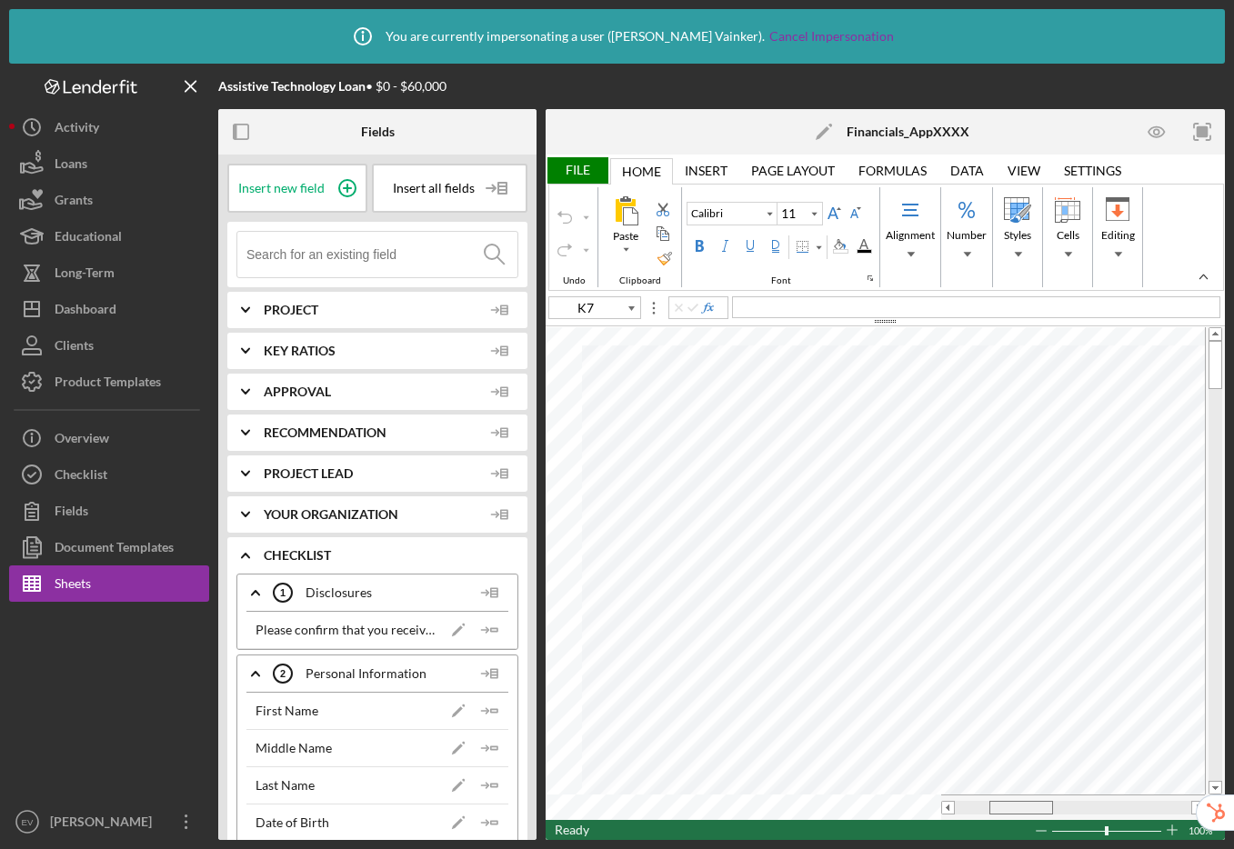
drag, startPoint x: 976, startPoint y: 806, endPoint x: 1011, endPoint y: 806, distance: 34.5
click at [1011, 806] on div at bounding box center [1021, 808] width 64 height 14
type input "I12"
type input "Arial"
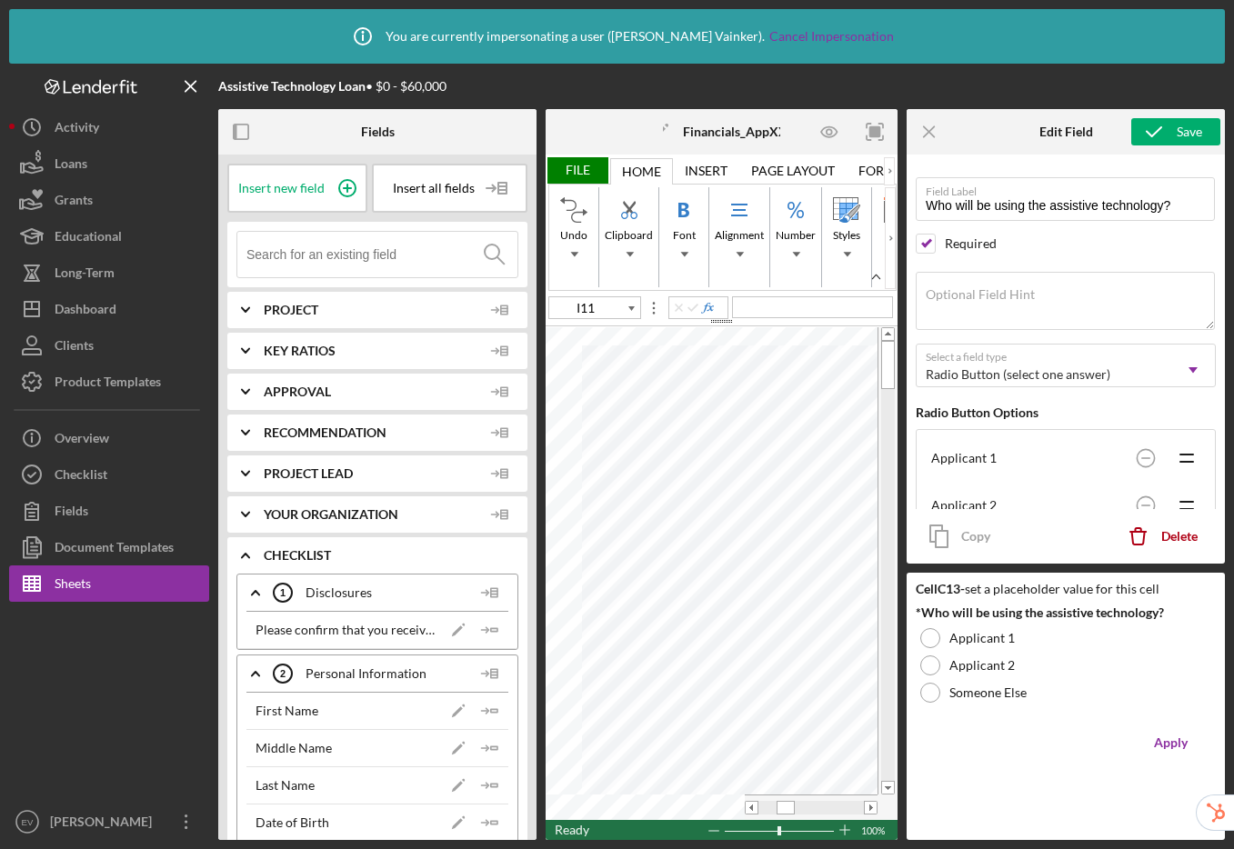
type input "H9"
click at [293, 245] on input at bounding box center [381, 254] width 271 height 45
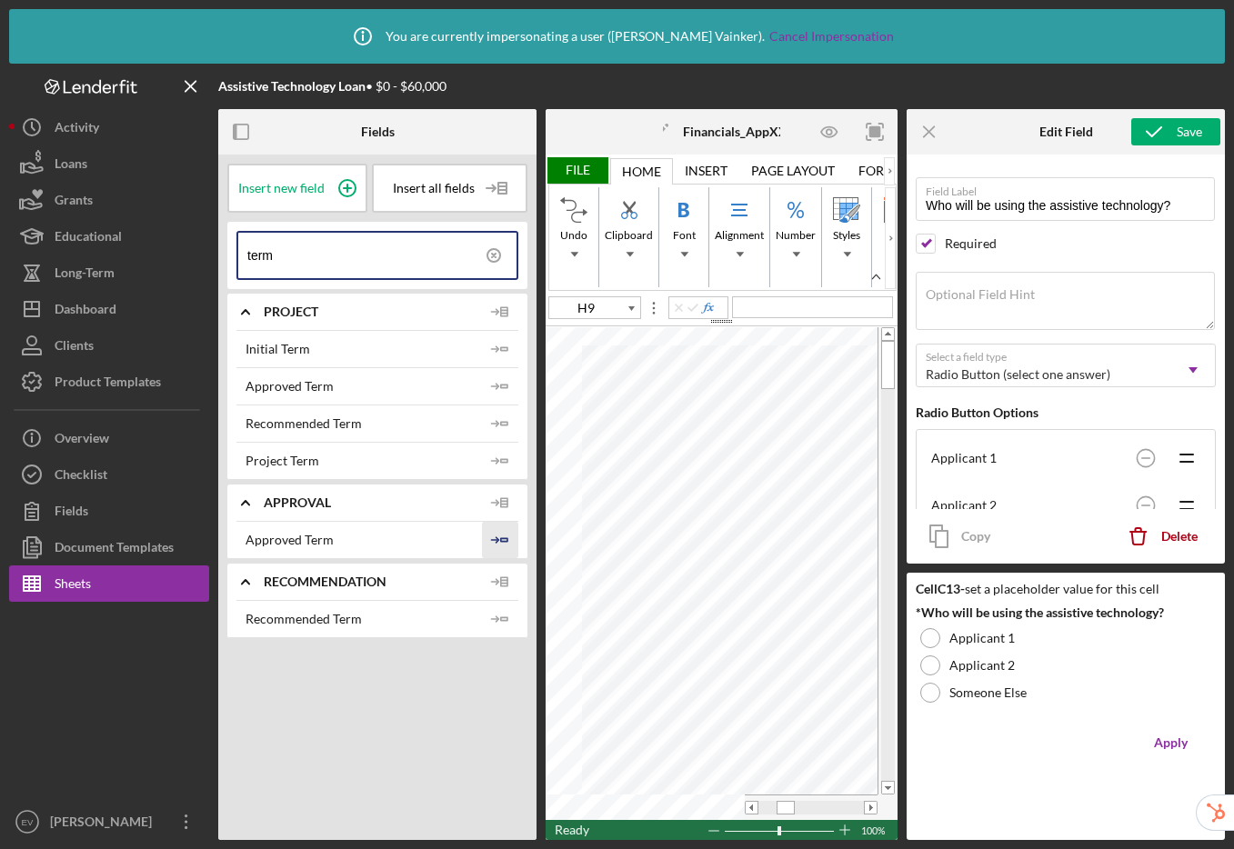
type input "term"
click at [499, 543] on icon "Icon/Insert Field" at bounding box center [500, 540] width 36 height 36
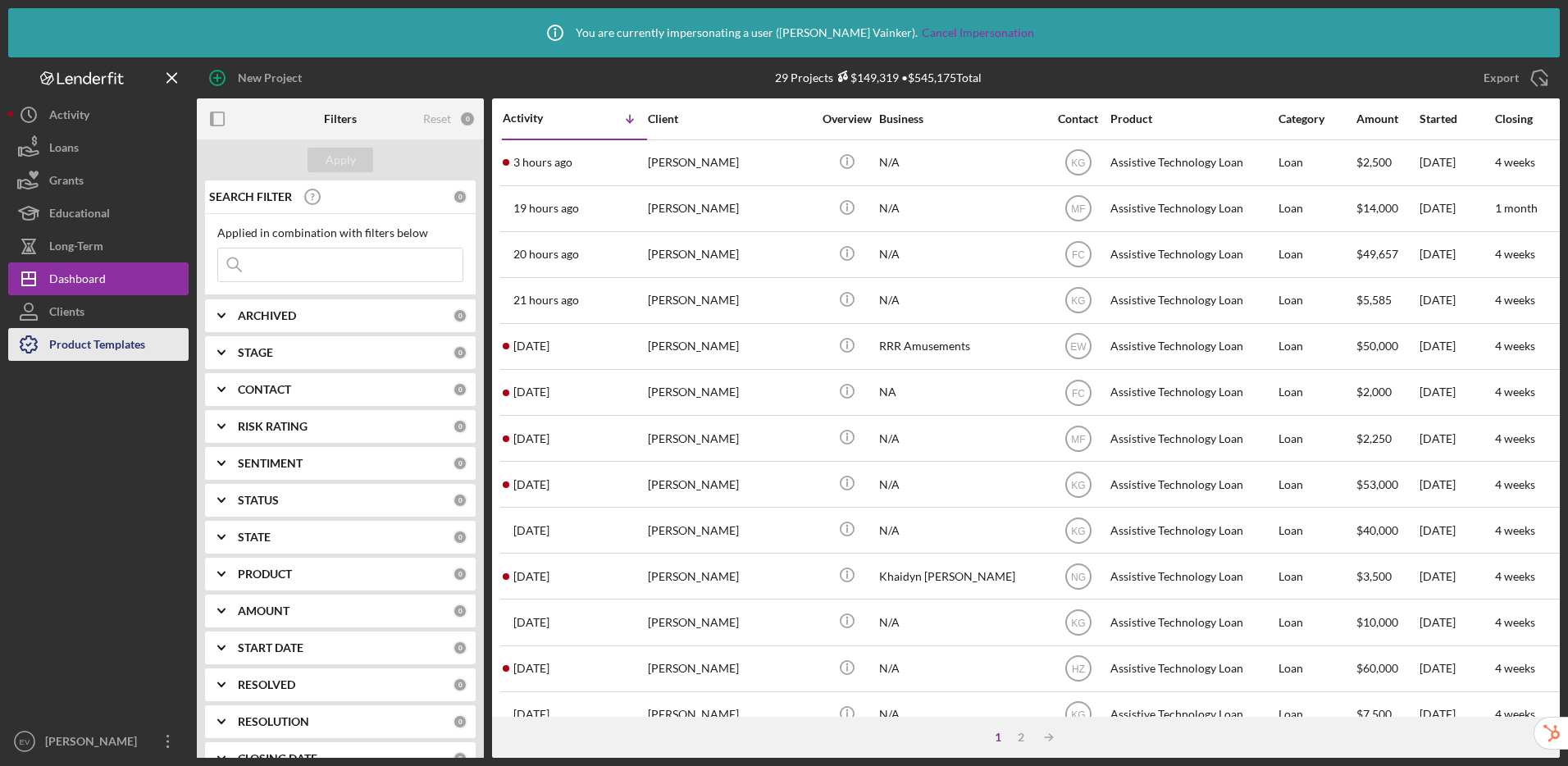
click at [108, 345] on div "Product Templates" at bounding box center [97, 346] width 96 height 37
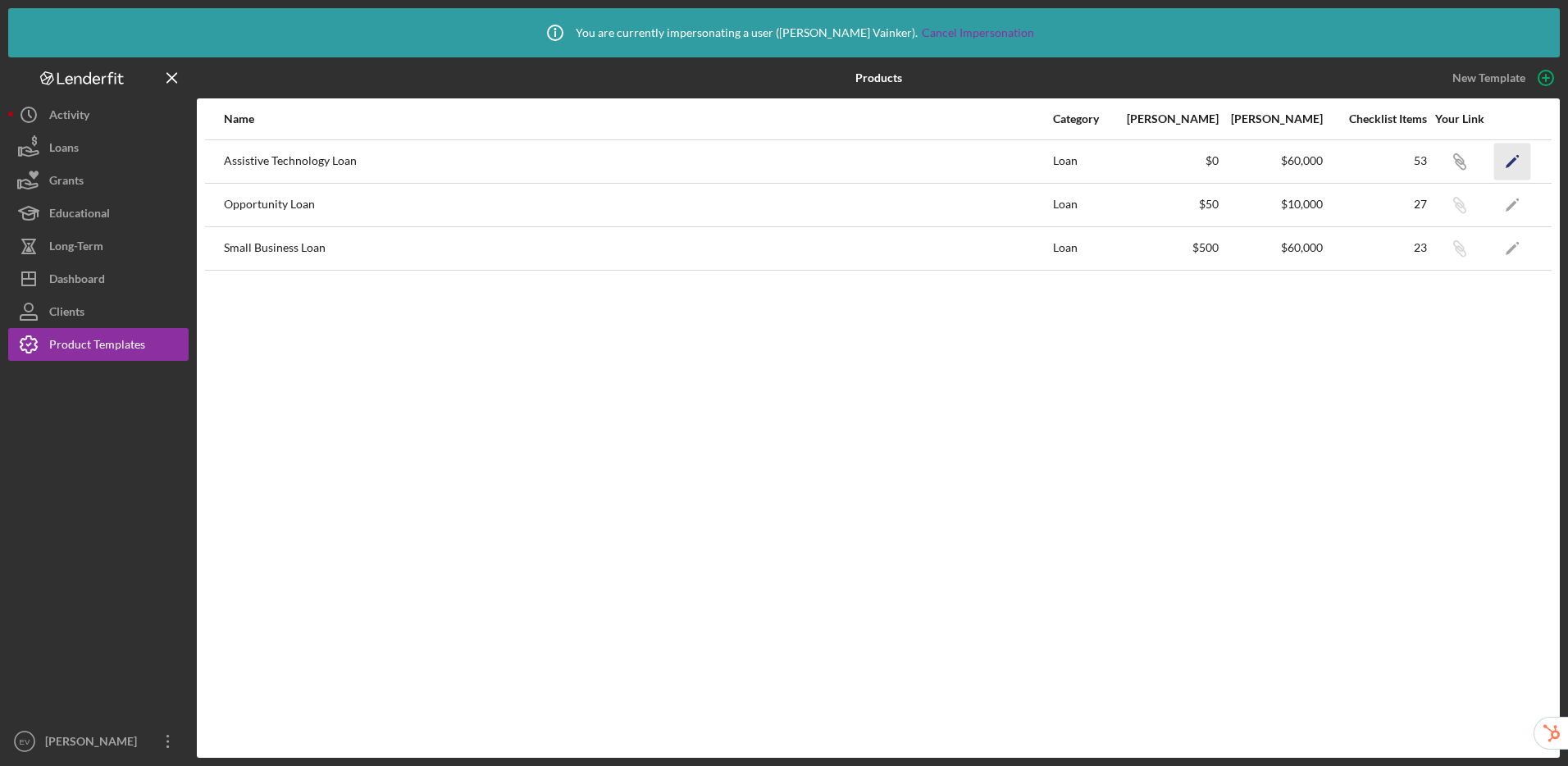
click at [1517, 158] on icon "Icon/Edit" at bounding box center [1512, 161] width 37 height 37
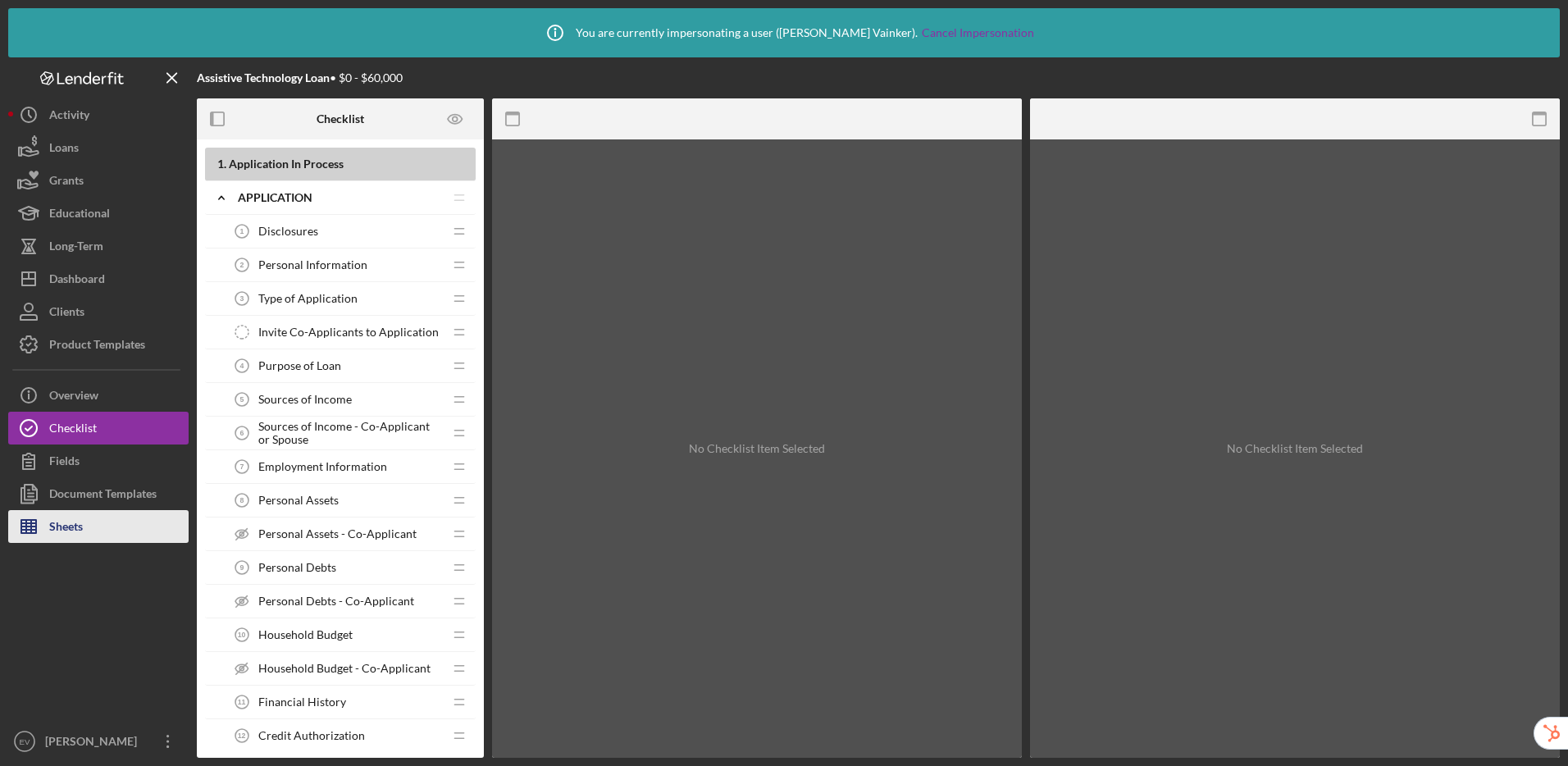
click at [125, 521] on button "Sheets" at bounding box center [98, 526] width 180 height 32
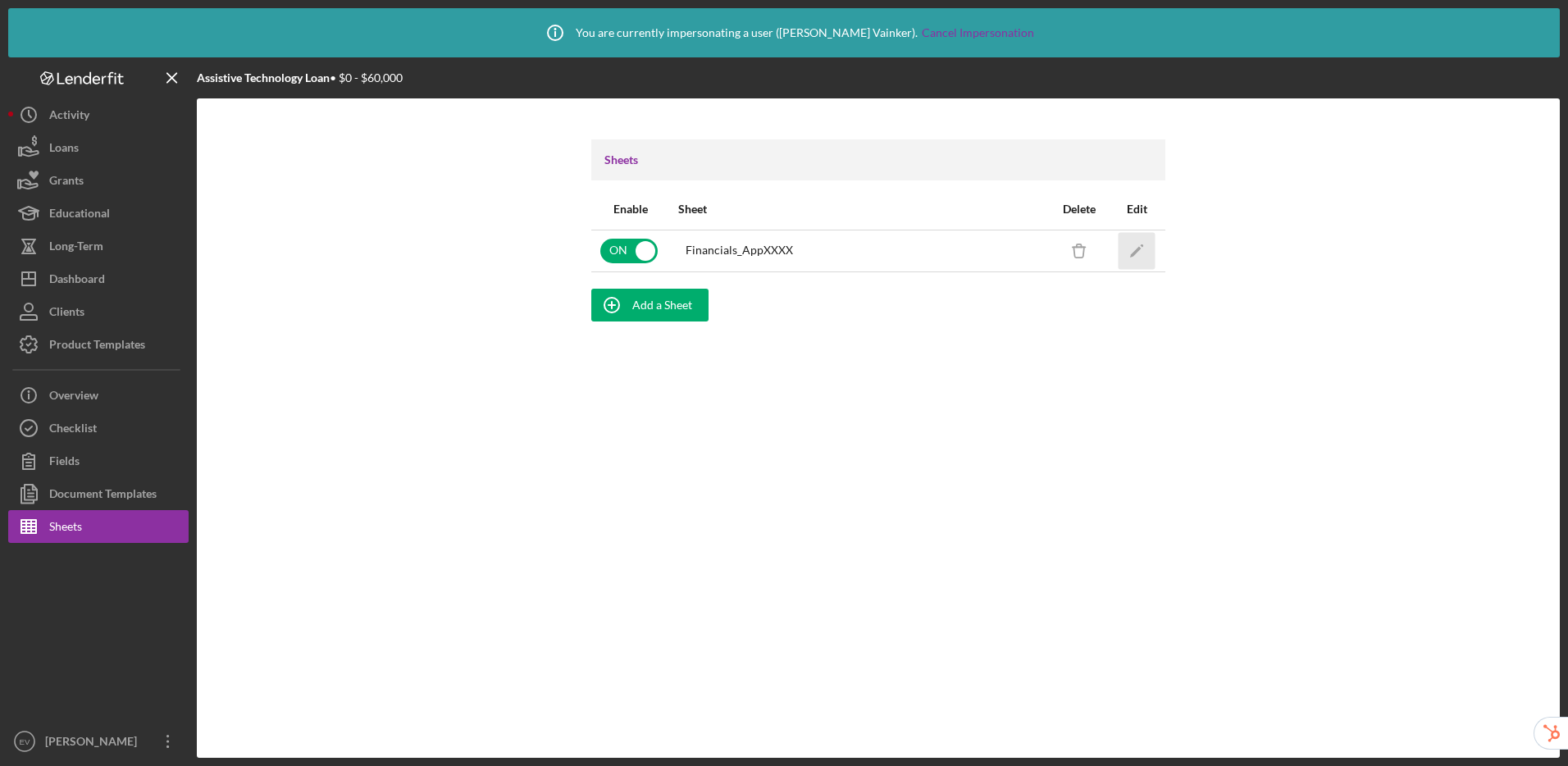
click at [1140, 250] on icon "Icon/Edit" at bounding box center [1137, 250] width 37 height 37
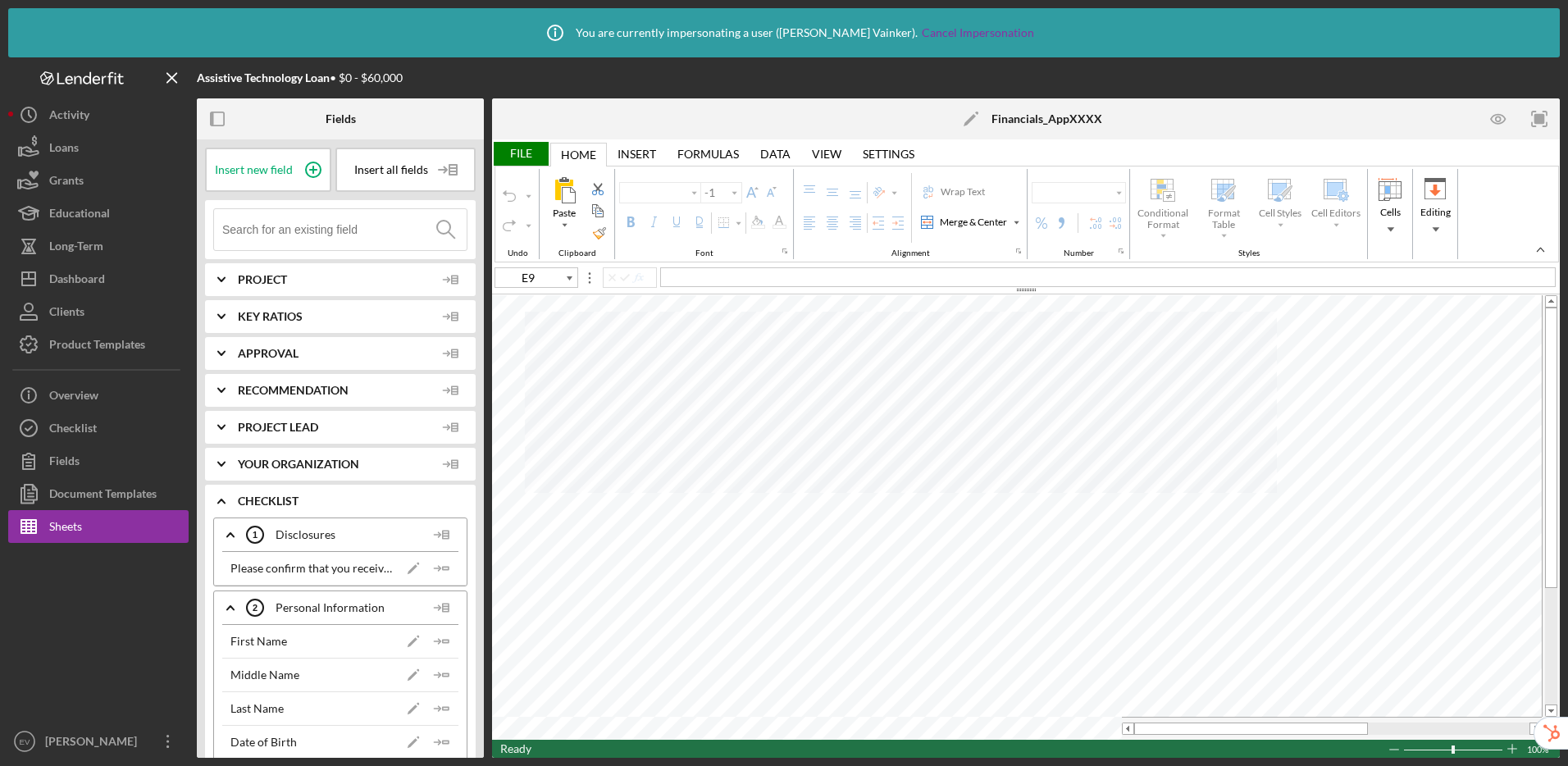
type input "Arial"
type input "10"
type input "C18"
type input "11"
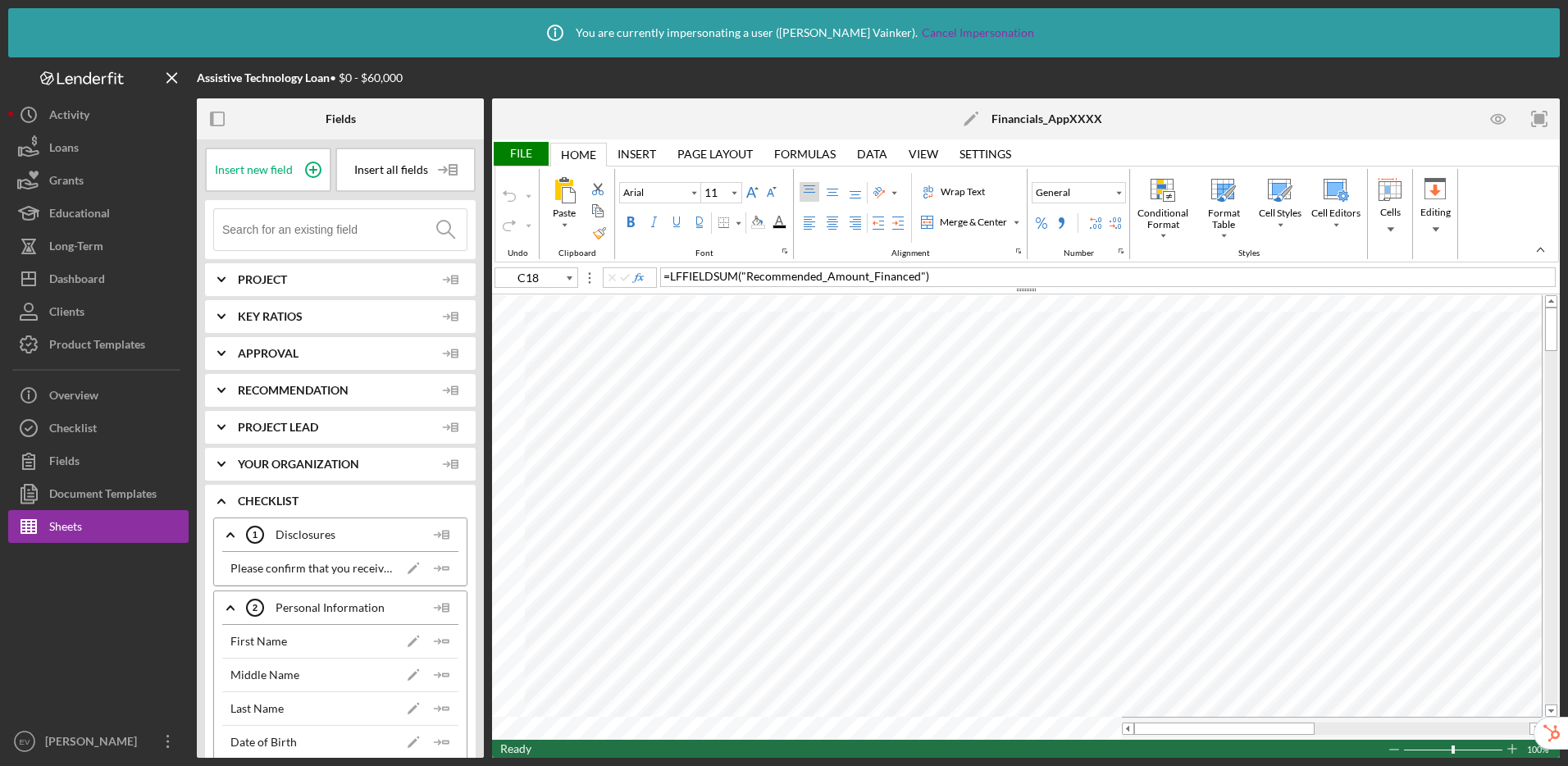
type input "Calibri"
type input "K12"
click at [287, 226] on input at bounding box center [344, 229] width 244 height 41
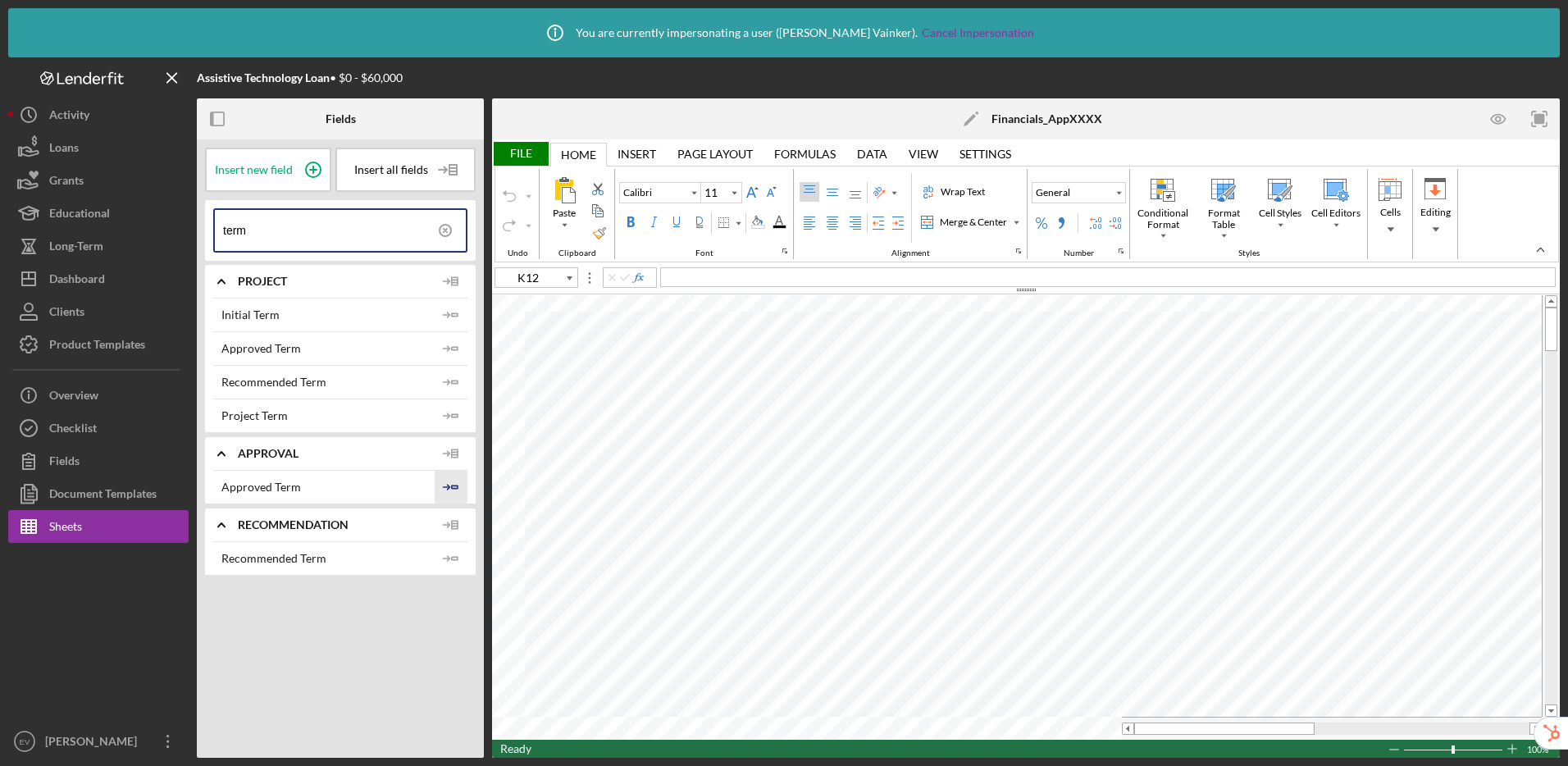
type input "term"
click at [452, 485] on polygon "button" at bounding box center [455, 486] width 5 height 3
click at [450, 551] on icon "Icon/Insert Field" at bounding box center [451, 558] width 32 height 32
click at [449, 382] on icon "Icon/Insert Field" at bounding box center [451, 382] width 32 height 32
click at [452, 409] on icon "Icon/Insert Field" at bounding box center [451, 416] width 32 height 32
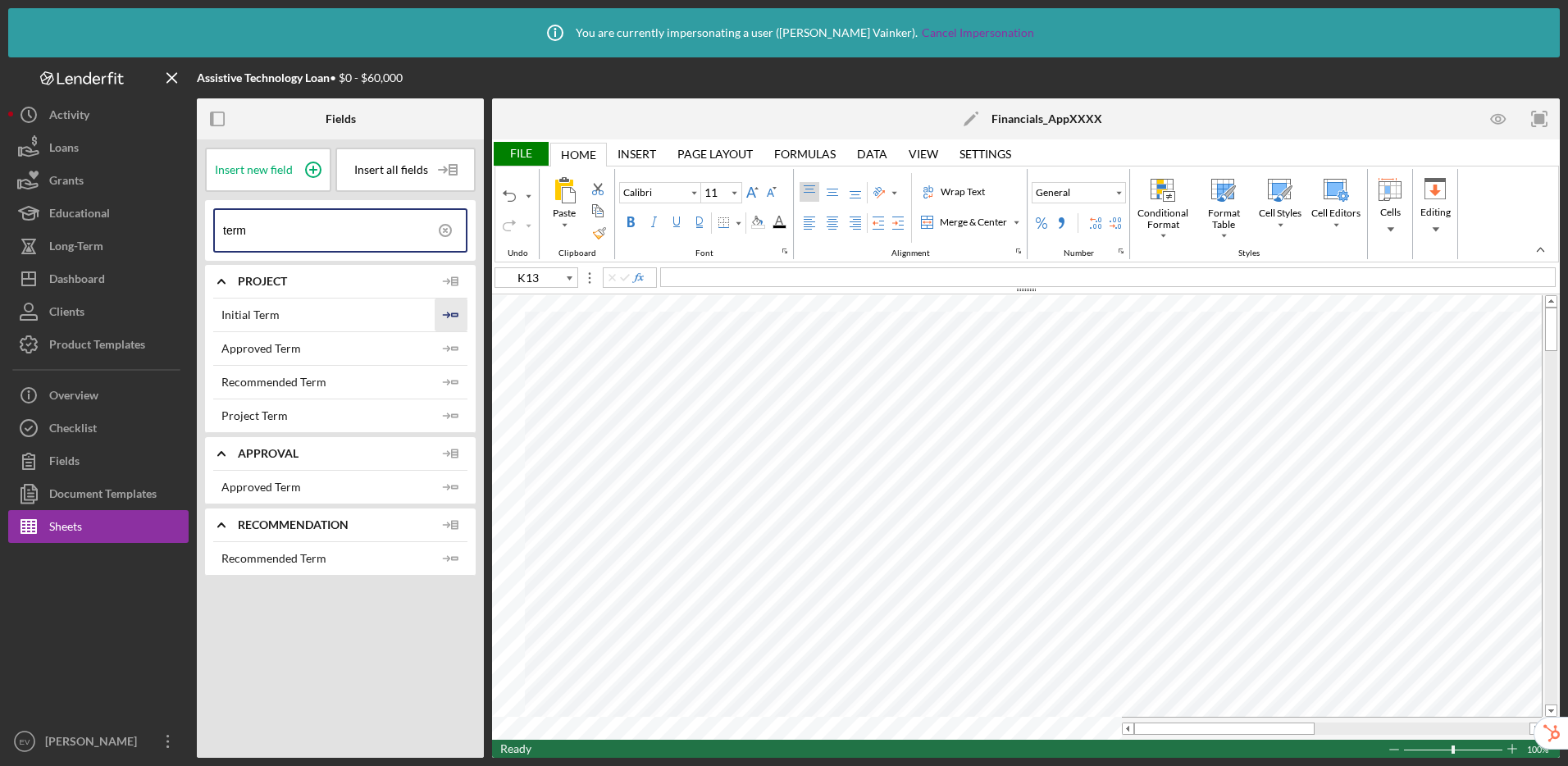
click at [445, 320] on icon "Icon/Insert Field" at bounding box center [451, 315] width 32 height 32
click at [454, 355] on icon "Icon/Insert Field" at bounding box center [451, 348] width 32 height 32
type input "I18"
type input "Arial"
type input "C19"
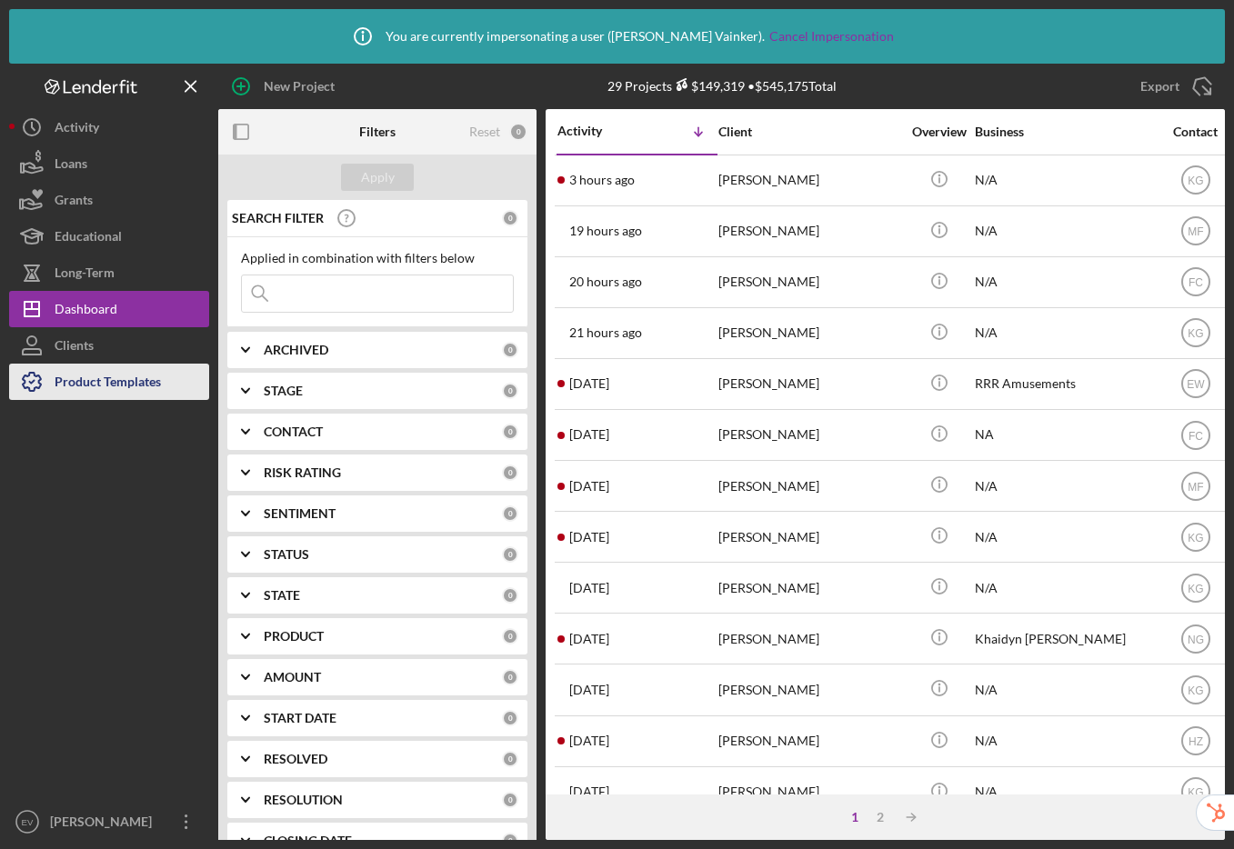
click at [66, 382] on div "Product Templates" at bounding box center [108, 384] width 106 height 41
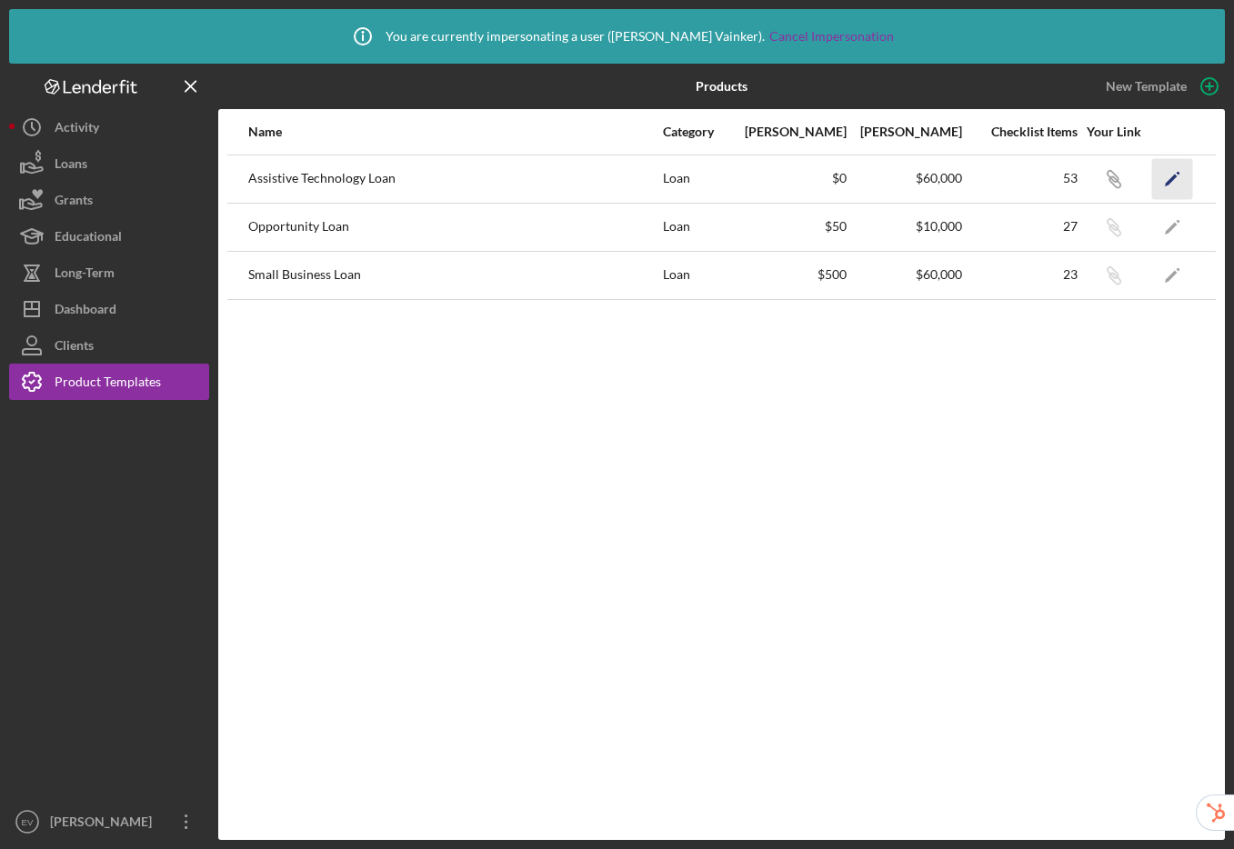
click at [1170, 178] on polygon "button" at bounding box center [1171, 180] width 13 height 13
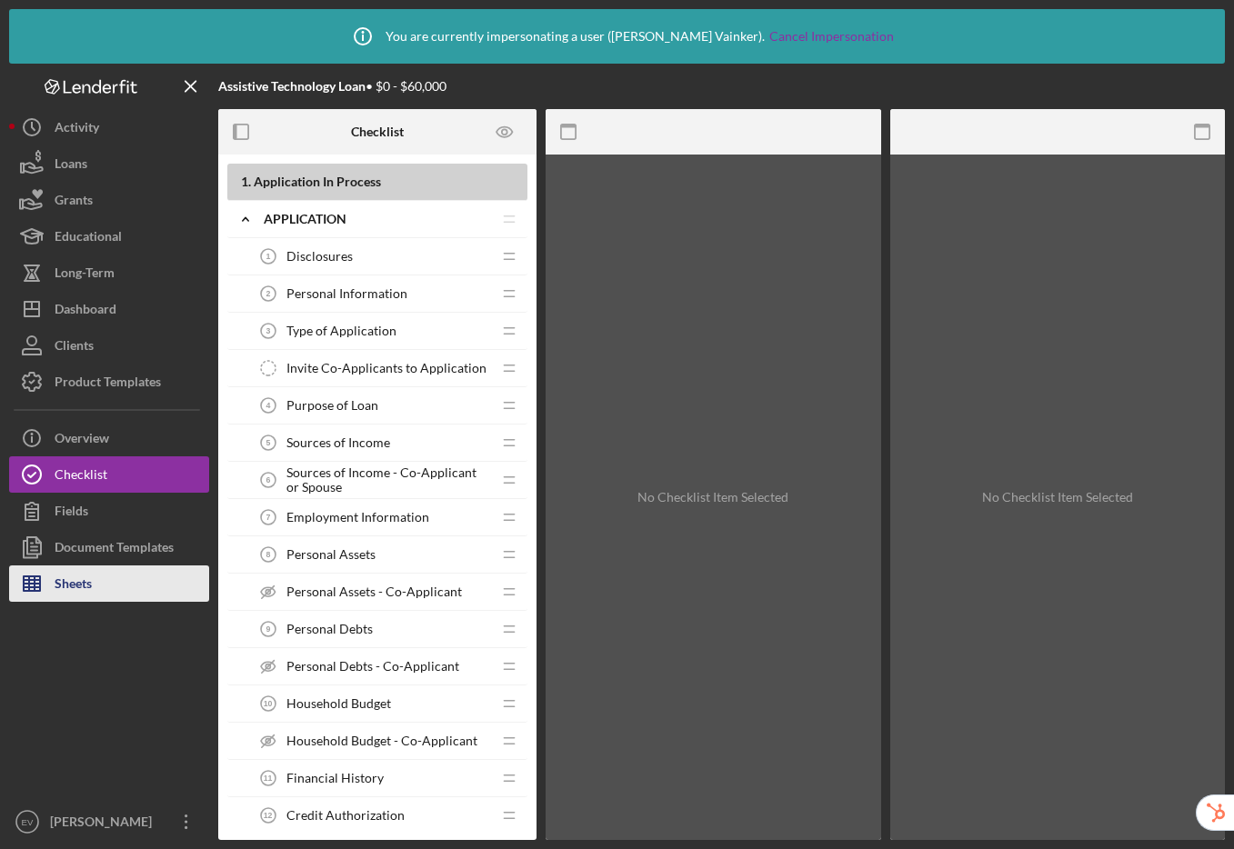
click at [56, 594] on div "Sheets" at bounding box center [73, 585] width 37 height 41
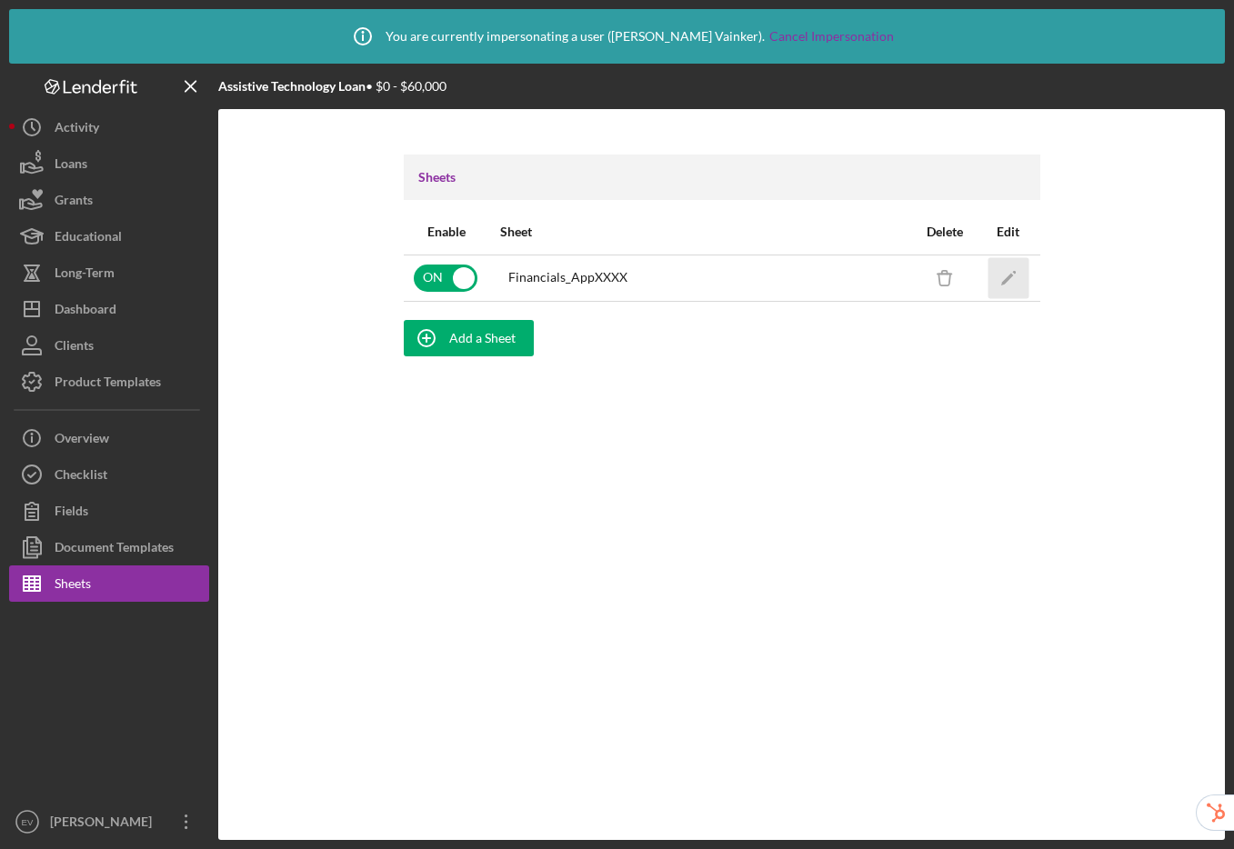
click at [997, 267] on icon "Icon/Edit" at bounding box center [1007, 277] width 41 height 41
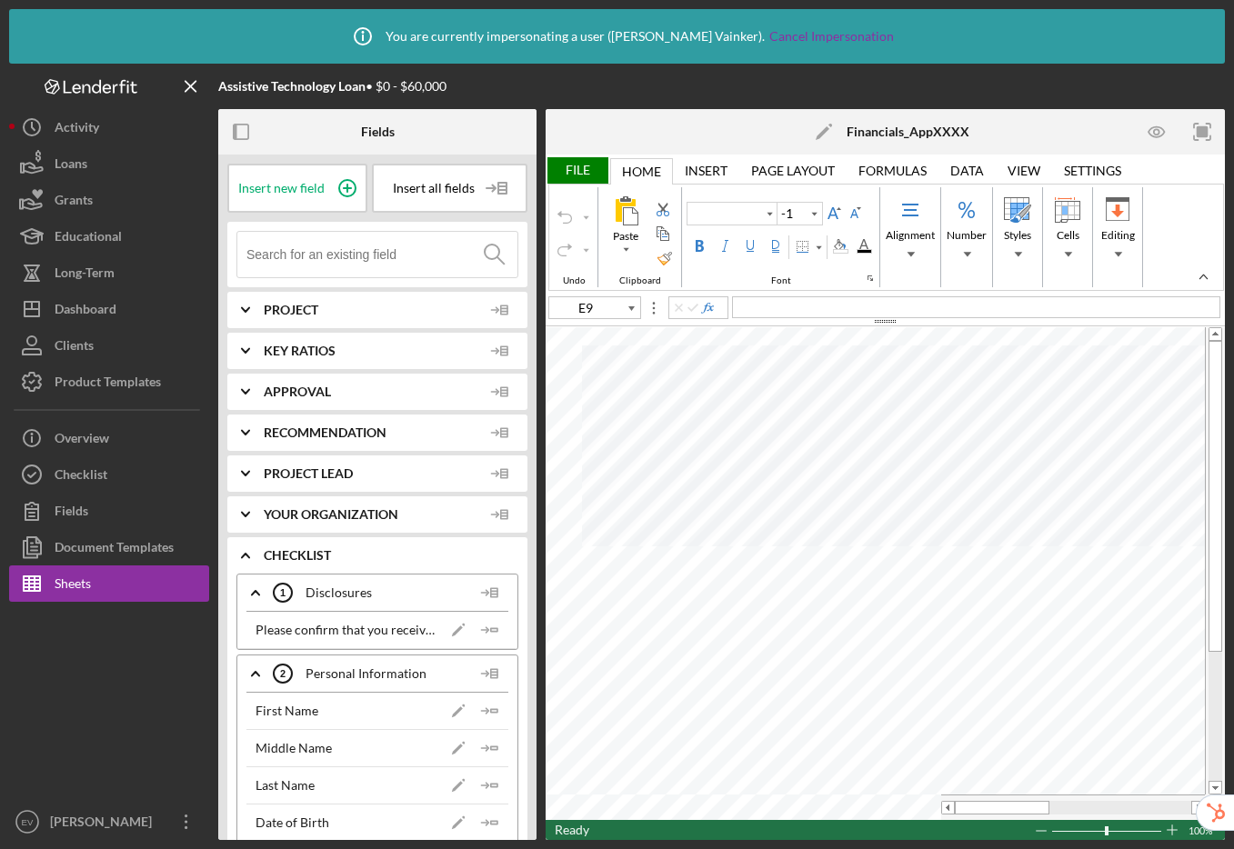
type input "Arial"
type input "10"
type input "C18"
type input "11"
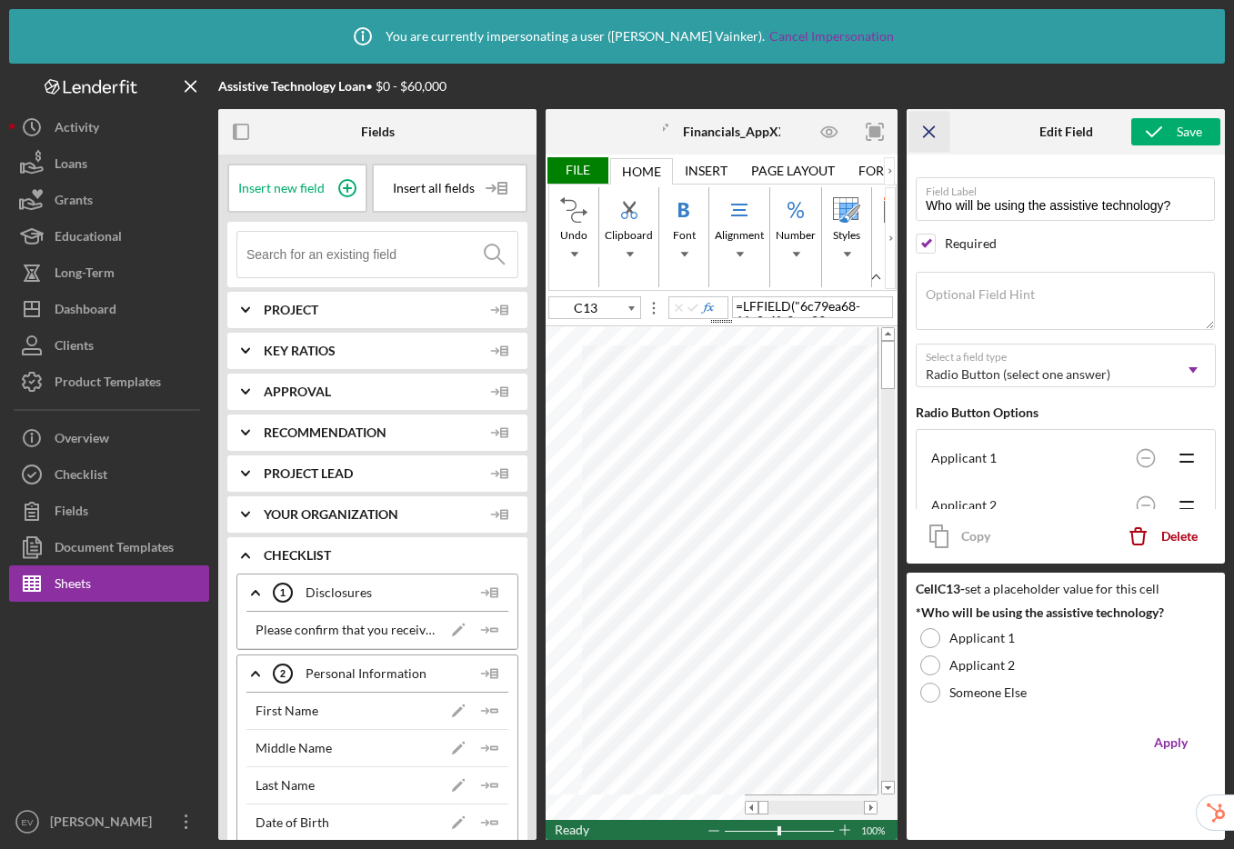
click at [922, 131] on icon "Icon/Menu Close" at bounding box center [929, 132] width 41 height 41
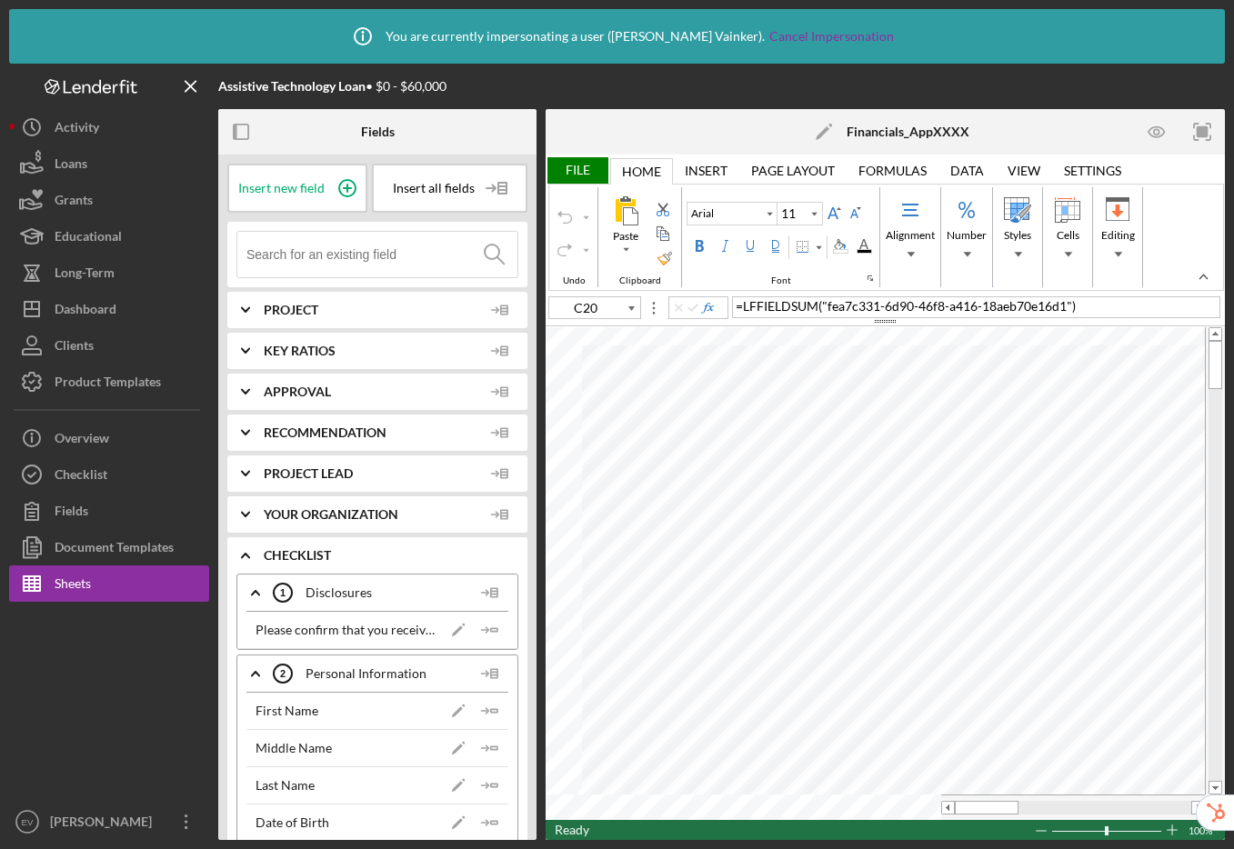
type input "1R x 6C"
type input "Calibri"
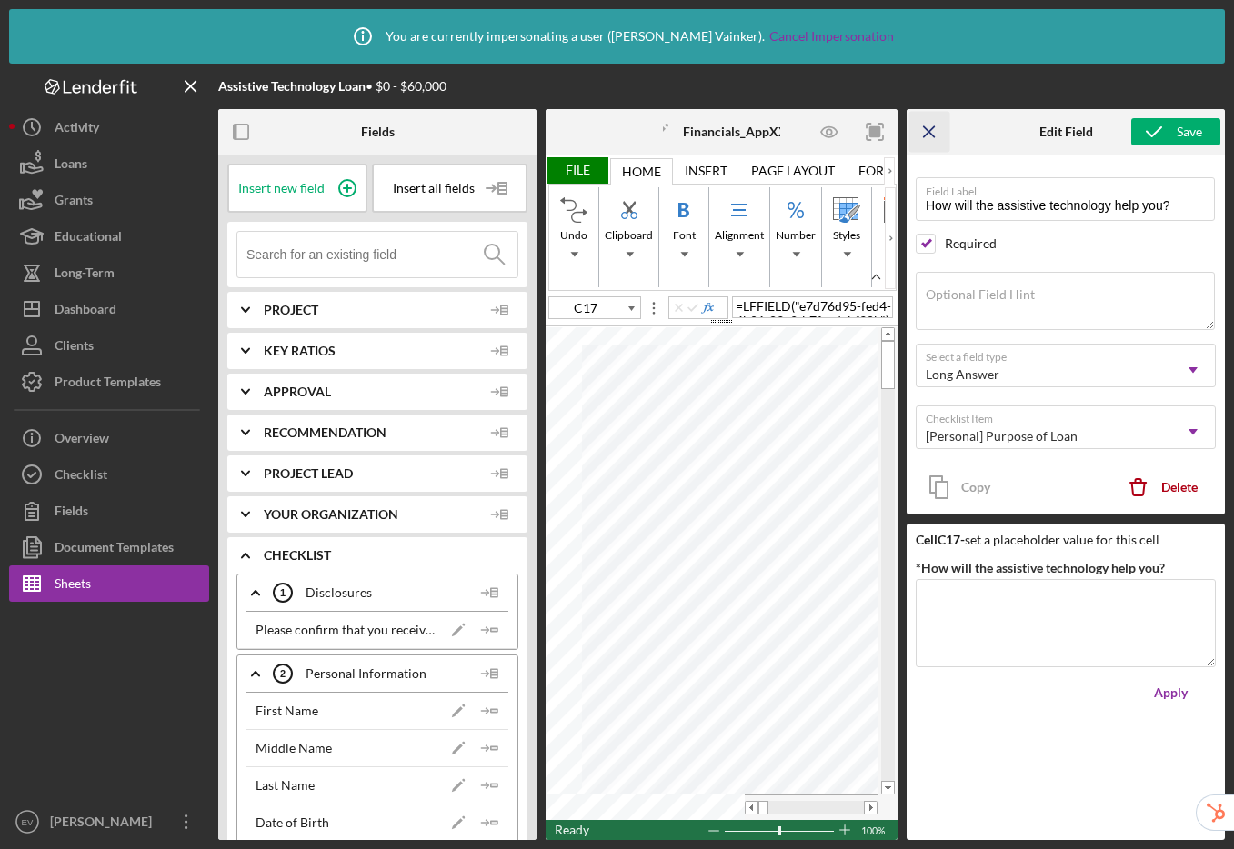
click at [928, 133] on line "button" at bounding box center [929, 131] width 10 height 10
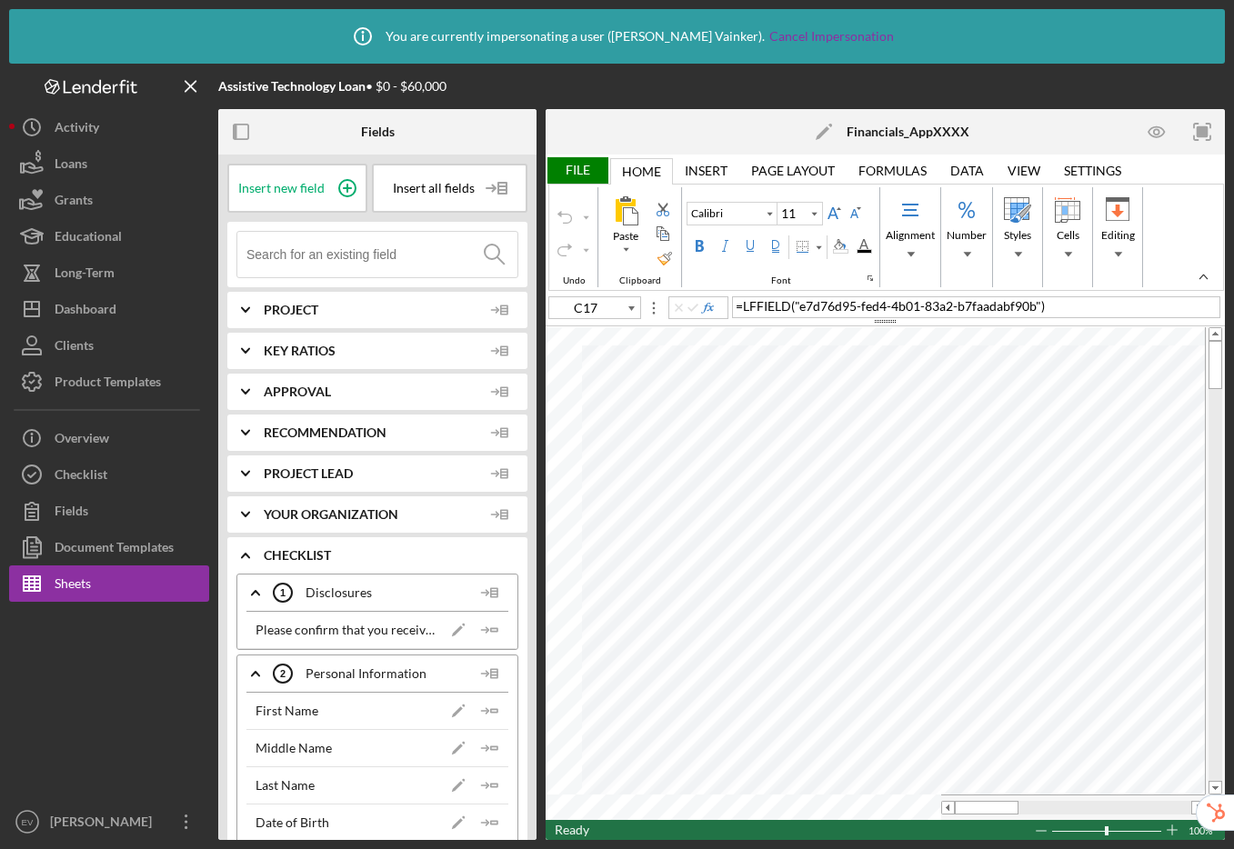
type input "F22"
type input "Arial"
click at [307, 258] on input at bounding box center [381, 254] width 271 height 45
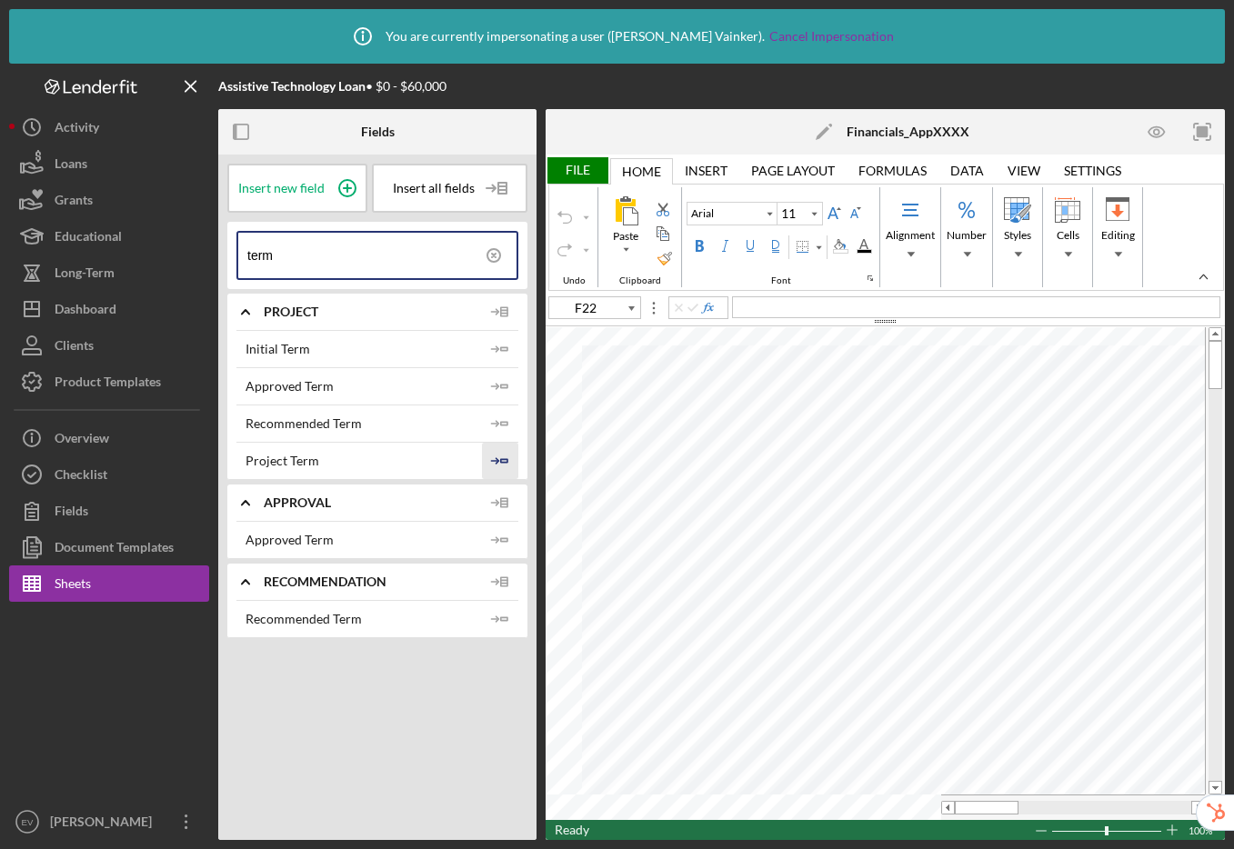
type input "term"
click at [509, 455] on icon "Icon/Insert Field" at bounding box center [500, 461] width 36 height 36
click at [505, 424] on icon "Icon/Insert Field" at bounding box center [500, 423] width 36 height 36
click at [498, 390] on icon "Icon/Insert Field" at bounding box center [500, 386] width 36 height 36
click at [498, 350] on polyline "button" at bounding box center [496, 348] width 5 height 5
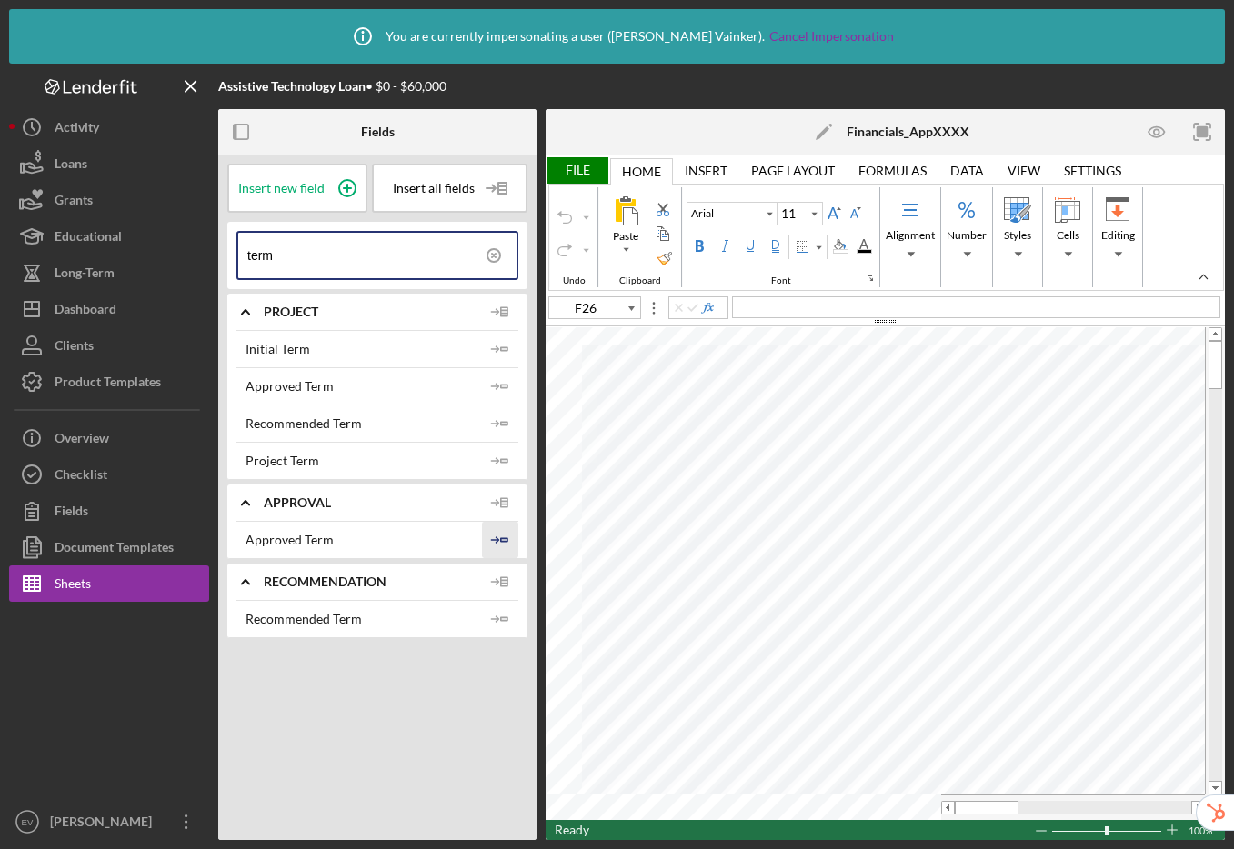
click at [493, 534] on icon "Icon/Insert Field" at bounding box center [500, 540] width 36 height 36
click at [498, 616] on icon "Icon/Insert Field" at bounding box center [500, 619] width 36 height 36
drag, startPoint x: 294, startPoint y: 255, endPoint x: 219, endPoint y: 244, distance: 75.3
click at [219, 244] on div "Insert new field Insert all fields term Icon/Expander Project Initial Term Icon…" at bounding box center [377, 497] width 318 height 685
type input "C19"
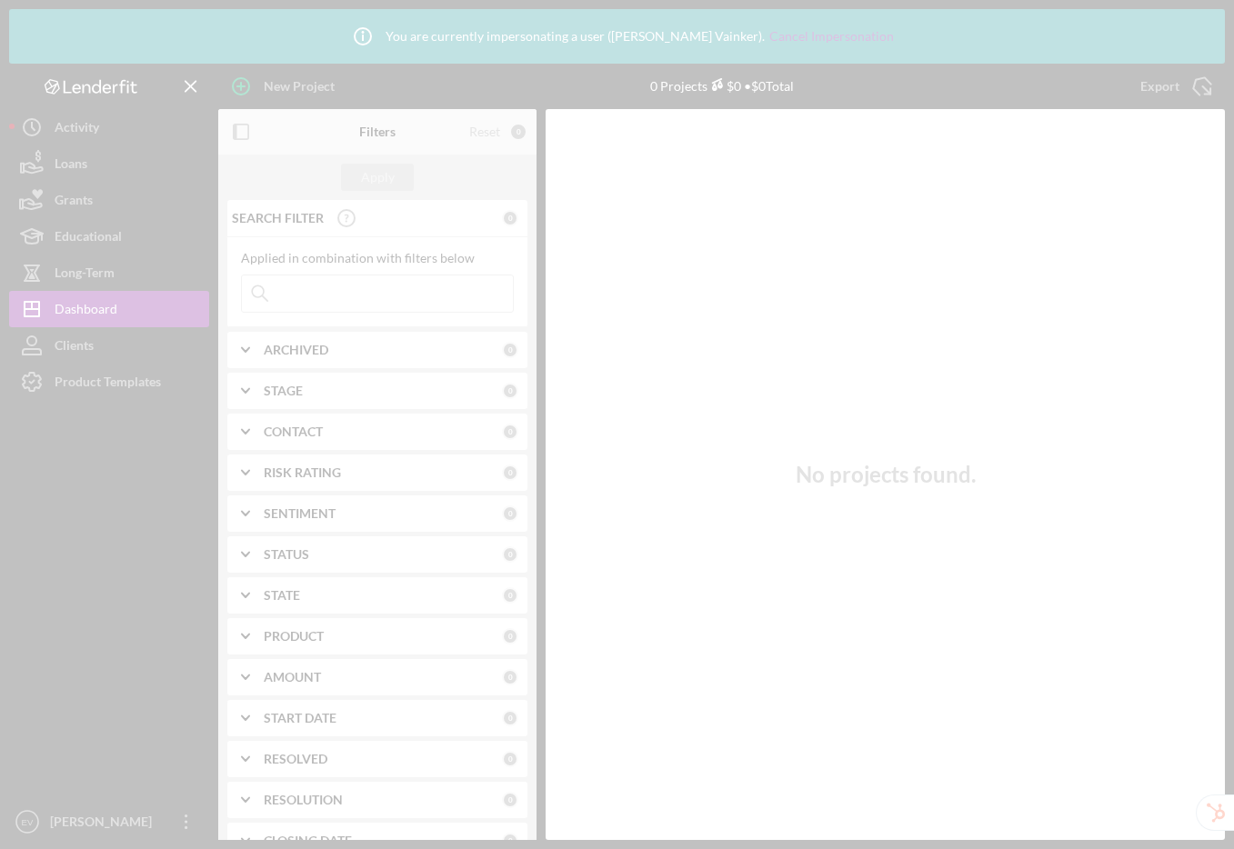
click at [104, 381] on div at bounding box center [617, 424] width 1234 height 849
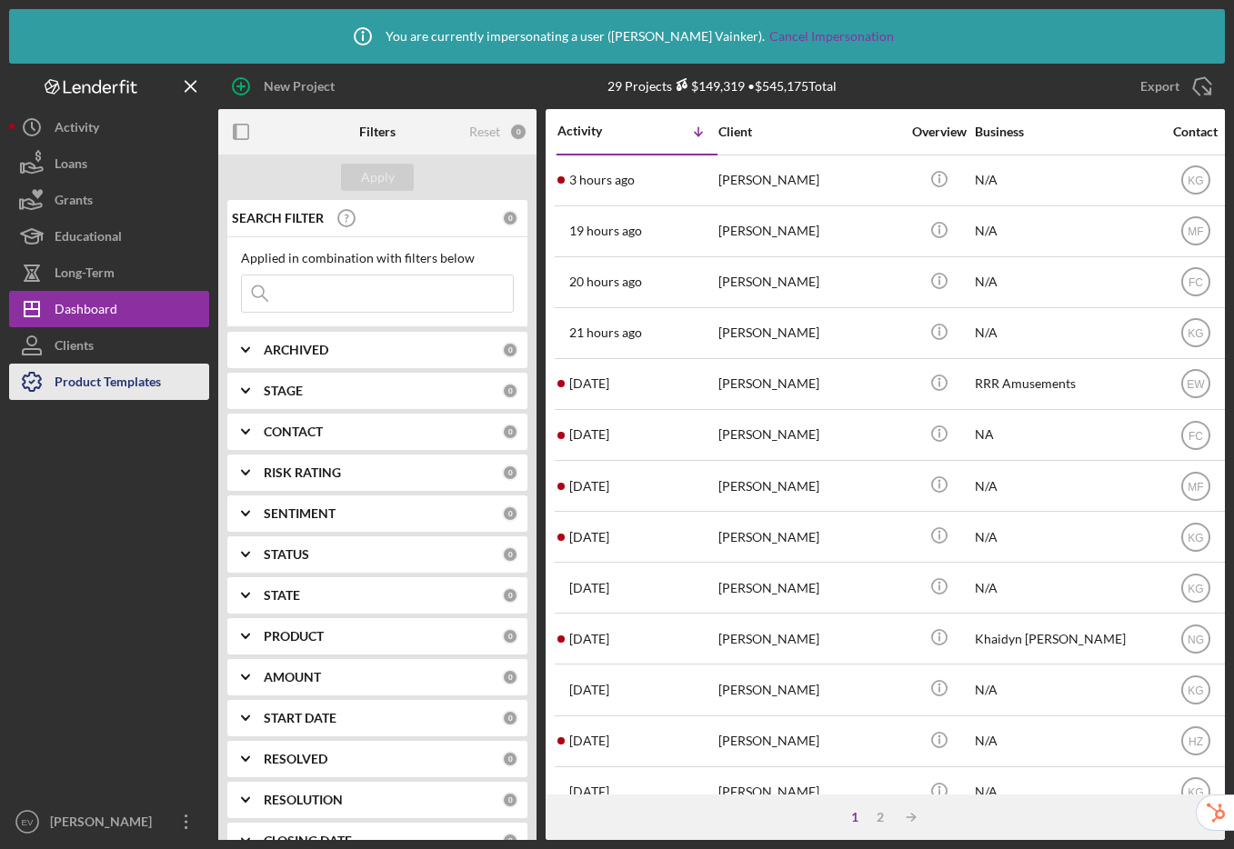
click at [103, 386] on div "Product Templates" at bounding box center [108, 384] width 106 height 41
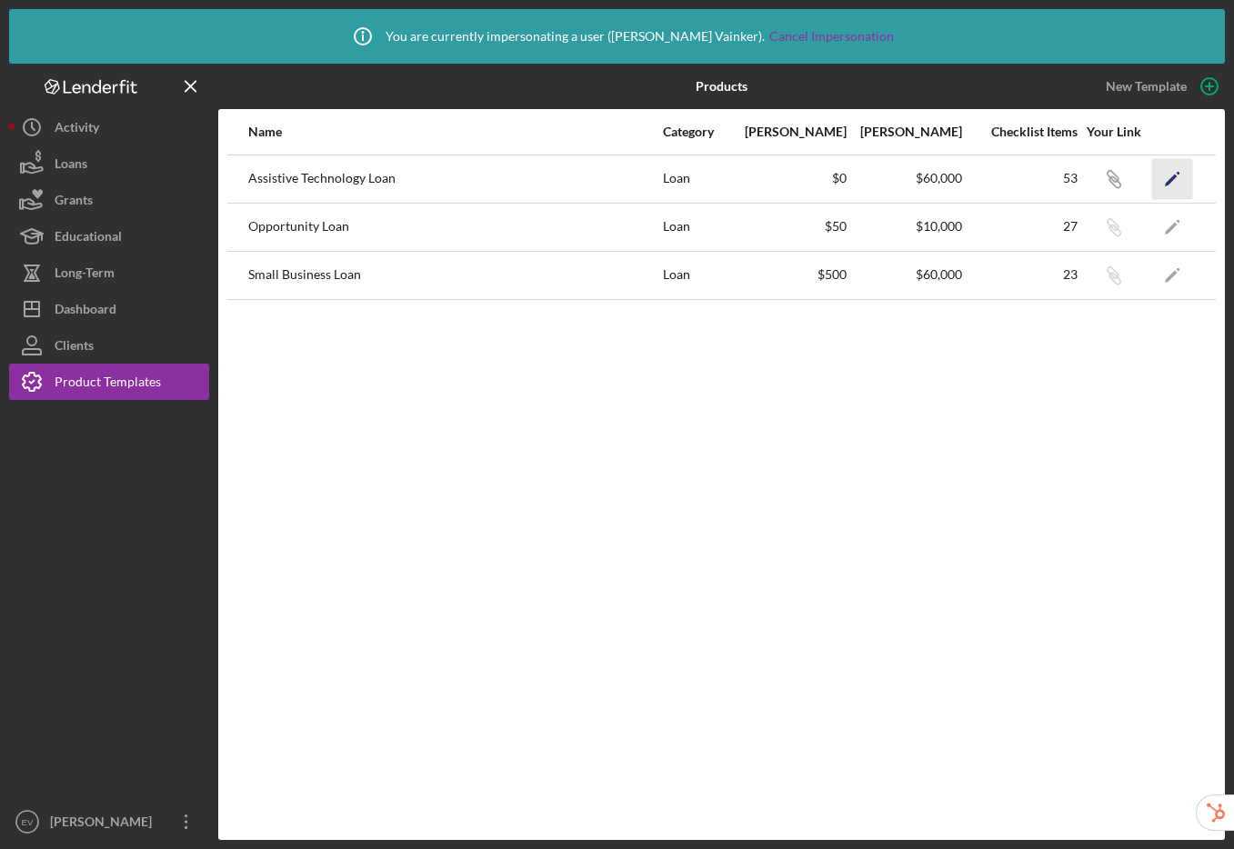
click at [1172, 175] on icon "Icon/Edit" at bounding box center [1172, 178] width 41 height 41
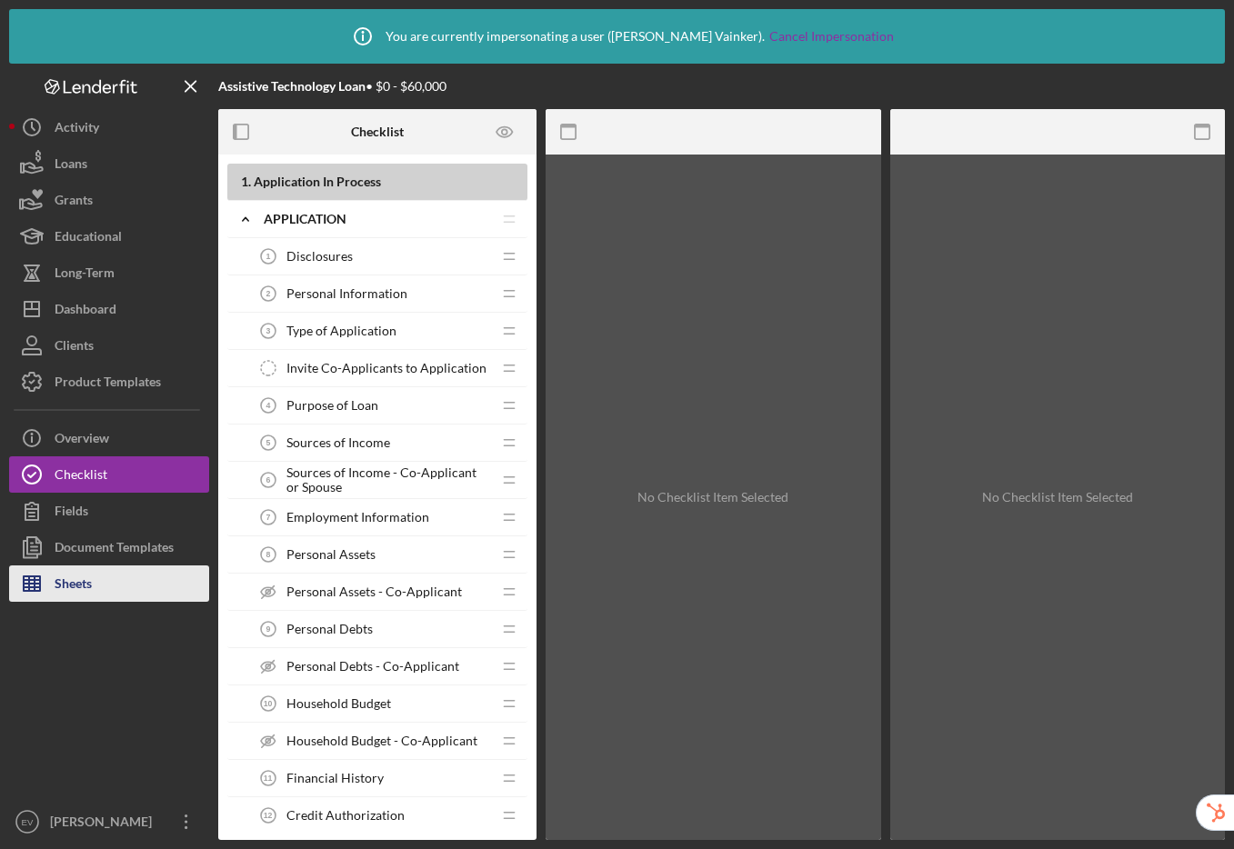
click at [68, 591] on div "Sheets" at bounding box center [73, 585] width 37 height 41
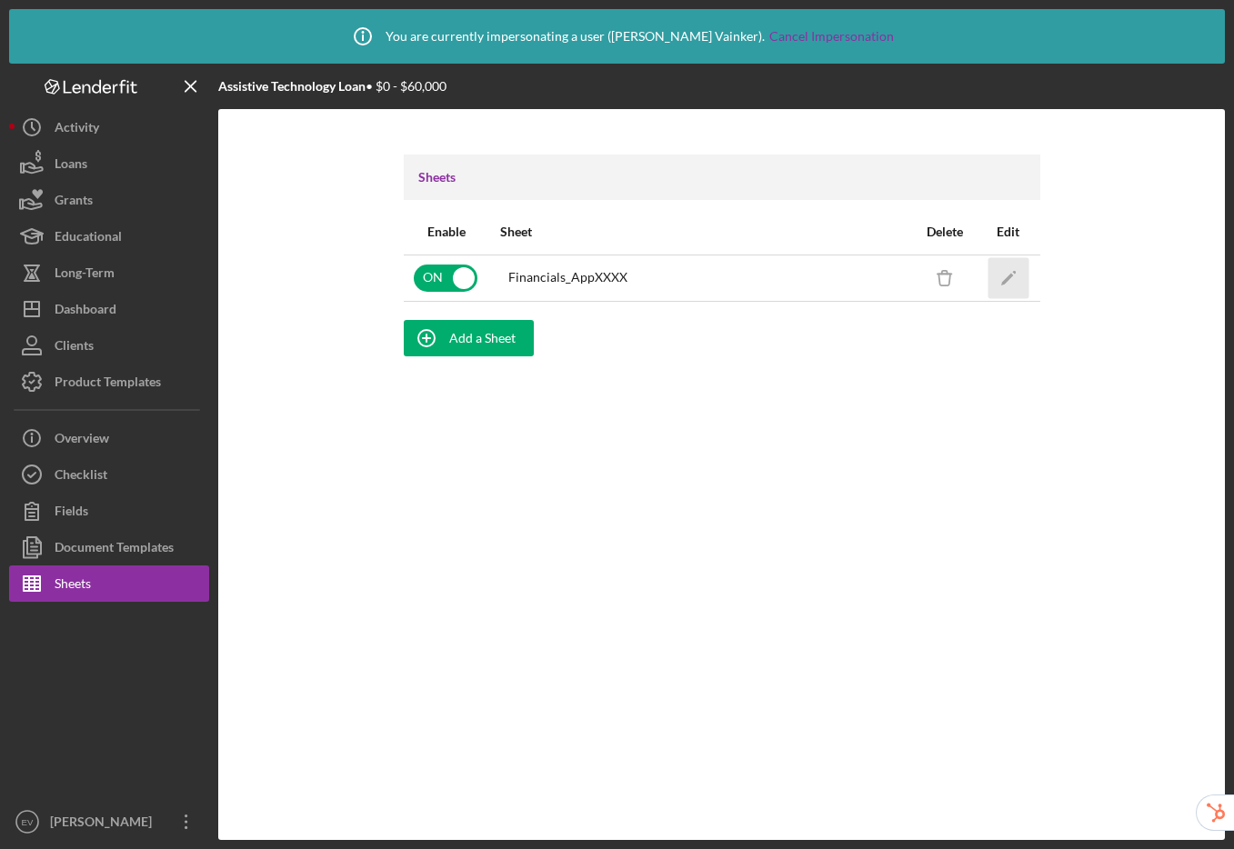
click at [1015, 280] on icon "Icon/Edit" at bounding box center [1007, 277] width 41 height 41
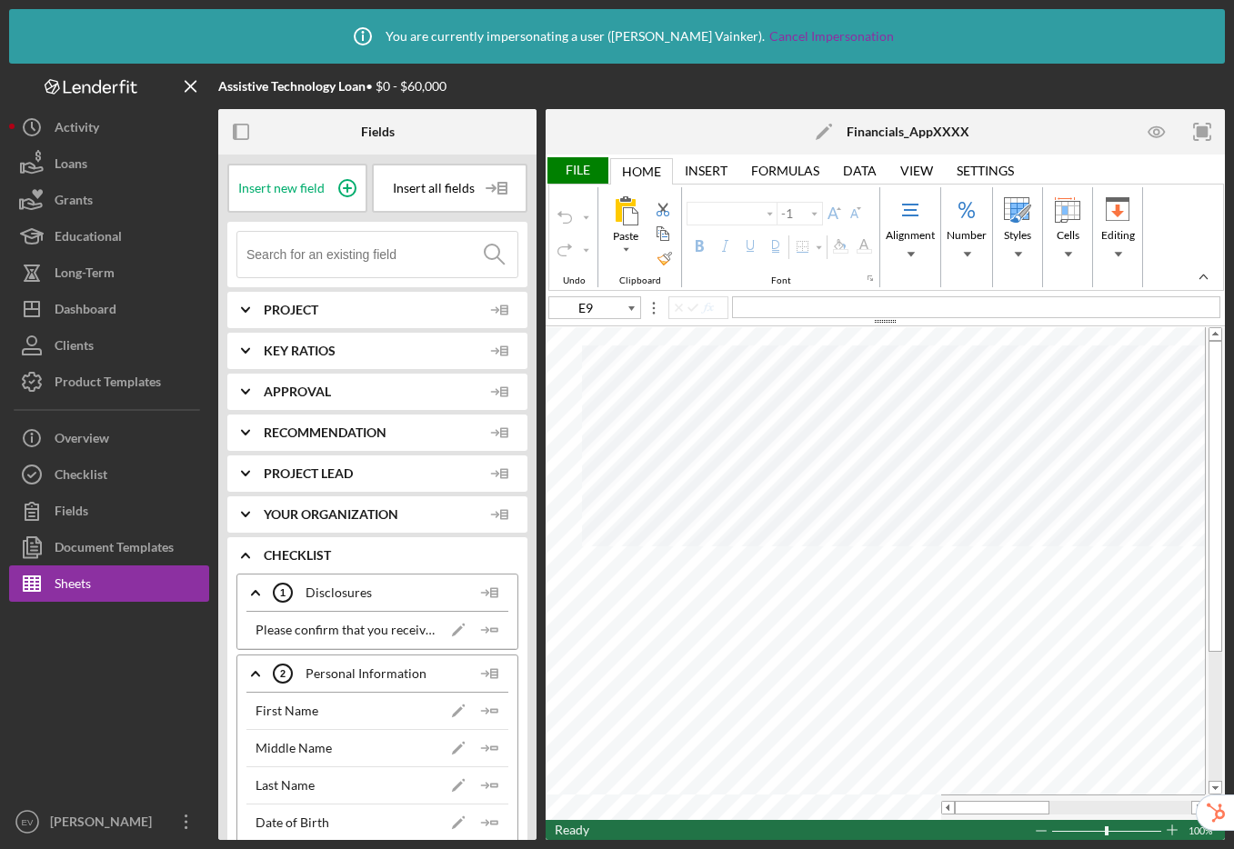
type input "Arial"
type input "10"
click at [365, 259] on input at bounding box center [381, 254] width 271 height 45
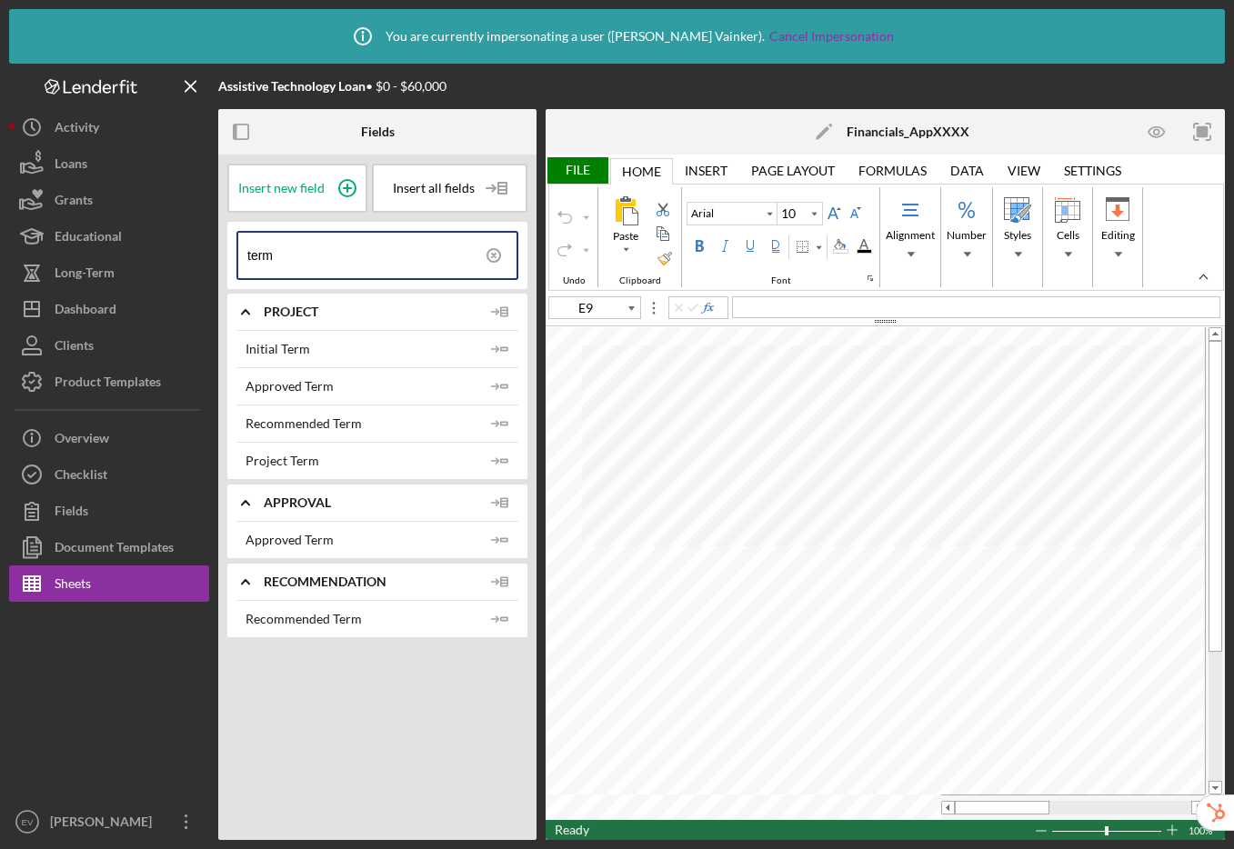
type input "term"
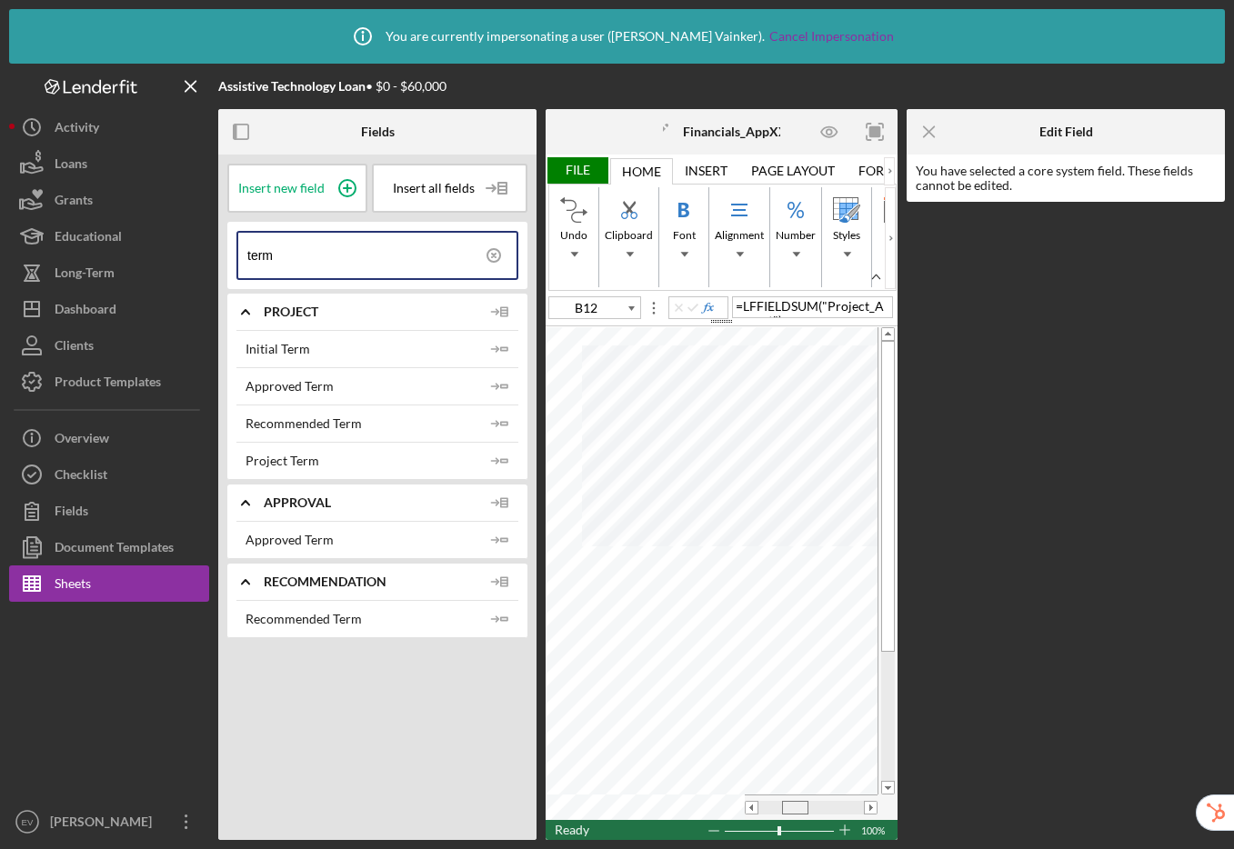
drag, startPoint x: 774, startPoint y: 809, endPoint x: 797, endPoint y: 813, distance: 23.9
click at [797, 813] on span at bounding box center [795, 808] width 12 height 12
type input "E4"
click at [497, 351] on icon "Icon/Insert Field" at bounding box center [500, 349] width 36 height 36
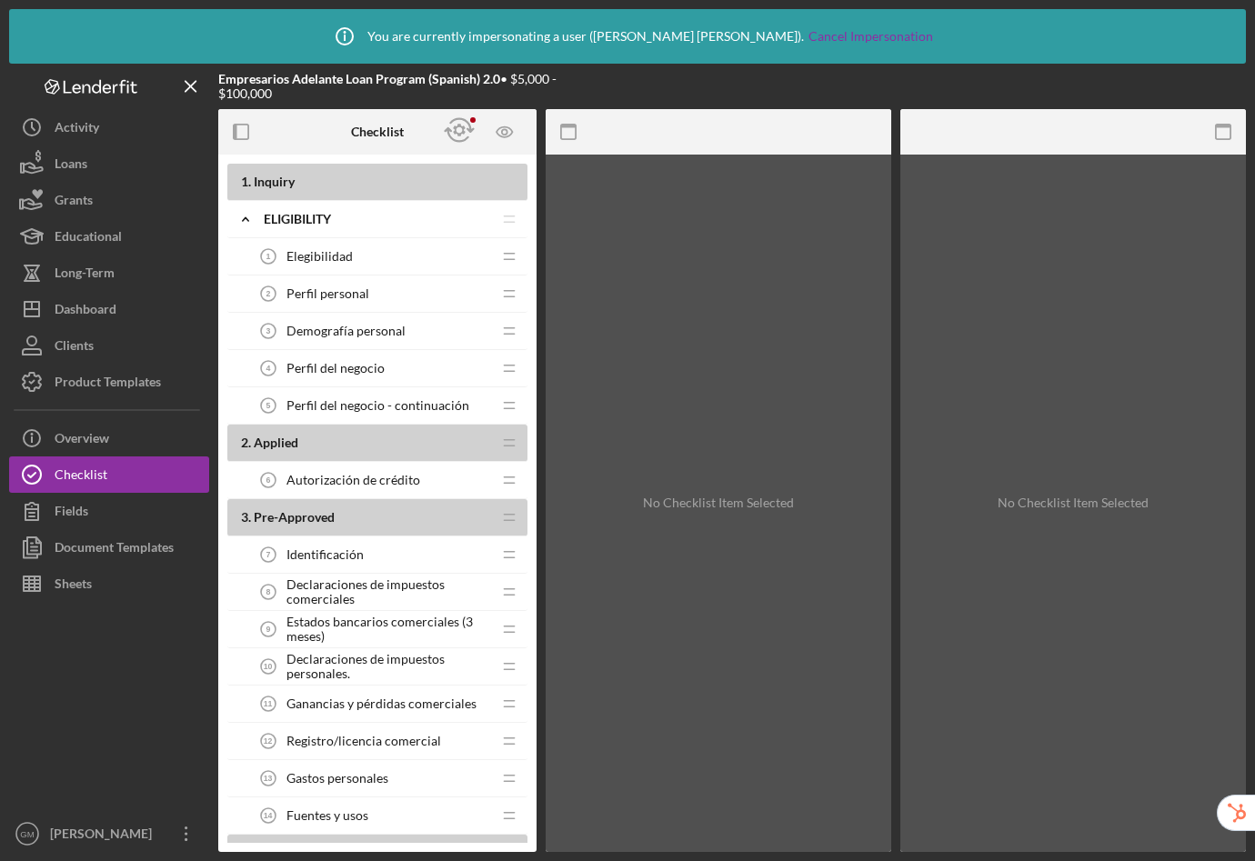
scroll to position [348, 0]
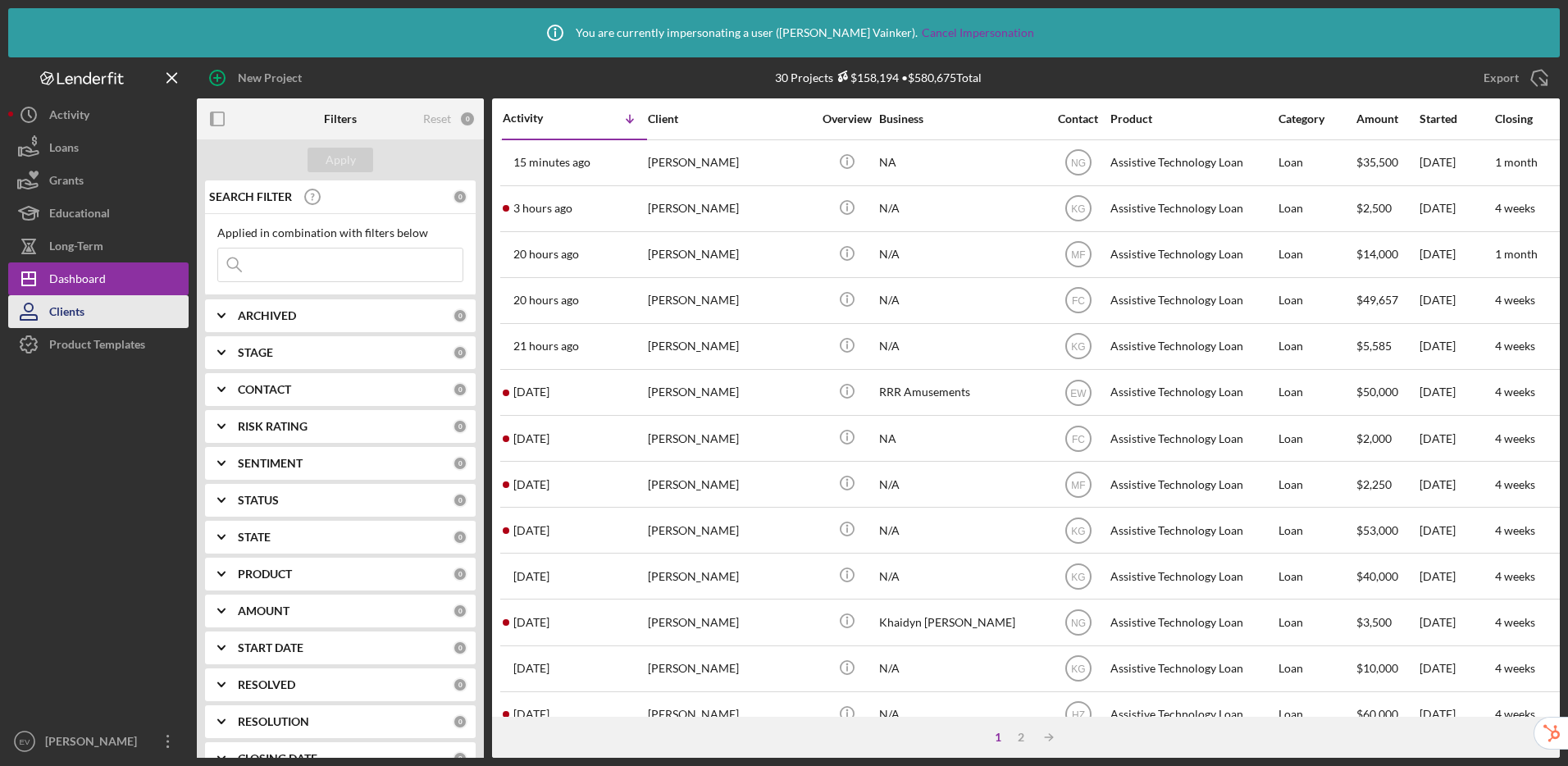
click at [121, 320] on button "Clients" at bounding box center [98, 311] width 180 height 32
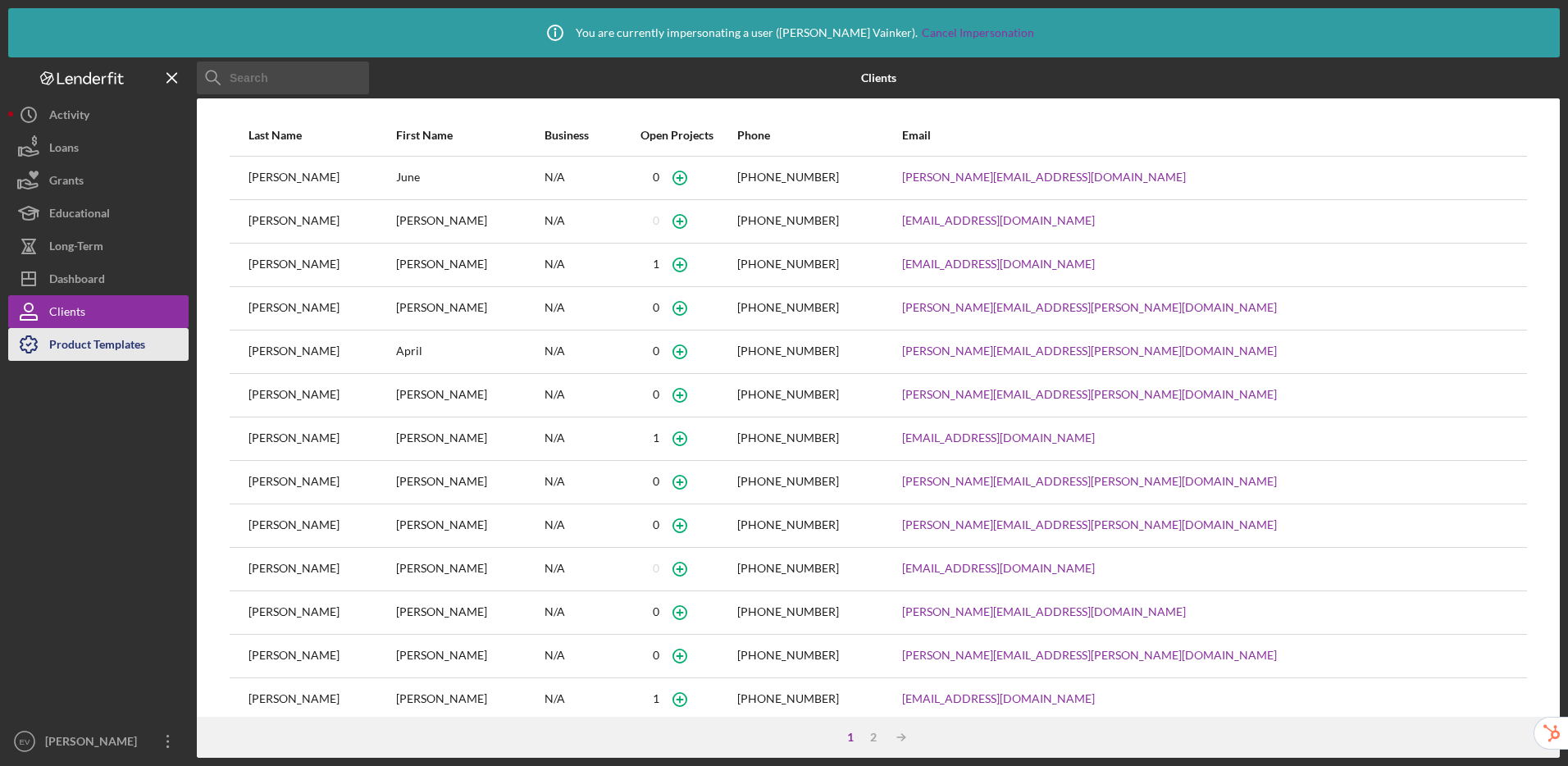
click at [62, 342] on div "Product Templates" at bounding box center [97, 346] width 96 height 37
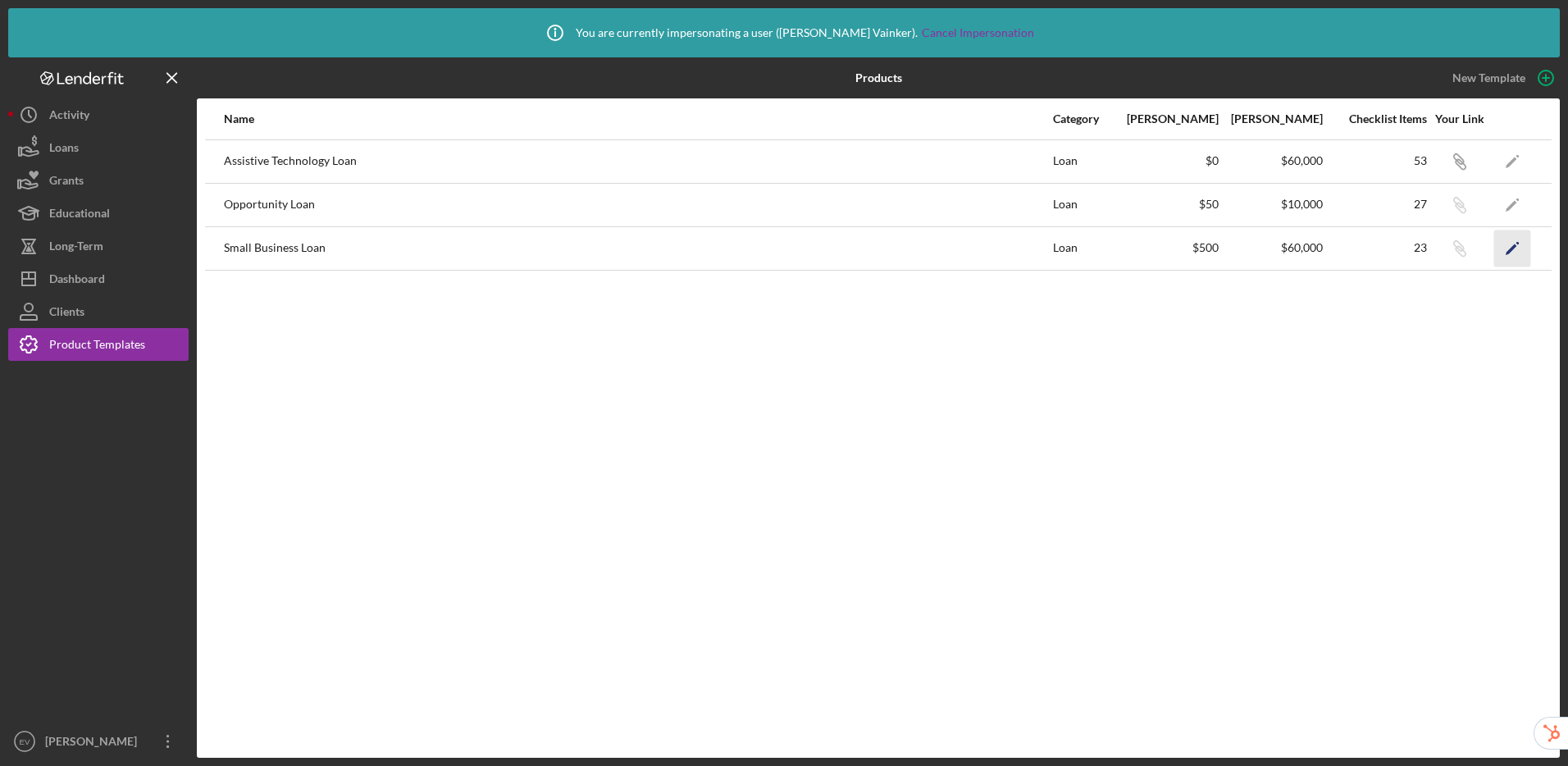
click at [1511, 249] on polygon "button" at bounding box center [1511, 249] width 12 height 12
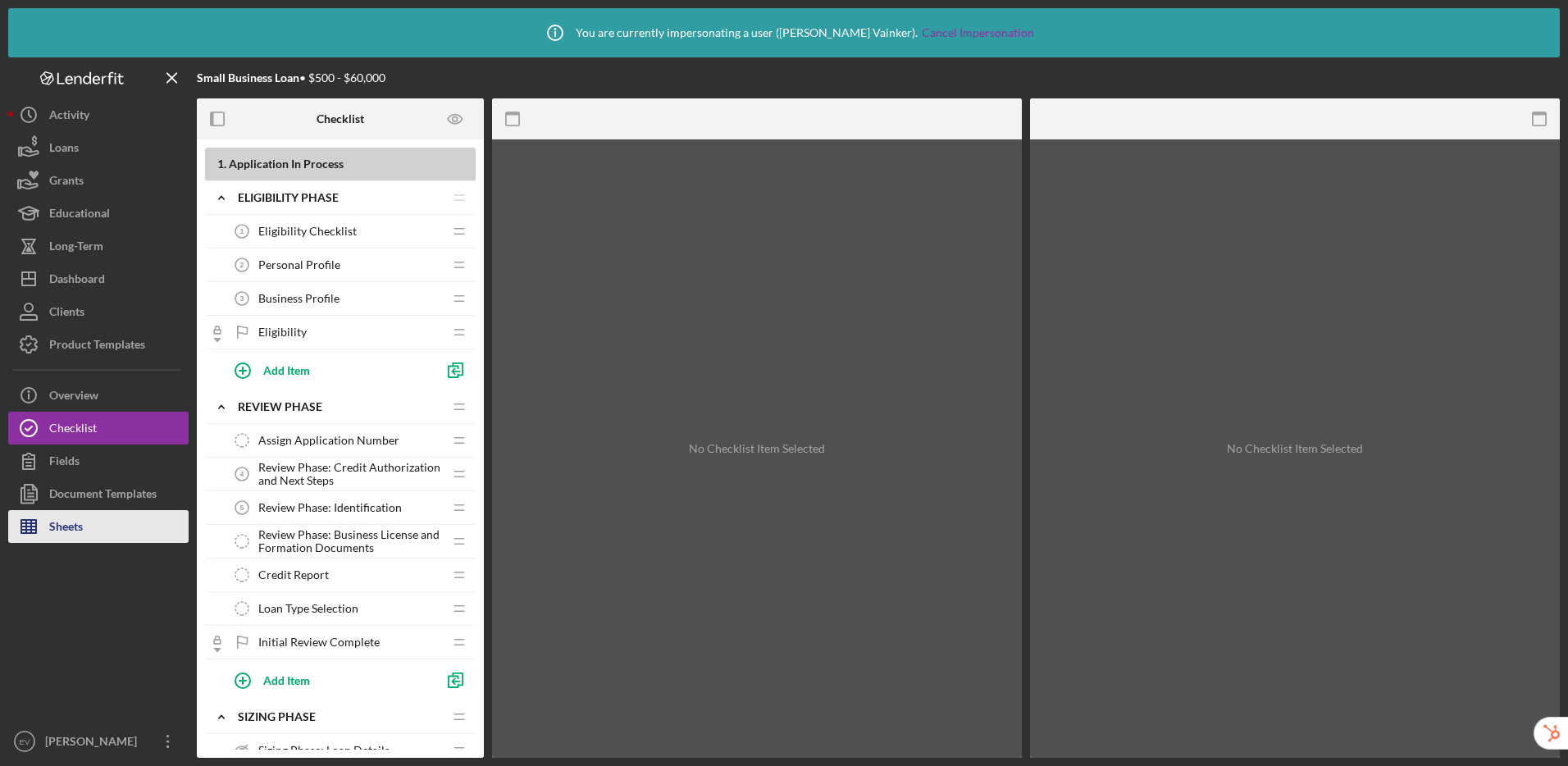
click at [51, 525] on div "Sheets" at bounding box center [66, 528] width 33 height 37
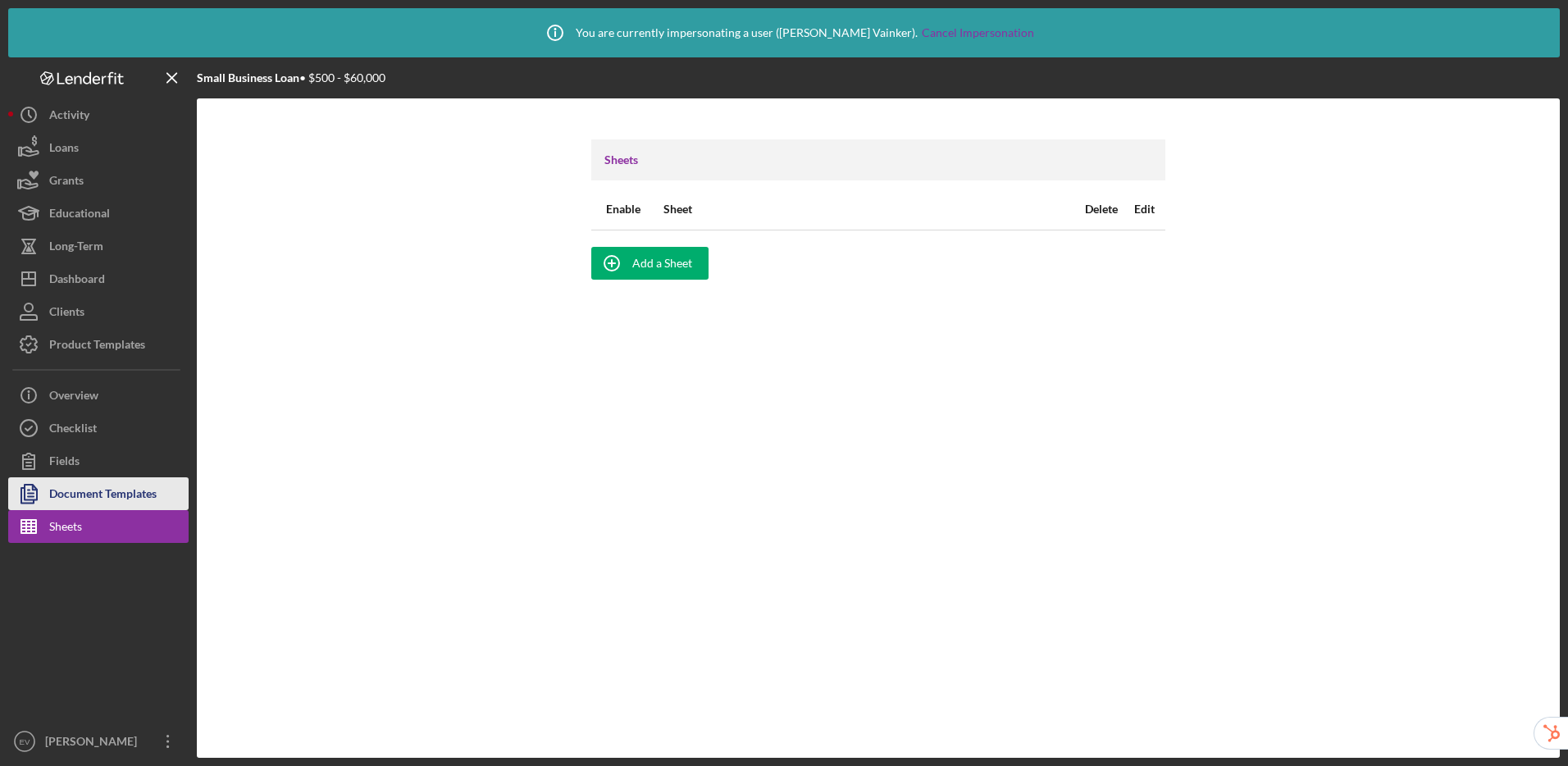
click at [81, 503] on div "Document Templates" at bounding box center [103, 495] width 107 height 37
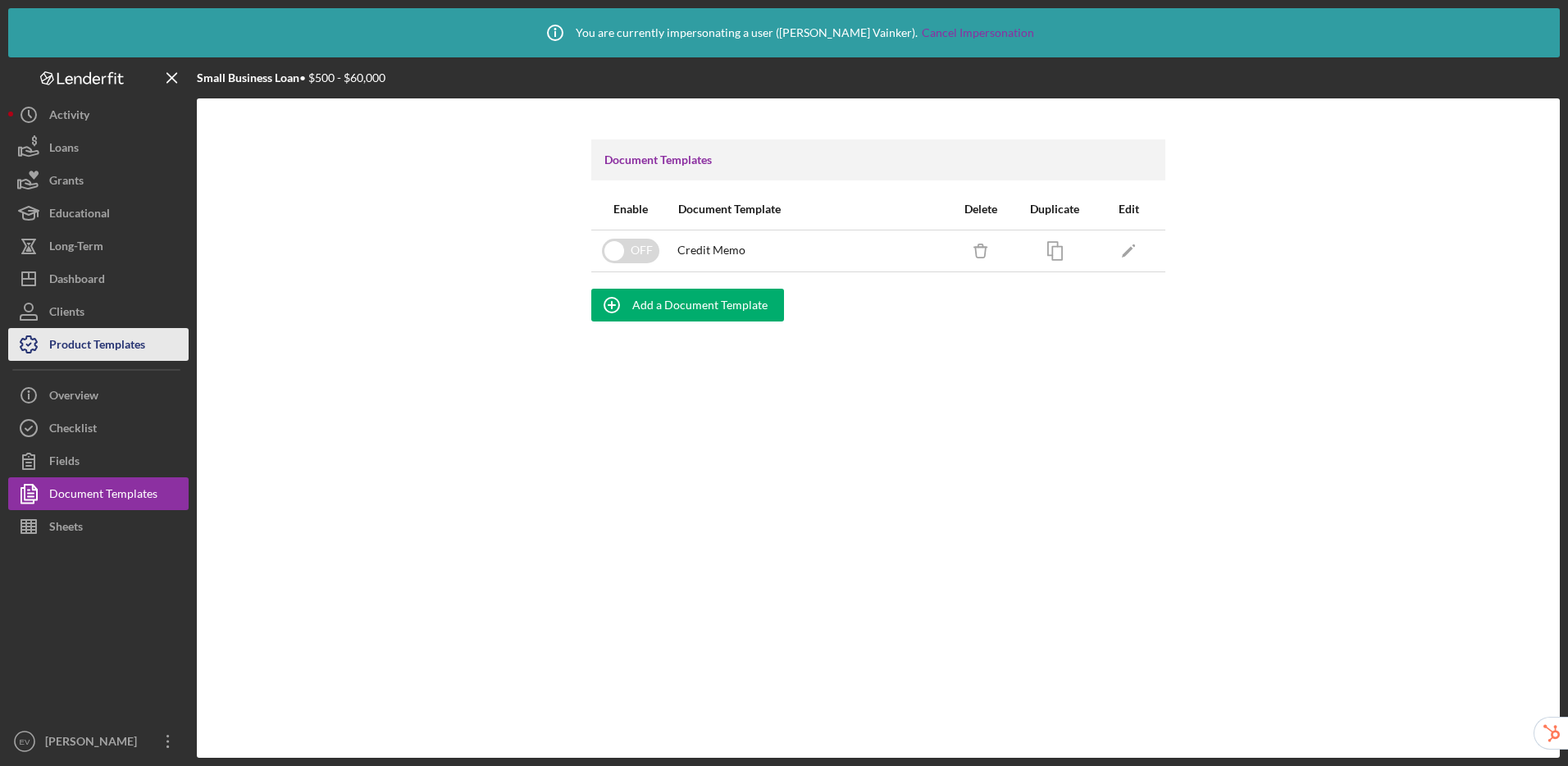
click at [97, 352] on div "Product Templates" at bounding box center [97, 346] width 96 height 37
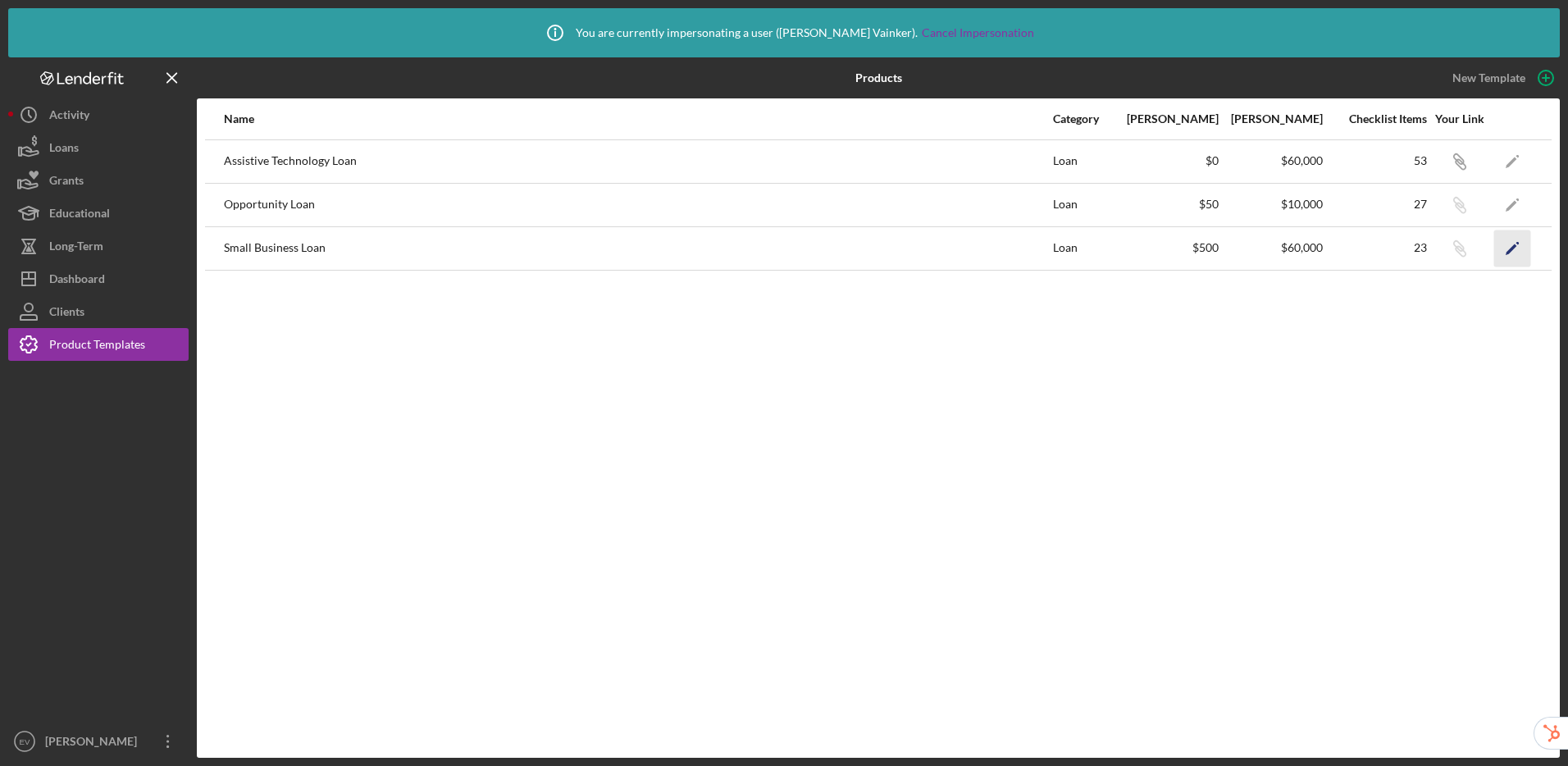
click at [1510, 245] on icon "Icon/Edit" at bounding box center [1512, 248] width 37 height 37
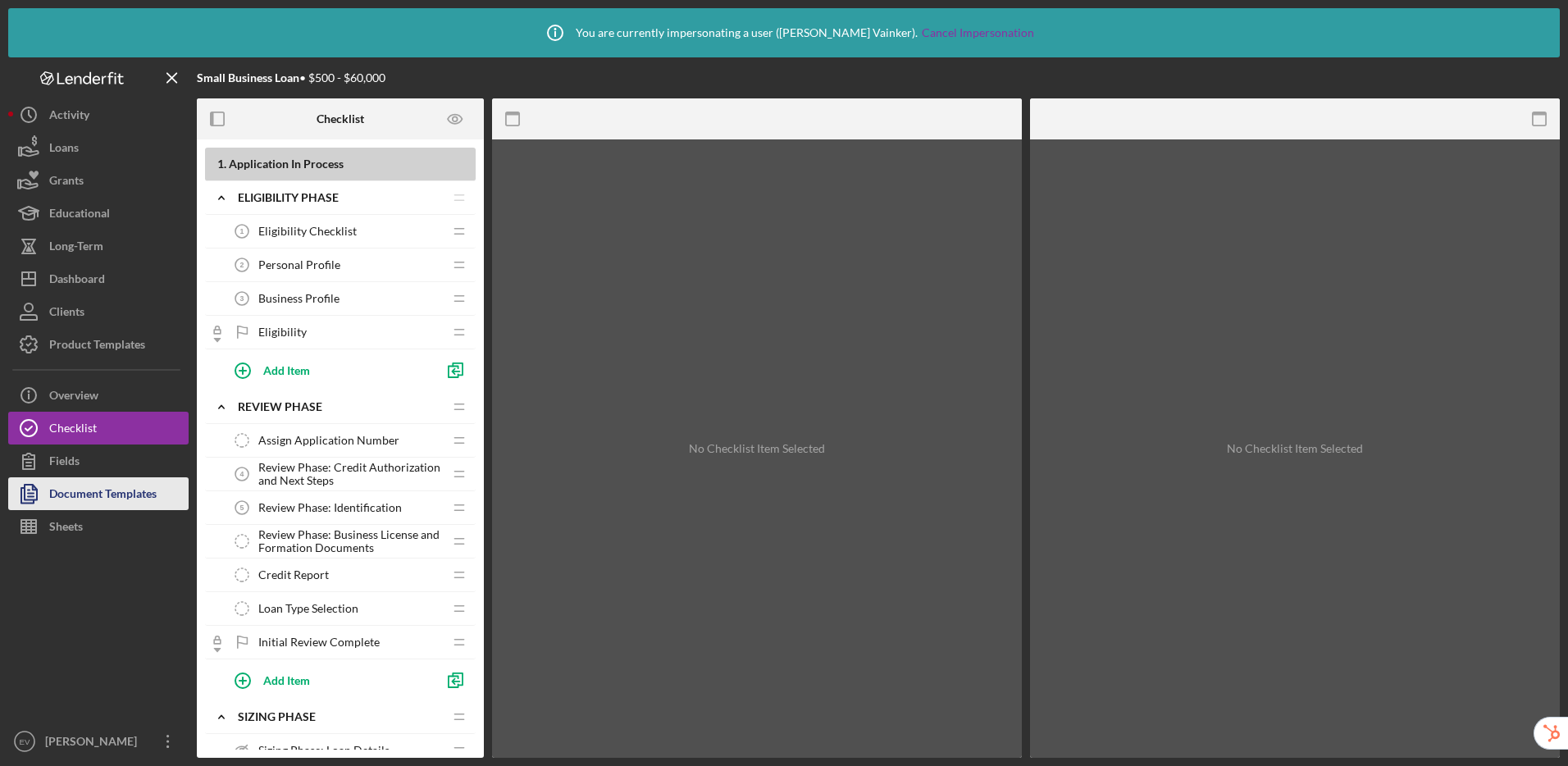
click at [82, 496] on div "Document Templates" at bounding box center [103, 495] width 107 height 37
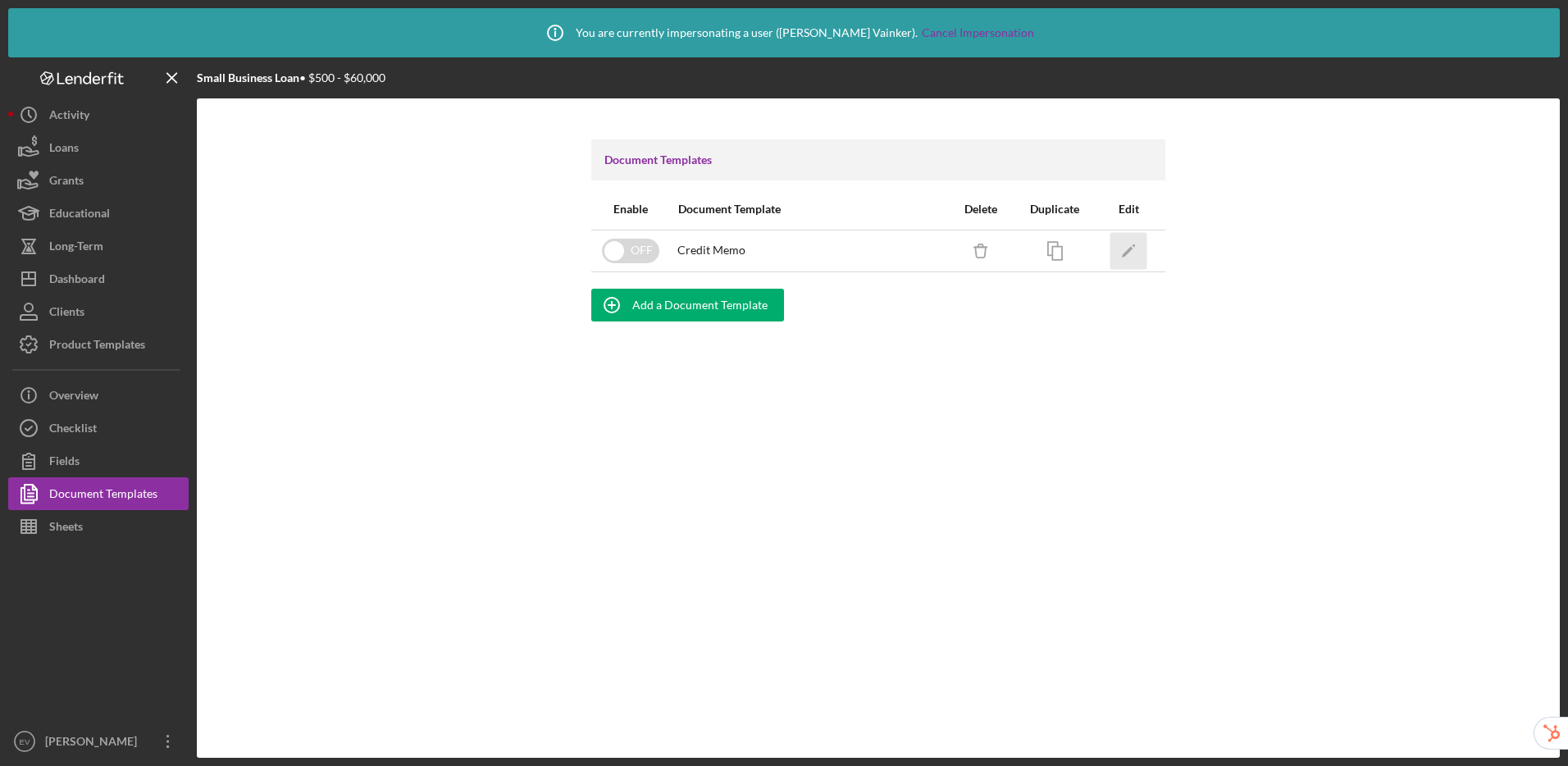
click at [1125, 241] on icon "Icon/Edit" at bounding box center [1129, 250] width 37 height 37
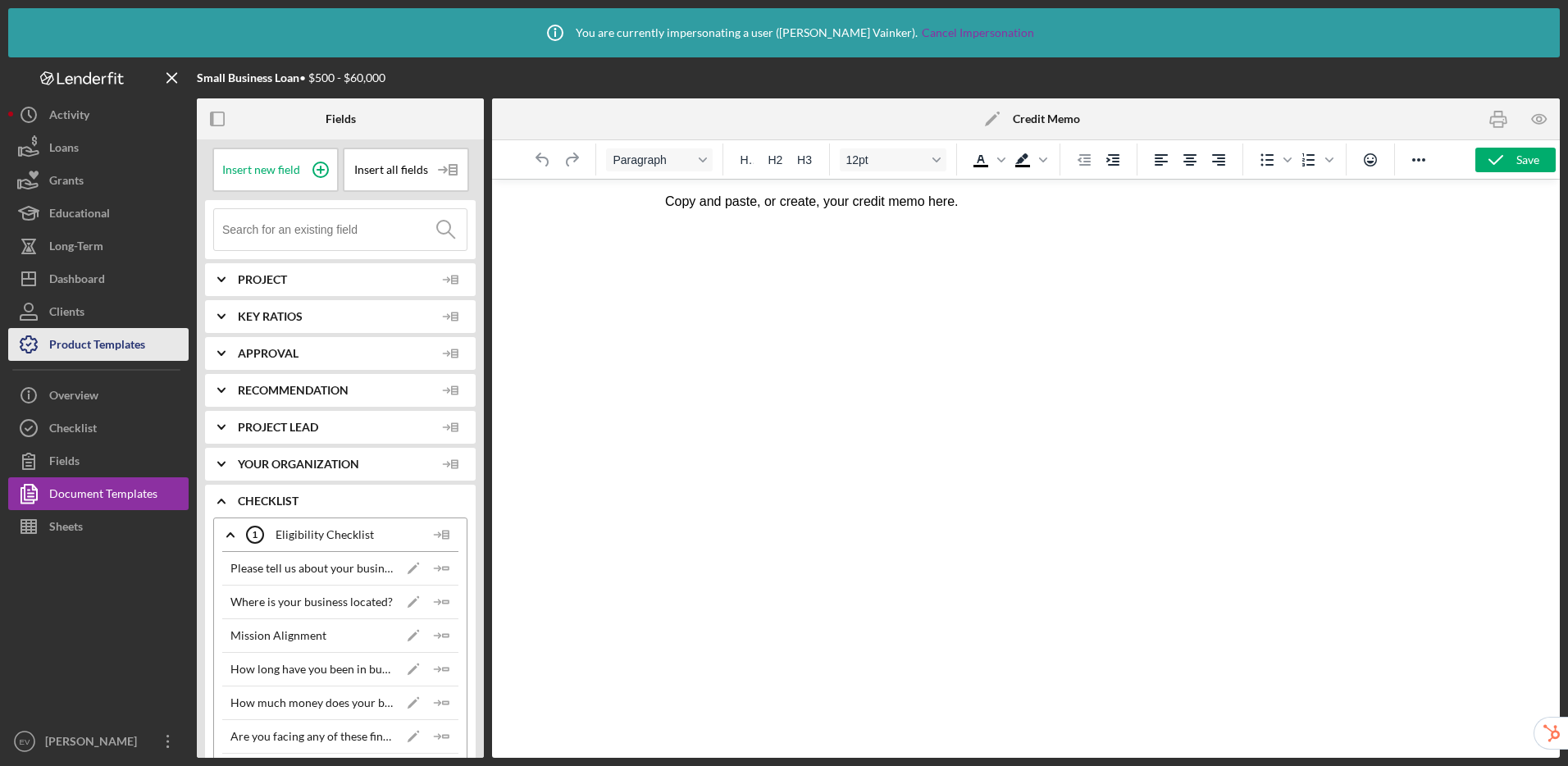
click at [24, 341] on icon "button" at bounding box center [28, 344] width 41 height 41
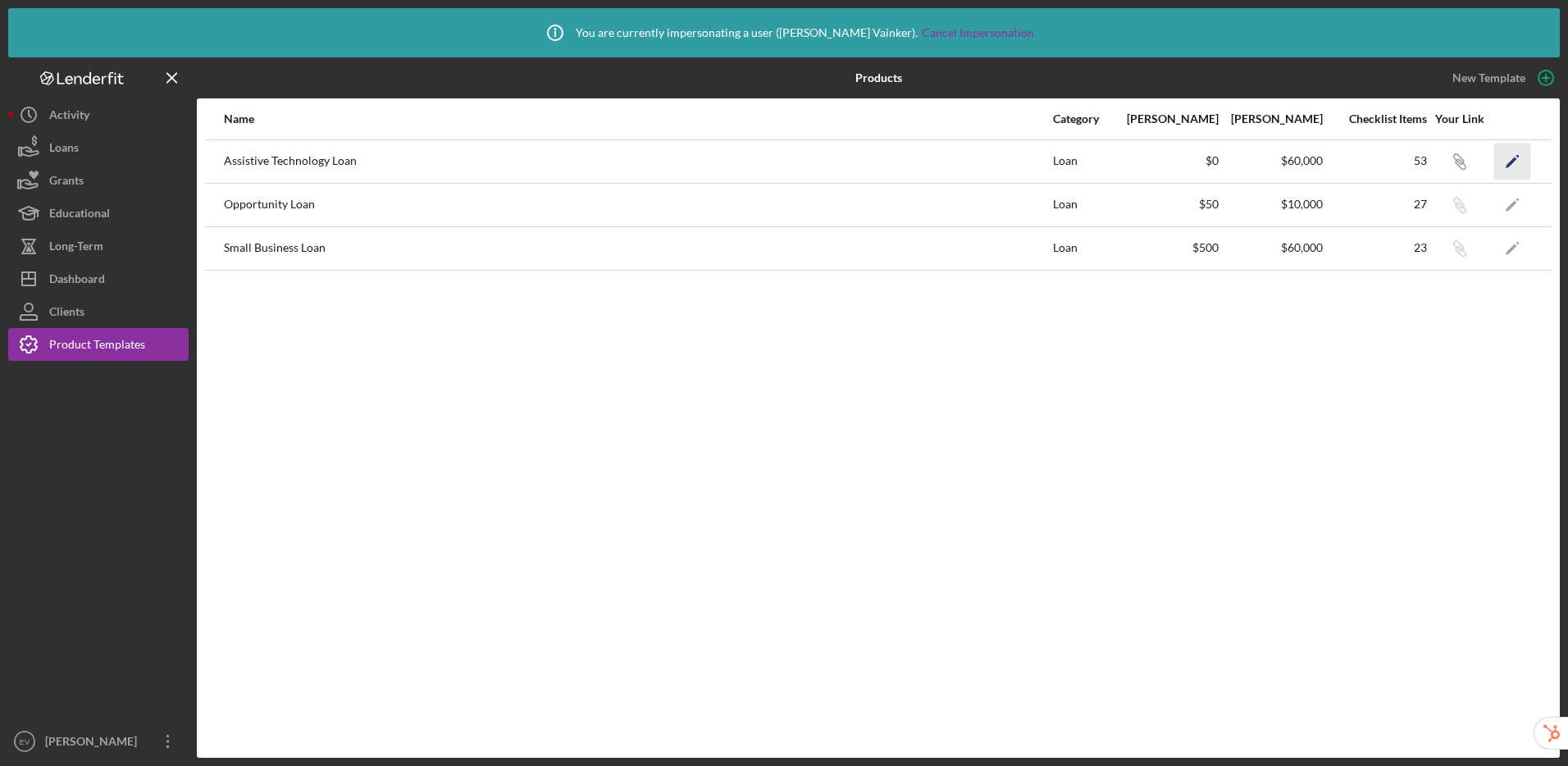
click at [1520, 162] on icon "Icon/Edit" at bounding box center [1512, 161] width 37 height 37
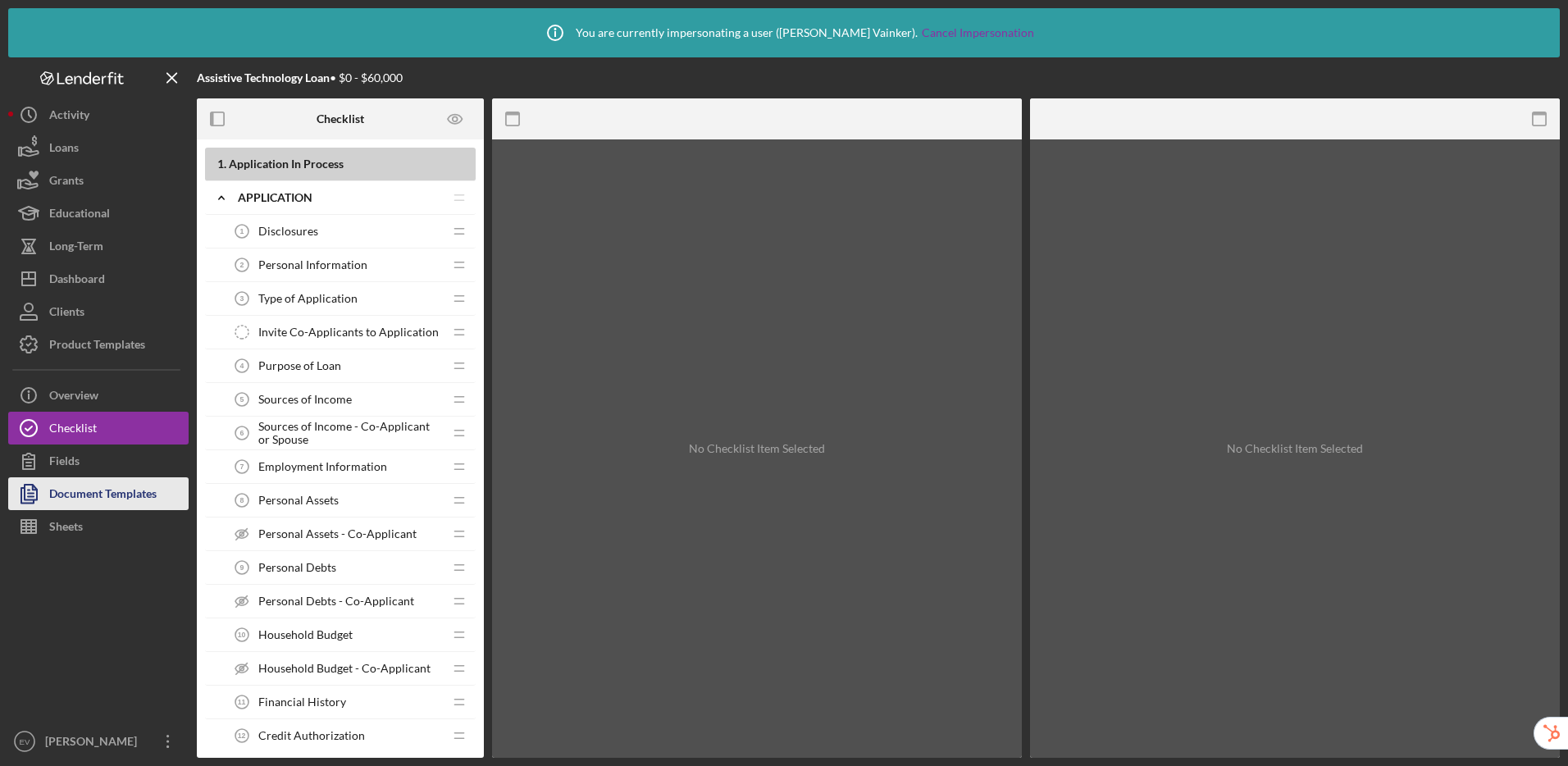
click at [110, 495] on div "Document Templates" at bounding box center [103, 495] width 107 height 37
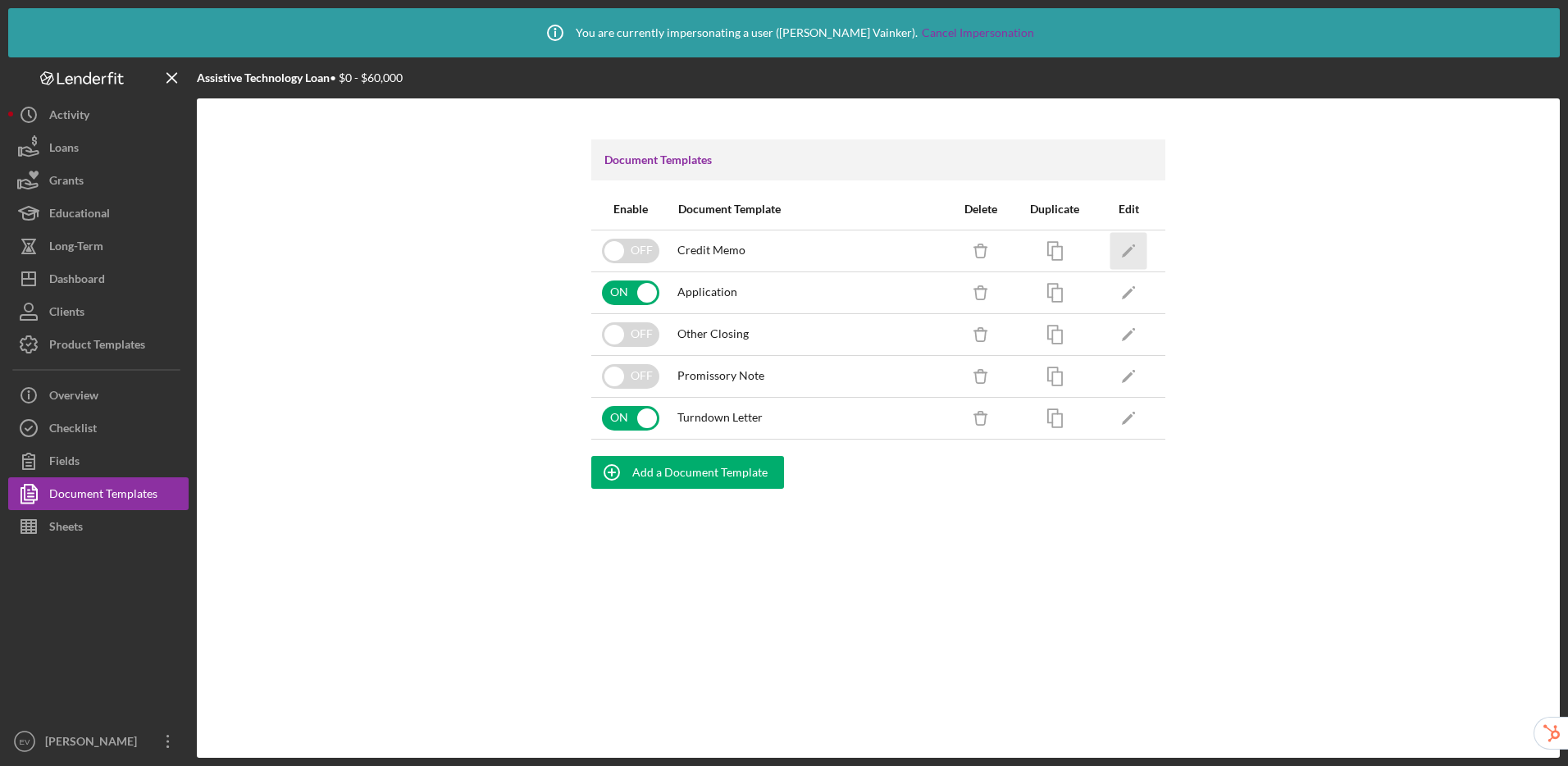
click at [1130, 239] on icon "Icon/Edit" at bounding box center [1129, 250] width 37 height 37
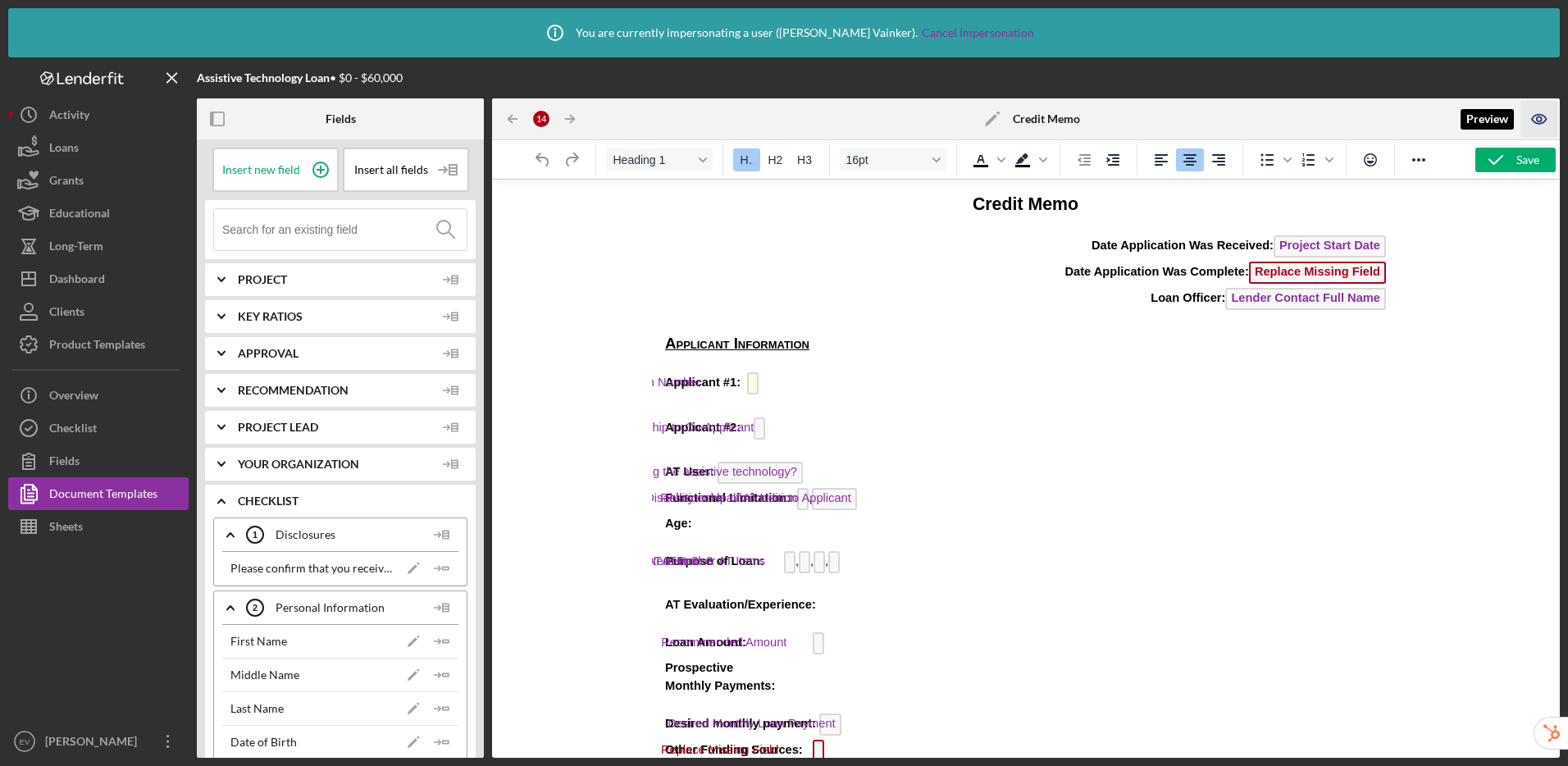
click at [1535, 121] on icon "button" at bounding box center [1539, 119] width 37 height 37
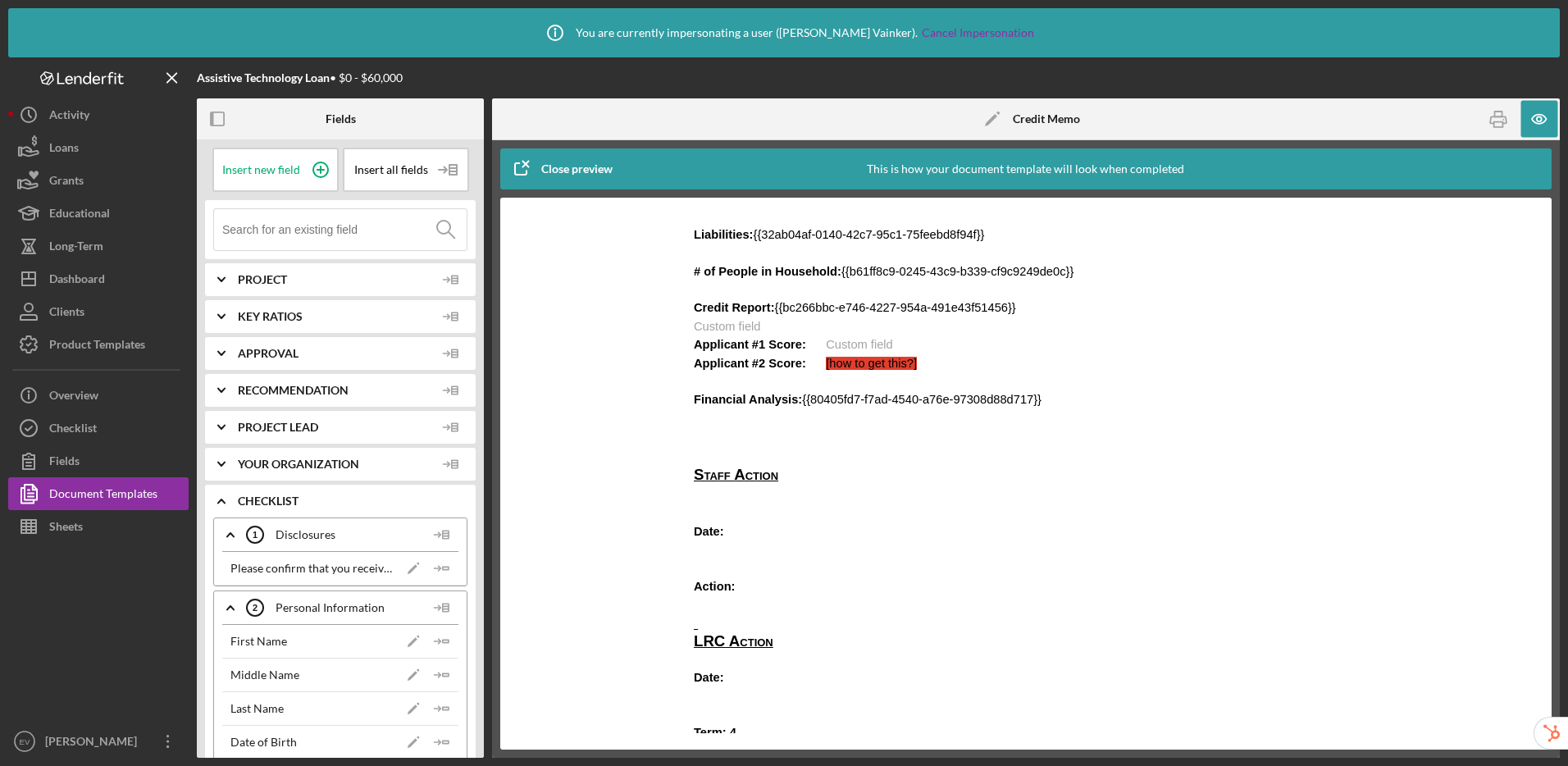
scroll to position [1236, 0]
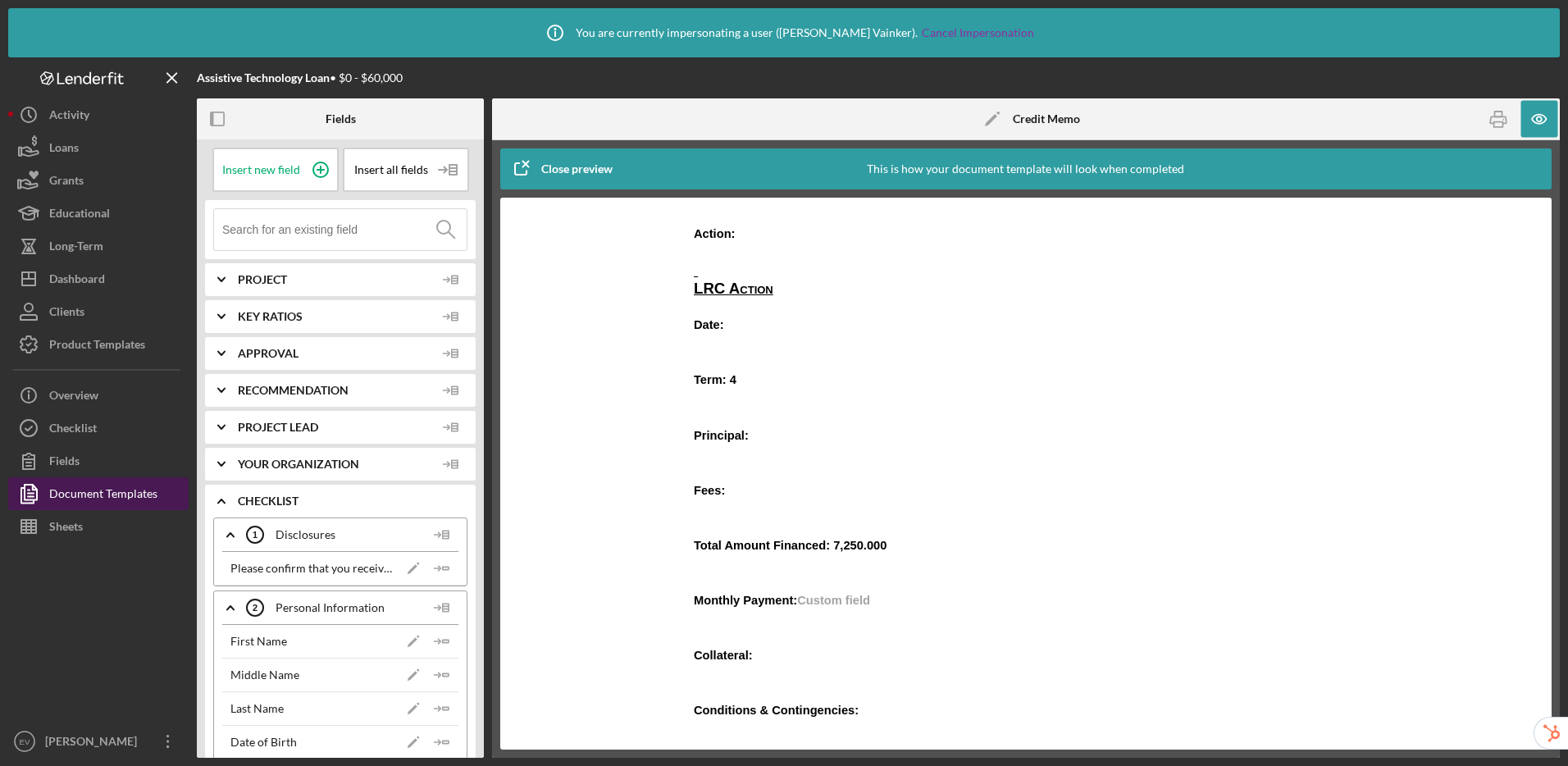
drag, startPoint x: 126, startPoint y: 475, endPoint x: 120, endPoint y: 494, distance: 19.9
click at [126, 474] on button "Fields" at bounding box center [98, 461] width 180 height 32
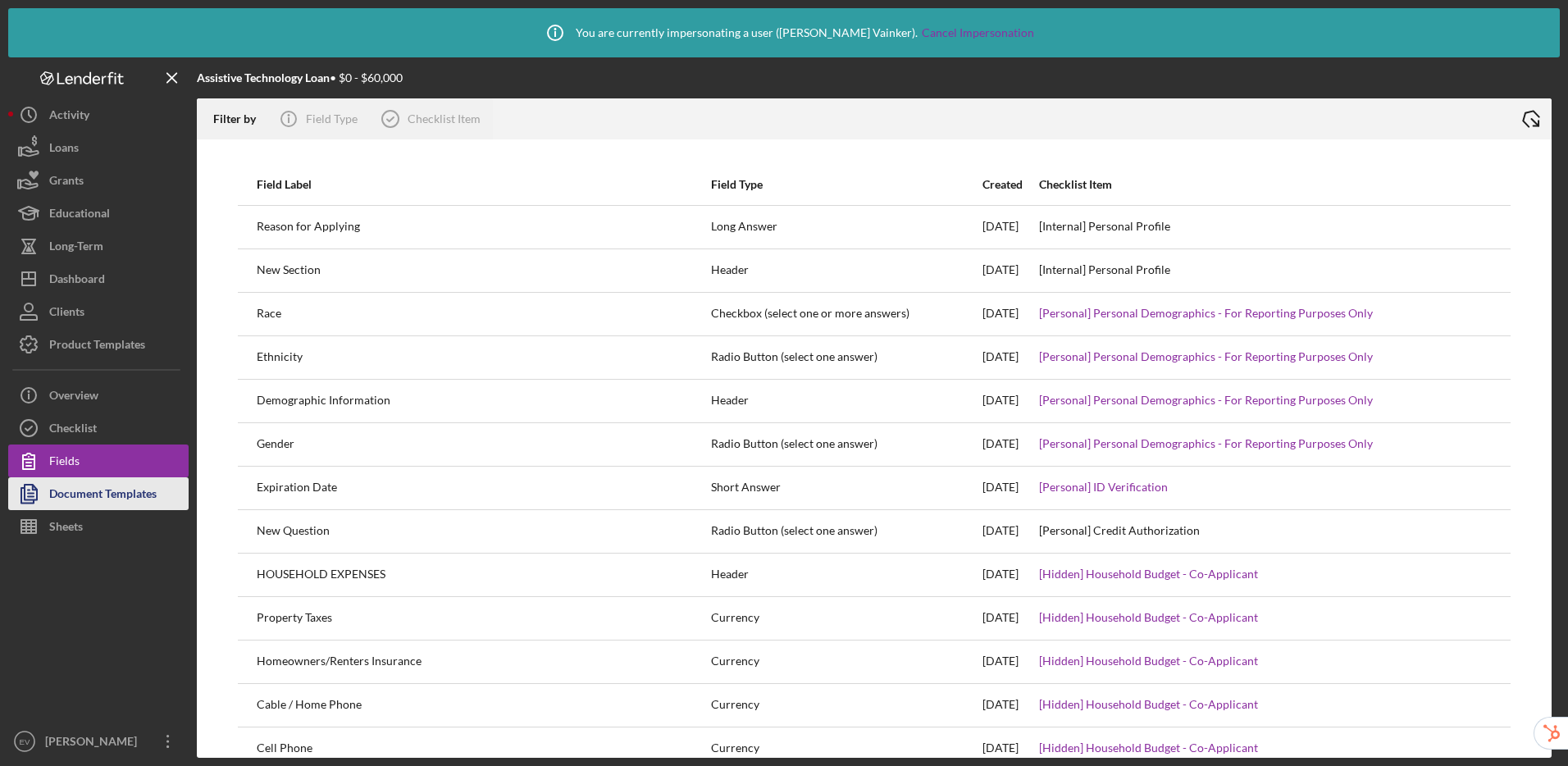
click at [120, 494] on div "Document Templates" at bounding box center [103, 495] width 107 height 37
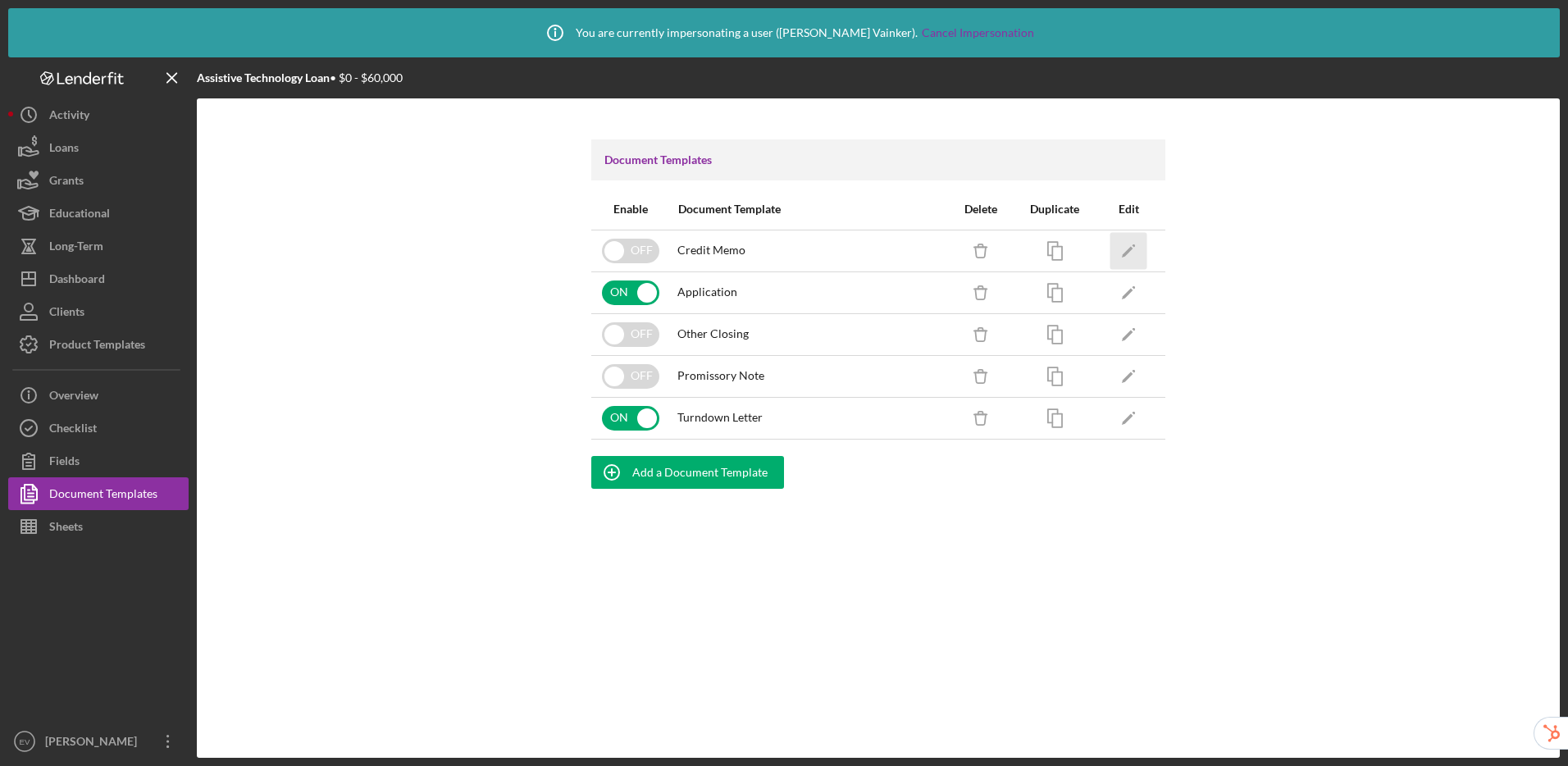
click at [1130, 258] on icon "Icon/Edit" at bounding box center [1129, 250] width 37 height 37
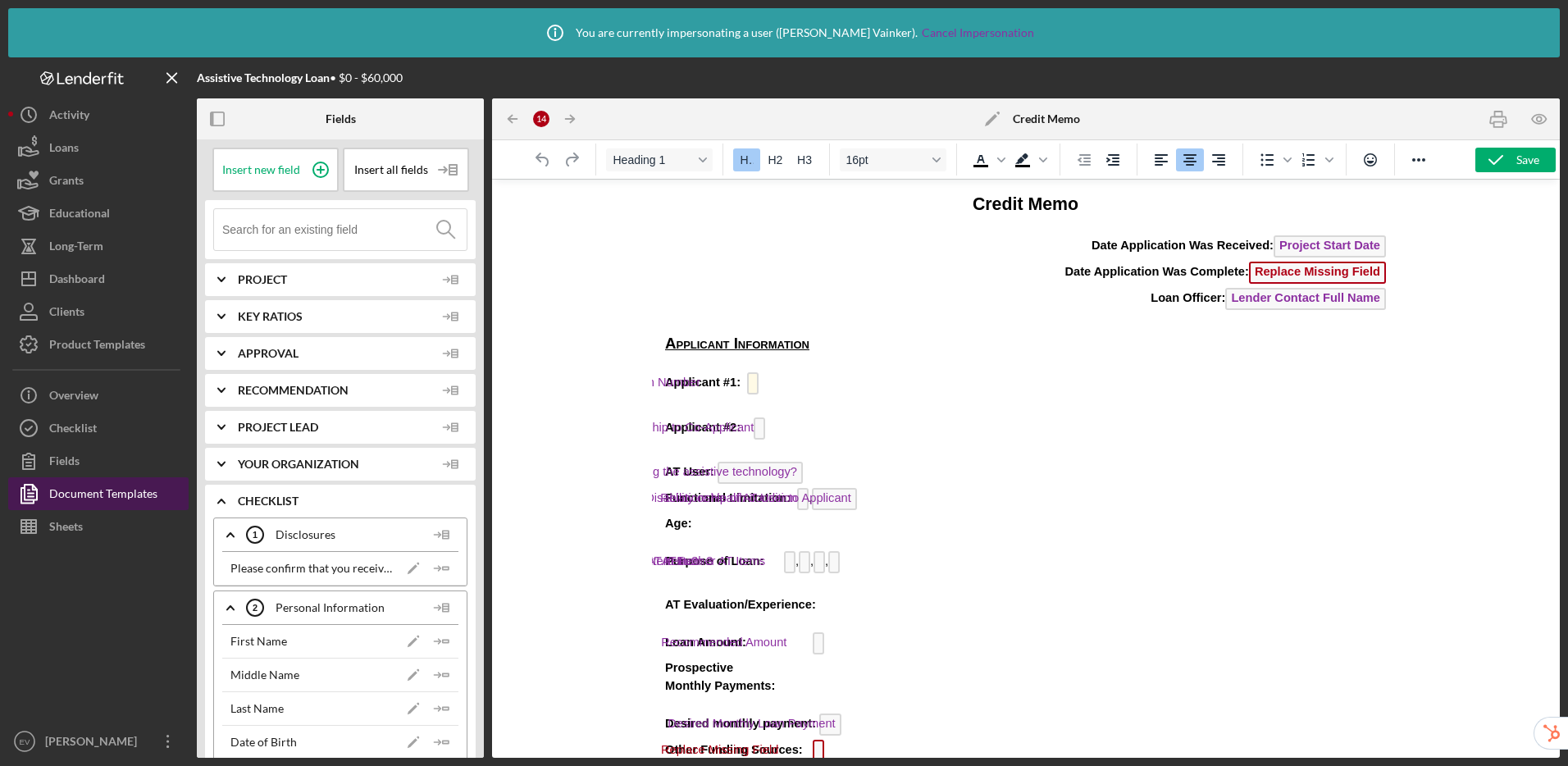
drag, startPoint x: 106, startPoint y: 539, endPoint x: 125, endPoint y: 492, distance: 50.7
click at [106, 539] on button "Sheets" at bounding box center [98, 526] width 180 height 32
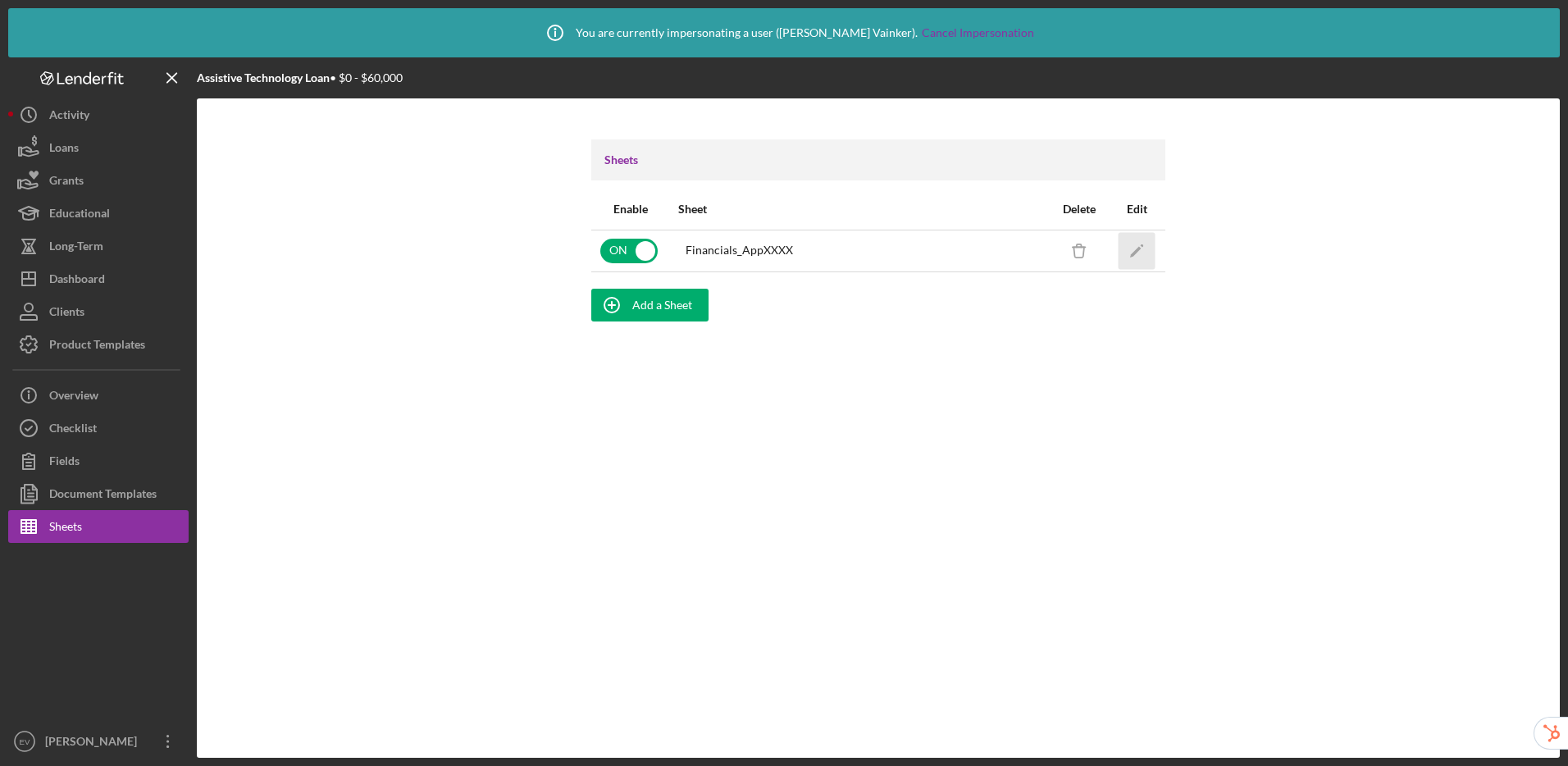
click at [1139, 257] on icon "Icon/Edit" at bounding box center [1137, 250] width 37 height 37
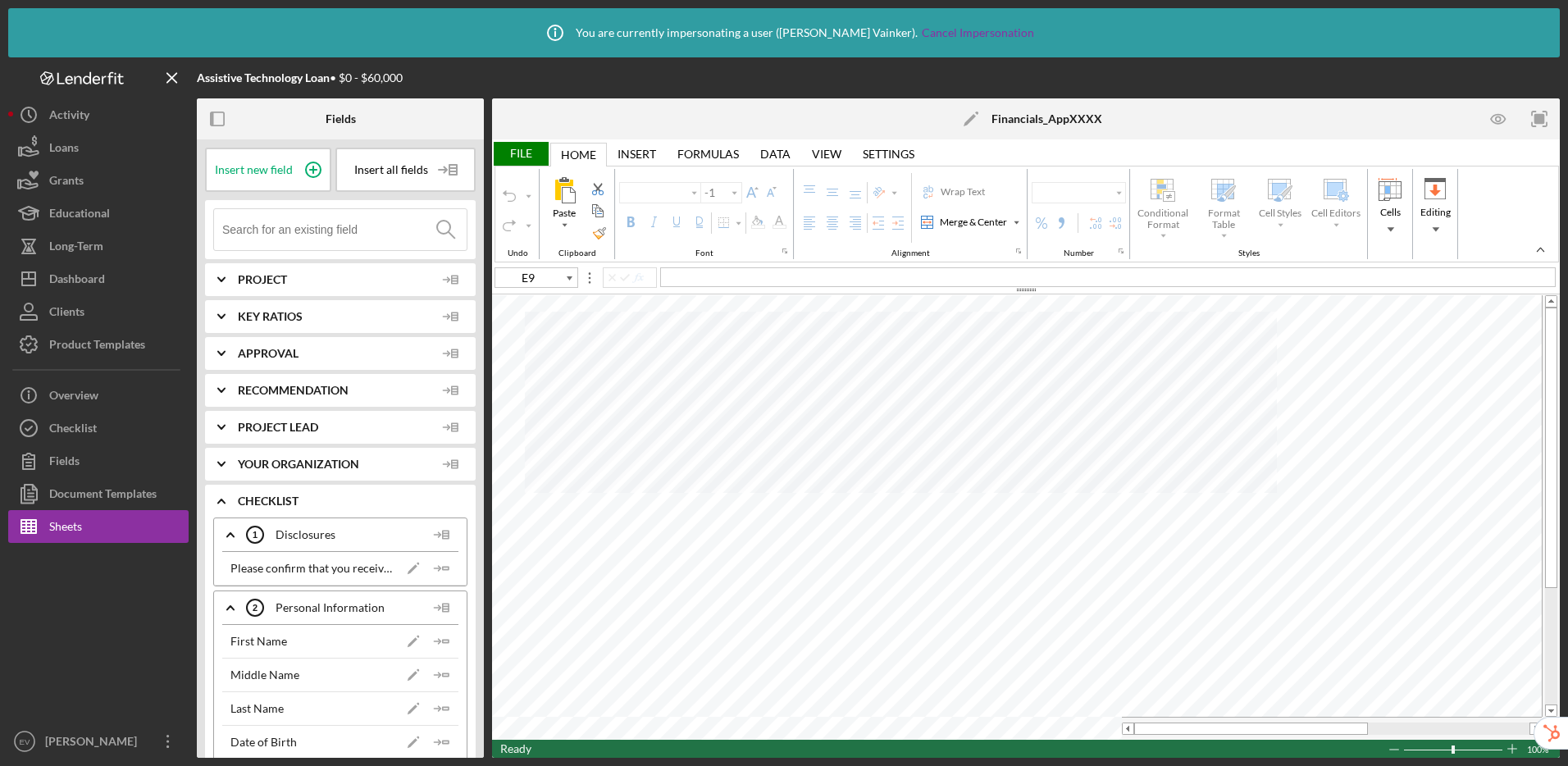
type input "Arial"
type input "10"
type input "C18"
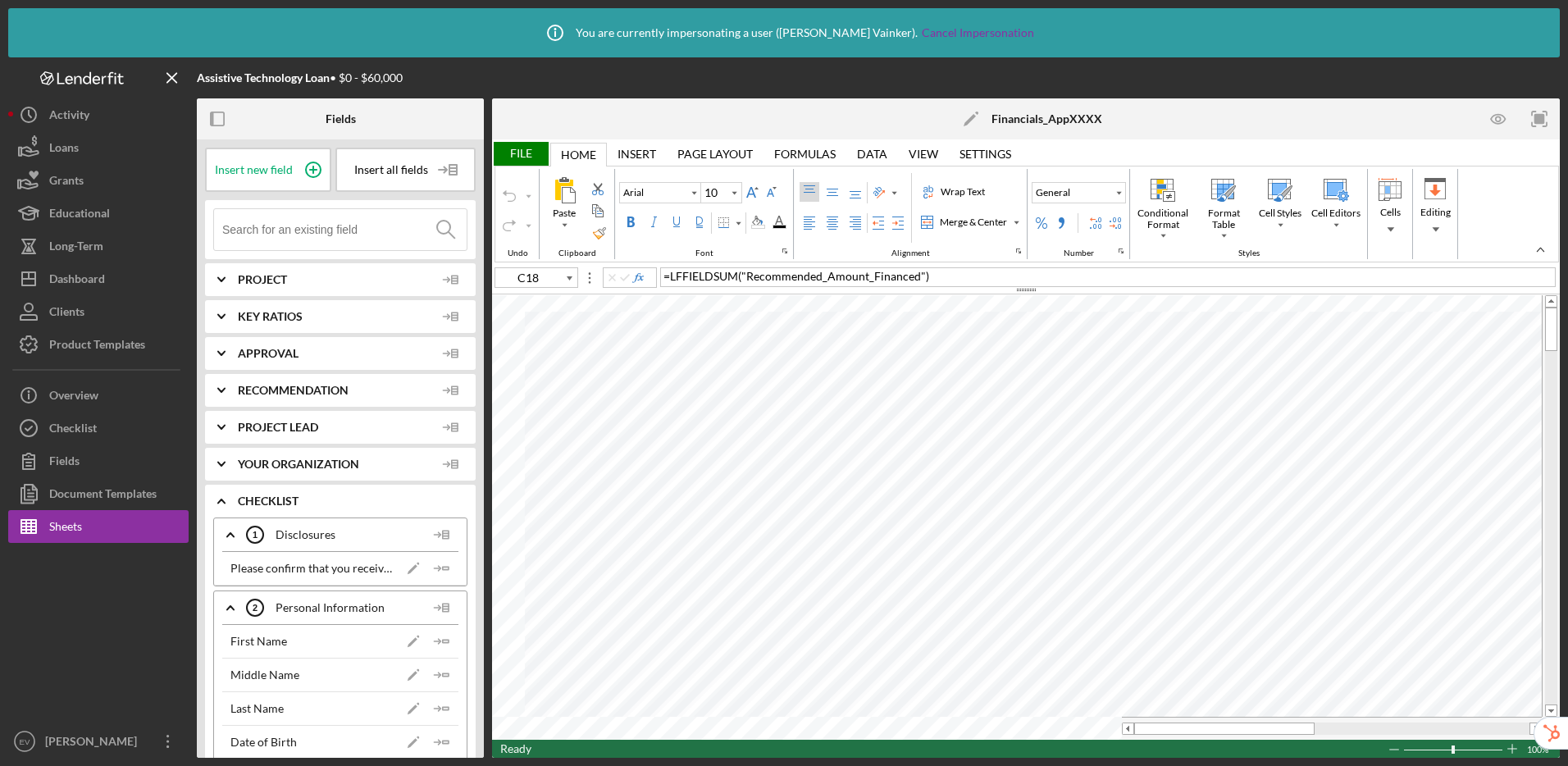
type input "11"
click at [532, 155] on div "File" at bounding box center [520, 153] width 57 height 23
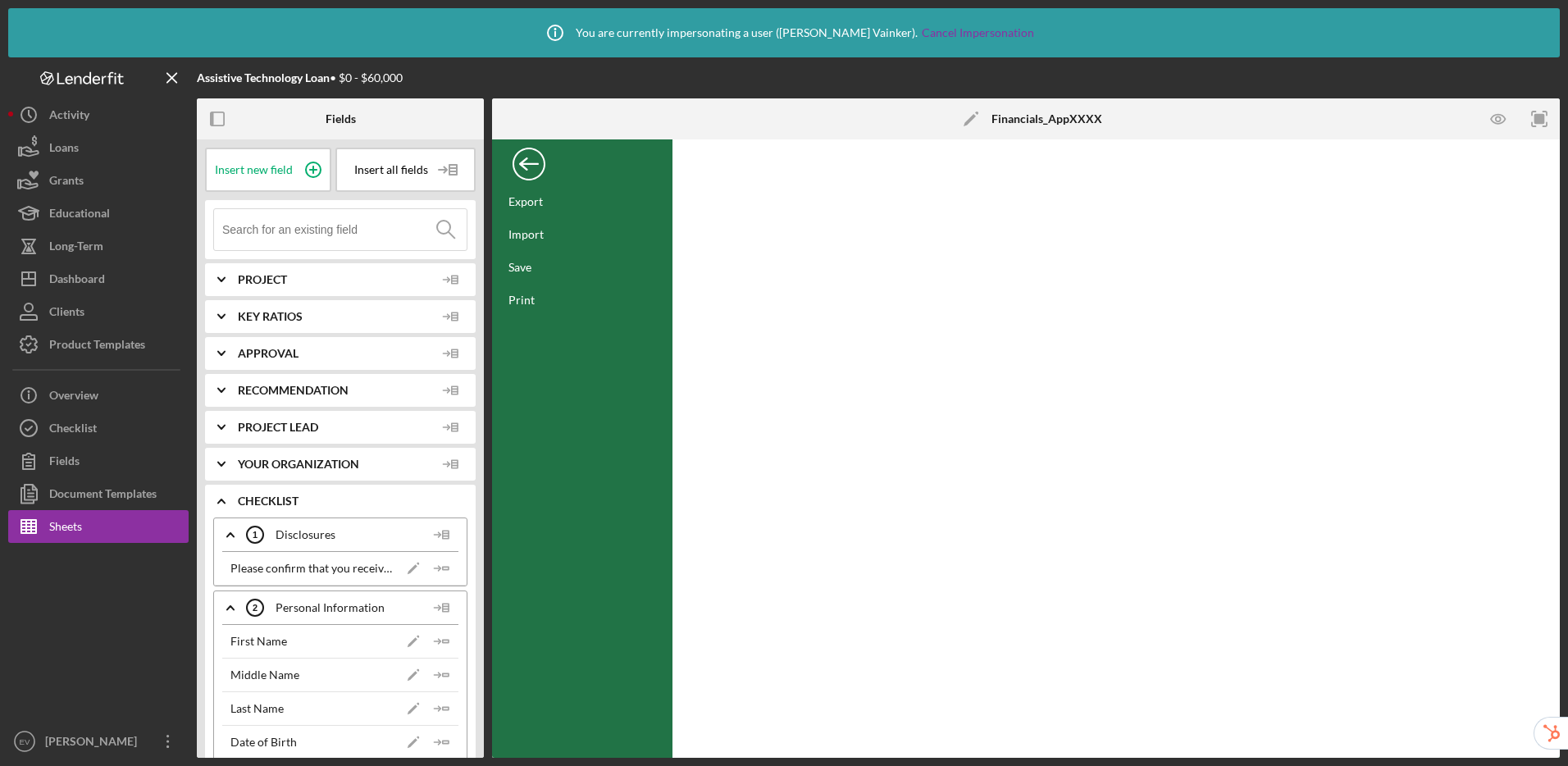
click at [526, 157] on div "Back" at bounding box center [529, 160] width 32 height 32
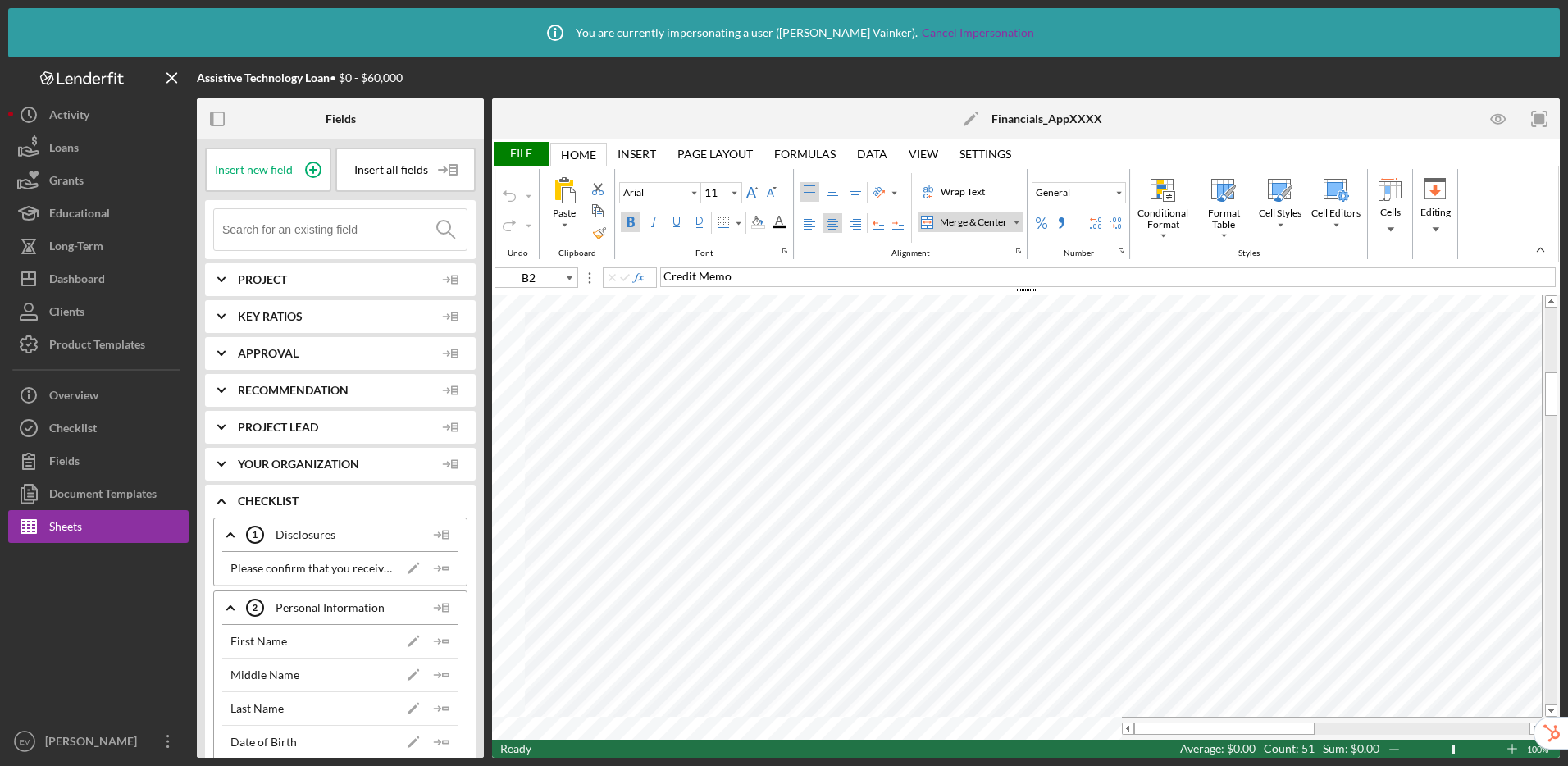
click at [638, 155] on div "Insert" at bounding box center [637, 154] width 39 height 14
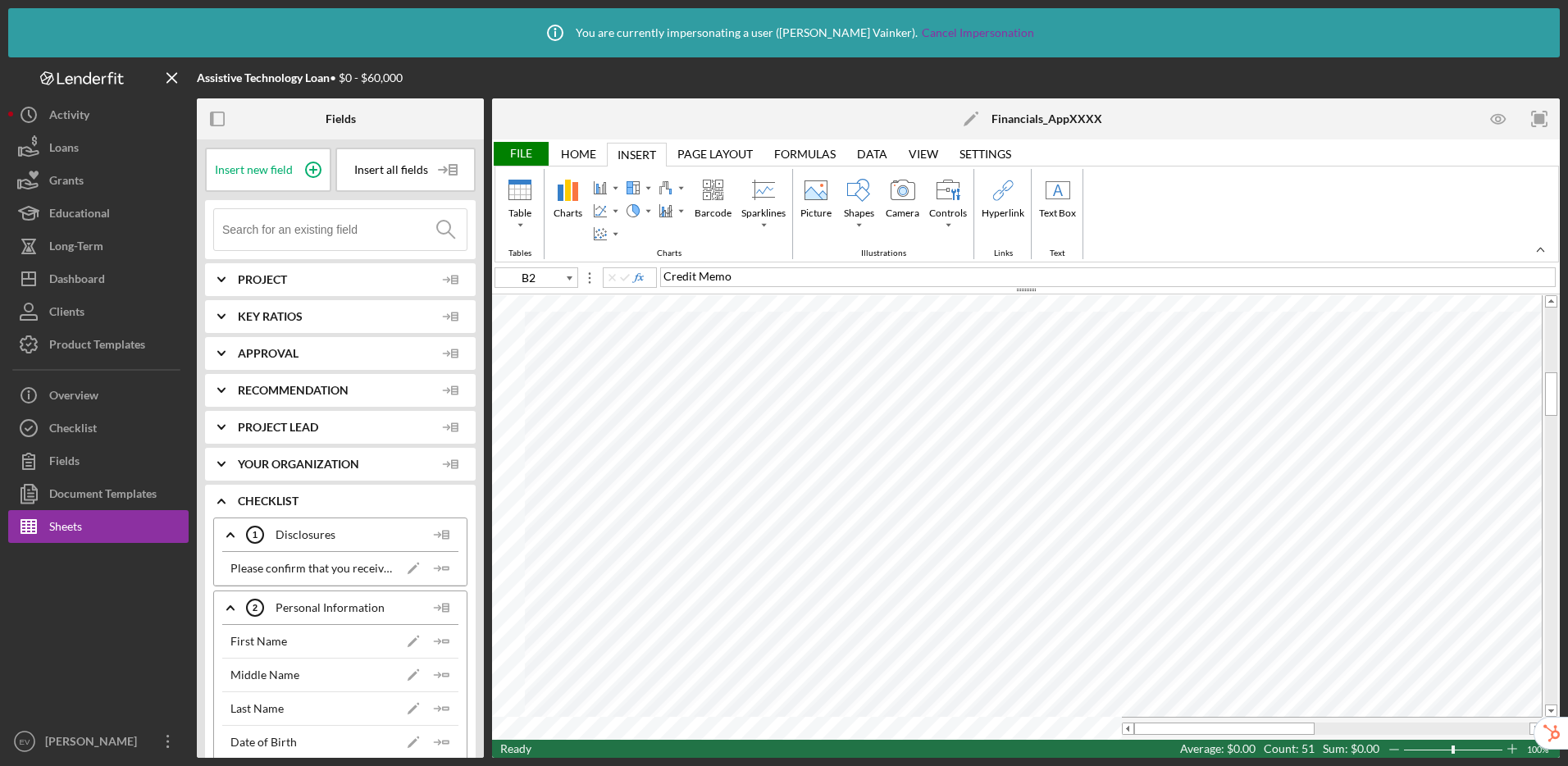
click at [696, 150] on div "Page Layout" at bounding box center [715, 154] width 76 height 14
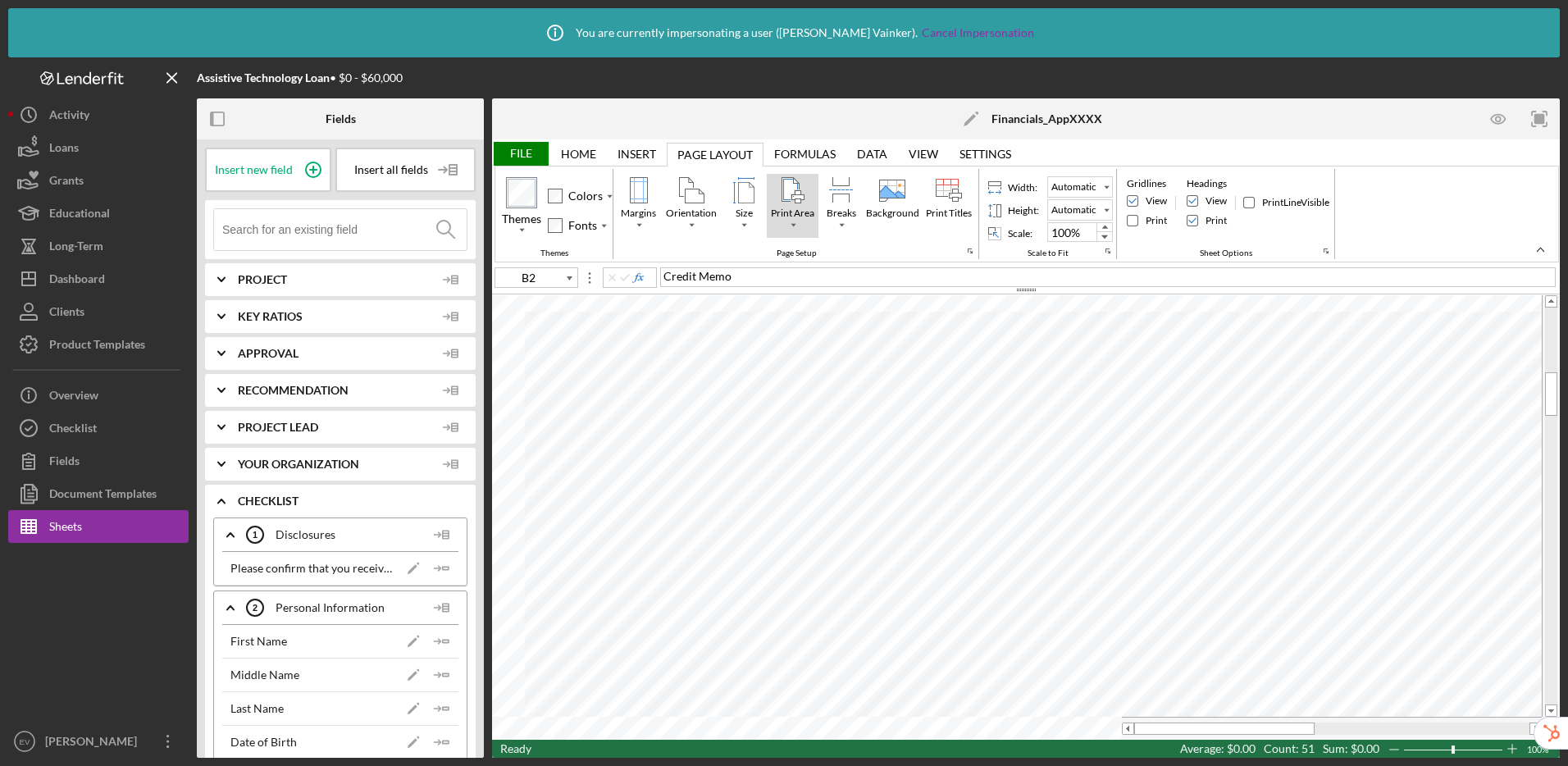
click at [789, 224] on div "Print Area" at bounding box center [793, 225] width 8 height 8
click at [810, 250] on div "Set Print Area" at bounding box center [828, 254] width 65 height 14
type input "Print_Area"
click at [512, 153] on div "File" at bounding box center [520, 153] width 57 height 23
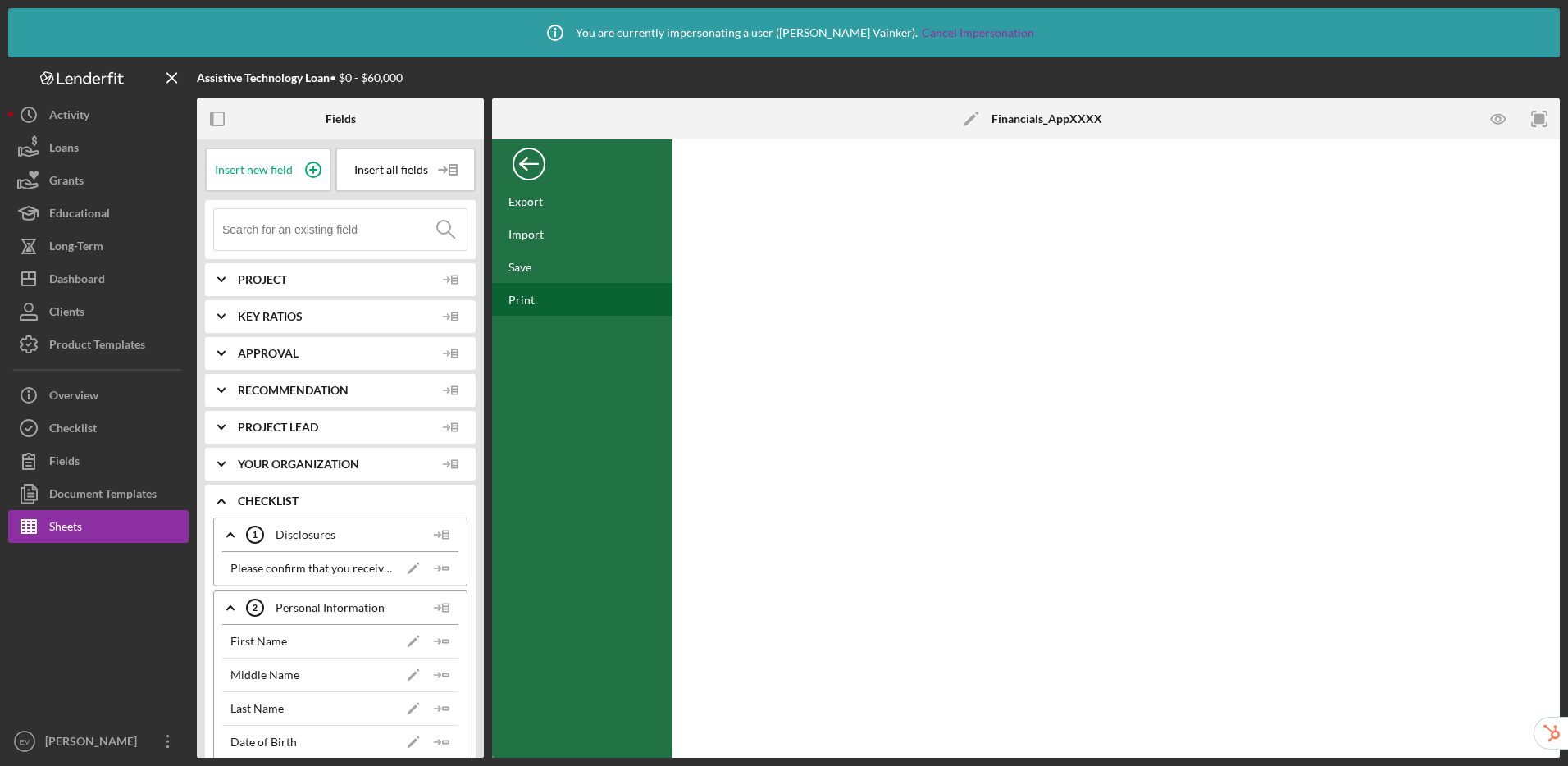
click at [524, 300] on div "Print" at bounding box center [521, 300] width 26 height 14
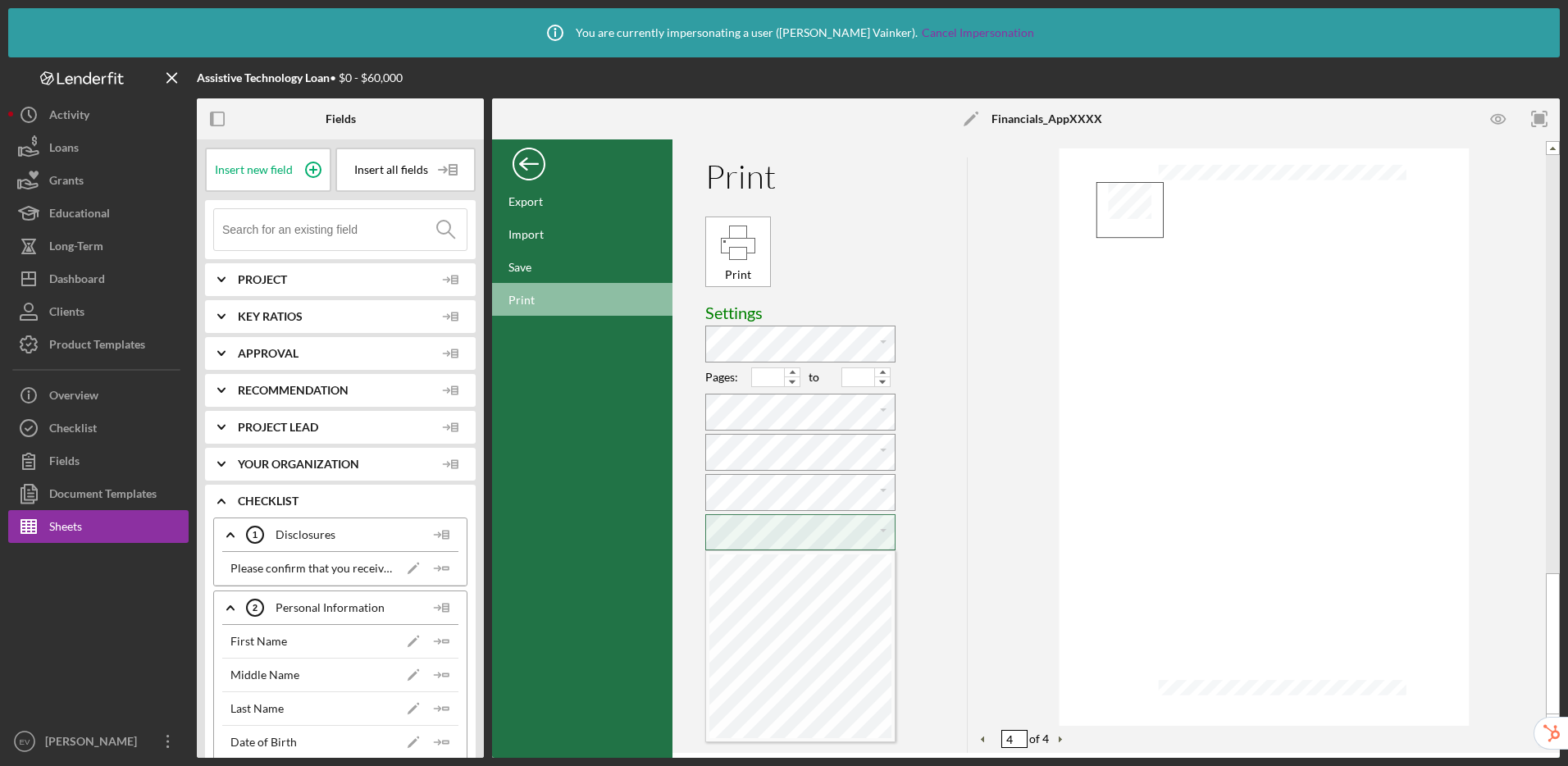
scroll to position [7, 4]
type input "1"
click at [1500, 117] on icon "button" at bounding box center [1498, 118] width 5 height 5
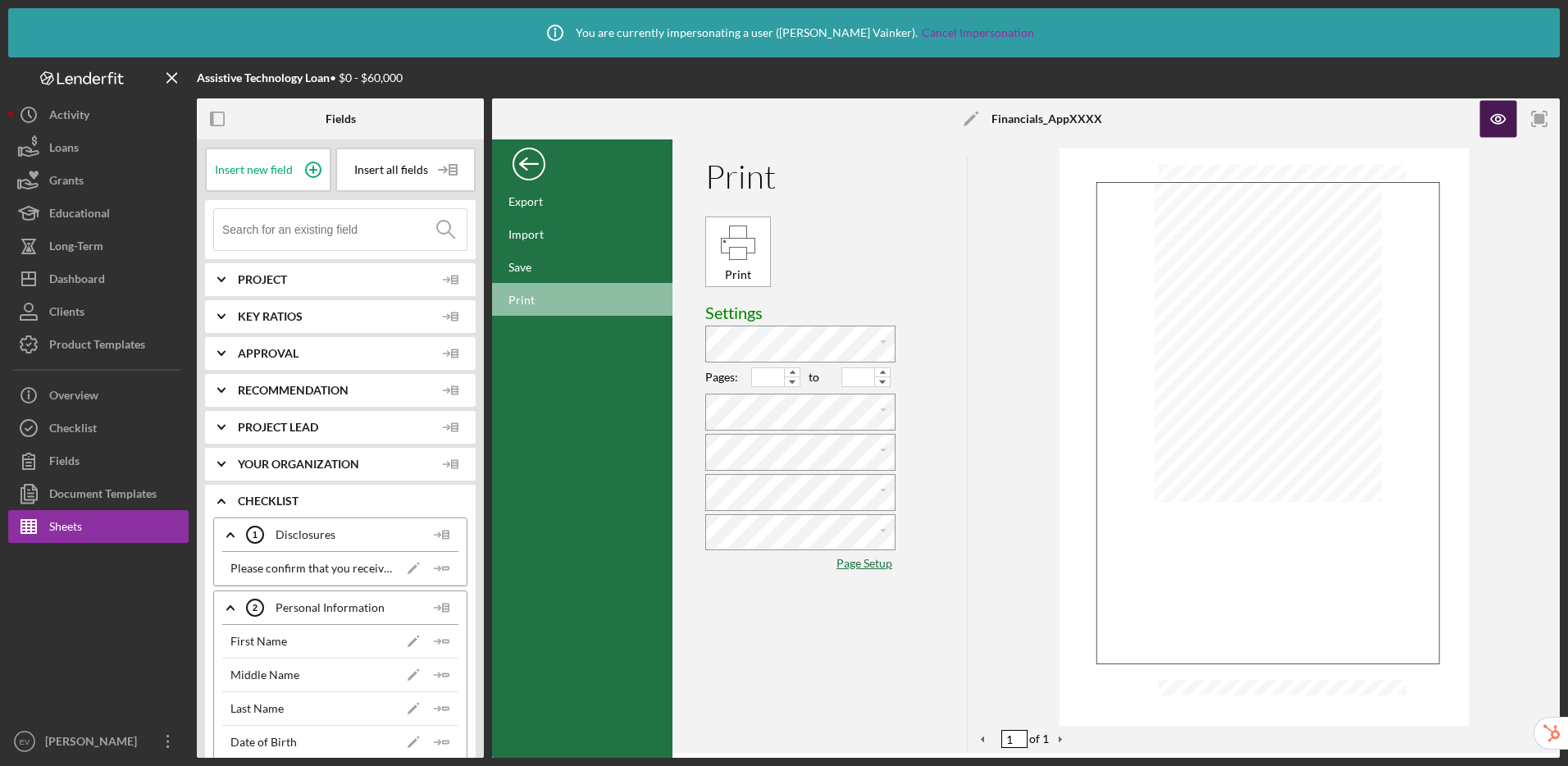
click at [1508, 126] on icon "button" at bounding box center [1499, 119] width 37 height 37
click at [1541, 118] on rect "button" at bounding box center [1540, 119] width 11 height 11
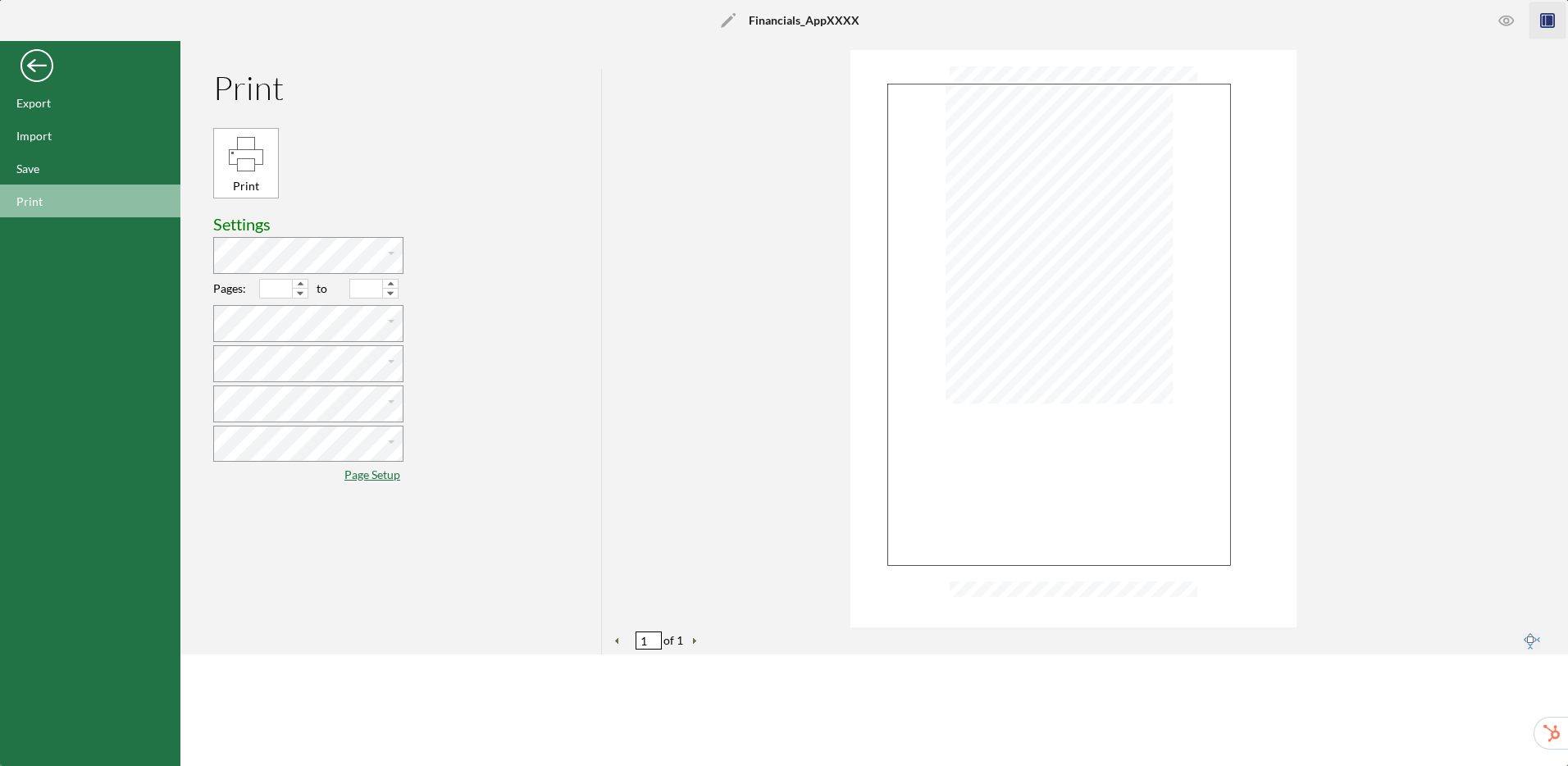
click at [1554, 27] on rect "button" at bounding box center [1547, 20] width 14 height 14
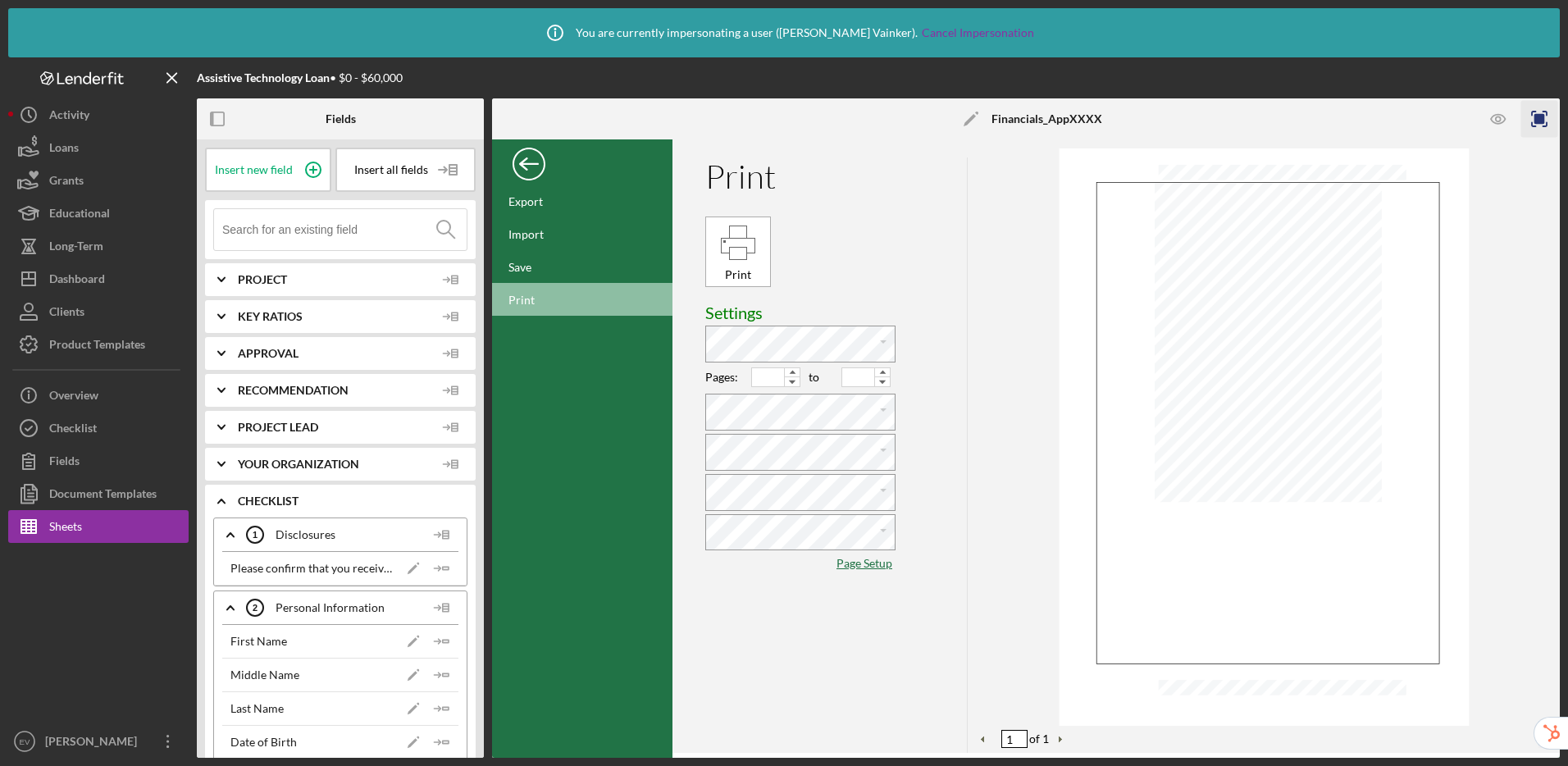
click at [524, 167] on div "Back" at bounding box center [529, 160] width 32 height 32
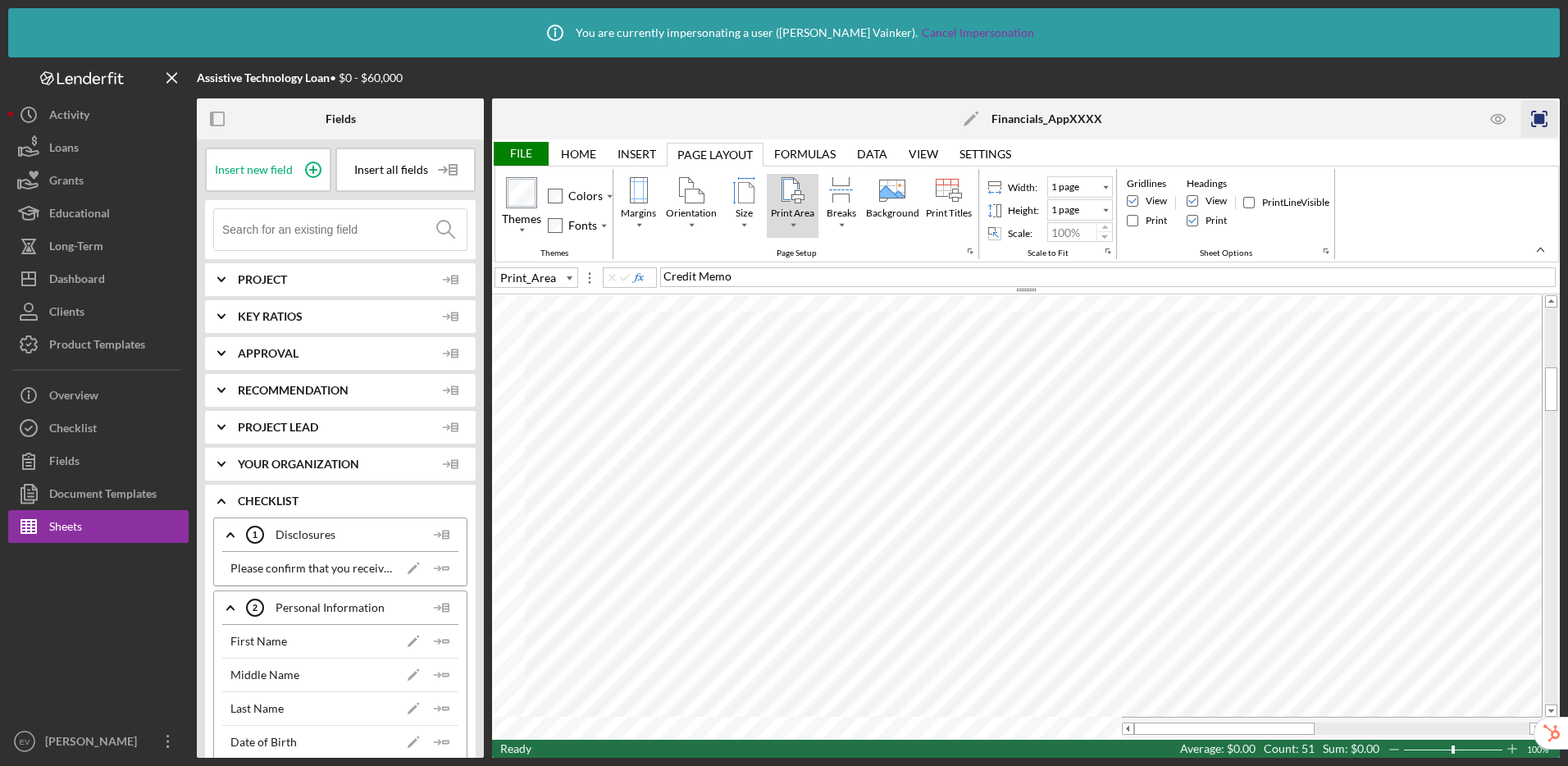
click at [788, 230] on div "Print Area" at bounding box center [792, 206] width 51 height 64
type input "K45"
click at [525, 158] on div "File" at bounding box center [520, 153] width 57 height 23
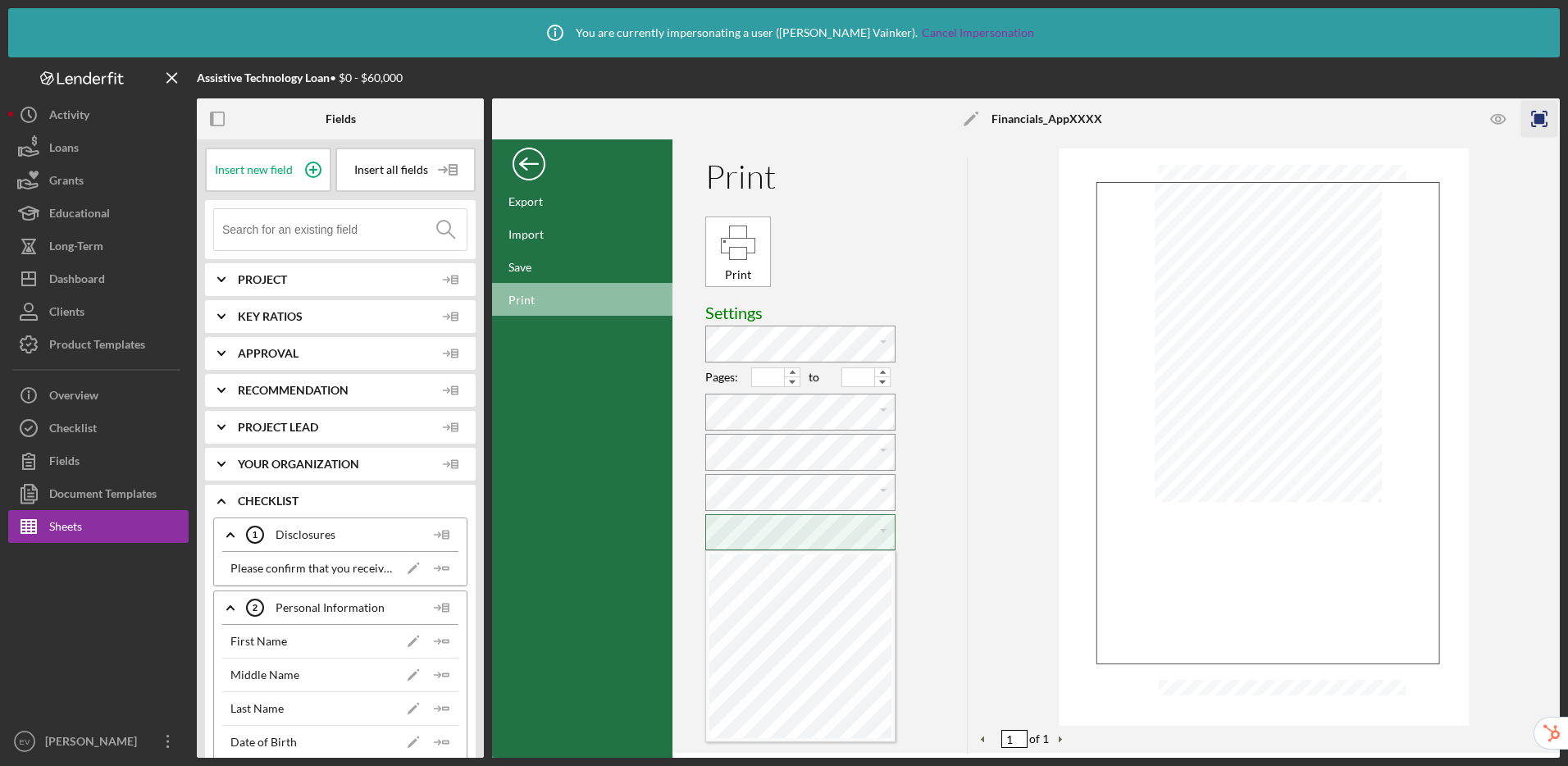
click at [1023, 651] on div "Print" at bounding box center [1264, 433] width 592 height 587
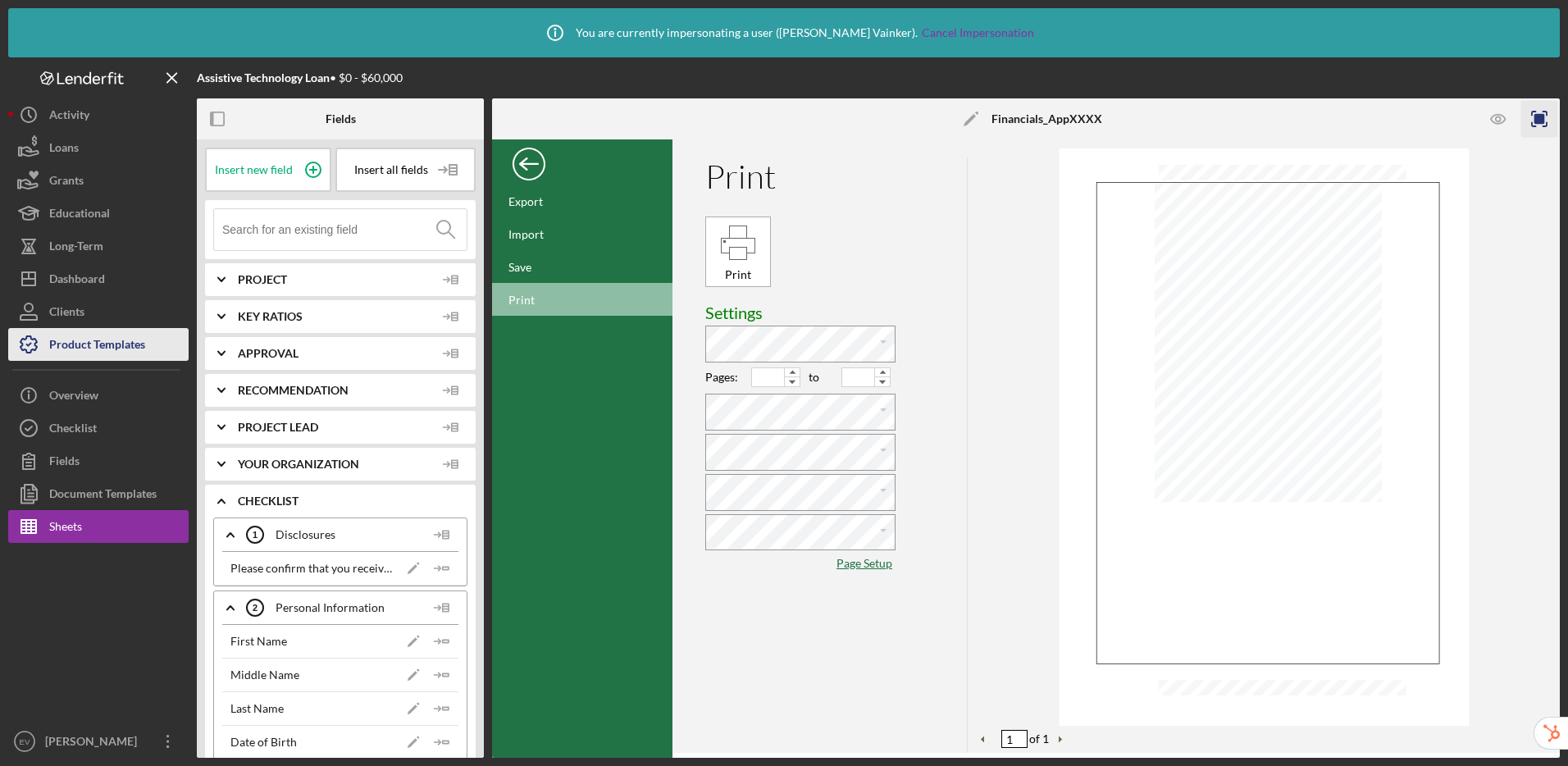
click at [113, 346] on div "Product Templates" at bounding box center [97, 346] width 96 height 37
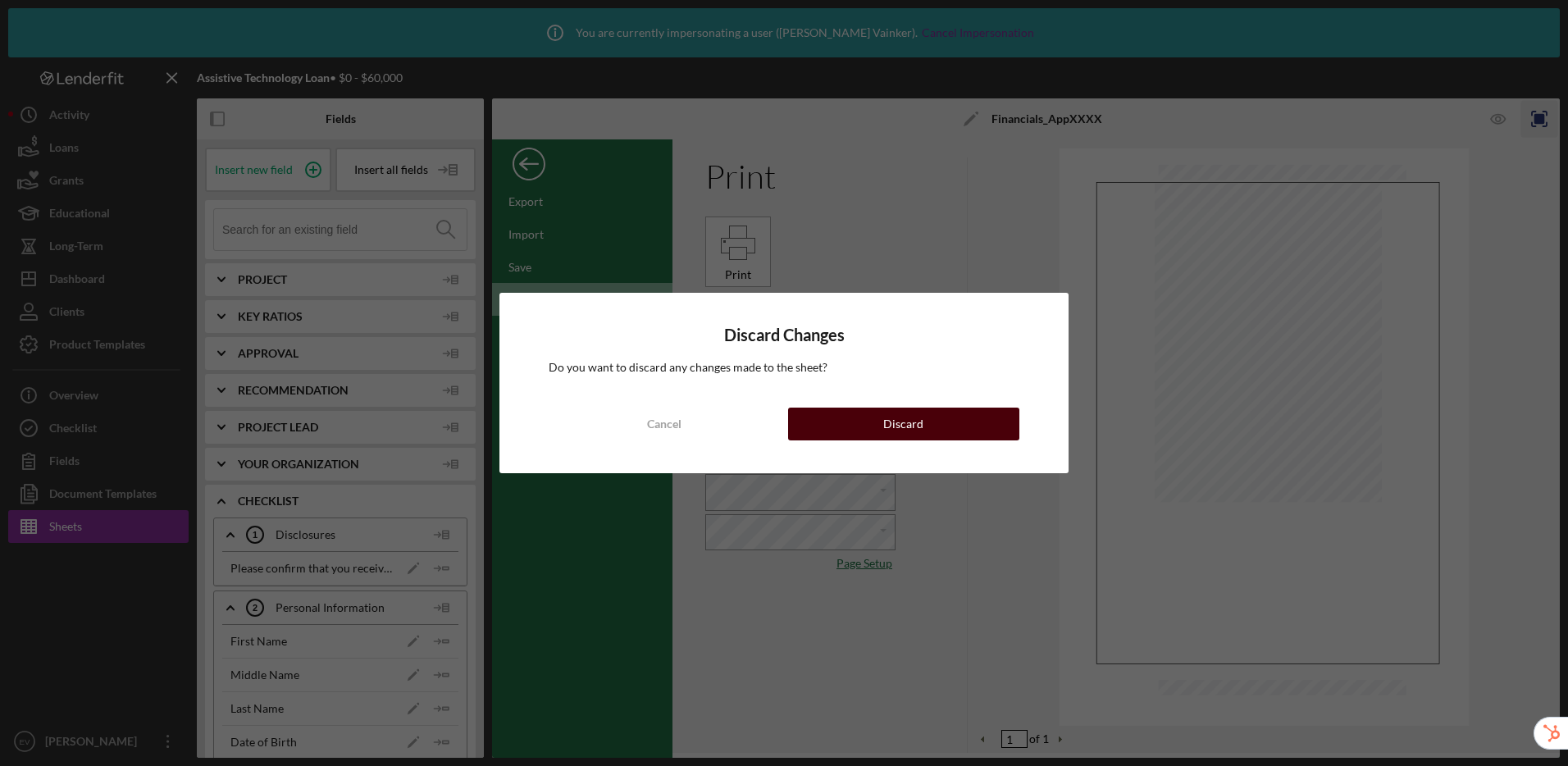
click at [904, 409] on div "Discard" at bounding box center [903, 424] width 41 height 32
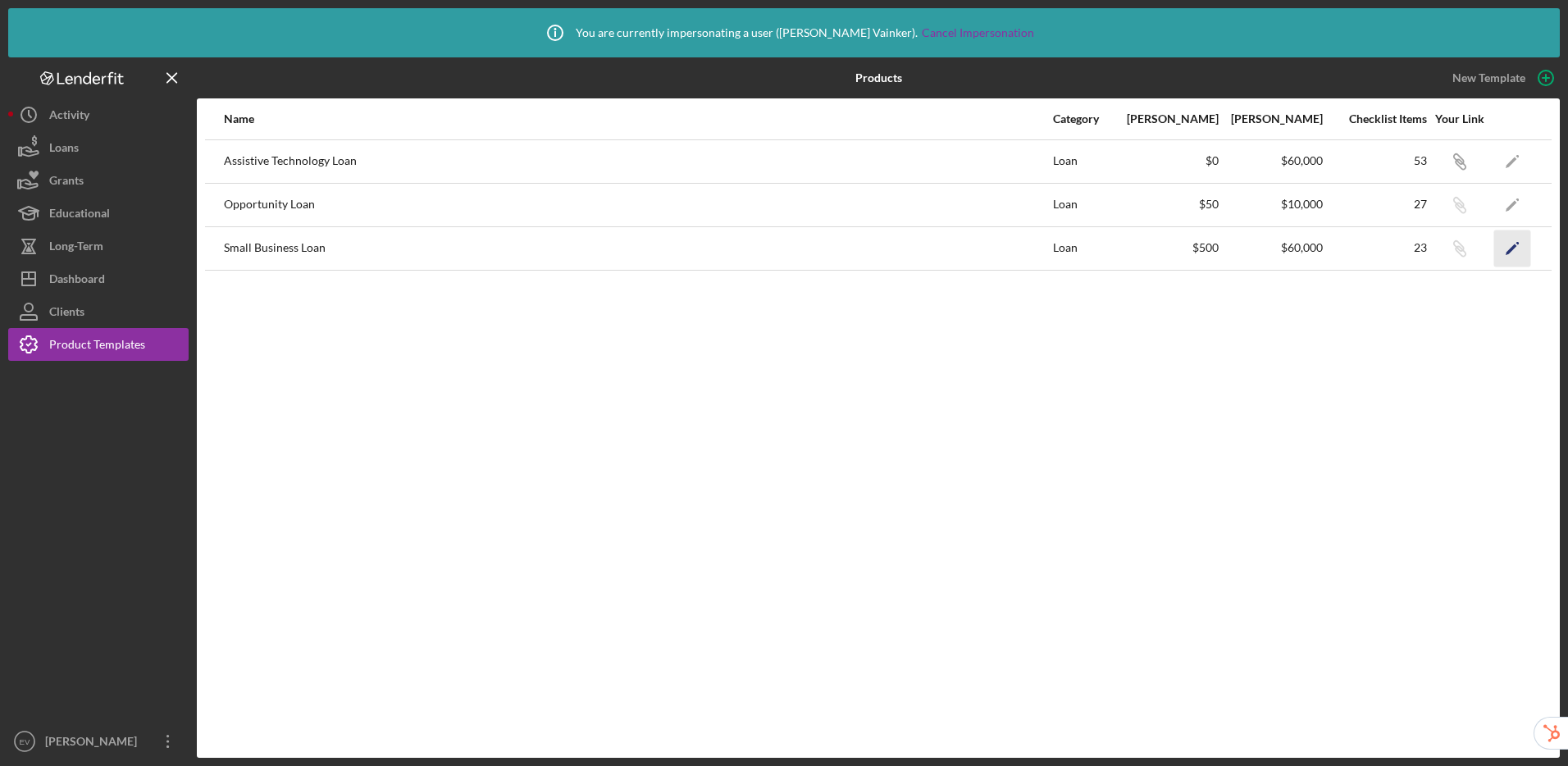
click at [1509, 248] on polygon "button" at bounding box center [1511, 249] width 12 height 12
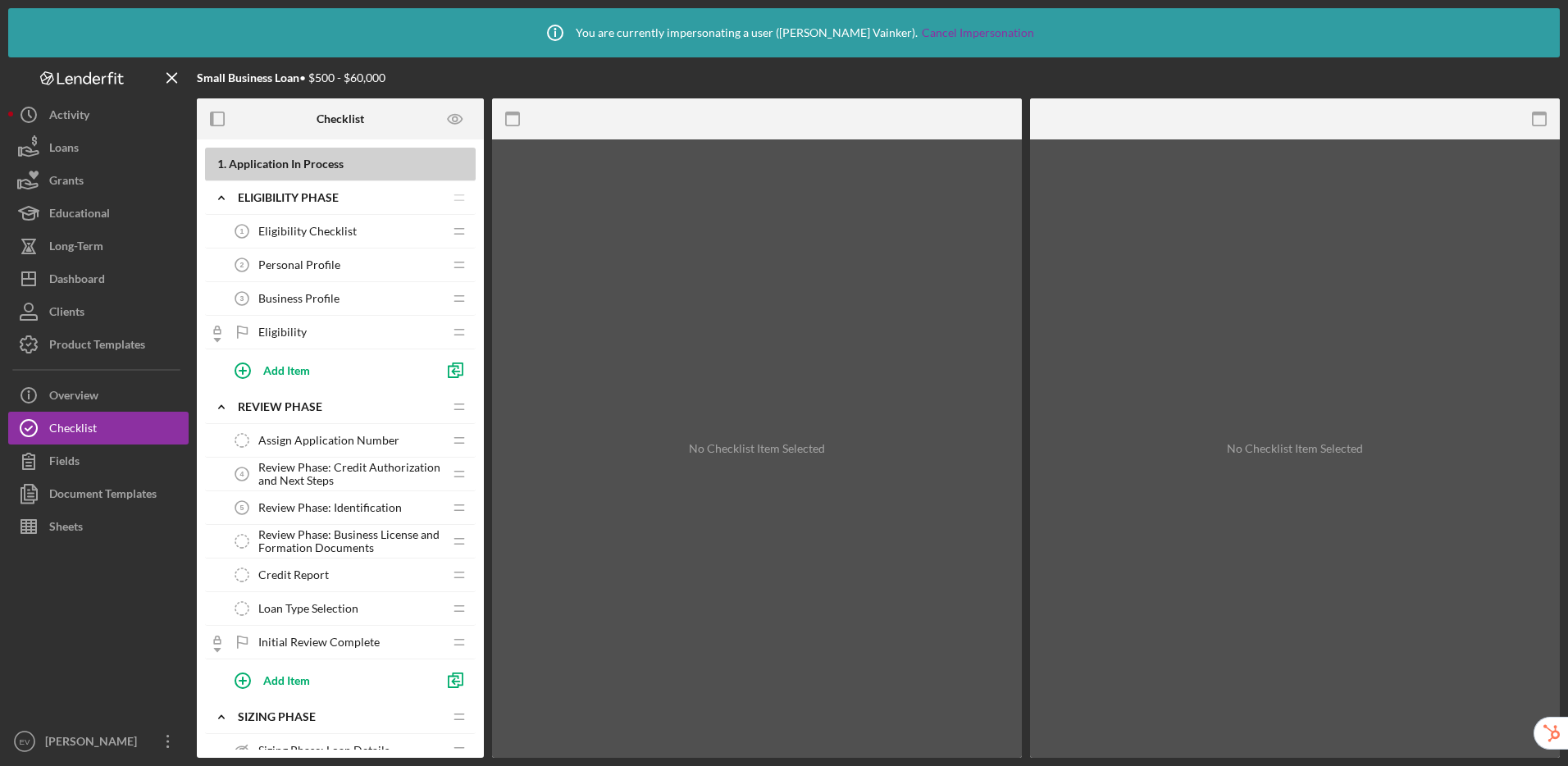
click at [310, 614] on span "Loan Type Selection" at bounding box center [308, 608] width 100 height 14
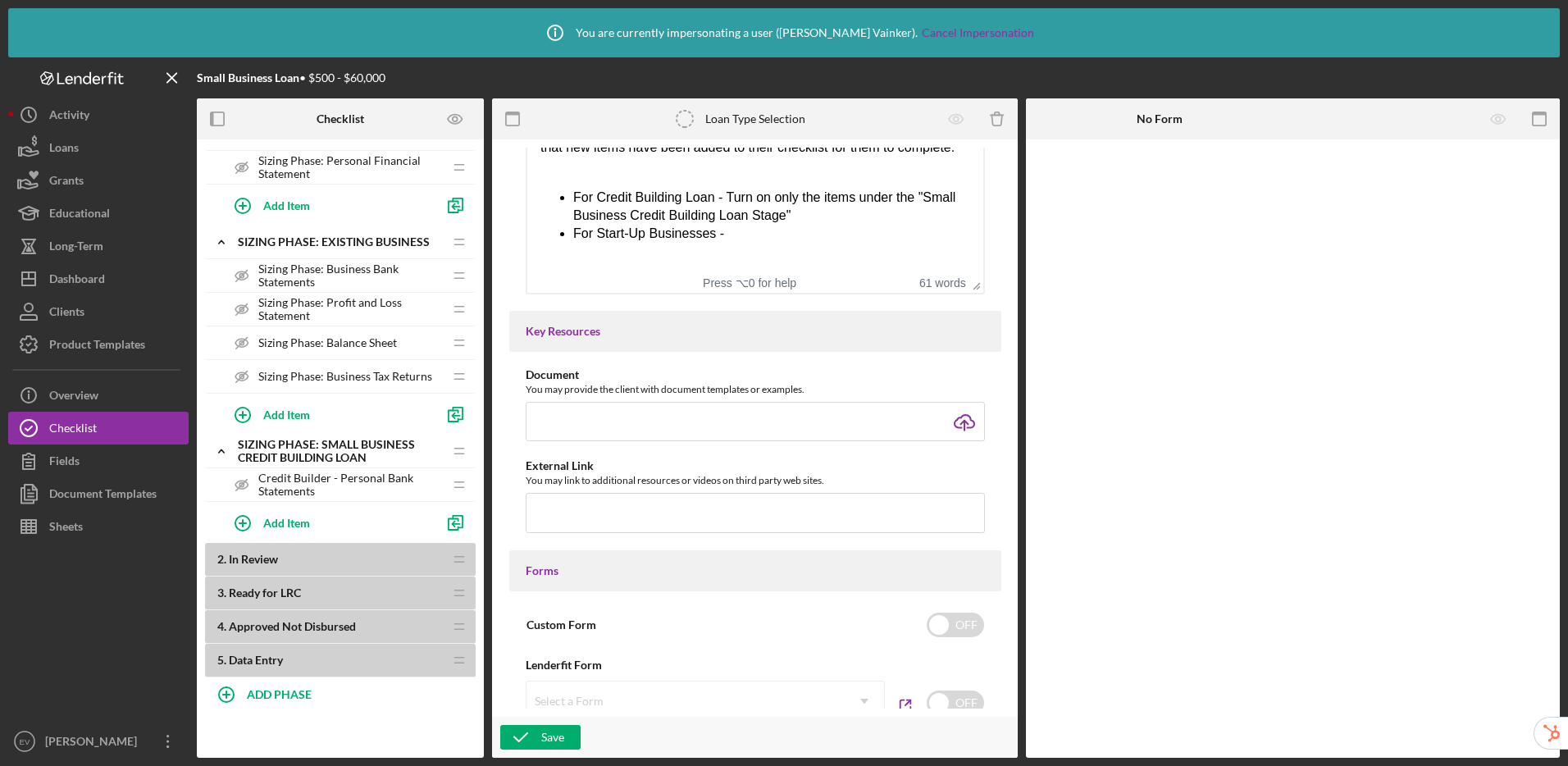
scroll to position [787, 0]
click at [123, 422] on button "Checklist" at bounding box center [98, 428] width 180 height 32
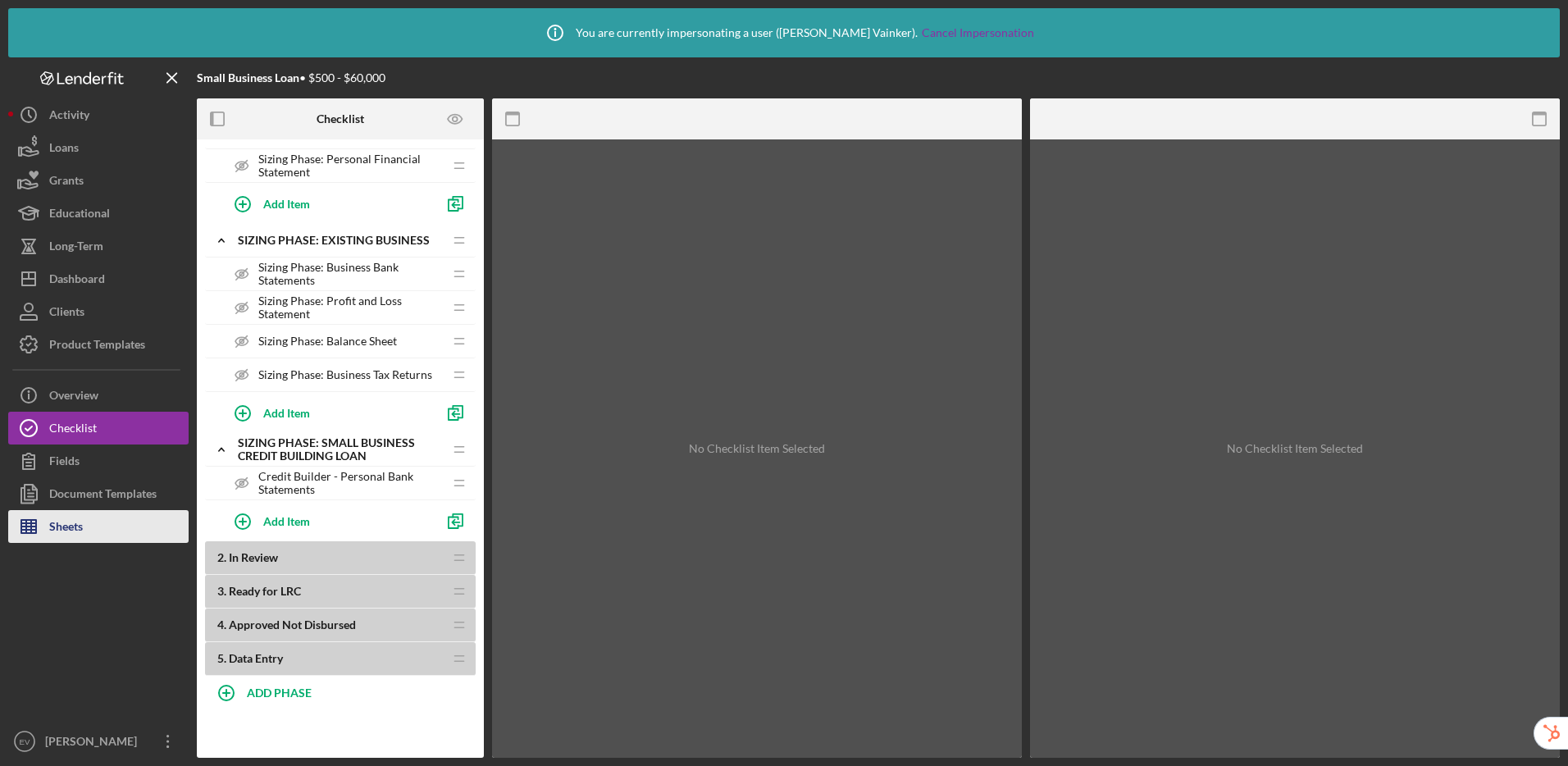
click at [108, 529] on button "Sheets" at bounding box center [98, 526] width 180 height 32
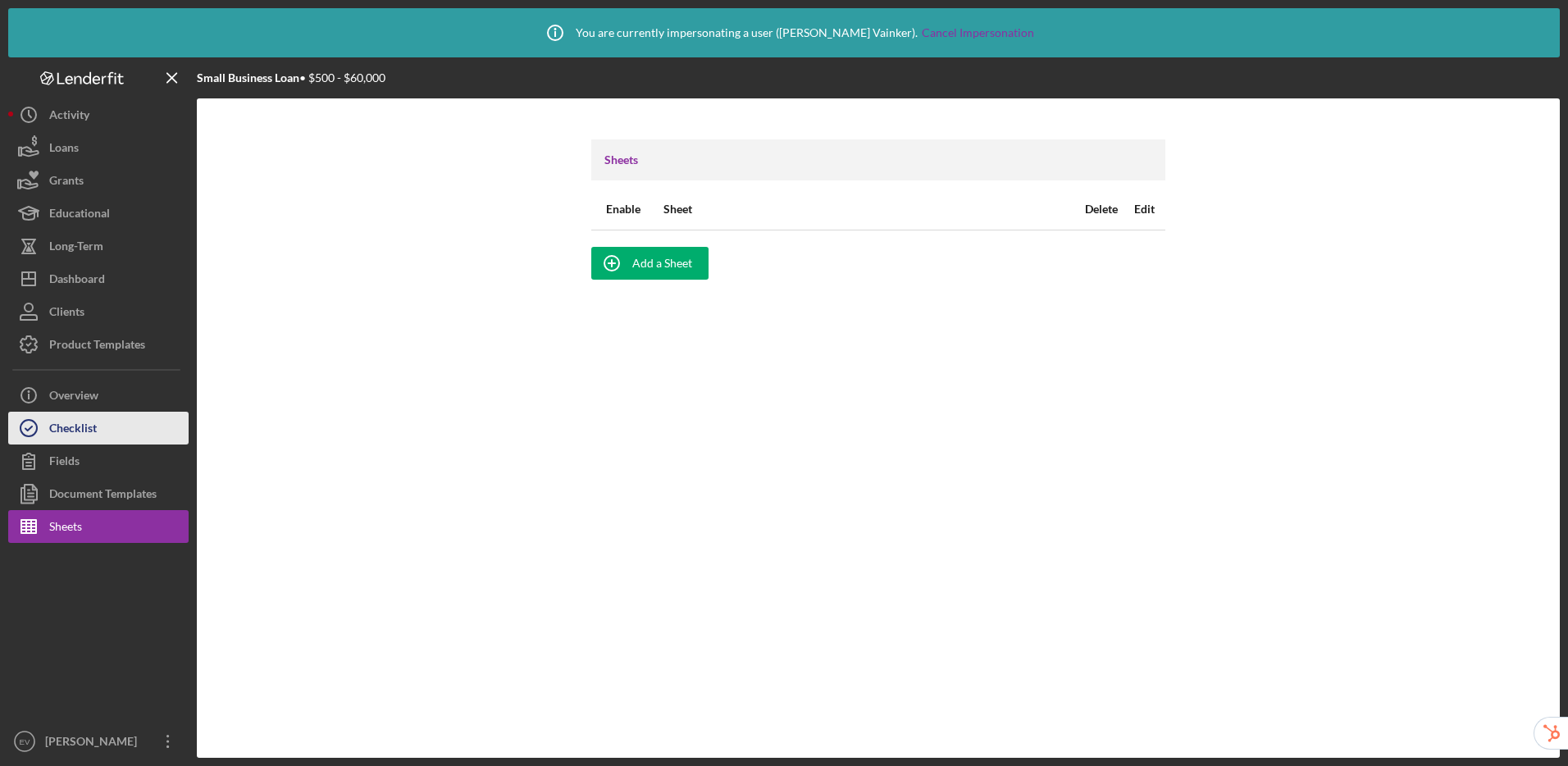
click at [130, 421] on button "Checklist" at bounding box center [98, 428] width 180 height 32
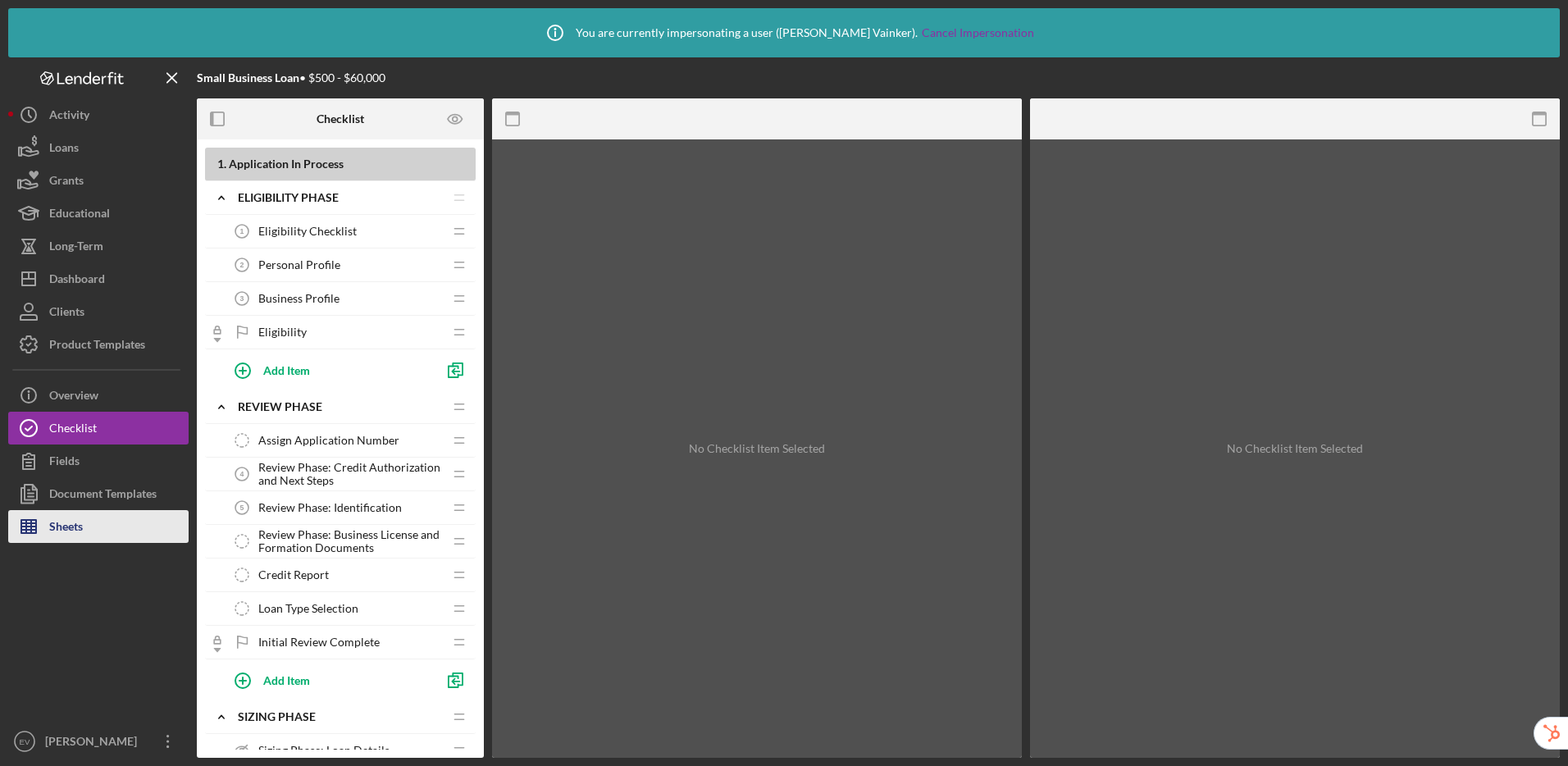
click at [141, 515] on button "Sheets" at bounding box center [98, 526] width 180 height 32
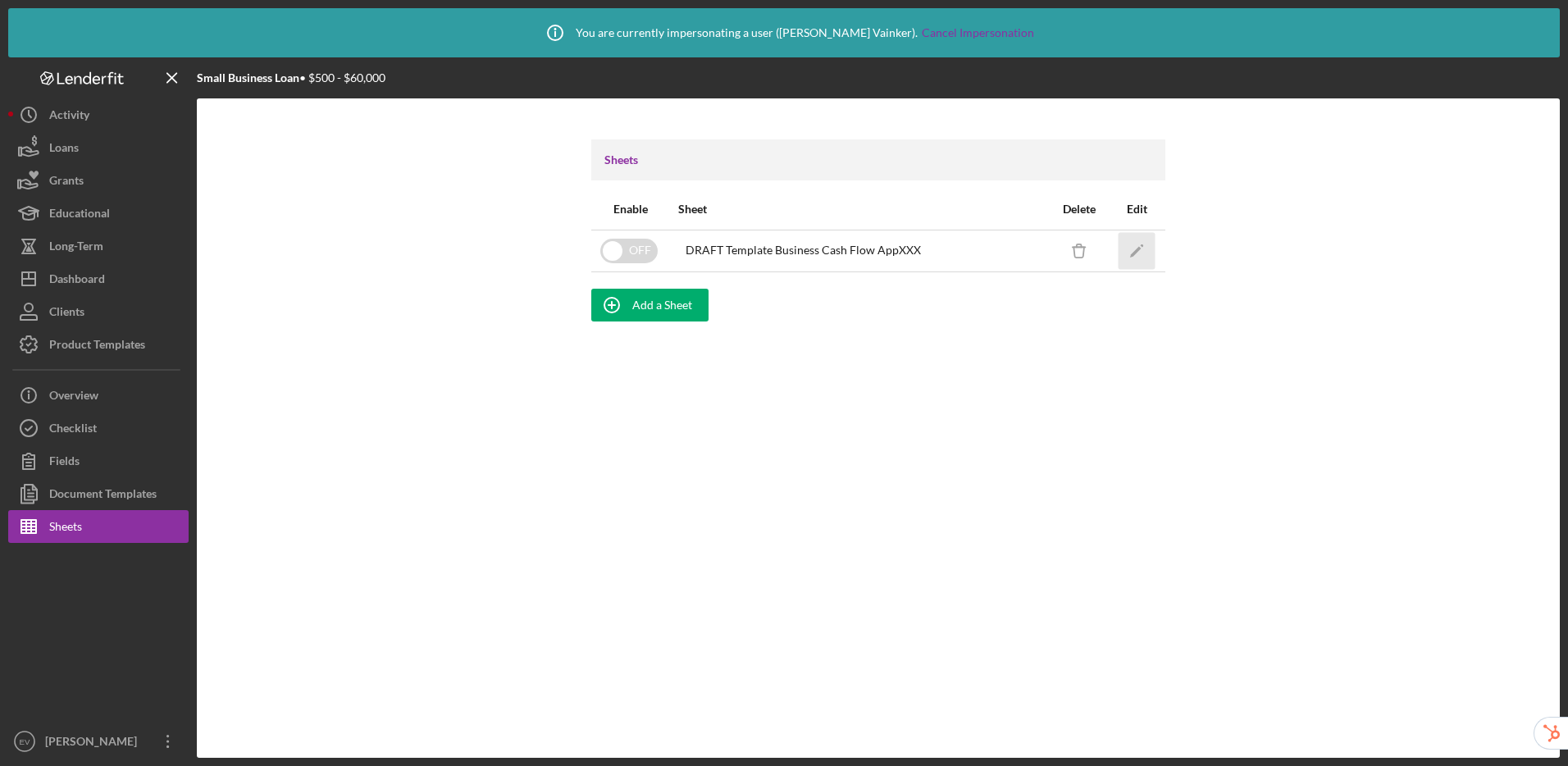
click at [1127, 255] on icon "Icon/Edit" at bounding box center [1137, 250] width 37 height 37
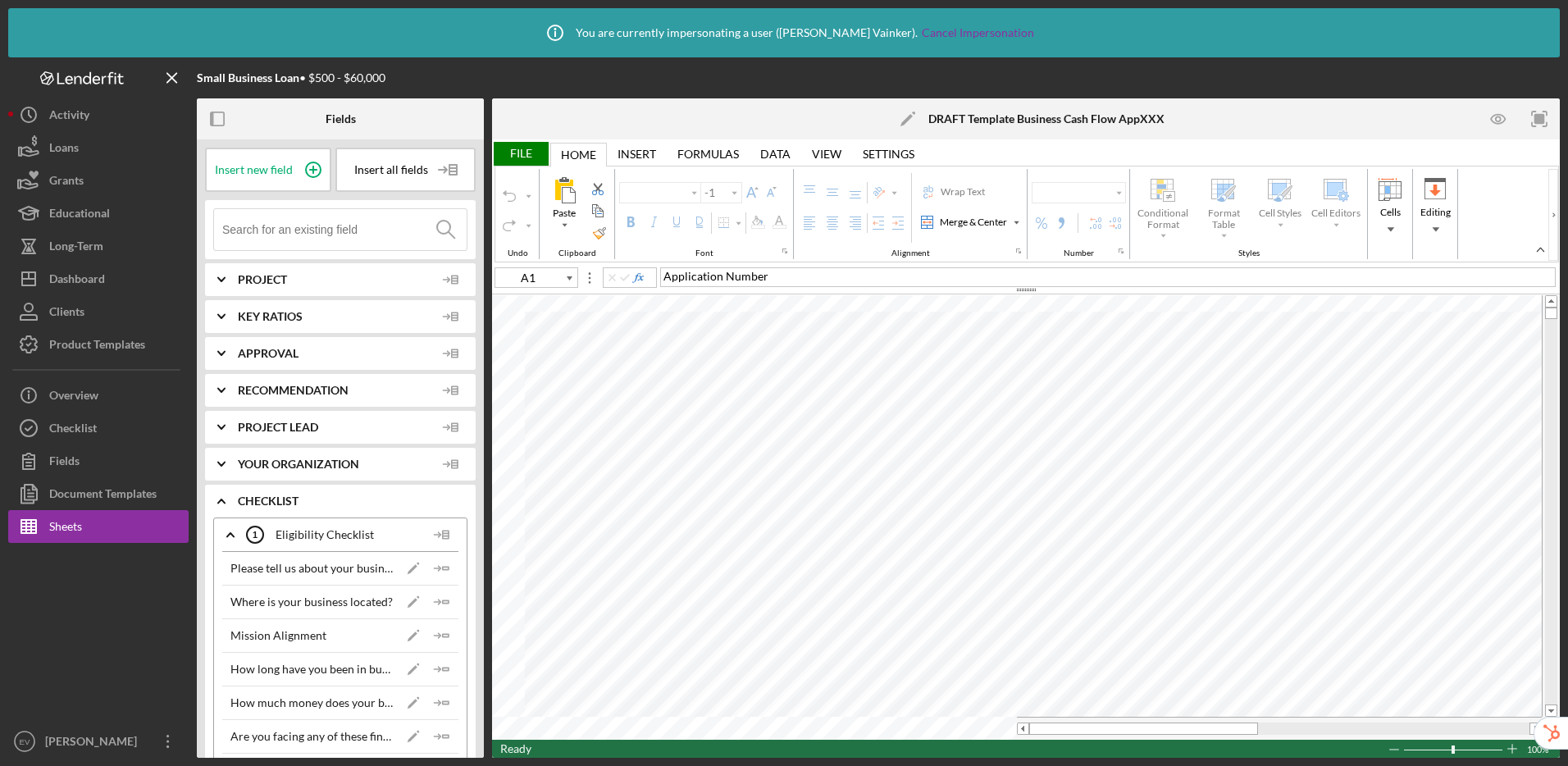
type input "Arial"
type input "10"
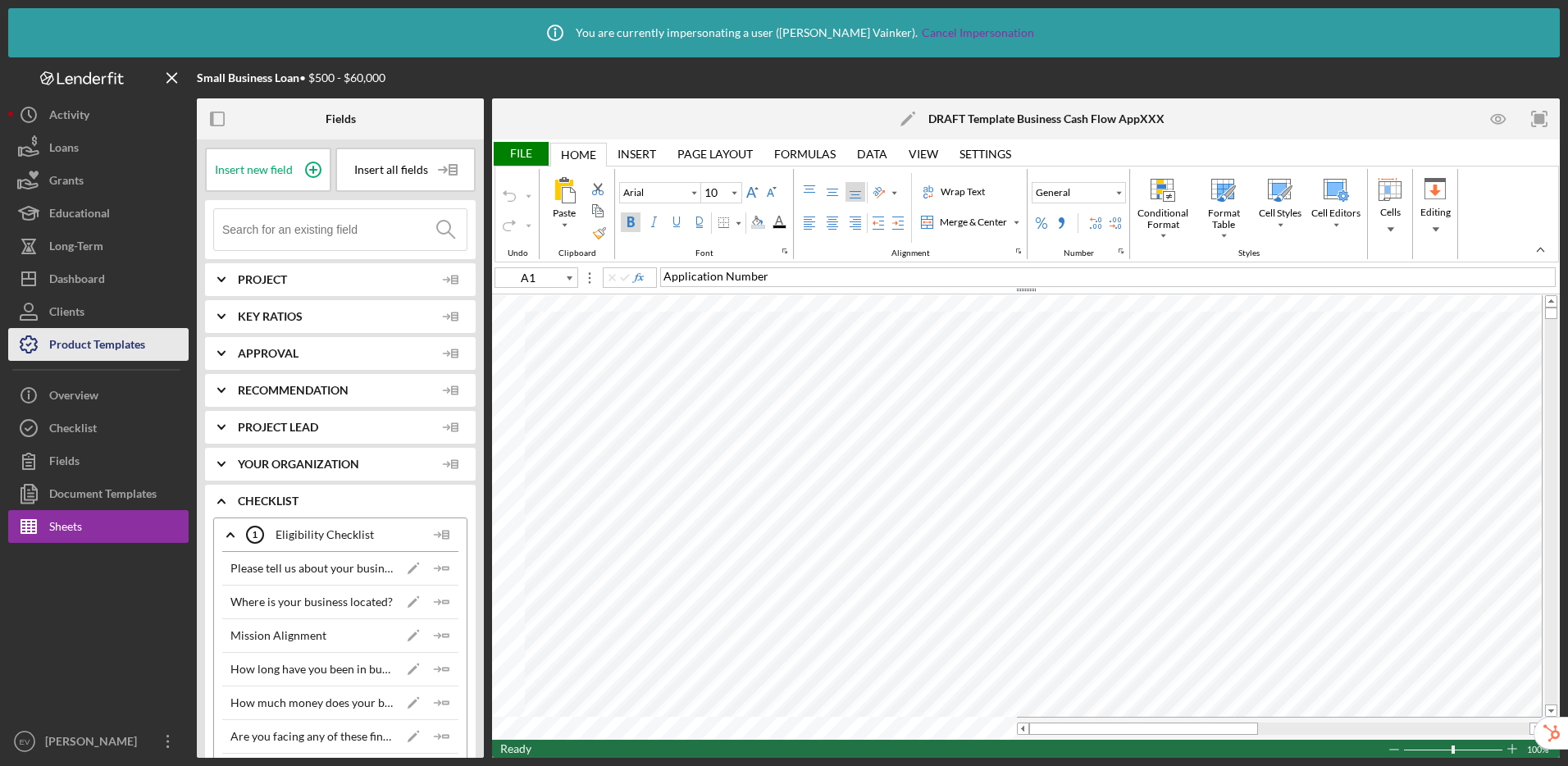
click at [113, 333] on div "Product Templates" at bounding box center [97, 346] width 96 height 37
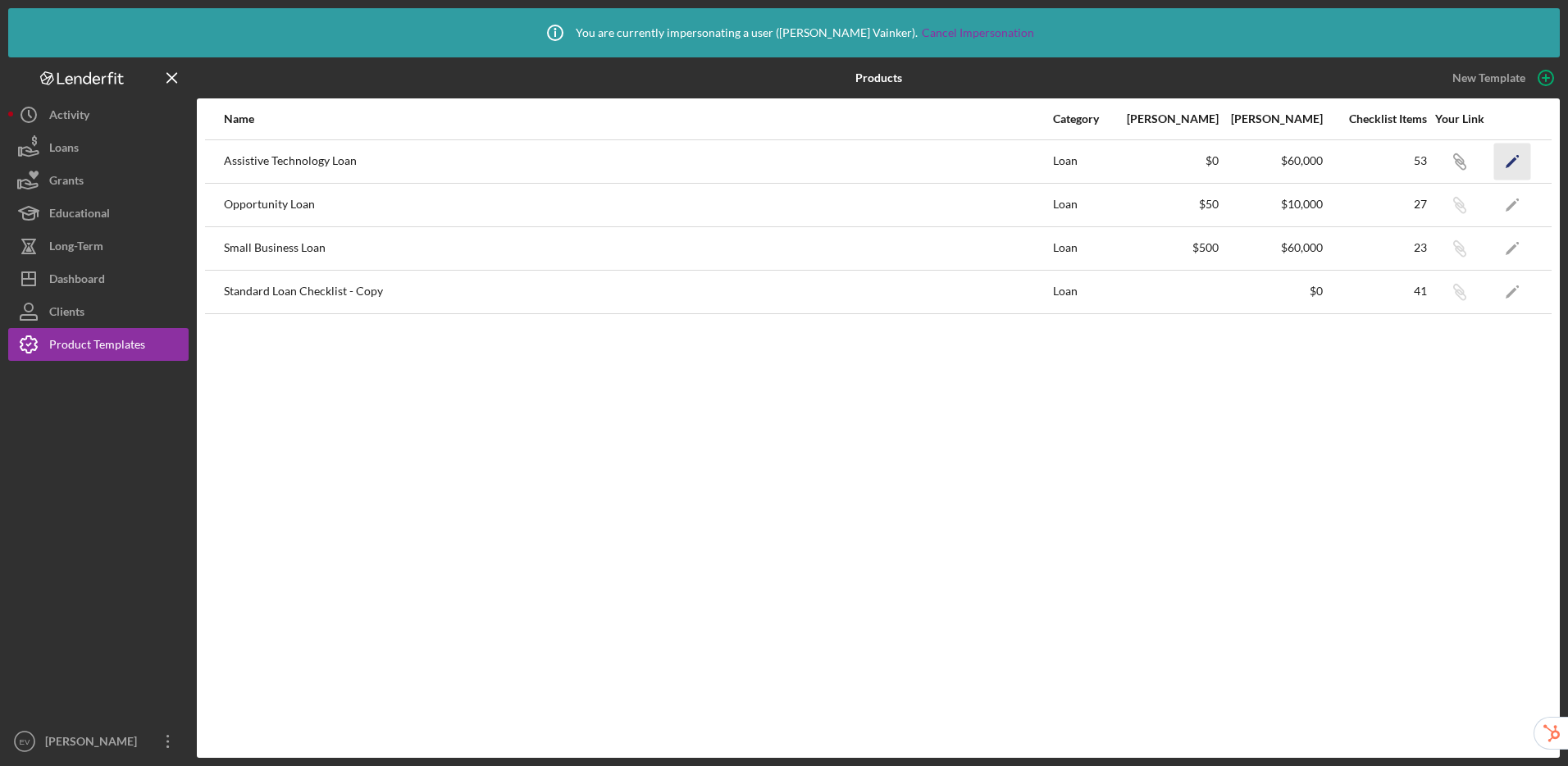
click at [1505, 158] on icon "Icon/Edit" at bounding box center [1512, 161] width 37 height 37
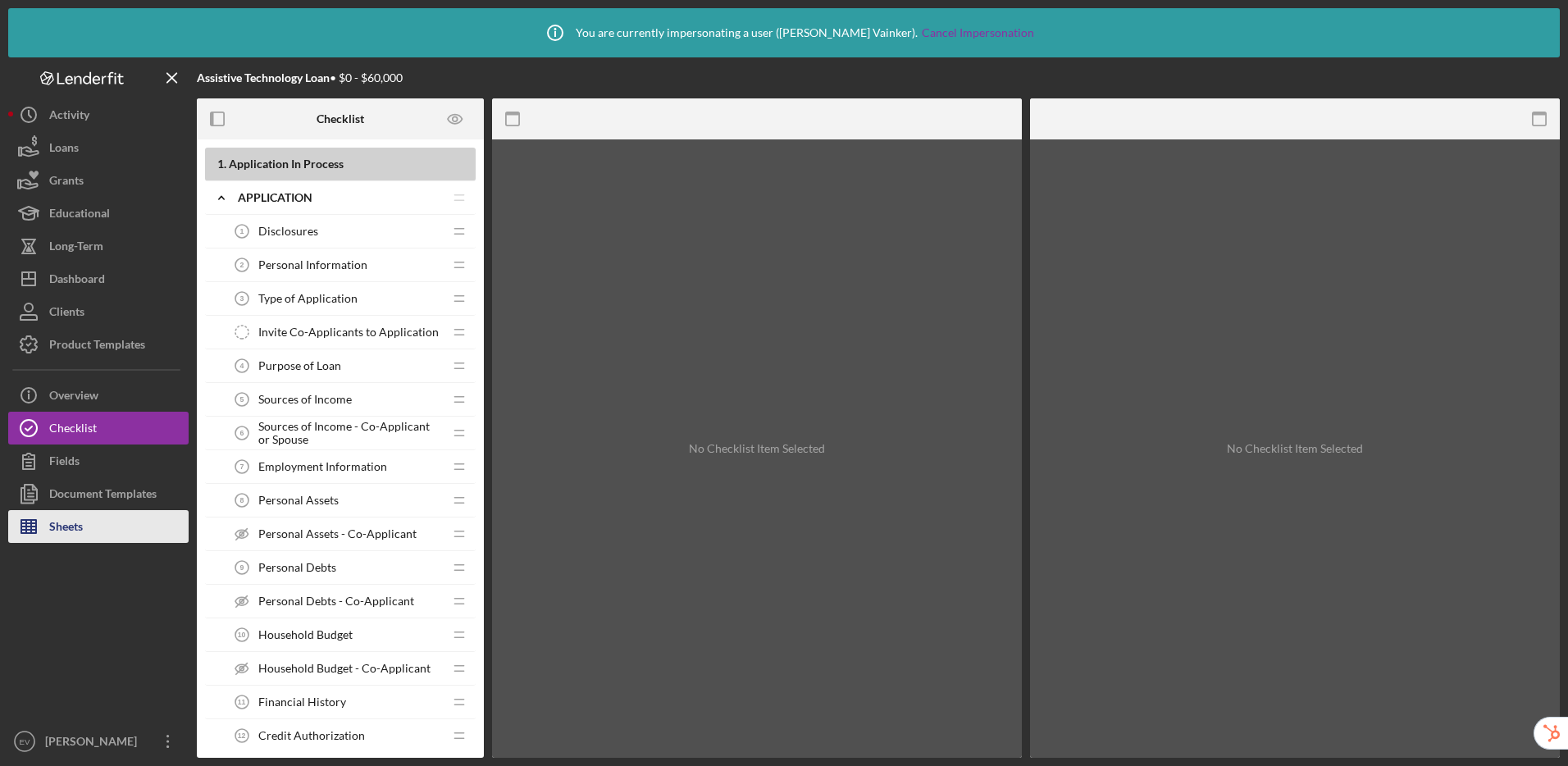
click at [115, 530] on button "Sheets" at bounding box center [98, 526] width 180 height 32
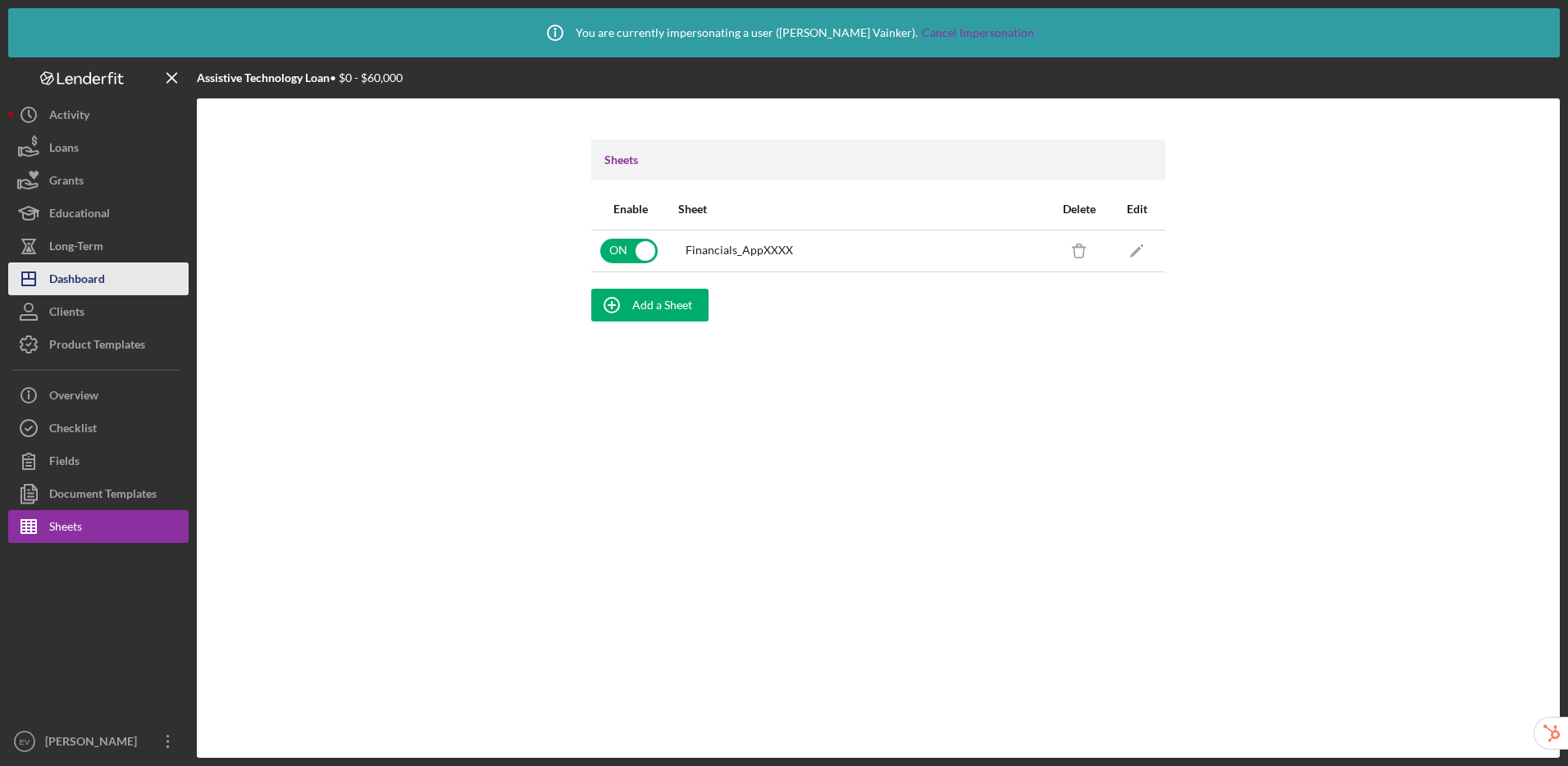
click at [89, 280] on div "Dashboard" at bounding box center [78, 281] width 56 height 37
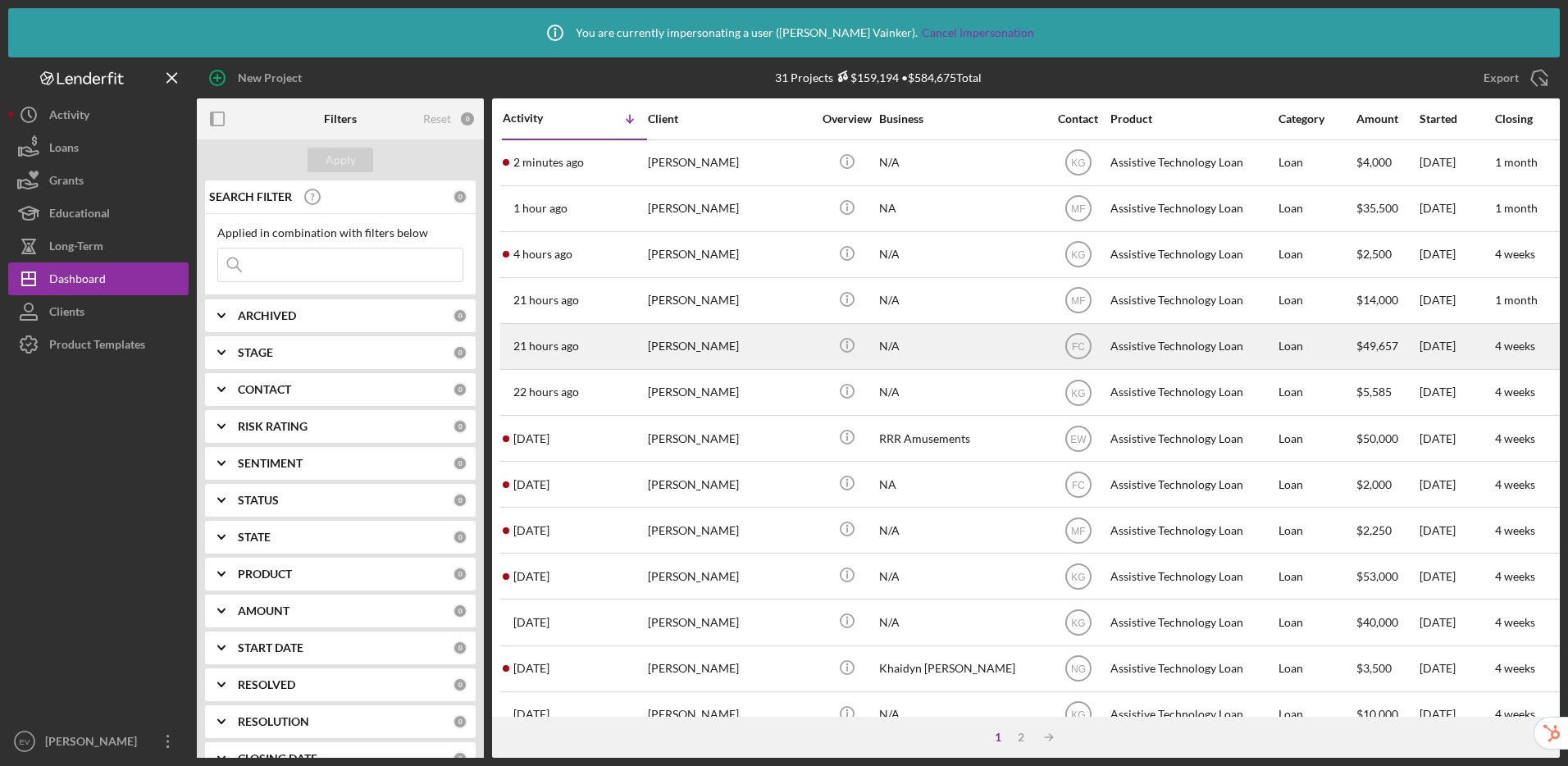
click at [744, 348] on div "Jamie Barlow" at bounding box center [730, 346] width 164 height 43
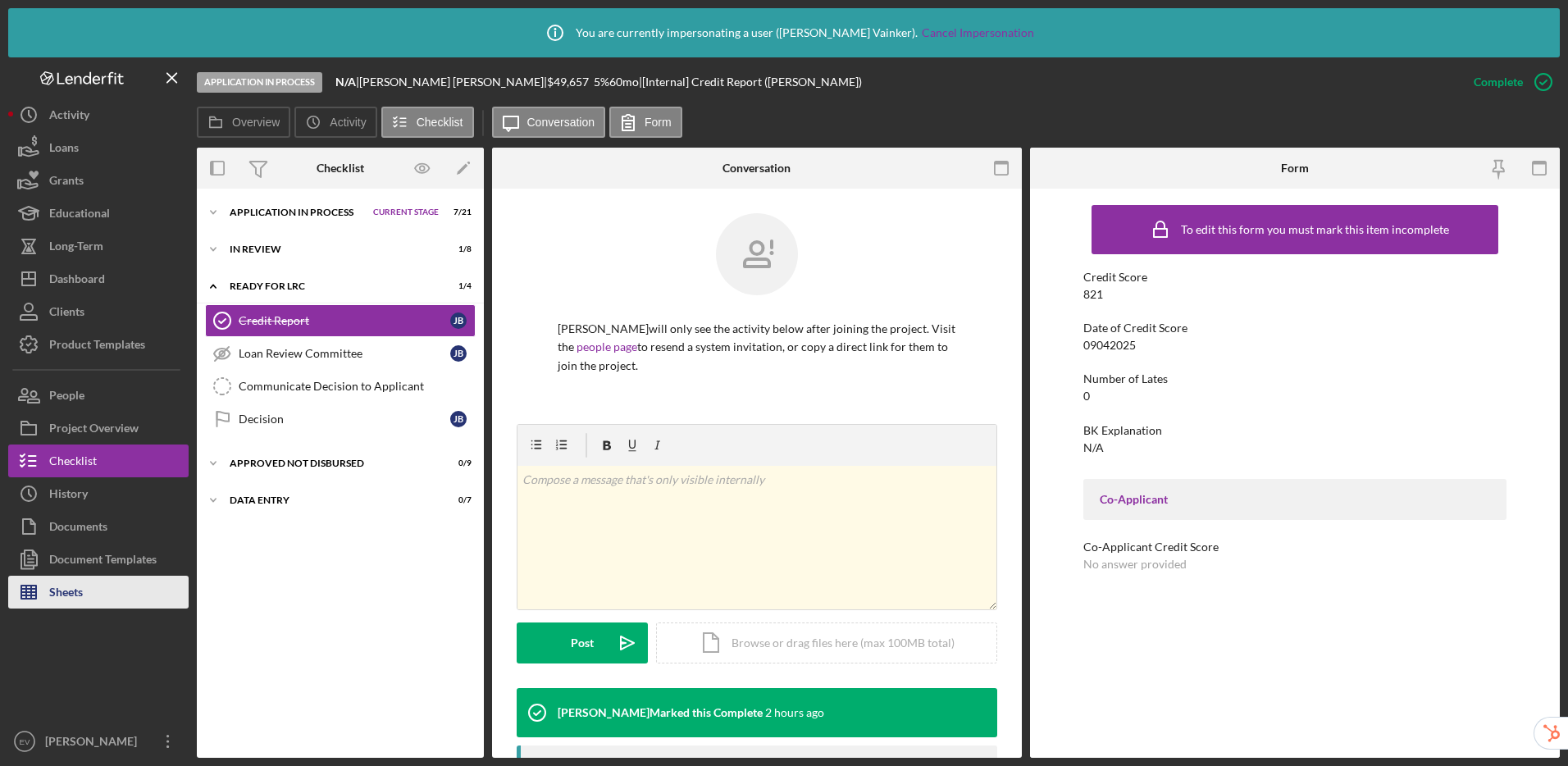
click at [64, 589] on div "Sheets" at bounding box center [66, 594] width 33 height 37
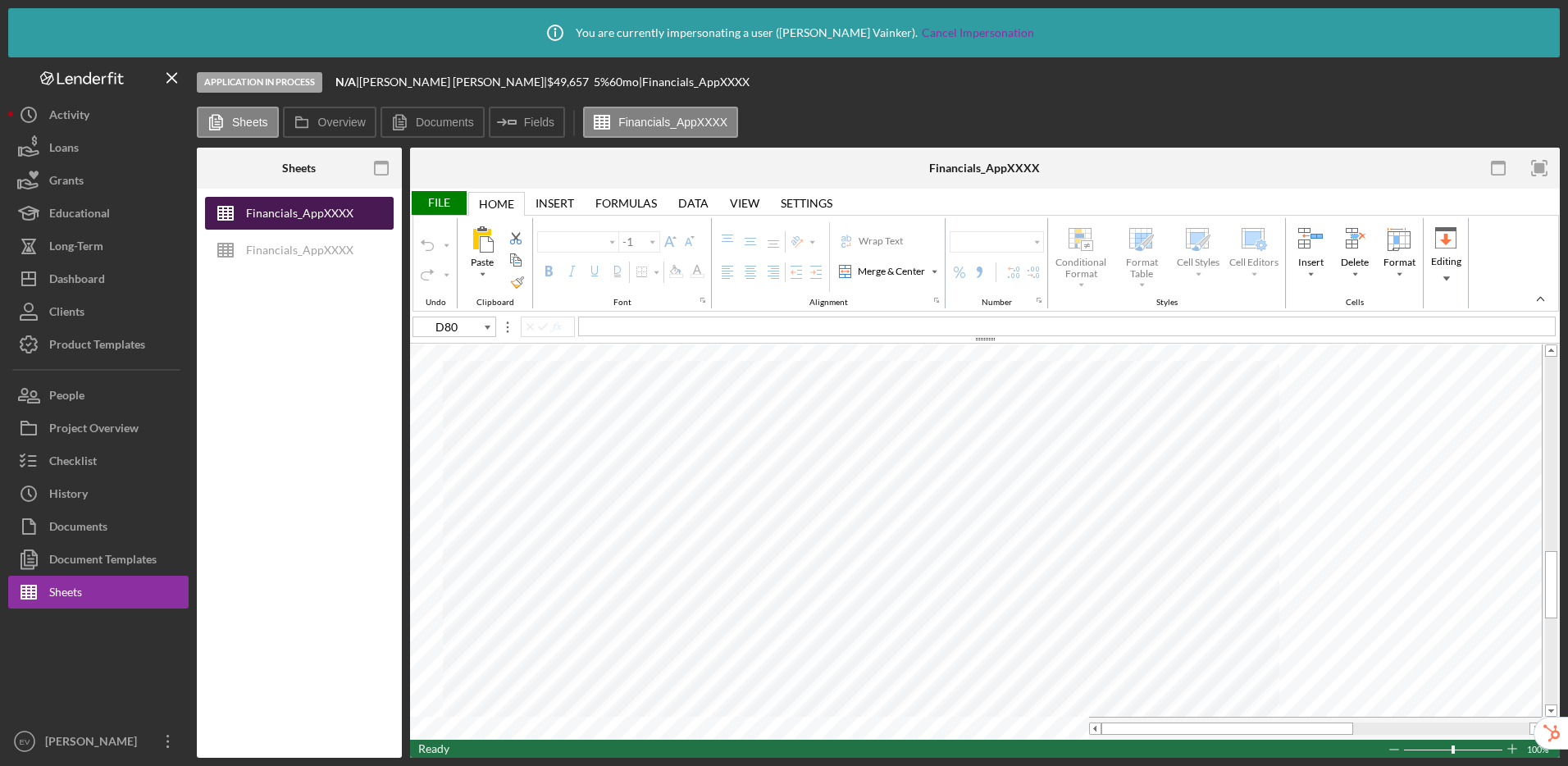
type input "Arial"
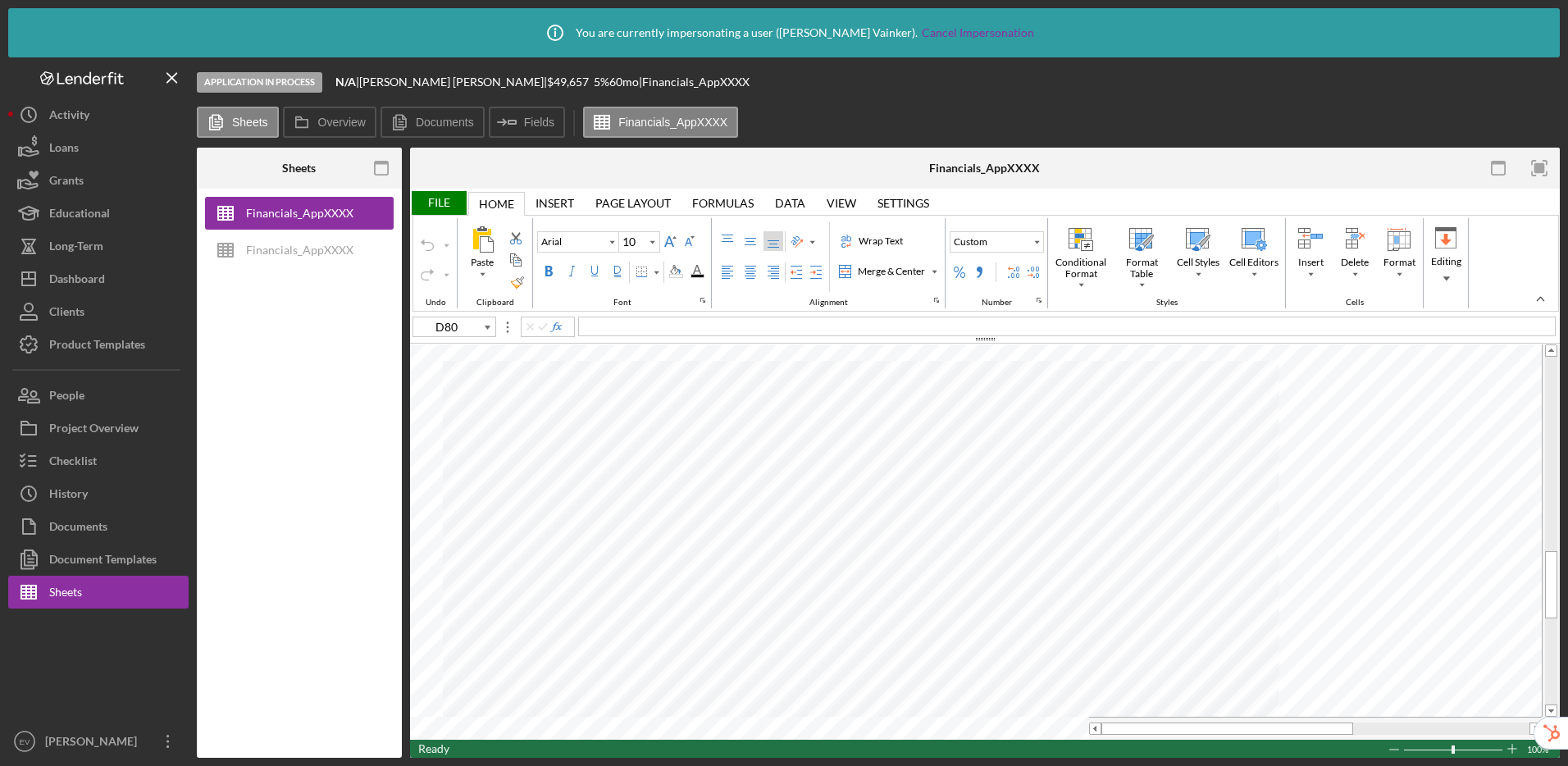
click at [328, 399] on div "Financials_AppXXXX Financials_AppXXXX" at bounding box center [299, 473] width 205 height 569
click at [438, 201] on div "File" at bounding box center [438, 203] width 57 height 23
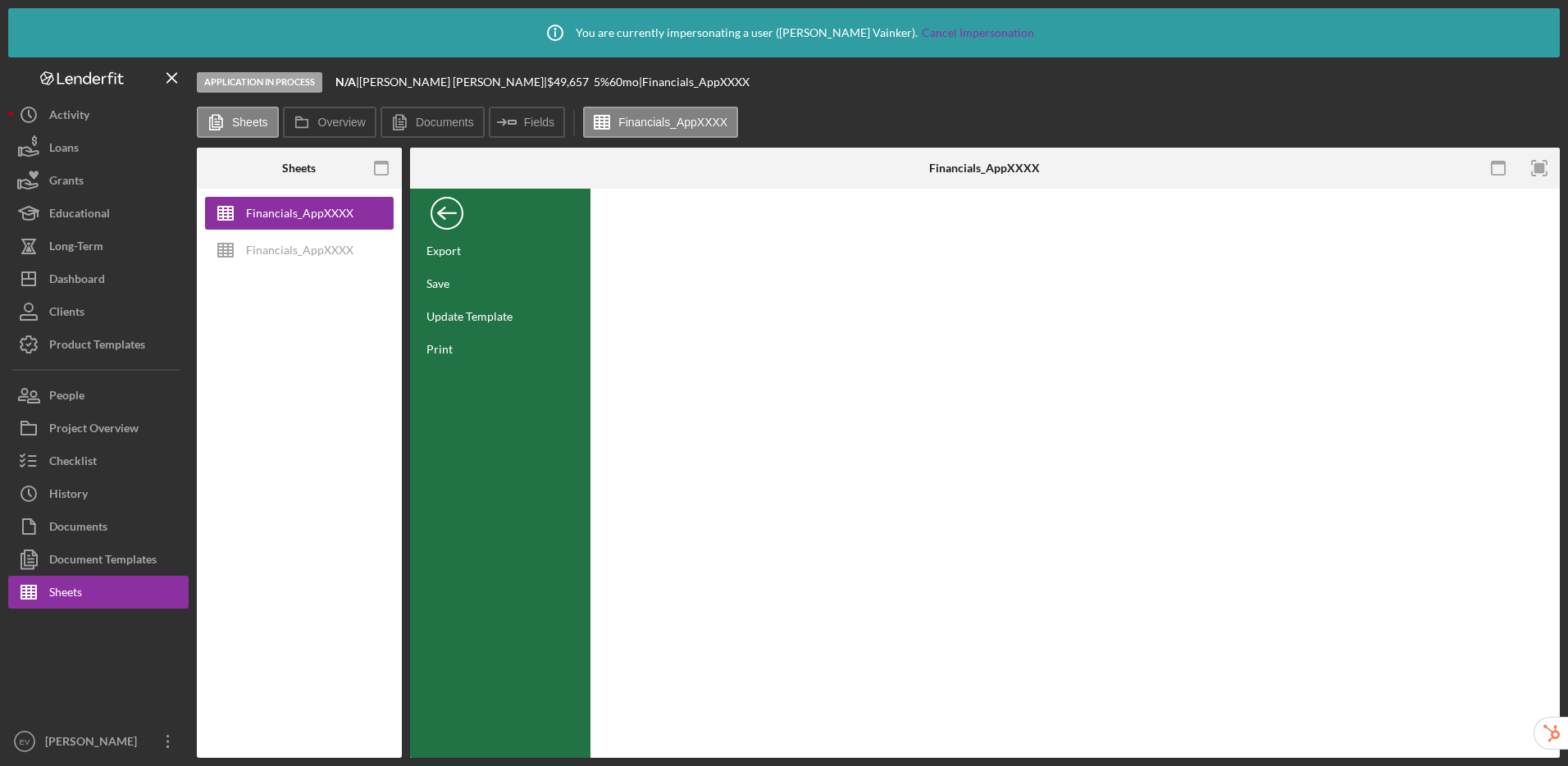
click at [446, 213] on div "Back" at bounding box center [447, 209] width 32 height 32
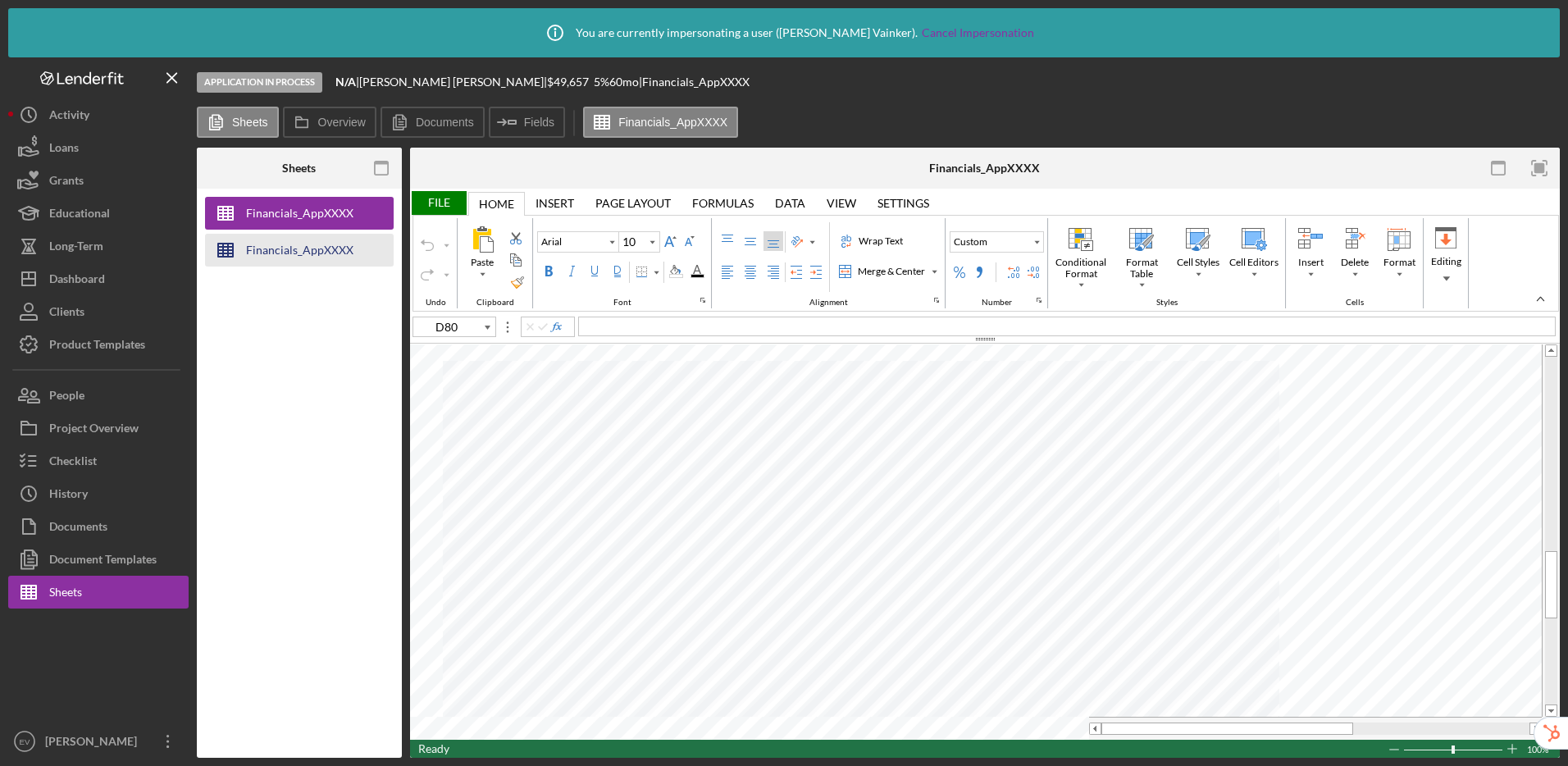
click at [271, 250] on div "Financials_AppXXXX" at bounding box center [300, 250] width 107 height 32
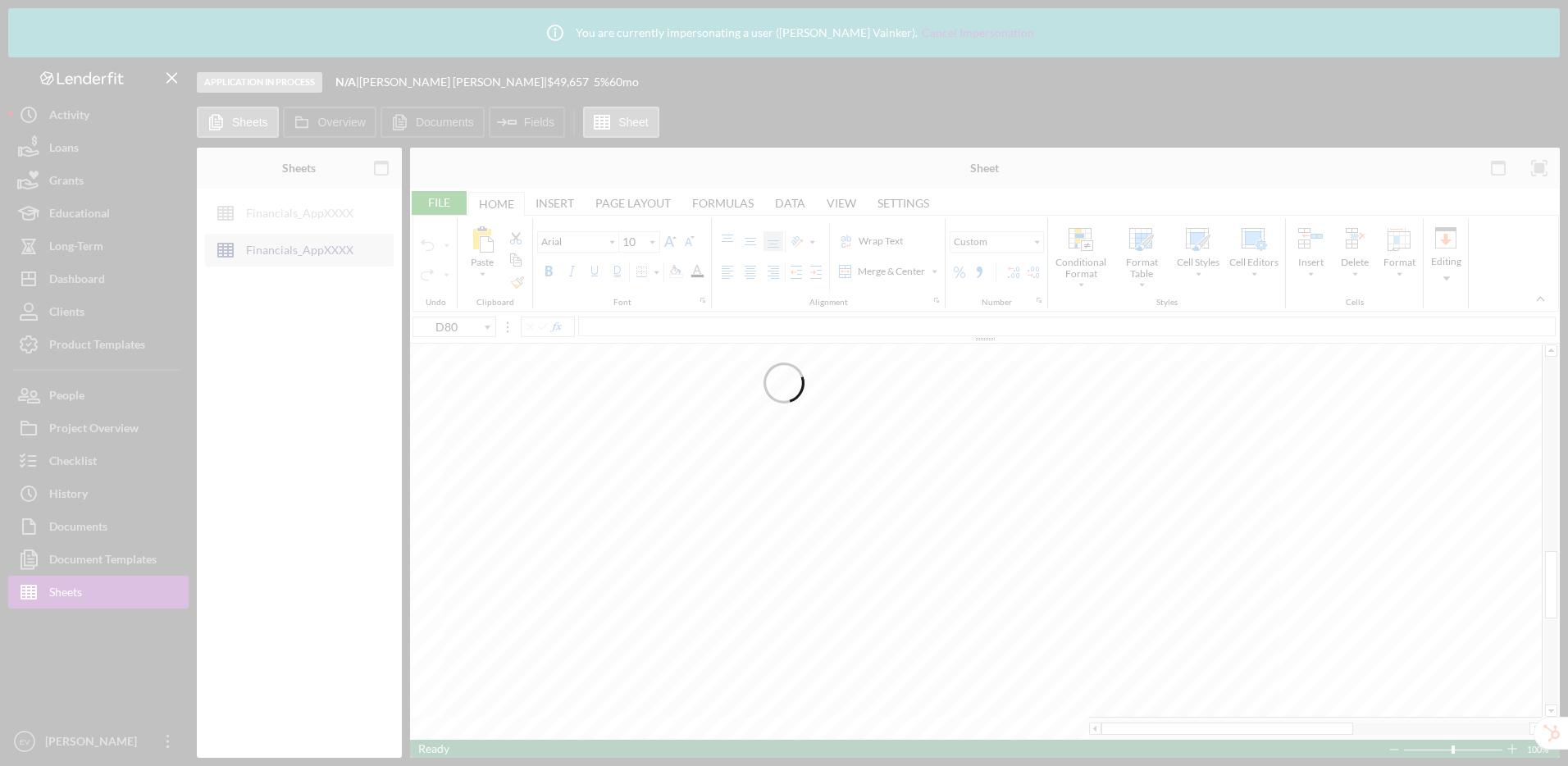
type input "11"
type input "C8"
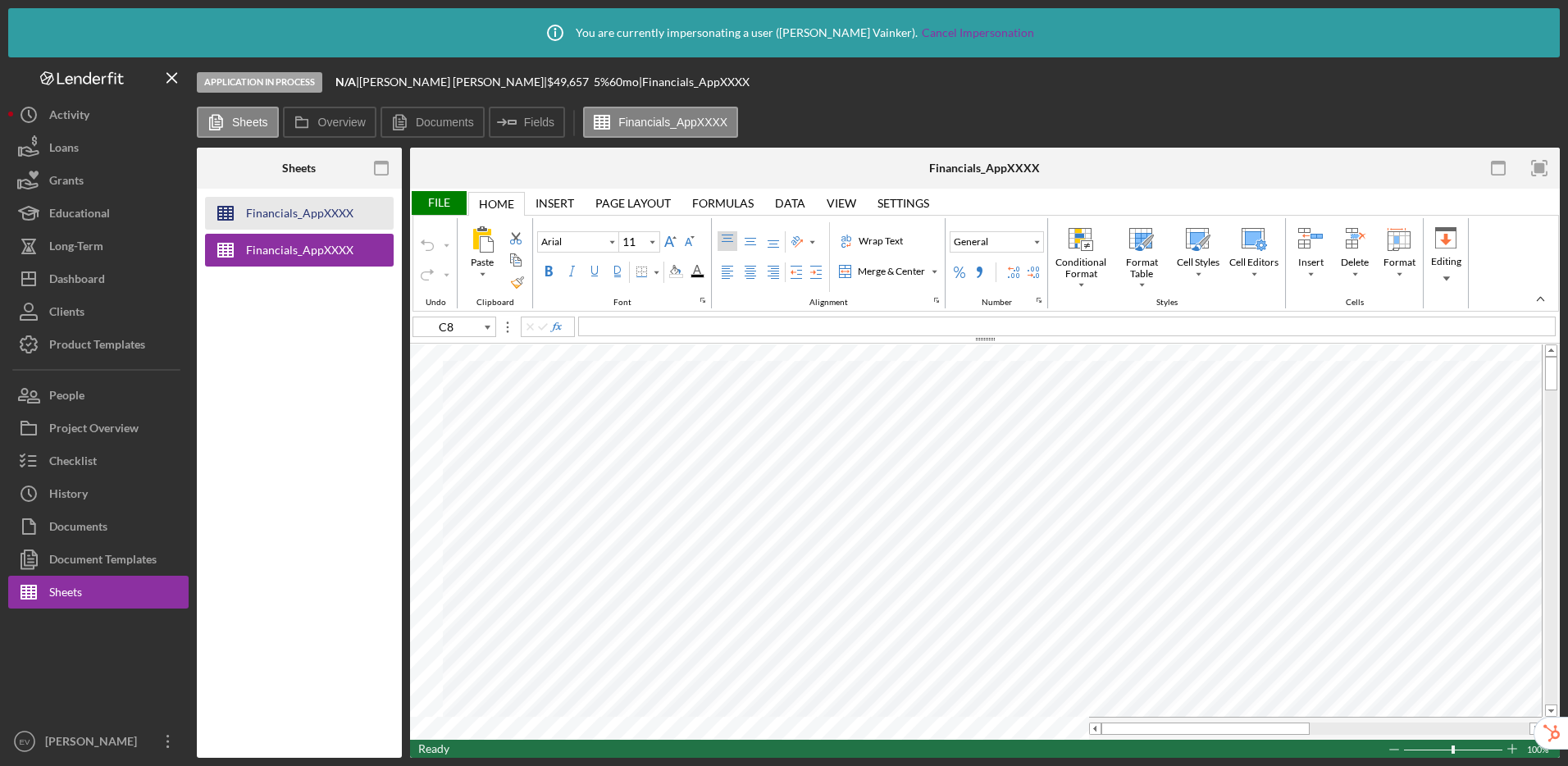
click at [284, 208] on div "Financials_AppXXXX" at bounding box center [300, 213] width 107 height 32
type input "10"
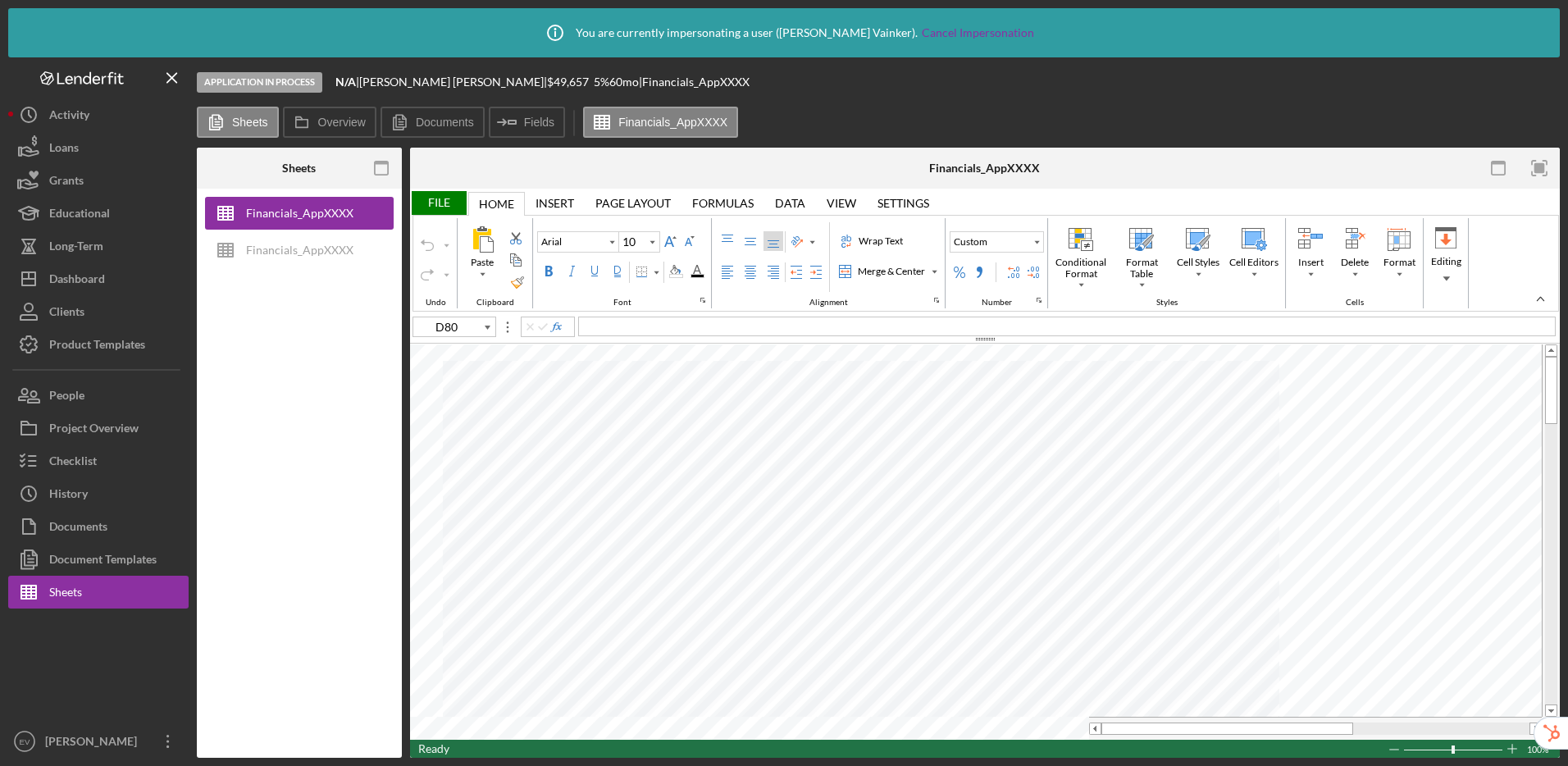
type input "C8"
click at [314, 255] on div "Financials_AppXXXX" at bounding box center [300, 250] width 107 height 32
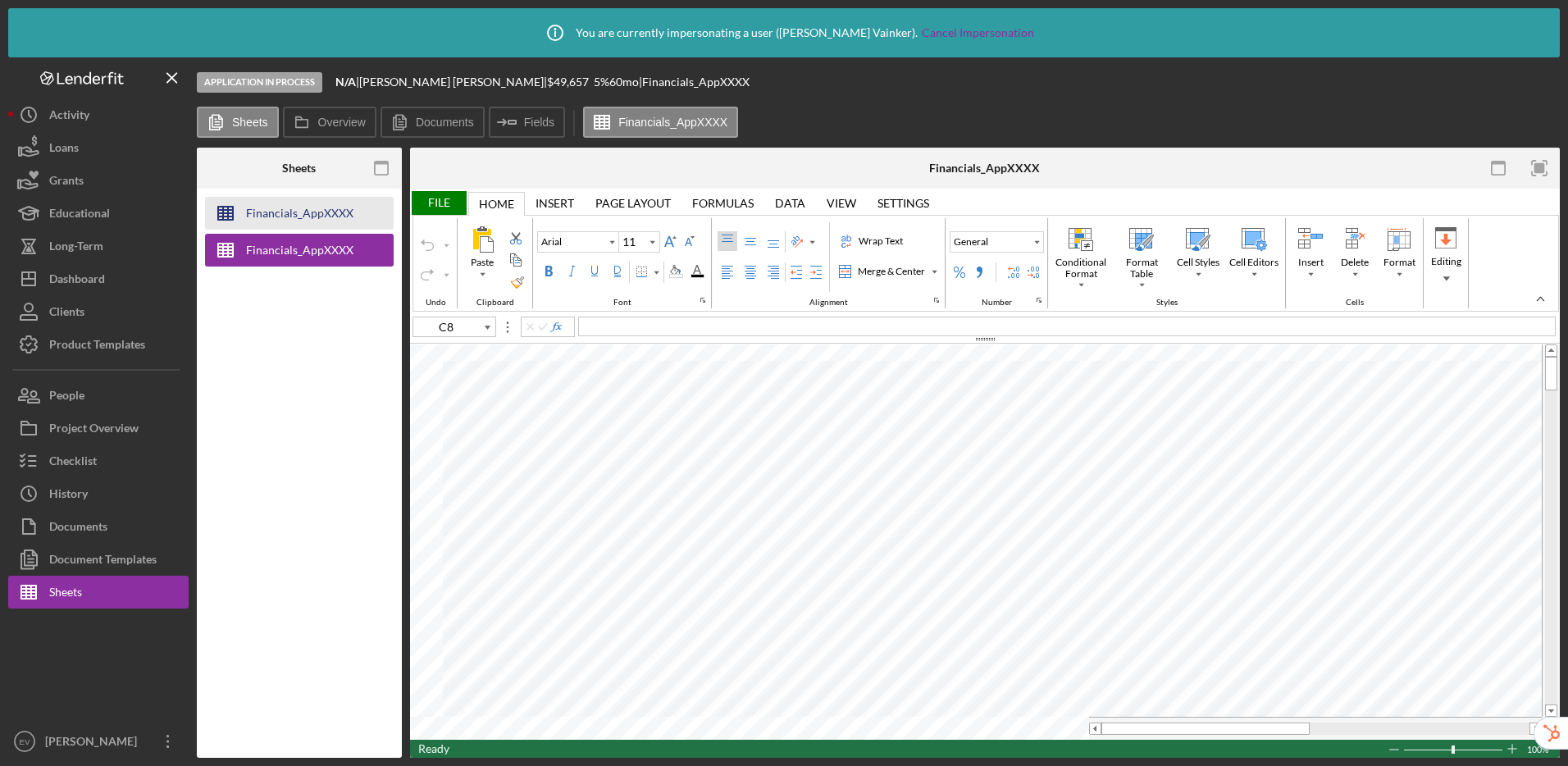
click at [307, 215] on div "Financials_AppXXXX" at bounding box center [300, 213] width 107 height 32
type input "10"
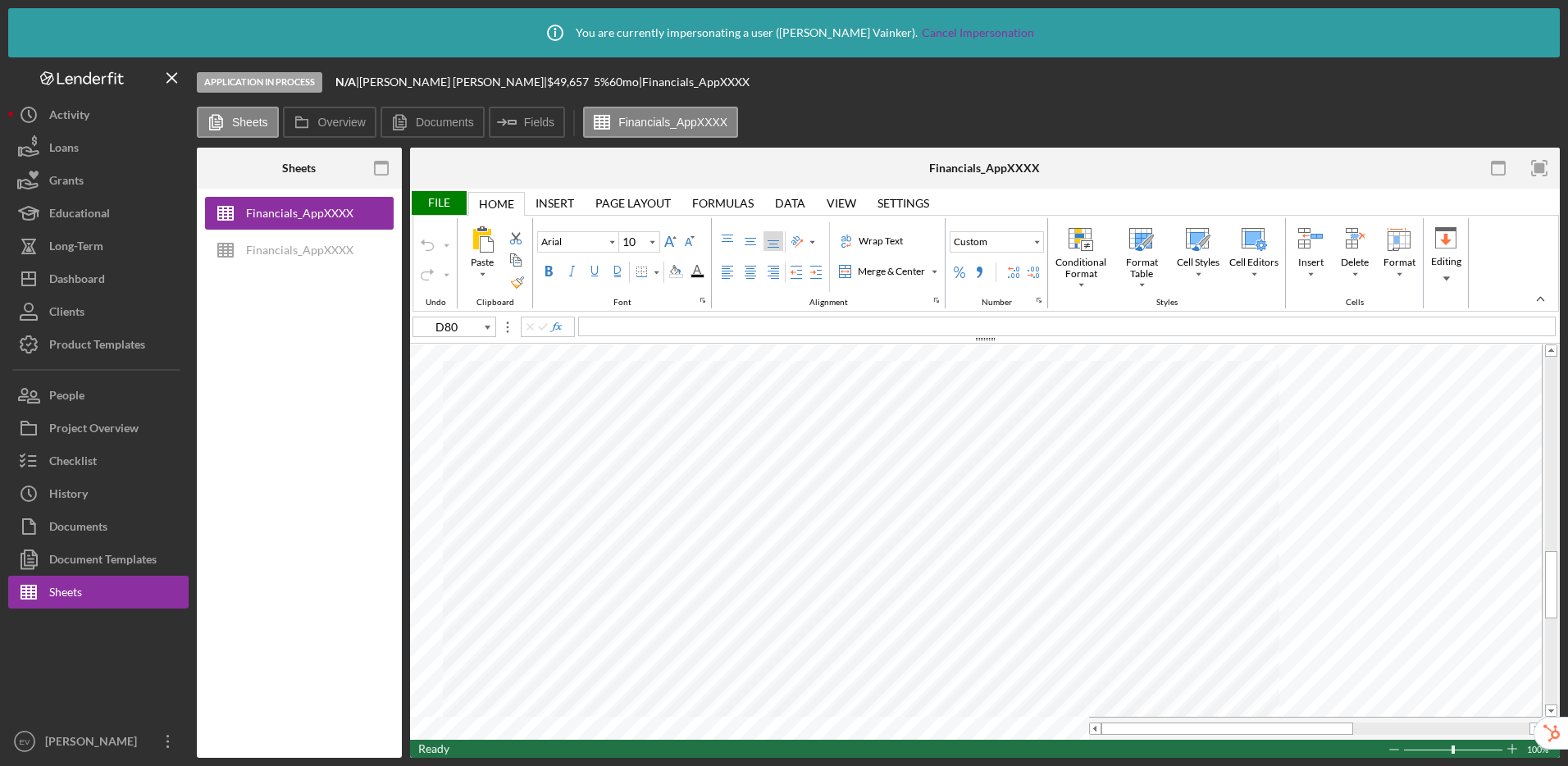
type input "C8"
type input "11"
drag, startPoint x: 101, startPoint y: 346, endPoint x: 126, endPoint y: 304, distance: 48.9
click at [101, 346] on div "Product Templates" at bounding box center [97, 346] width 96 height 37
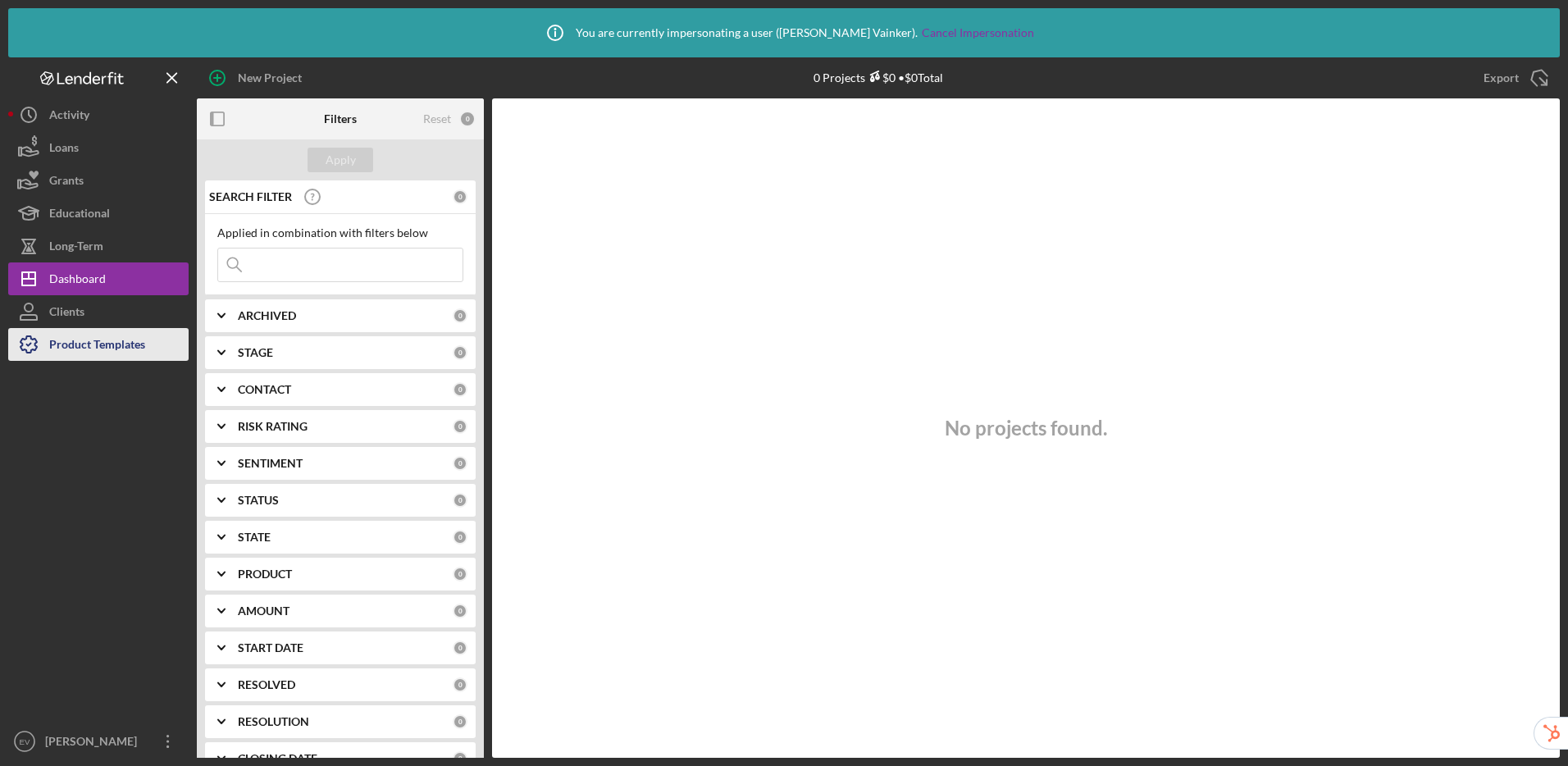
click at [64, 349] on div "Product Templates" at bounding box center [97, 346] width 96 height 37
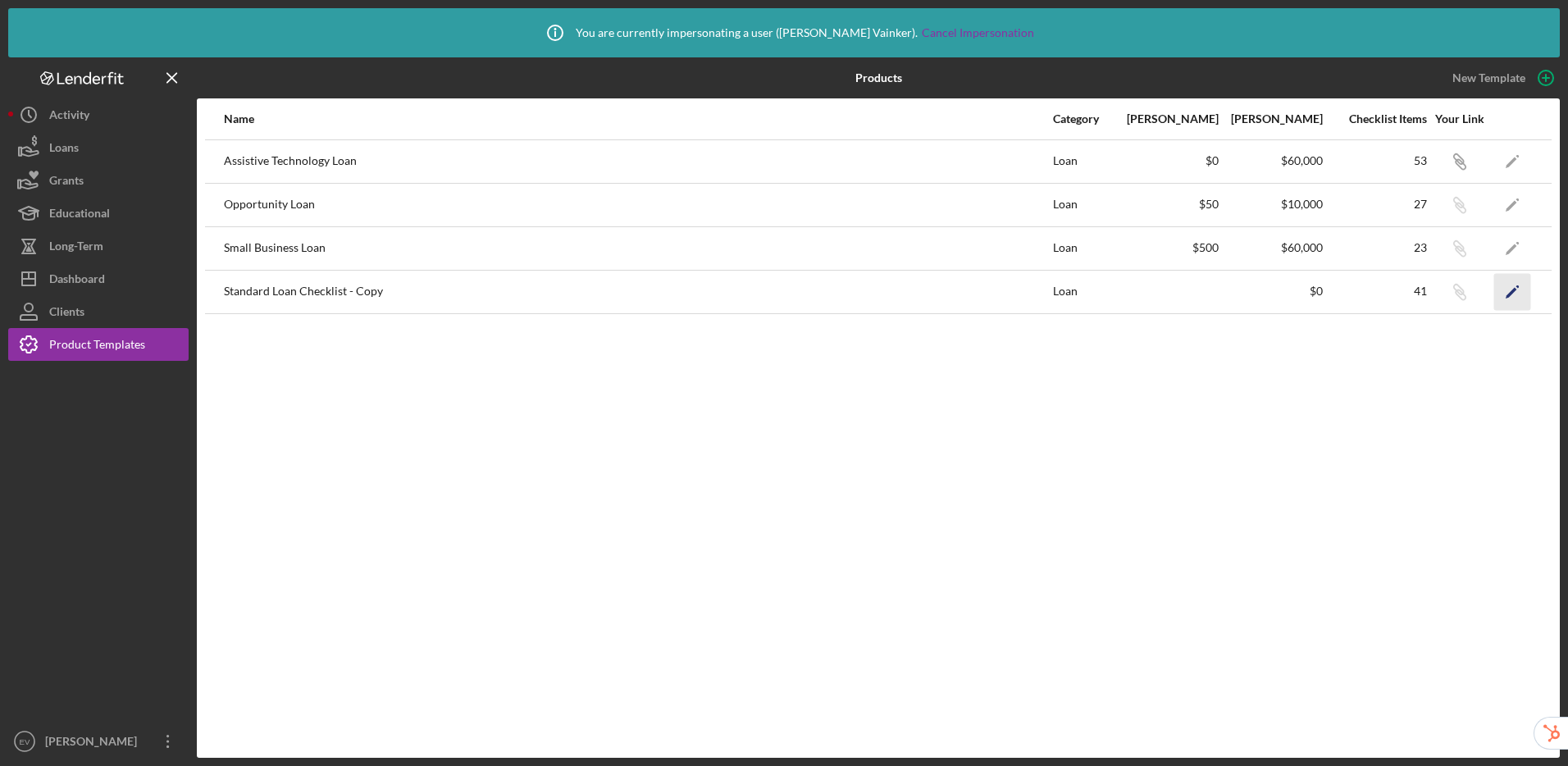
click at [1511, 296] on icon "Icon/Edit" at bounding box center [1512, 291] width 37 height 37
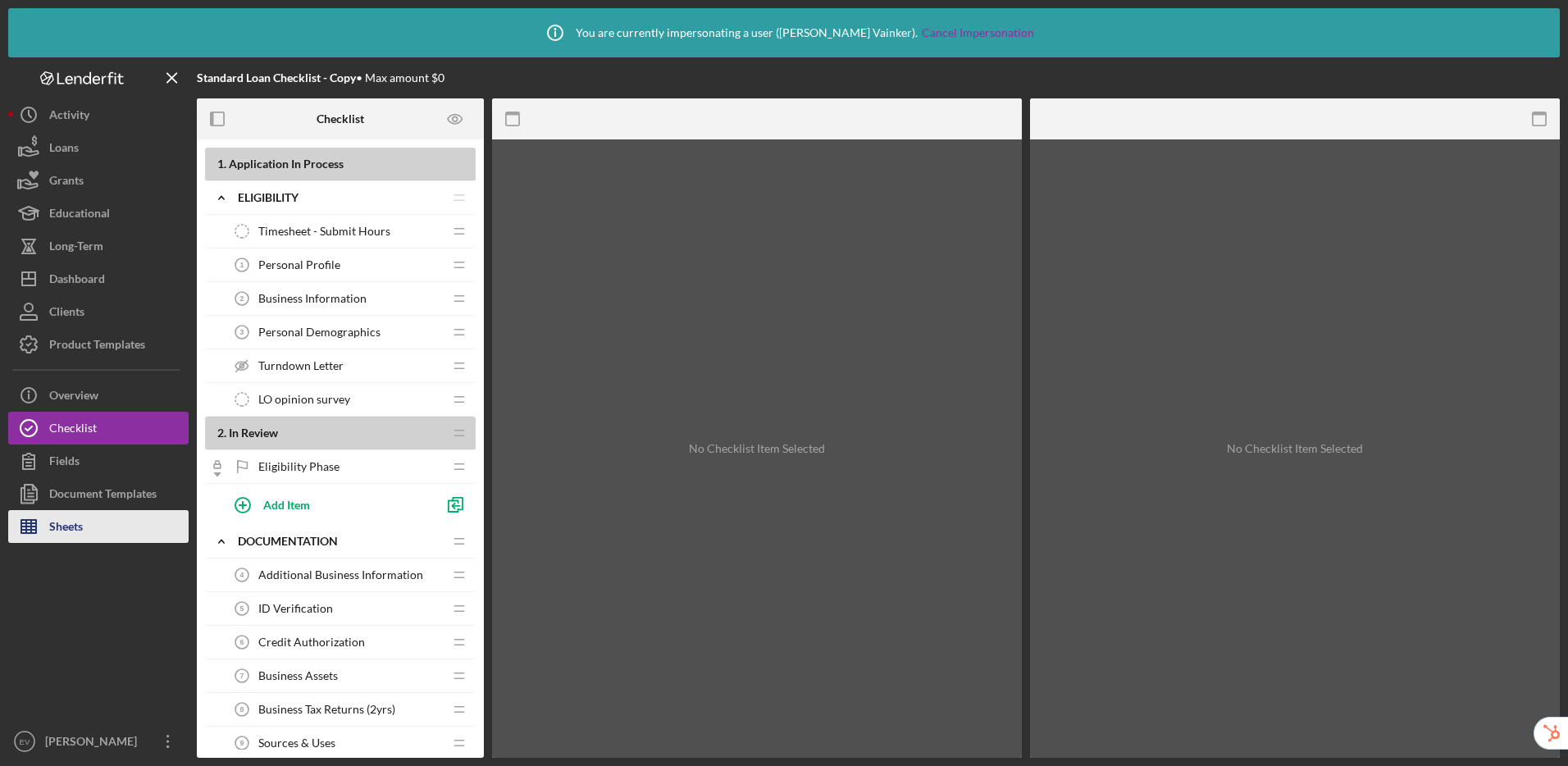
click at [52, 522] on div "Sheets" at bounding box center [66, 528] width 33 height 37
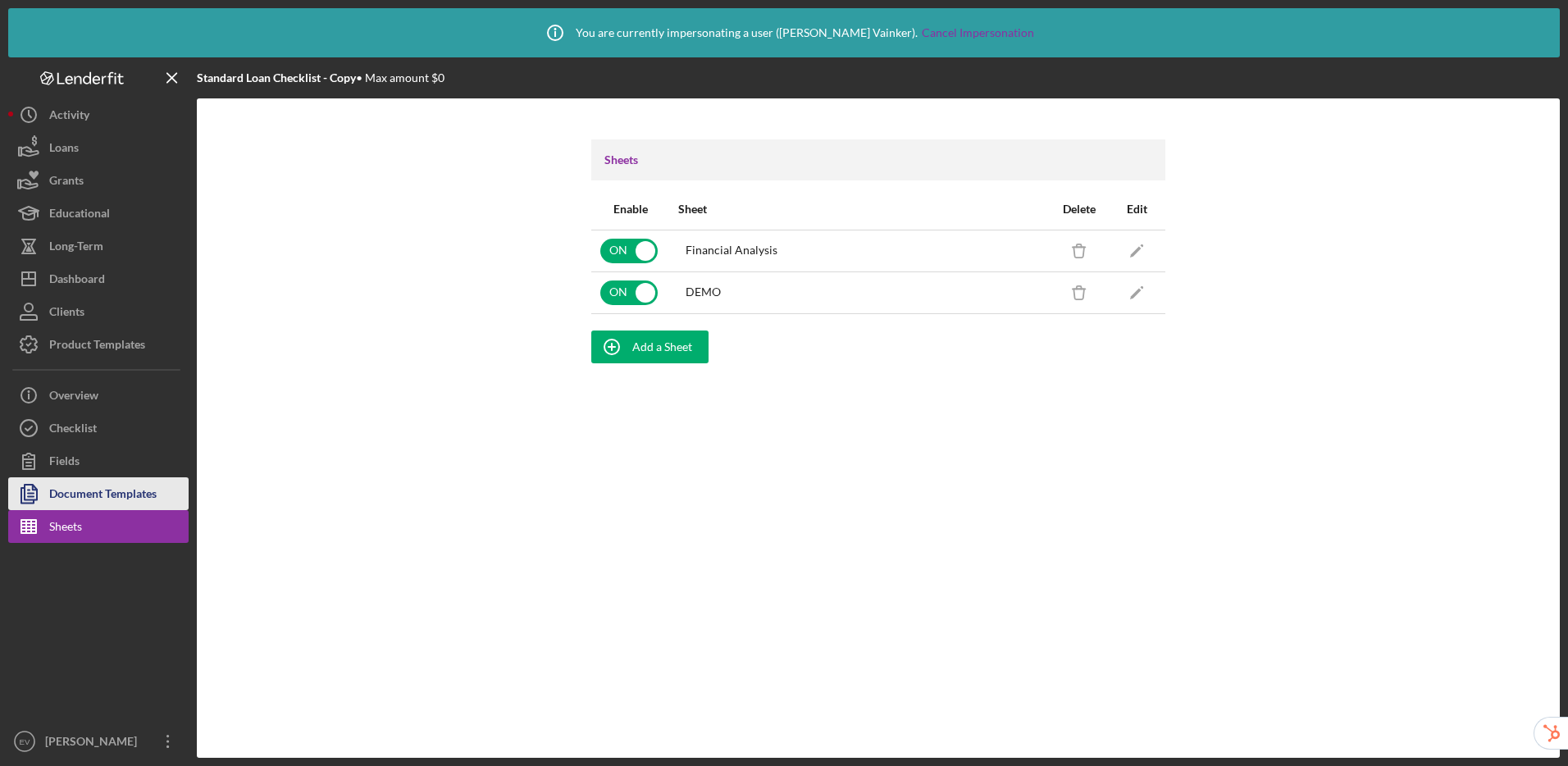
click at [88, 498] on div "Document Templates" at bounding box center [103, 495] width 107 height 37
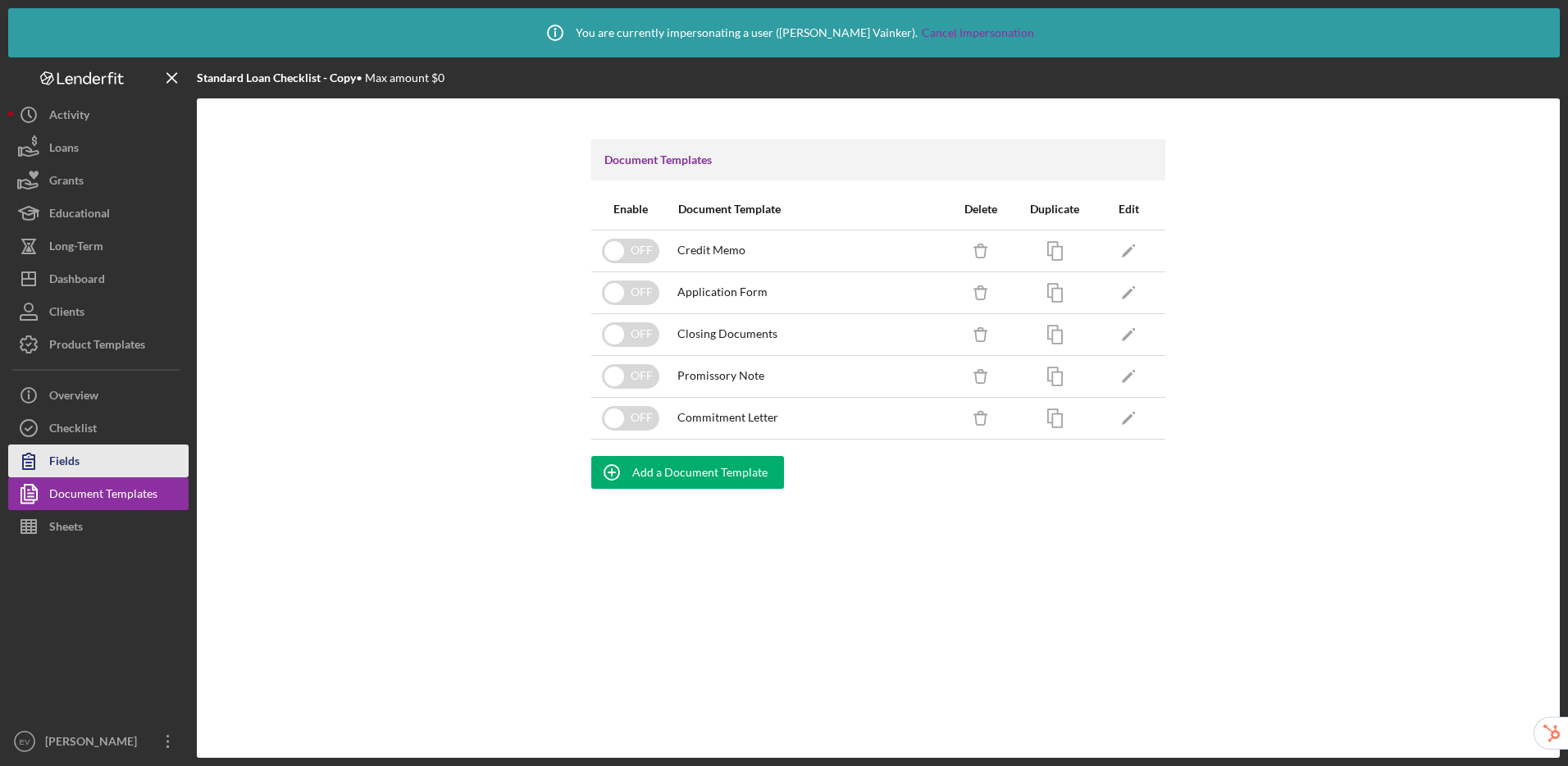
click at [86, 466] on button "Fields" at bounding box center [98, 461] width 180 height 32
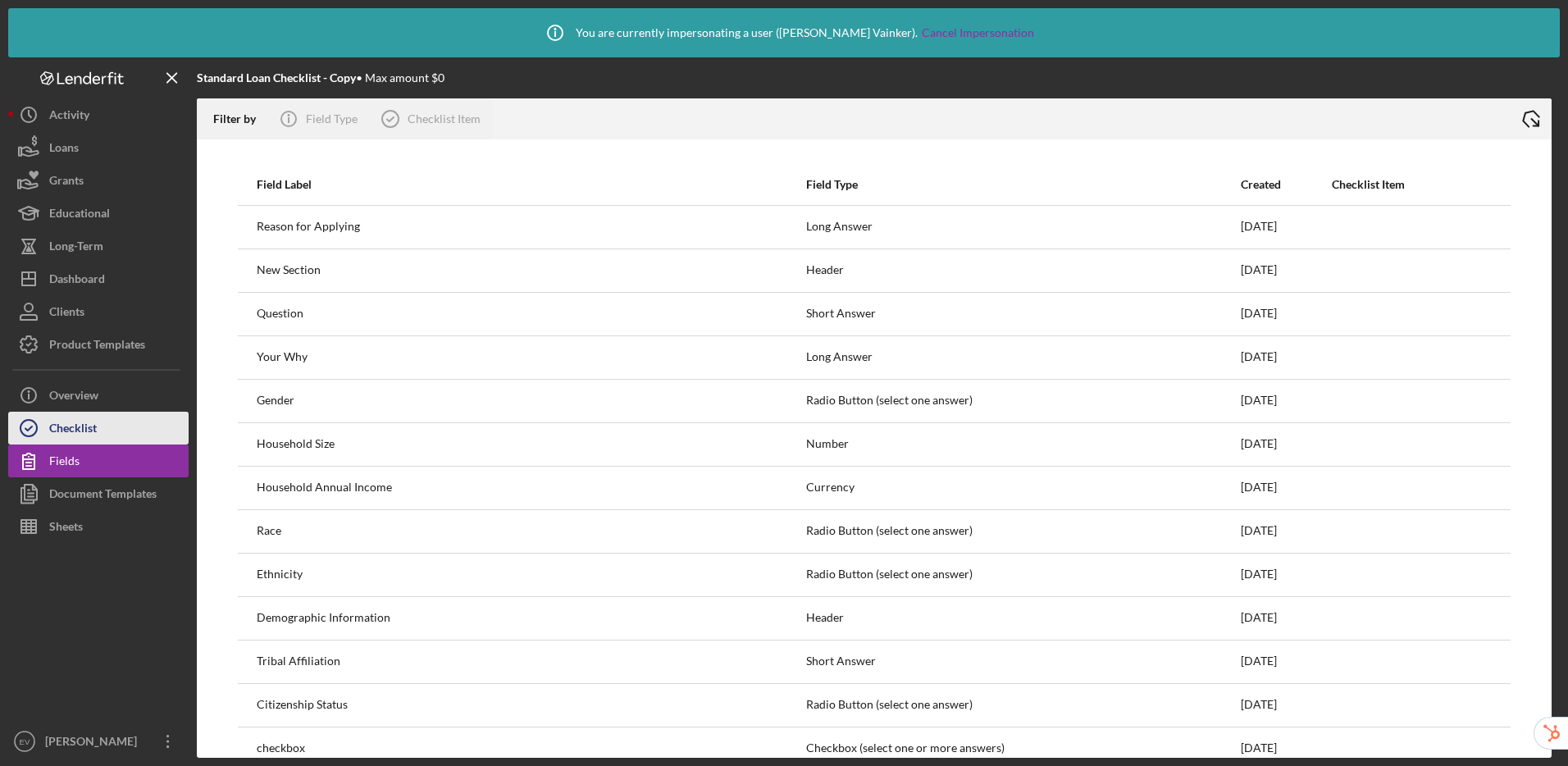
click at [99, 421] on button "Checklist" at bounding box center [98, 428] width 180 height 32
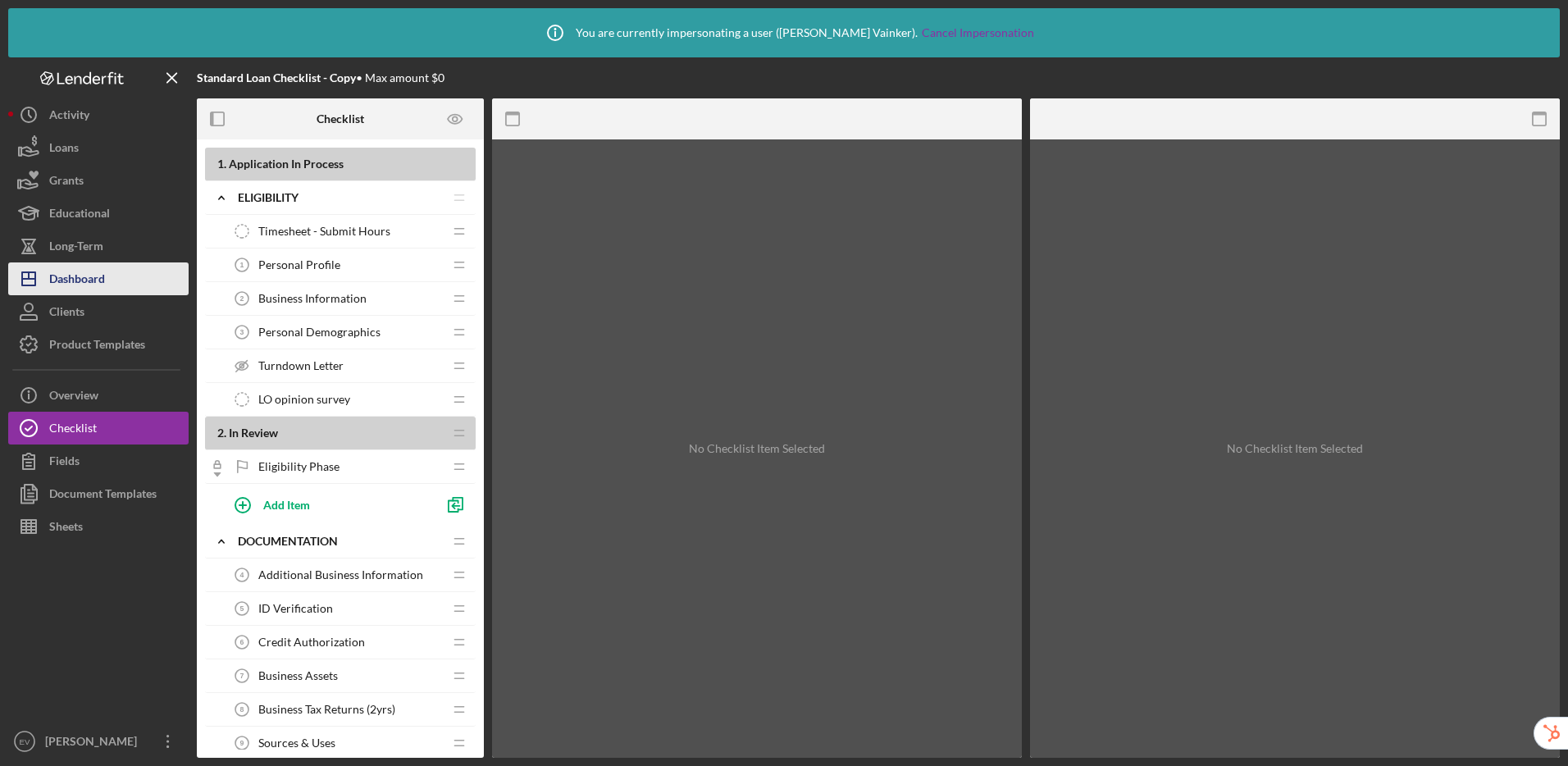
click at [56, 281] on div "Dashboard" at bounding box center [78, 281] width 56 height 37
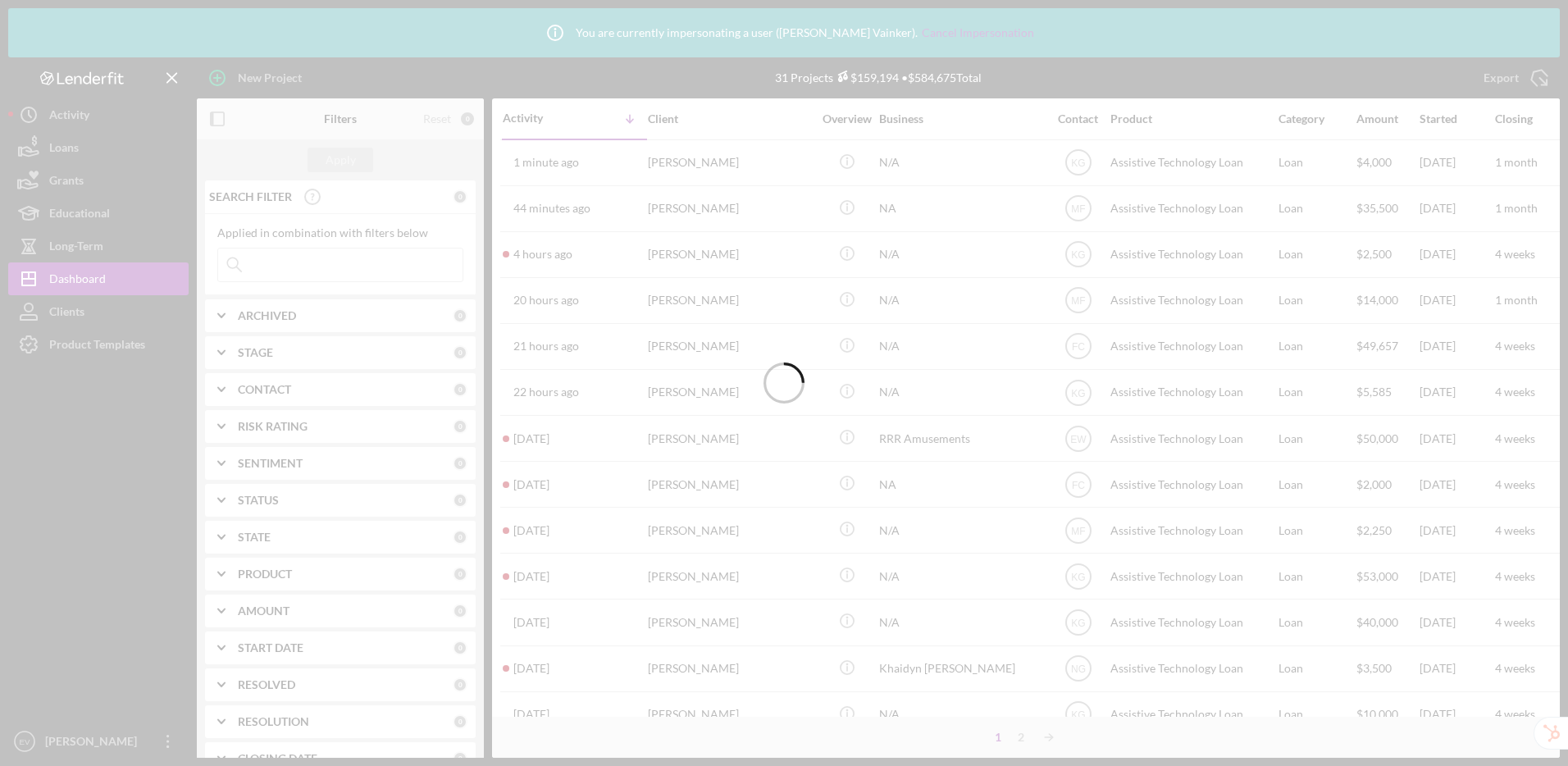
click at [68, 339] on div at bounding box center [784, 383] width 1568 height 766
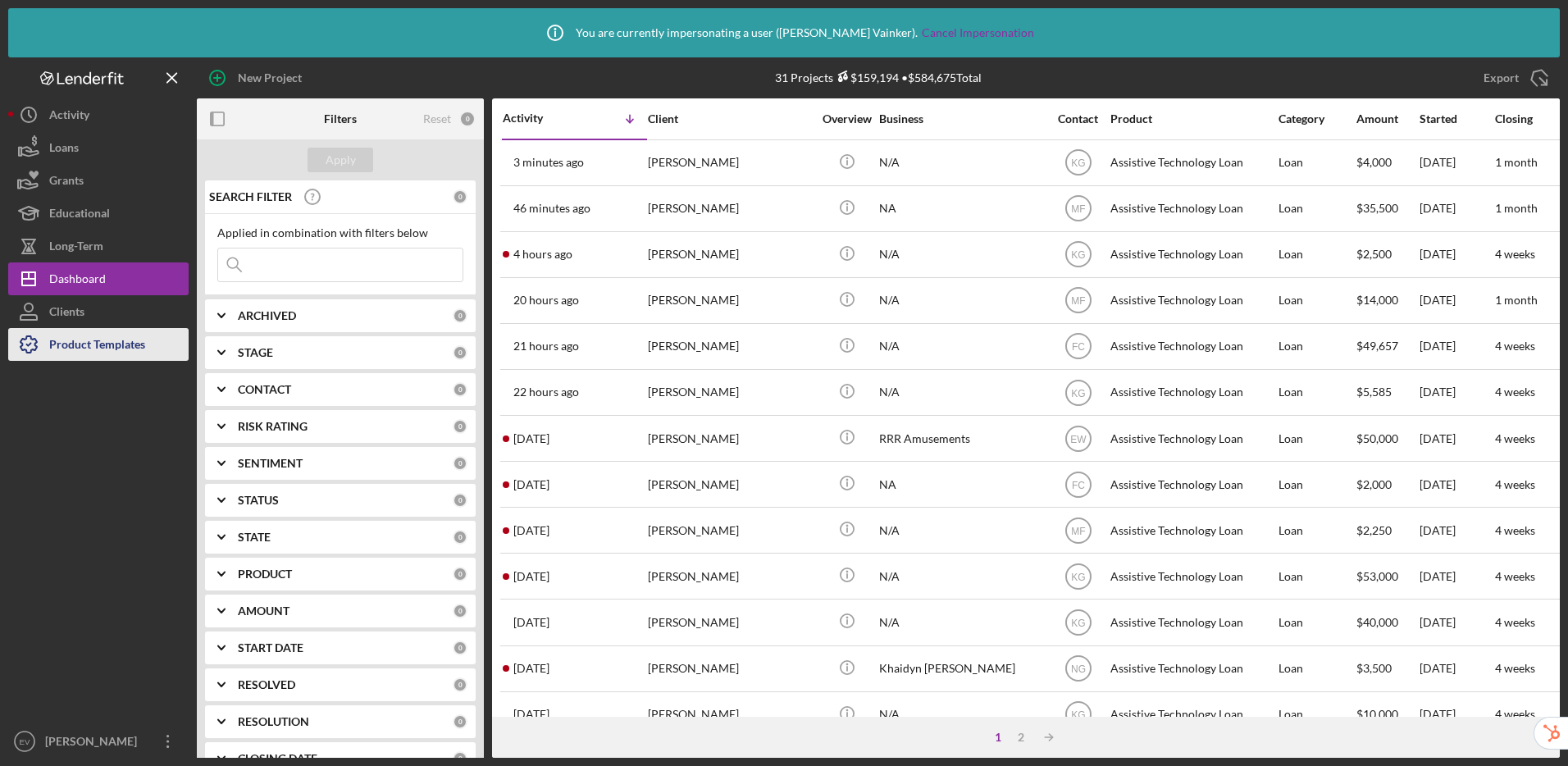
click at [91, 347] on div "Product Templates" at bounding box center [97, 346] width 96 height 37
